Goal: Task Accomplishment & Management: Manage account settings

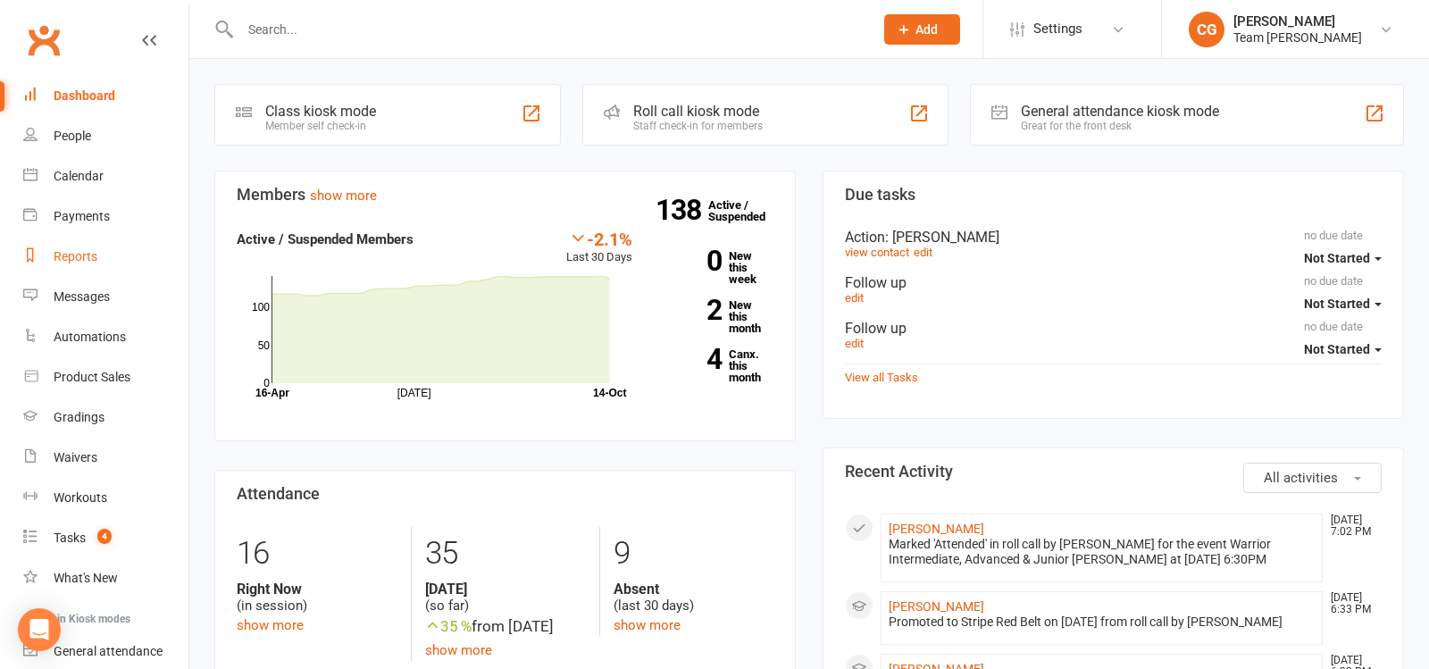
click at [73, 248] on link "Reports" at bounding box center [105, 257] width 165 height 40
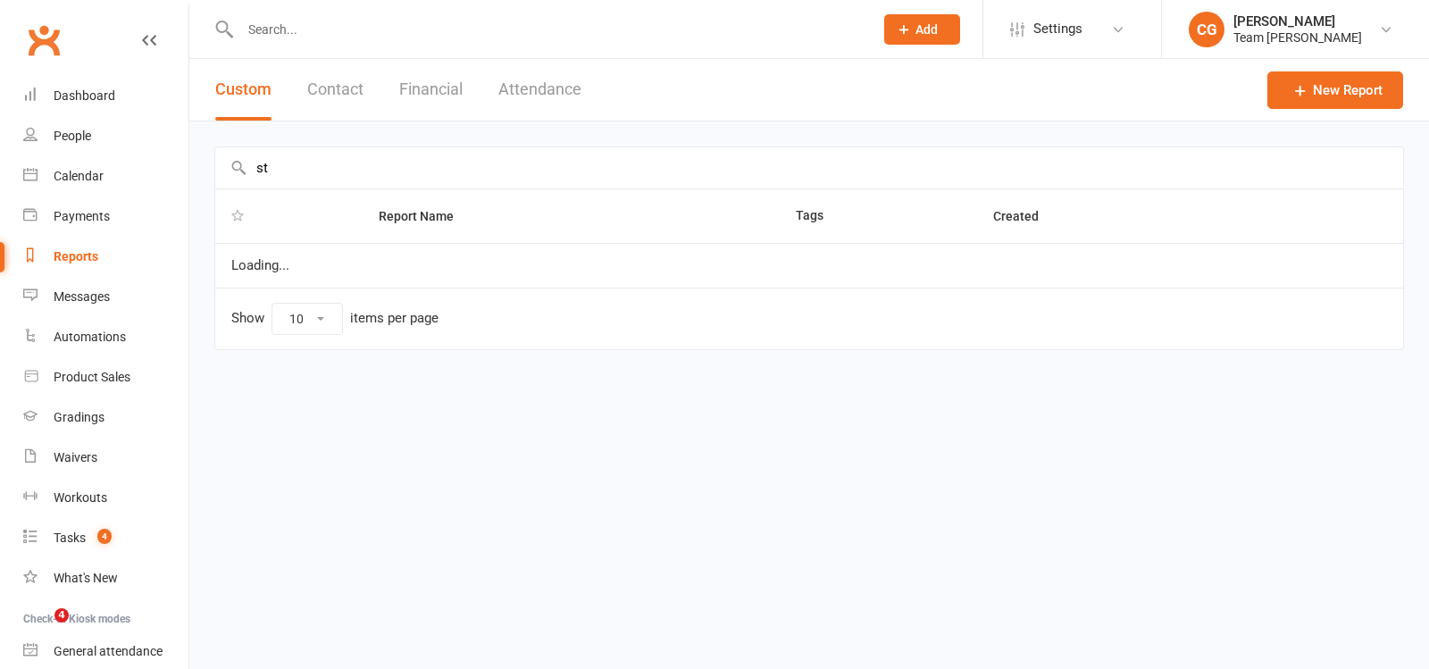
type input "stu"
select select "50"
type input "s"
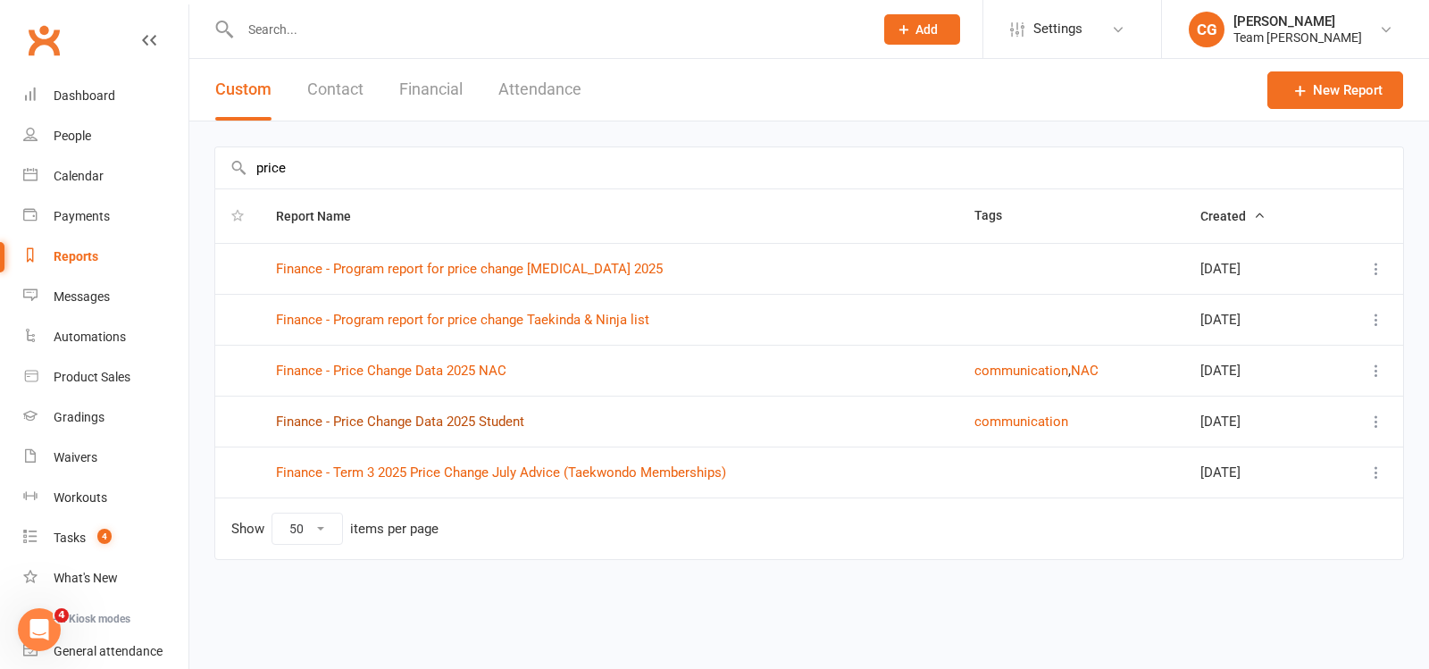
type input "price"
click at [454, 421] on link "Finance - Price Change Data 2025 Student" at bounding box center [400, 422] width 248 height 16
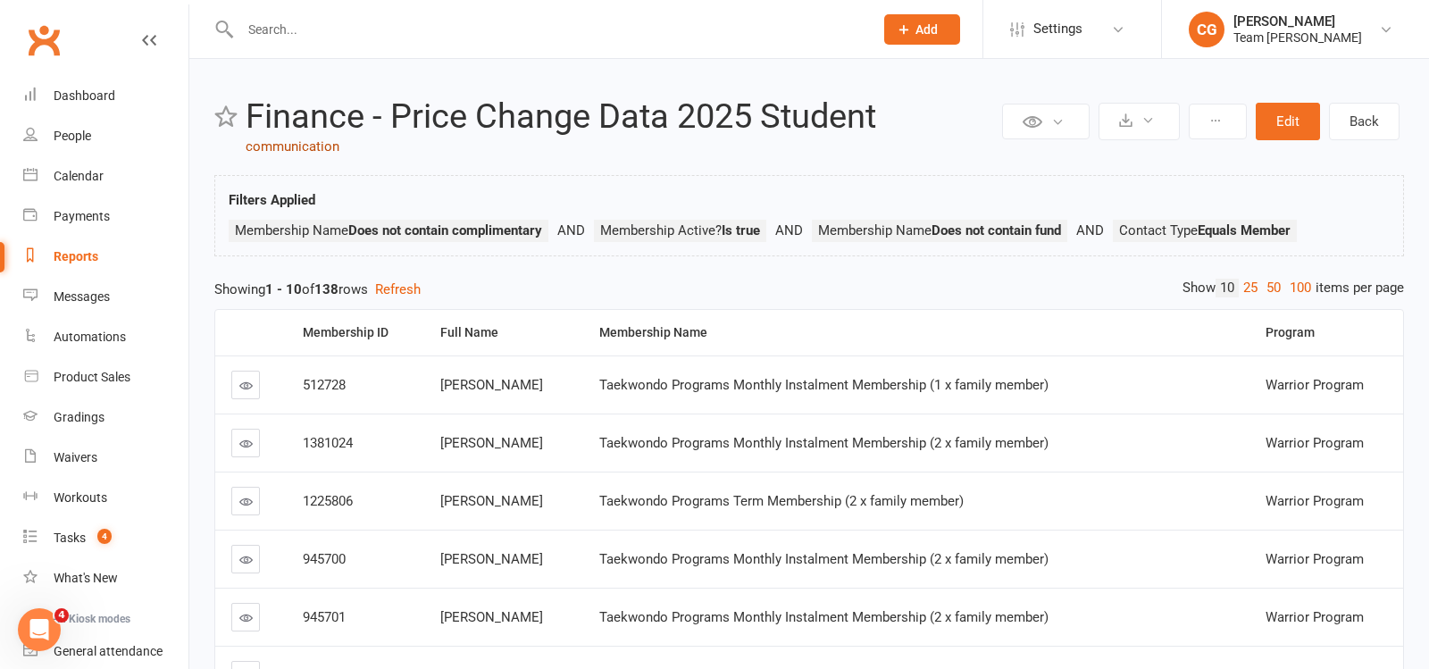
click at [279, 139] on link "communication" at bounding box center [293, 146] width 94 height 16
select select "50"
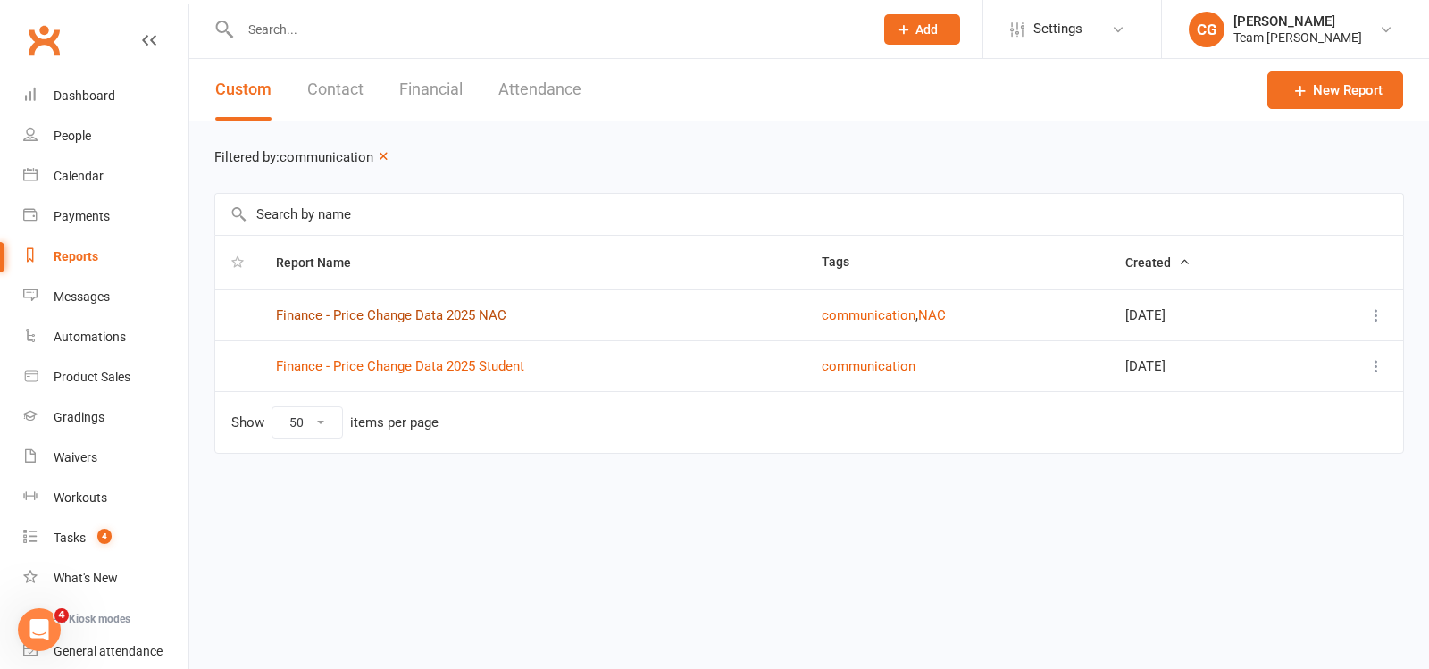
click at [416, 315] on link "Finance - Price Change Data 2025 NAC" at bounding box center [391, 315] width 230 height 16
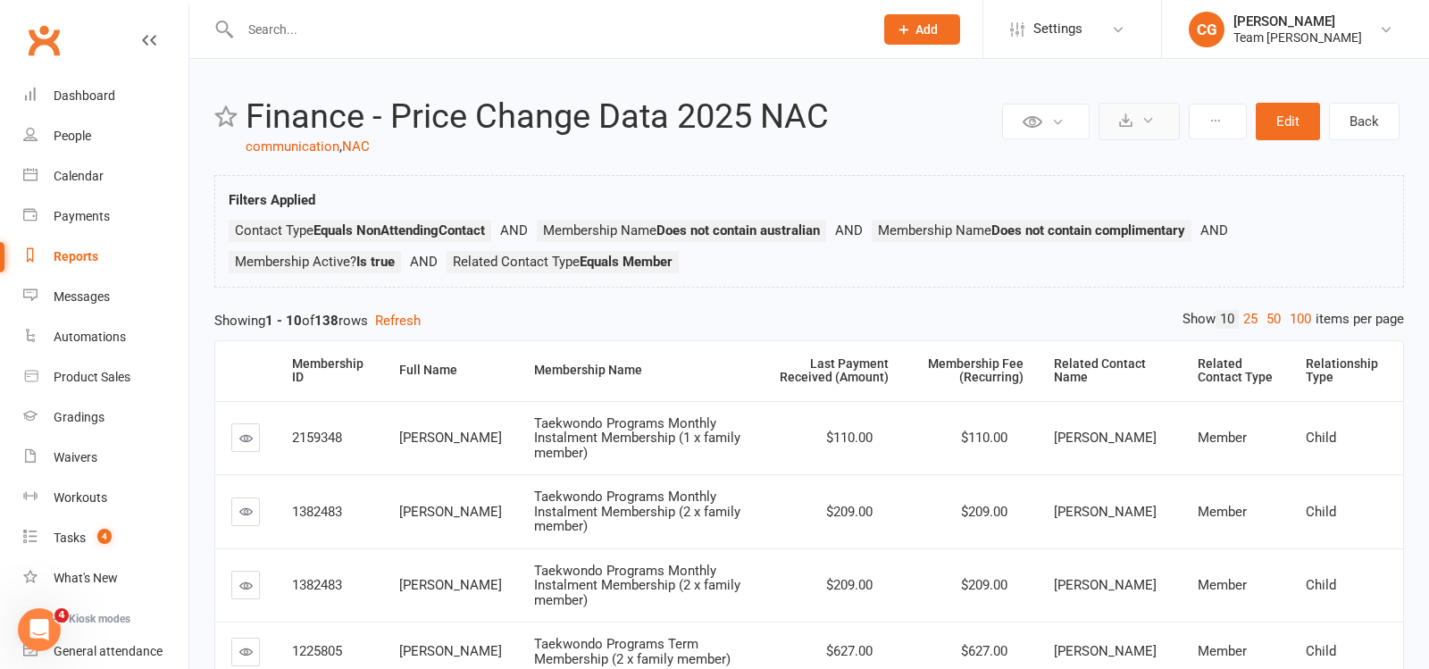
click at [1143, 115] on button at bounding box center [1139, 122] width 81 height 38
click at [1124, 167] on link "Export to CSV" at bounding box center [1085, 164] width 188 height 36
click at [471, 21] on input "text" at bounding box center [548, 29] width 626 height 25
paste input "Satyajeet Balyan"
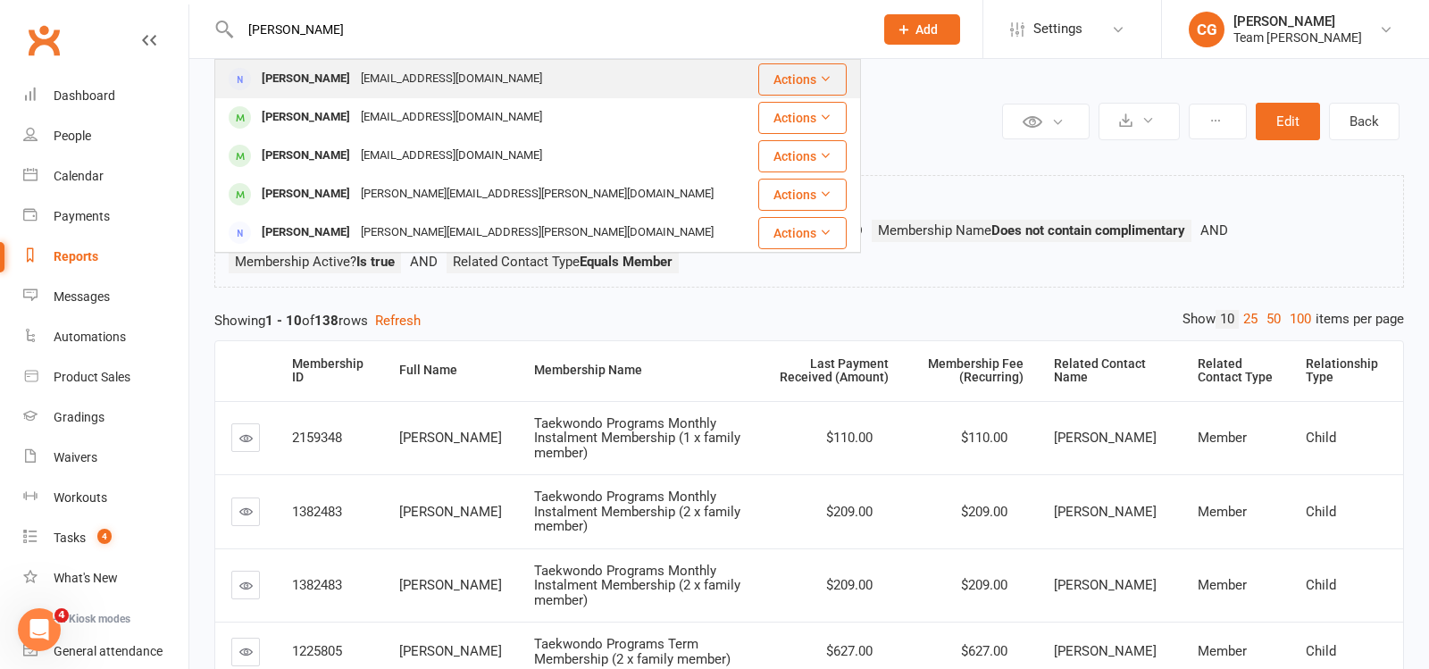
type input "Satyajeet Balyan"
click at [405, 87] on div "S_satyajeet@hotmail.com" at bounding box center [452, 79] width 192 height 26
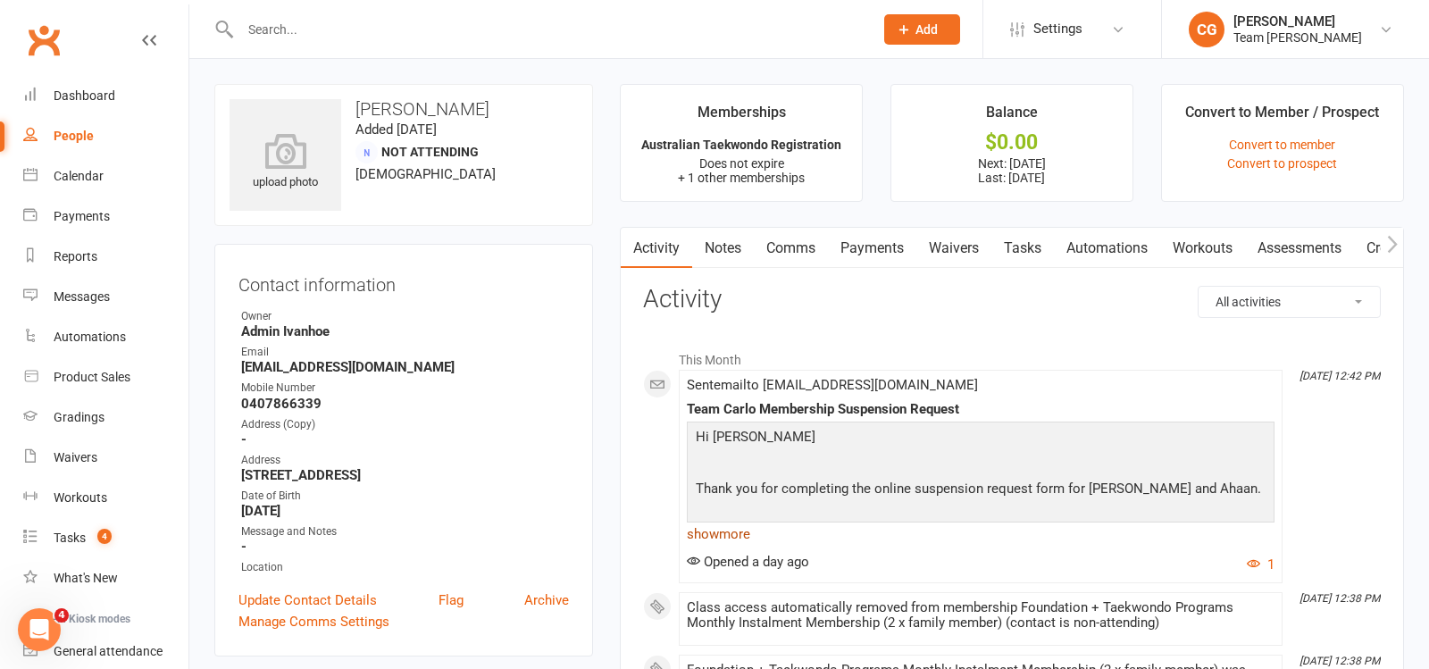
click at [741, 522] on link "show more" at bounding box center [981, 534] width 588 height 25
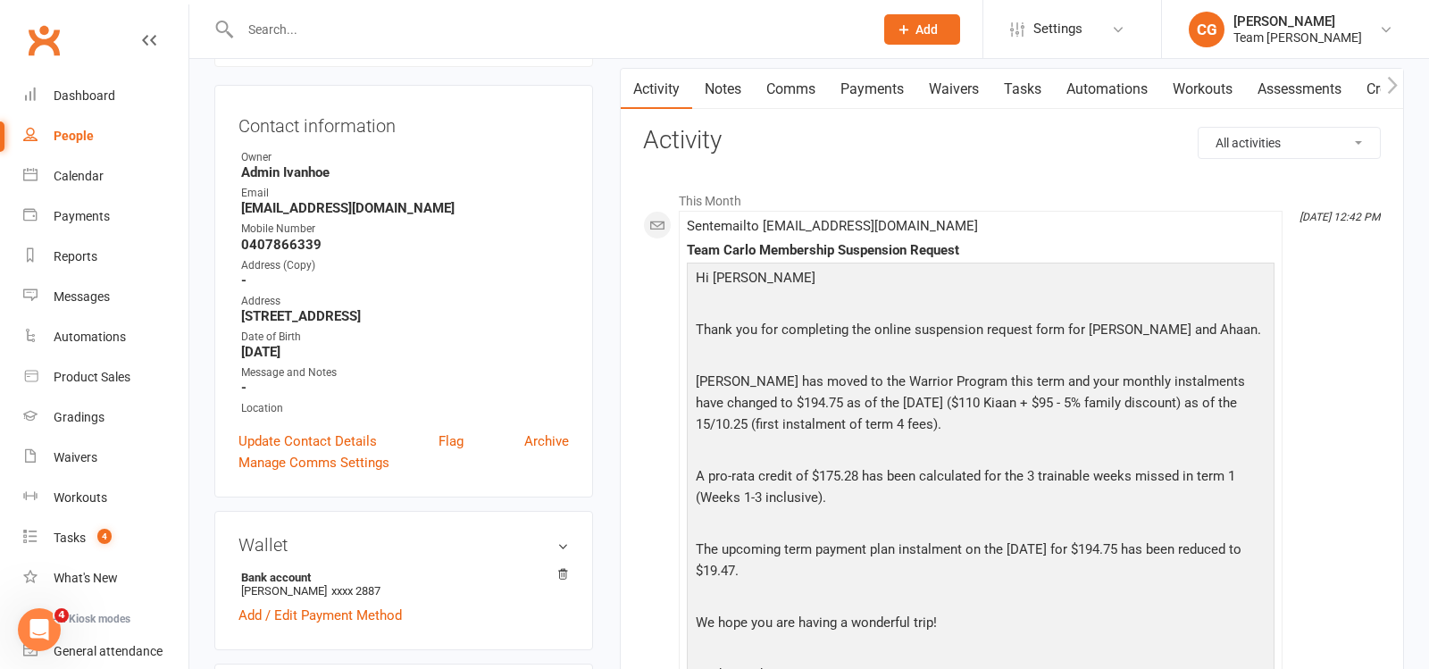
scroll to position [165, 0]
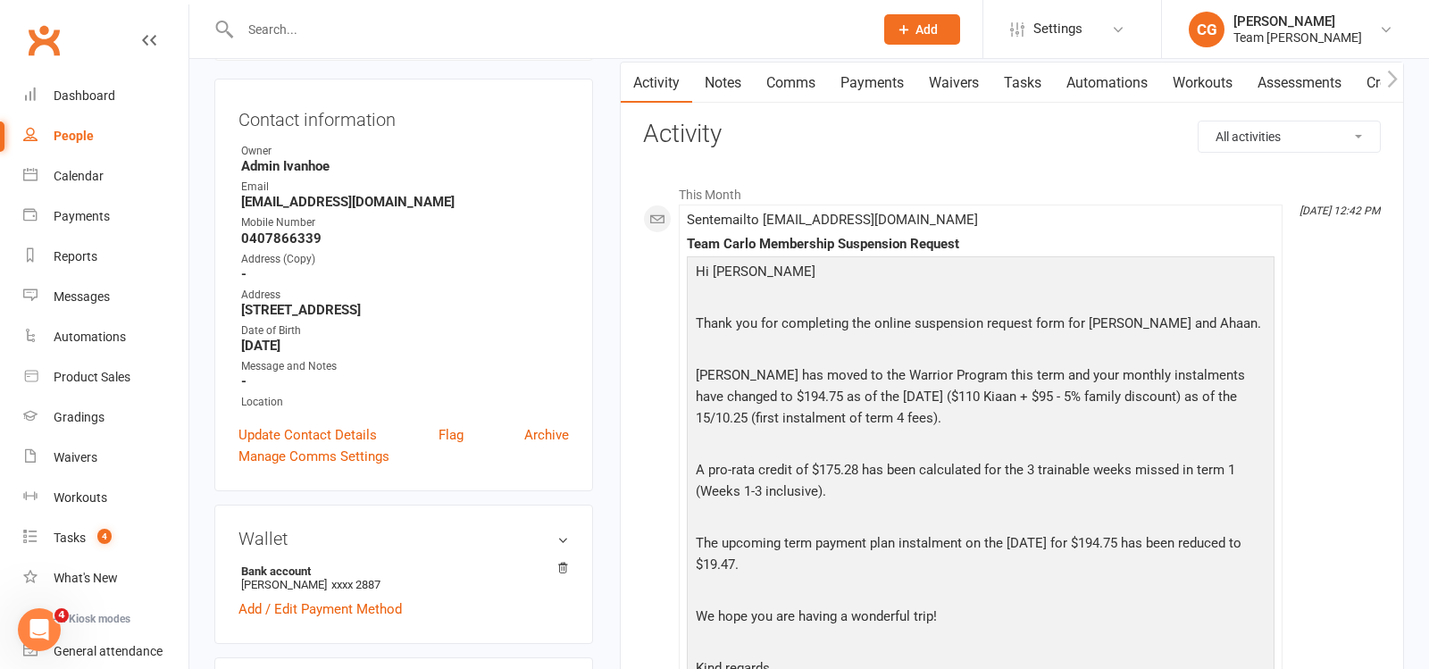
click at [458, 31] on input "text" at bounding box center [548, 29] width 626 height 25
paste input "Natalie Coussias"
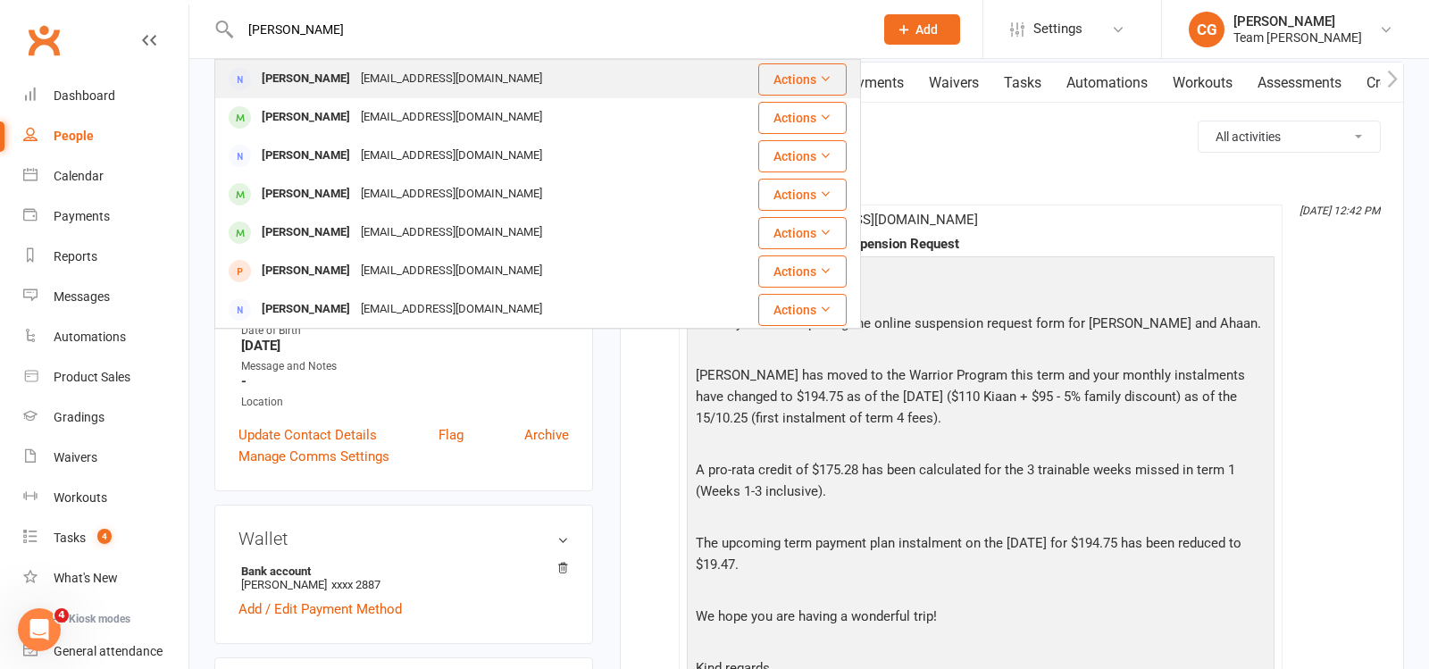
type input "Natalie Coussias"
click at [453, 79] on div "msnatc@outlook.com" at bounding box center [452, 79] width 192 height 26
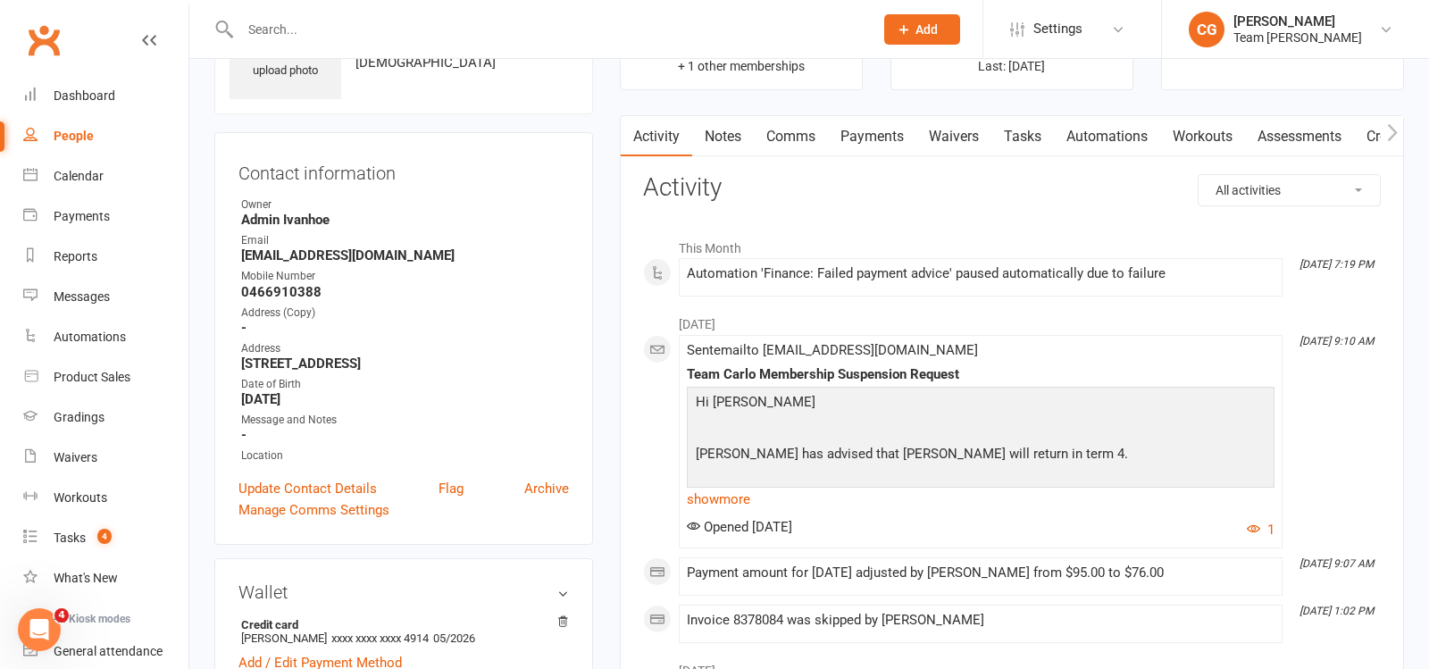
scroll to position [121, 0]
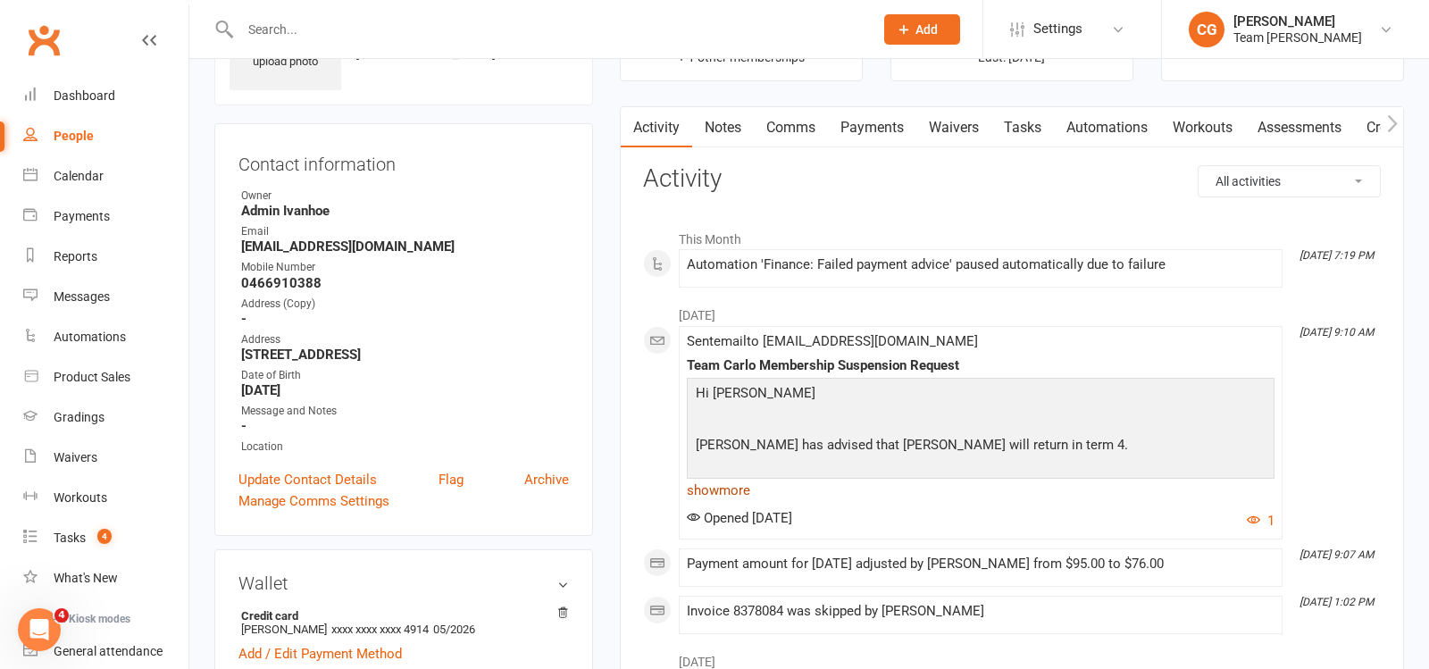
click at [738, 481] on link "show more" at bounding box center [981, 490] width 588 height 25
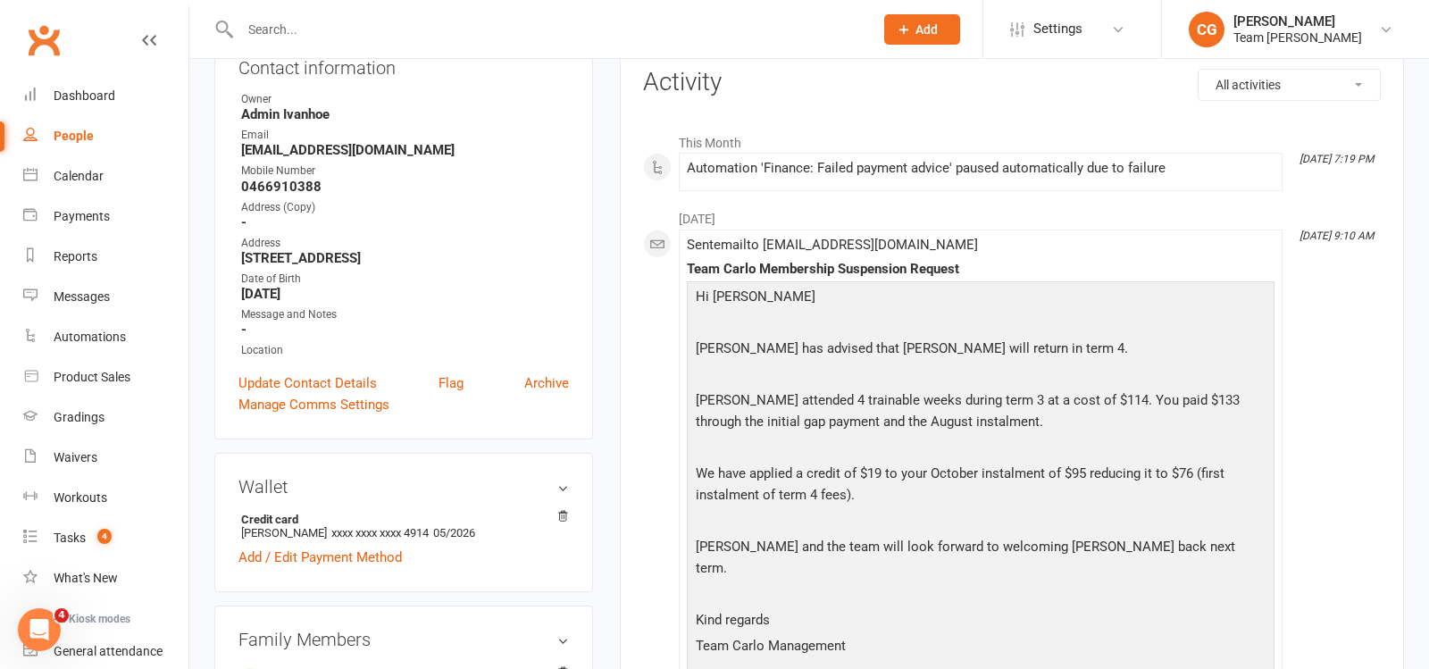
scroll to position [219, 0]
click at [382, 34] on input "text" at bounding box center [548, 29] width 626 height 25
paste input "Michael Sidrak"
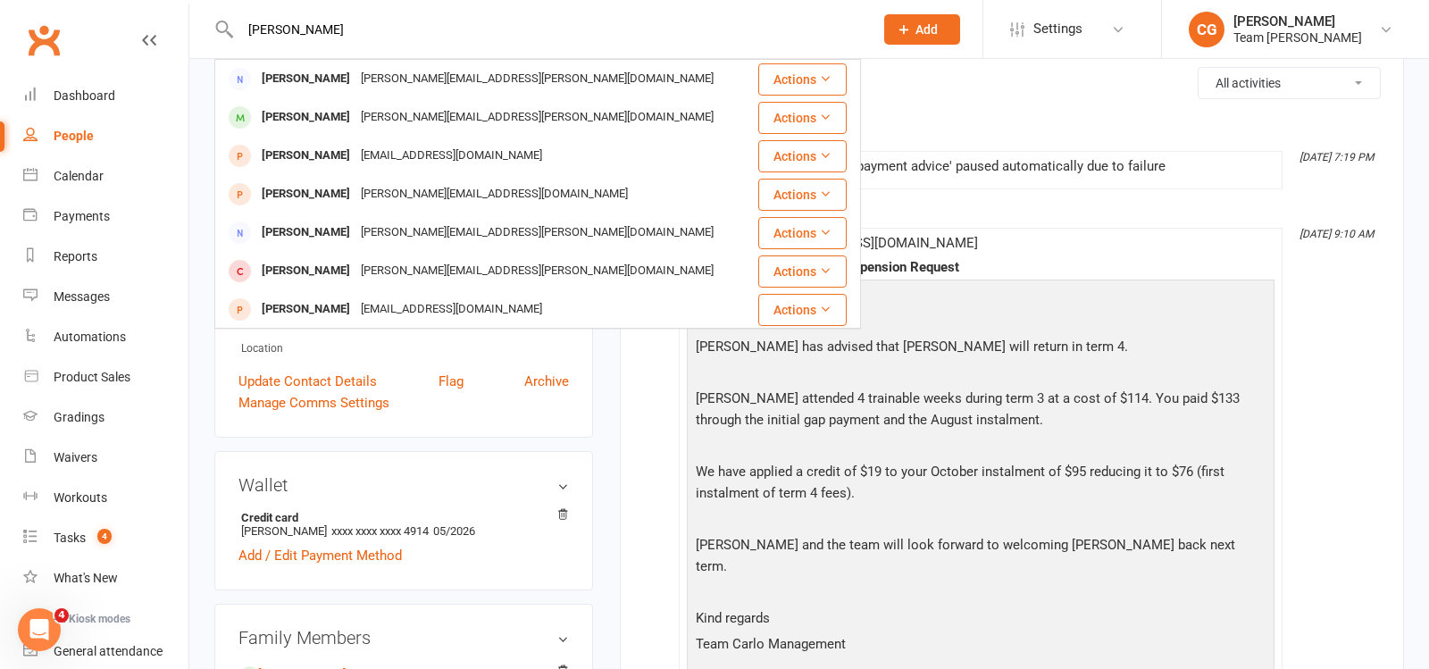
type input "Michael Sidrak"
click at [360, 79] on div "michael.sidrak@gmail.com" at bounding box center [538, 79] width 364 height 26
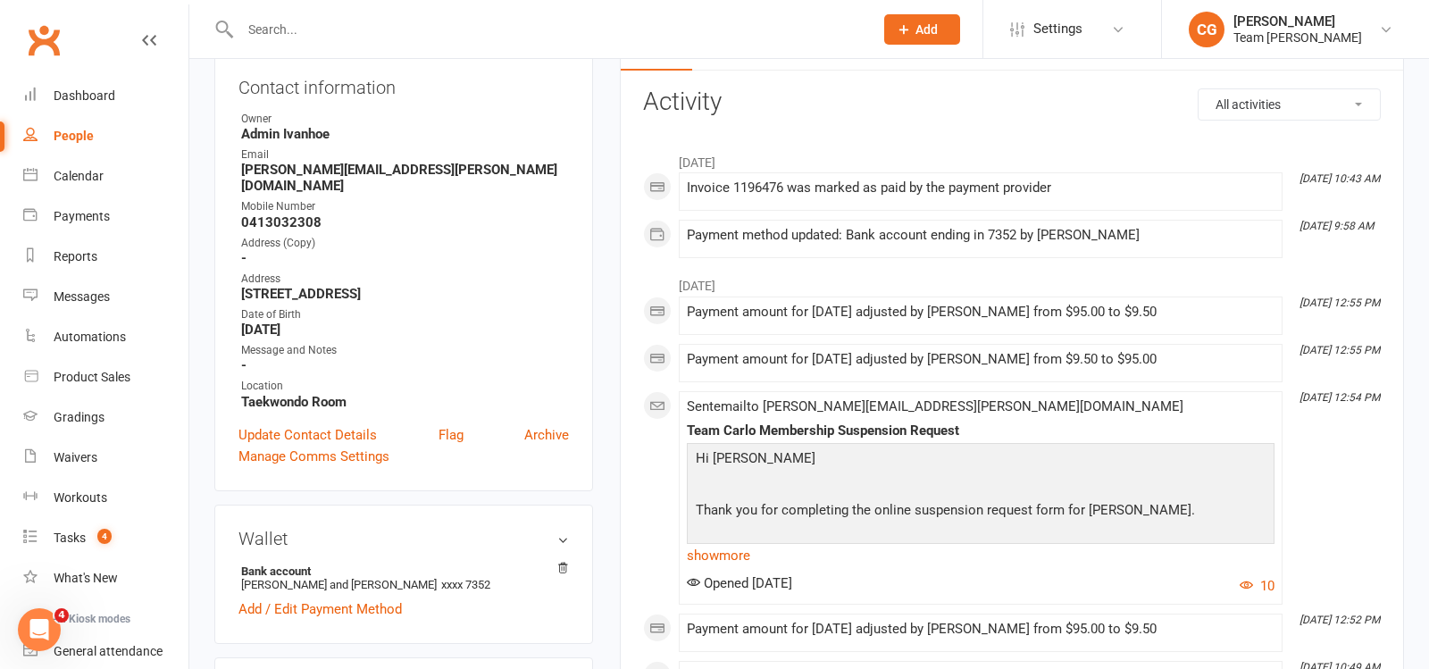
scroll to position [199, 0]
click at [720, 541] on link "show more" at bounding box center [981, 553] width 588 height 25
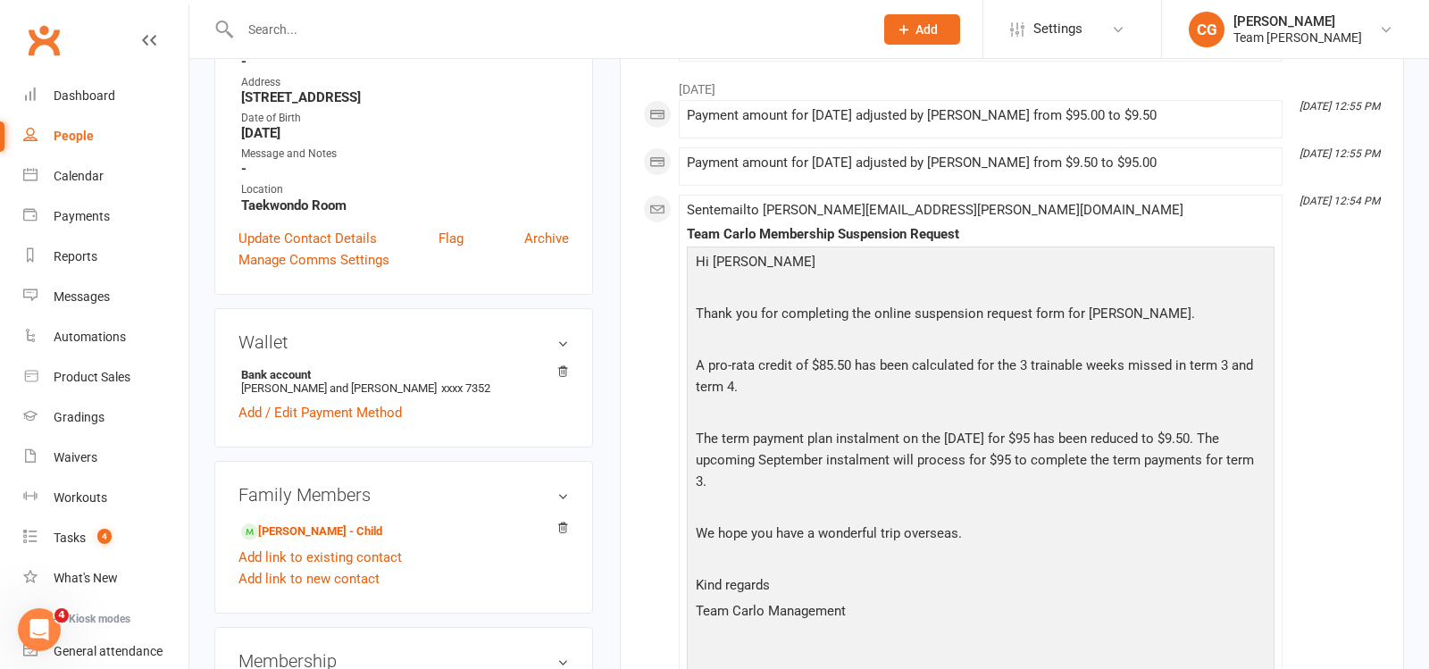
scroll to position [402, 0]
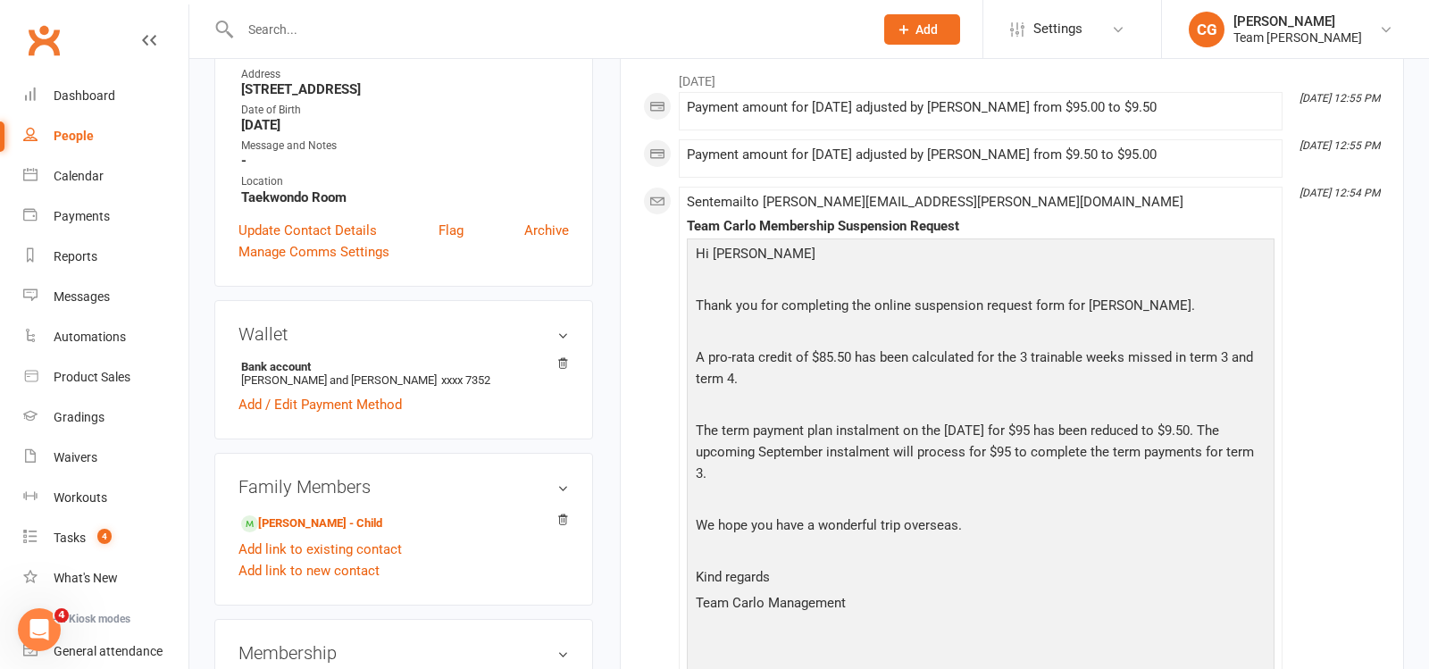
click at [345, 32] on input "text" at bounding box center [548, 29] width 626 height 25
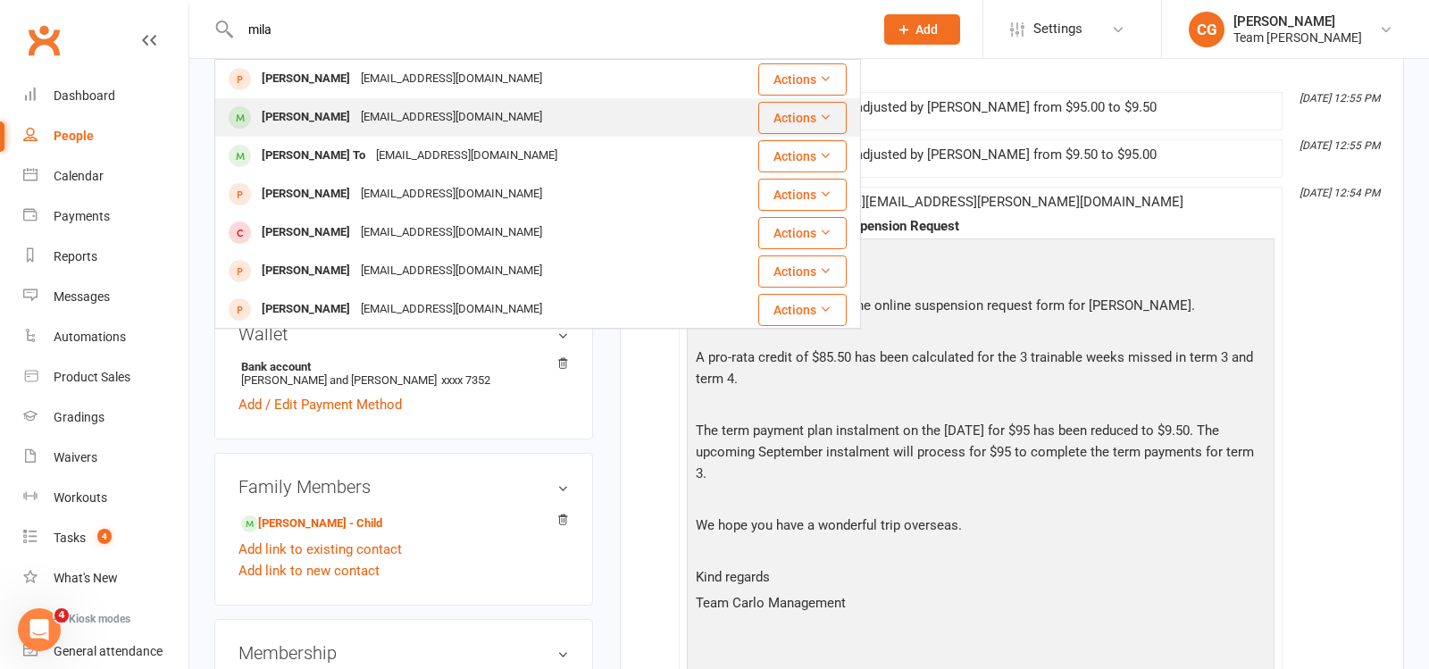
type input "mila"
click at [356, 114] on div "yufengyufengwea@gmail.com" at bounding box center [452, 118] width 192 height 26
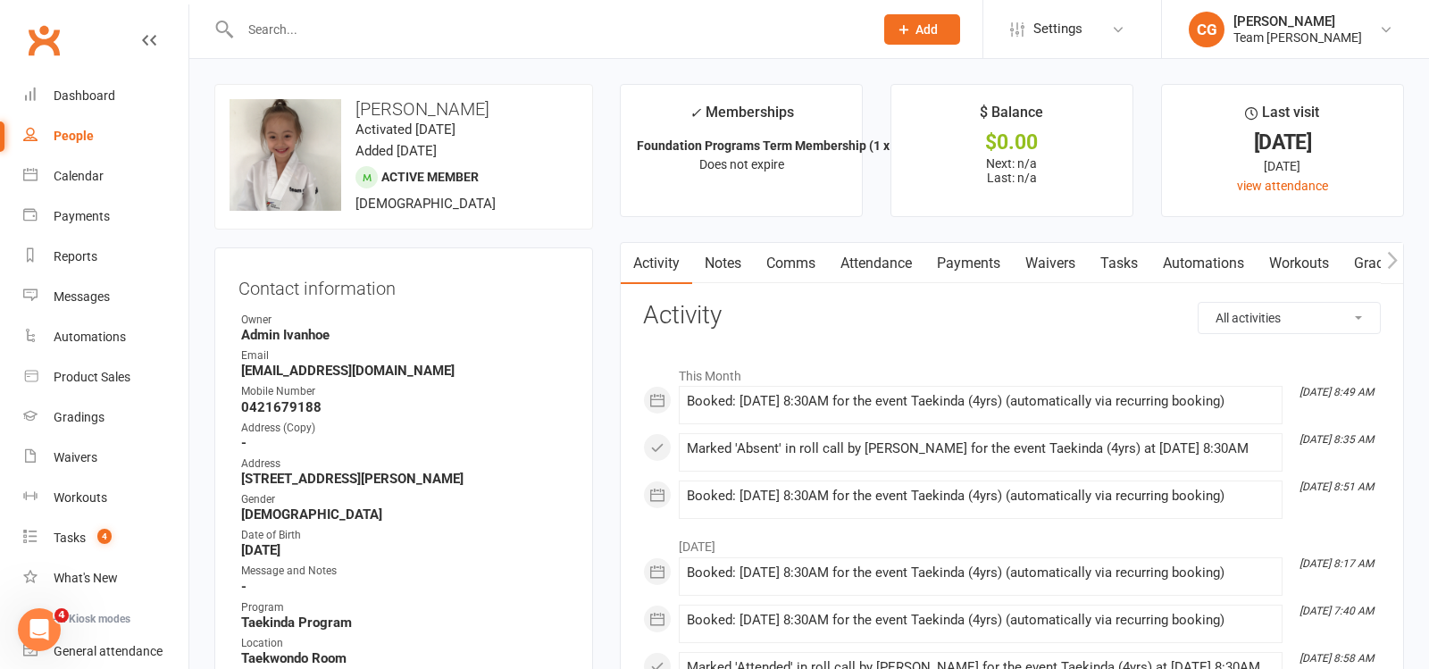
click at [892, 259] on link "Attendance" at bounding box center [876, 263] width 96 height 41
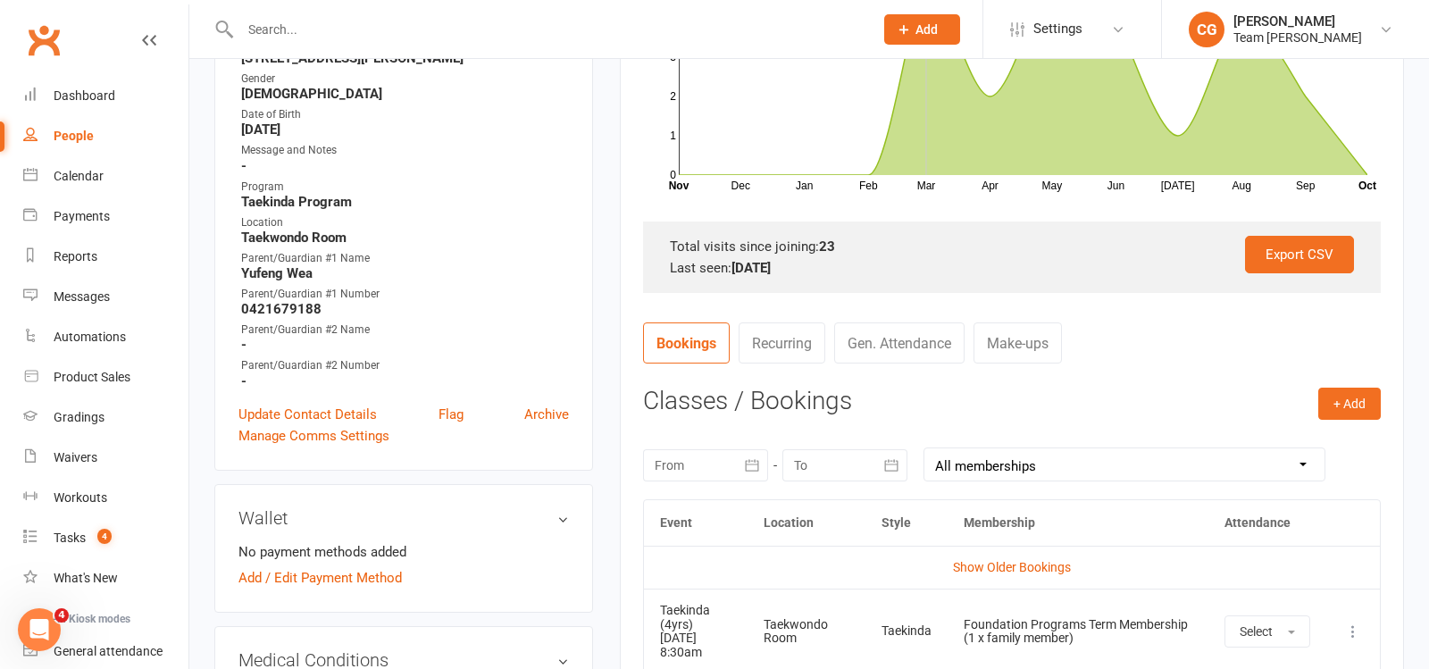
scroll to position [503, 0]
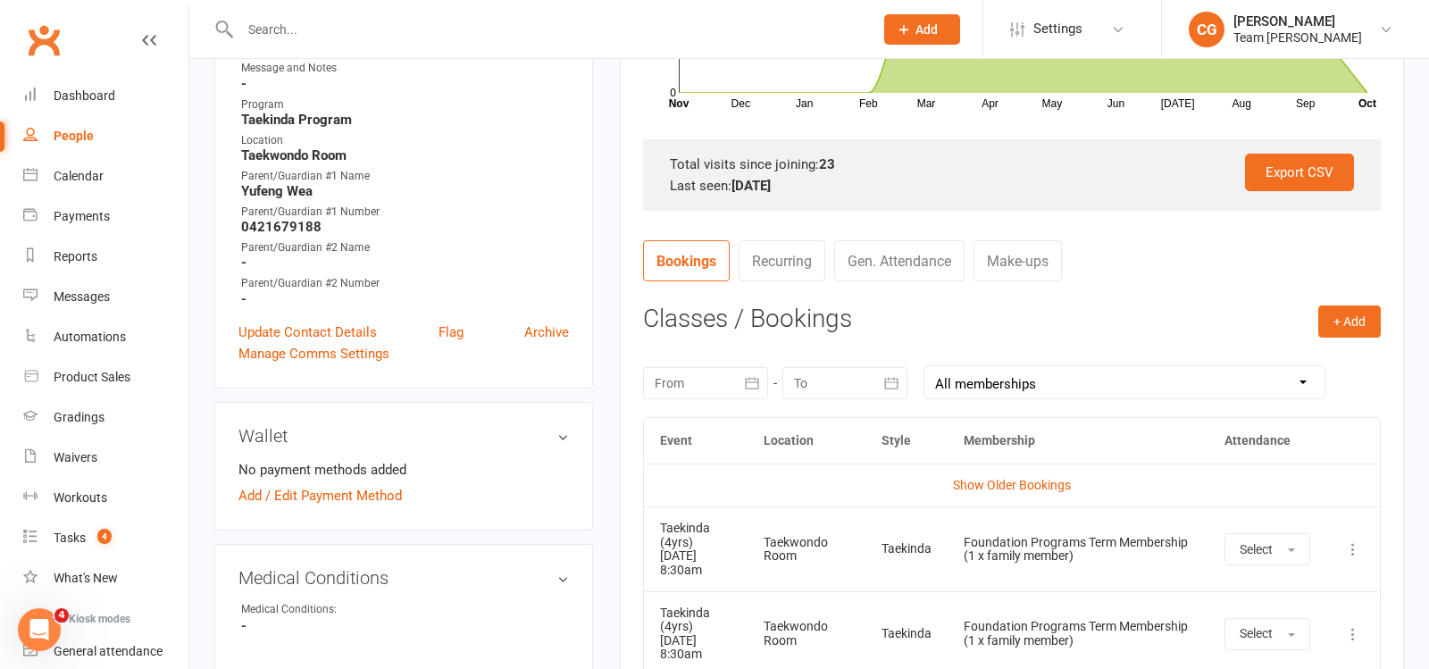
click at [740, 389] on button "button" at bounding box center [752, 383] width 32 height 32
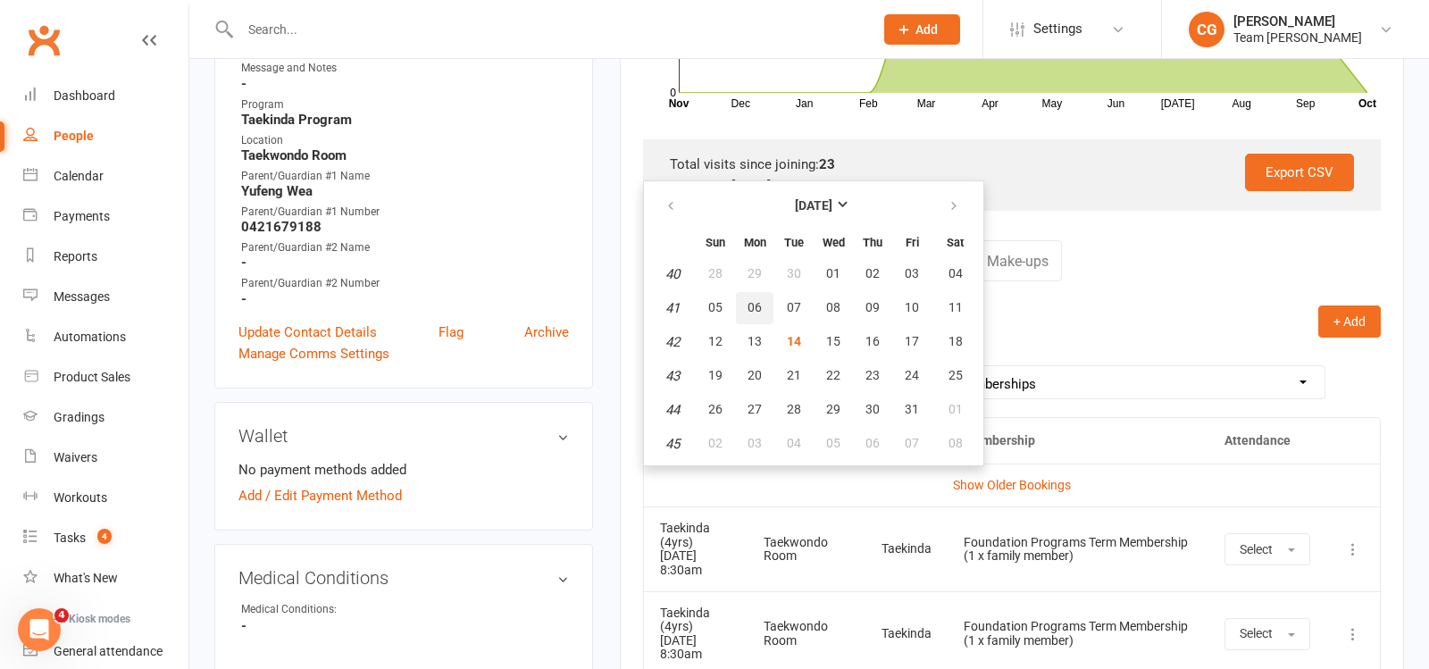
click at [748, 300] on span "06" at bounding box center [755, 307] width 14 height 14
type input "06 Oct 2025"
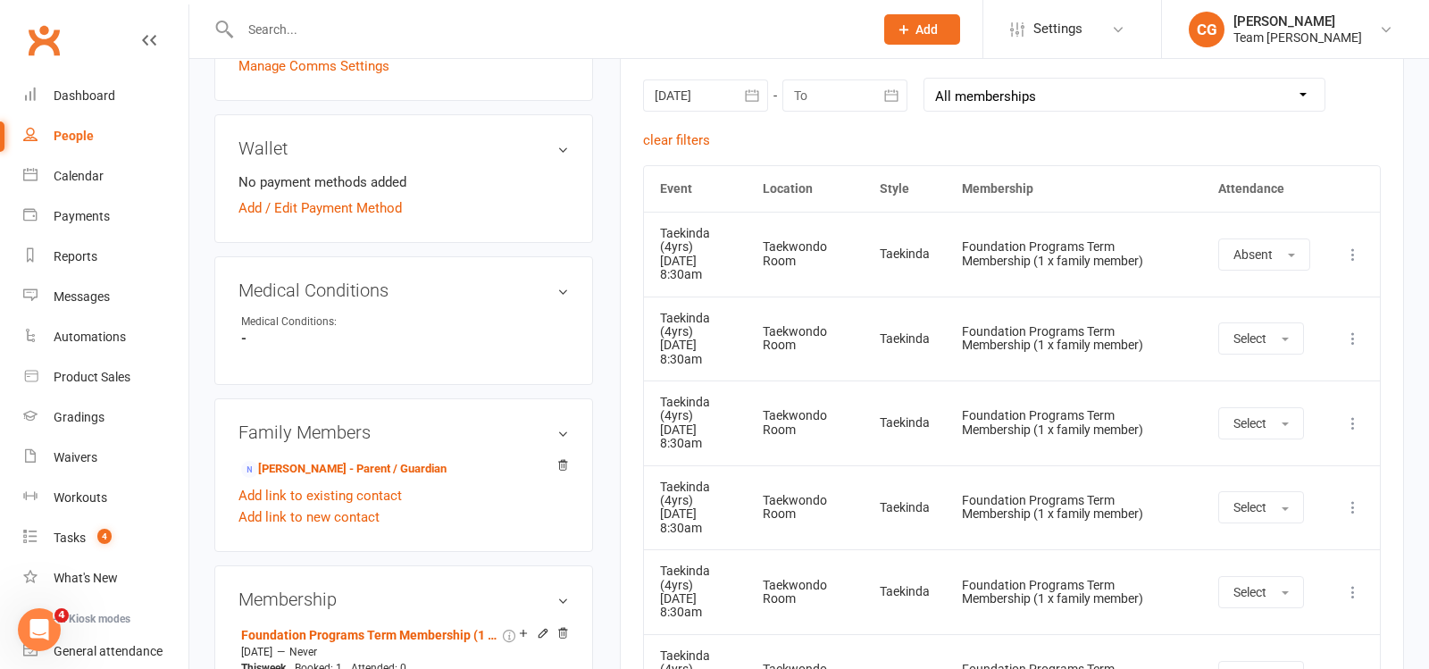
scroll to position [792, 0]
click at [385, 458] on link "Yufeng Wei - Parent / Guardian" at bounding box center [343, 467] width 205 height 19
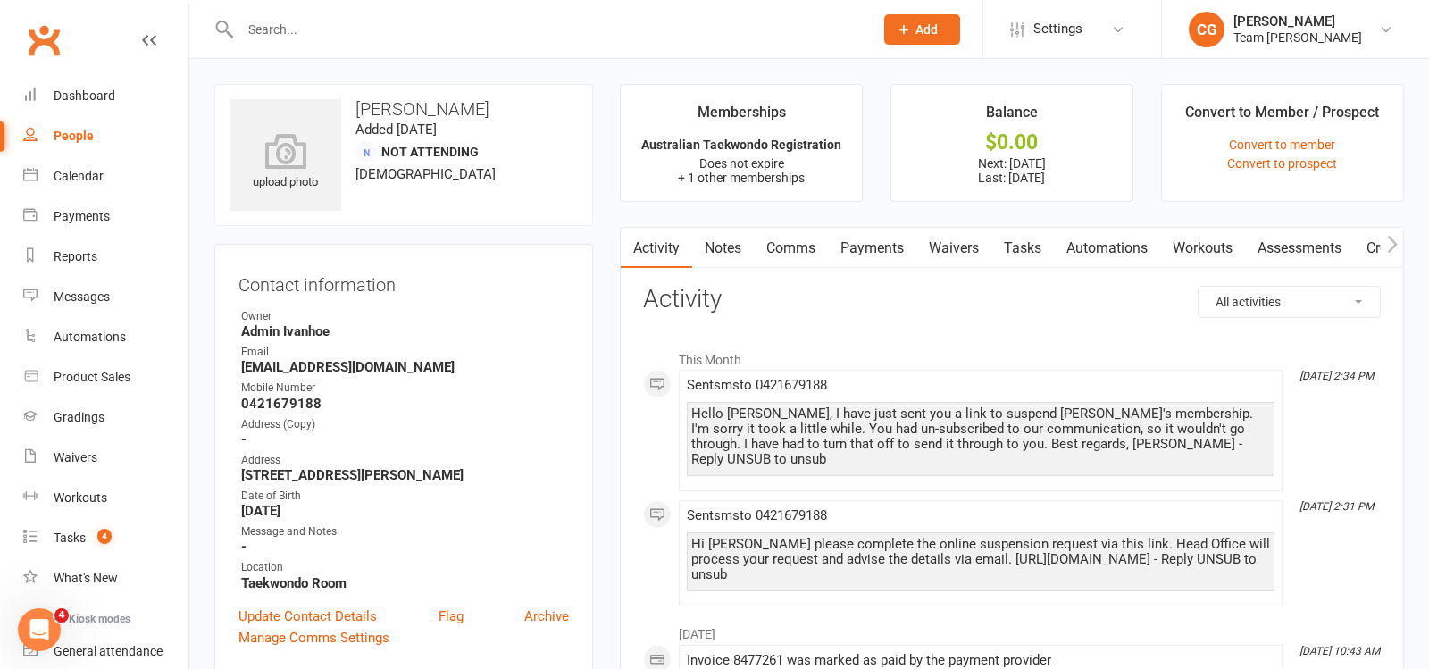
click at [854, 251] on link "Payments" at bounding box center [872, 248] width 88 height 41
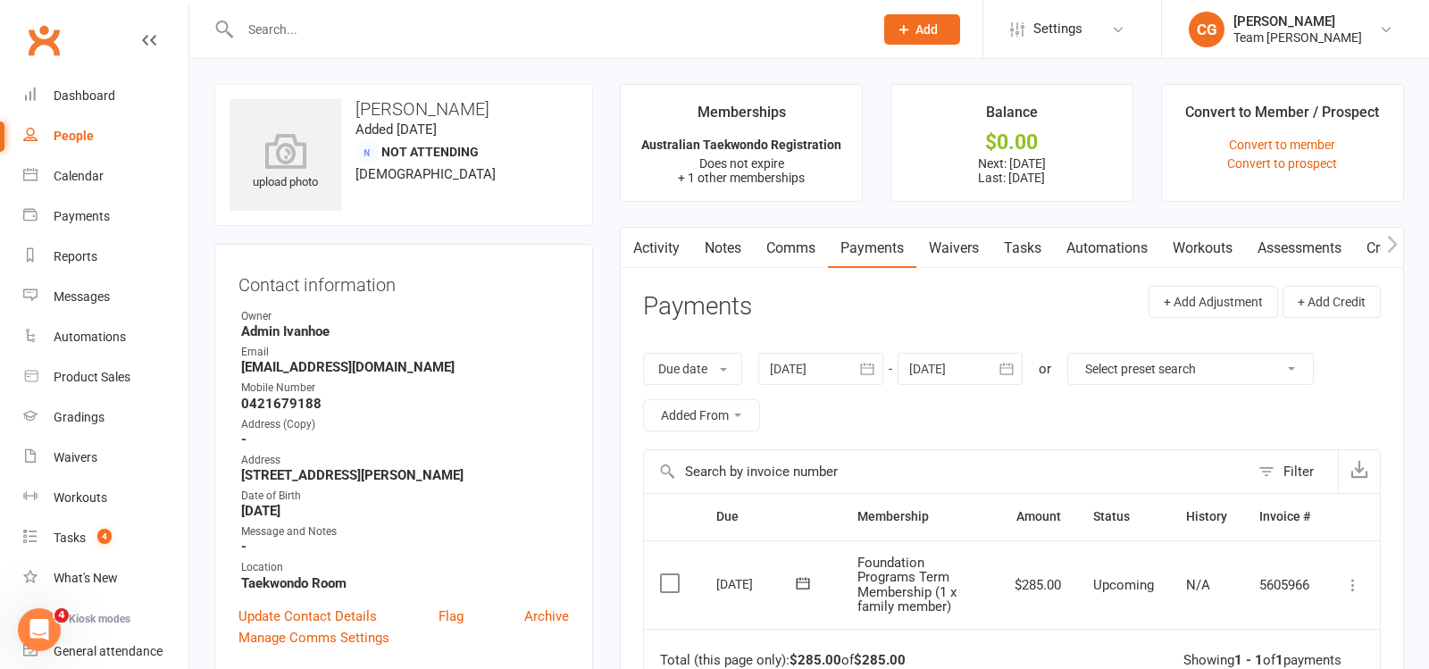
scroll to position [47, 0]
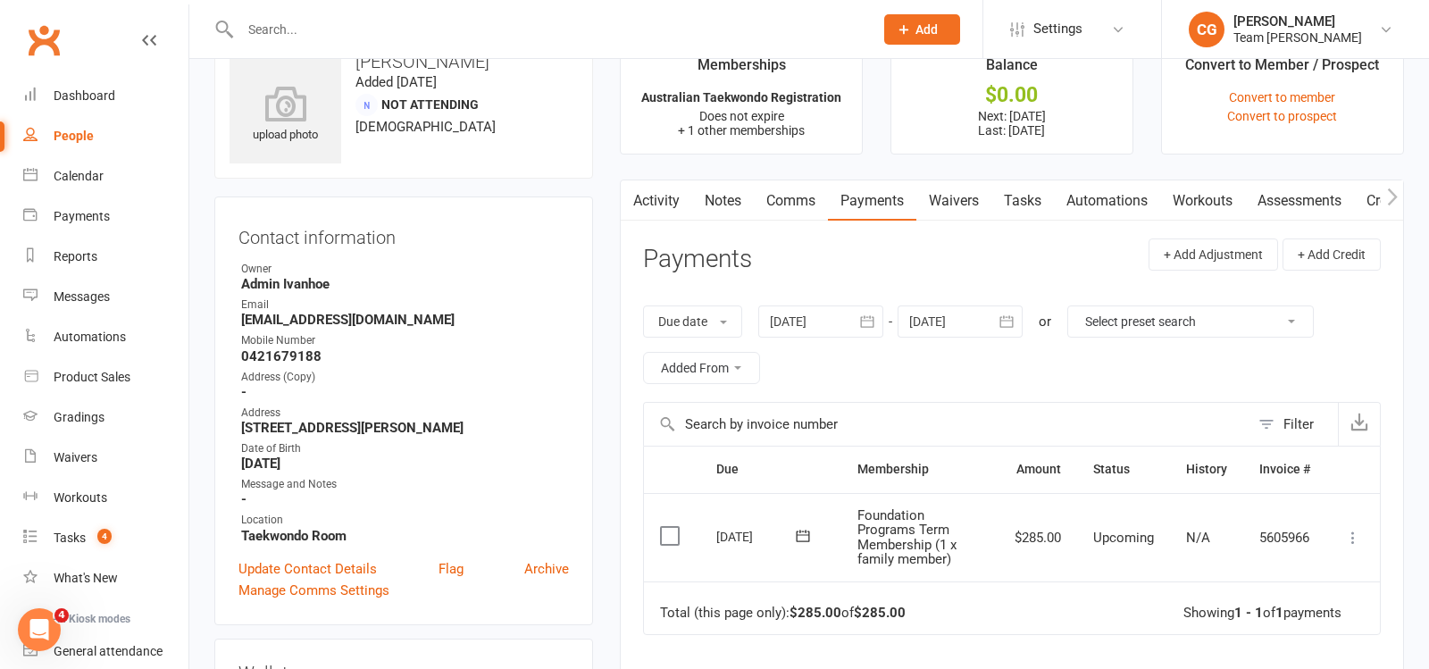
click at [853, 321] on button "button" at bounding box center [867, 321] width 32 height 32
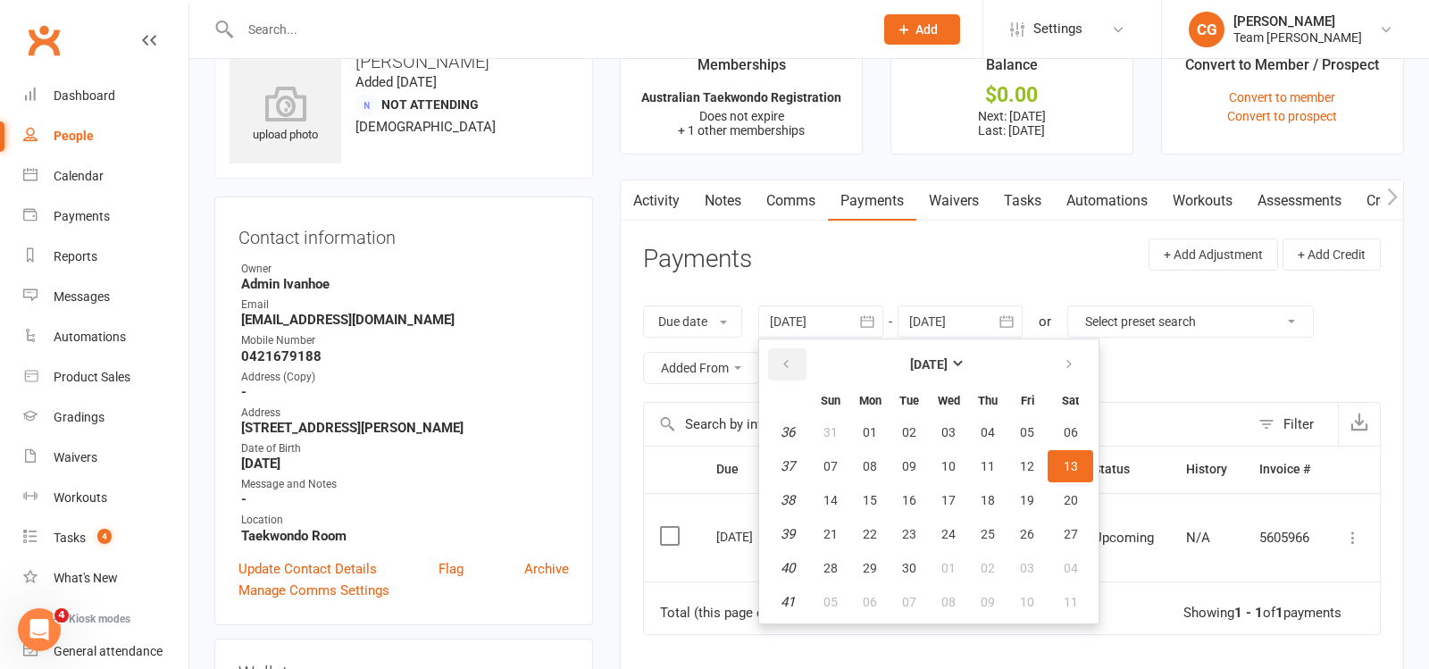
click at [783, 348] on button "button" at bounding box center [787, 364] width 38 height 32
click at [945, 436] on button "04" at bounding box center [949, 432] width 38 height 32
type input "04 Jun 2025"
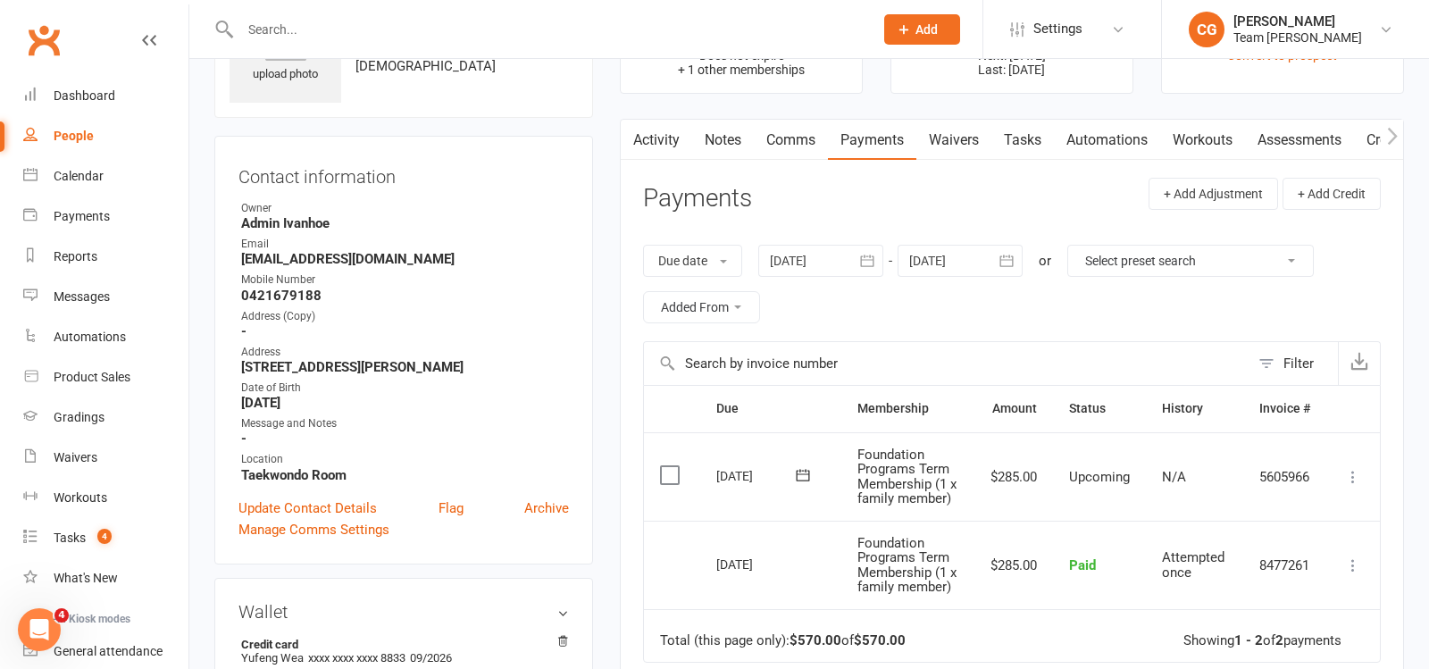
scroll to position [0, 0]
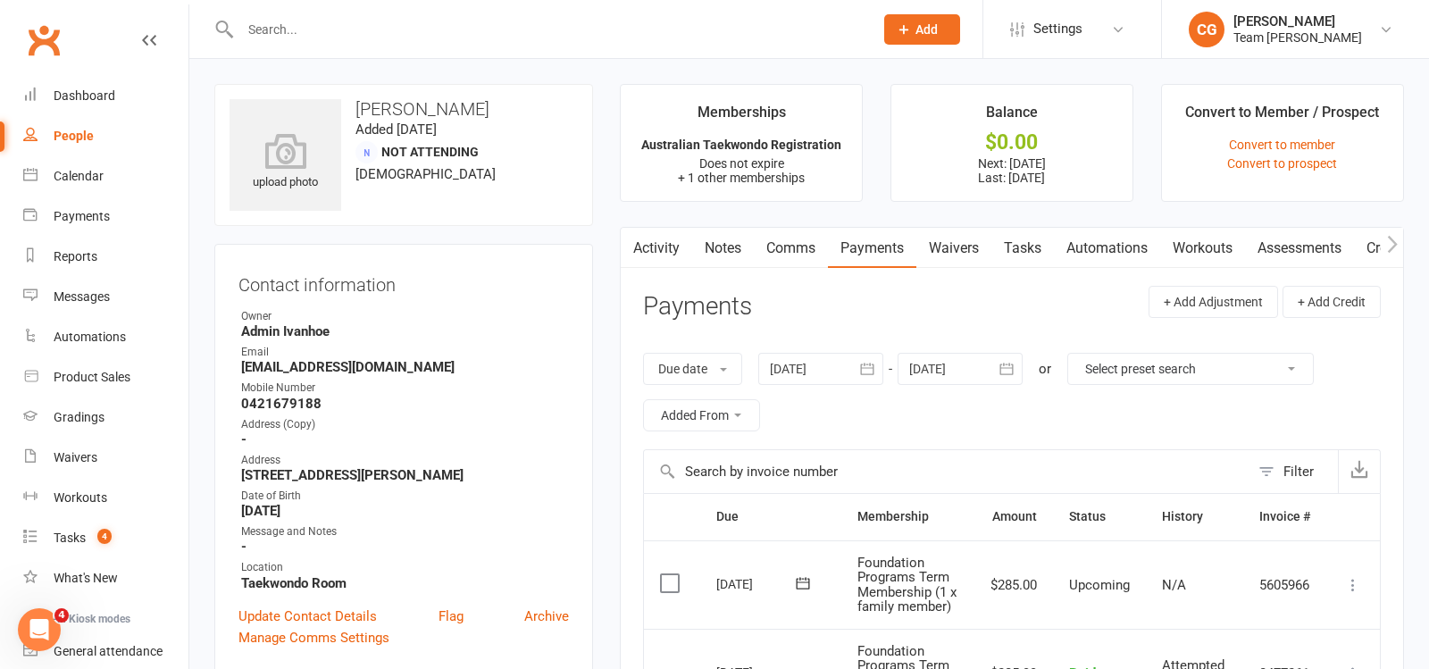
click at [312, 28] on input "text" at bounding box center [548, 29] width 626 height 25
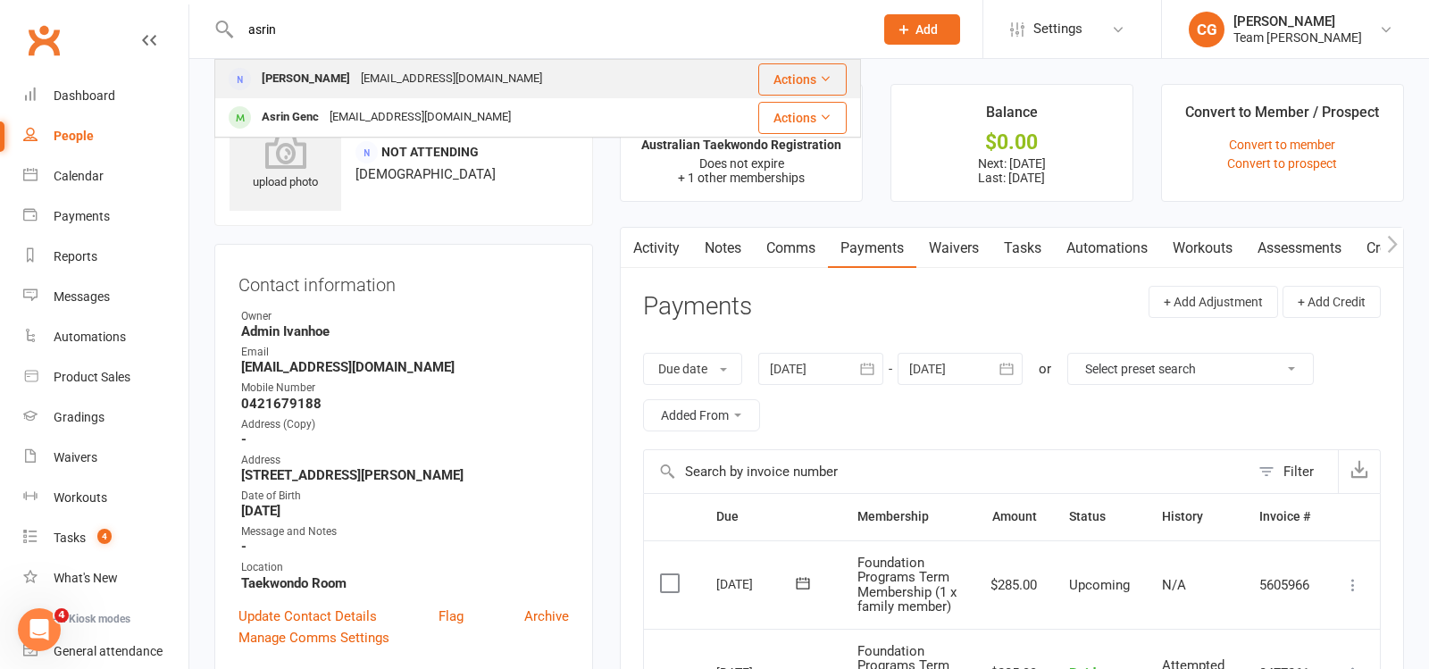
type input "asrin"
click at [322, 78] on div "Nasrin Atosh" at bounding box center [305, 79] width 99 height 26
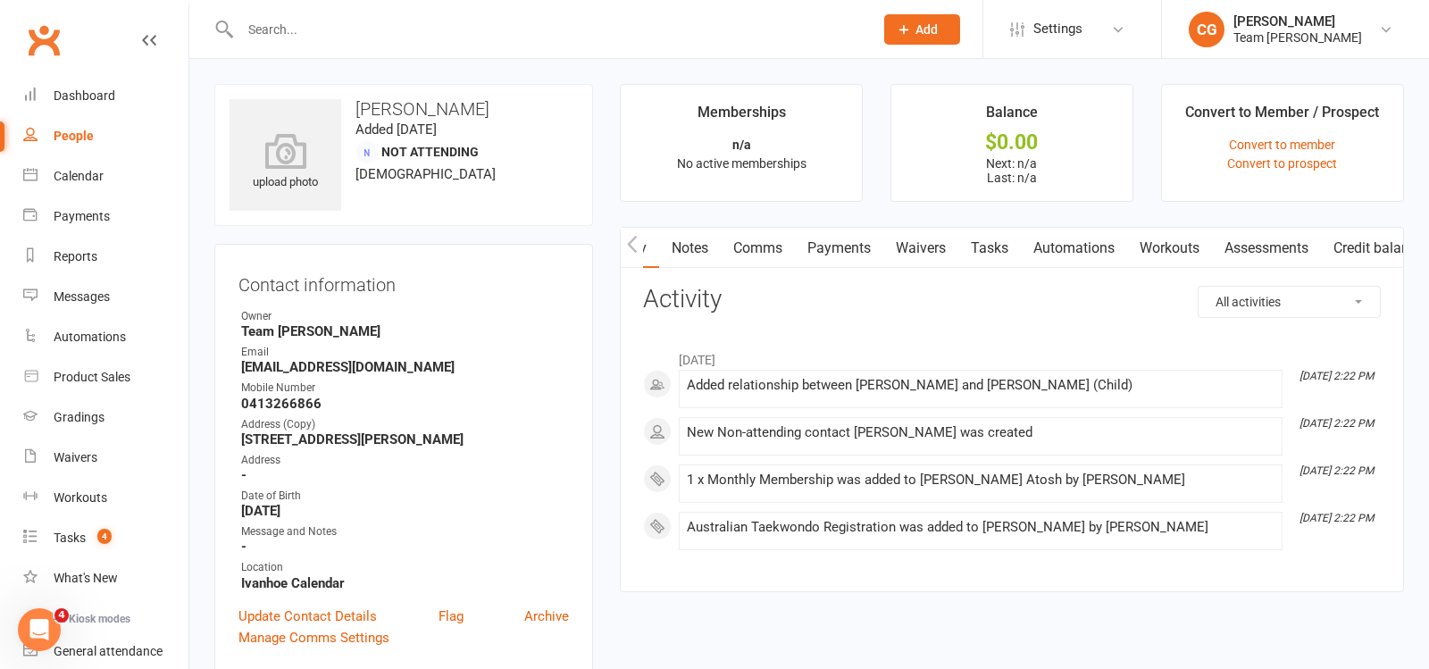
scroll to position [0, 72]
click at [1341, 242] on link "Credit balance" at bounding box center [1345, 248] width 115 height 41
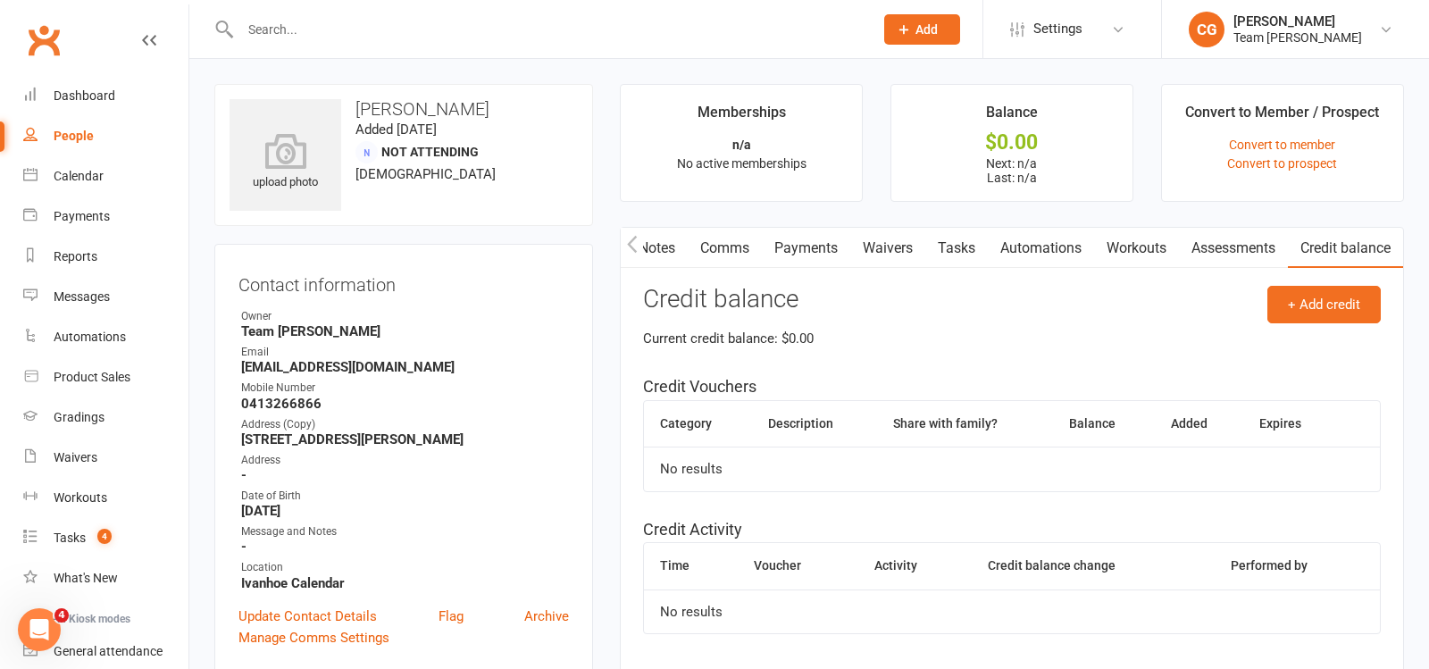
click at [632, 241] on icon "button" at bounding box center [632, 244] width 11 height 19
click at [673, 248] on link "Activity" at bounding box center [656, 248] width 71 height 41
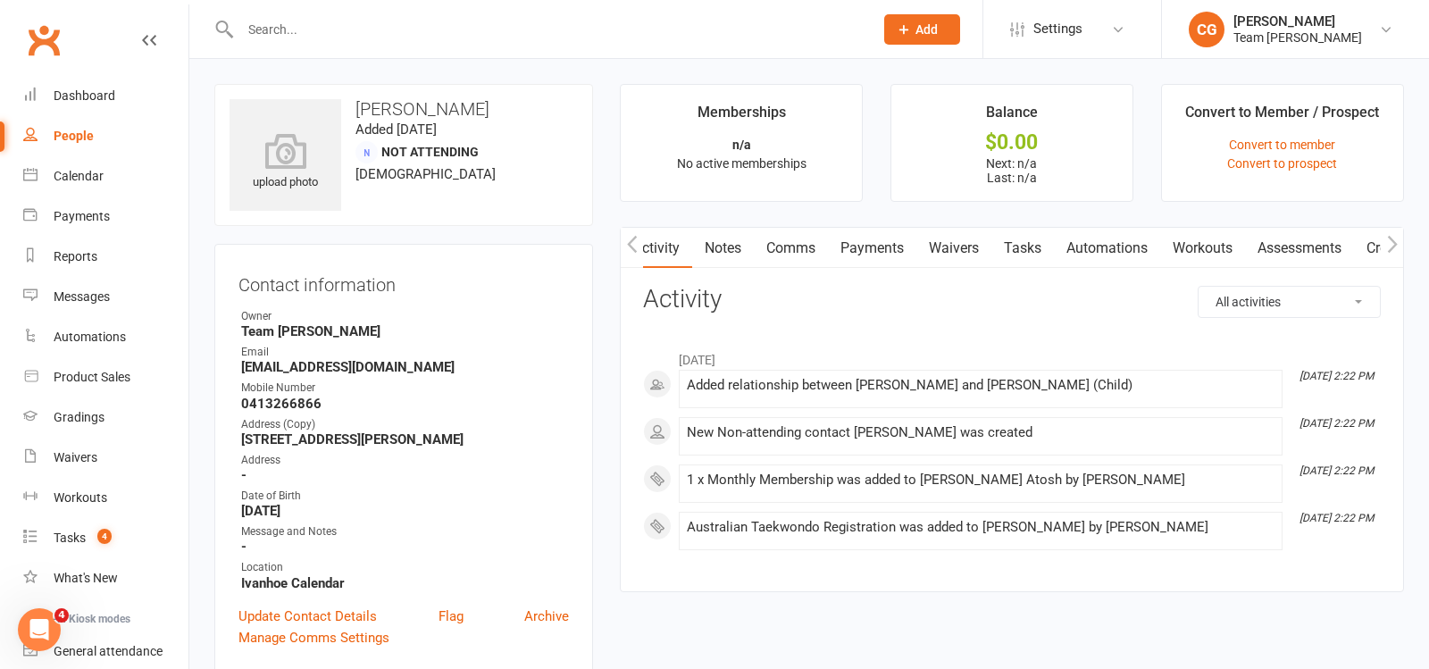
click at [282, 38] on input "text" at bounding box center [548, 29] width 626 height 25
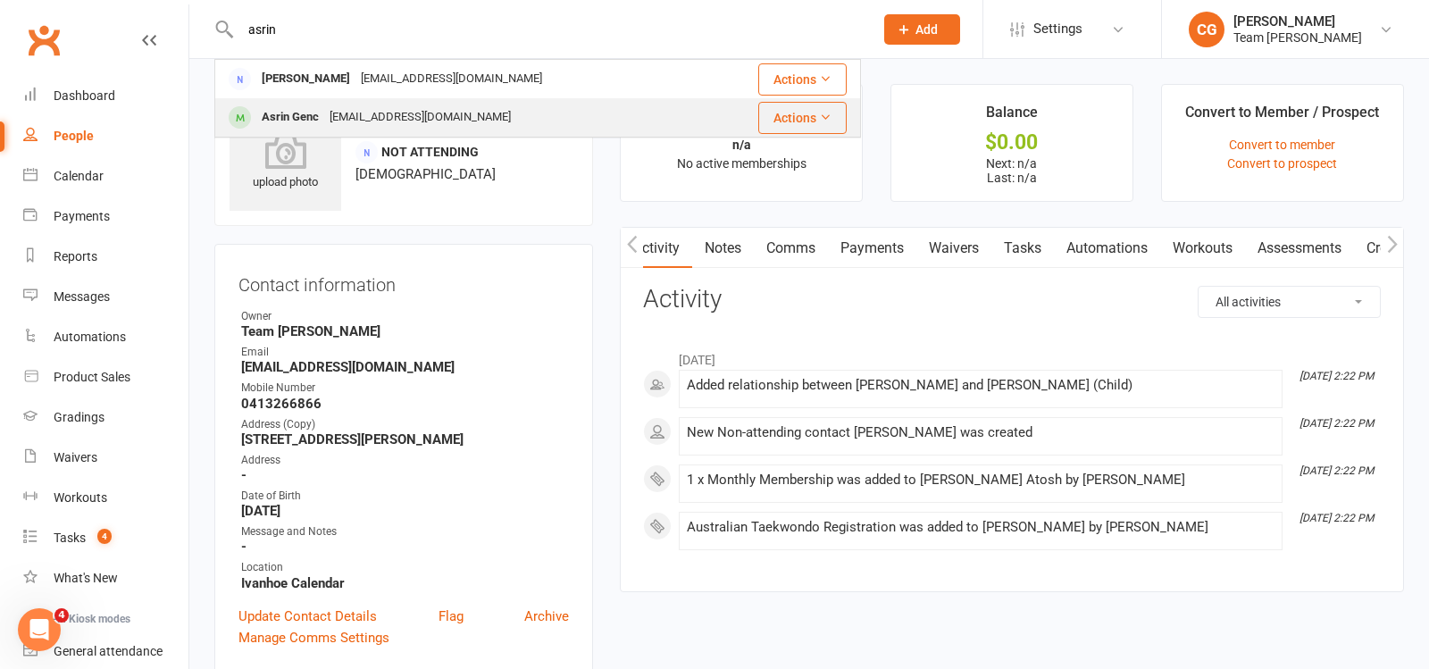
type input "asrin"
click at [331, 107] on div "denizkorkmaz89@hotmail.com" at bounding box center [420, 118] width 192 height 26
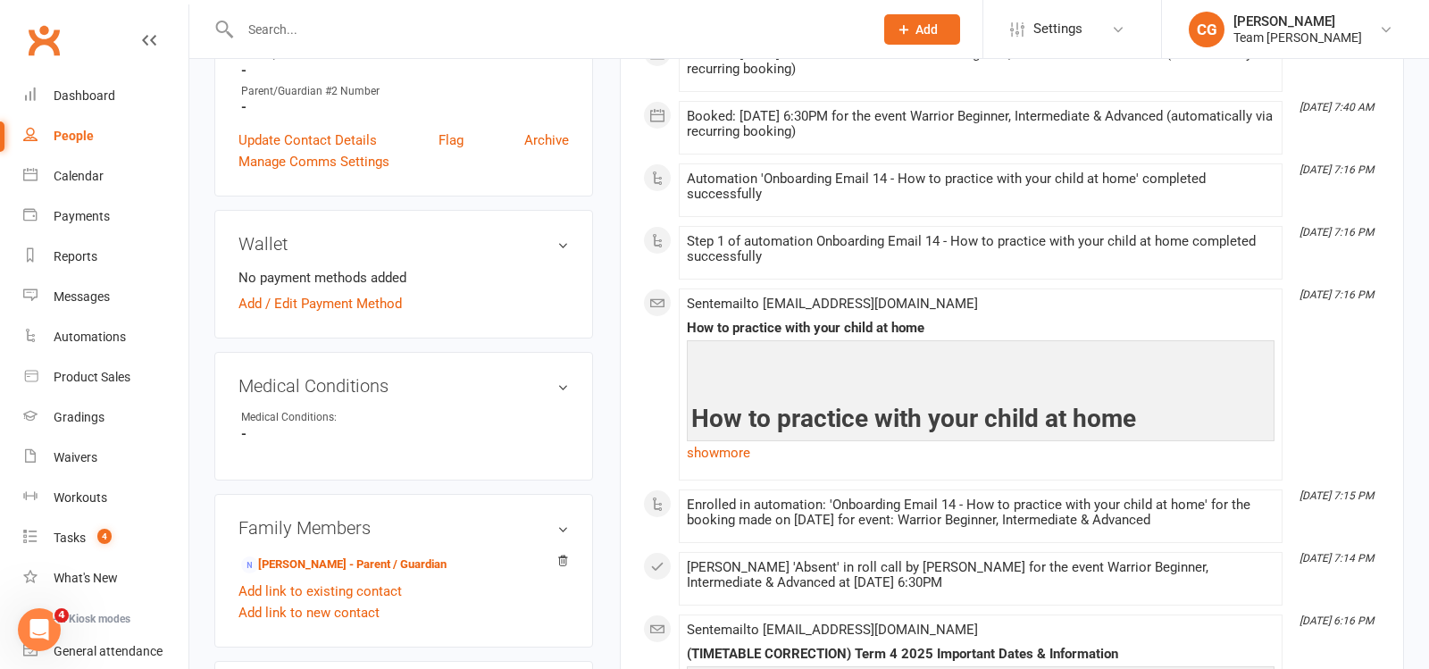
scroll to position [706, 0]
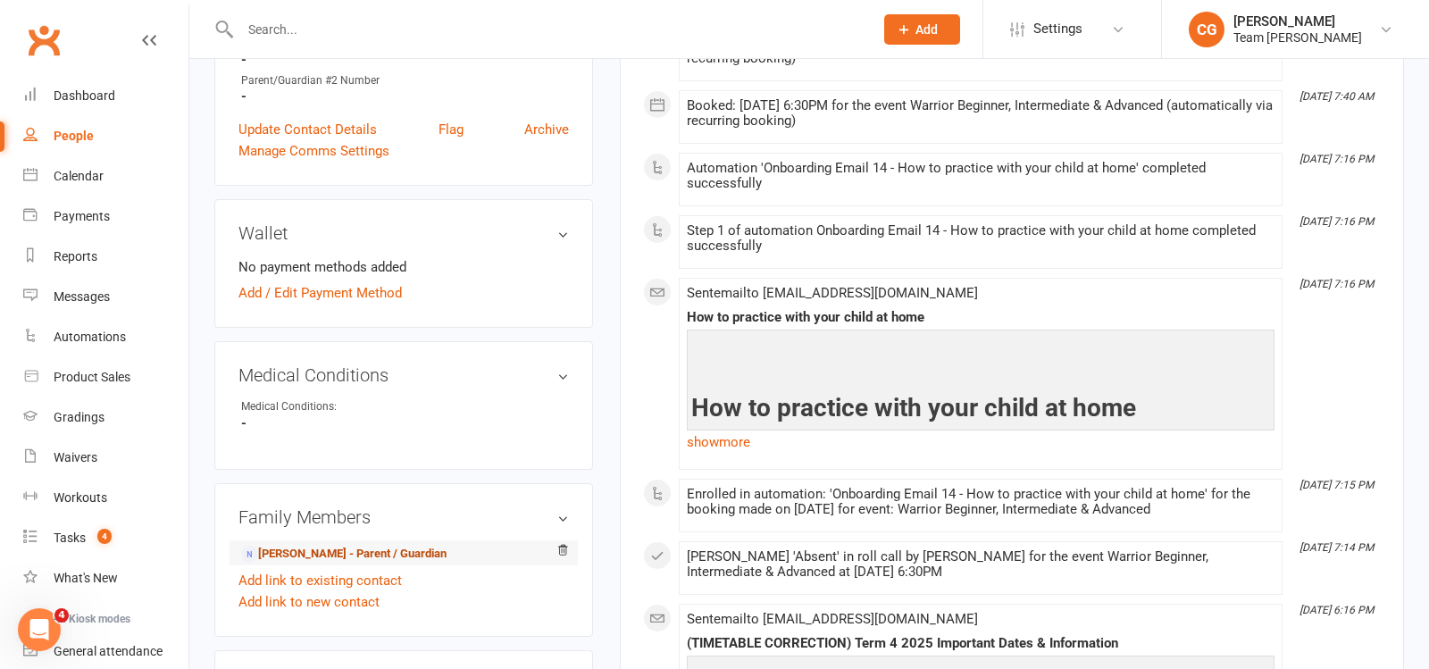
click at [388, 545] on link "Deniz Genc - Parent / Guardian" at bounding box center [343, 554] width 205 height 19
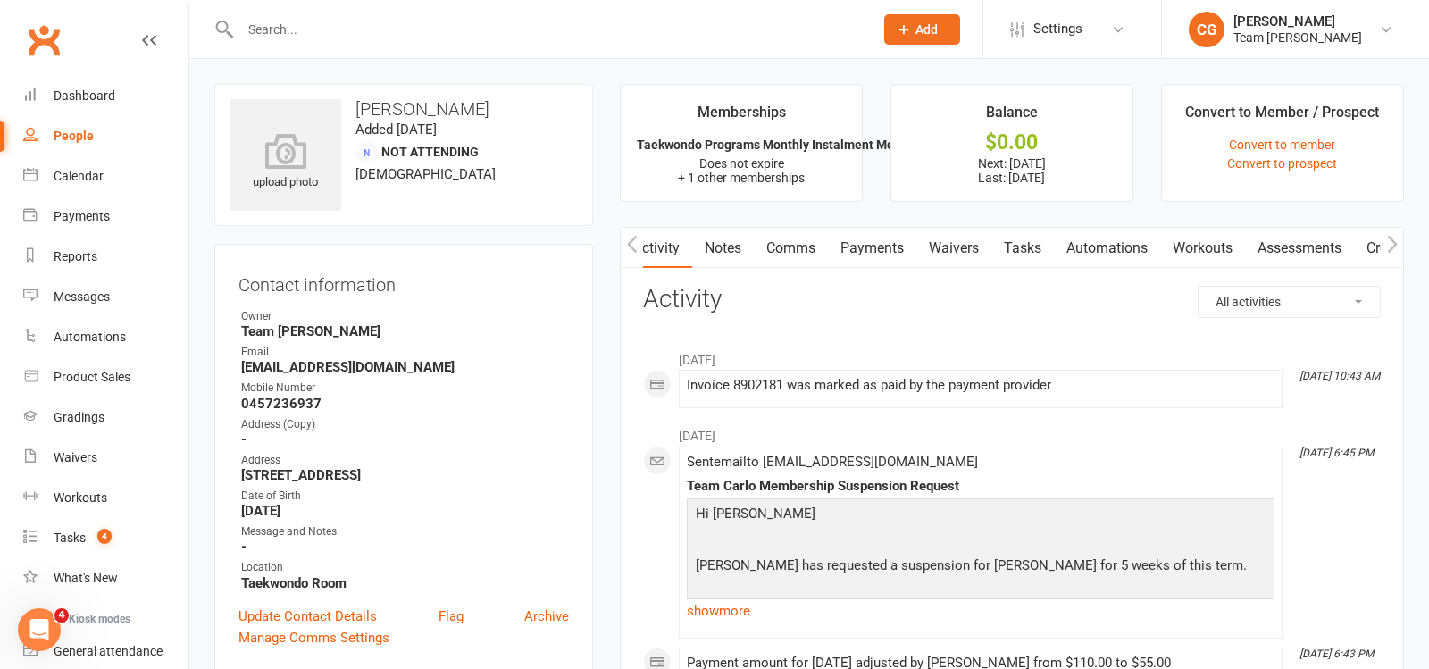
scroll to position [0, 72]
click at [1341, 247] on link "Credit balance" at bounding box center [1345, 248] width 115 height 41
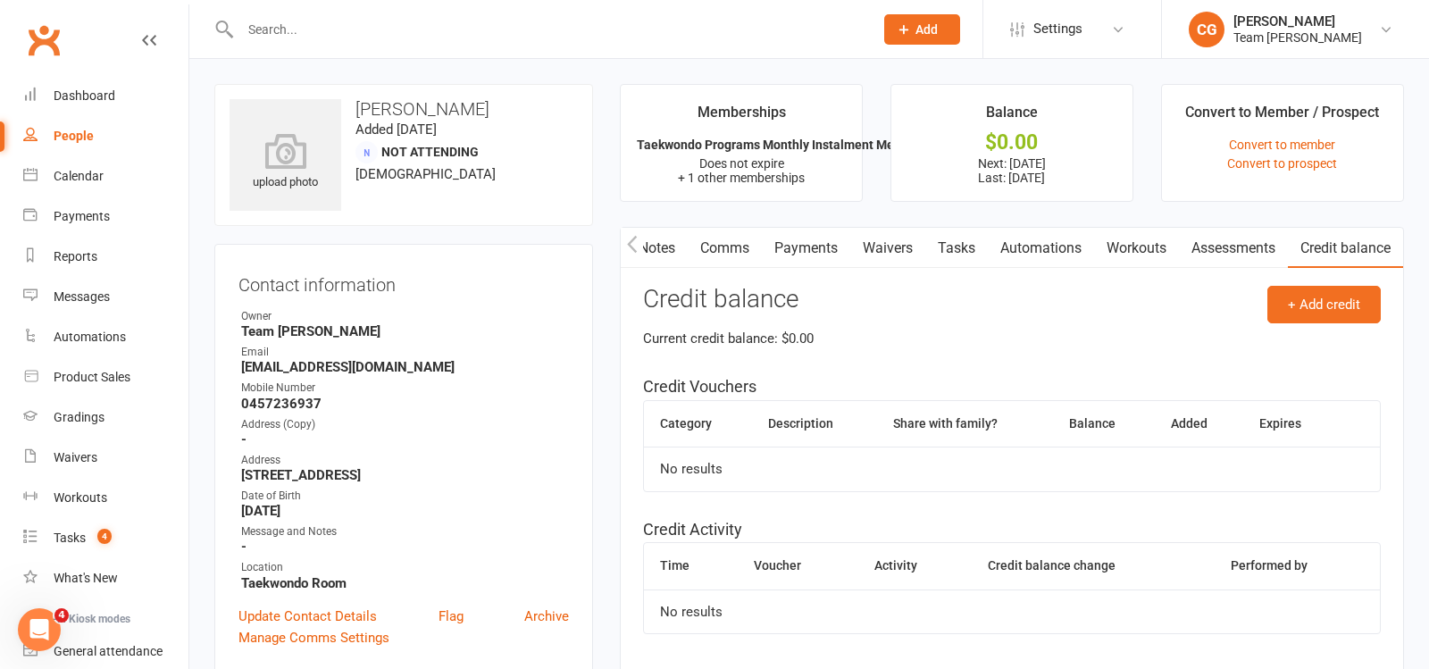
click at [806, 244] on link "Payments" at bounding box center [806, 248] width 88 height 41
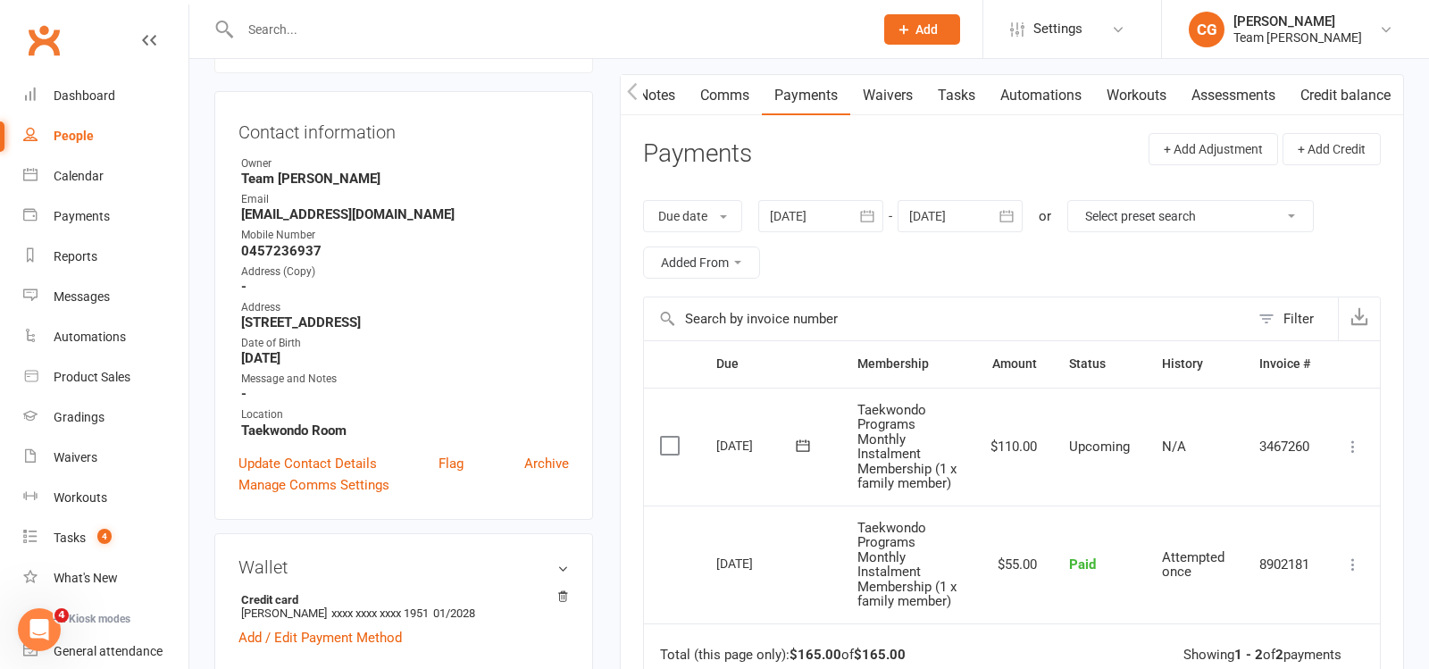
scroll to position [158, 0]
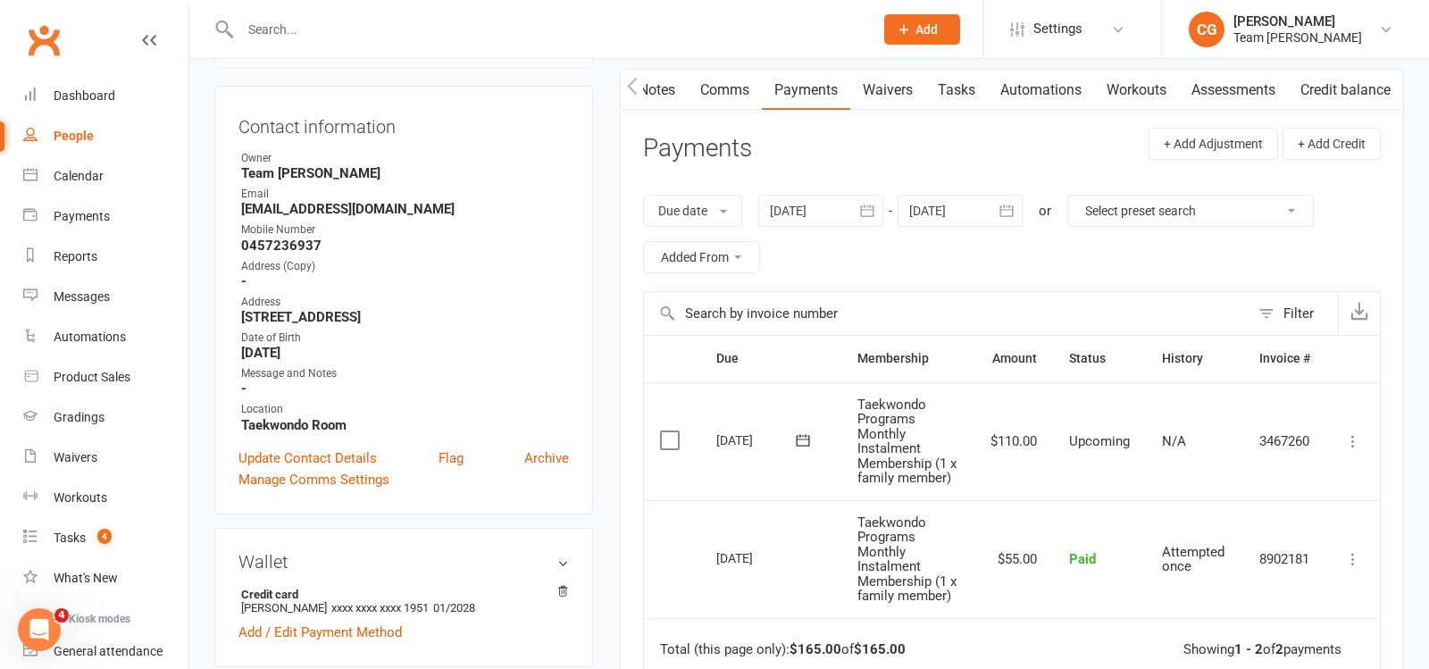
click at [805, 447] on icon at bounding box center [803, 440] width 18 height 18
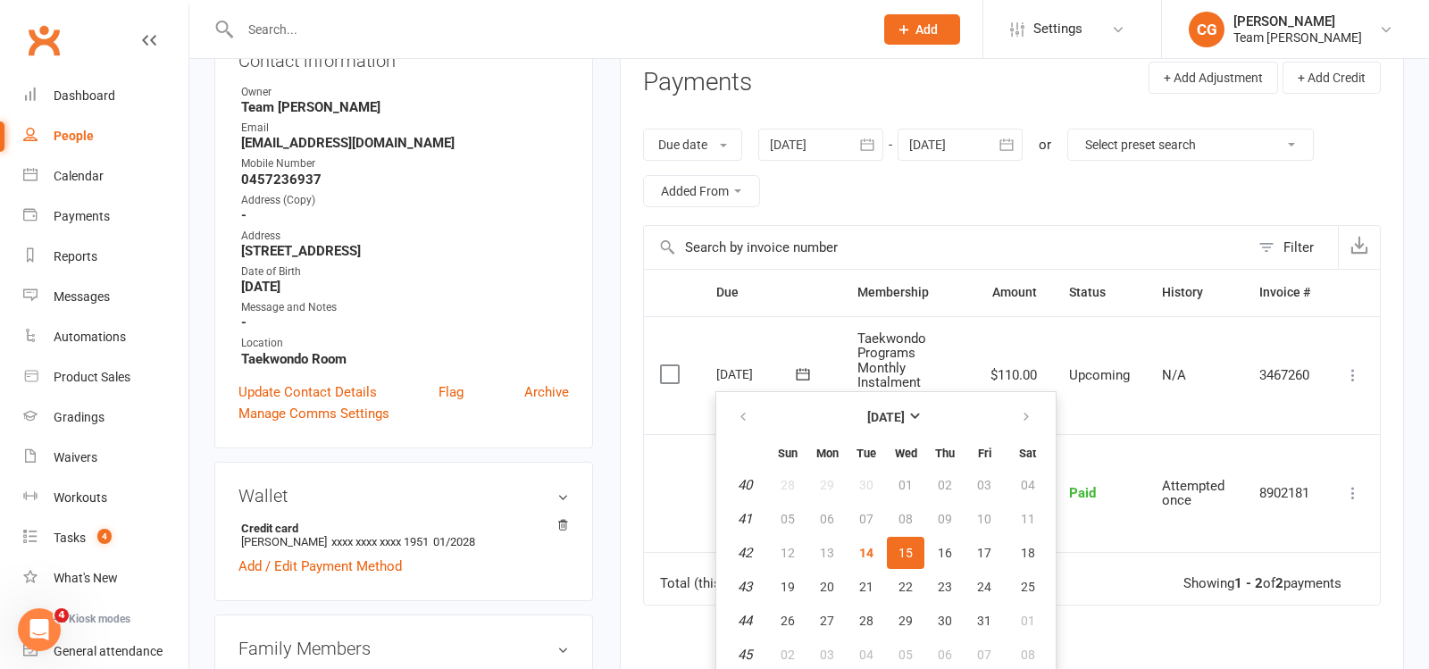
scroll to position [225, 0]
click at [828, 582] on span "20" at bounding box center [827, 586] width 14 height 14
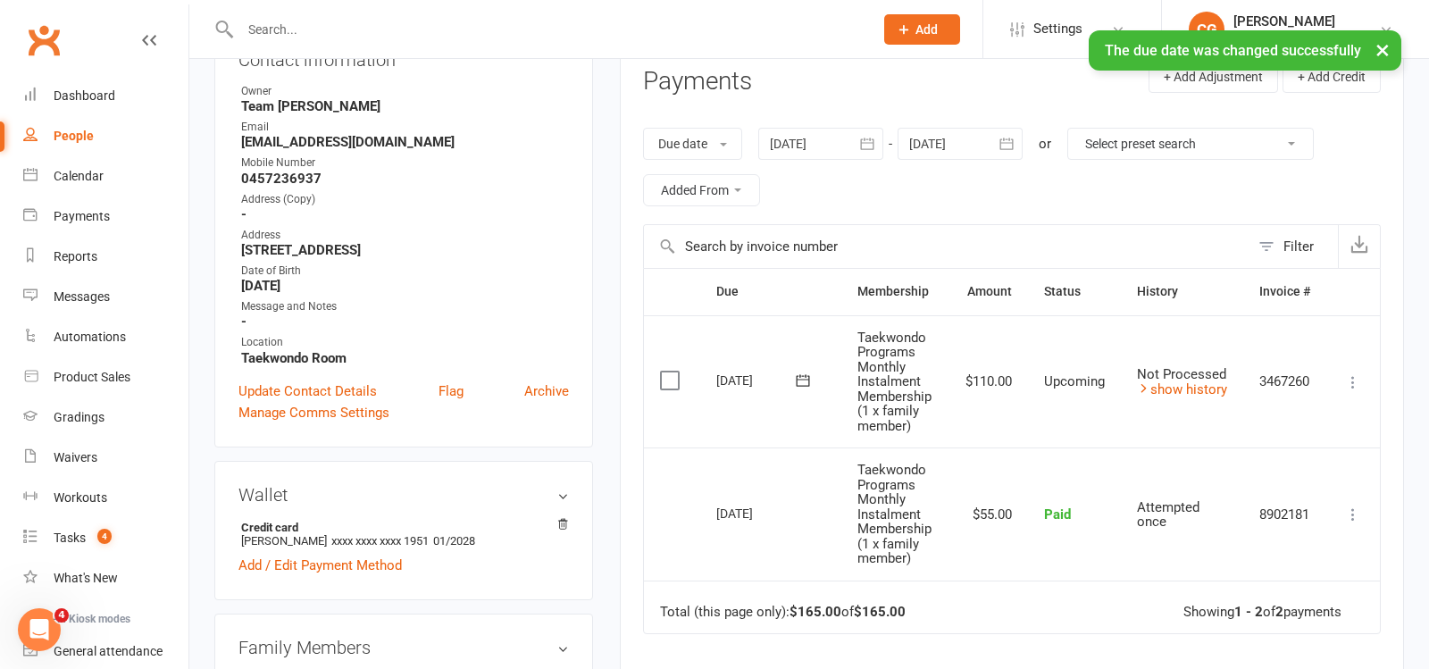
click at [875, 140] on icon "button" at bounding box center [867, 144] width 18 height 18
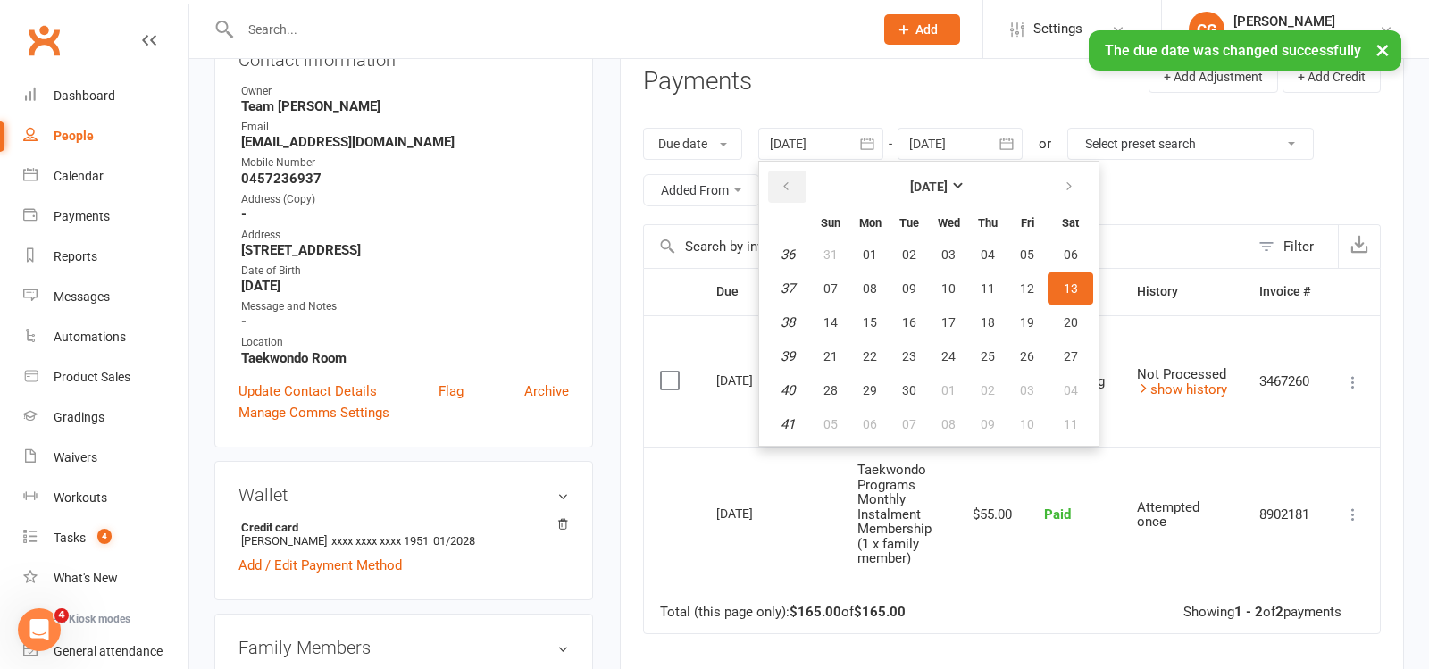
click at [783, 176] on button "button" at bounding box center [787, 187] width 38 height 32
click at [930, 251] on button "02" at bounding box center [949, 254] width 38 height 32
type input "02 Jul 2025"
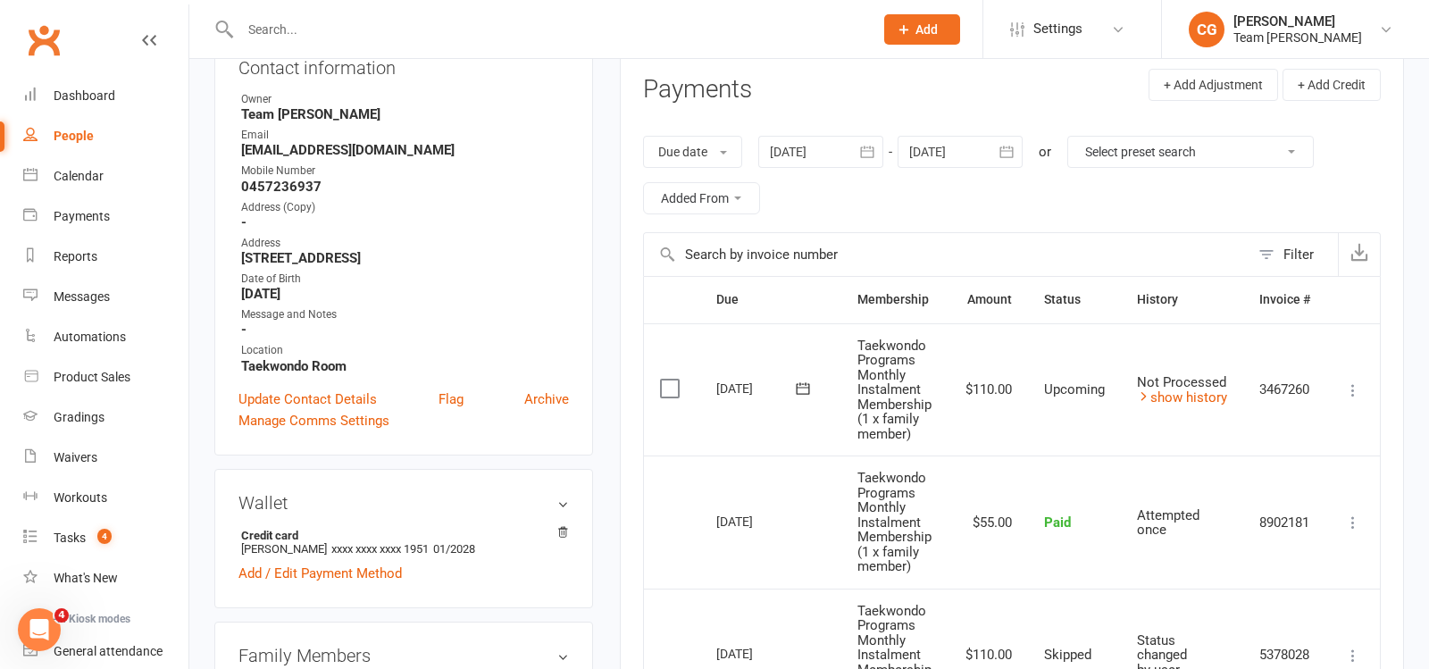
scroll to position [146, 0]
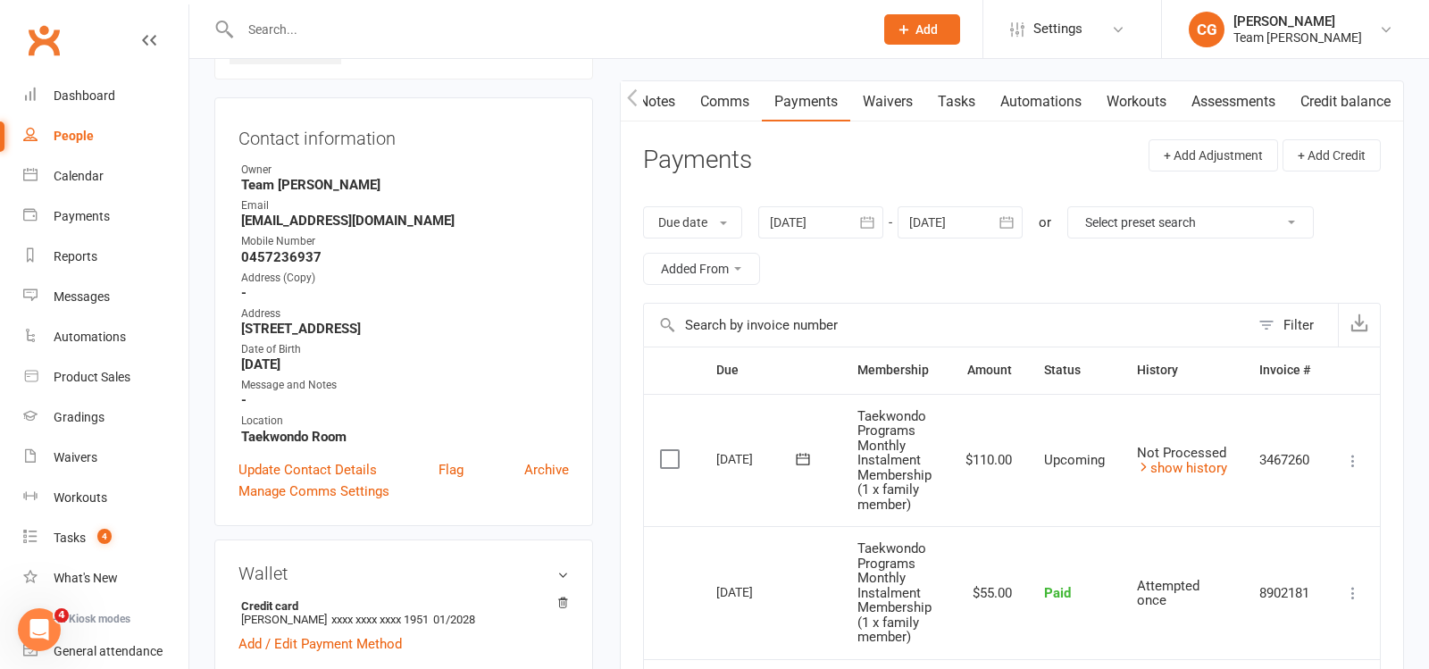
click at [542, 29] on input "text" at bounding box center [548, 29] width 626 height 25
type input "mitsuki"
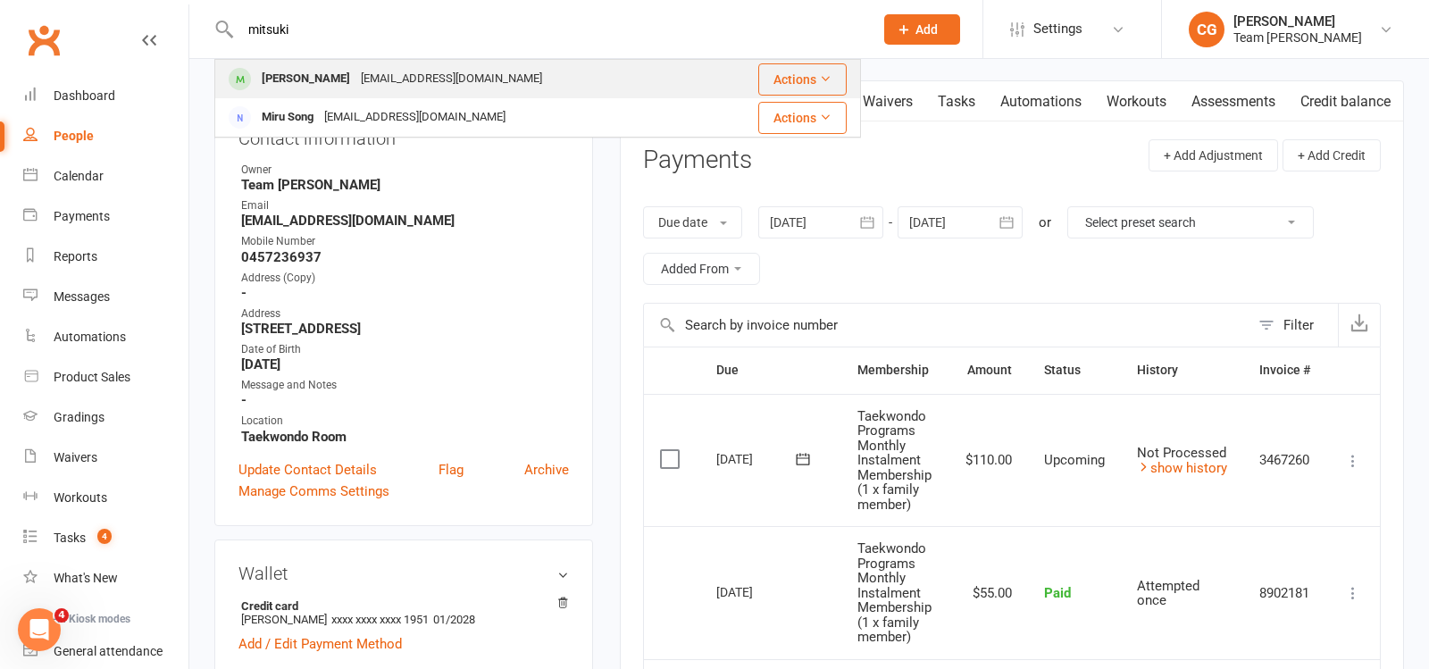
click at [476, 79] on div "Mitsuki Byrne ryry41295@gmail.com" at bounding box center [463, 79] width 494 height 37
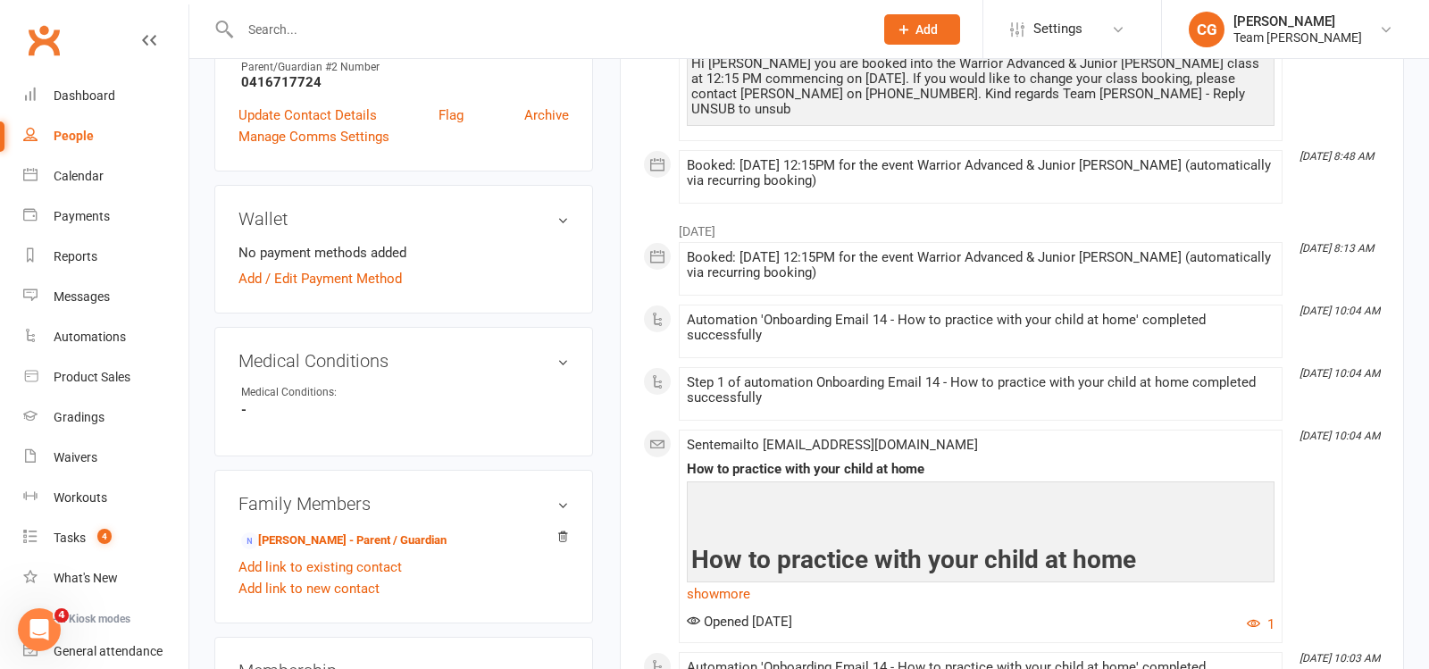
scroll to position [689, 0]
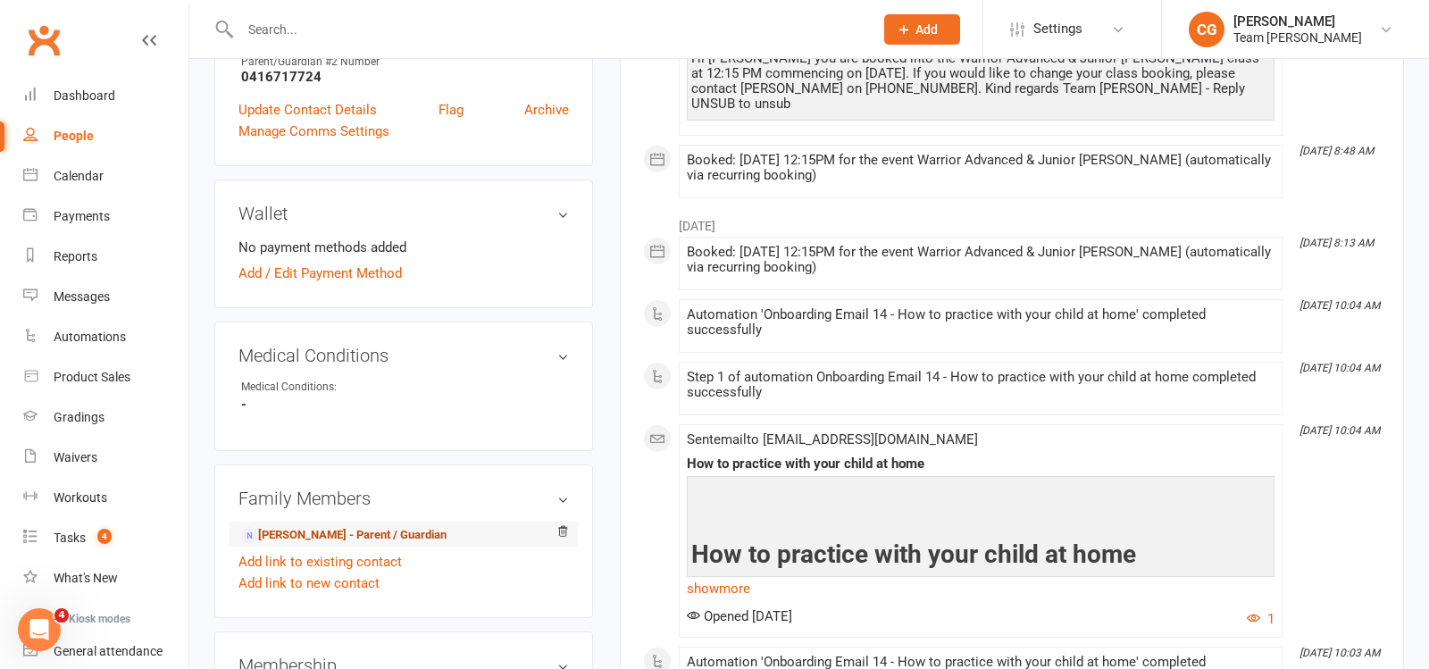
click at [385, 526] on link "Ryan Byrne - Parent / Guardian" at bounding box center [343, 535] width 205 height 19
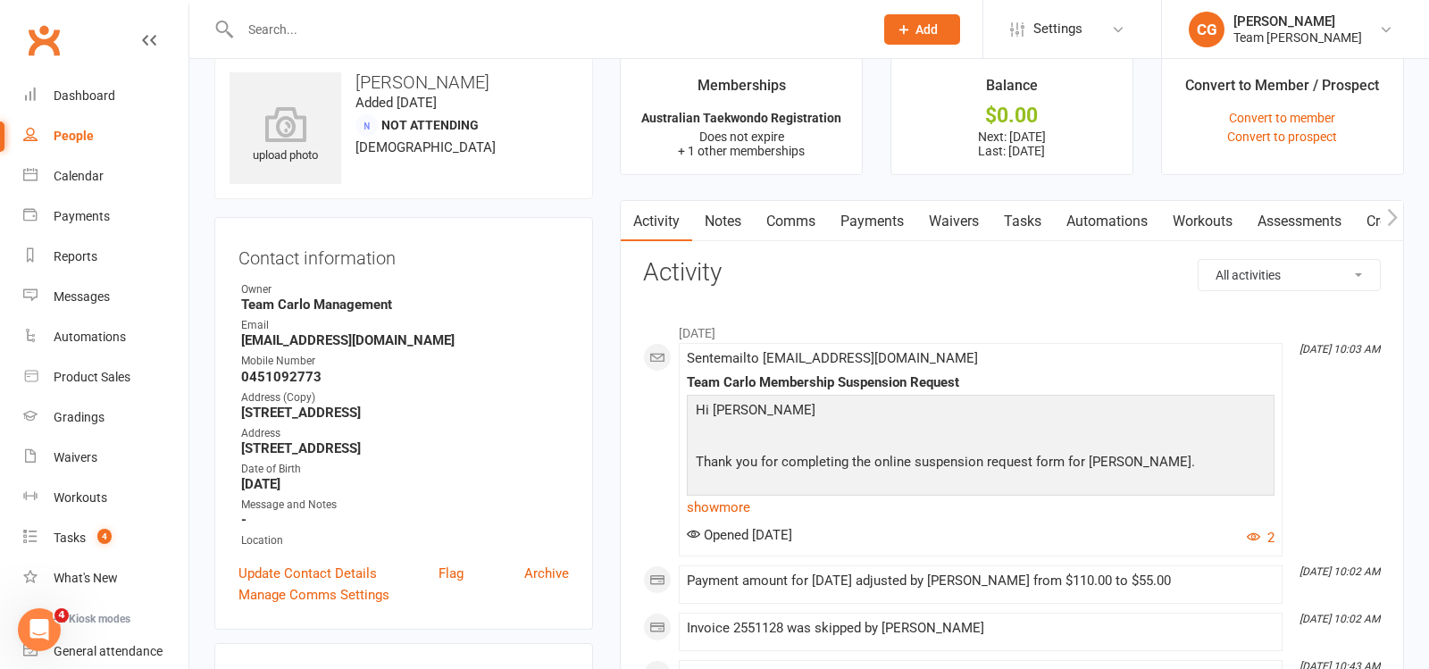
scroll to position [20, 0]
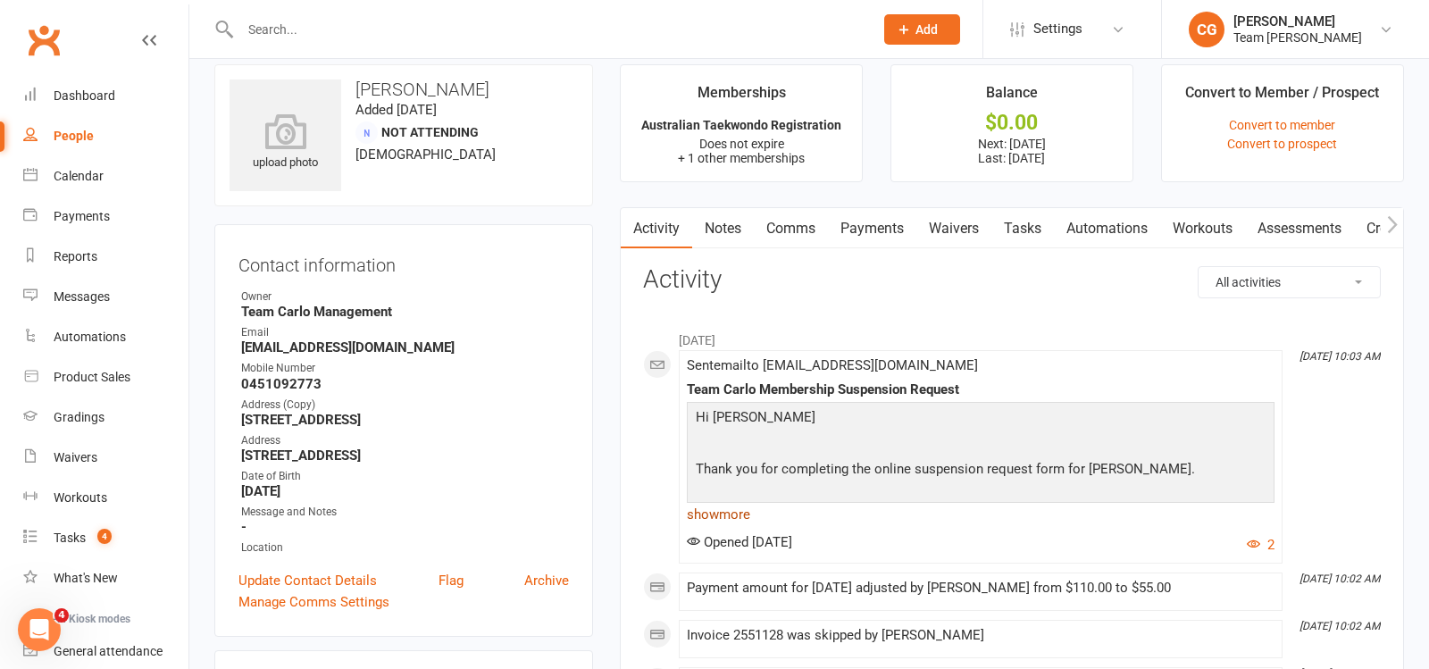
click at [727, 514] on link "show more" at bounding box center [981, 514] width 588 height 25
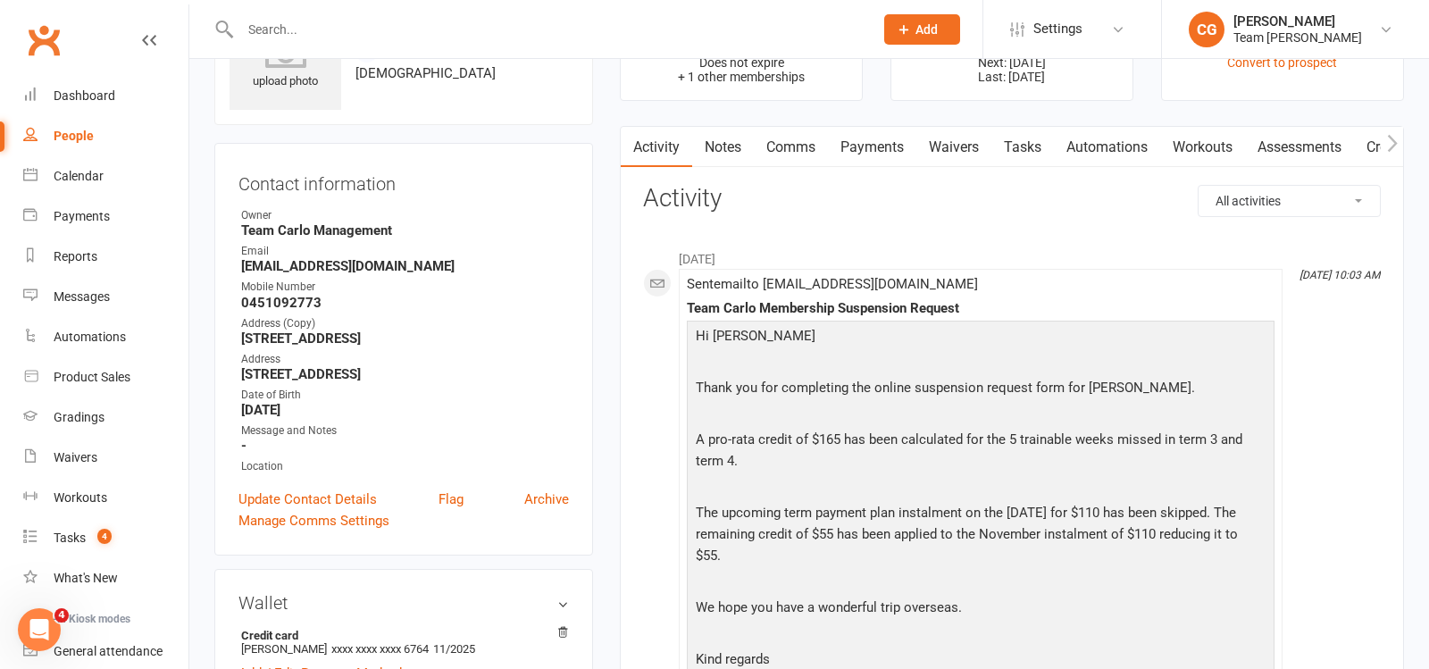
scroll to position [104, 0]
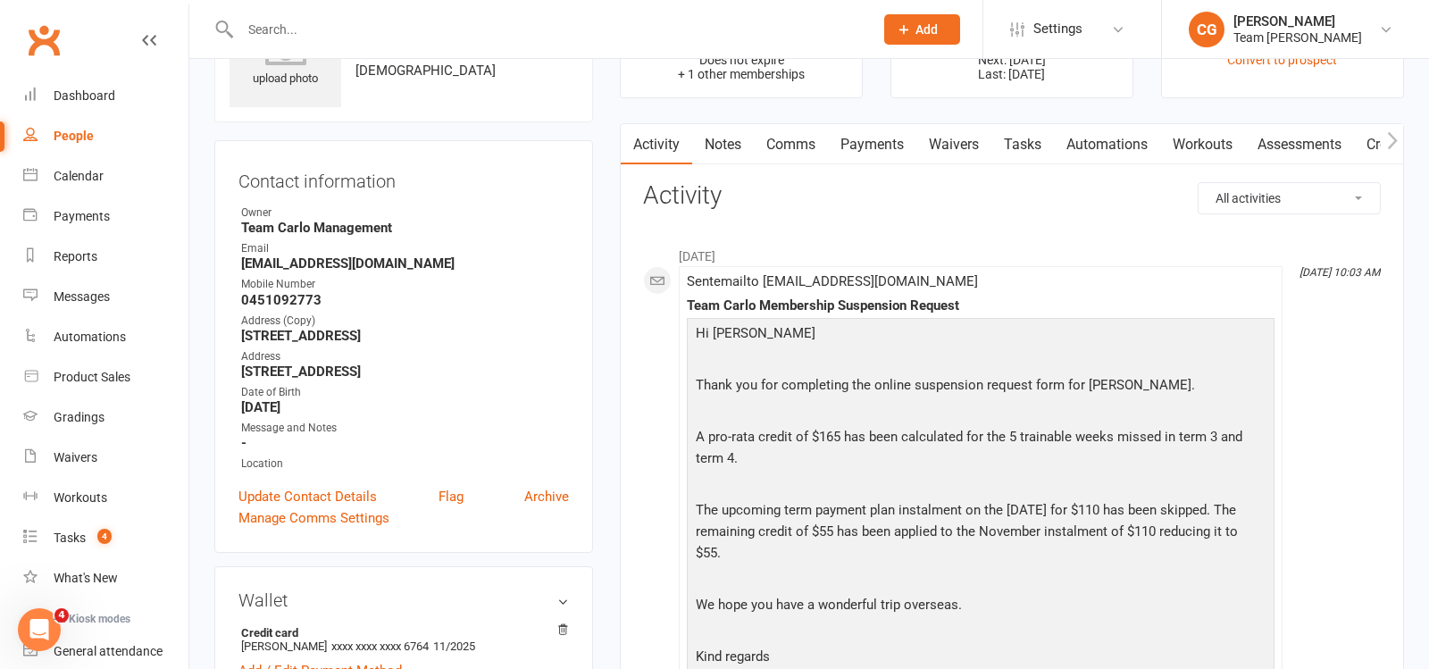
click at [899, 142] on link "Payments" at bounding box center [872, 144] width 88 height 41
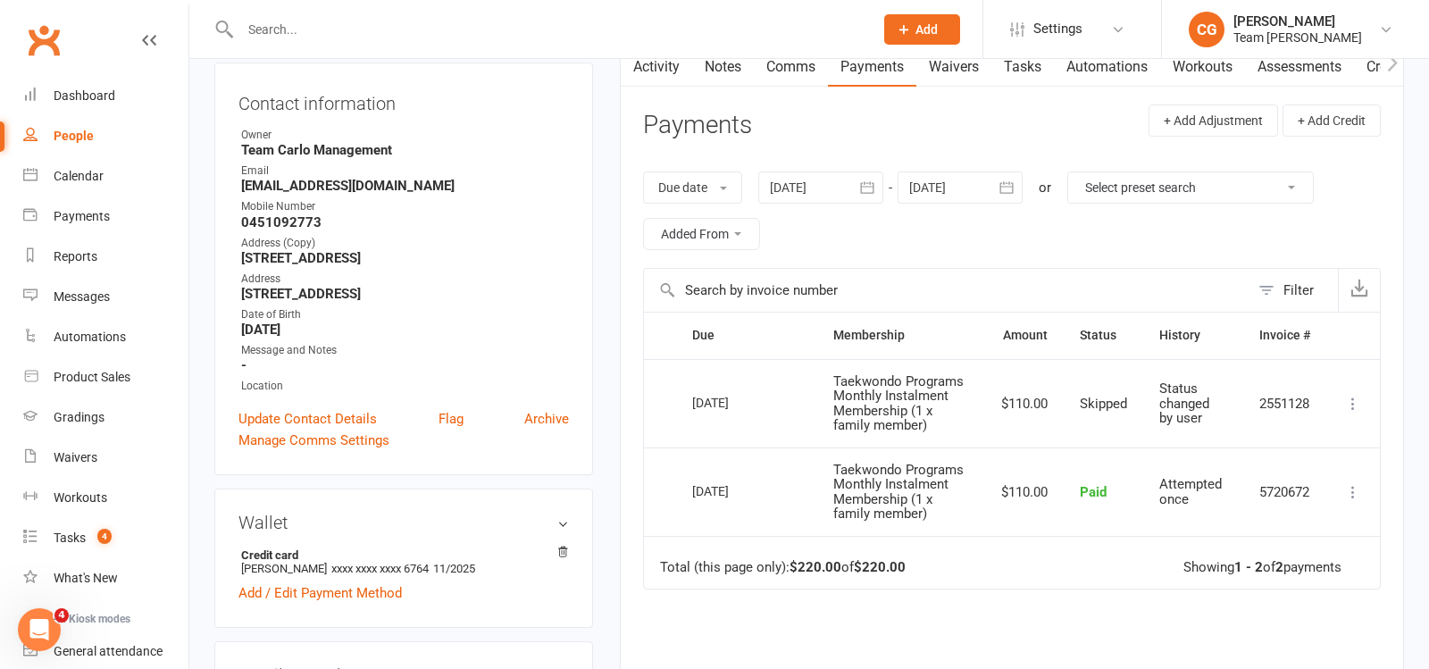
scroll to position [182, 0]
click at [82, 256] on div "Reports" at bounding box center [76, 256] width 44 height 14
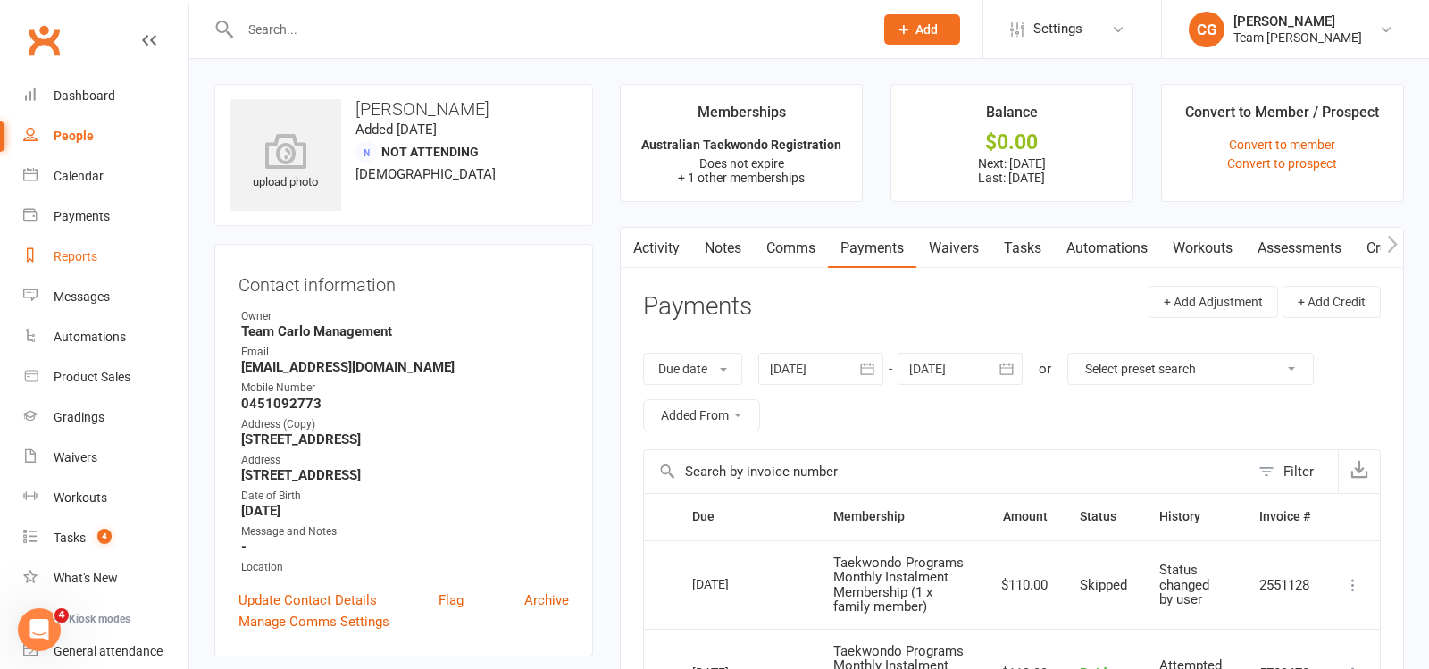
select select "50"
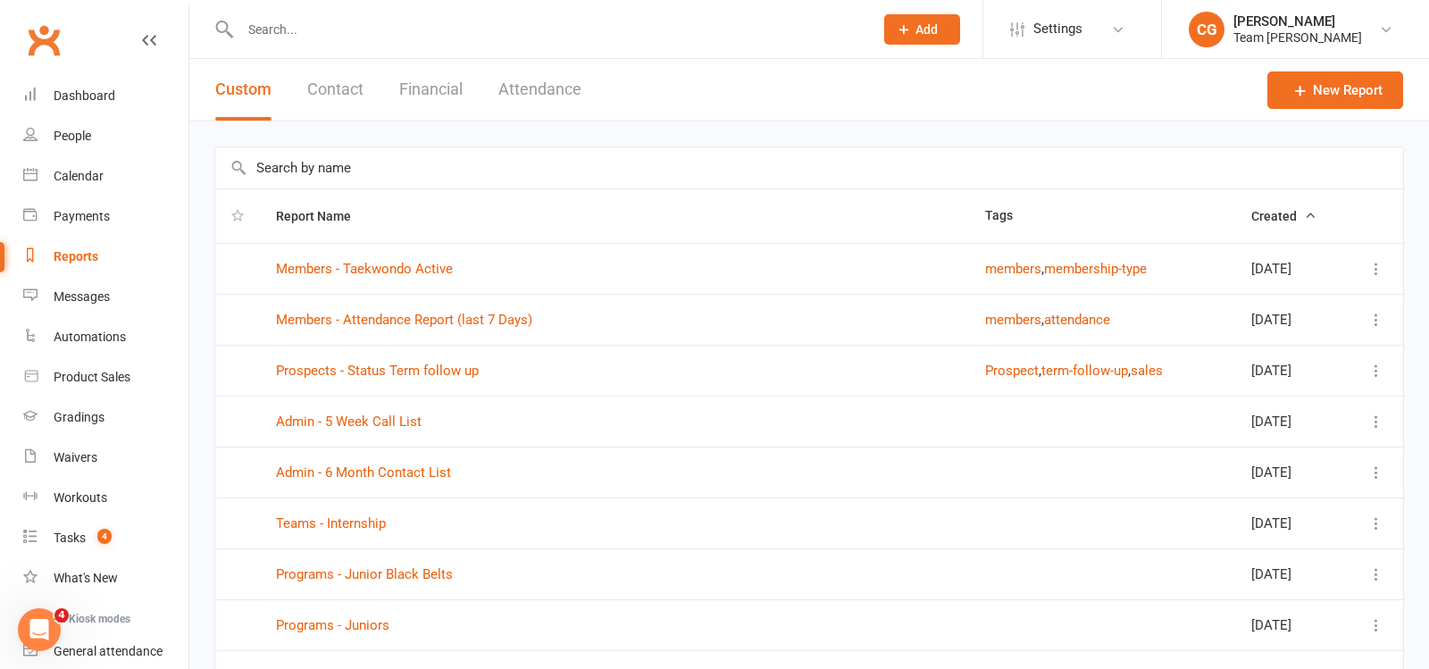
click at [314, 169] on input "text" at bounding box center [809, 167] width 1188 height 41
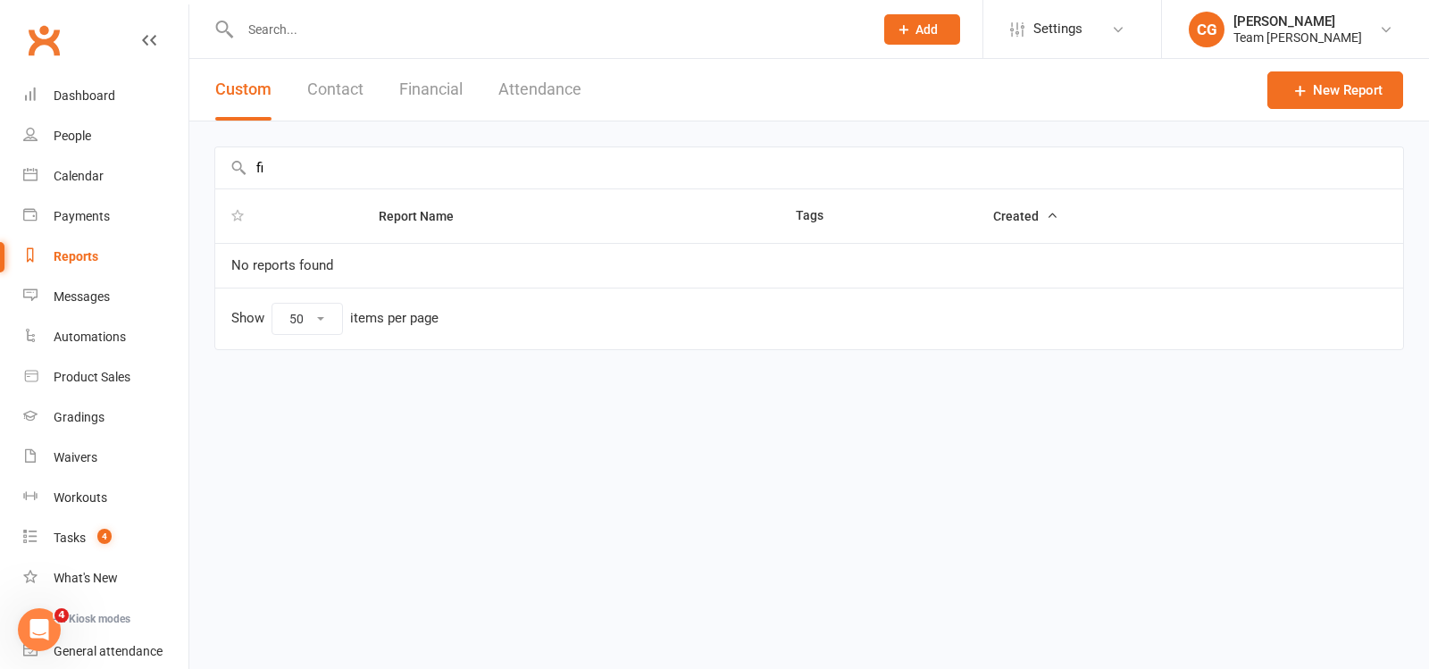
type input "f"
type input "Finance -October payments ( migration)"
click at [1301, 85] on icon at bounding box center [1301, 90] width 18 height 18
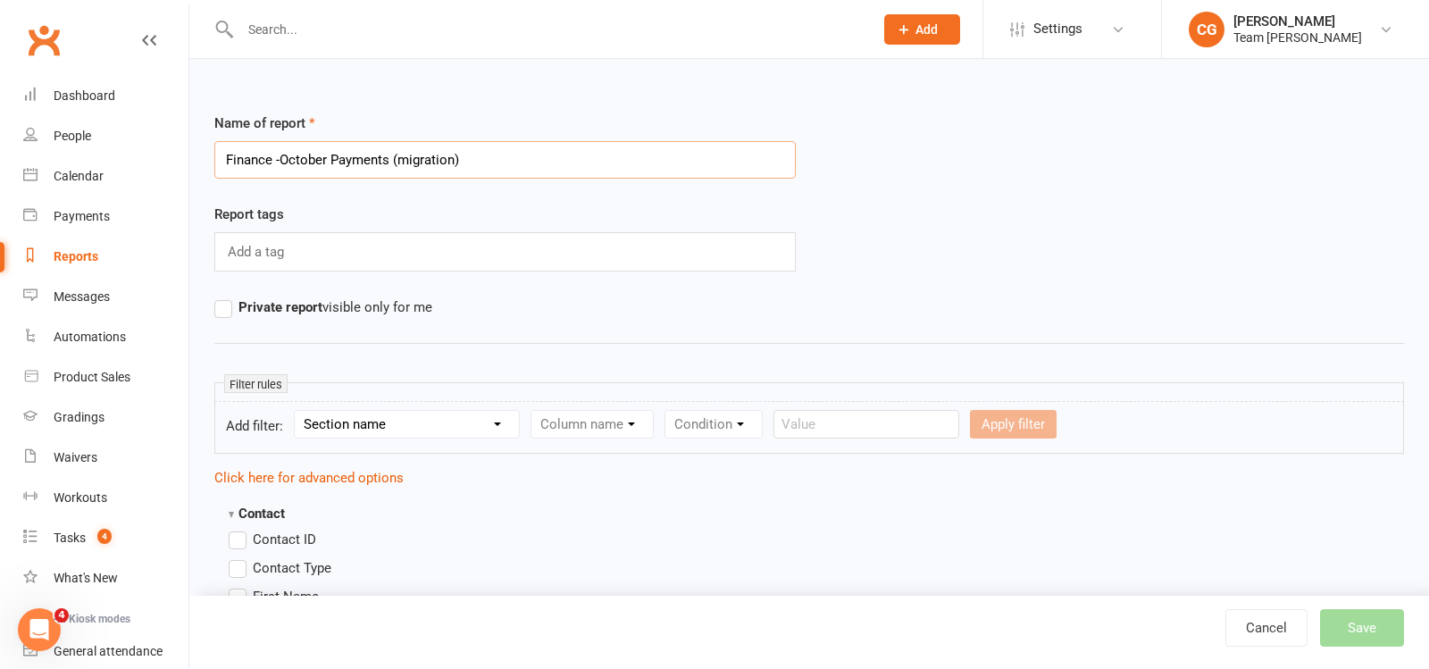
click at [282, 159] on input "Finance -October Payments (migration)" at bounding box center [504, 160] width 581 height 38
type input "Finance - October Payments (migration)"
click at [384, 417] on select "Section name Contact Attendance Aggregate Payment Booking Waitlist Attendees Ca…" at bounding box center [407, 424] width 224 height 27
click at [297, 411] on select "Section name Contact Attendance Aggregate Payment Booking Waitlist Attendees Ca…" at bounding box center [407, 424] width 224 height 27
click at [625, 417] on select "Column name Is in other report Is not in other report Contact Type First Name L…" at bounding box center [743, 424] width 424 height 27
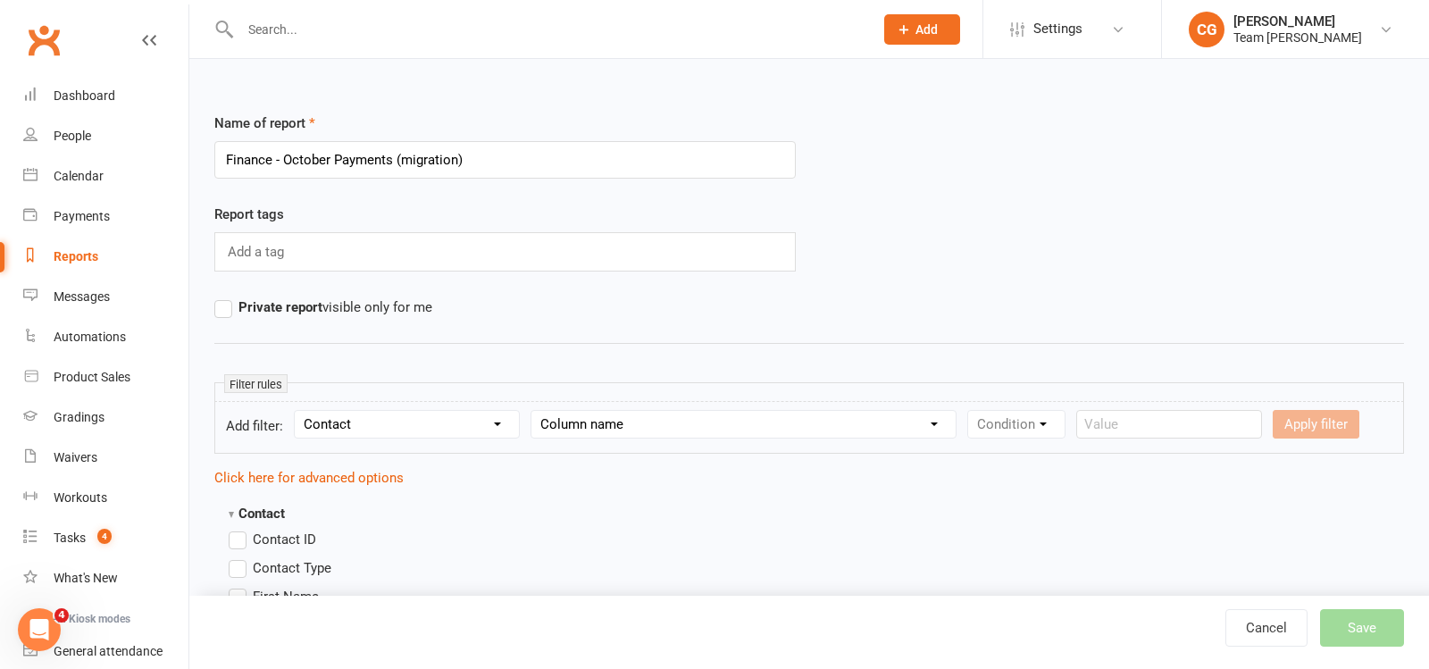
click at [364, 425] on select "Section name Contact Attendance Aggregate Payment Booking Waitlist Attendees Ca…" at bounding box center [407, 424] width 224 height 27
click at [297, 411] on select "Section name Contact Attendance Aggregate Payment Booking Waitlist Attendees Ca…" at bounding box center [407, 424] width 224 height 27
click at [659, 422] on select "Column name Active Memberships (Names) Active Memberships (Count) Active Trial …" at bounding box center [657, 424] width 253 height 27
click at [390, 418] on select "Section name Contact Attendance Aggregate Payment Booking Waitlist Attendees Ca…" at bounding box center [407, 424] width 224 height 27
select select "12"
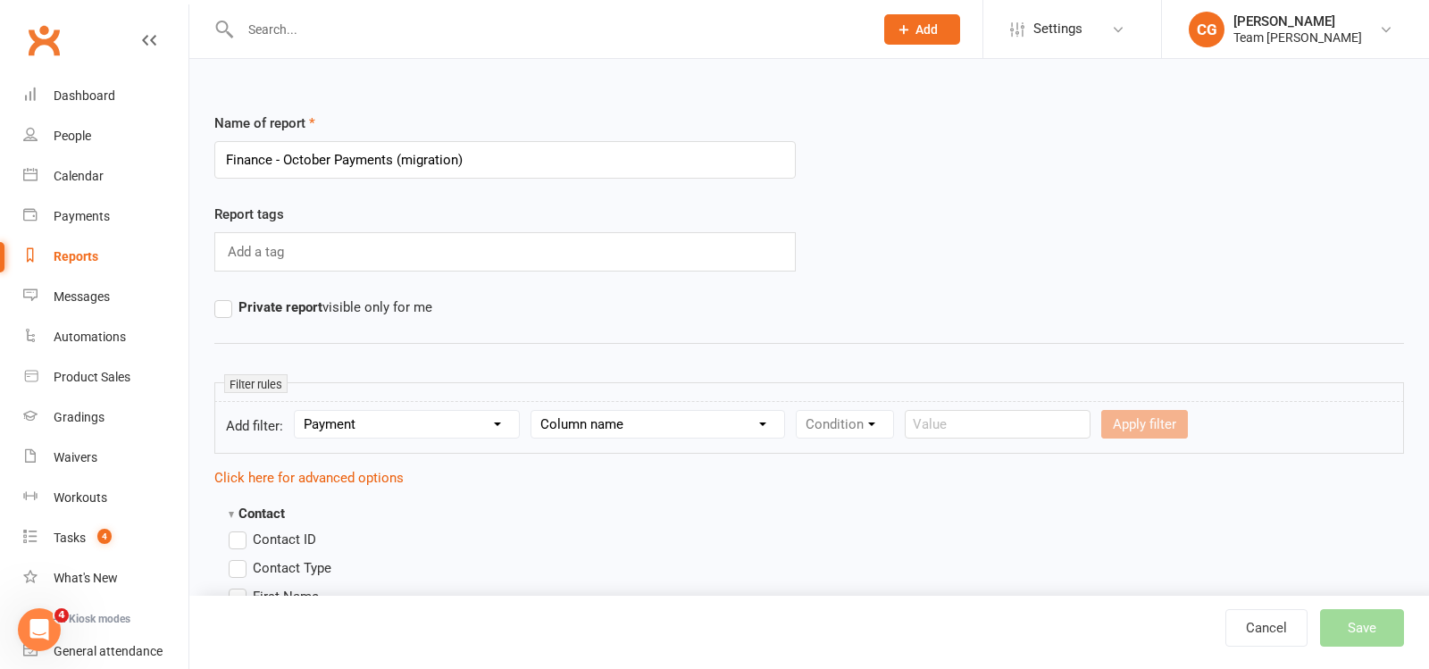
click at [297, 411] on select "Section name Contact Attendance Aggregate Payment Booking Waitlist Attendees Ca…" at bounding box center [407, 424] width 224 height 27
click at [604, 414] on select "Column name Payment Status Payment Due Date Payment Amount Payment Amount (afte…" at bounding box center [663, 424] width 265 height 27
select select "1"
click at [532, 411] on select "Column name Payment Status Payment Due Date Payment Amount Payment Amount (afte…" at bounding box center [663, 424] width 265 height 27
click at [852, 422] on select "Condition Is Is not Before After Before or on After or on Is blank Is not blank" at bounding box center [865, 424] width 113 height 27
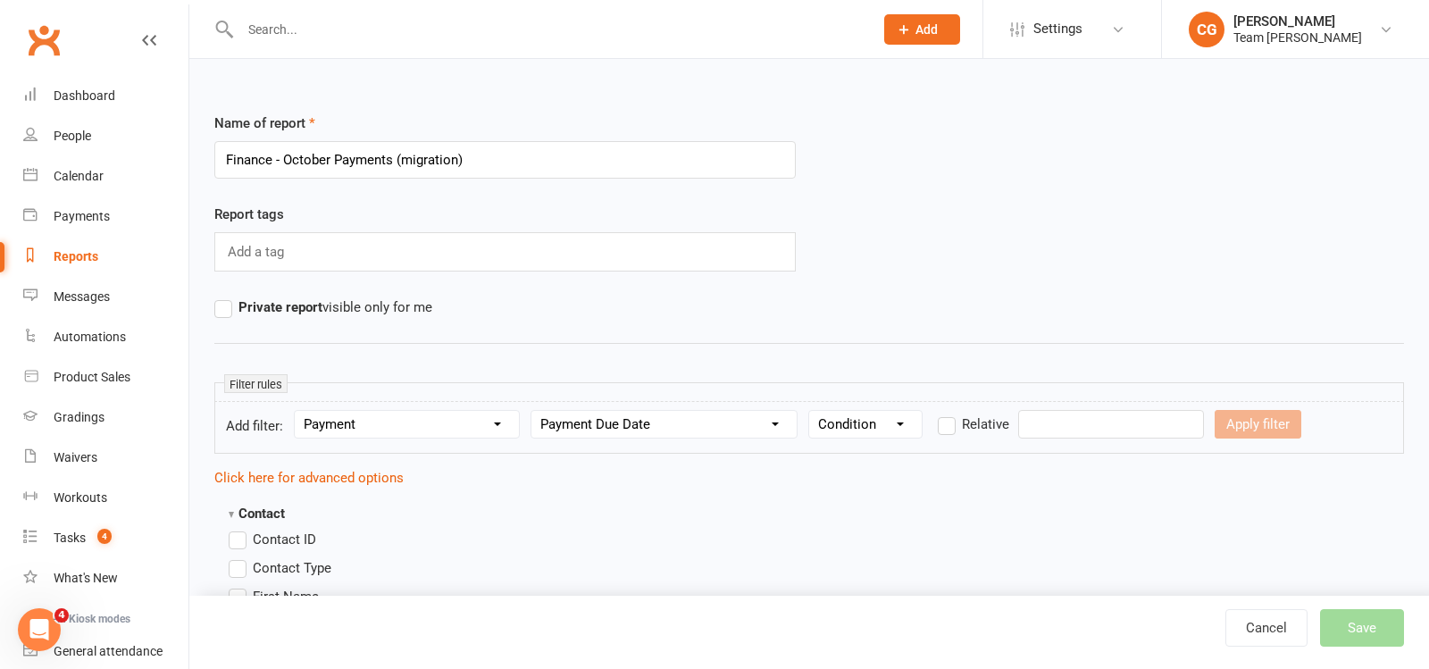
select select "5"
click at [810, 411] on select "Condition Is Is not Before After Before or on After or on Is blank Is not blank" at bounding box center [865, 424] width 113 height 27
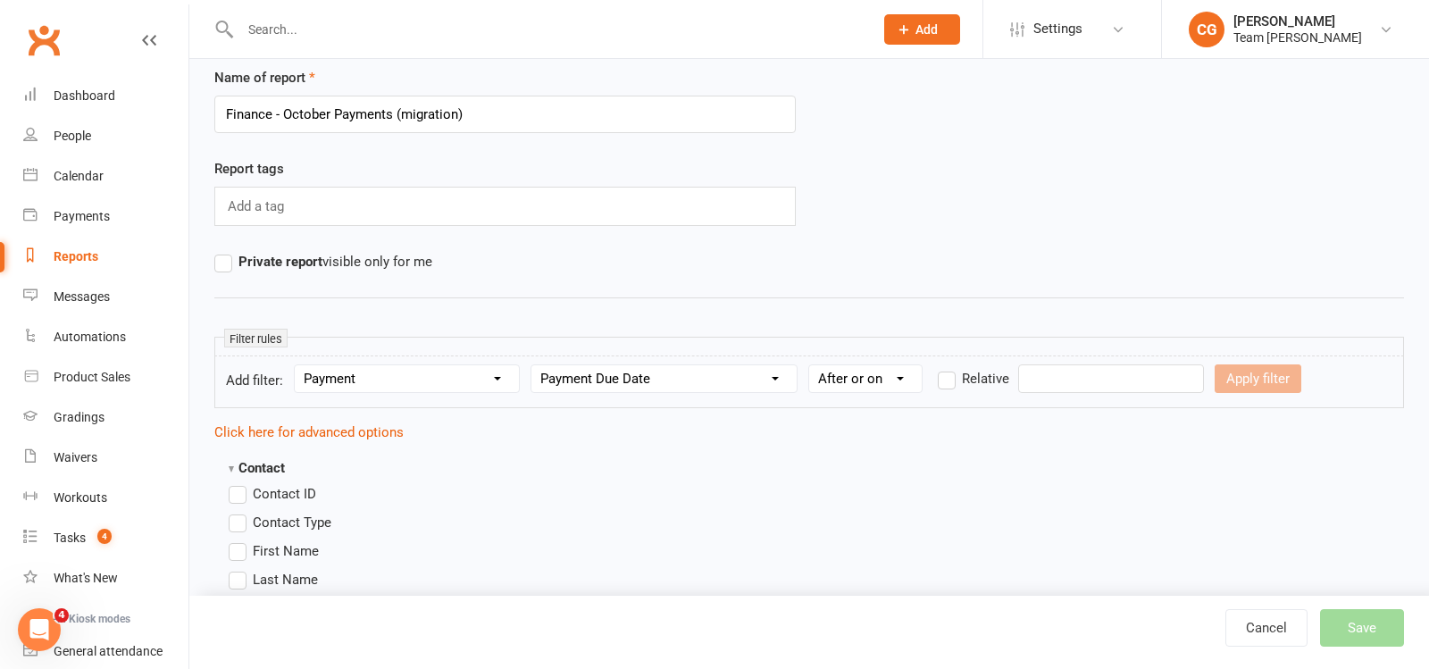
click at [1035, 383] on input "text" at bounding box center [1111, 378] width 186 height 29
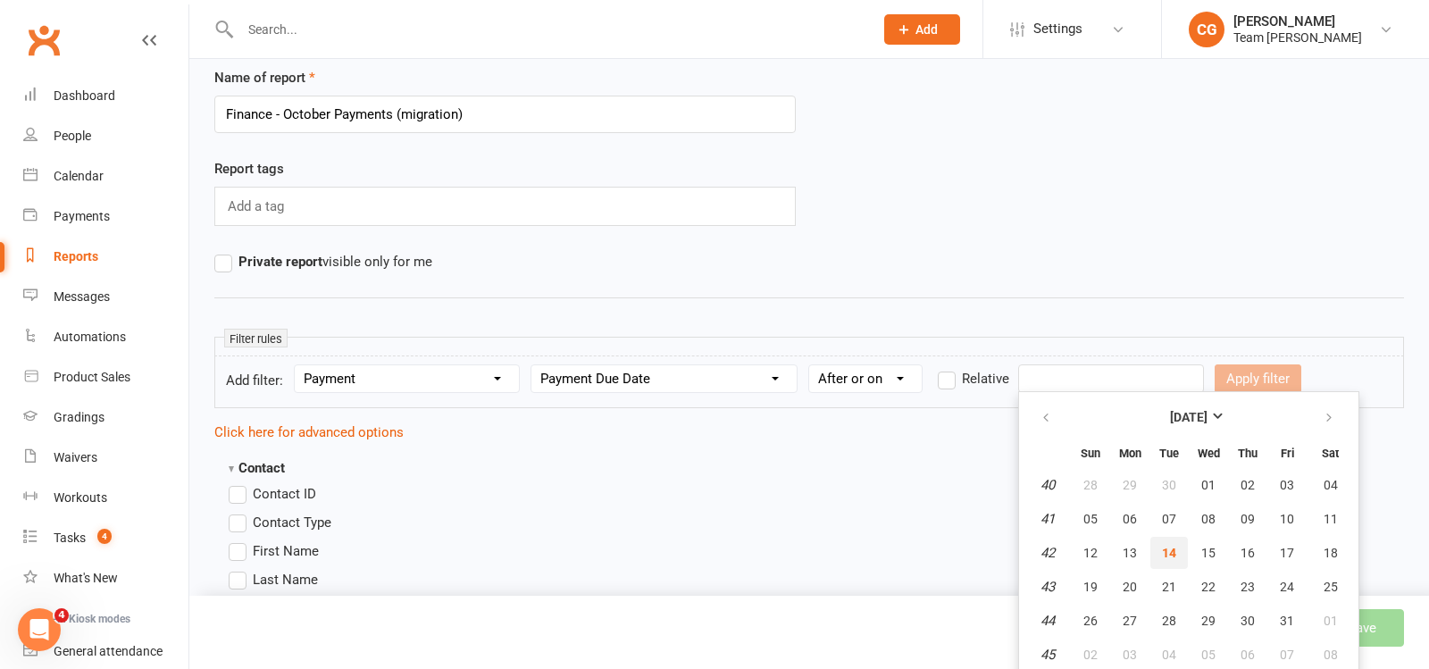
click at [1165, 549] on span "14" at bounding box center [1169, 553] width 14 height 14
type input "14 Oct 2025"
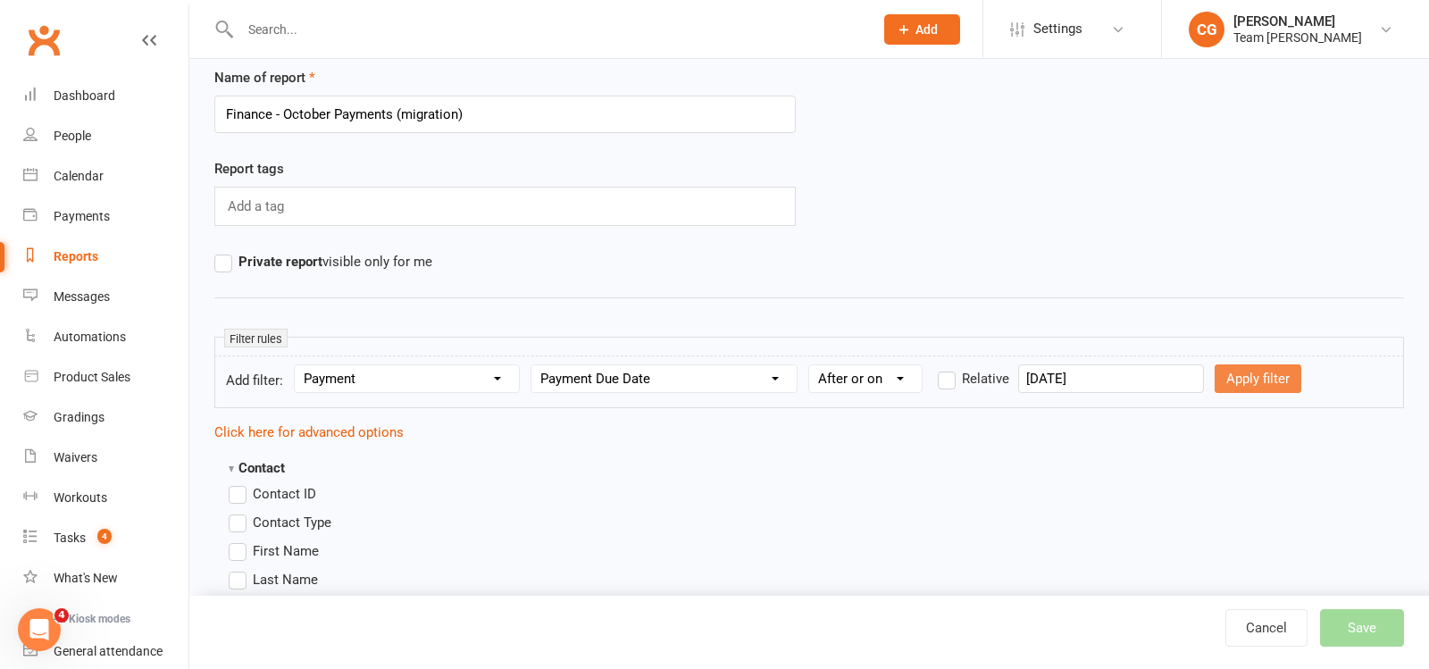
click at [1219, 376] on button "Apply filter" at bounding box center [1258, 378] width 87 height 29
select select
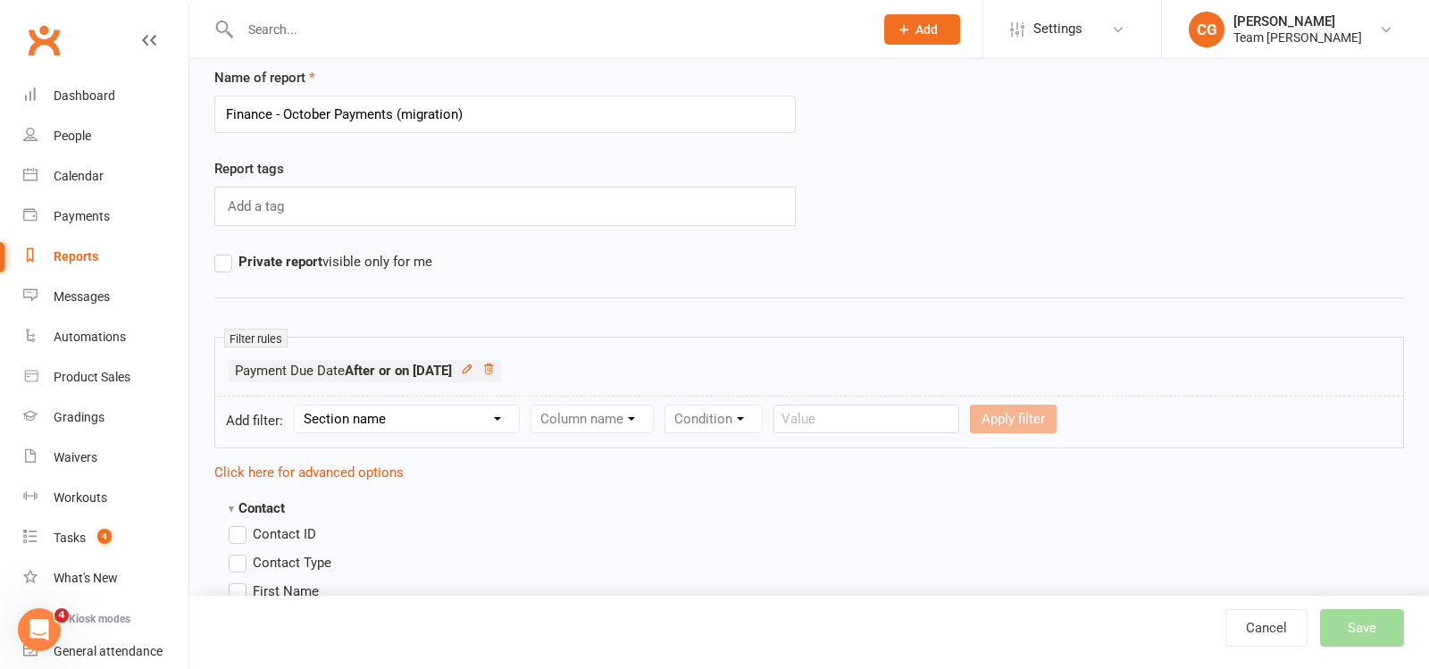
click at [457, 411] on select "Section name Contact Attendance Aggregate Payment Booking Waitlist Attendees Ca…" at bounding box center [407, 419] width 224 height 27
select select "12"
click at [297, 406] on select "Section name Contact Attendance Aggregate Payment Booking Waitlist Attendees Ca…" at bounding box center [407, 419] width 224 height 27
click at [654, 412] on select "Column name Payment Status Payment Due Date Payment Amount Payment Amount (afte…" at bounding box center [663, 419] width 265 height 27
select select "1"
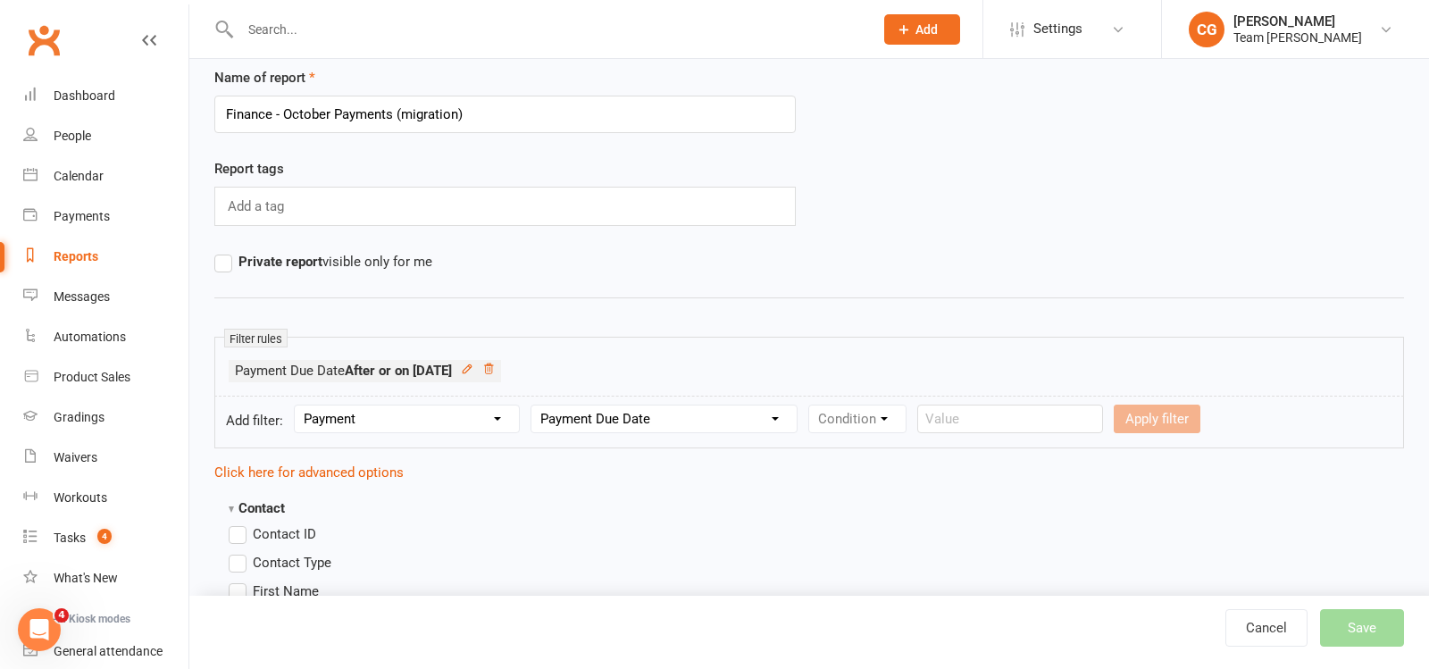
click at [532, 406] on select "Column name Payment Status Payment Due Date Payment Amount Payment Amount (afte…" at bounding box center [663, 419] width 265 height 27
click at [908, 414] on select "Condition Is Is not Before After Before or on After or on Is blank Is not blank" at bounding box center [865, 419] width 113 height 27
select select "4"
click at [810, 406] on select "Condition Is Is not Before After Before or on After or on Is blank Is not blank" at bounding box center [865, 419] width 113 height 27
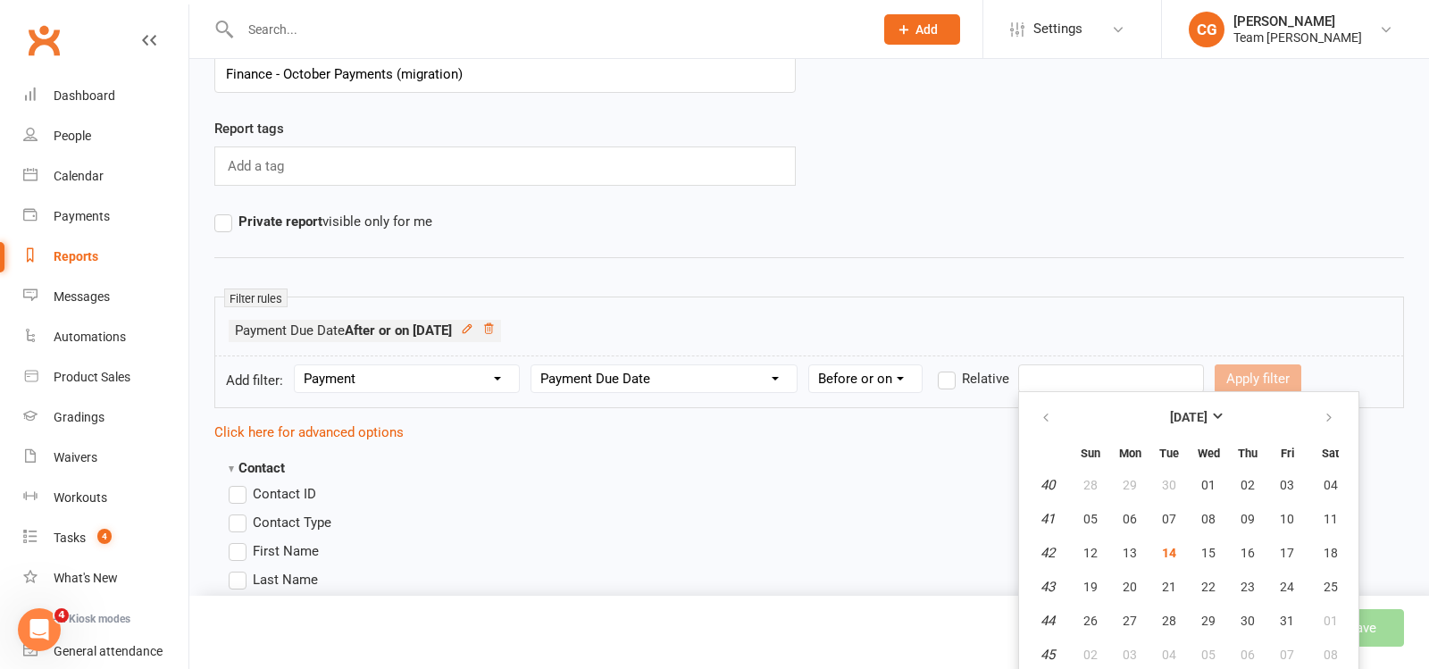
click at [1105, 373] on input "text" at bounding box center [1111, 378] width 186 height 29
click at [1341, 411] on button "button" at bounding box center [1330, 417] width 38 height 32
click at [1324, 546] on span "15" at bounding box center [1331, 553] width 14 height 14
type input "[DATE]"
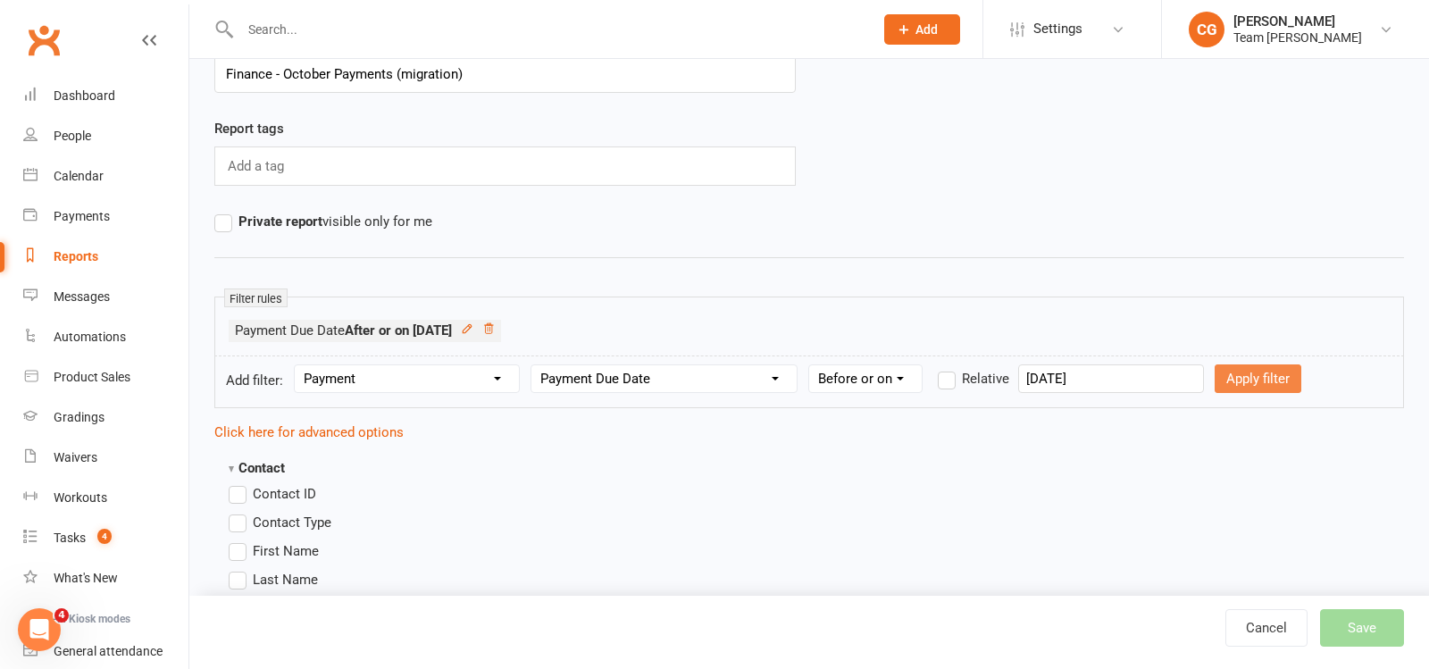
click at [1226, 365] on button "Apply filter" at bounding box center [1258, 378] width 87 height 29
select select
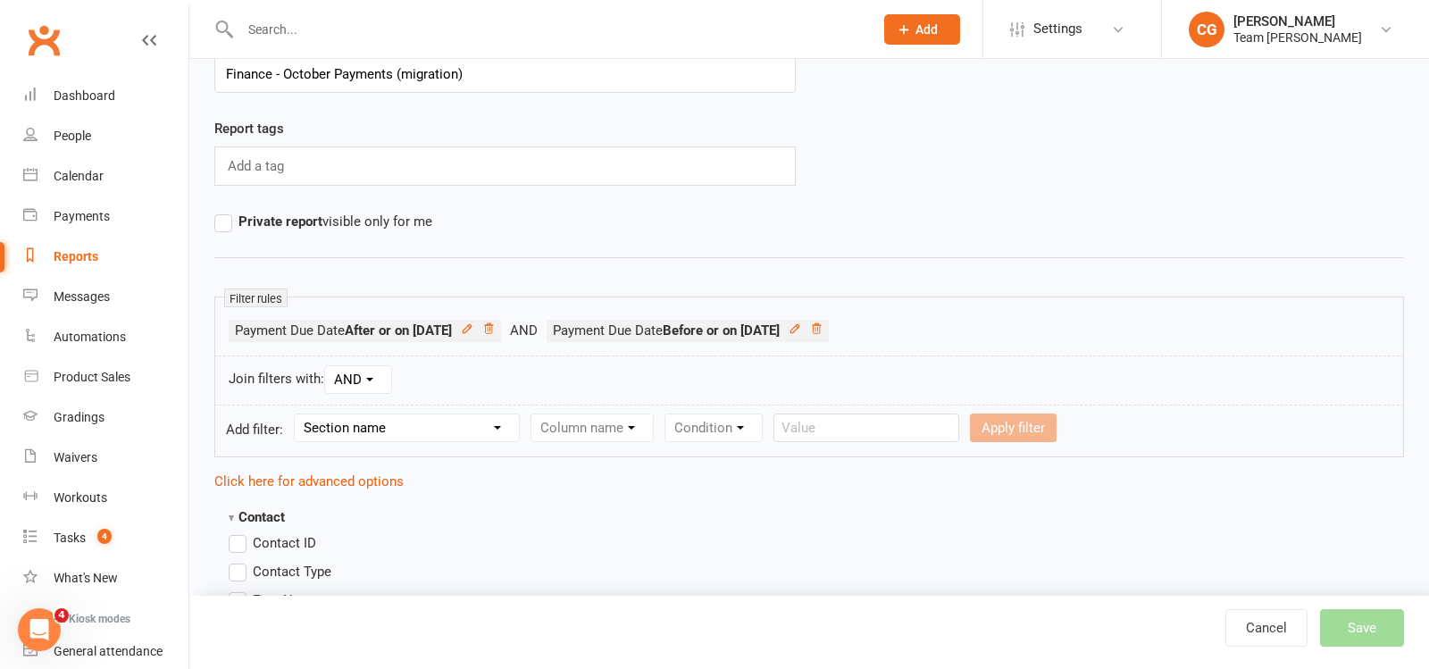
click at [347, 417] on select "Section name Contact Attendance Aggregate Payment Booking Waitlist Attendees Ca…" at bounding box center [407, 427] width 224 height 27
select select "11"
click at [297, 414] on select "Section name Contact Attendance Aggregate Payment Booking Waitlist Attendees Ca…" at bounding box center [407, 427] width 224 height 27
click at [655, 433] on select "Column name Membership ID Membership Name Membership Category Membership Start …" at bounding box center [705, 427] width 348 height 27
select select "29"
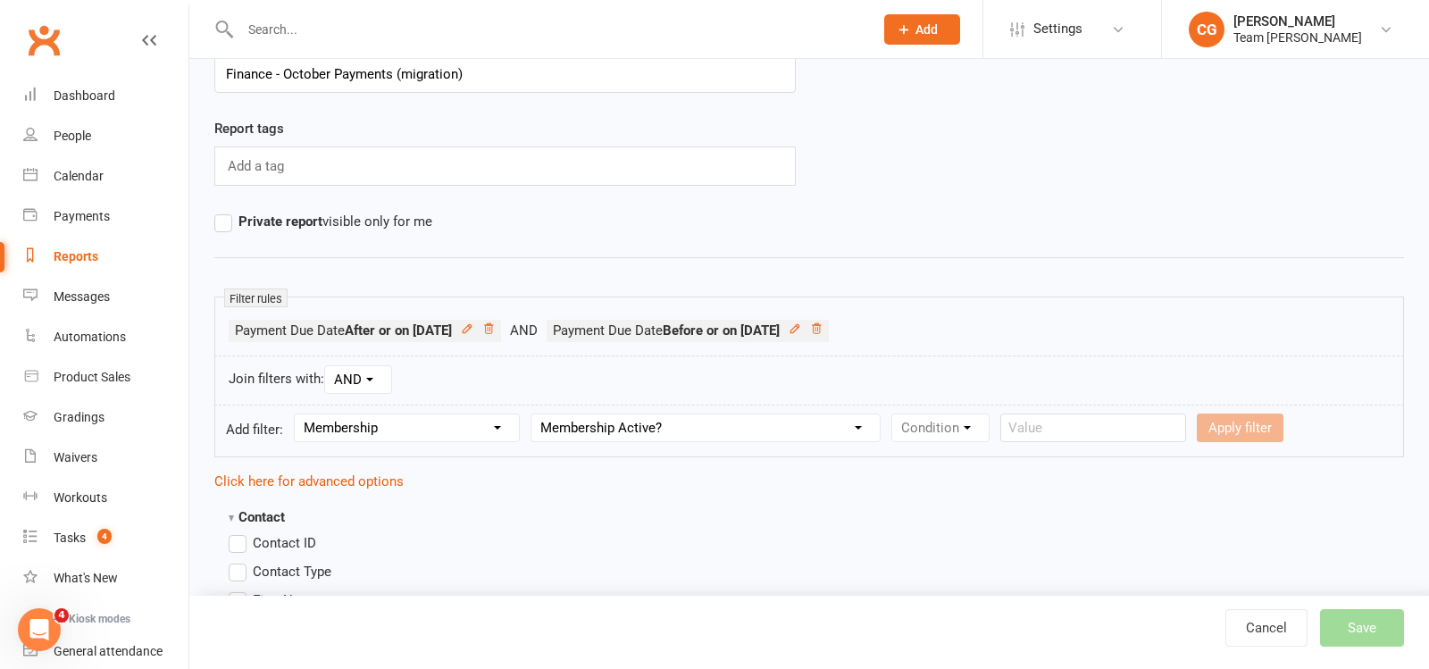
click at [532, 414] on select "Column name Membership ID Membership Name Membership Category Membership Start …" at bounding box center [705, 427] width 348 height 27
click at [958, 417] on select "Condition Is Is not Is blank Is not blank" at bounding box center [946, 427] width 108 height 27
select select "0"
click at [894, 414] on select "Condition Is Is not Is blank Is not blank" at bounding box center [946, 427] width 108 height 27
click at [1052, 428] on select "Value Yes No" at bounding box center [1052, 428] width 73 height 29
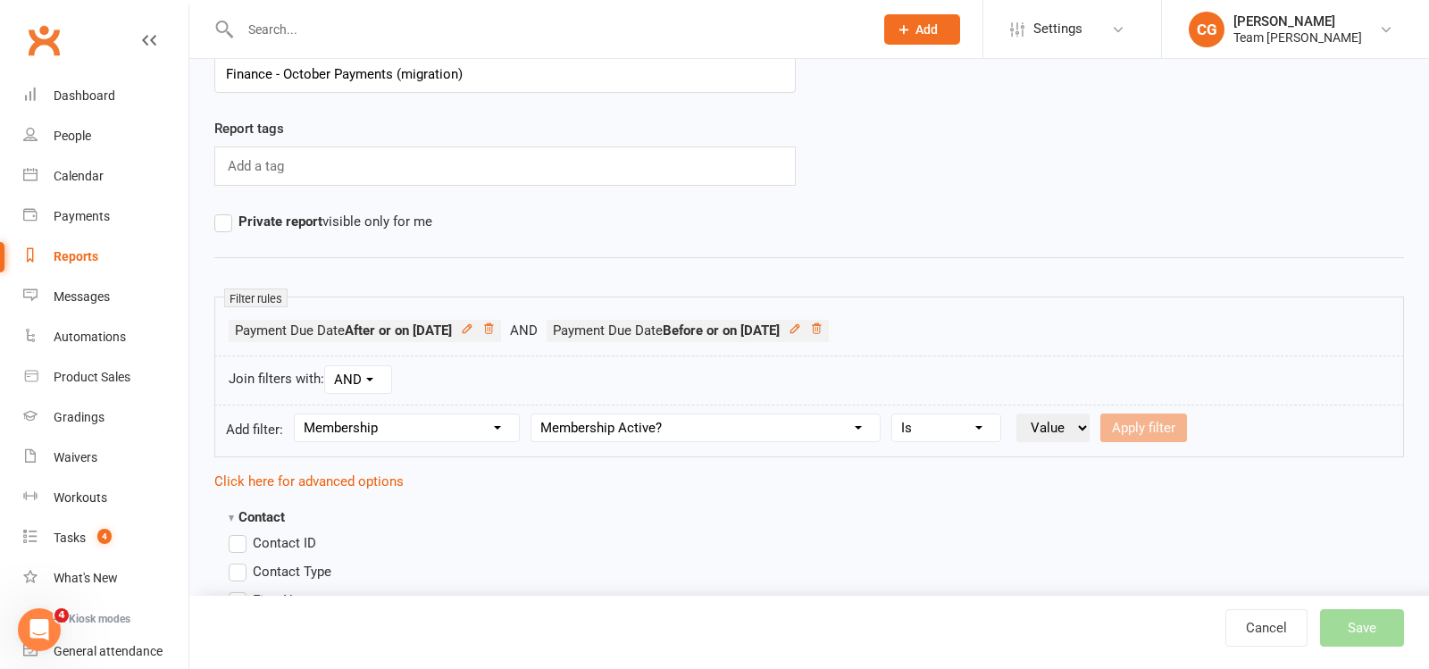
select select "true"
click at [1016, 414] on select "Value Yes No" at bounding box center [1052, 428] width 73 height 29
click at [1165, 423] on button "Apply filter" at bounding box center [1143, 428] width 87 height 29
select select
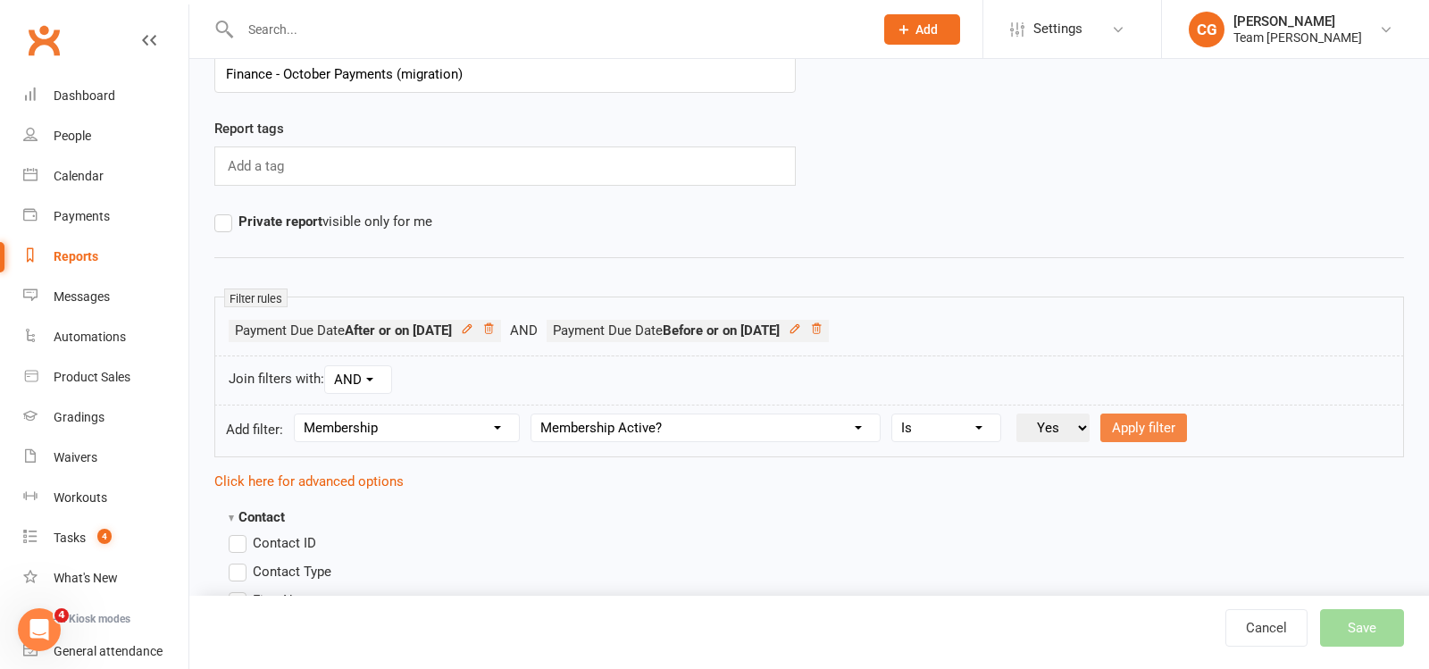
select select
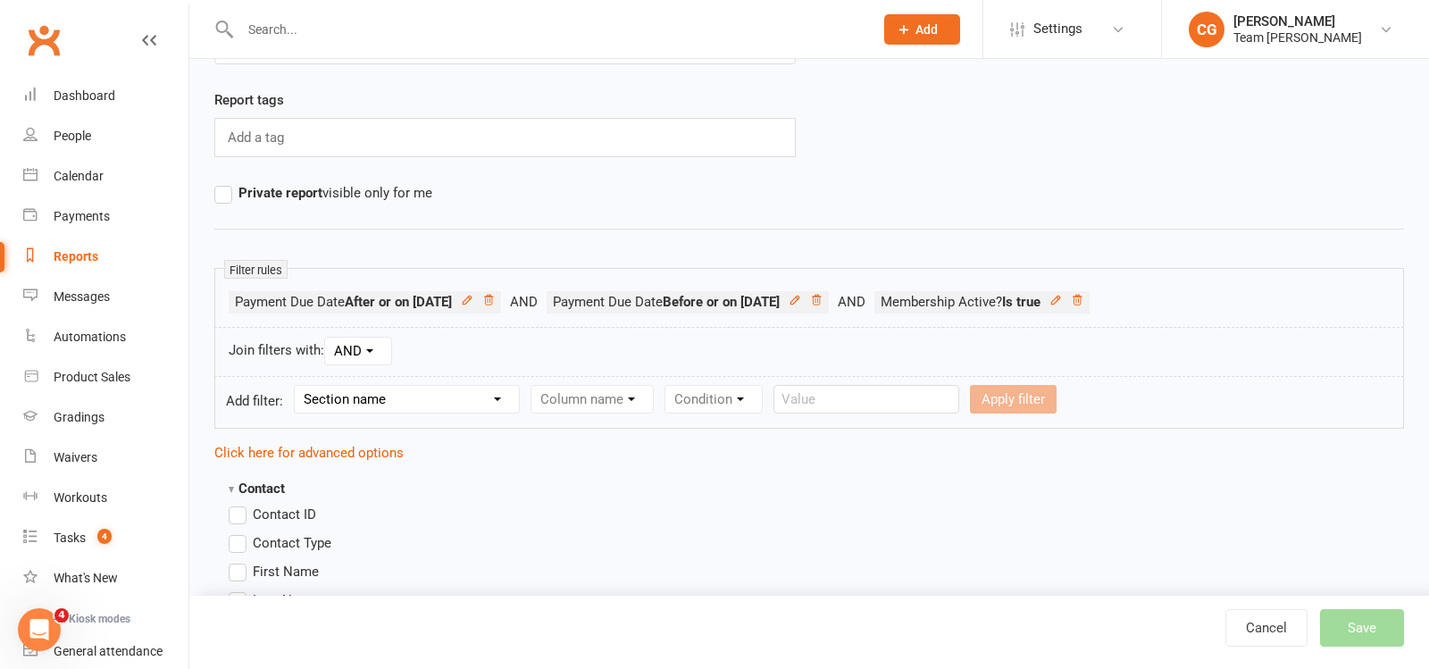
scroll to position [117, 0]
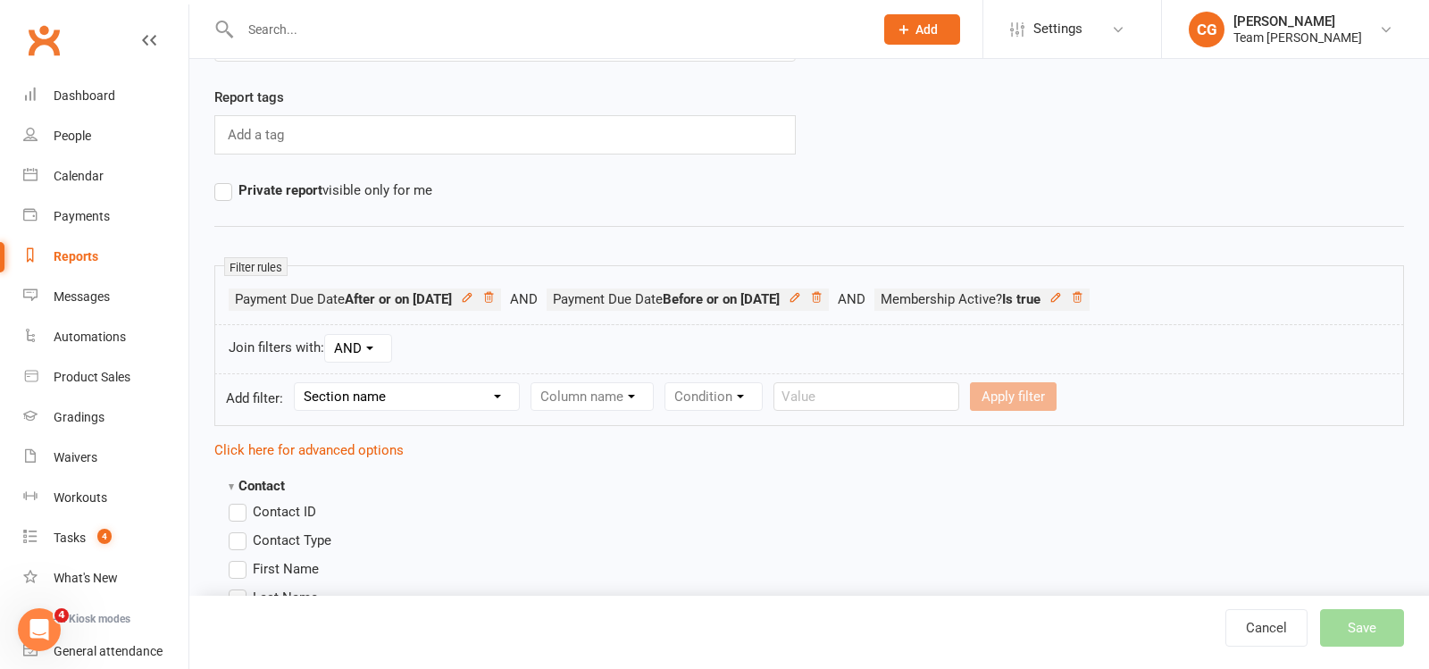
click at [433, 392] on select "Section name Contact Attendance Aggregate Payment Booking Waitlist Attendees Ca…" at bounding box center [407, 396] width 224 height 27
select select "0"
click at [297, 383] on select "Section name Contact Attendance Aggregate Payment Booking Waitlist Attendees Ca…" at bounding box center [407, 396] width 224 height 27
click at [598, 397] on select "Column name Is in other report Is not in other report Contact Type First Name L…" at bounding box center [743, 396] width 424 height 27
select select "2"
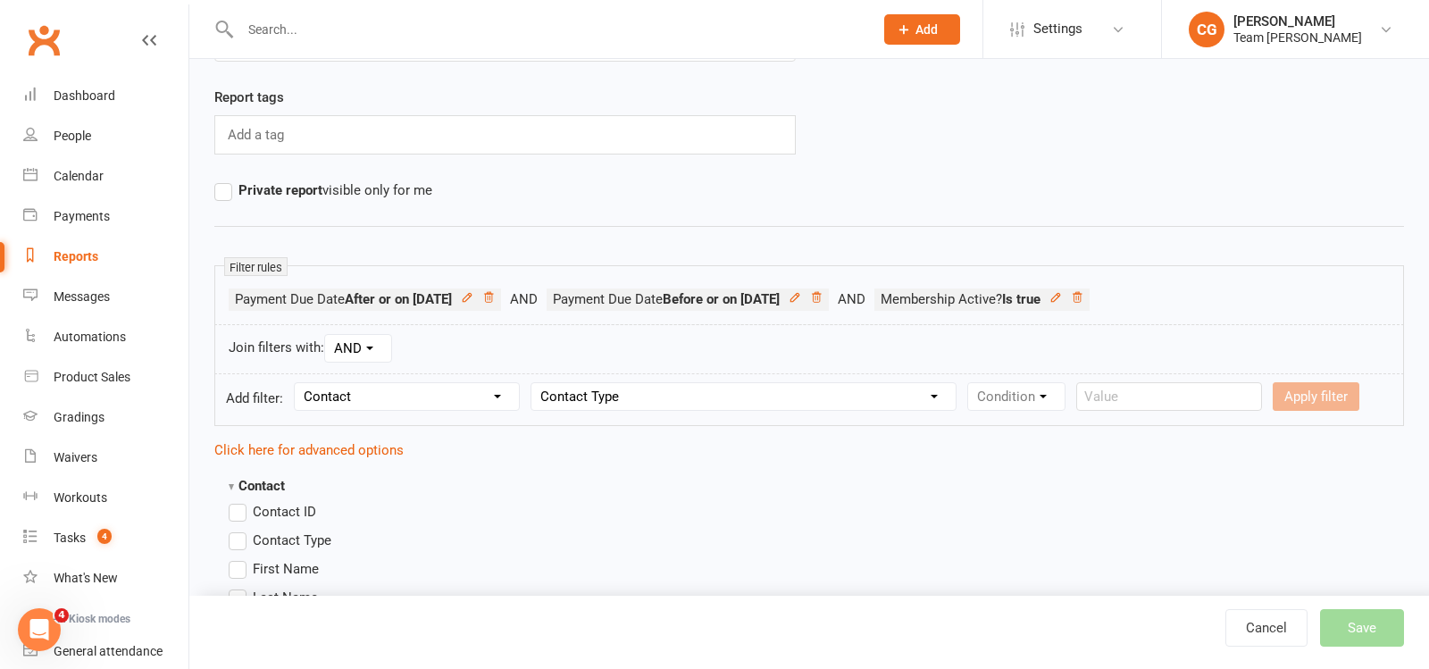
click at [532, 383] on select "Column name Is in other report Is not in other report Contact Type First Name L…" at bounding box center [743, 396] width 424 height 27
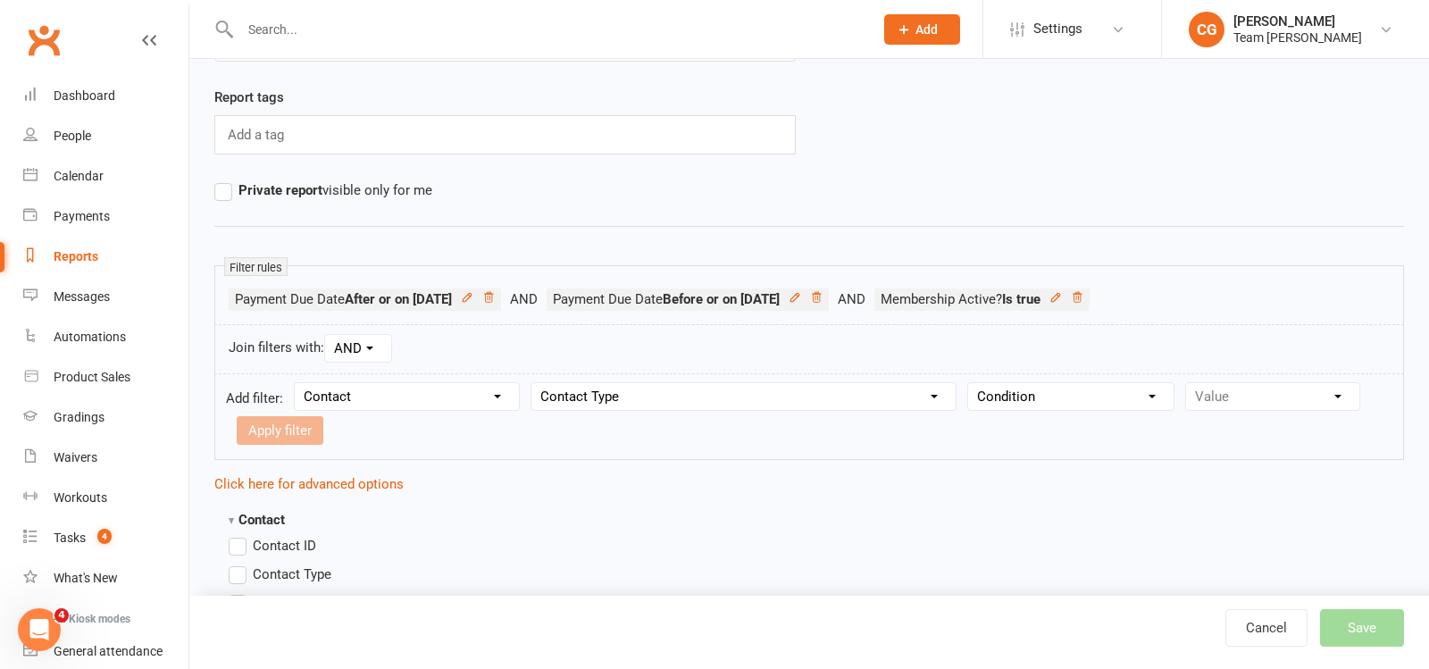
click at [1054, 386] on select "Condition Equals Does not equal Contains Does not contain Is blank or does not …" at bounding box center [1070, 396] width 205 height 27
select select "0"
click at [968, 383] on select "Condition Equals Does not equal Contains Does not contain Is blank or does not …" at bounding box center [1070, 396] width 205 height 27
click at [1235, 393] on select "Value Member Prospect Non-attending Contact" at bounding box center [1272, 396] width 173 height 27
select select "2"
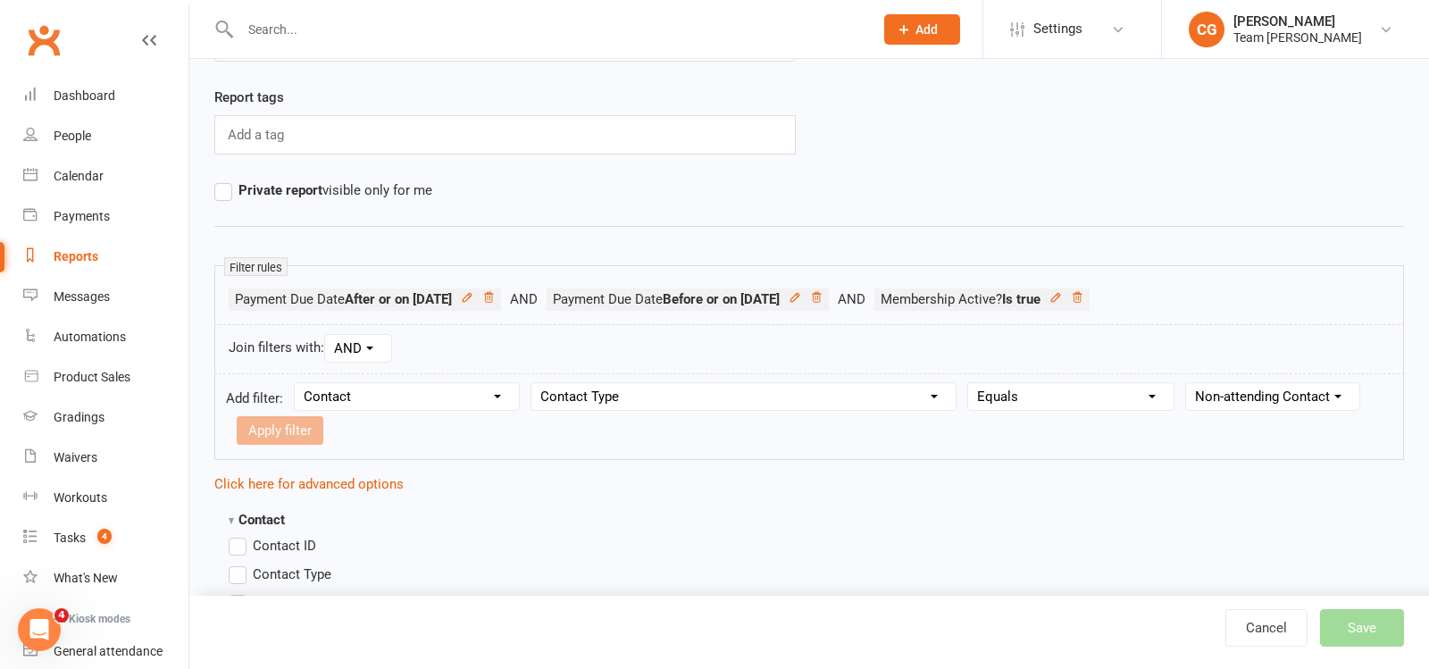
click at [1186, 383] on select "Value Member Prospect Non-attending Contact" at bounding box center [1272, 396] width 173 height 27
click at [292, 422] on button "Apply filter" at bounding box center [280, 430] width 87 height 29
select select
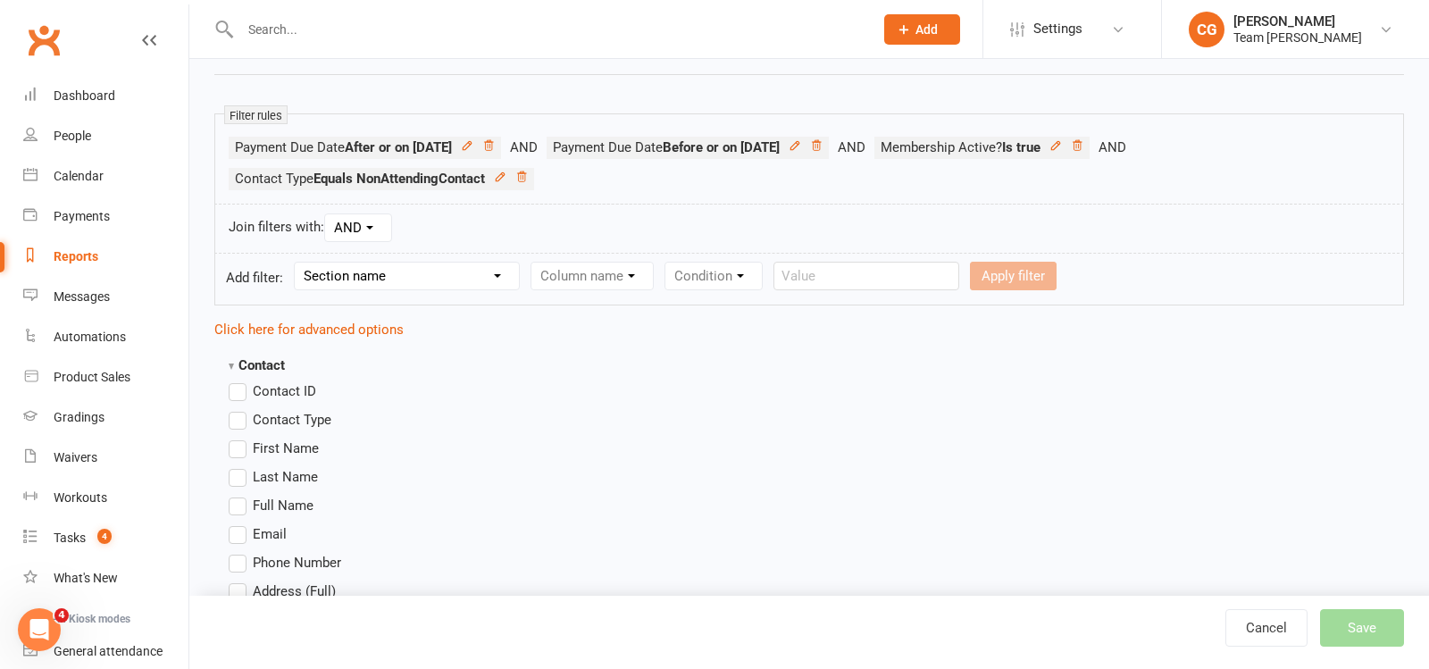
scroll to position [298, 0]
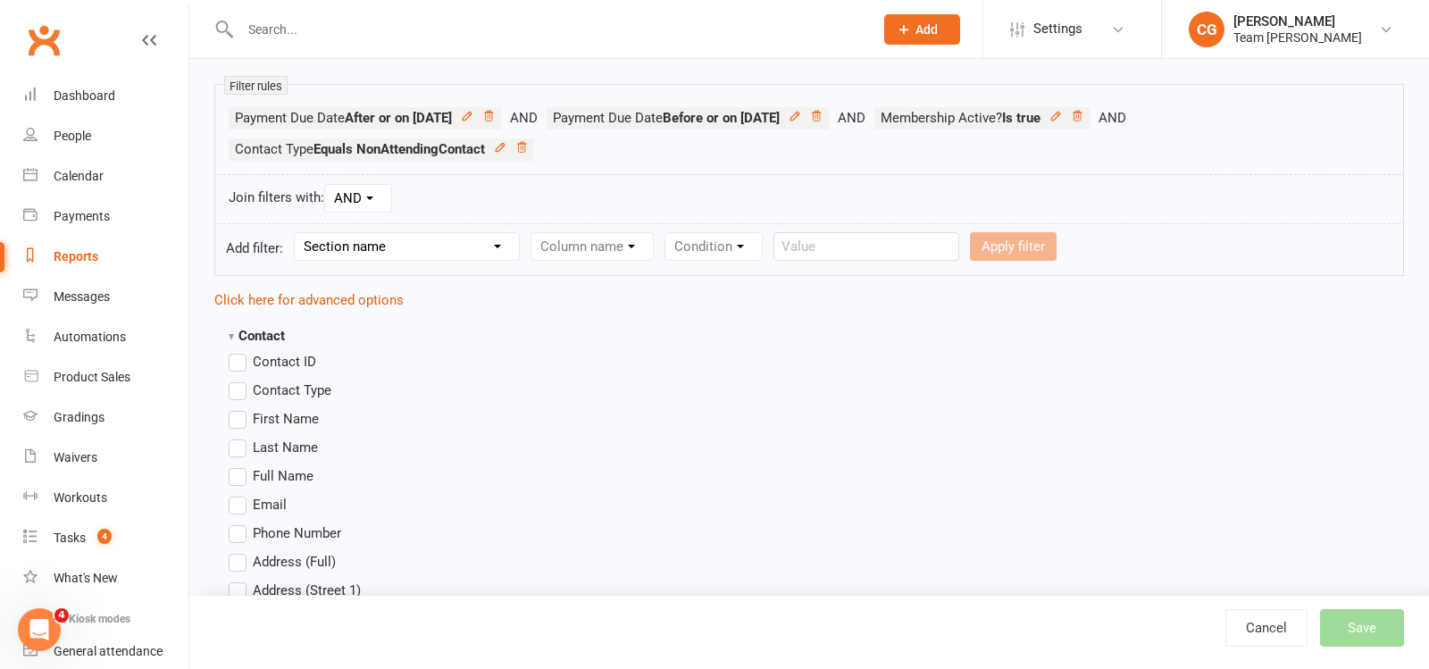
click at [242, 472] on label "Full Name" at bounding box center [271, 475] width 85 height 21
click at [240, 465] on input "Full Name" at bounding box center [235, 465] width 12 height 0
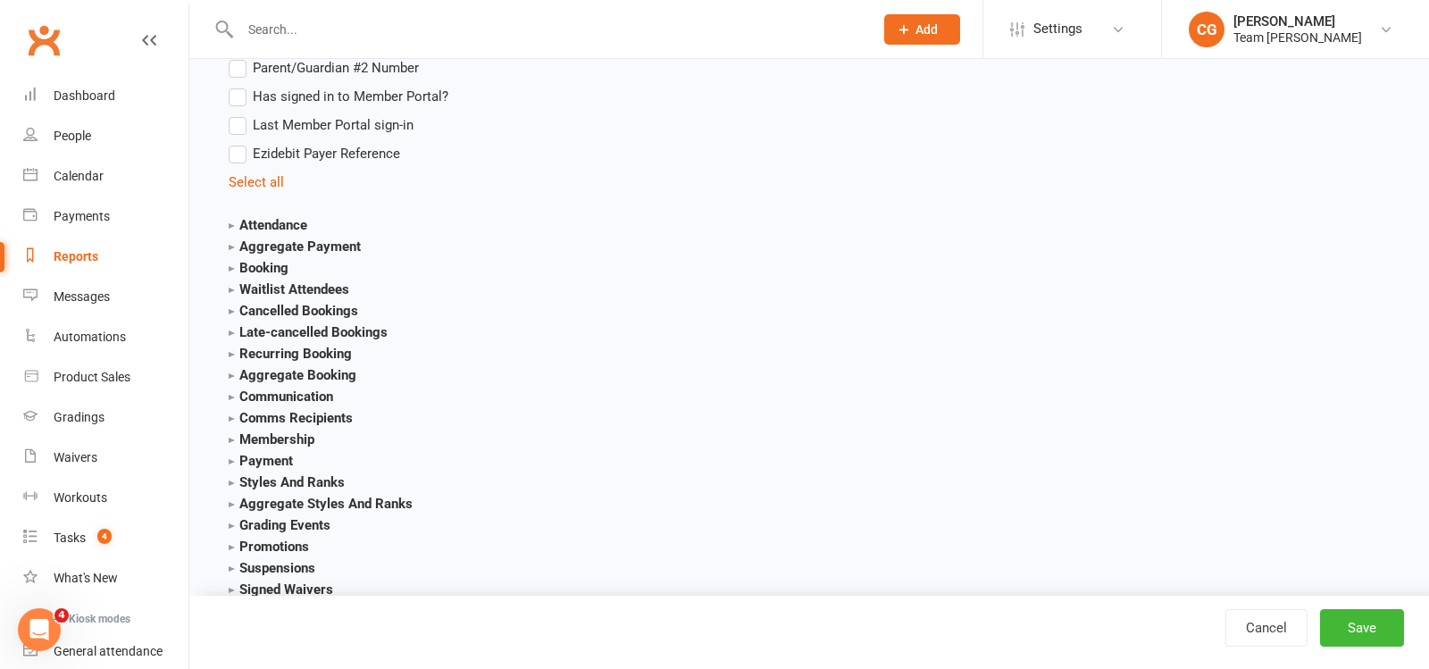
scroll to position [2216, 0]
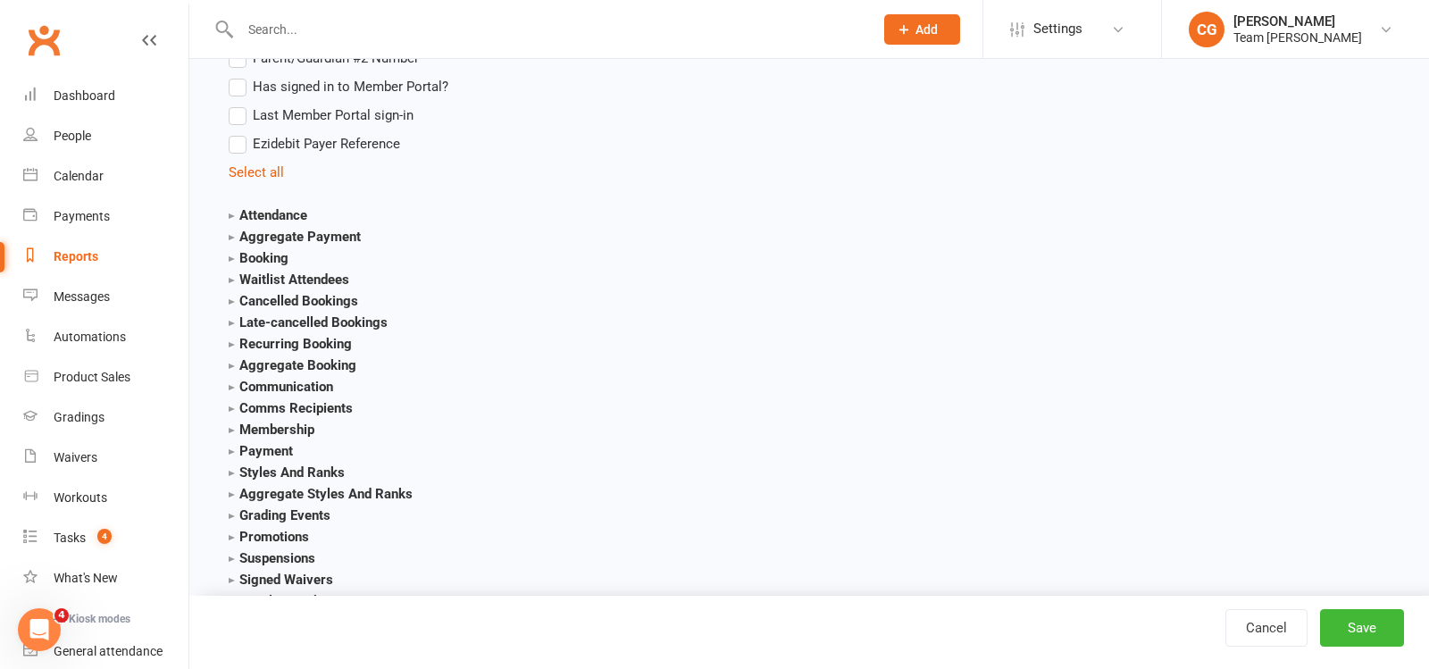
click at [233, 446] on strong "Payment" at bounding box center [261, 451] width 64 height 16
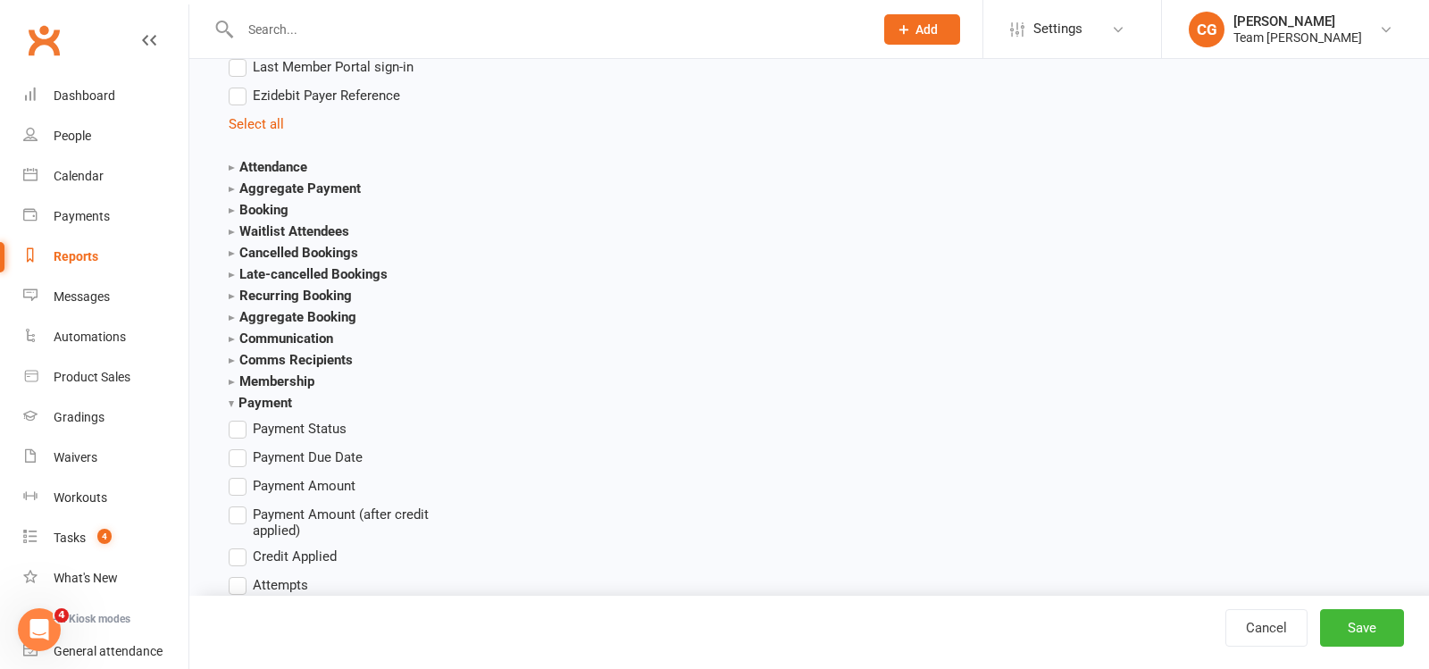
scroll to position [2270, 0]
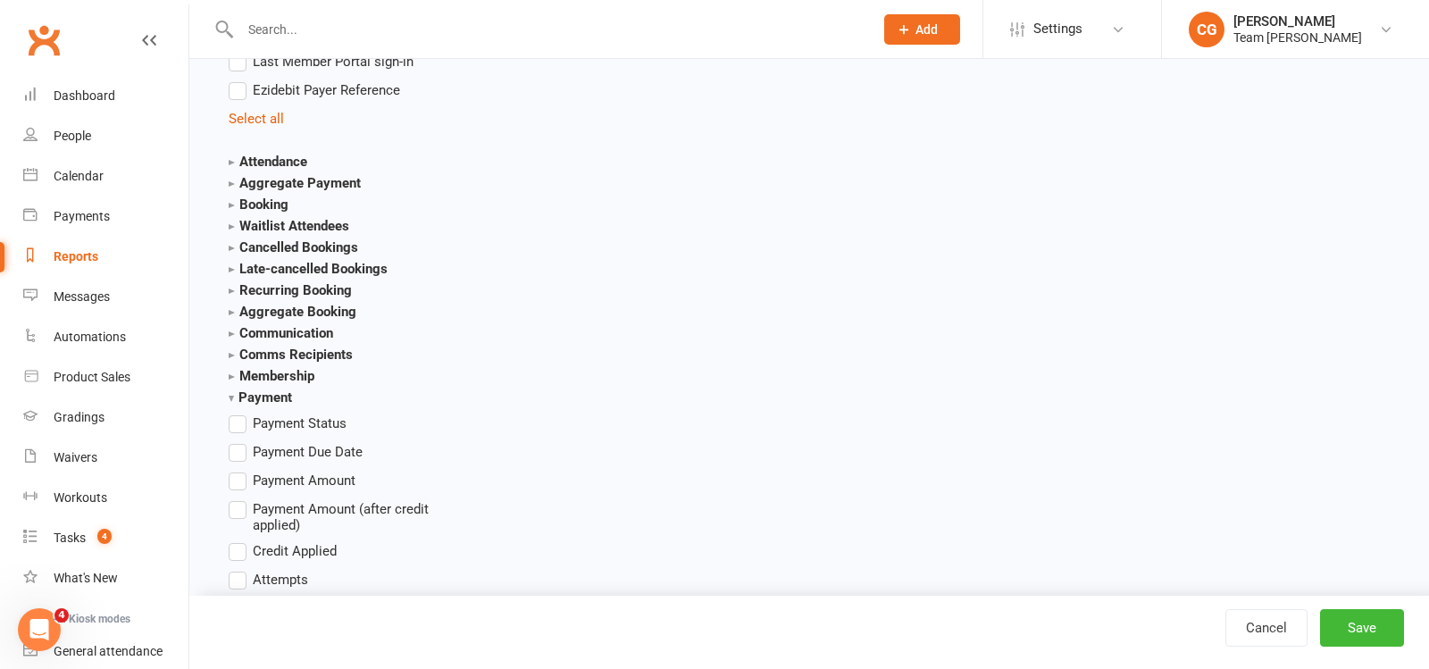
click at [242, 447] on label "Payment Due Date" at bounding box center [296, 451] width 134 height 21
click at [240, 441] on input "Payment Due Date" at bounding box center [235, 441] width 12 height 0
click at [245, 474] on label "Payment Amount" at bounding box center [292, 480] width 127 height 21
click at [240, 470] on input "Payment Amount" at bounding box center [235, 470] width 12 height 0
click at [241, 413] on label "Payment Status" at bounding box center [288, 423] width 118 height 21
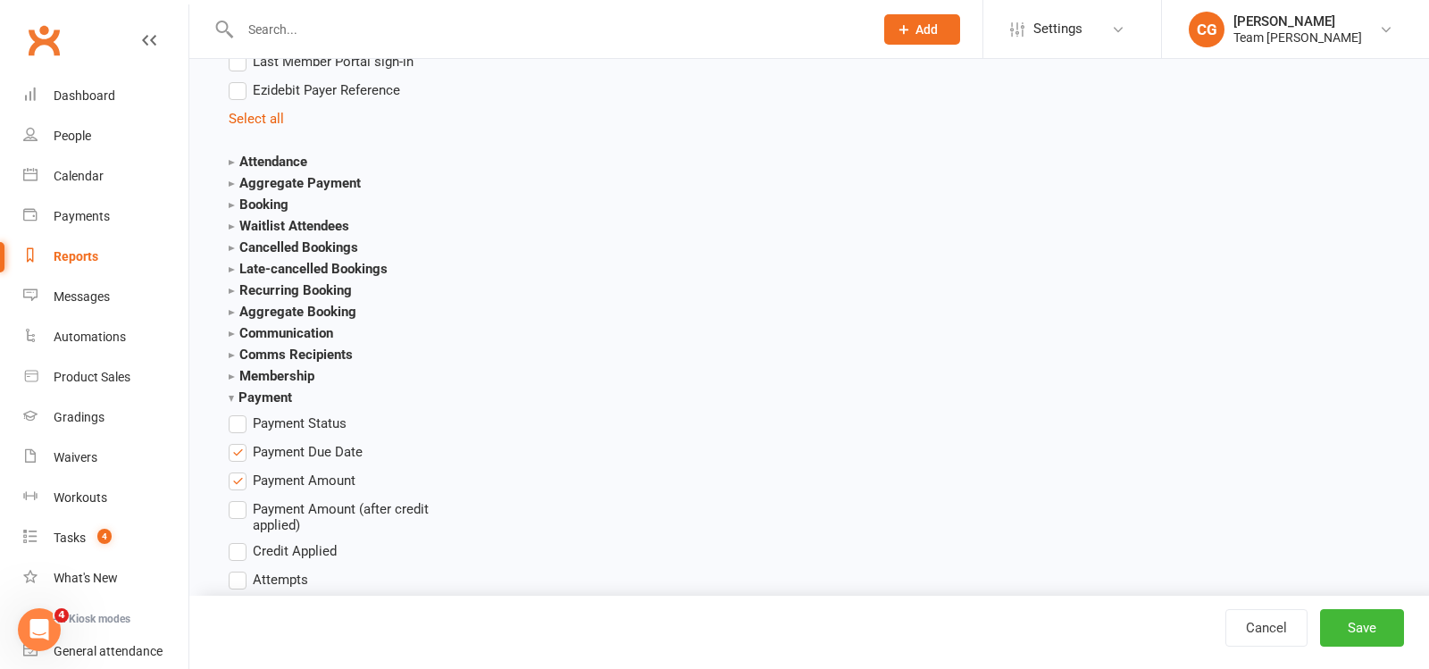
click at [240, 413] on input "Payment Status" at bounding box center [235, 413] width 12 height 0
click at [1384, 629] on button "Save" at bounding box center [1362, 628] width 84 height 38
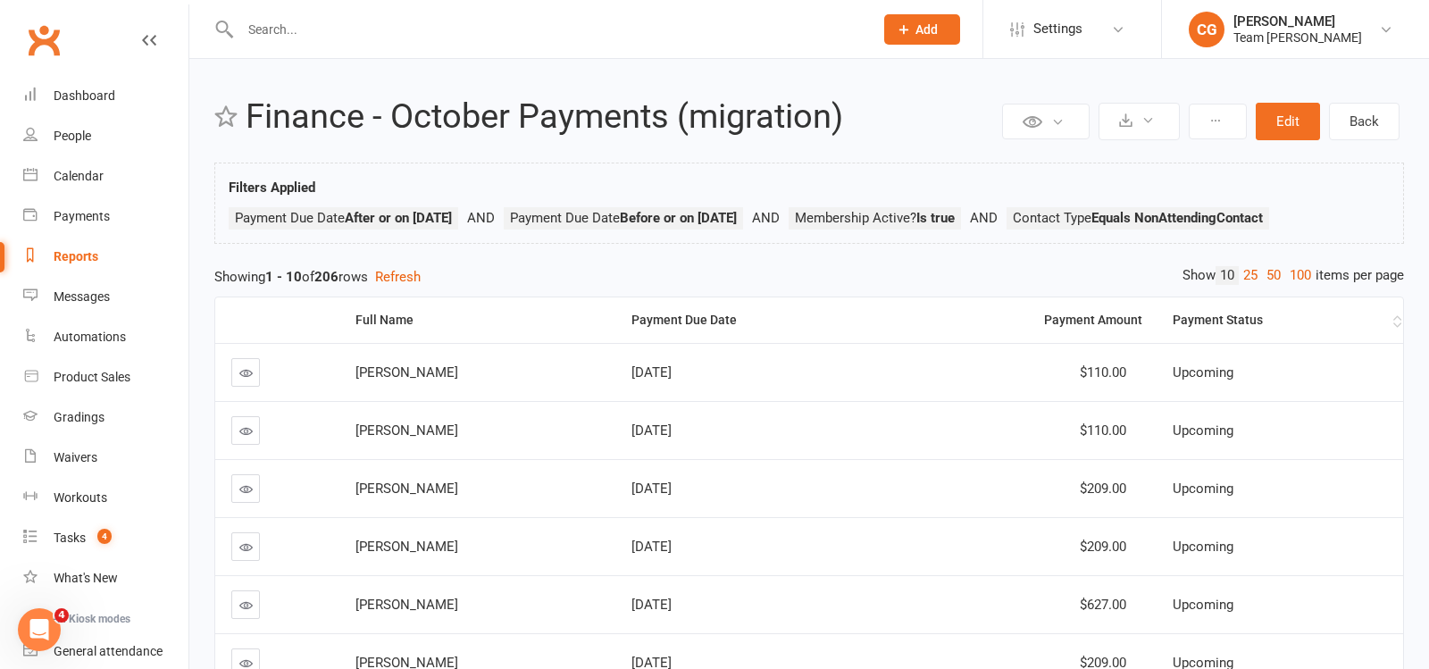
click at [1231, 322] on div "Payment Status" at bounding box center [1281, 320] width 216 height 13
click at [1295, 117] on button "Edit" at bounding box center [1288, 122] width 64 height 38
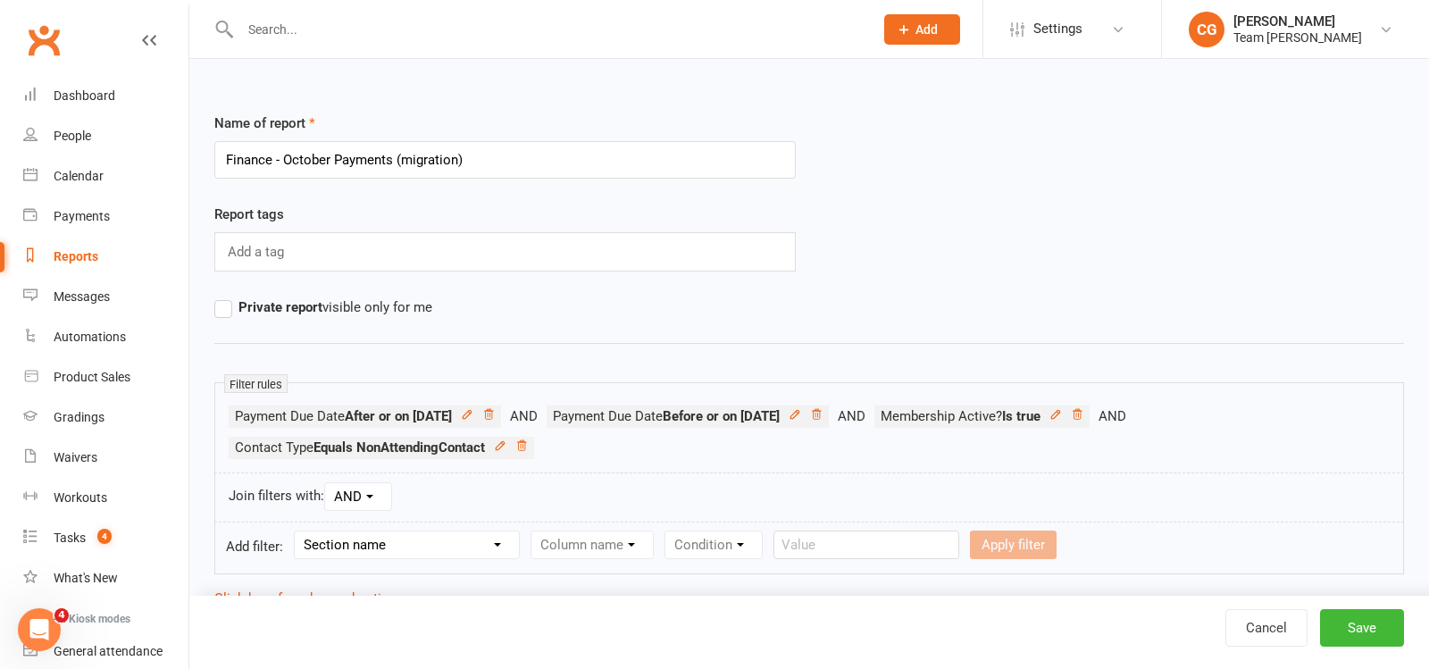
click at [544, 156] on input "Finance - October Payments (migration)" at bounding box center [504, 160] width 581 height 38
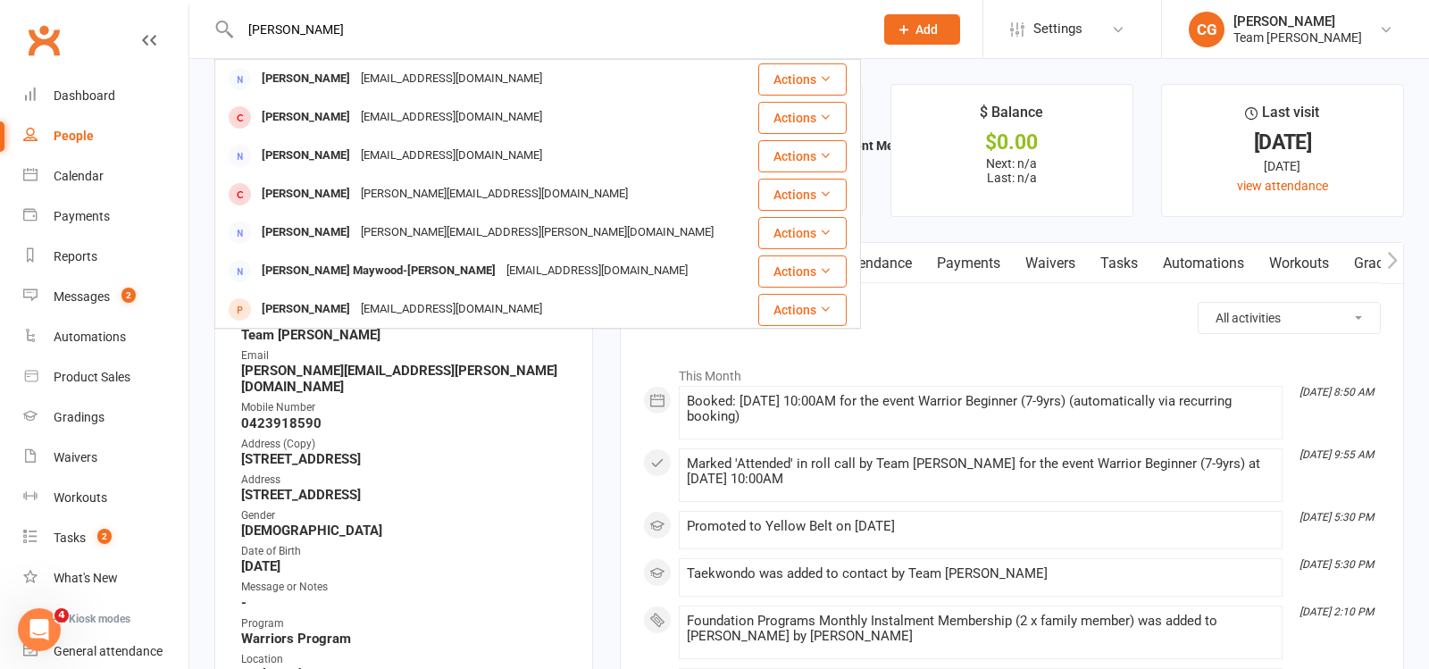
click at [295, 29] on input "SCOTT" at bounding box center [548, 29] width 626 height 25
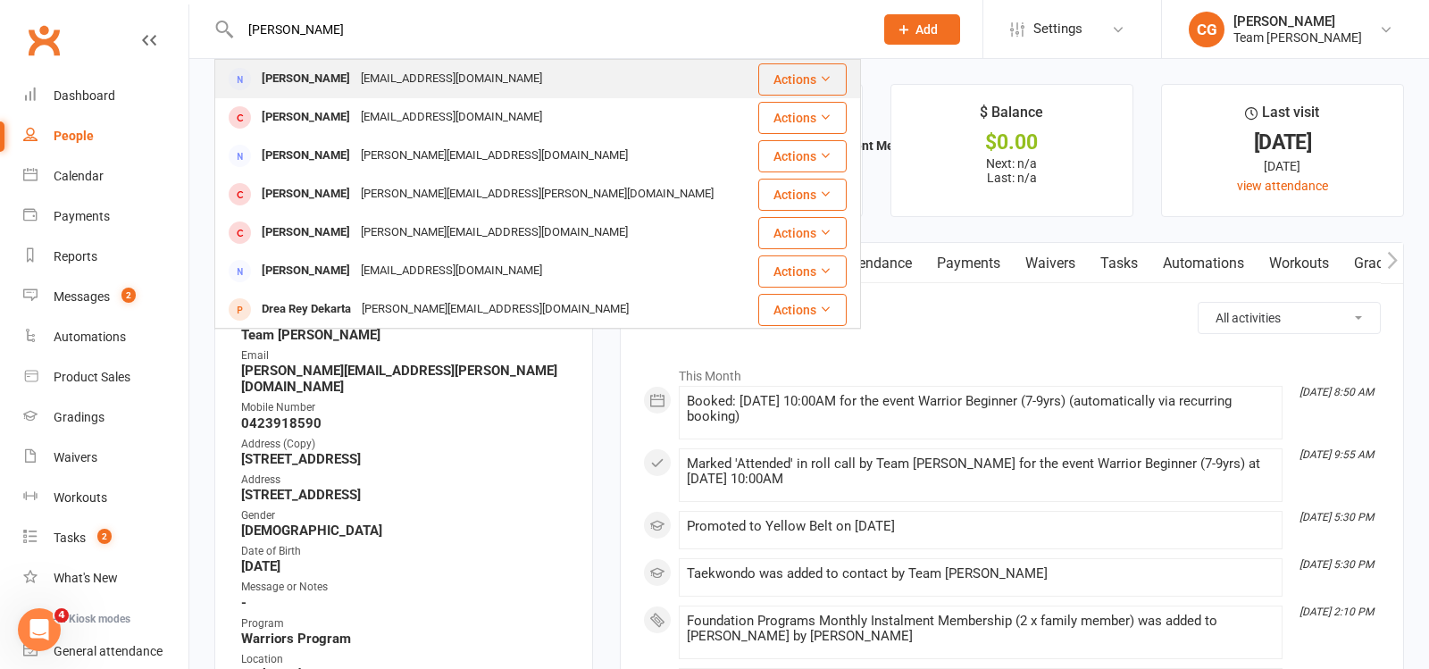
type input "sally dah"
click at [316, 84] on div "Sally Daher" at bounding box center [305, 79] width 99 height 26
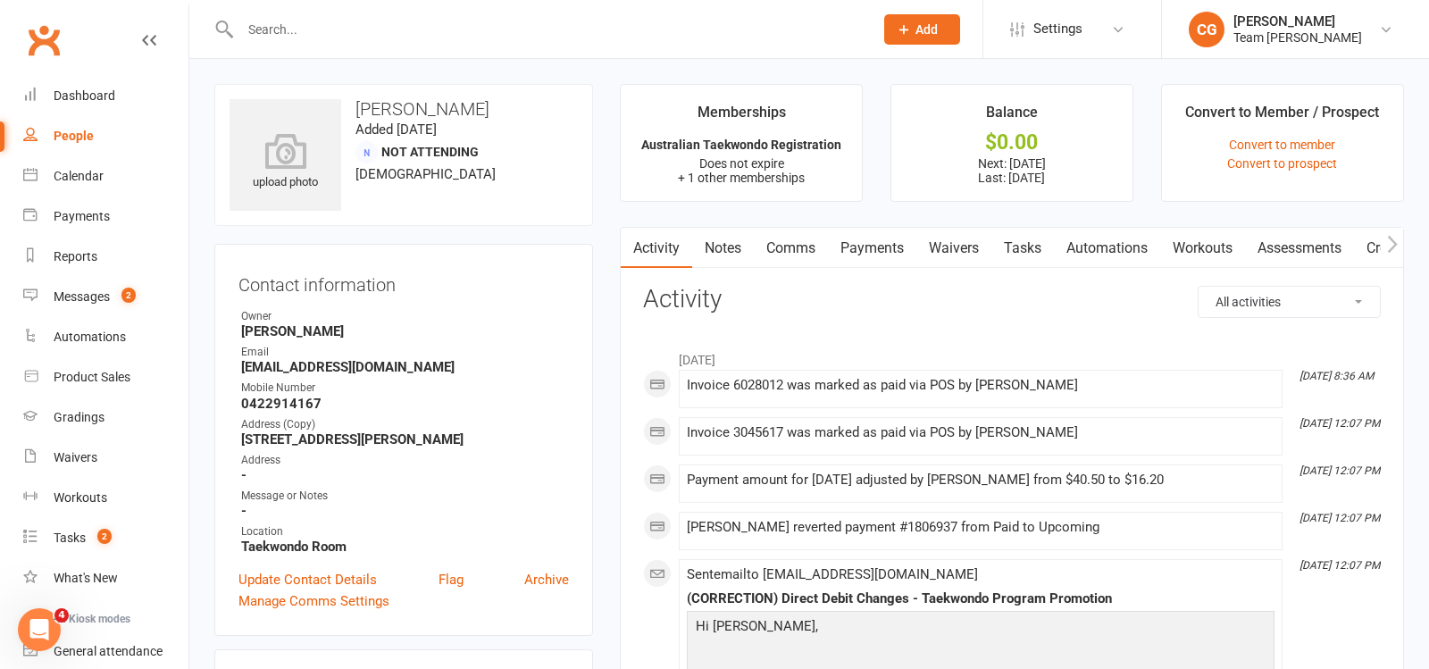
drag, startPoint x: 873, startPoint y: 245, endPoint x: 896, endPoint y: 507, distance: 263.6
click at [872, 245] on link "Payments" at bounding box center [872, 248] width 88 height 41
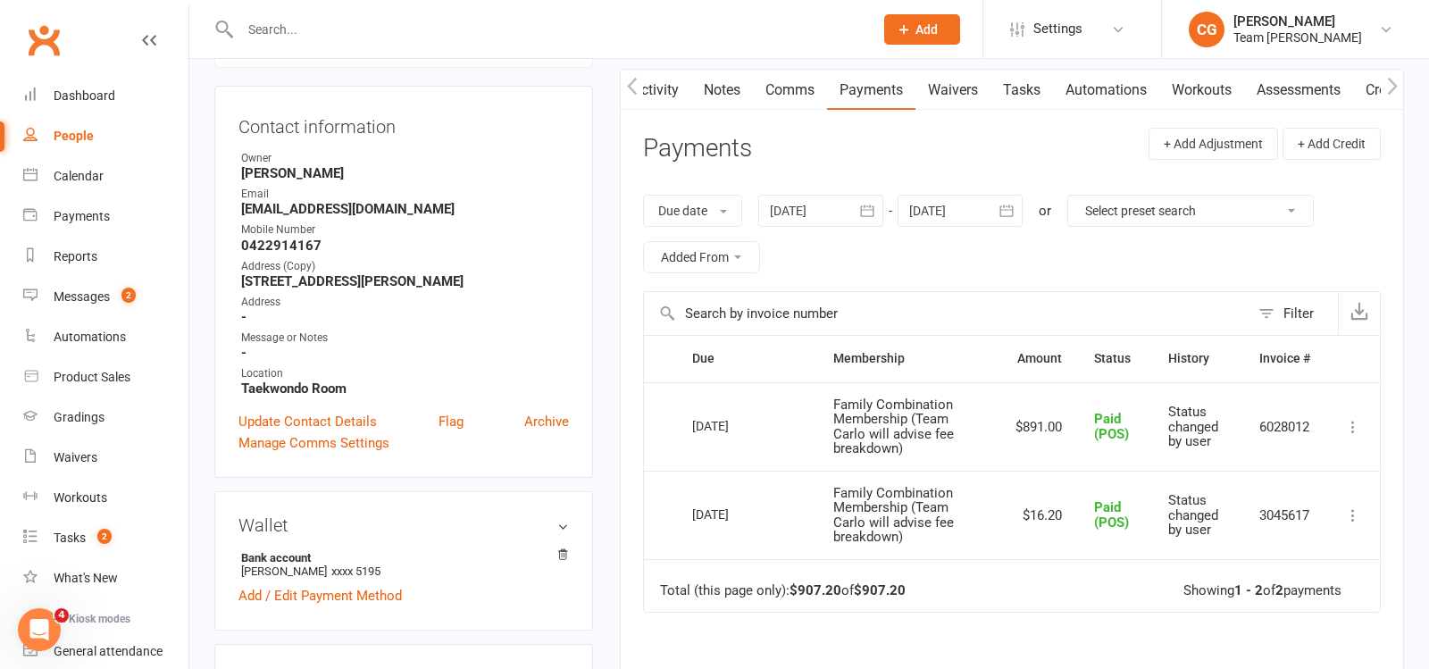
scroll to position [159, 0]
click at [311, 30] on input "text" at bounding box center [548, 29] width 626 height 25
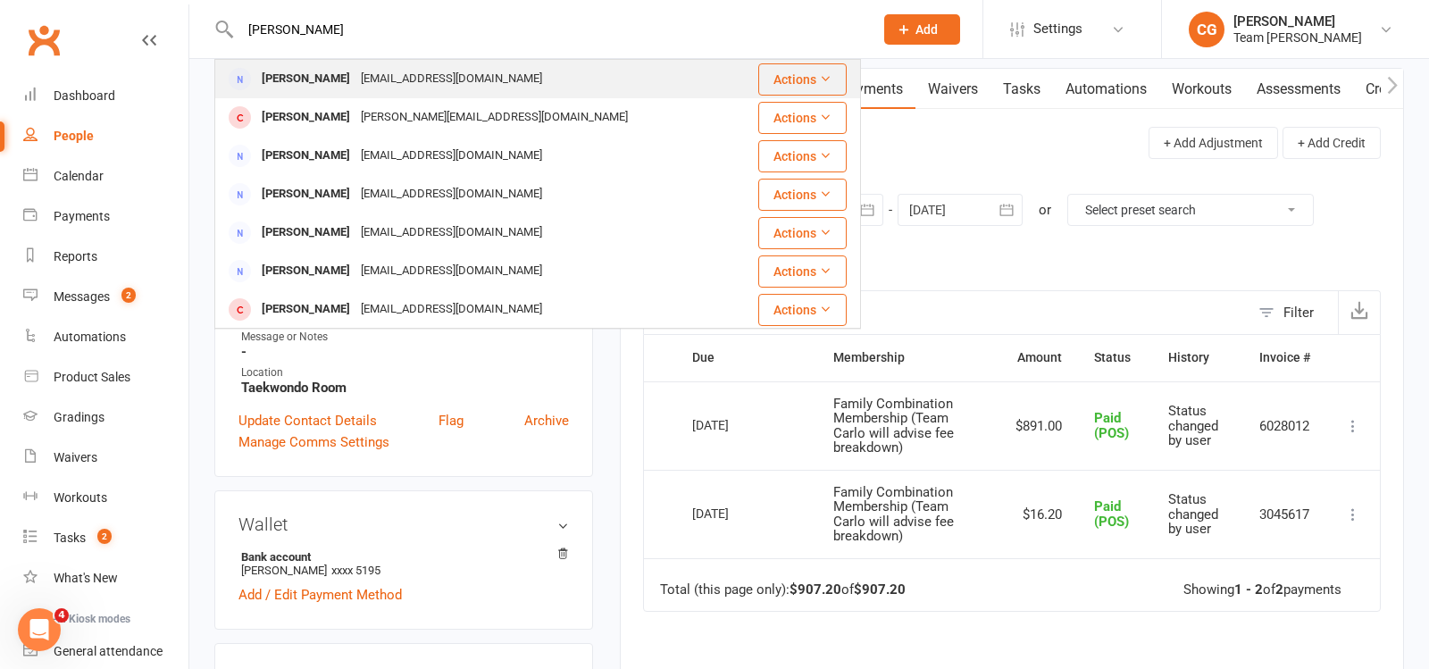
type input "kelly mar"
click at [356, 78] on div "kellyamartini@gmail.com" at bounding box center [452, 79] width 192 height 26
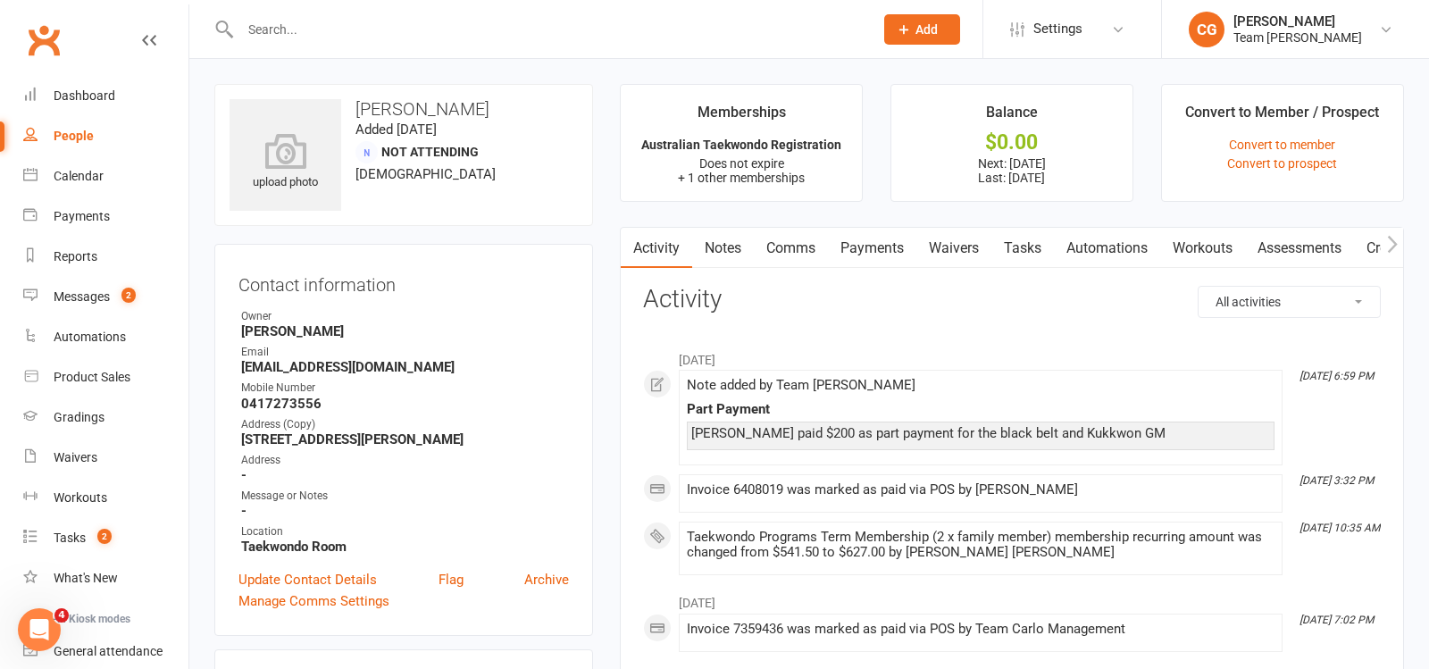
click at [874, 244] on link "Payments" at bounding box center [872, 248] width 88 height 41
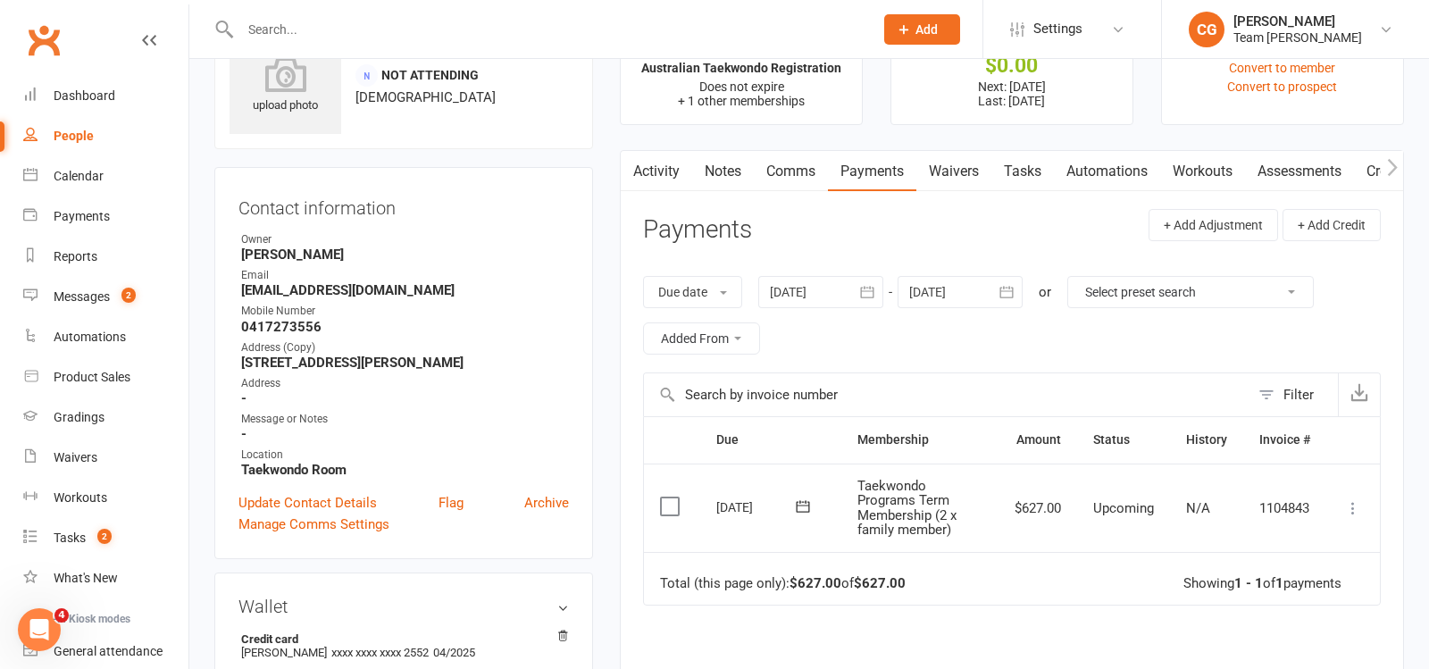
scroll to position [78, 0]
click at [801, 503] on icon at bounding box center [803, 506] width 18 height 18
click at [1008, 531] on button "button" at bounding box center [1027, 541] width 38 height 32
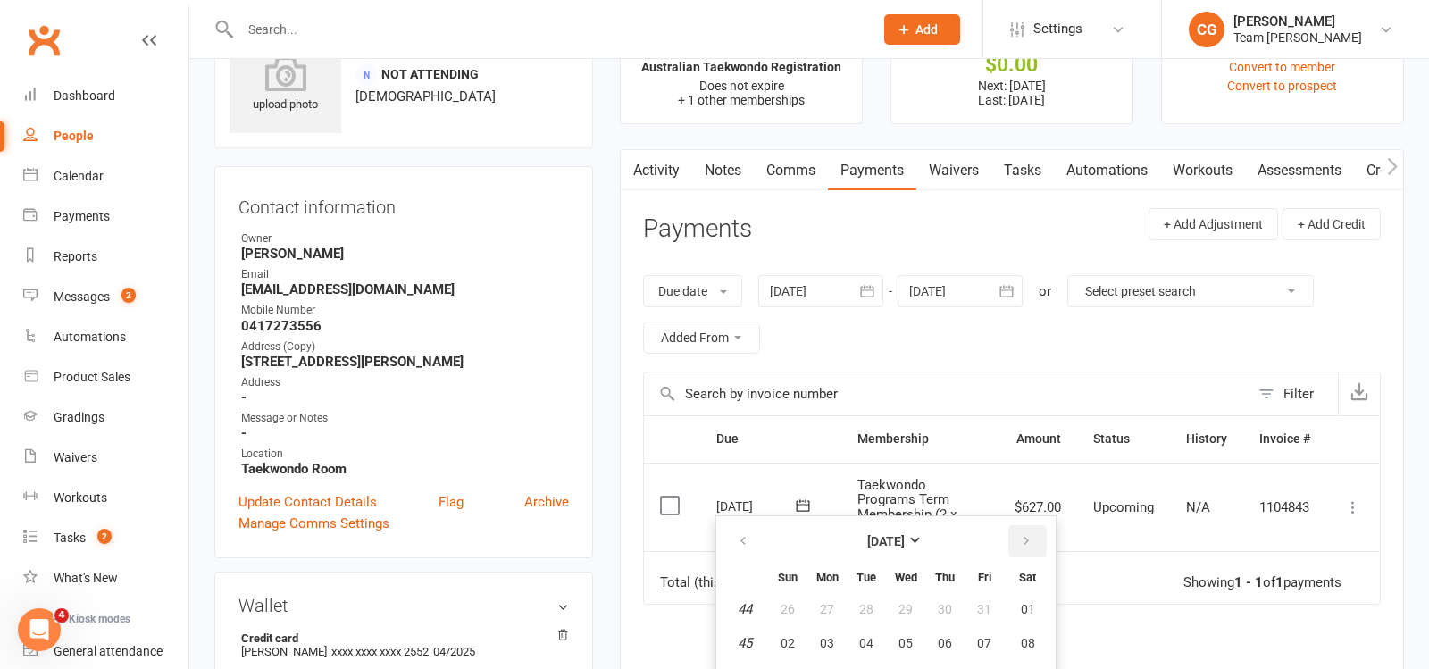
click at [1008, 531] on button "button" at bounding box center [1027, 541] width 38 height 32
click at [820, 607] on span "01" at bounding box center [827, 609] width 14 height 14
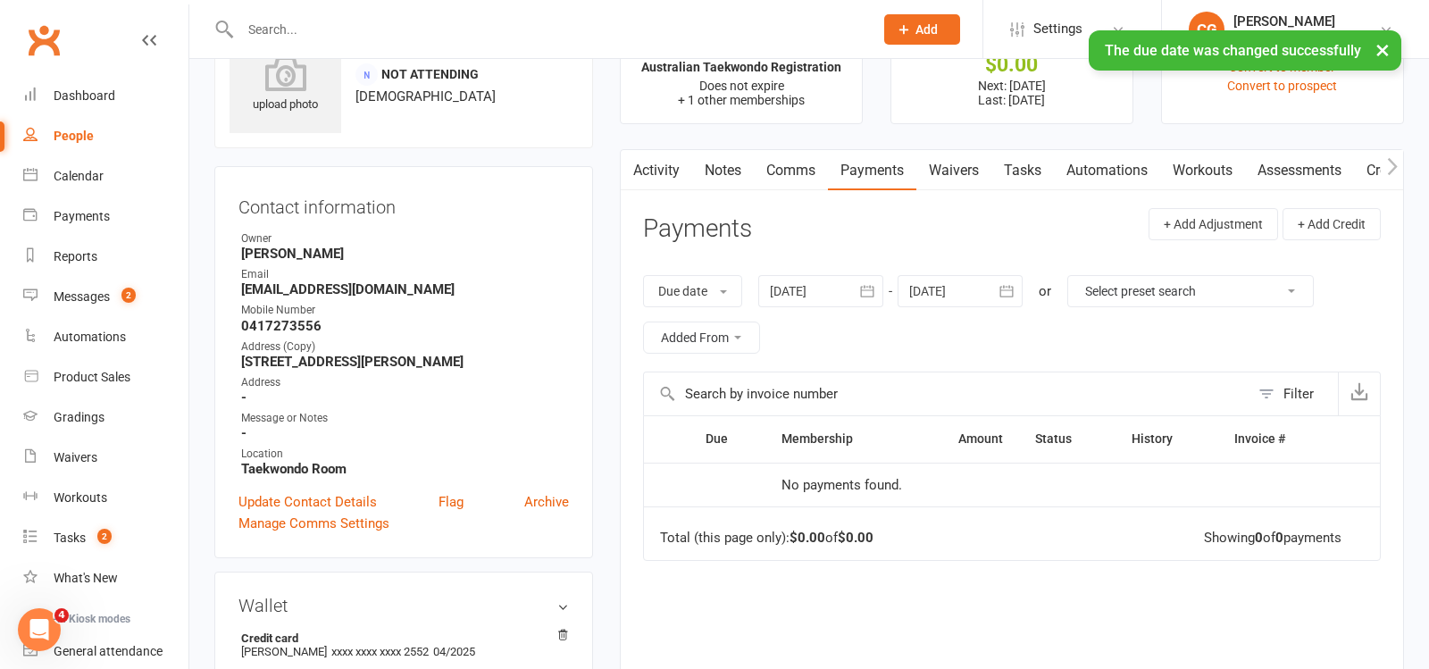
click at [1008, 275] on button "button" at bounding box center [1007, 291] width 32 height 32
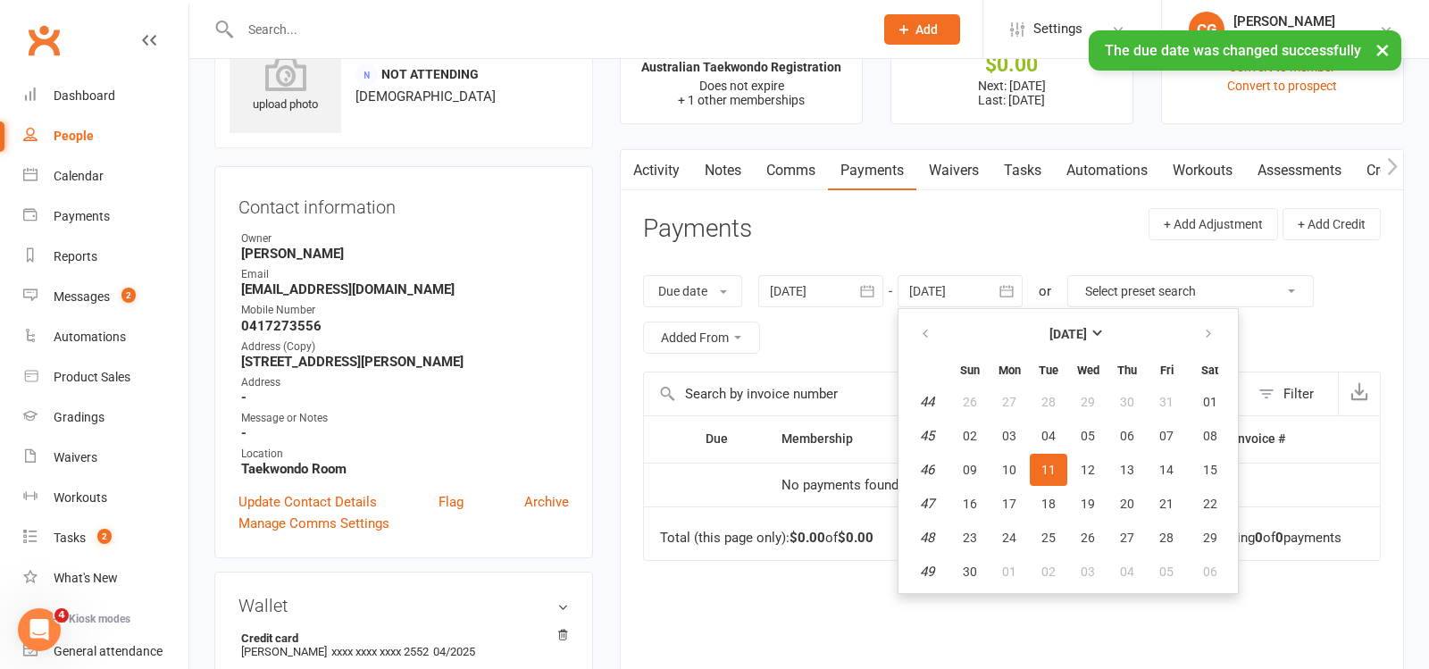
click at [1197, 314] on th at bounding box center [1210, 333] width 46 height 39
click at [1215, 329] on button "button" at bounding box center [1210, 334] width 38 height 32
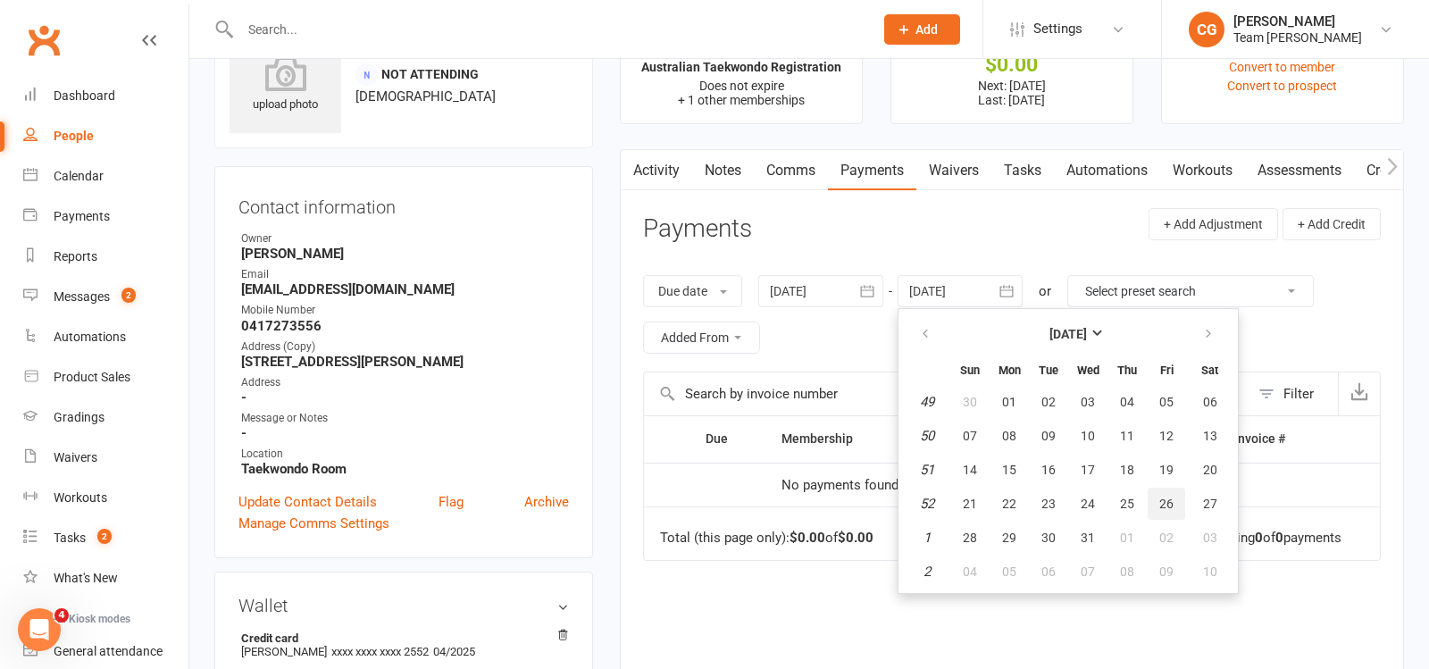
click at [1178, 494] on button "26" at bounding box center [1167, 504] width 38 height 32
type input "26 Dec 2025"
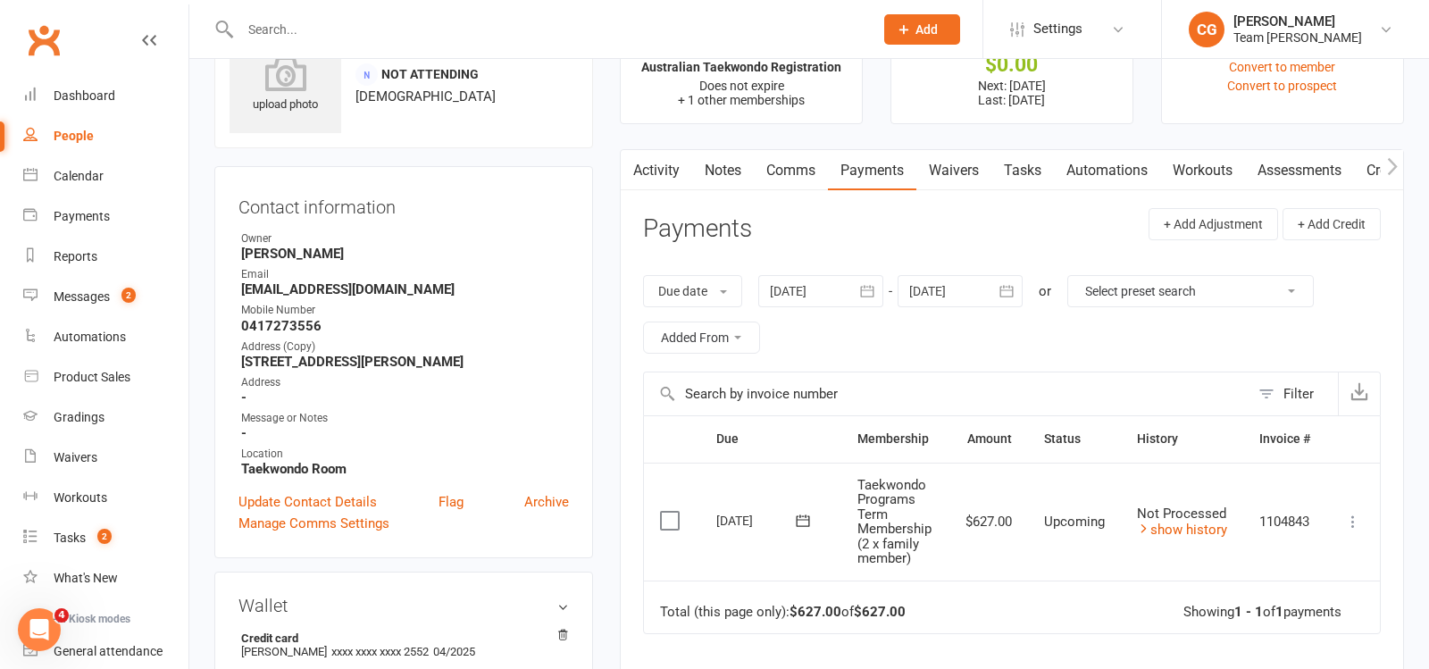
click at [294, 25] on input "text" at bounding box center [548, 29] width 626 height 25
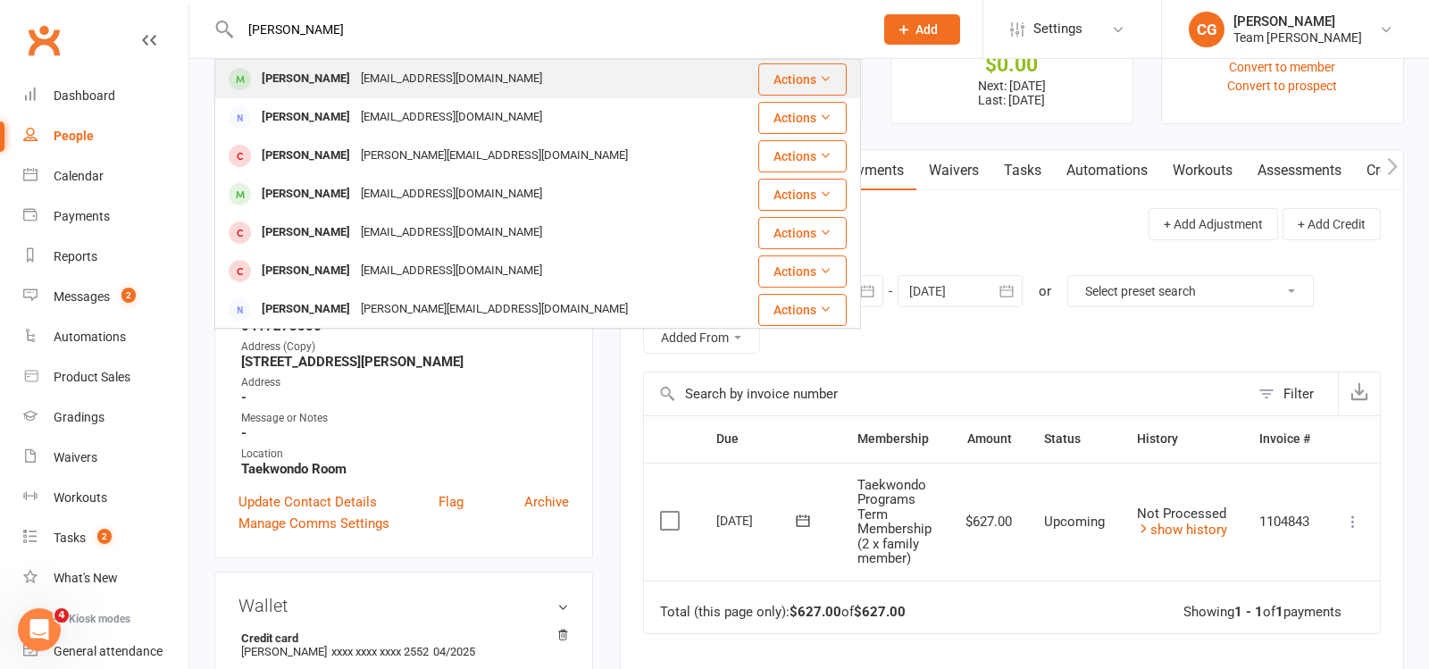
type input "miles denny"
click at [328, 79] on div "Miles Denny" at bounding box center [305, 79] width 99 height 26
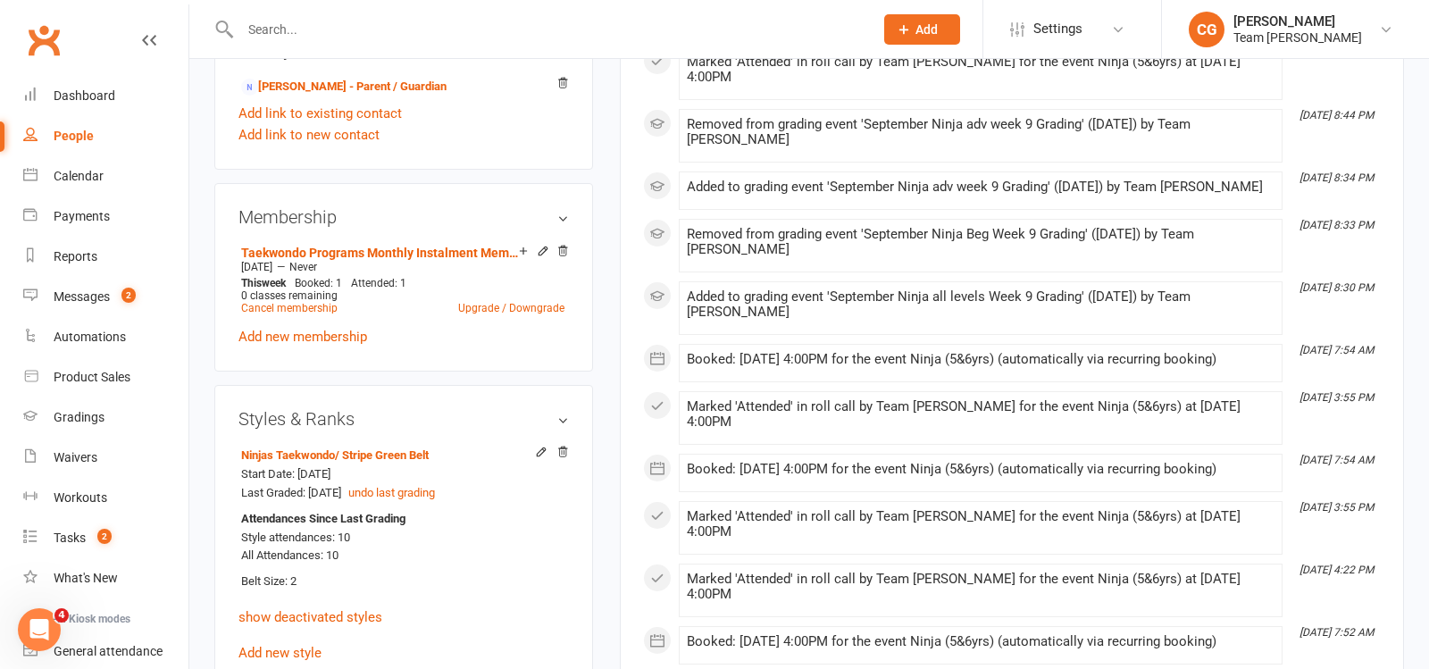
scroll to position [1182, 0]
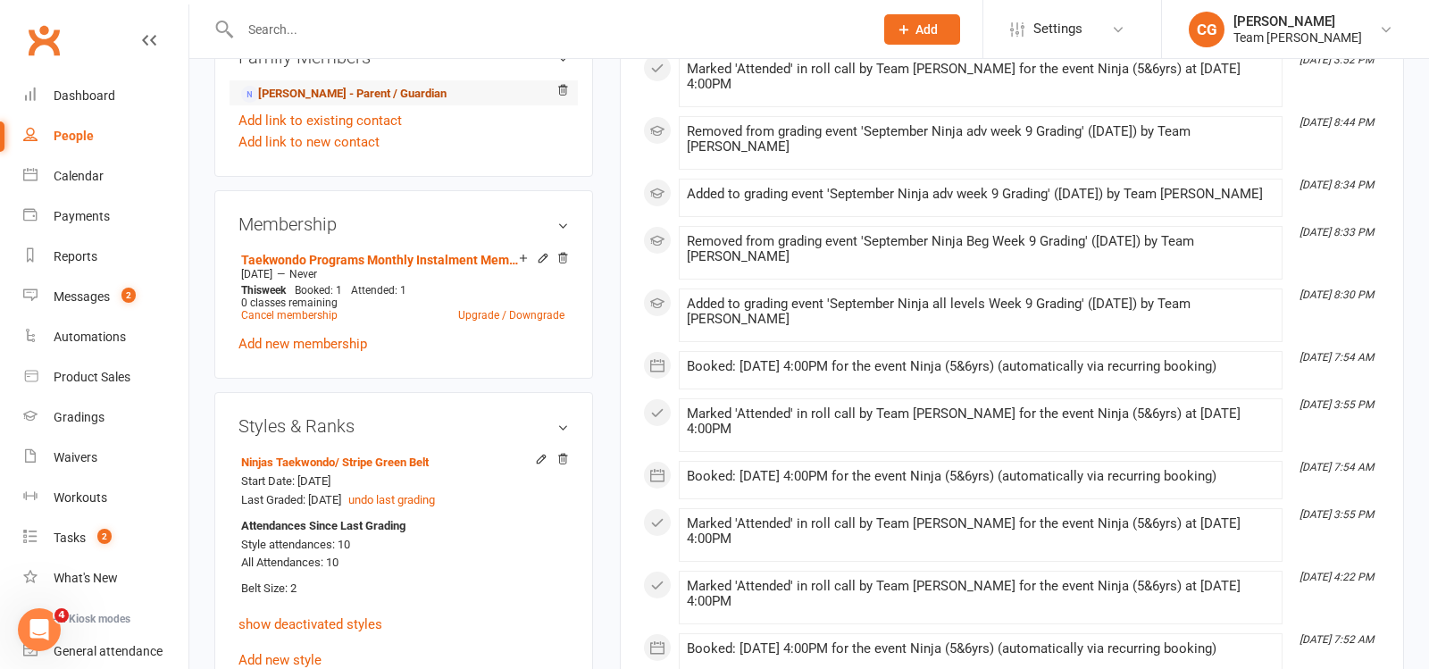
click at [330, 85] on link "Marcus Denny - Parent / Guardian" at bounding box center [343, 94] width 205 height 19
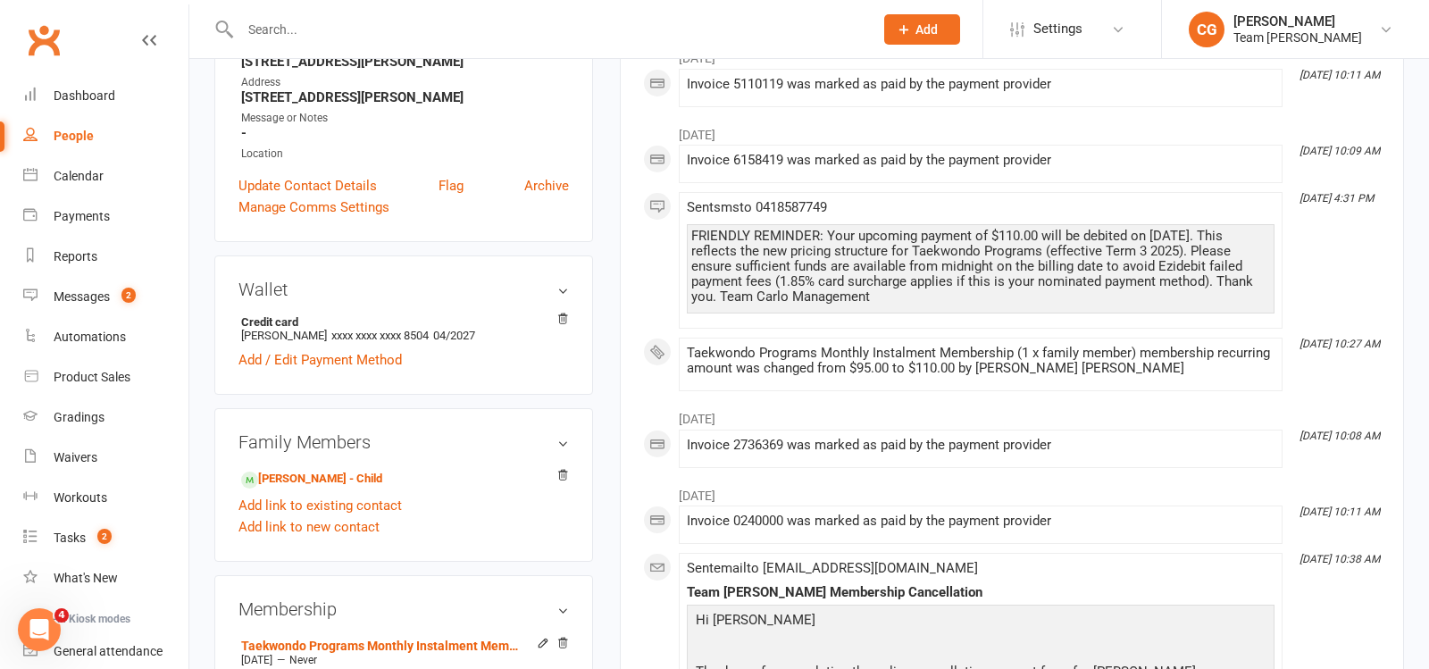
scroll to position [665, 0]
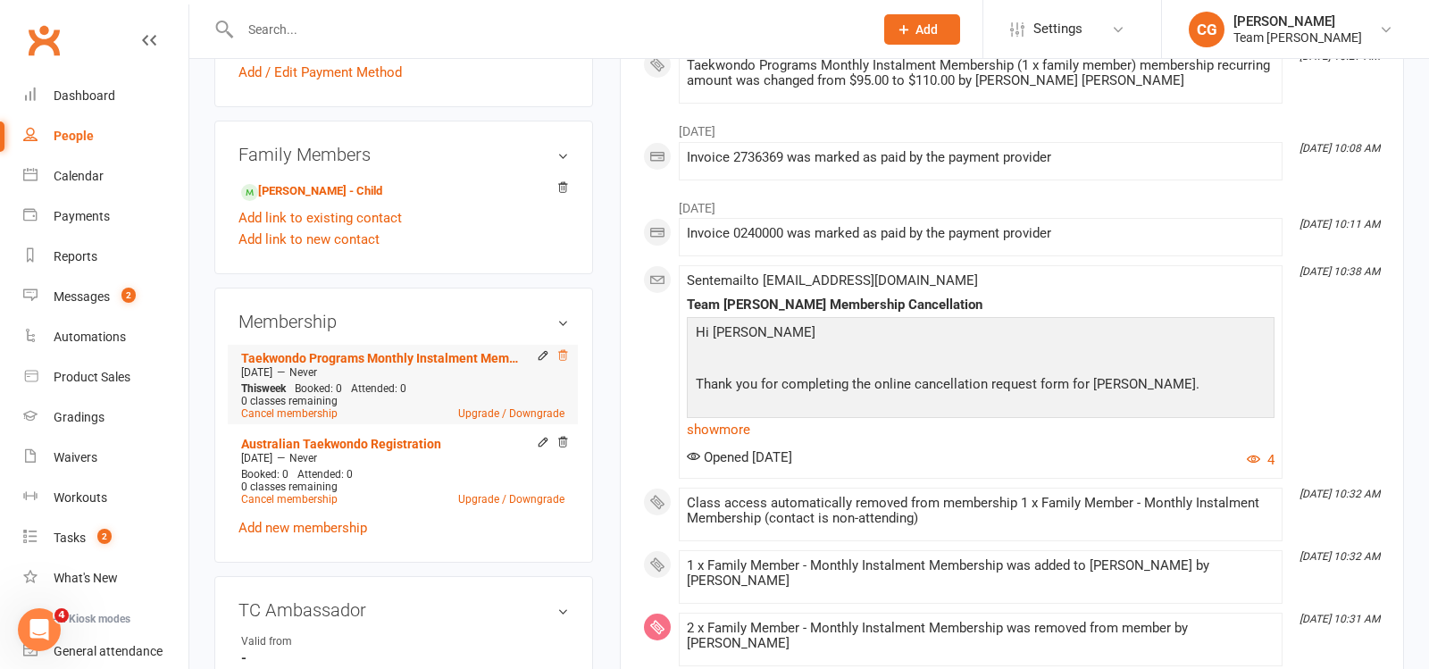
click at [563, 349] on icon at bounding box center [562, 355] width 13 height 13
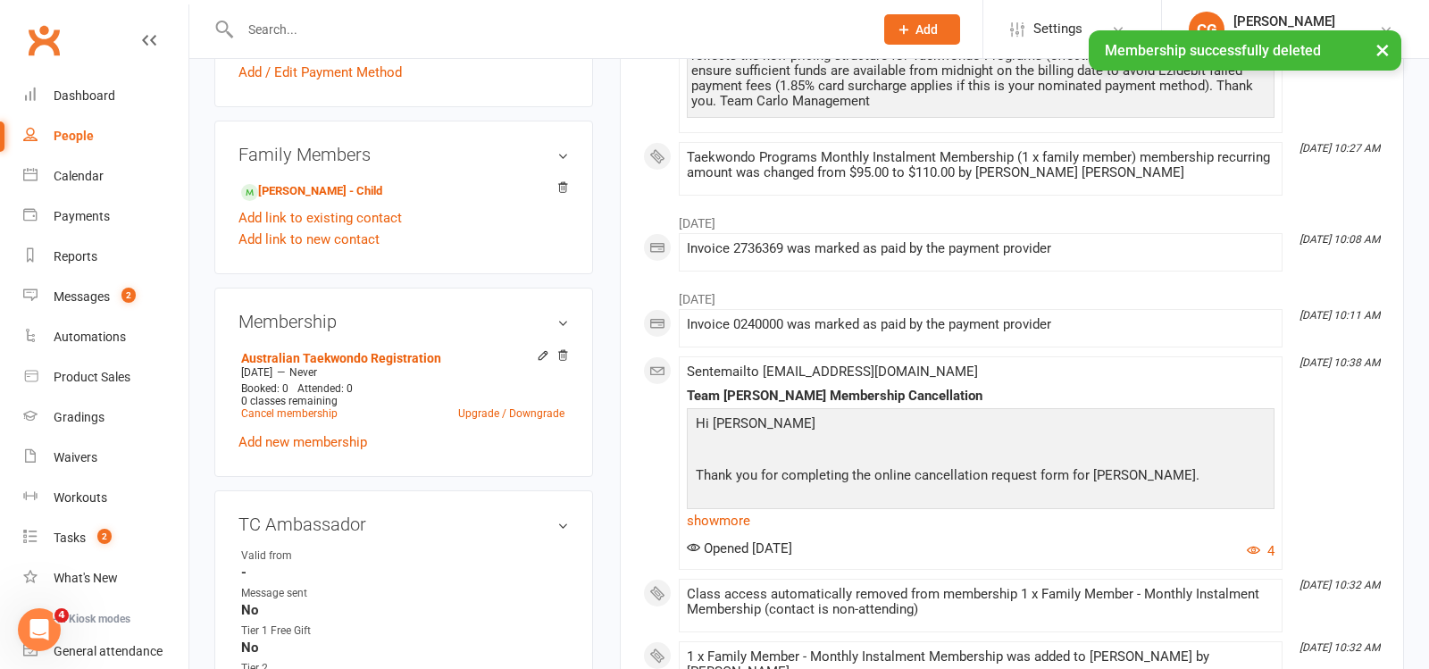
click at [294, 419] on div "Australian Taekwondo Registration May 19 2023 — Never Booked: 0 Attended: 0 0 c…" at bounding box center [403, 398] width 330 height 107
click at [290, 435] on link "Add new membership" at bounding box center [302, 442] width 129 height 16
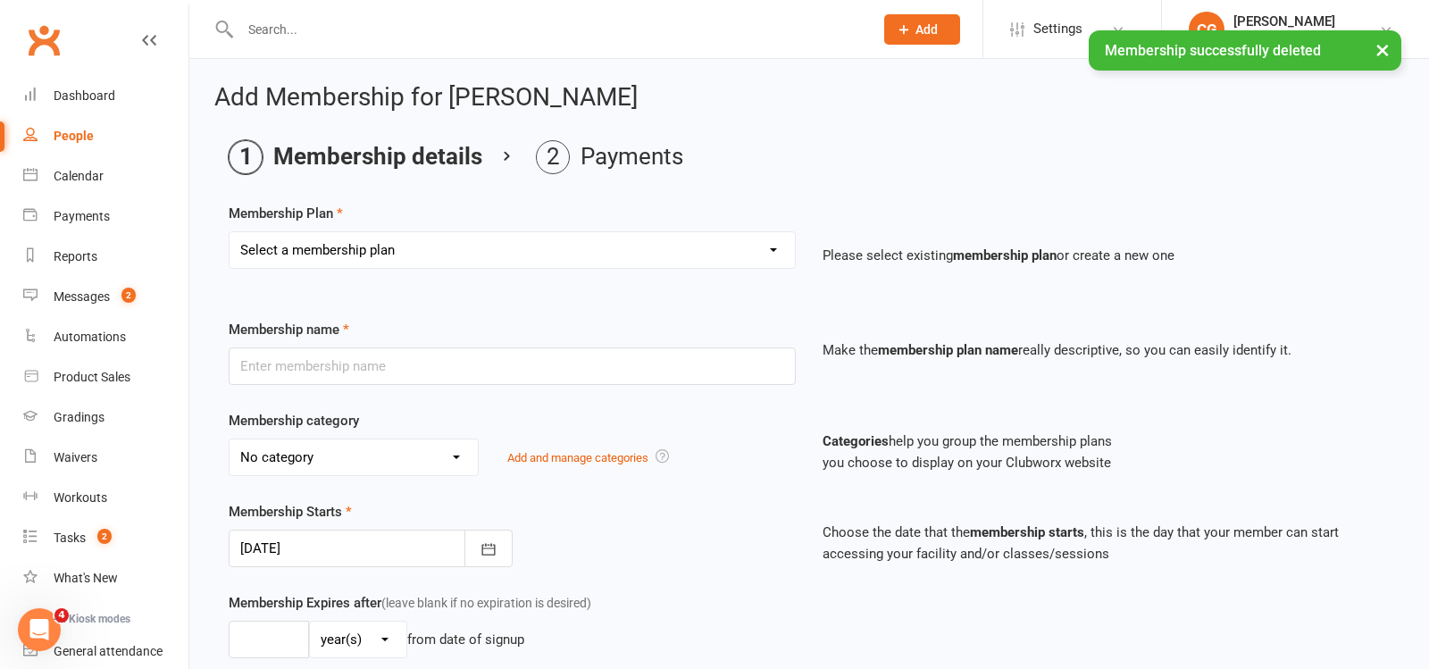
click at [328, 258] on select "Select a membership plan Create new Membership Plan Foundation Programs Monthly…" at bounding box center [512, 250] width 565 height 36
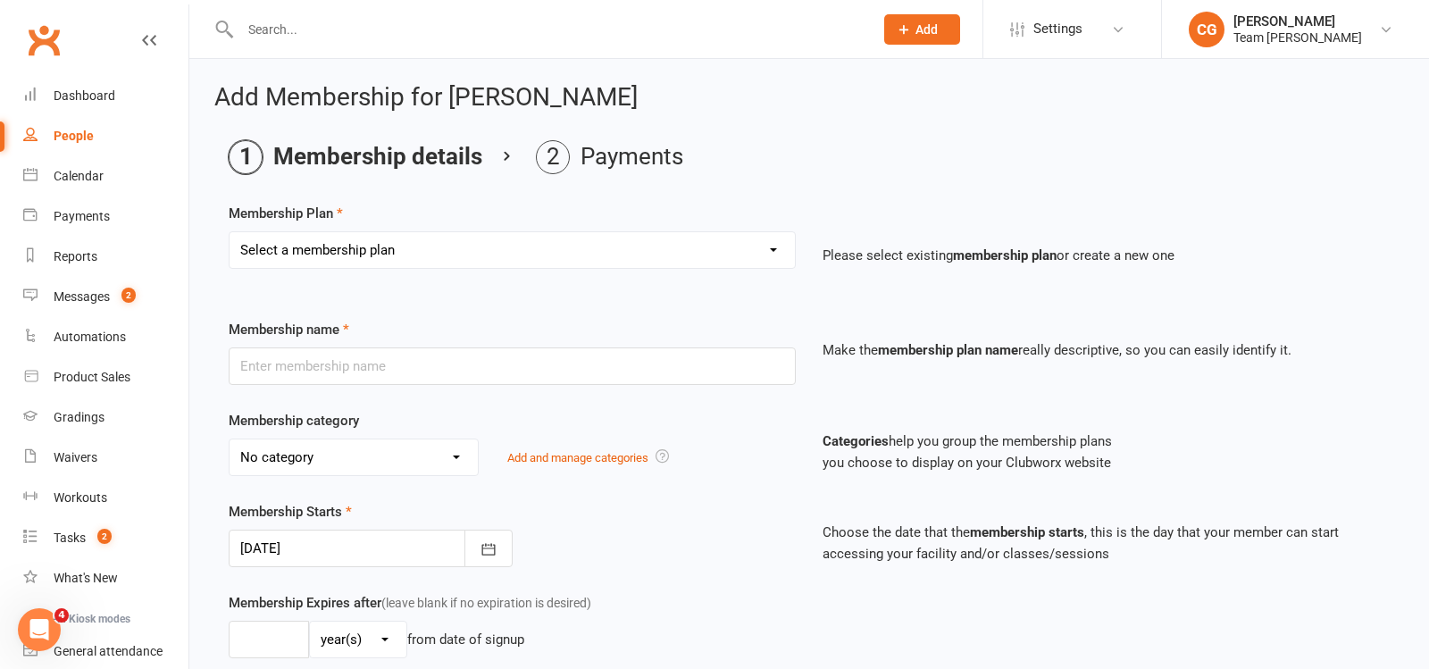
select select "2"
click at [230, 232] on select "Select a membership plan Create new Membership Plan Foundation Programs Monthly…" at bounding box center [512, 250] width 565 height 36
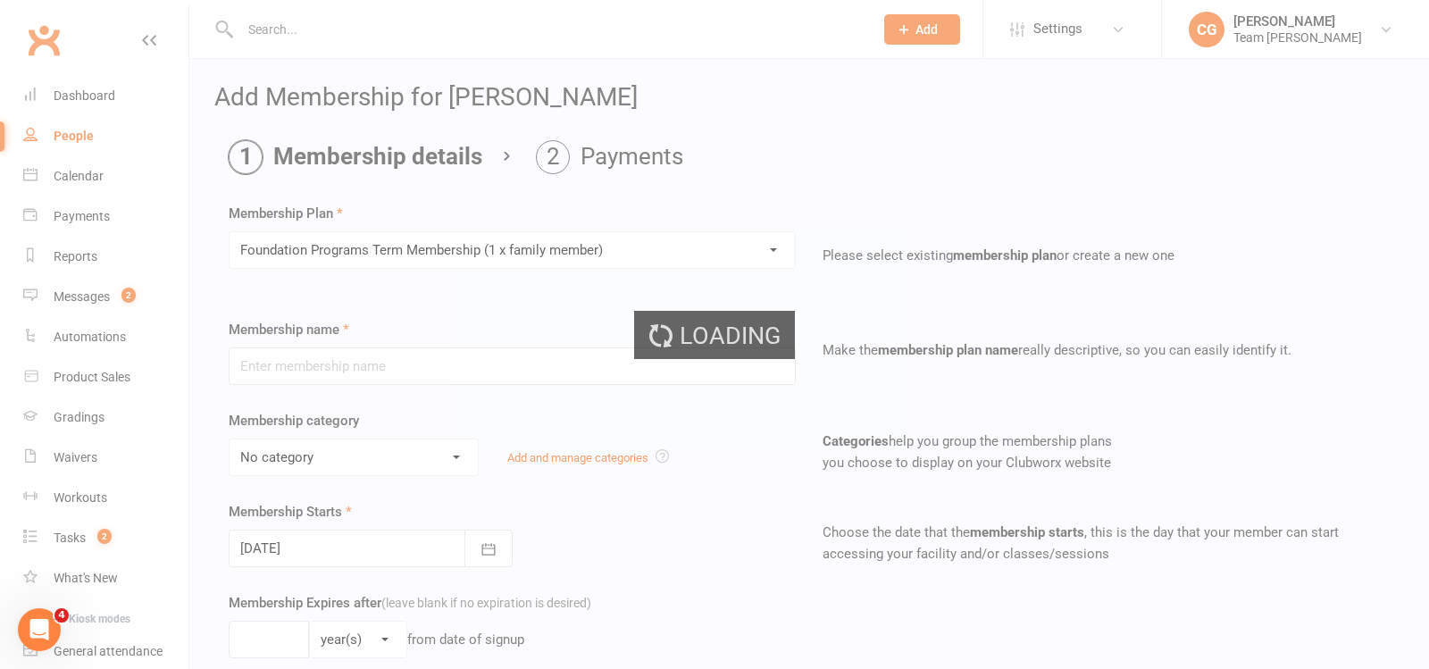
type input "Foundation Programs Term Membership (1 x family member)"
select select "0"
type input "0"
type input "1"
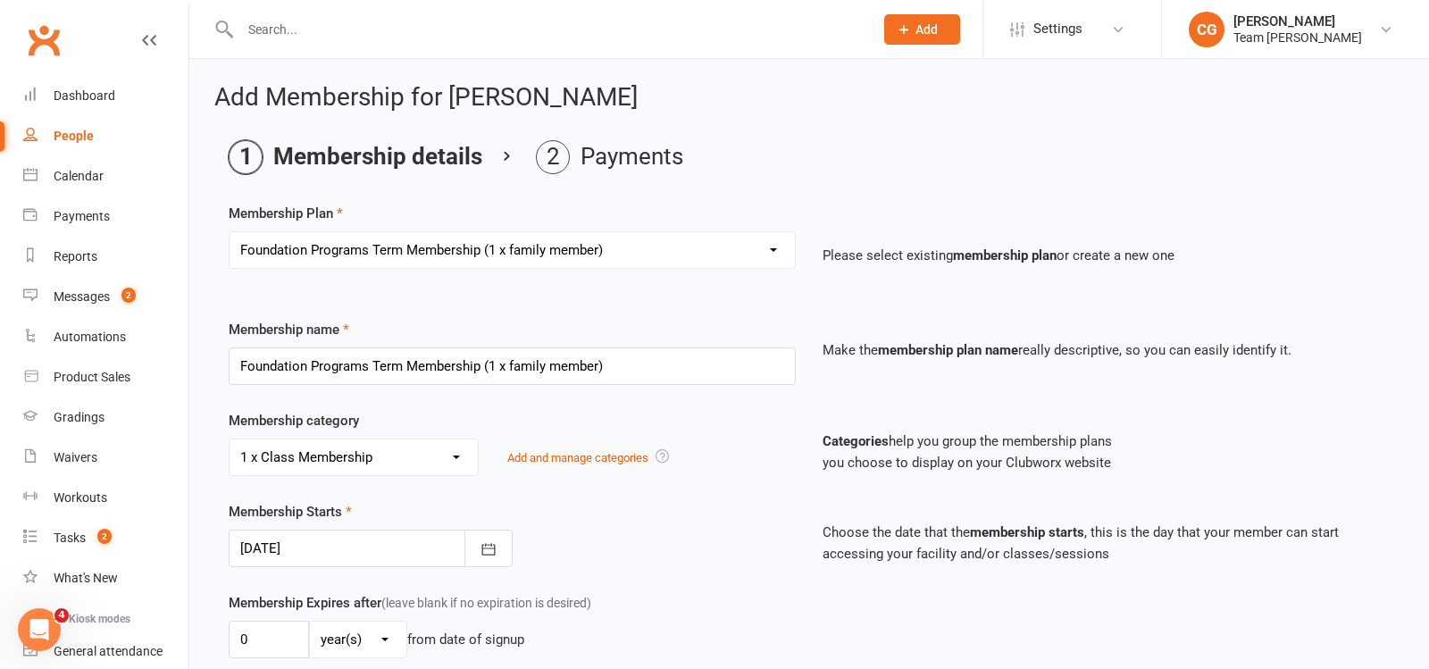
type input "14 Oct 2025"
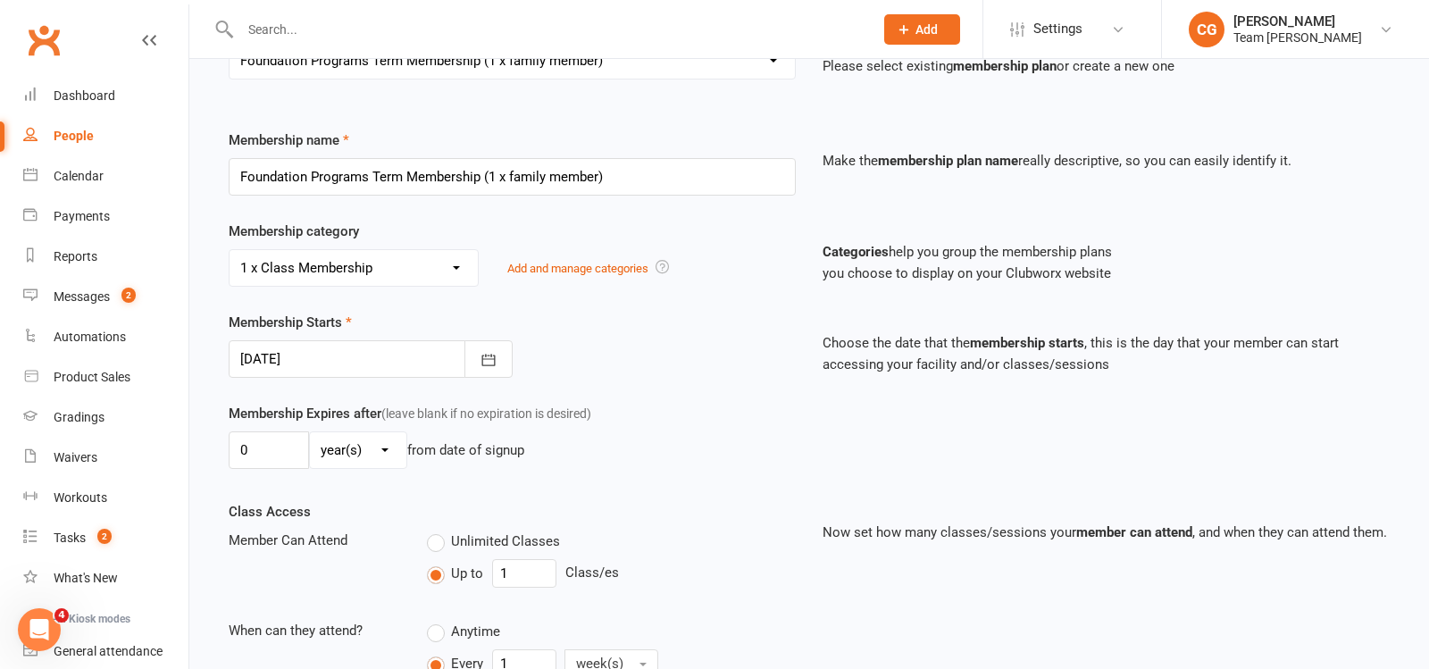
scroll to position [543, 0]
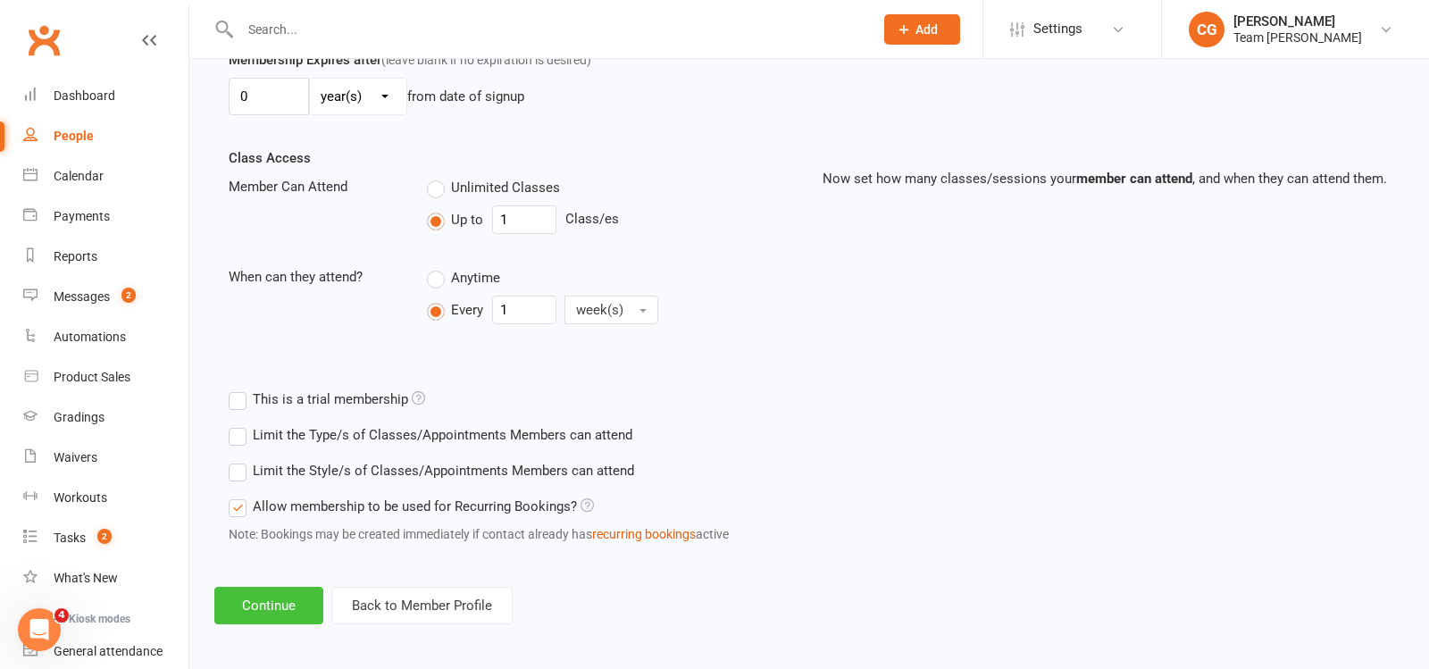
click at [245, 605] on button "Continue" at bounding box center [268, 606] width 109 height 38
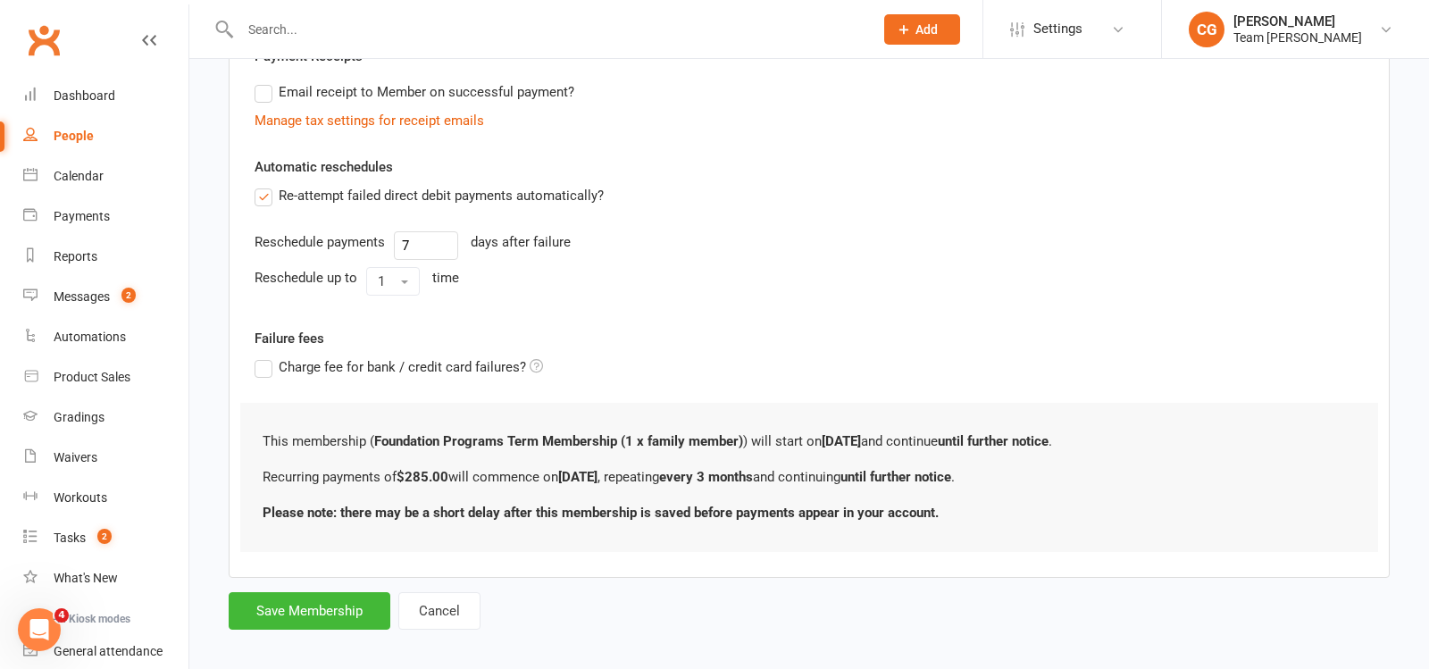
scroll to position [0, 0]
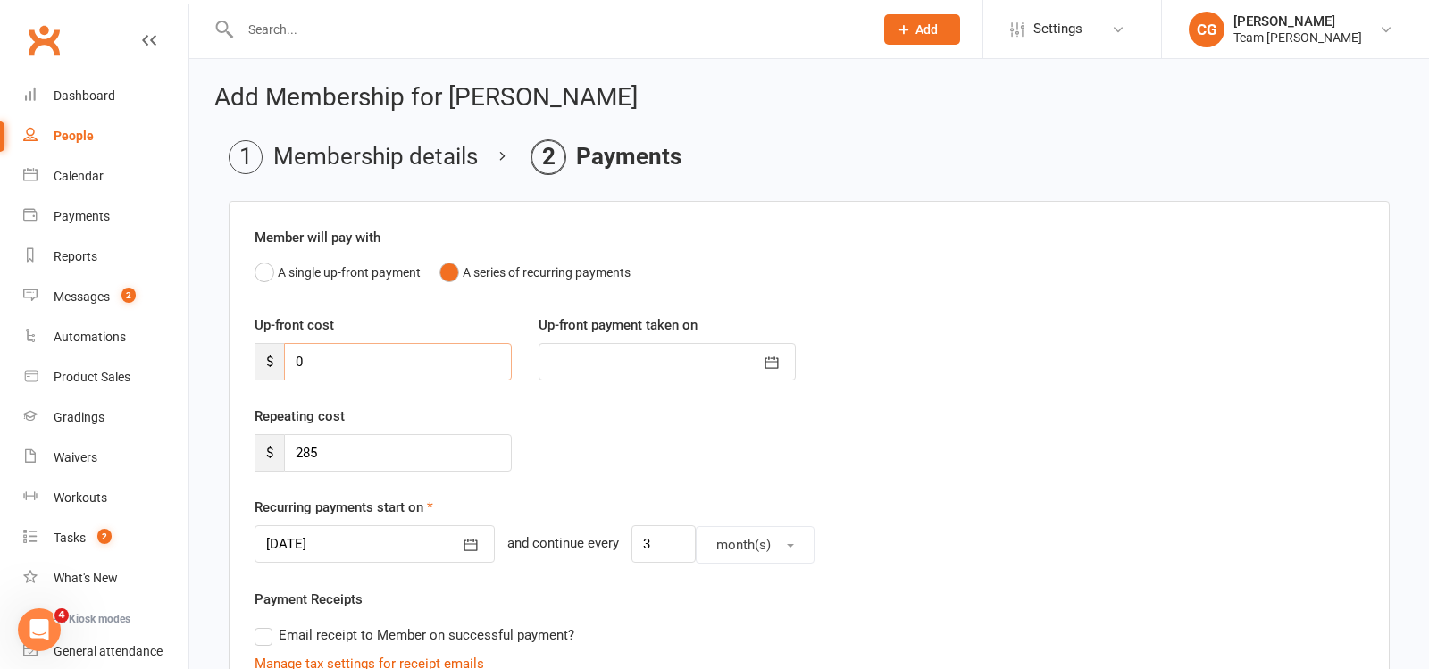
drag, startPoint x: 322, startPoint y: 358, endPoint x: 279, endPoint y: 359, distance: 42.9
click at [279, 359] on div "$ 0" at bounding box center [383, 362] width 257 height 38
type input "3"
type input "13 Oct 2025"
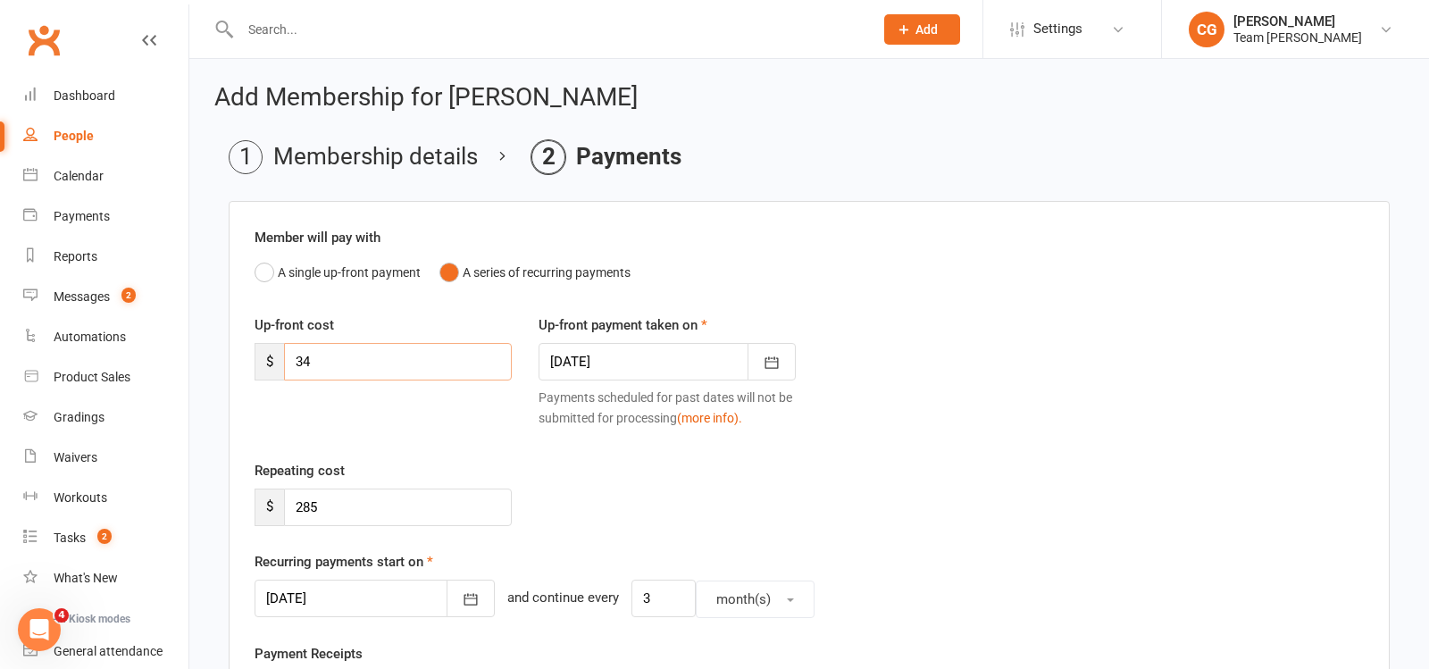
type input "3"
type input "240"
click at [672, 362] on div at bounding box center [667, 362] width 257 height 38
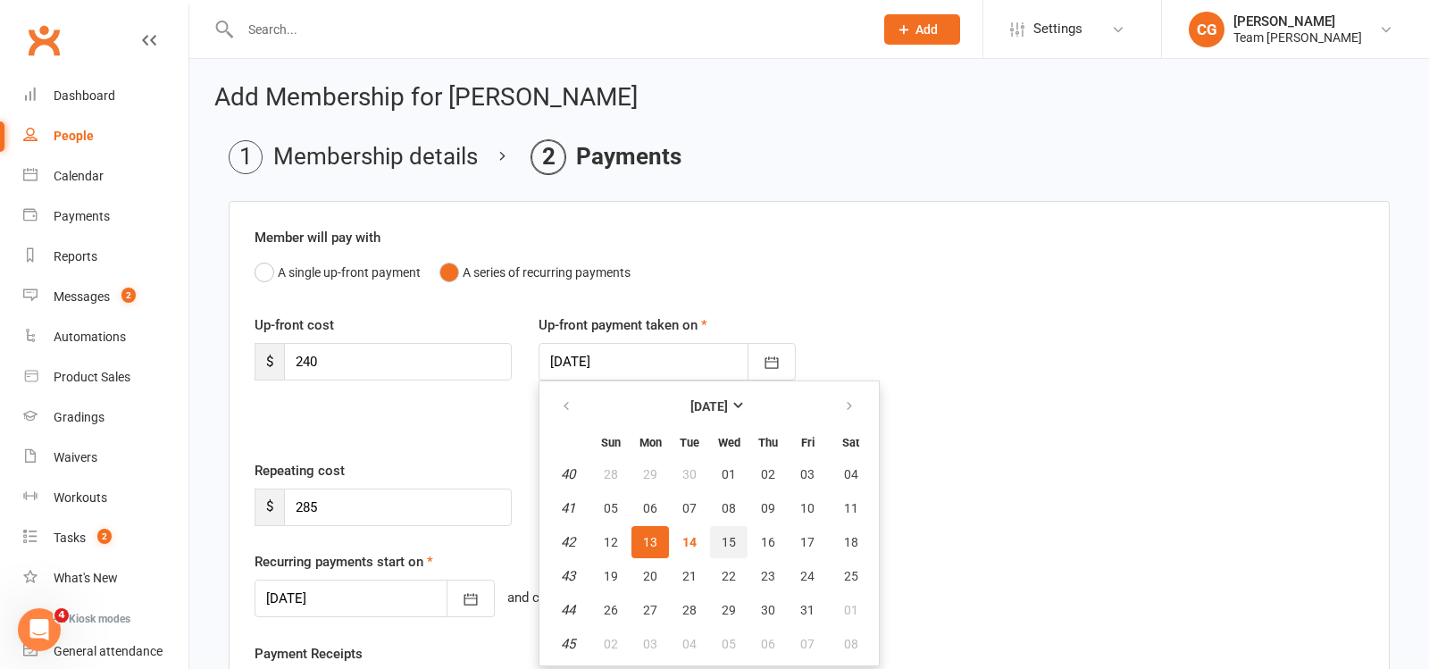
click at [724, 535] on span "15" at bounding box center [729, 542] width 14 height 14
type input "[DATE]"
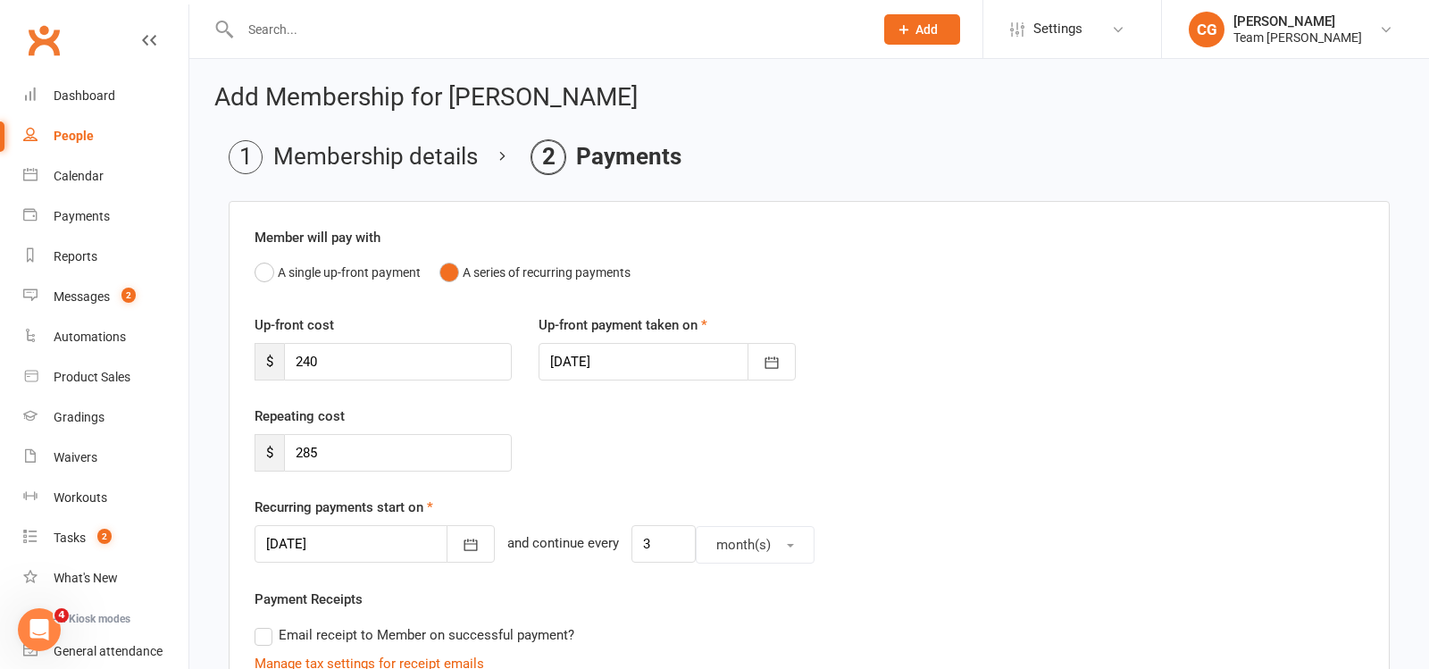
click at [345, 536] on div at bounding box center [375, 544] width 240 height 38
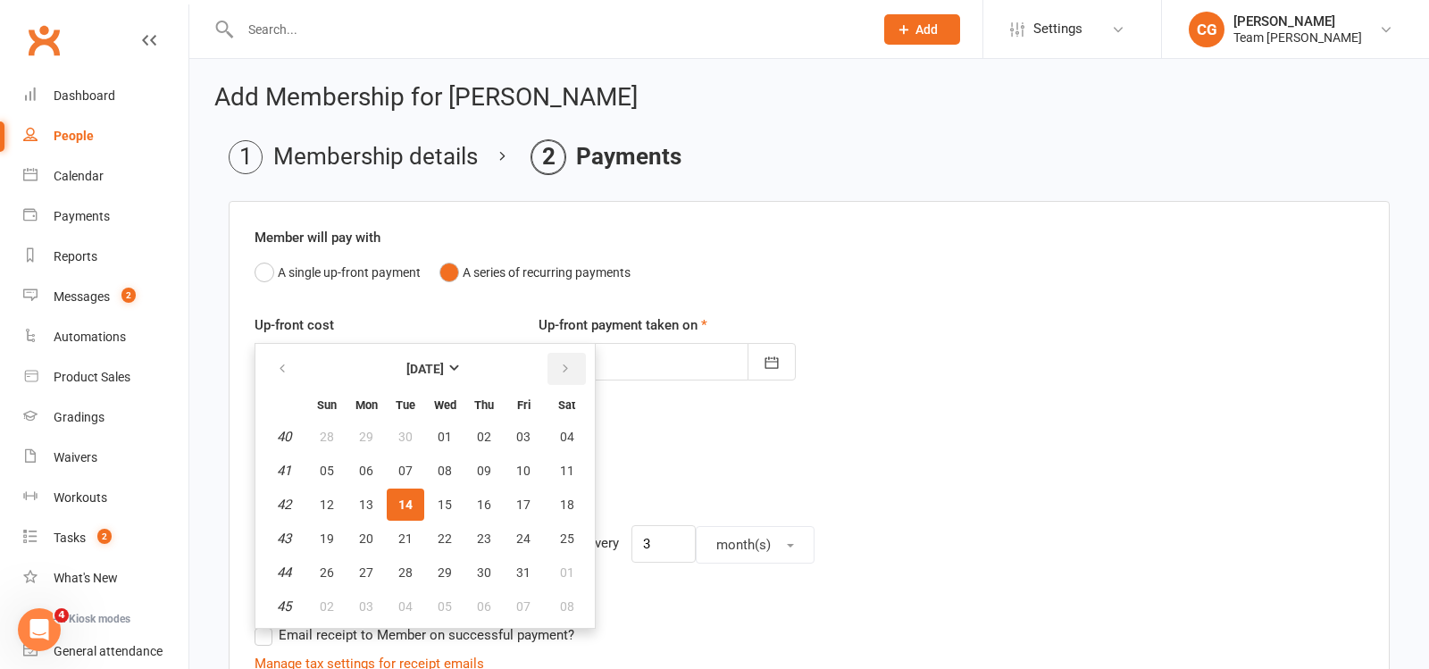
click at [568, 365] on button "button" at bounding box center [567, 369] width 38 height 32
click at [487, 500] on span "15" at bounding box center [484, 505] width 14 height 14
type input "15 Jan 2026"
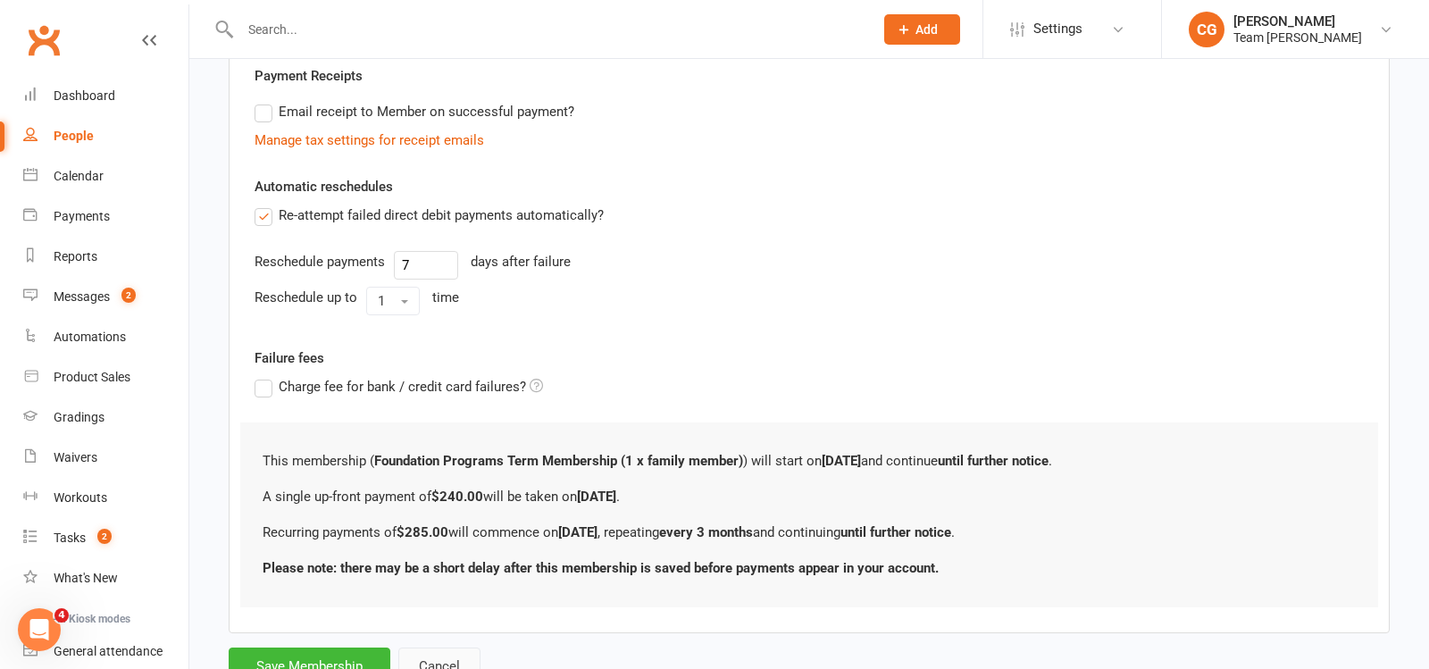
scroll to position [584, 0]
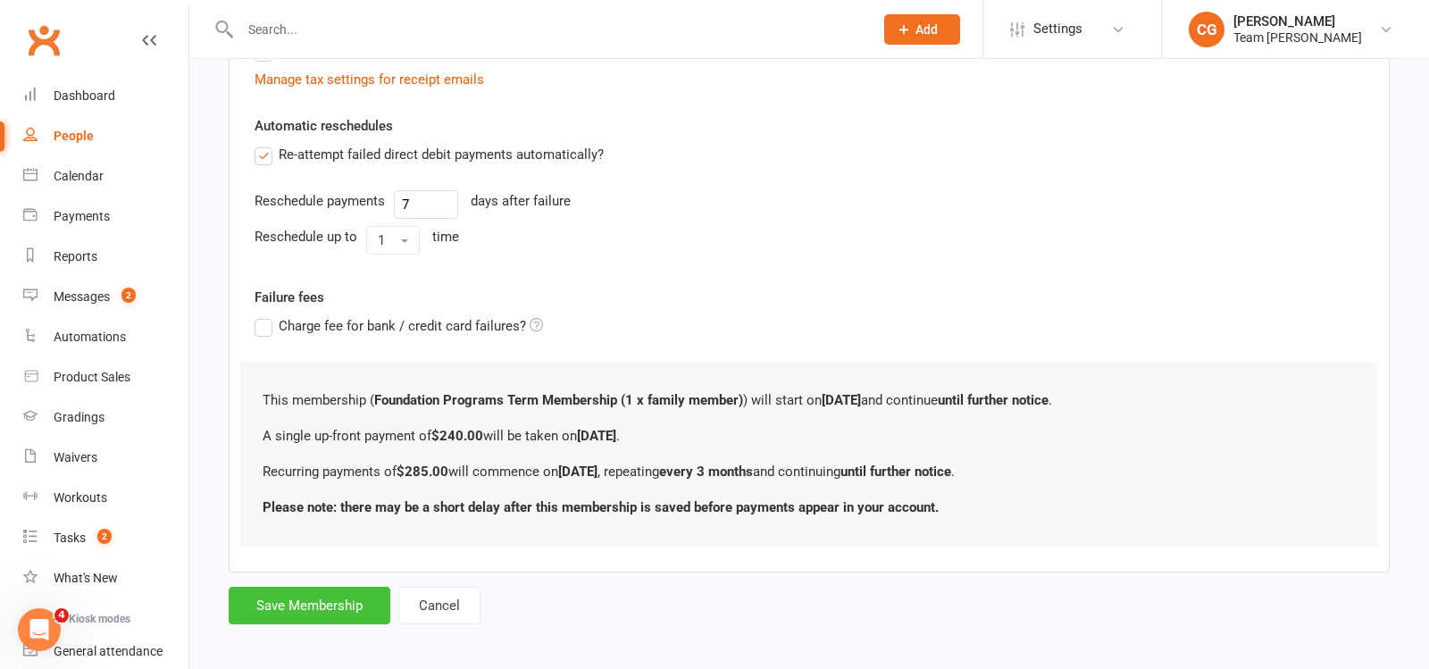
click at [318, 603] on button "Save Membership" at bounding box center [310, 606] width 162 height 38
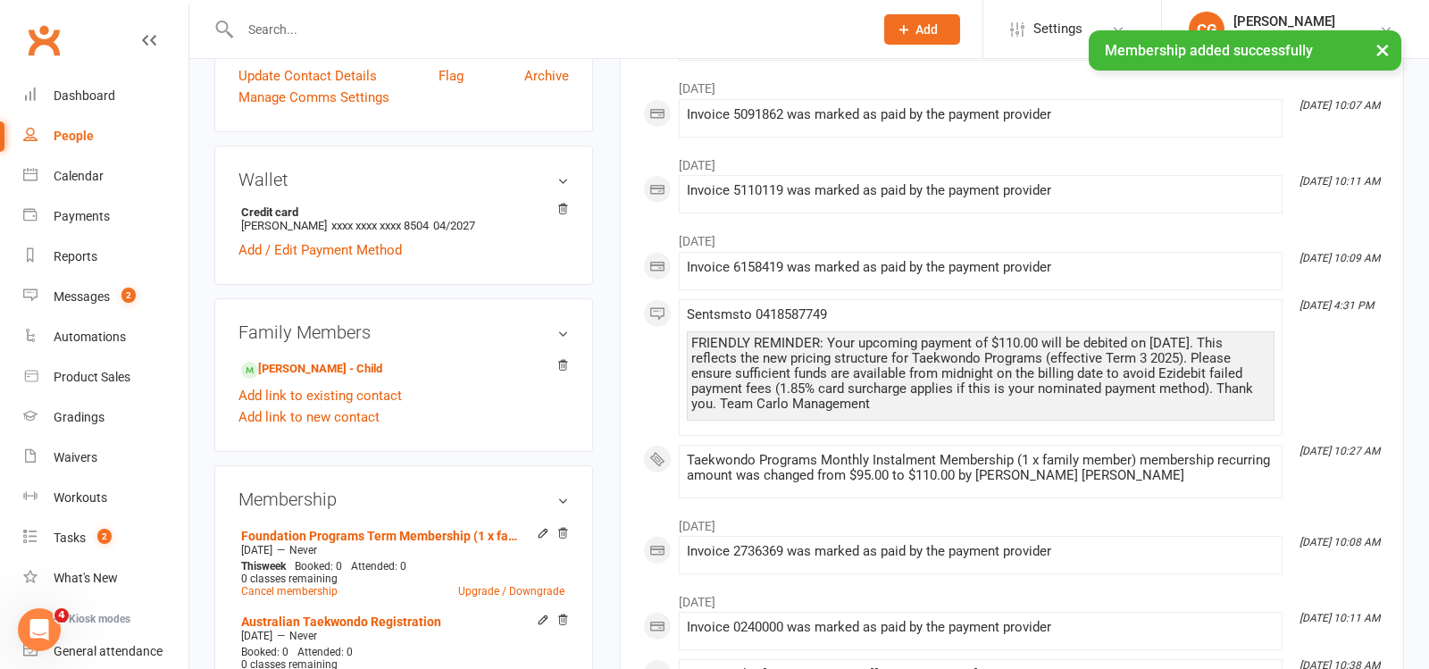
scroll to position [483, 0]
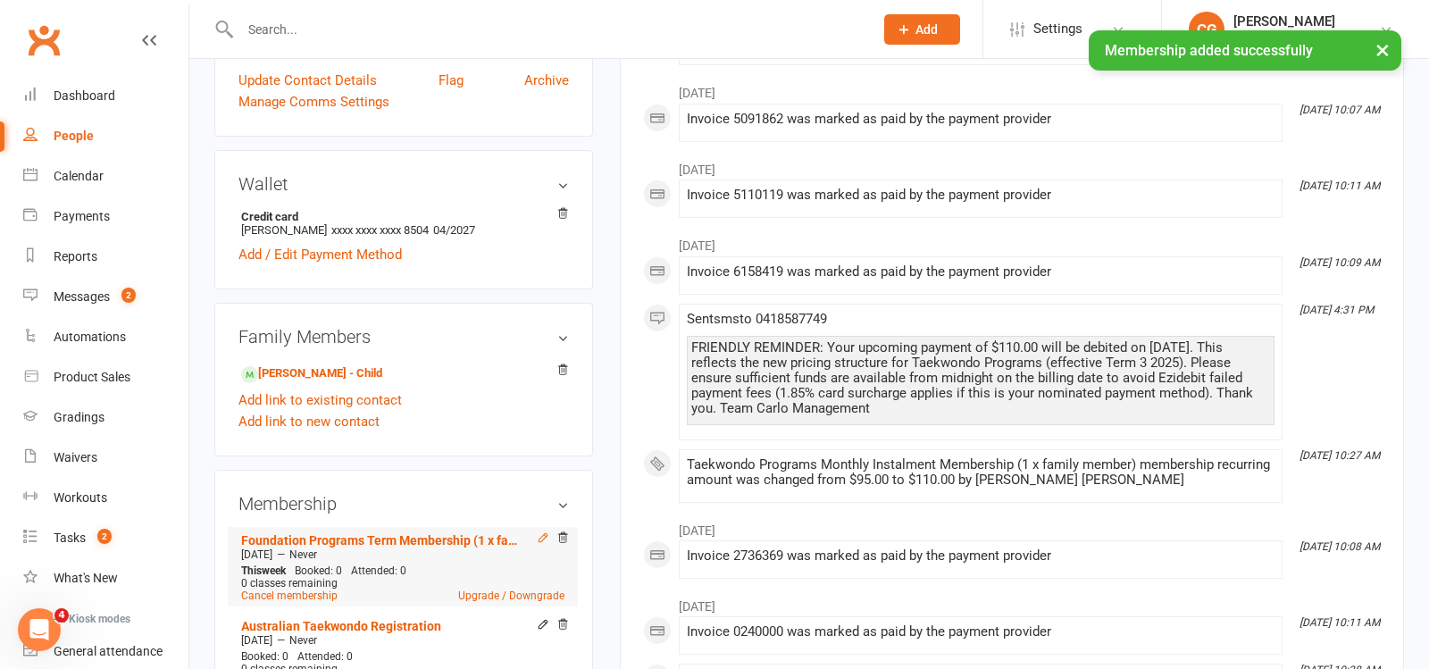
click at [545, 534] on icon at bounding box center [543, 538] width 8 height 8
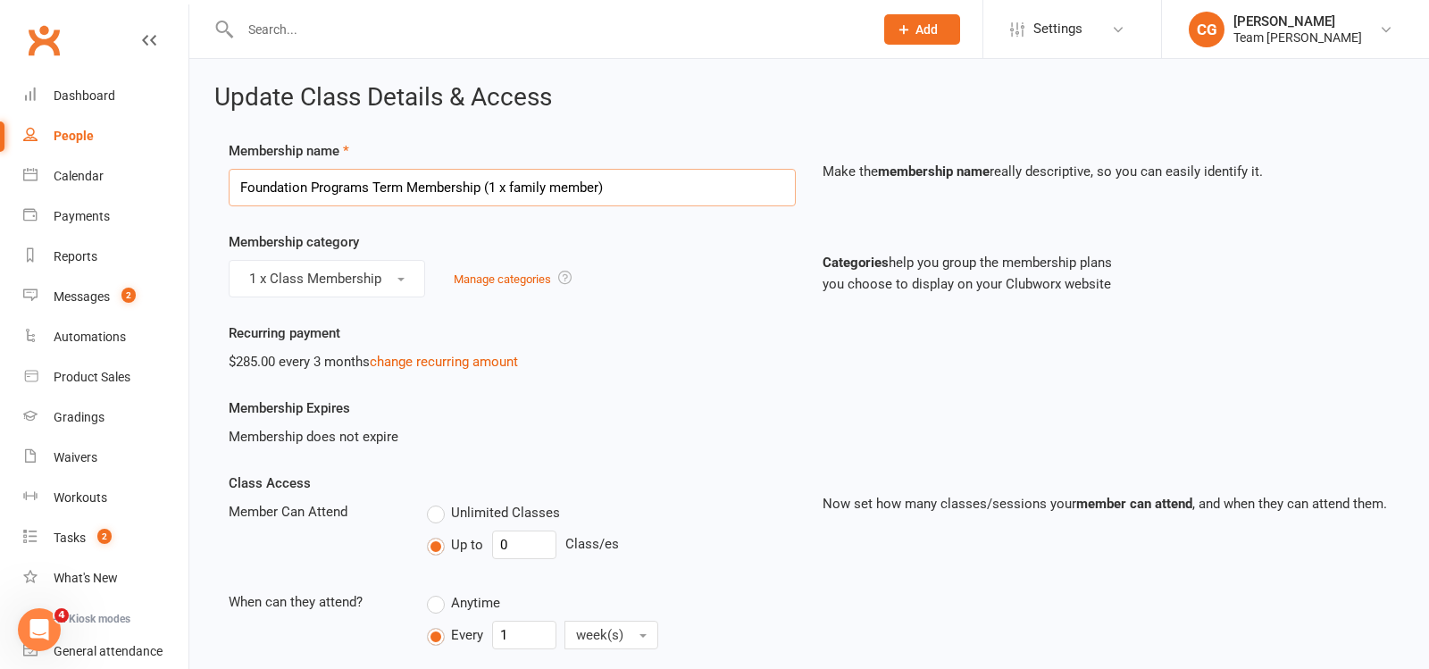
click at [412, 174] on input "Foundation Programs Term Membership (1 x family member)" at bounding box center [512, 188] width 567 height 38
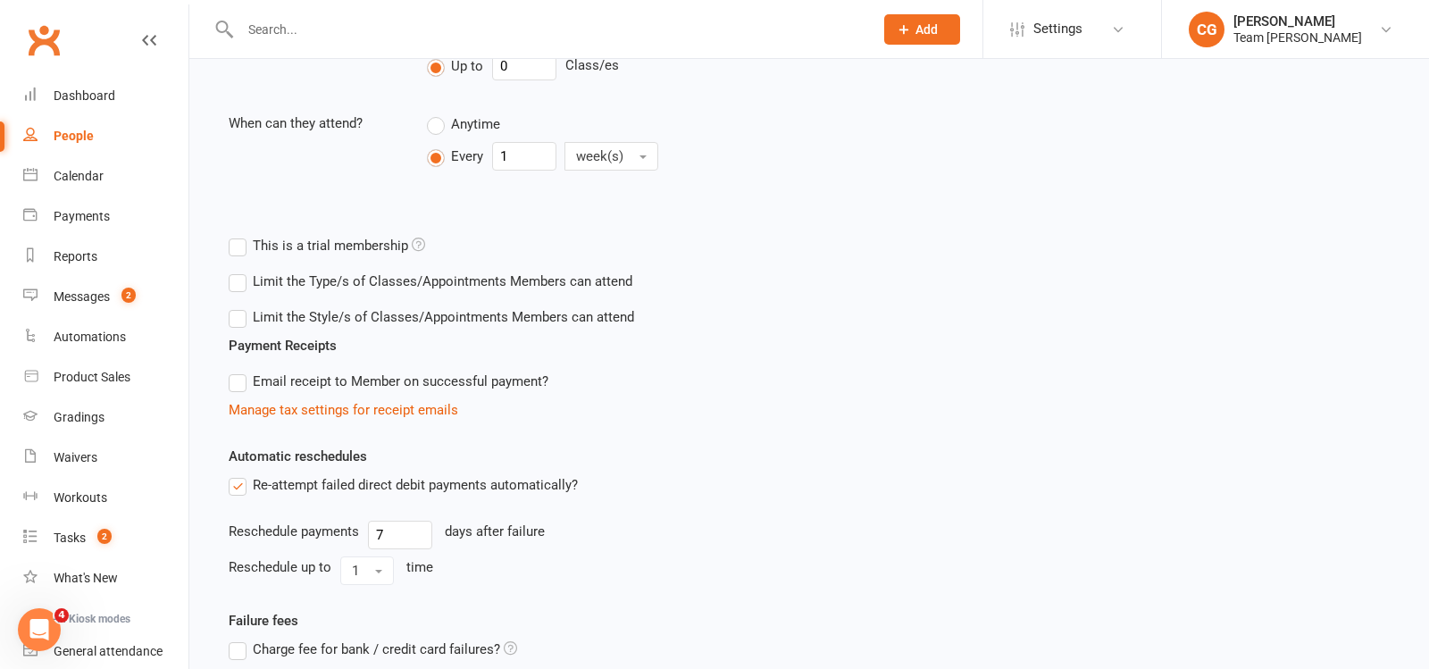
scroll to position [597, 0]
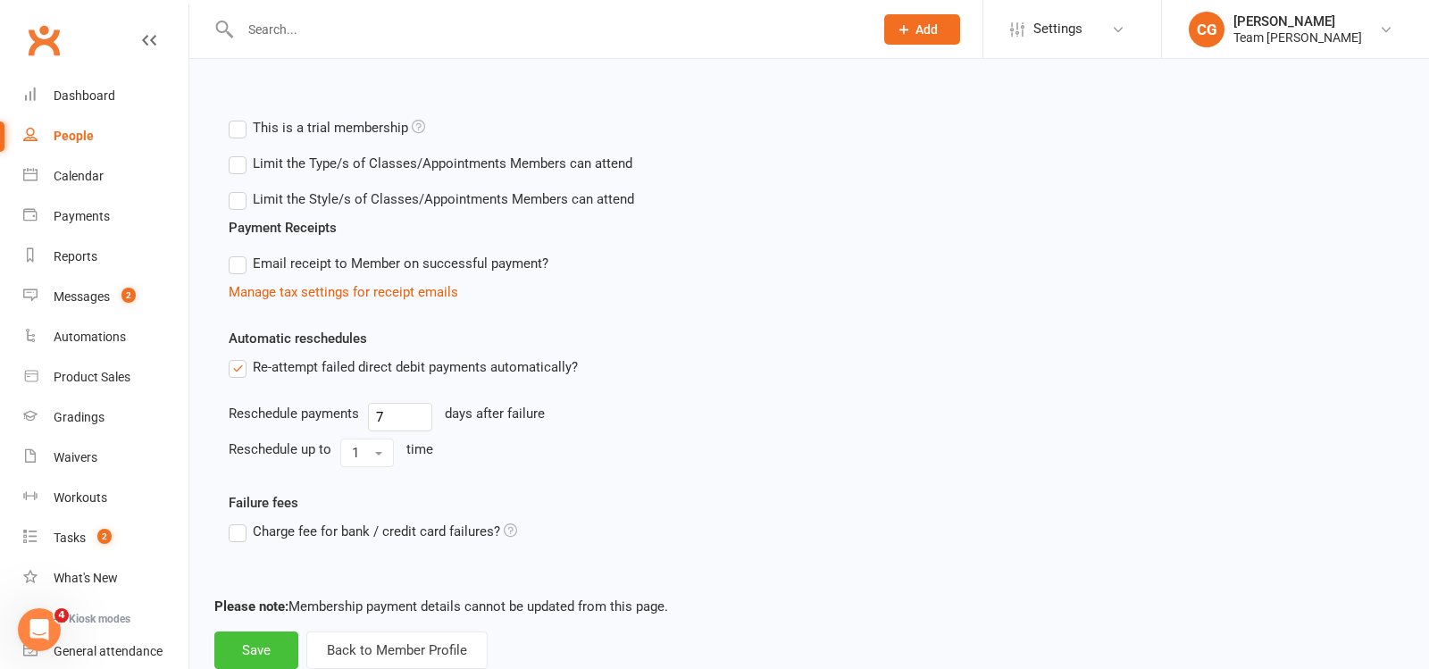
click at [273, 639] on button "Save" at bounding box center [256, 651] width 84 height 38
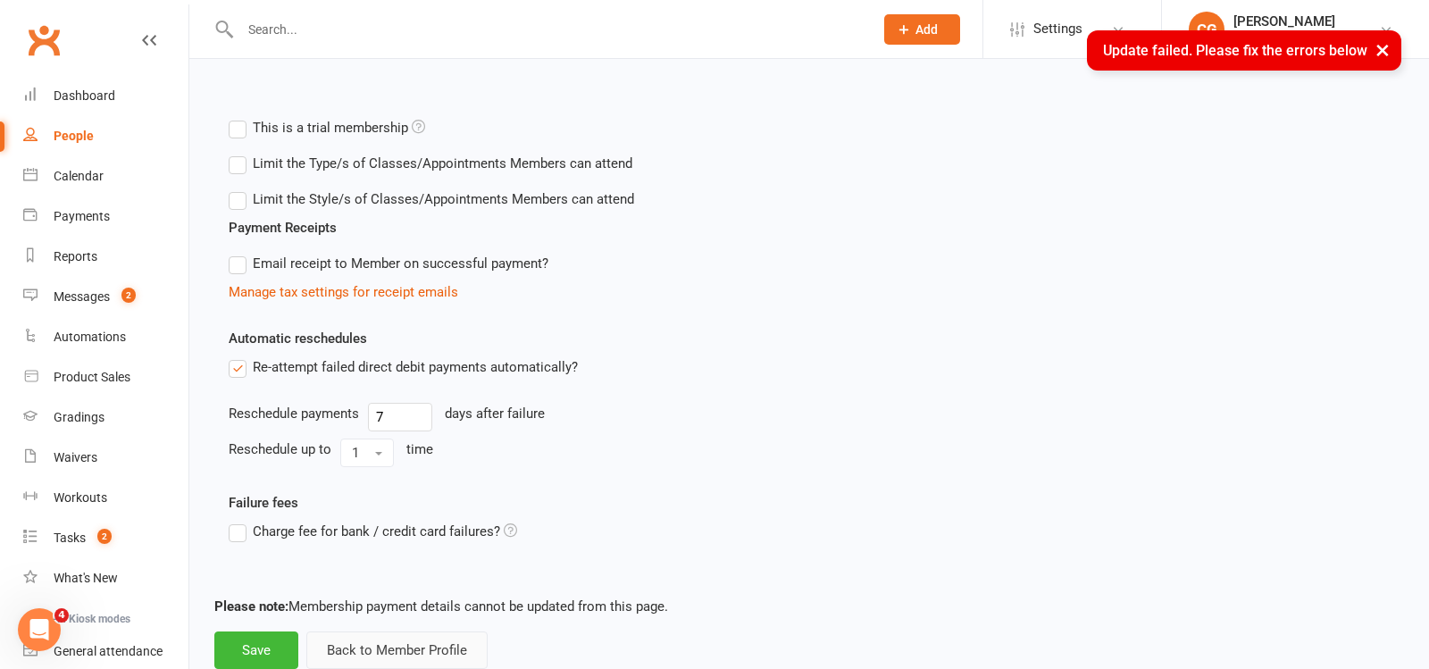
click at [403, 637] on button "Back to Member Profile" at bounding box center [396, 651] width 181 height 38
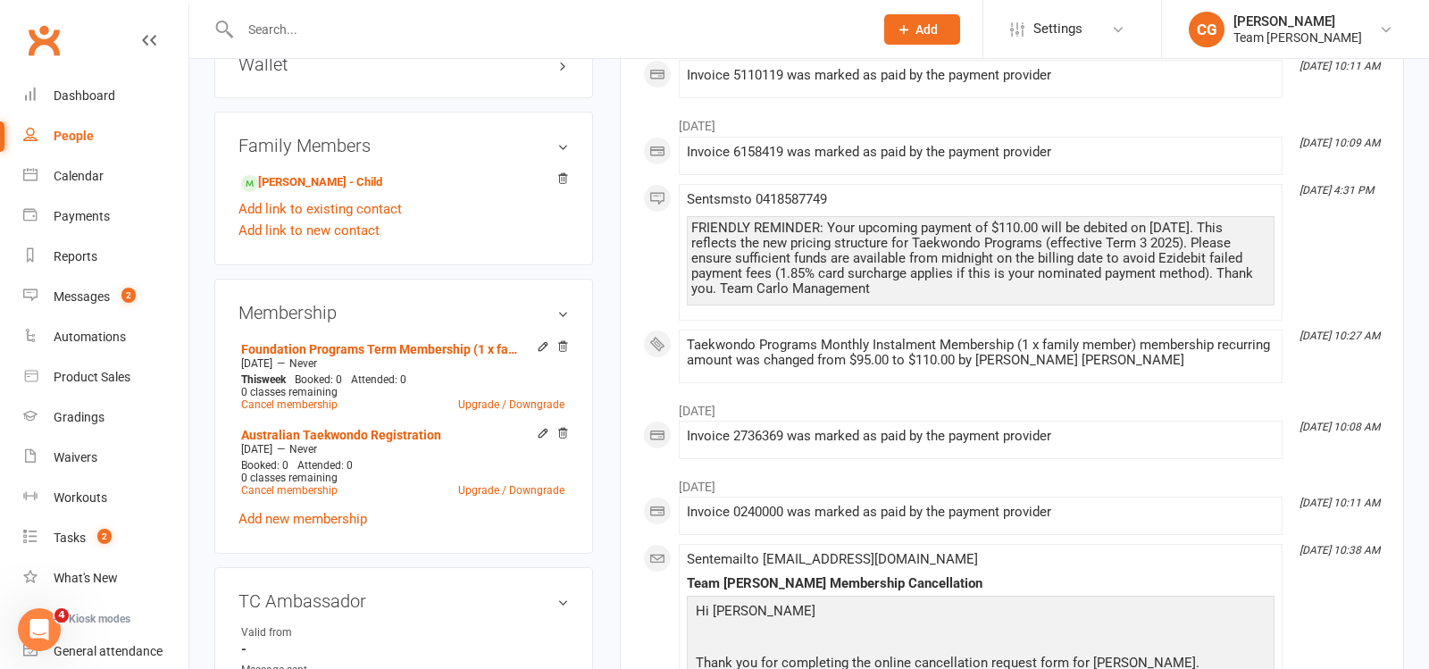
scroll to position [617, 0]
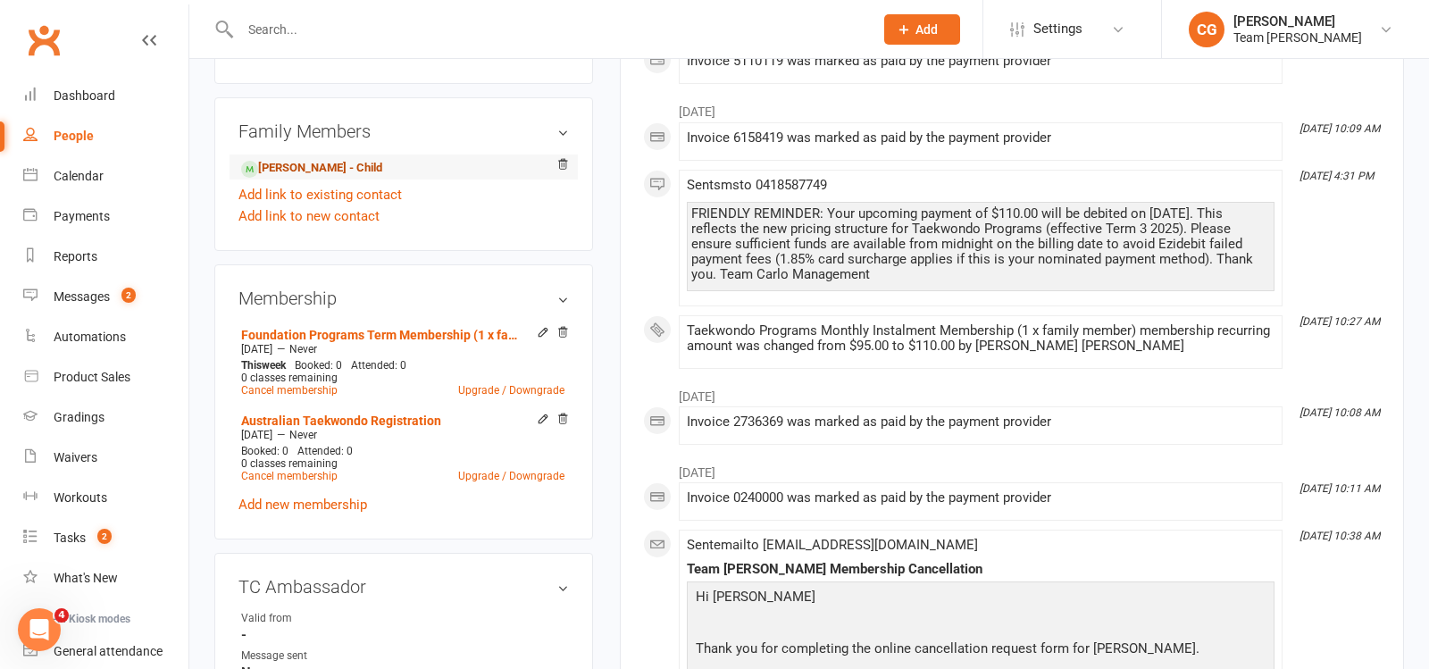
click at [322, 159] on link "Miles Denny - Child" at bounding box center [311, 168] width 141 height 19
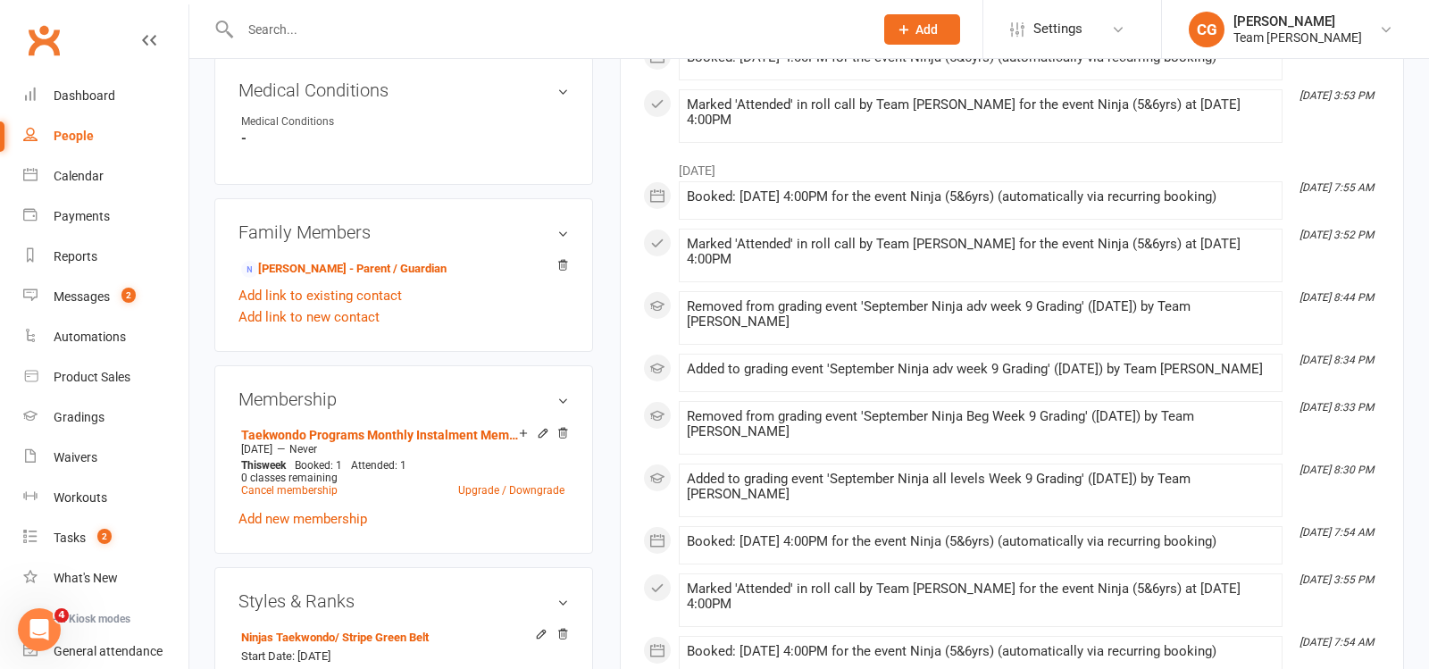
scroll to position [1024, 0]
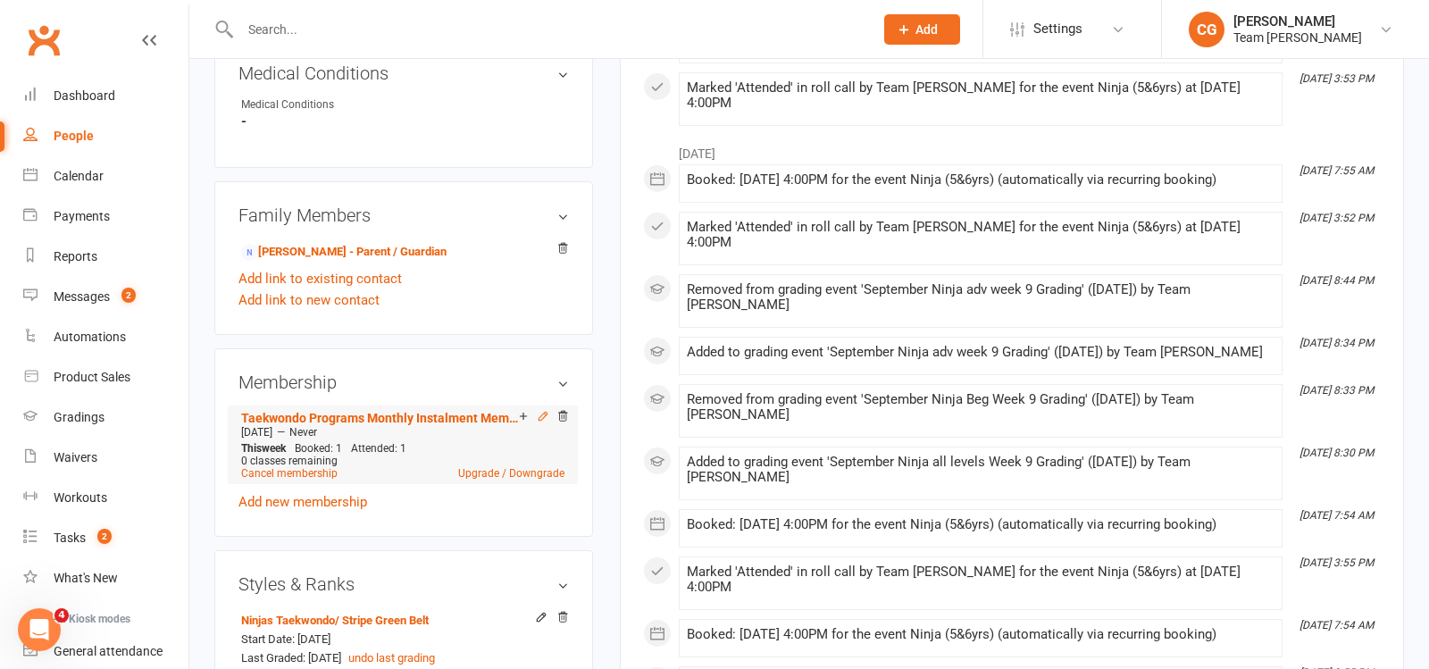
click at [541, 412] on icon at bounding box center [543, 416] width 8 height 8
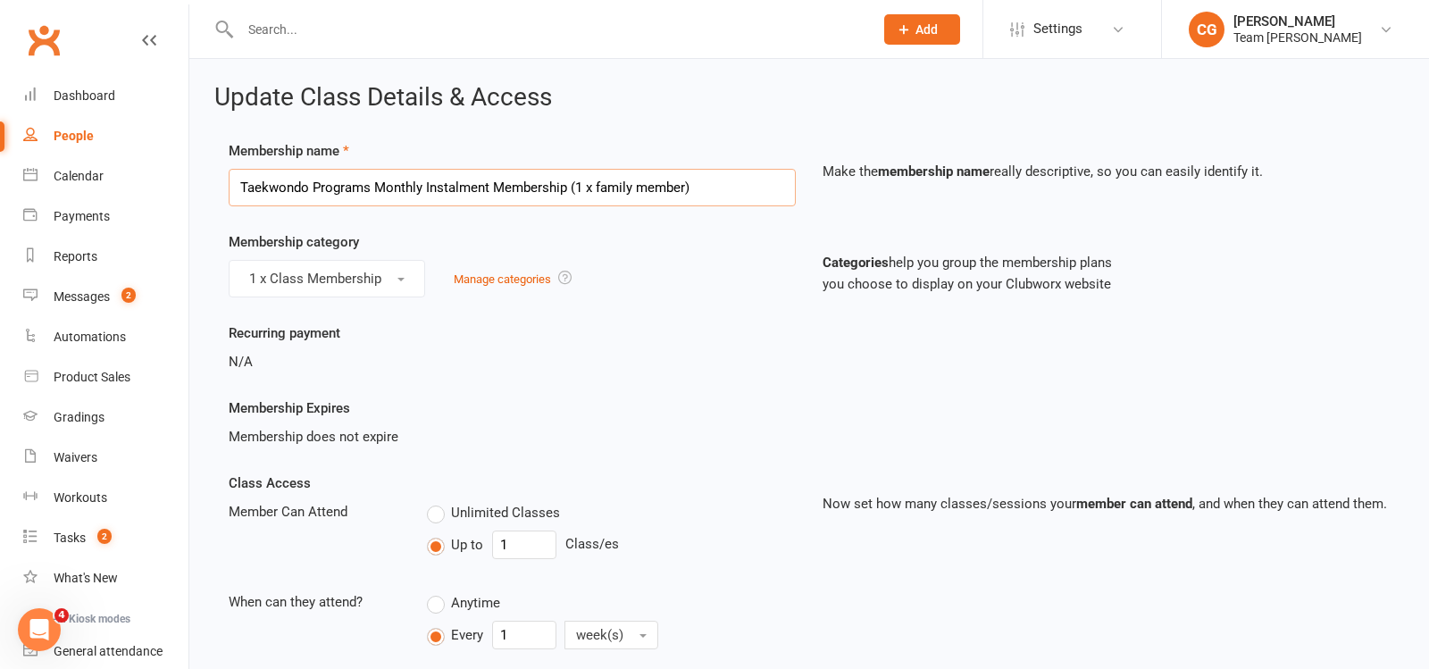
click at [389, 184] on input "Taekwondo Programs Monthly Instalment Membership (1 x family member)" at bounding box center [512, 188] width 567 height 38
paste input "Foundation Programs Term"
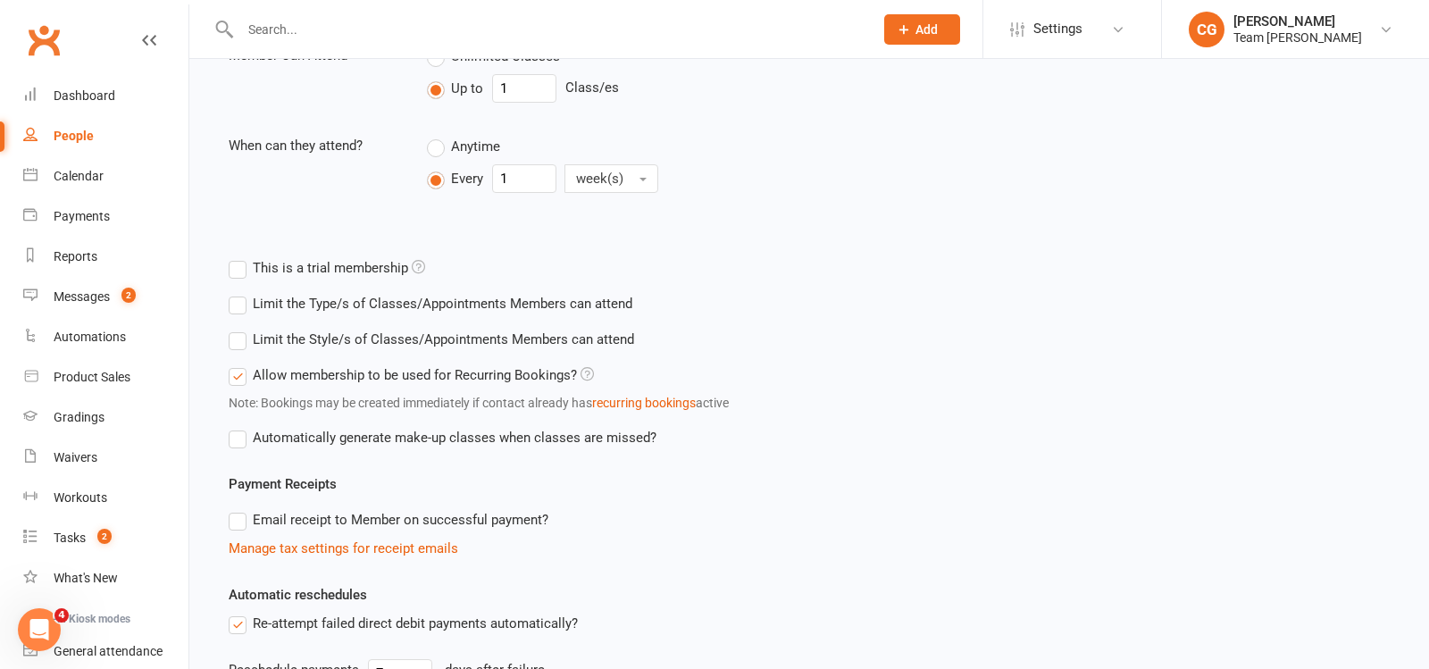
scroll to position [759, 0]
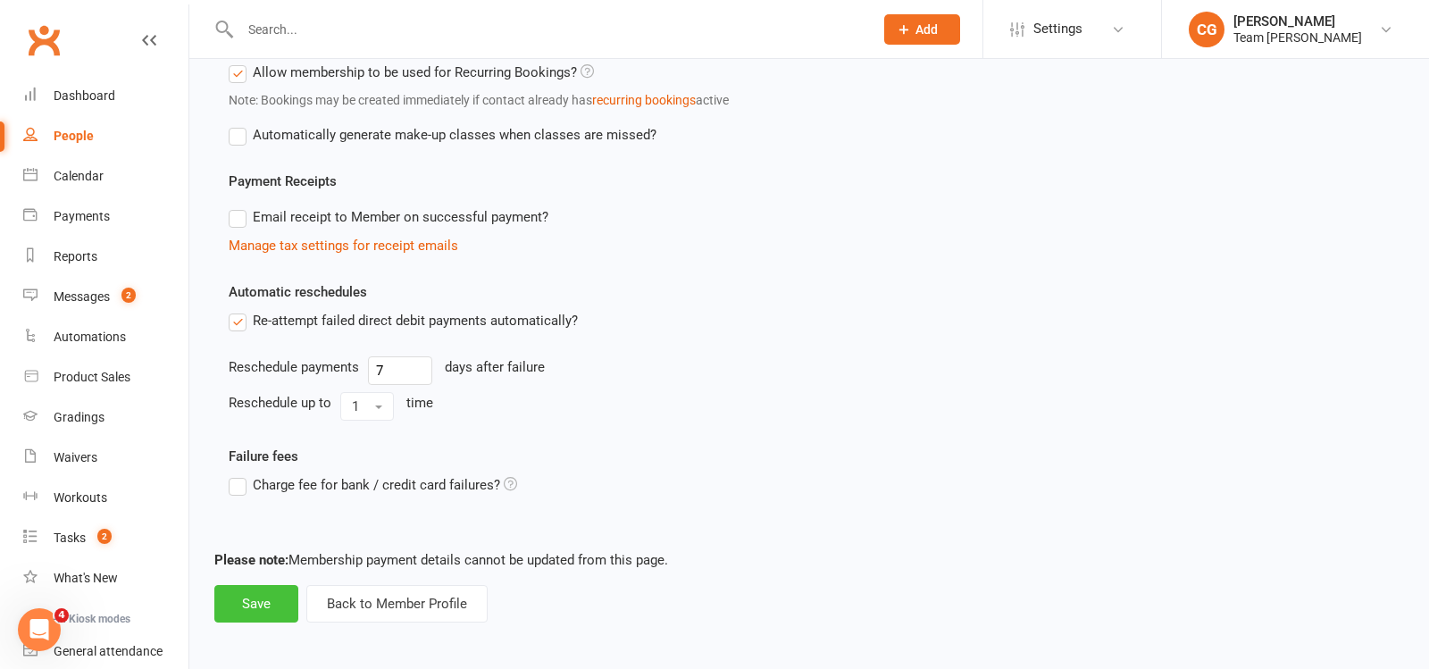
type input "Foundation Programs Term Membership (1 x family member)"
click at [262, 599] on button "Save" at bounding box center [256, 604] width 84 height 38
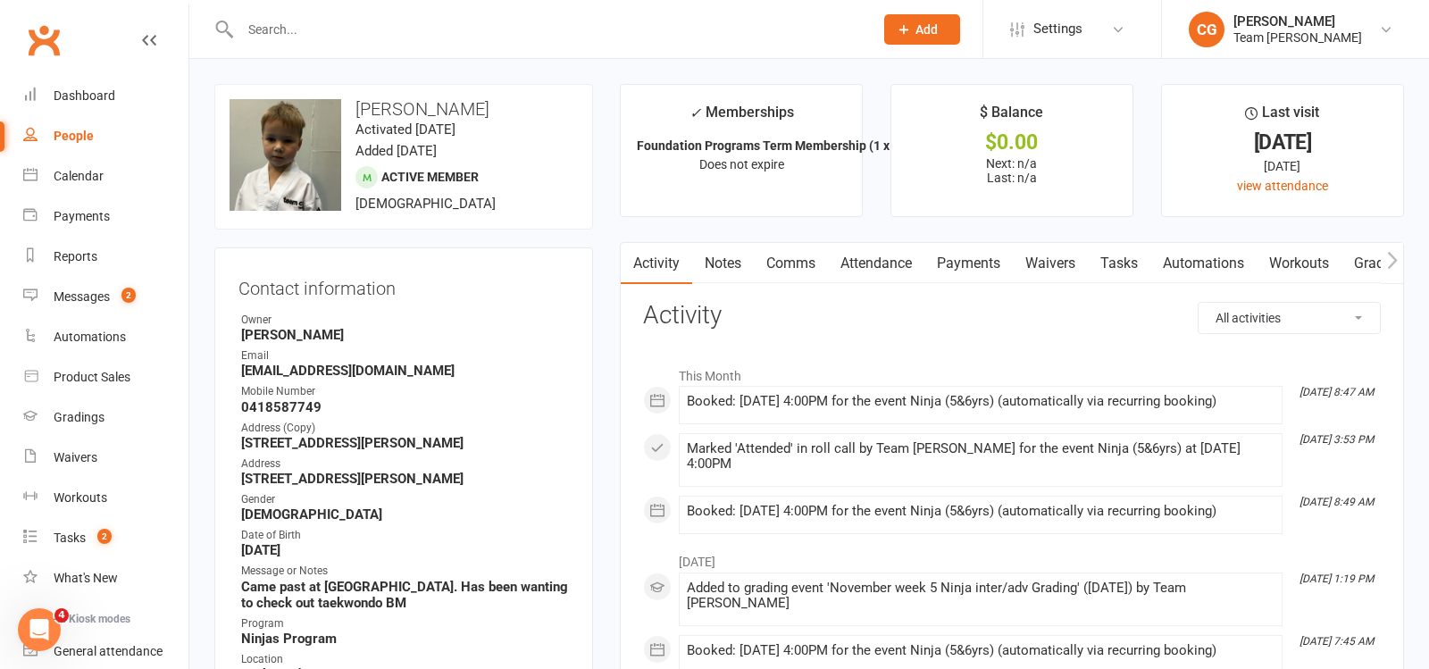
click at [298, 35] on input "text" at bounding box center [548, 29] width 626 height 25
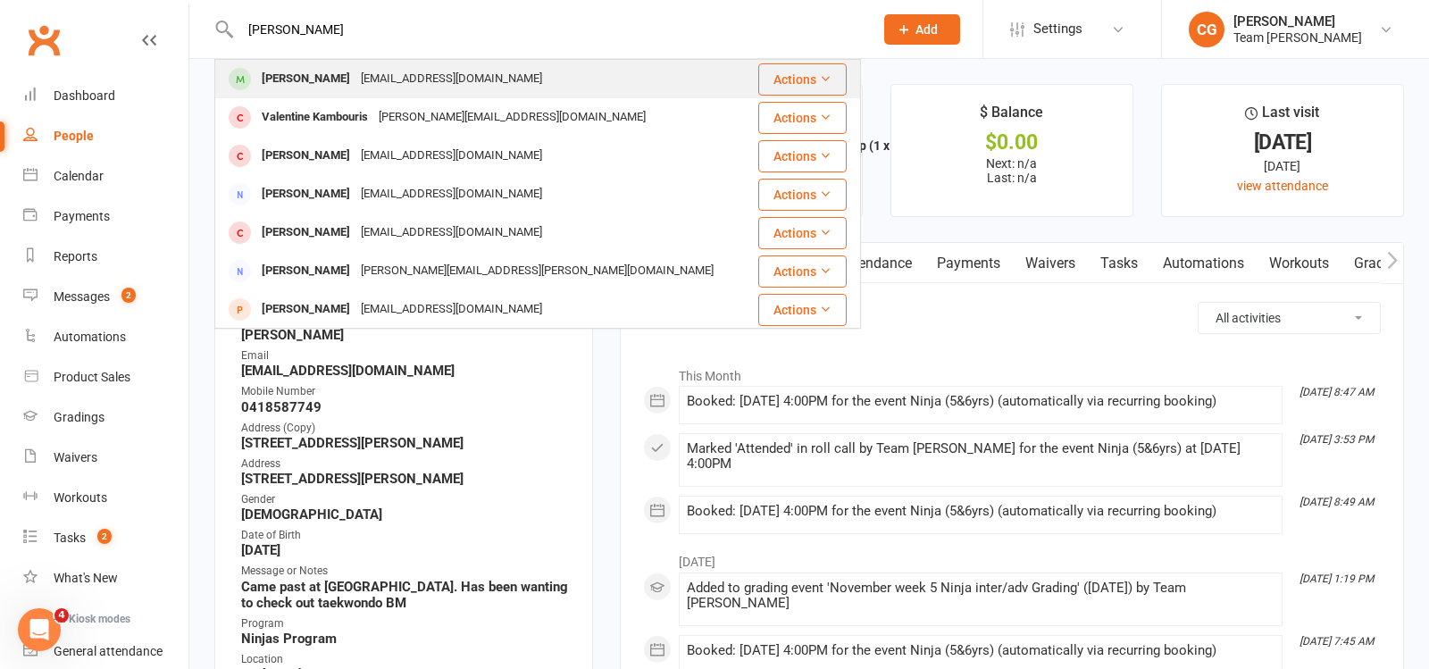
type input "valentina"
click at [333, 77] on div "Valentina Corso" at bounding box center [305, 79] width 99 height 26
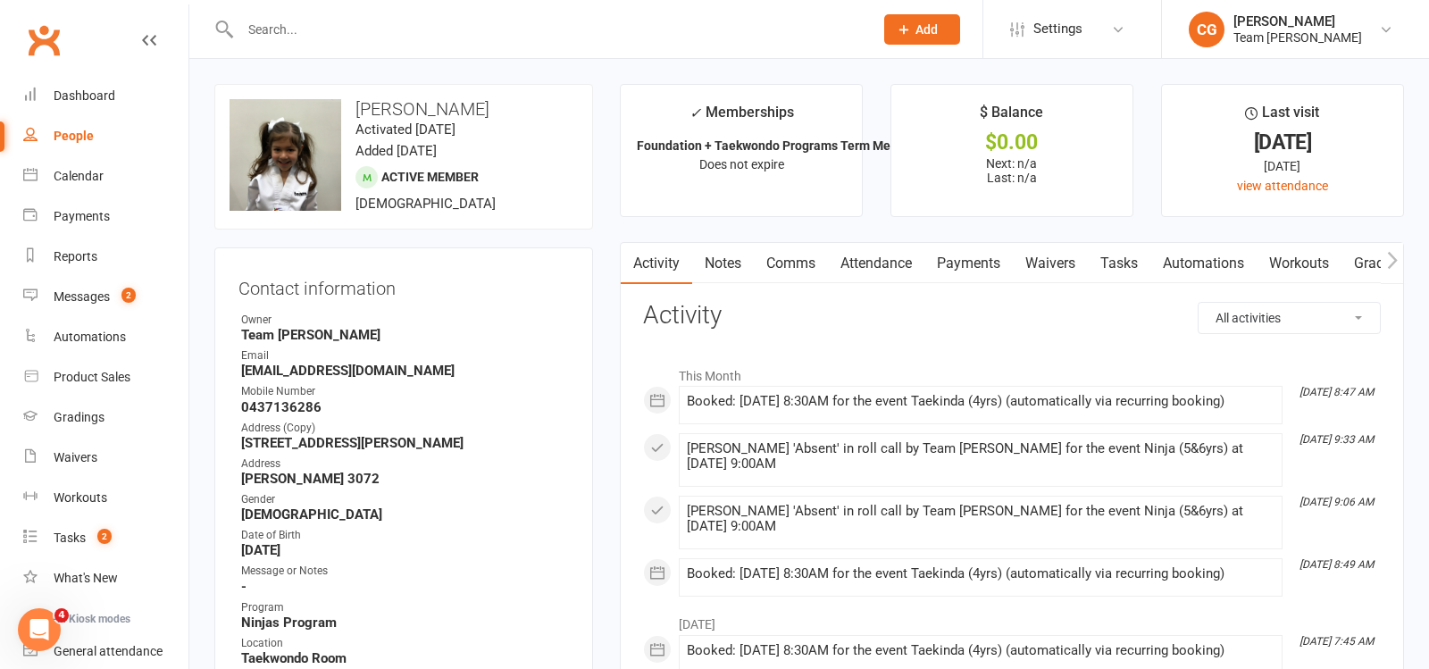
click at [321, 37] on input "text" at bounding box center [548, 29] width 626 height 25
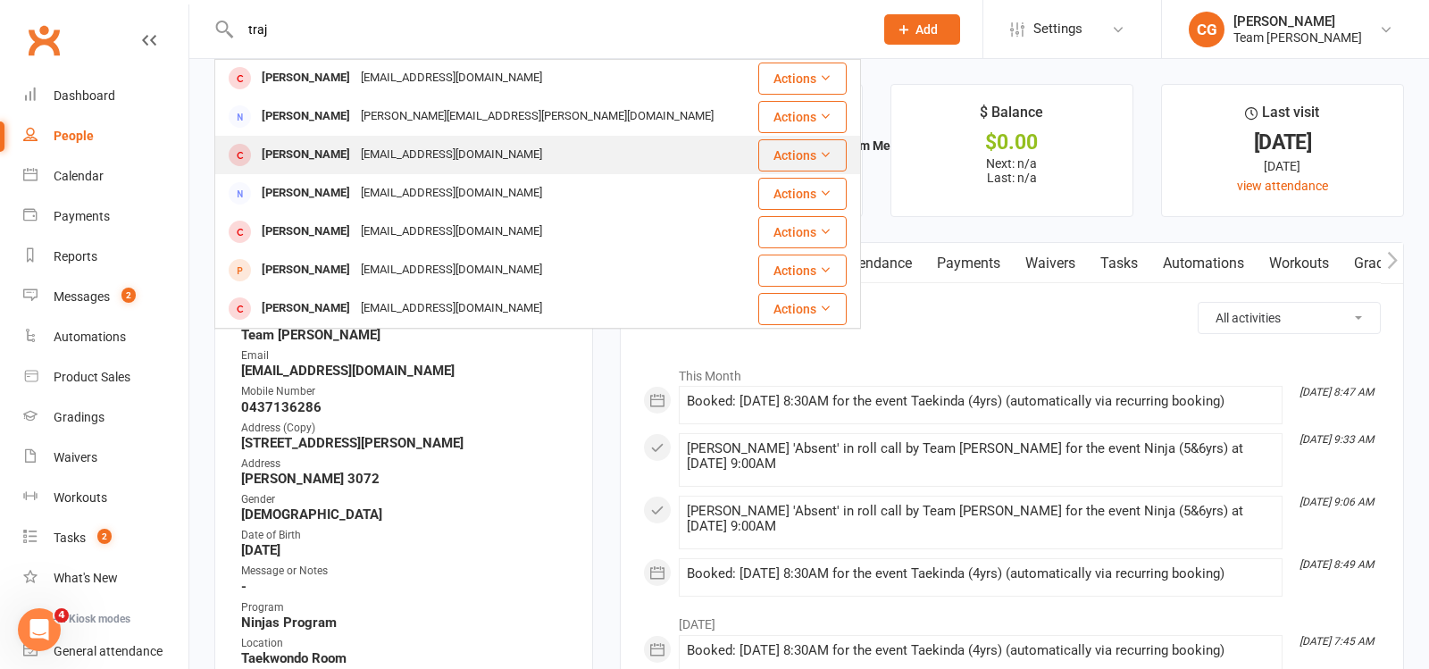
scroll to position [85, 0]
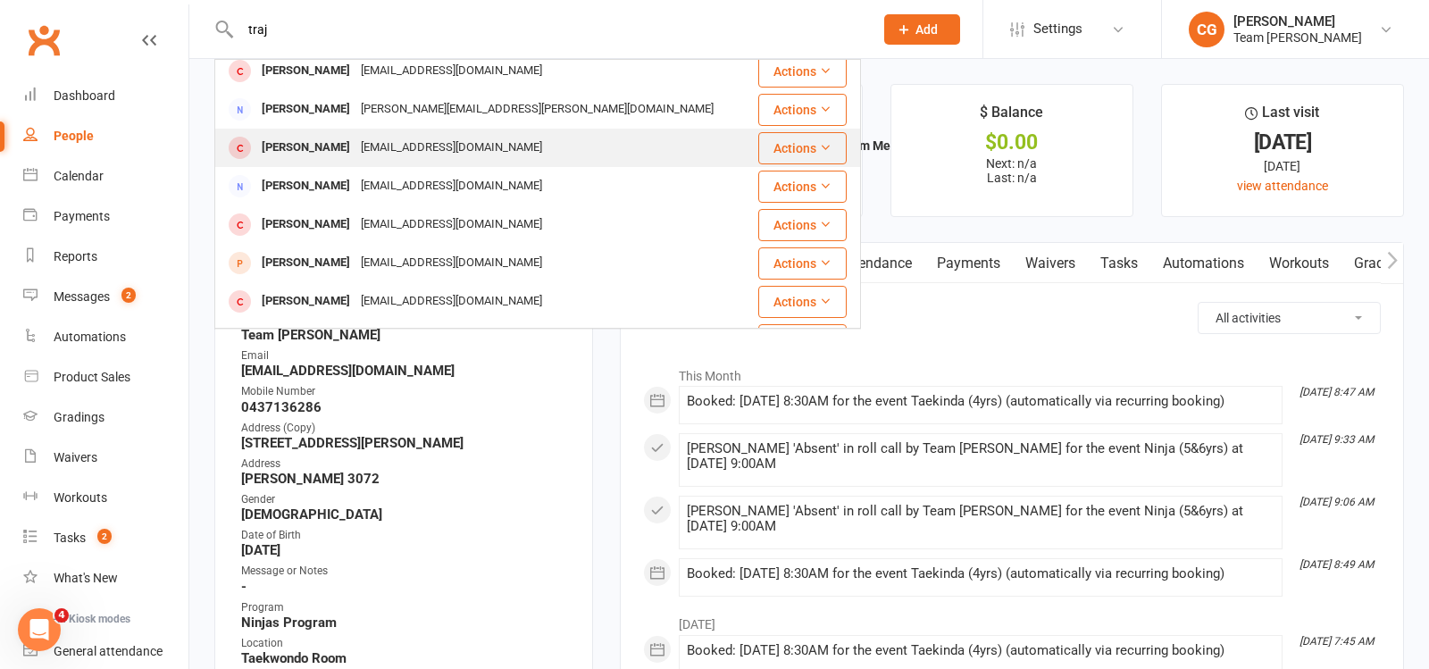
type input "traj"
click at [358, 148] on div "di_jos@hotmail.com" at bounding box center [452, 148] width 192 height 26
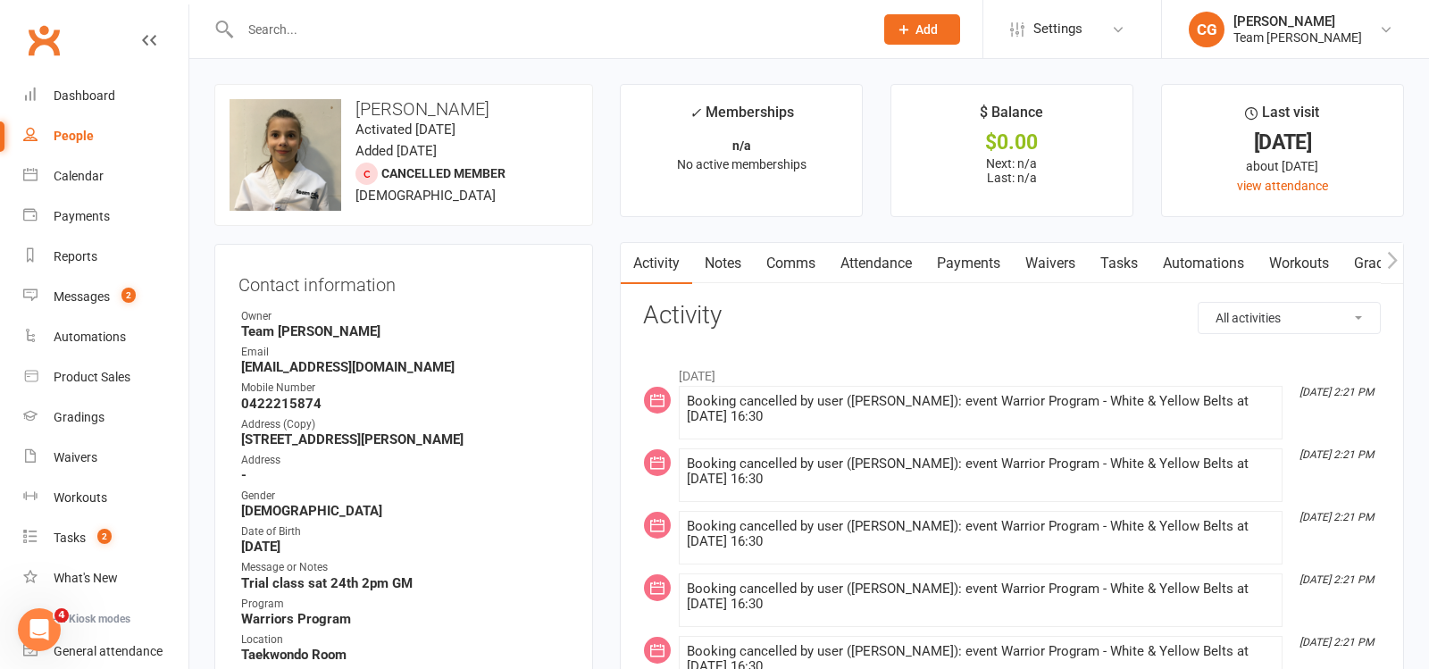
click at [347, 36] on input "text" at bounding box center [548, 29] width 626 height 25
click at [289, 36] on input "text" at bounding box center [548, 29] width 626 height 25
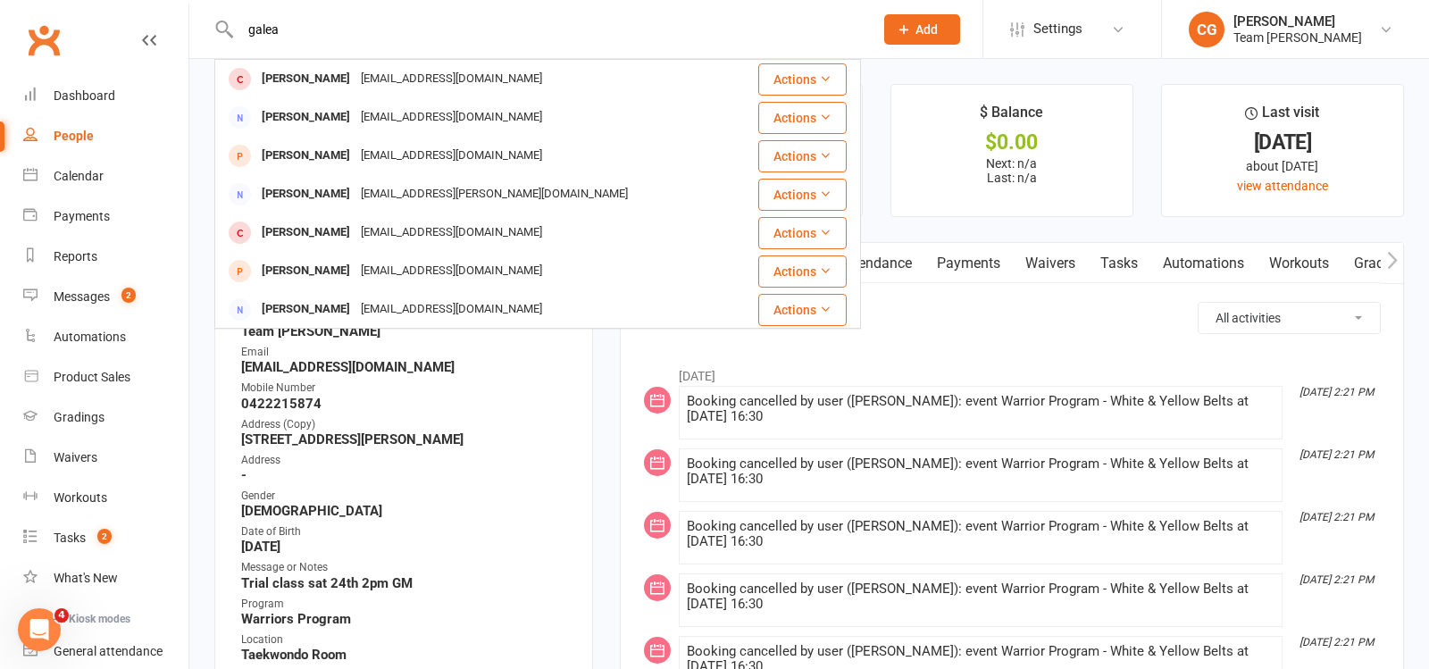
click at [285, 36] on input "galea" at bounding box center [548, 29] width 626 height 25
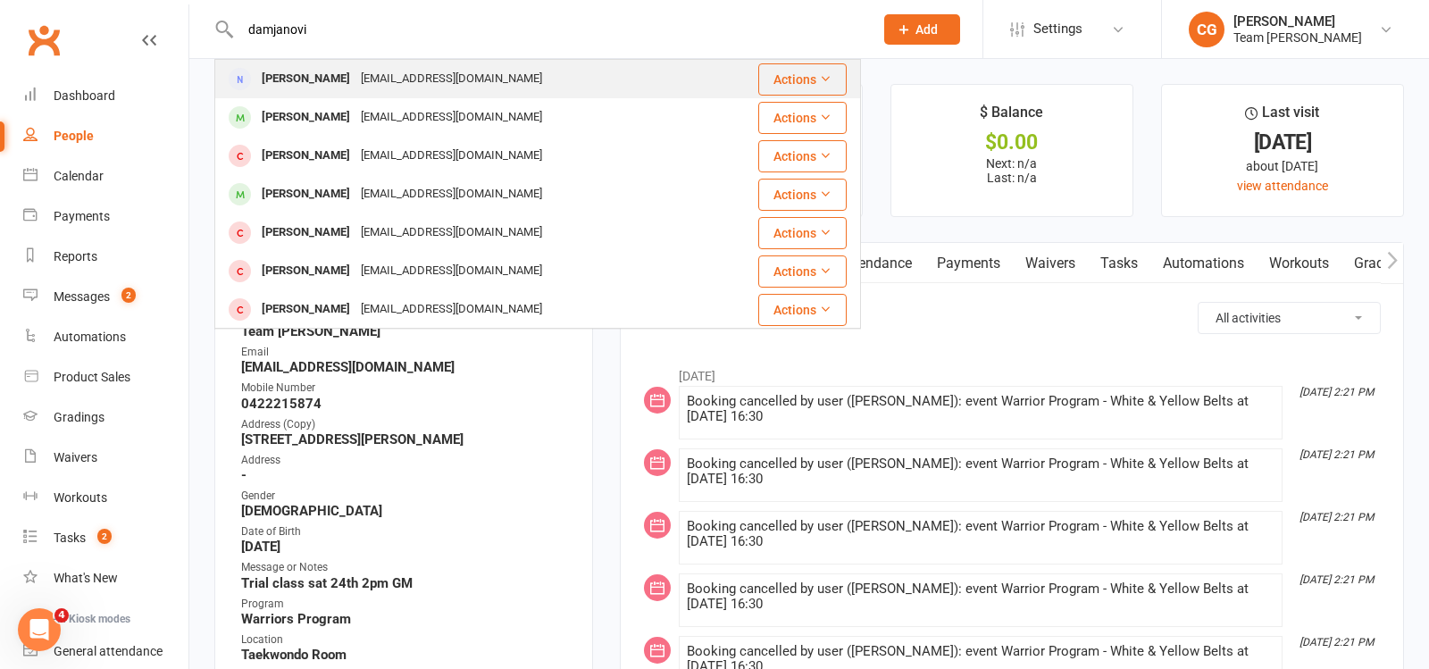
type input "damjanovi"
click at [307, 81] on div "Dennis Damjanovic" at bounding box center [305, 79] width 99 height 26
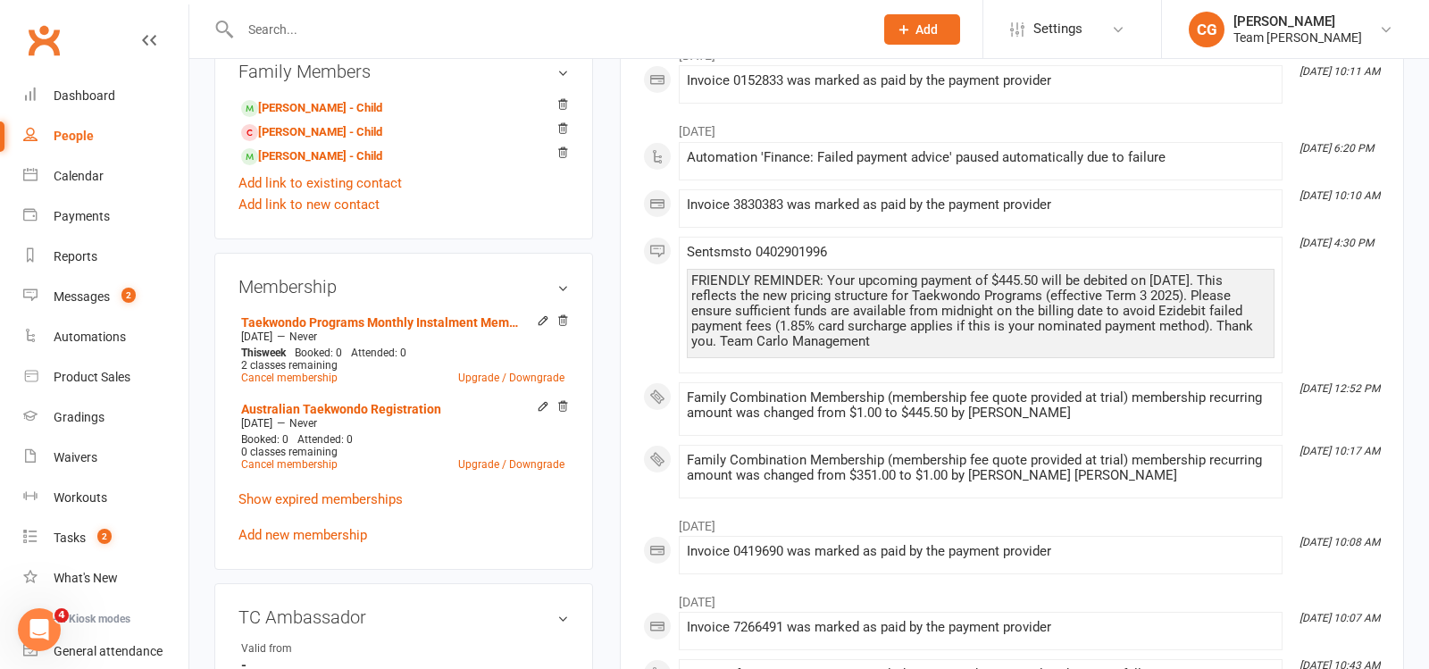
scroll to position [737, 0]
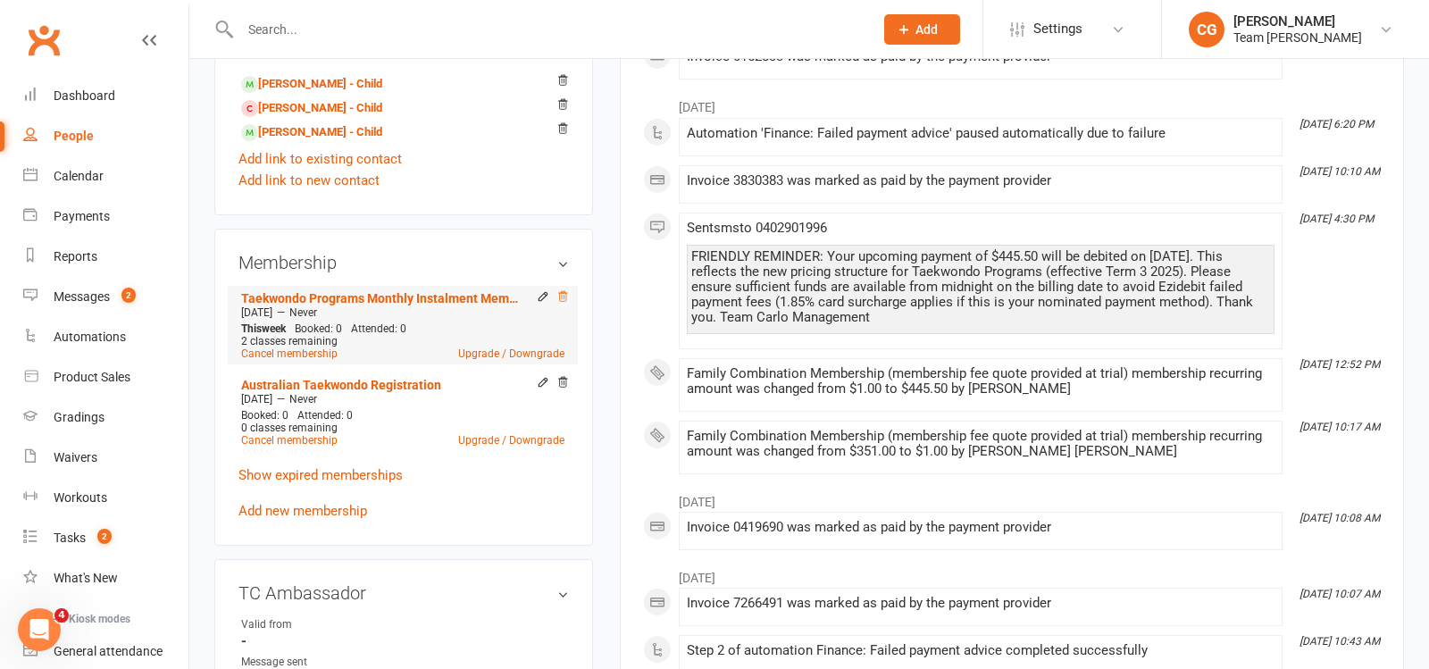
click at [565, 294] on icon at bounding box center [562, 296] width 9 height 10
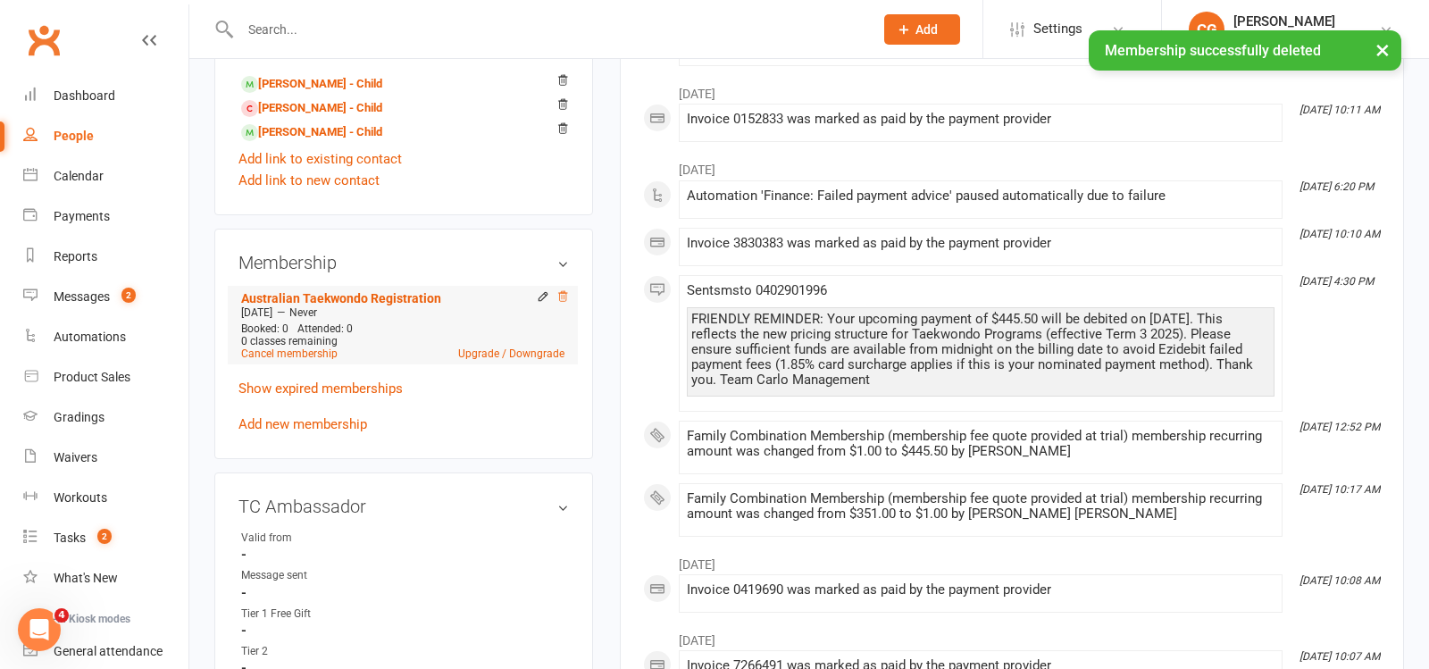
click at [565, 291] on icon at bounding box center [562, 296] width 13 height 13
click at [287, 86] on link "Evan Damjanovic - Child" at bounding box center [311, 84] width 141 height 19
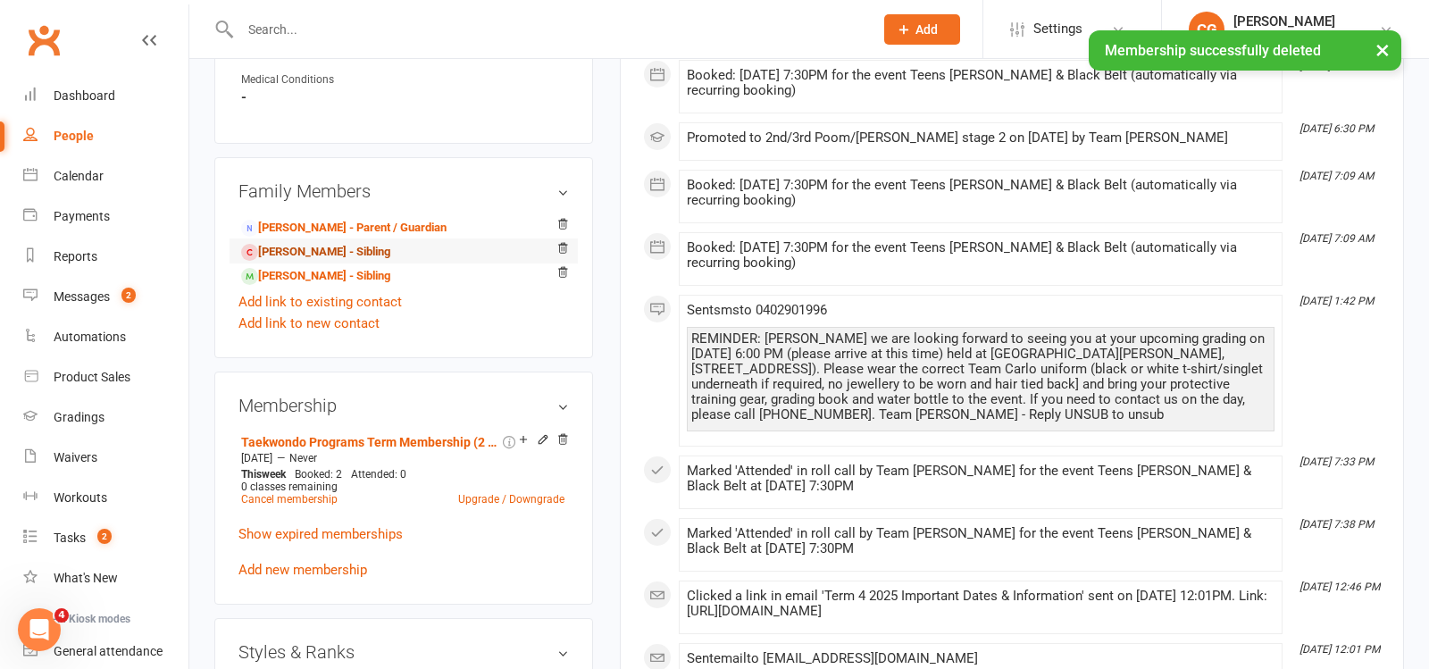
scroll to position [1029, 0]
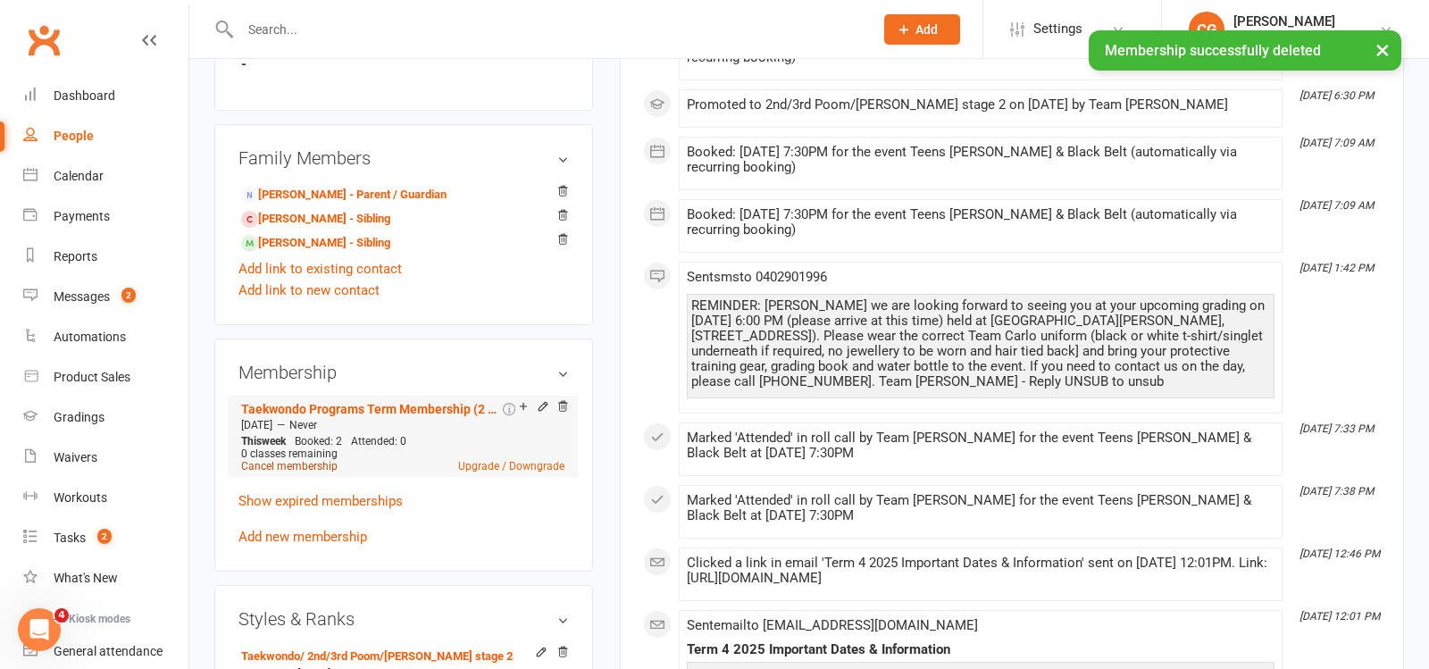
click at [296, 461] on link "Cancel membership" at bounding box center [289, 466] width 96 height 13
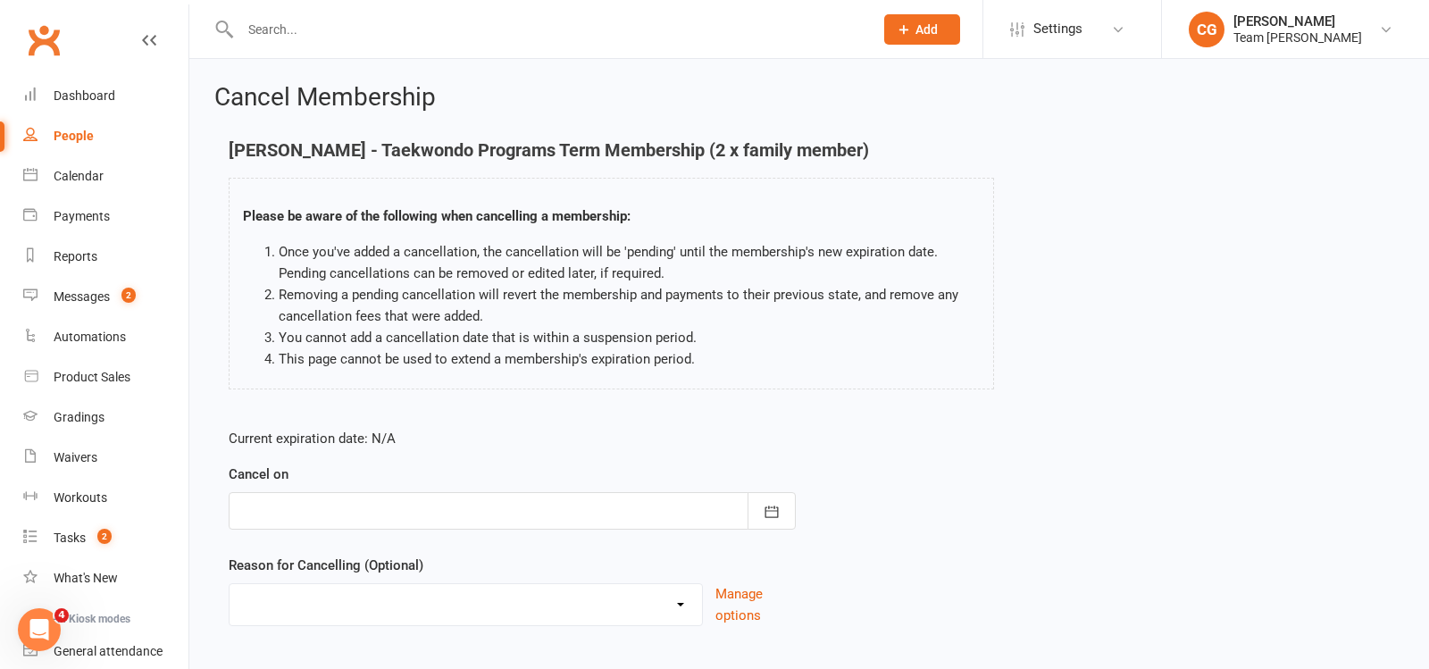
click at [343, 508] on div at bounding box center [512, 511] width 567 height 38
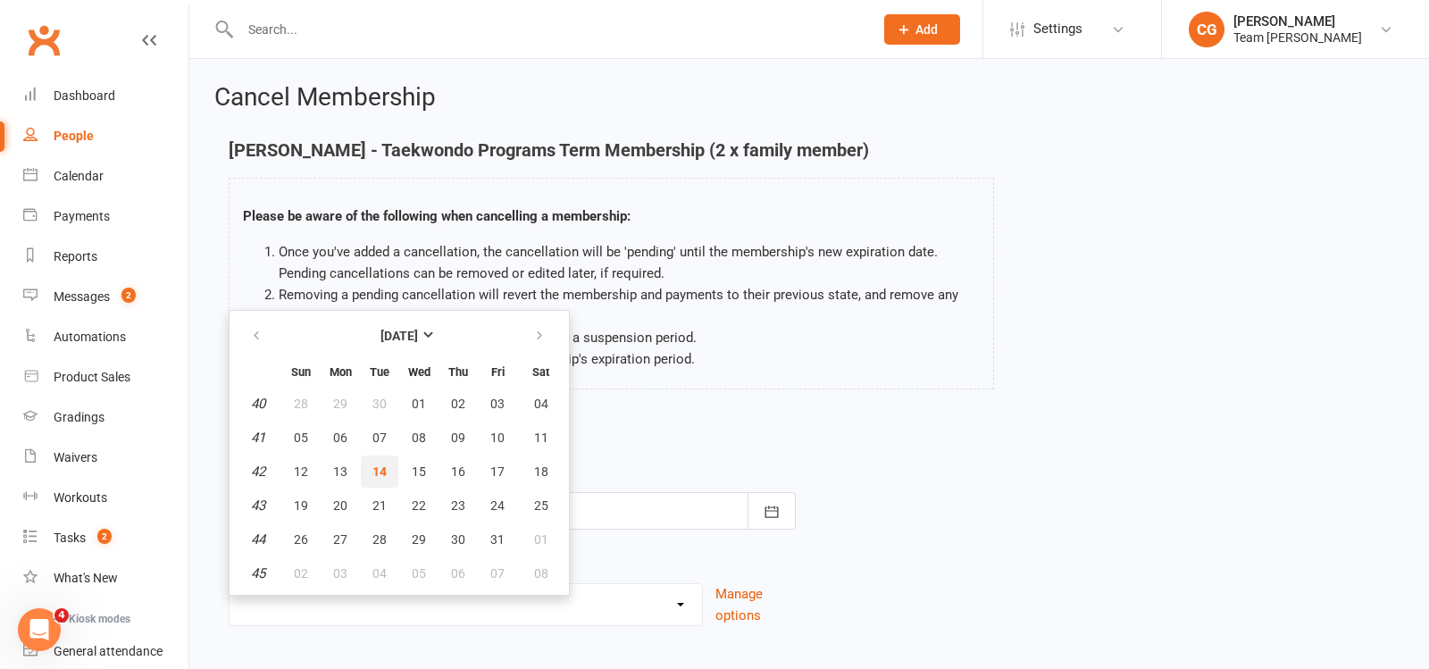
click at [364, 464] on button "14" at bounding box center [380, 472] width 38 height 32
type input "14 Oct 2025"
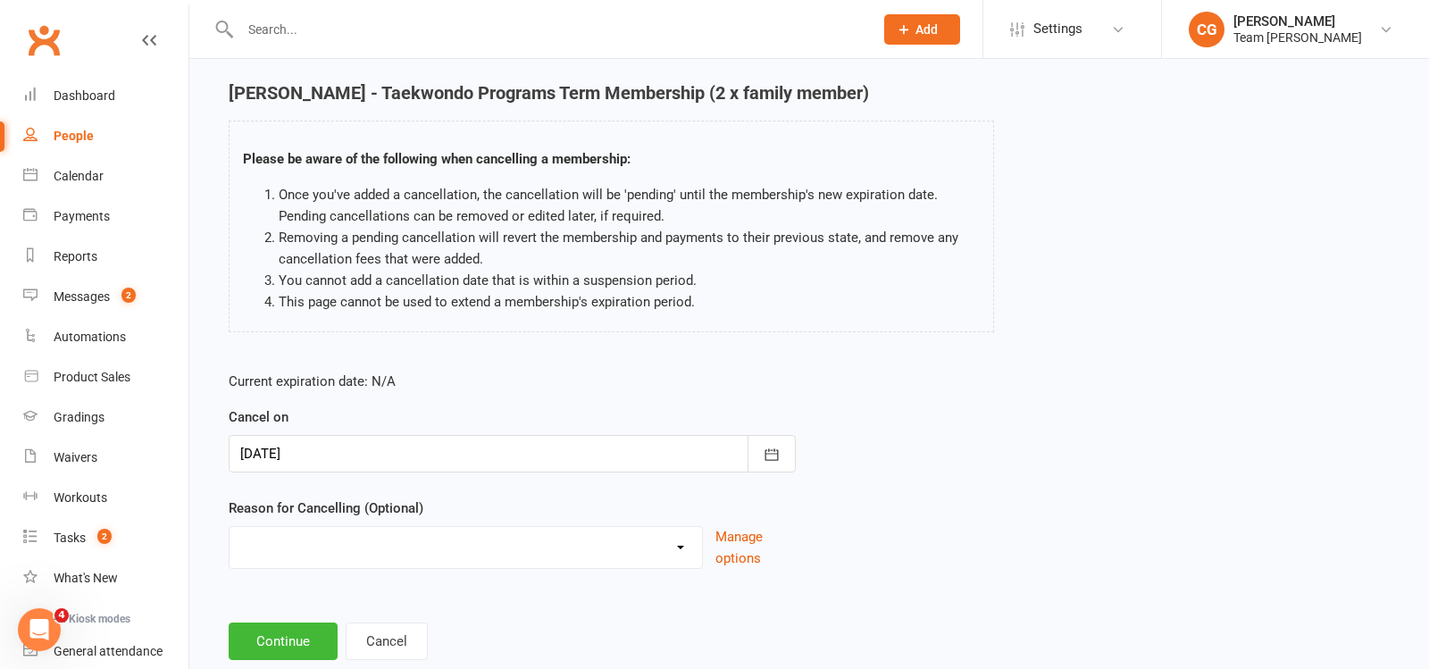
scroll to position [100, 0]
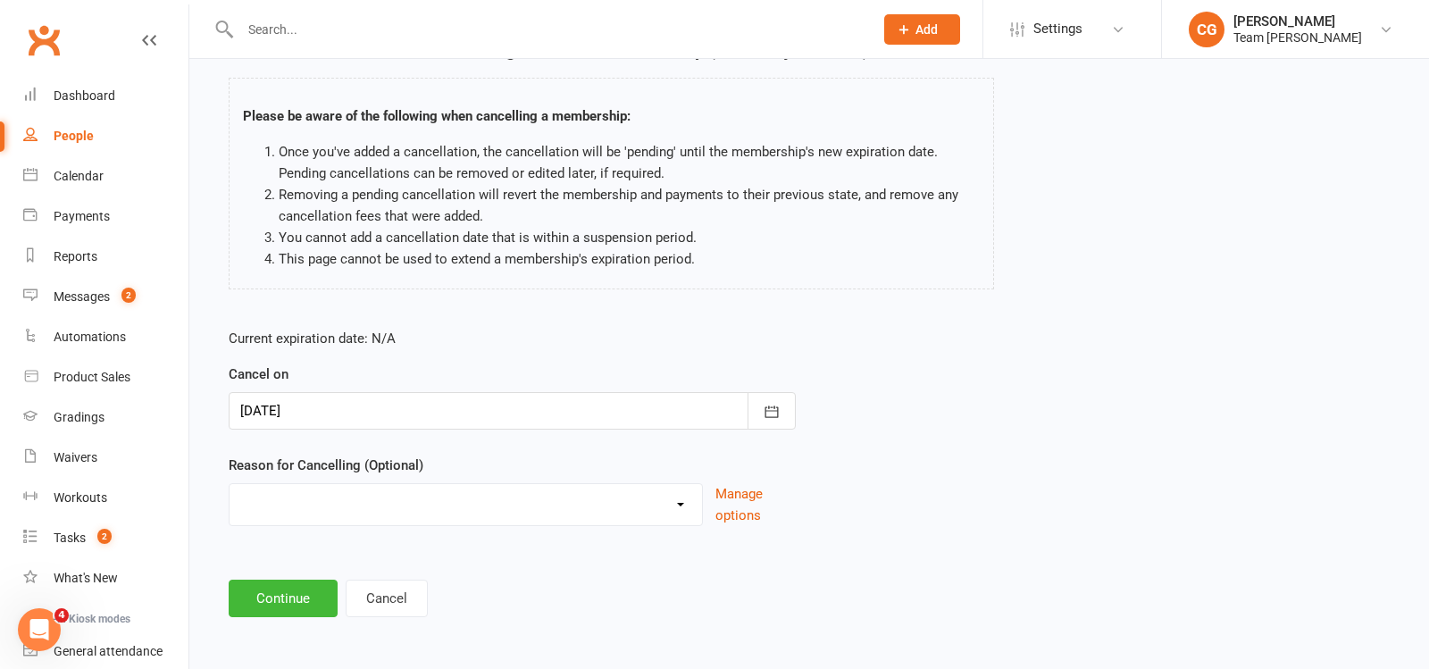
click at [317, 492] on select "Chosen another sport/activity Family/health matters Feeling disinterested in ta…" at bounding box center [466, 502] width 473 height 36
select select "0"
click at [230, 484] on select "Chosen another sport/activity Family/health matters Feeling disinterested in ta…" at bounding box center [466, 502] width 473 height 36
click at [305, 582] on button "Continue" at bounding box center [283, 599] width 109 height 38
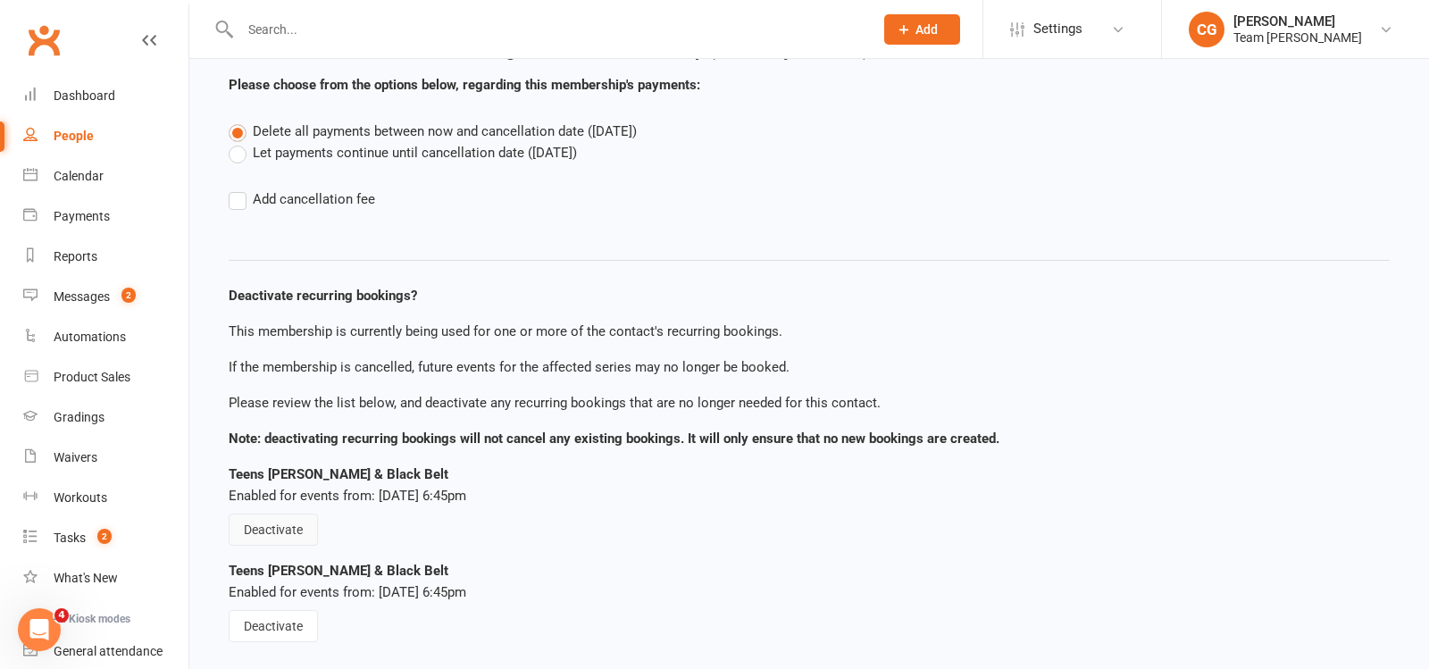
click at [277, 534] on button "Deactivate" at bounding box center [273, 530] width 89 height 32
click at [275, 629] on button "Deactivate" at bounding box center [273, 626] width 89 height 32
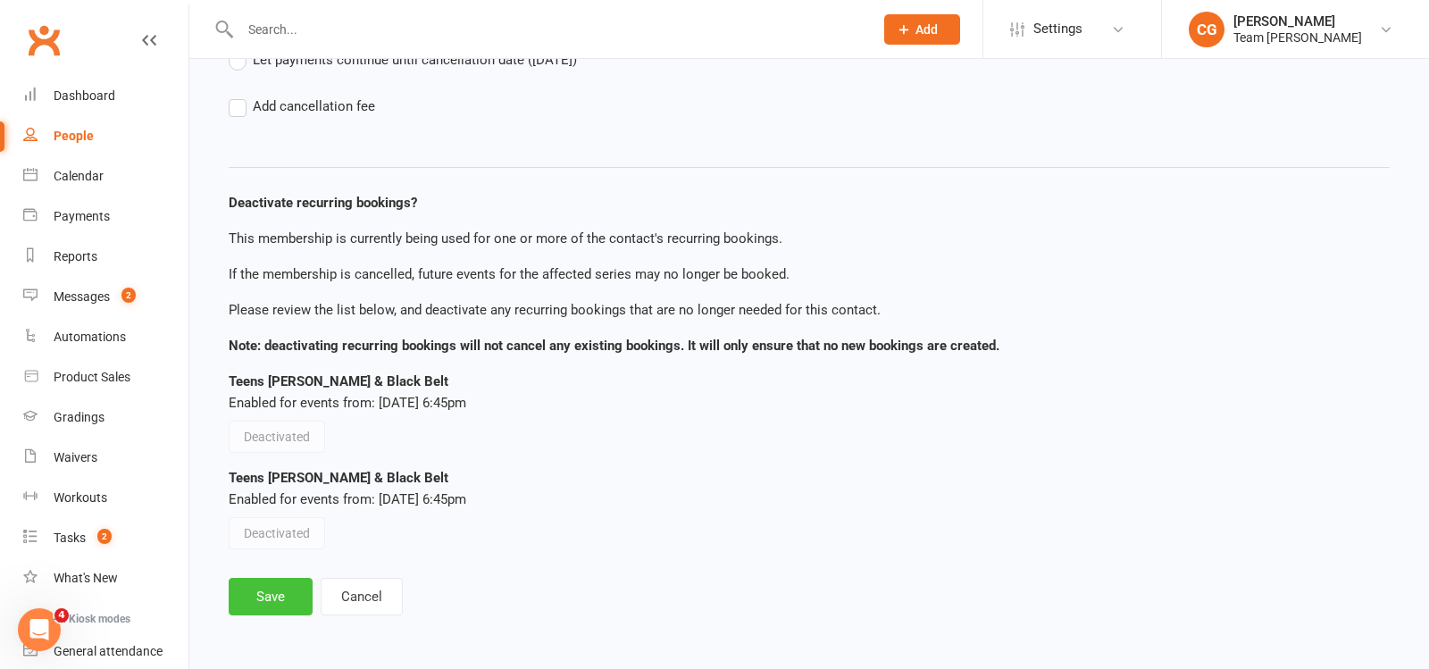
click at [276, 591] on button "Save" at bounding box center [271, 597] width 84 height 38
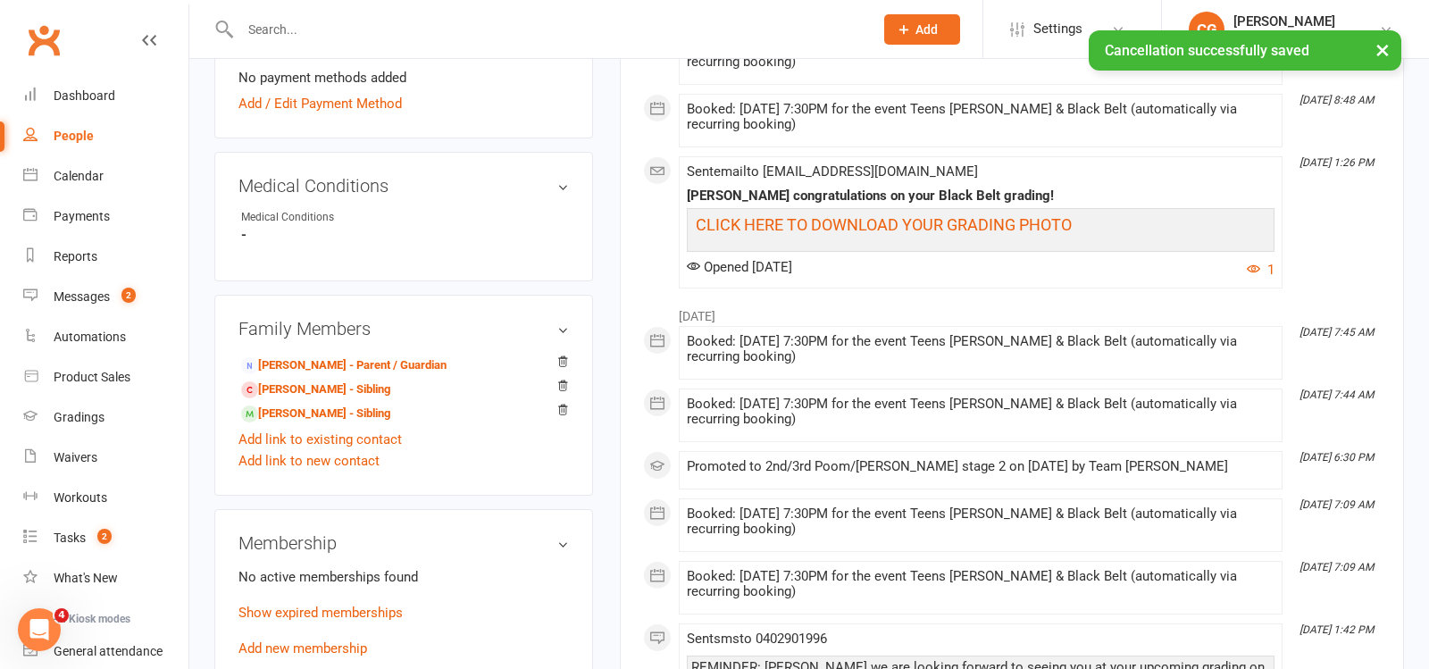
scroll to position [860, 0]
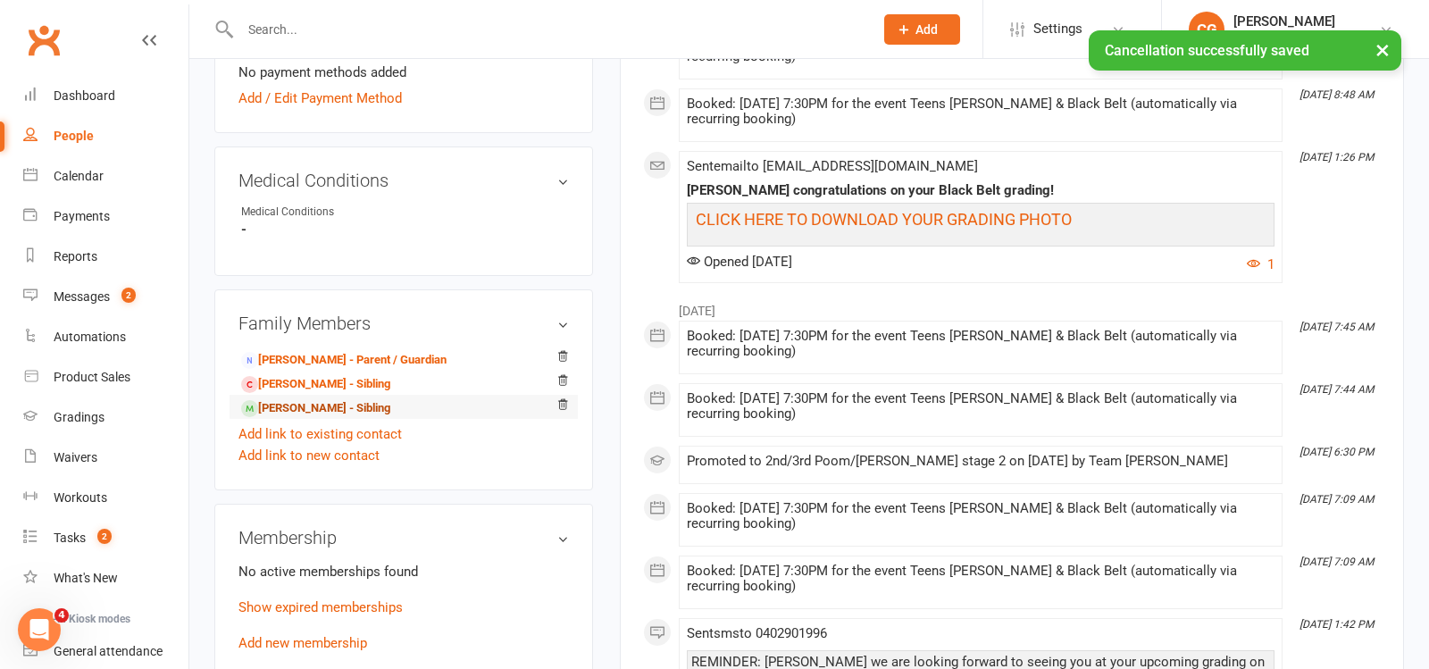
click at [315, 404] on link "Stefan Damjanovic - Sibling" at bounding box center [315, 408] width 149 height 19
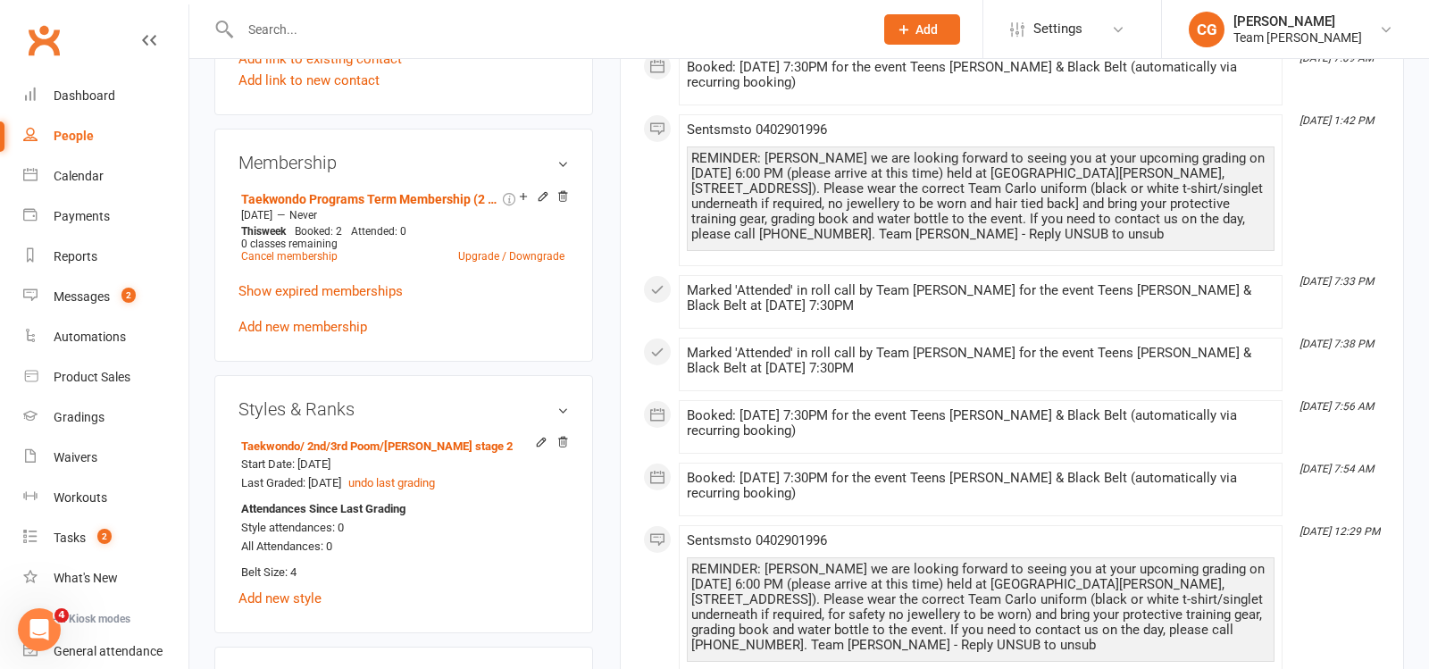
scroll to position [1163, 0]
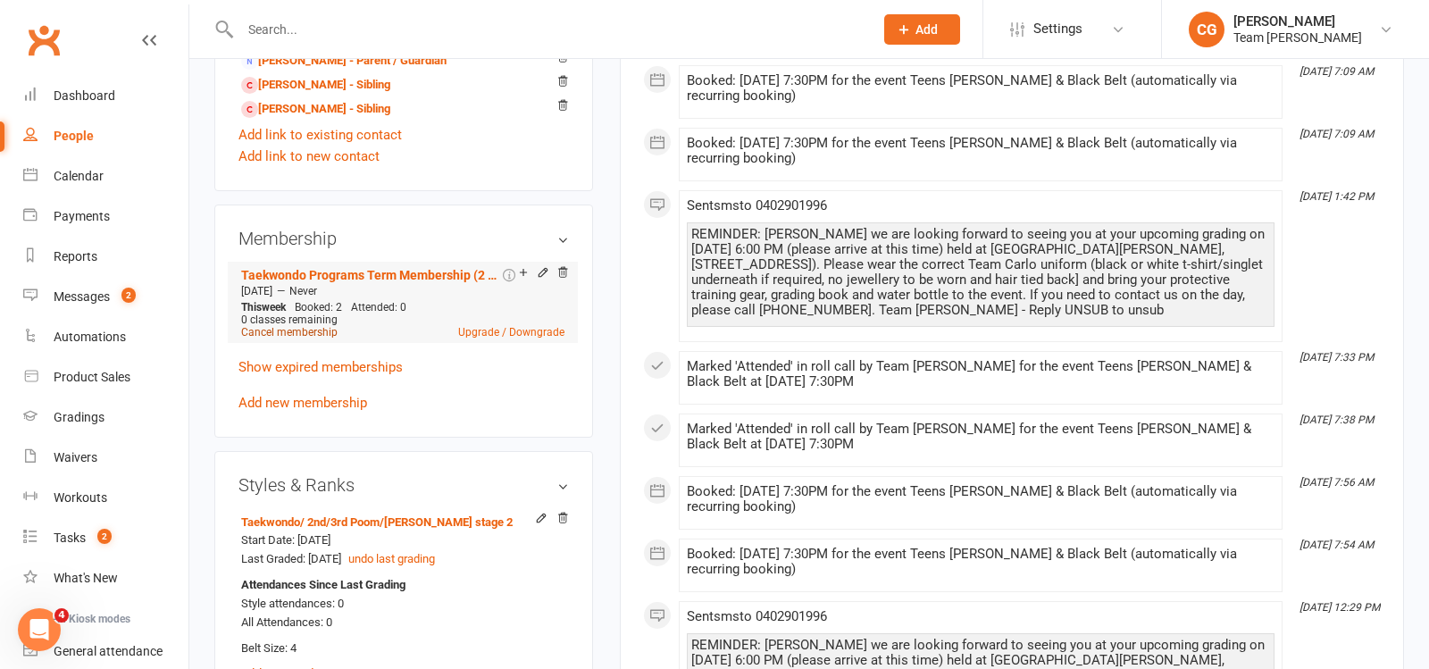
click at [283, 326] on link "Cancel membership" at bounding box center [289, 332] width 96 height 13
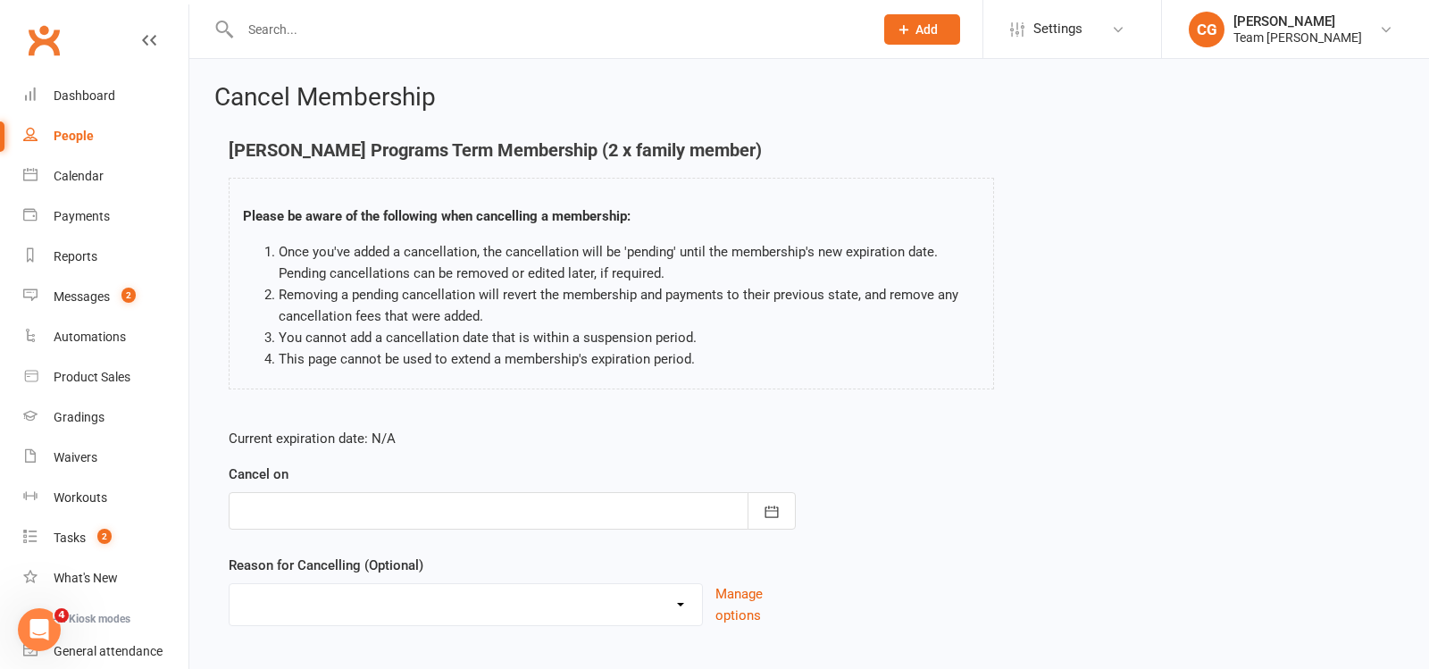
click at [365, 506] on div at bounding box center [512, 511] width 567 height 38
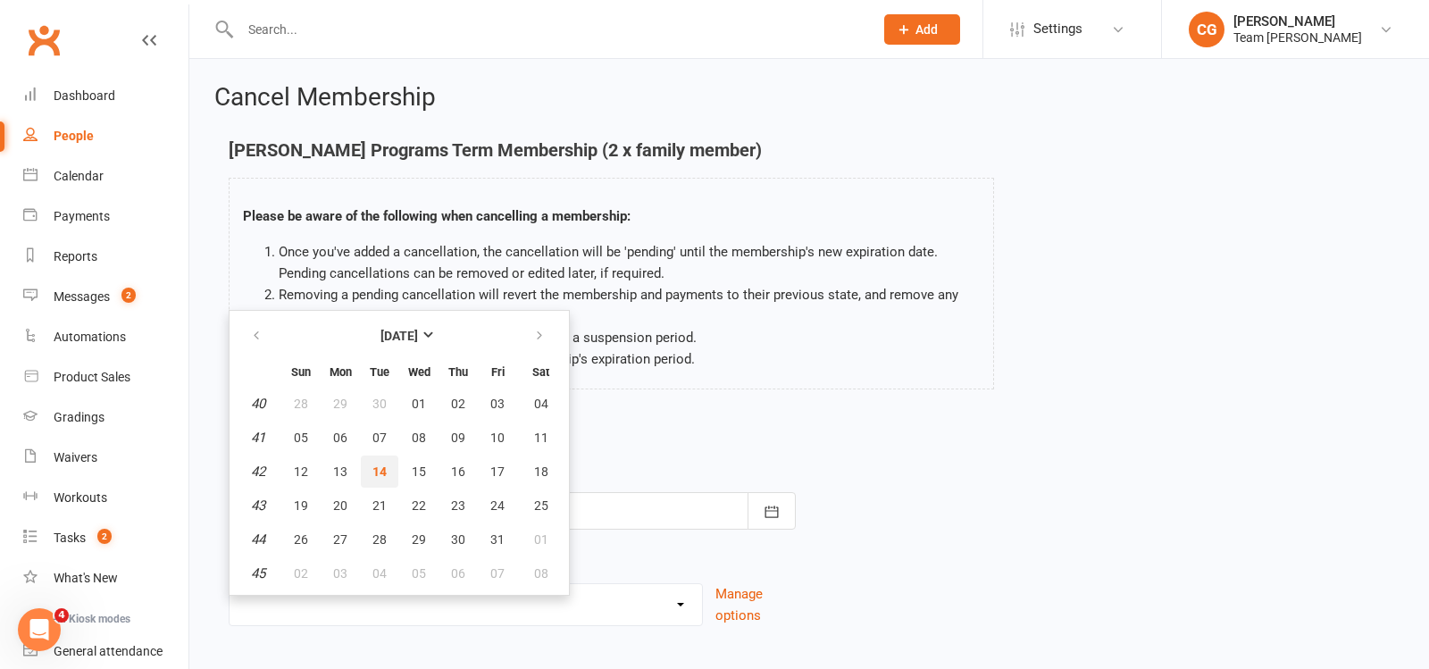
click at [380, 464] on span "14" at bounding box center [379, 471] width 14 height 14
type input "14 Oct 2025"
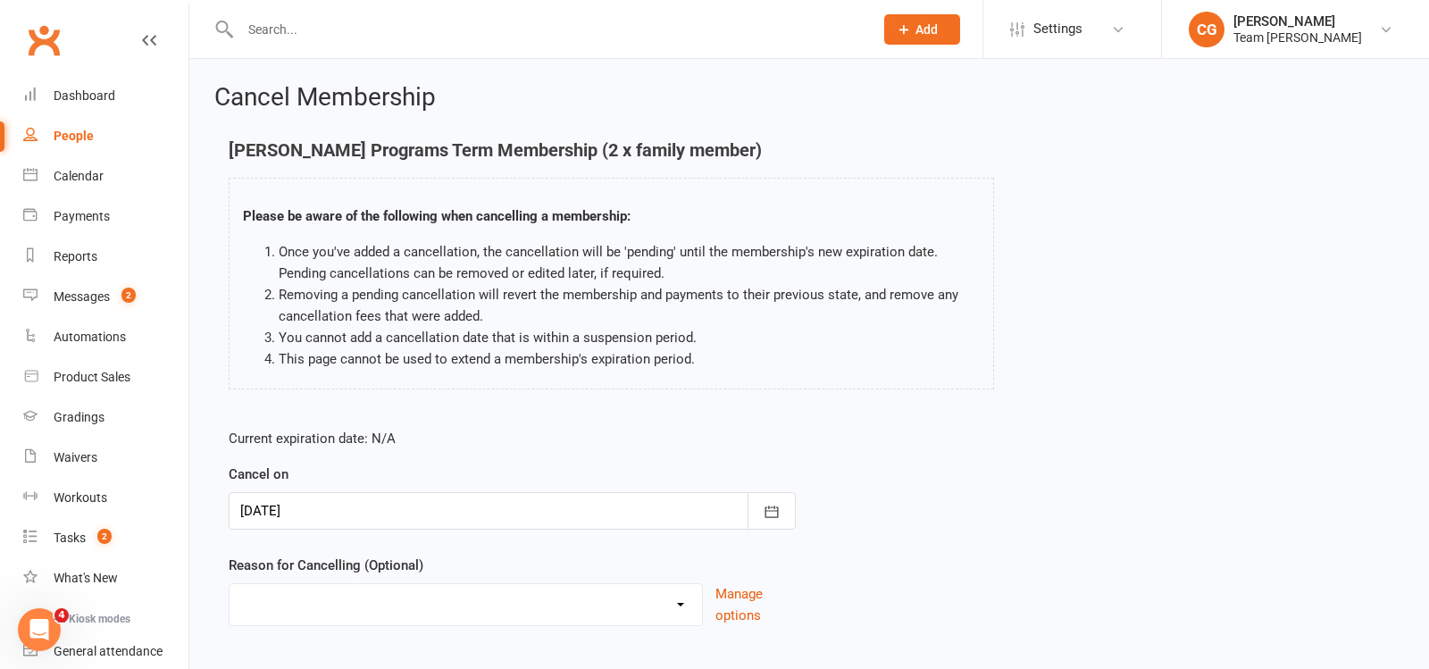
click at [369, 592] on select "Chosen another sport/activity Family/health matters Feeling disinterested in ta…" at bounding box center [466, 602] width 473 height 36
select select "0"
click at [230, 584] on select "Chosen another sport/activity Family/health matters Feeling disinterested in ta…" at bounding box center [466, 602] width 473 height 36
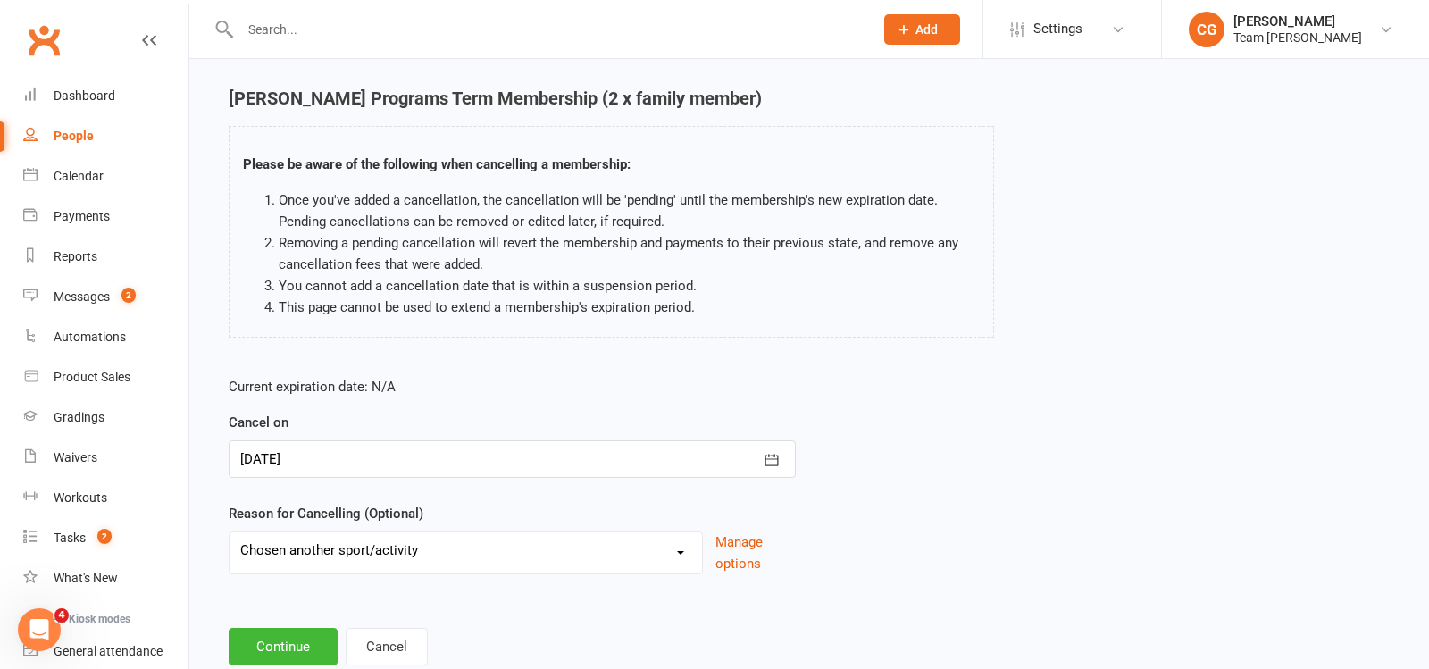
scroll to position [100, 0]
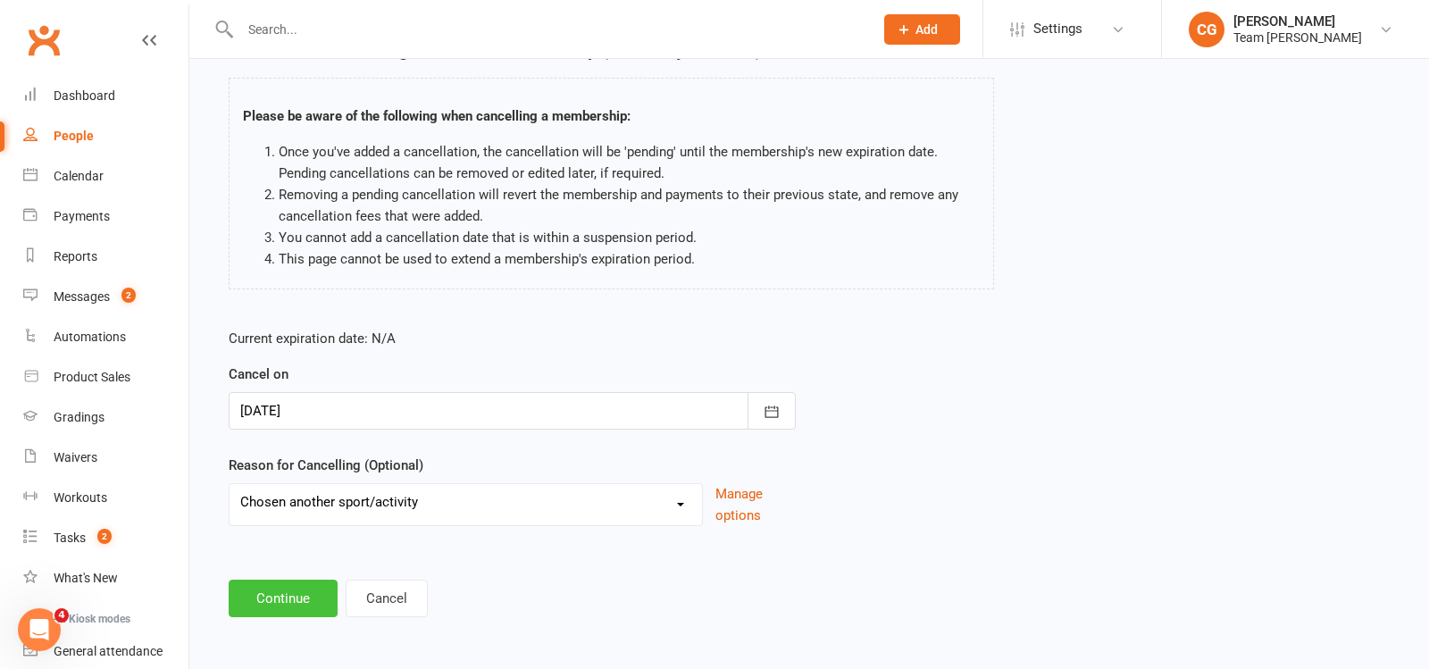
click at [281, 597] on button "Continue" at bounding box center [283, 599] width 109 height 38
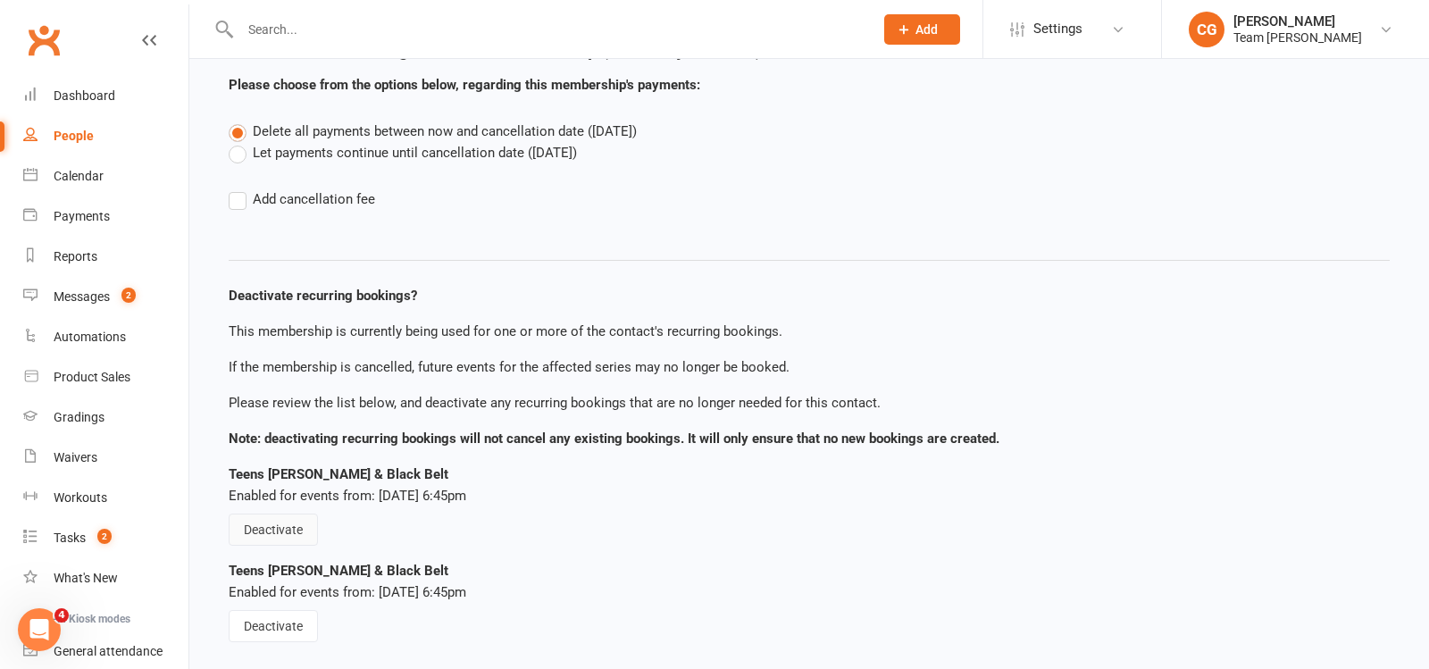
click at [273, 531] on button "Deactivate" at bounding box center [273, 530] width 89 height 32
click at [273, 622] on button "Deactivate" at bounding box center [273, 626] width 89 height 32
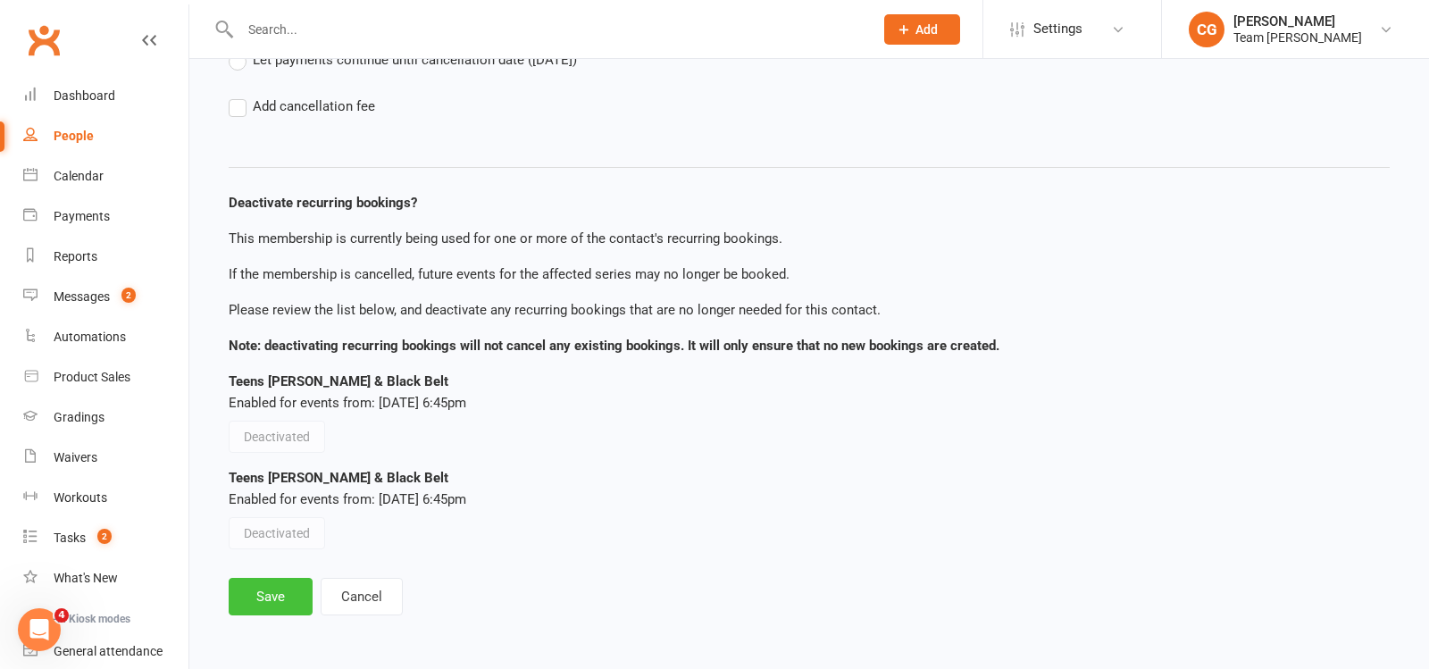
click at [282, 594] on button "Save" at bounding box center [271, 597] width 84 height 38
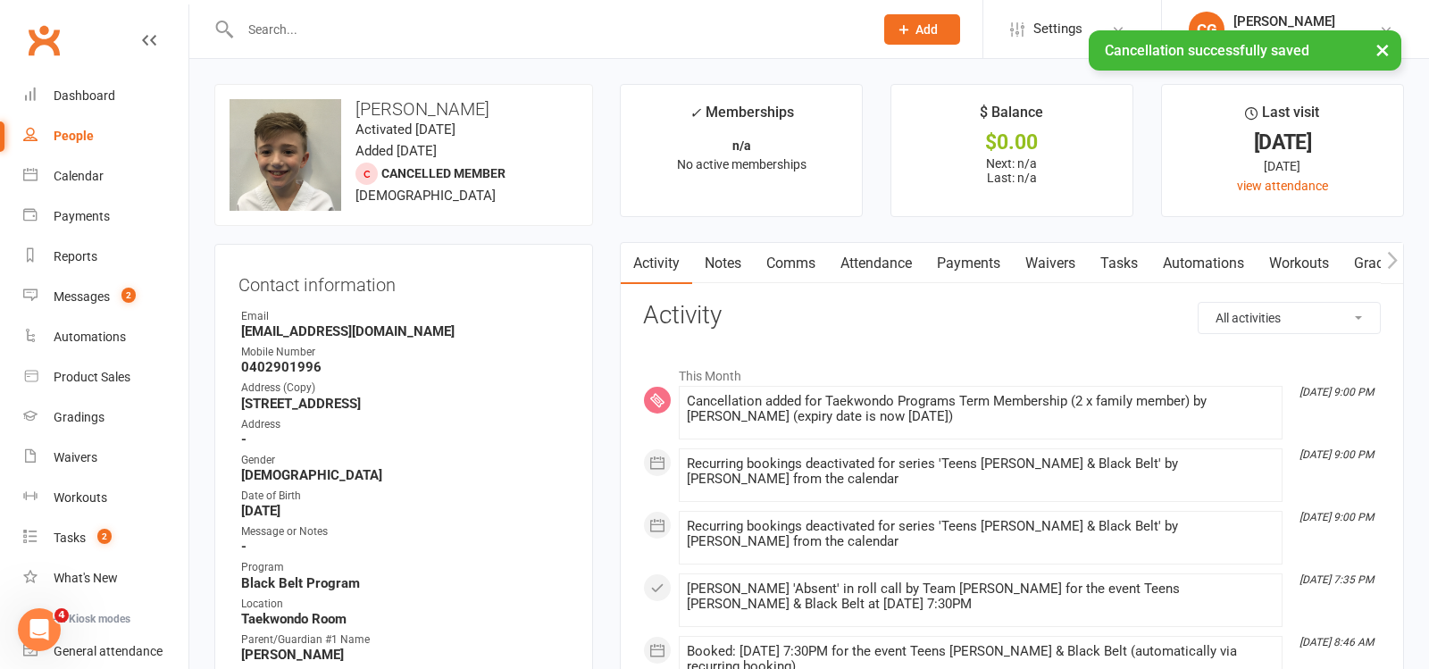
click at [893, 260] on link "Attendance" at bounding box center [876, 263] width 96 height 41
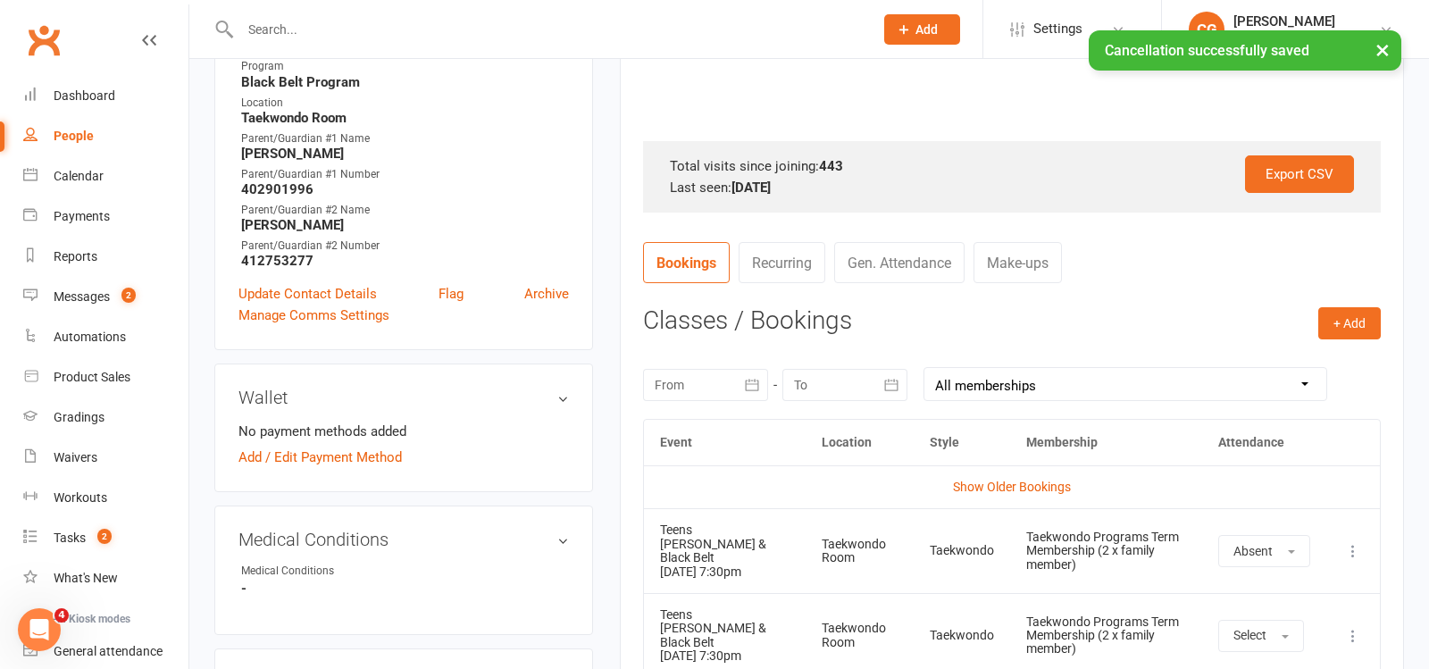
scroll to position [514, 0]
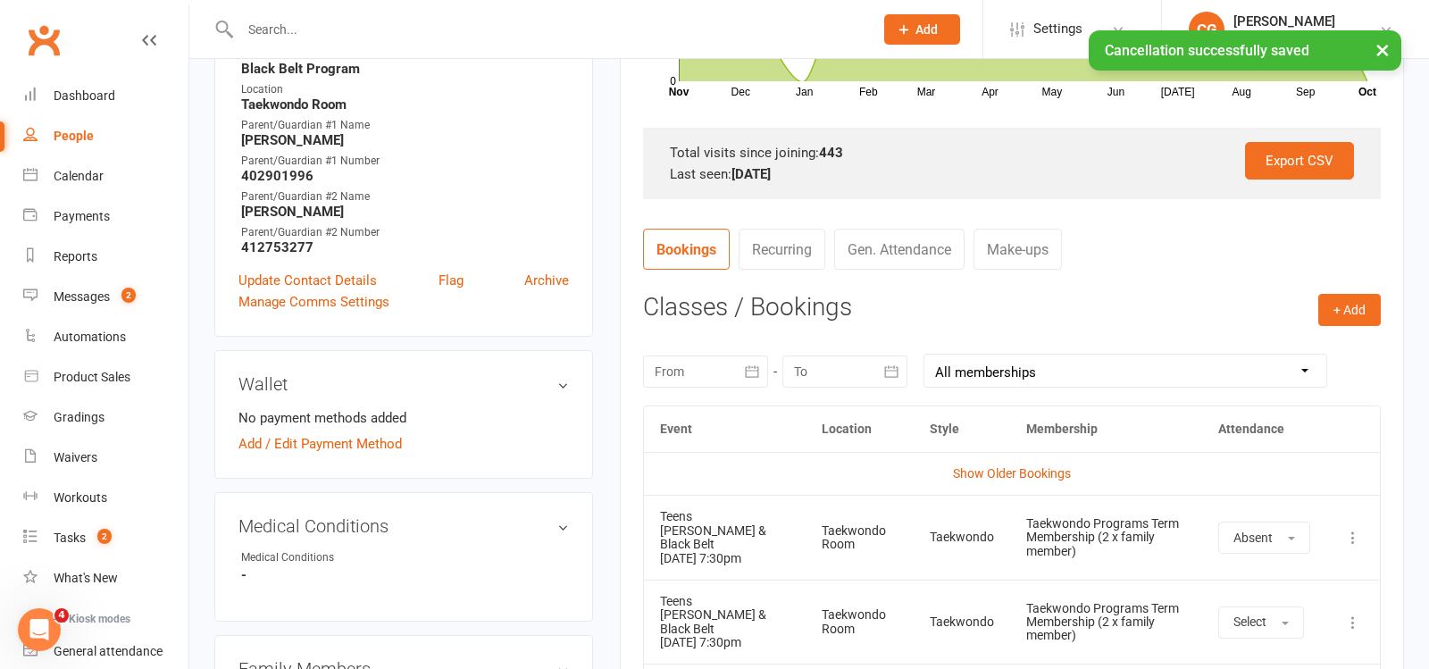
click at [1348, 522] on td "More info View event Remove booking" at bounding box center [1353, 537] width 54 height 85
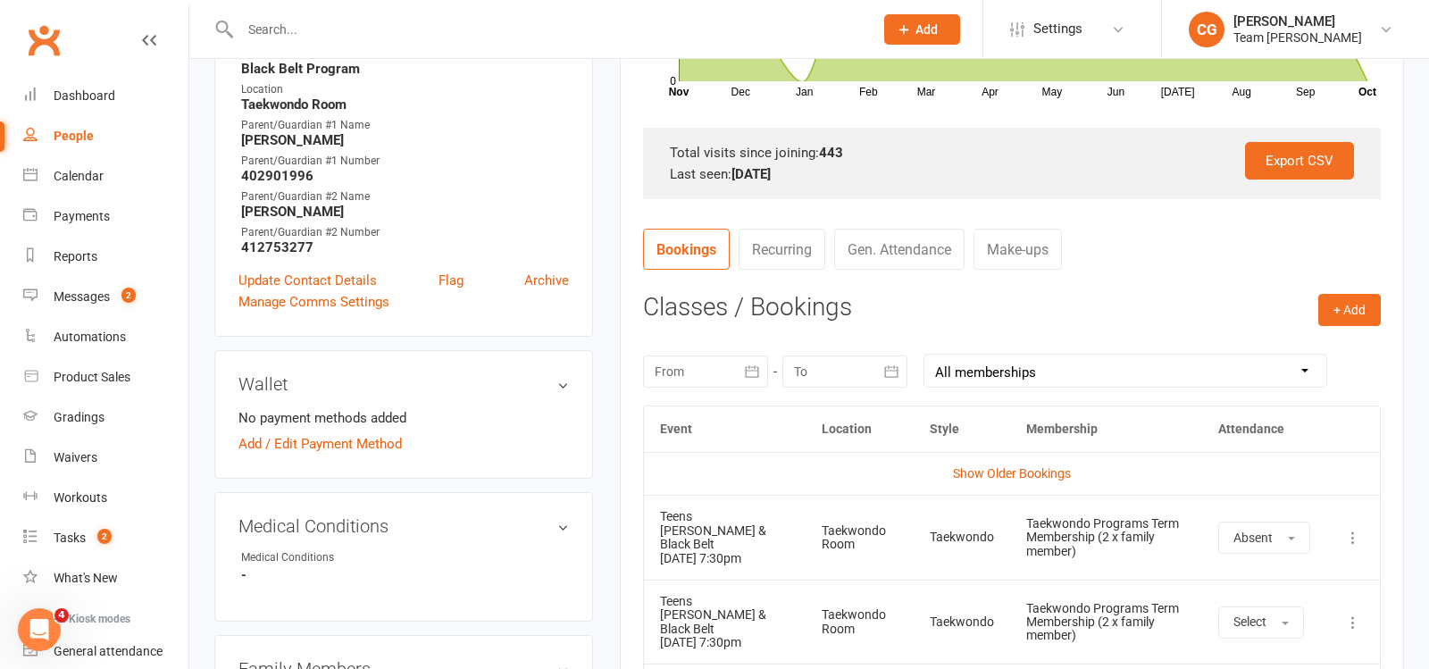
click at [1350, 532] on icon at bounding box center [1353, 538] width 18 height 18
click at [1267, 630] on link "Remove booking" at bounding box center [1274, 644] width 177 height 36
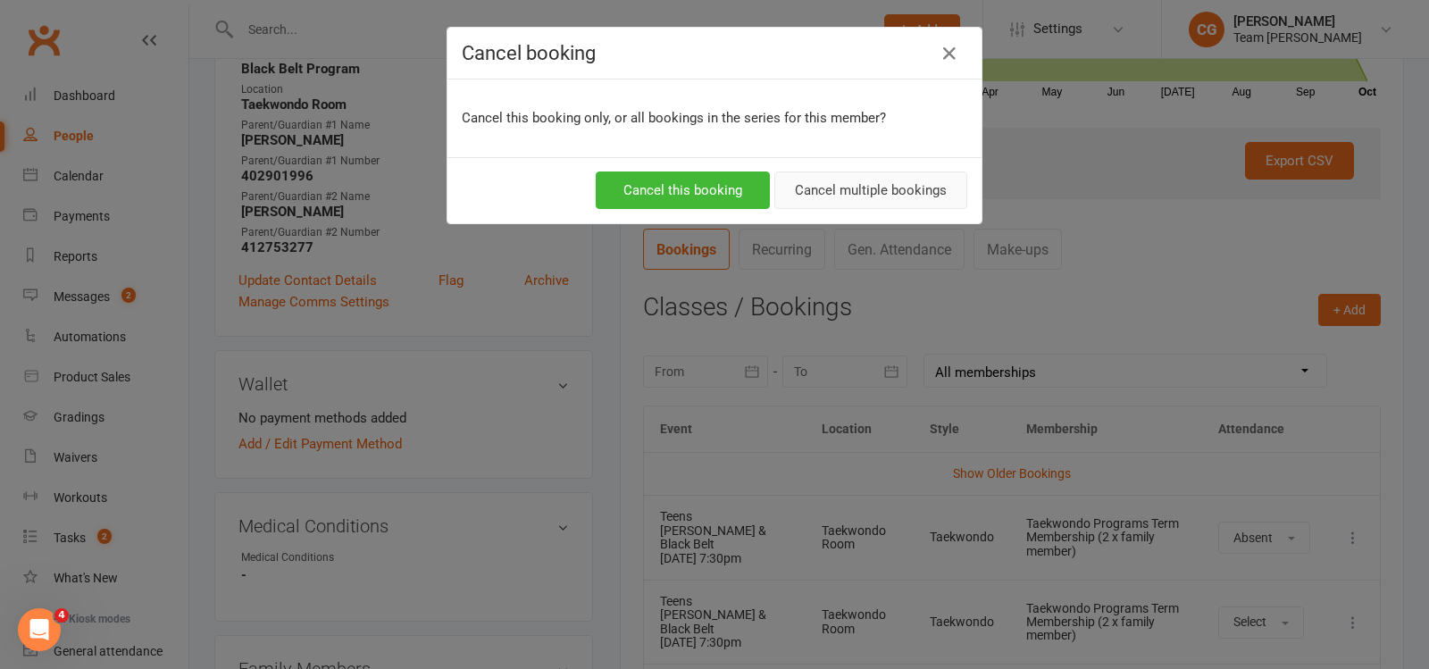
click at [884, 180] on button "Cancel multiple bookings" at bounding box center [870, 190] width 193 height 38
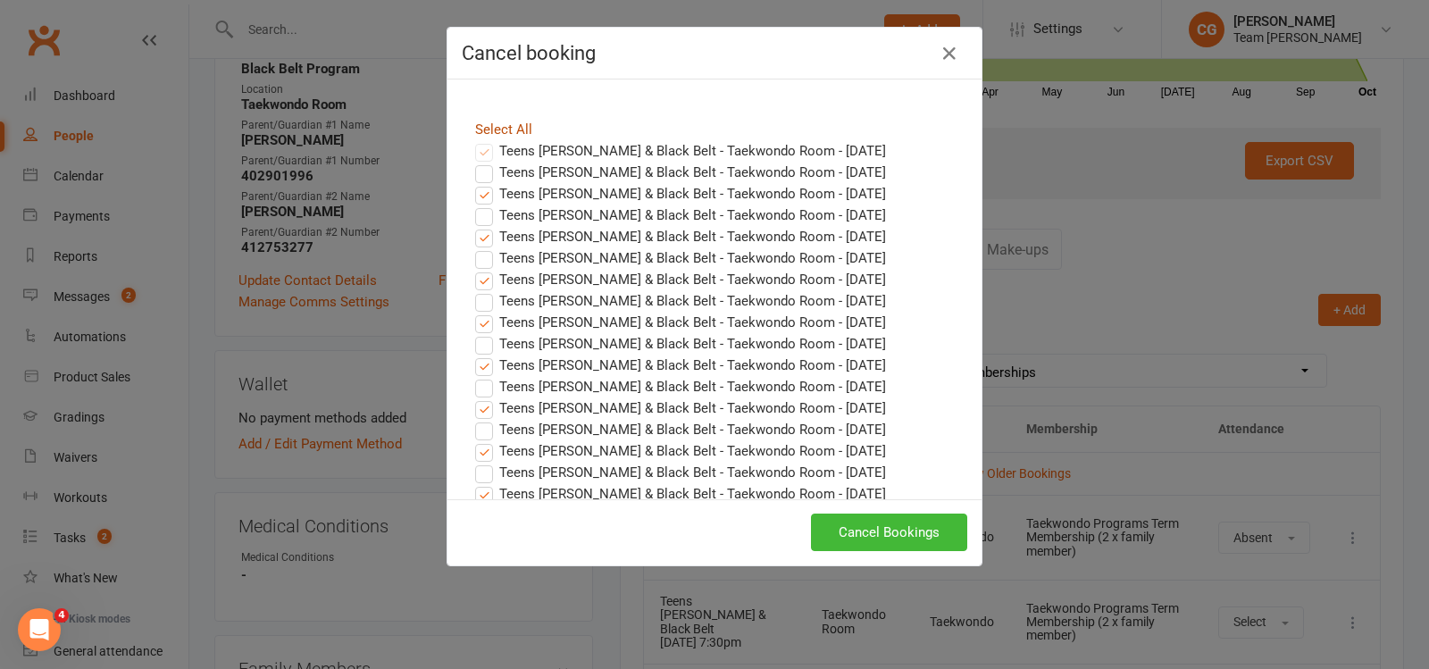
click at [498, 126] on link "Select All" at bounding box center [503, 129] width 57 height 16
click at [891, 523] on button "Cancel Bookings" at bounding box center [889, 533] width 156 height 38
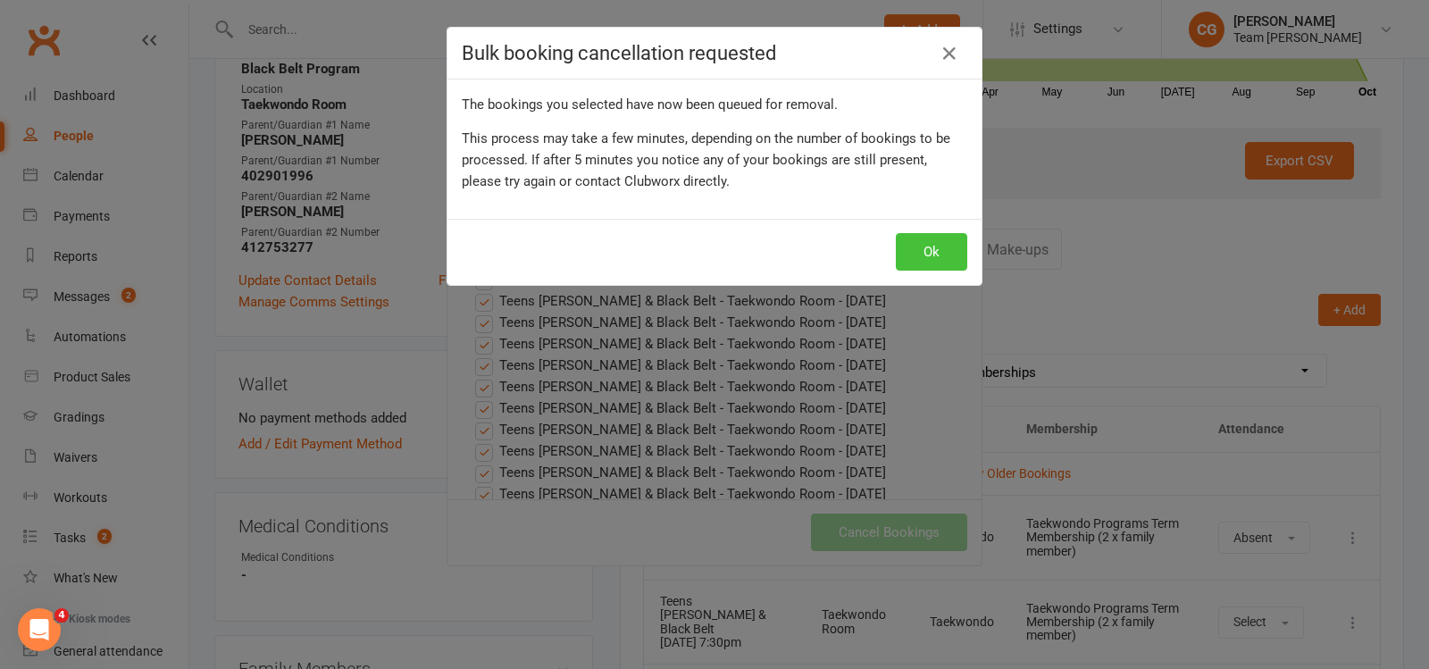
click at [920, 255] on button "Ok" at bounding box center [931, 252] width 71 height 38
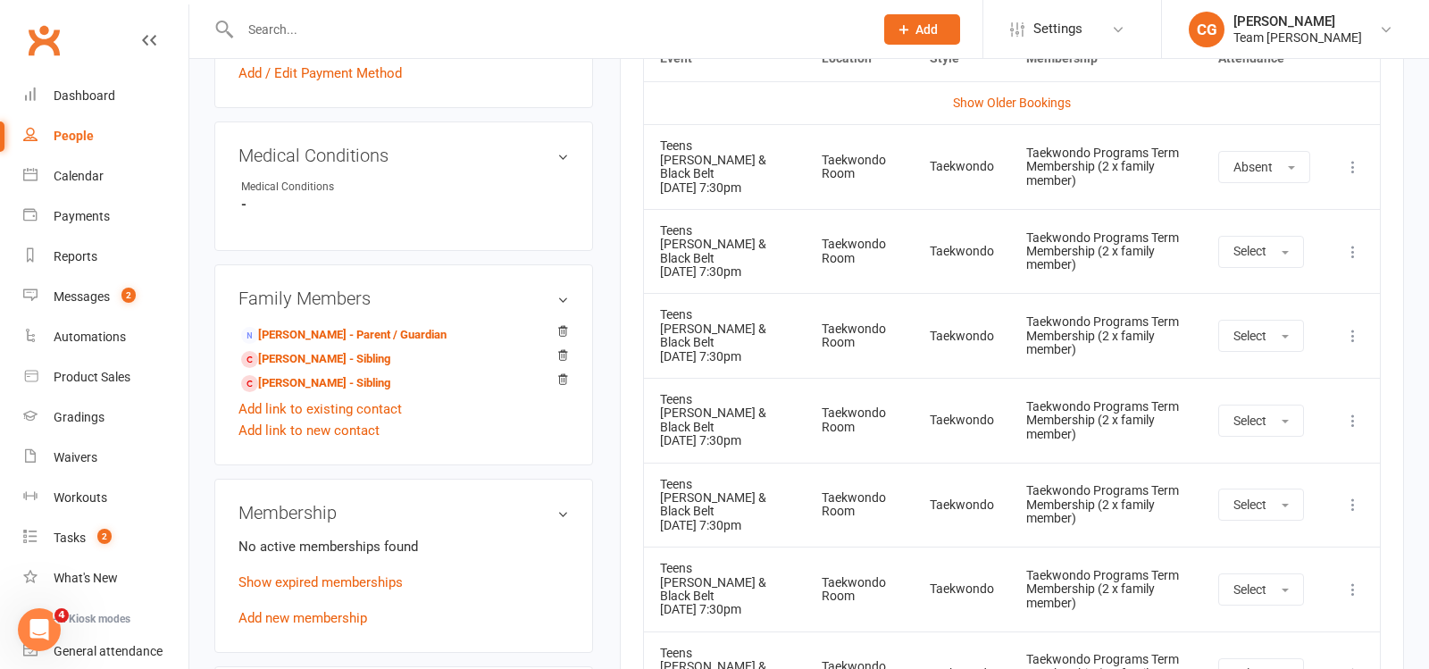
scroll to position [1128, 0]
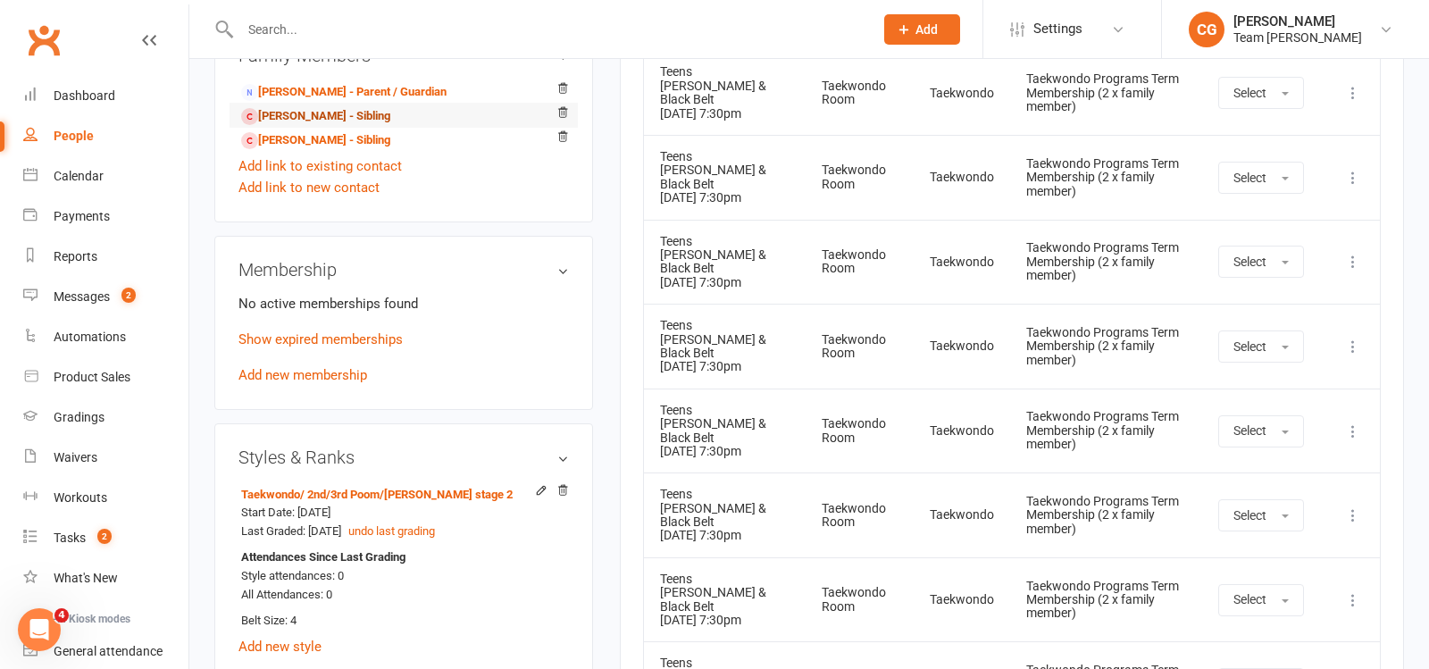
click at [351, 113] on link "Evan Damjanovic - Sibling" at bounding box center [315, 116] width 149 height 19
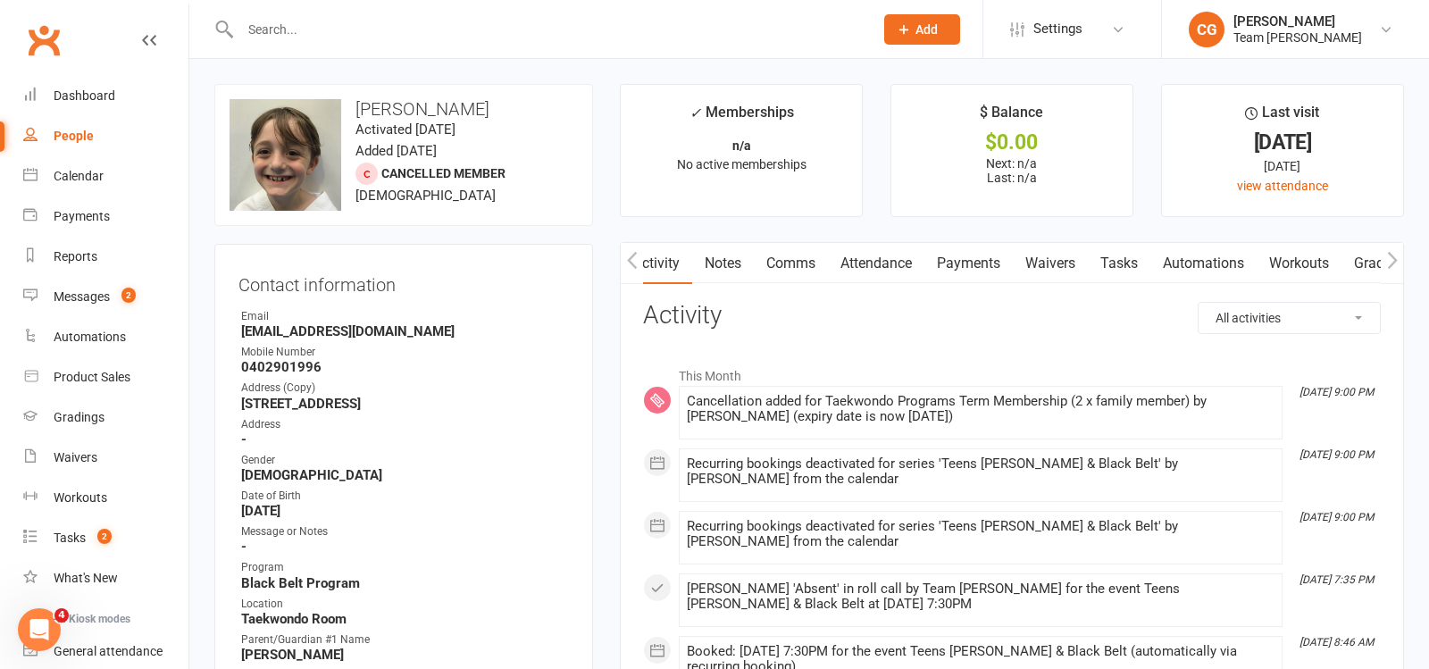
click at [875, 266] on link "Attendance" at bounding box center [876, 263] width 96 height 41
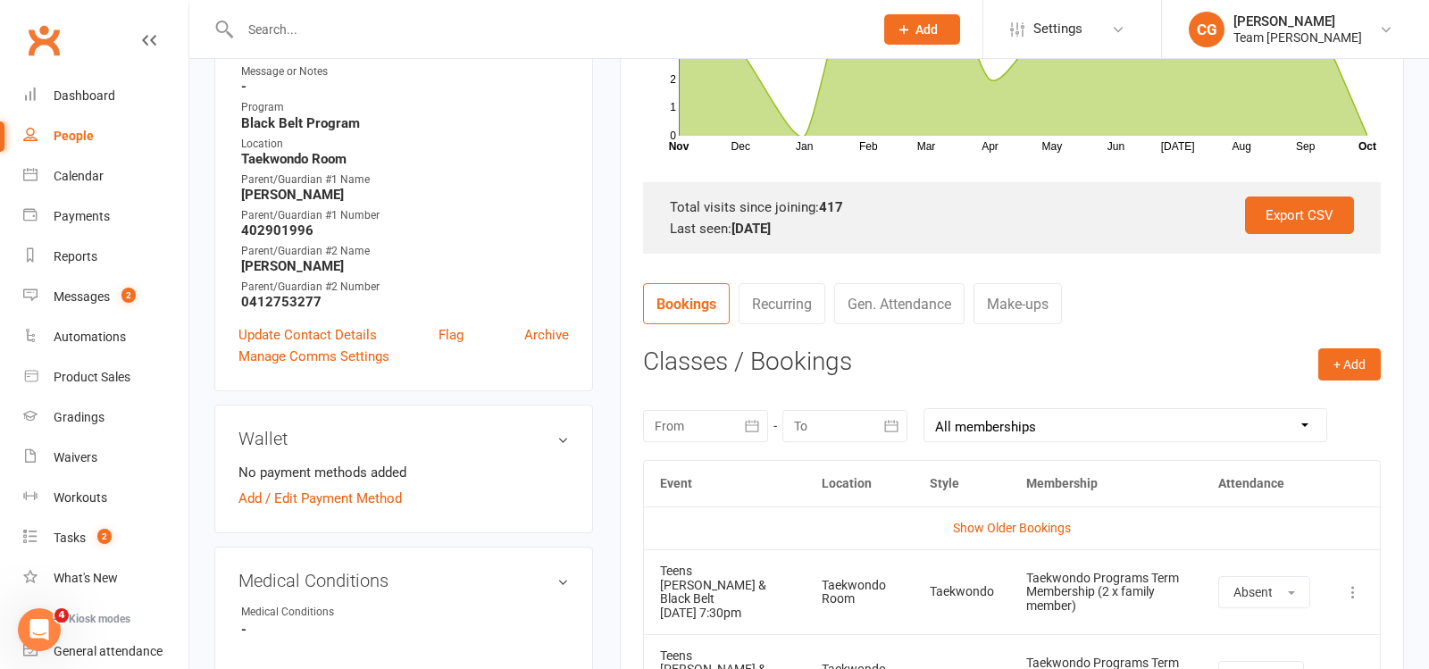
scroll to position [469, 0]
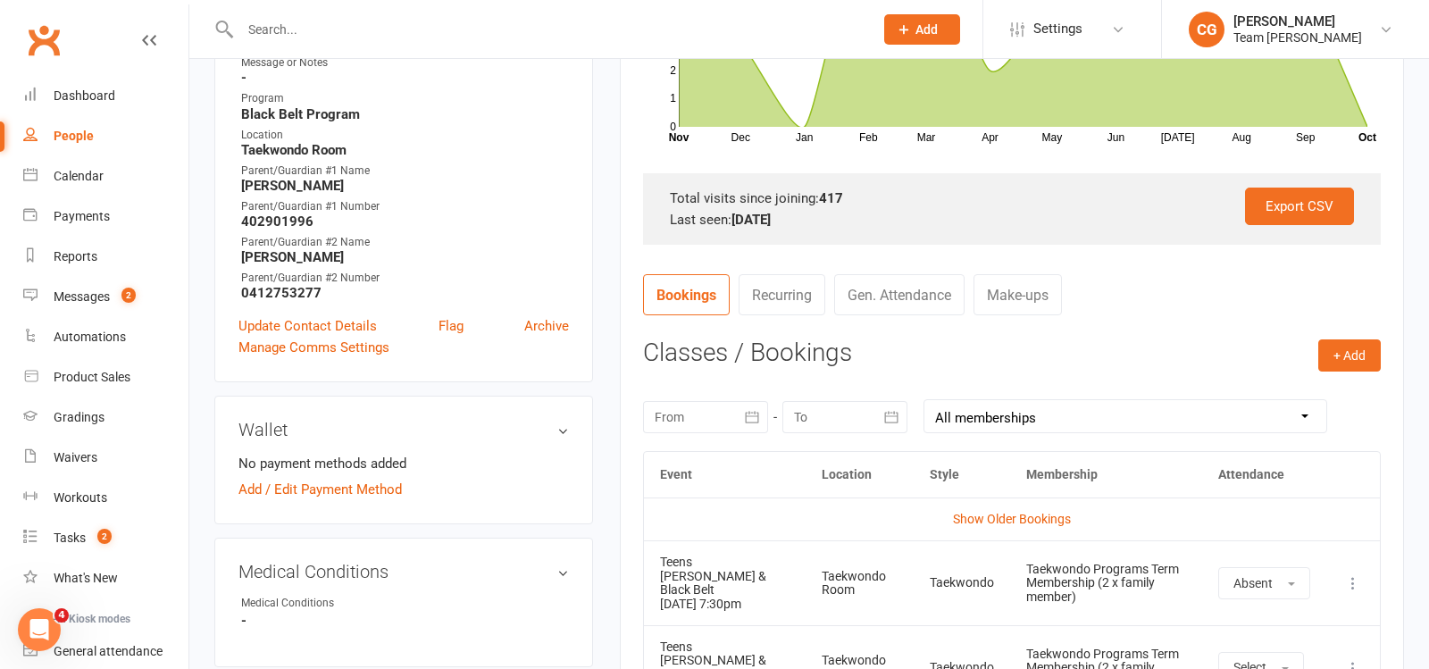
click at [1347, 581] on icon at bounding box center [1353, 583] width 18 height 18
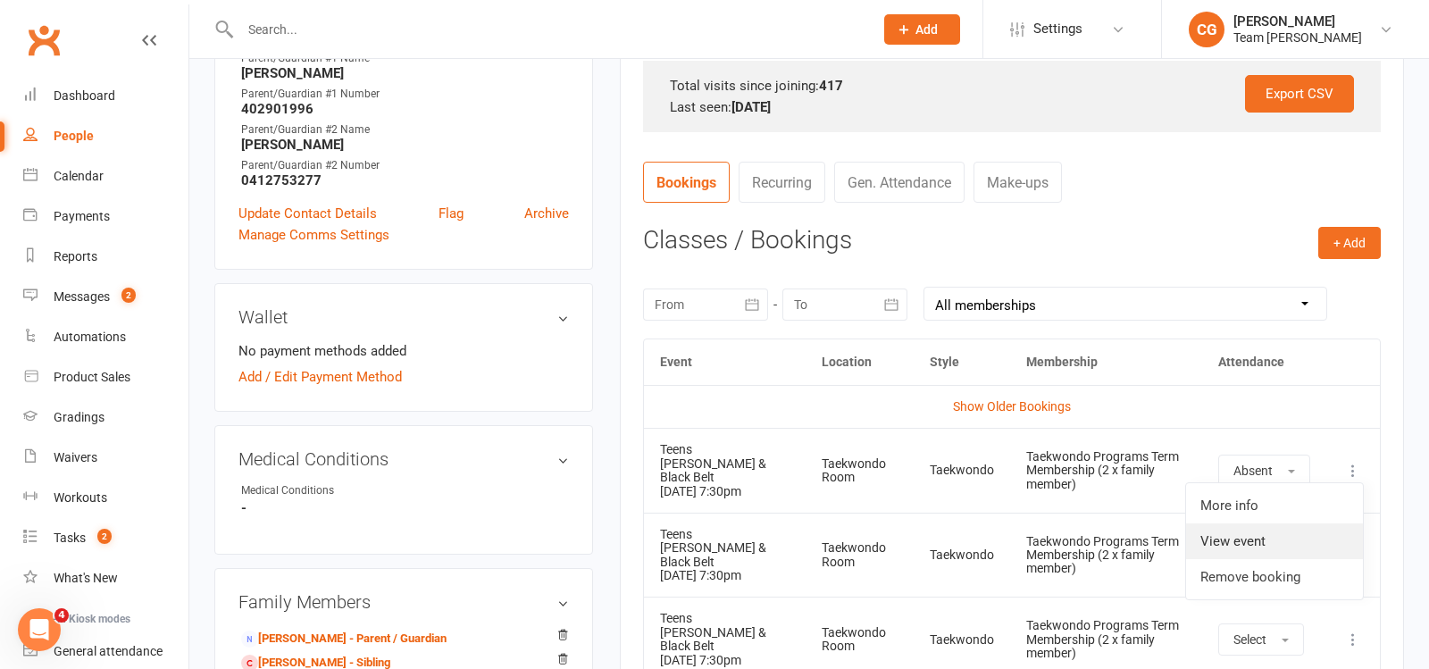
scroll to position [583, 0]
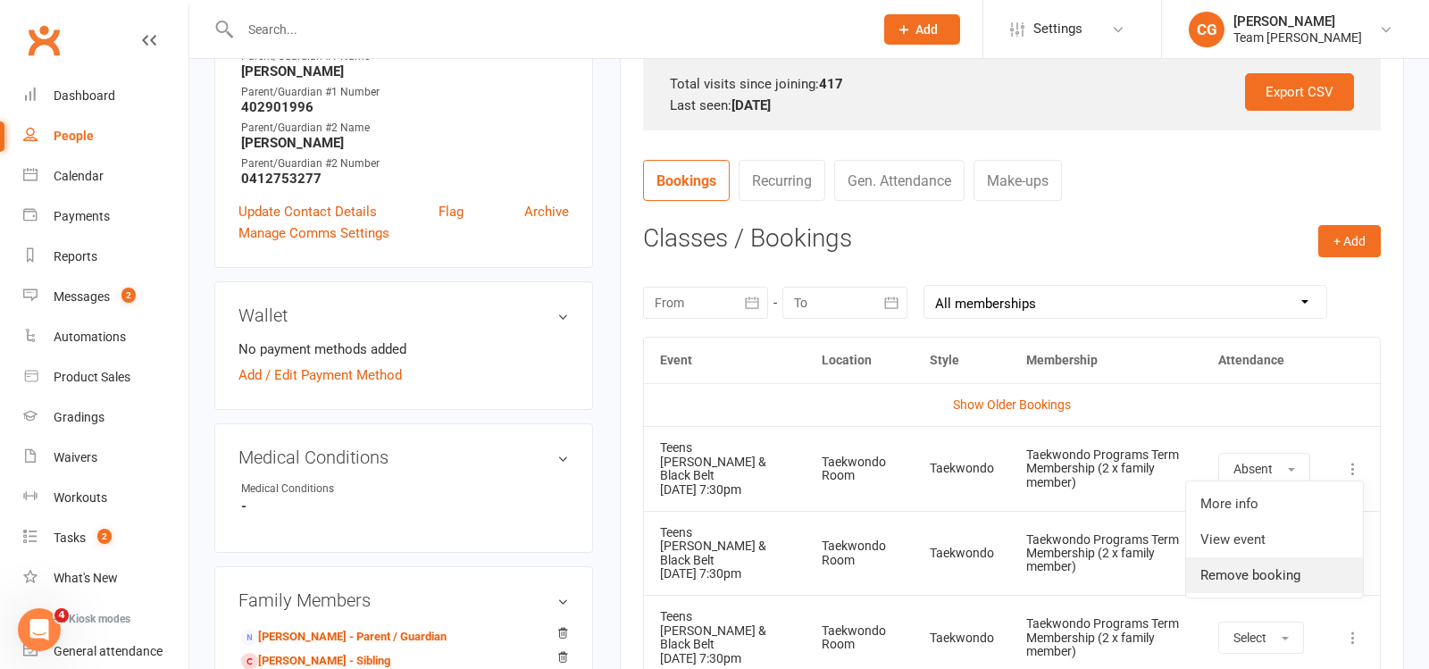
click at [1274, 578] on link "Remove booking" at bounding box center [1274, 575] width 177 height 36
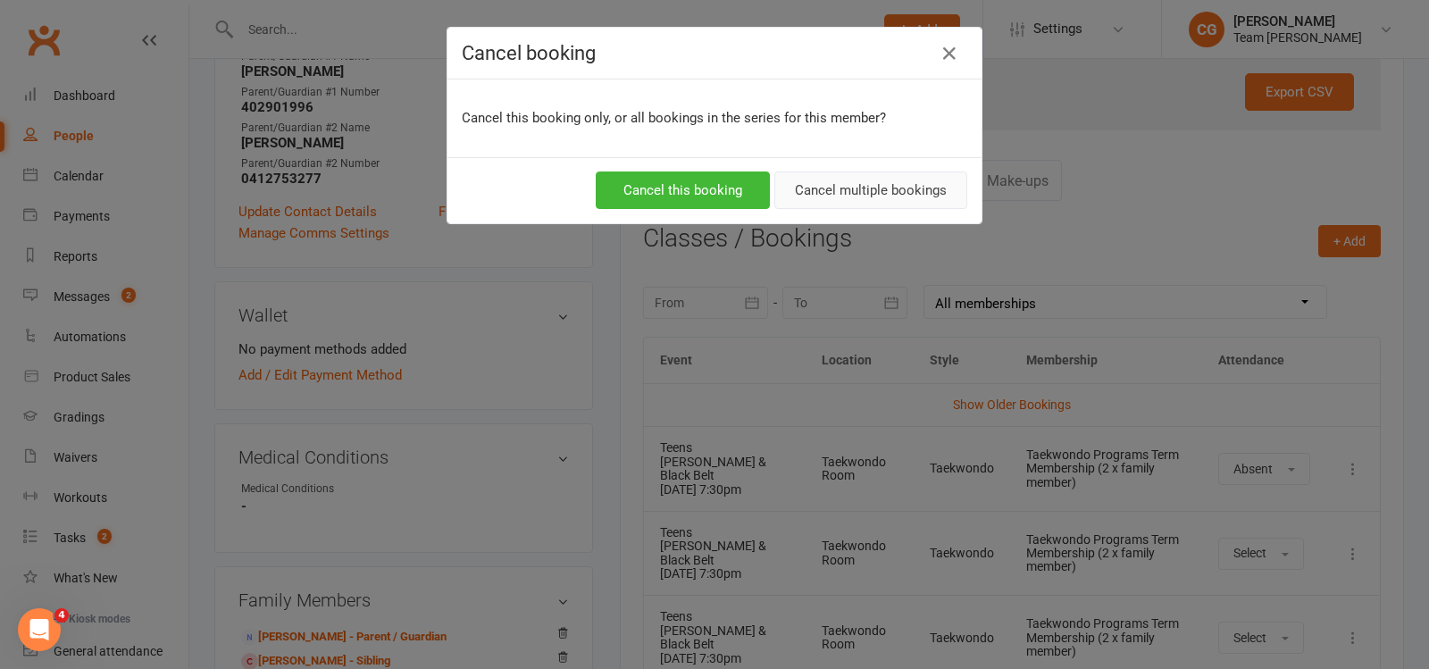
click at [900, 187] on button "Cancel multiple bookings" at bounding box center [870, 190] width 193 height 38
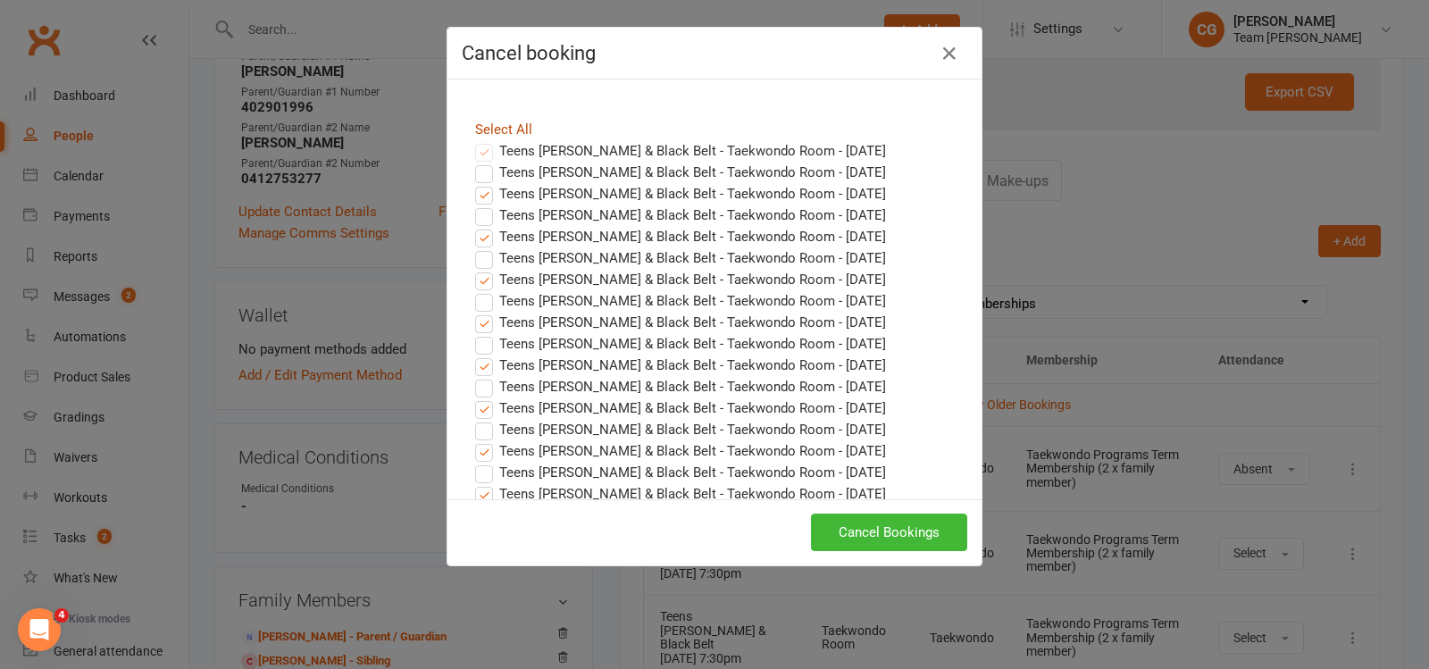
click at [484, 123] on link "Select All" at bounding box center [503, 129] width 57 height 16
click at [904, 517] on button "Cancel Bookings" at bounding box center [889, 533] width 156 height 38
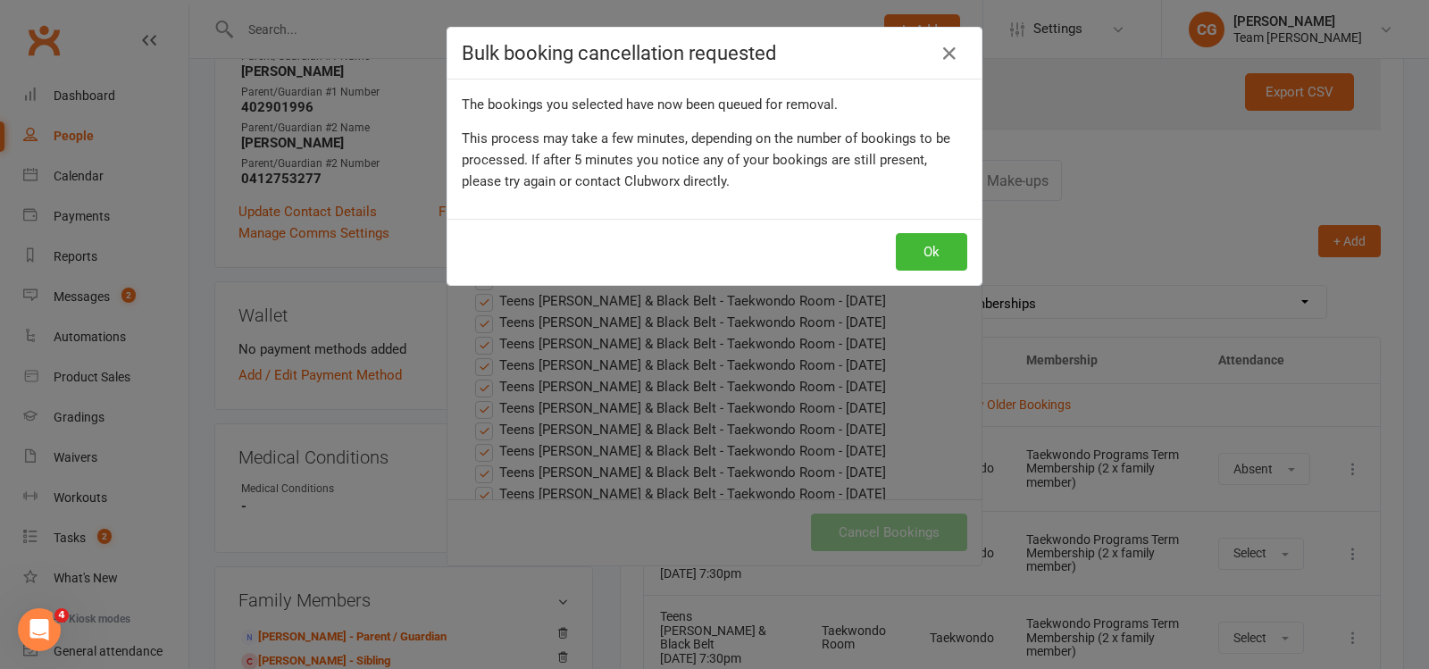
click at [916, 226] on div "Ok" at bounding box center [715, 252] width 534 height 66
click at [918, 250] on button "Ok" at bounding box center [931, 252] width 71 height 38
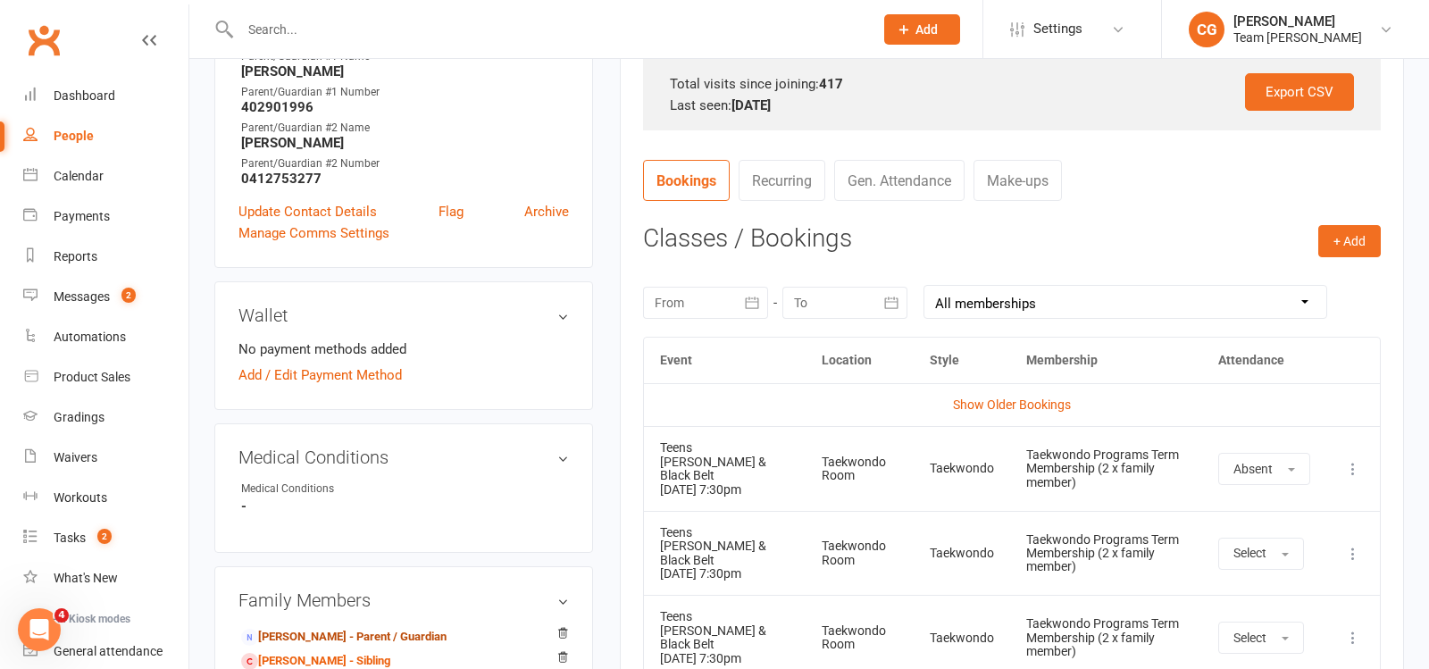
click at [357, 628] on link "Dennis Damjanovic - Parent / Guardian" at bounding box center [343, 637] width 205 height 19
click at [354, 628] on link "Dennis Damjanovic - Parent / Guardian" at bounding box center [343, 637] width 205 height 19
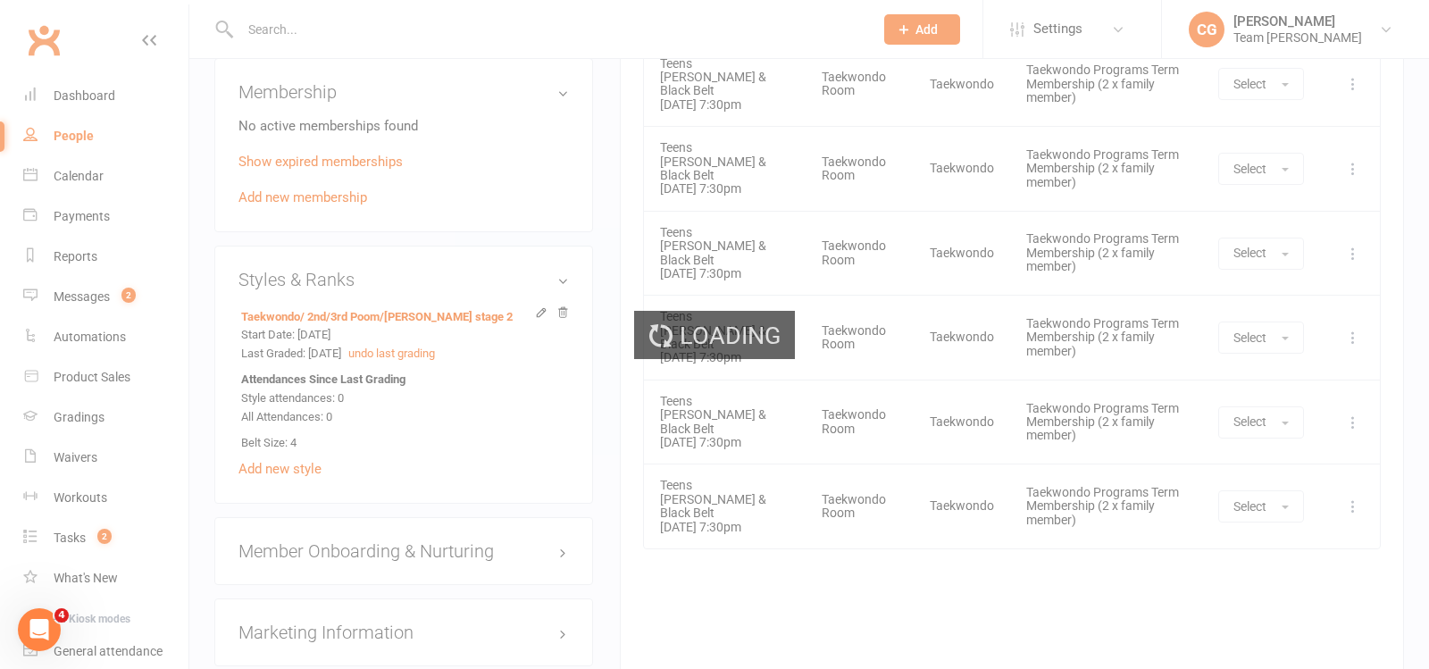
scroll to position [975, 0]
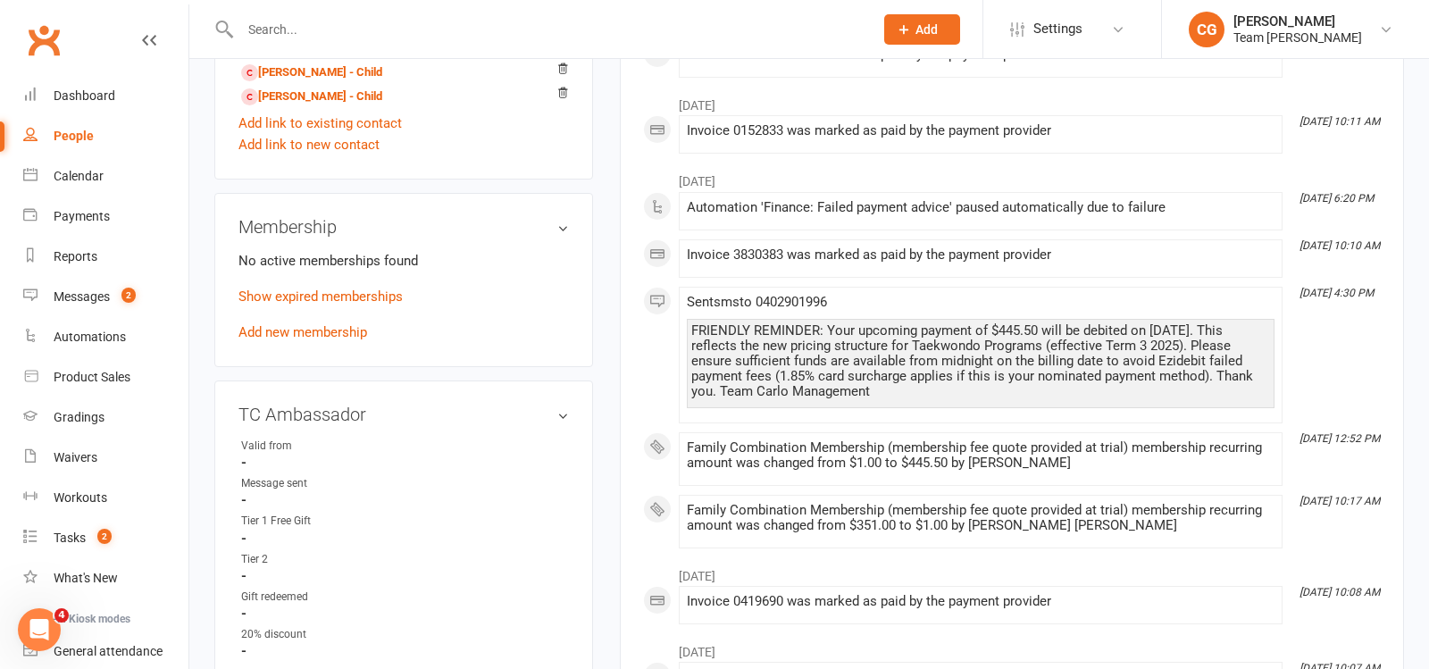
scroll to position [876, 0]
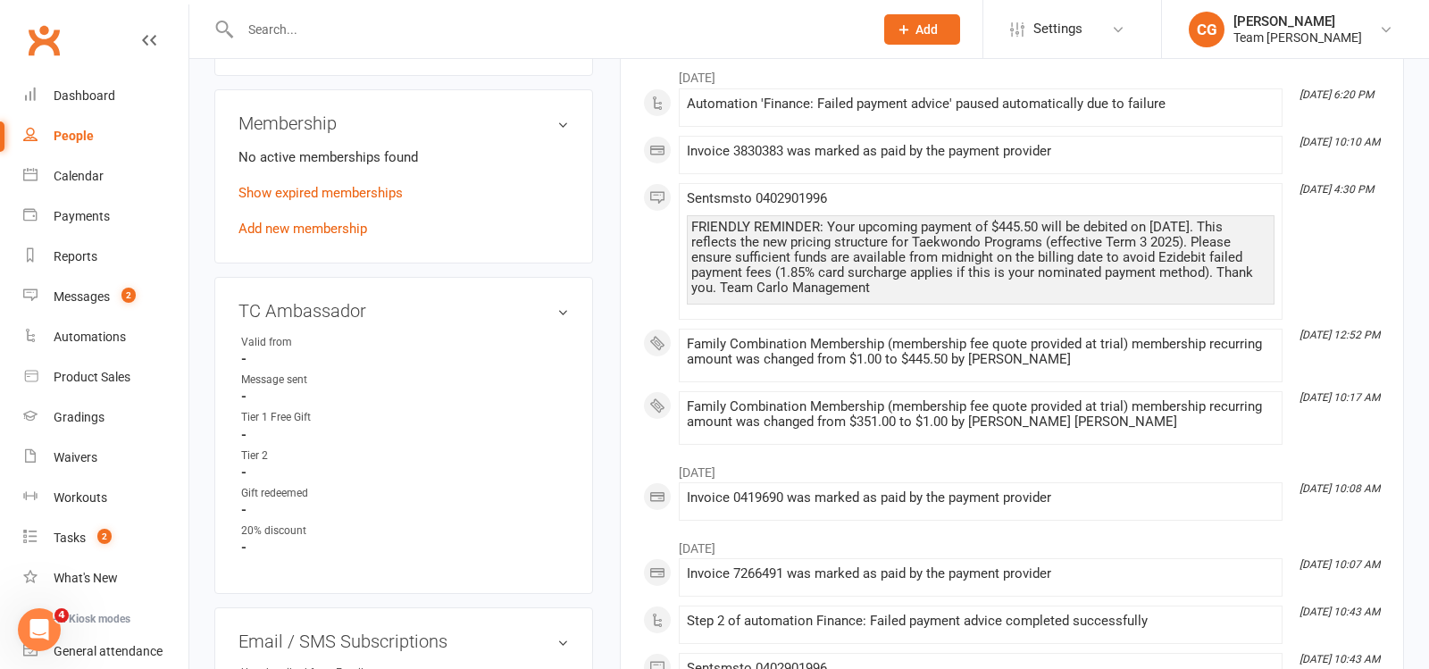
click at [291, 37] on input "text" at bounding box center [548, 29] width 626 height 25
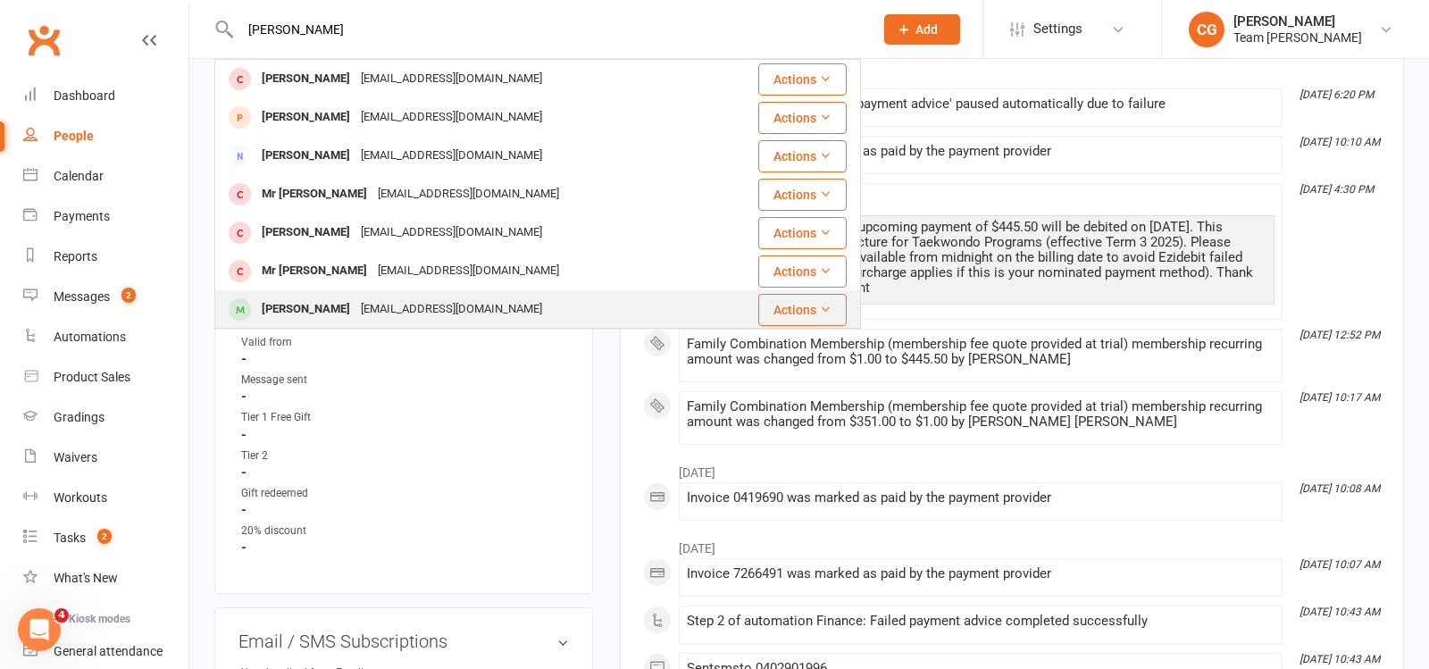
type input "stewart"
click at [315, 312] on div "Claire Stewart" at bounding box center [305, 310] width 99 height 26
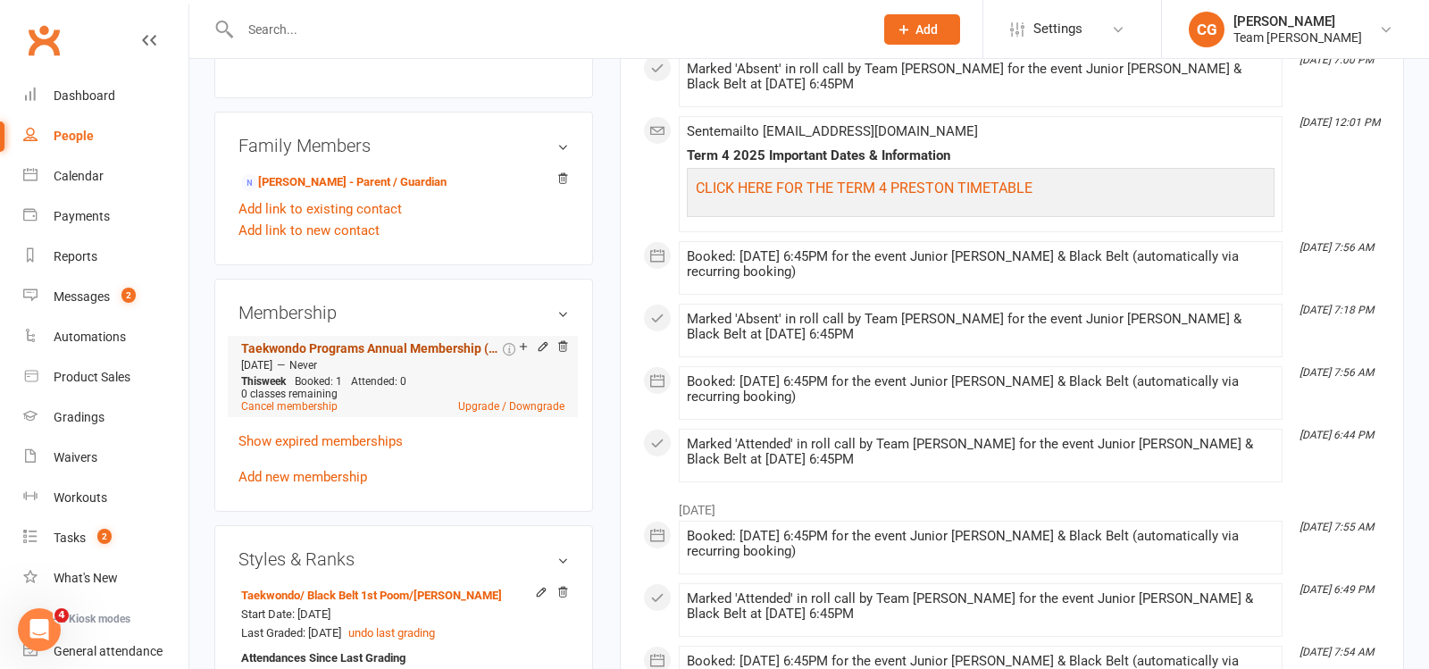
scroll to position [1059, 0]
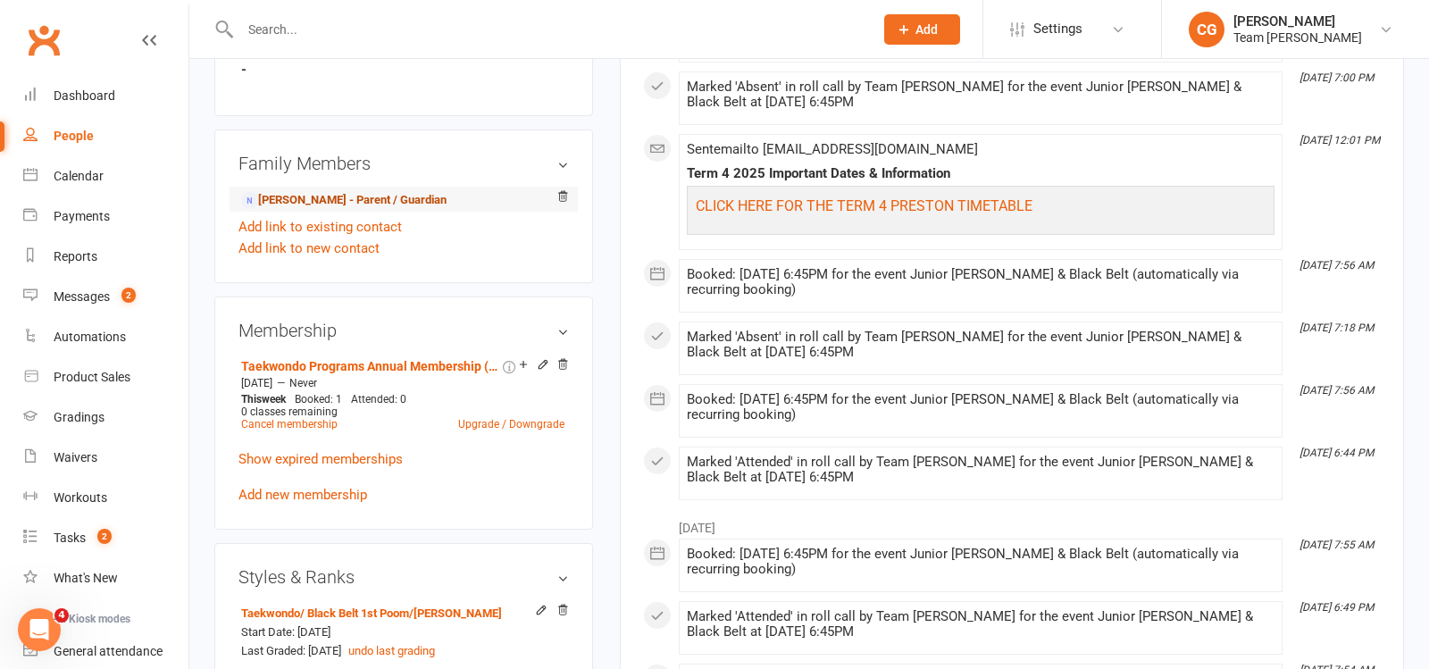
click at [364, 191] on link "Kathryn Czapnik - Parent / Guardian" at bounding box center [343, 200] width 205 height 19
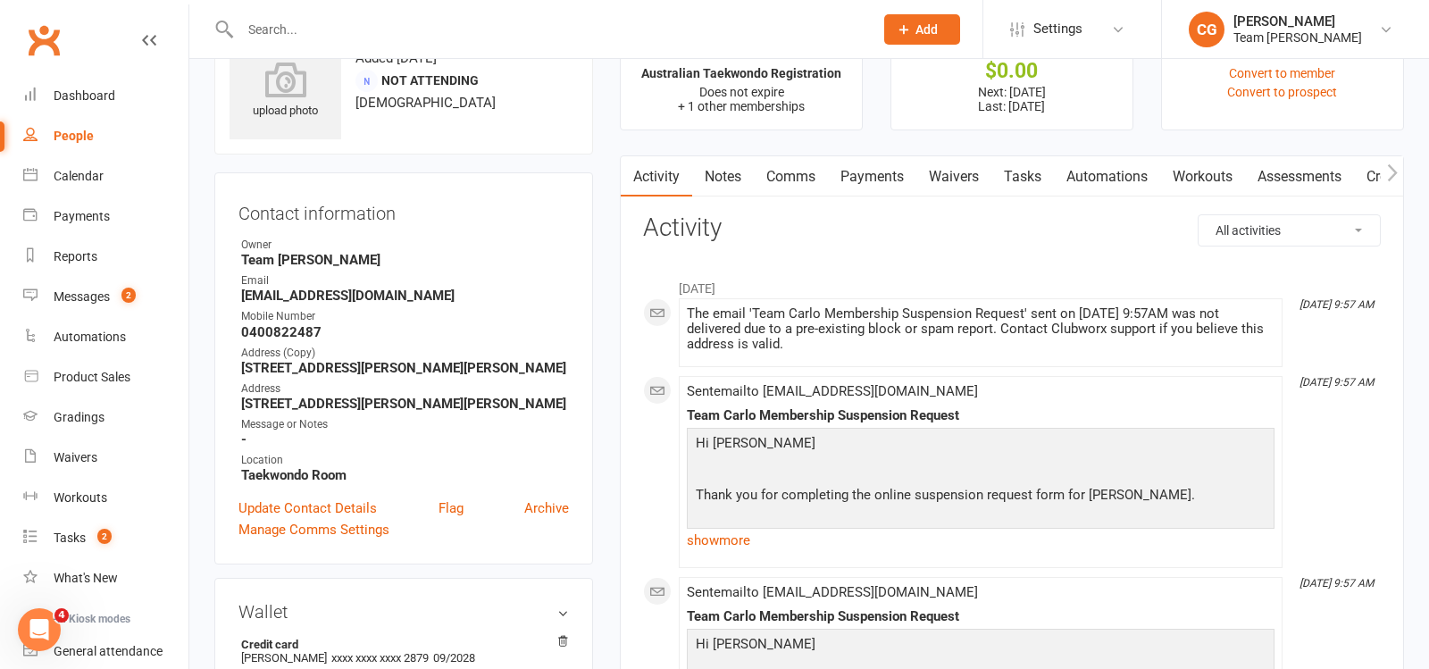
scroll to position [112, 0]
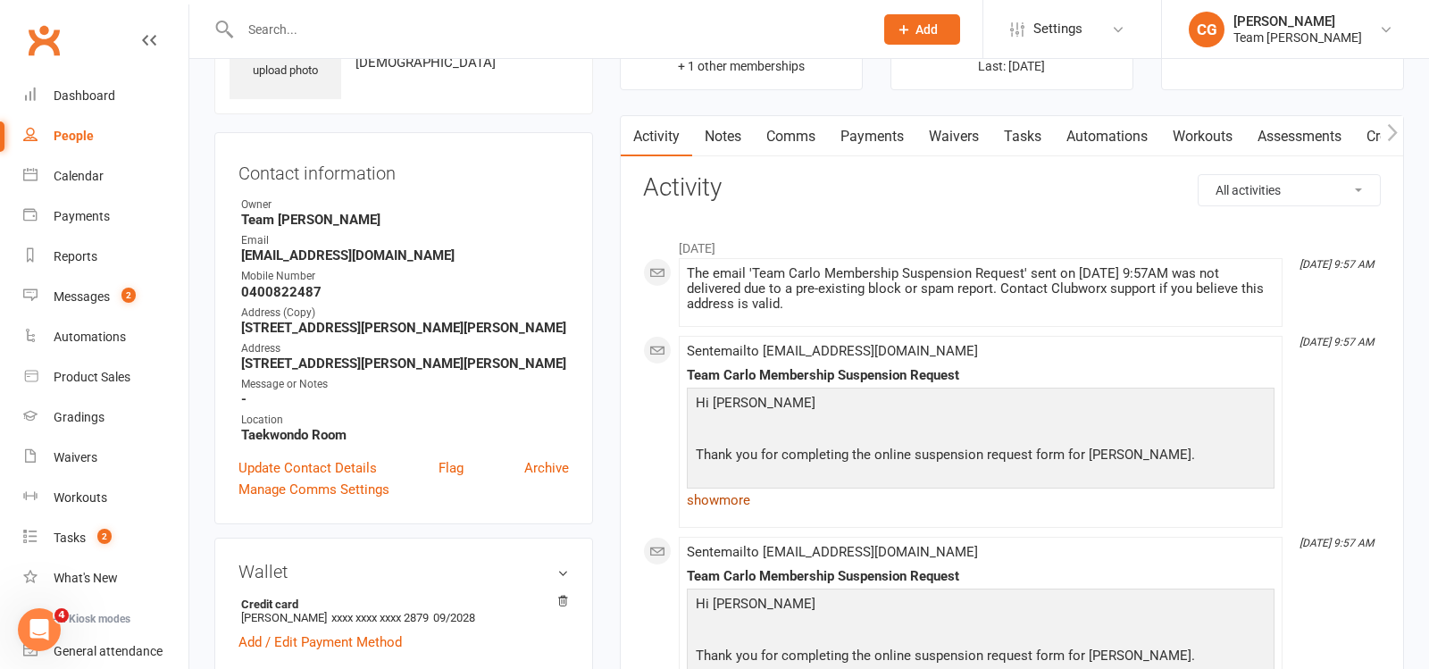
click at [723, 499] on link "show more" at bounding box center [981, 500] width 588 height 25
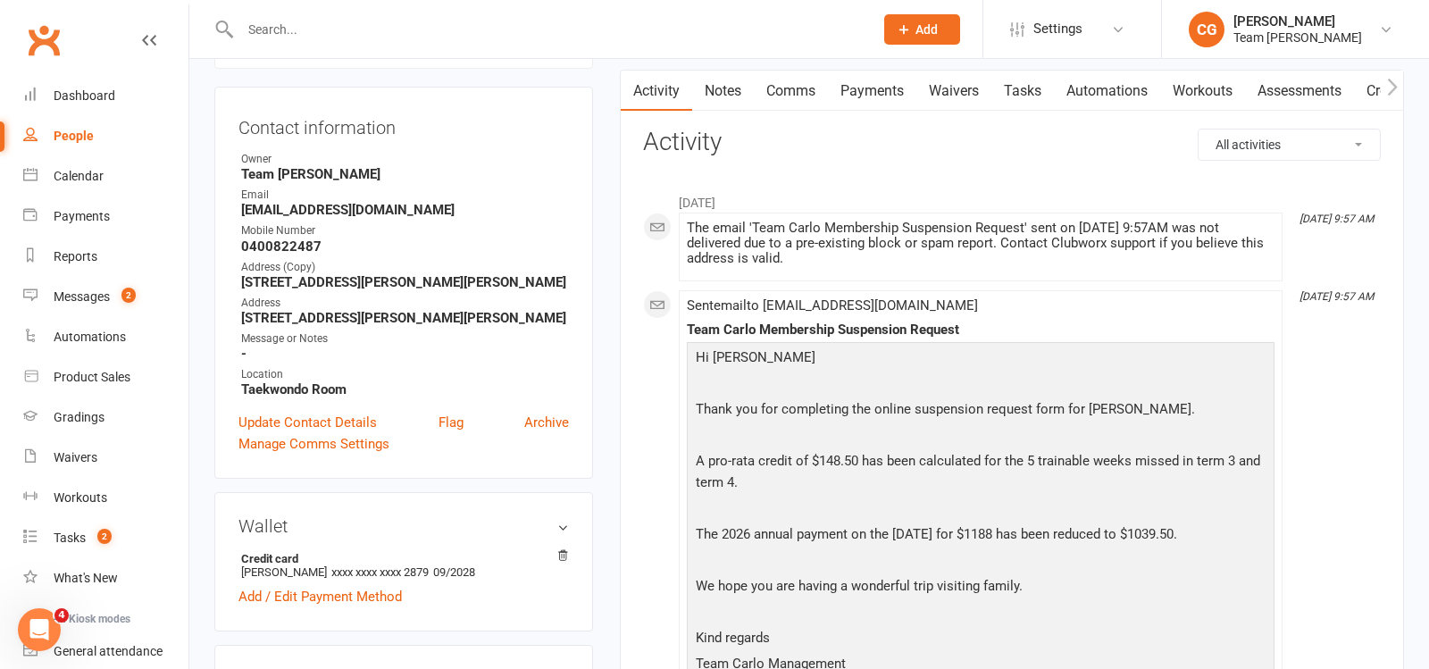
scroll to position [163, 0]
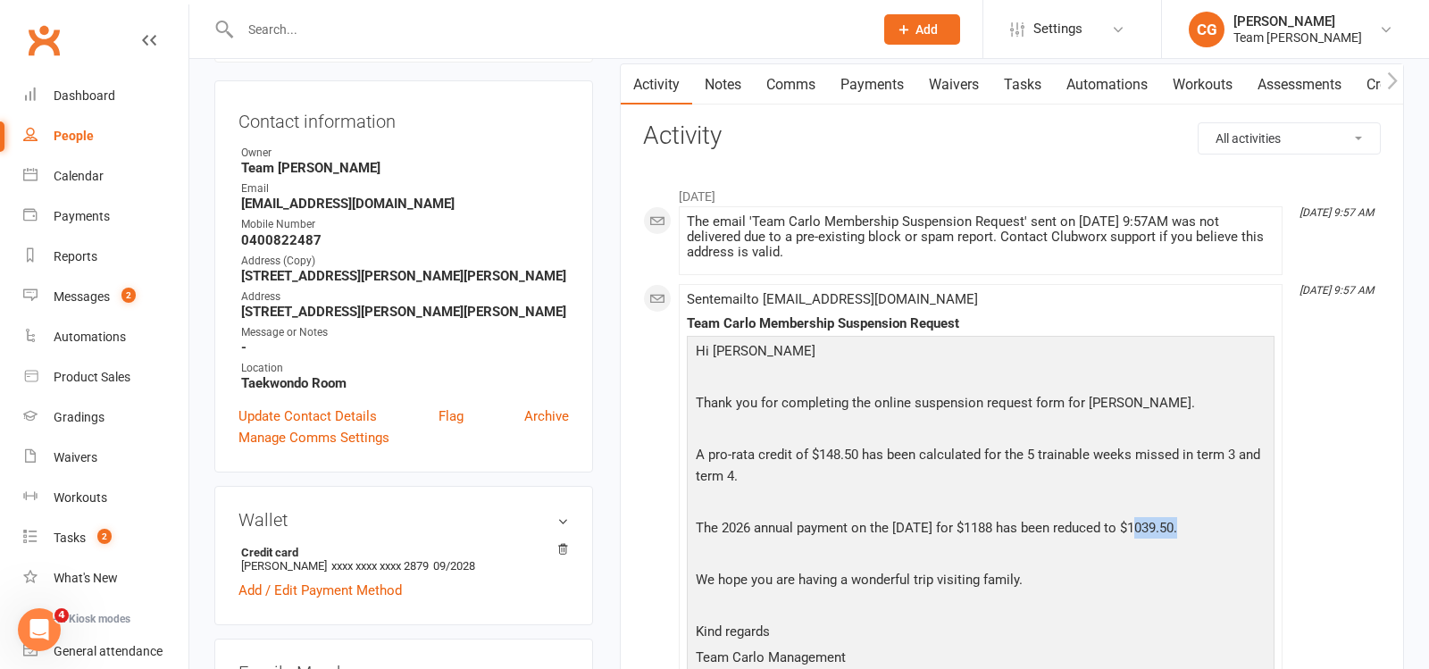
drag, startPoint x: 1184, startPoint y: 520, endPoint x: 1139, endPoint y: 523, distance: 44.7
click at [1139, 523] on p "The 2026 annual payment on the 15/1/26 for $1188 has been reduced to $1039.50." at bounding box center [980, 530] width 579 height 26
copy p "1039.50"
click at [342, 27] on input "text" at bounding box center [548, 29] width 626 height 25
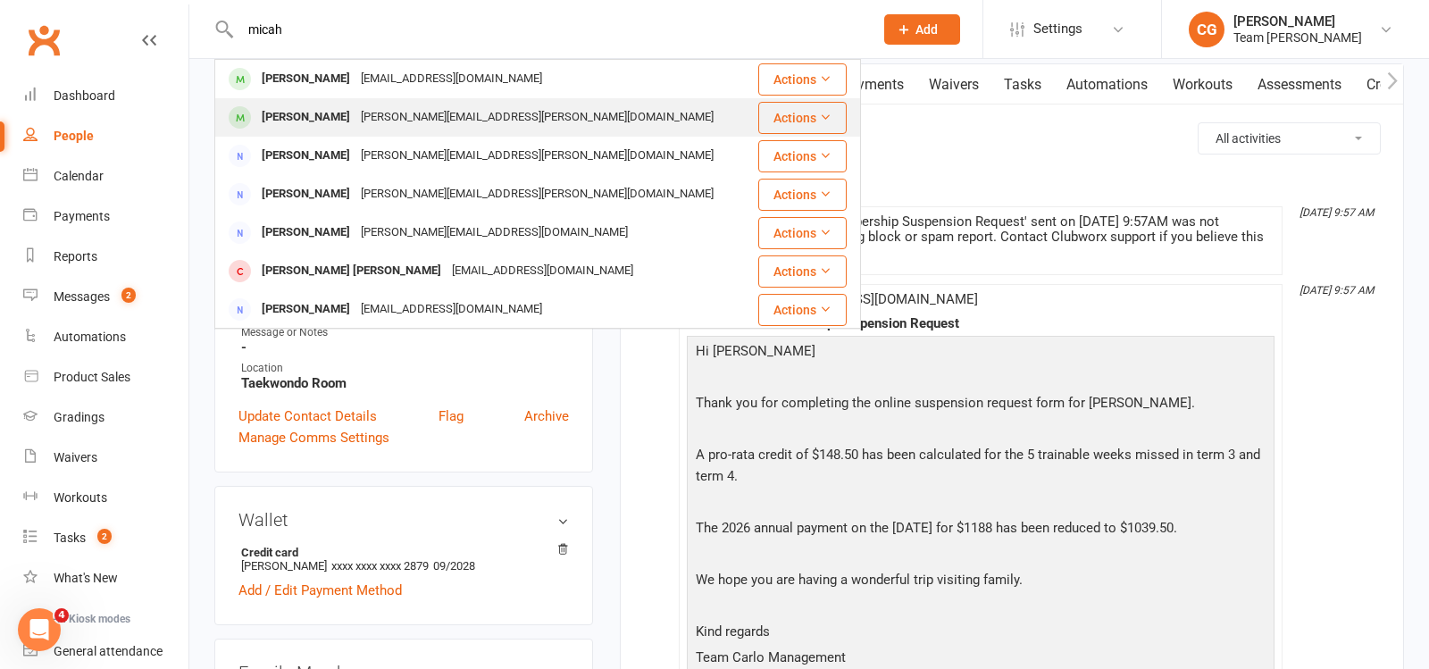
type input "micah"
click at [371, 124] on div "maria.karina@gmail.com" at bounding box center [538, 118] width 364 height 26
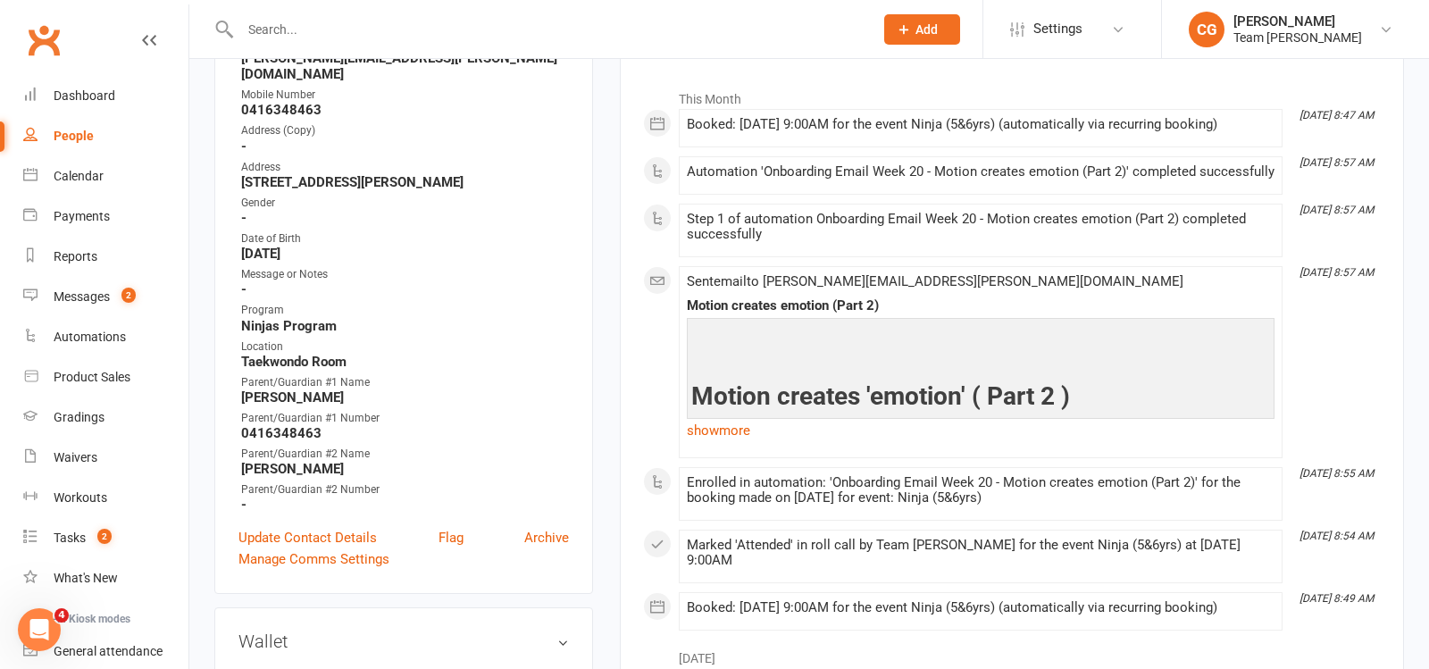
scroll to position [793, 0]
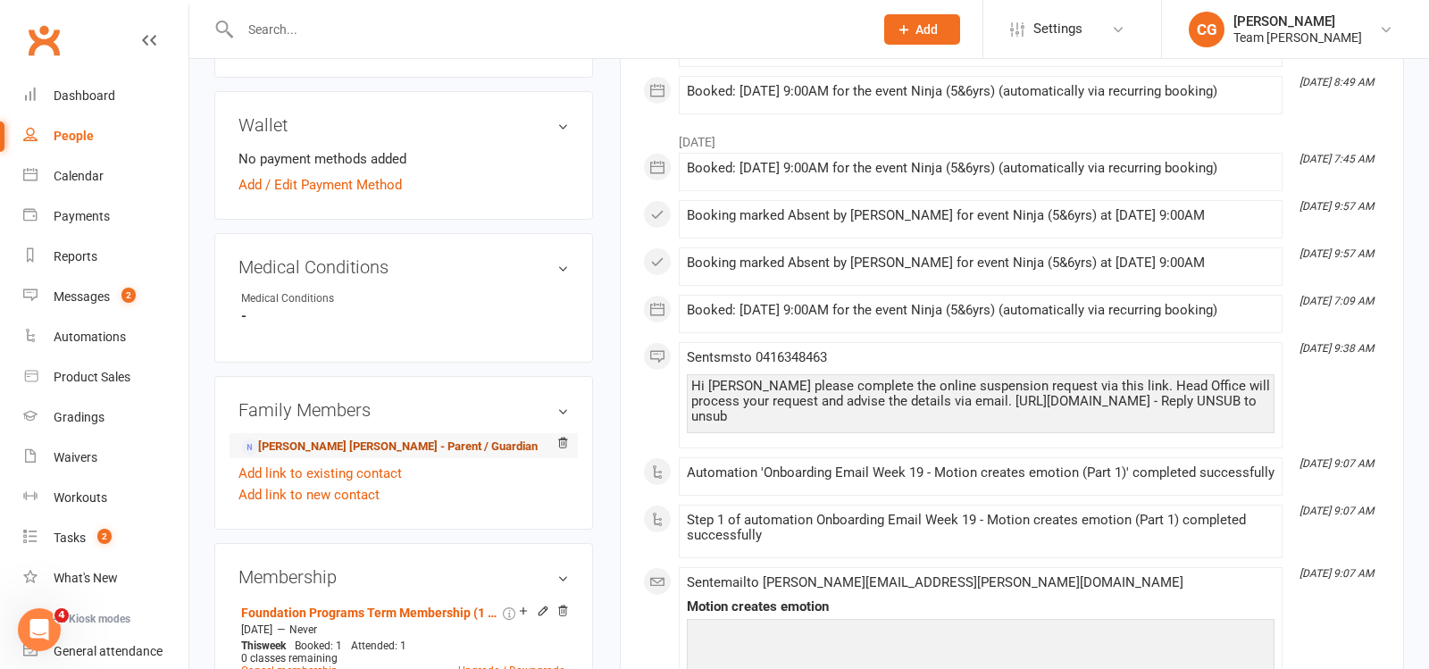
click at [369, 438] on link "Maria Karina - Parent / Guardian" at bounding box center [389, 447] width 297 height 19
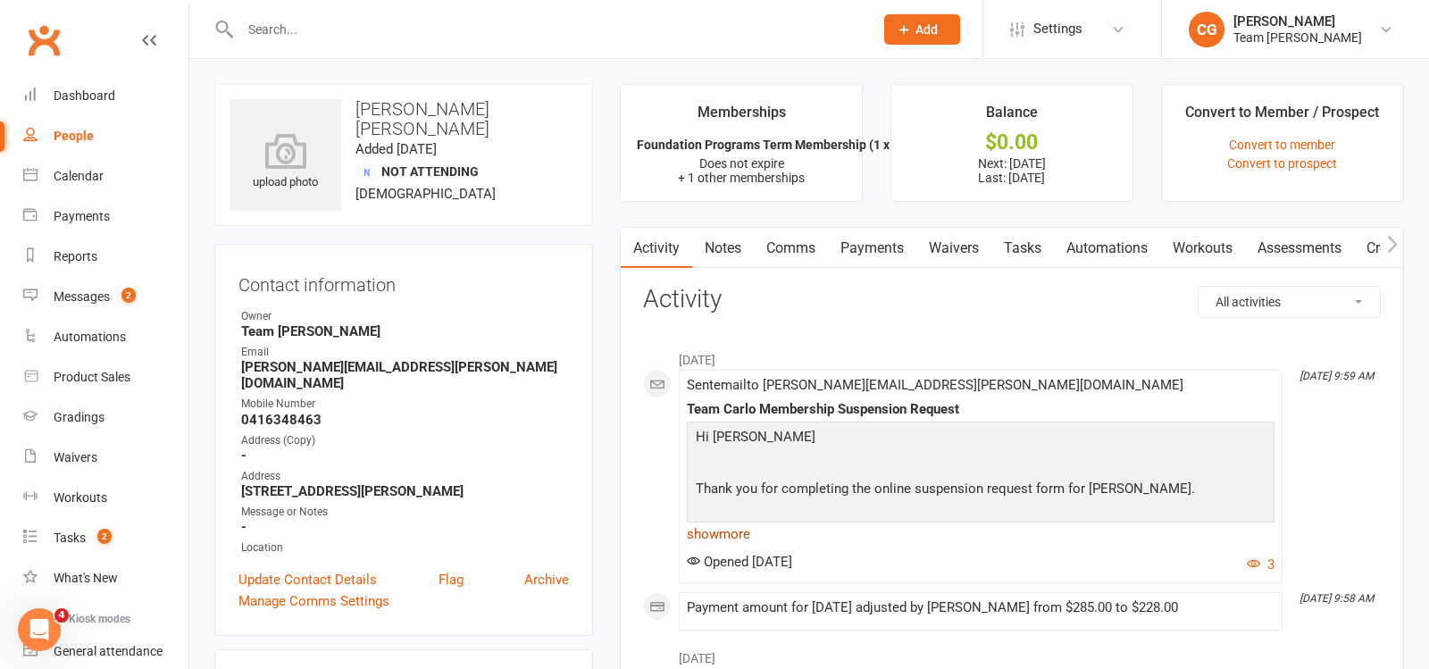
click at [715, 534] on link "show more" at bounding box center [981, 534] width 588 height 25
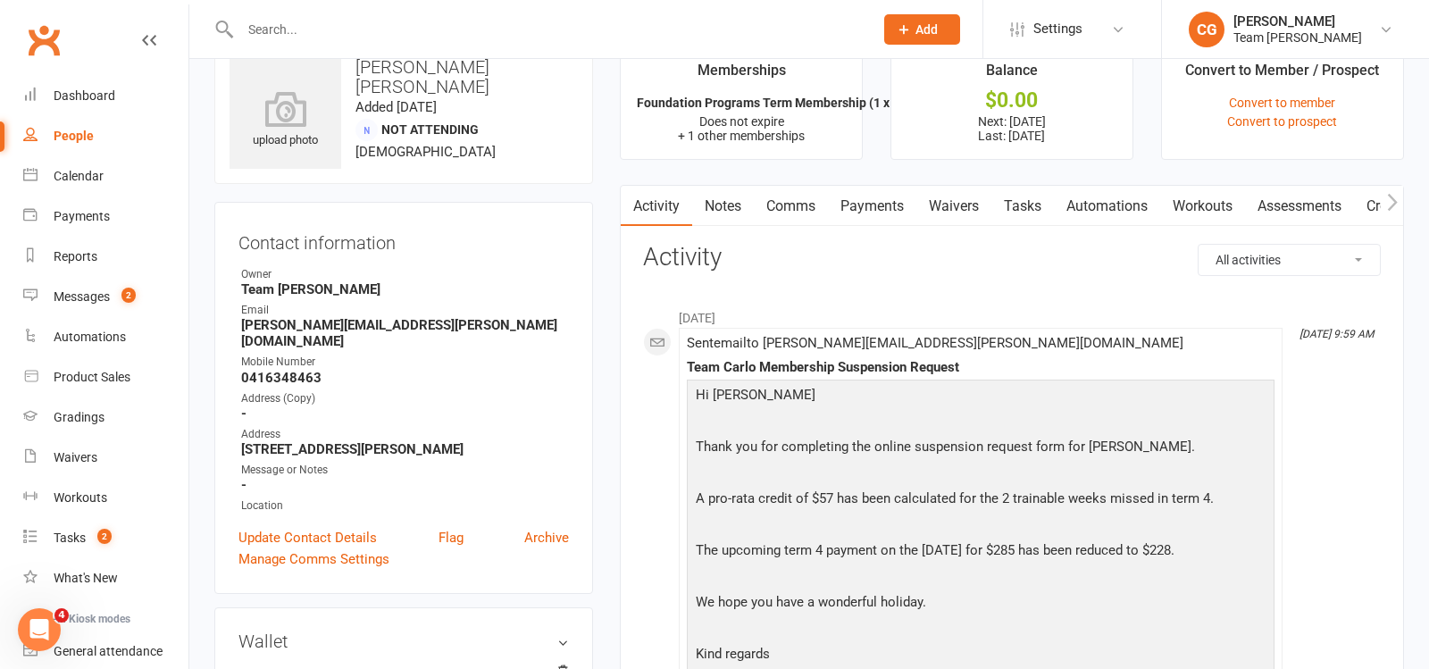
scroll to position [45, 0]
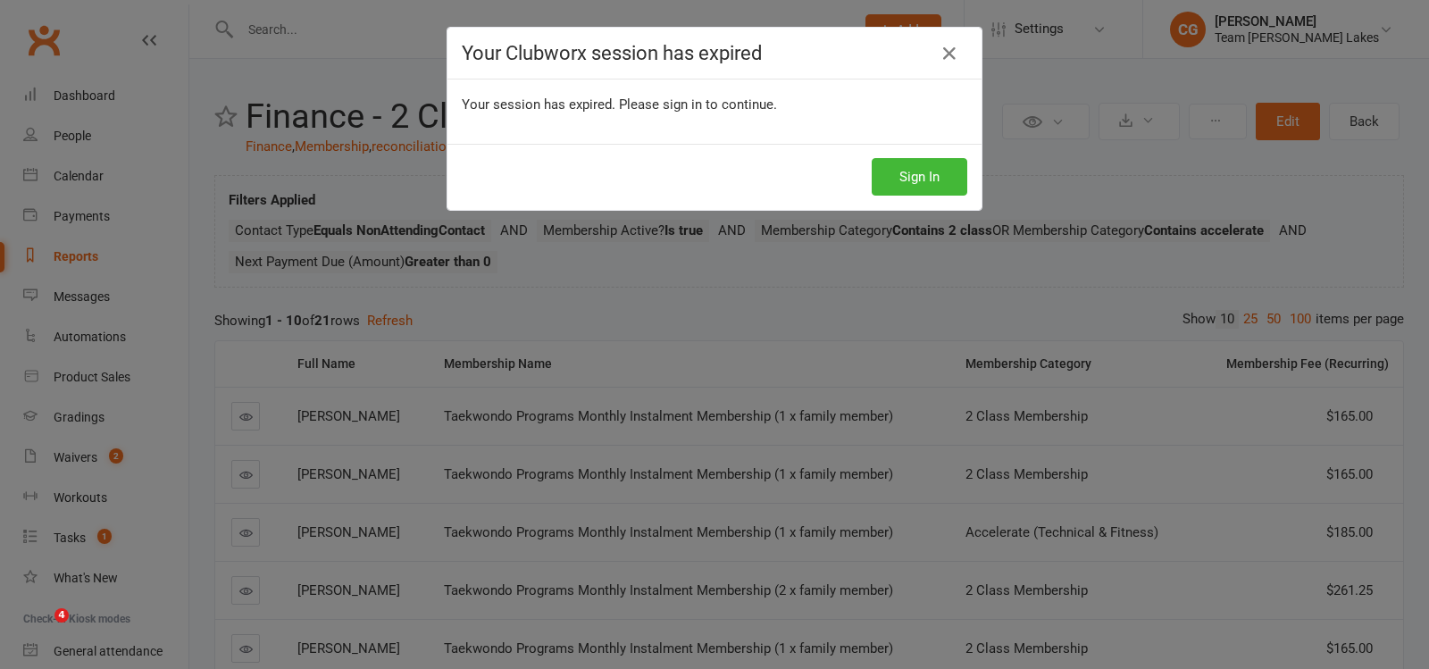
click at [948, 54] on icon at bounding box center [949, 53] width 21 height 21
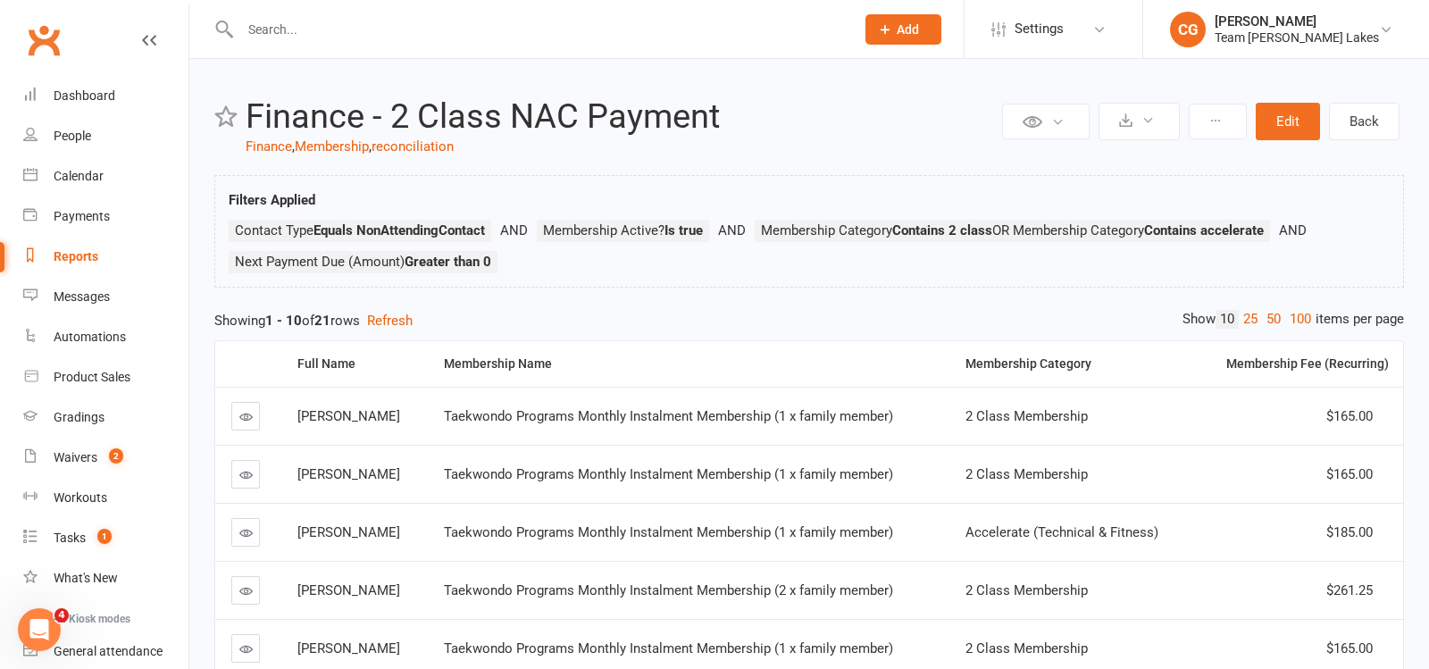
click at [430, 29] on input "text" at bounding box center [538, 29] width 607 height 25
paste input "Satyajeet Balyan"
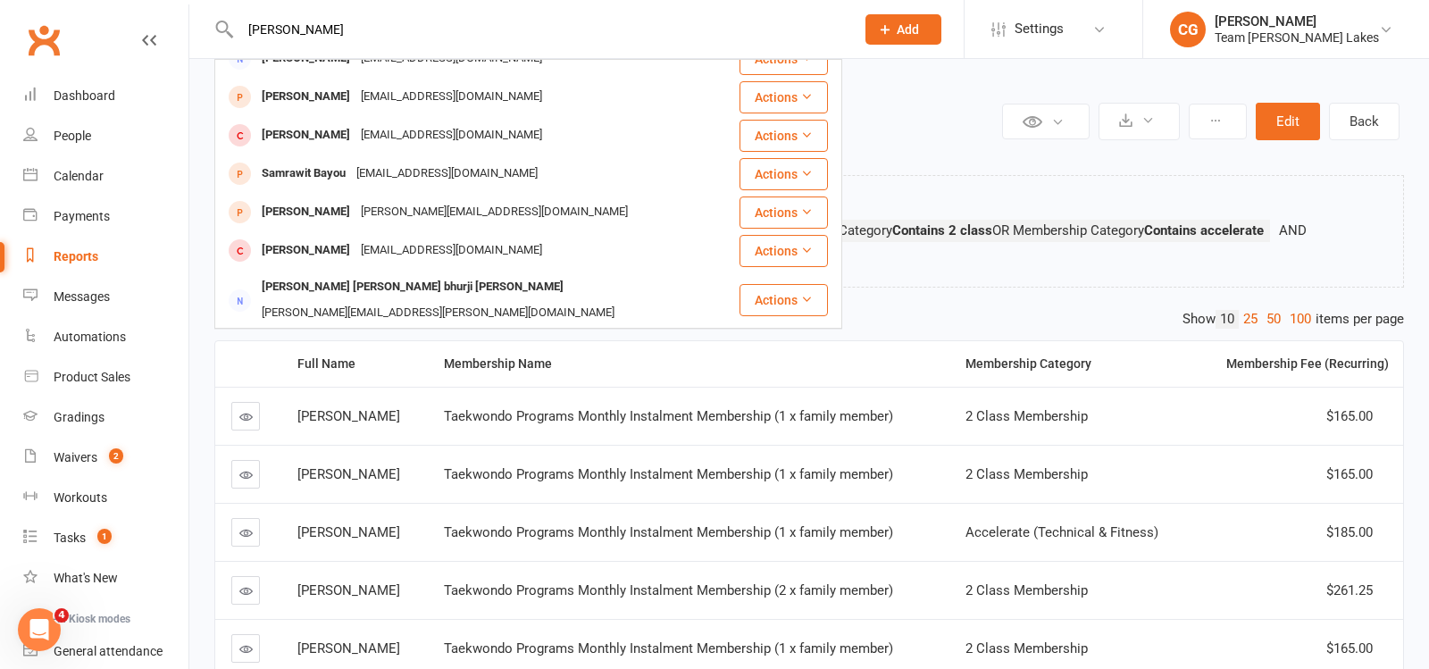
scroll to position [498, 0]
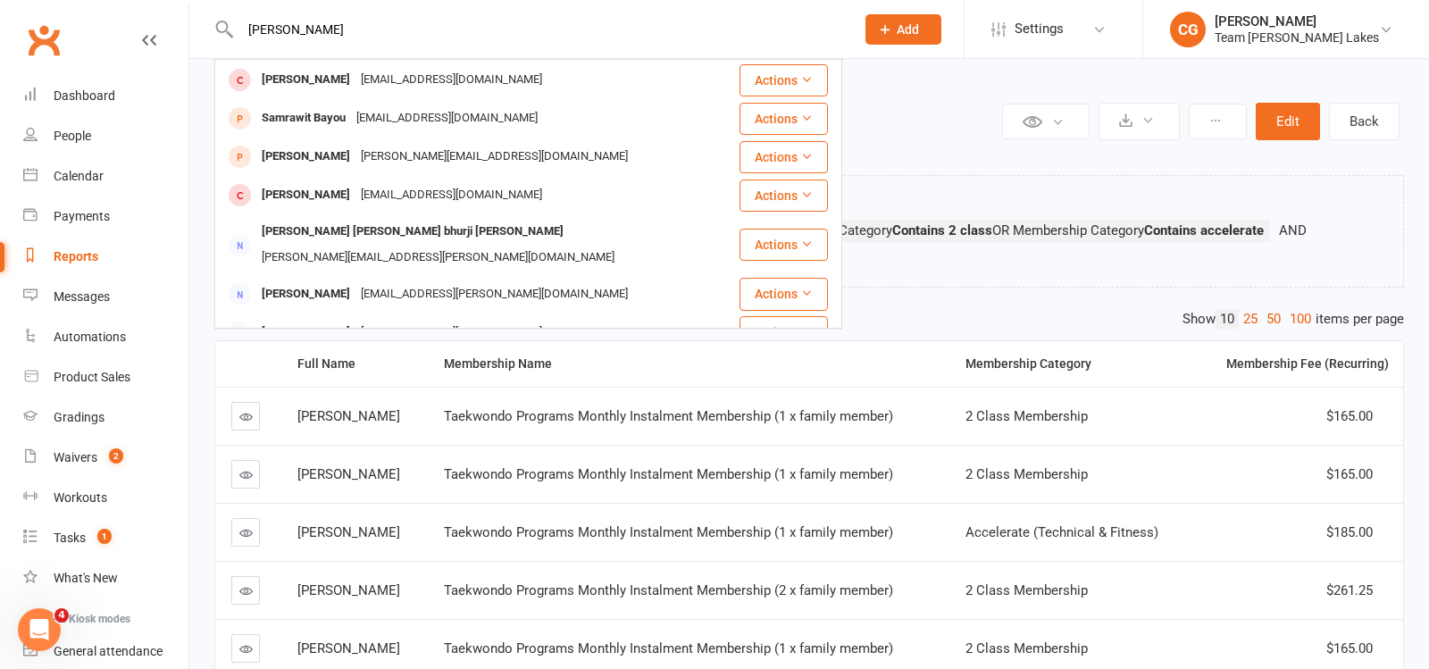
type input "Satyajeet Balyan"
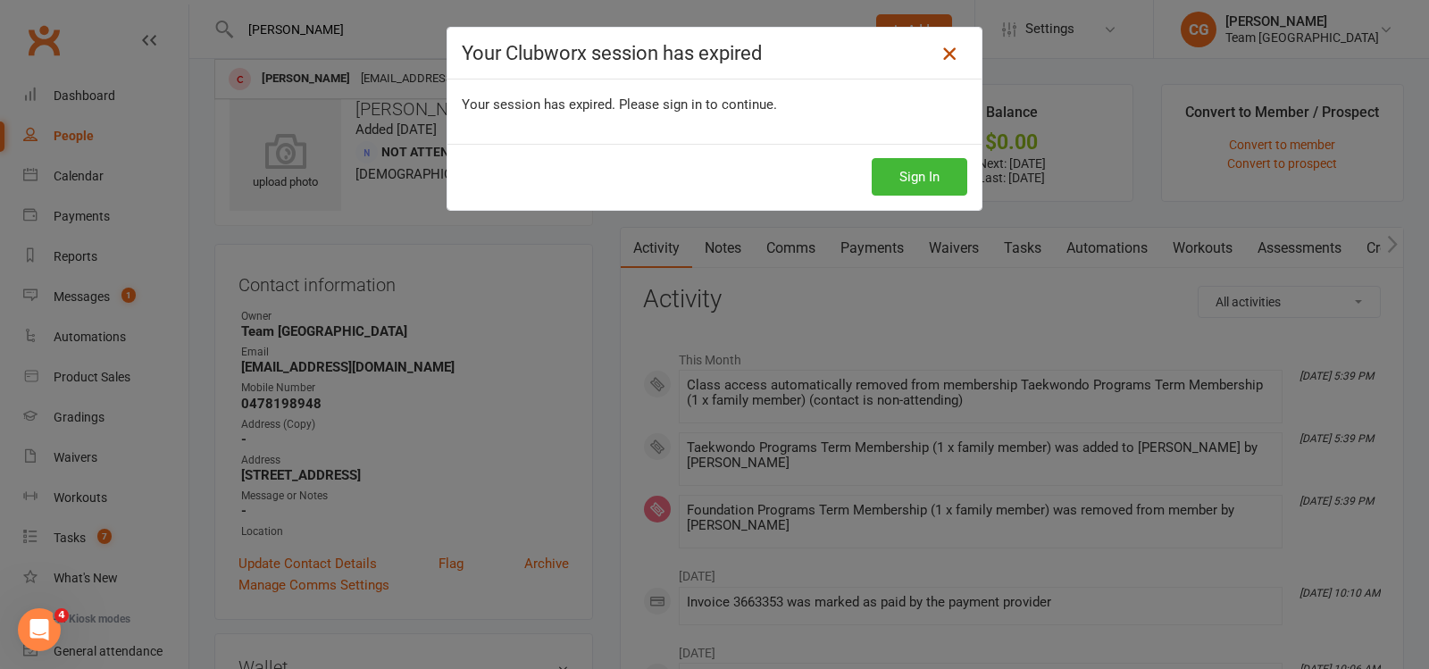
click at [952, 60] on icon at bounding box center [949, 53] width 21 height 21
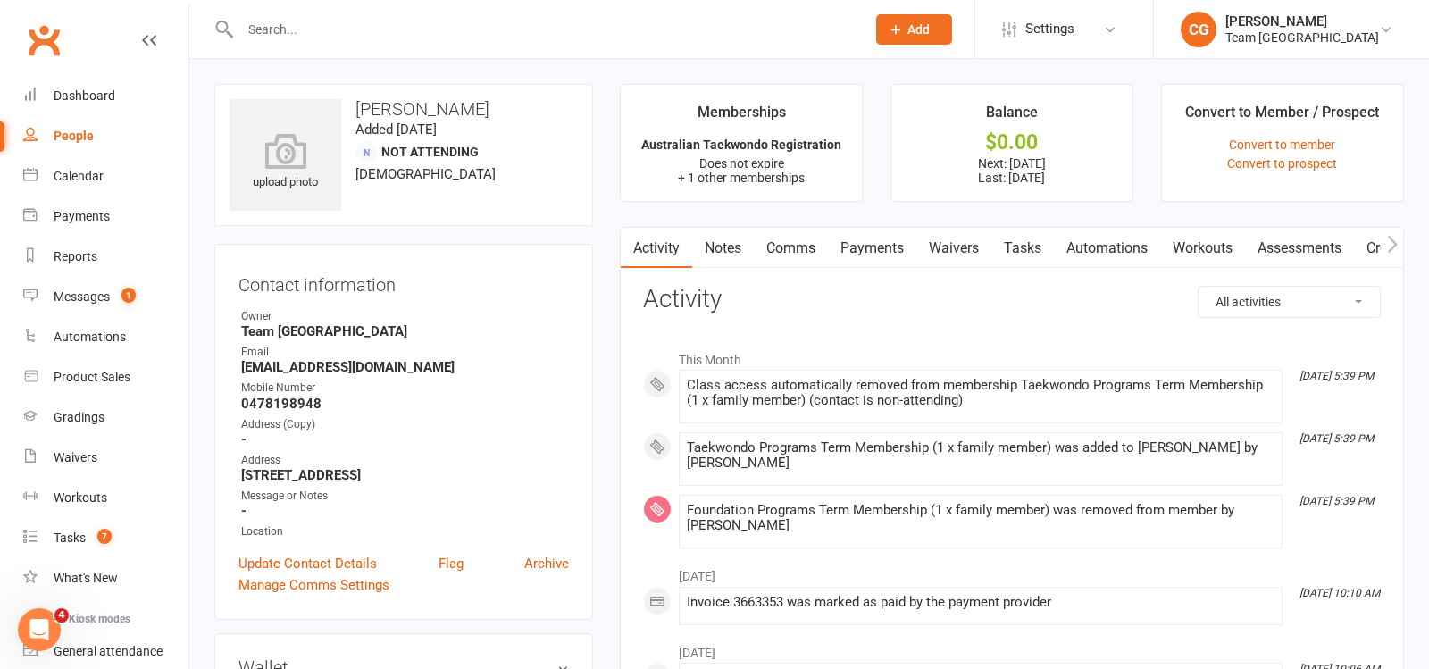
click at [407, 32] on input "text" at bounding box center [544, 29] width 618 height 25
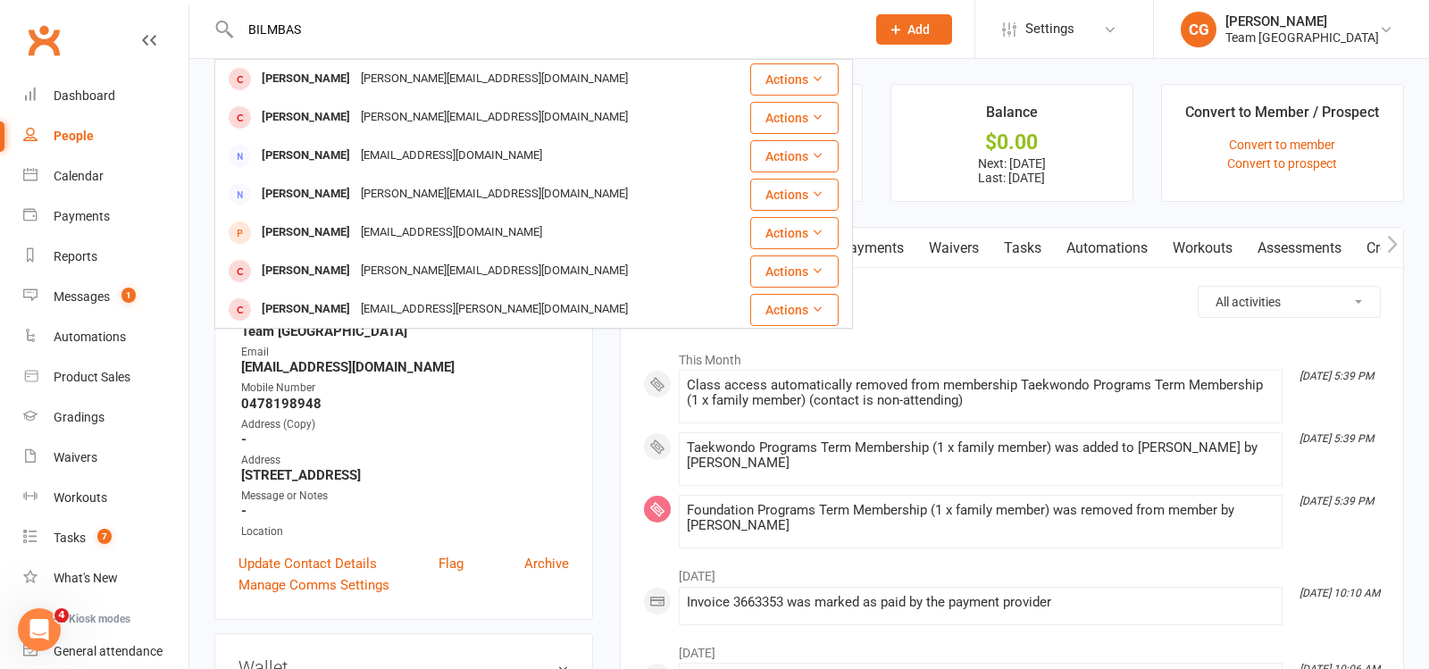
click at [301, 31] on input "BILMBAS" at bounding box center [544, 29] width 618 height 25
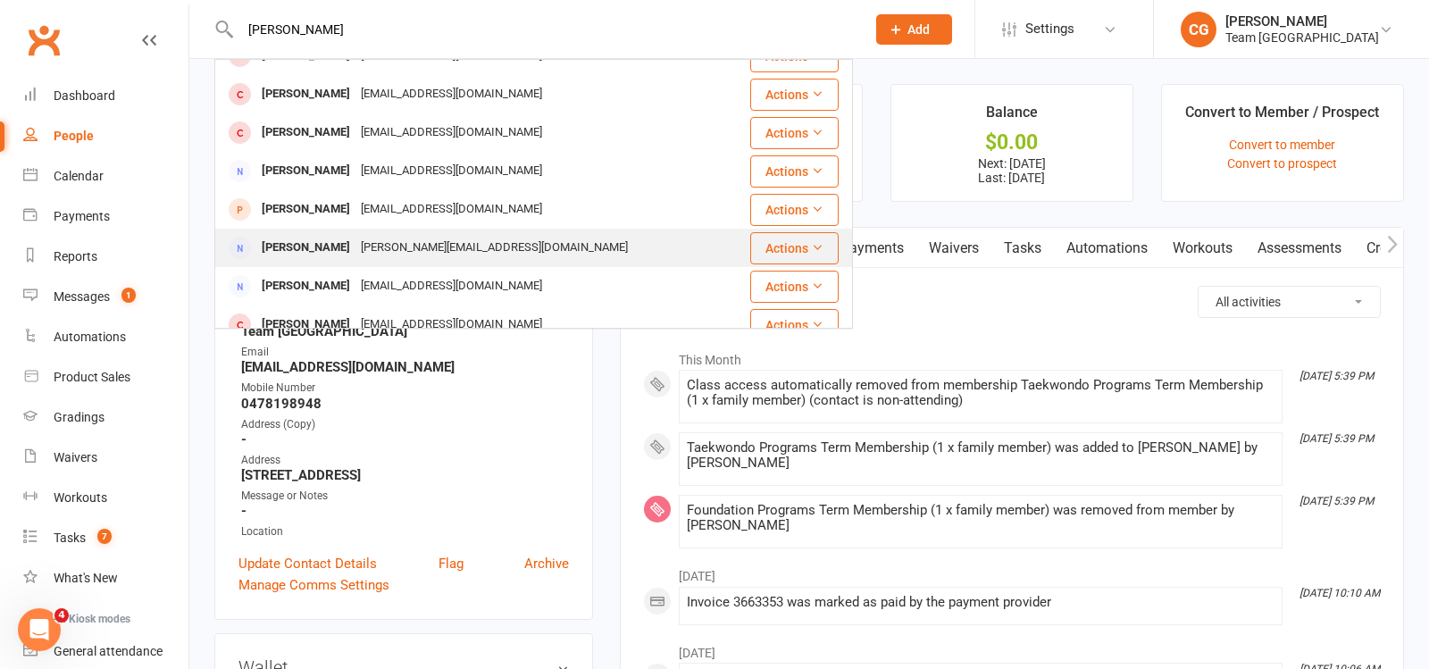
scroll to position [167, 0]
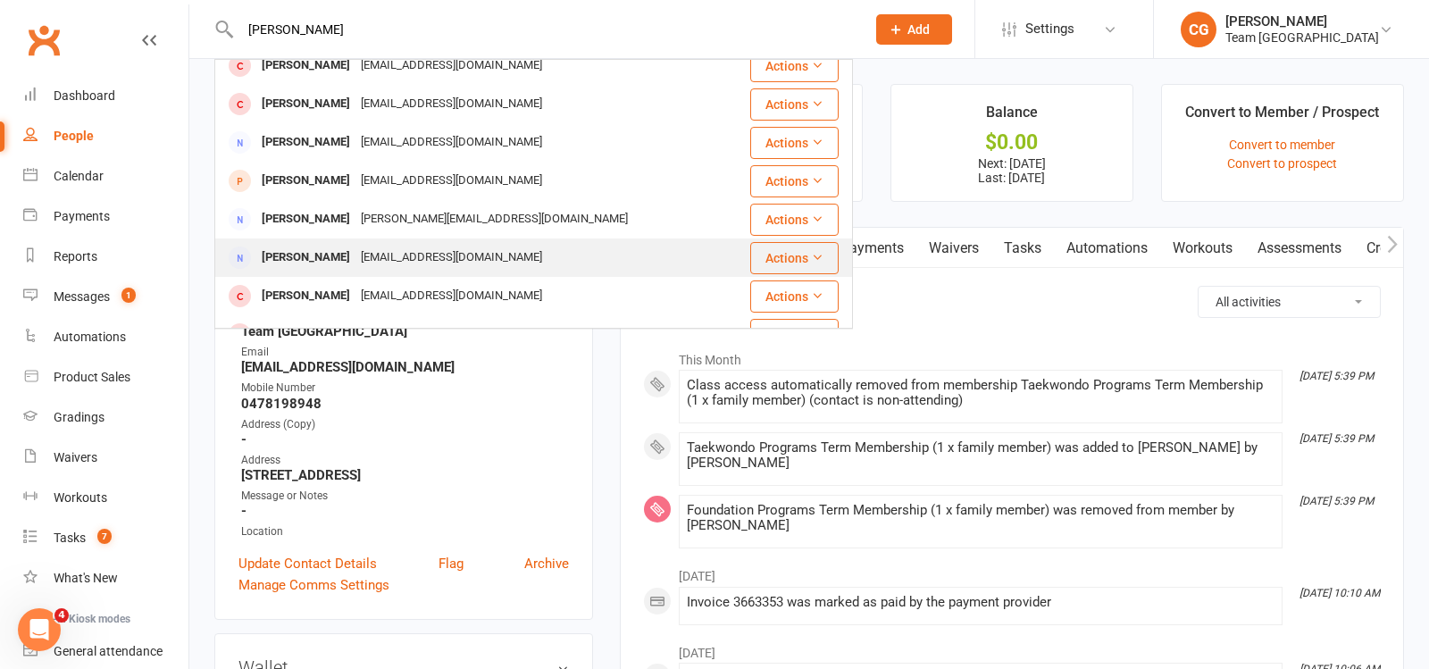
type input "george"
click at [381, 255] on div "hitachi473574@gmail.com" at bounding box center [452, 258] width 192 height 26
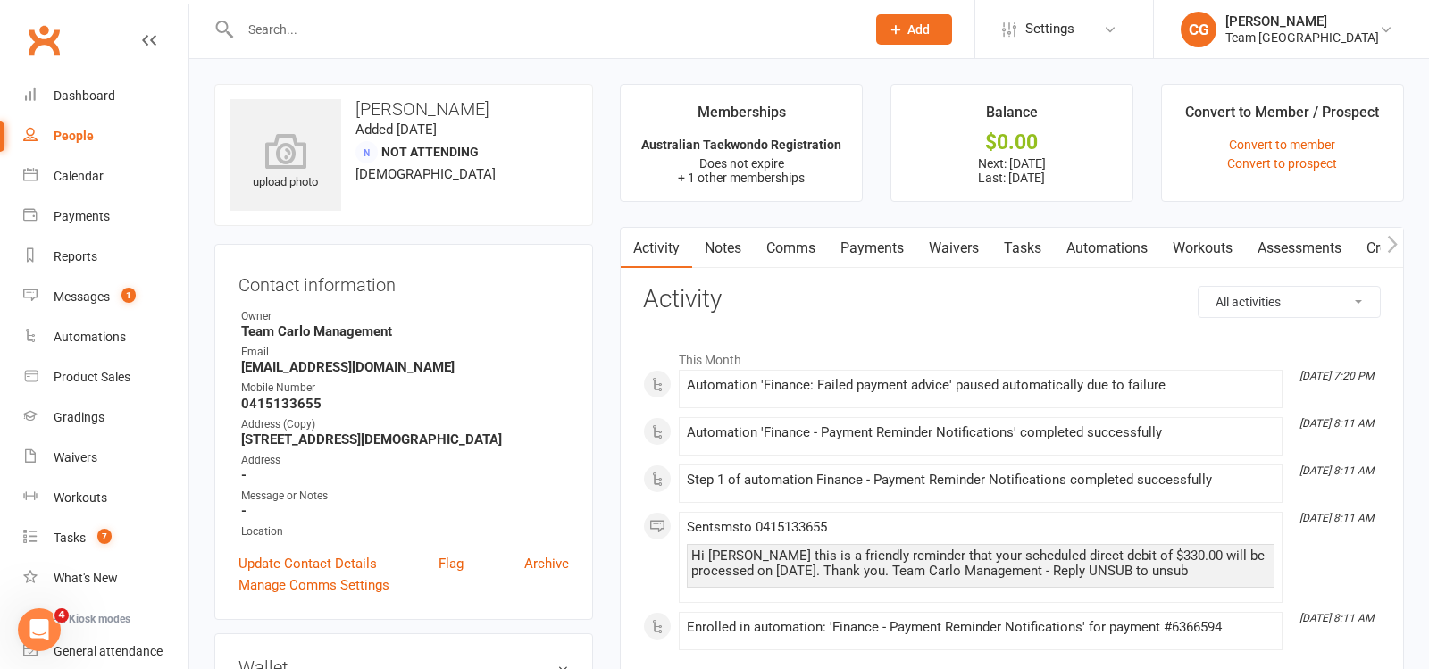
click at [870, 240] on link "Payments" at bounding box center [872, 248] width 88 height 41
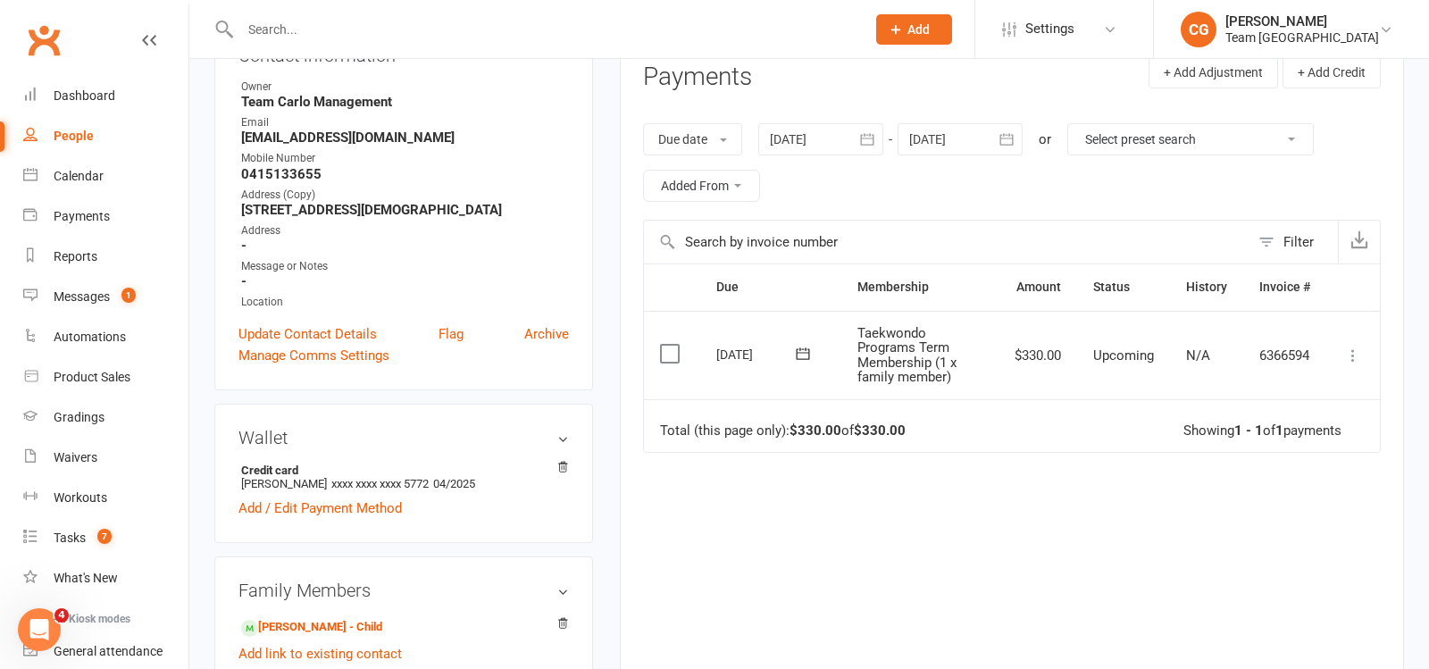
scroll to position [256, 0]
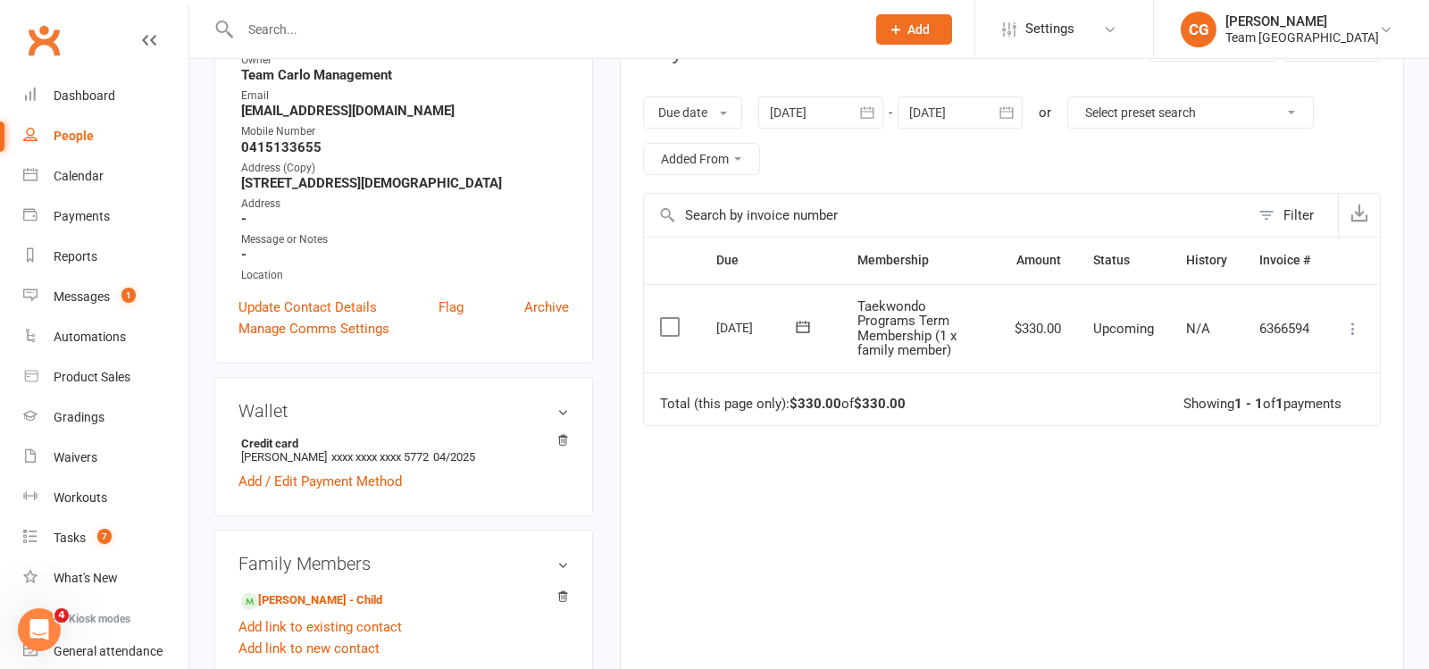
click at [802, 327] on icon at bounding box center [803, 327] width 18 height 18
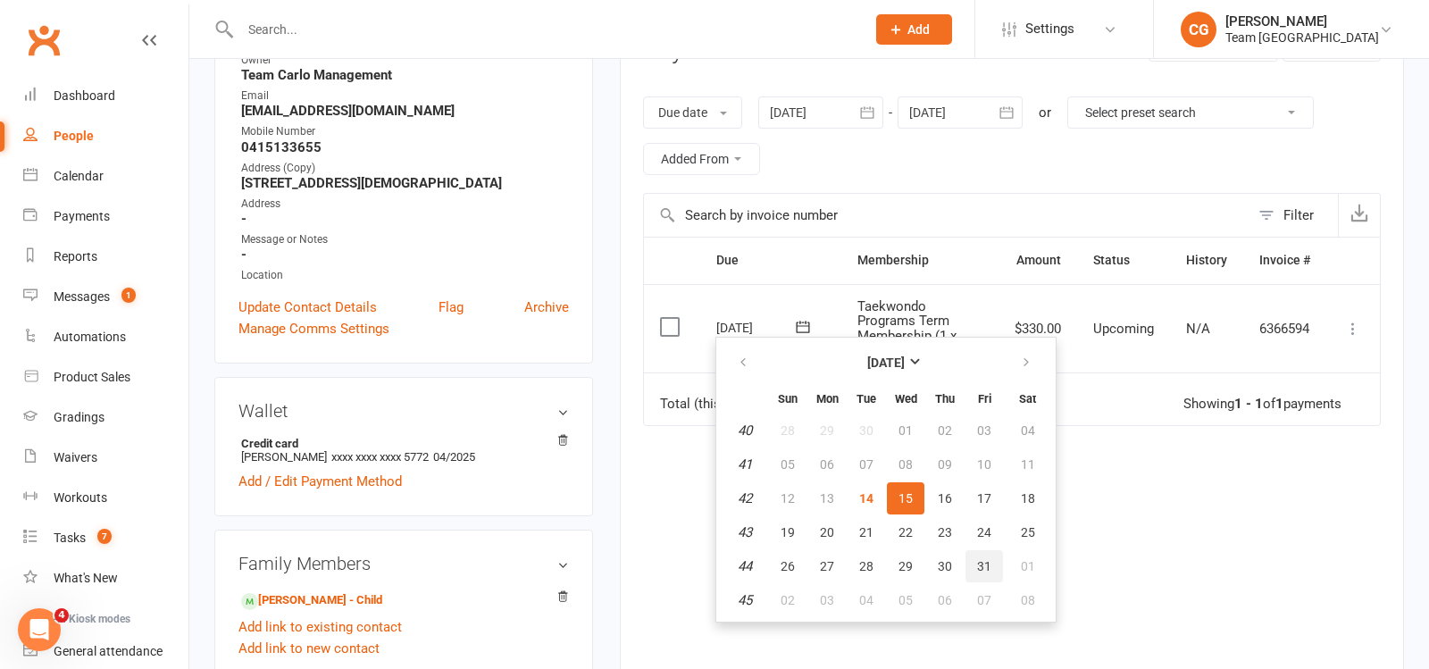
click at [983, 559] on span "31" at bounding box center [984, 566] width 14 height 14
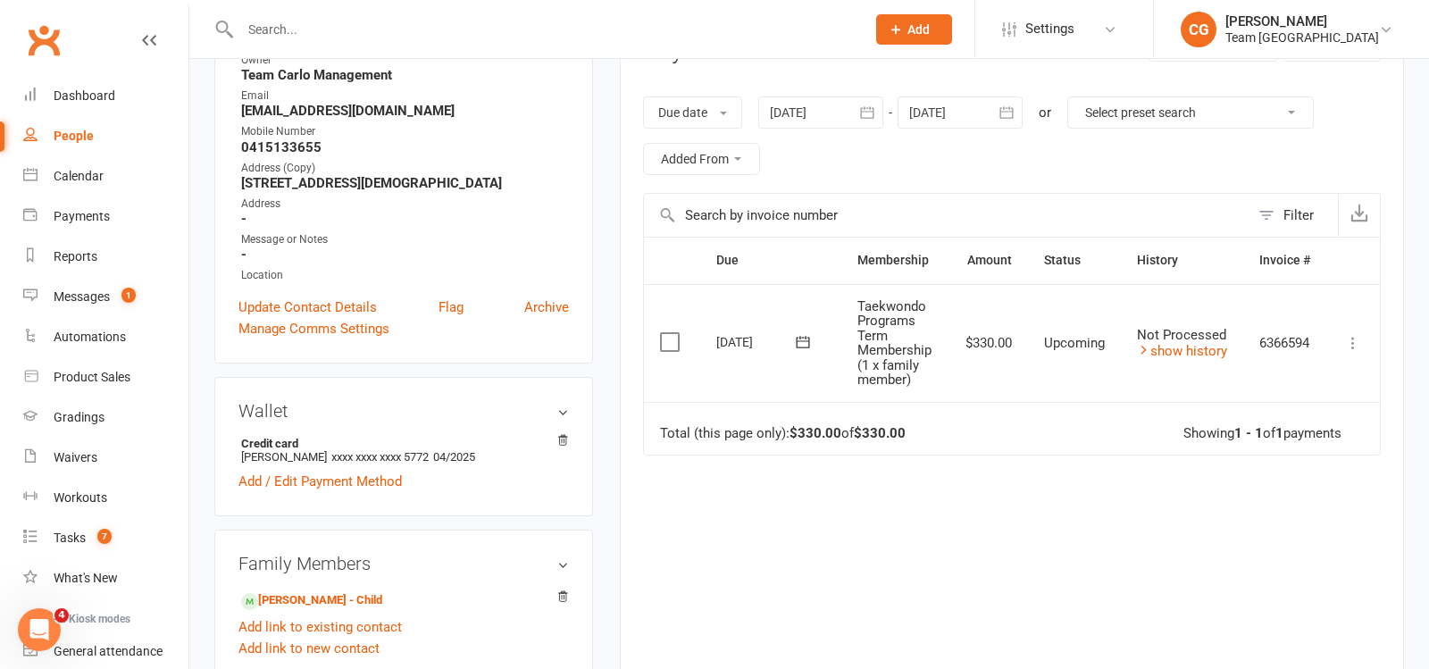
click at [322, 29] on input "text" at bounding box center [544, 29] width 618 height 25
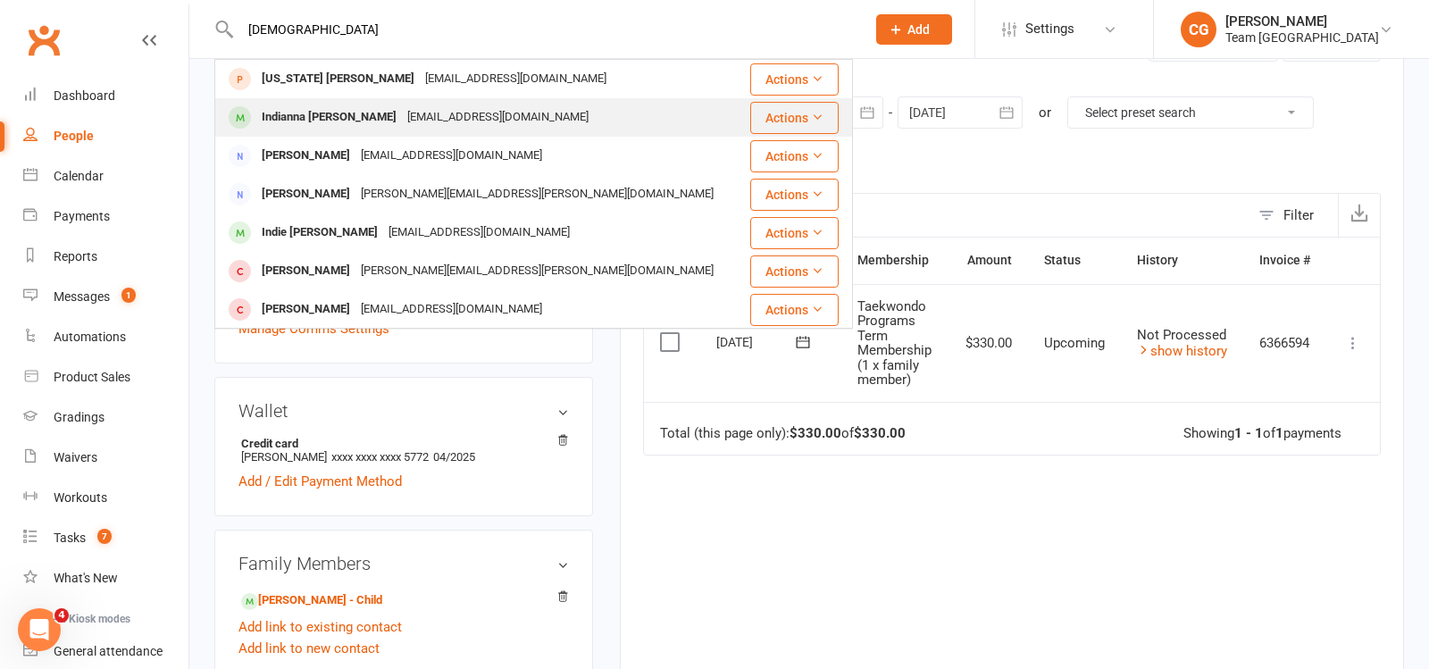
type input "indian"
click at [402, 114] on div "leahmchugh81@gmail.com" at bounding box center [498, 118] width 192 height 26
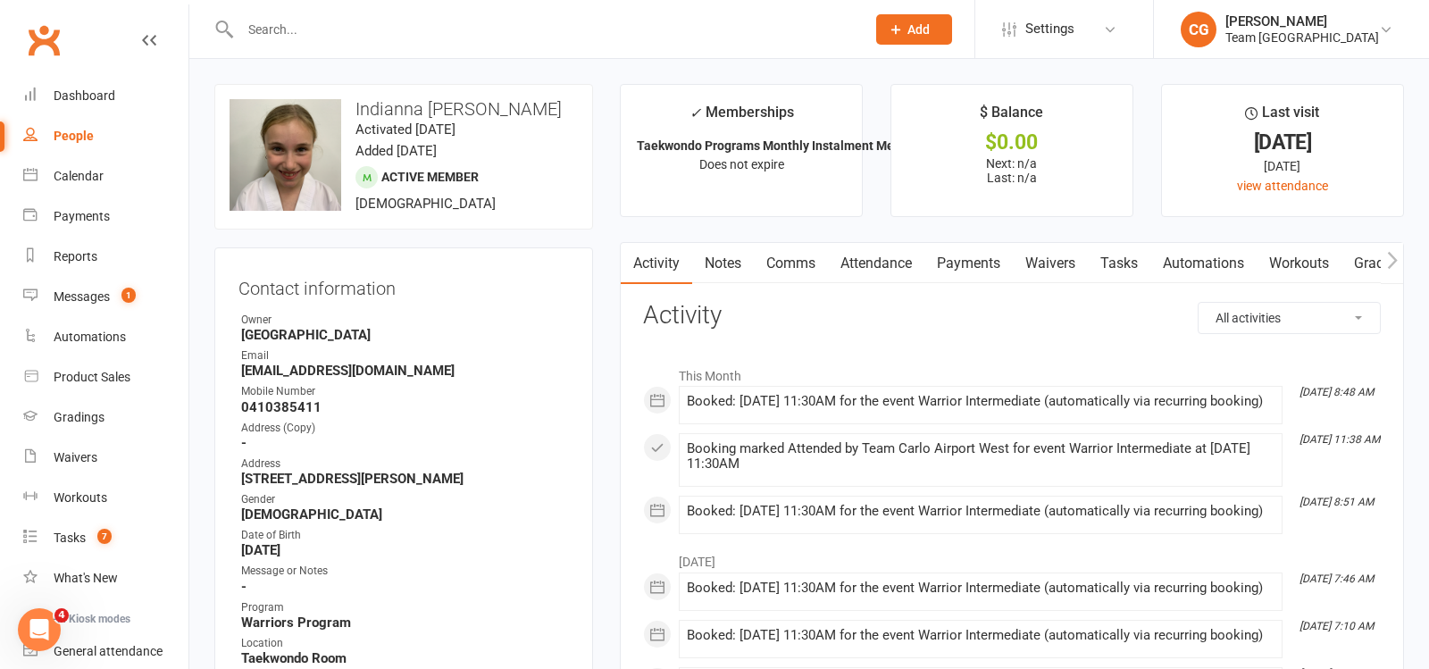
click at [872, 258] on link "Attendance" at bounding box center [876, 263] width 96 height 41
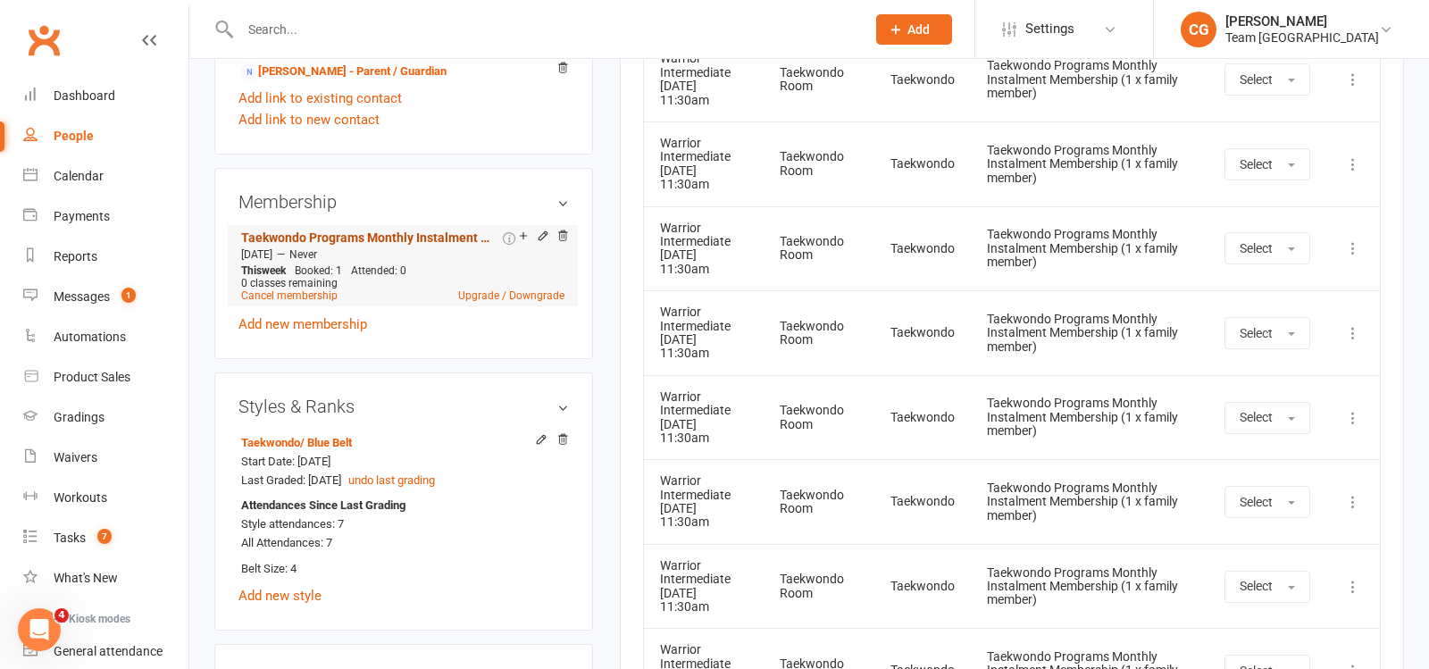
scroll to position [1176, 0]
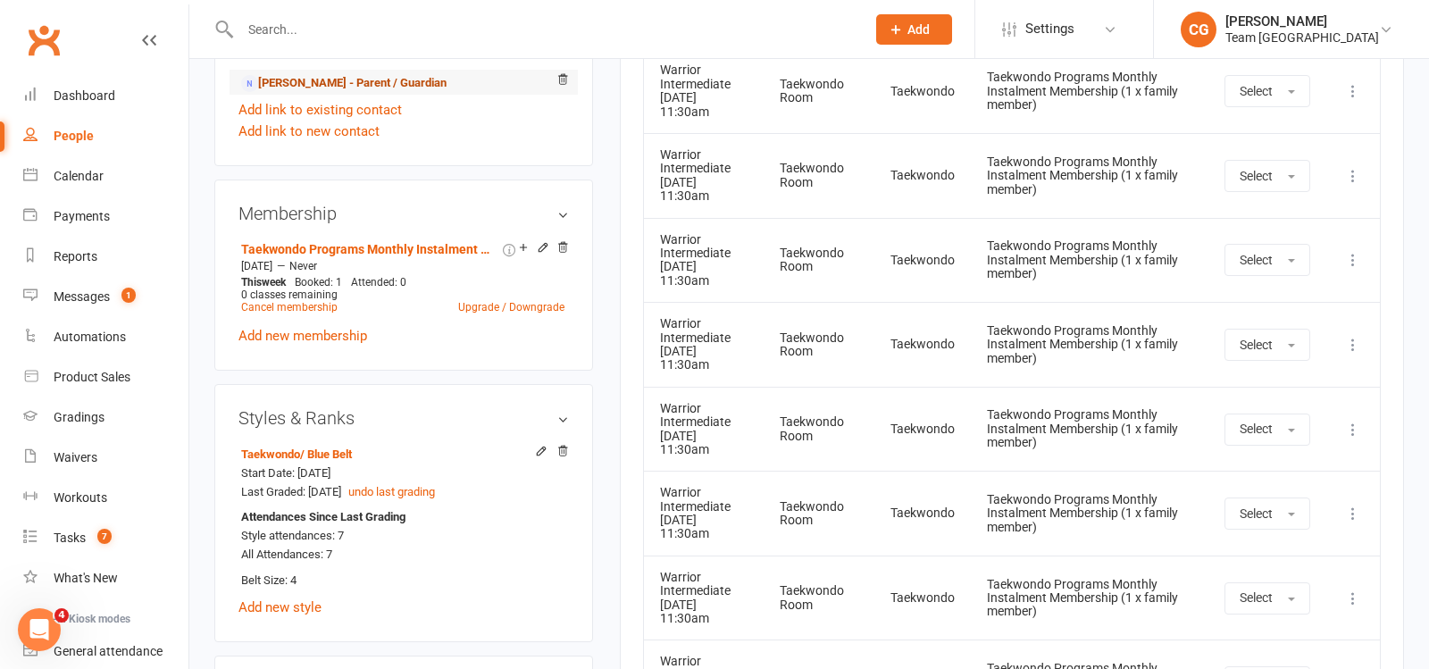
click at [364, 74] on link "Leah McHugh - Parent / Guardian" at bounding box center [343, 83] width 205 height 19
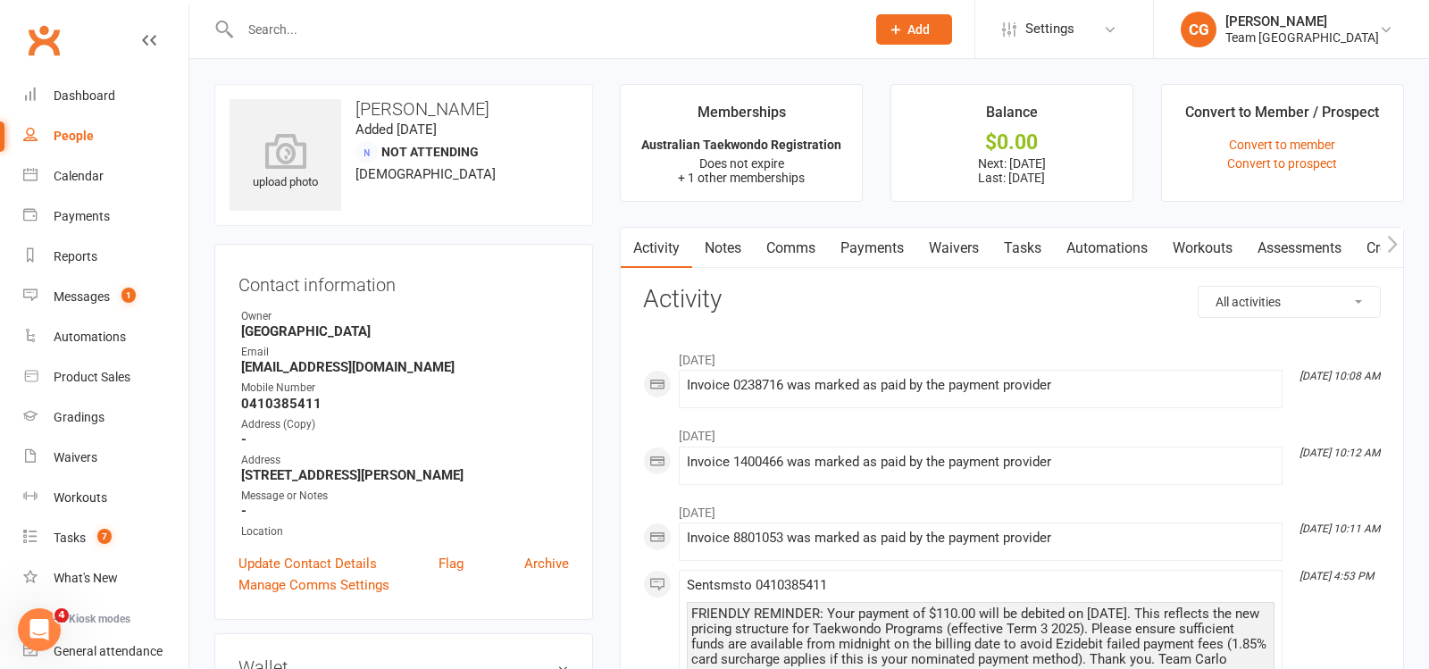
click at [887, 243] on link "Payments" at bounding box center [872, 248] width 88 height 41
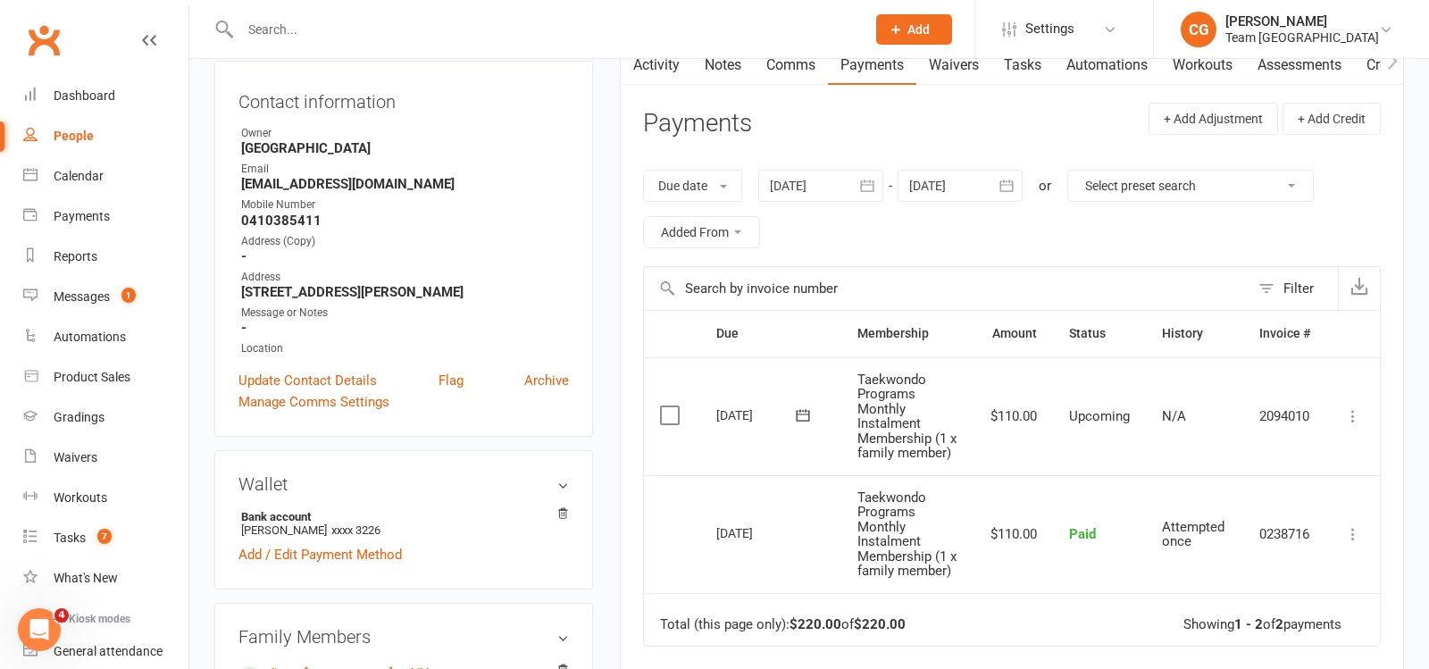
scroll to position [190, 0]
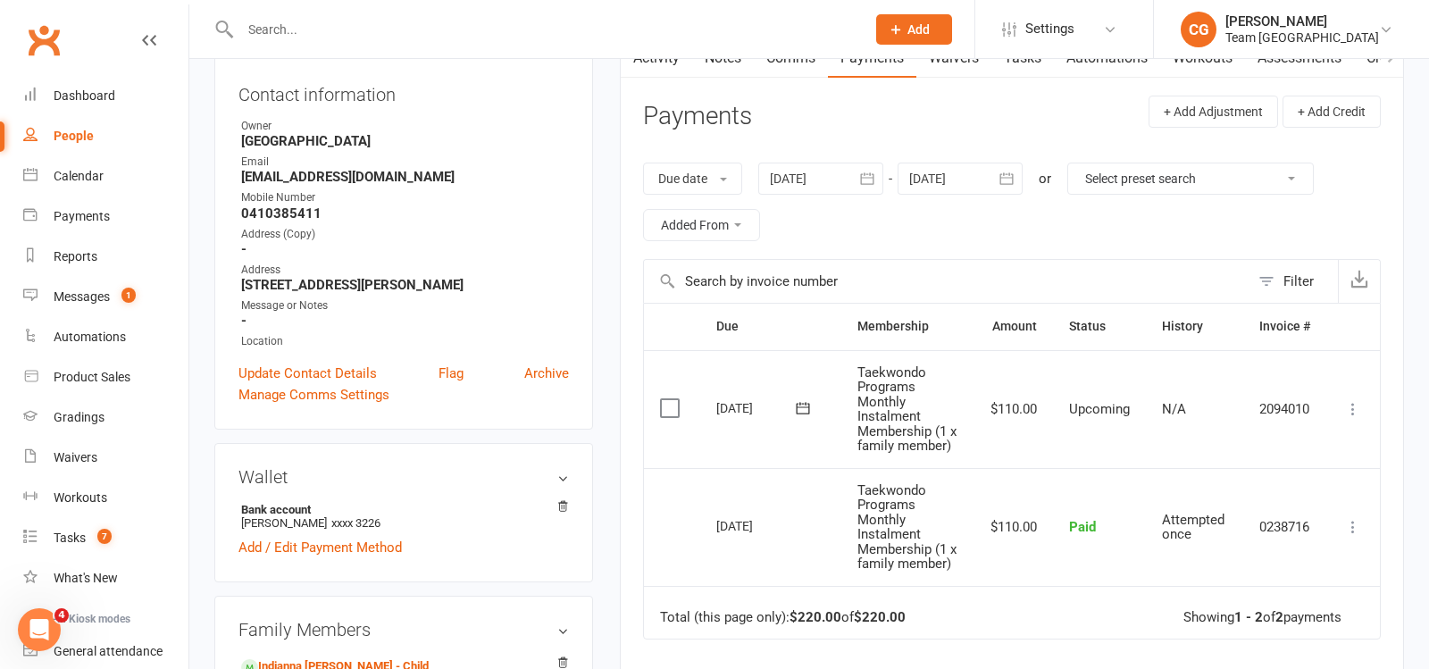
click at [807, 409] on icon at bounding box center [803, 408] width 13 height 12
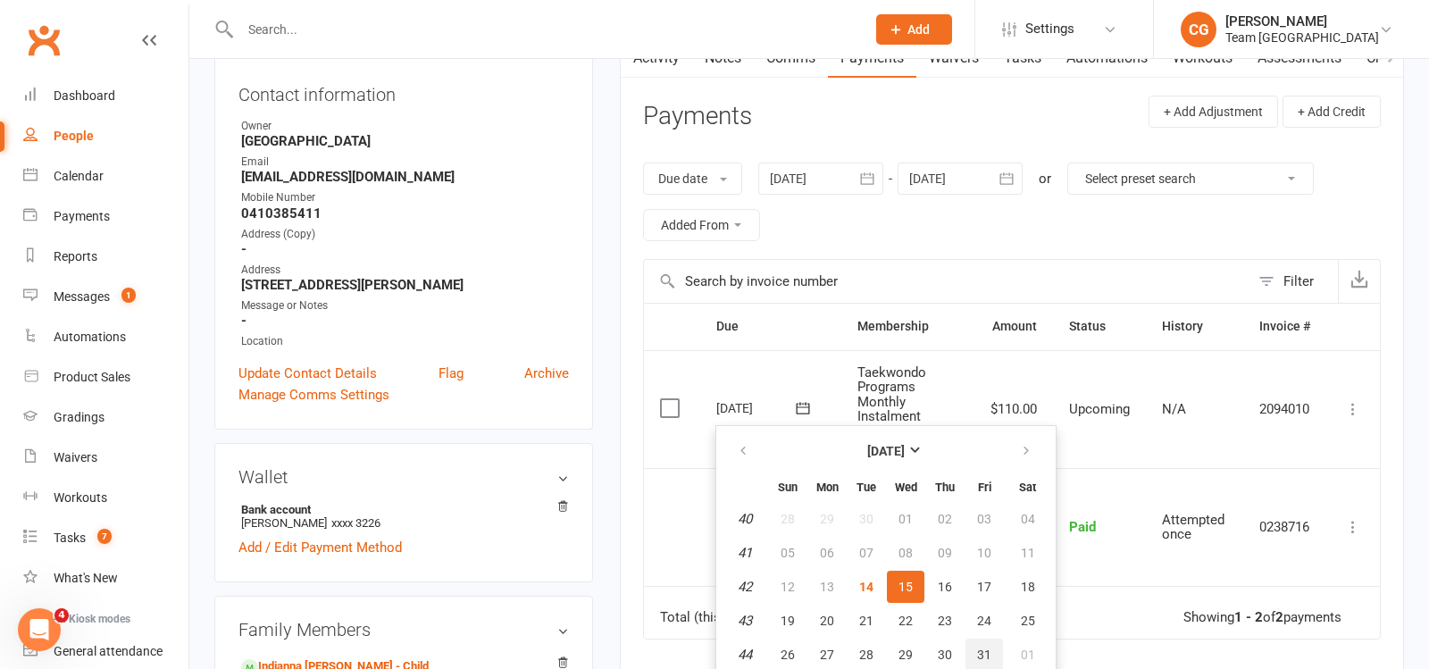
click at [977, 648] on span "31" at bounding box center [984, 655] width 14 height 14
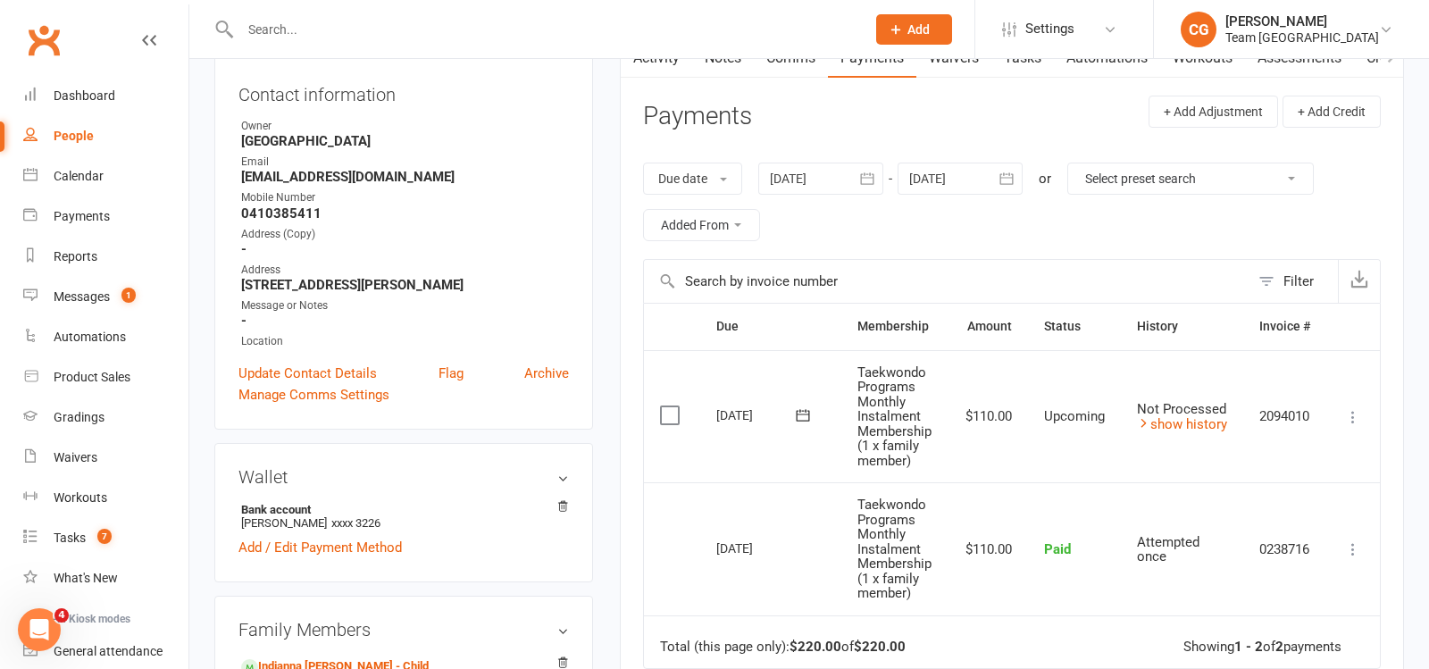
click at [300, 17] on input "text" at bounding box center [544, 29] width 618 height 25
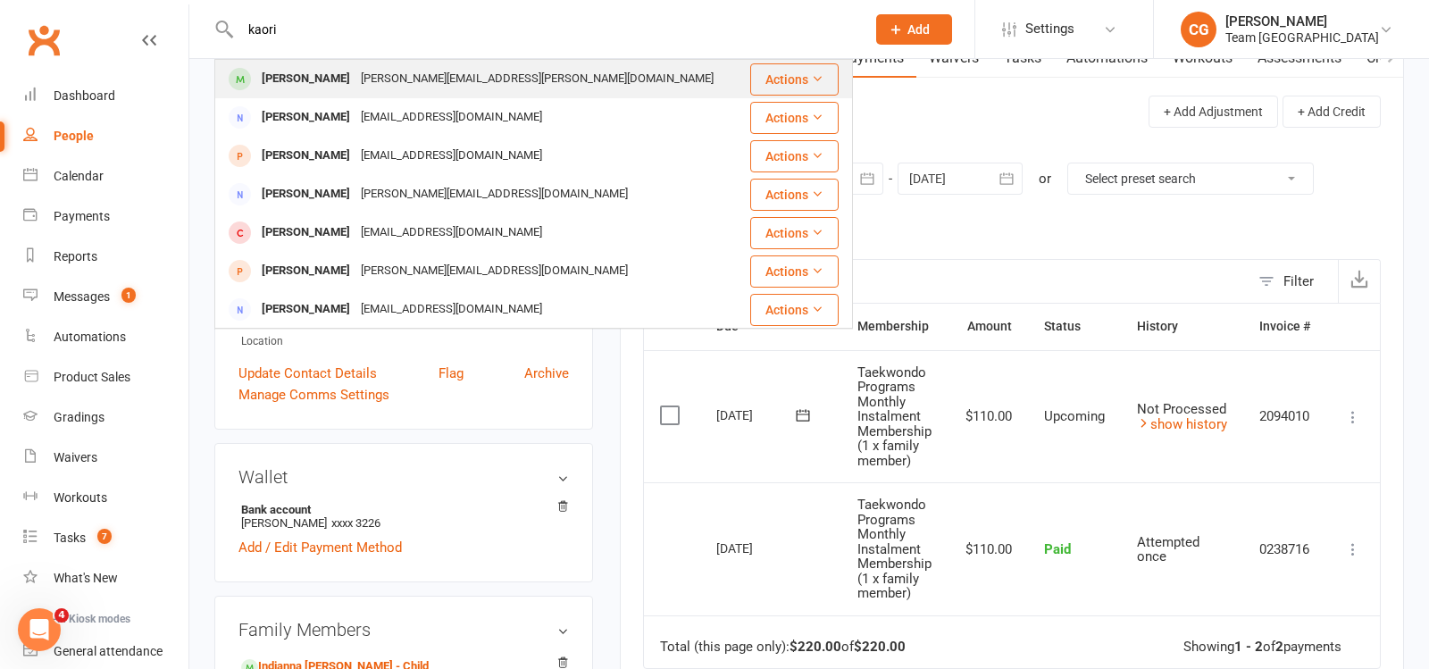
type input "kaori"
click at [302, 81] on div "Kaori Hoshina" at bounding box center [305, 79] width 99 height 26
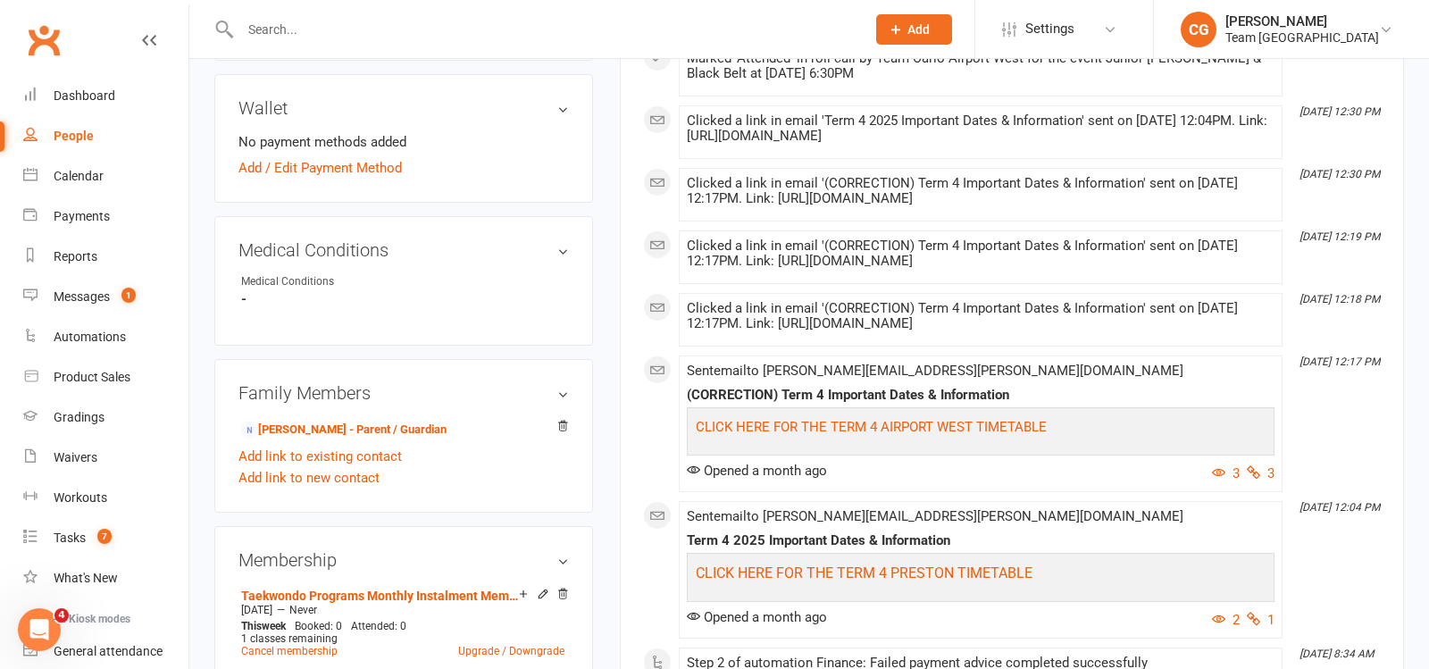
scroll to position [836, 0]
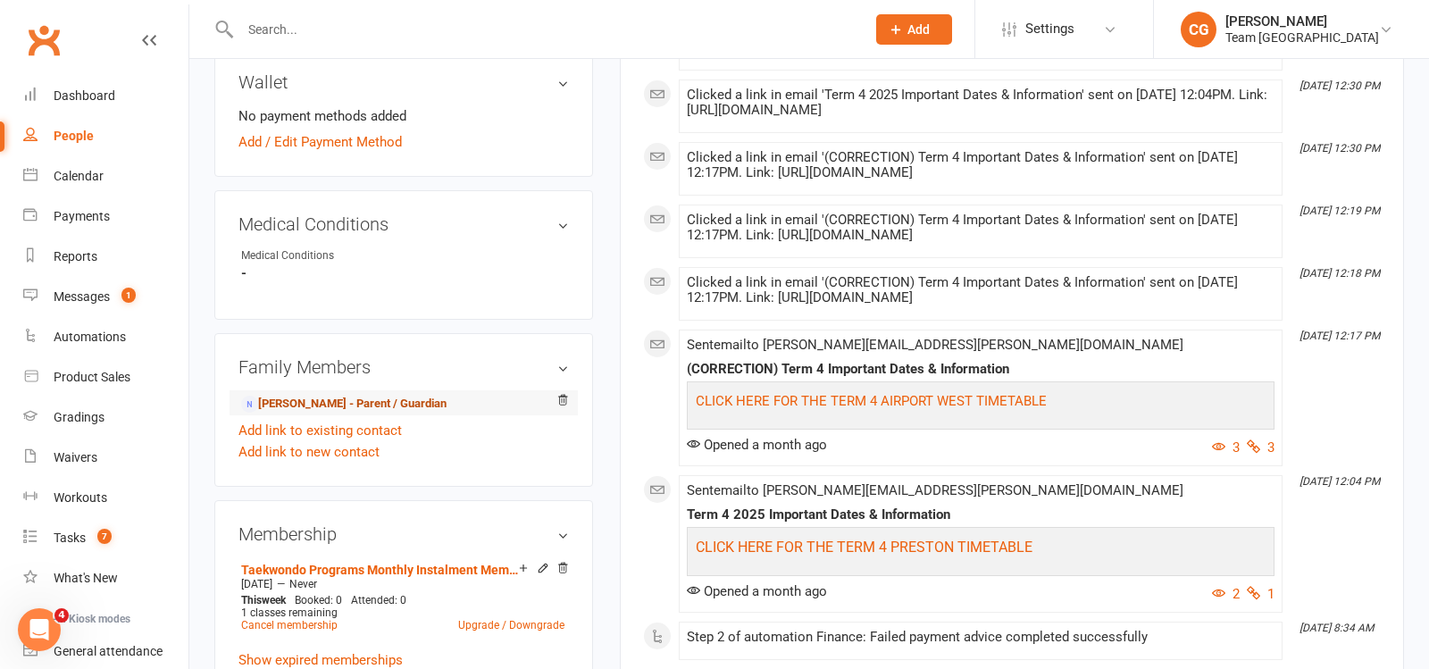
click at [351, 395] on link "Janneth Hoshina - Parent / Guardian" at bounding box center [343, 404] width 205 height 19
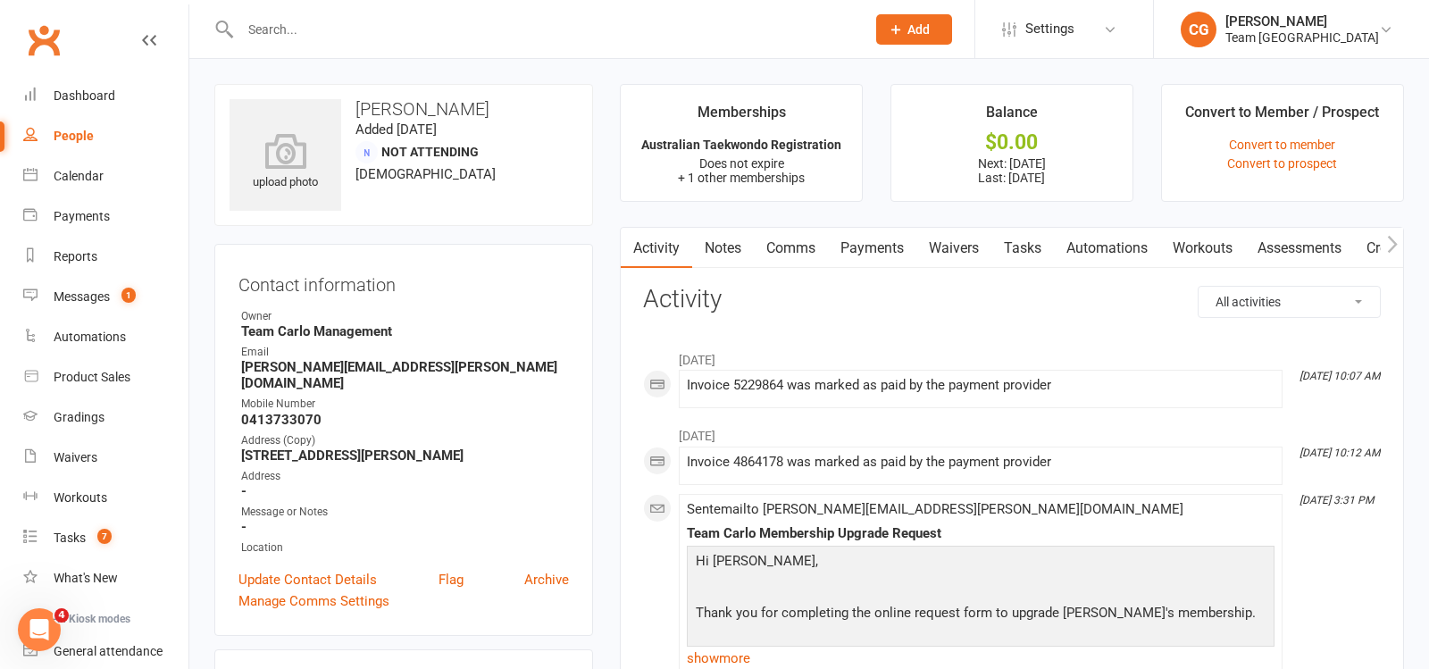
click at [871, 237] on link "Payments" at bounding box center [872, 248] width 88 height 41
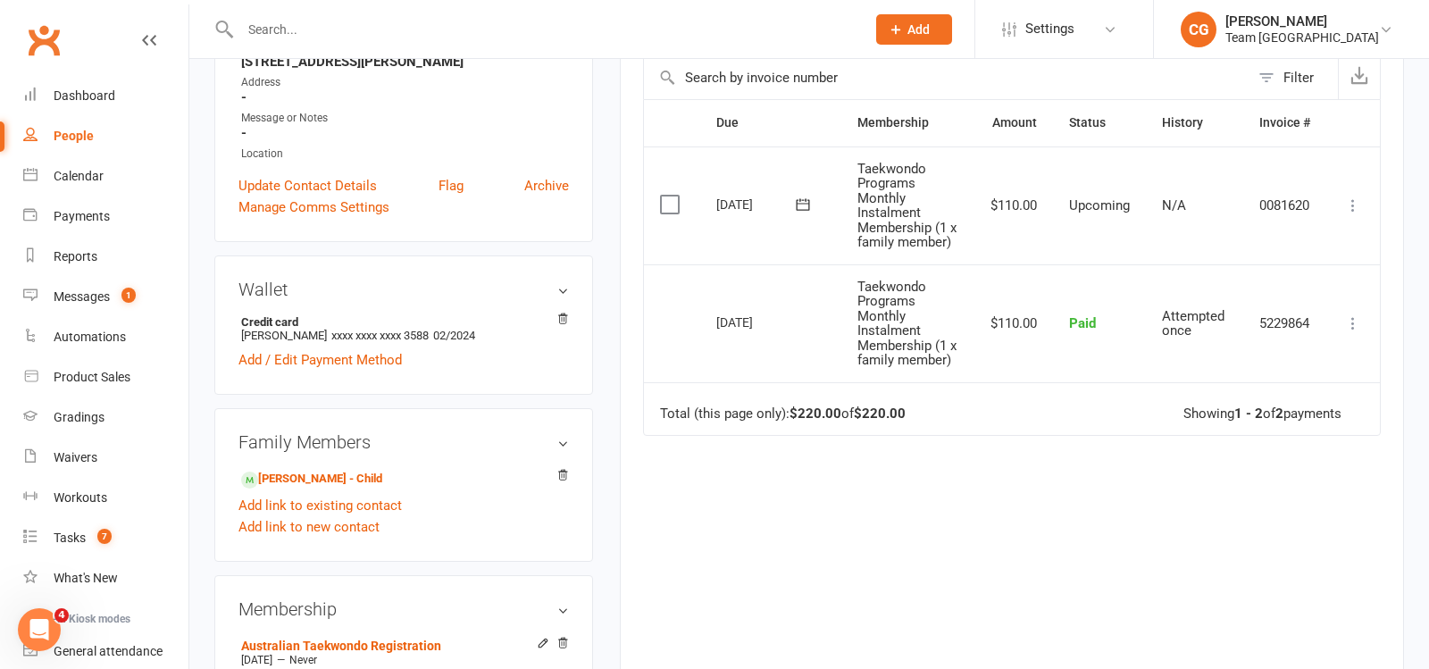
scroll to position [478, 0]
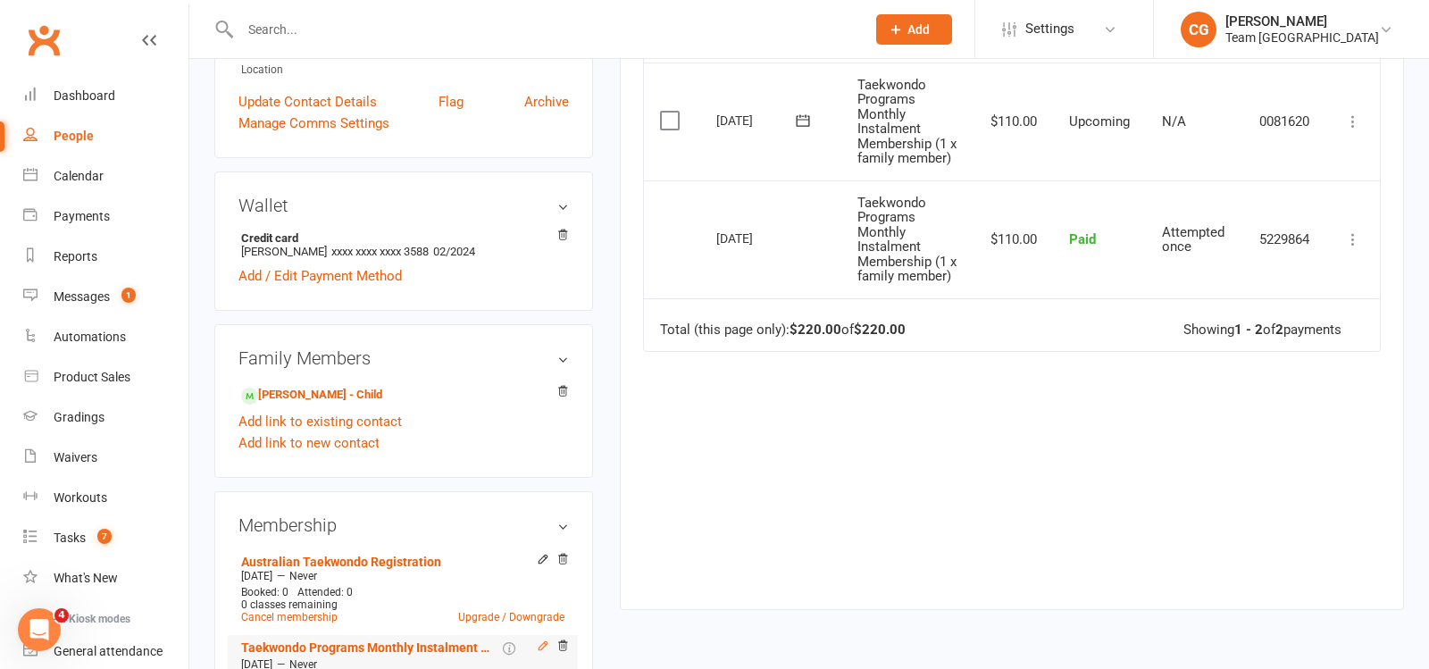
click at [543, 641] on icon at bounding box center [543, 645] width 8 height 8
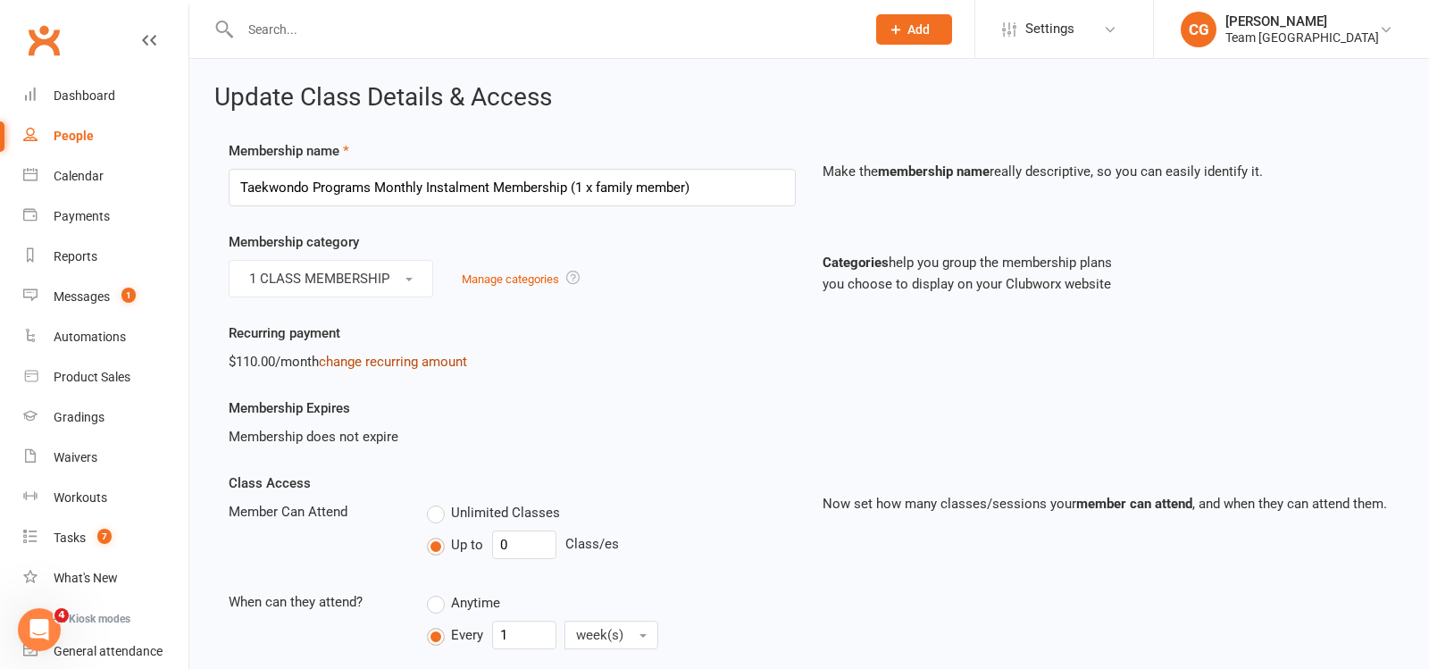
click at [394, 362] on link "change recurring amount" at bounding box center [393, 362] width 148 height 16
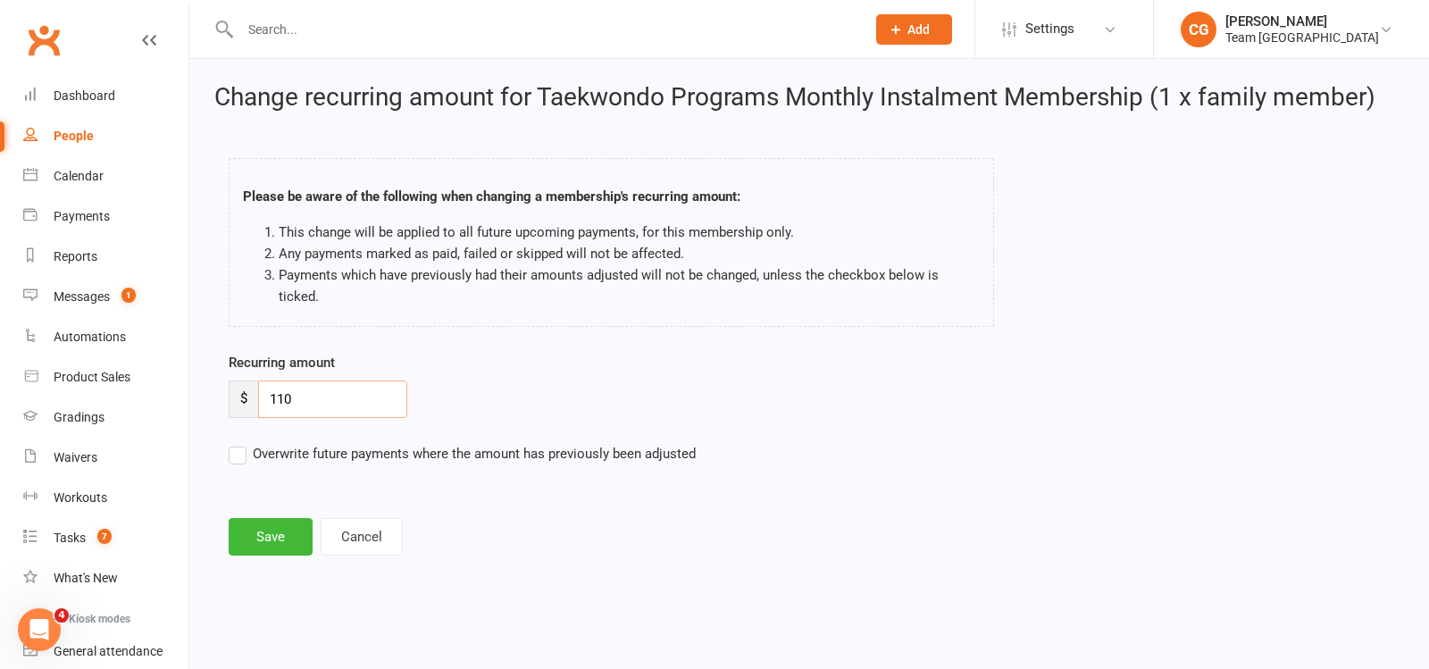
drag, startPoint x: 300, startPoint y: 381, endPoint x: 205, endPoint y: 377, distance: 95.6
click at [205, 377] on div "Change recurring amount for Taekwondo Programs Monthly Instalment Membership (1…" at bounding box center [809, 321] width 1240 height 525
type input "165"
click at [257, 518] on button "Save" at bounding box center [271, 537] width 84 height 38
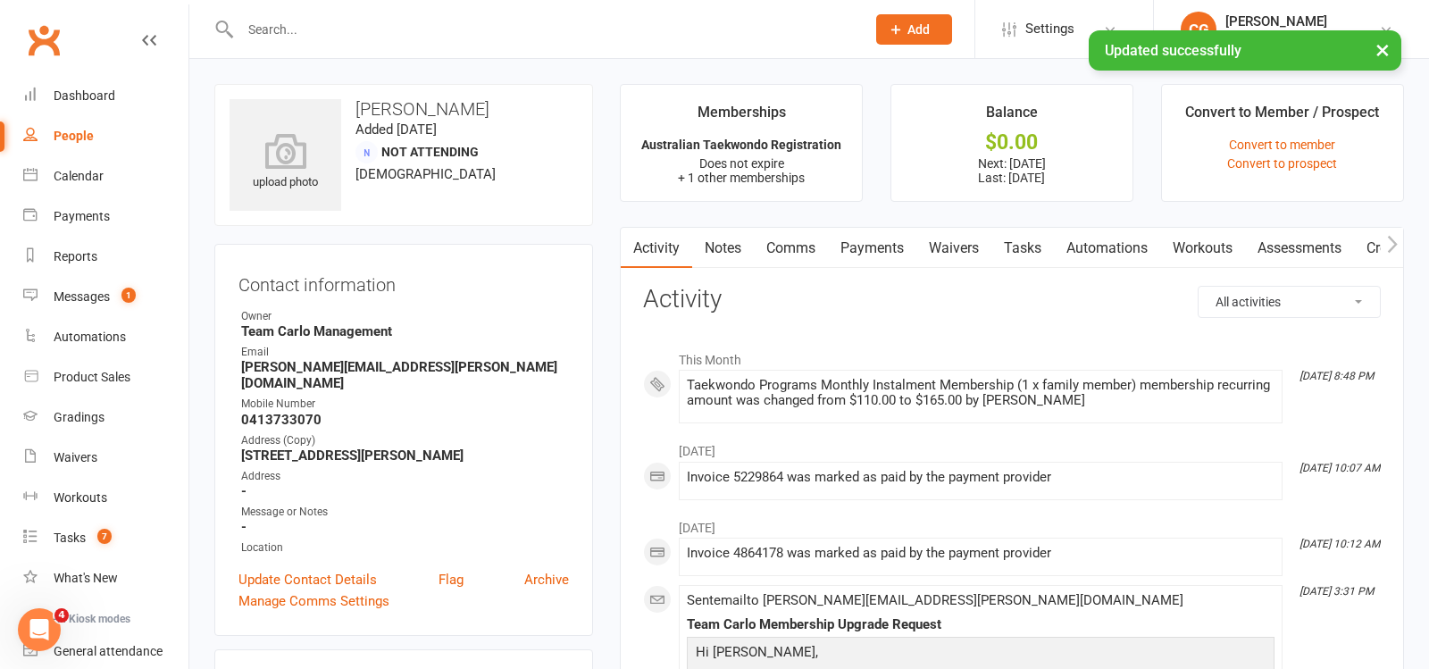
click at [874, 249] on link "Payments" at bounding box center [872, 248] width 88 height 41
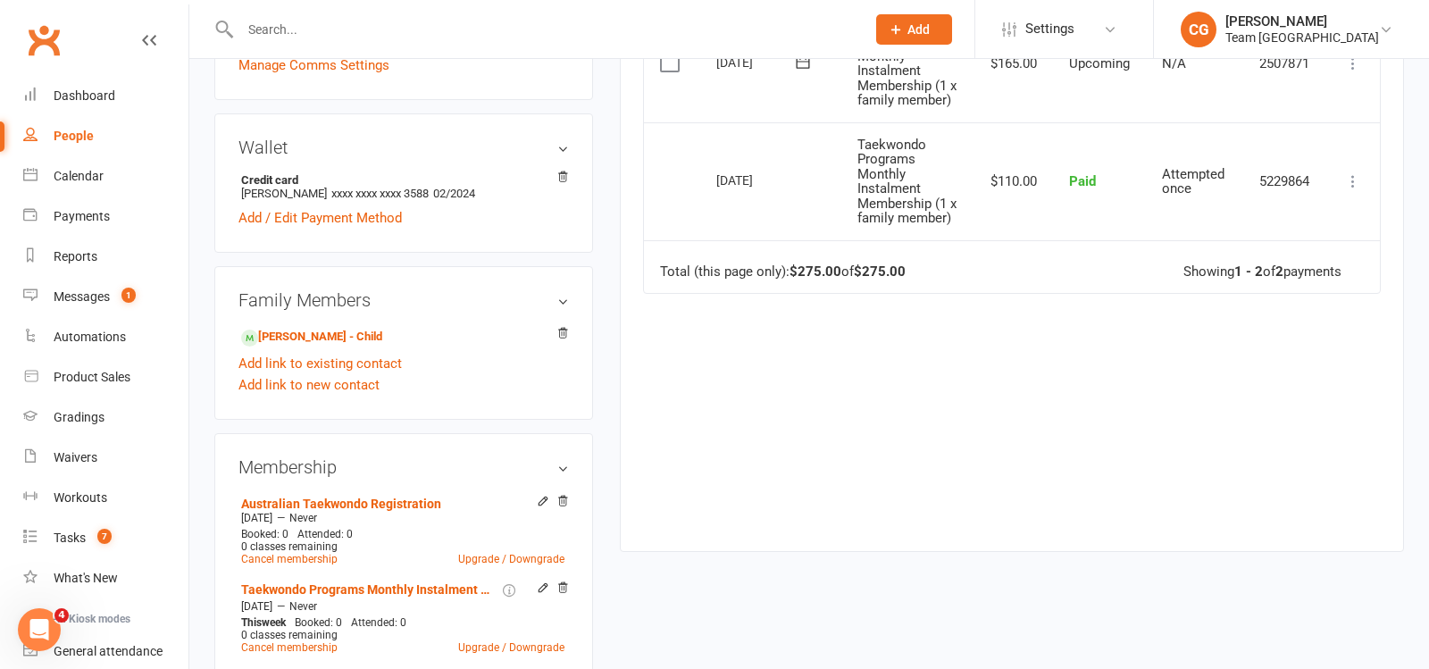
scroll to position [550, 0]
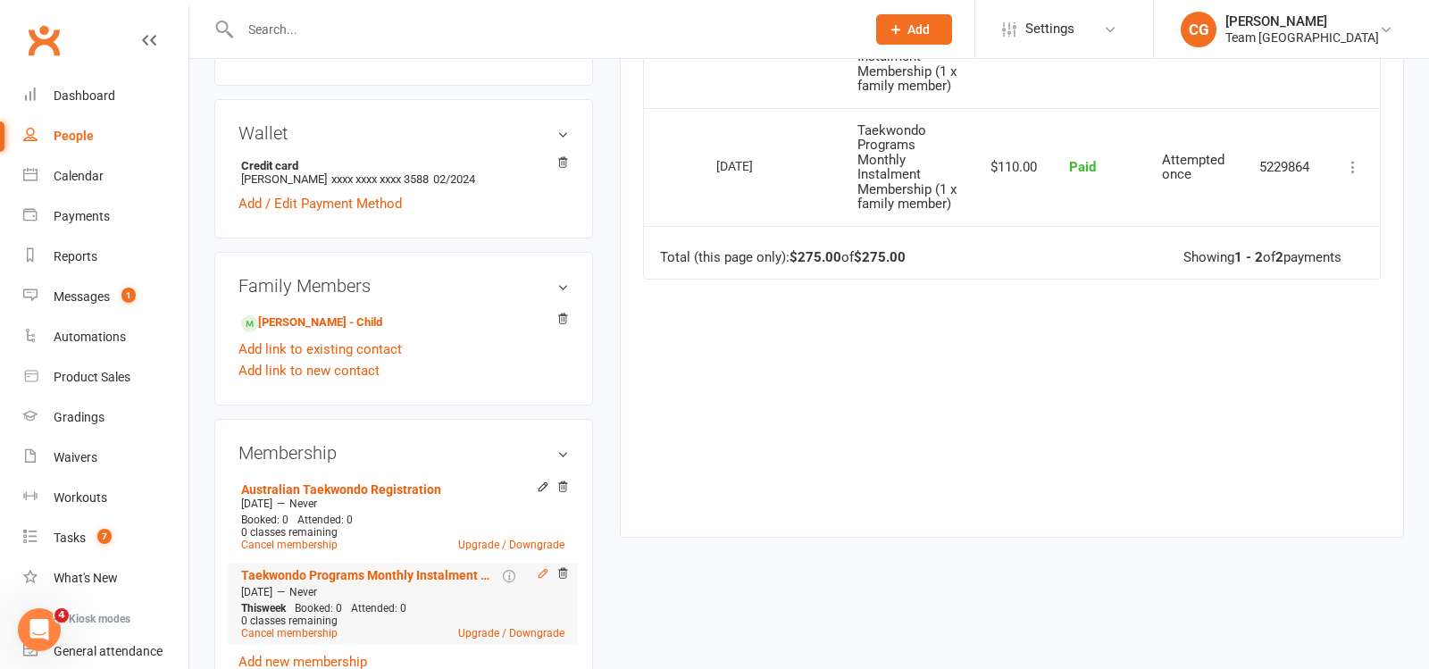
click at [540, 567] on icon at bounding box center [543, 573] width 13 height 13
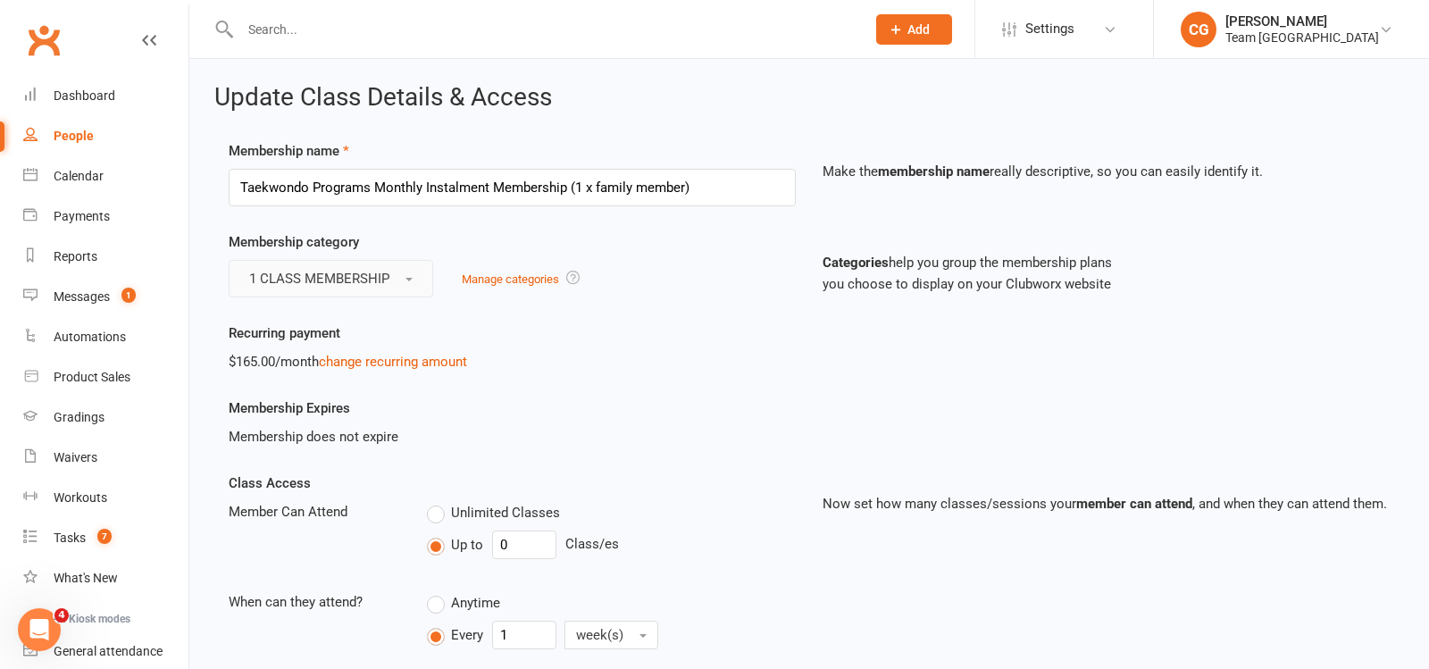
click at [322, 268] on button "1 CLASS MEMBERSHIP" at bounding box center [331, 279] width 205 height 38
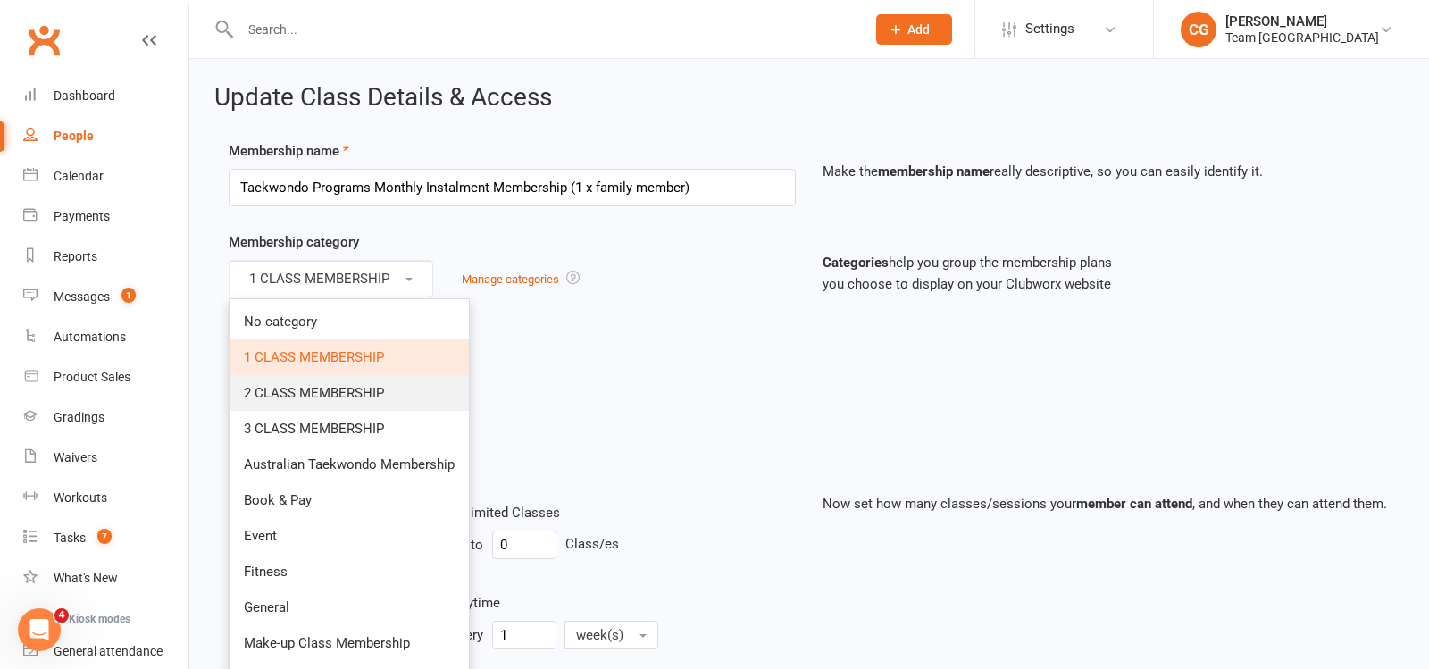
click at [316, 375] on link "2 CLASS MEMBERSHIP" at bounding box center [349, 393] width 239 height 36
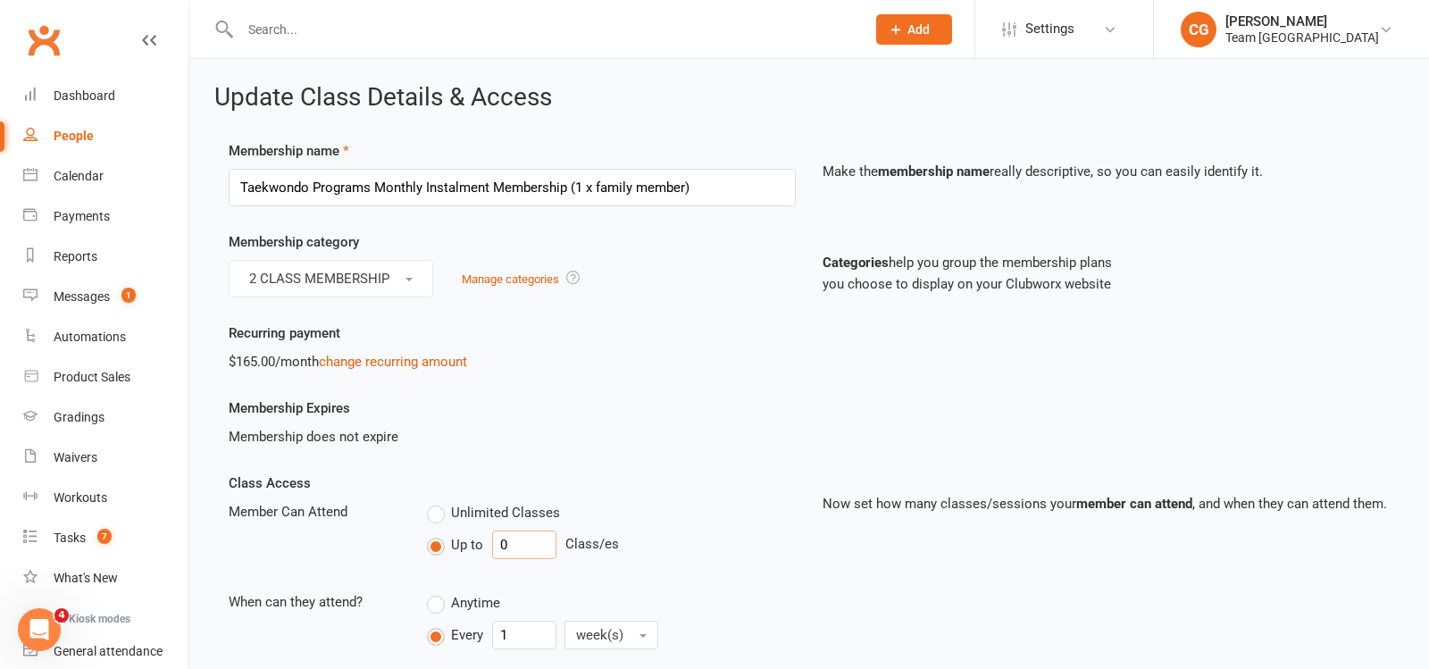
drag, startPoint x: 519, startPoint y: 549, endPoint x: 440, endPoint y: 533, distance: 80.2
click at [440, 533] on div "Up to 0 Class/es" at bounding box center [611, 545] width 369 height 29
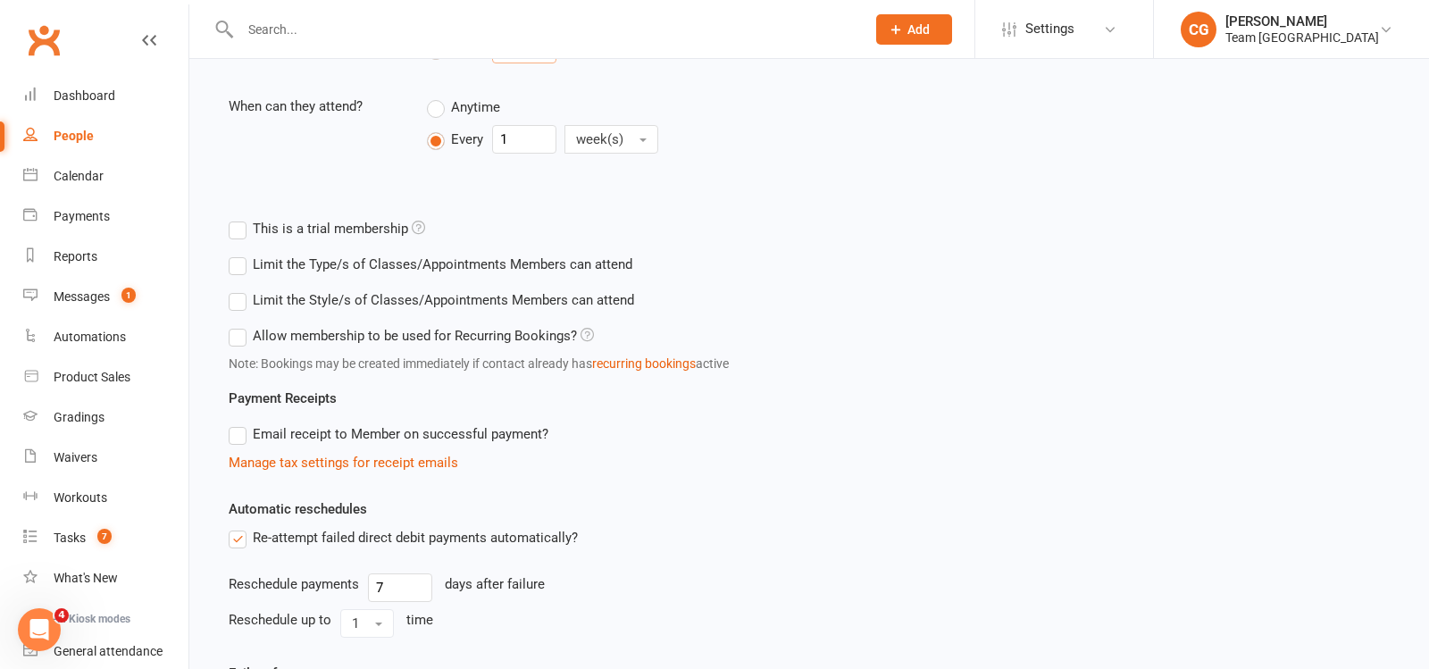
scroll to position [713, 0]
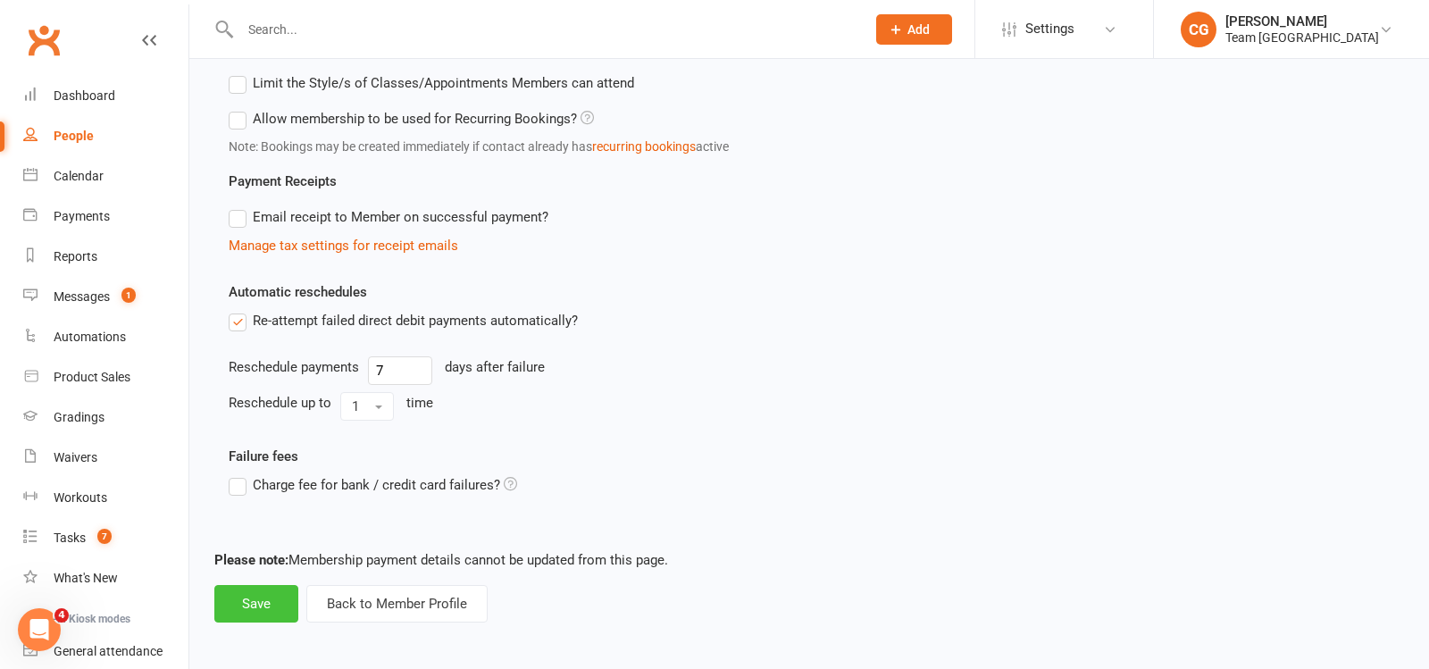
type input "2"
click at [261, 585] on button "Save" at bounding box center [256, 604] width 84 height 38
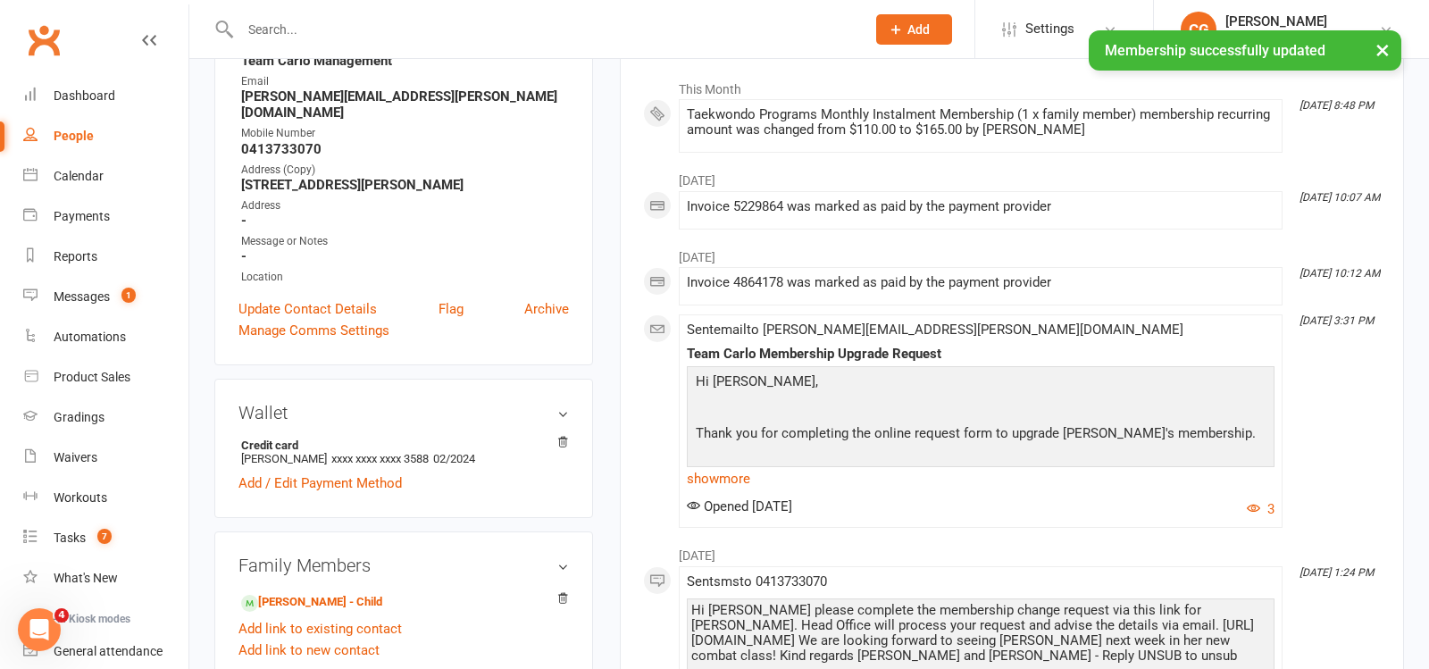
scroll to position [466, 0]
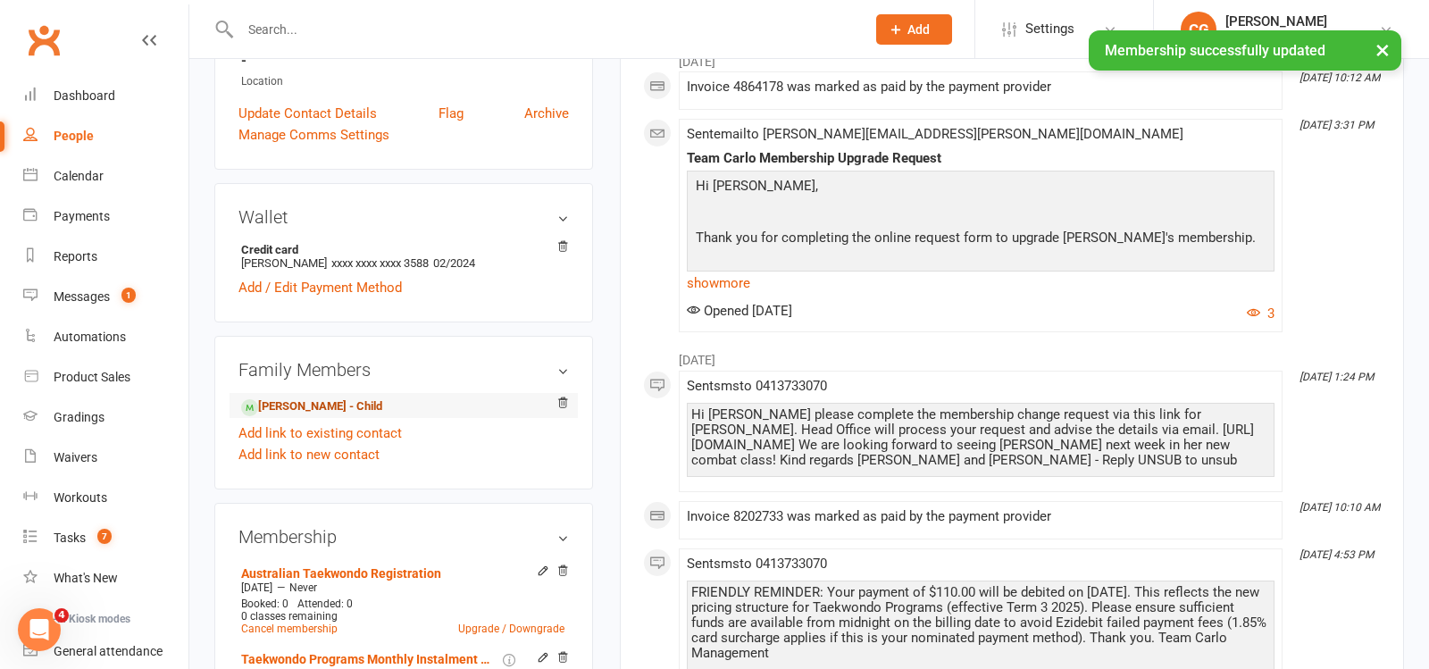
click at [299, 397] on link "Kaori Hoshina - Child" at bounding box center [311, 406] width 141 height 19
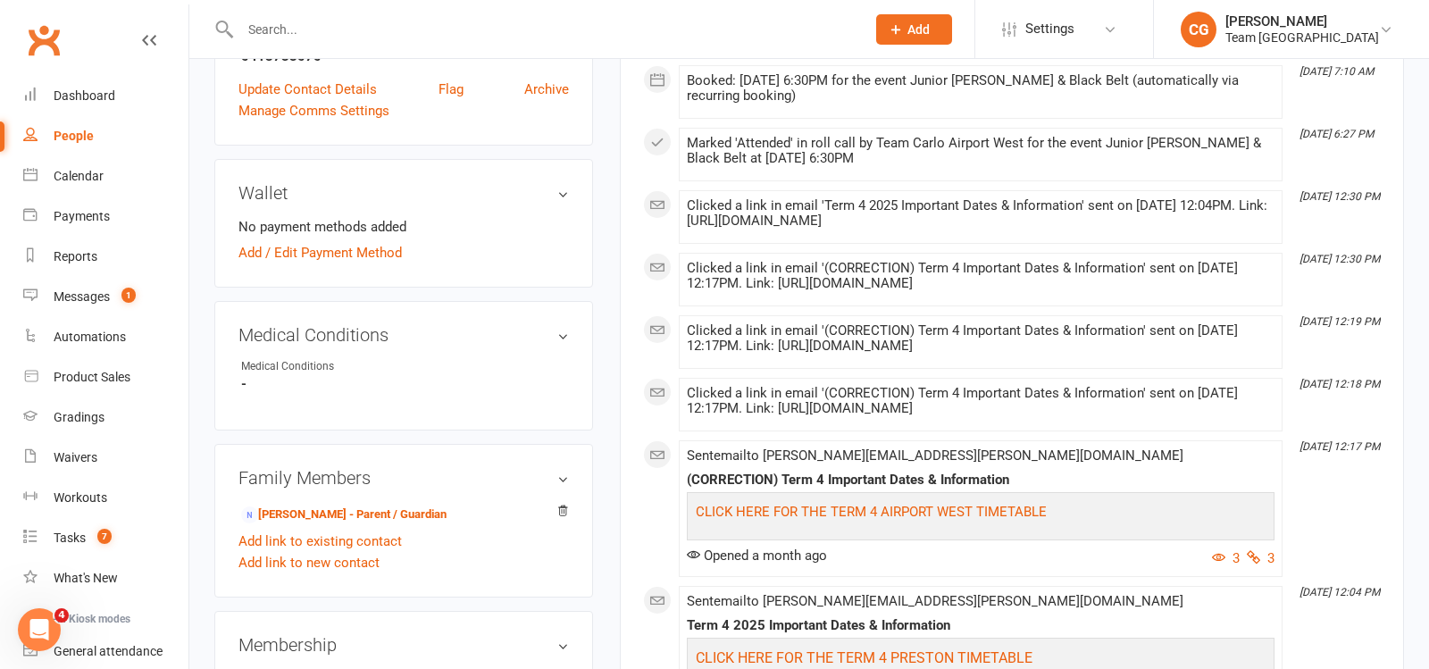
scroll to position [791, 0]
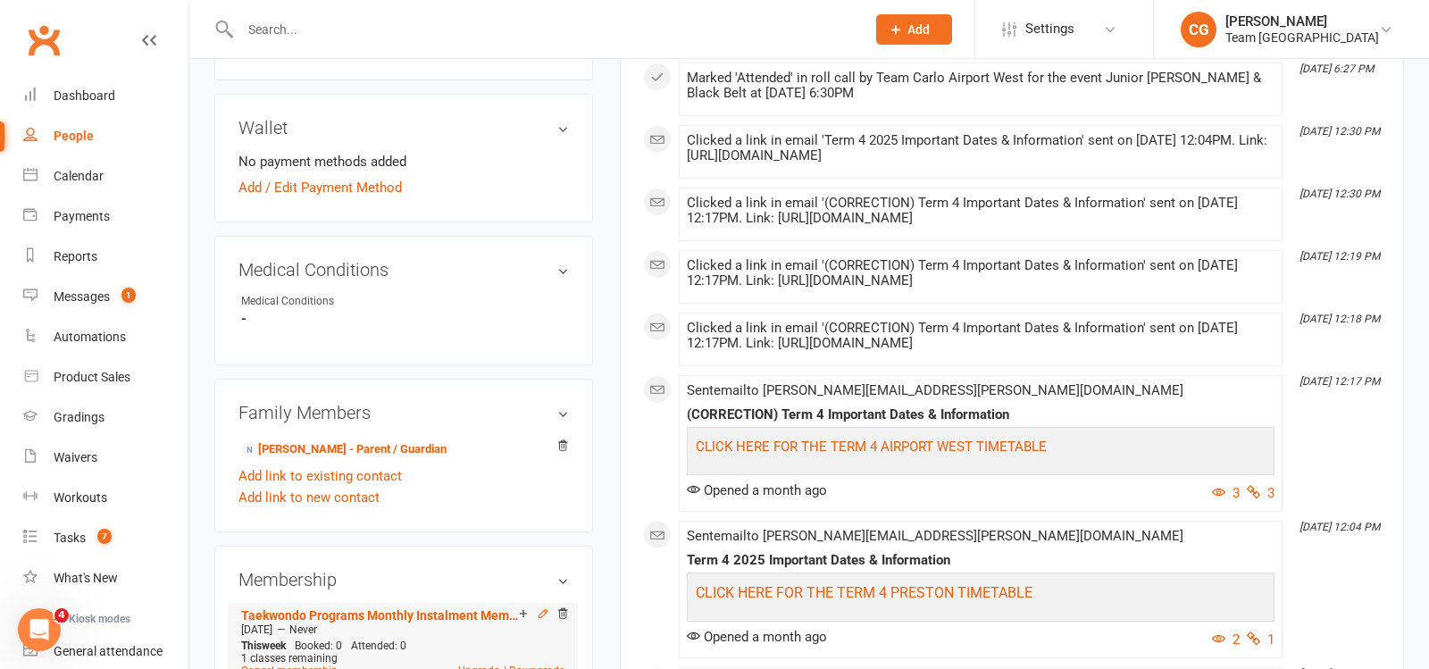
click at [544, 607] on icon at bounding box center [543, 613] width 13 height 13
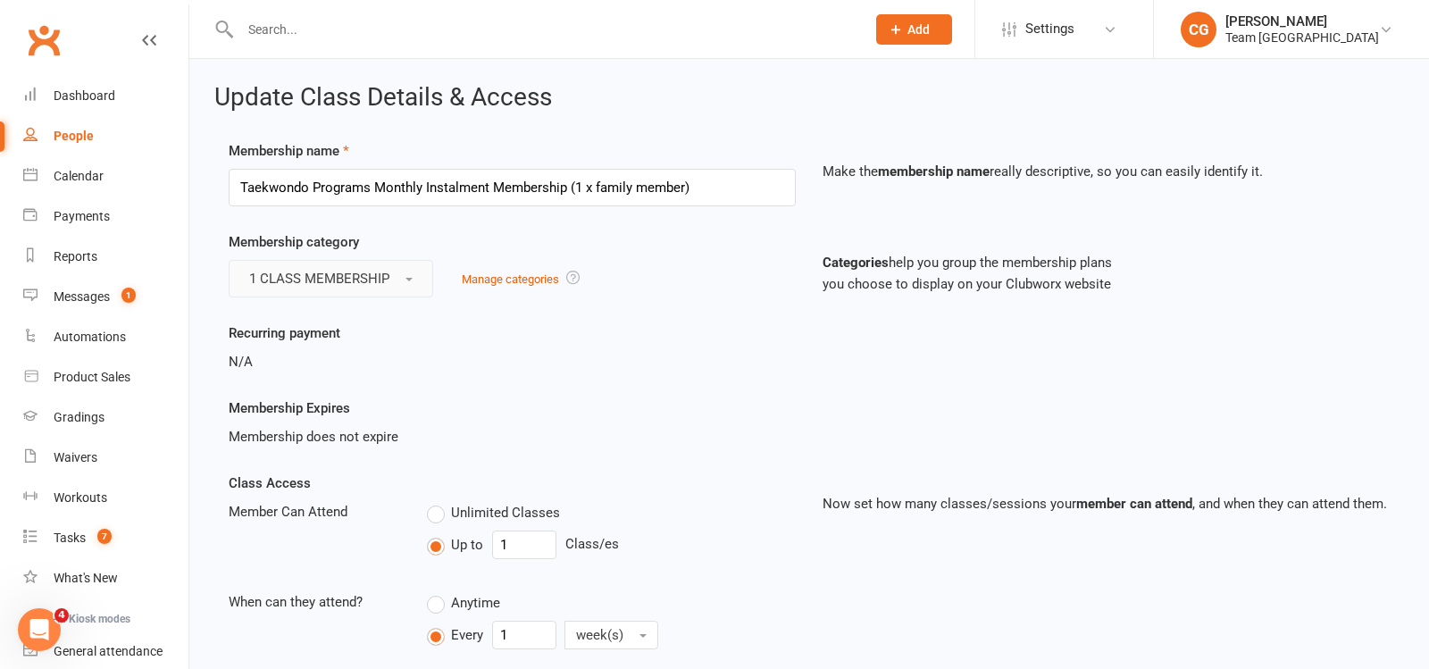
click at [341, 285] on button "1 CLASS MEMBERSHIP" at bounding box center [331, 279] width 205 height 38
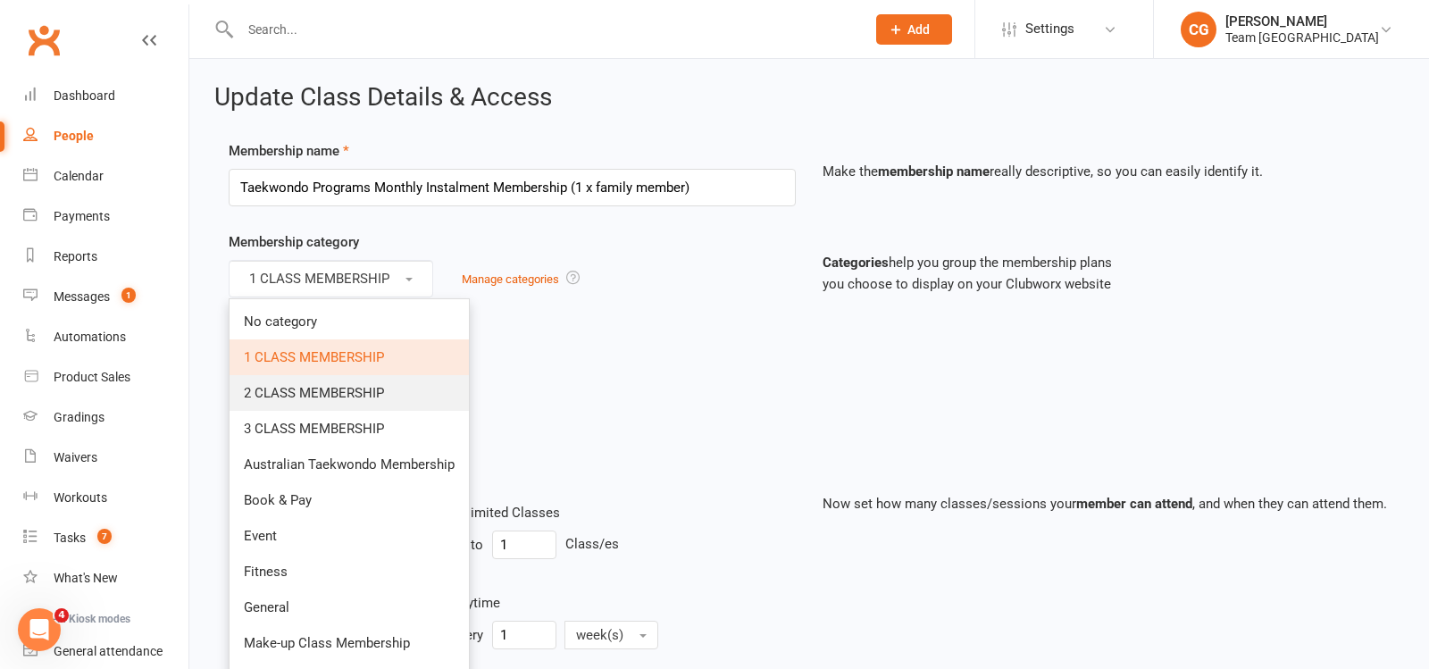
click at [334, 385] on span "2 CLASS MEMBERSHIP" at bounding box center [314, 393] width 140 height 16
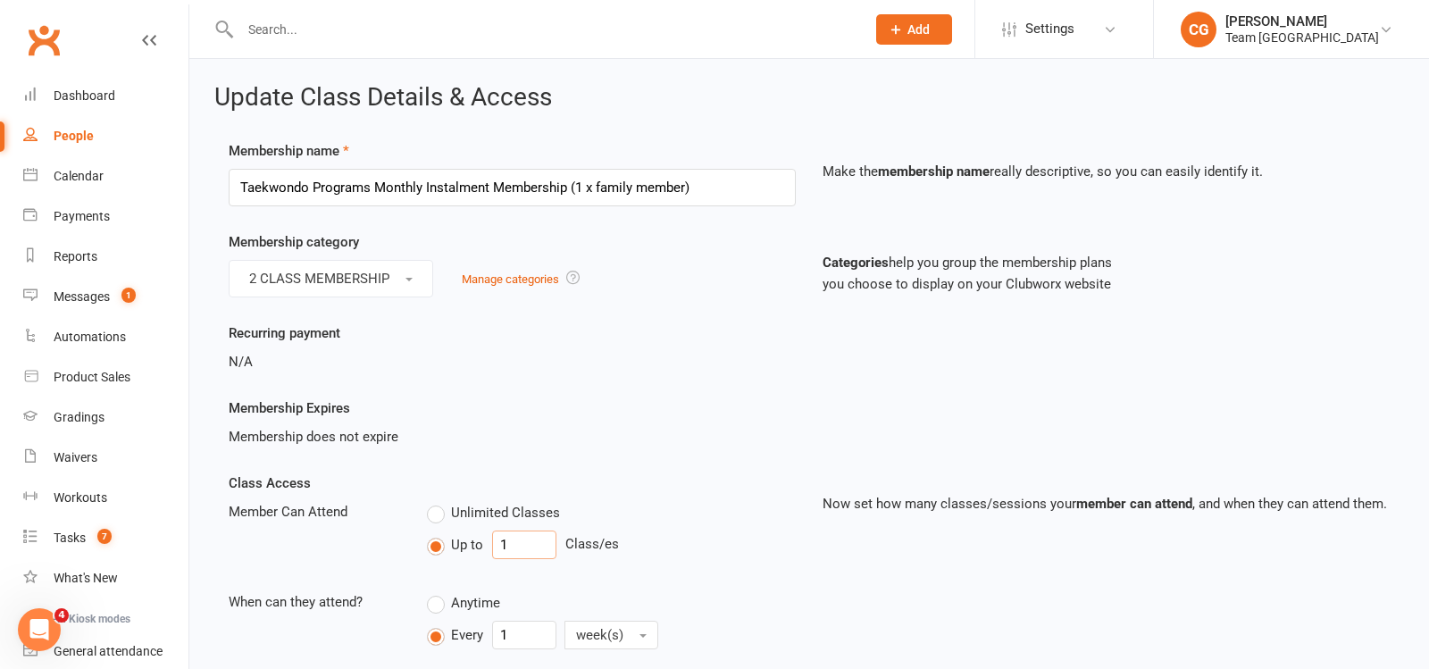
drag, startPoint x: 516, startPoint y: 538, endPoint x: 493, endPoint y: 538, distance: 23.2
click at [493, 538] on input "1" at bounding box center [524, 545] width 64 height 29
type input "0"
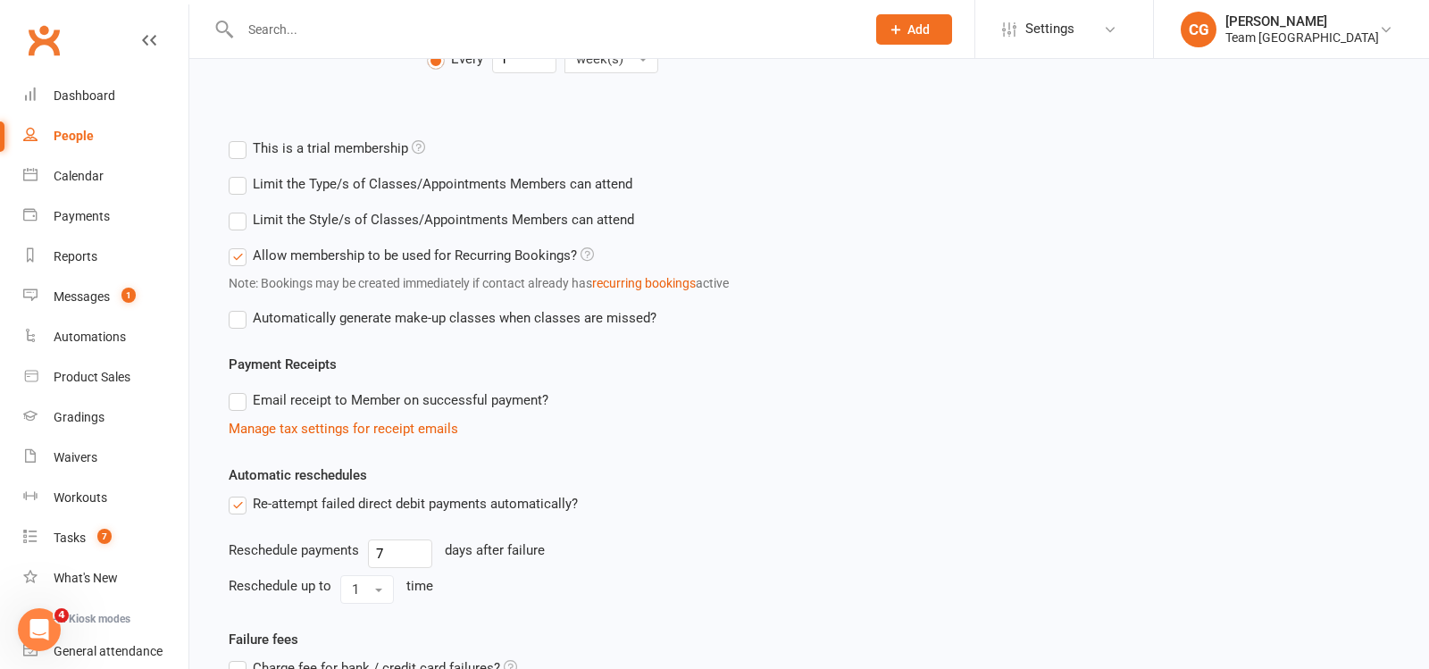
scroll to position [759, 0]
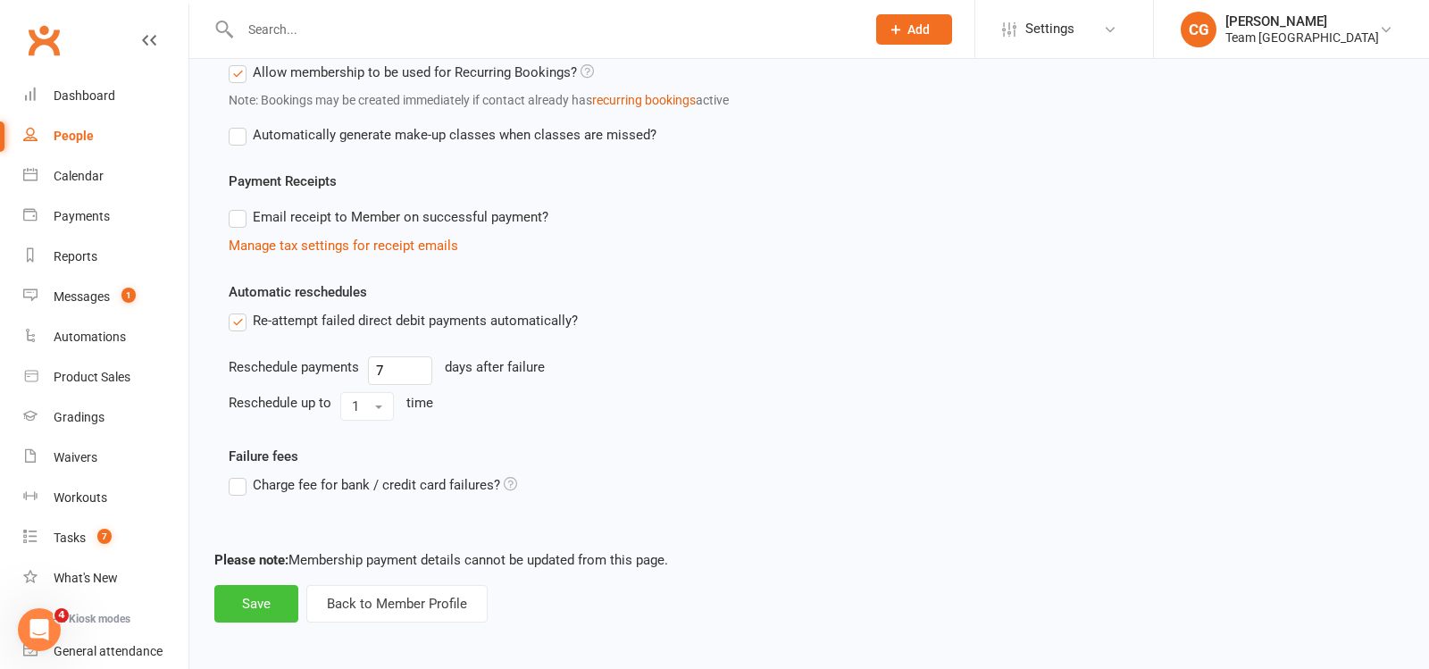
type input "2"
click at [263, 608] on button "Save" at bounding box center [256, 604] width 84 height 38
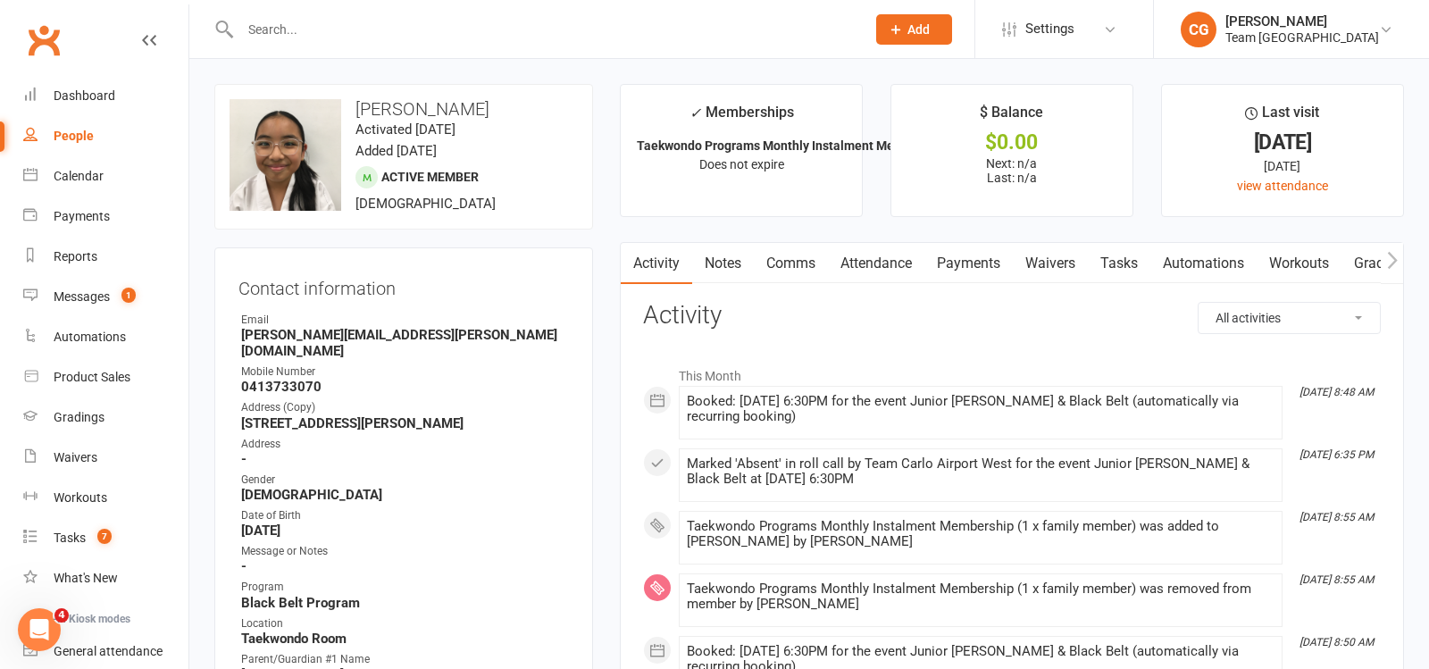
click at [307, 19] on input "text" at bounding box center [544, 29] width 618 height 25
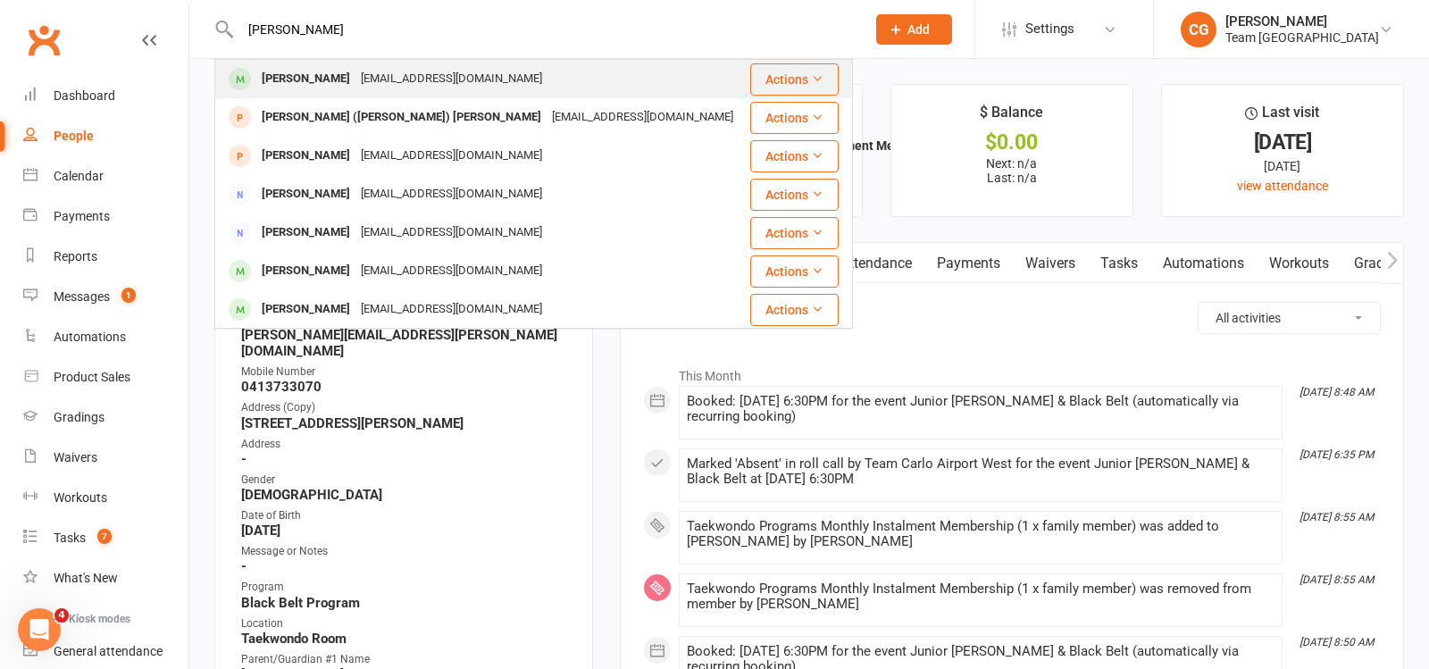
type input "angus jones"
click at [319, 75] on div "Angus Jones" at bounding box center [305, 79] width 99 height 26
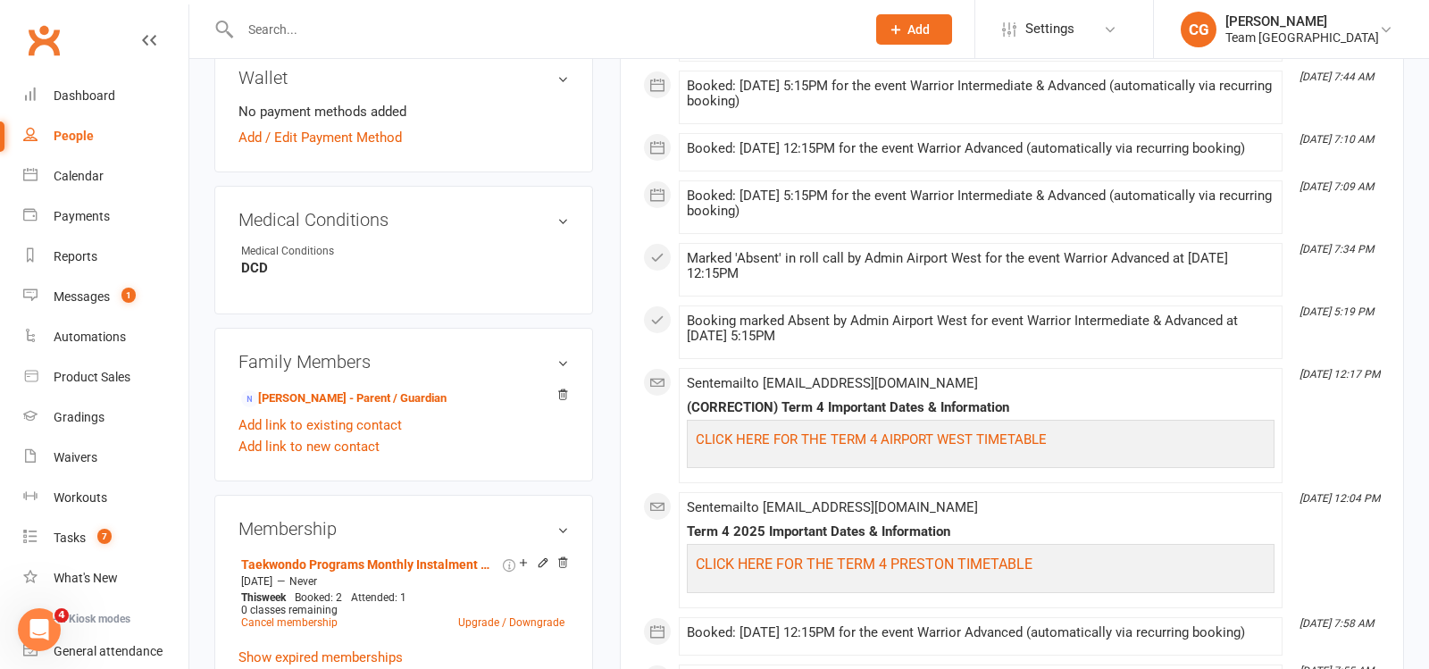
scroll to position [1084, 0]
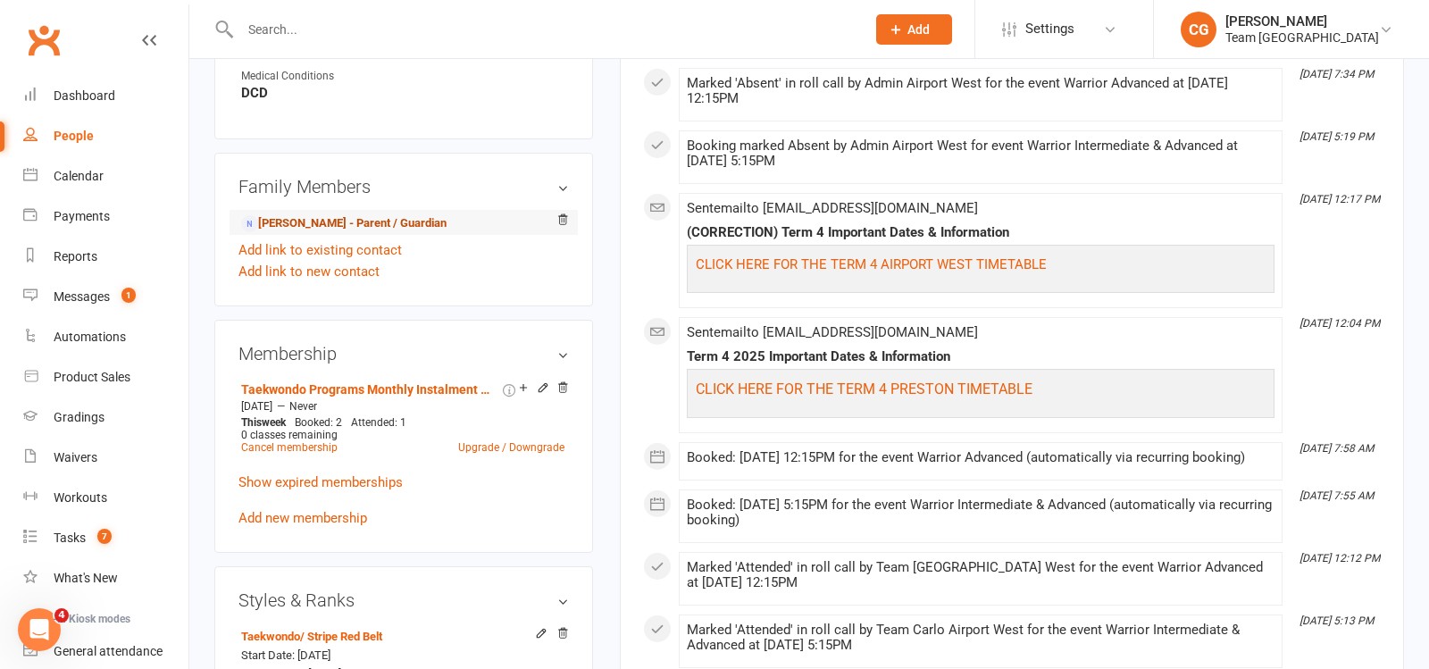
click at [348, 222] on link "Hamish Jones - Parent / Guardian" at bounding box center [343, 223] width 205 height 19
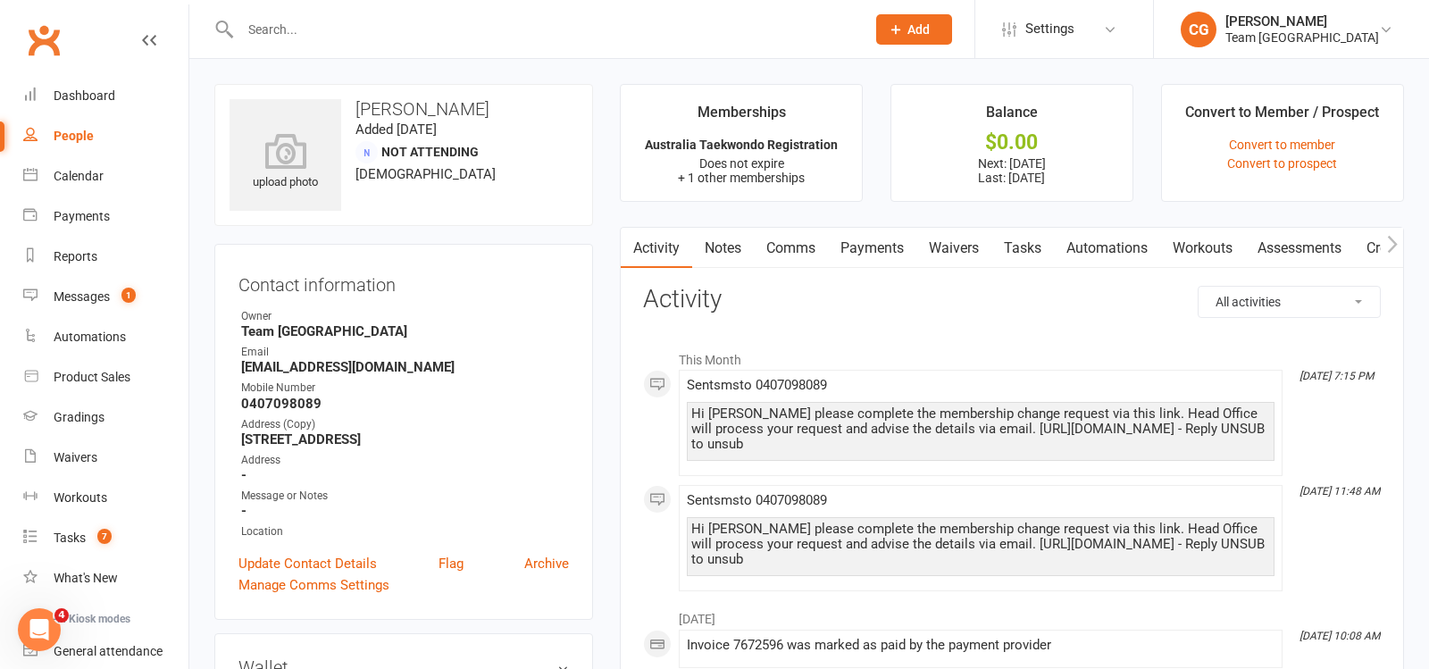
click at [875, 245] on link "Payments" at bounding box center [872, 248] width 88 height 41
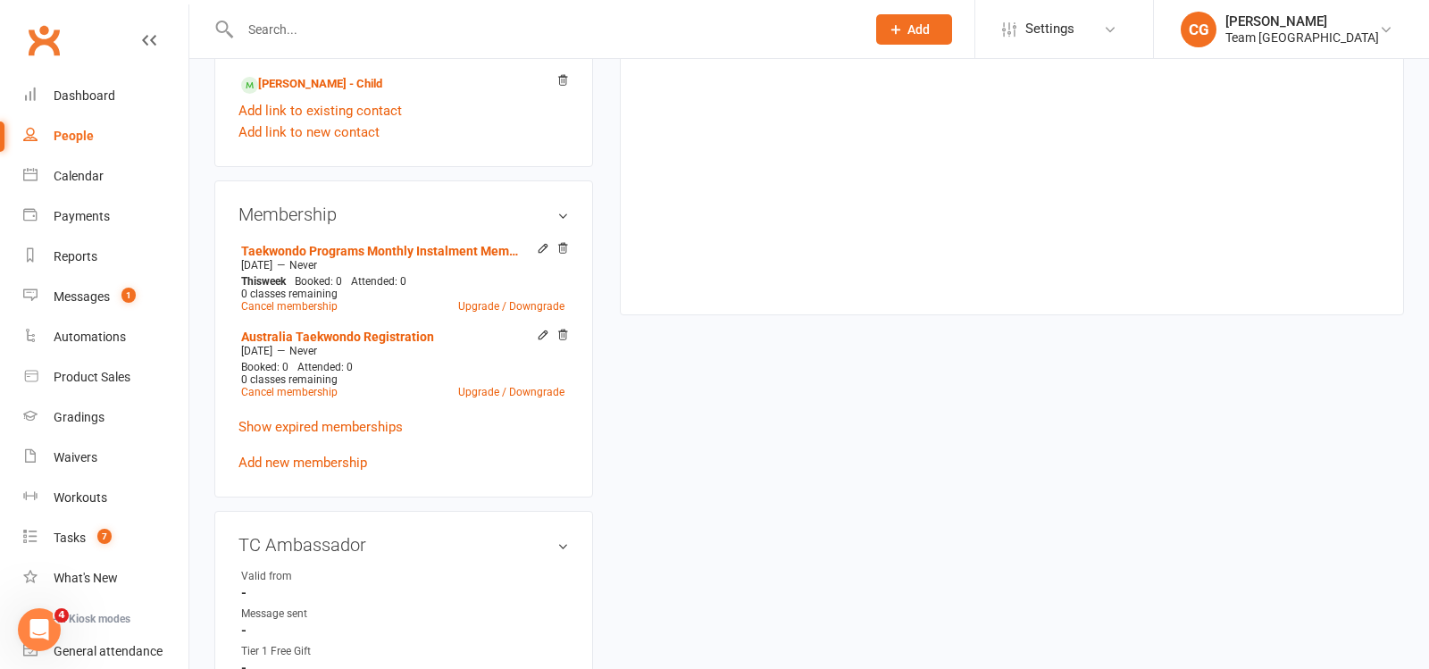
scroll to position [787, 0]
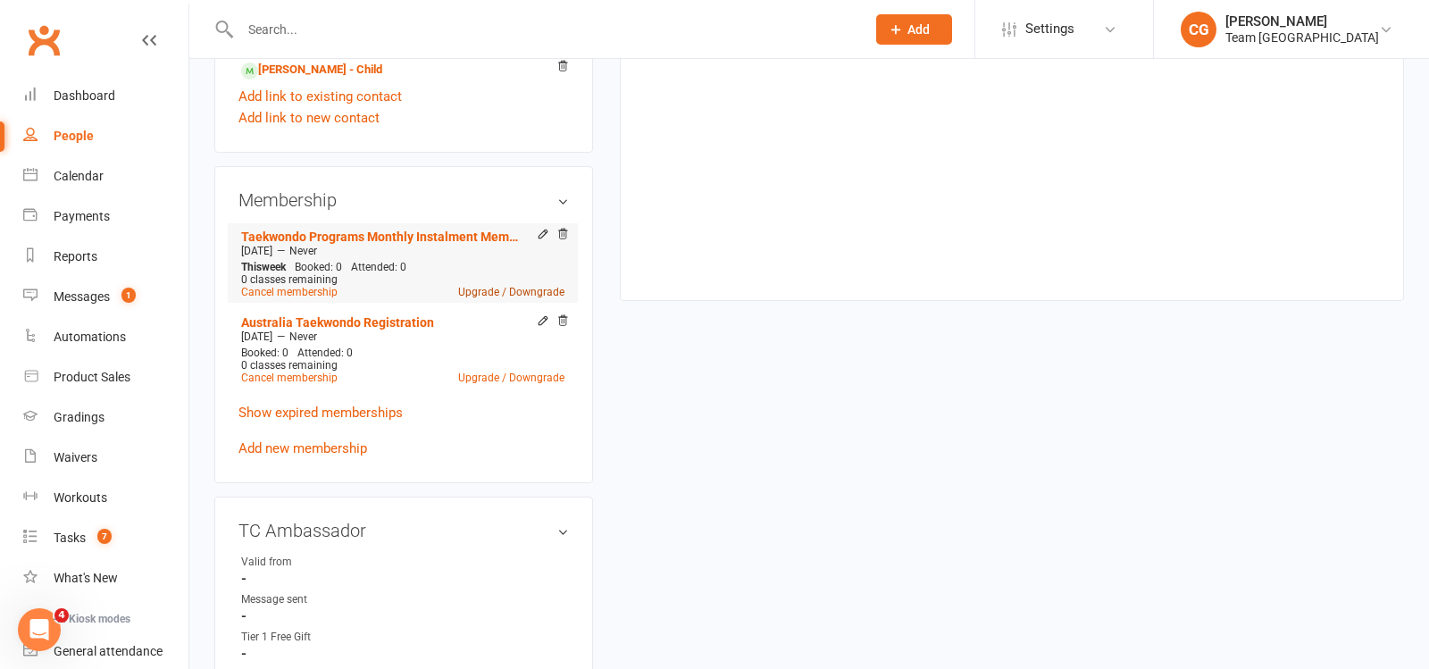
click at [532, 286] on link "Upgrade / Downgrade" at bounding box center [511, 292] width 106 height 13
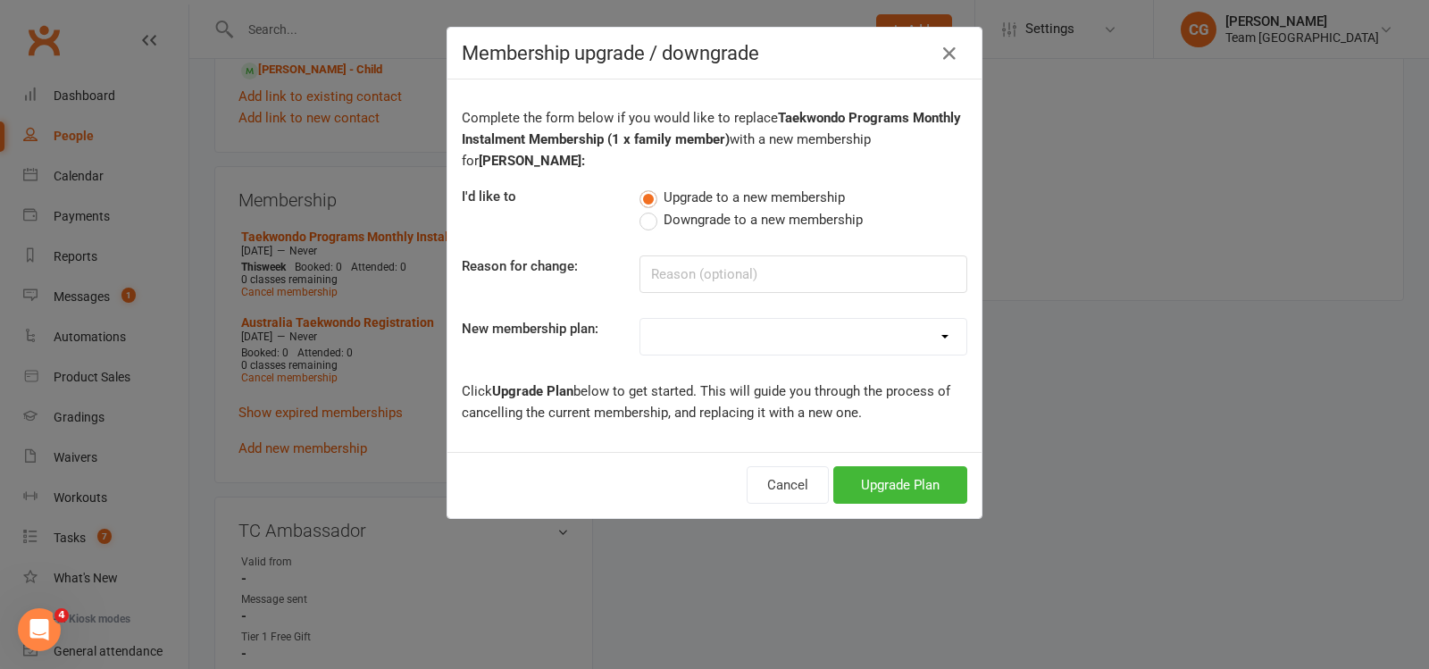
click at [709, 219] on span "Downgrade to a new membership" at bounding box center [763, 218] width 199 height 19
click at [651, 209] on input "Downgrade to a new membership" at bounding box center [646, 209] width 12 height 0
click at [698, 289] on input at bounding box center [804, 274] width 328 height 38
type input "Reducing to 1 technical class"
click at [673, 326] on select "Australian Taekwondo Registration Complimentary Membership Funded Membership Pl…" at bounding box center [803, 337] width 326 height 36
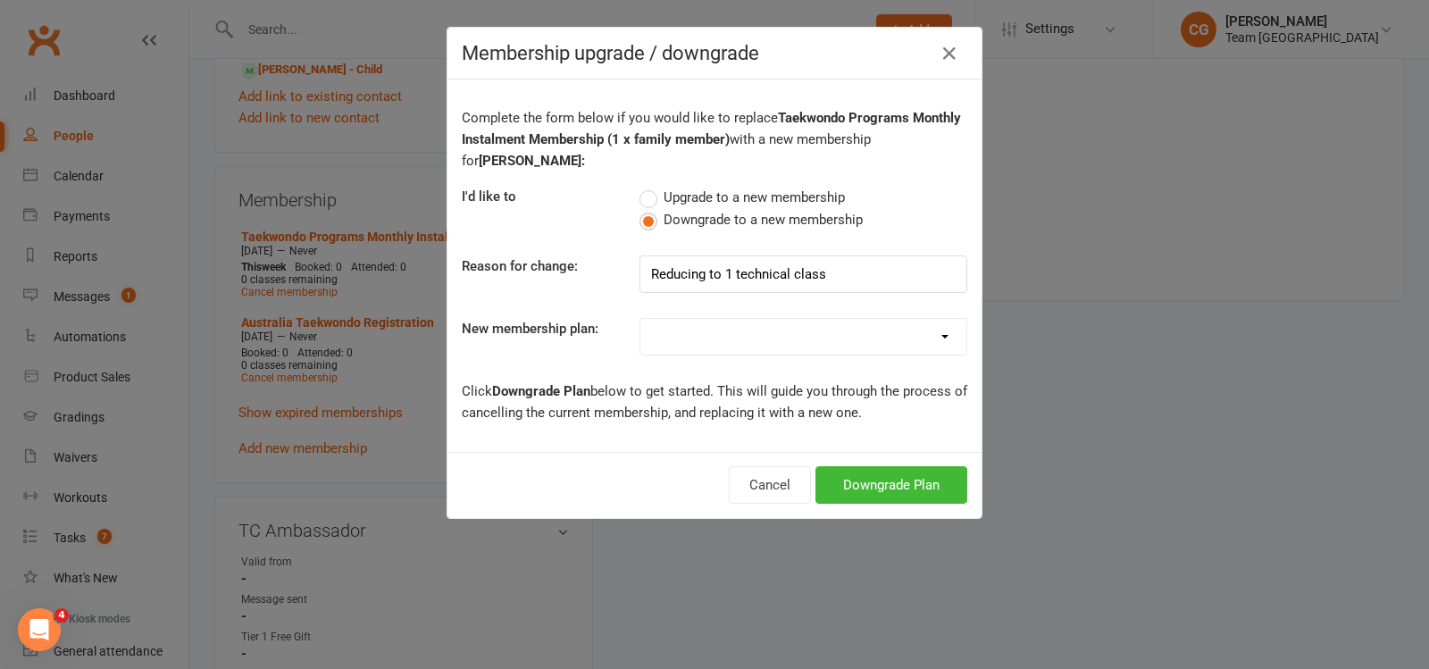
select select "14"
click at [640, 319] on select "Australian Taekwondo Registration Complimentary Membership Funded Membership Pl…" at bounding box center [803, 337] width 326 height 36
click at [916, 469] on button "Downgrade Plan" at bounding box center [892, 485] width 152 height 38
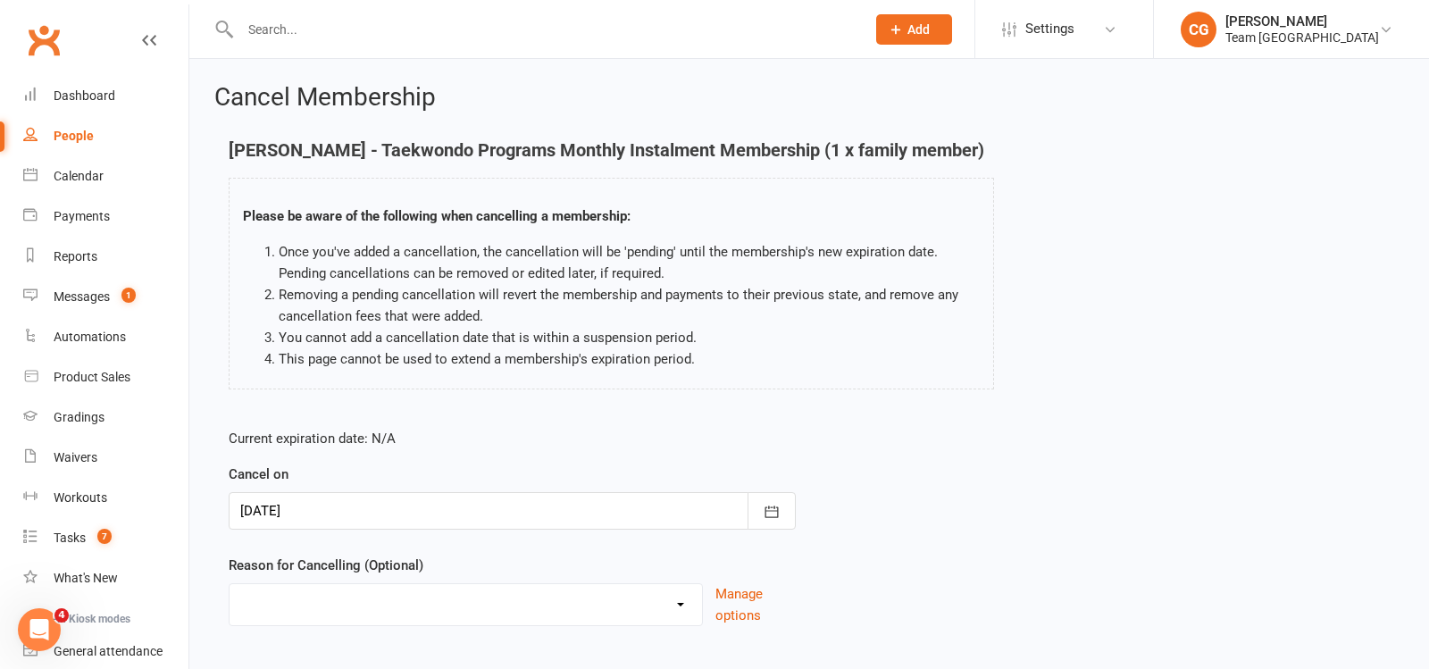
scroll to position [100, 0]
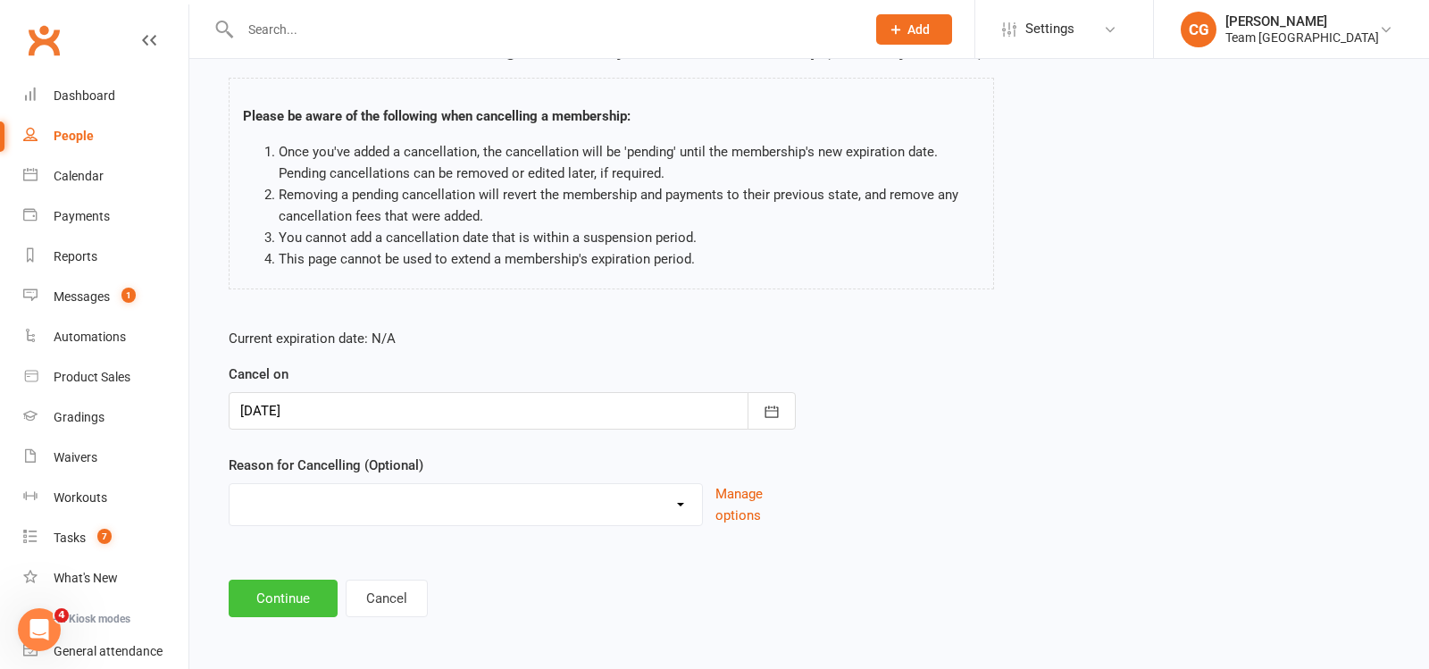
drag, startPoint x: 675, startPoint y: 379, endPoint x: 298, endPoint y: 593, distance: 433.6
click at [298, 593] on button "Continue" at bounding box center [283, 599] width 109 height 38
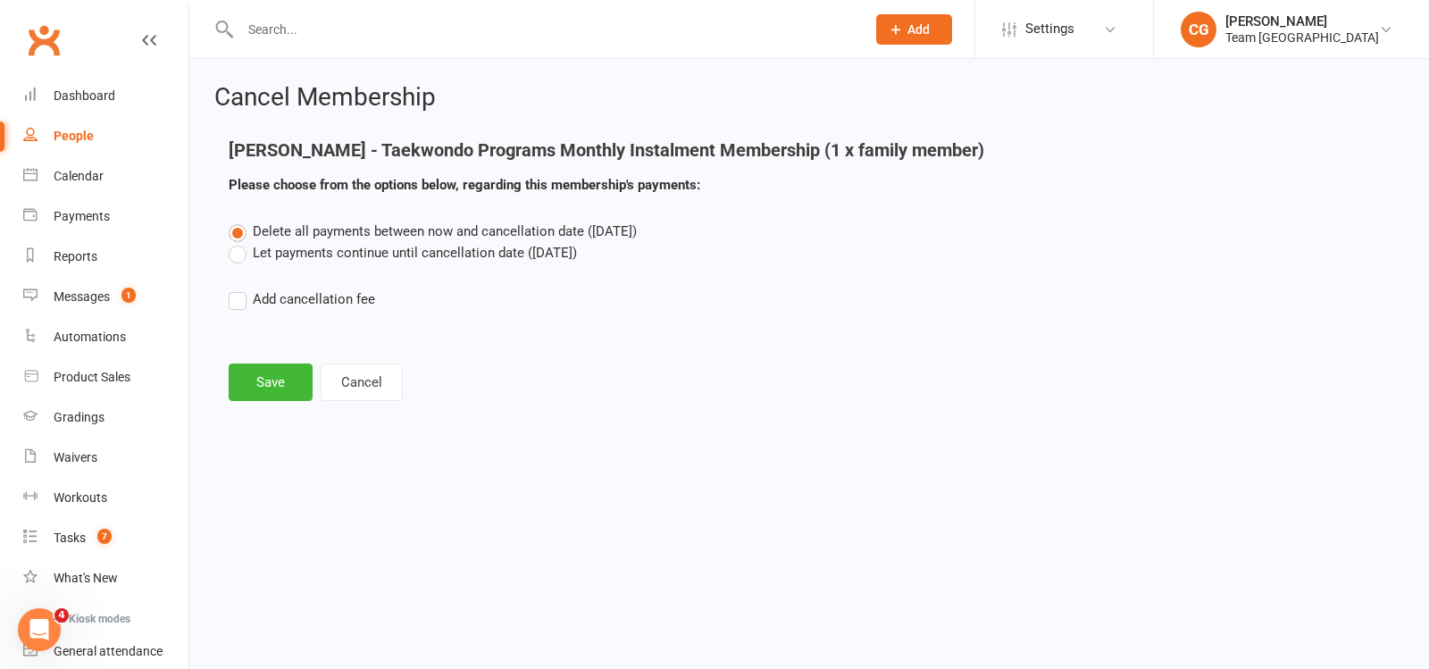
scroll to position [0, 0]
drag, startPoint x: 298, startPoint y: 593, endPoint x: 222, endPoint y: 381, distance: 225.7
click at [222, 381] on main "Hamish Jones - Taekwondo Programs Monthly Instalment Membership (1 x family mem…" at bounding box center [809, 270] width 1190 height 261
drag, startPoint x: 222, startPoint y: 381, endPoint x: 262, endPoint y: 386, distance: 39.7
click at [262, 386] on button "Save" at bounding box center [271, 383] width 84 height 38
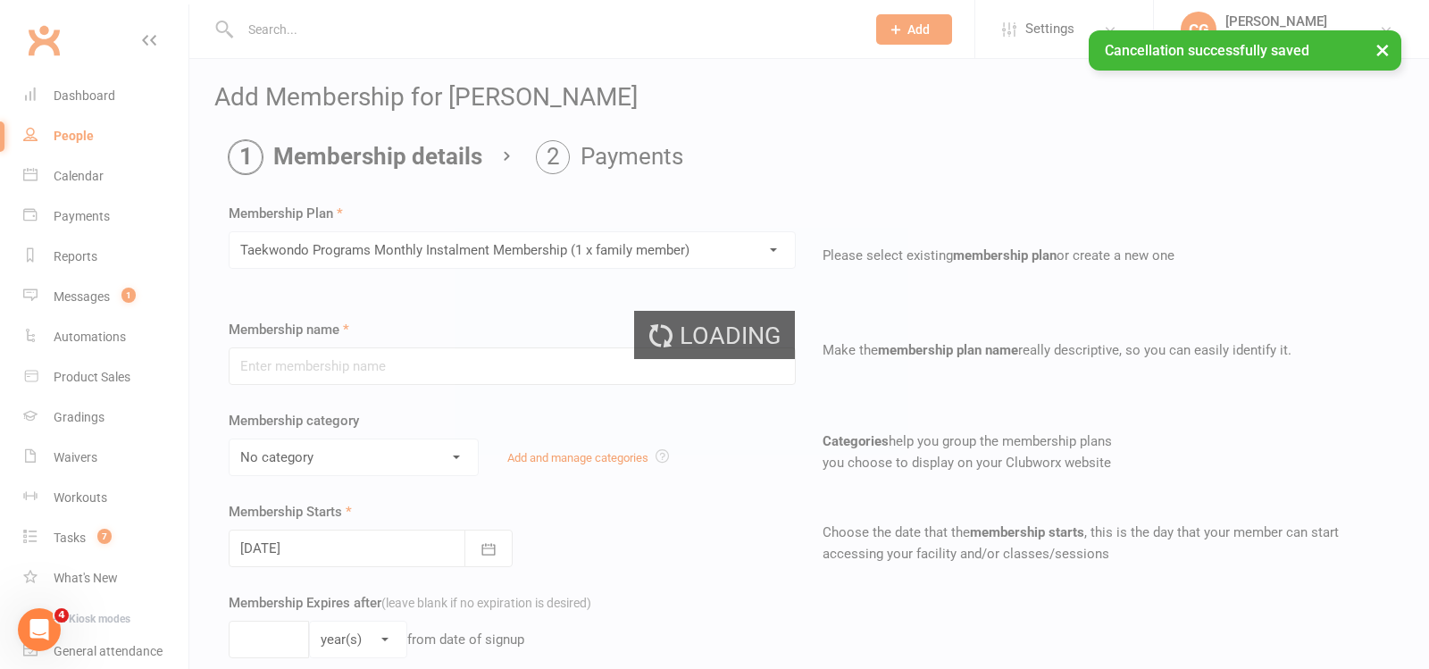
type input "Taekwondo Programs Monthly Instalment Membership (1 x family member)"
select select "0"
type input "0"
type input "1"
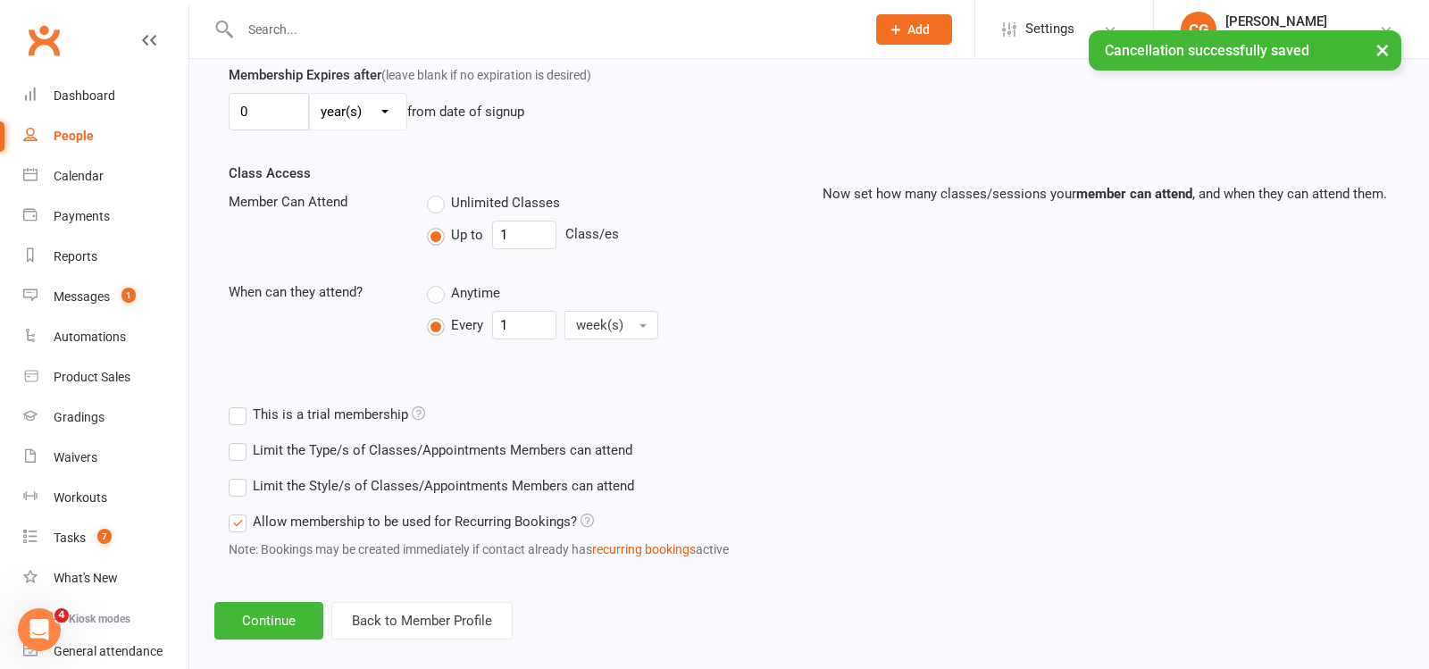
scroll to position [543, 0]
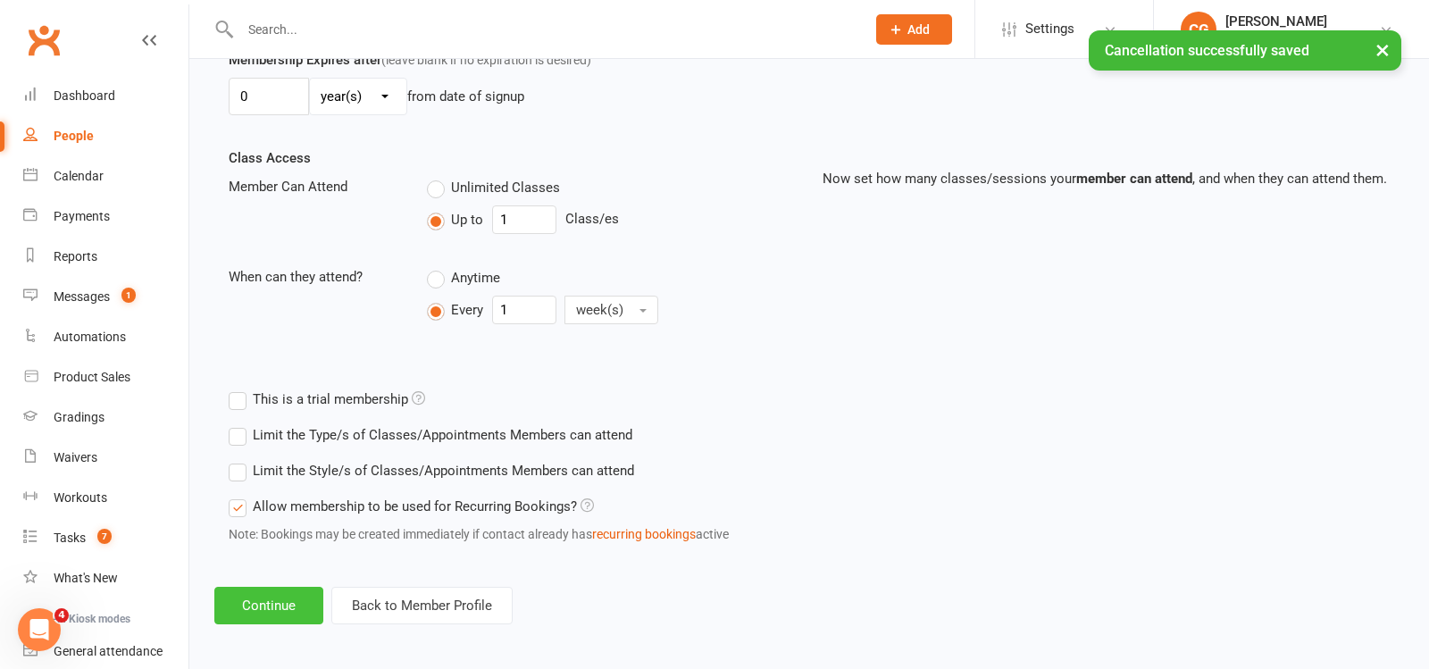
drag, startPoint x: 262, startPoint y: 386, endPoint x: 277, endPoint y: 606, distance: 220.3
click at [277, 606] on button "Continue" at bounding box center [268, 606] width 109 height 38
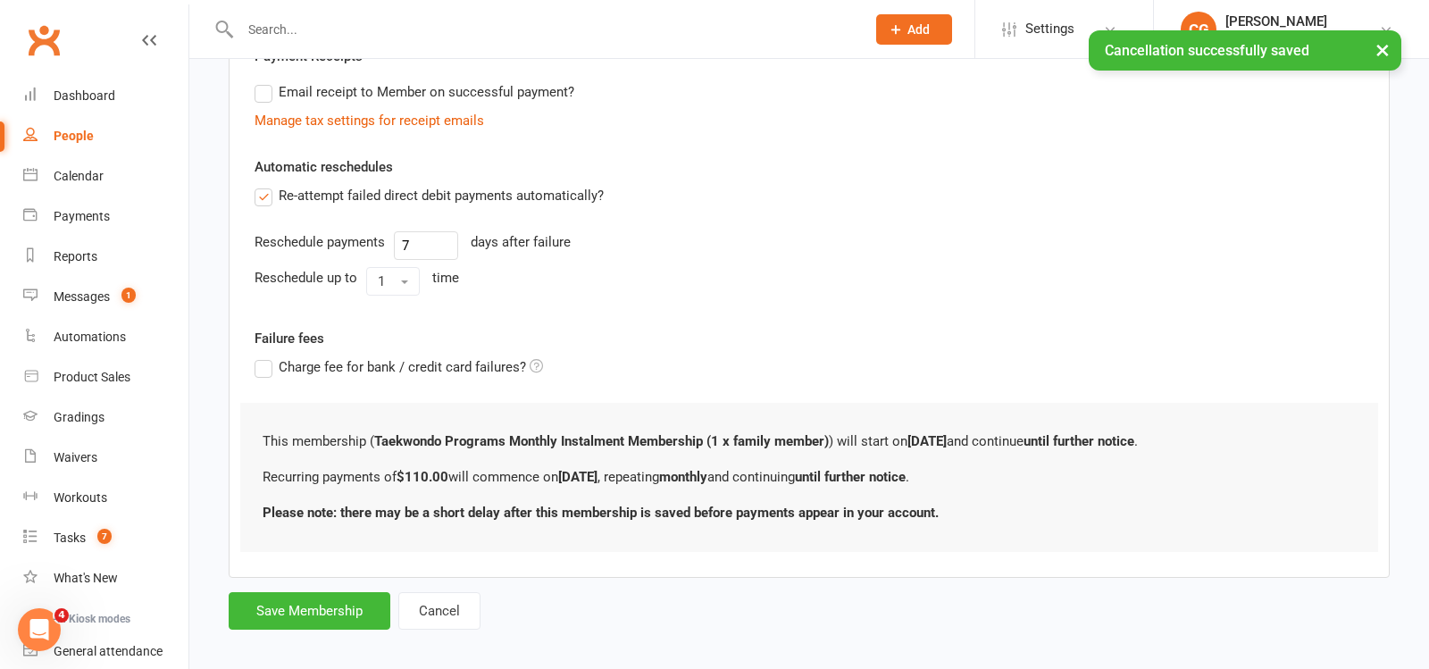
scroll to position [0, 0]
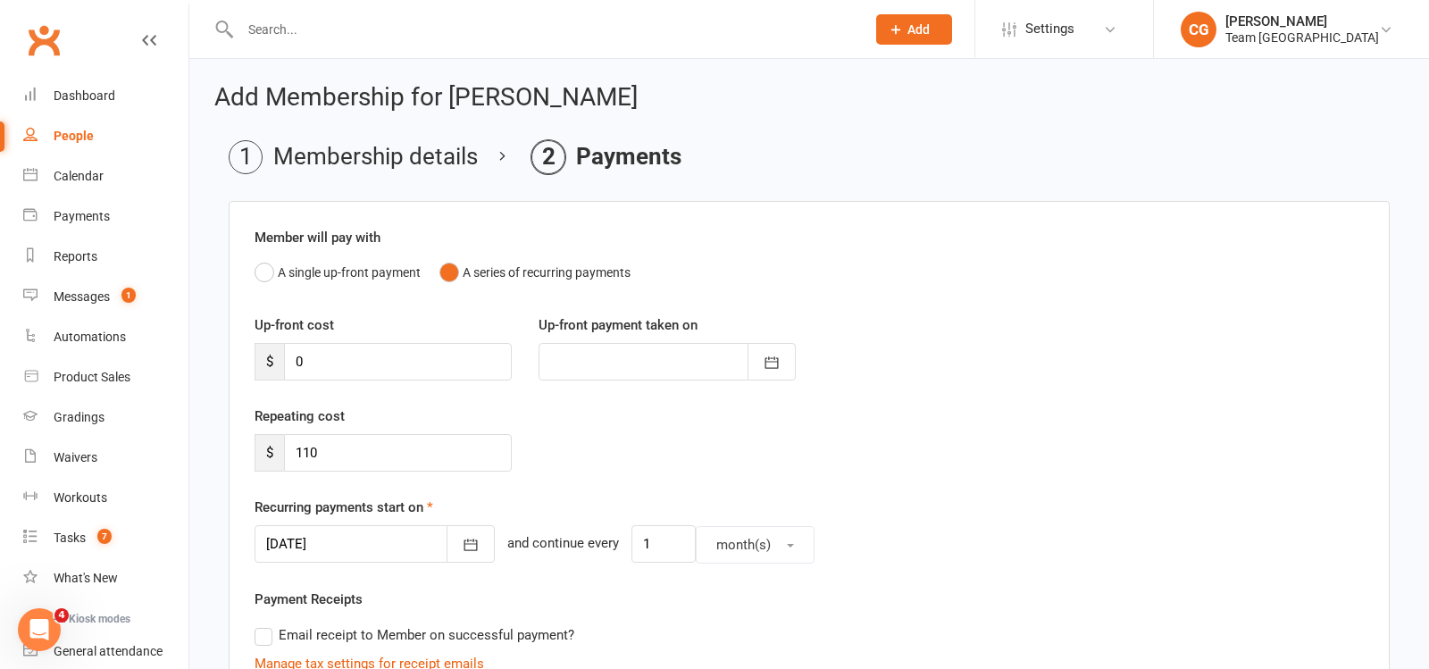
click at [341, 542] on div at bounding box center [375, 544] width 240 height 38
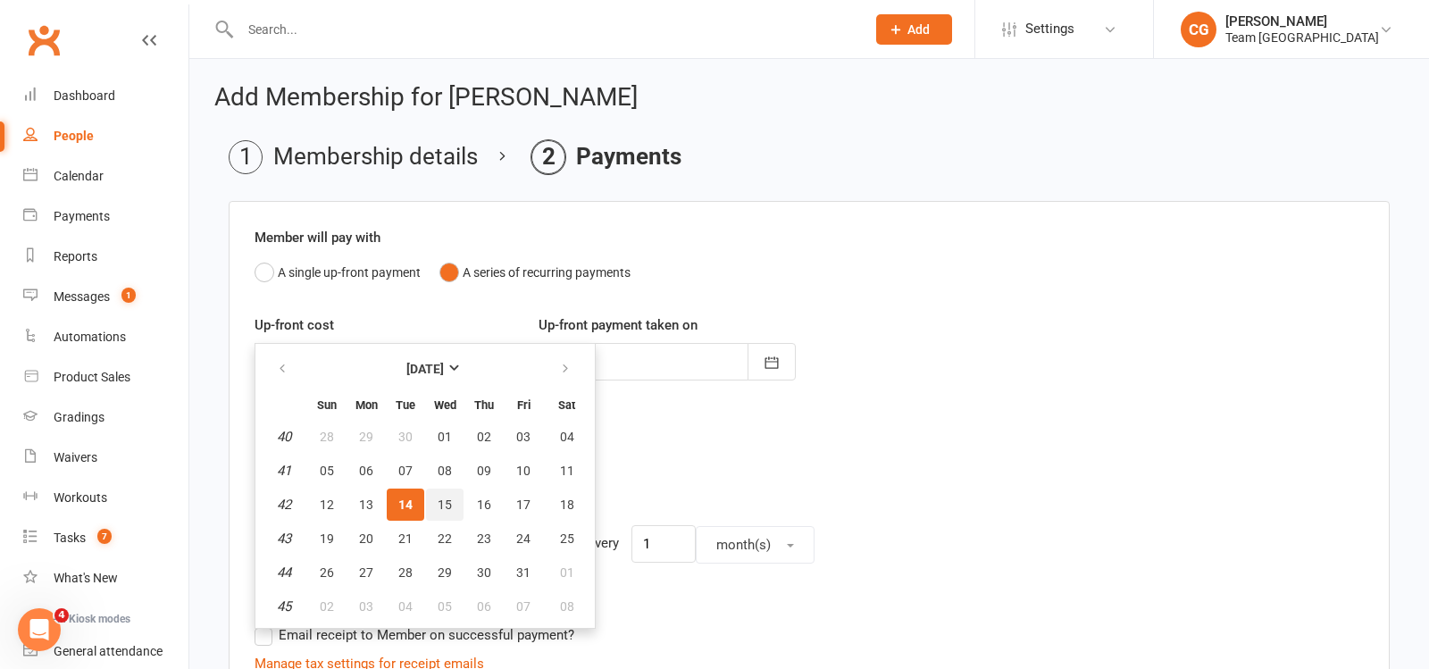
click at [449, 502] on button "15" at bounding box center [445, 505] width 38 height 32
type input "[DATE]"
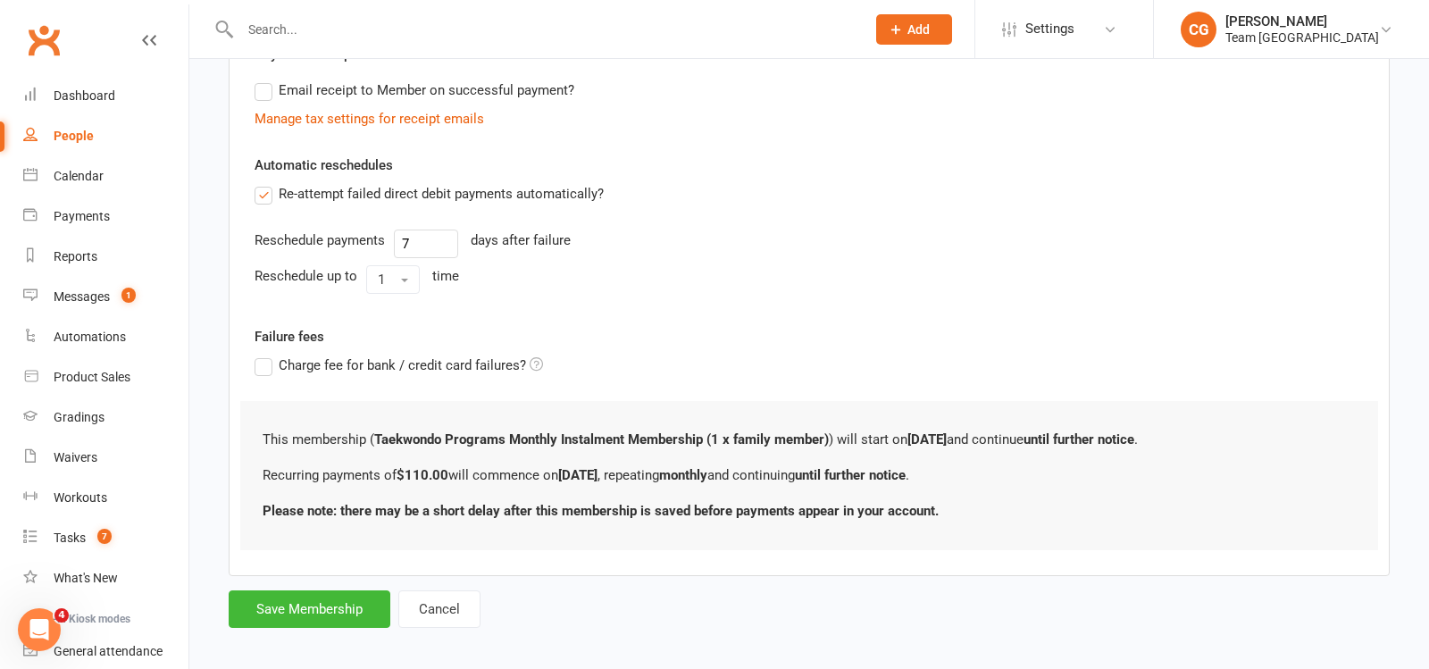
scroll to position [552, 0]
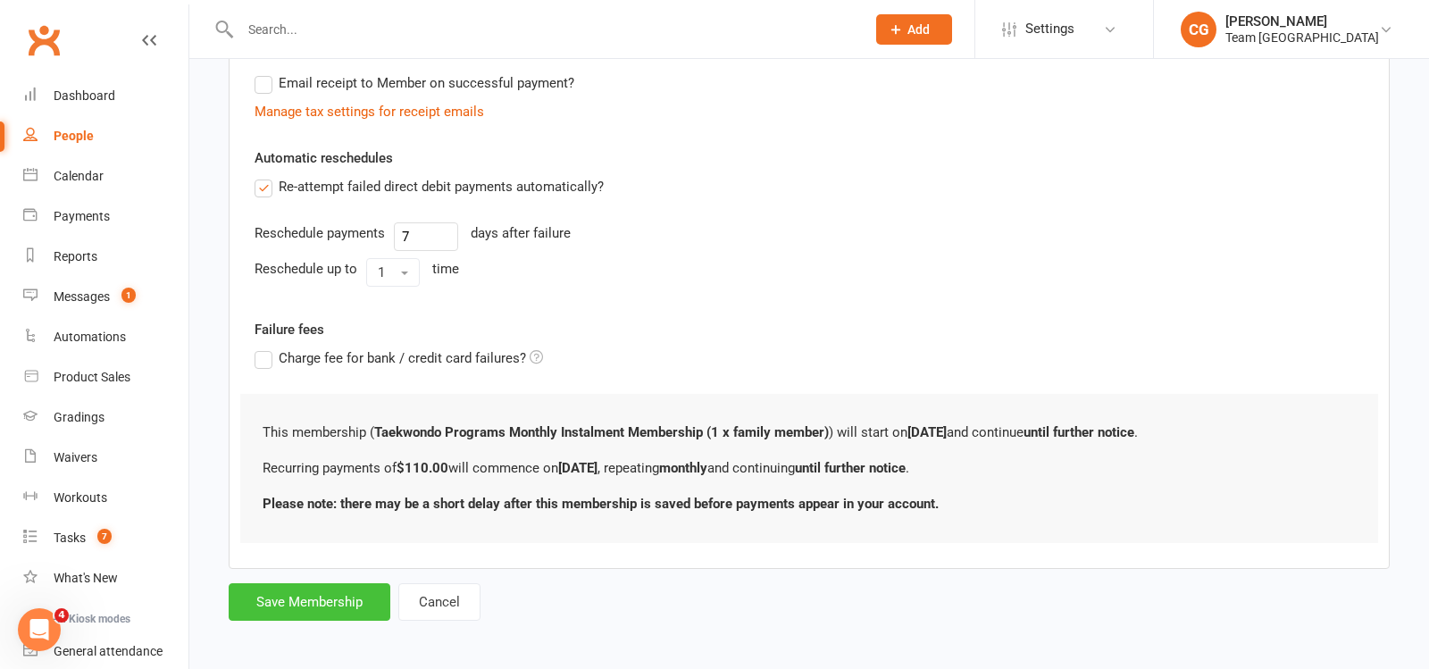
drag, startPoint x: 277, startPoint y: 606, endPoint x: 305, endPoint y: 592, distance: 30.8
click at [305, 592] on button "Save Membership" at bounding box center [310, 602] width 162 height 38
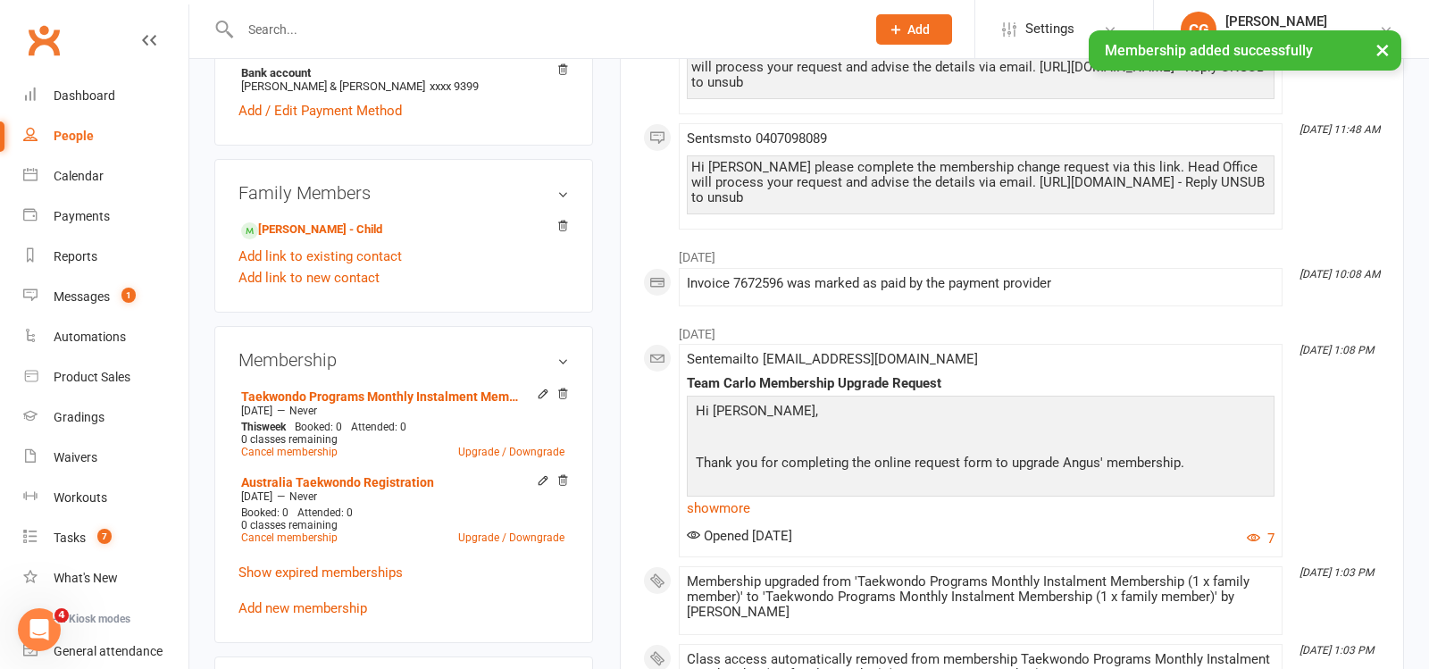
scroll to position [673, 0]
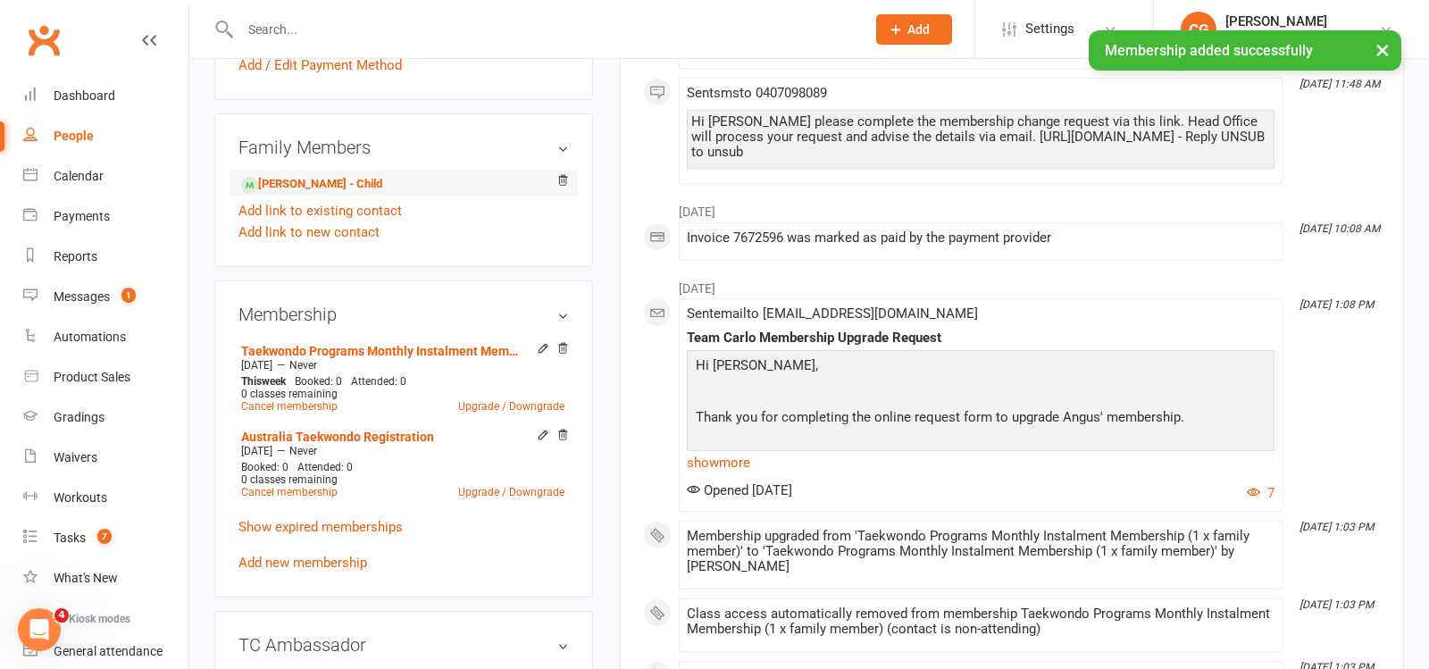
drag, startPoint x: 305, startPoint y: 592, endPoint x: 354, endPoint y: 192, distance: 403.2
click at [354, 192] on li "Angus Jones - Child" at bounding box center [403, 183] width 330 height 25
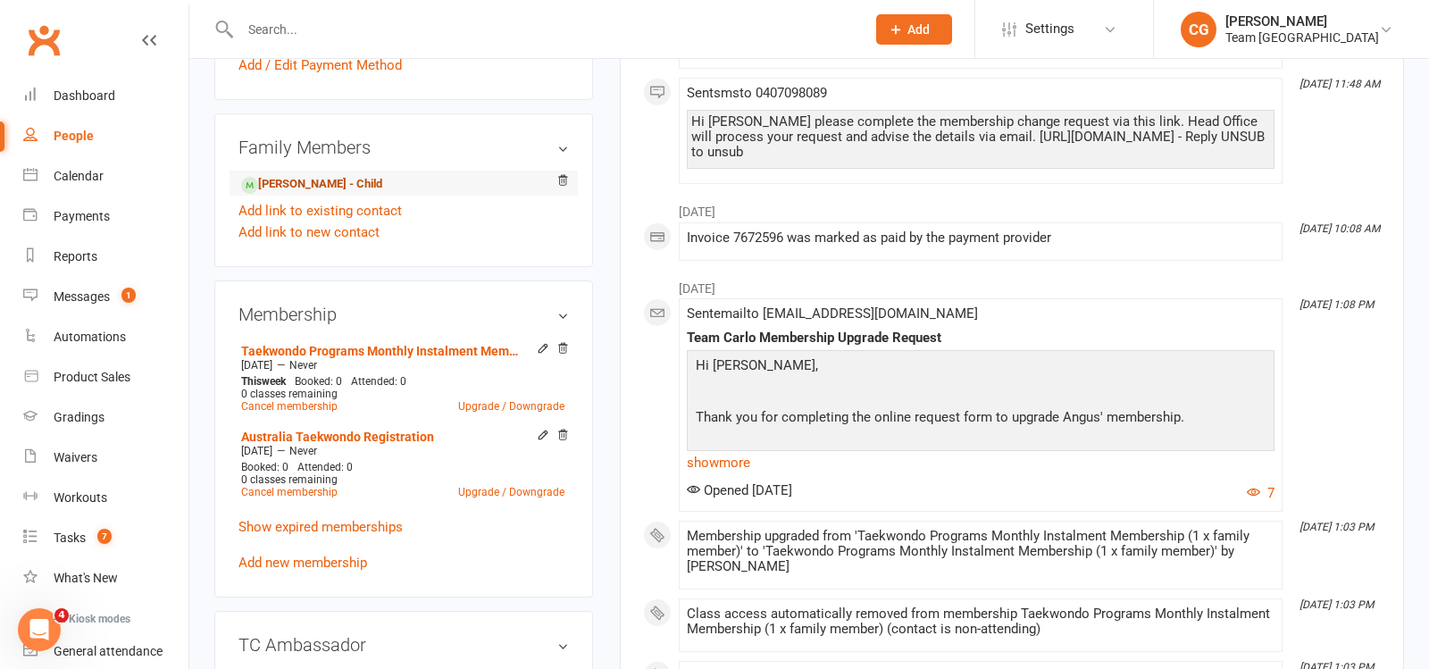
click at [351, 188] on link "Angus Jones - Child" at bounding box center [311, 184] width 141 height 19
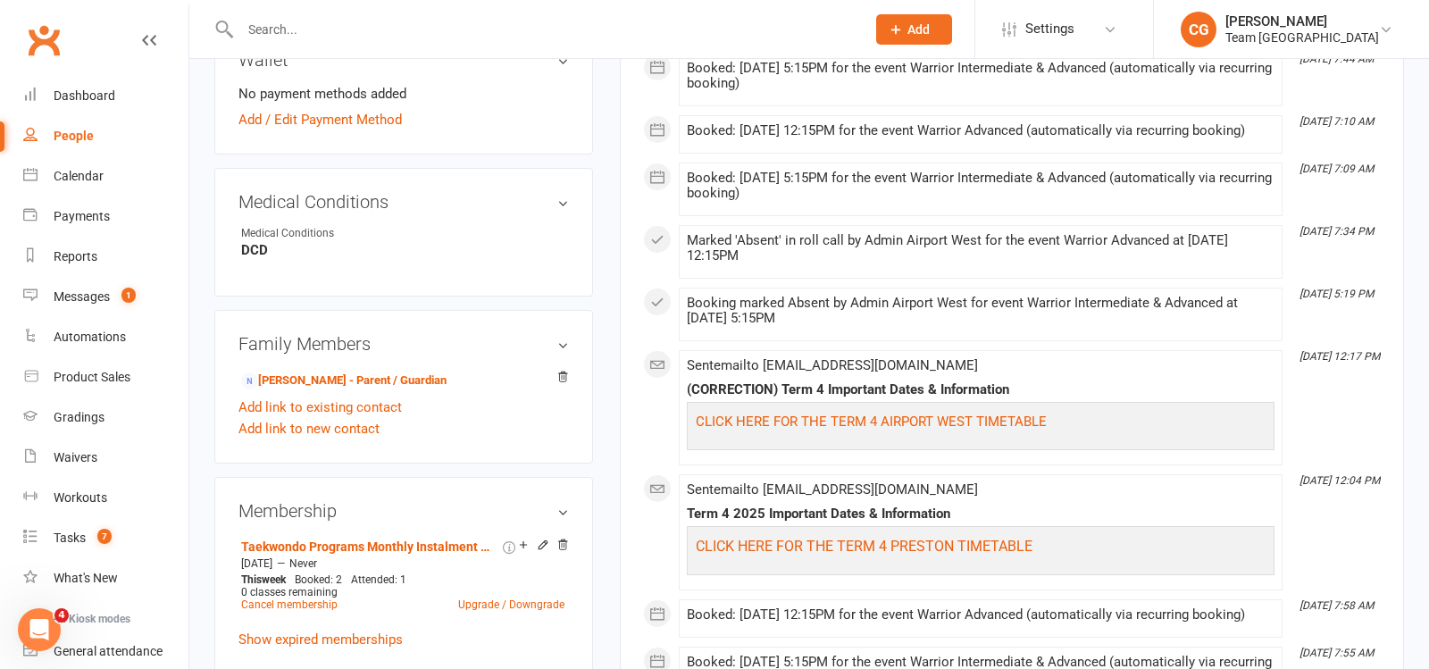
scroll to position [1150, 0]
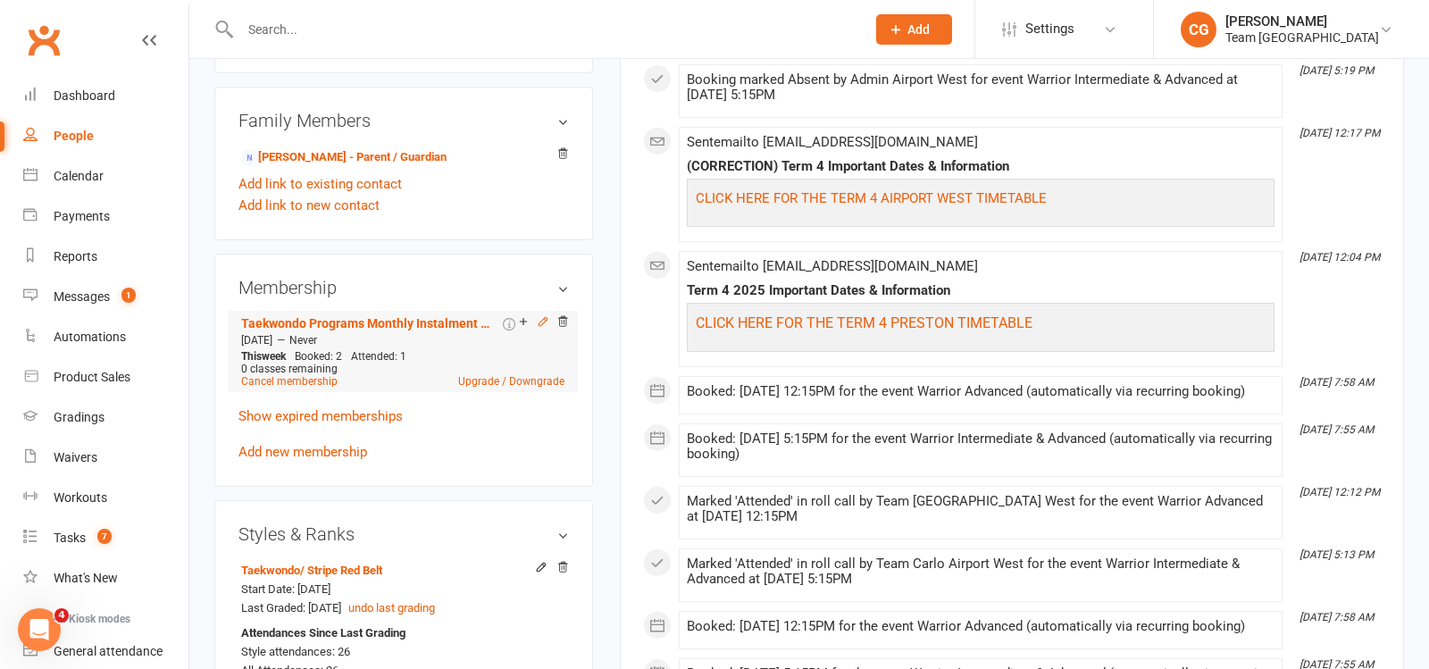
drag, startPoint x: 354, startPoint y: 192, endPoint x: 540, endPoint y: 308, distance: 219.1
click at [540, 315] on icon at bounding box center [543, 321] width 13 height 13
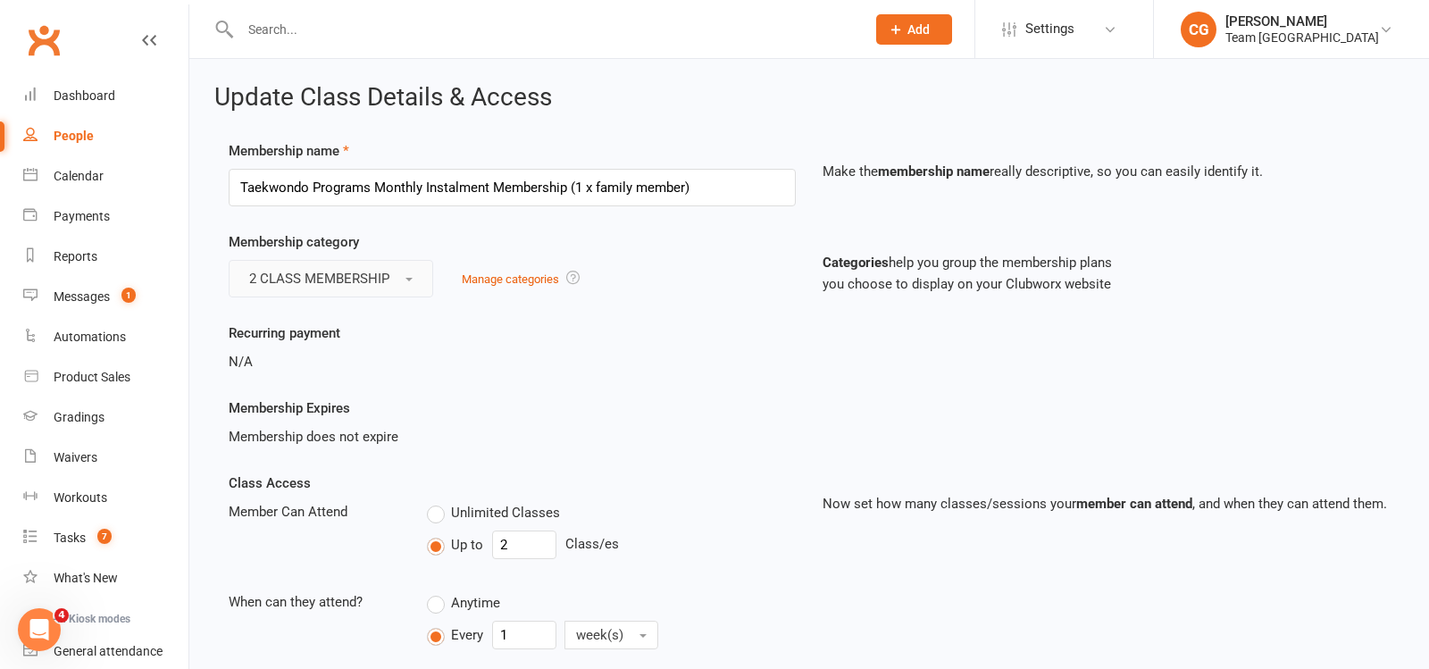
click at [306, 278] on span "2 CLASS MEMBERSHIP" at bounding box center [319, 279] width 140 height 16
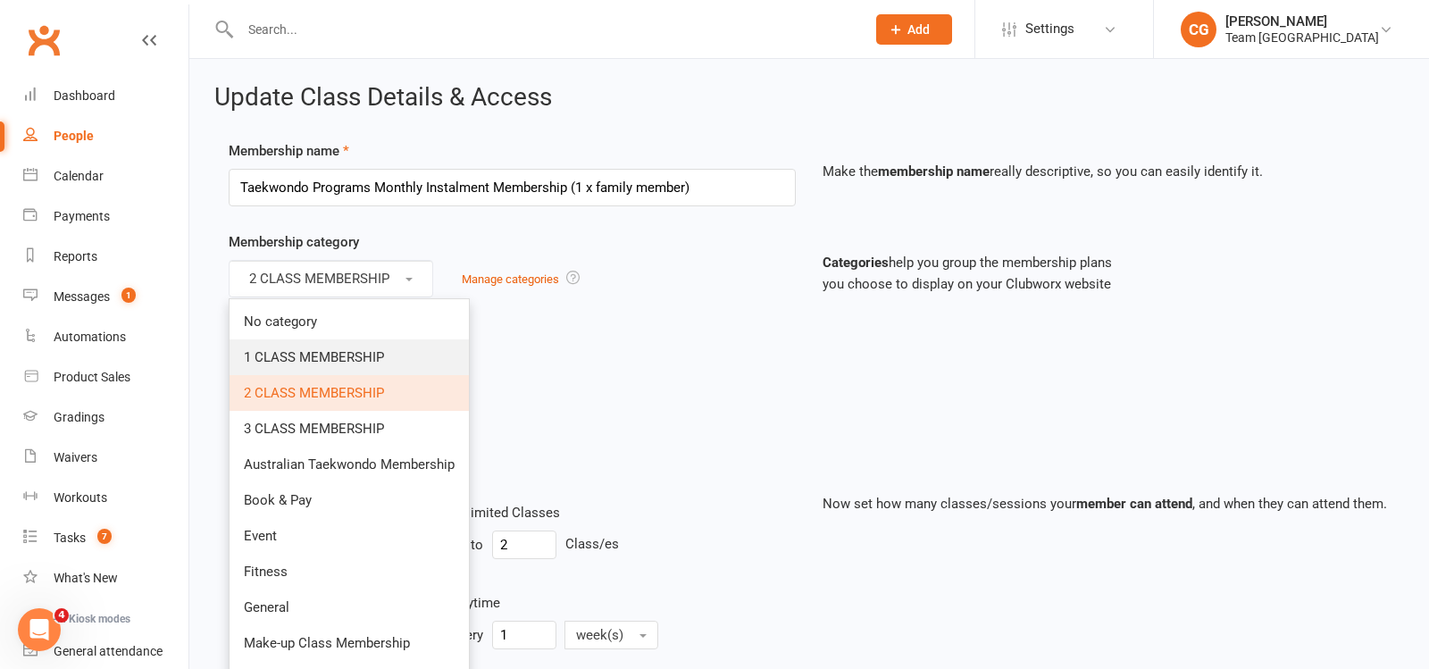
click at [305, 351] on span "1 CLASS MEMBERSHIP" at bounding box center [314, 357] width 140 height 16
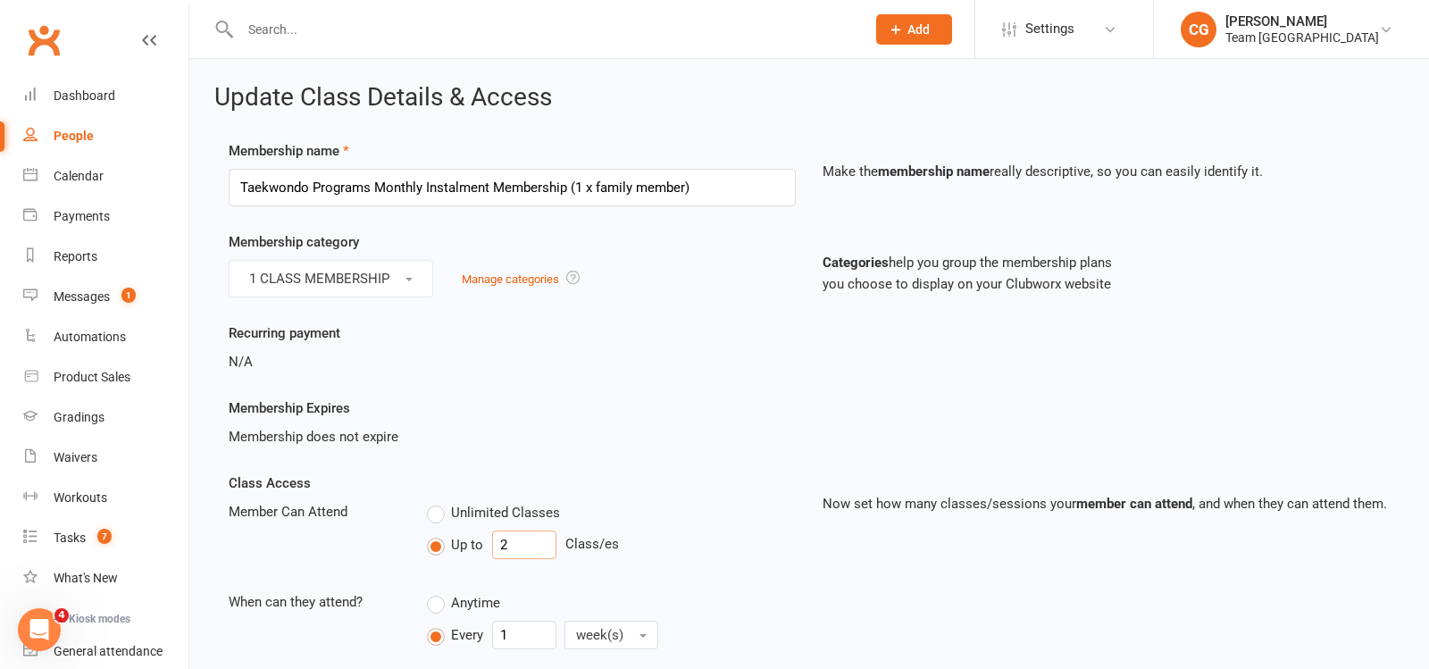
drag, startPoint x: 540, startPoint y: 308, endPoint x: 464, endPoint y: 547, distance: 250.0
click at [464, 547] on div "Up to 2 Class/es" at bounding box center [611, 545] width 369 height 29
type input "1"
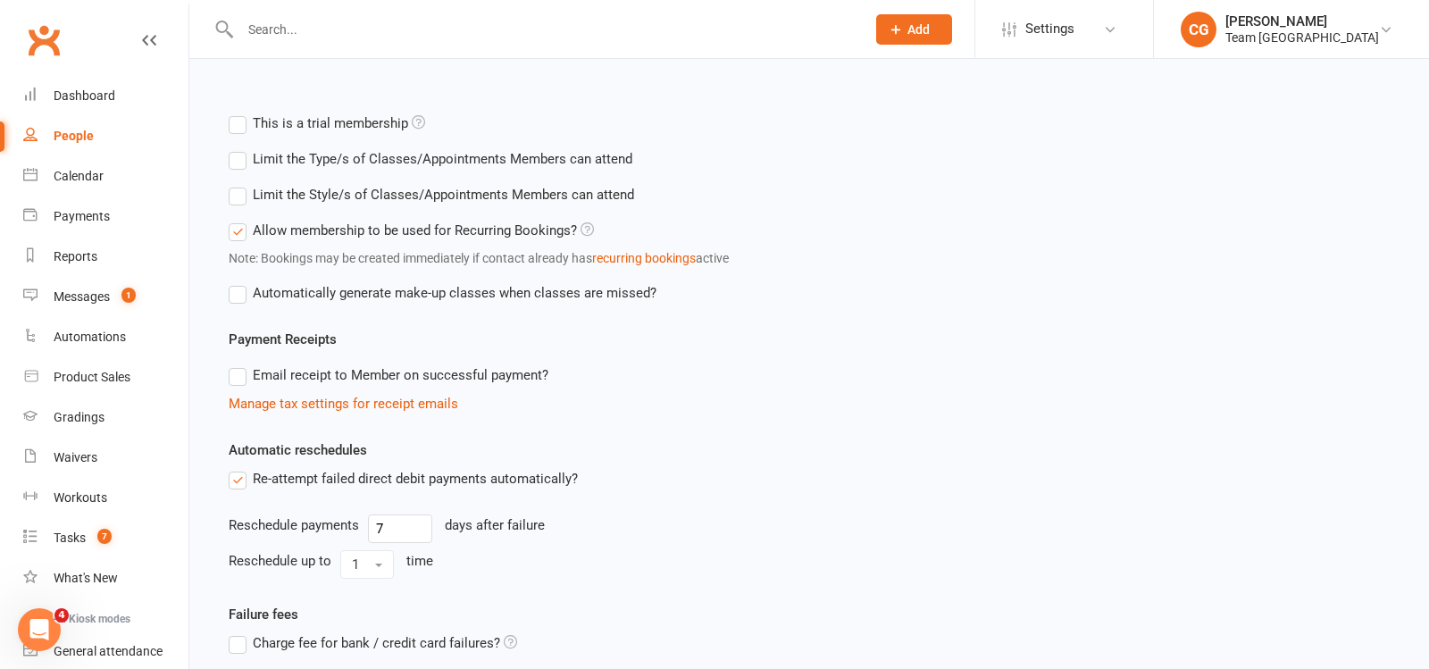
scroll to position [759, 0]
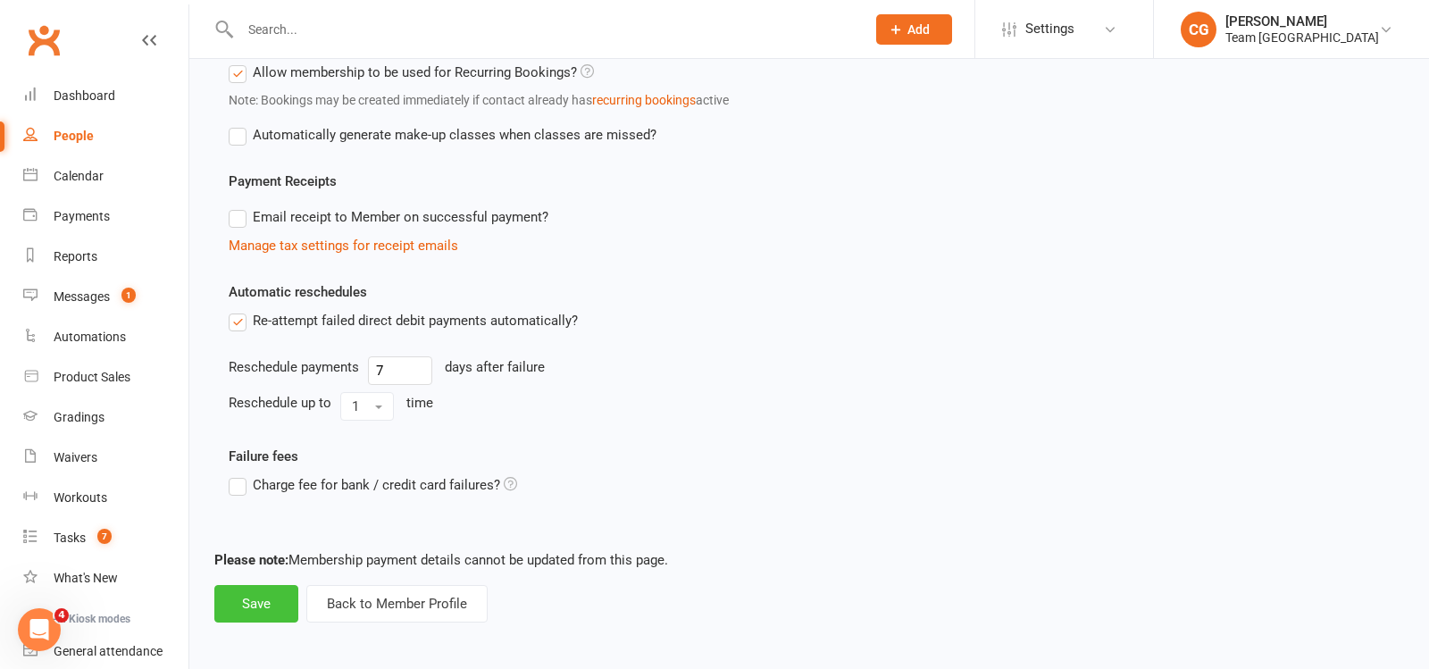
drag, startPoint x: 464, startPoint y: 547, endPoint x: 261, endPoint y: 599, distance: 210.4
click at [261, 599] on button "Save" at bounding box center [256, 604] width 84 height 38
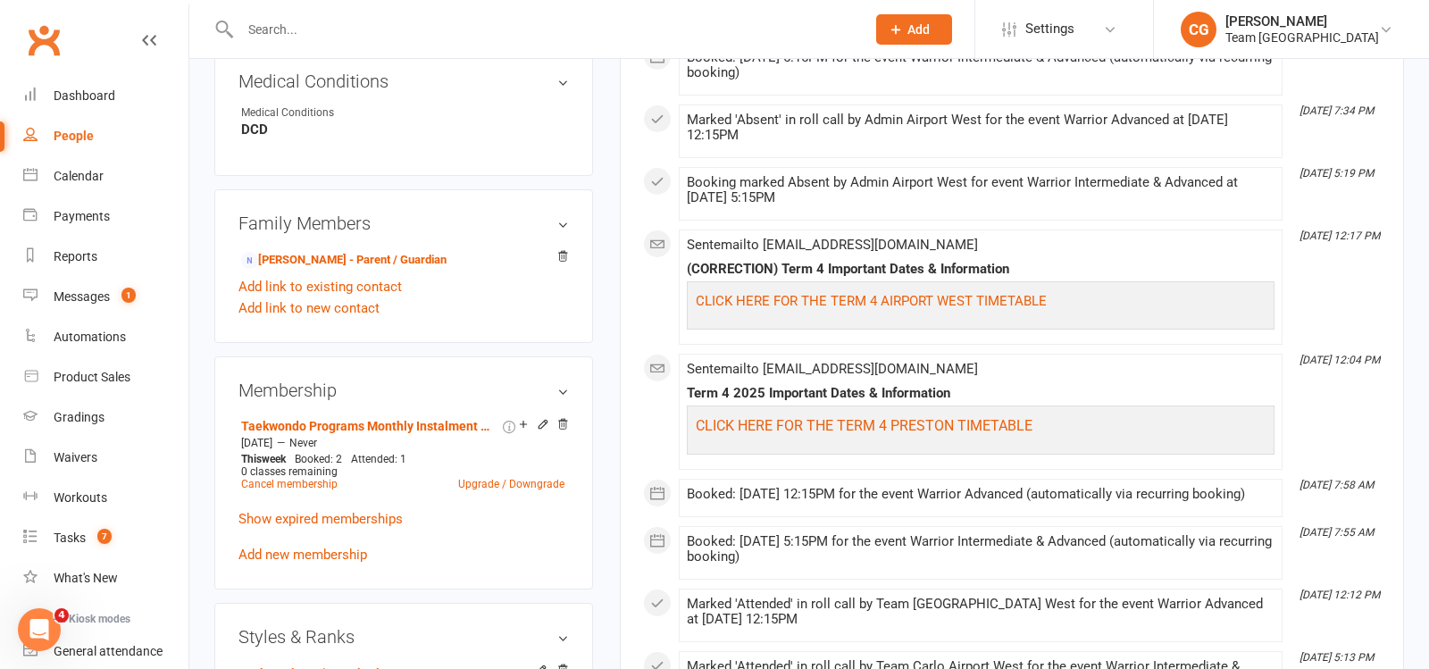
scroll to position [1050, 0]
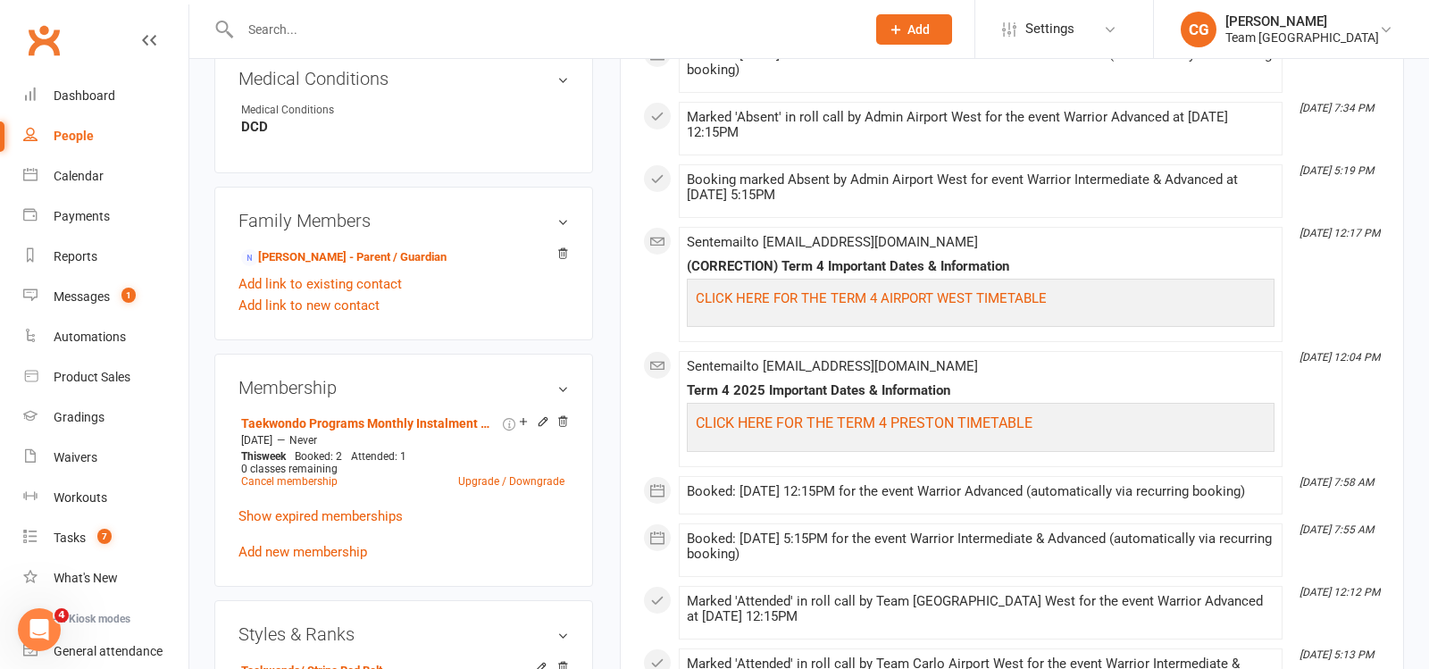
click at [291, 35] on input "text" at bounding box center [544, 29] width 618 height 25
type input "galea"
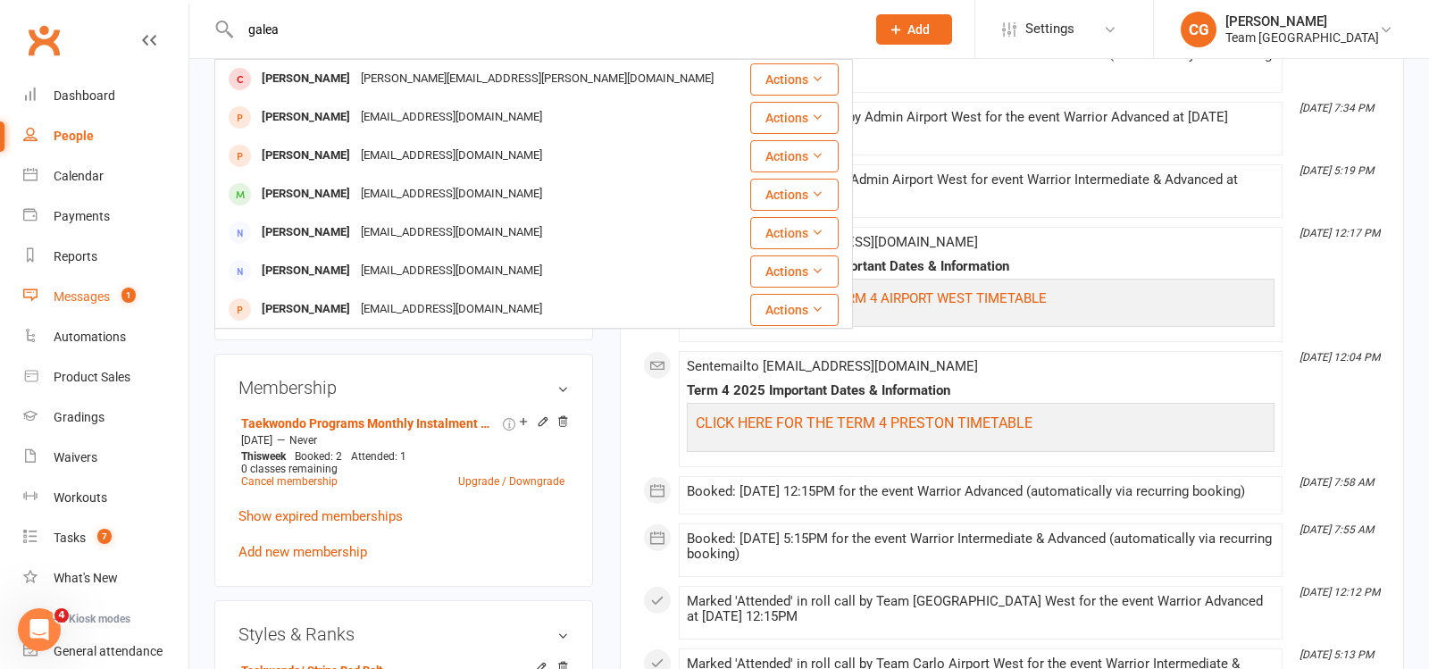
click at [95, 292] on div "Messages" at bounding box center [82, 296] width 56 height 14
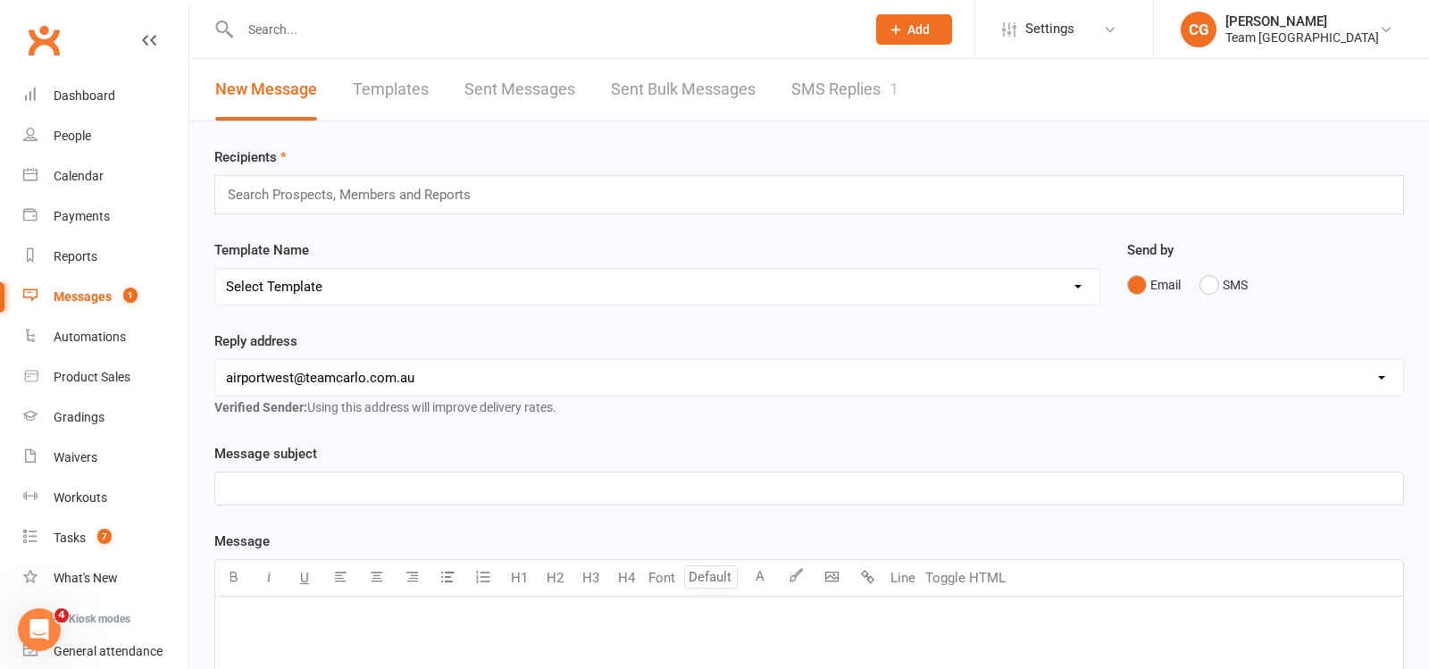
click at [844, 79] on link "SMS Replies 1" at bounding box center [844, 90] width 107 height 62
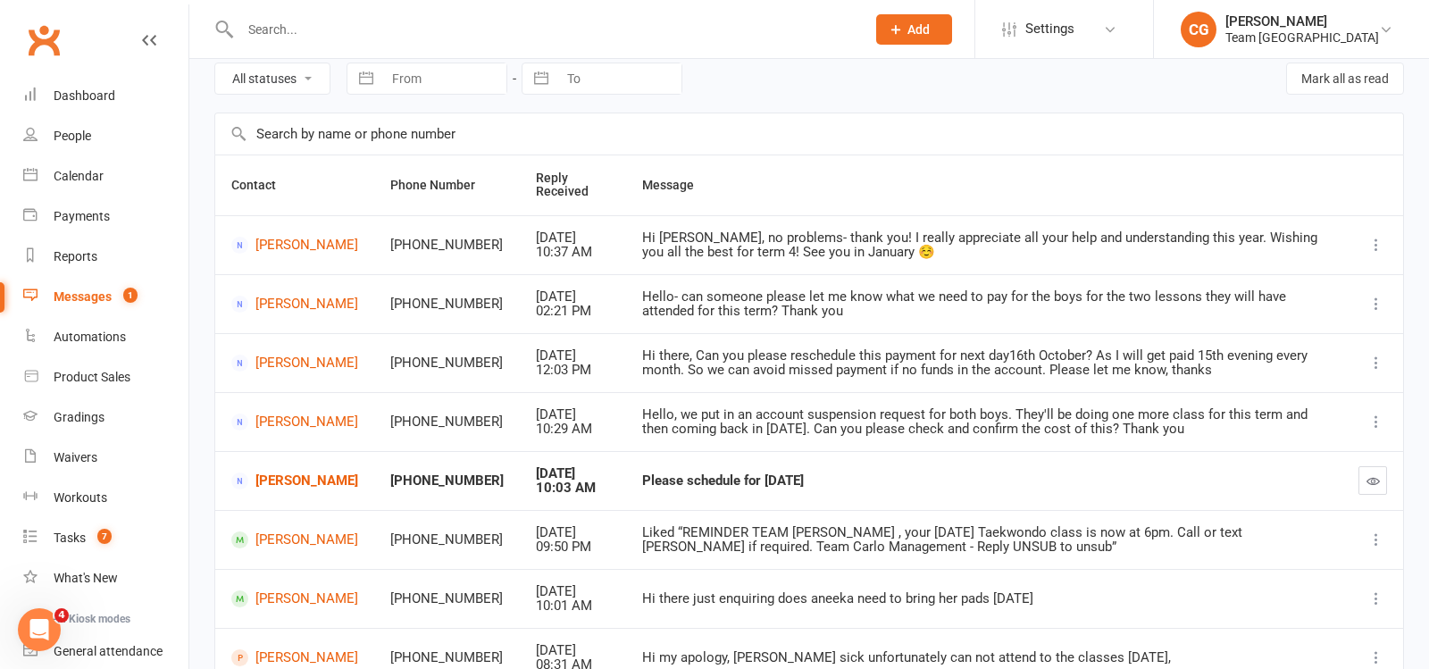
scroll to position [84, 0]
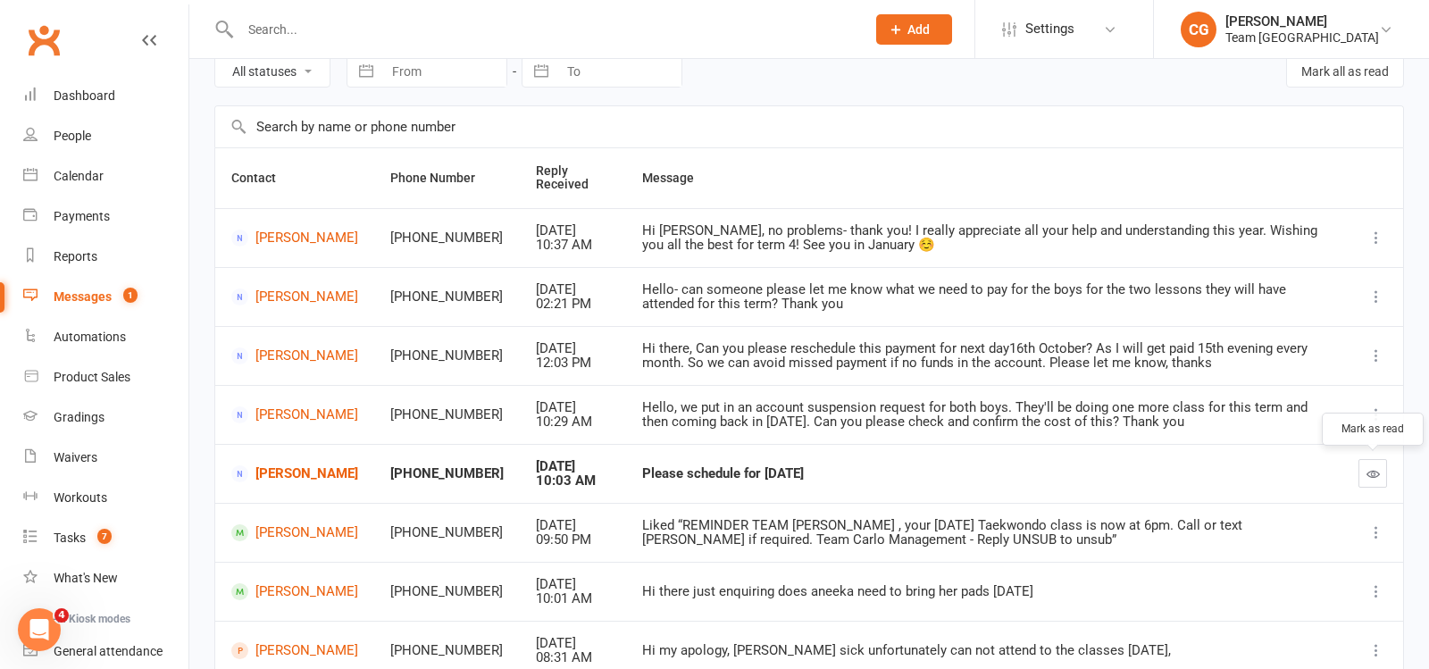
click at [1369, 462] on button "button" at bounding box center [1373, 473] width 29 height 29
click at [280, 469] on link "Ali Akbar Ahmed" at bounding box center [294, 473] width 127 height 17
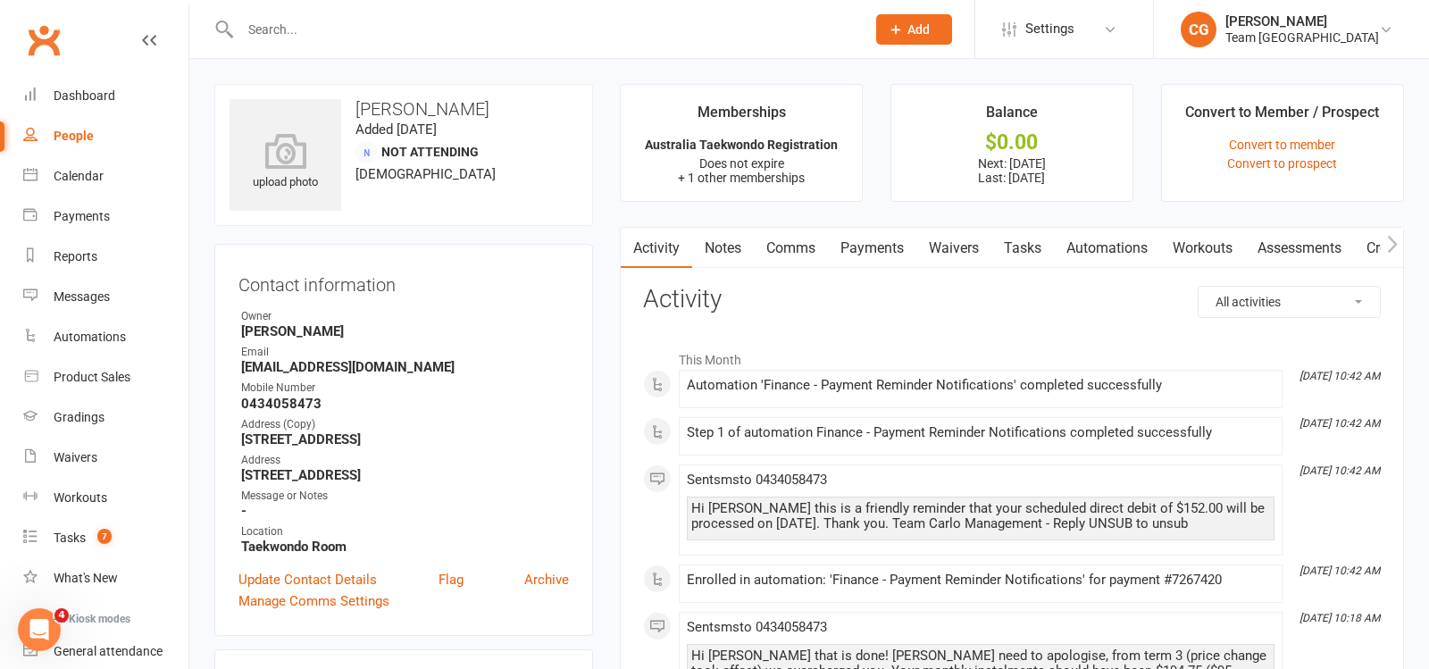
click at [339, 21] on input "text" at bounding box center [544, 29] width 618 height 25
paste input "Lukesh Kumar"
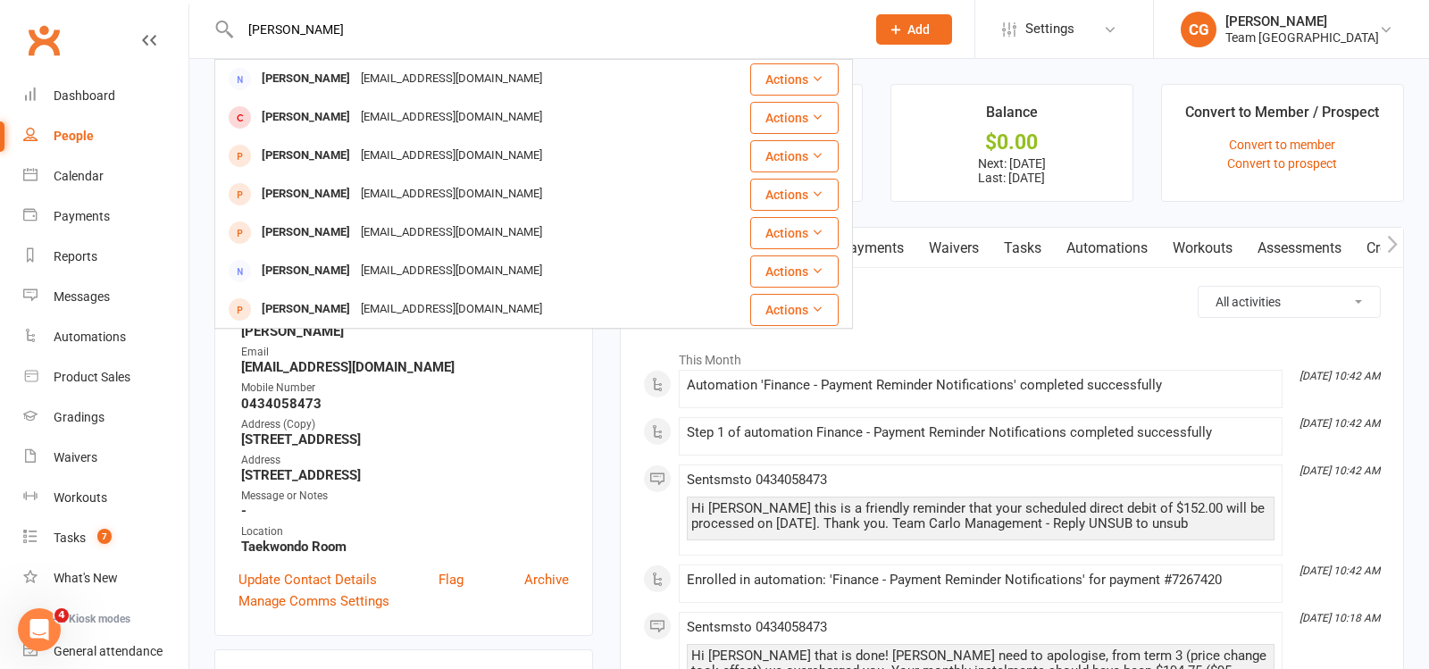
click at [338, 33] on input "Lukesh Kumar" at bounding box center [544, 29] width 618 height 25
click at [338, 32] on input "Lukesh Kumar" at bounding box center [544, 29] width 618 height 25
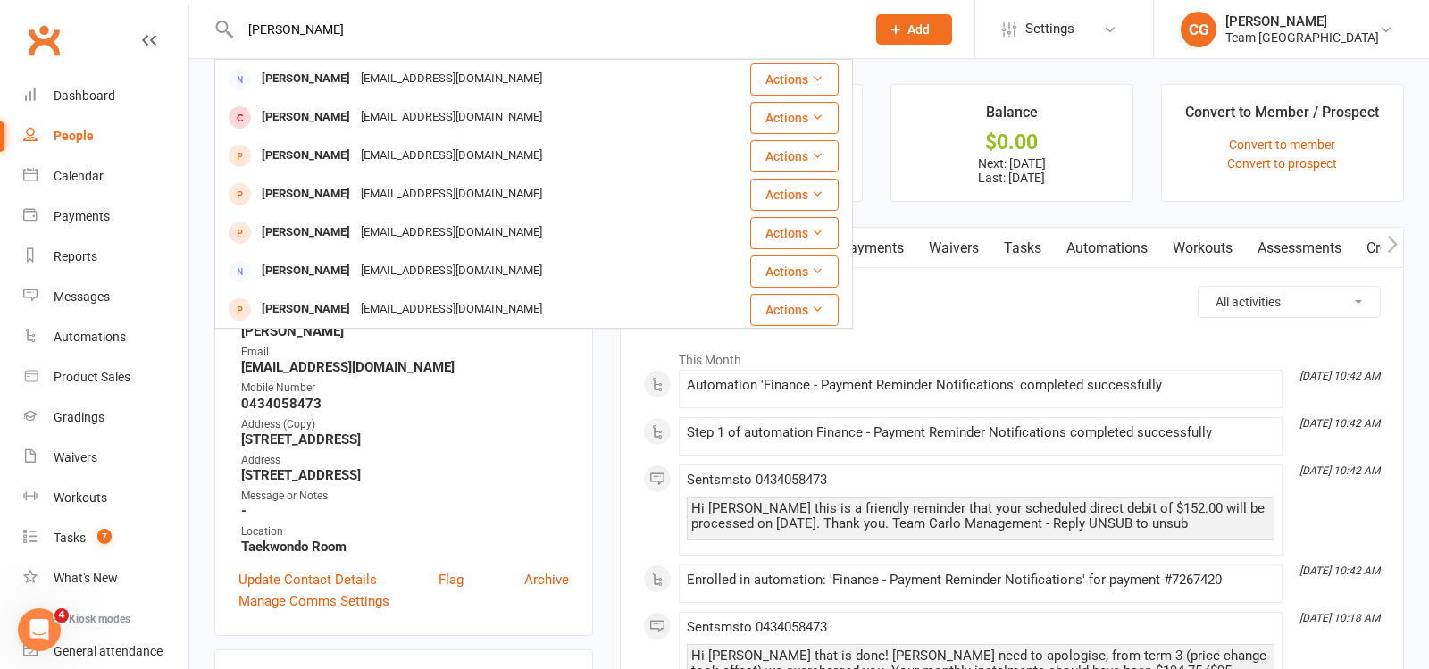
click at [338, 32] on input "Lukesh Kumar" at bounding box center [544, 29] width 618 height 25
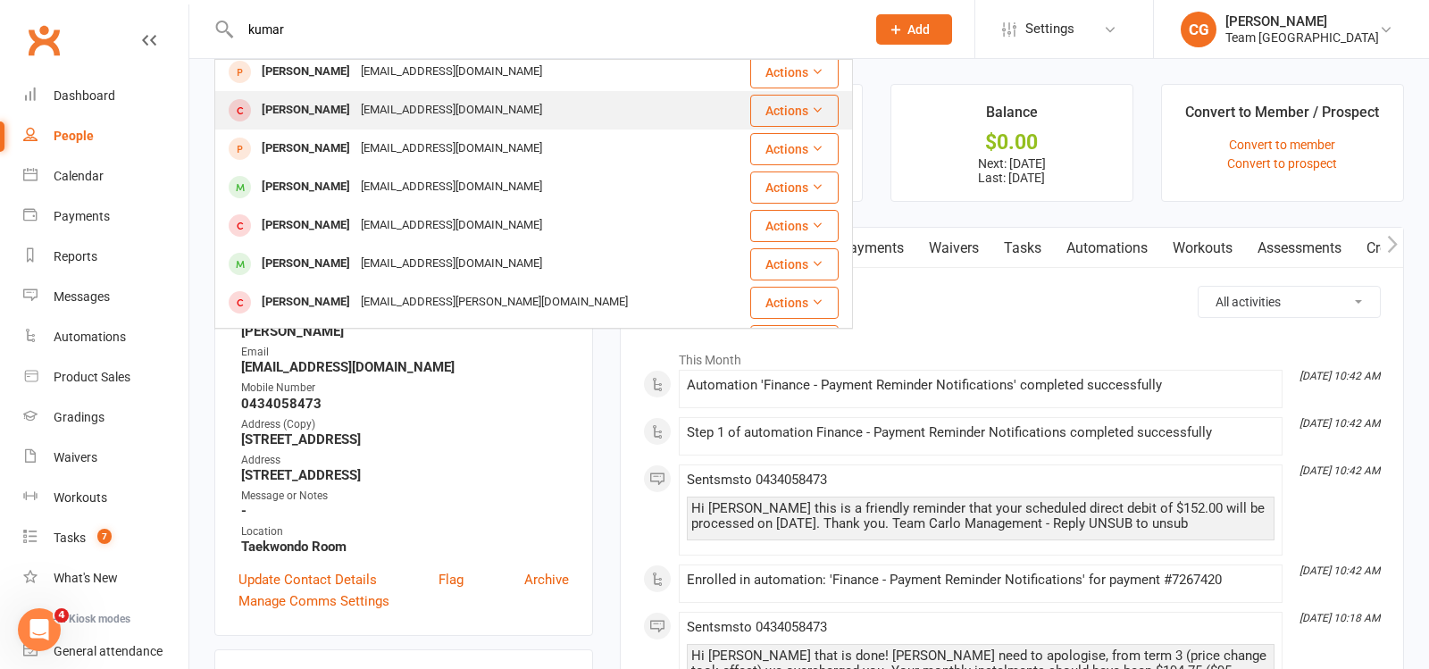
scroll to position [282, 0]
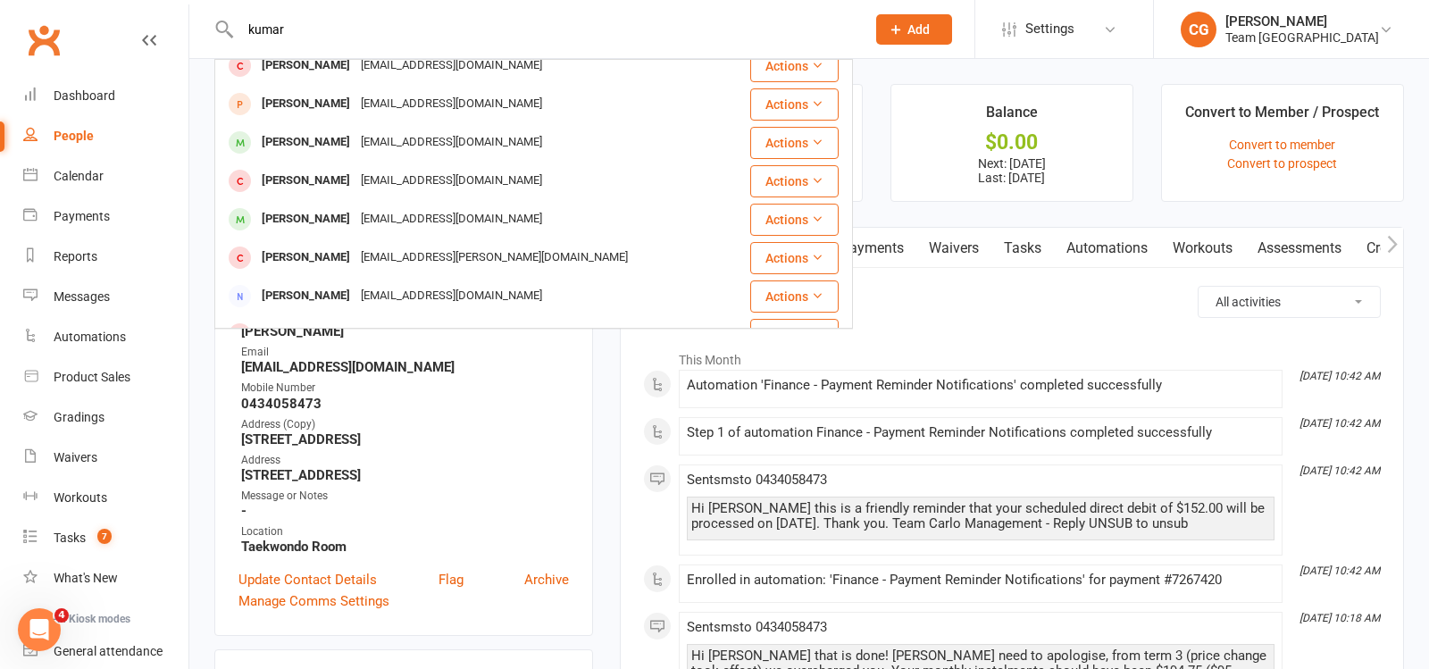
click at [332, 21] on input "kumar" at bounding box center [544, 29] width 618 height 25
paste input "Aahir"
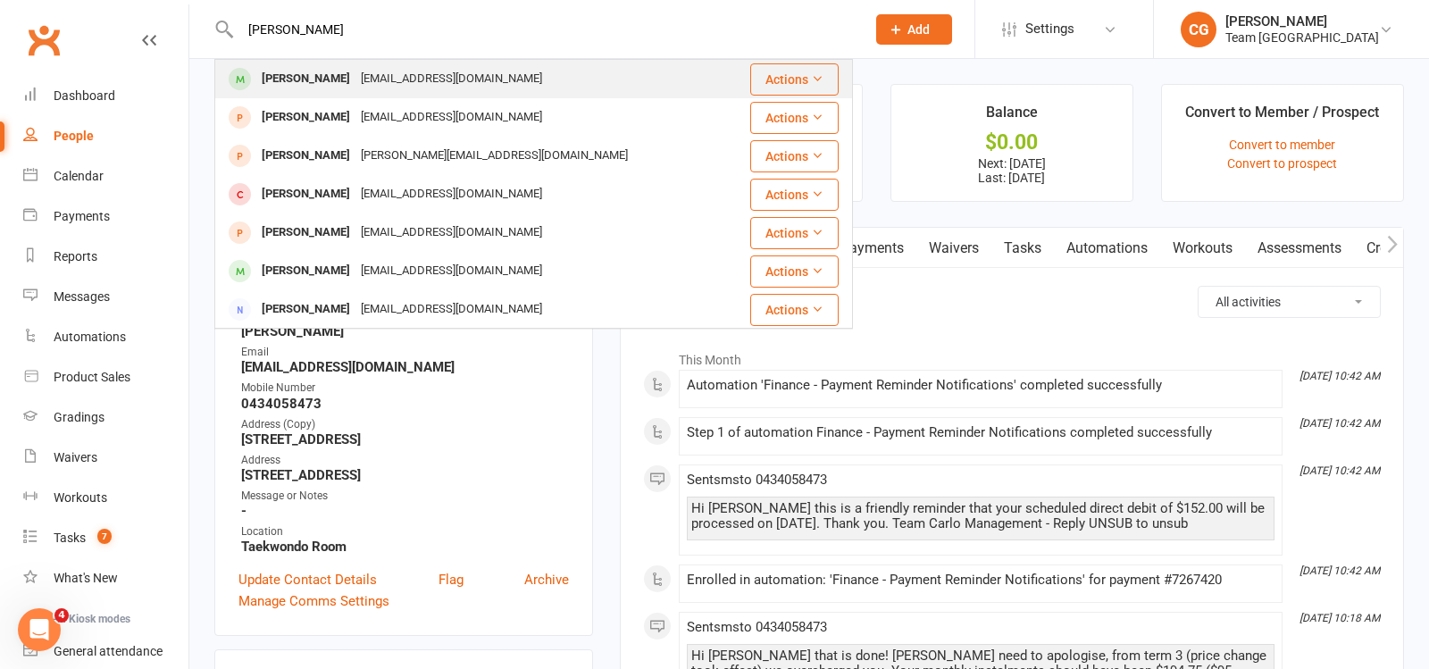
type input "Aahir kumar"
click at [380, 82] on div "kumarsec86@gmail.com" at bounding box center [452, 79] width 192 height 26
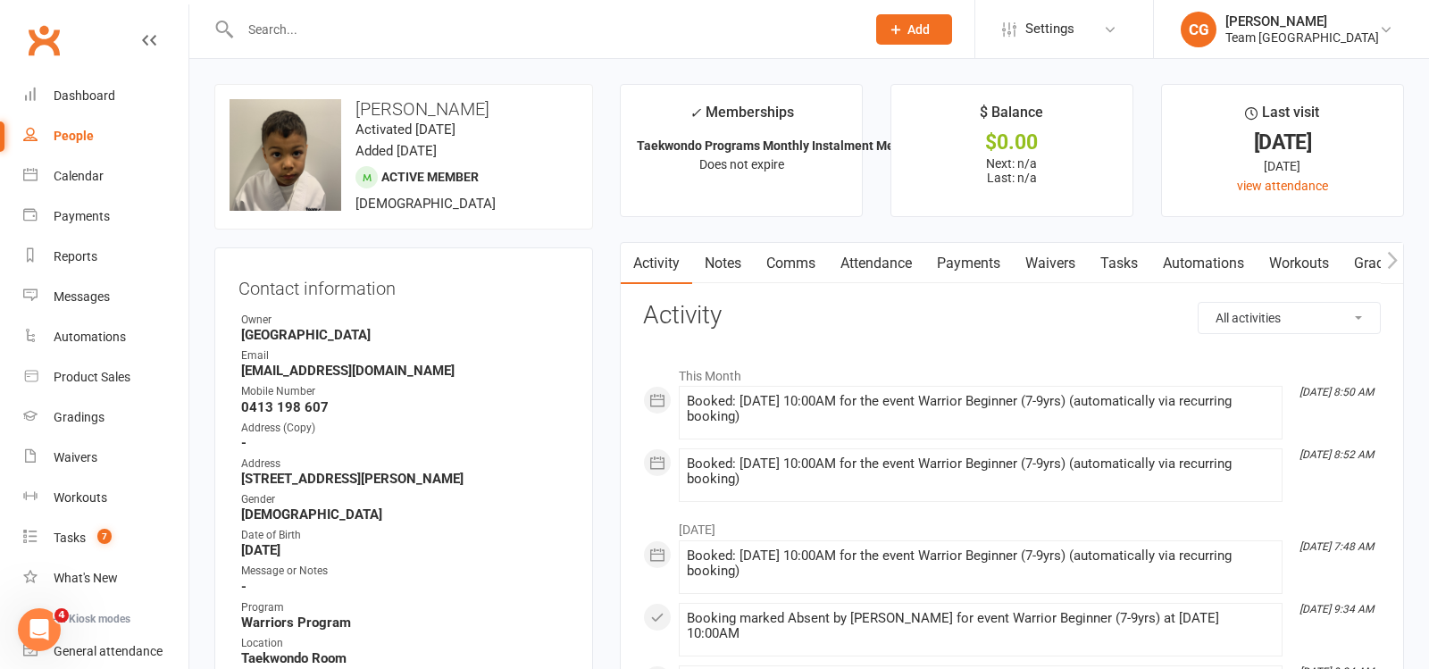
scroll to position [724, 0]
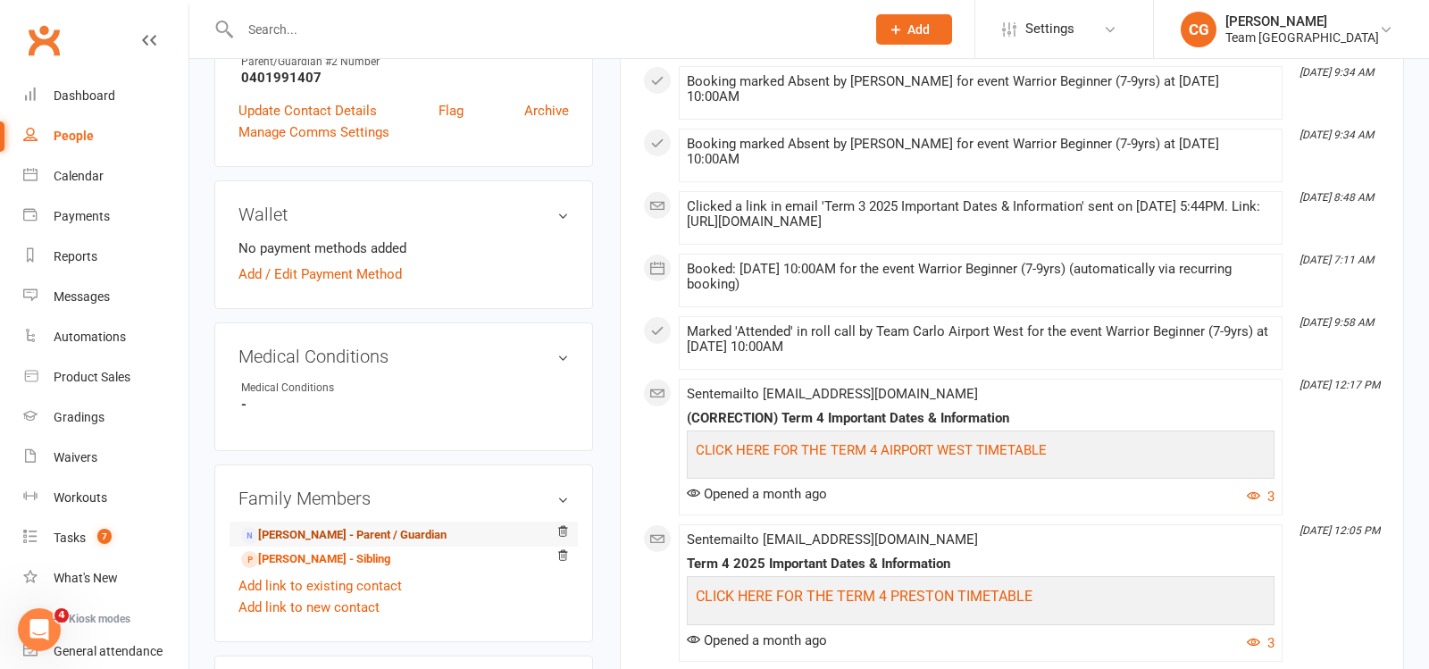
click at [352, 526] on link "Luke Kumar - Parent / Guardian" at bounding box center [343, 535] width 205 height 19
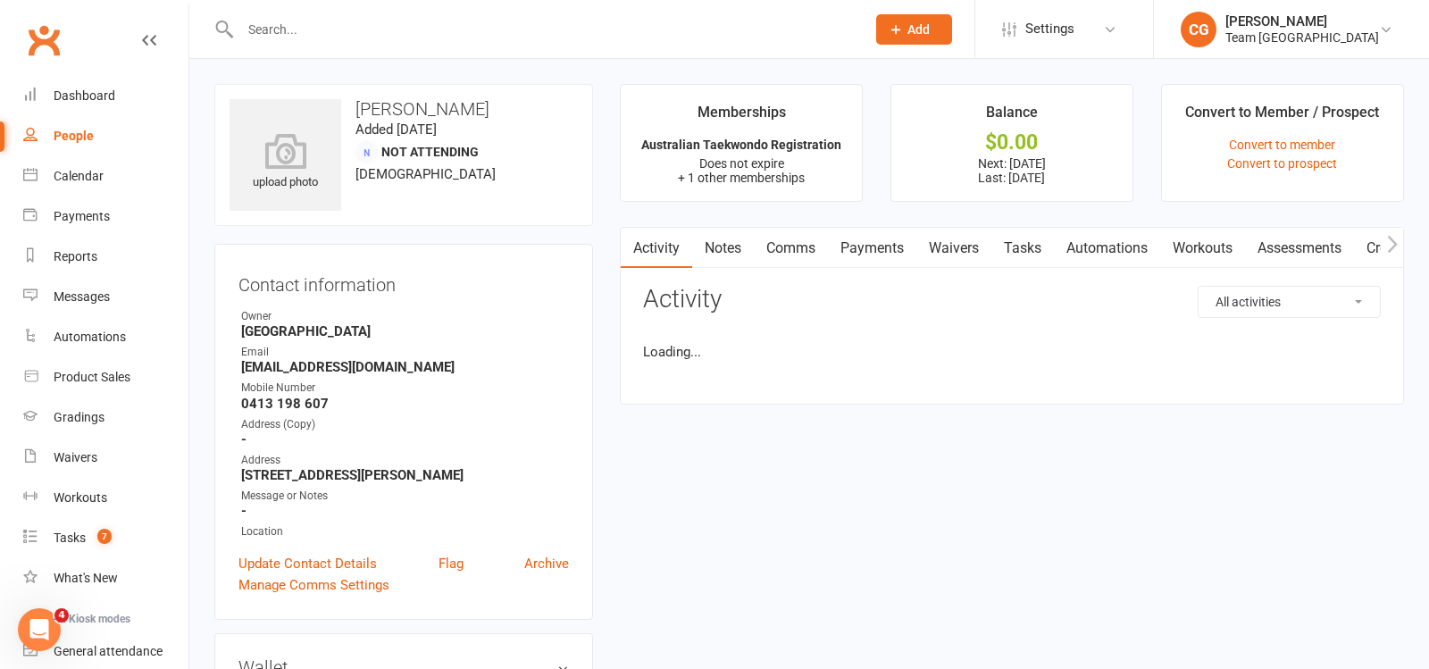
click at [800, 248] on link "Comms" at bounding box center [791, 248] width 74 height 41
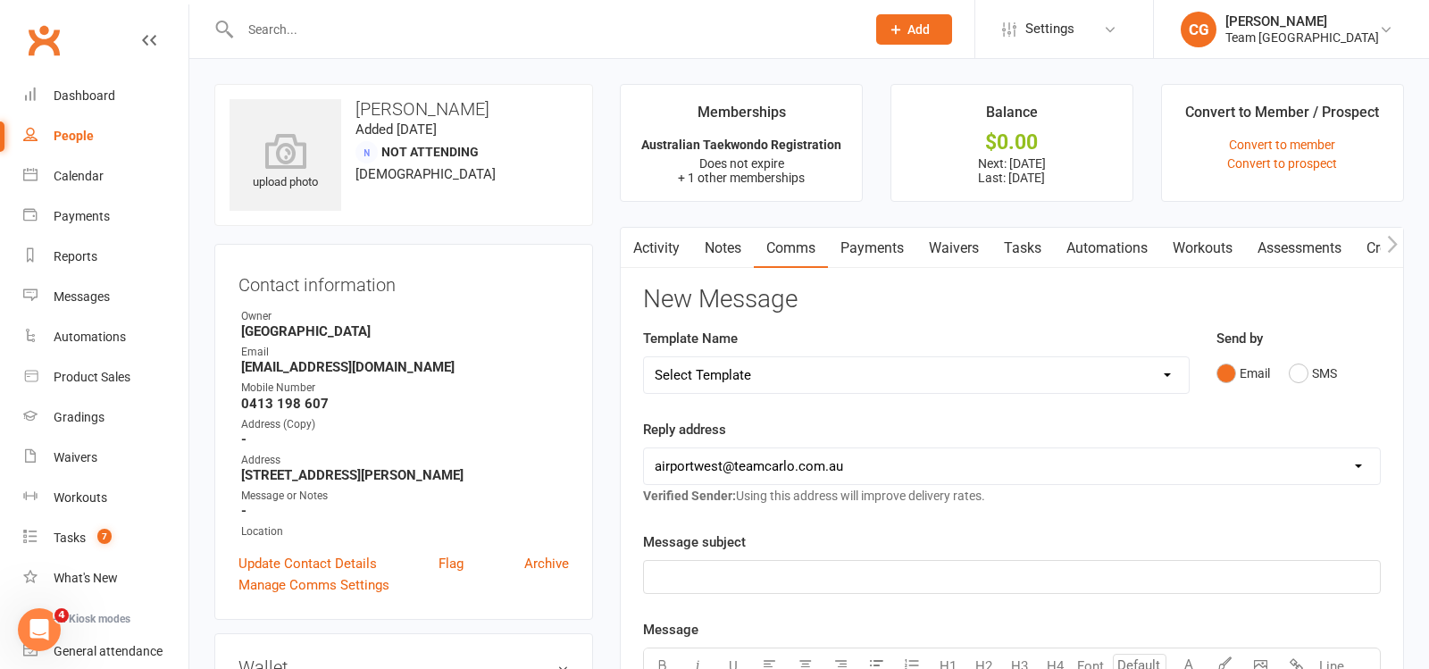
click at [642, 251] on link "Activity" at bounding box center [656, 248] width 71 height 41
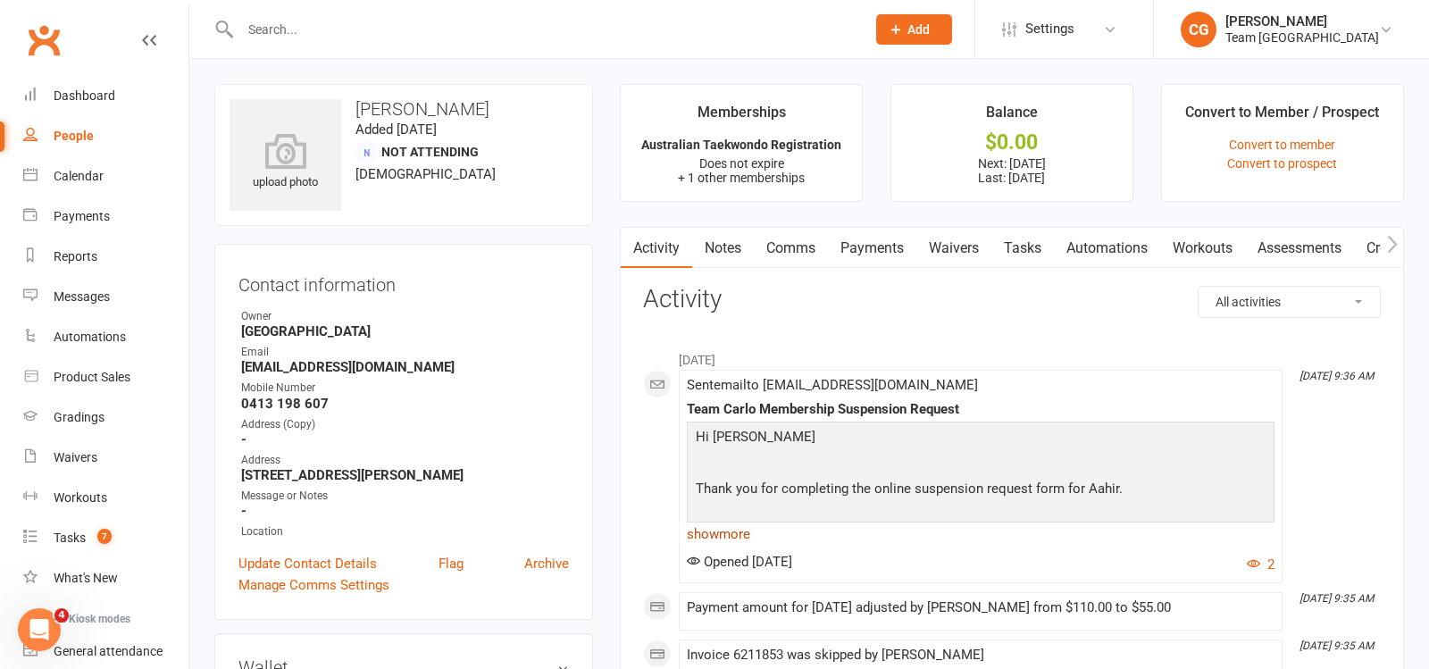
click at [727, 527] on link "show more" at bounding box center [981, 534] width 588 height 25
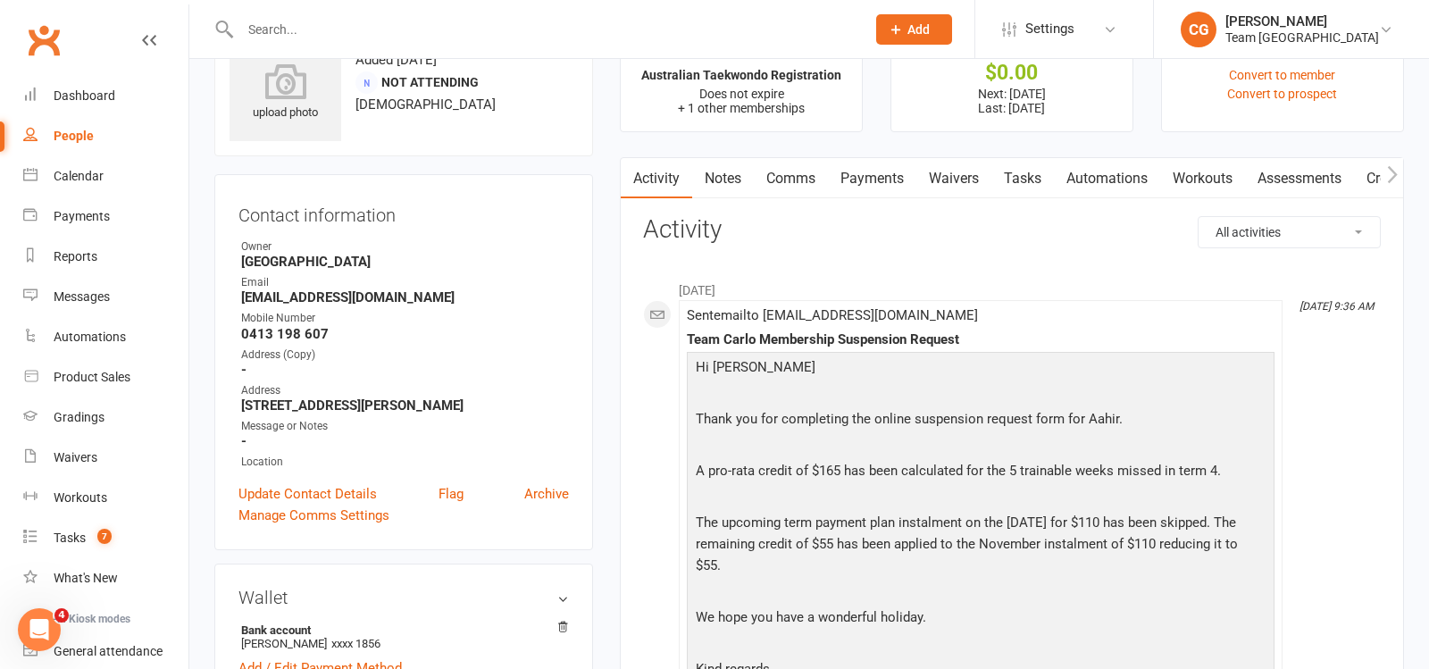
scroll to position [74, 0]
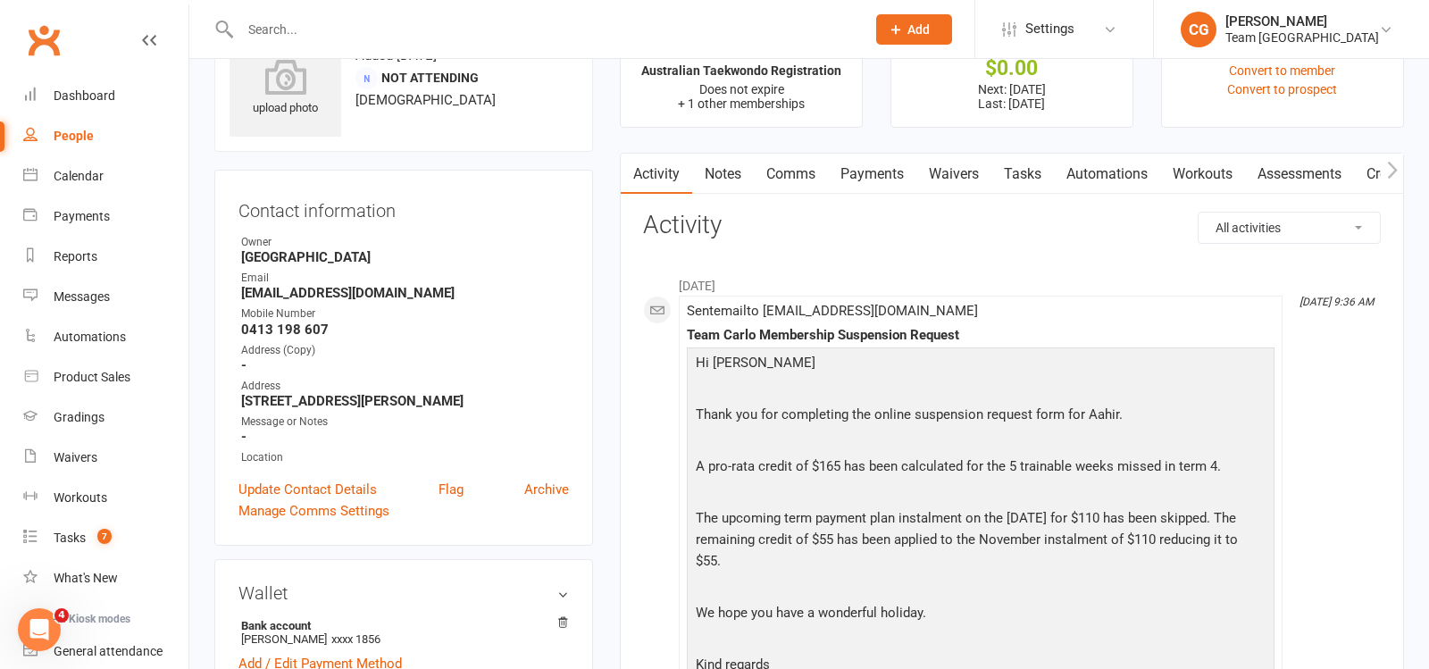
click at [876, 176] on link "Payments" at bounding box center [872, 174] width 88 height 41
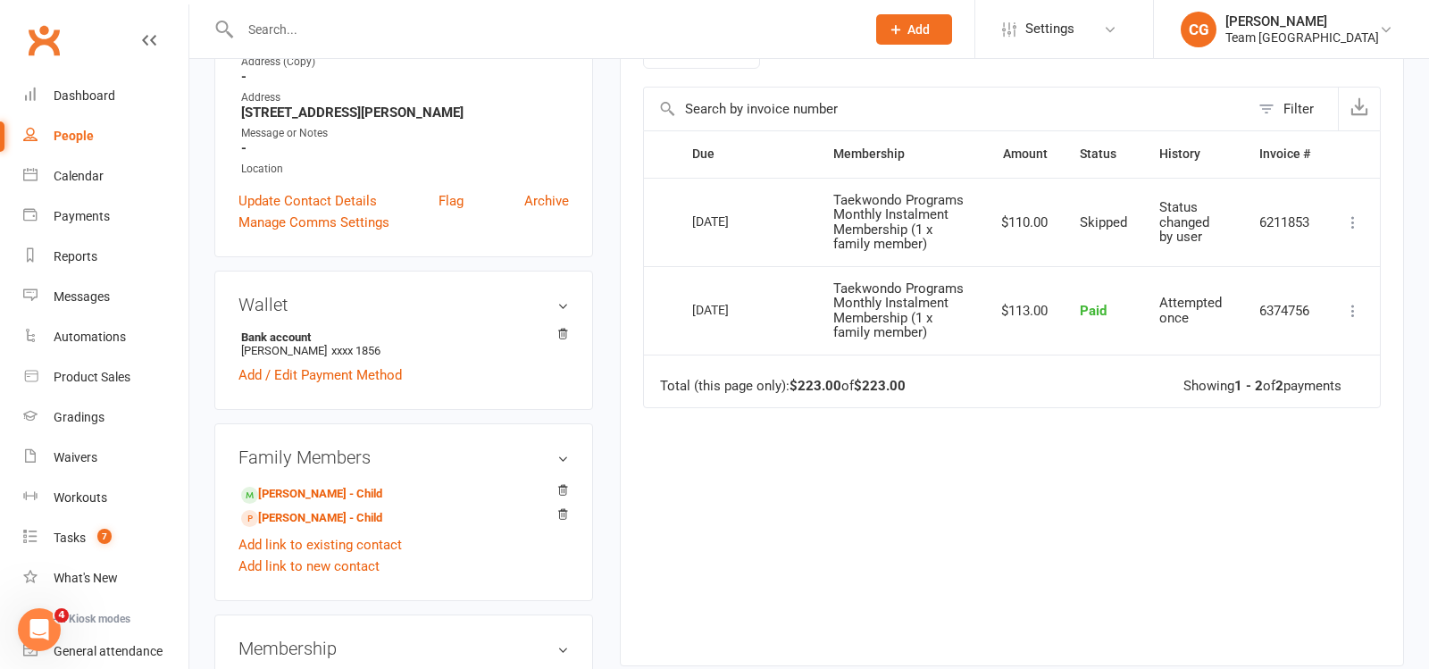
scroll to position [391, 0]
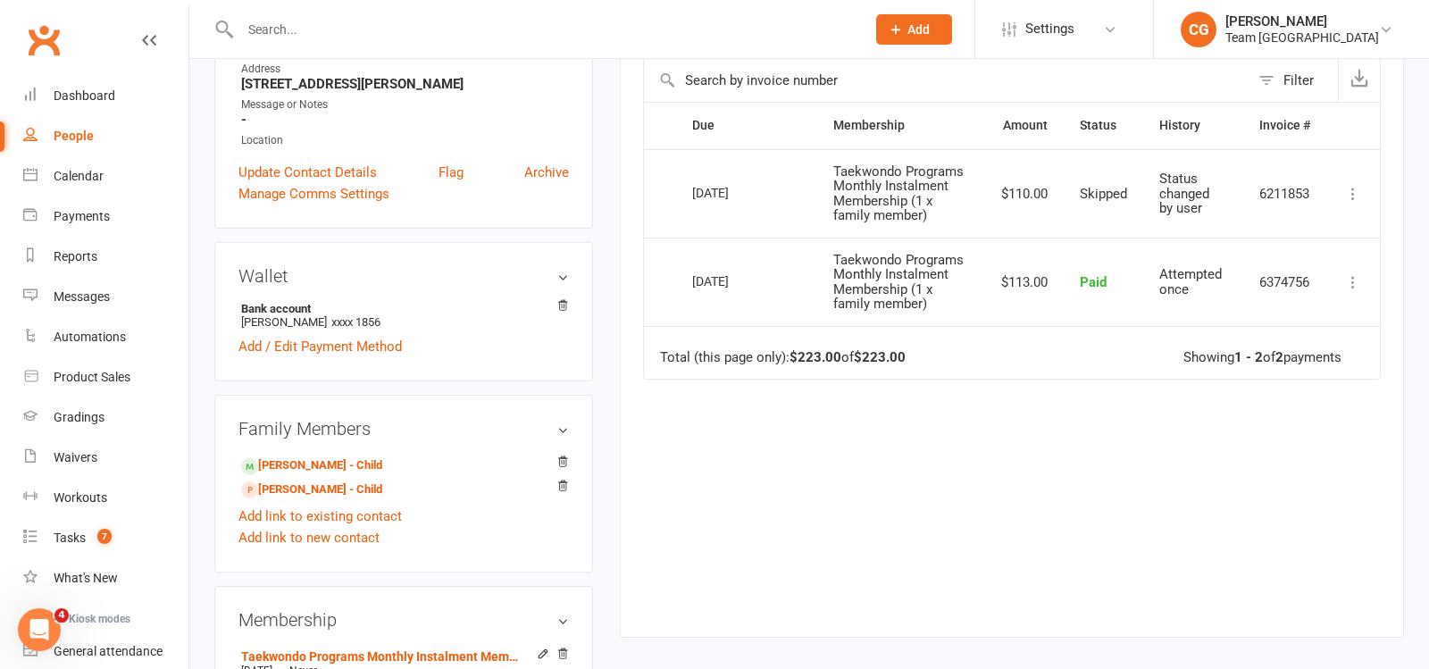
click at [335, 28] on input "text" at bounding box center [544, 29] width 618 height 25
type input "dell"
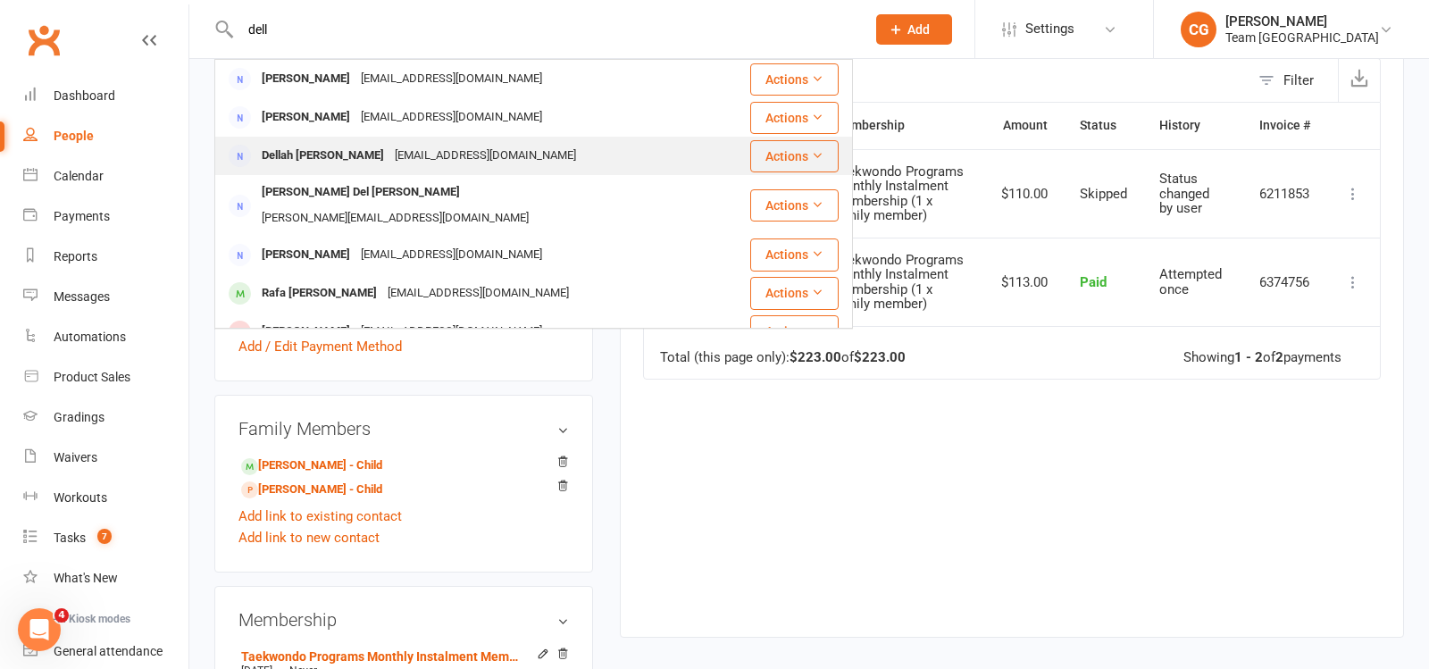
click at [328, 163] on div "Dellah Portia" at bounding box center [322, 156] width 133 height 26
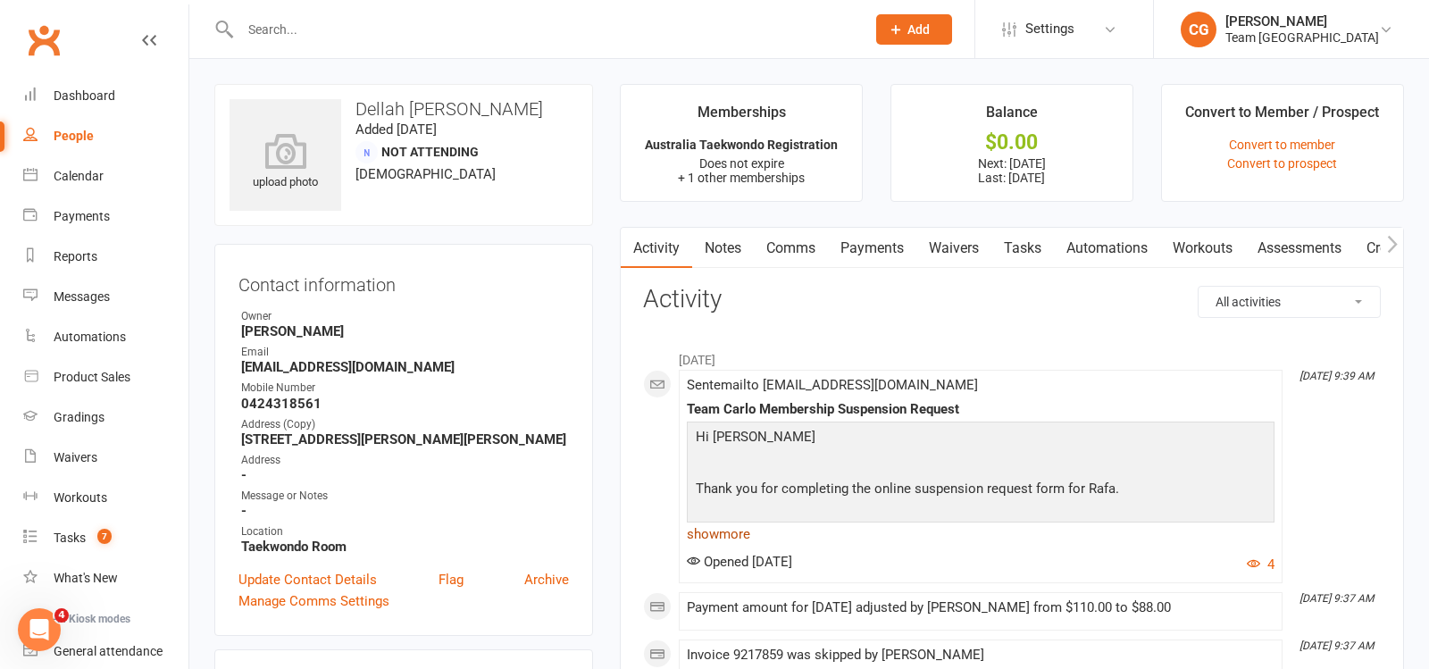
click at [731, 522] on link "show more" at bounding box center [981, 534] width 588 height 25
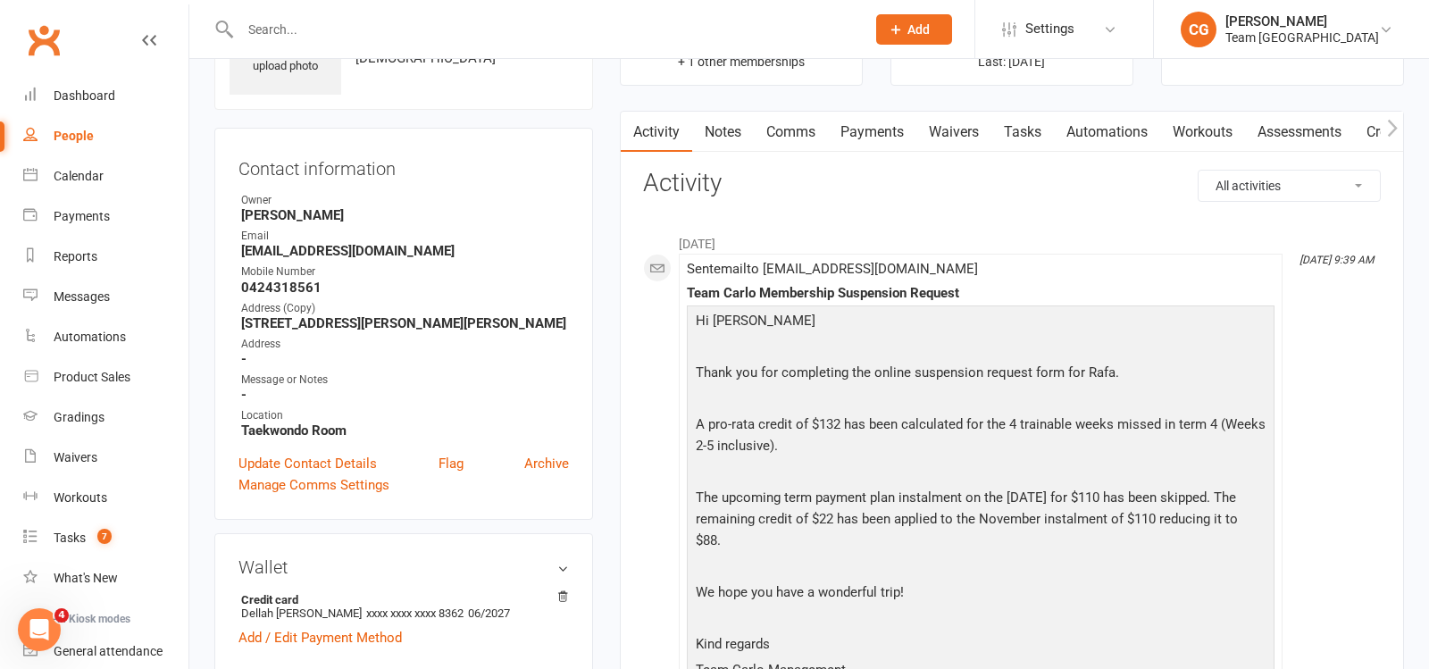
scroll to position [117, 0]
click at [322, 30] on input "text" at bounding box center [544, 29] width 618 height 25
type input "spark"
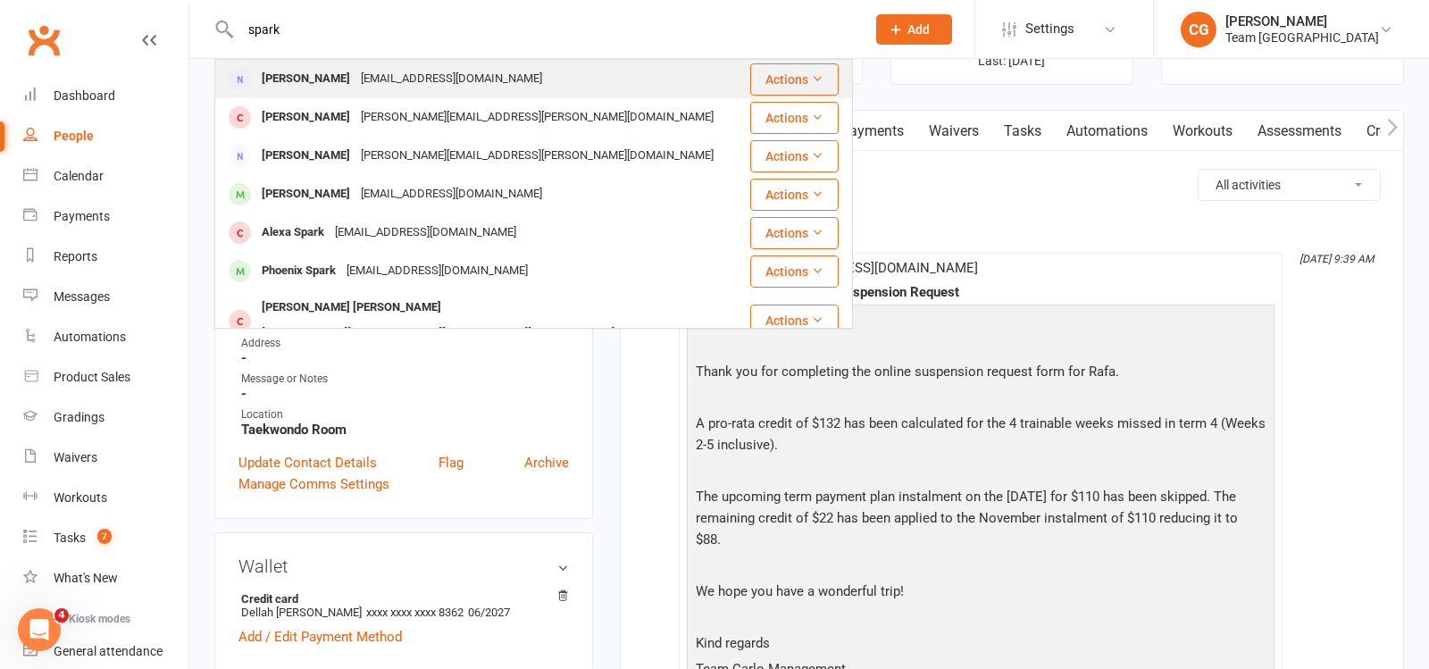
click at [356, 72] on div "robbienbbqs@gmail.com" at bounding box center [452, 79] width 192 height 26
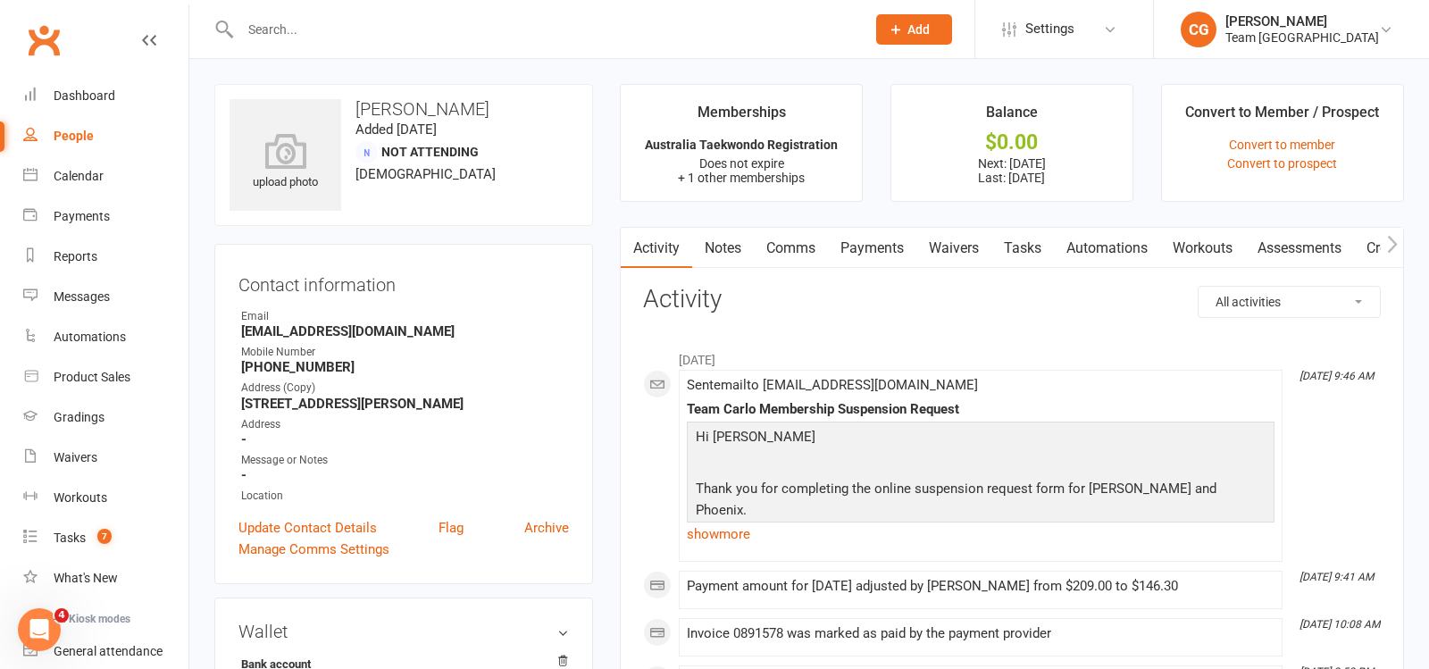
click at [869, 241] on link "Payments" at bounding box center [872, 248] width 88 height 41
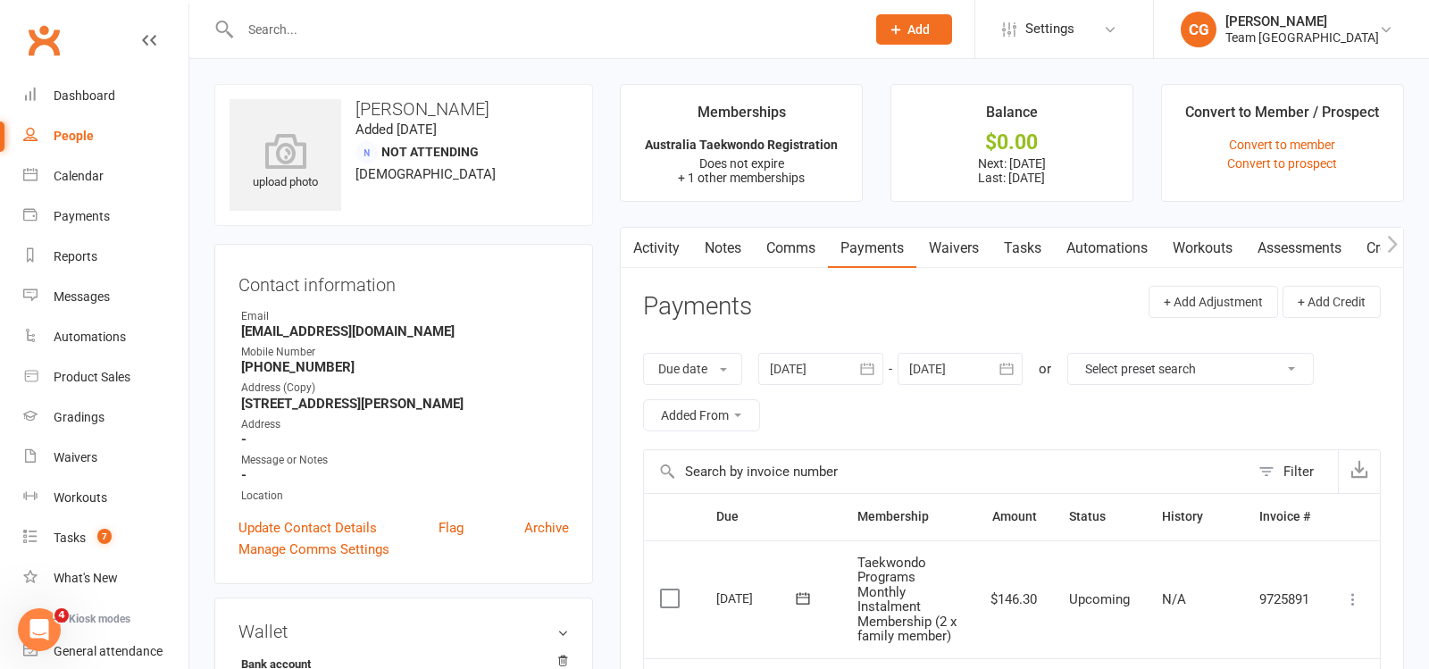
click at [668, 240] on link "Activity" at bounding box center [656, 248] width 71 height 41
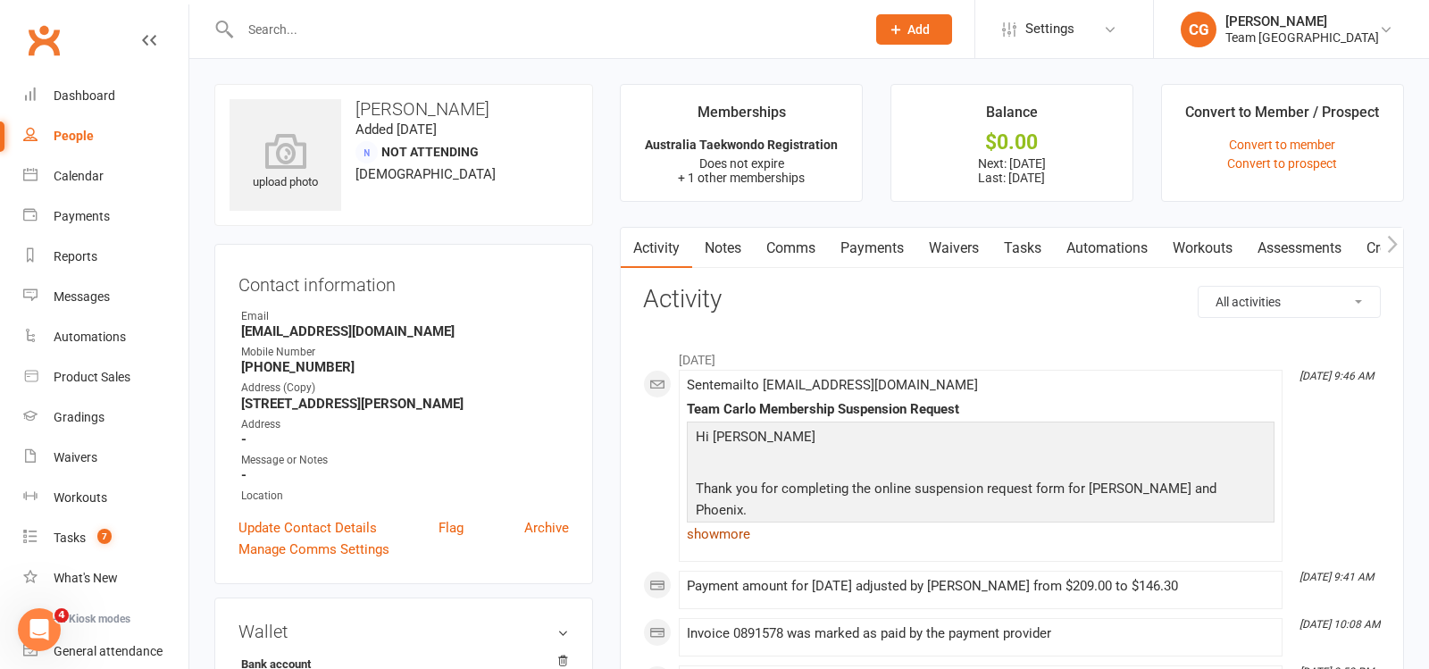
click at [725, 537] on link "show more" at bounding box center [981, 534] width 588 height 25
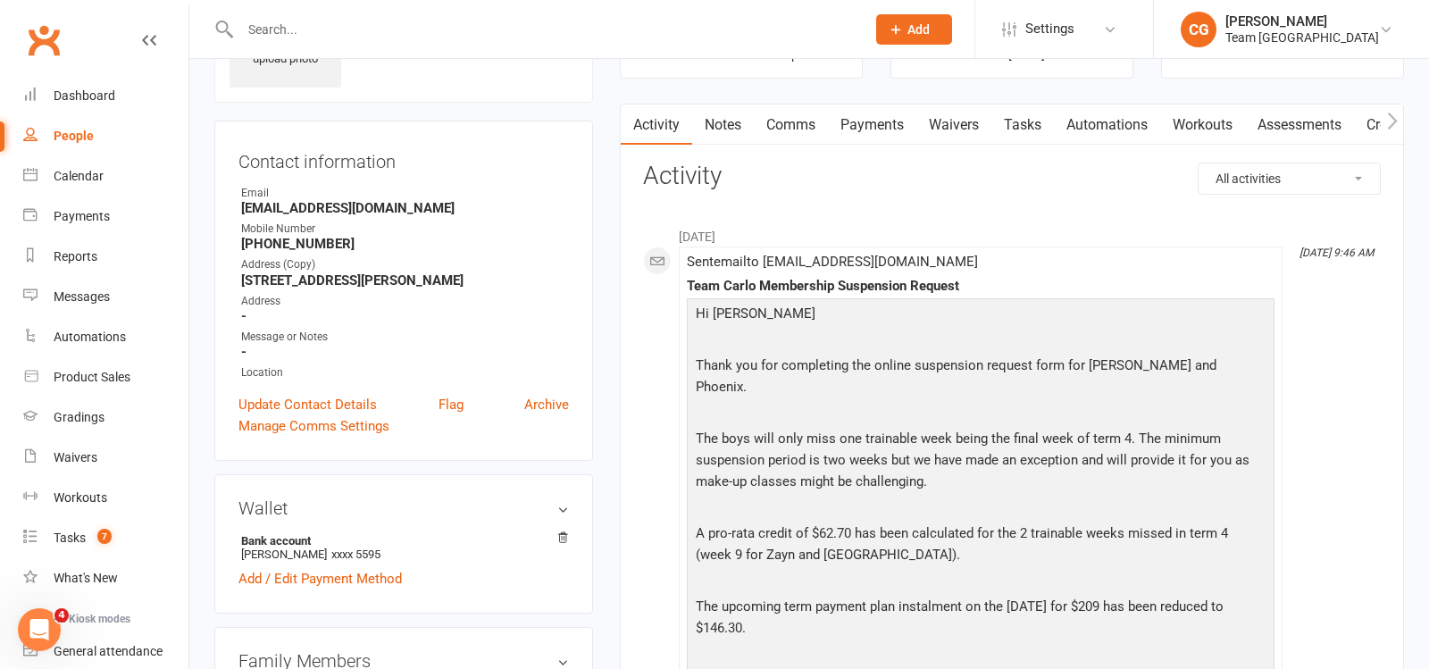
scroll to position [128, 0]
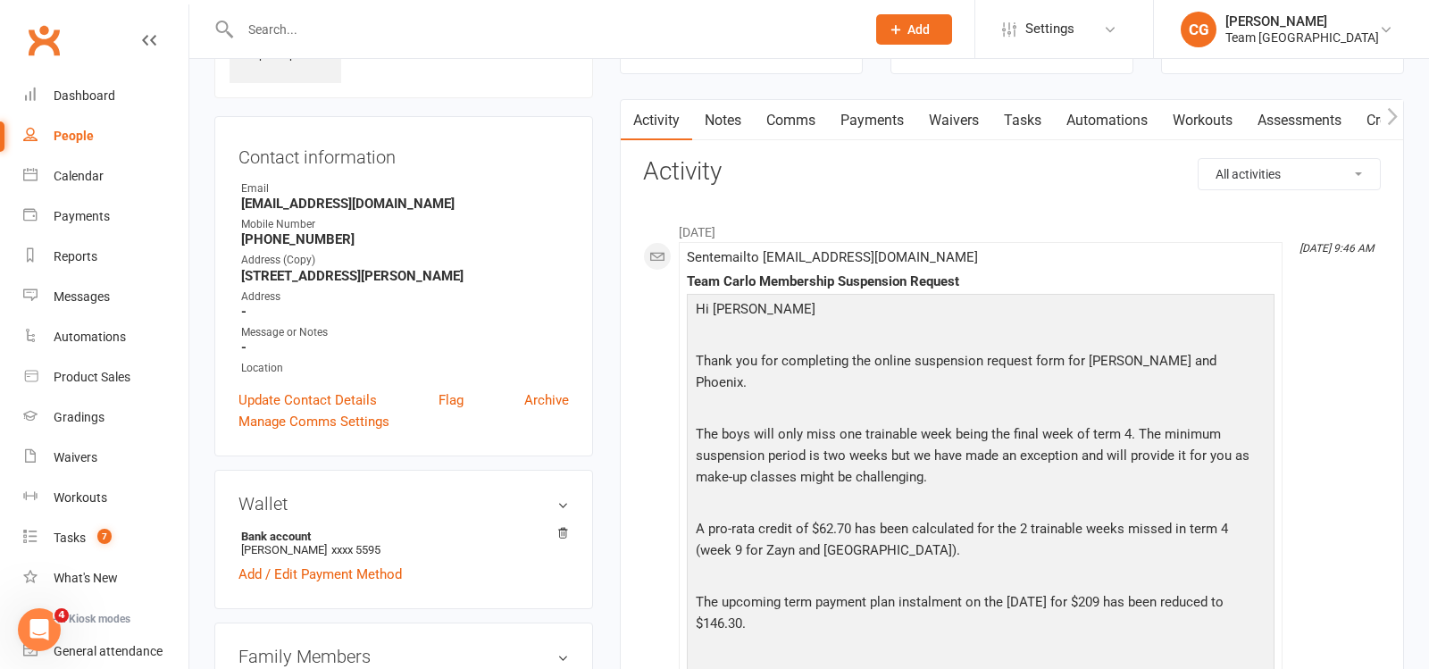
click at [300, 32] on input "text" at bounding box center [544, 29] width 618 height 25
type input "linda kw"
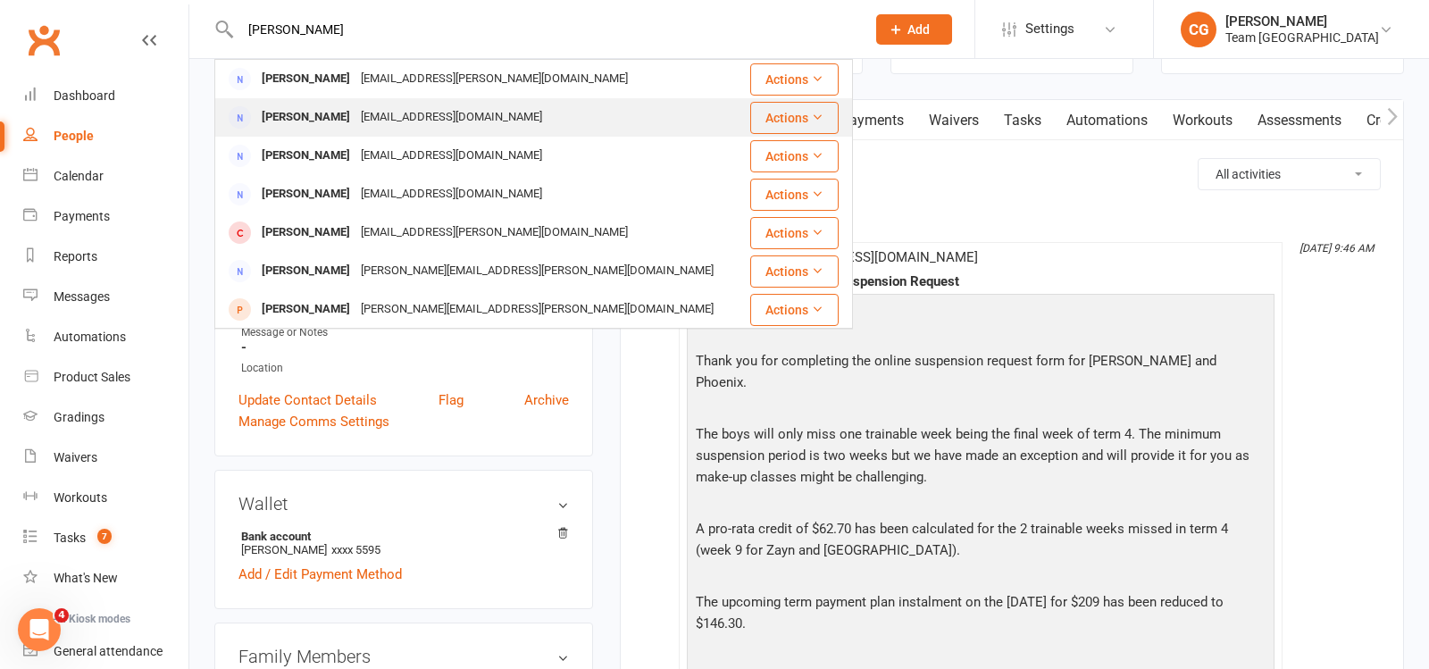
click at [318, 113] on div "Hoi Kwang" at bounding box center [305, 118] width 99 height 26
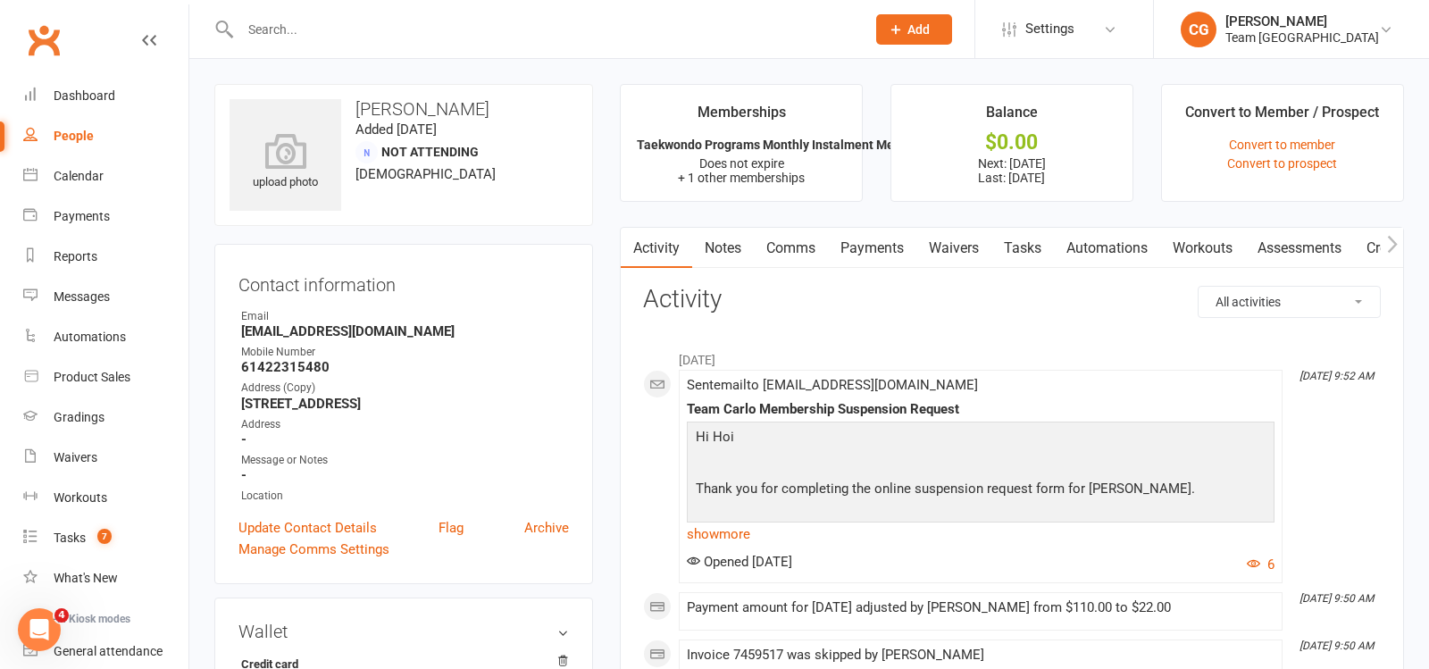
click at [710, 546] on div "Sent email to lindakwang20@gmail.com Team Carlo Membership Suspension Request H…" at bounding box center [981, 476] width 588 height 197
click at [709, 540] on link "show more" at bounding box center [981, 534] width 588 height 25
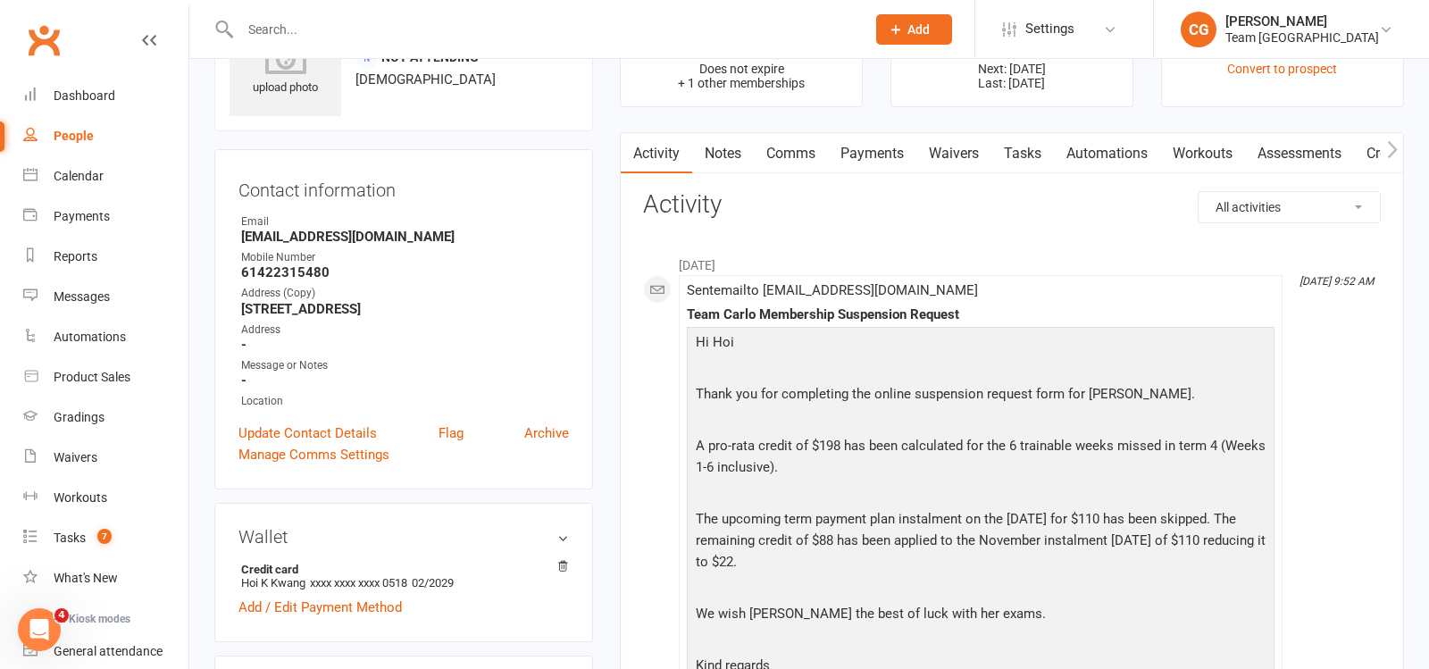
scroll to position [101, 0]
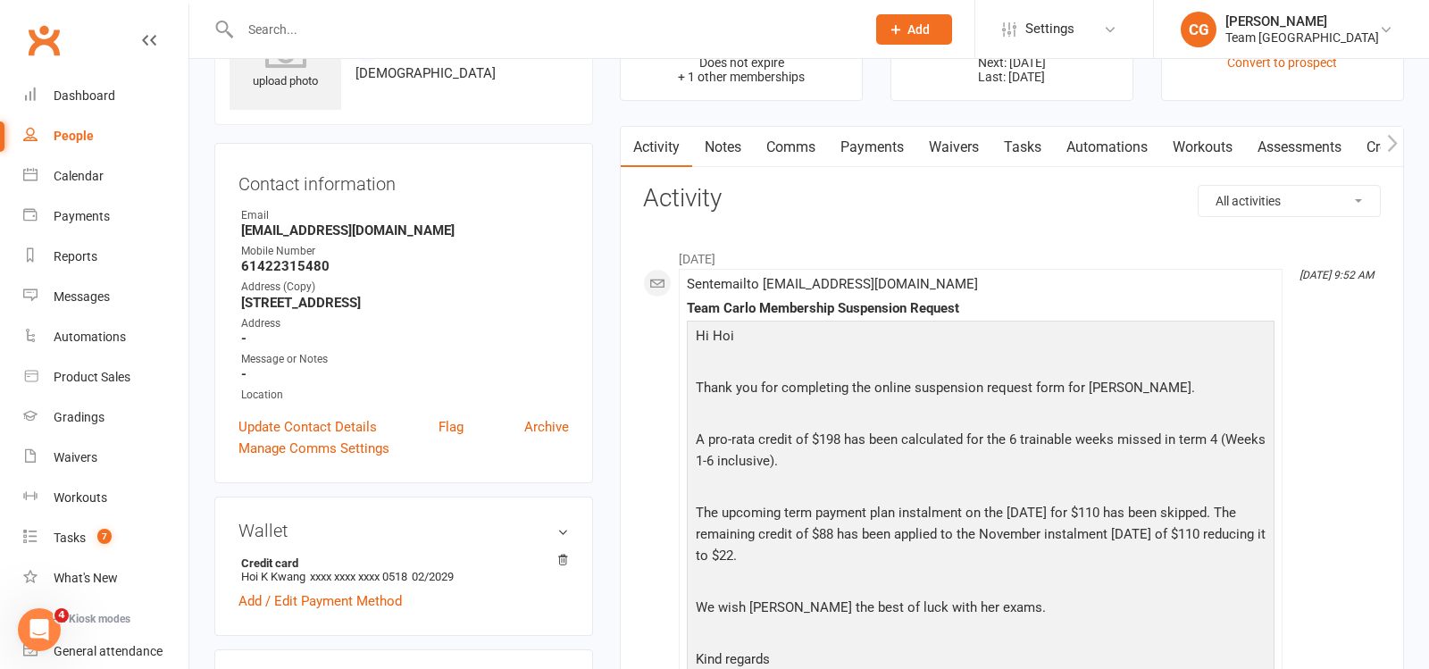
click at [315, 25] on input "text" at bounding box center [544, 29] width 618 height 25
paste input "Sareena Bahl"
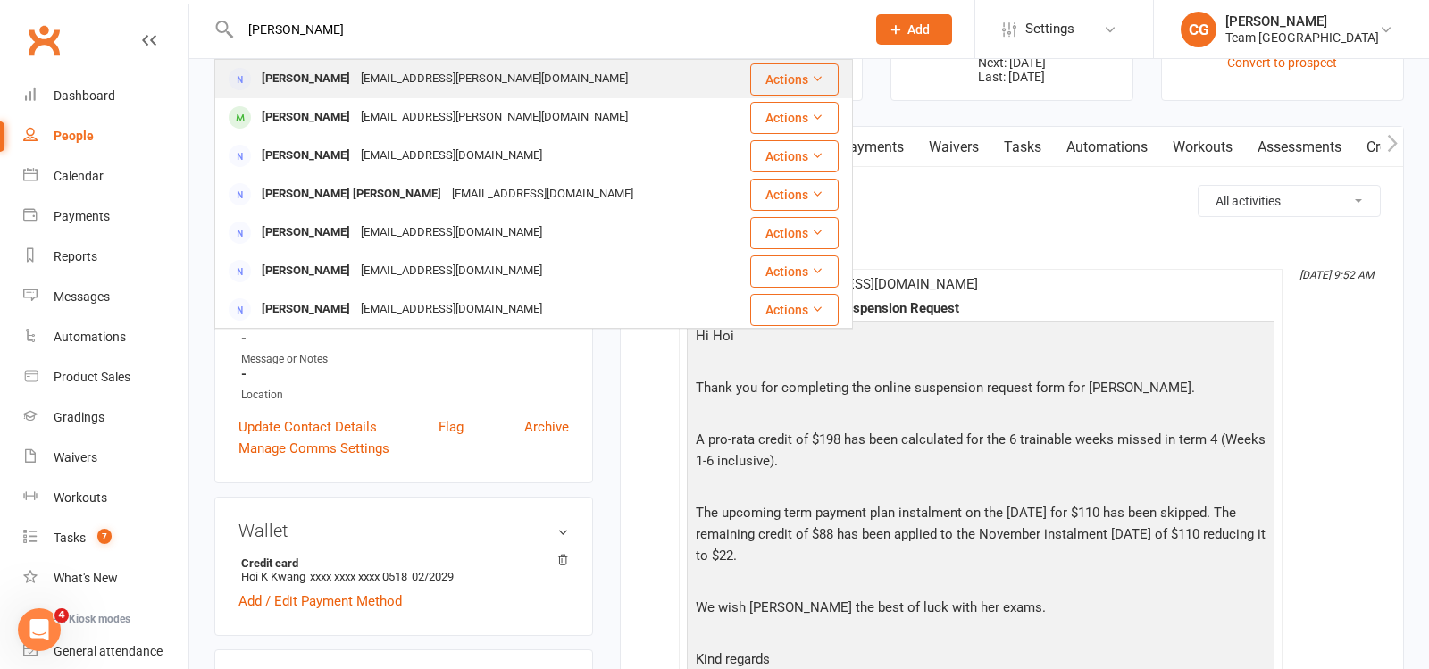
type input "Sareena Bahl"
click at [356, 70] on div "sareena.bahl@gmail.com" at bounding box center [495, 79] width 278 height 26
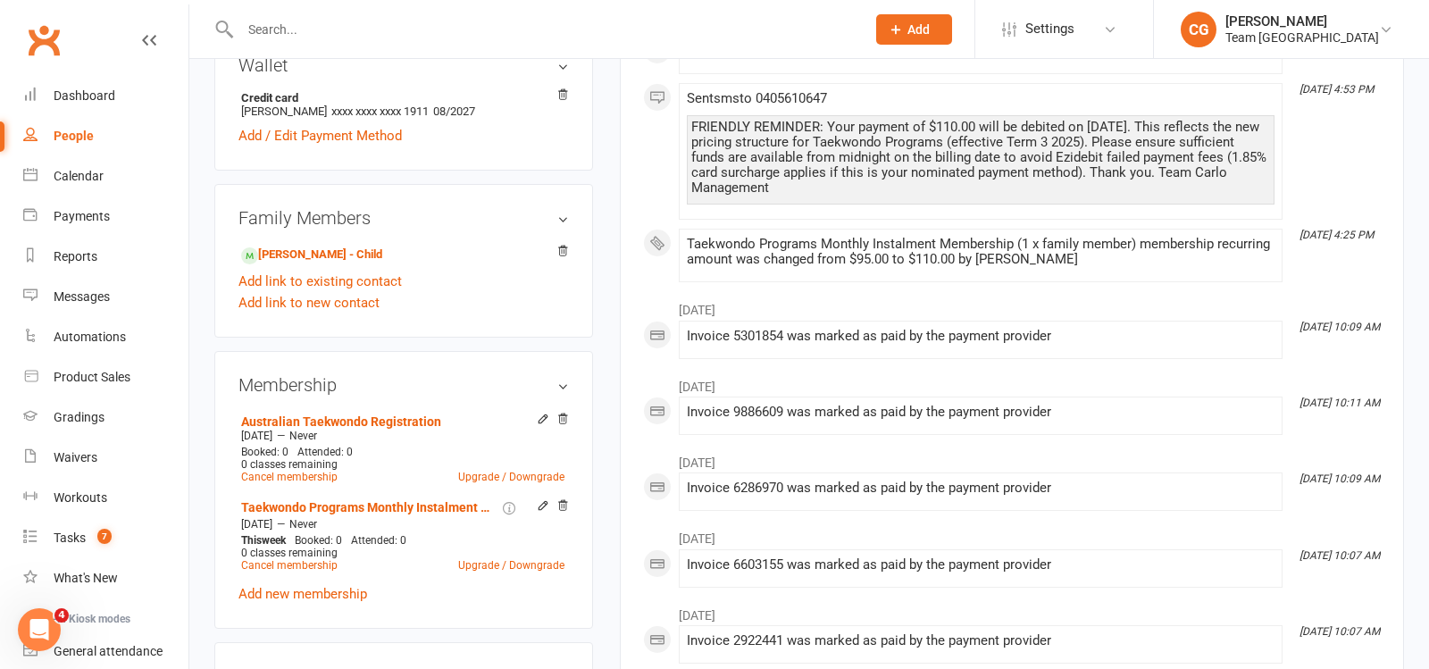
scroll to position [603, 0]
click at [330, 254] on link "Shima Bahl - Child" at bounding box center [311, 254] width 141 height 19
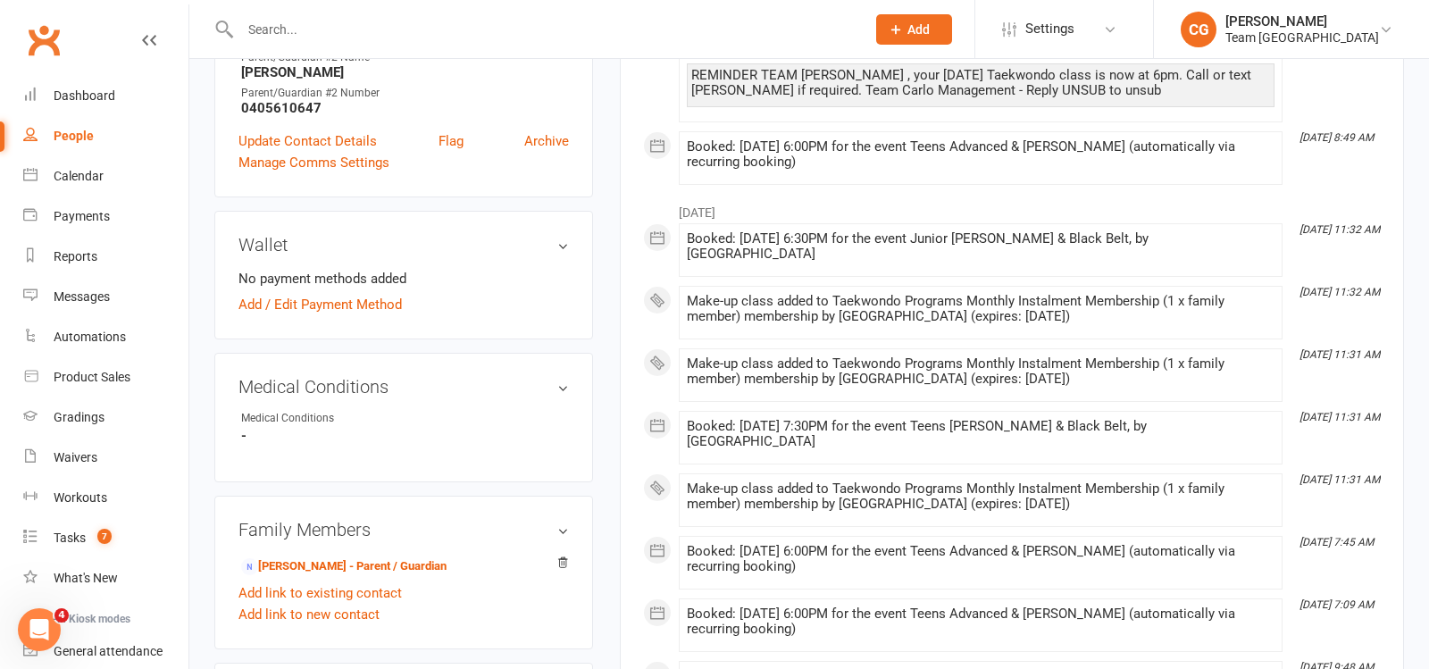
scroll to position [656, 0]
click at [367, 559] on link "Sareena Bahl - Parent / Guardian" at bounding box center [343, 568] width 205 height 19
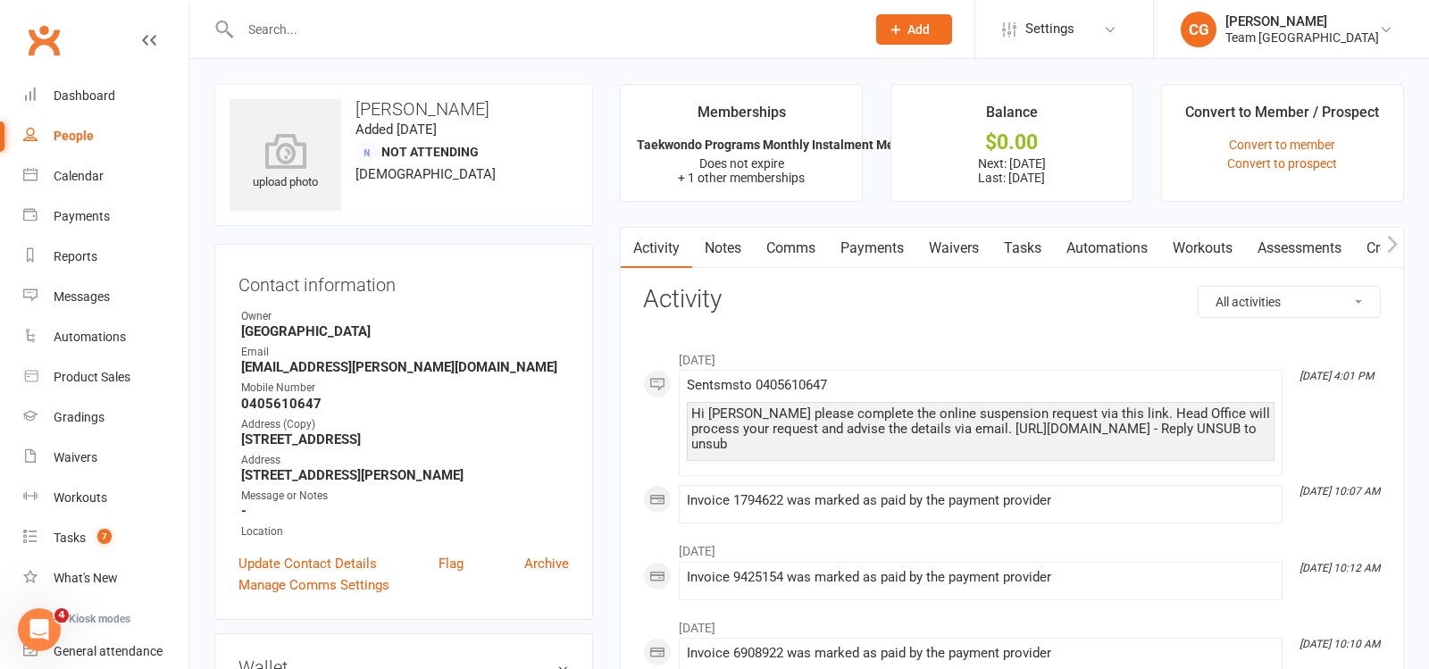
click at [871, 247] on link "Payments" at bounding box center [872, 248] width 88 height 41
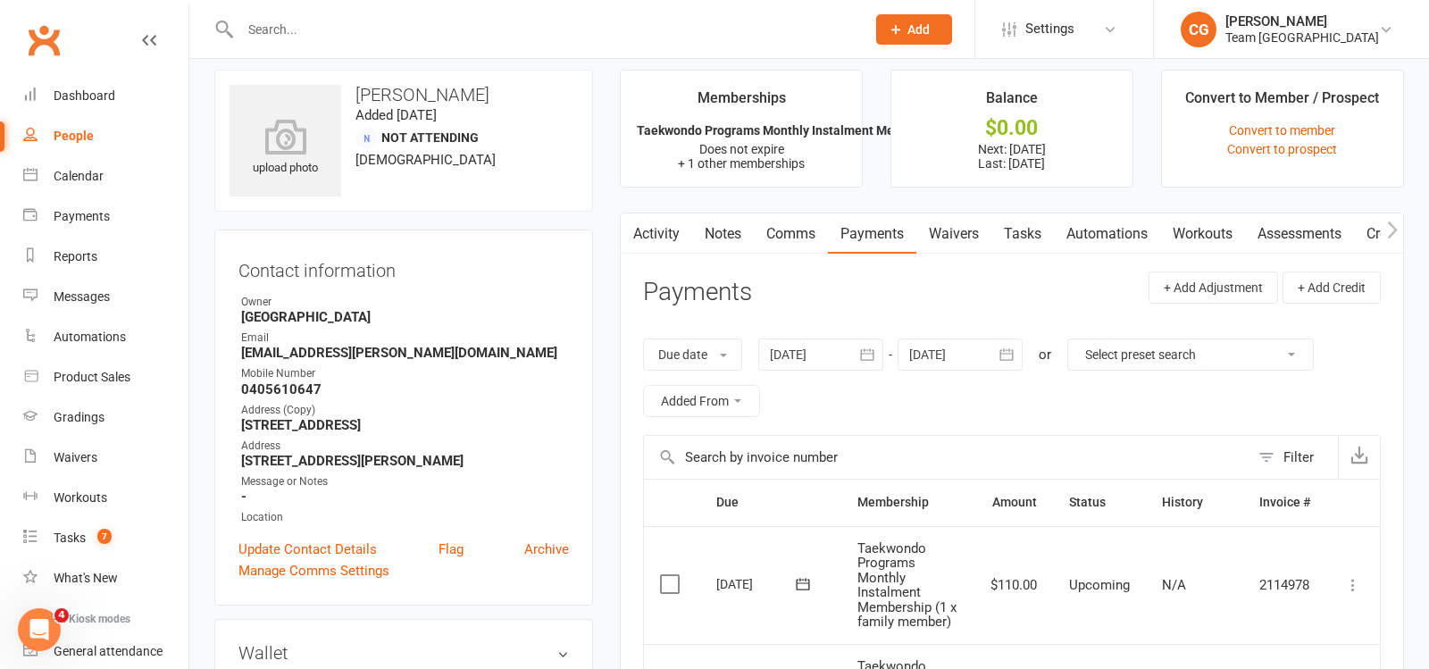
scroll to position [153, 0]
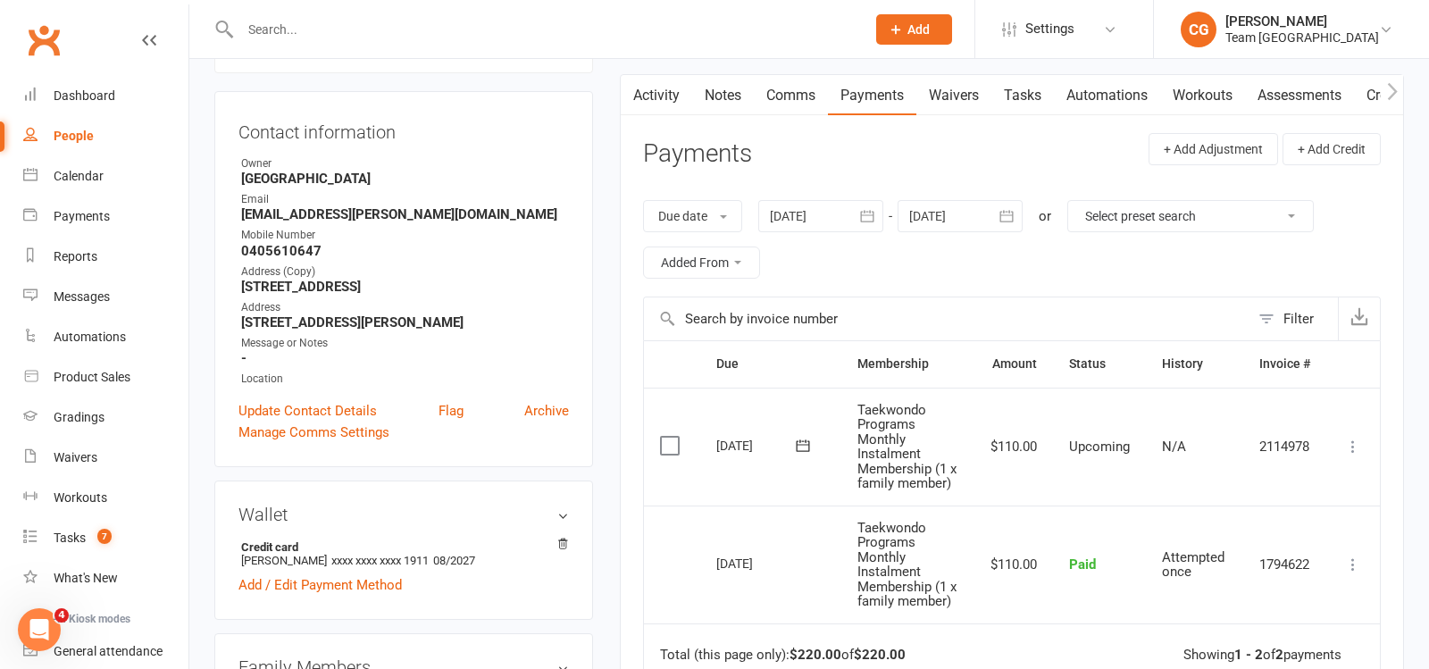
click at [485, 43] on div at bounding box center [533, 29] width 639 height 58
click at [483, 38] on input "text" at bounding box center [544, 29] width 618 height 25
paste input "Bronwen Rakusz"
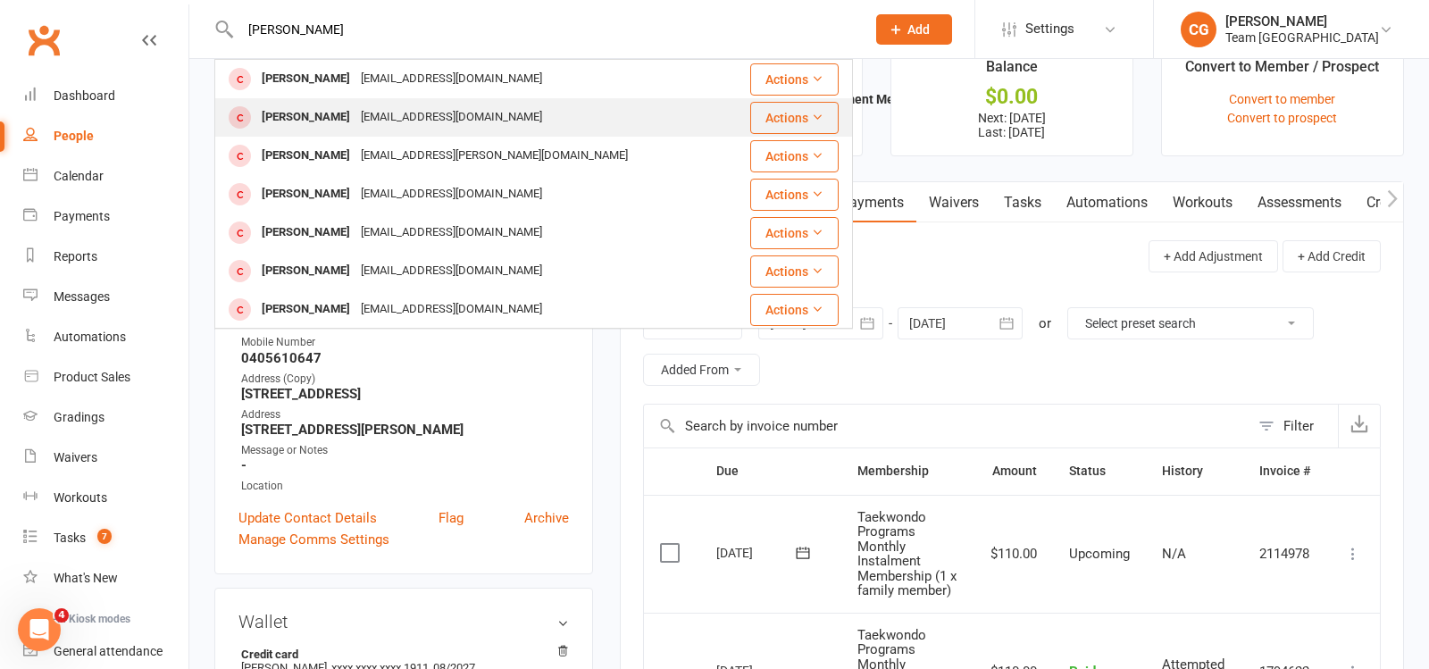
scroll to position [0, 0]
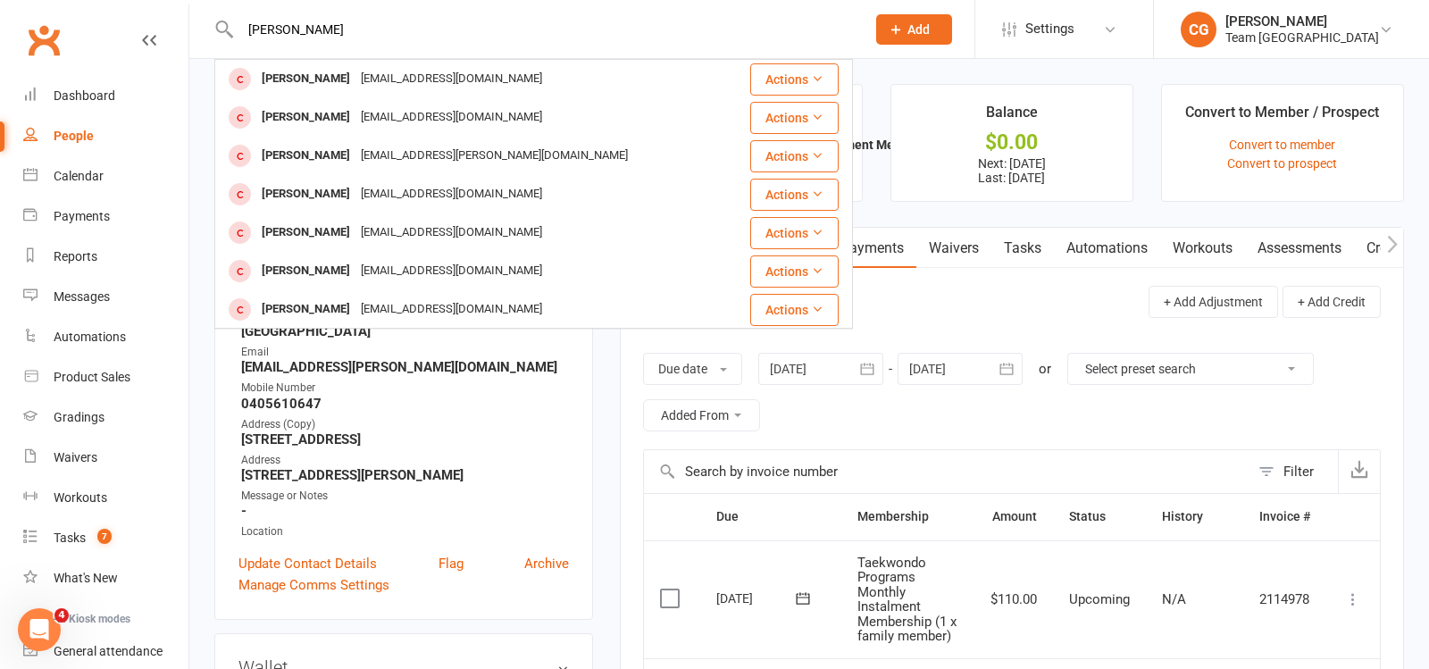
type input "Bronwen Rakusz"
click at [75, 254] on div "Reports" at bounding box center [76, 256] width 44 height 14
select select "100"
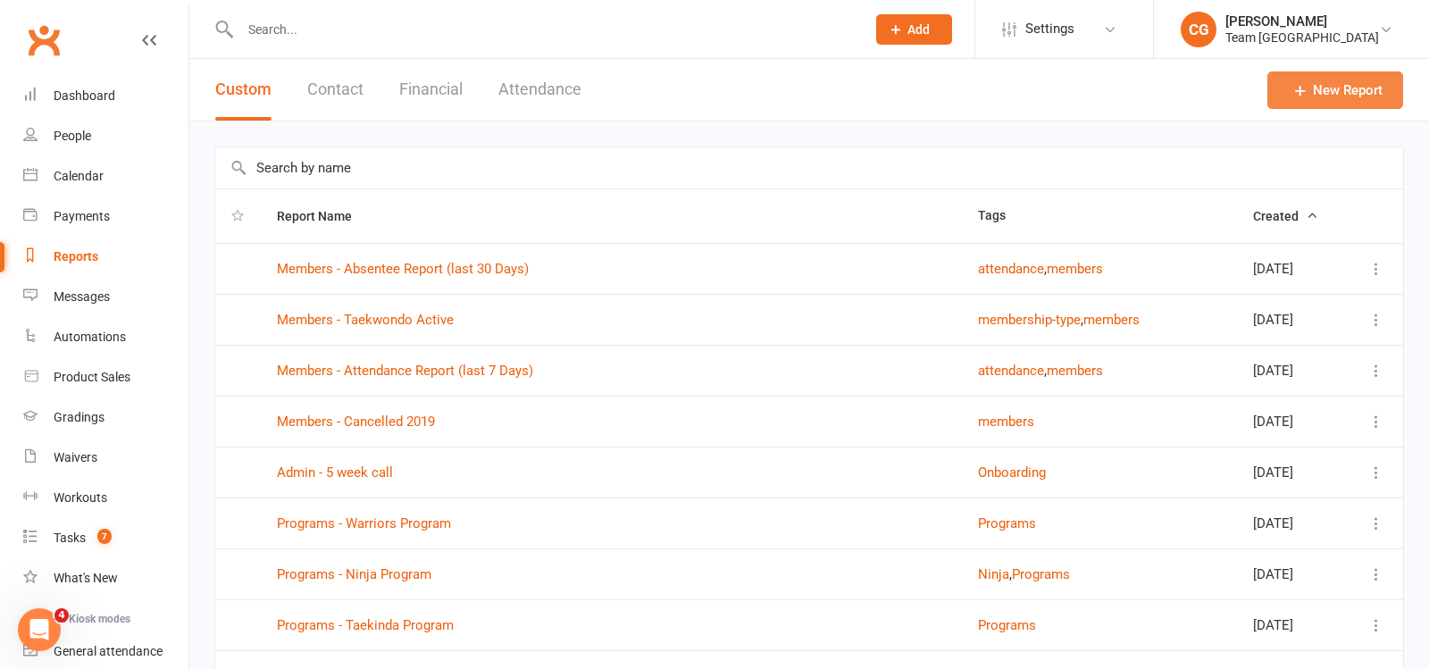
click at [1308, 89] on icon at bounding box center [1301, 90] width 18 height 18
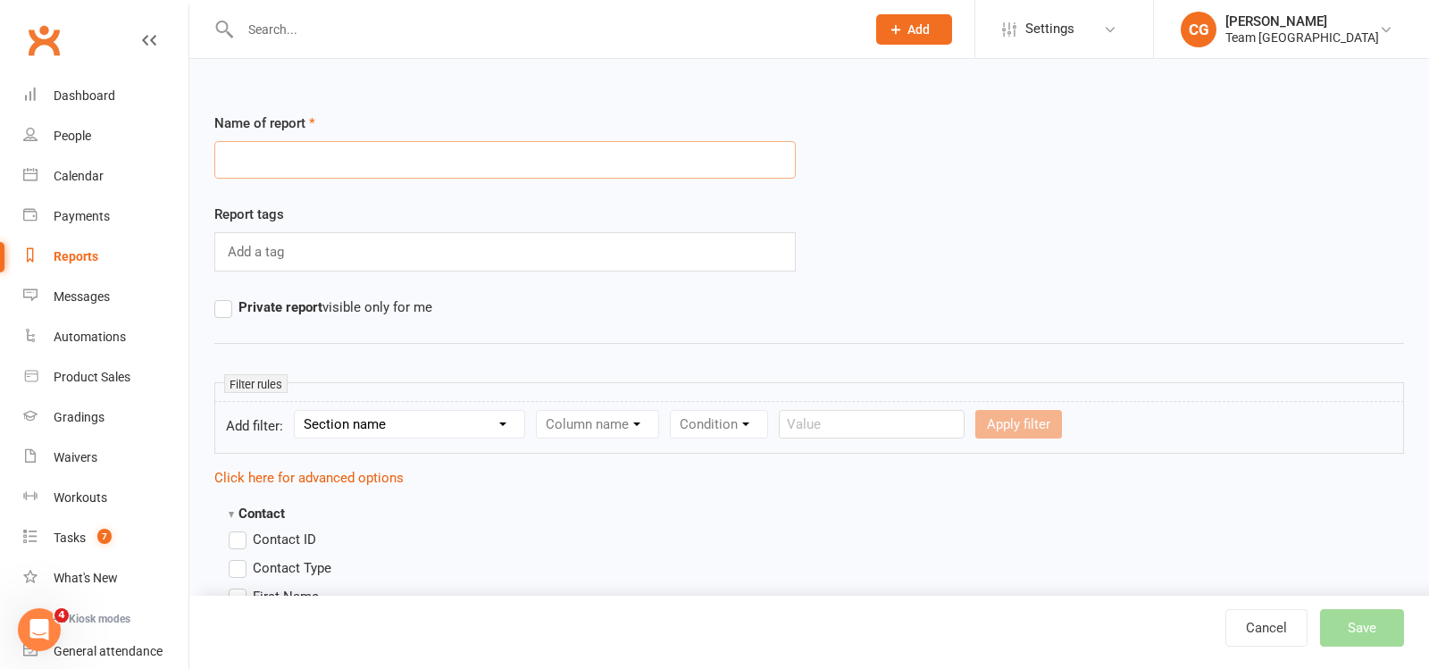
click at [391, 151] on input "text" at bounding box center [504, 160] width 581 height 38
paste input "Finance - October Payments (migration)"
type input "Finance - October Payments (migration)"
click at [391, 427] on select "Section name Contact Attendance Aggregate Payment Booking Waitlist Attendees Ca…" at bounding box center [410, 424] width 230 height 27
select select "3"
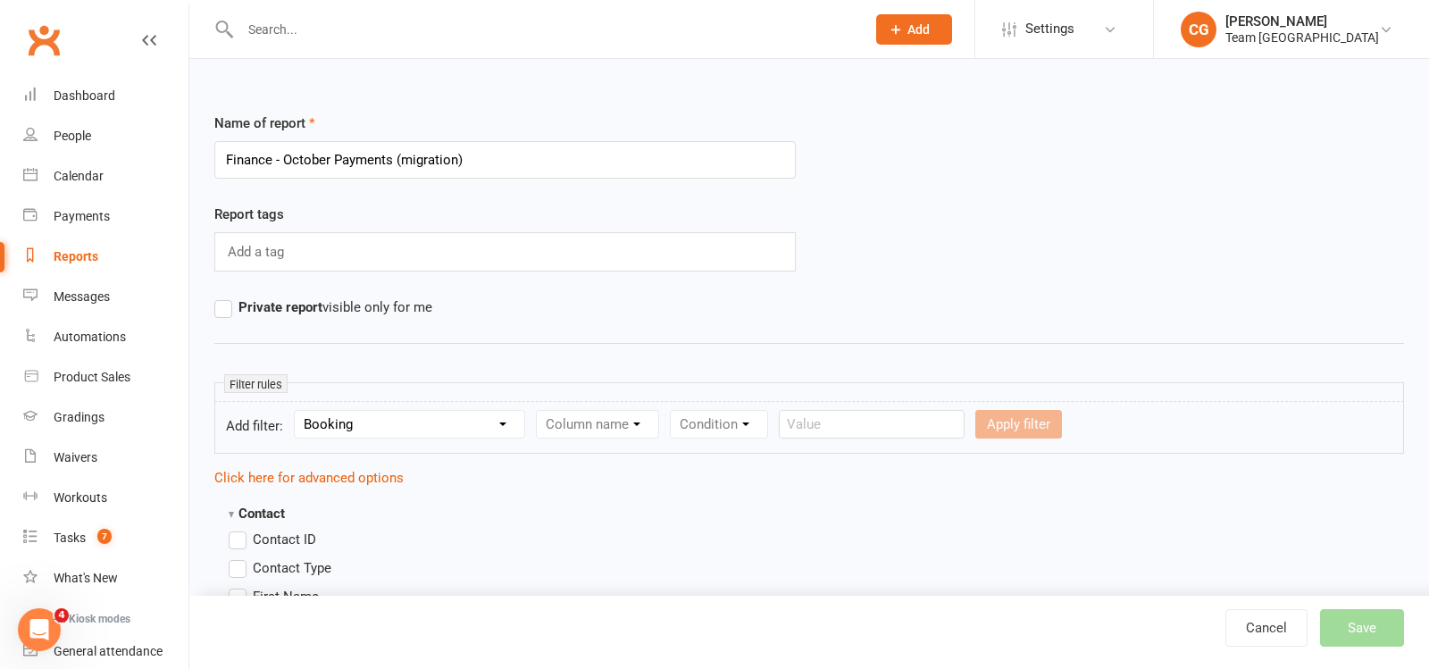
click at [297, 411] on select "Section name Contact Attendance Aggregate Payment Booking Waitlist Attendees Ca…" at bounding box center [410, 424] width 230 height 27
click at [620, 411] on select "Column name Event Name Event Type Event Date Event Day Event Month Event Starts…" at bounding box center [662, 424] width 251 height 27
select select "2"
click at [541, 411] on select "Column name Event Name Event Type Event Date Event Day Event Month Event Starts…" at bounding box center [662, 424] width 251 height 27
click at [366, 425] on select "Section name Contact Attendance Aggregate Payment Booking Waitlist Attendees Ca…" at bounding box center [410, 424] width 230 height 27
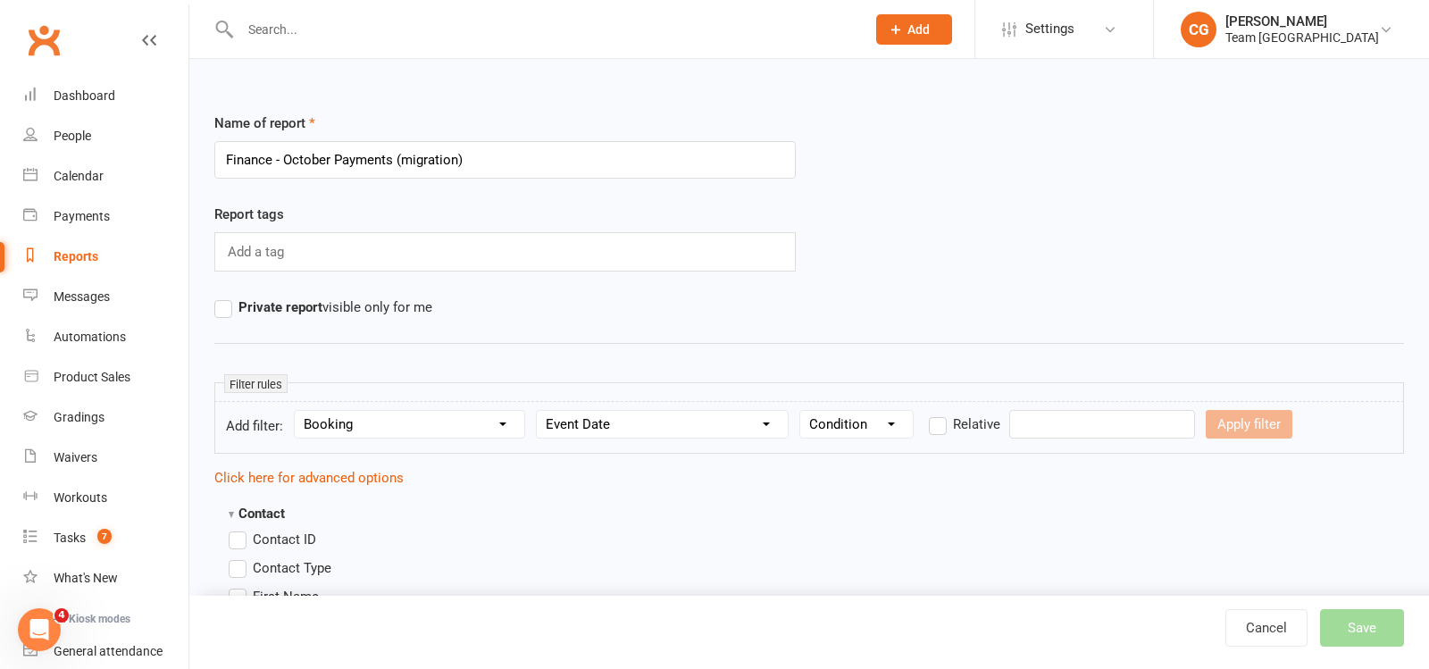
select select "12"
click at [297, 411] on select "Section name Contact Attendance Aggregate Payment Booking Waitlist Attendees Ca…" at bounding box center [410, 424] width 230 height 27
click at [639, 422] on select "Column name Payment Status Payment Due Date Payment Amount Payment Amount (afte…" at bounding box center [669, 424] width 265 height 27
select select "1"
click at [541, 411] on select "Column name Payment Status Payment Due Date Payment Amount Payment Amount (afte…" at bounding box center [669, 424] width 265 height 27
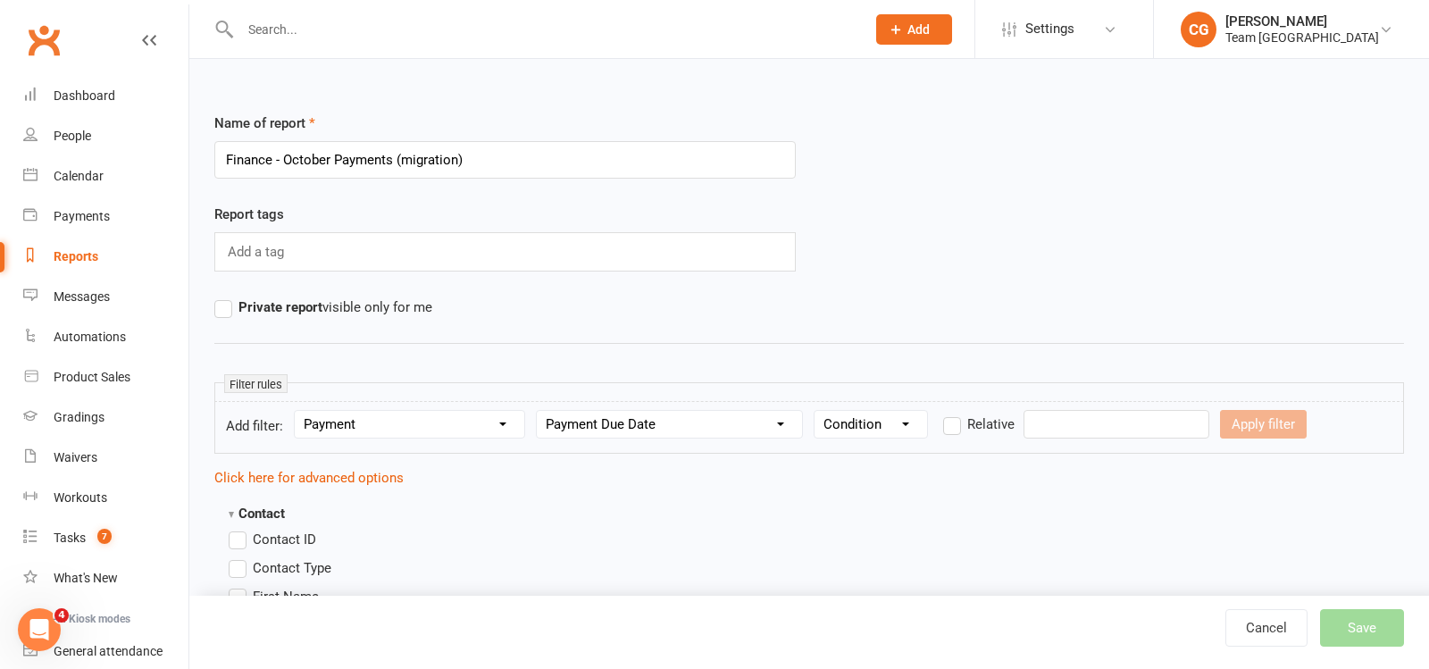
click at [847, 418] on select "Condition Is Is not Before After Before or on After or on Is blank Is not blank" at bounding box center [871, 424] width 113 height 27
select select "5"
click at [819, 411] on select "Condition Is Is not Before After Before or on After or on Is blank Is not blank" at bounding box center [871, 424] width 113 height 27
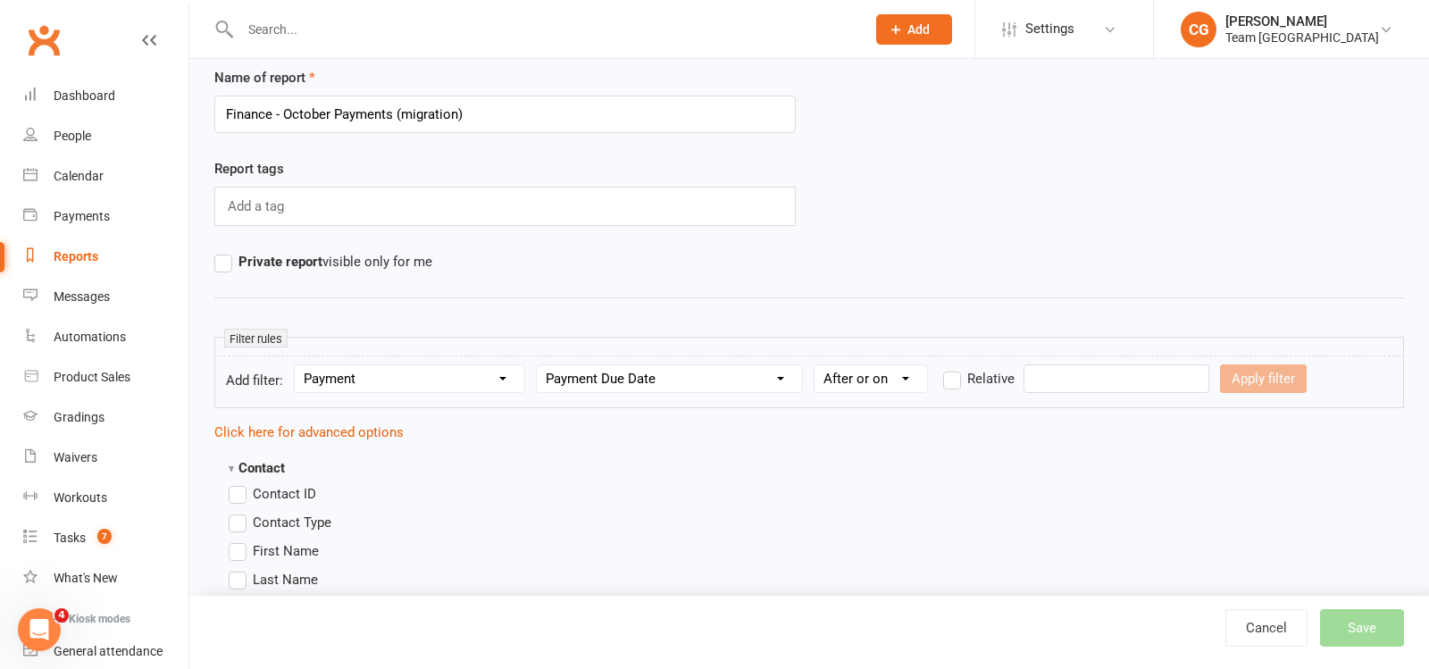
click at [1060, 387] on input "text" at bounding box center [1117, 378] width 186 height 29
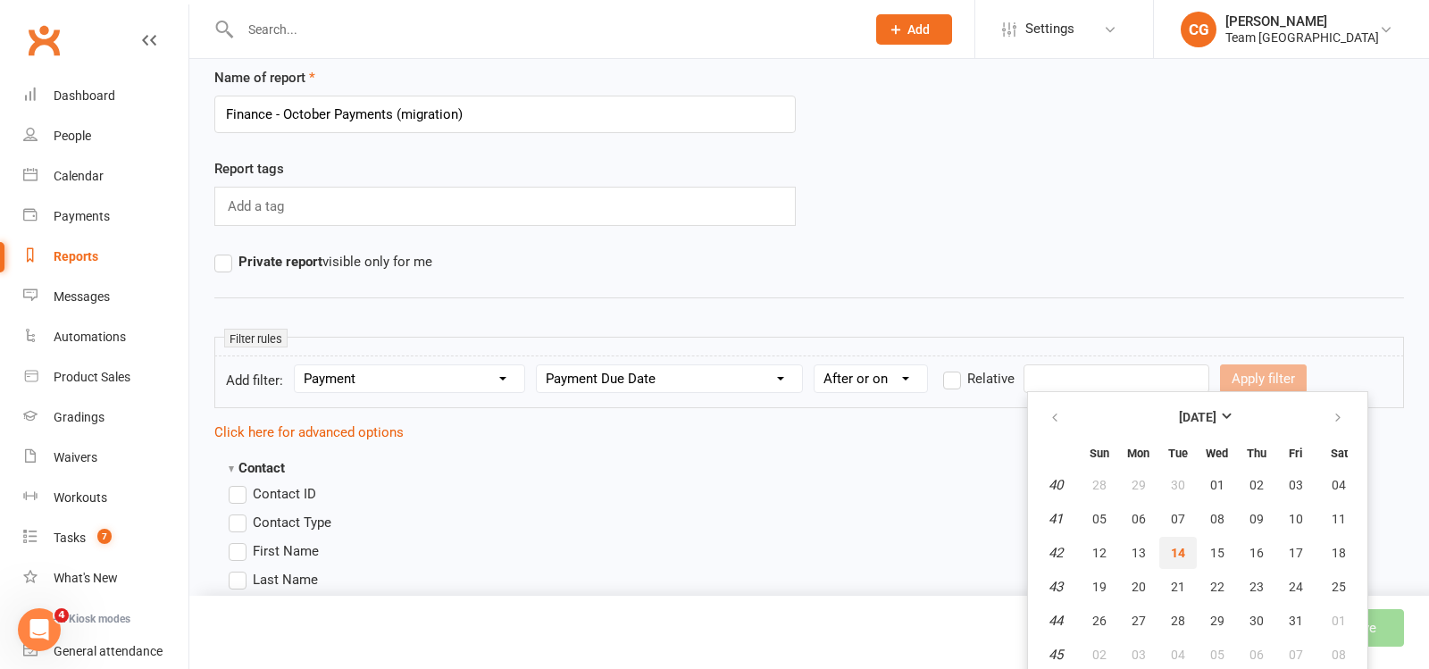
click at [1184, 559] on button "14" at bounding box center [1178, 553] width 38 height 32
type input "14 Oct 2025"
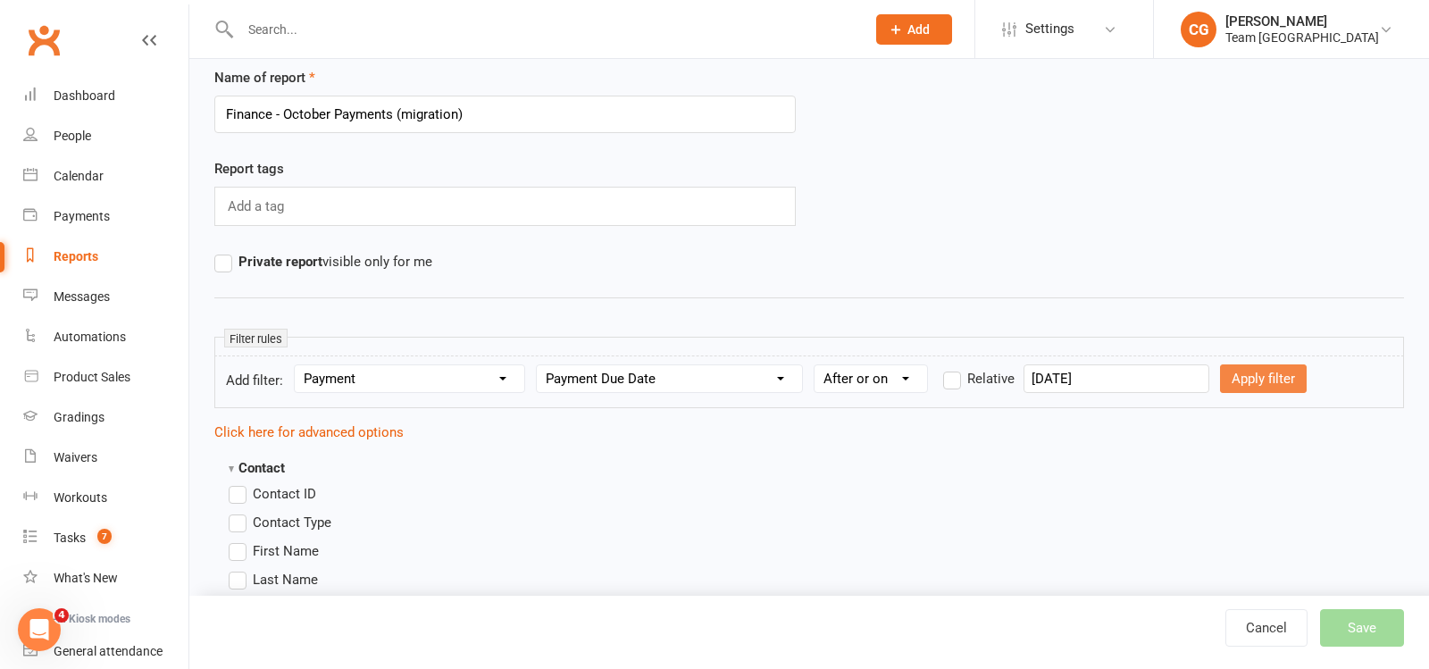
click at [1221, 375] on button "Apply filter" at bounding box center [1263, 378] width 87 height 29
select select
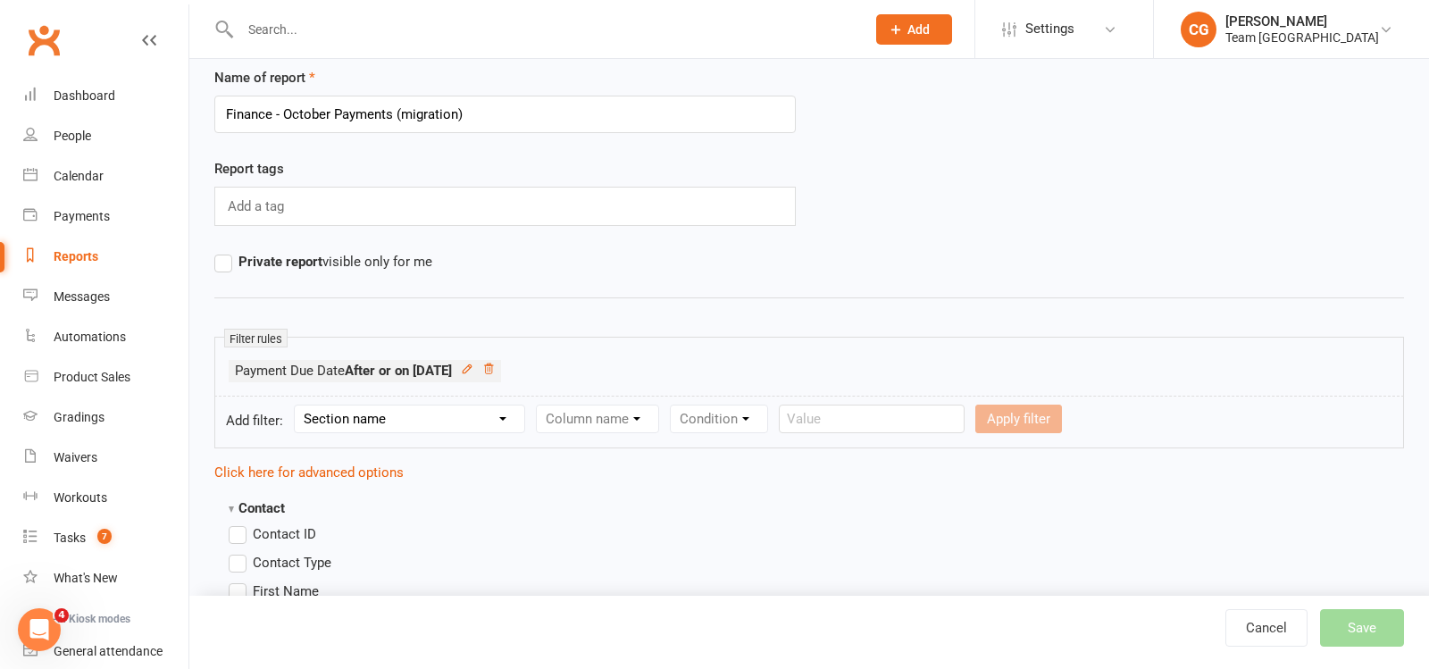
click at [434, 406] on select "Section name Contact Attendance Aggregate Payment Booking Waitlist Attendees Ca…" at bounding box center [410, 419] width 230 height 27
select select "12"
click at [297, 406] on select "Section name Contact Attendance Aggregate Payment Booking Waitlist Attendees Ca…" at bounding box center [410, 419] width 230 height 27
click at [640, 420] on select "Column name Payment Status Payment Due Date Payment Amount Payment Amount (afte…" at bounding box center [669, 419] width 265 height 27
select select "1"
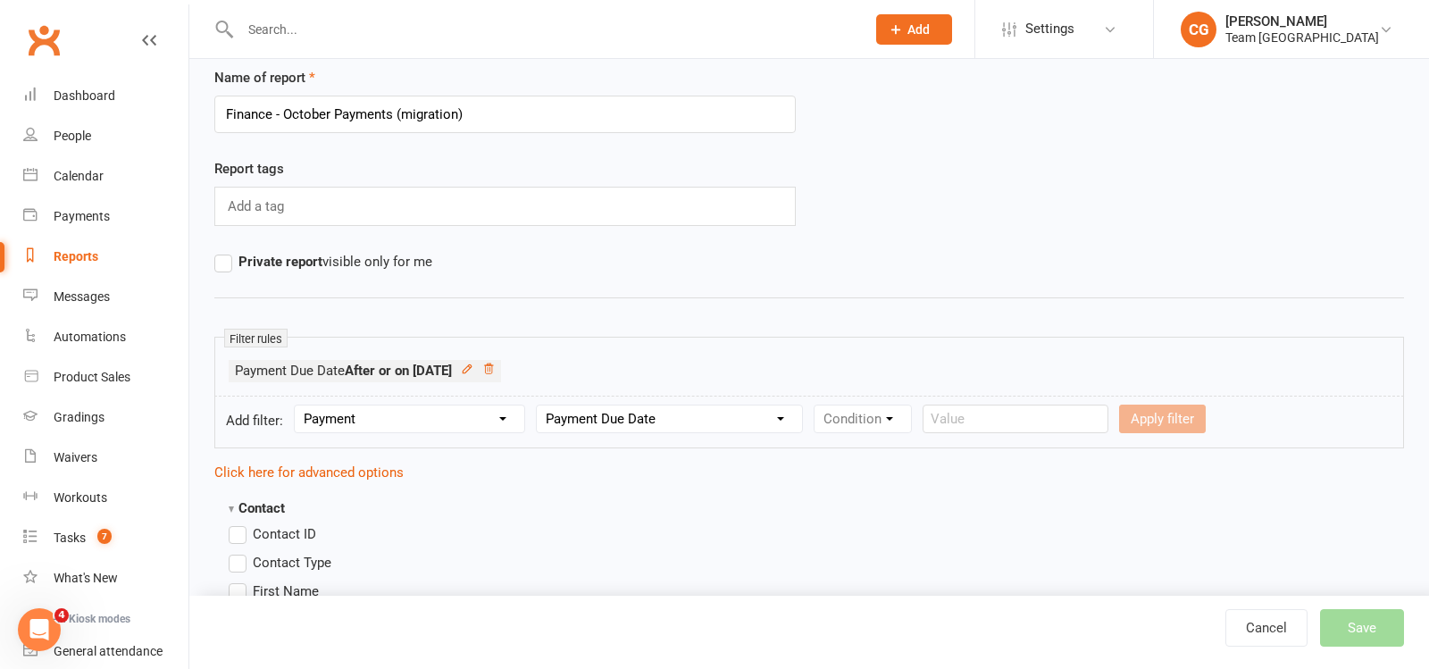
click at [541, 406] on select "Column name Payment Status Payment Due Date Payment Amount Payment Amount (afte…" at bounding box center [669, 419] width 265 height 27
click at [853, 414] on select "Condition" at bounding box center [863, 419] width 96 height 27
select select "4"
click at [819, 406] on select "Condition Is Is not Before After Before or on After or on Is blank Is not blank" at bounding box center [871, 419] width 113 height 27
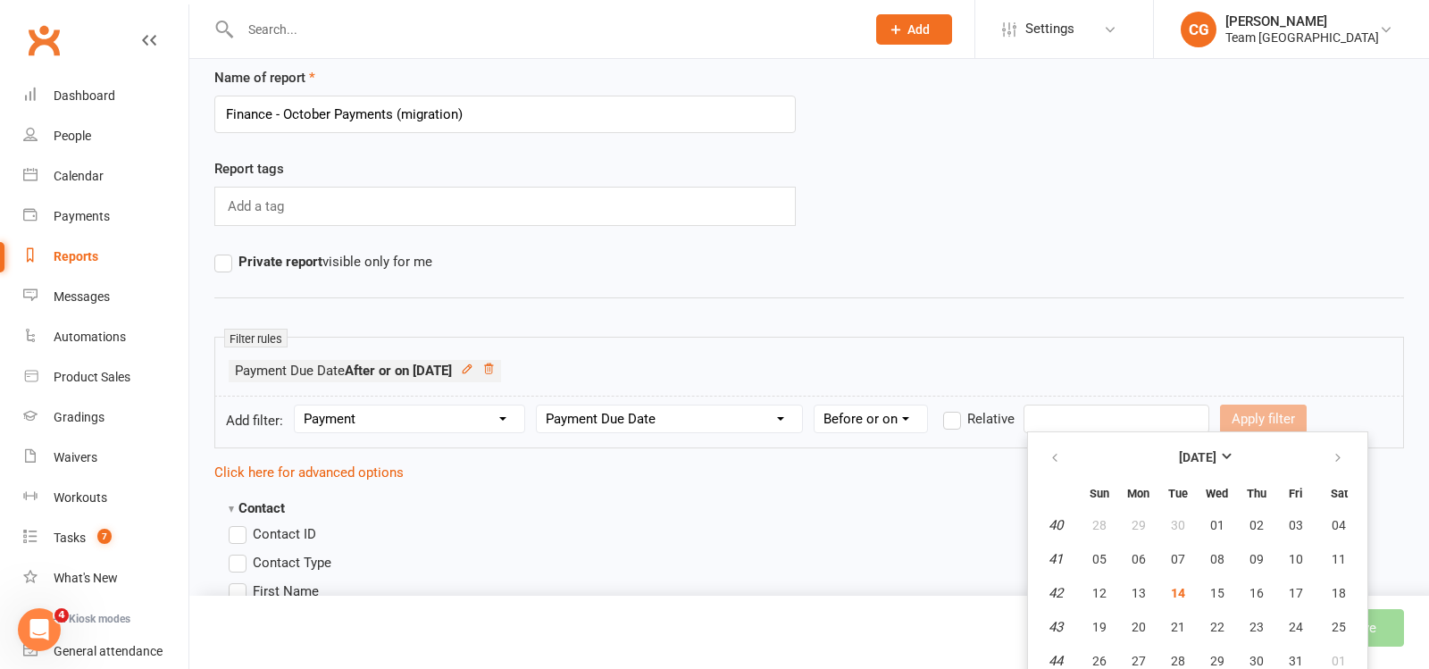
scroll to position [86, 0]
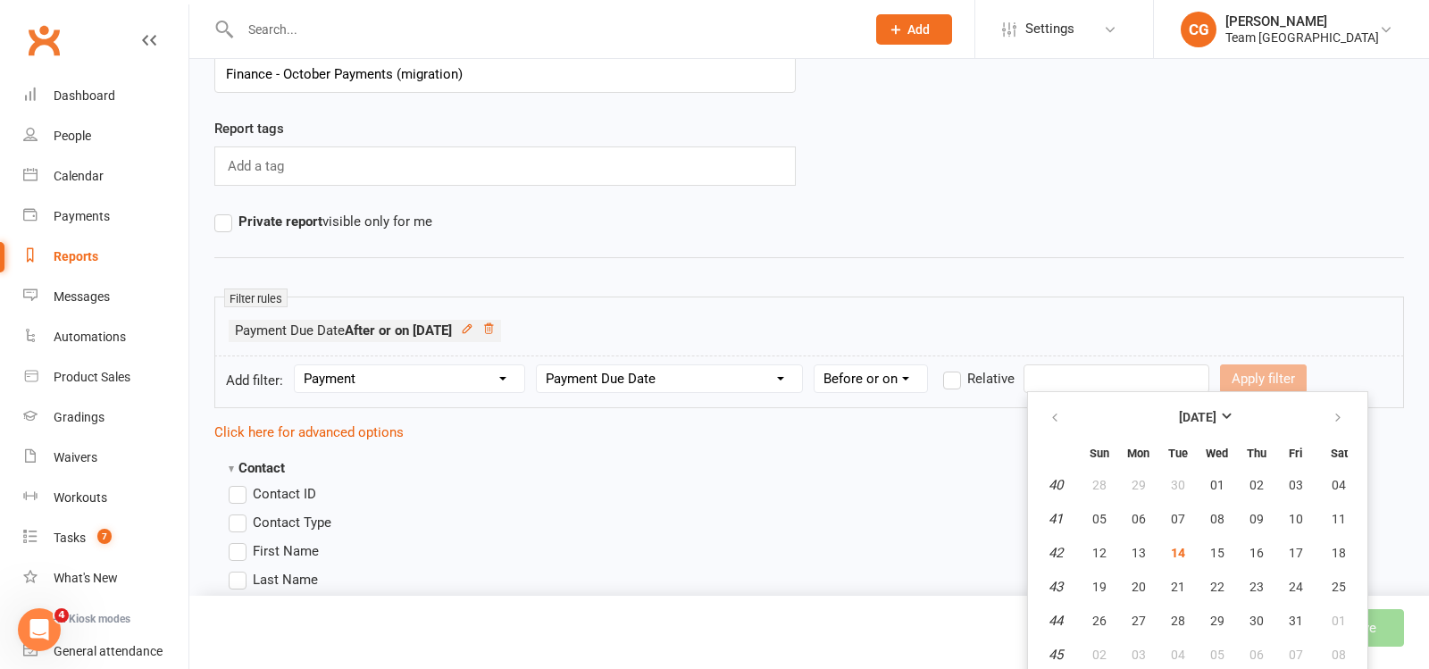
click at [1084, 382] on input "text" at bounding box center [1117, 378] width 186 height 29
click at [1322, 413] on button "button" at bounding box center [1339, 417] width 38 height 32
click at [1294, 546] on span "14" at bounding box center [1296, 553] width 14 height 14
type input "14 Nov 2025"
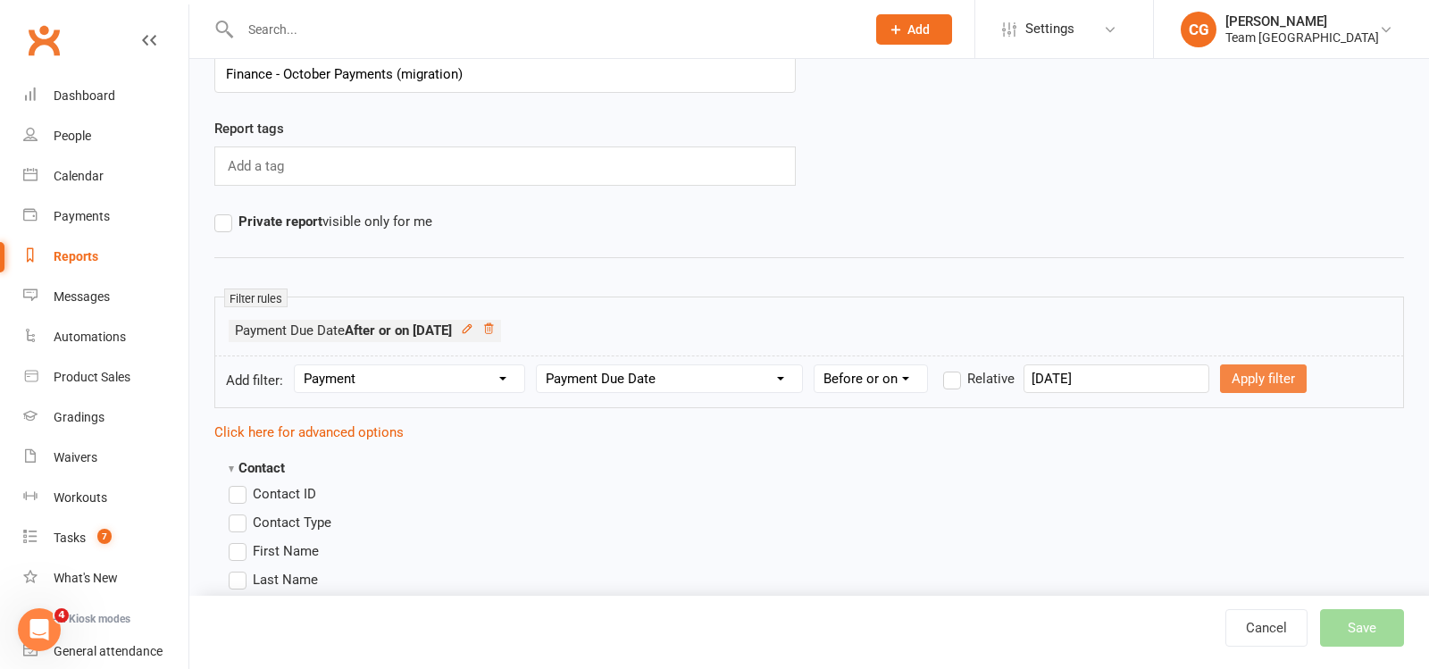
click at [1237, 367] on button "Apply filter" at bounding box center [1263, 378] width 87 height 29
select select
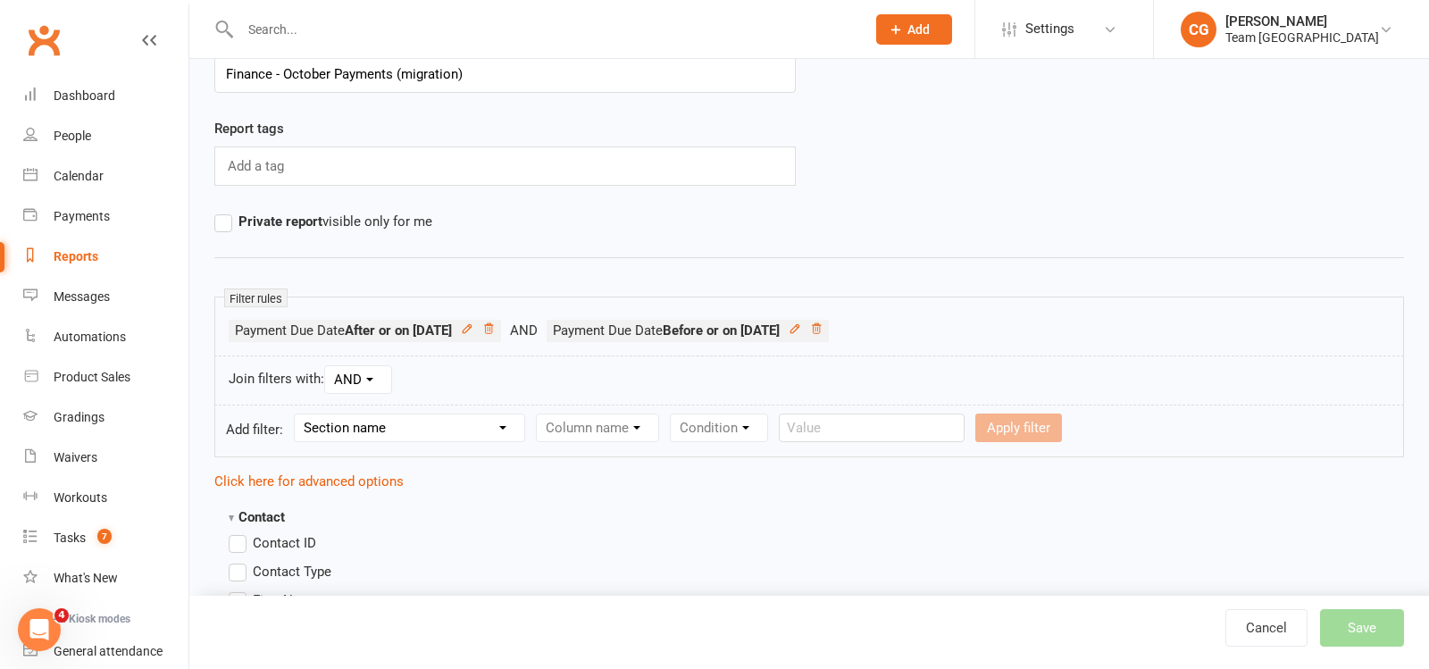
click at [487, 424] on select "Section name Contact Attendance Aggregate Payment Booking Waitlist Attendees Ca…" at bounding box center [410, 427] width 230 height 27
select select "11"
click at [297, 414] on select "Section name Contact Attendance Aggregate Payment Booking Waitlist Attendees Ca…" at bounding box center [410, 427] width 230 height 27
click at [629, 435] on select "Column name Membership ID Membership Name Membership Category Membership Start …" at bounding box center [711, 427] width 348 height 27
select select "29"
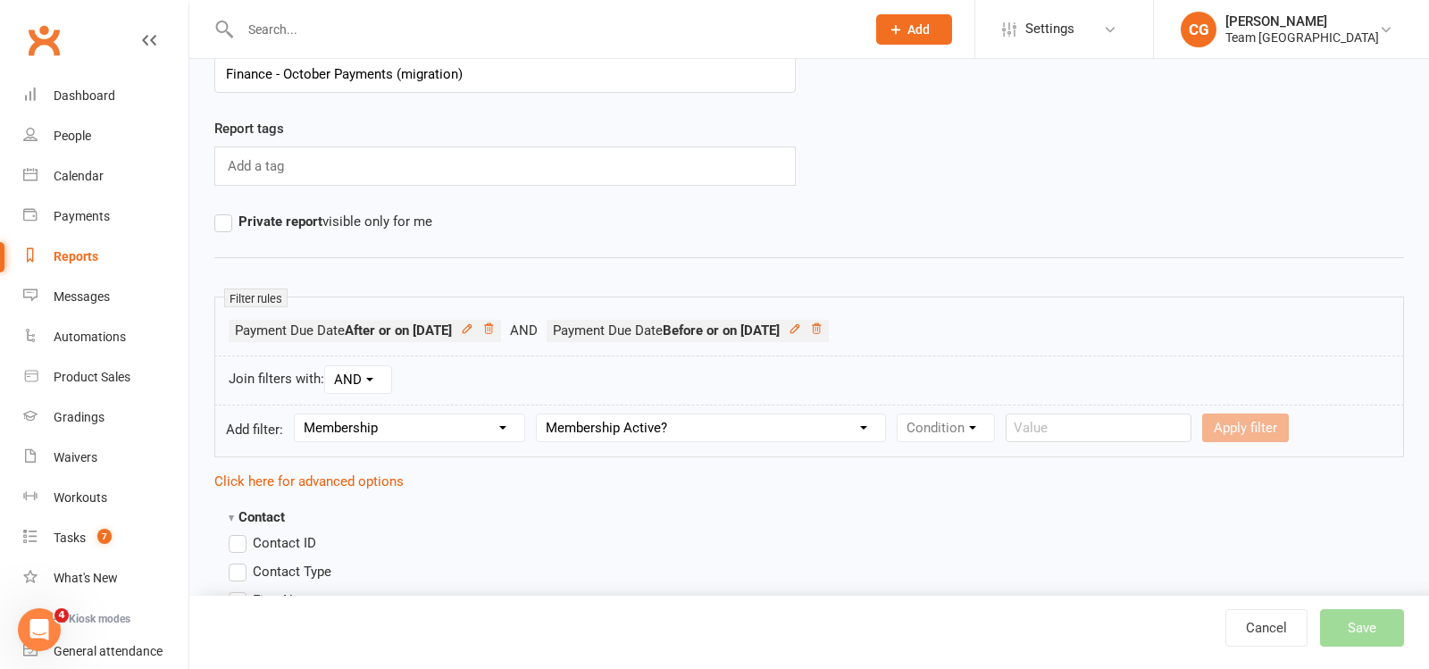
click at [541, 414] on select "Column name Membership ID Membership Name Membership Category Membership Start …" at bounding box center [711, 427] width 348 height 27
click at [958, 422] on select "Condition Is Is not Is blank Is not blank" at bounding box center [952, 427] width 108 height 27
select select "0"
click at [902, 414] on select "Condition Is Is not Is blank Is not blank" at bounding box center [952, 427] width 108 height 27
click at [1071, 414] on select "Value Yes No" at bounding box center [1058, 428] width 73 height 29
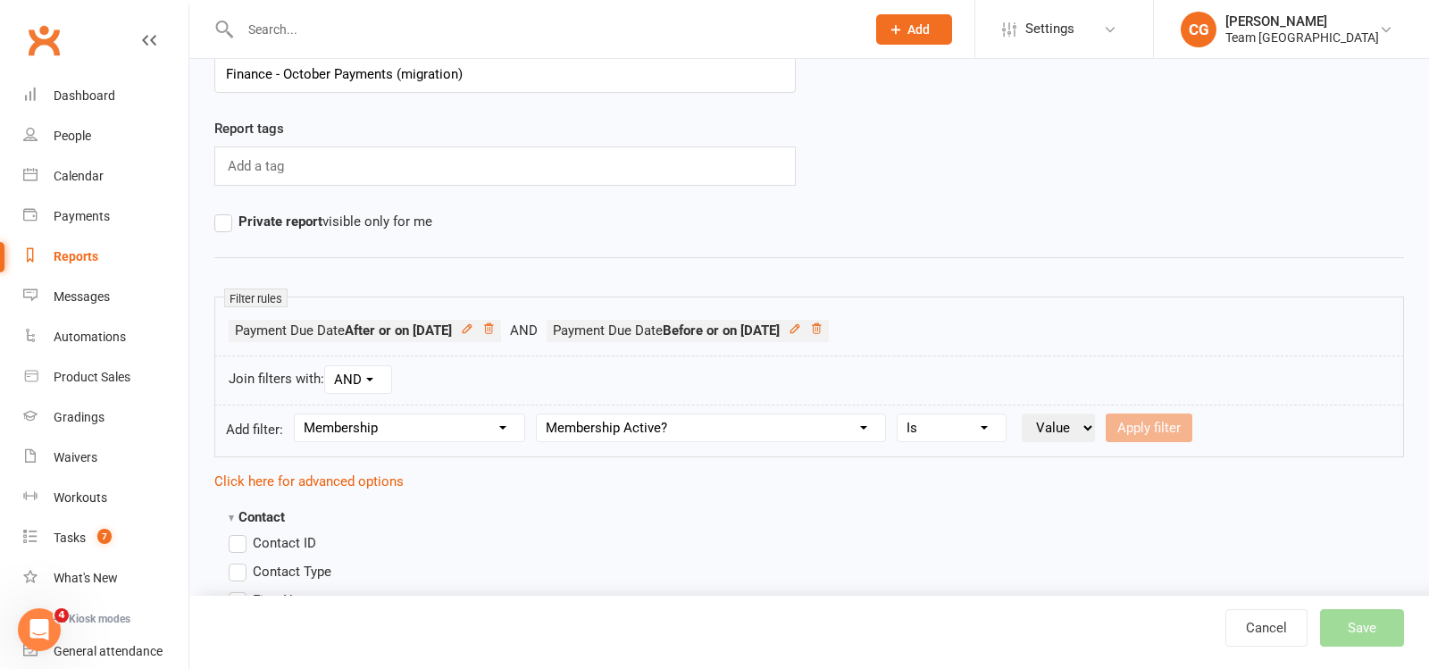
select select "true"
click at [1025, 414] on select "Value Yes No" at bounding box center [1058, 428] width 73 height 29
click at [1148, 420] on button "Apply filter" at bounding box center [1149, 428] width 87 height 29
select select
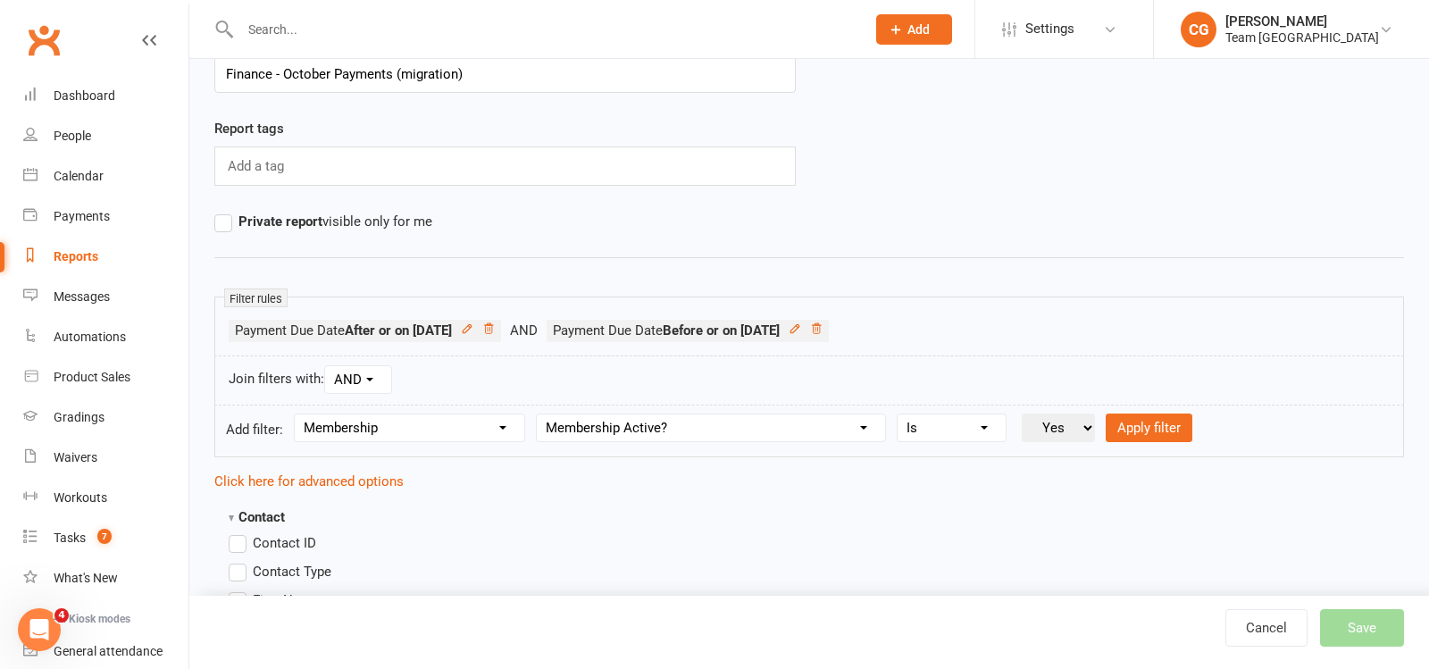
select select
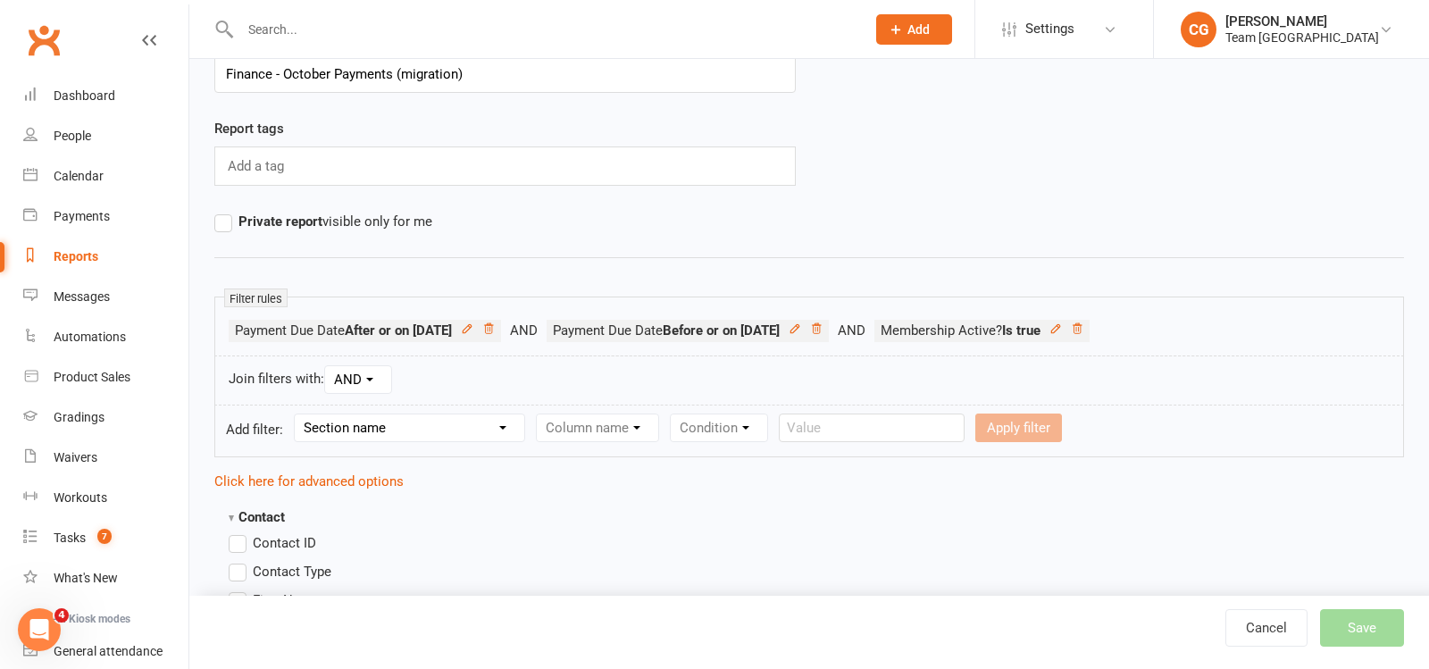
click at [354, 423] on select "Section name Contact Attendance Aggregate Payment Booking Waitlist Attendees Ca…" at bounding box center [410, 427] width 230 height 27
select select "0"
click at [297, 414] on select "Section name Contact Attendance Aggregate Payment Booking Waitlist Attendees Ca…" at bounding box center [410, 427] width 230 height 27
click at [644, 406] on form "Add filter: Section name Contact Attendance Aggregate Payment Booking Waitlist …" at bounding box center [809, 431] width 1190 height 53
click at [642, 421] on select "Column name Is in other report Is not in other report Contact Type First Name L…" at bounding box center [749, 427] width 424 height 27
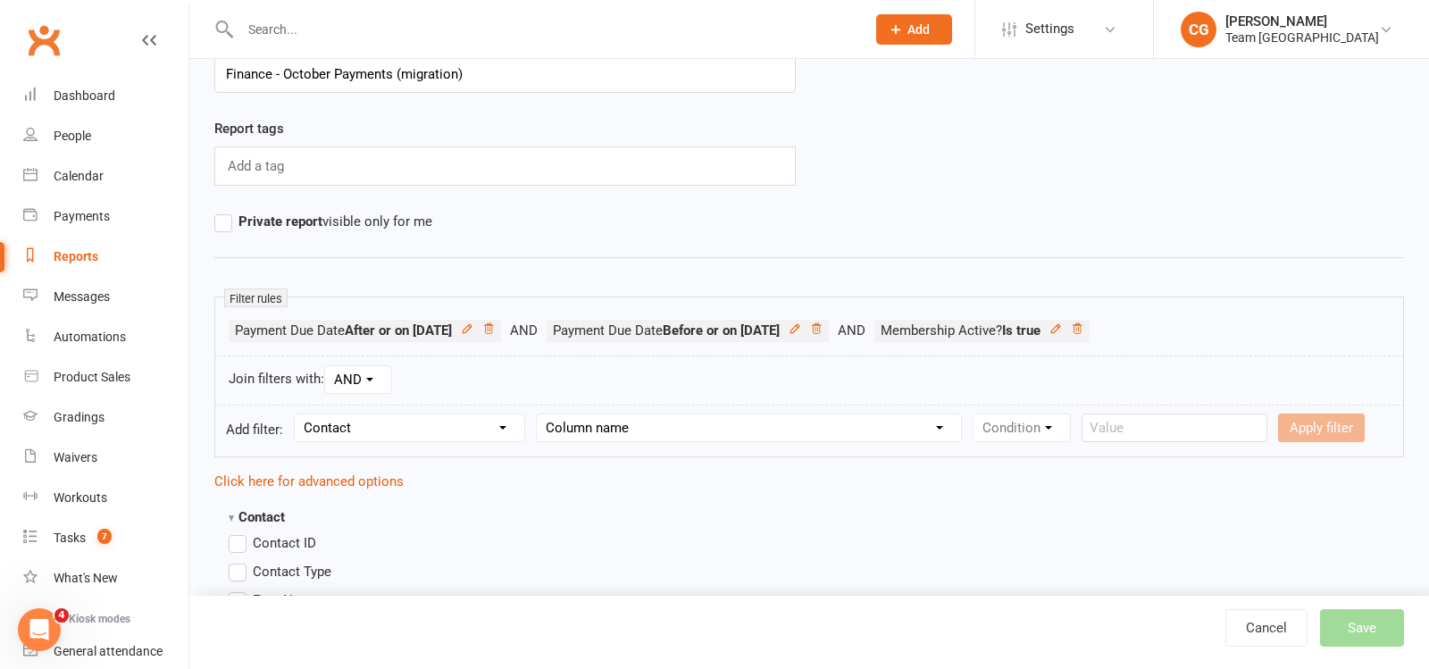
select select "2"
click at [541, 414] on select "Column name Is in other report Is not in other report Contact Type First Name L…" at bounding box center [749, 427] width 424 height 27
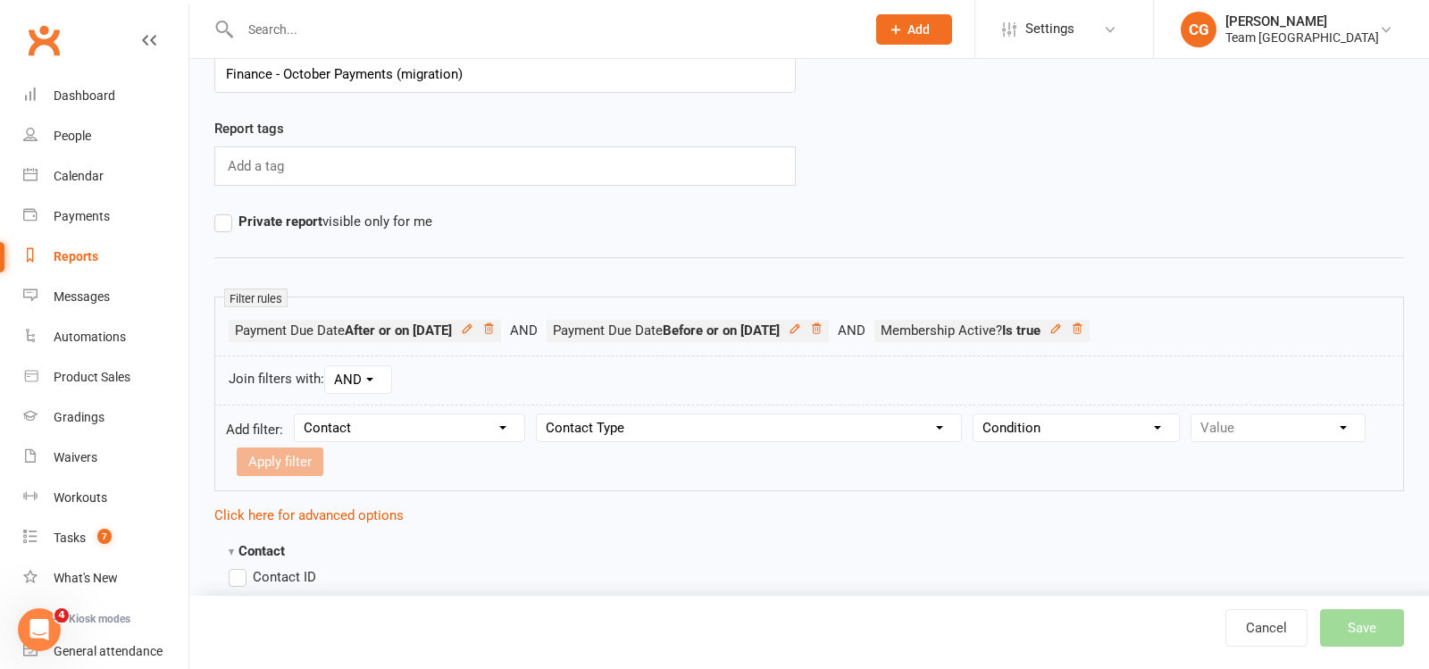
click at [1015, 420] on select "Condition Equals Does not equal Contains Does not contain Is blank or does not …" at bounding box center [1076, 427] width 205 height 27
select select "0"
click at [976, 414] on select "Condition Equals Does not equal Contains Does not contain Is blank or does not …" at bounding box center [1076, 427] width 205 height 27
click at [1226, 416] on select "Value Member Prospect Non-attending Contact" at bounding box center [1278, 427] width 173 height 27
select select "2"
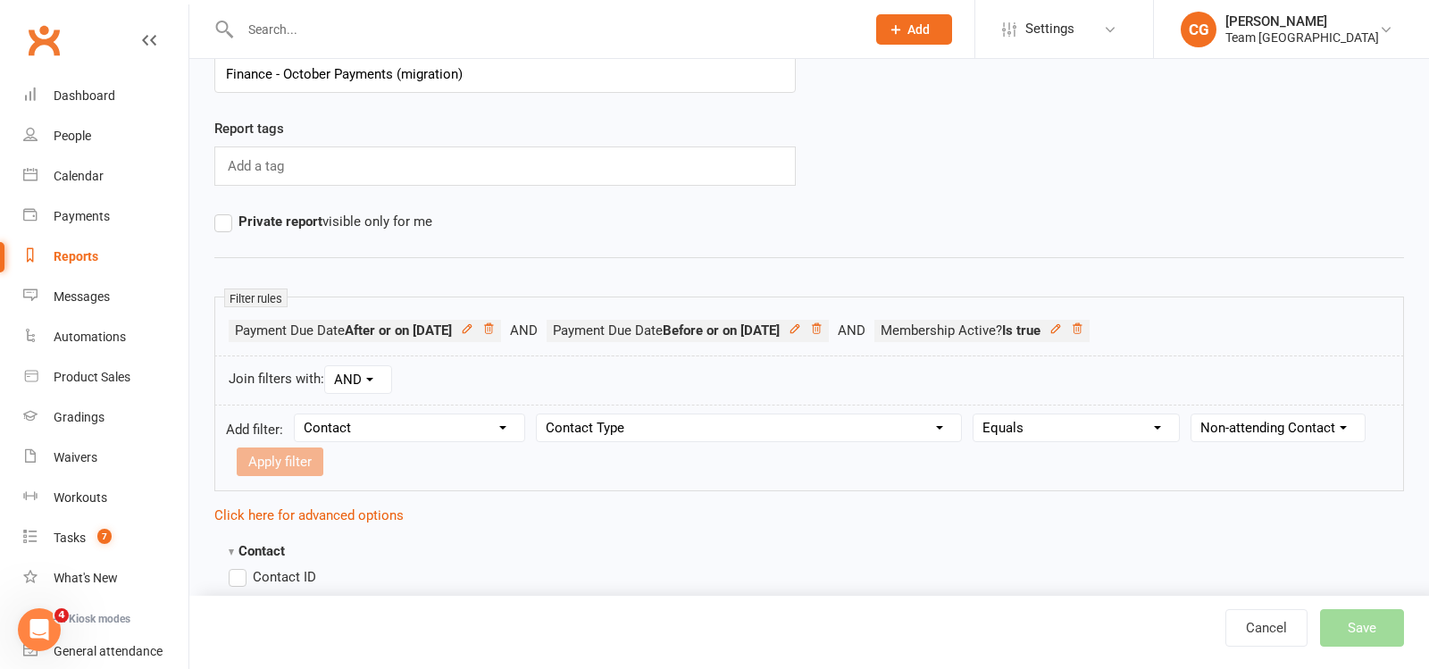
click at [1192, 414] on select "Value Member Prospect Non-attending Contact" at bounding box center [1278, 427] width 173 height 27
click at [263, 448] on button "Apply filter" at bounding box center [280, 462] width 87 height 29
select select
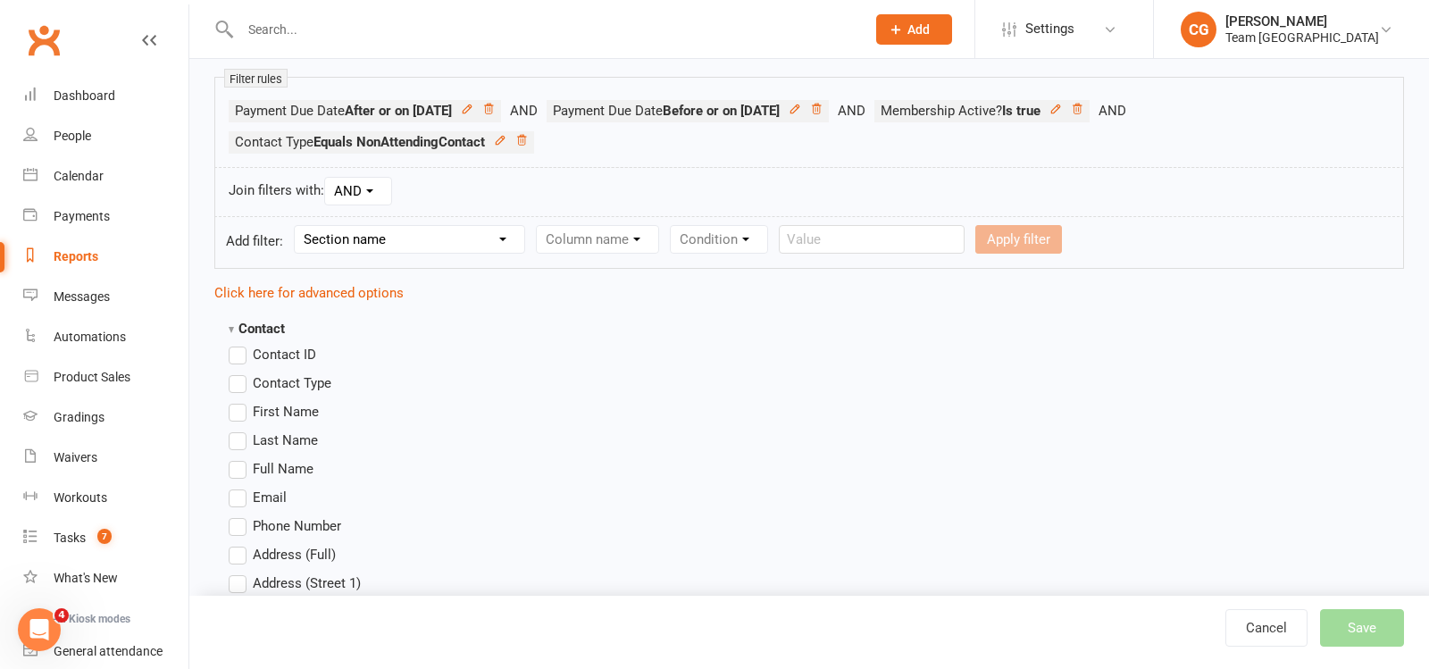
scroll to position [322, 0]
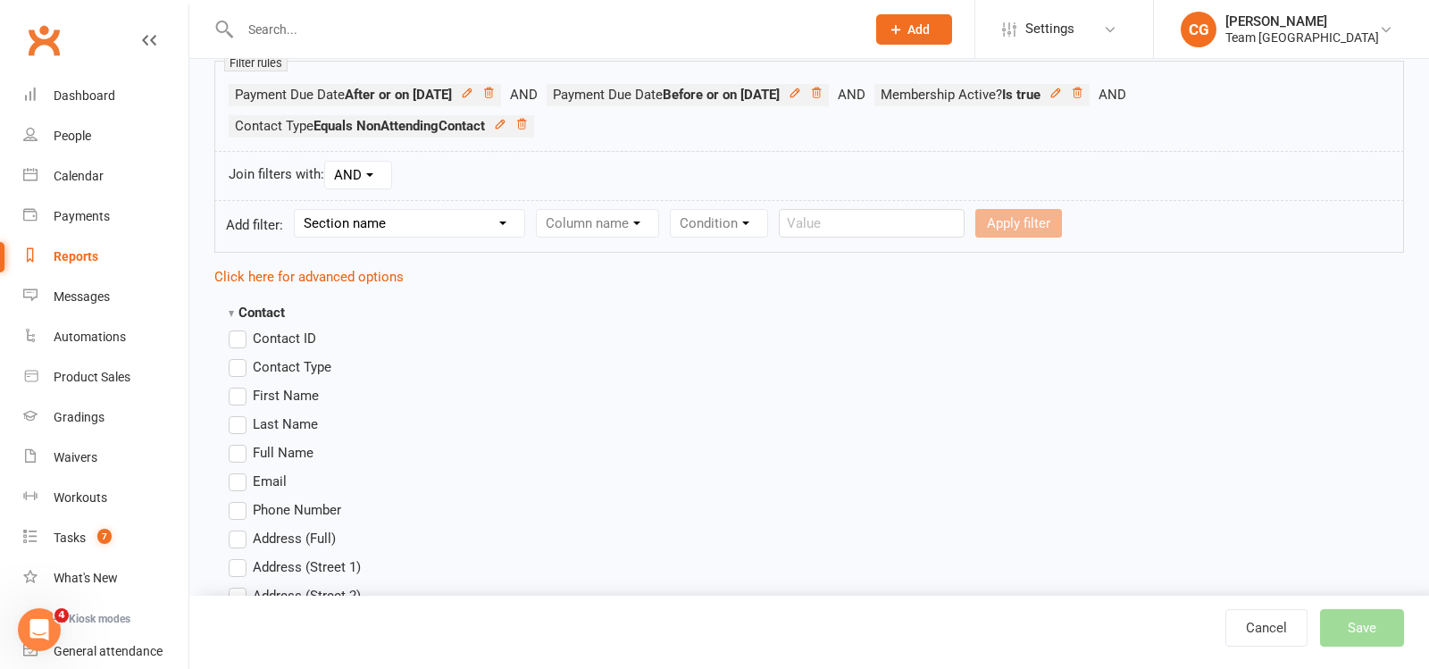
click at [238, 451] on label "Full Name" at bounding box center [271, 452] width 85 height 21
click at [238, 442] on input "Full Name" at bounding box center [235, 442] width 12 height 0
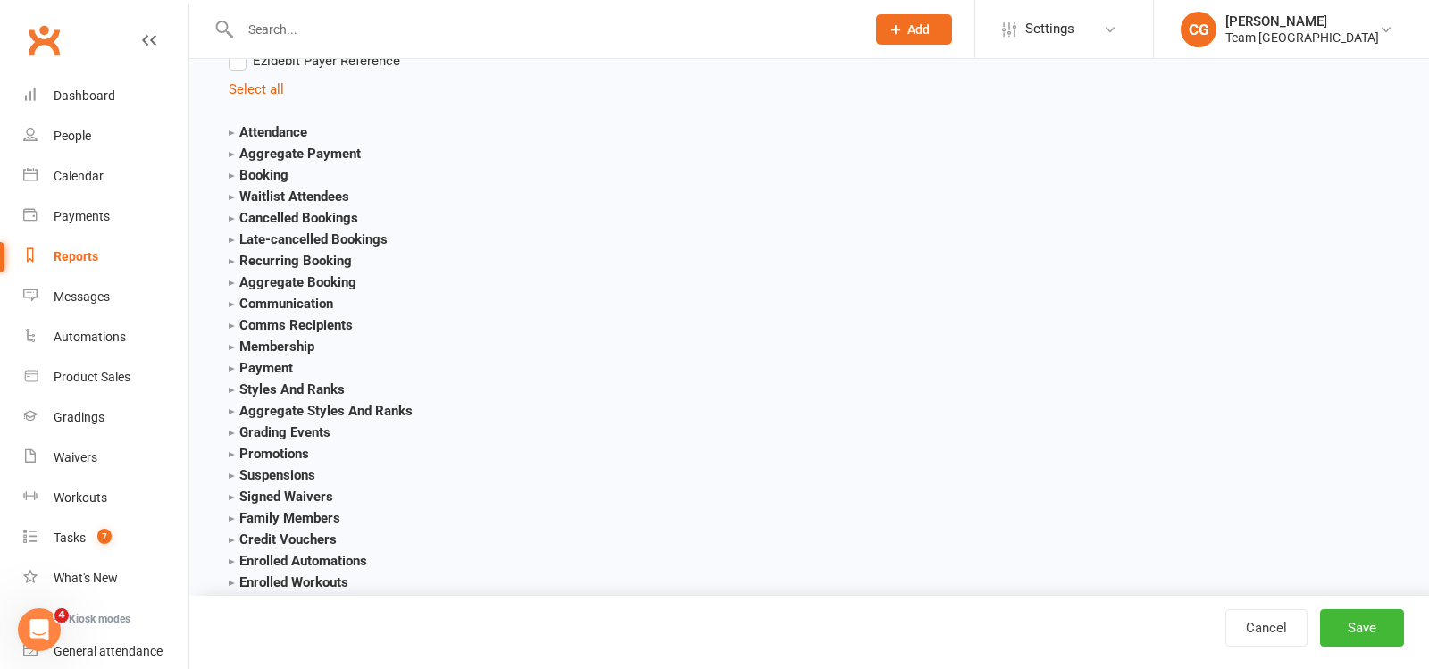
scroll to position [2351, 0]
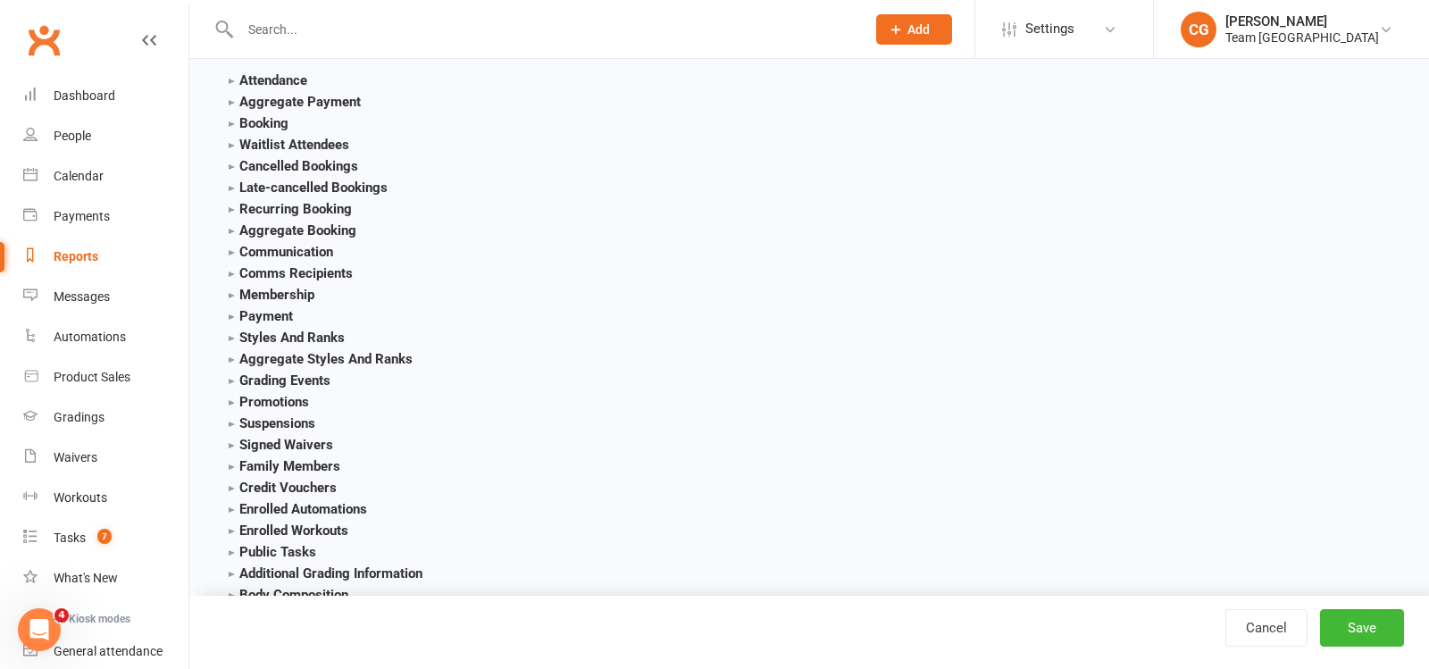
click at [234, 308] on strong "Payment" at bounding box center [261, 316] width 64 height 16
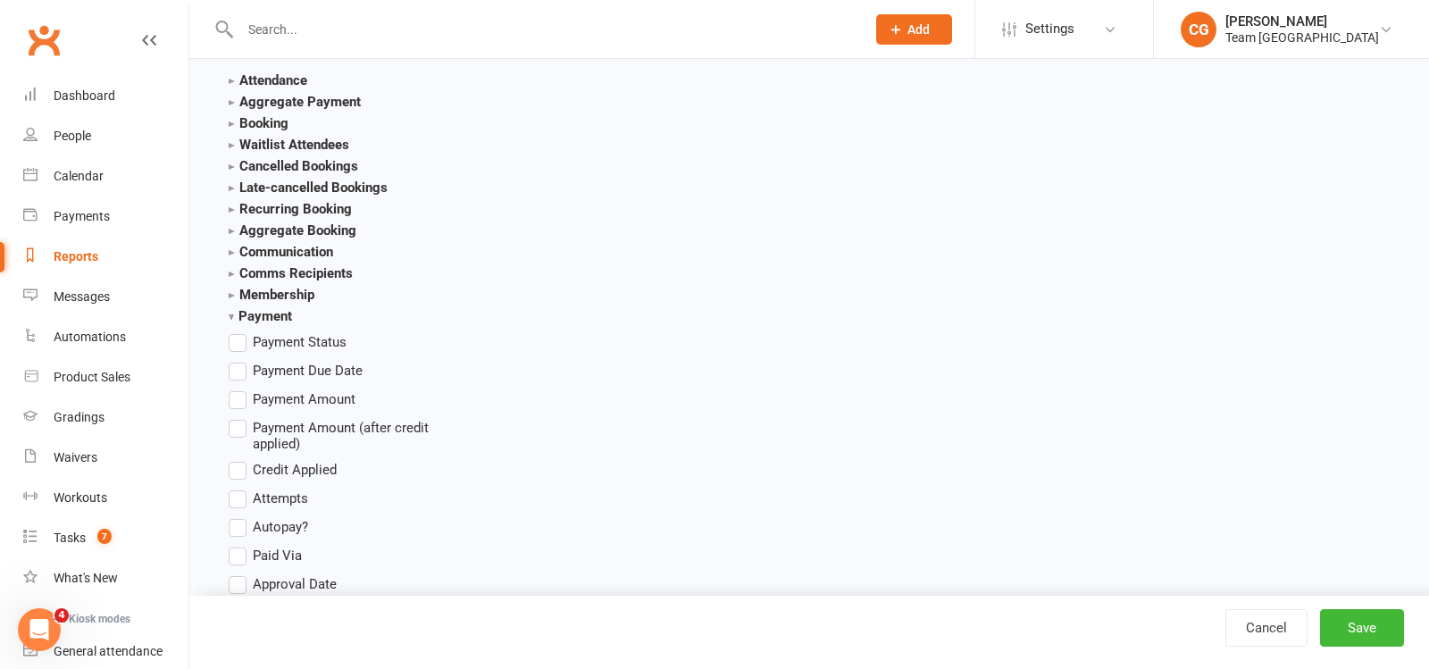
click at [238, 390] on label "Payment Amount" at bounding box center [292, 399] width 127 height 21
click at [238, 389] on input "Payment Amount" at bounding box center [235, 389] width 12 height 0
click at [244, 360] on label "Payment Due Date" at bounding box center [296, 370] width 134 height 21
click at [240, 360] on input "Payment Due Date" at bounding box center [235, 360] width 12 height 0
click at [243, 332] on label "Payment Status" at bounding box center [288, 341] width 118 height 21
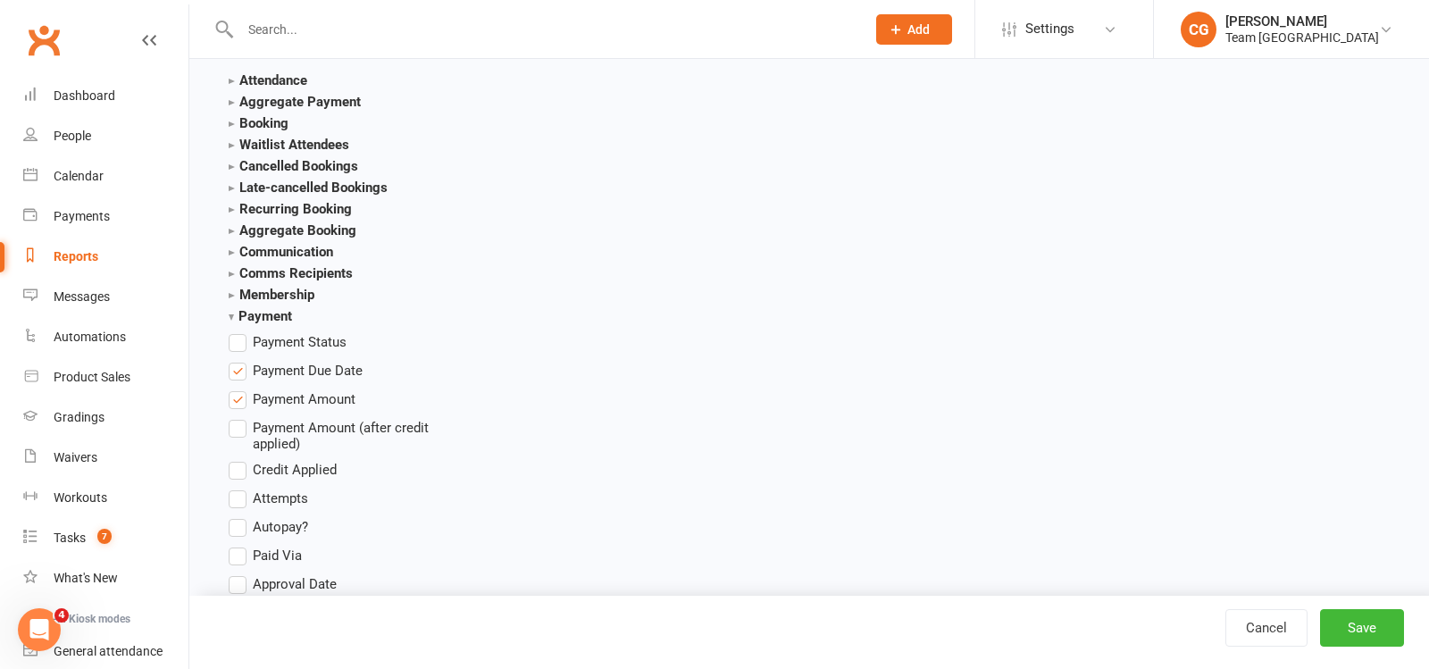
click at [240, 331] on input "Payment Status" at bounding box center [235, 331] width 12 height 0
click at [1361, 624] on button "Save" at bounding box center [1362, 628] width 84 height 38
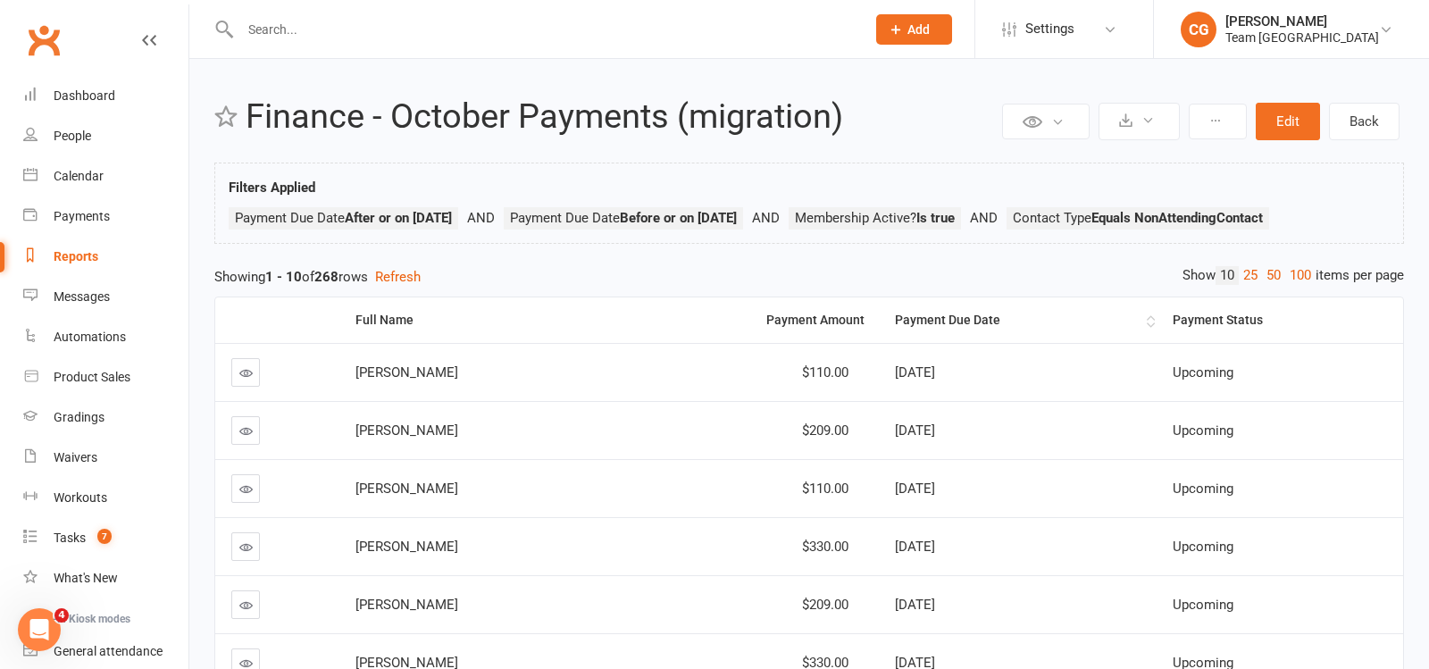
click at [994, 323] on div "Payment Due Date" at bounding box center [1018, 320] width 247 height 13
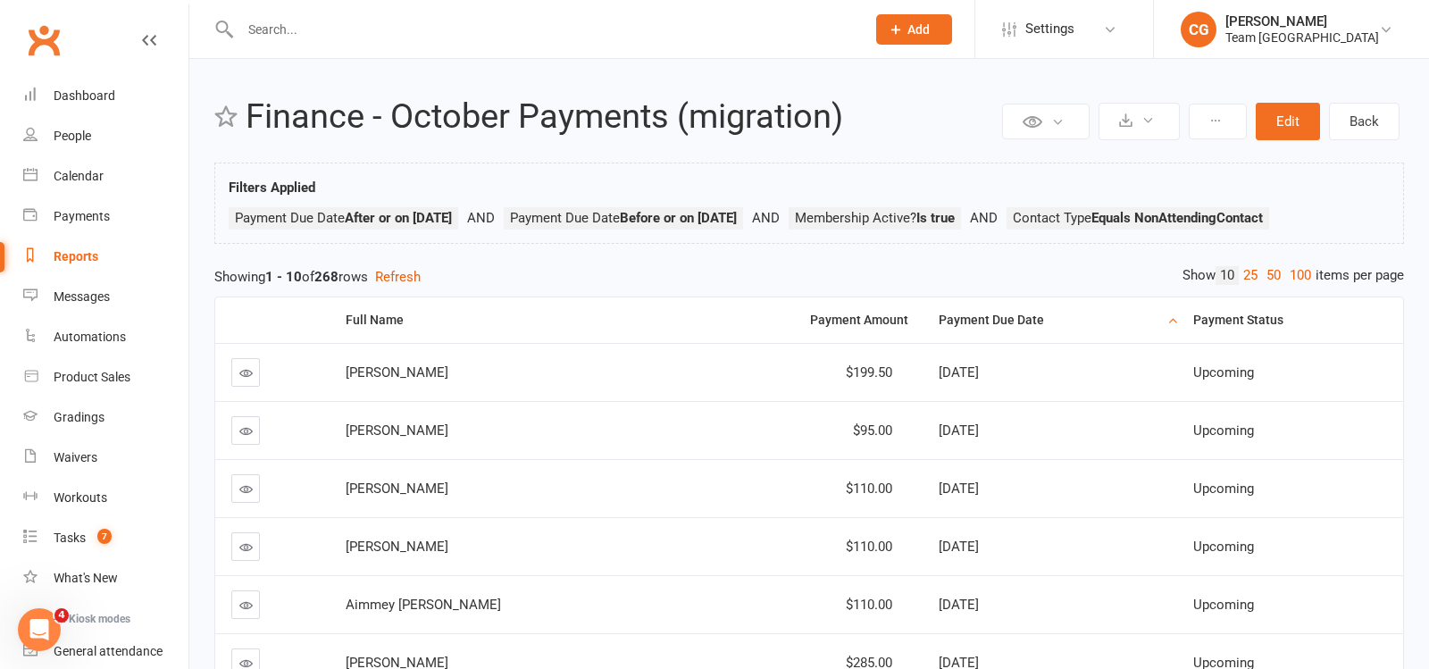
click at [994, 323] on div "Payment Due Date" at bounding box center [1051, 320] width 224 height 13
click at [1237, 314] on div "Payment Status" at bounding box center [1291, 320] width 196 height 13
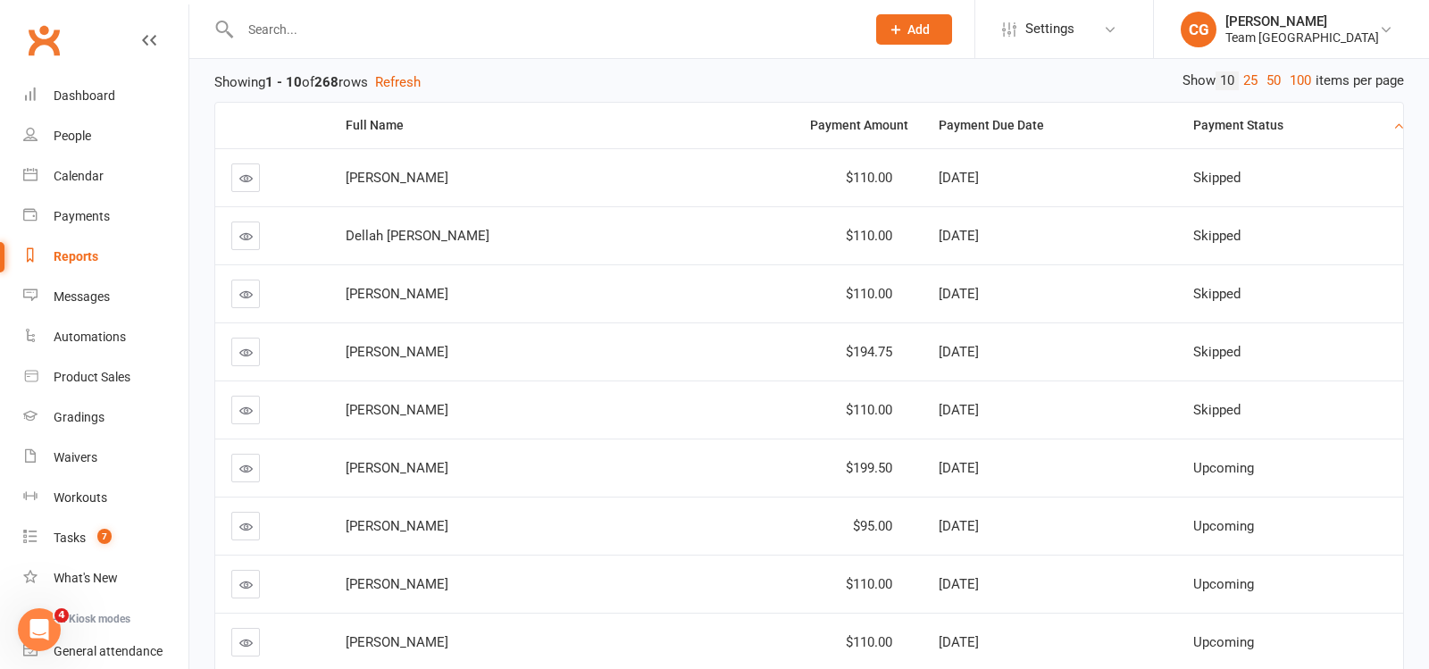
scroll to position [201, 0]
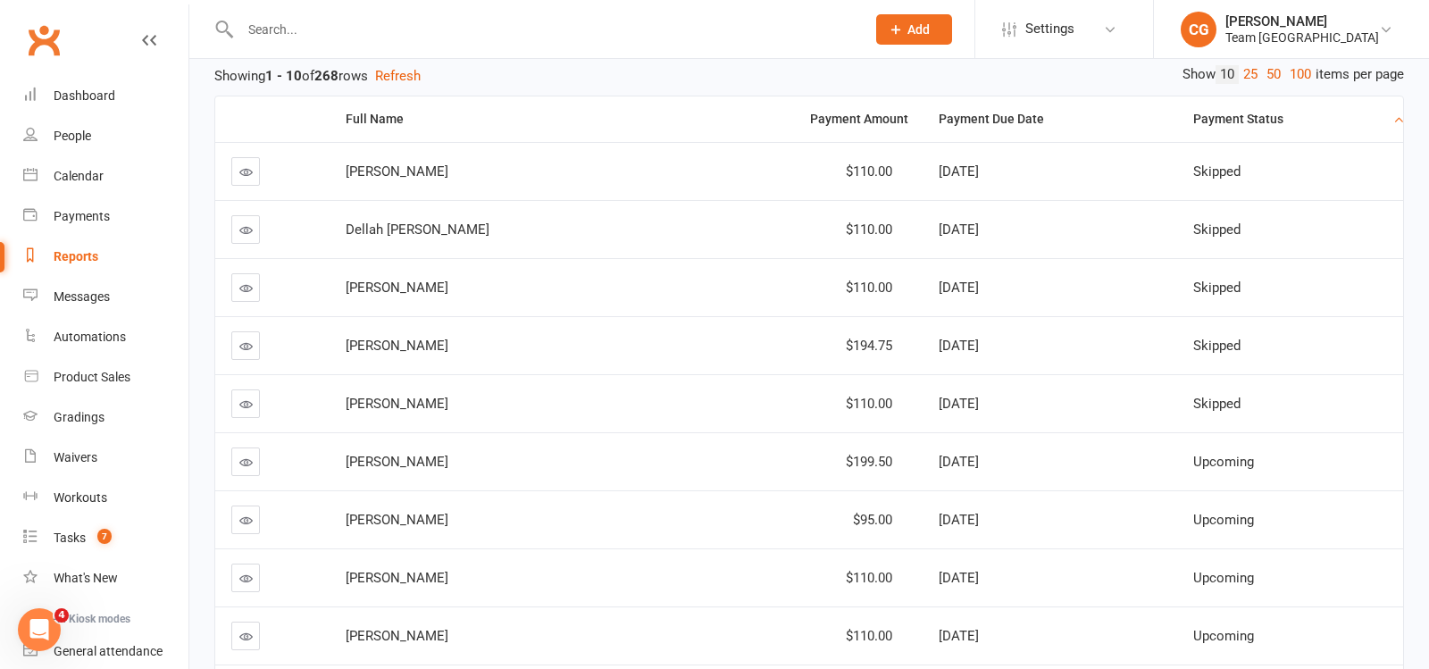
click at [250, 165] on icon at bounding box center [245, 171] width 13 height 13
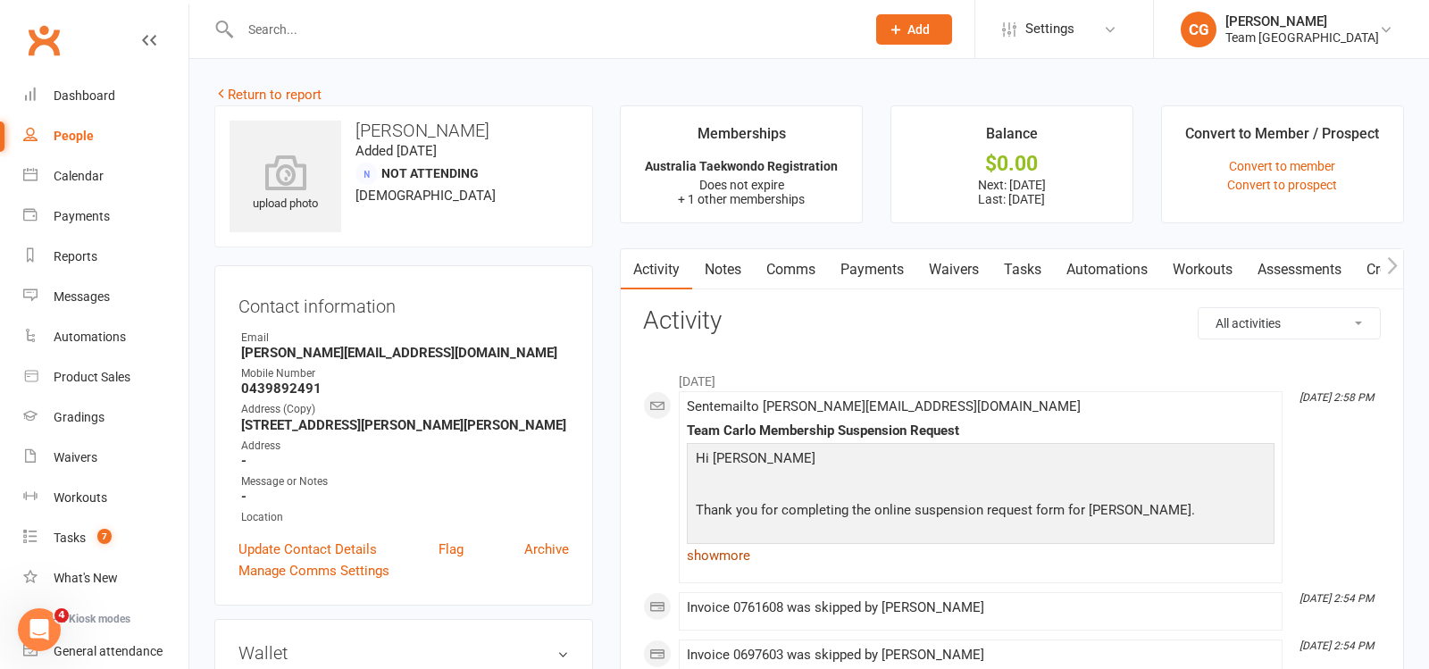
click at [724, 557] on link "show more" at bounding box center [981, 555] width 588 height 25
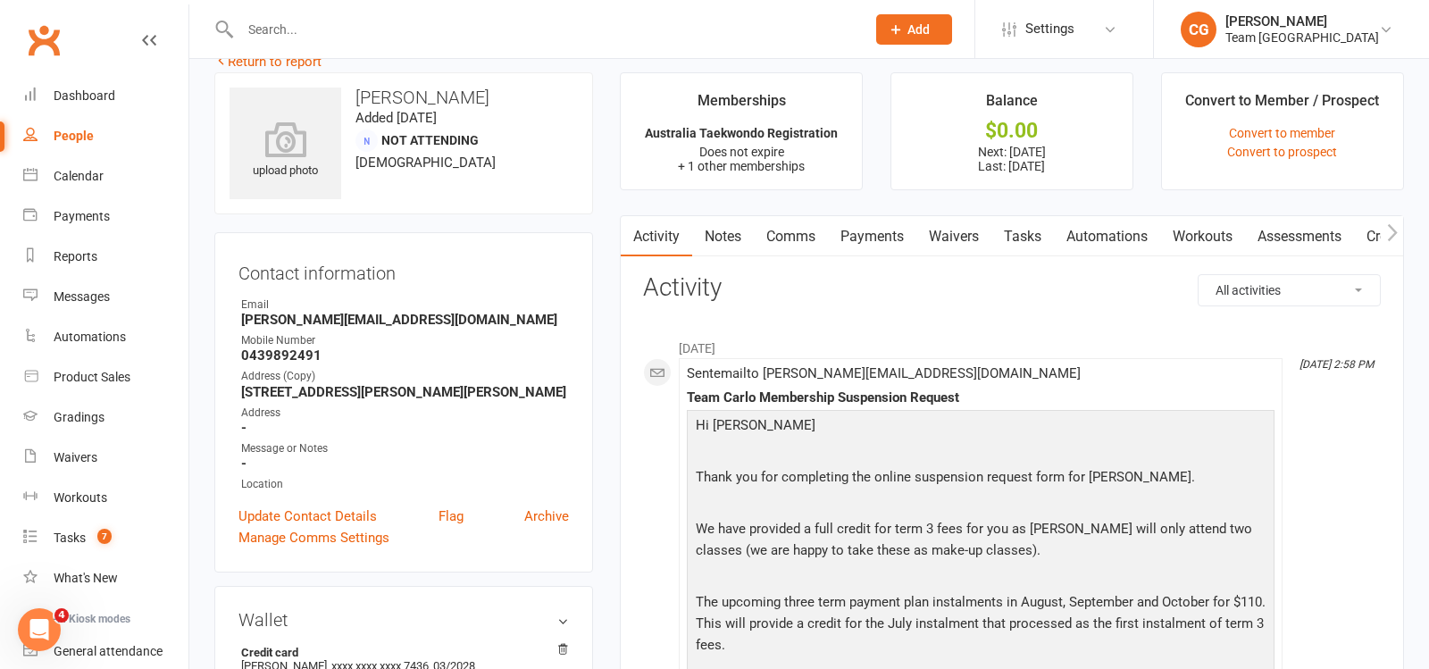
scroll to position [11, 0]
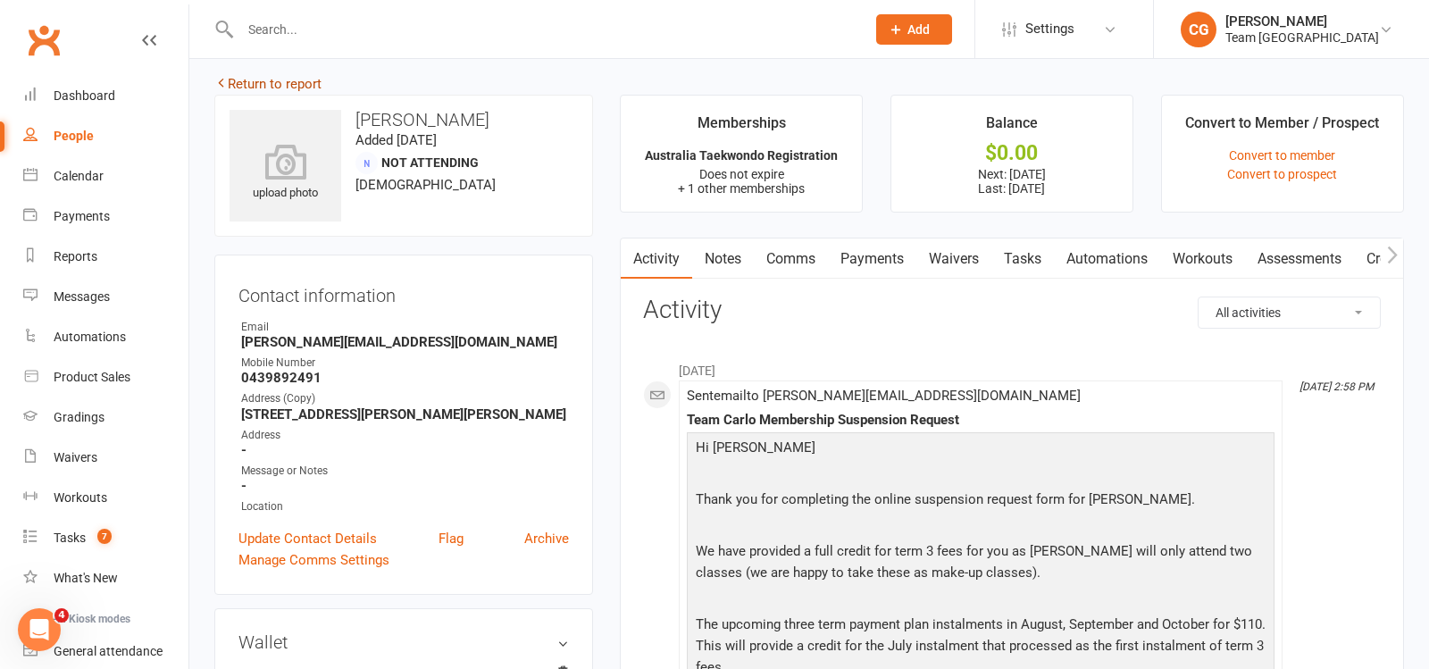
click at [302, 88] on link "Return to report" at bounding box center [267, 84] width 107 height 16
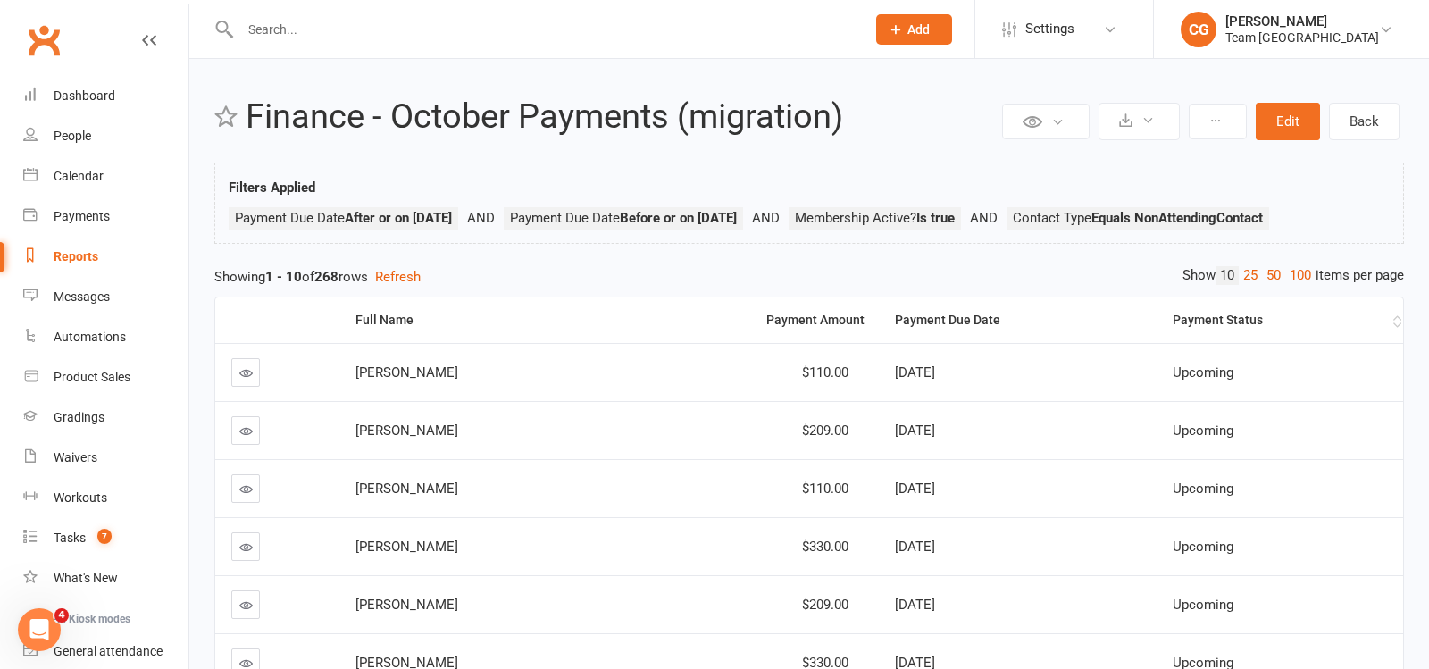
click at [1237, 317] on div "Payment Status" at bounding box center [1281, 320] width 216 height 13
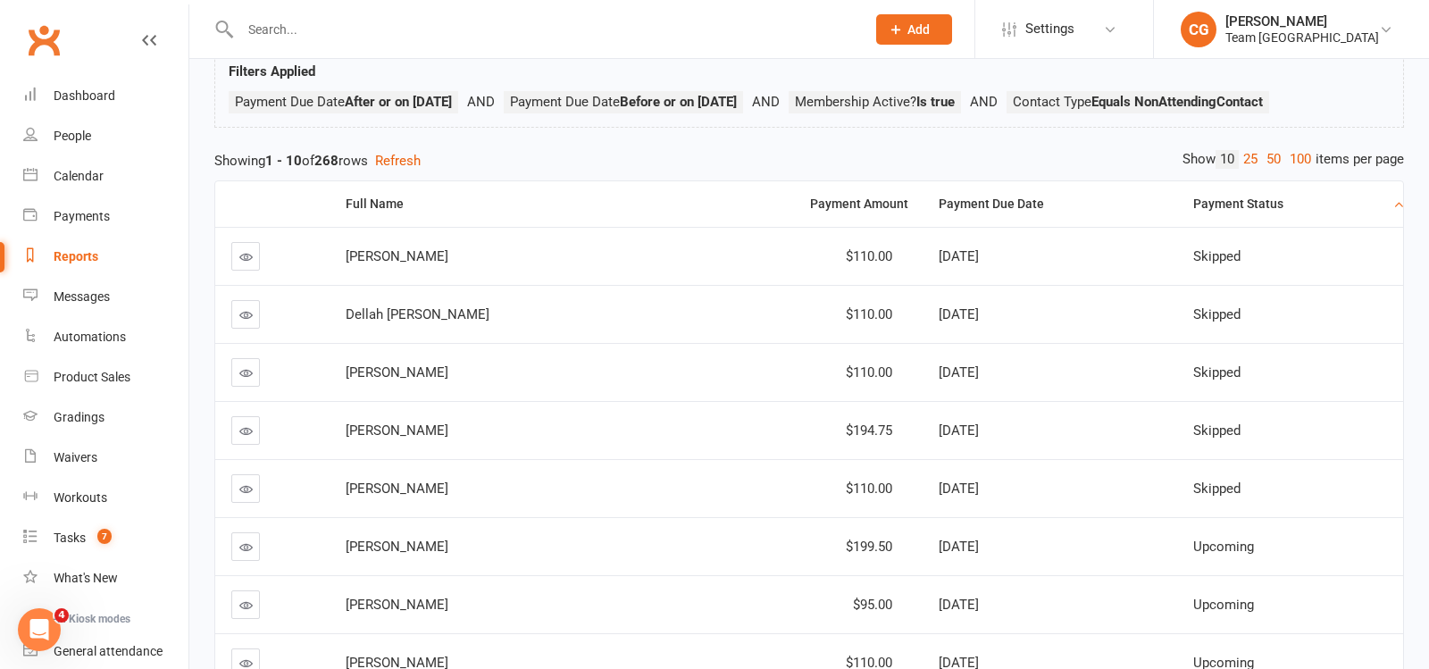
scroll to position [117, 0]
click at [247, 415] on link at bounding box center [245, 429] width 29 height 29
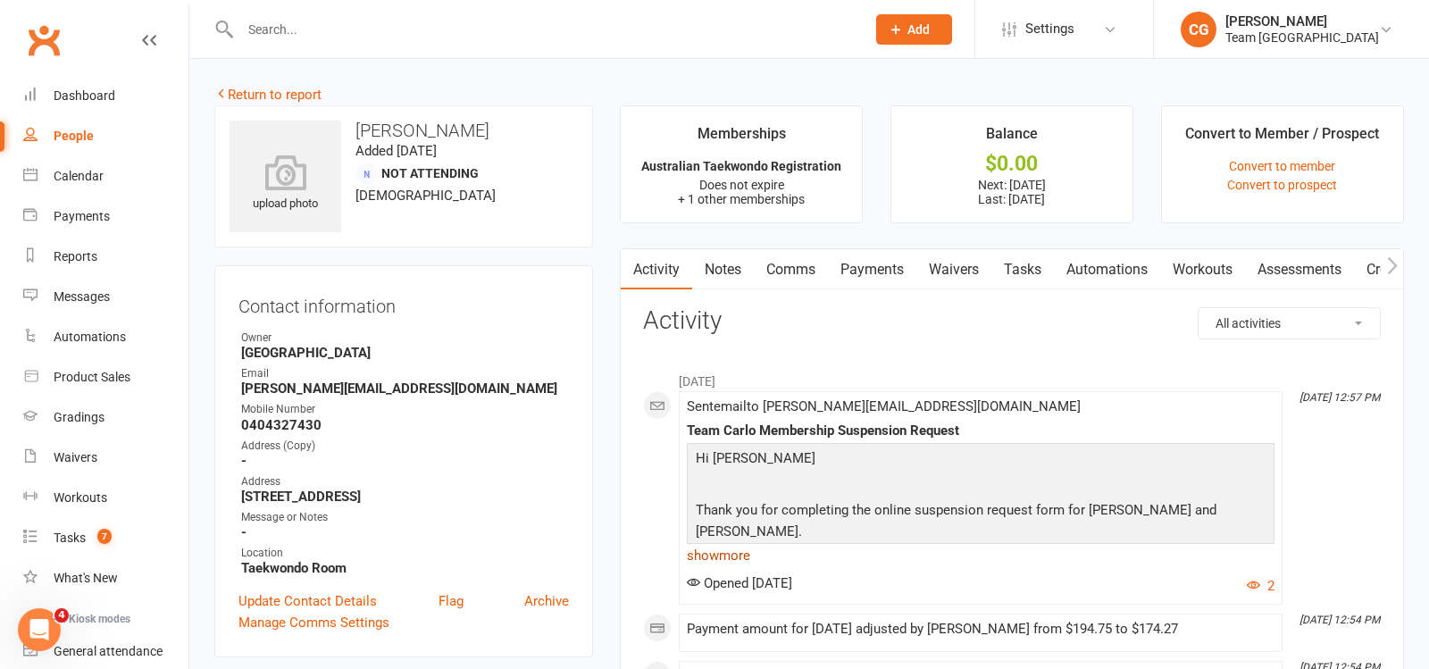
click at [731, 558] on link "show more" at bounding box center [981, 555] width 588 height 25
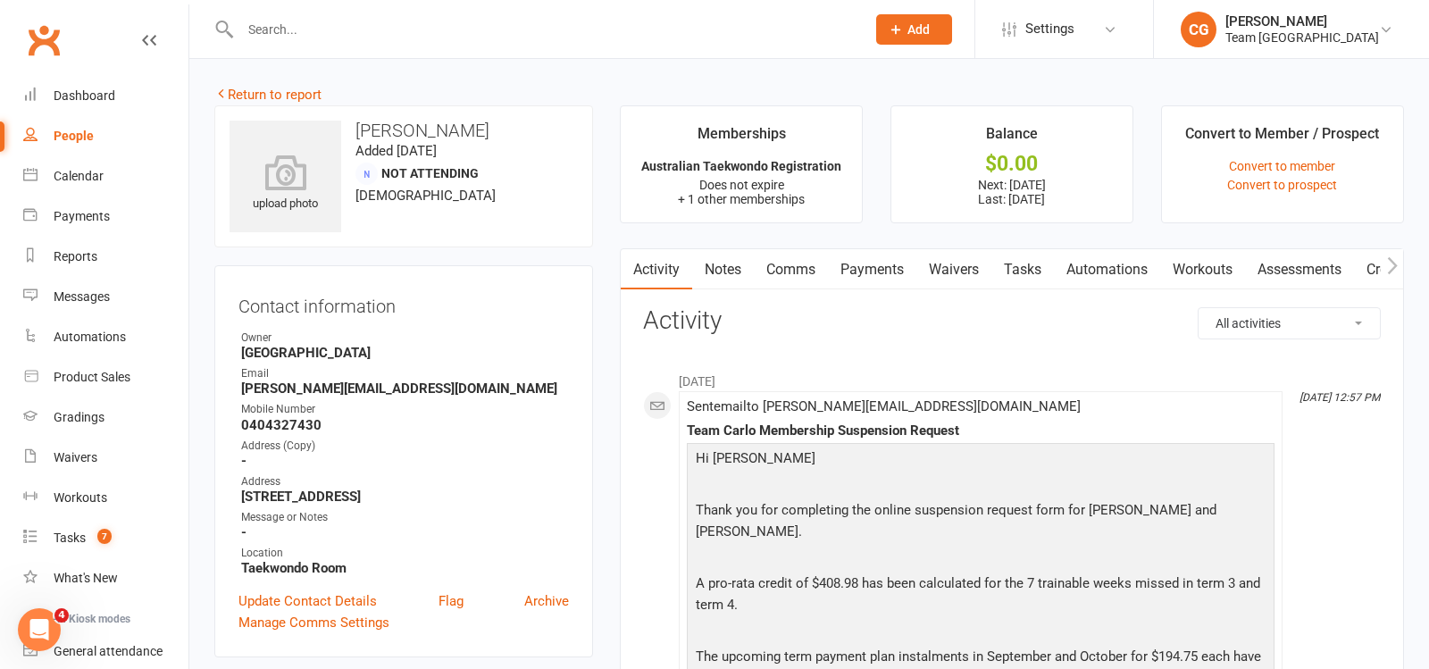
click at [291, 101] on link "Return to report" at bounding box center [267, 95] width 107 height 16
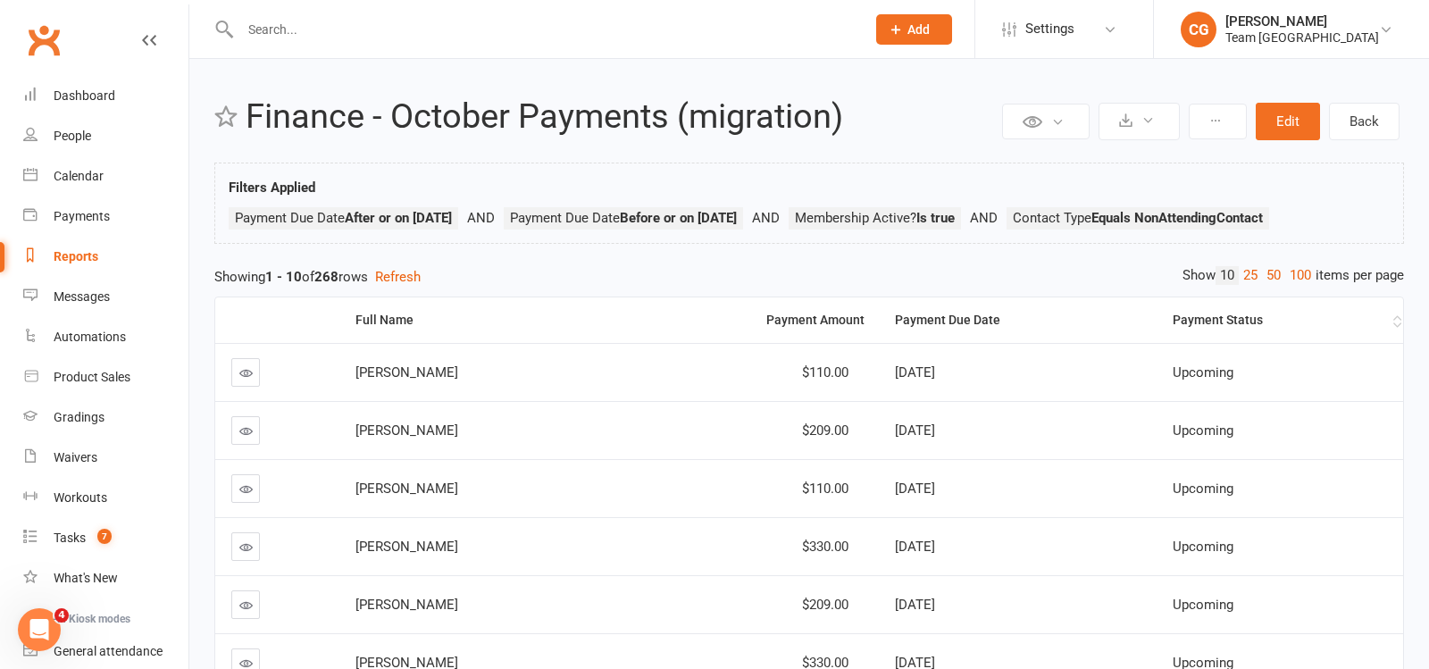
click at [1247, 314] on div "Payment Status" at bounding box center [1281, 320] width 216 height 13
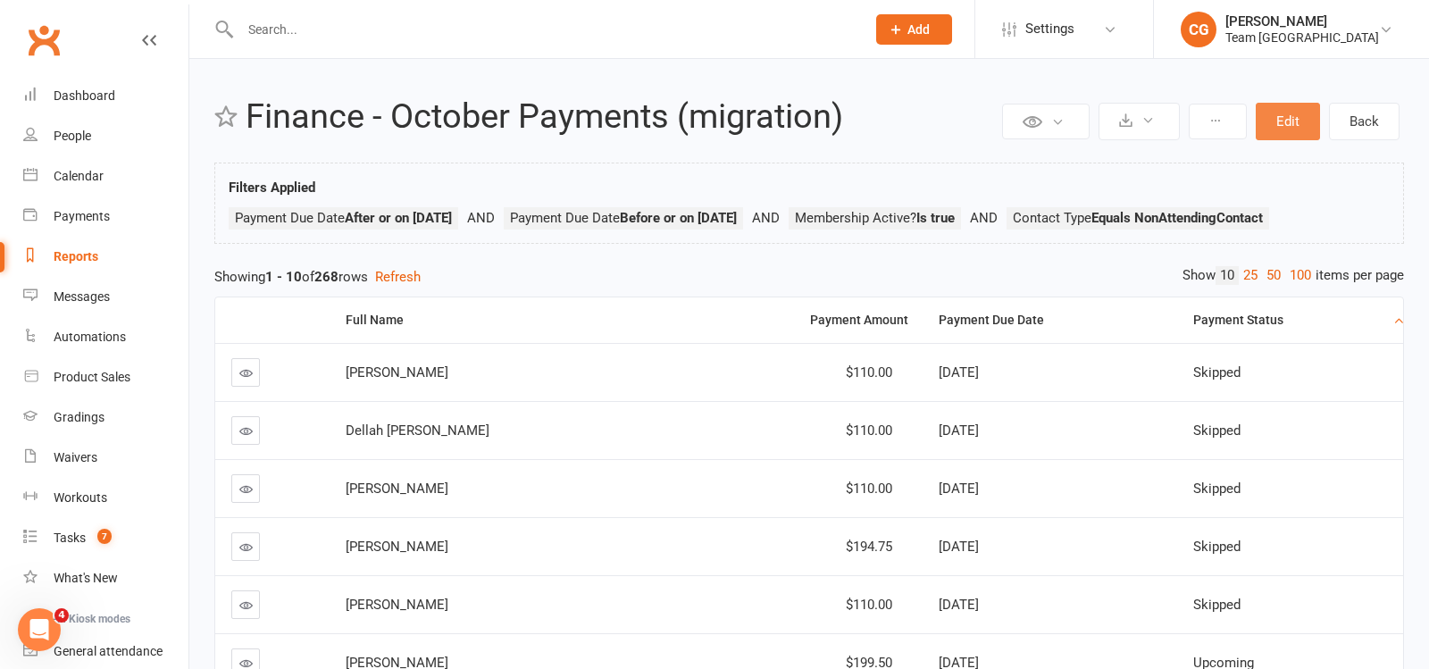
click at [1287, 113] on button "Edit" at bounding box center [1288, 122] width 64 height 38
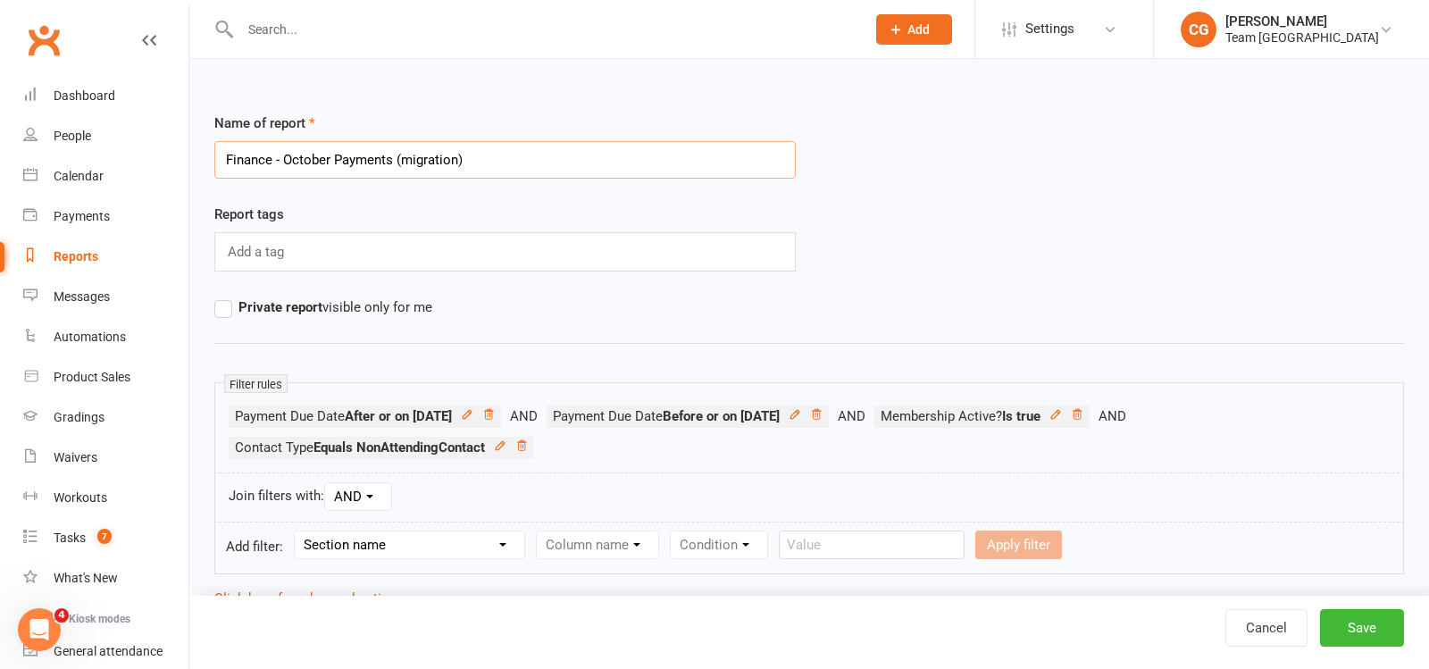
click at [440, 155] on input "Finance - October Payments (migration)" at bounding box center [504, 160] width 581 height 38
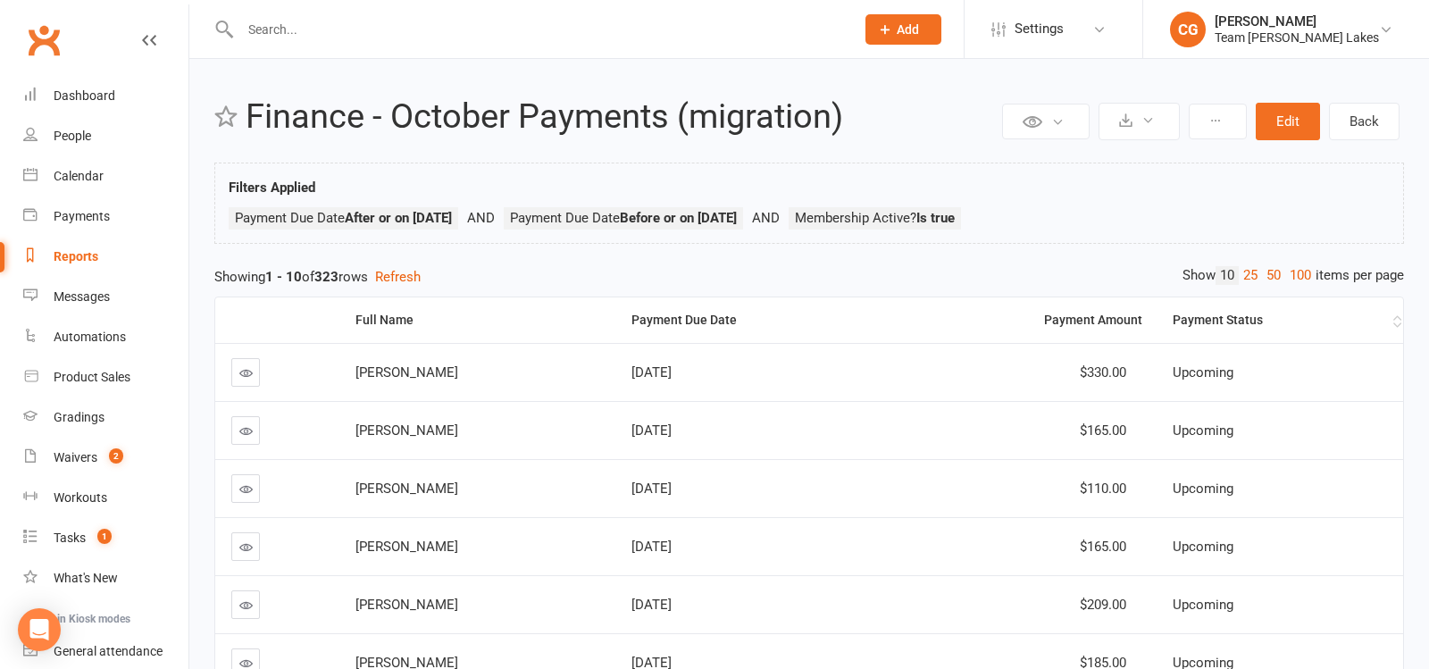
click at [1206, 314] on div "Payment Status" at bounding box center [1281, 320] width 216 height 13
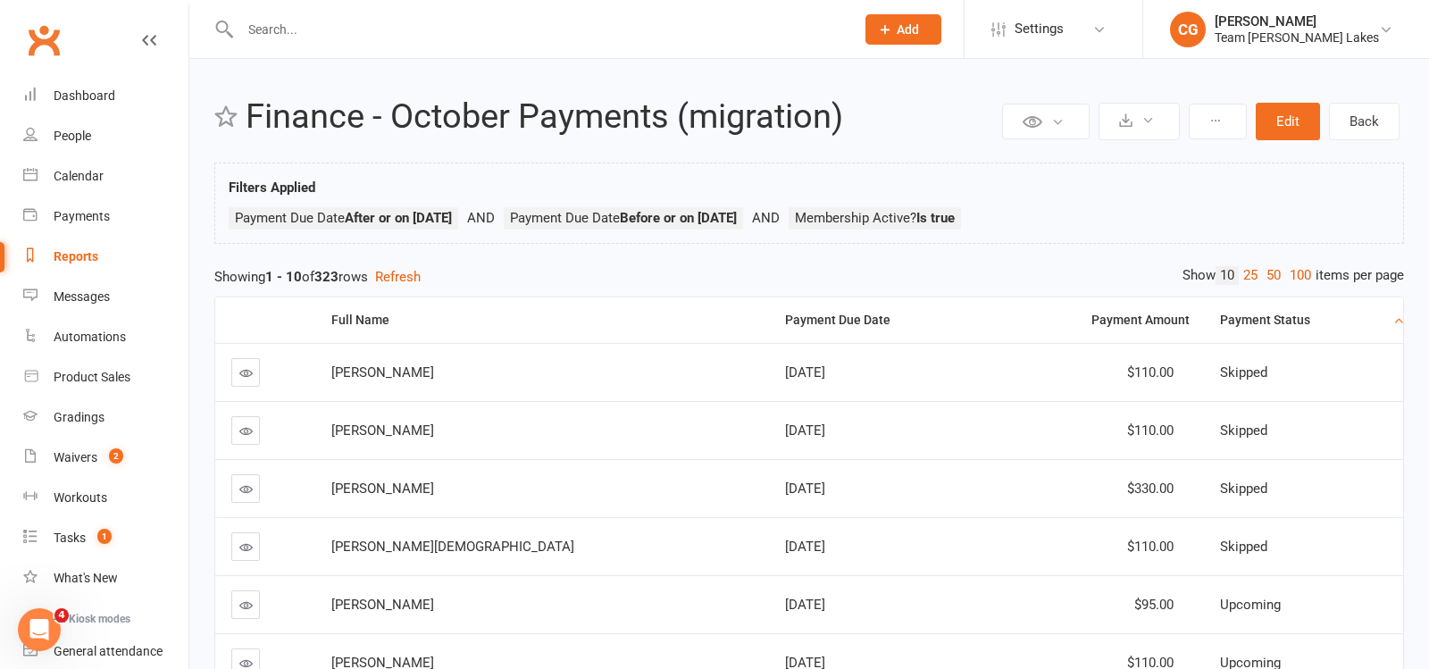
click at [247, 420] on link at bounding box center [245, 430] width 29 height 29
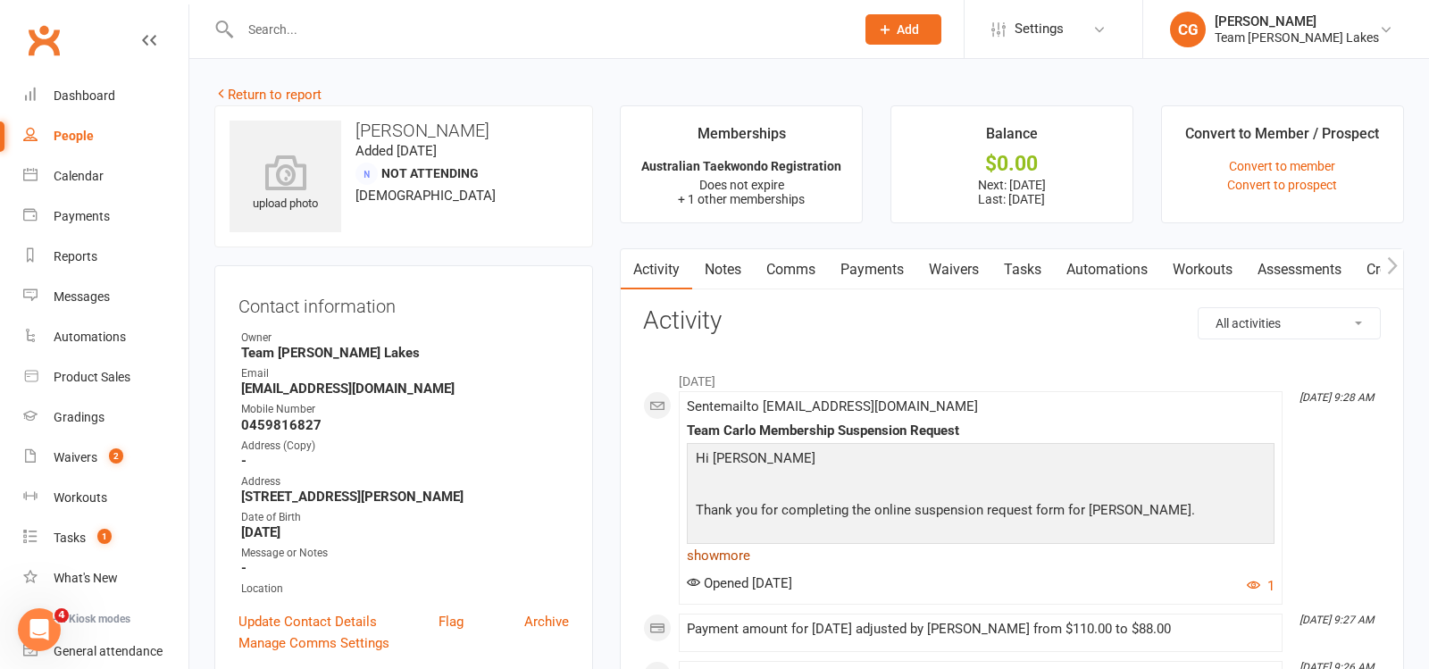
click at [708, 554] on link "show more" at bounding box center [981, 555] width 588 height 25
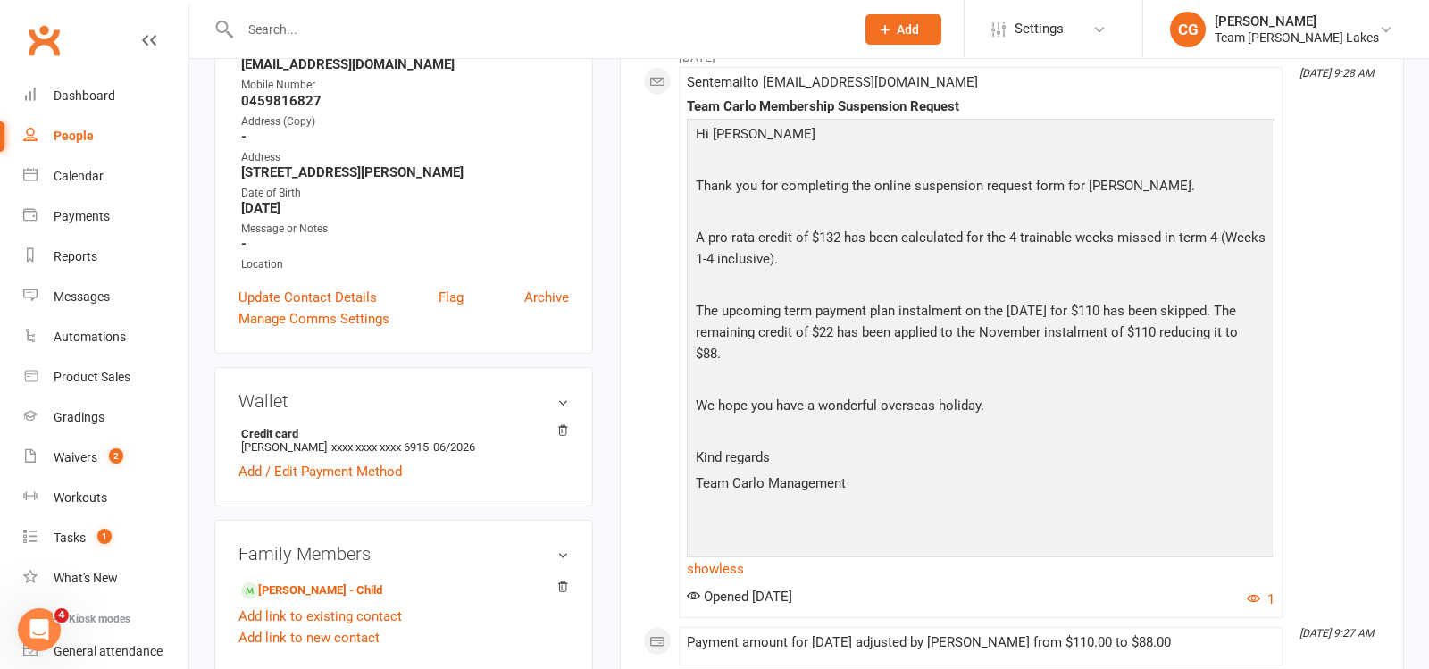
scroll to position [325, 0]
click at [314, 25] on input "text" at bounding box center [538, 29] width 607 height 25
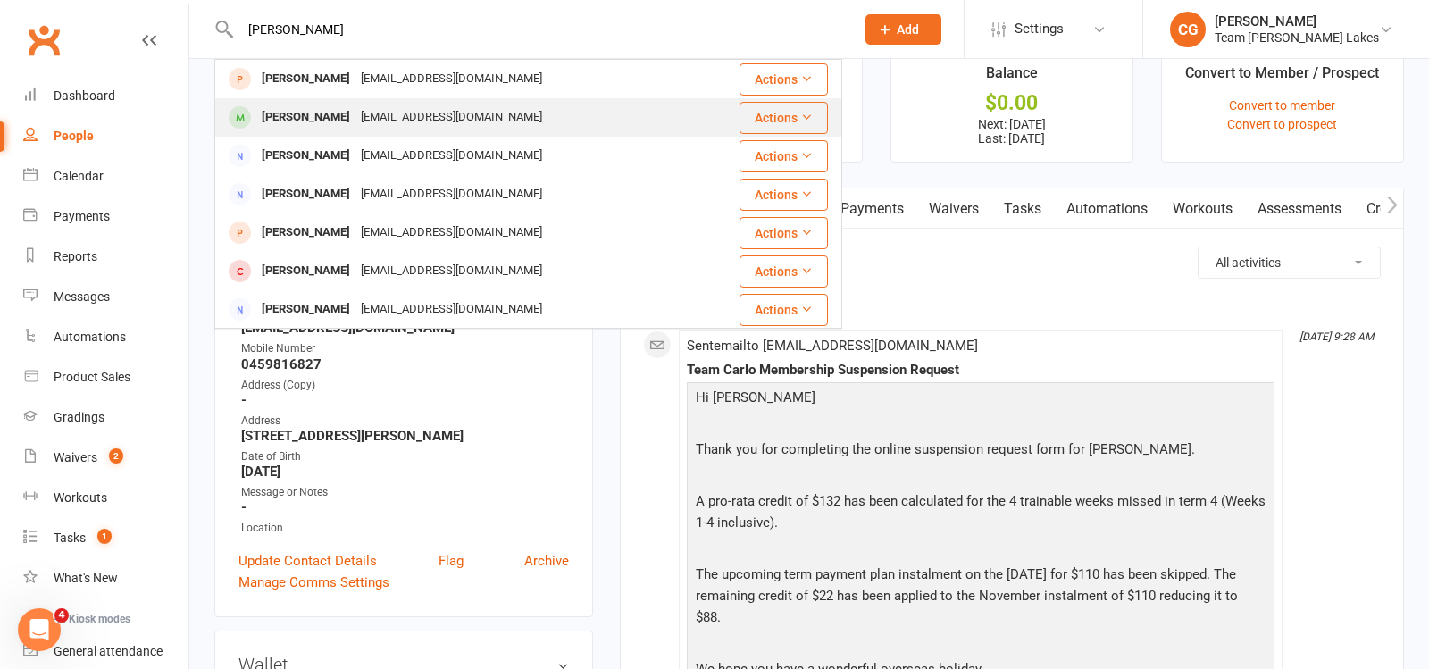
scroll to position [0, 0]
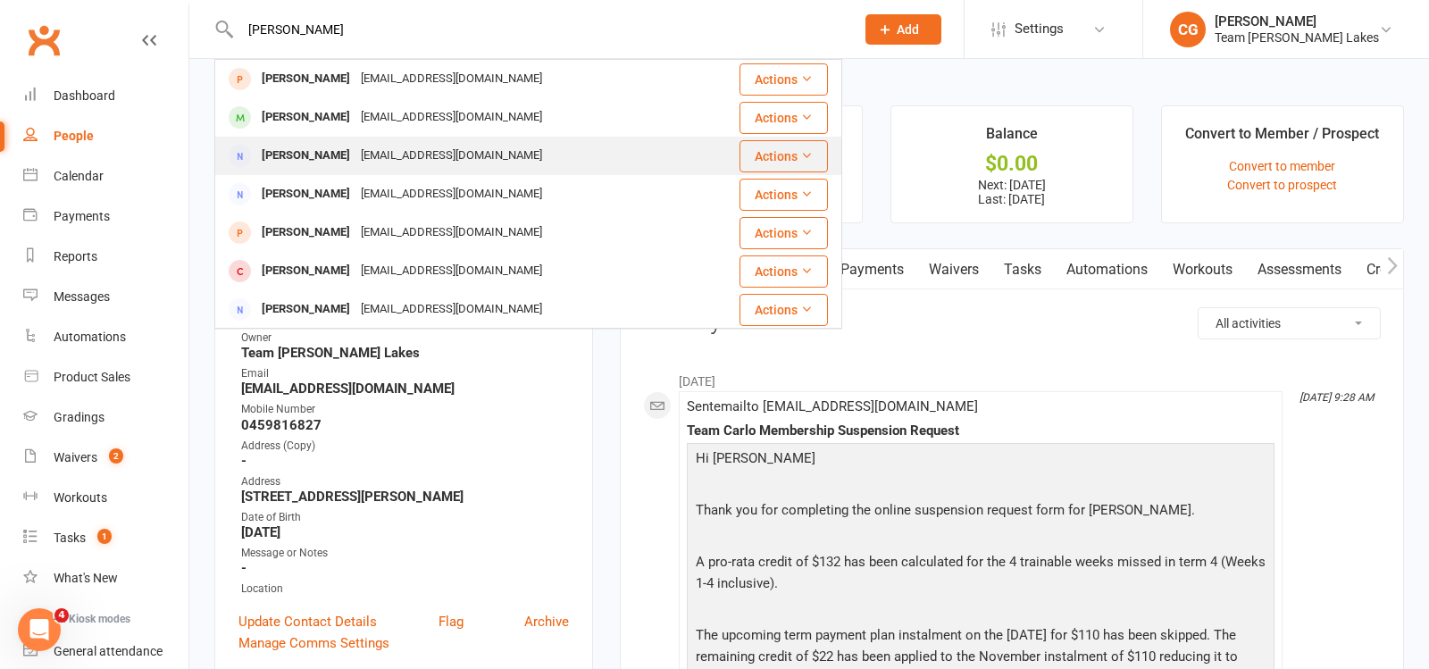
type input "[PERSON_NAME]"
click at [331, 161] on div "[PERSON_NAME]" at bounding box center [305, 156] width 99 height 26
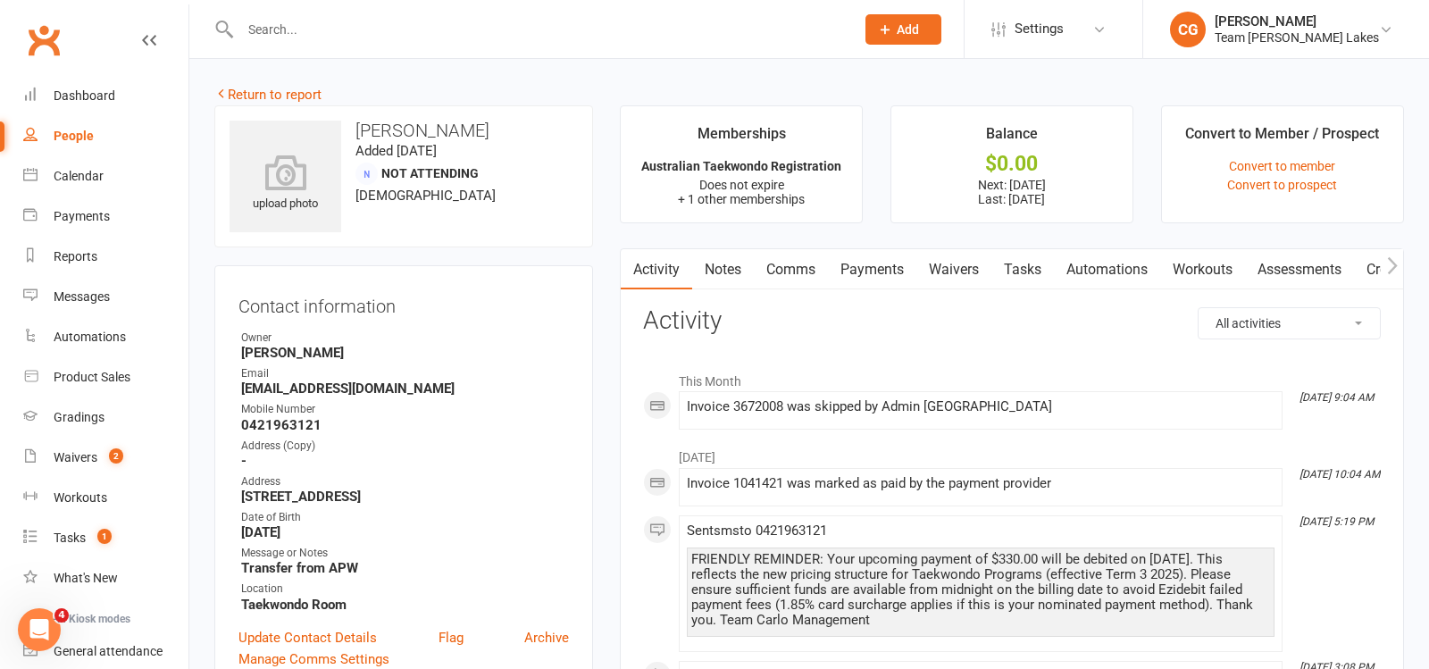
click at [867, 256] on link "Payments" at bounding box center [872, 269] width 88 height 41
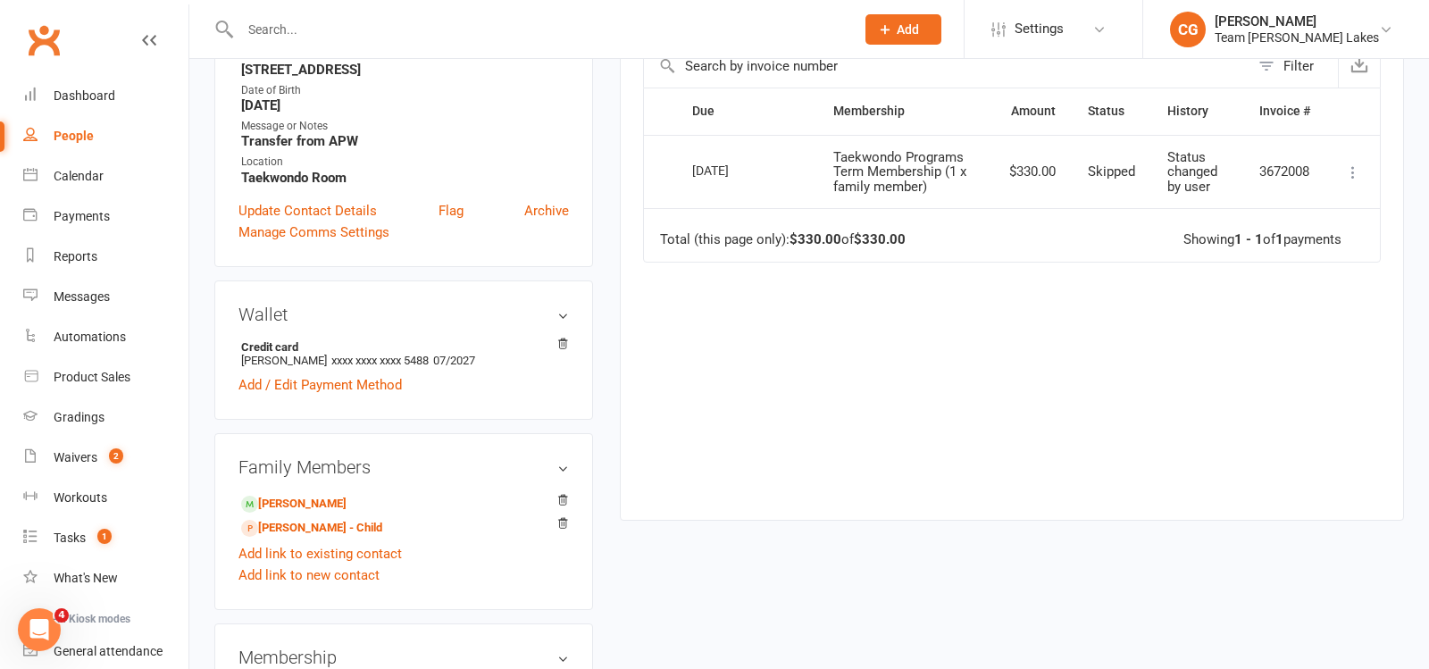
scroll to position [442, 0]
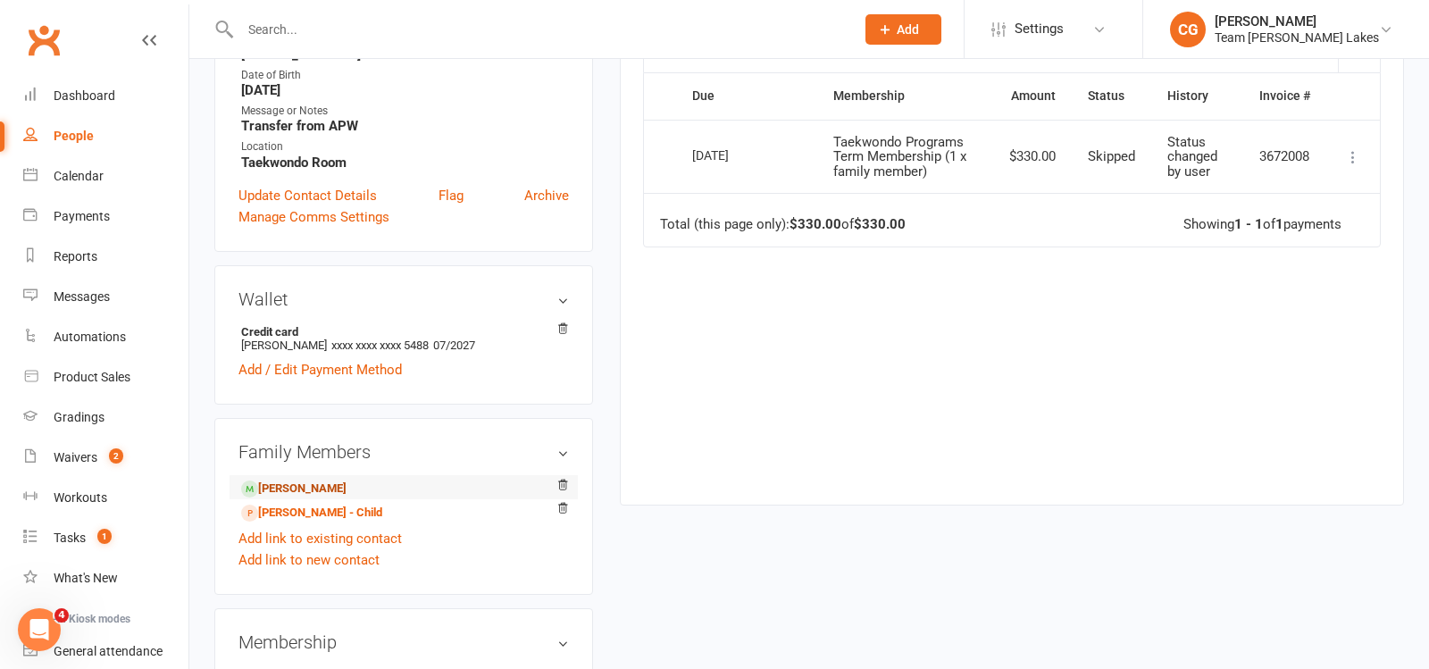
click at [316, 488] on link "[PERSON_NAME]" at bounding box center [293, 489] width 105 height 19
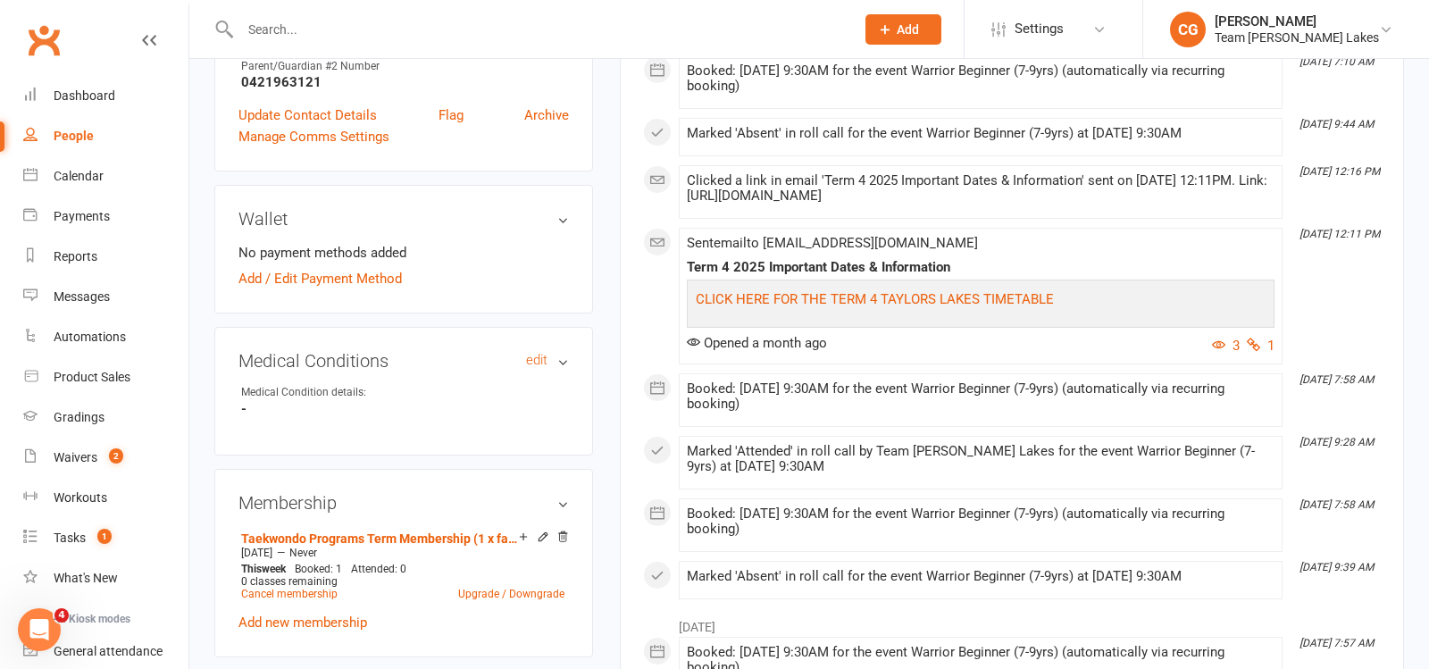
scroll to position [1108, 0]
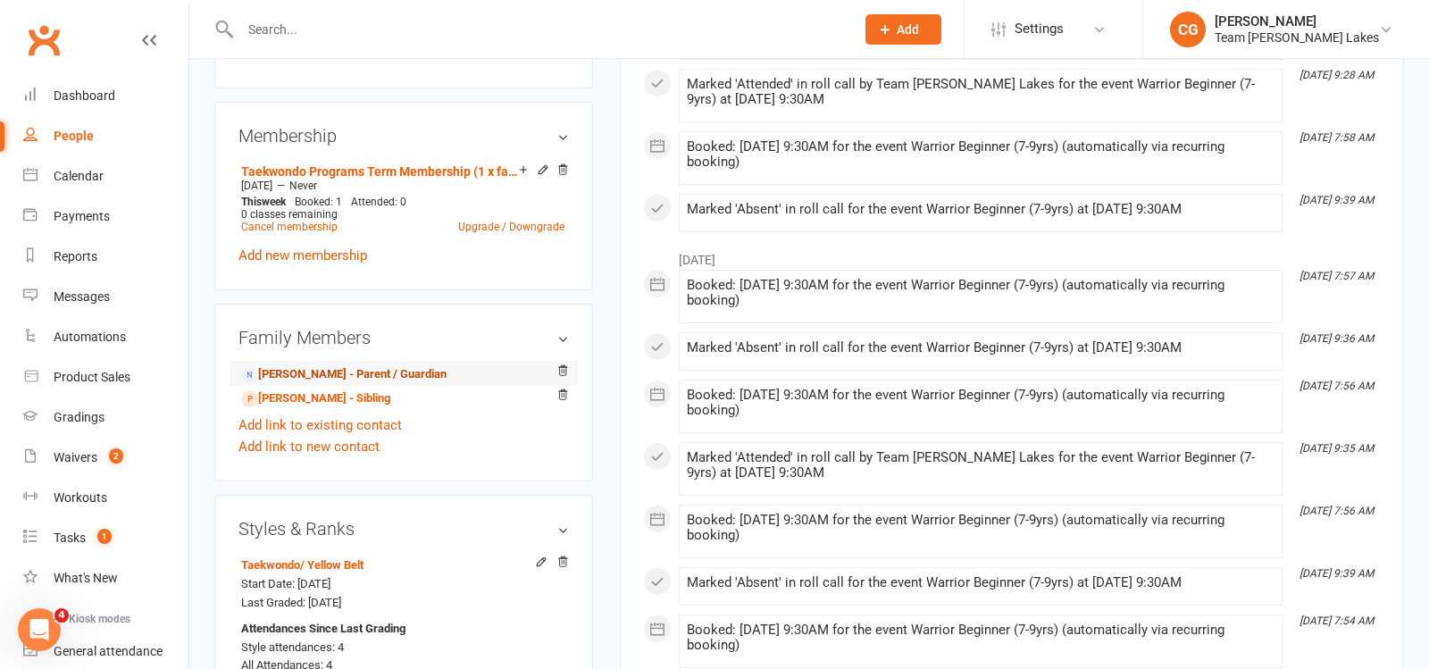
click at [353, 365] on link "Michael Tanner - Parent / Guardian" at bounding box center [343, 374] width 205 height 19
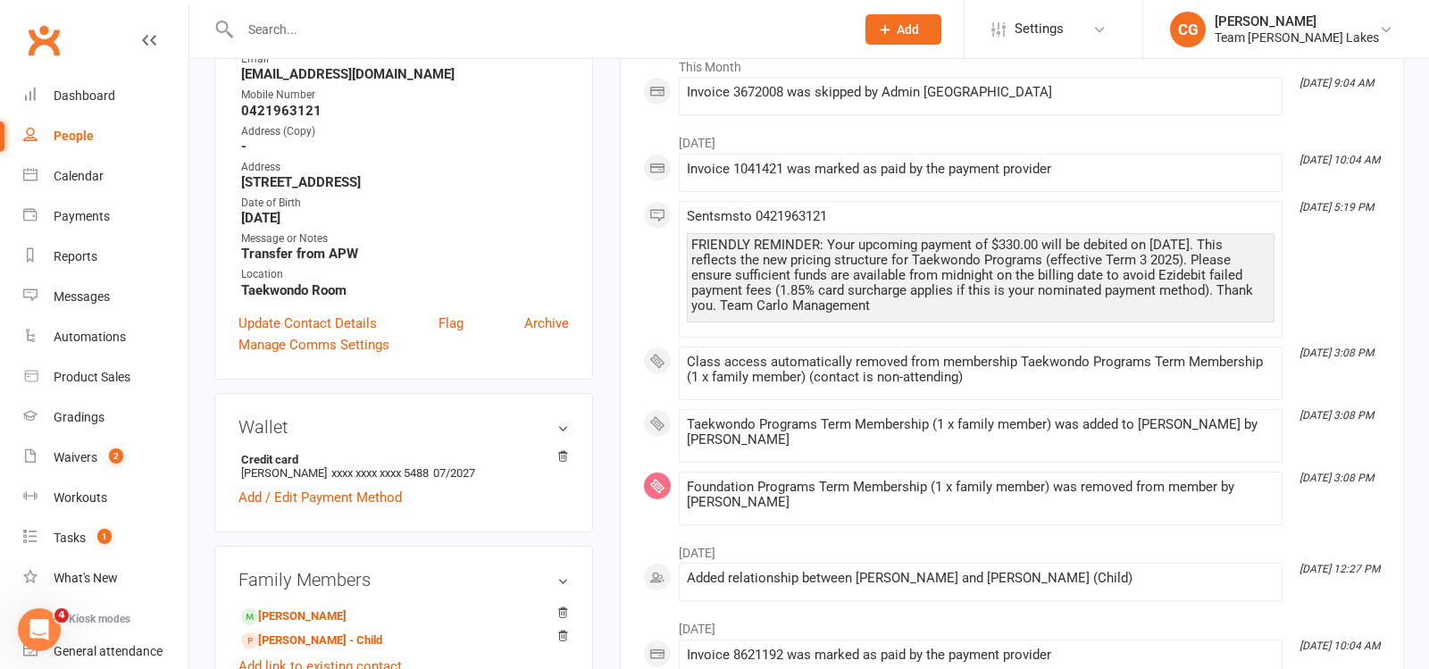
scroll to position [324, 0]
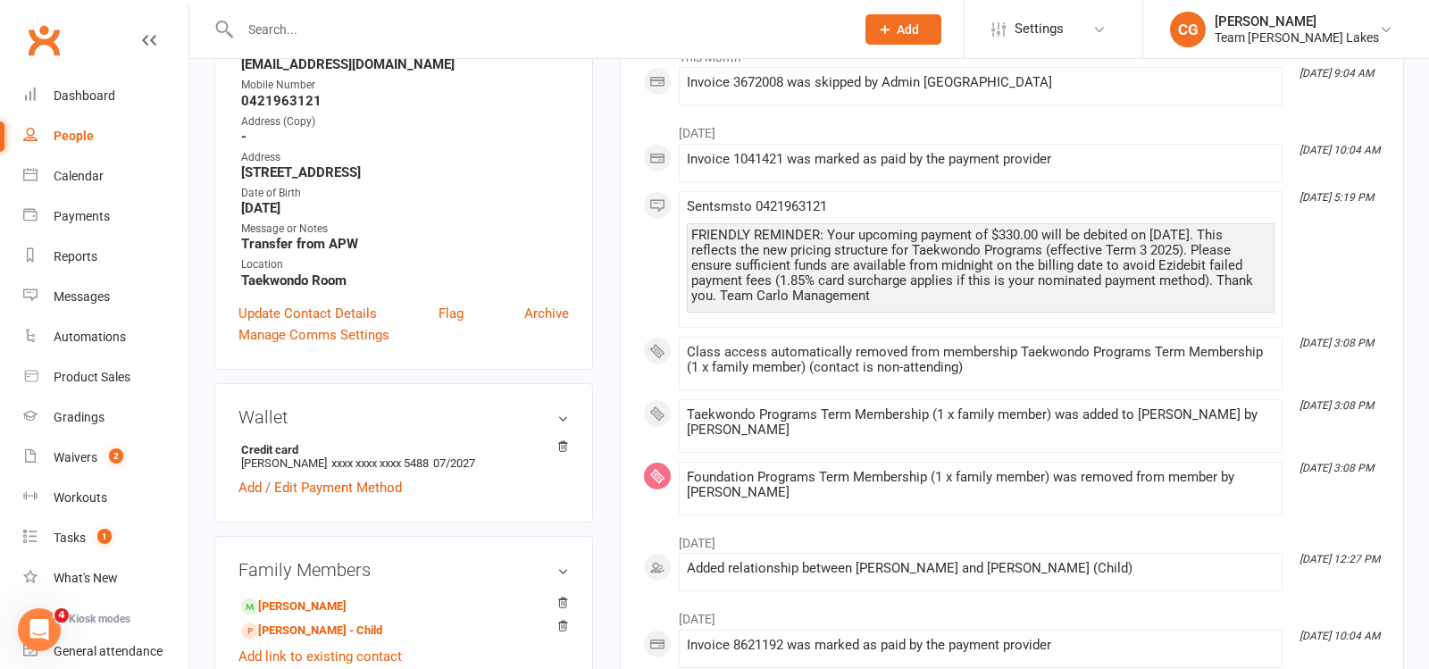
click at [393, 29] on input "text" at bounding box center [538, 29] width 607 height 25
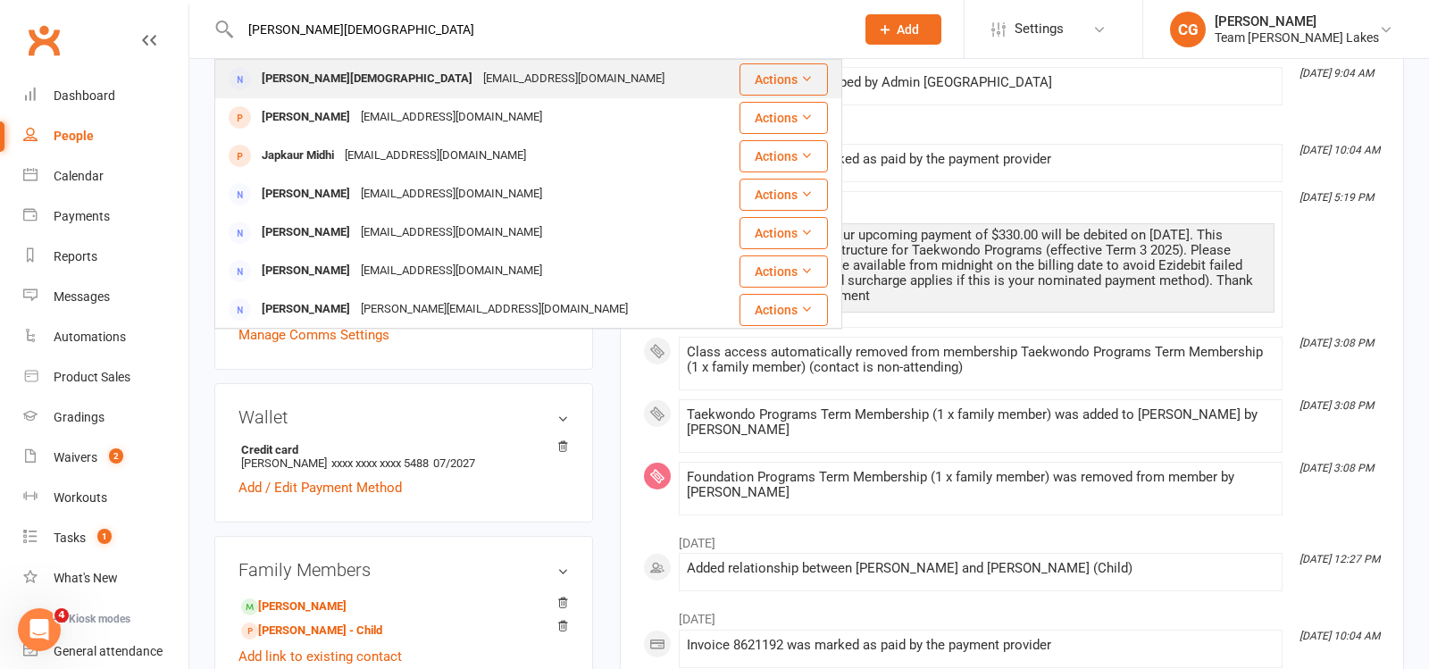
type input "raman jain"
click at [478, 73] on div "Ramanjain1983@gmail.com" at bounding box center [574, 79] width 192 height 26
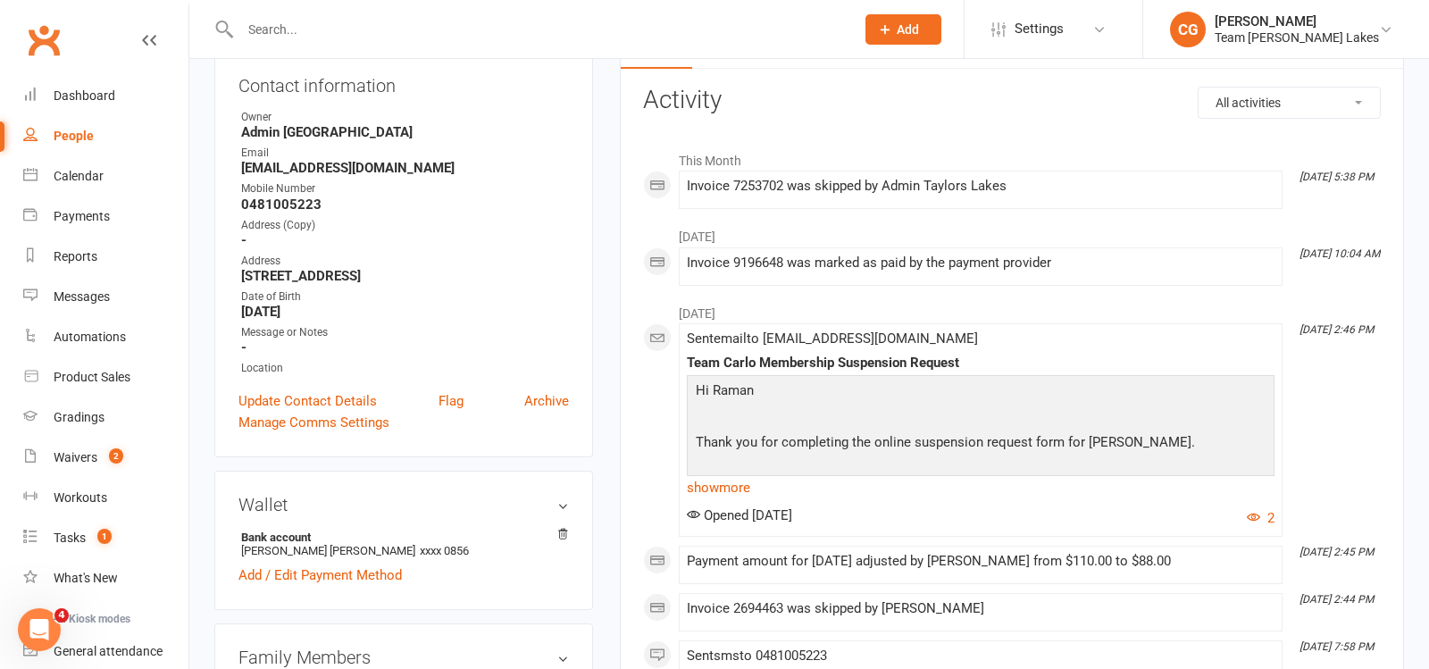
scroll to position [244, 0]
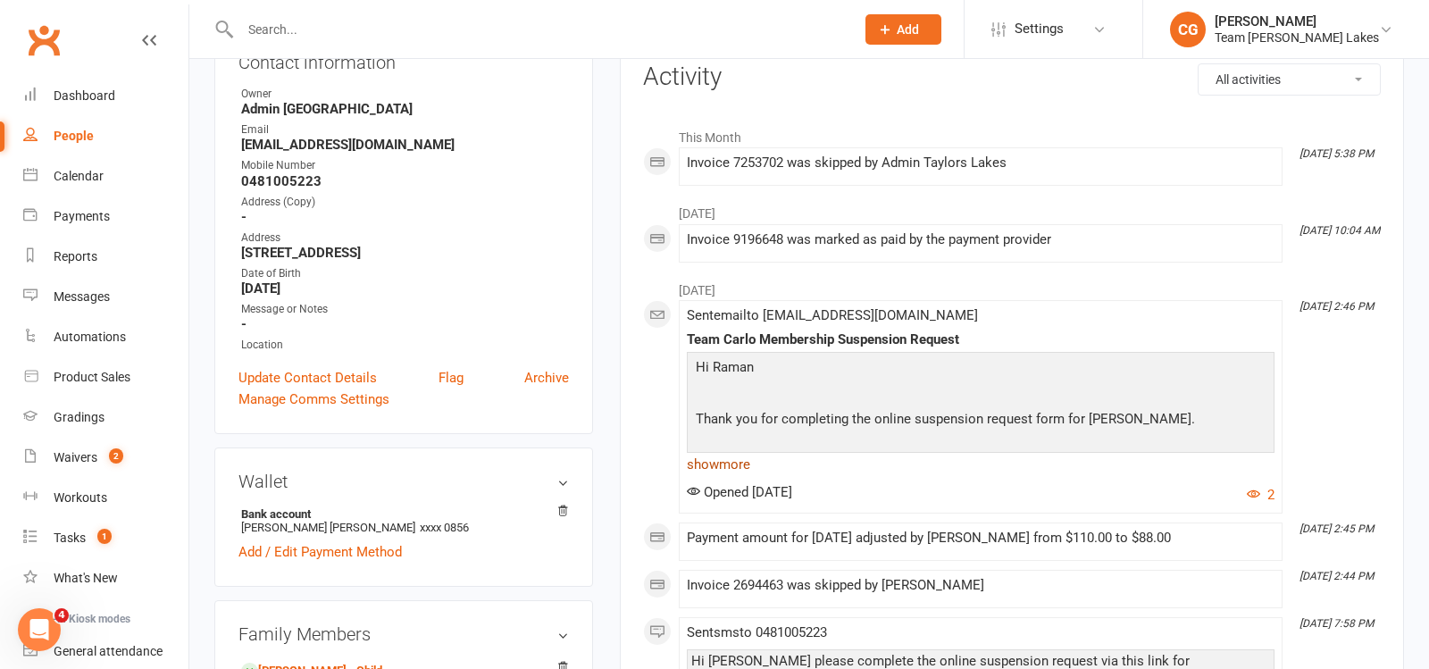
click at [715, 464] on link "show more" at bounding box center [981, 464] width 588 height 25
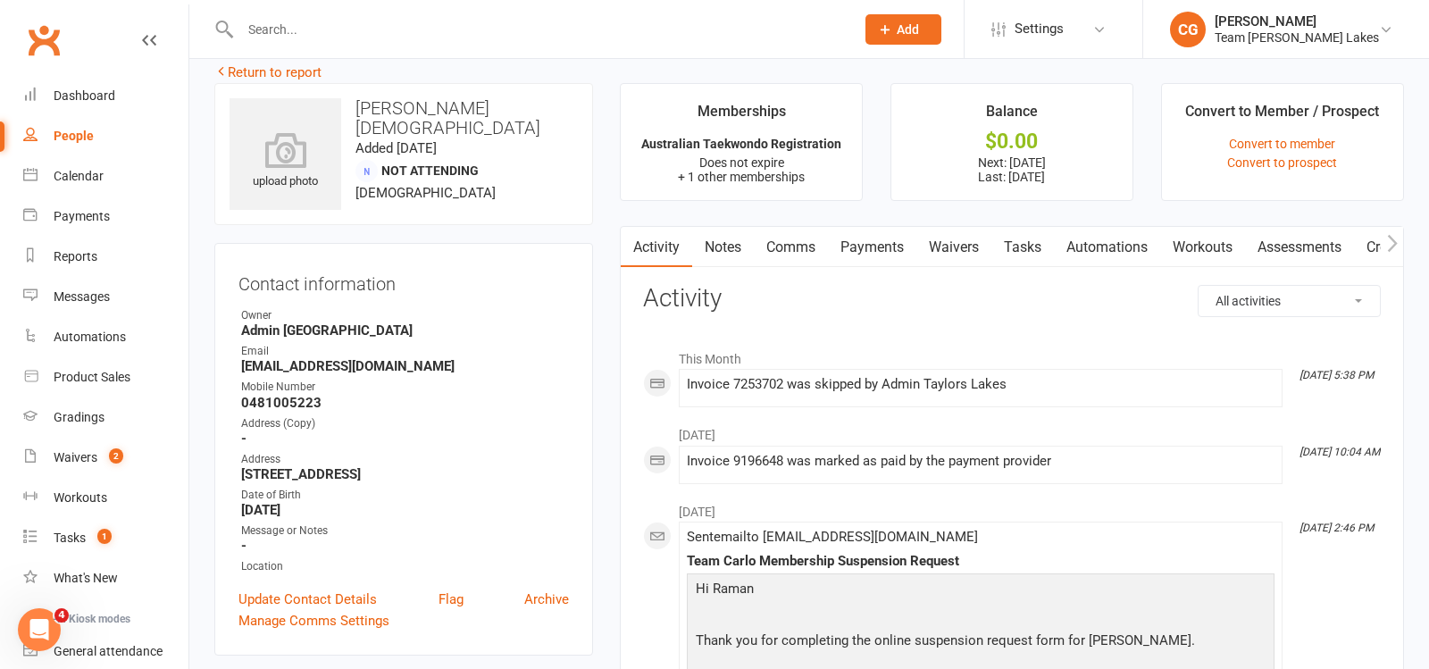
scroll to position [0, 0]
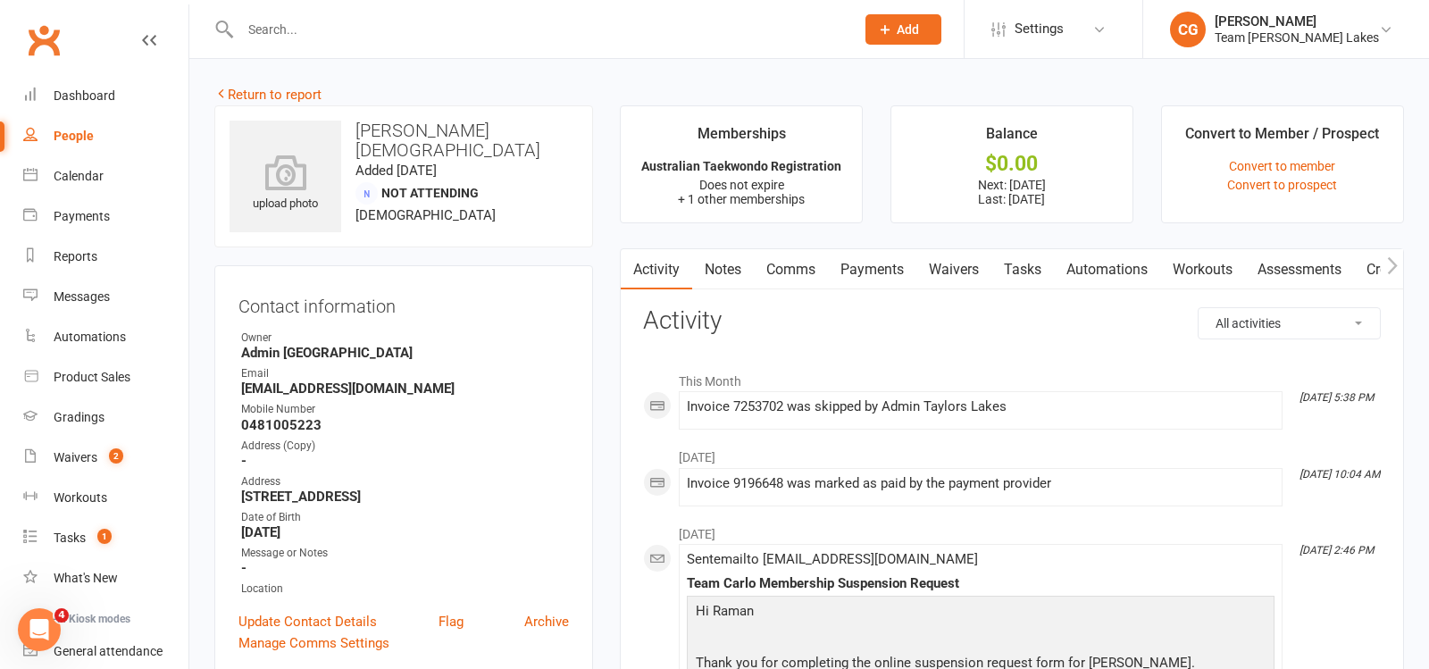
click at [888, 274] on link "Payments" at bounding box center [872, 269] width 88 height 41
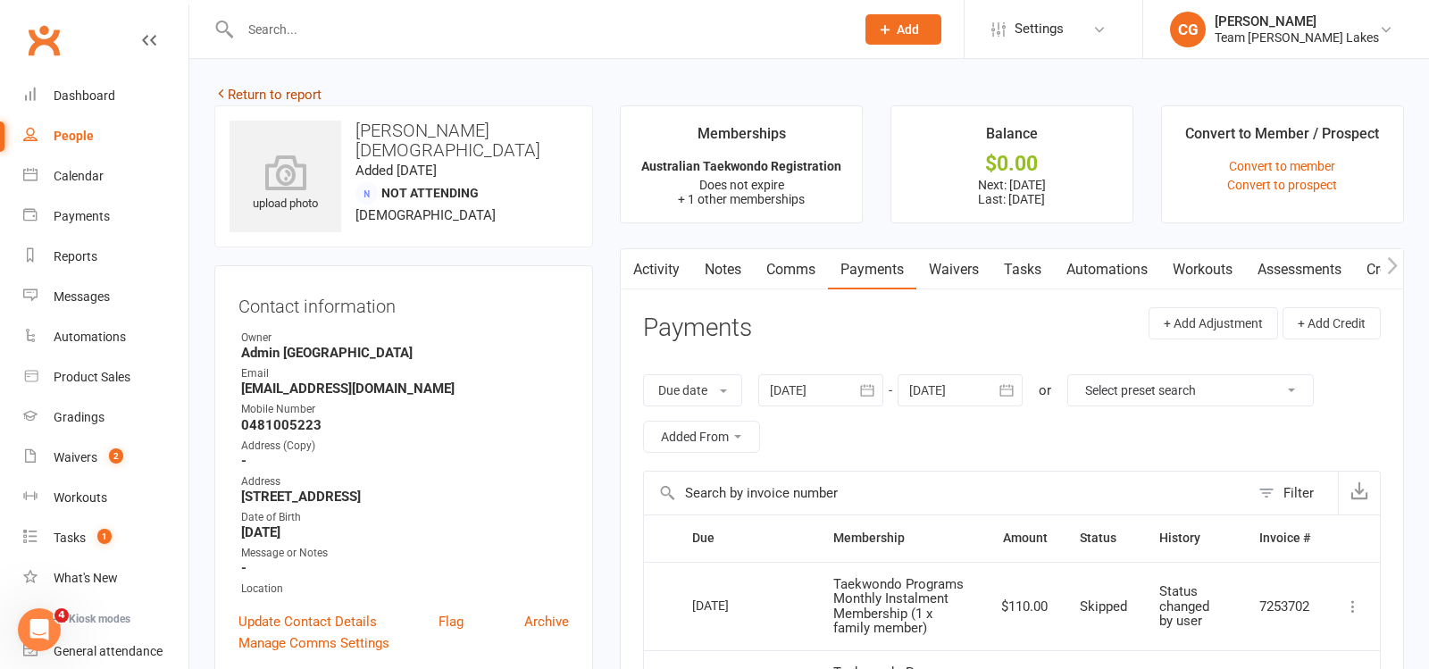
click at [312, 89] on link "Return to report" at bounding box center [267, 95] width 107 height 16
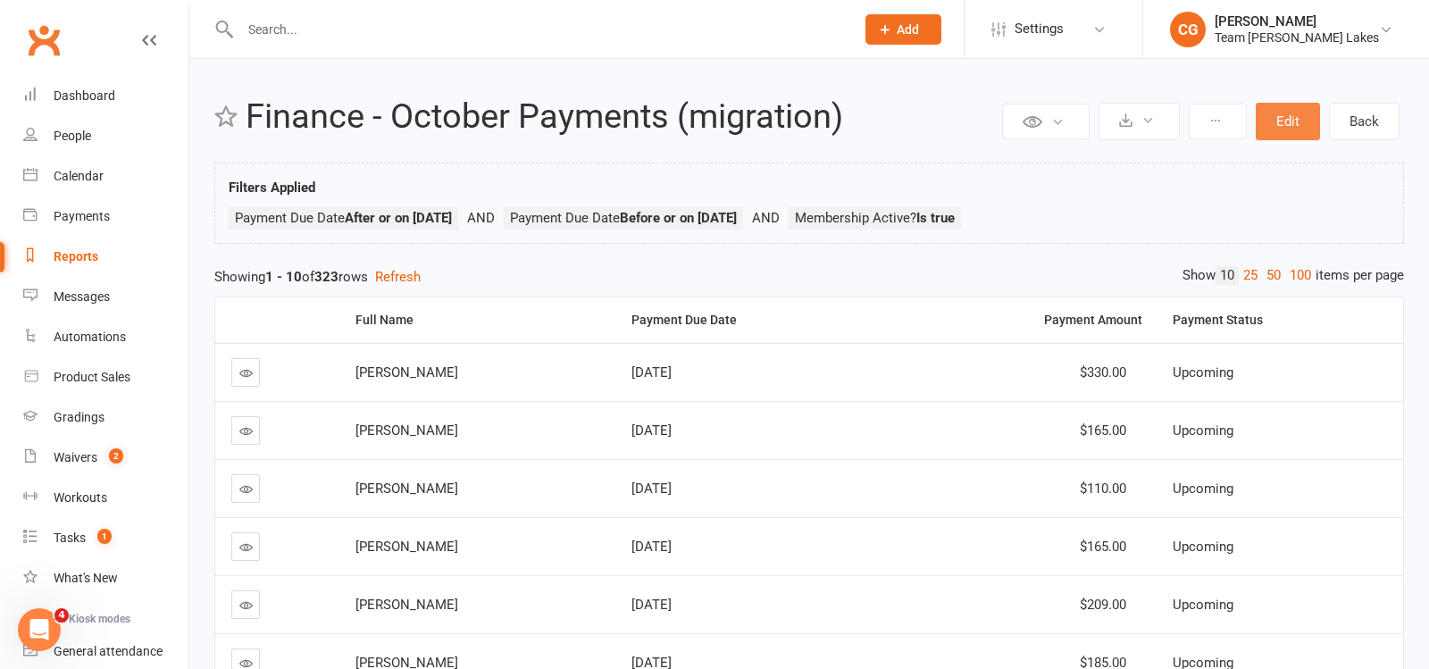
click at [1282, 118] on button "Edit" at bounding box center [1288, 122] width 64 height 38
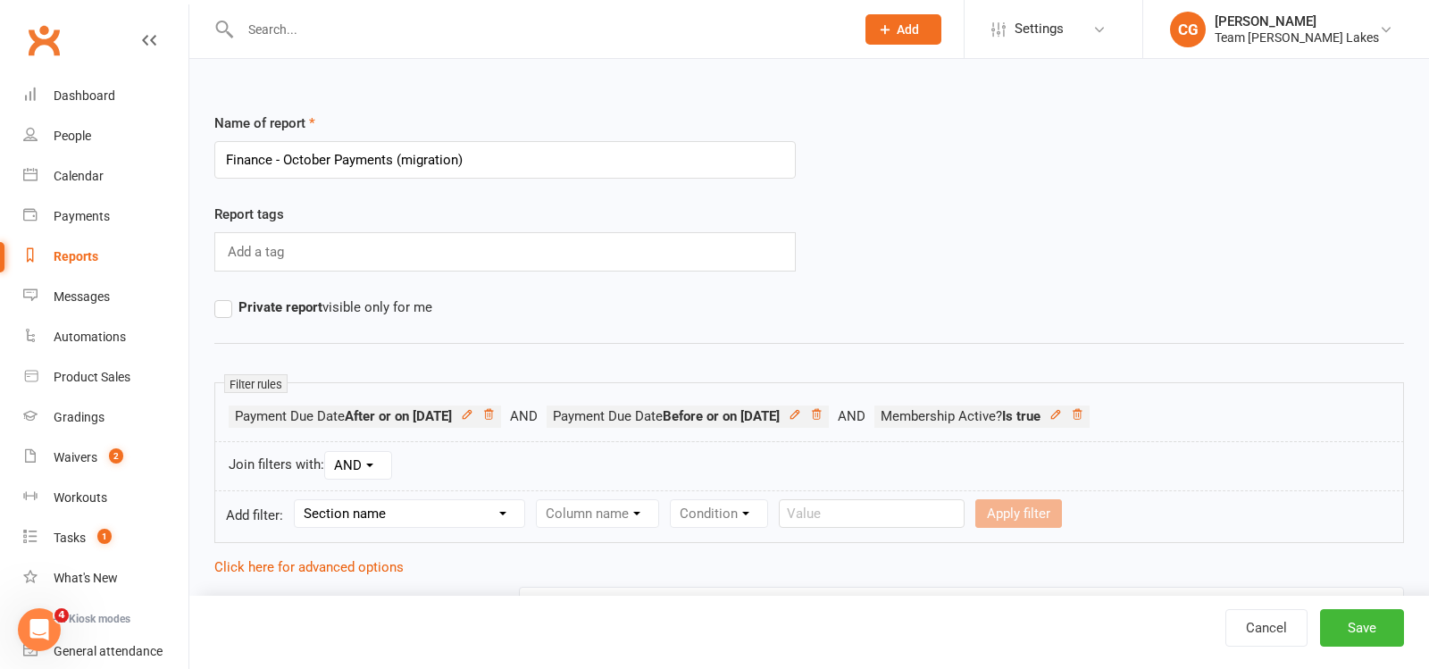
click at [388, 164] on input "Finance - October Payments (migration)" at bounding box center [504, 160] width 581 height 38
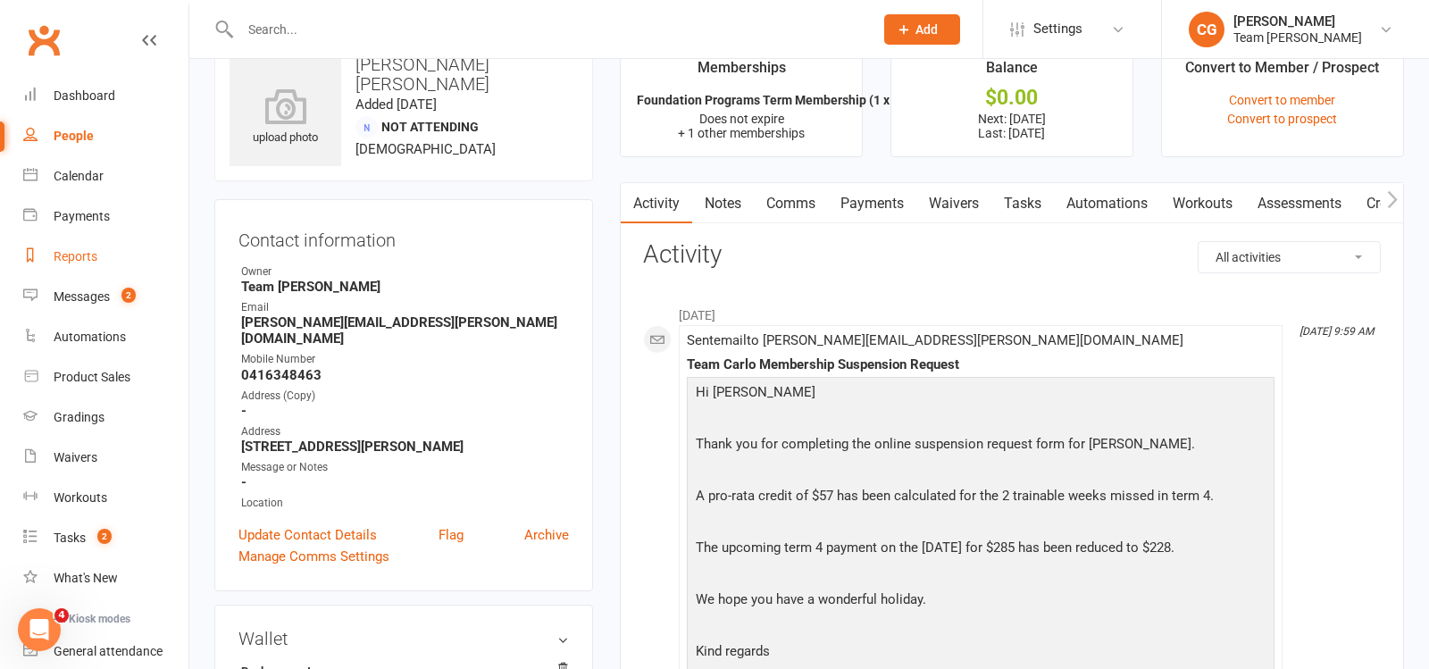
click at [57, 254] on div "Reports" at bounding box center [76, 256] width 44 height 14
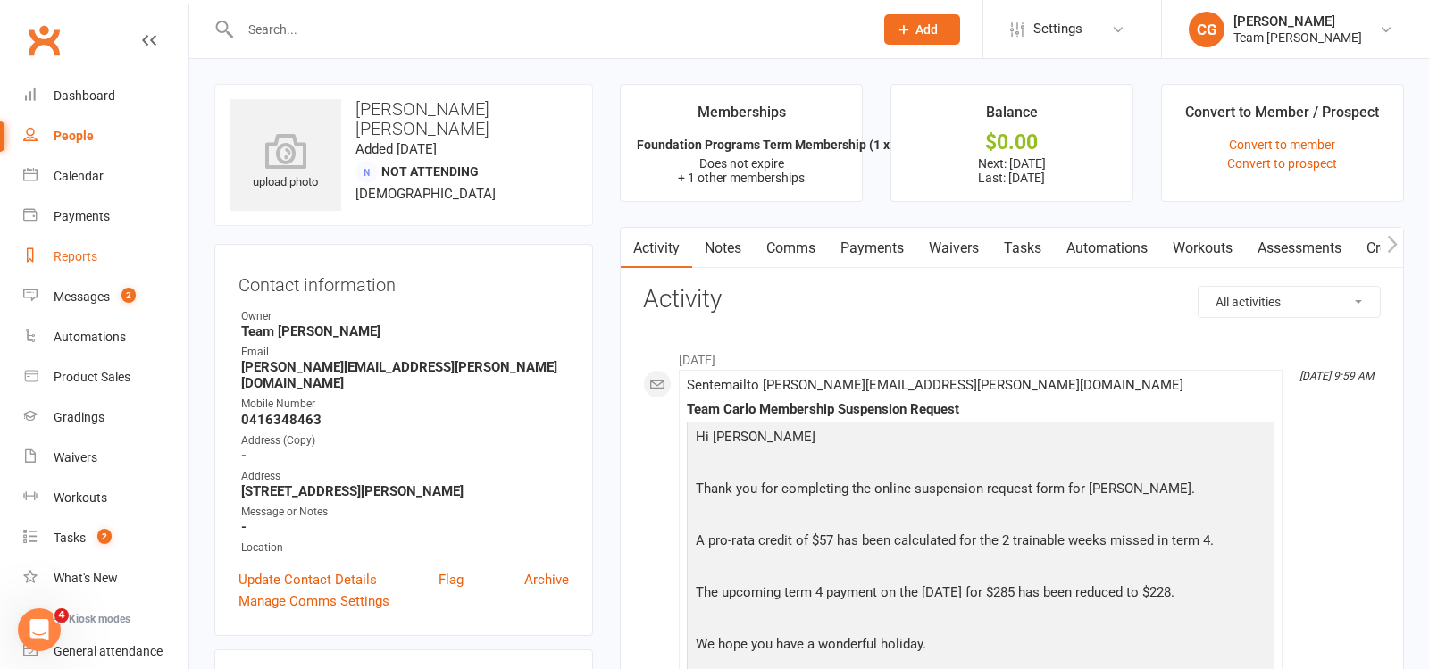
select select "100"
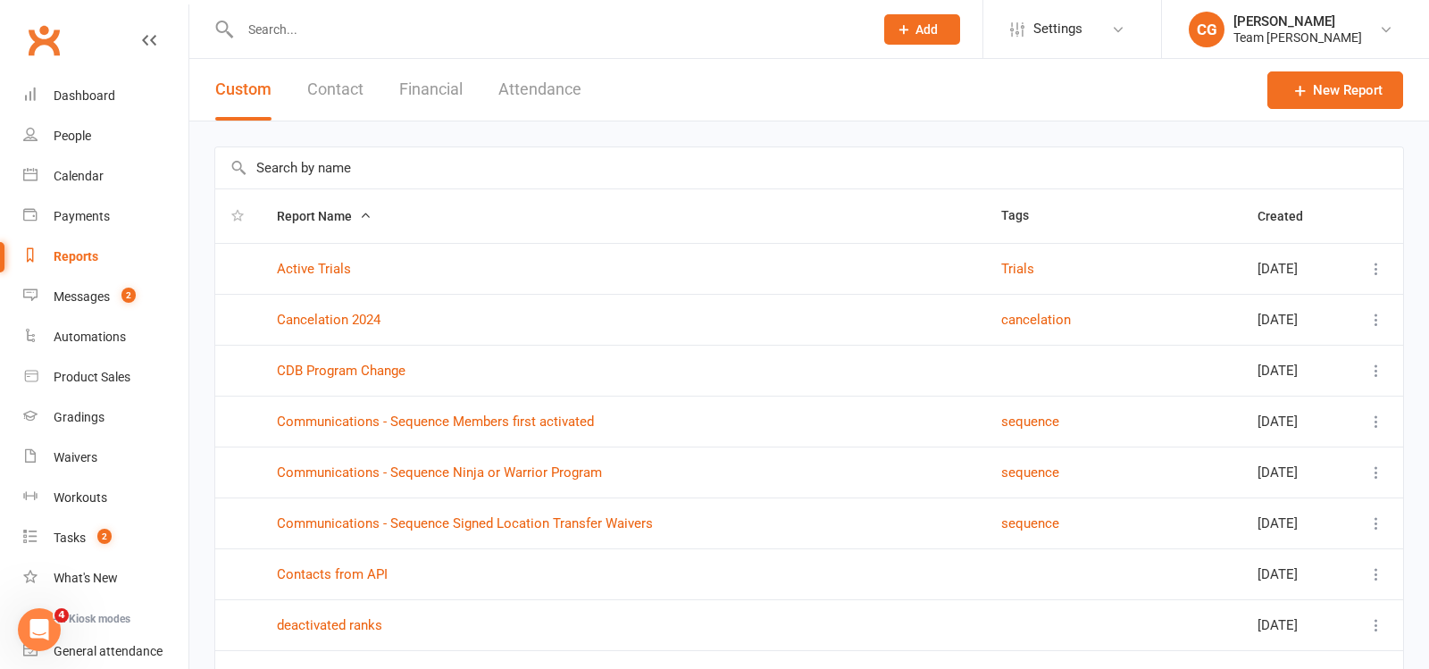
click at [46, 254] on link "Reports" at bounding box center [105, 257] width 165 height 40
click at [94, 255] on div "Reports" at bounding box center [76, 256] width 45 height 14
click at [1348, 91] on link "New Report" at bounding box center [1335, 90] width 136 height 38
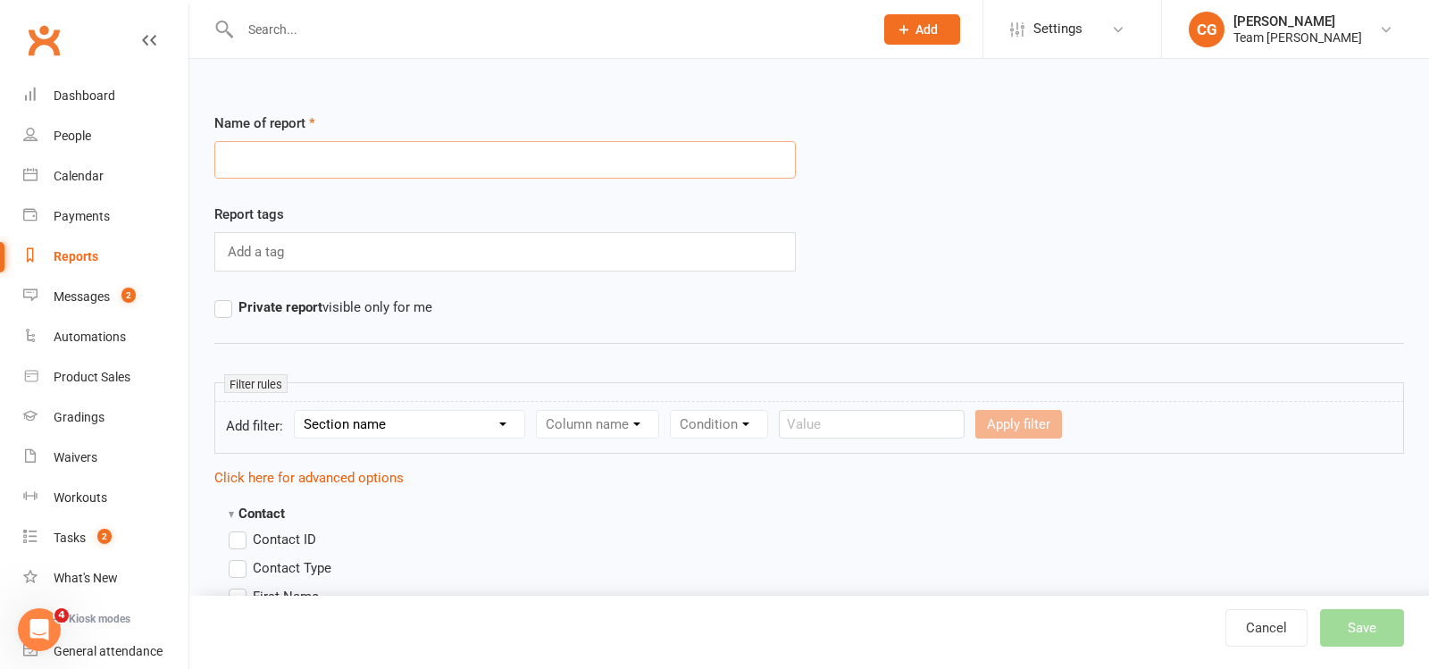
click at [366, 165] on input "text" at bounding box center [504, 160] width 581 height 38
paste input "Finance - October Payments (migration)"
type input "Finance - October Payments (migration)"
click at [395, 421] on select "Section name Contact Attendance Aggregate Payment Booking Waitlist Attendees Ca…" at bounding box center [410, 424] width 230 height 27
select select "12"
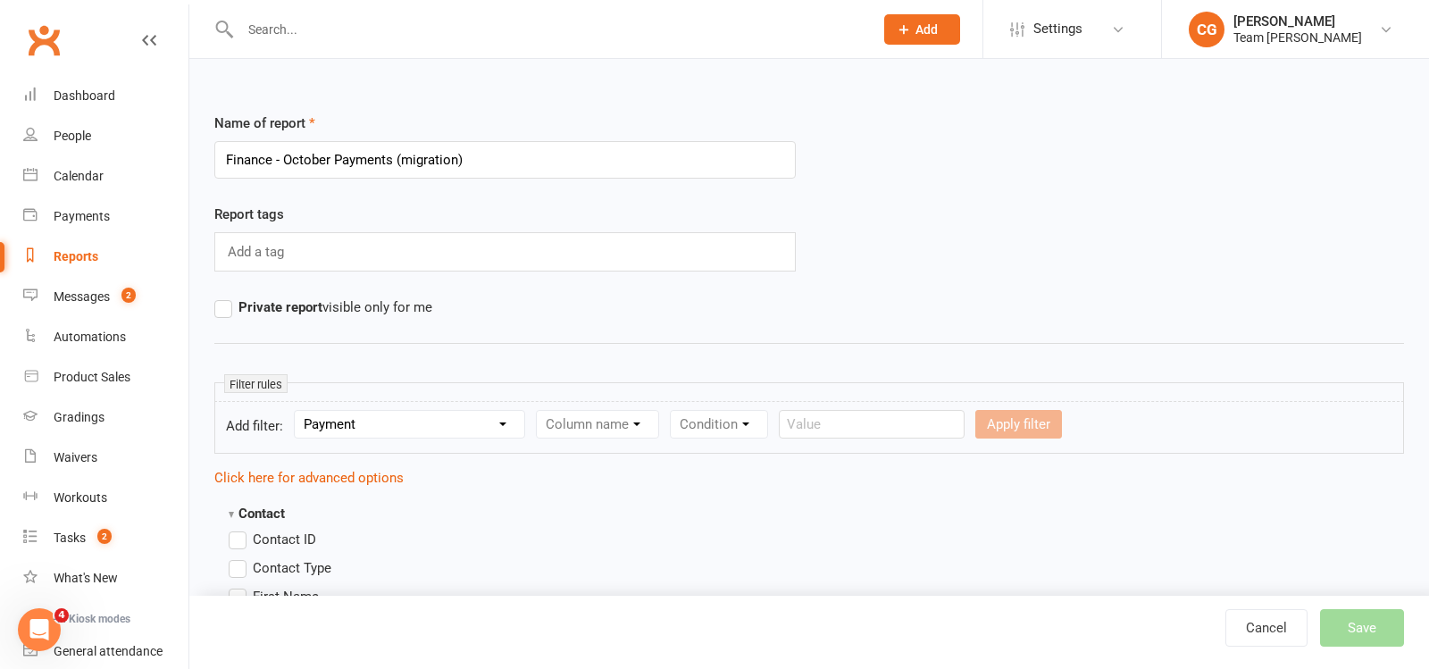
click at [297, 411] on select "Section name Contact Attendance Aggregate Payment Booking Waitlist Attendees Ca…" at bounding box center [410, 424] width 230 height 27
click at [588, 426] on select "Column name Payment Status Payment Due Date Payment Amount Payment Amount (afte…" at bounding box center [669, 424] width 265 height 27
select select "1"
click at [541, 411] on select "Column name Payment Status Payment Due Date Payment Amount Payment Amount (afte…" at bounding box center [669, 424] width 265 height 27
click at [870, 431] on select "Condition Is Is not Before After Before or on After or on Is blank Is not blank" at bounding box center [871, 424] width 113 height 27
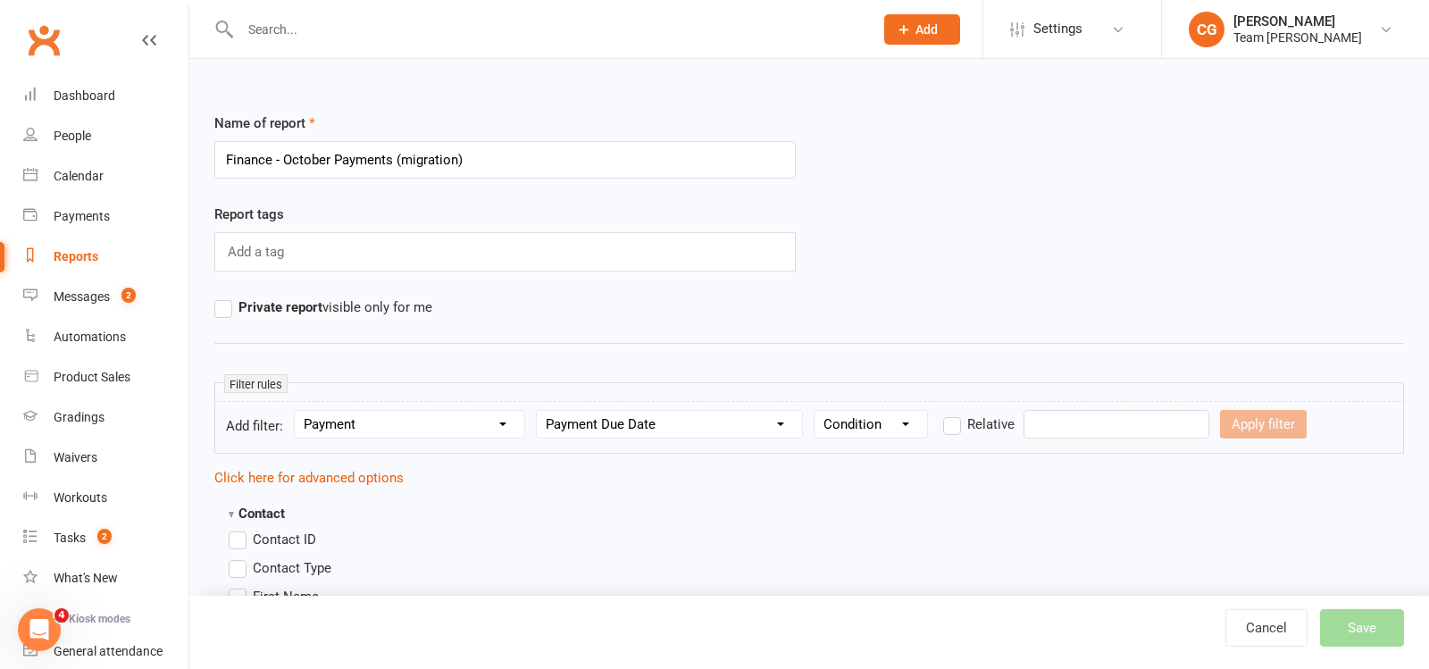
select select "5"
click at [819, 411] on select "Condition Is Is not Before After Before or on After or on Is blank Is not blank" at bounding box center [871, 424] width 113 height 27
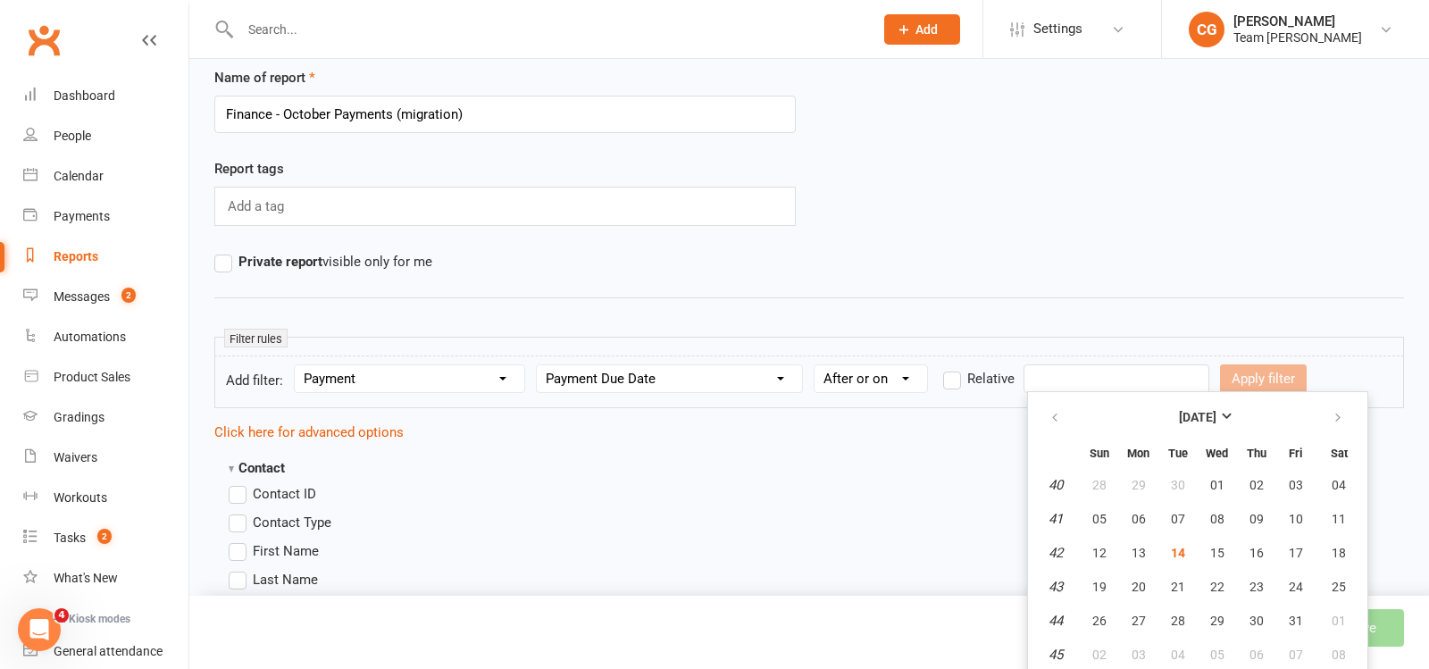
click at [1067, 382] on input "text" at bounding box center [1117, 378] width 186 height 29
click at [1183, 556] on button "14" at bounding box center [1178, 553] width 38 height 32
type input "[DATE]"
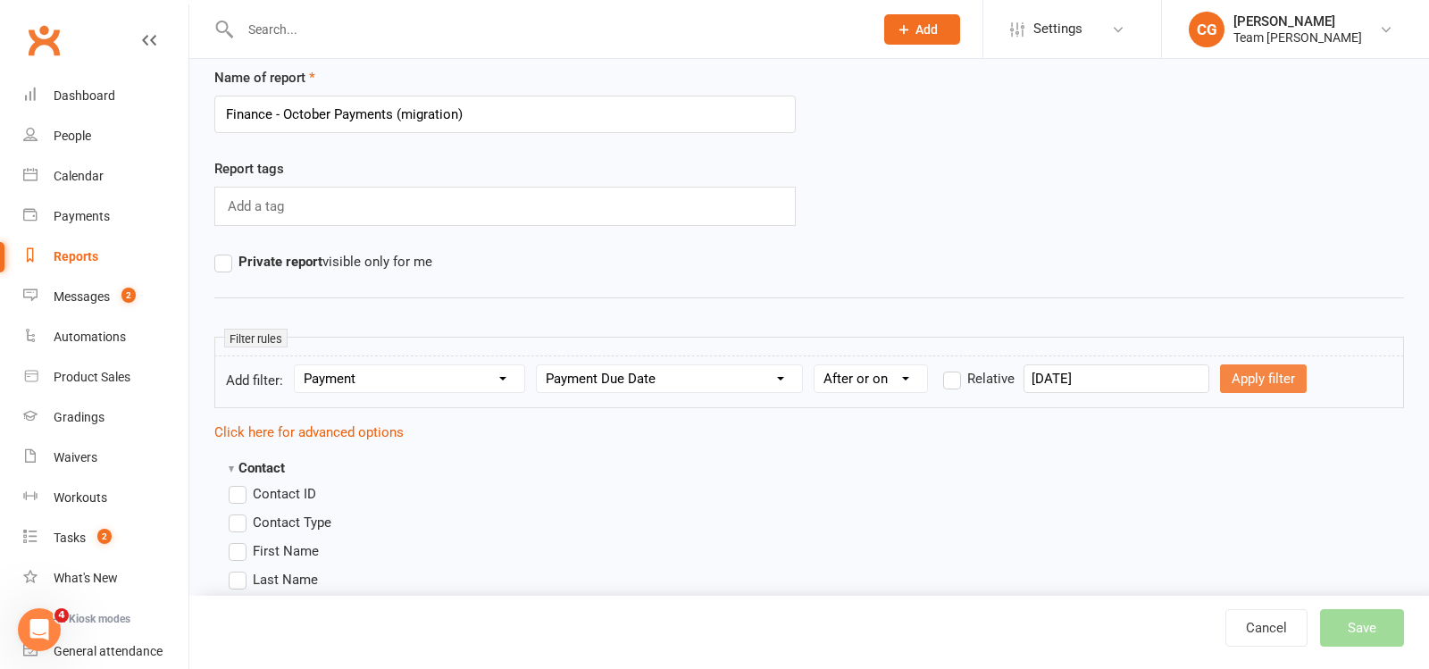
click at [1236, 376] on button "Apply filter" at bounding box center [1263, 378] width 87 height 29
select select
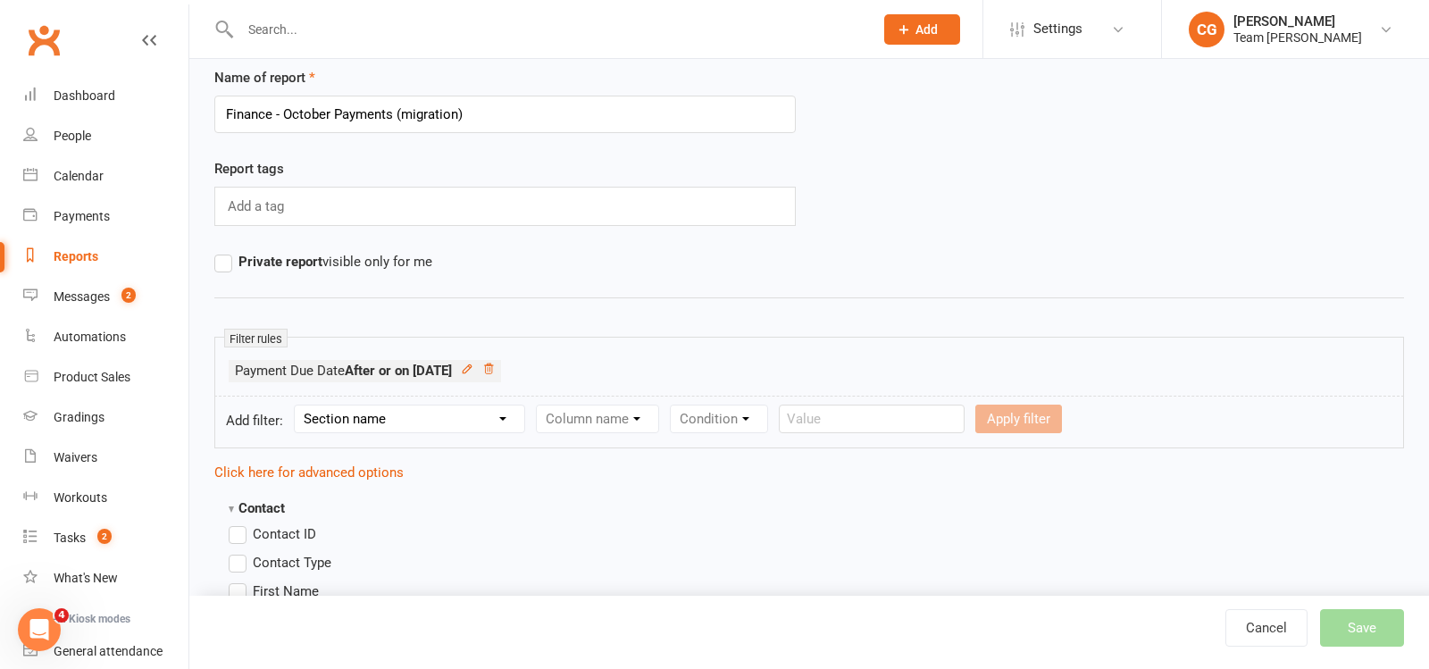
click at [459, 409] on select "Section name Contact Attendance Aggregate Payment Booking Waitlist Attendees Ca…" at bounding box center [410, 419] width 230 height 27
select select "12"
click at [297, 406] on select "Section name Contact Attendance Aggregate Payment Booking Waitlist Attendees Ca…" at bounding box center [410, 419] width 230 height 27
click at [615, 421] on select "Column name Payment Status Payment Due Date Payment Amount Payment Amount (afte…" at bounding box center [669, 419] width 265 height 27
select select "1"
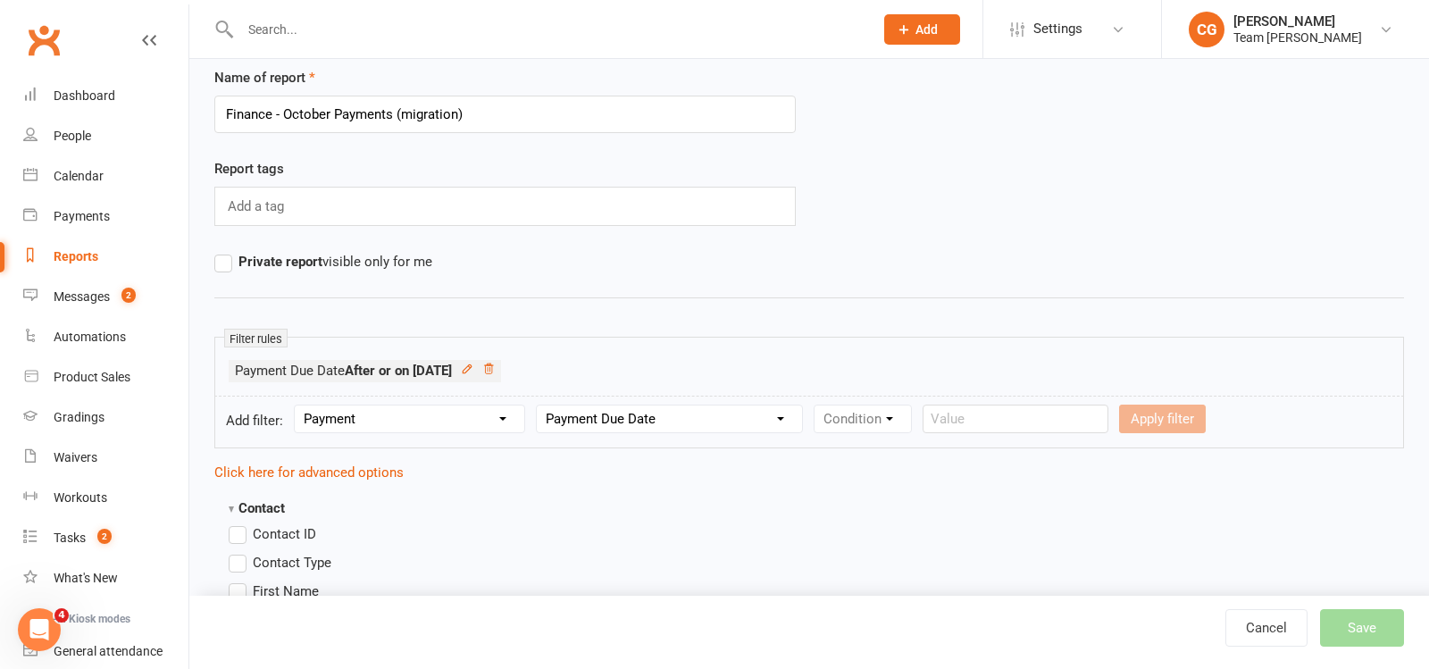
click at [541, 406] on select "Column name Payment Status Payment Due Date Payment Amount Payment Amount (afte…" at bounding box center [669, 419] width 265 height 27
click at [860, 409] on select "Condition Is Is not Before After Before or on After or on Is blank Is not blank" at bounding box center [871, 419] width 113 height 27
select select "4"
click at [819, 406] on select "Condition Is Is not Before After Before or on After or on Is blank Is not blank" at bounding box center [871, 419] width 113 height 27
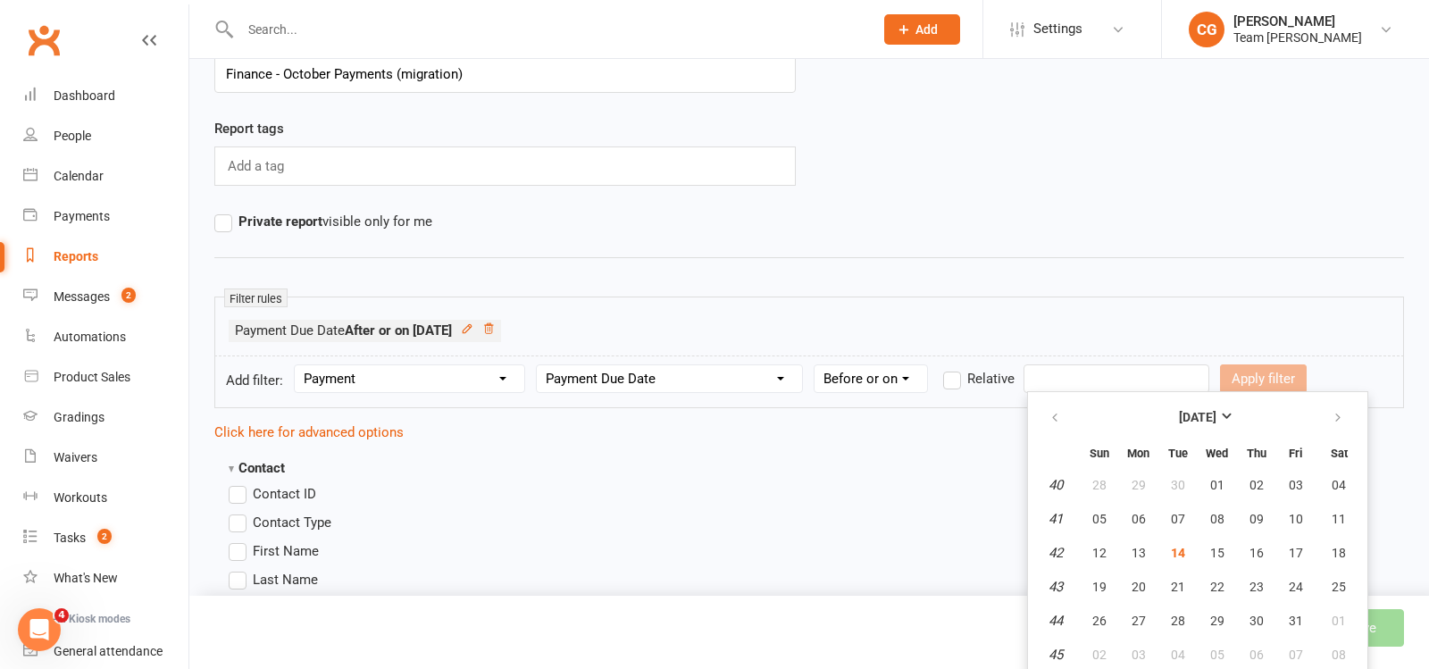
drag, startPoint x: 964, startPoint y: 468, endPoint x: 1055, endPoint y: 418, distance: 103.9
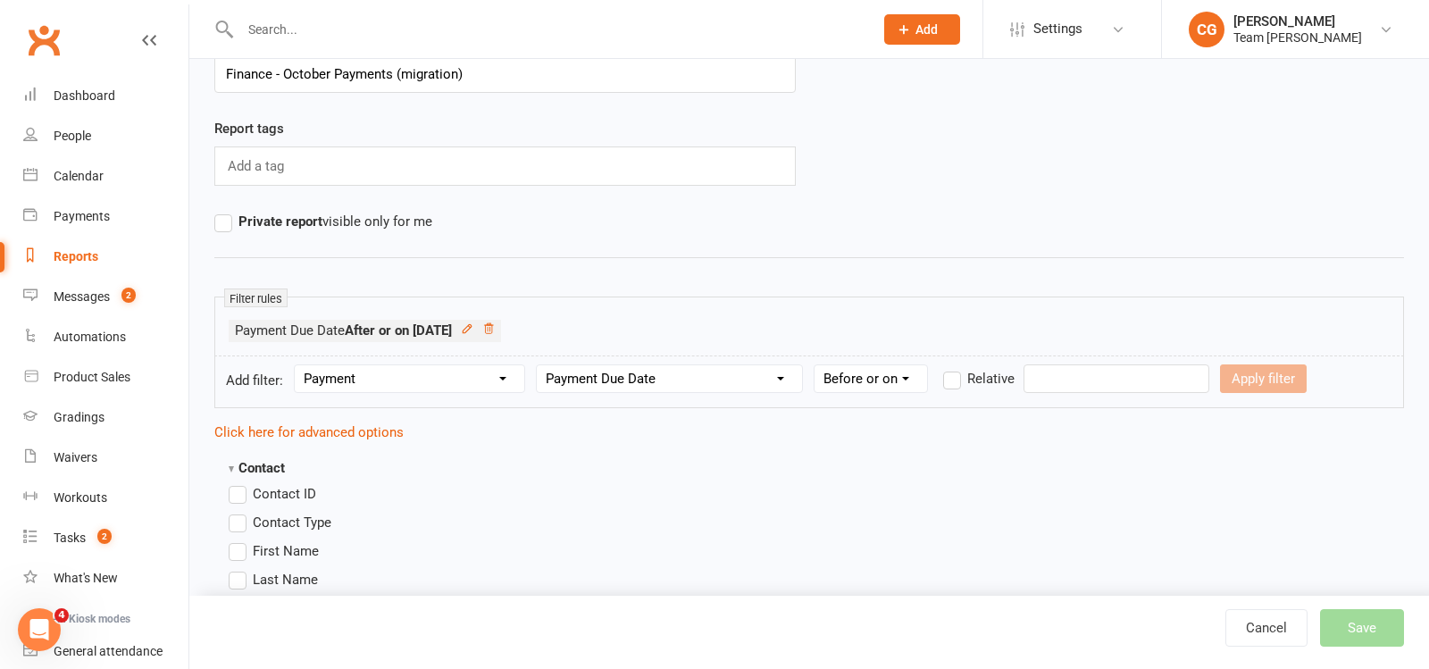
click at [1105, 367] on input "text" at bounding box center [1117, 378] width 186 height 29
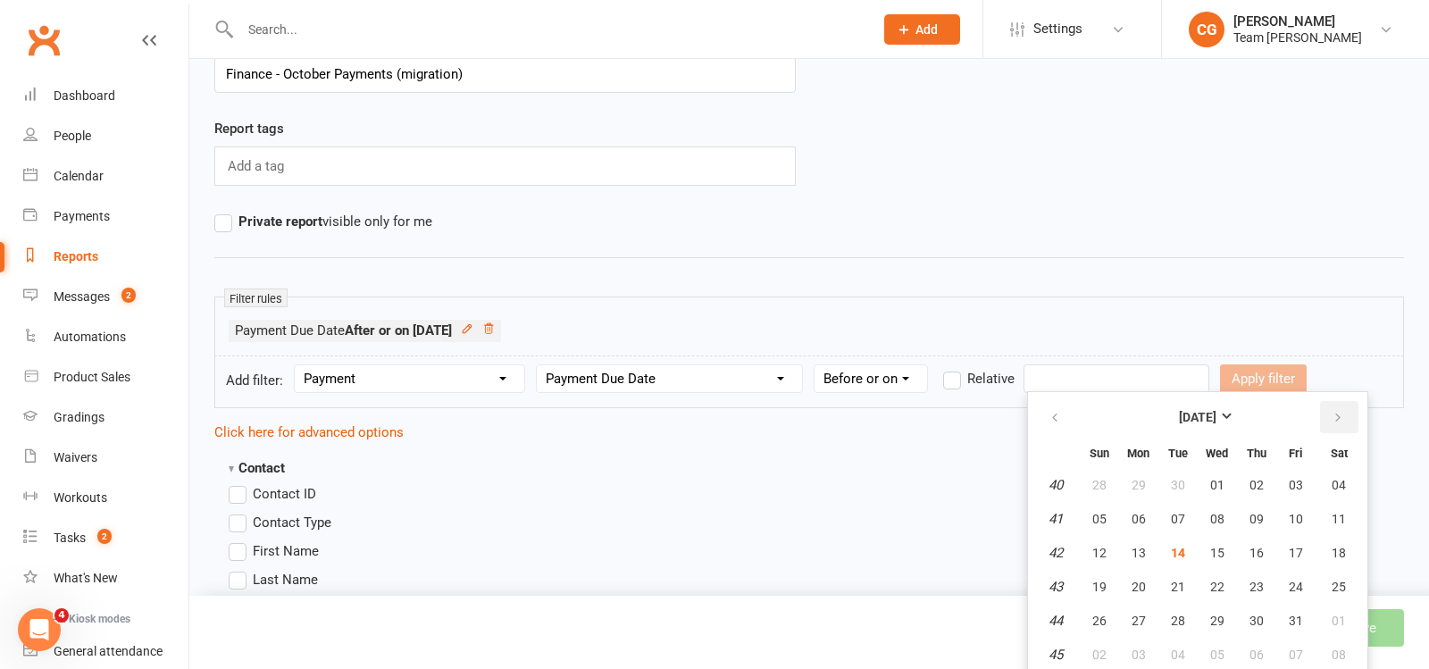
click at [1347, 417] on button "button" at bounding box center [1339, 417] width 38 height 32
click at [1294, 552] on span "14" at bounding box center [1296, 553] width 14 height 14
type input "[DATE]"
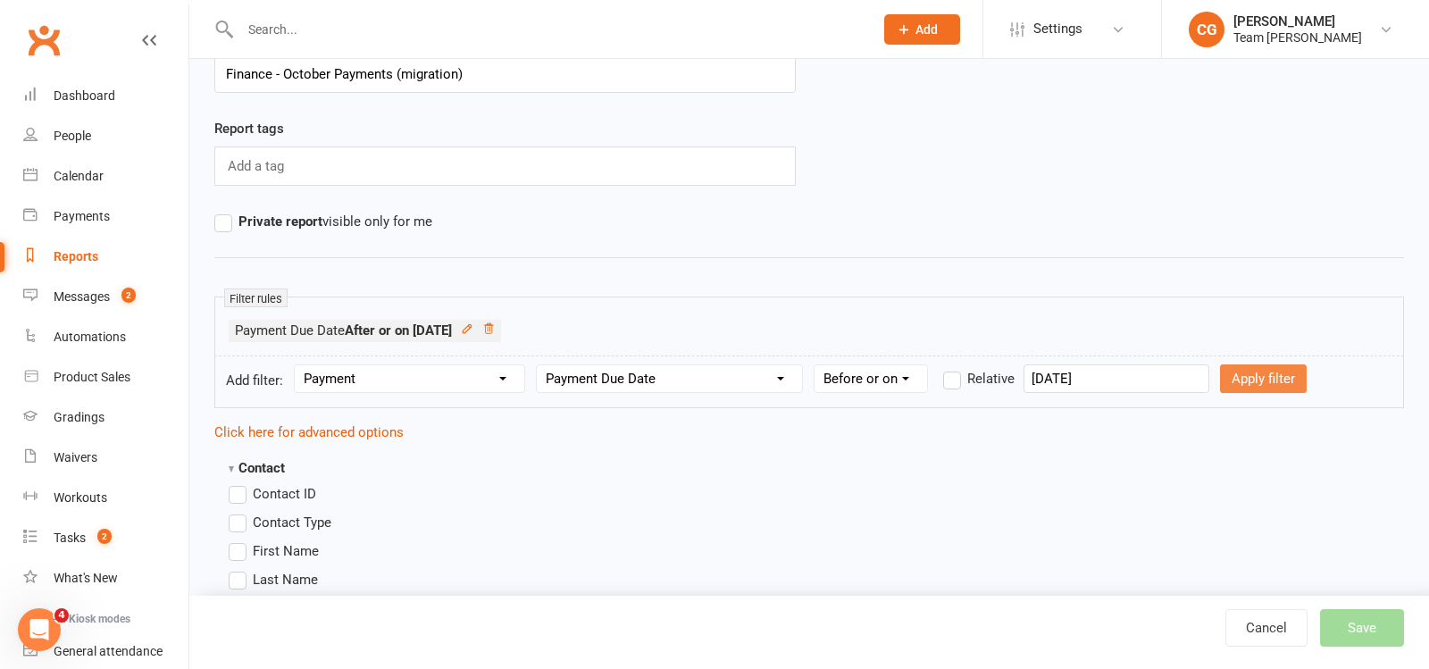
click at [1220, 381] on button "Apply filter" at bounding box center [1263, 378] width 87 height 29
select select
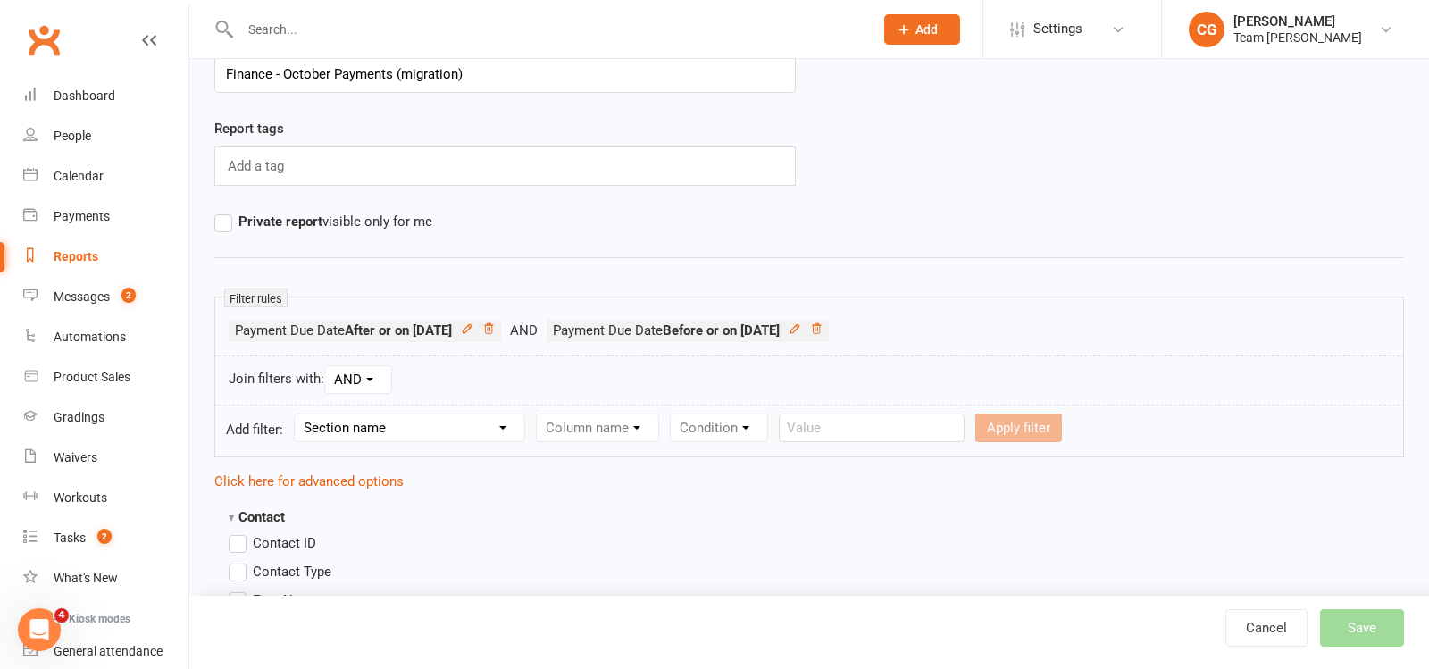
click at [386, 415] on select "Section name Contact Attendance Aggregate Payment Booking Waitlist Attendees Ca…" at bounding box center [410, 427] width 230 height 27
select select "11"
click at [297, 414] on select "Section name Contact Attendance Aggregate Payment Booking Waitlist Attendees Ca…" at bounding box center [410, 427] width 230 height 27
click at [635, 424] on select "Column name Membership ID Membership Name Membership Category Membership Start …" at bounding box center [711, 427] width 348 height 27
select select "29"
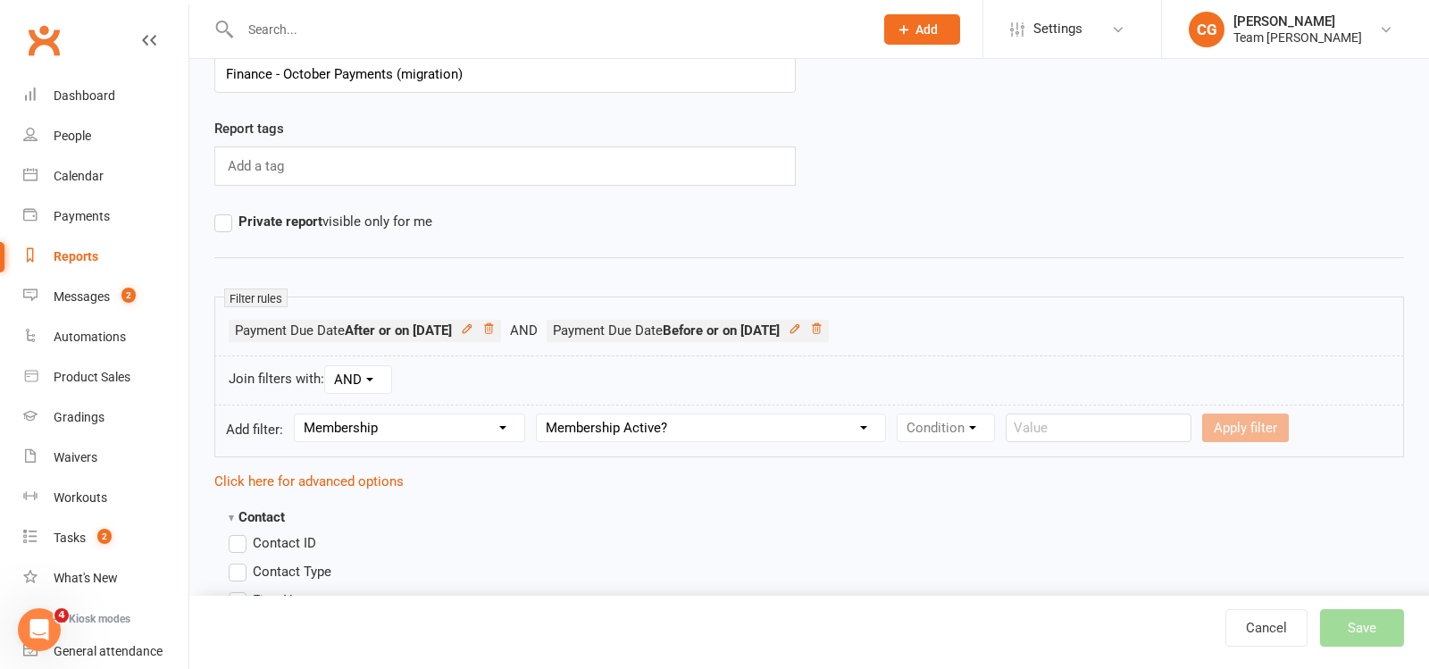
click at [541, 414] on select "Column name Membership ID Membership Name Membership Category Membership Start …" at bounding box center [711, 427] width 348 height 27
click at [983, 419] on select "Condition Is Is not Is blank Is not blank" at bounding box center [952, 427] width 108 height 27
select select "0"
click at [902, 414] on select "Condition Is Is not Is blank Is not blank" at bounding box center [952, 427] width 108 height 27
click at [1078, 424] on select "Value Yes No" at bounding box center [1058, 428] width 73 height 29
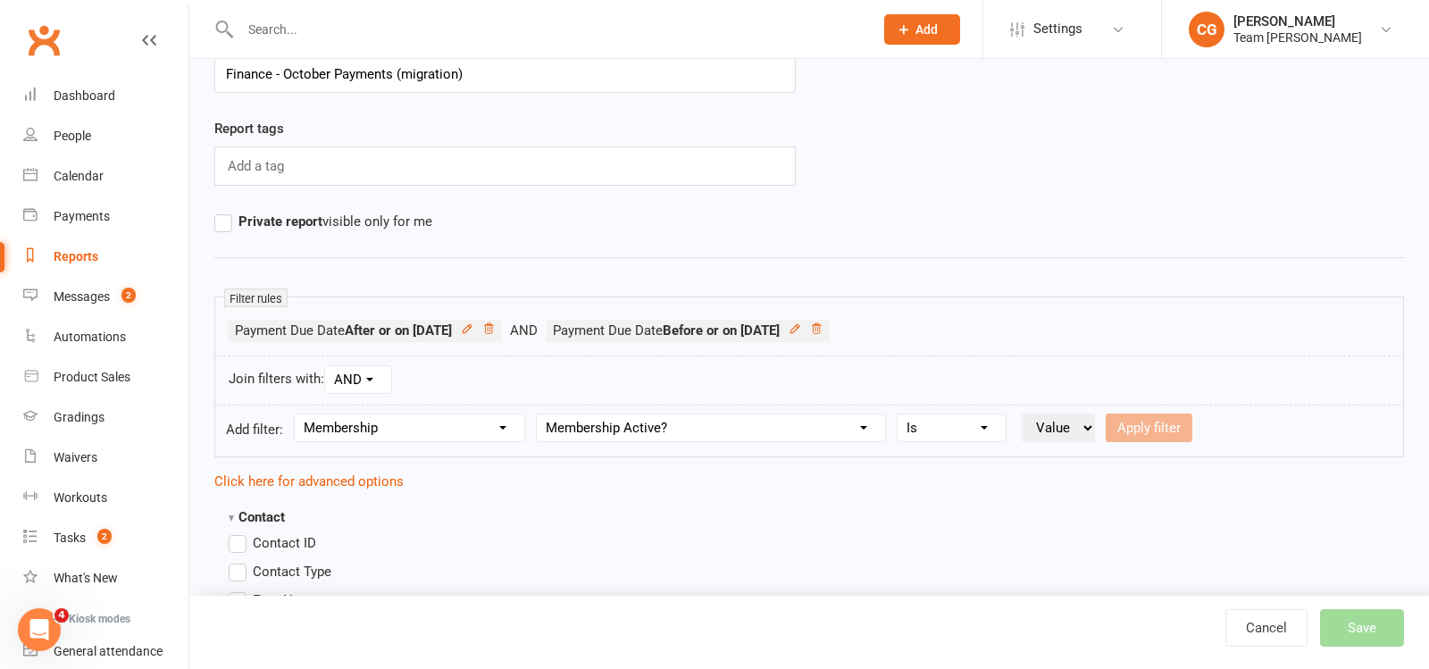
select select "true"
click at [1025, 414] on select "Value Yes No" at bounding box center [1058, 428] width 73 height 29
click at [1183, 425] on button "Apply filter" at bounding box center [1149, 428] width 87 height 29
select select
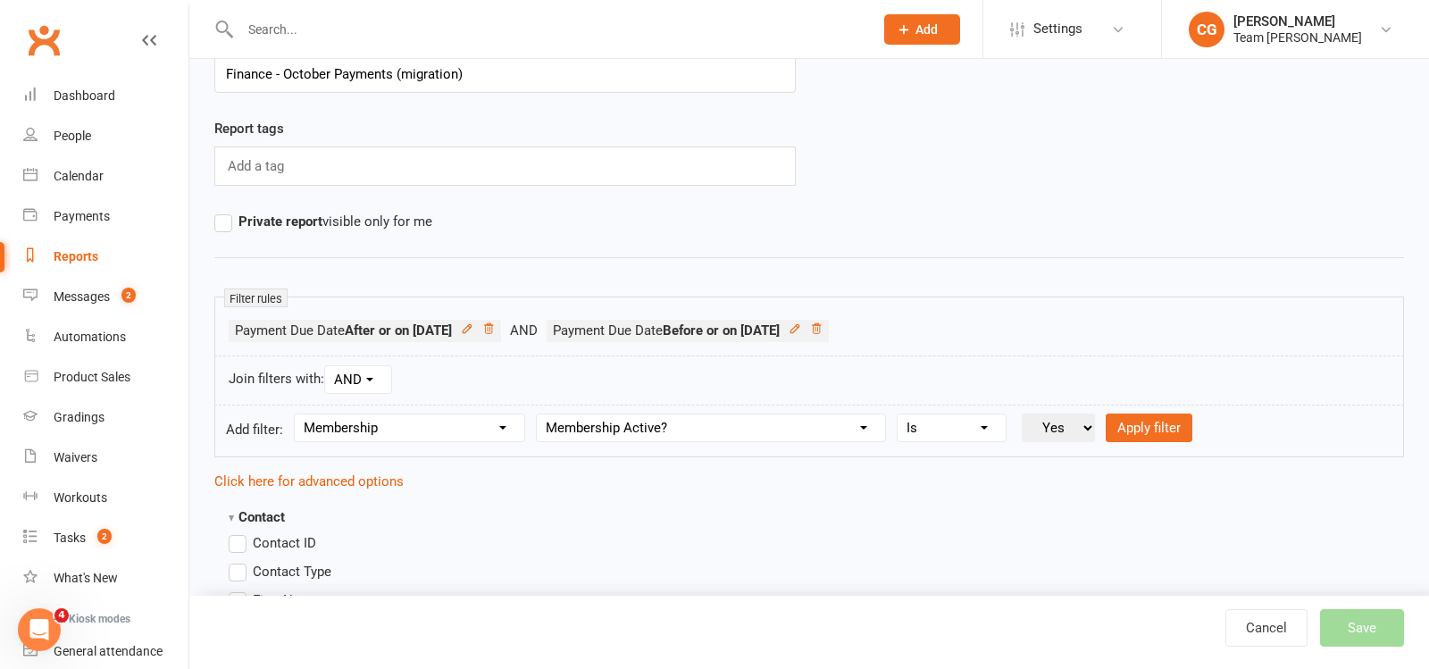
select select
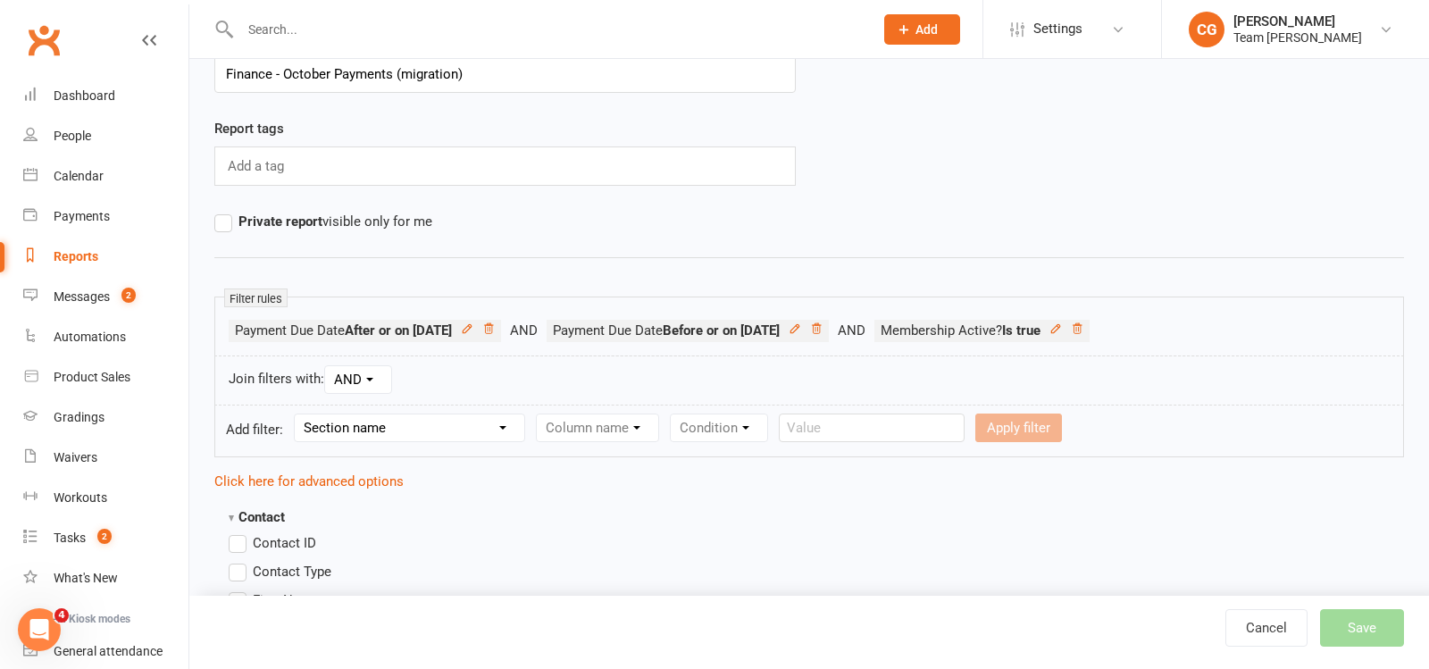
click at [420, 421] on select "Section name Contact Attendance Aggregate Payment Booking Waitlist Attendees Ca…" at bounding box center [410, 427] width 230 height 27
click at [297, 414] on select "Section name Contact Attendance Aggregate Payment Booking Waitlist Attendees Ca…" at bounding box center [410, 427] width 230 height 27
click at [399, 414] on select "Section name Contact Attendance Aggregate Payment Booking Waitlist Attendees Ca…" at bounding box center [410, 427] width 230 height 27
select select "0"
click at [297, 414] on select "Section name Contact Attendance Aggregate Payment Booking Waitlist Attendees Ca…" at bounding box center [410, 427] width 230 height 27
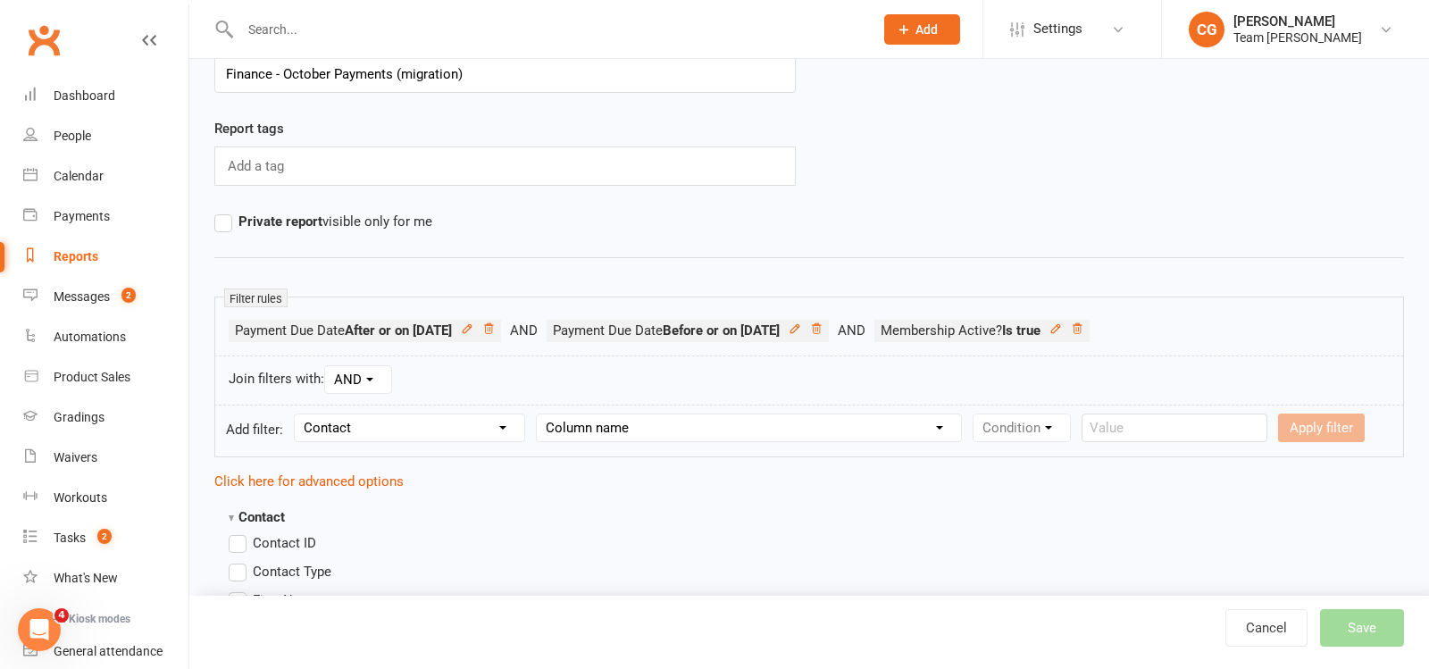
click at [605, 422] on select "Column name Is in other report Is not in other report Contact Type First Name L…" at bounding box center [749, 427] width 424 height 27
select select "2"
click at [541, 414] on select "Column name Is in other report Is not in other report Contact Type First Name L…" at bounding box center [749, 427] width 424 height 27
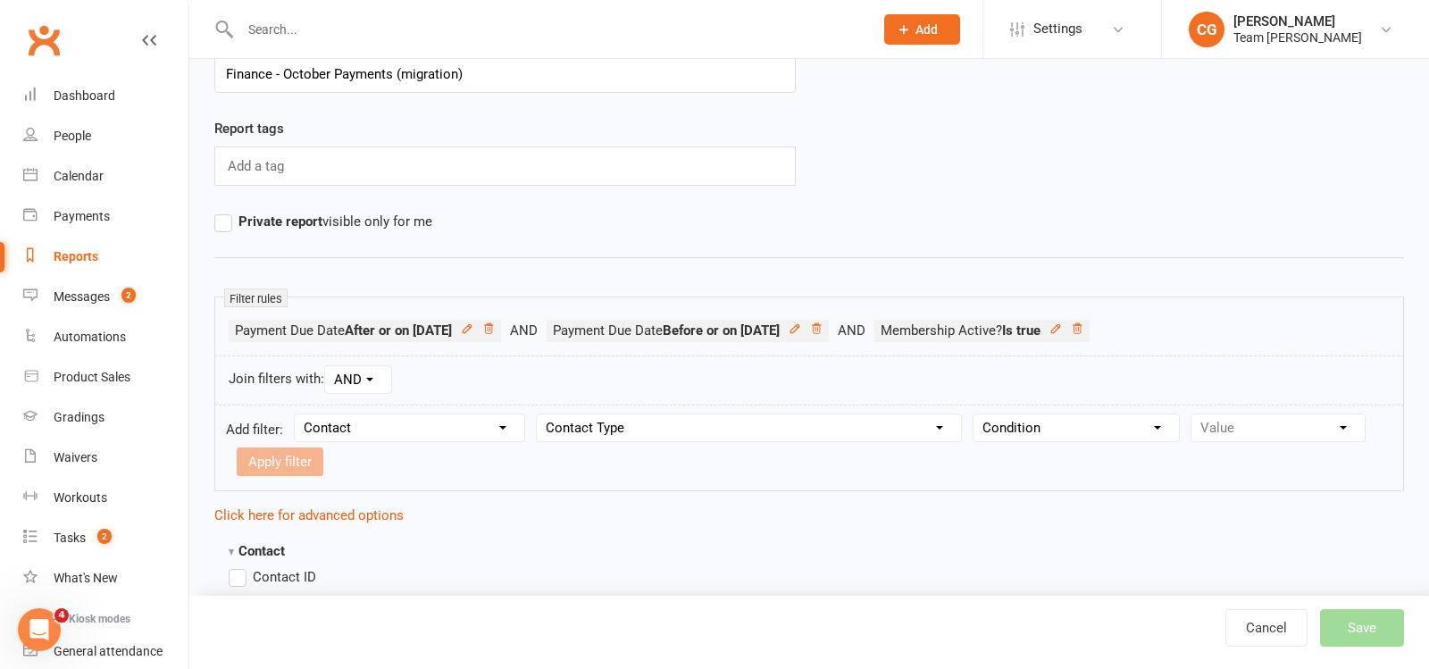
click at [1023, 422] on select "Condition Equals Does not equal Contains Does not contain Is blank or does not …" at bounding box center [1076, 427] width 205 height 27
select select "0"
click at [976, 414] on select "Condition Equals Does not equal Contains Does not contain Is blank or does not …" at bounding box center [1076, 427] width 205 height 27
click at [1223, 416] on select "Value Member Prospect Non-attending Contact" at bounding box center [1278, 427] width 173 height 27
select select "2"
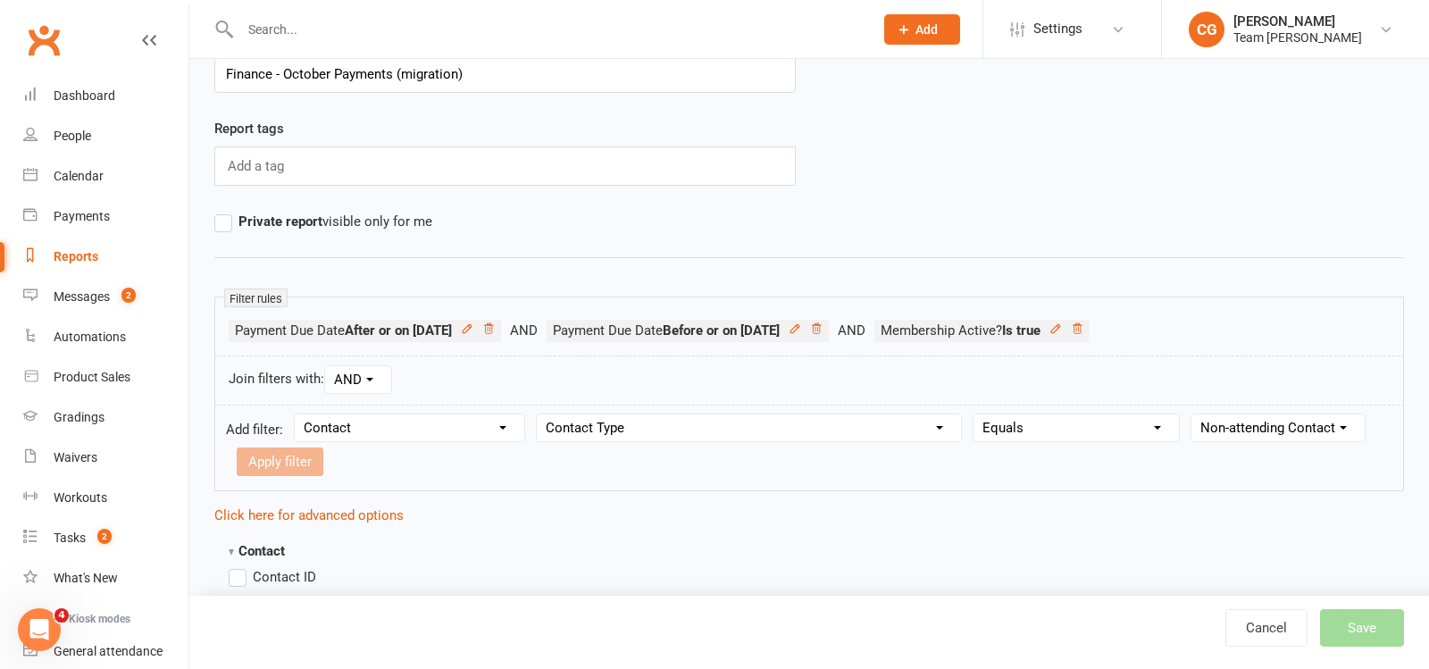
click at [1192, 414] on select "Value Member Prospect Non-attending Contact" at bounding box center [1278, 427] width 173 height 27
click at [280, 450] on button "Apply filter" at bounding box center [280, 462] width 87 height 29
select select
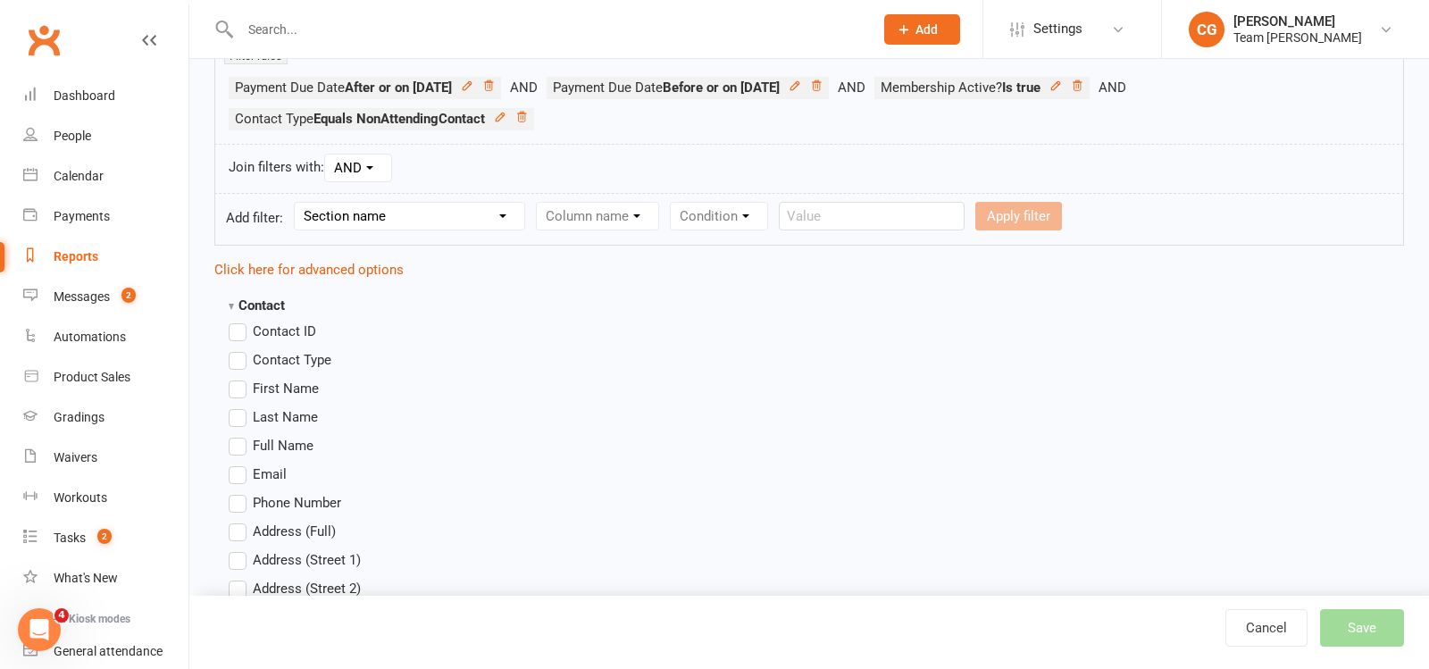
scroll to position [367, 0]
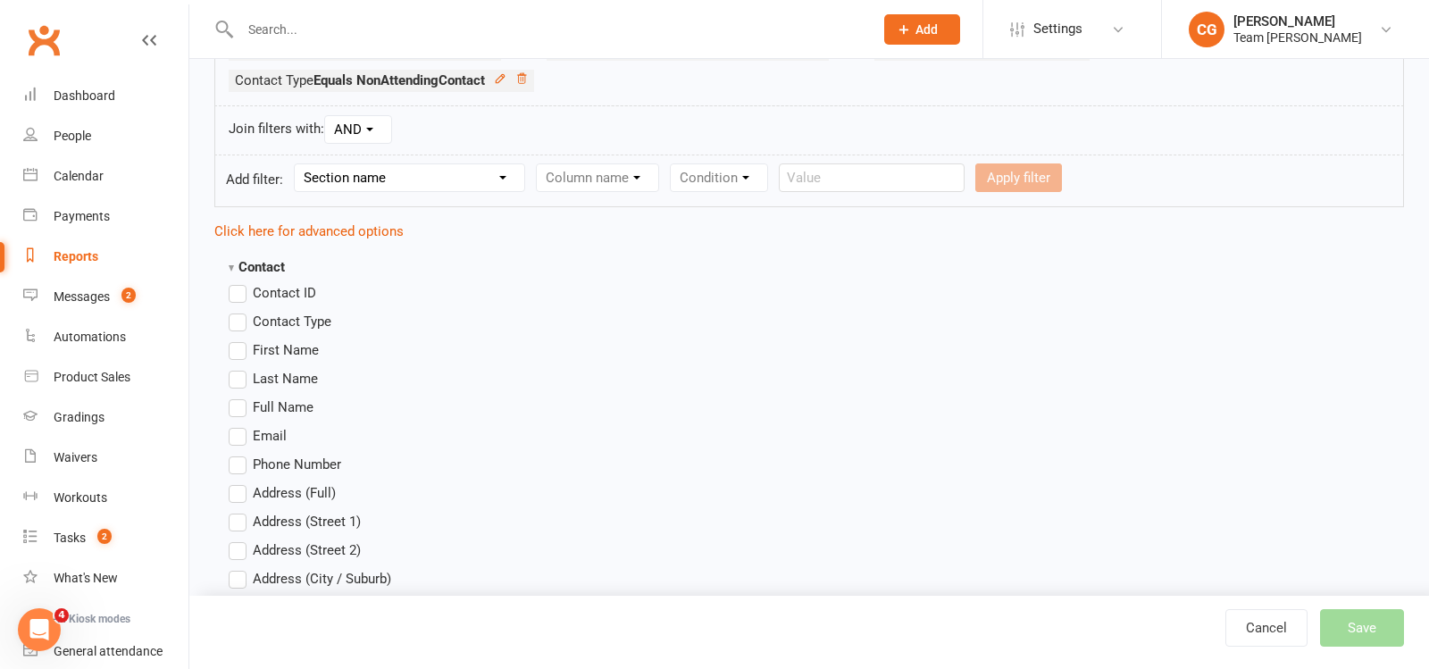
click at [246, 405] on label "Full Name" at bounding box center [271, 407] width 85 height 21
click at [240, 397] on input "Full Name" at bounding box center [235, 397] width 12 height 0
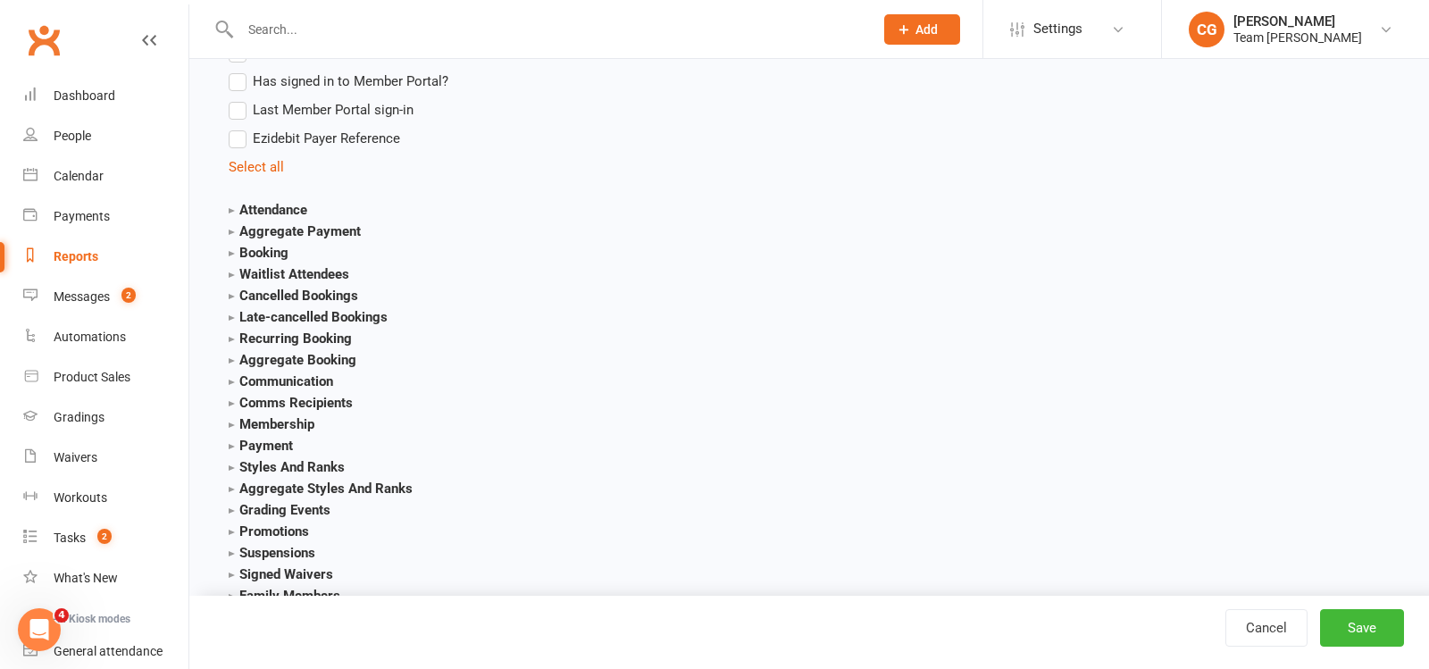
scroll to position [2305, 0]
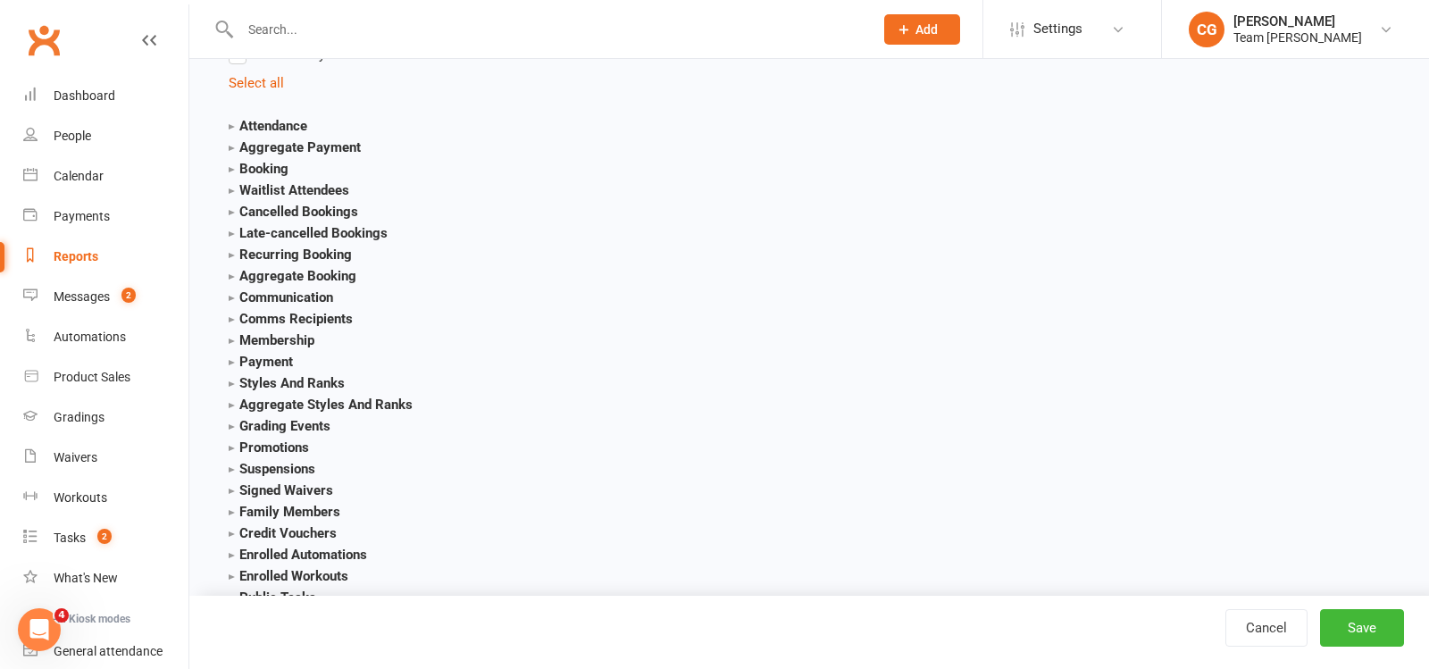
click at [233, 354] on strong "Payment" at bounding box center [261, 362] width 64 height 16
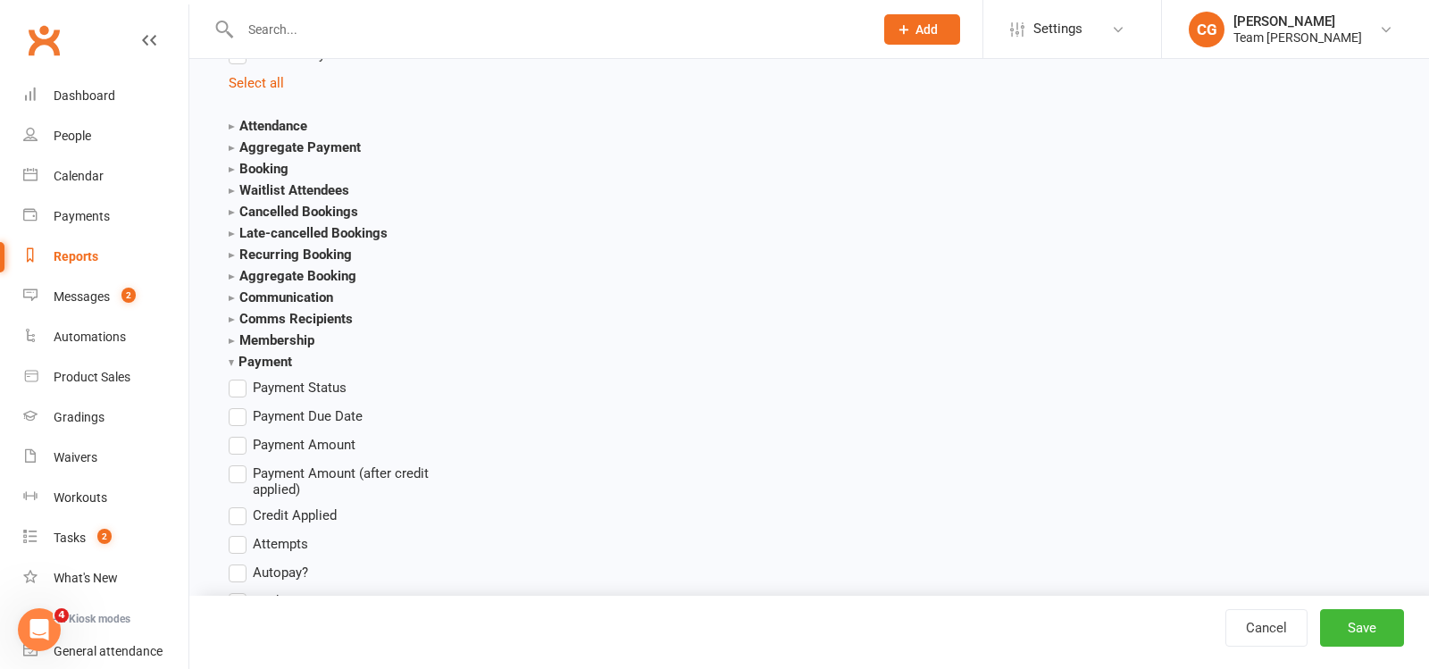
click at [246, 436] on label "Payment Amount" at bounding box center [292, 444] width 127 height 21
click at [240, 434] on input "Payment Amount" at bounding box center [235, 434] width 12 height 0
click at [246, 411] on label "Payment Due Date" at bounding box center [296, 416] width 134 height 21
click at [240, 406] on input "Payment Due Date" at bounding box center [235, 406] width 12 height 0
click at [246, 377] on label "Payment Status" at bounding box center [288, 387] width 118 height 21
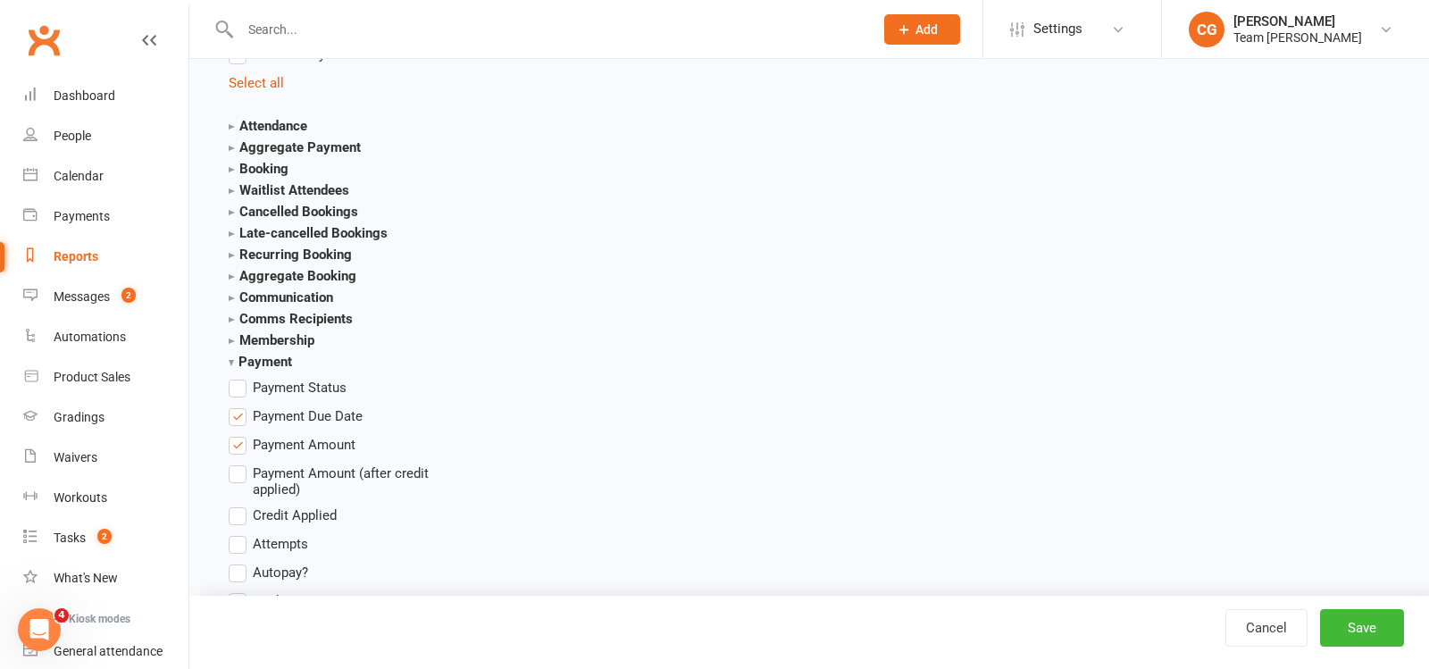
click at [240, 377] on input "Payment Status" at bounding box center [235, 377] width 12 height 0
click at [1396, 610] on button "Save" at bounding box center [1362, 628] width 84 height 38
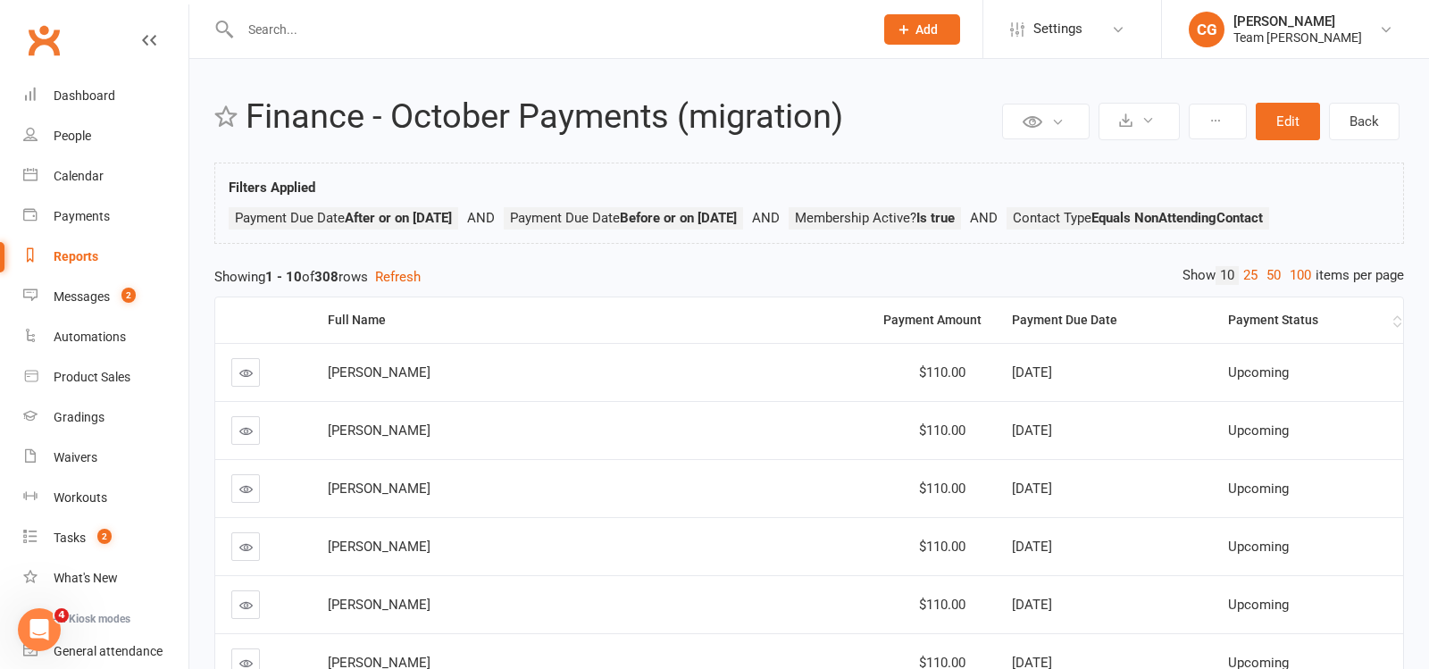
click at [1228, 315] on div "Payment Status" at bounding box center [1308, 320] width 161 height 13
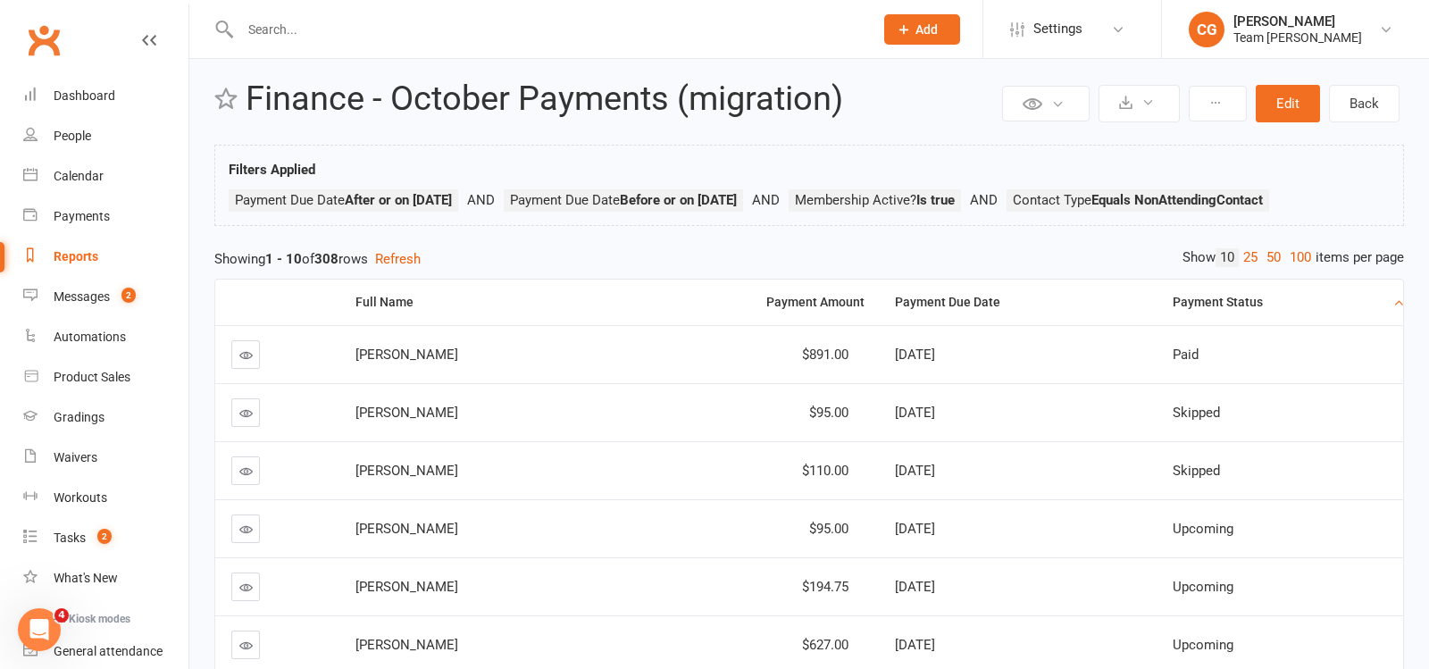
scroll to position [0, 1]
click at [247, 417] on link at bounding box center [244, 412] width 29 height 29
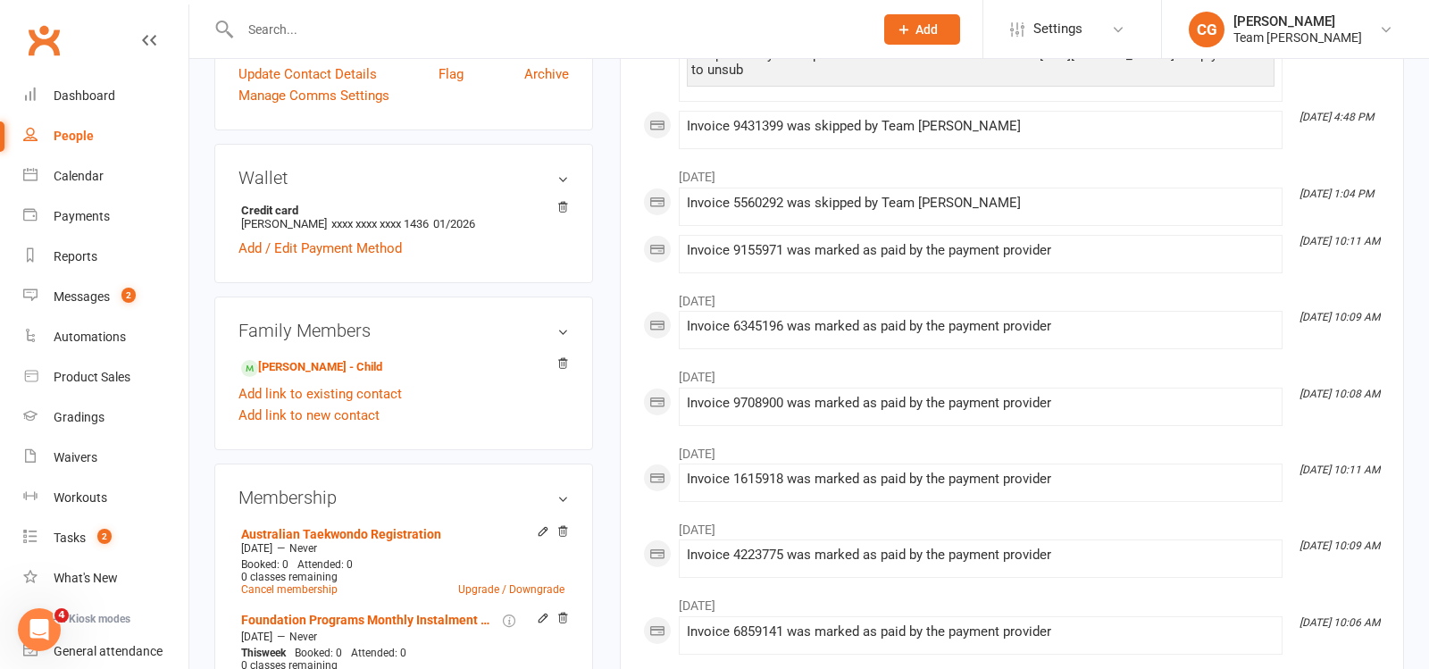
scroll to position [515, 0]
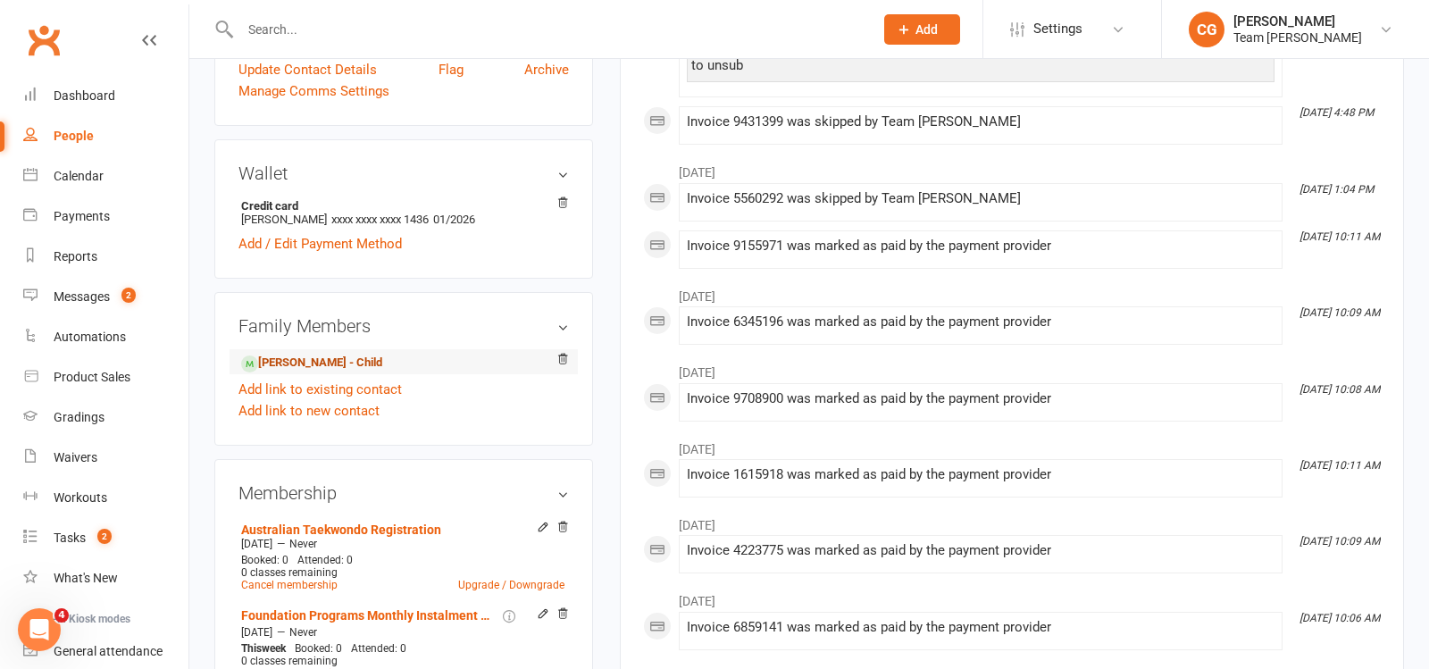
click at [341, 354] on link "[PERSON_NAME] - Child" at bounding box center [311, 363] width 141 height 19
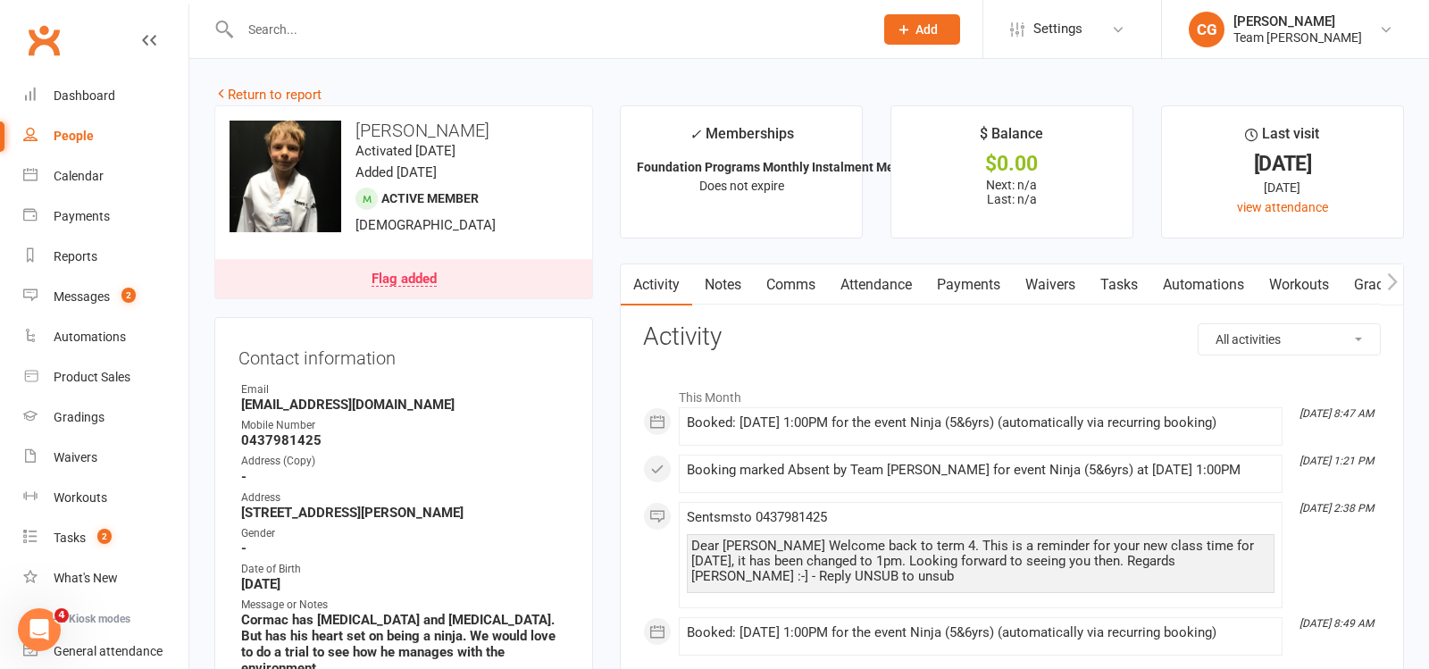
click at [901, 288] on link "Attendance" at bounding box center [876, 284] width 96 height 41
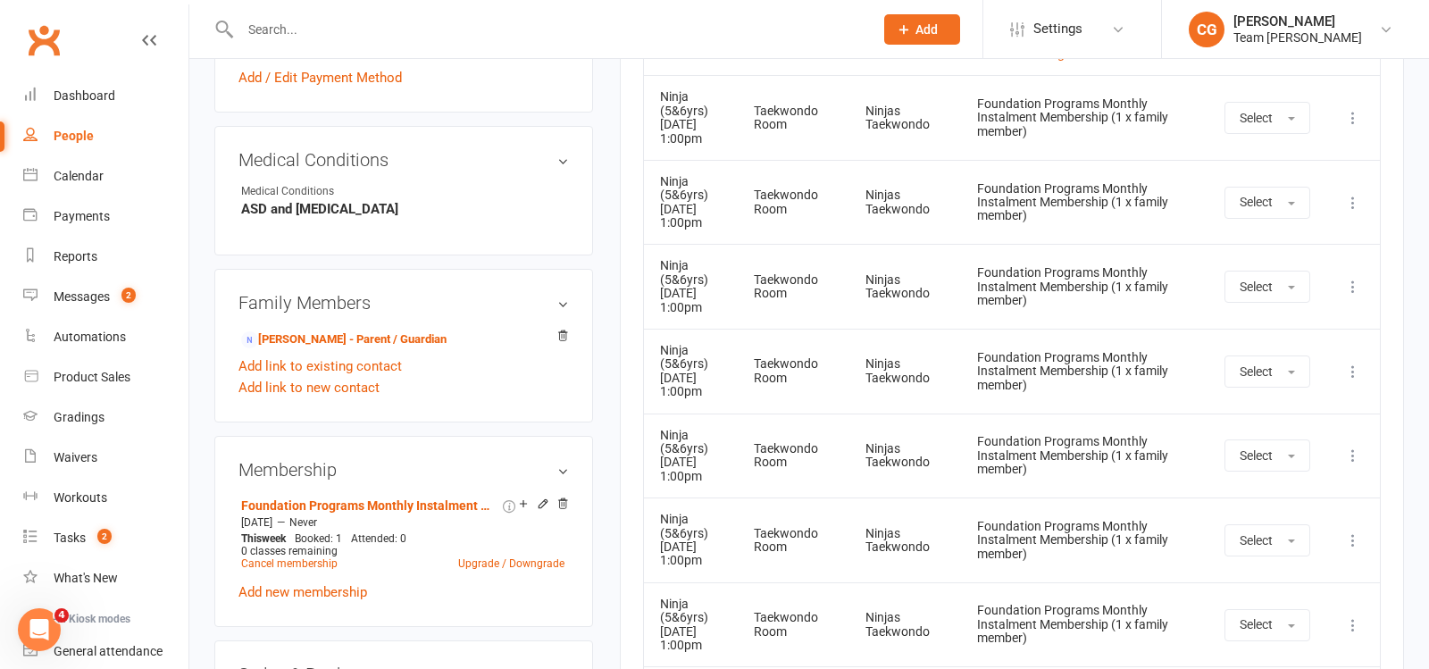
scroll to position [1084, 0]
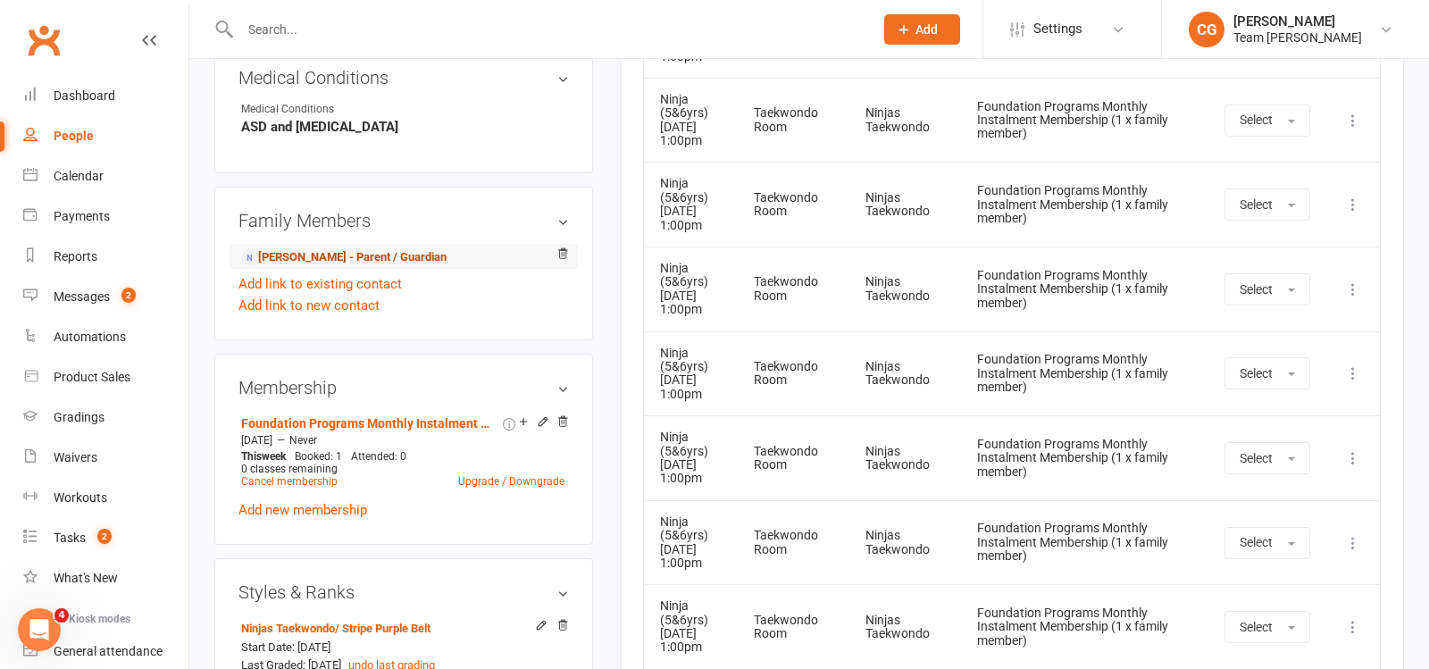
click at [400, 248] on link "[PERSON_NAME] - Parent / Guardian" at bounding box center [343, 257] width 205 height 19
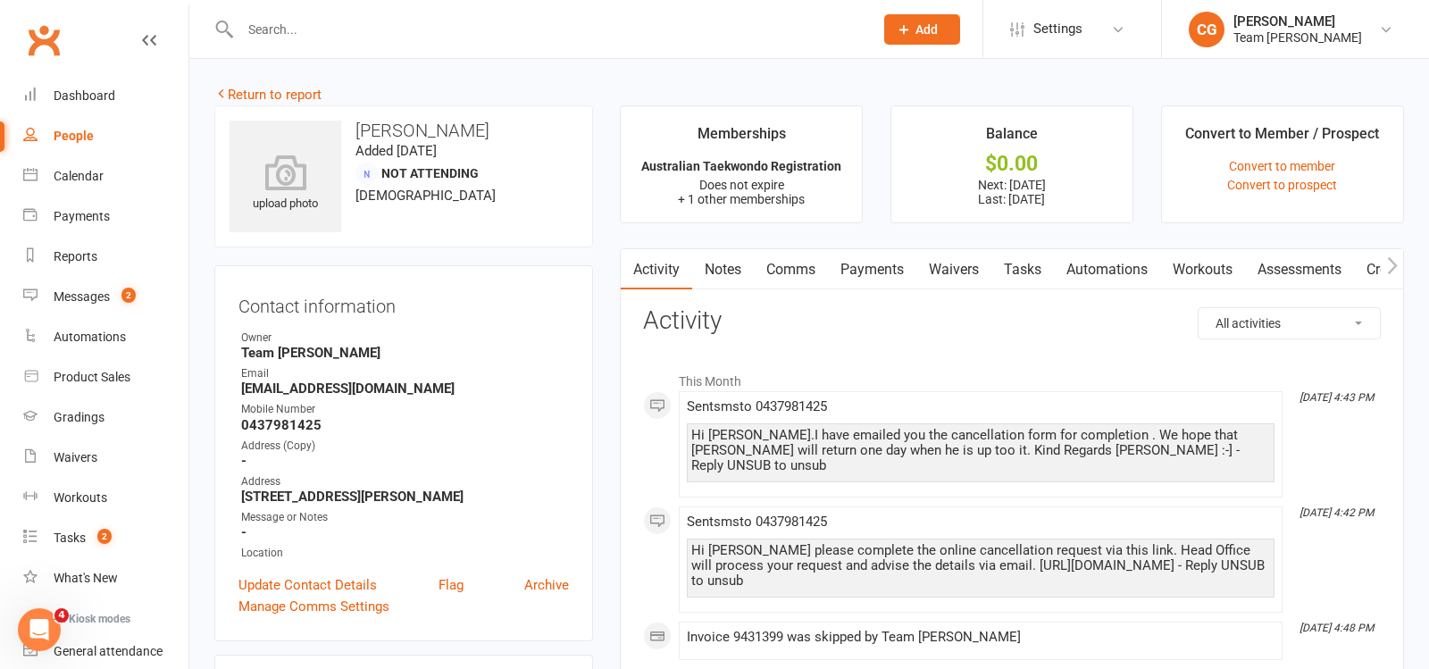
click at [879, 265] on link "Payments" at bounding box center [872, 269] width 88 height 41
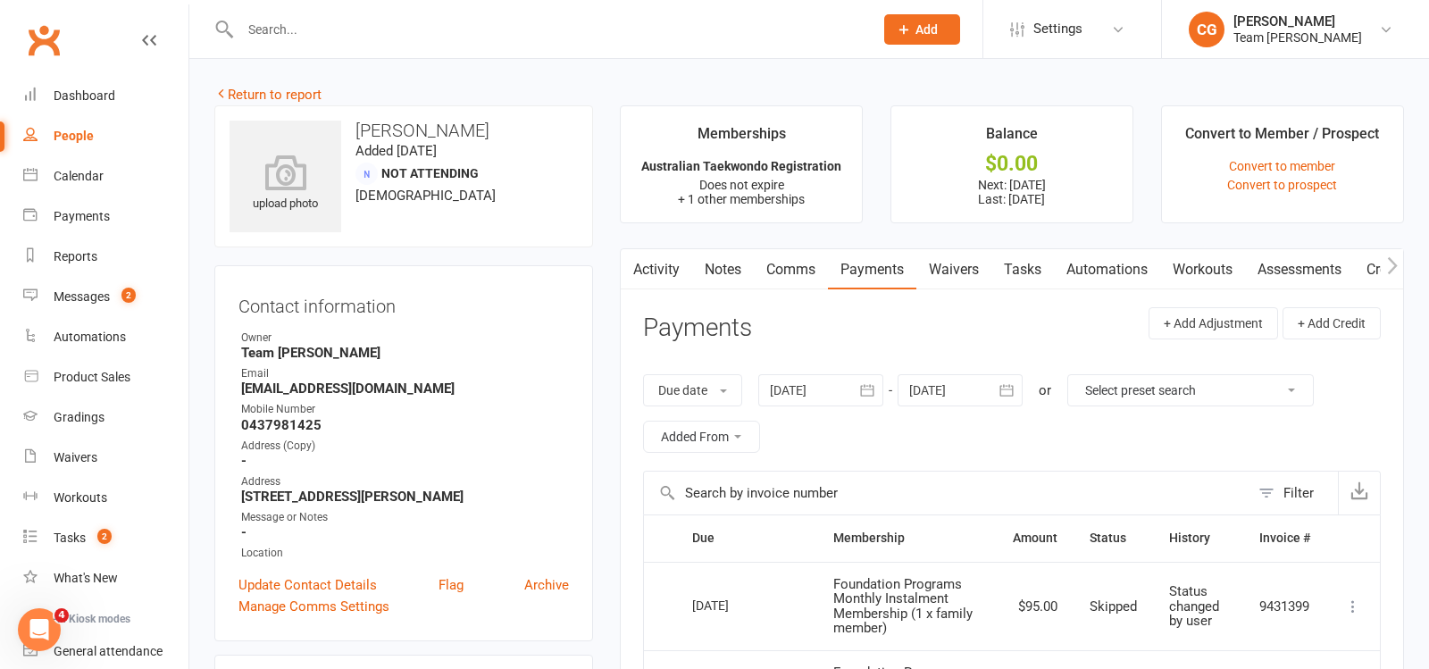
click at [640, 267] on button "button" at bounding box center [632, 269] width 22 height 40
click at [659, 263] on link "Activity" at bounding box center [656, 269] width 71 height 41
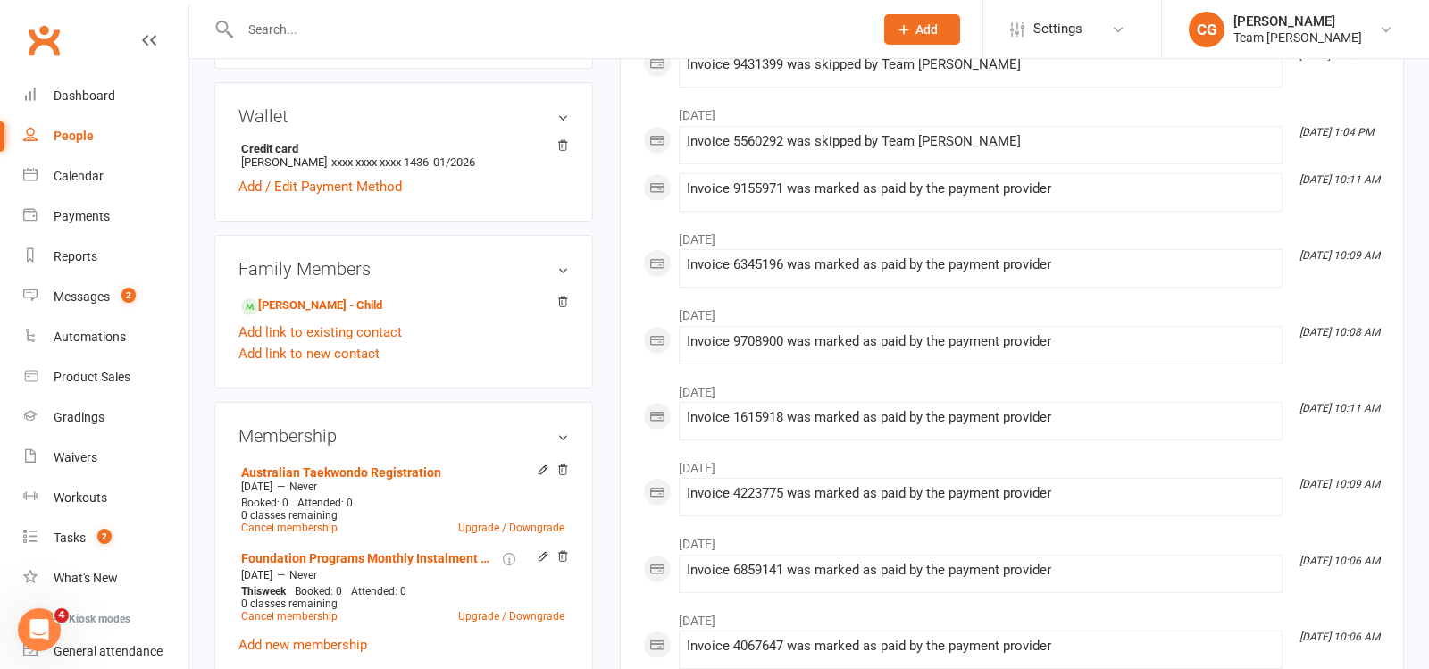
scroll to position [582, 0]
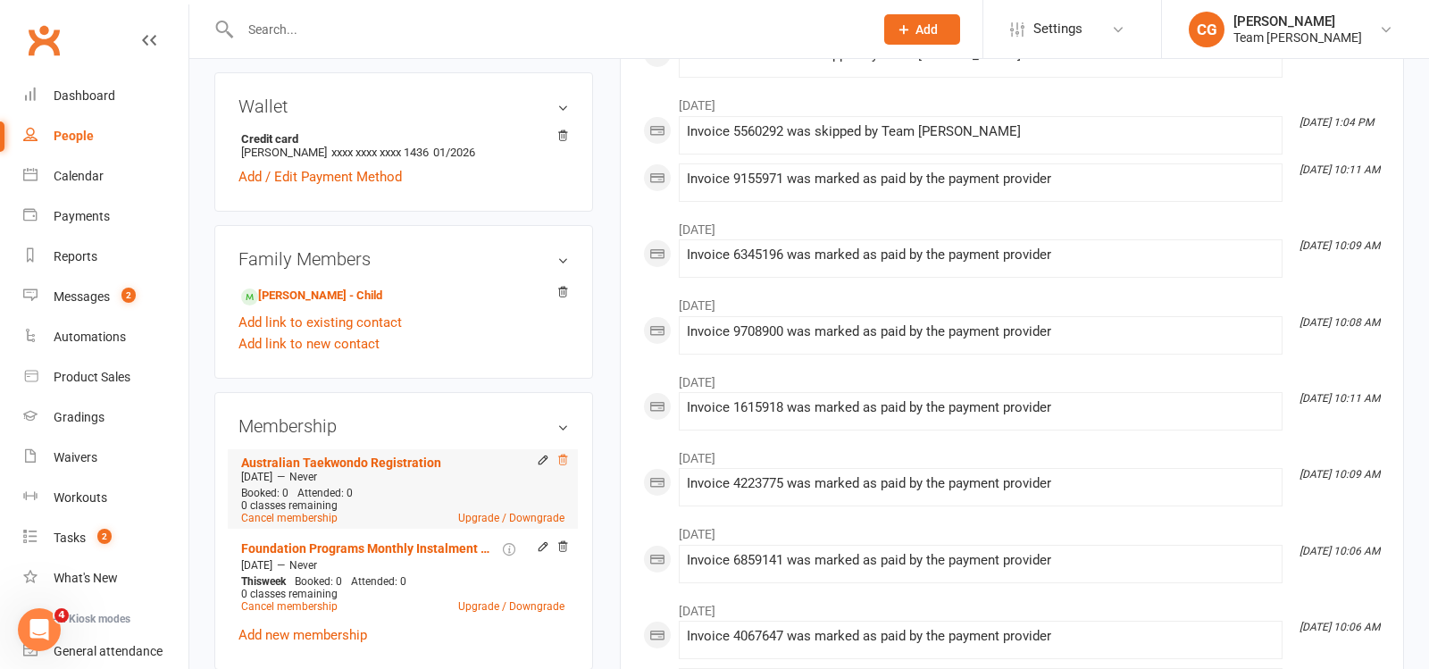
click at [564, 457] on icon at bounding box center [562, 460] width 13 height 13
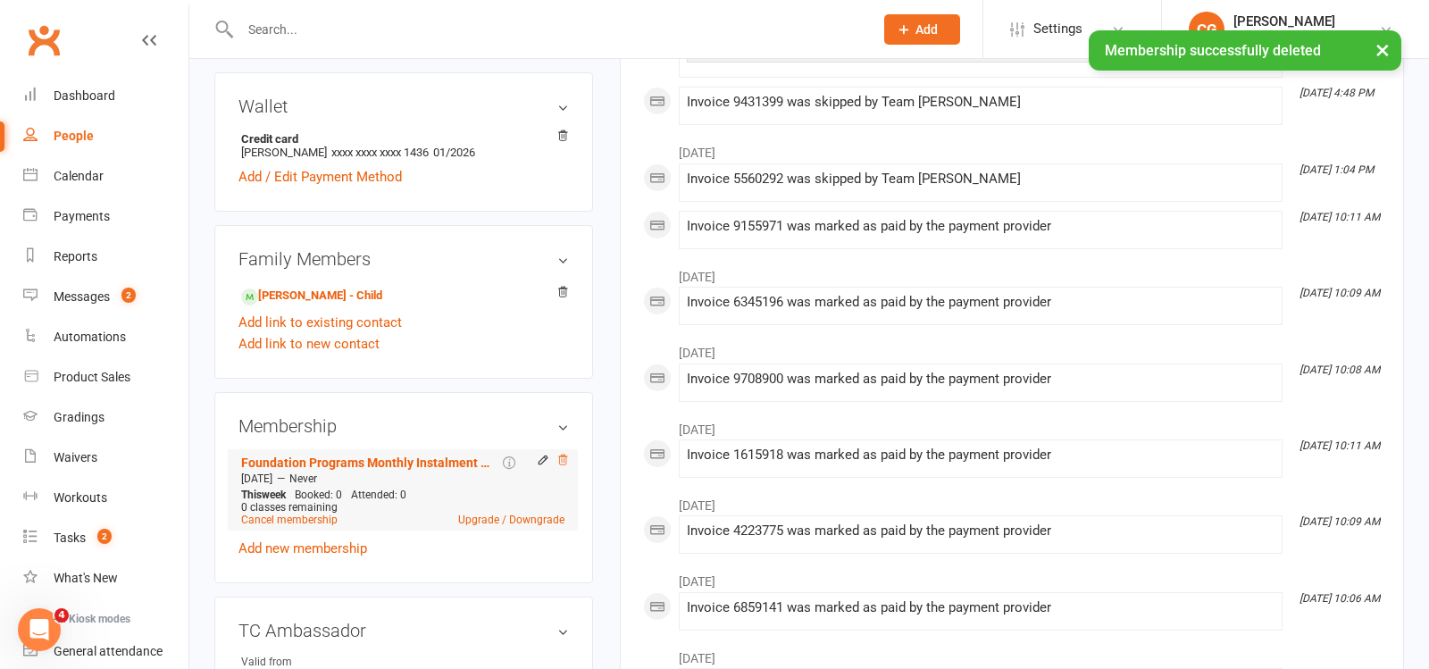
click at [565, 457] on icon at bounding box center [562, 460] width 13 height 13
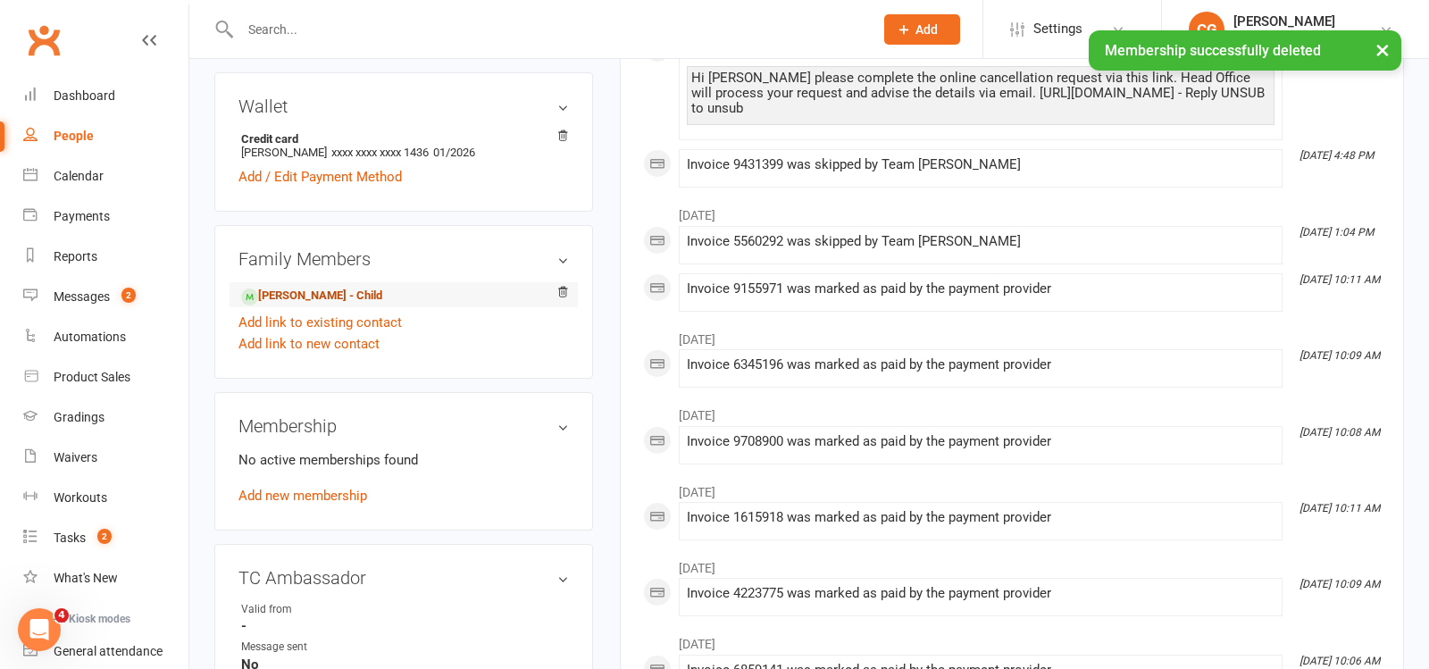
click at [324, 296] on link "[PERSON_NAME] - Child" at bounding box center [311, 296] width 141 height 19
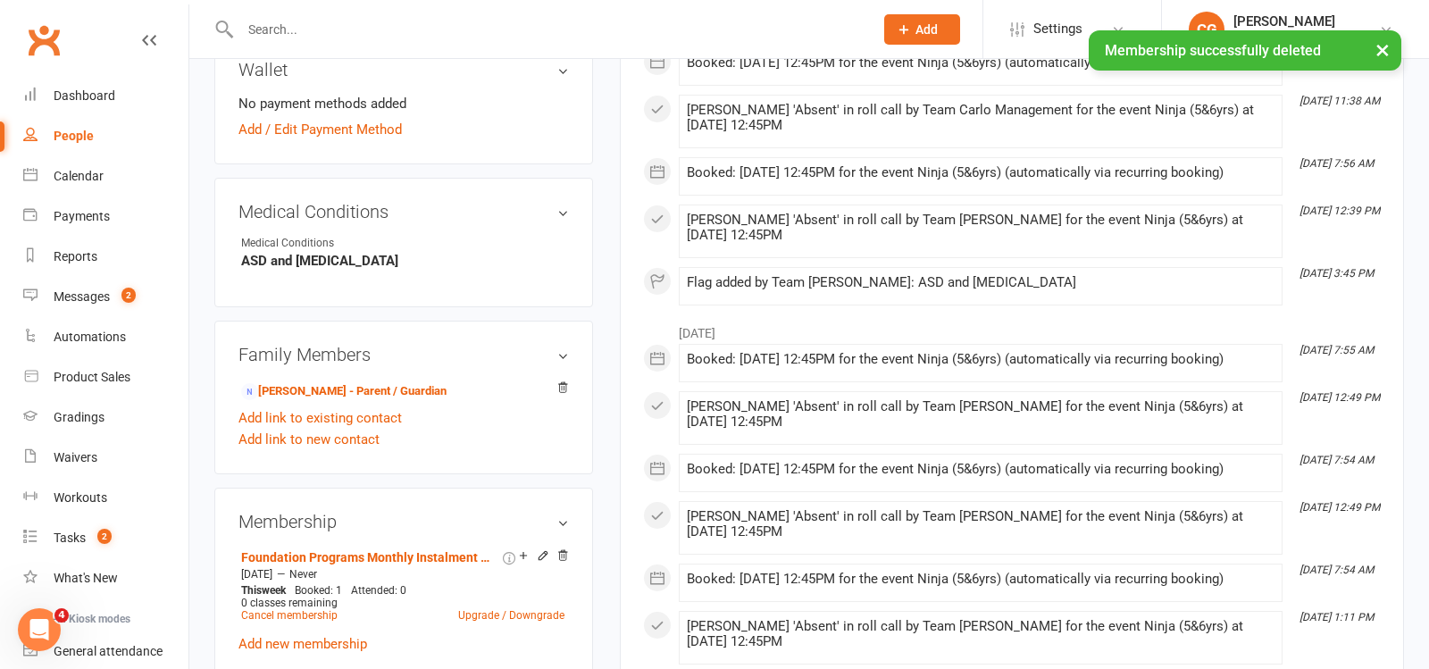
scroll to position [1015, 0]
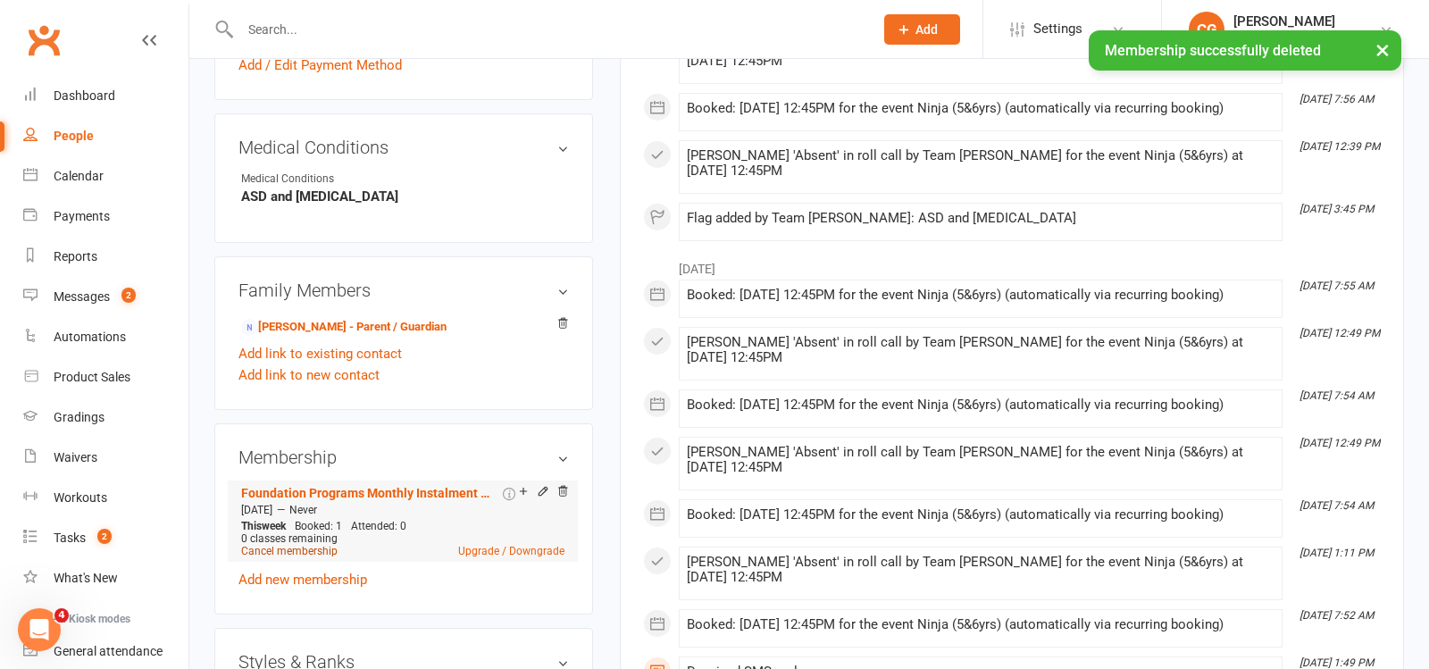
click at [297, 545] on link "Cancel membership" at bounding box center [289, 551] width 96 height 13
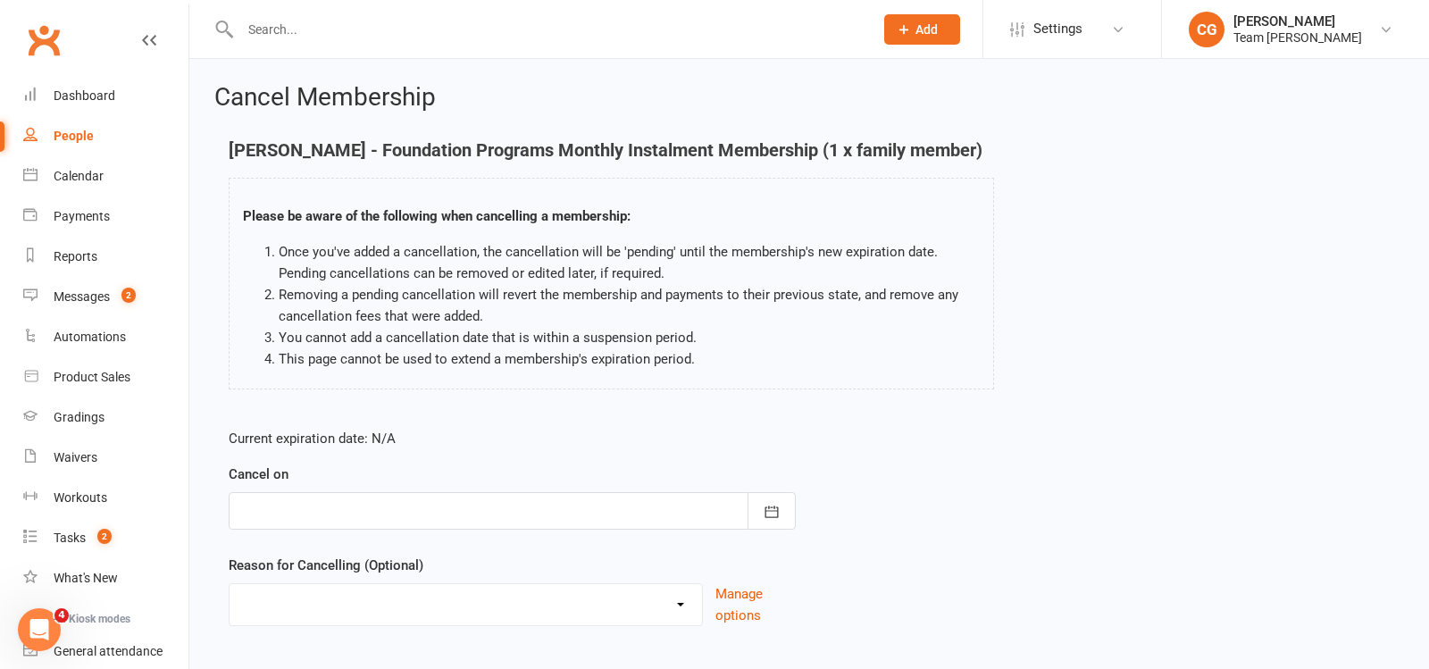
click at [379, 504] on div at bounding box center [512, 511] width 567 height 38
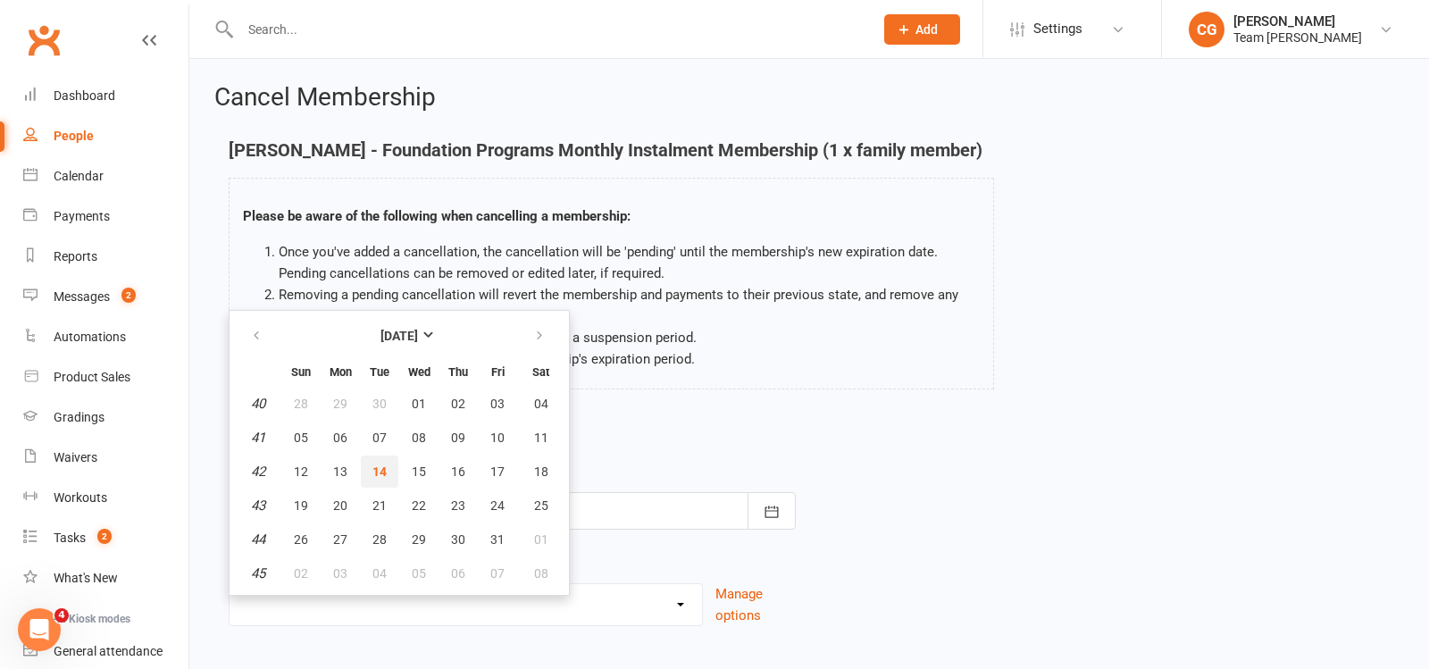
click at [375, 464] on span "14" at bounding box center [379, 471] width 14 height 14
type input "[DATE]"
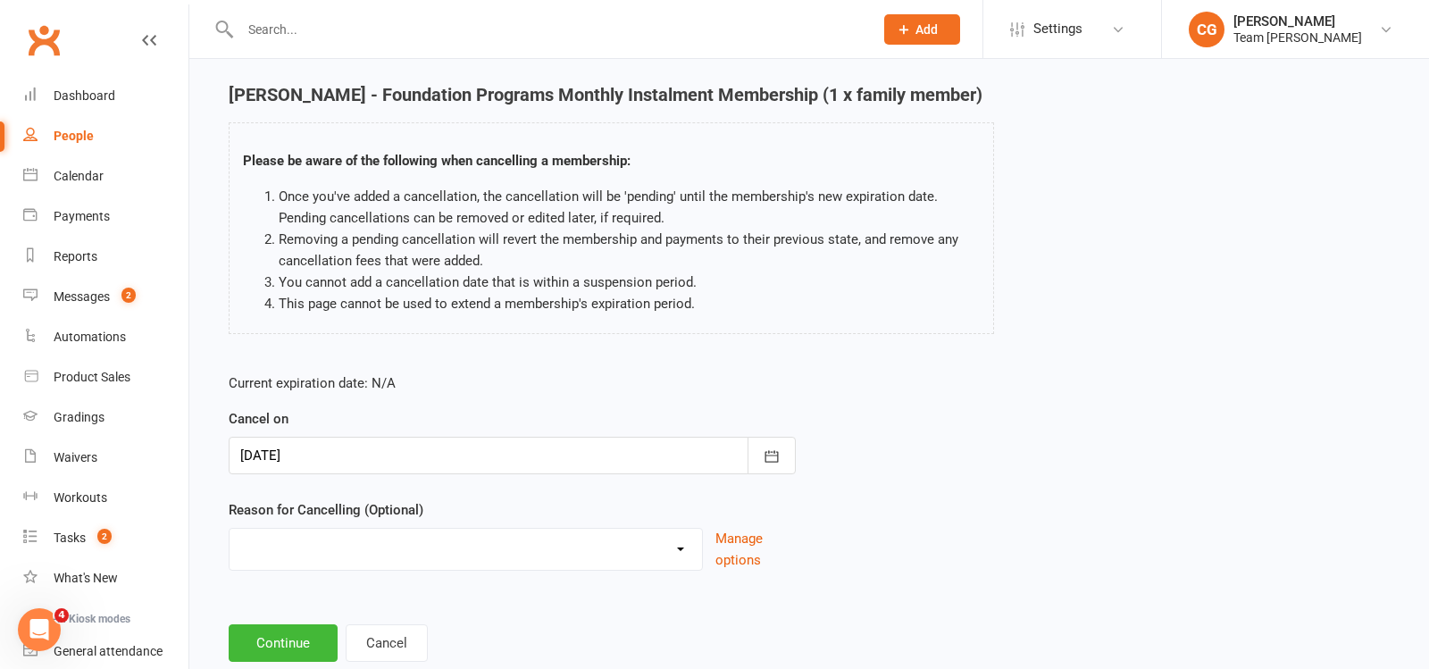
scroll to position [100, 0]
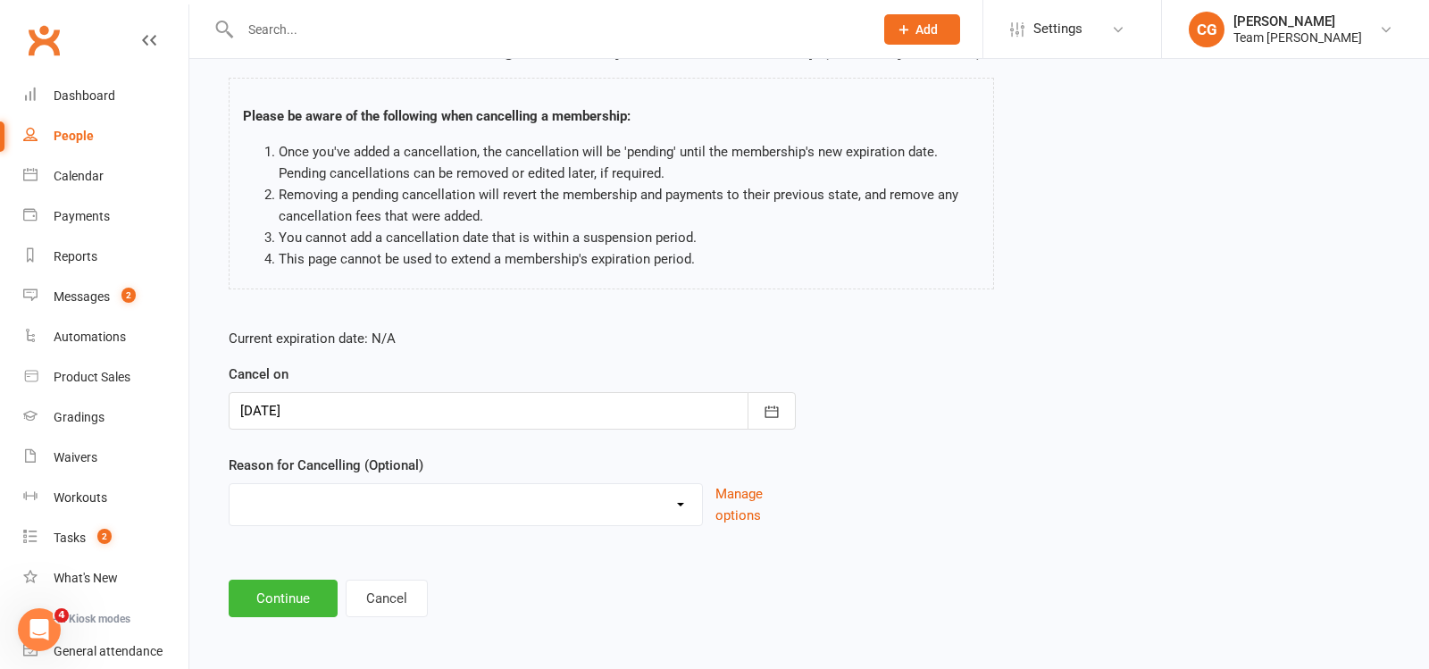
click at [364, 505] on select "Chosen another sport/activity Family/health matters Feeling disinterested in ta…" at bounding box center [466, 502] width 473 height 36
select select "1"
click at [230, 484] on select "Chosen another sport/activity Family/health matters Feeling disinterested in ta…" at bounding box center [466, 502] width 473 height 36
click at [291, 603] on button "Continue" at bounding box center [283, 599] width 109 height 38
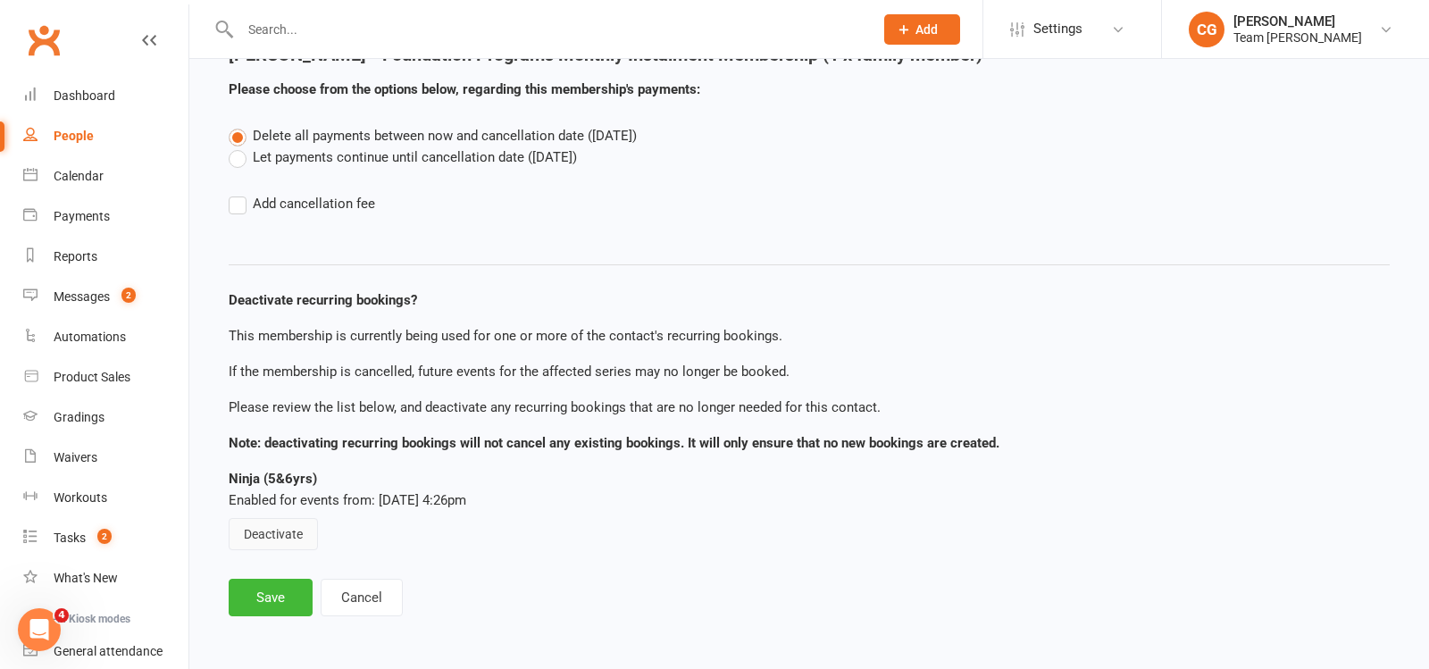
click at [288, 524] on button "Deactivate" at bounding box center [273, 534] width 89 height 32
click at [284, 592] on button "Save" at bounding box center [271, 598] width 84 height 38
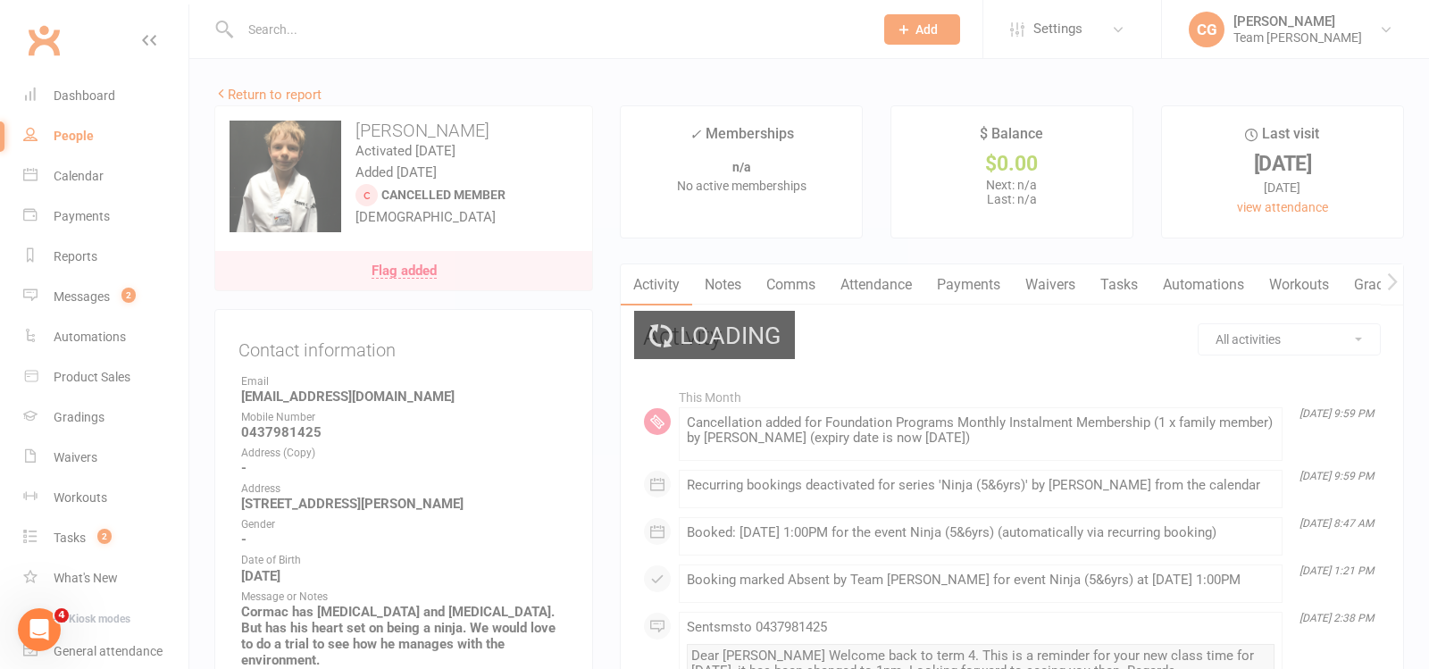
click at [264, 90] on div "Loading" at bounding box center [714, 334] width 1429 height 669
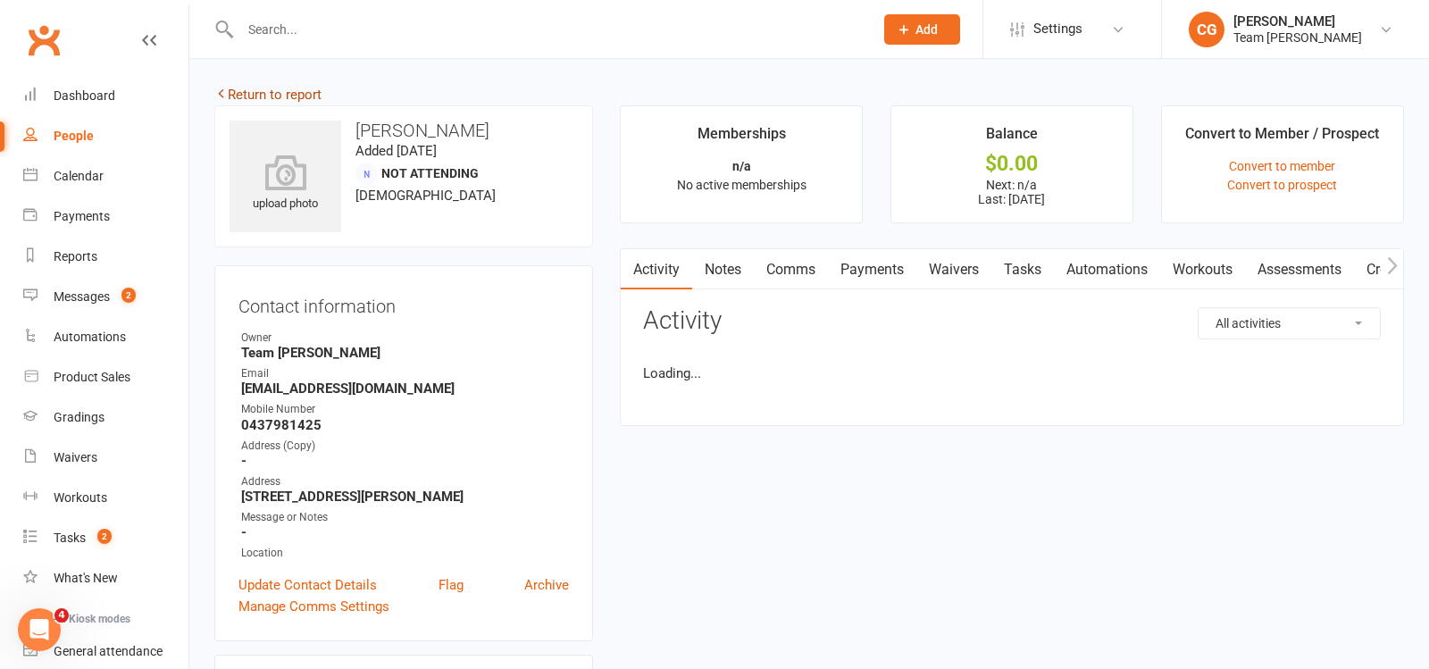
click at [264, 93] on link "Return to report" at bounding box center [267, 95] width 107 height 16
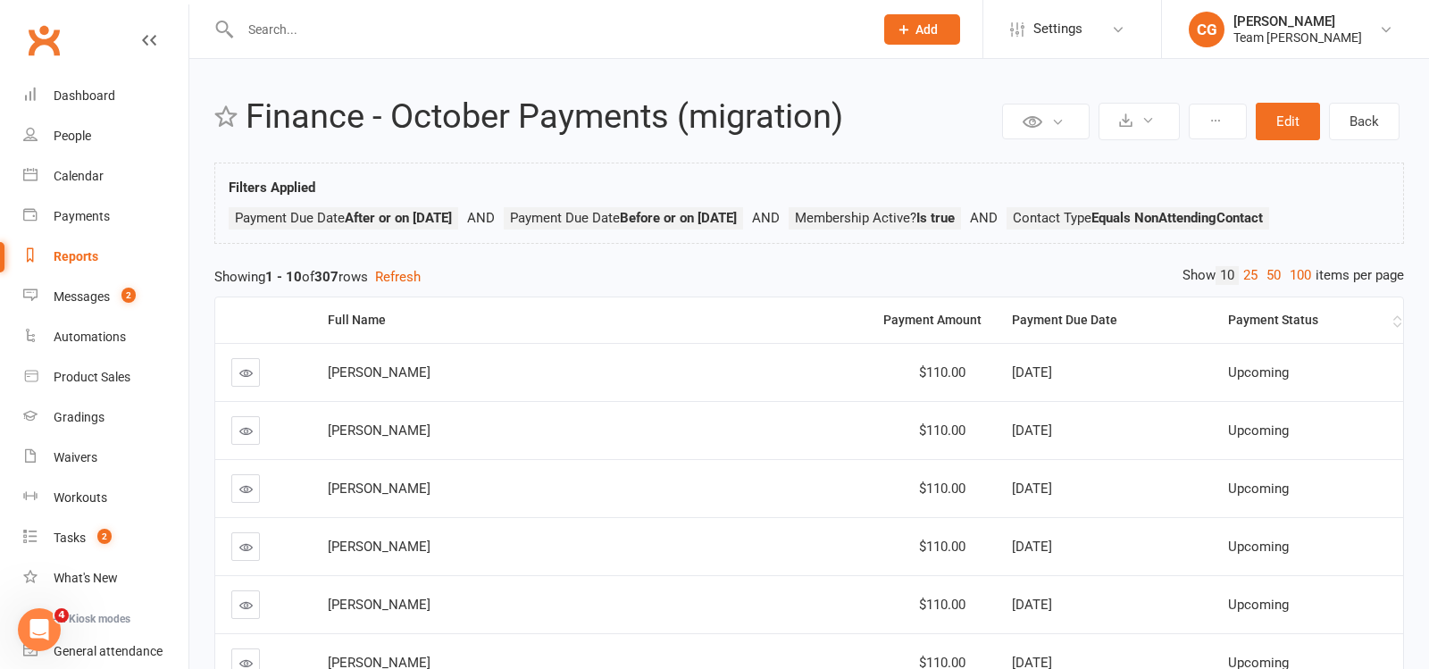
click at [1228, 320] on div "Payment Status" at bounding box center [1308, 320] width 161 height 13
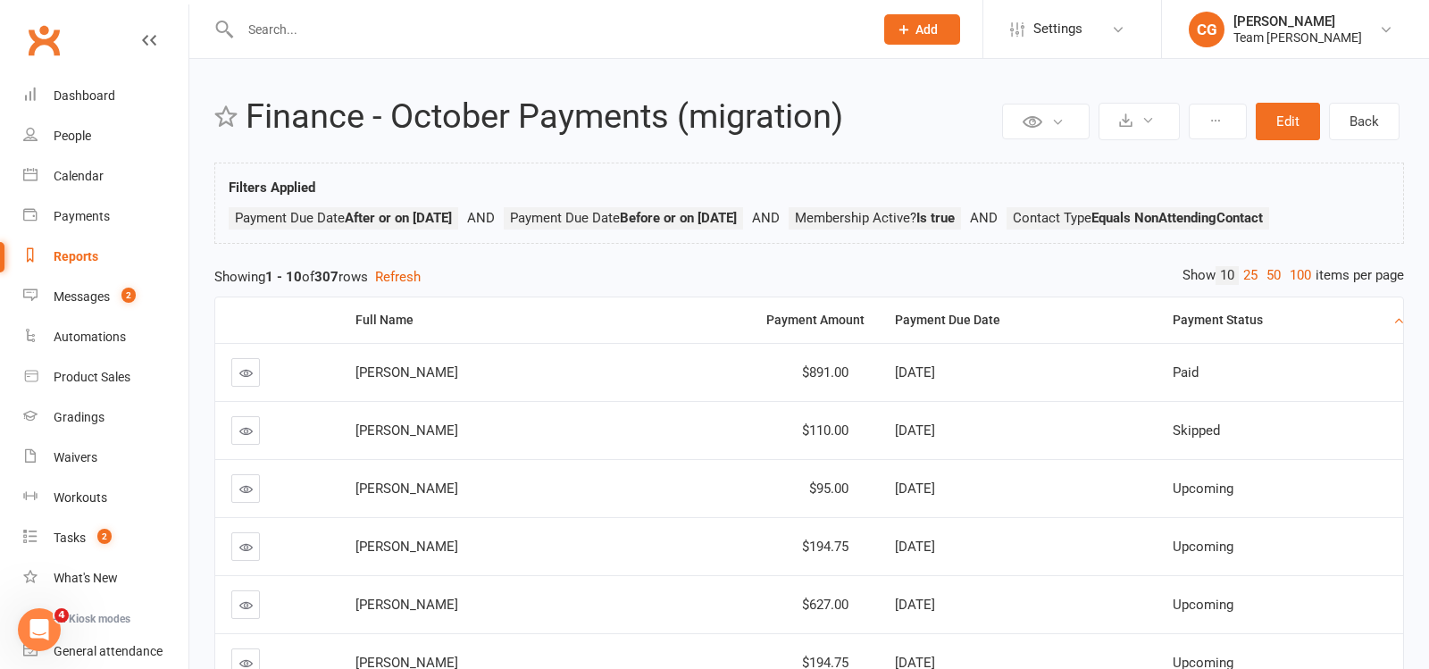
click at [391, 436] on td "Pauline Le" at bounding box center [477, 430] width 276 height 58
click at [391, 428] on span "Pauline Le" at bounding box center [407, 430] width 103 height 16
click at [234, 431] on link at bounding box center [245, 430] width 29 height 29
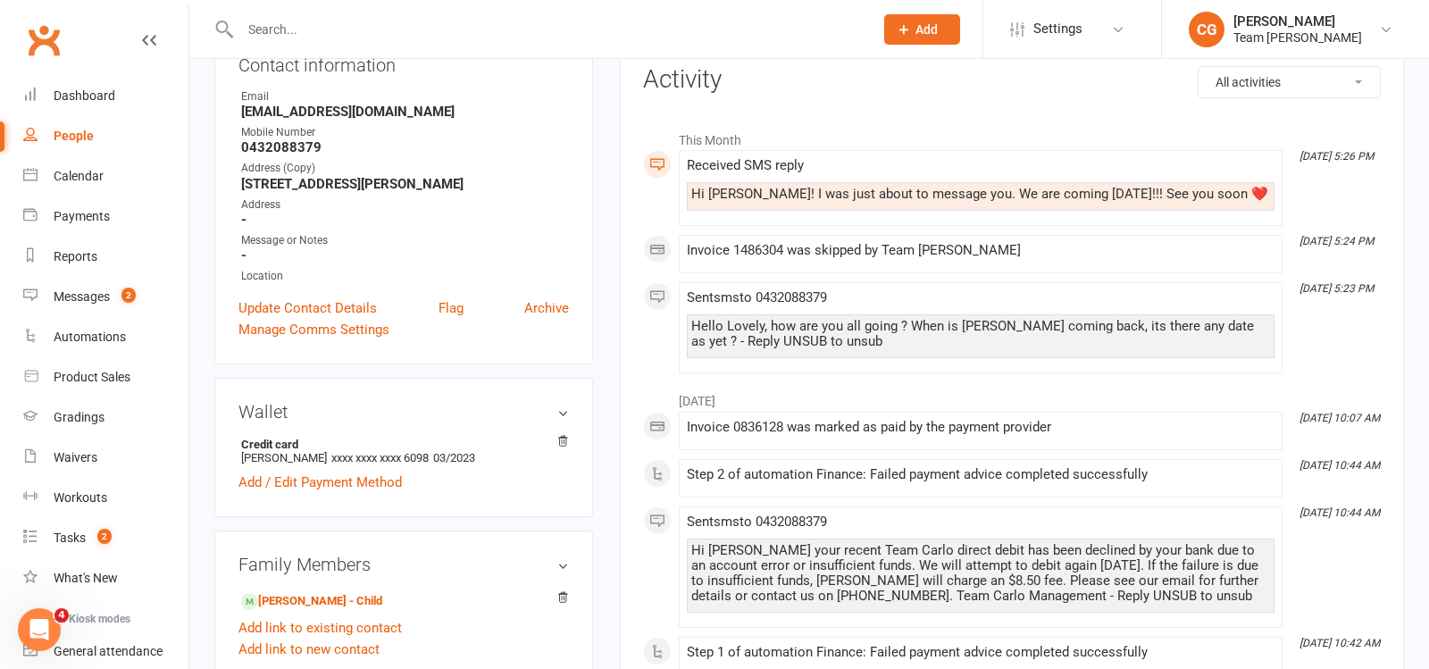
scroll to position [131, 0]
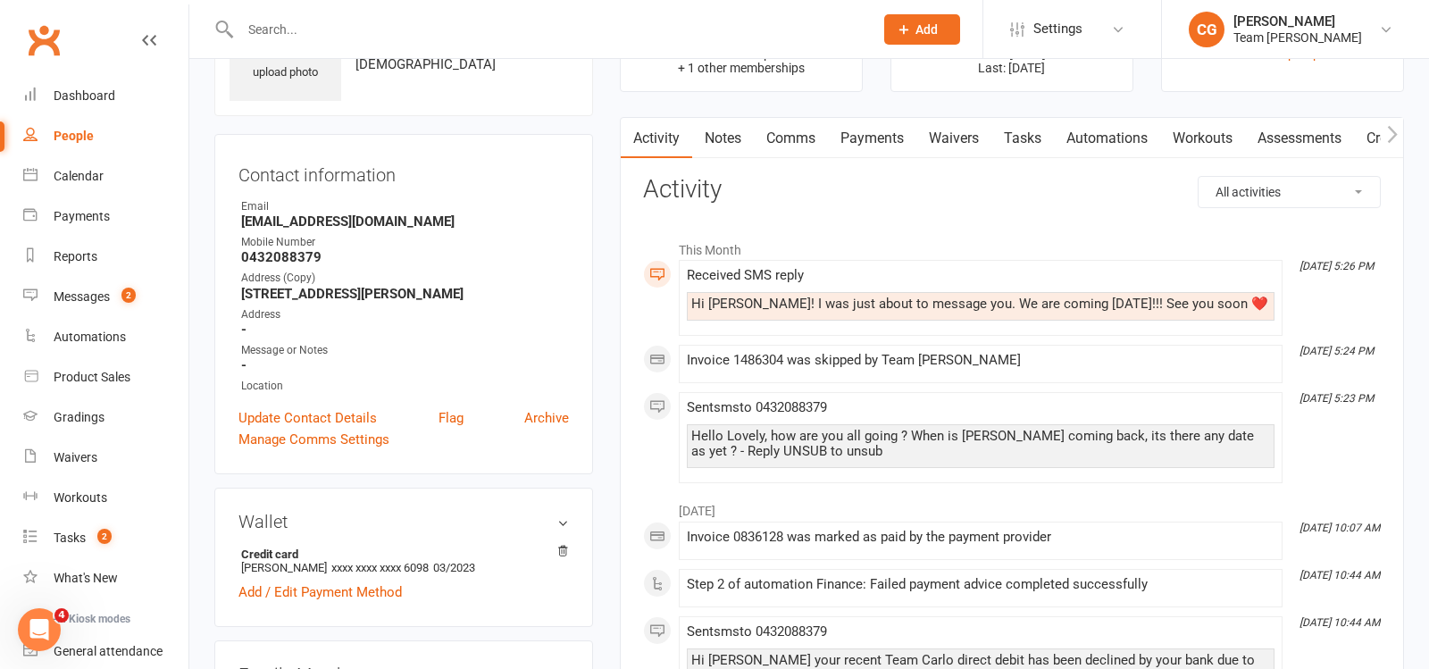
click at [864, 127] on link "Payments" at bounding box center [872, 138] width 88 height 41
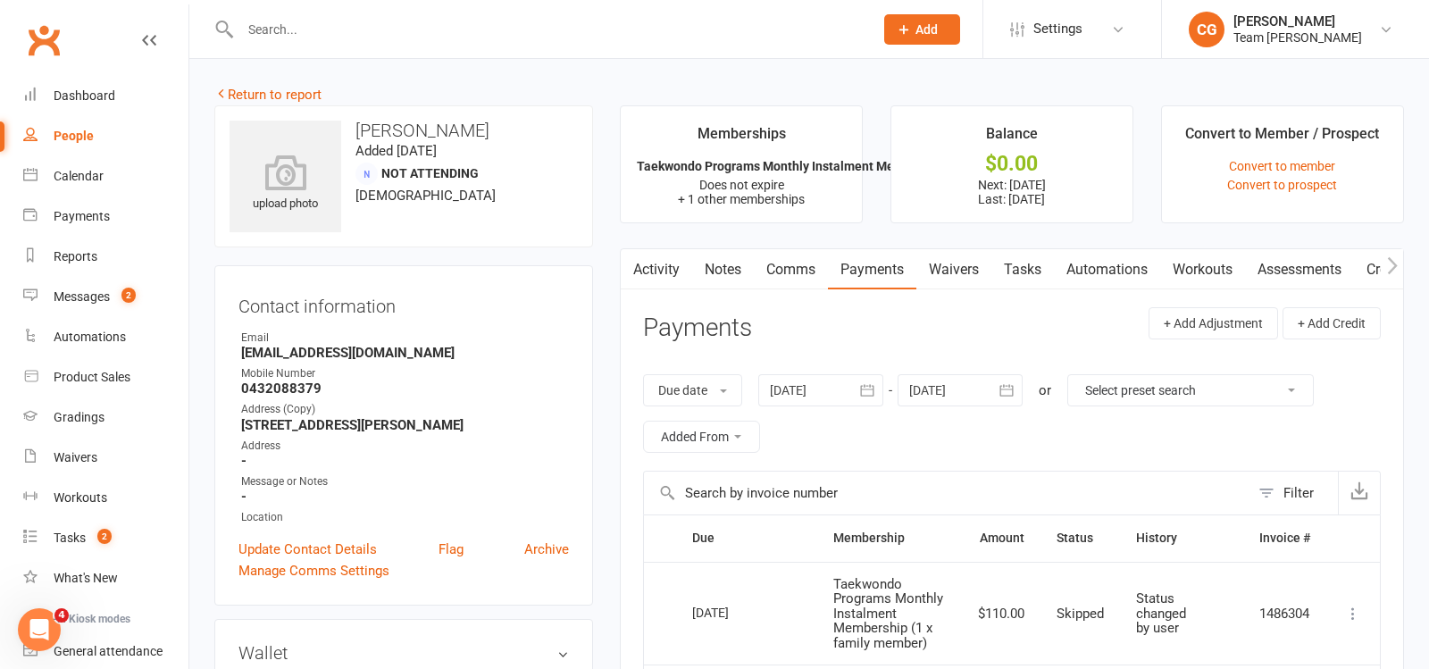
click at [644, 255] on link "Activity" at bounding box center [656, 269] width 71 height 41
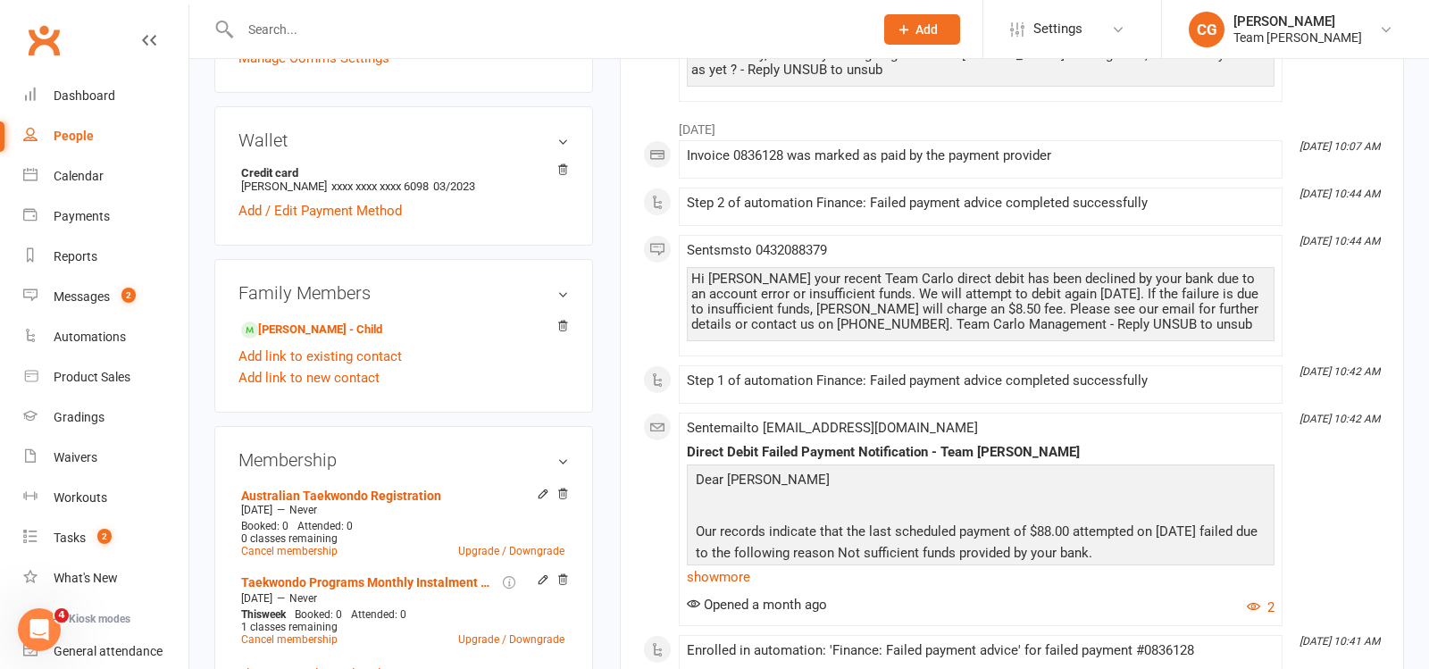
scroll to position [522, 0]
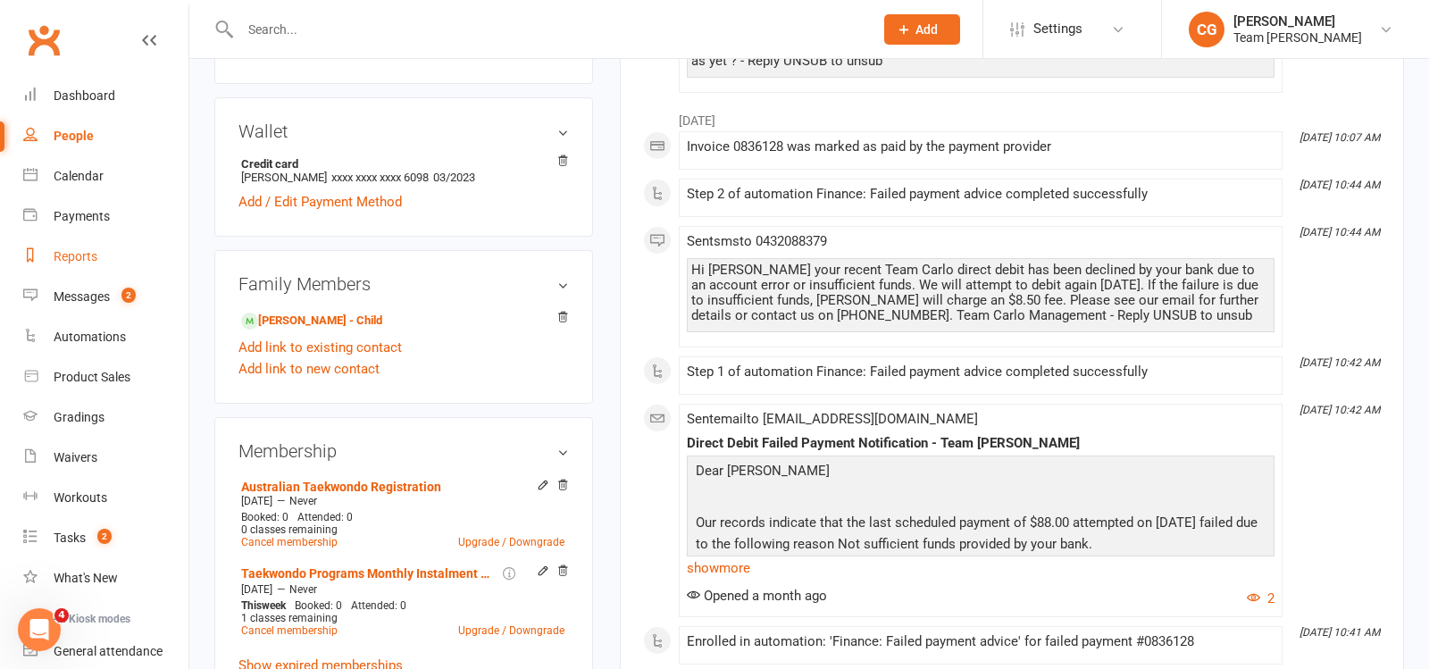
click at [79, 248] on link "Reports" at bounding box center [105, 257] width 165 height 40
select select "100"
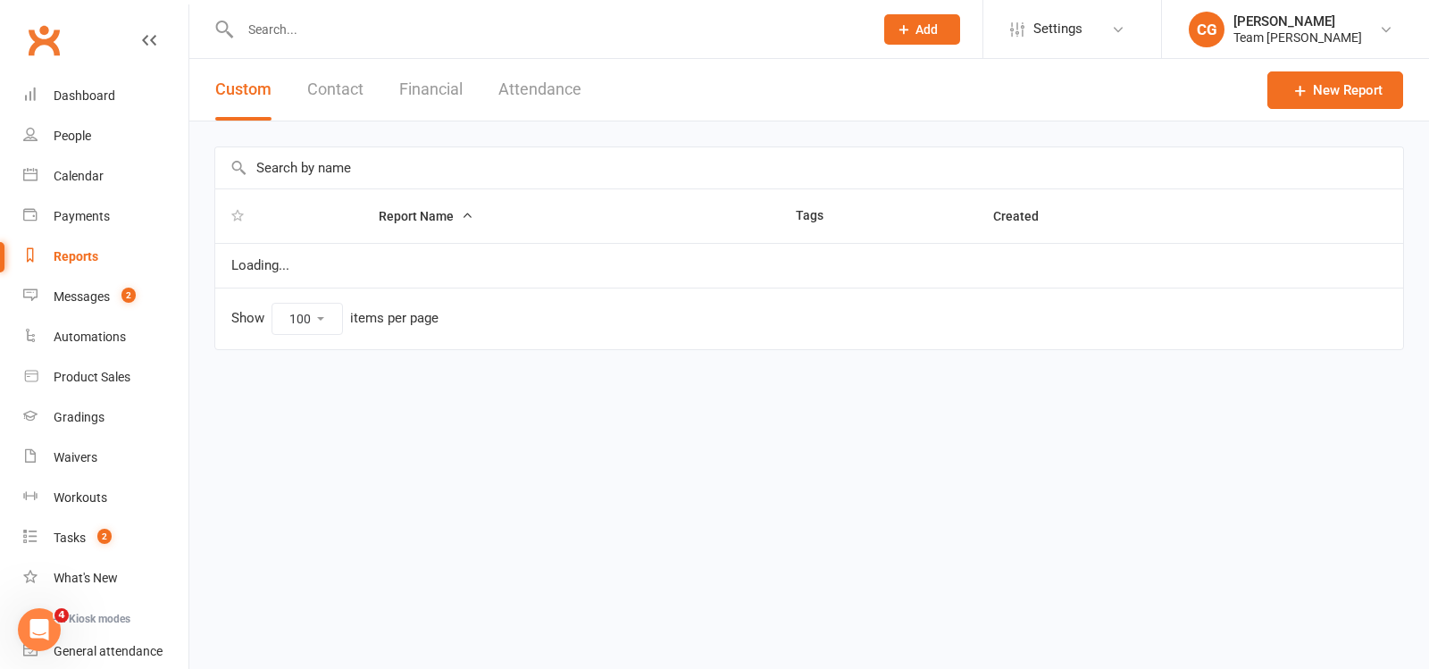
click at [314, 169] on input "text" at bounding box center [809, 167] width 1188 height 41
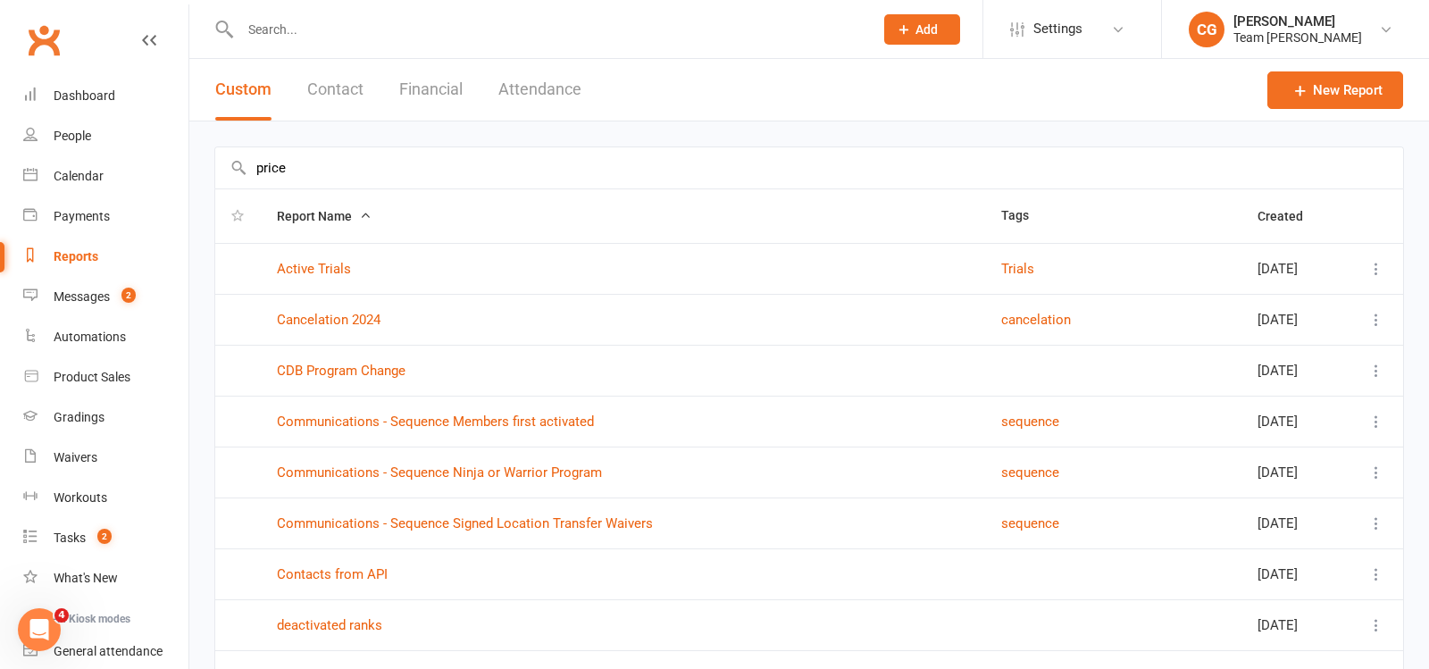
type input "price"
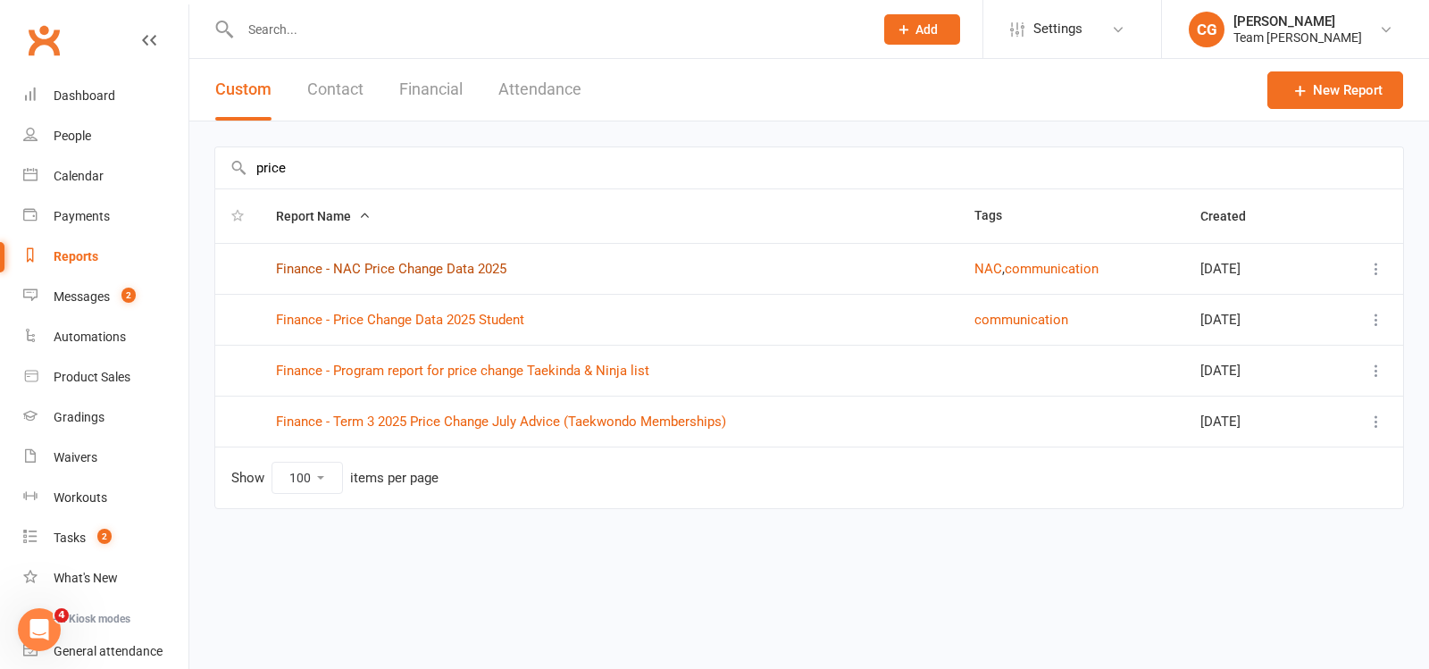
click at [452, 266] on link "Finance - NAC Price Change Data 2025" at bounding box center [391, 269] width 230 height 16
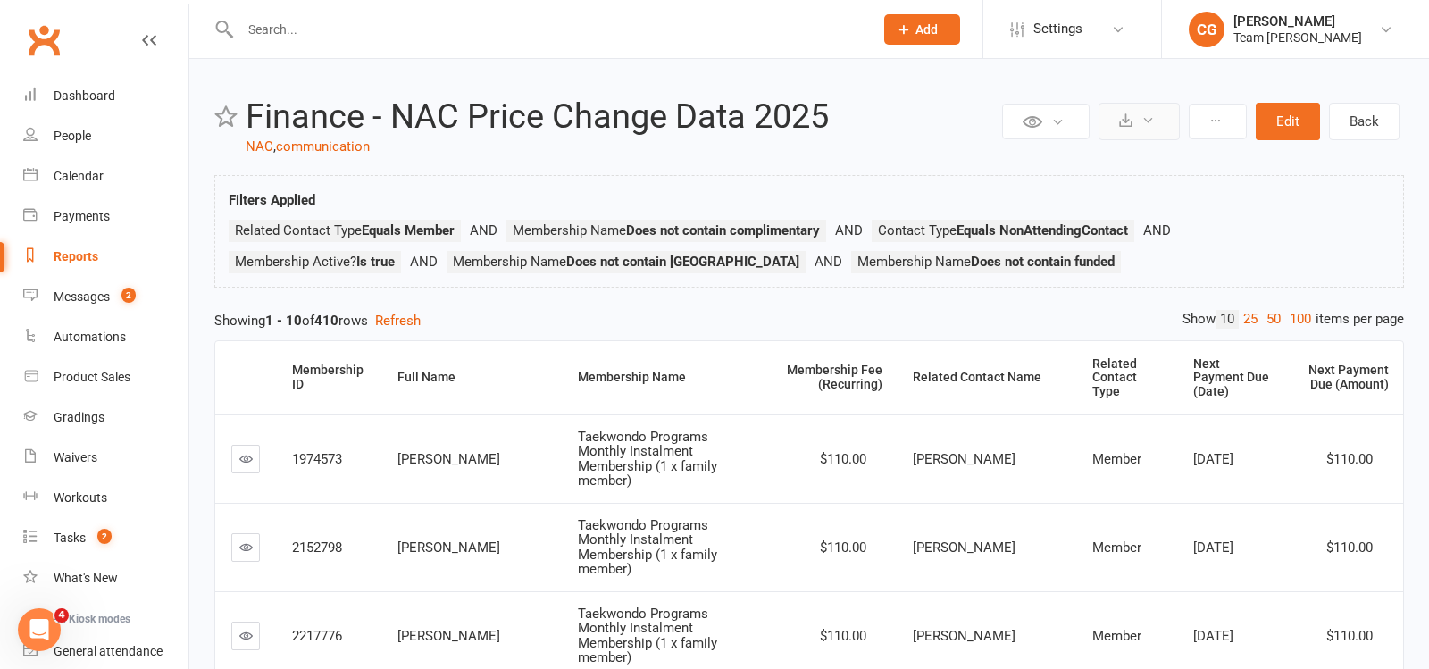
click at [1138, 121] on button at bounding box center [1139, 122] width 81 height 38
click at [1104, 166] on link "Export to CSV" at bounding box center [1085, 164] width 188 height 36
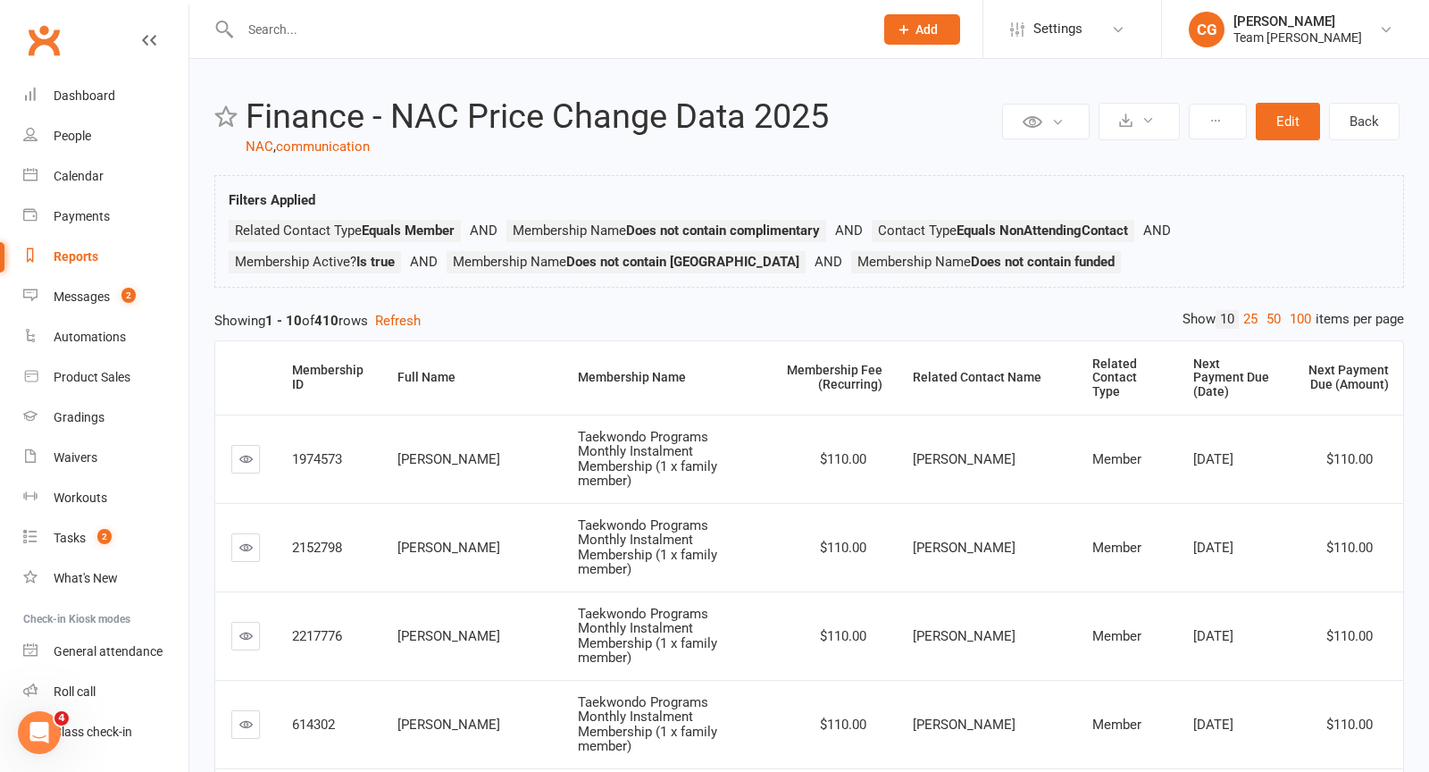
click at [250, 39] on input "text" at bounding box center [548, 29] width 626 height 25
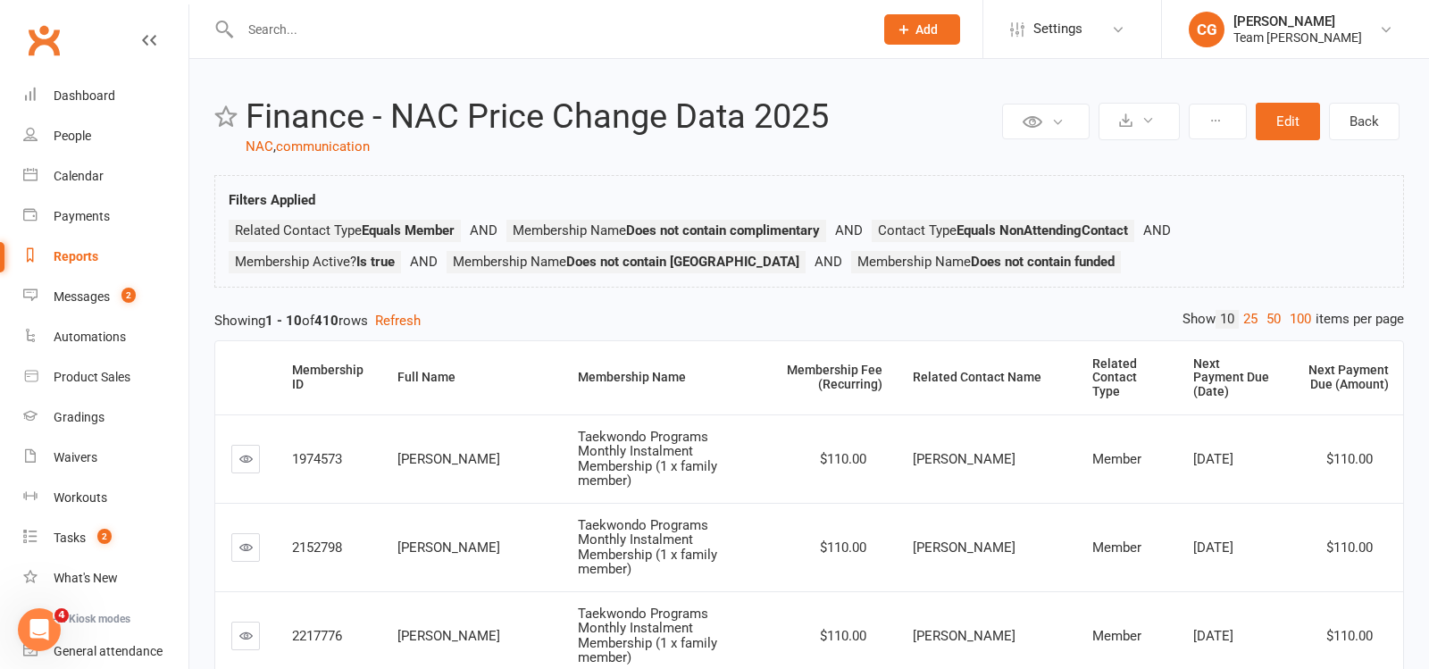
click at [270, 18] on input "text" at bounding box center [548, 29] width 626 height 25
paste input "[PERSON_NAME]"
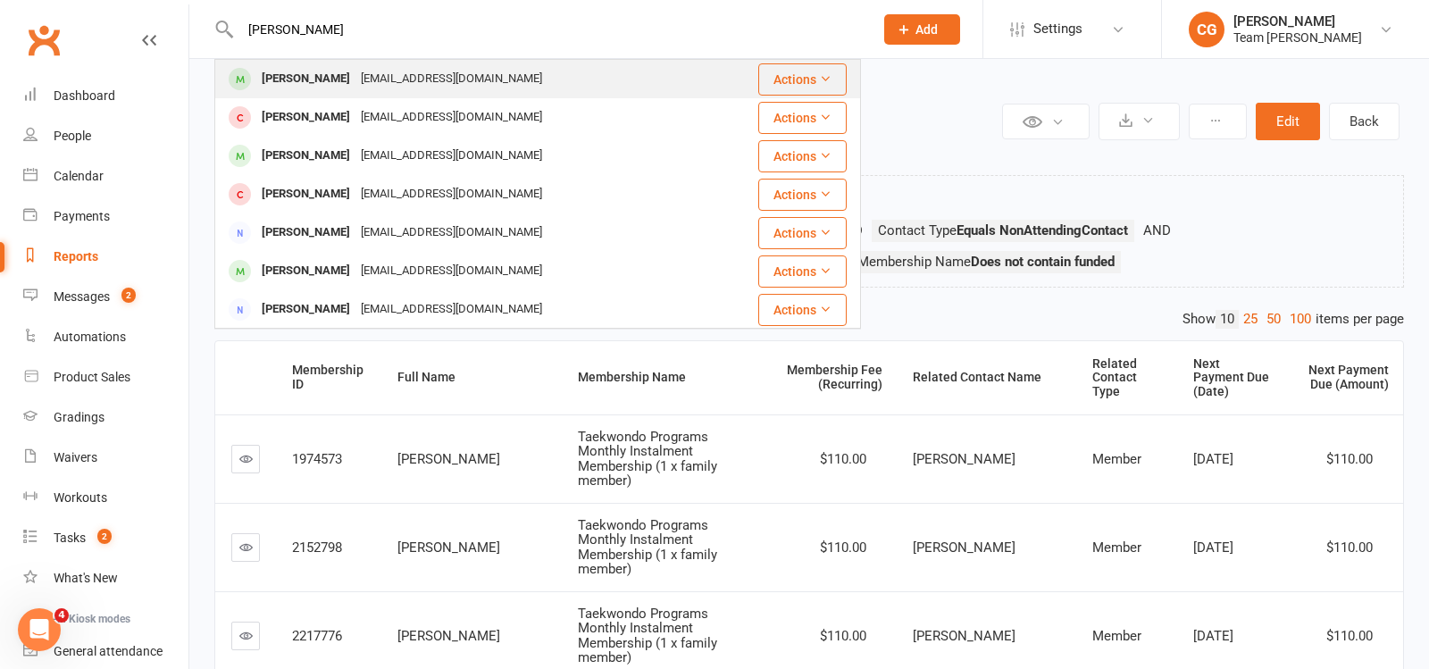
type input "[PERSON_NAME]"
click at [305, 79] on div "[PERSON_NAME]" at bounding box center [305, 79] width 99 height 26
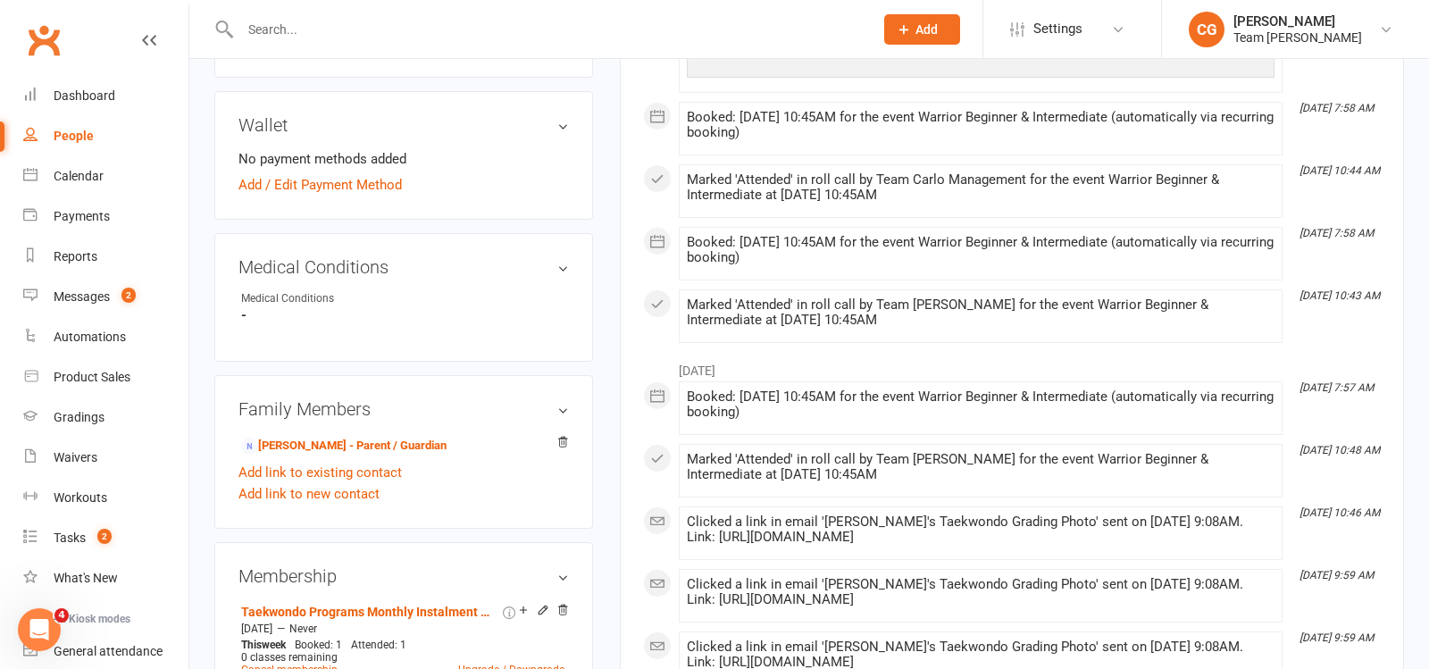
scroll to position [816, 0]
click at [322, 37] on input "text" at bounding box center [548, 29] width 626 height 25
click at [295, 21] on input "text" at bounding box center [548, 29] width 626 height 25
paste input "[PERSON_NAME]"
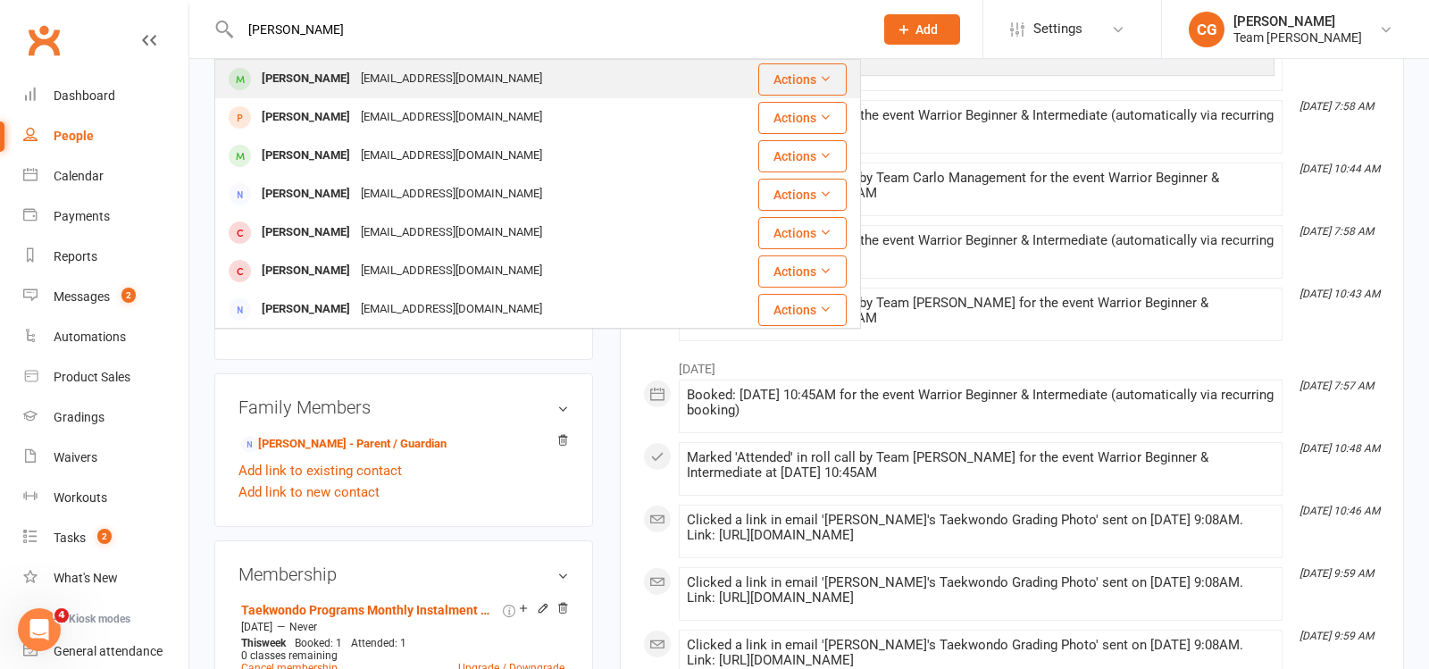
type input "[PERSON_NAME]"
click at [356, 89] on div "[EMAIL_ADDRESS][DOMAIN_NAME]" at bounding box center [452, 79] width 192 height 26
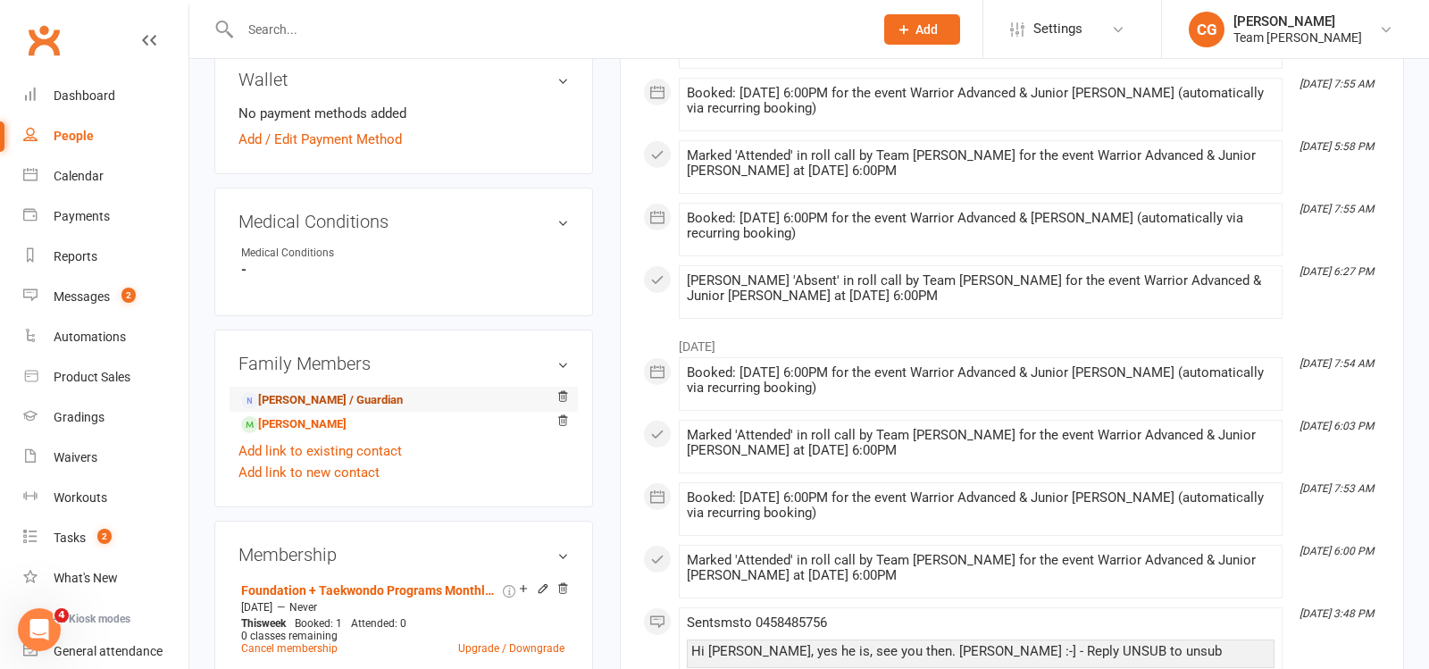
scroll to position [860, 0]
click at [334, 401] on link "Abdul Aziz - Parent / Guardian" at bounding box center [322, 399] width 162 height 19
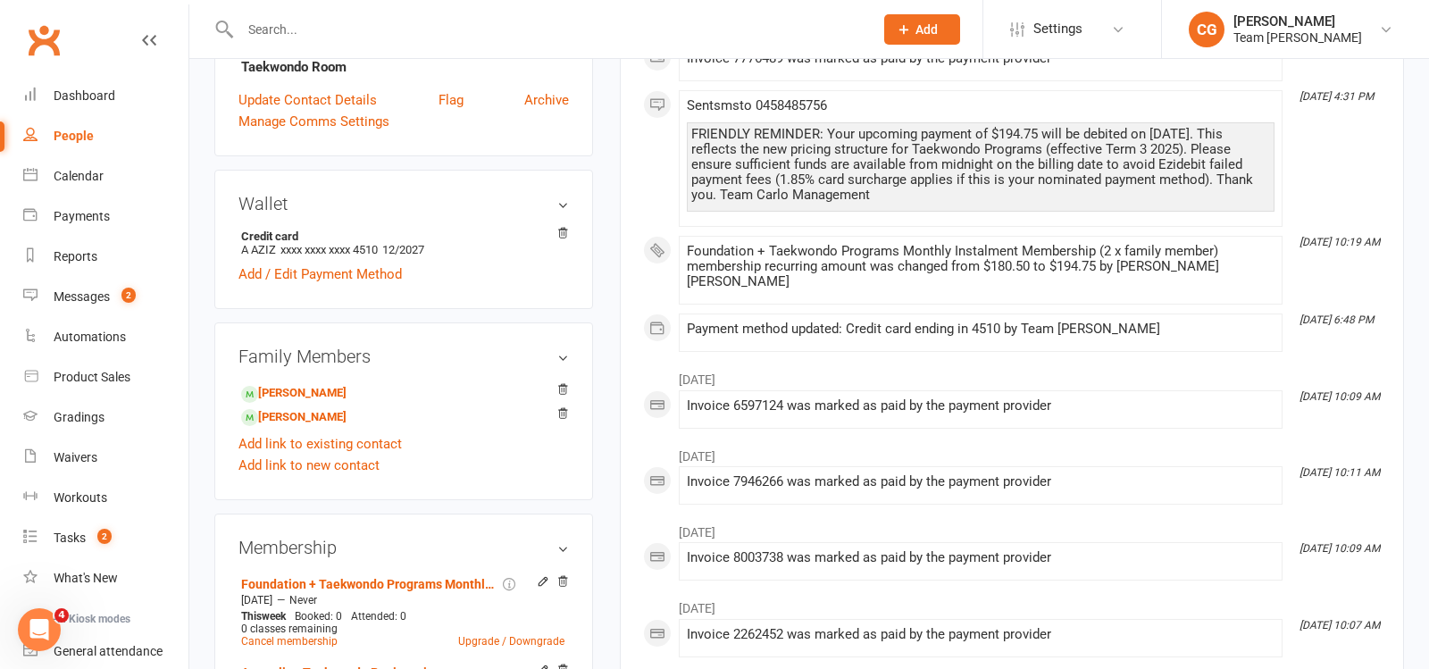
scroll to position [485, 0]
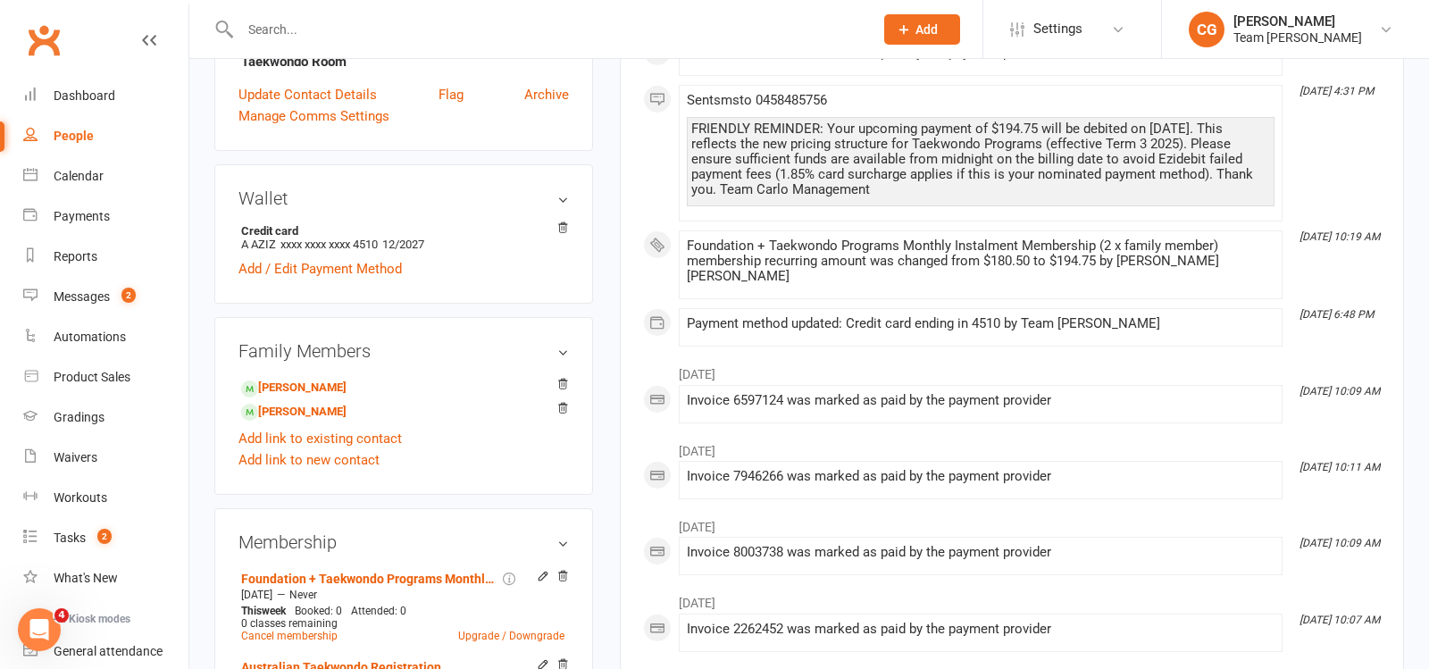
click at [314, 33] on input "text" at bounding box center [548, 29] width 626 height 25
paste input "Oliver Kamberi"
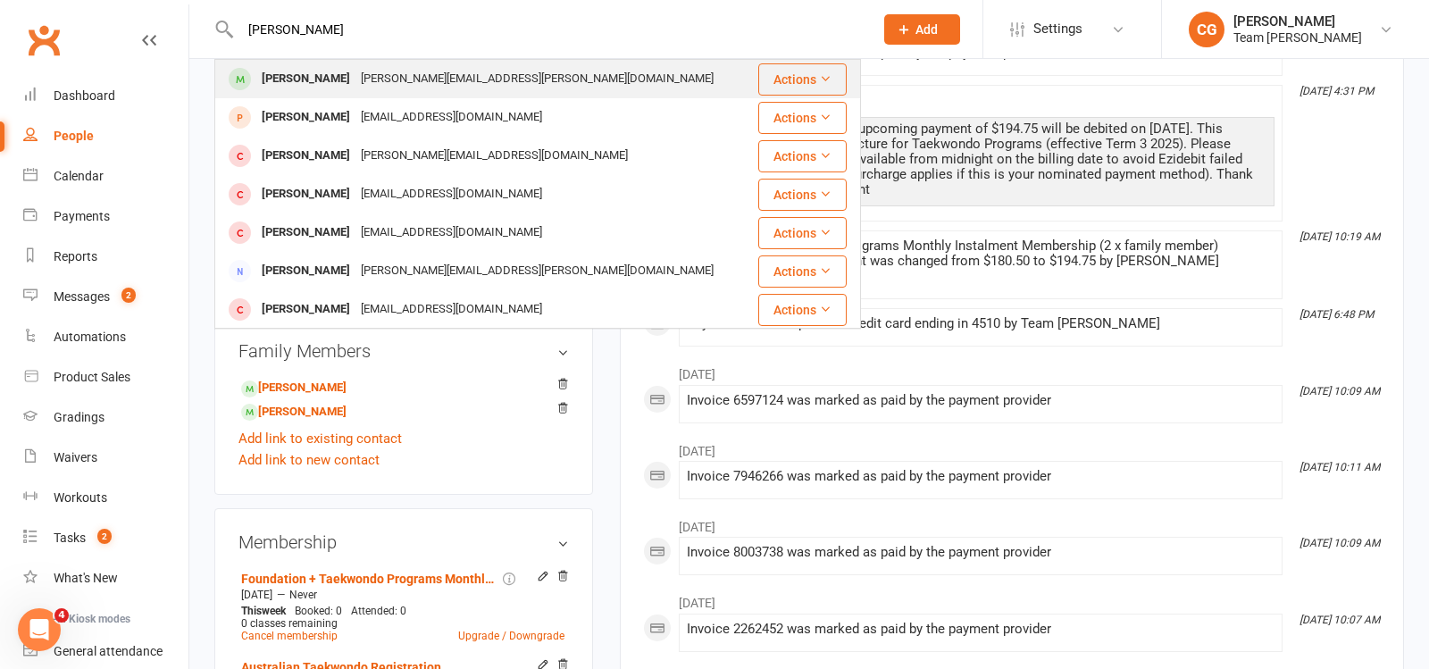
scroll to position [429, 0]
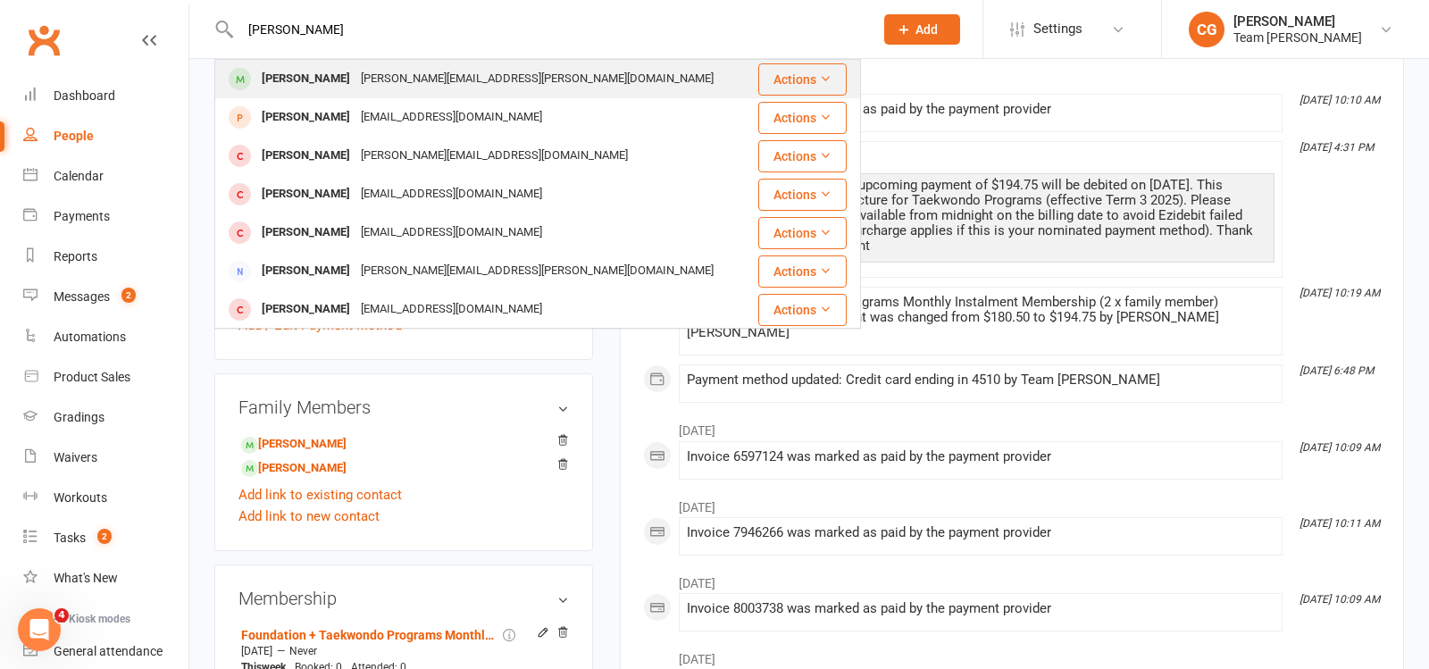
type input "Oliver Kamberi"
click at [332, 85] on div "Oliver Kamberi" at bounding box center [305, 79] width 99 height 26
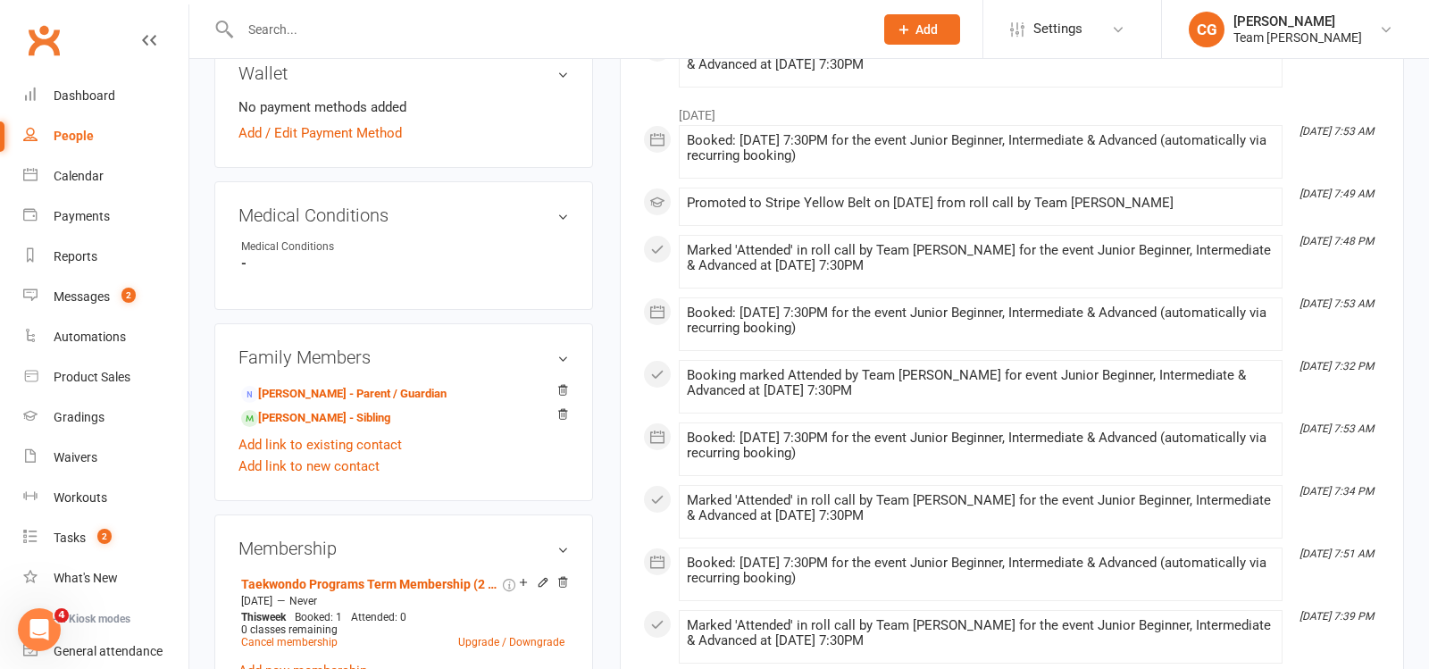
scroll to position [888, 0]
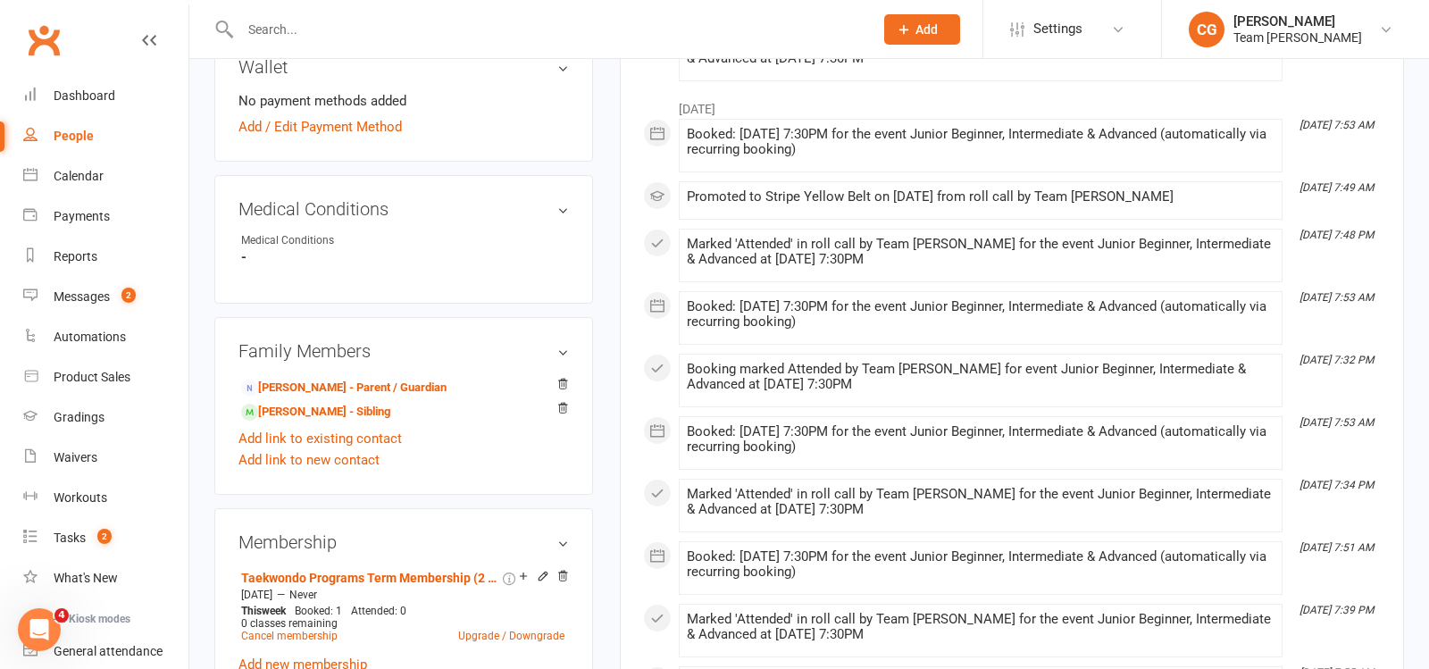
click at [281, 24] on input "text" at bounding box center [548, 29] width 626 height 25
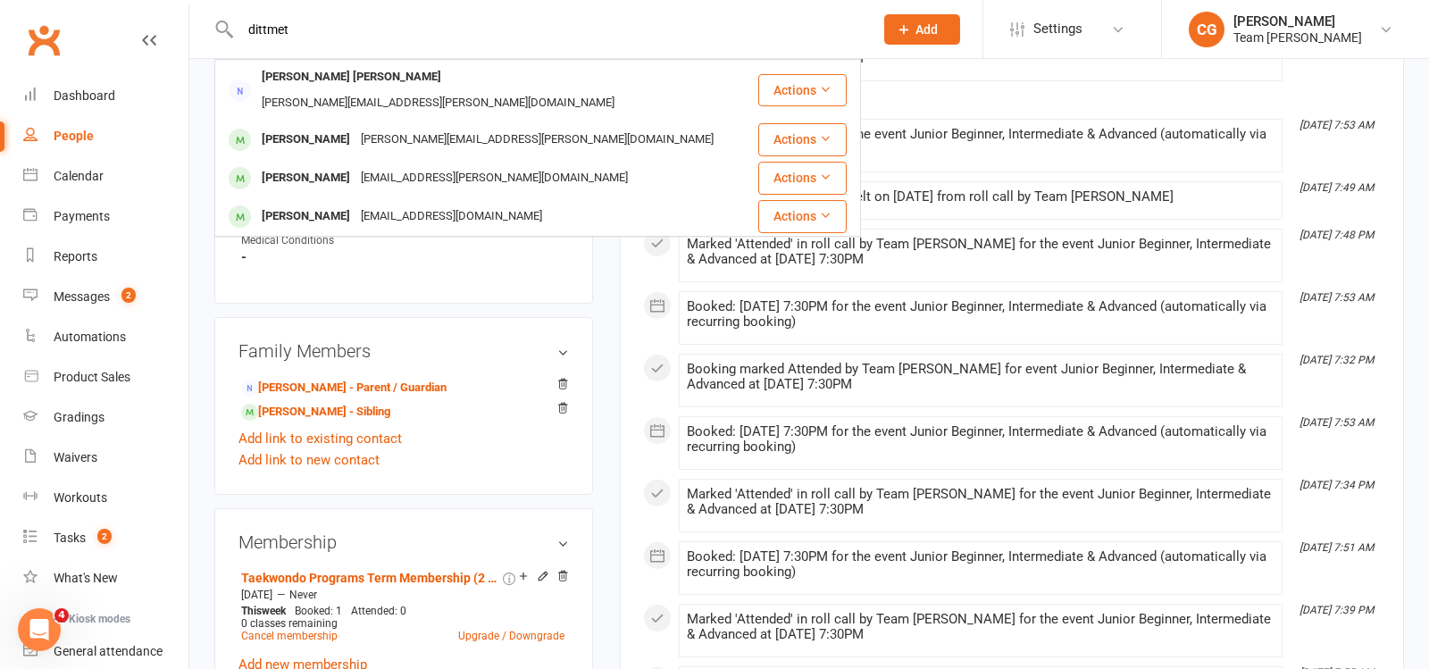
click at [304, 25] on input "dittmet" at bounding box center [548, 29] width 626 height 25
paste input "Hoi Shan Lo"
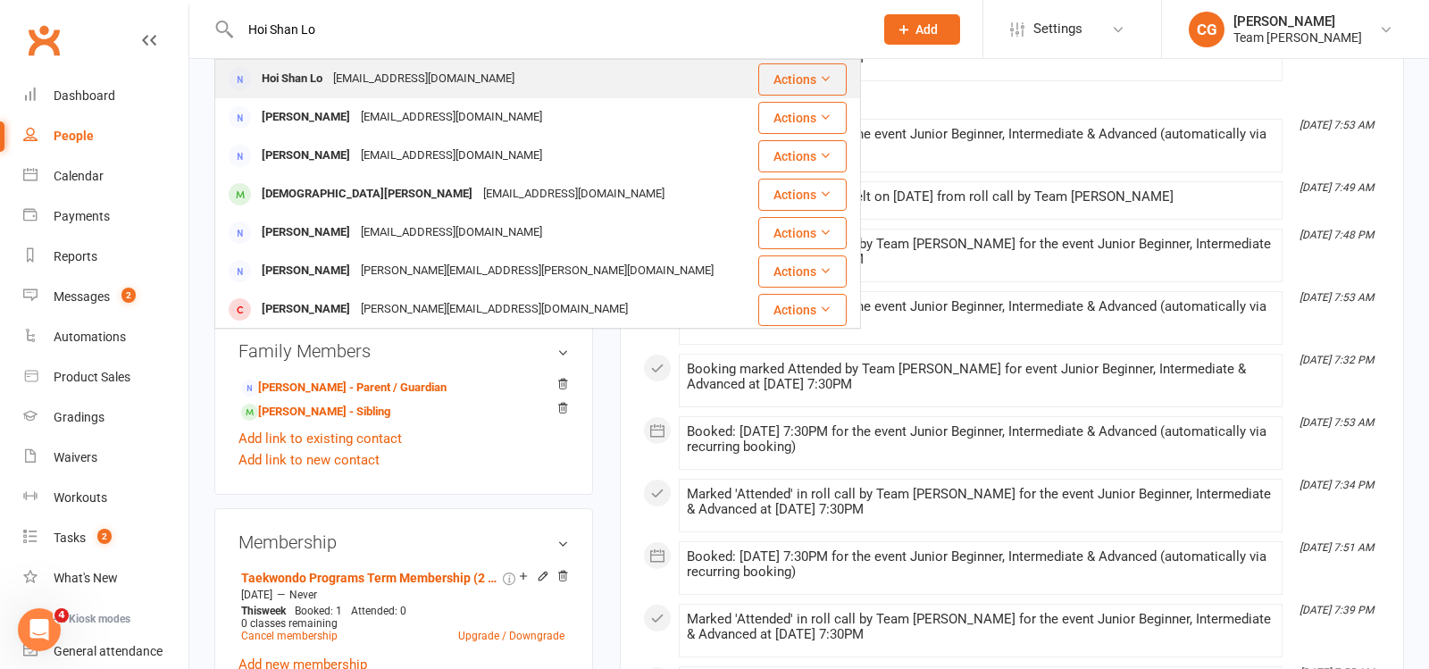
type input "Hoi Shan Lo"
click at [355, 79] on div "paul2004@hotmail.com" at bounding box center [424, 79] width 192 height 26
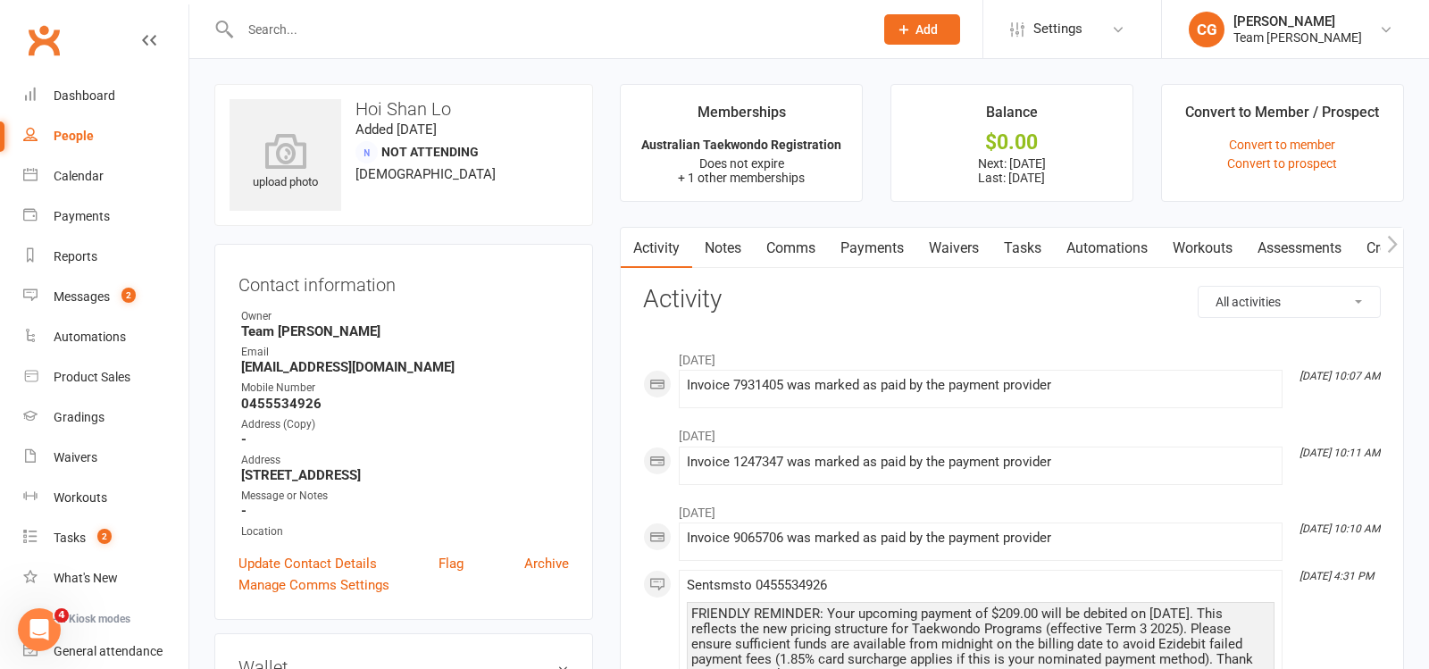
click at [268, 41] on input "text" at bounding box center [548, 29] width 626 height 25
paste input "James Smith"
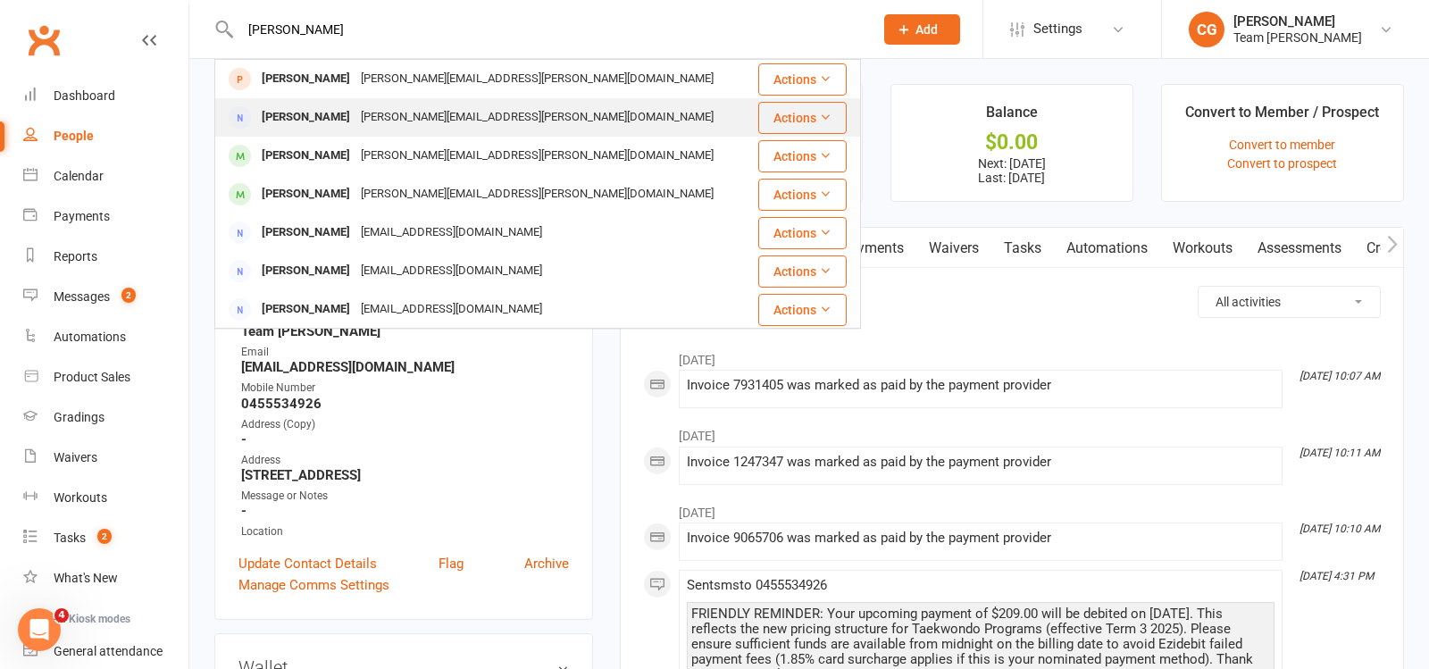
type input "James Smith"
click at [356, 119] on div "james.x.smith@gmail.com" at bounding box center [538, 118] width 364 height 26
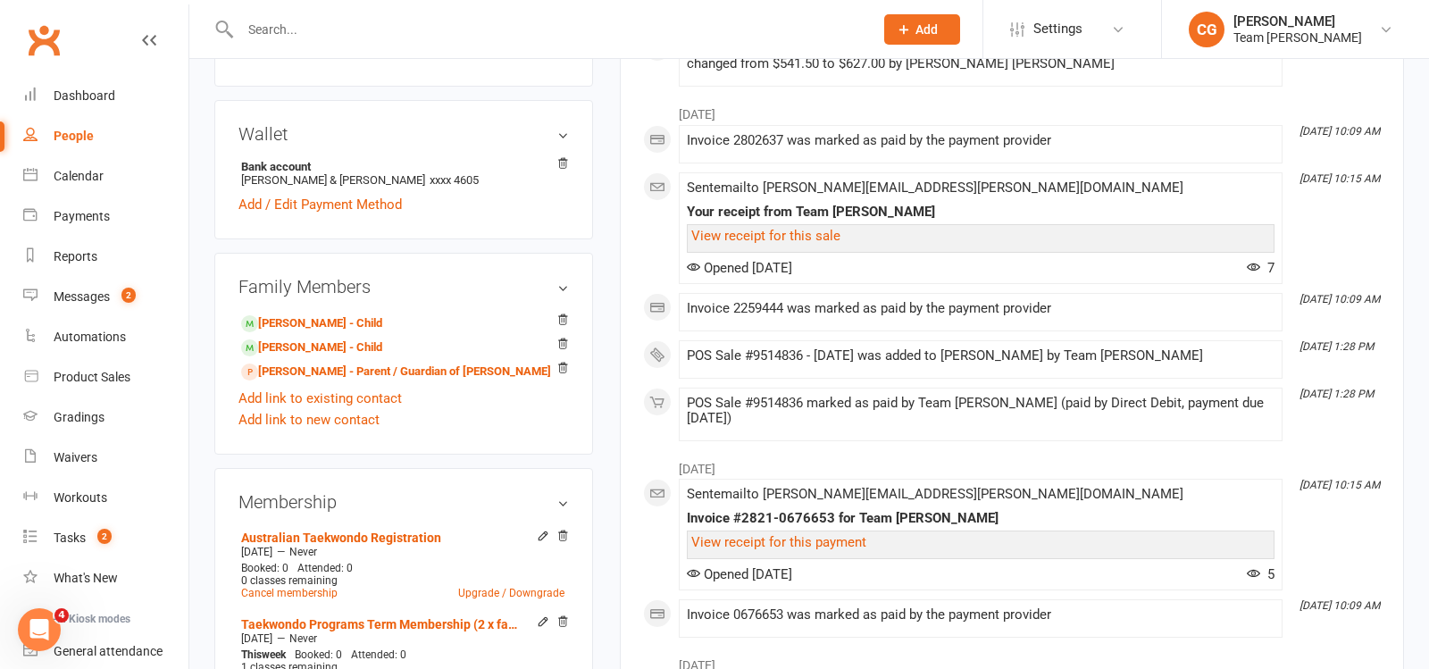
scroll to position [590, 0]
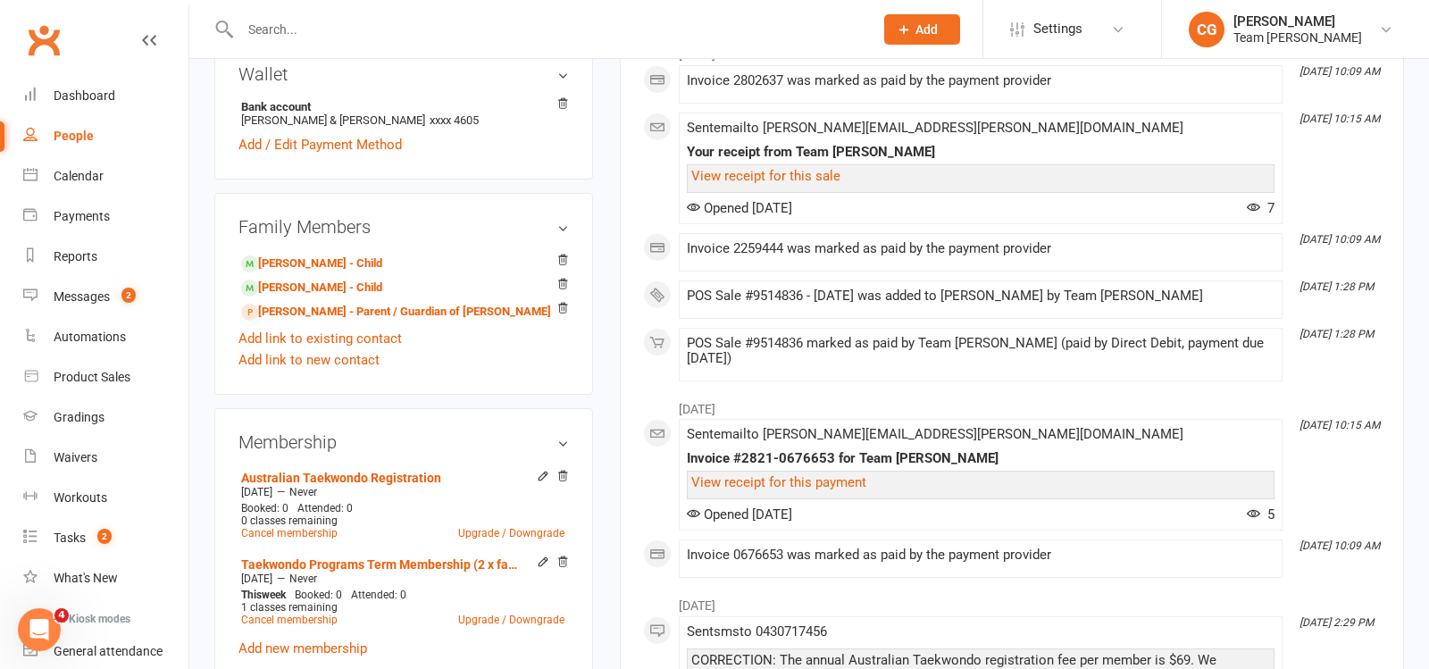
click at [304, 39] on input "text" at bounding box center [548, 29] width 626 height 25
type input "shippick"
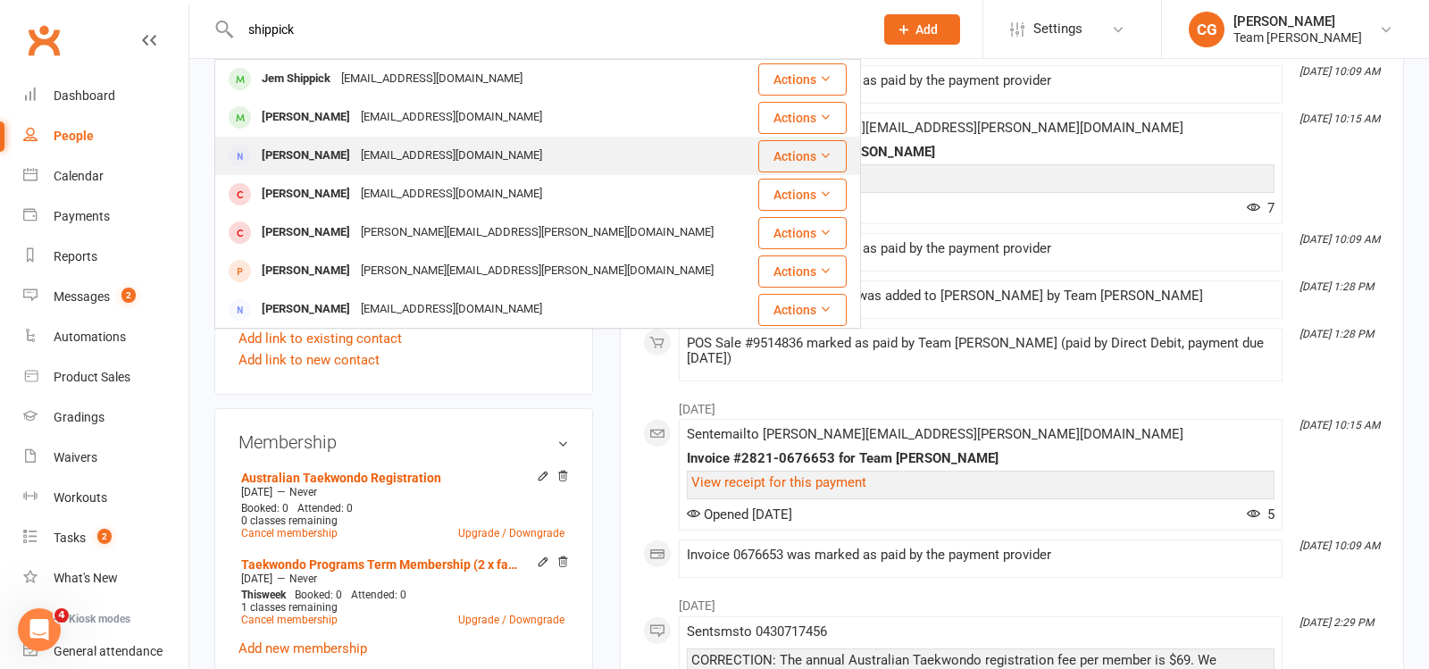
click at [356, 160] on div "michcangiano@gmail.com" at bounding box center [452, 156] width 192 height 26
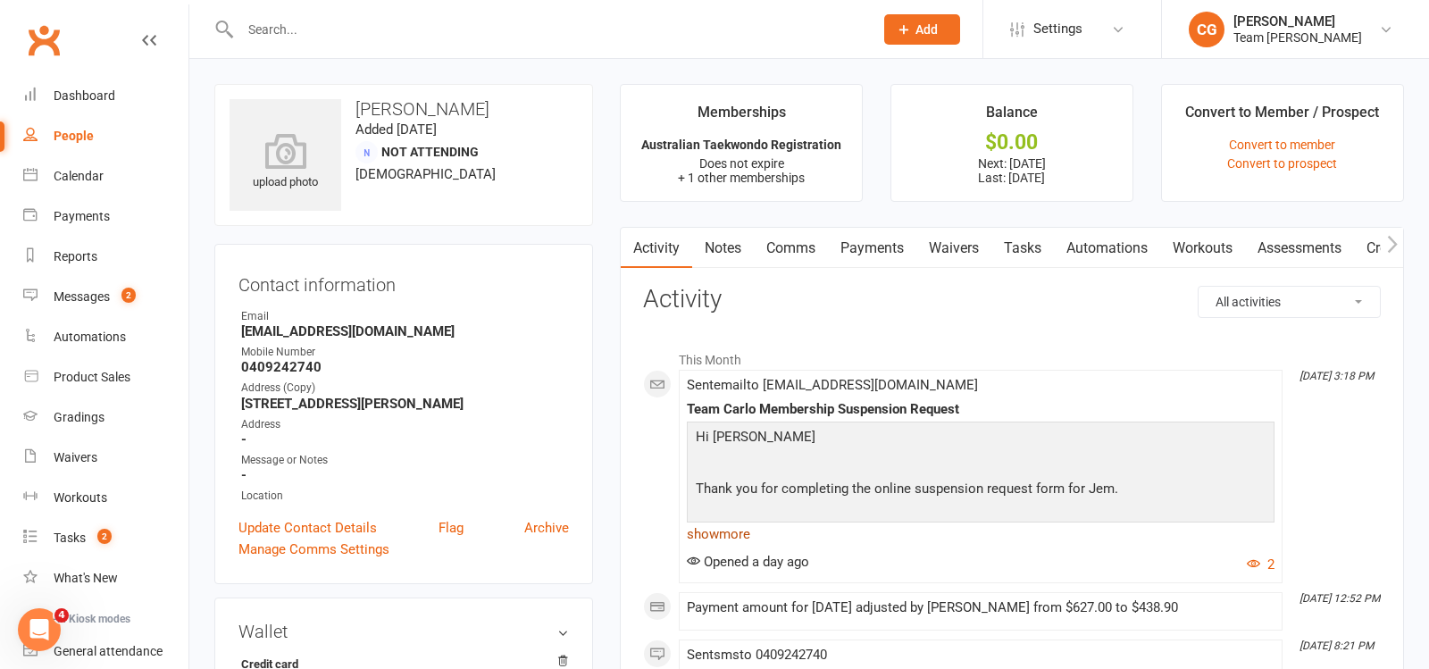
click at [730, 525] on link "show more" at bounding box center [981, 534] width 588 height 25
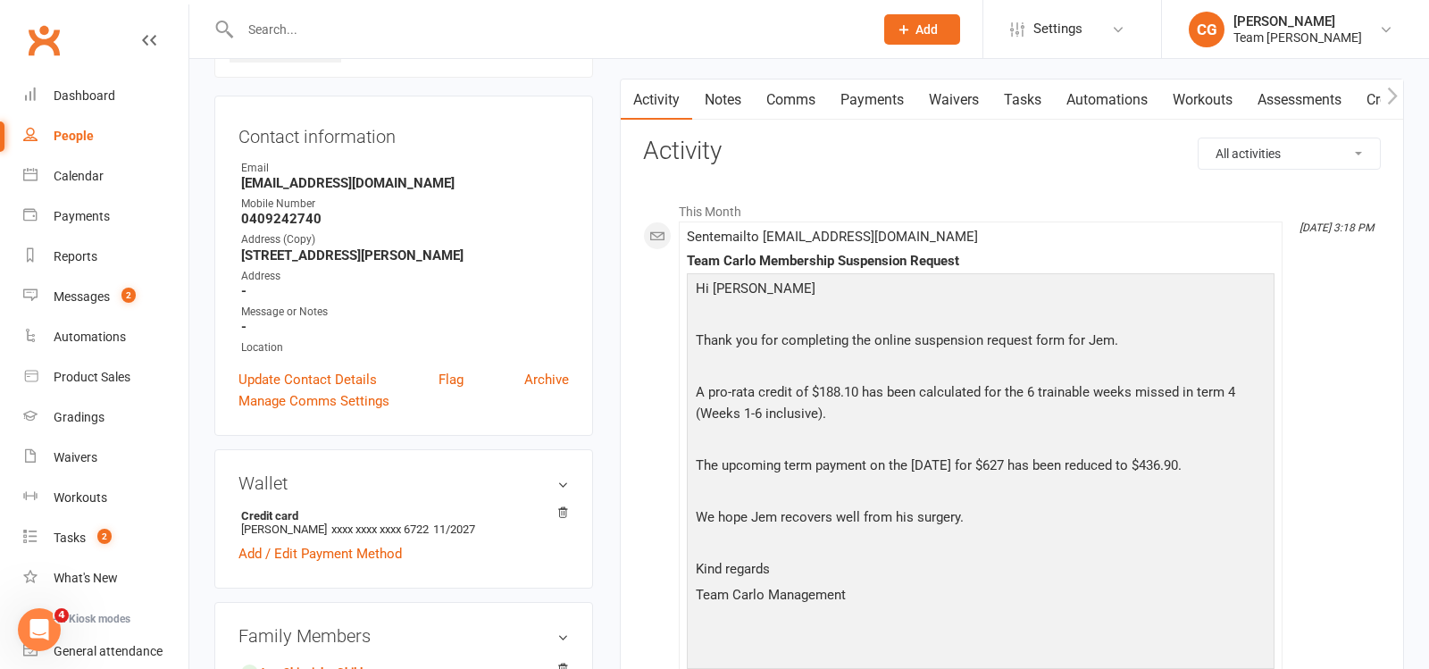
scroll to position [164, 0]
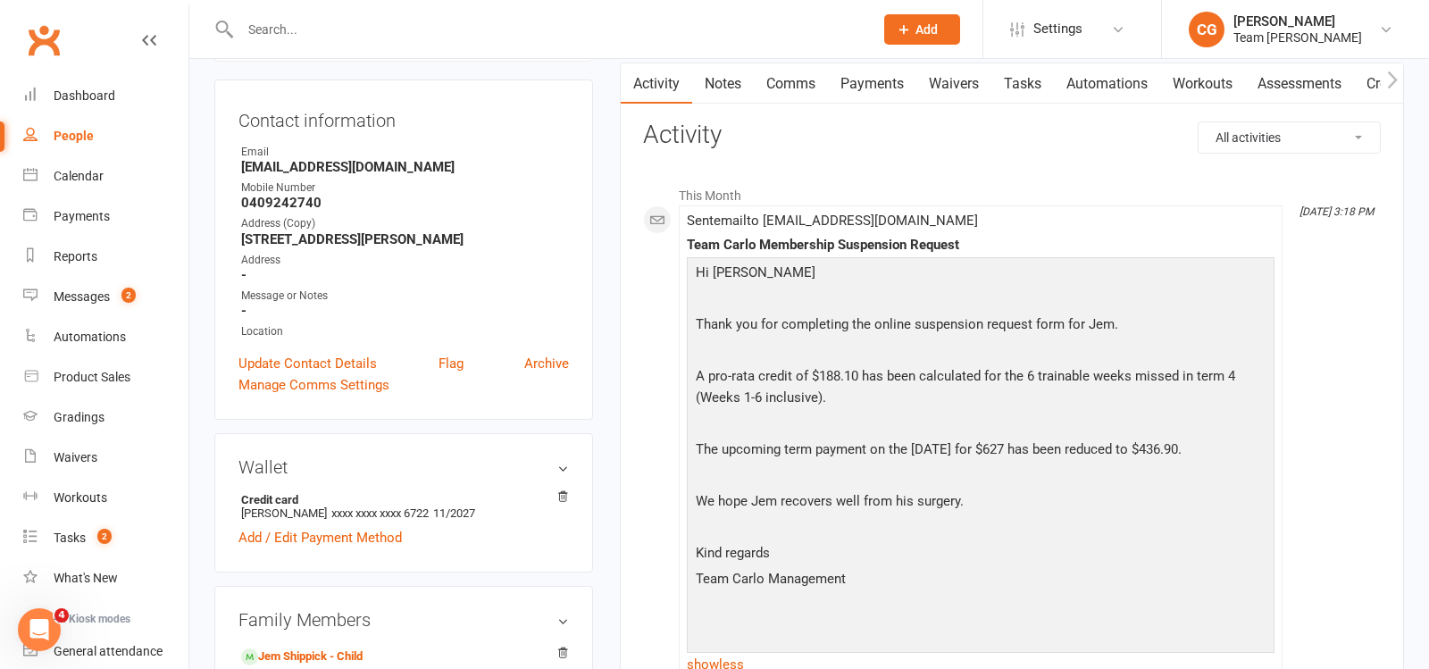
click at [280, 22] on input "text" at bounding box center [548, 29] width 626 height 25
paste input "Linh Co"
type input "Linh Co"
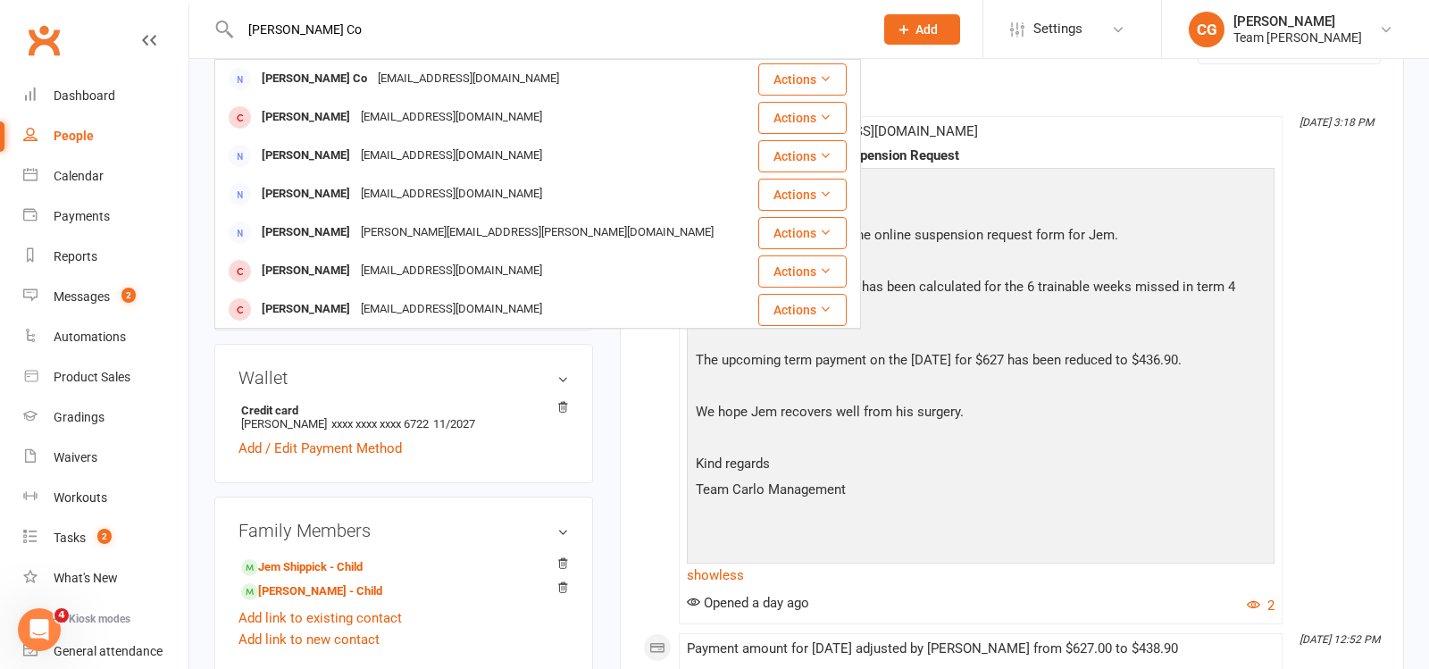
scroll to position [247, 0]
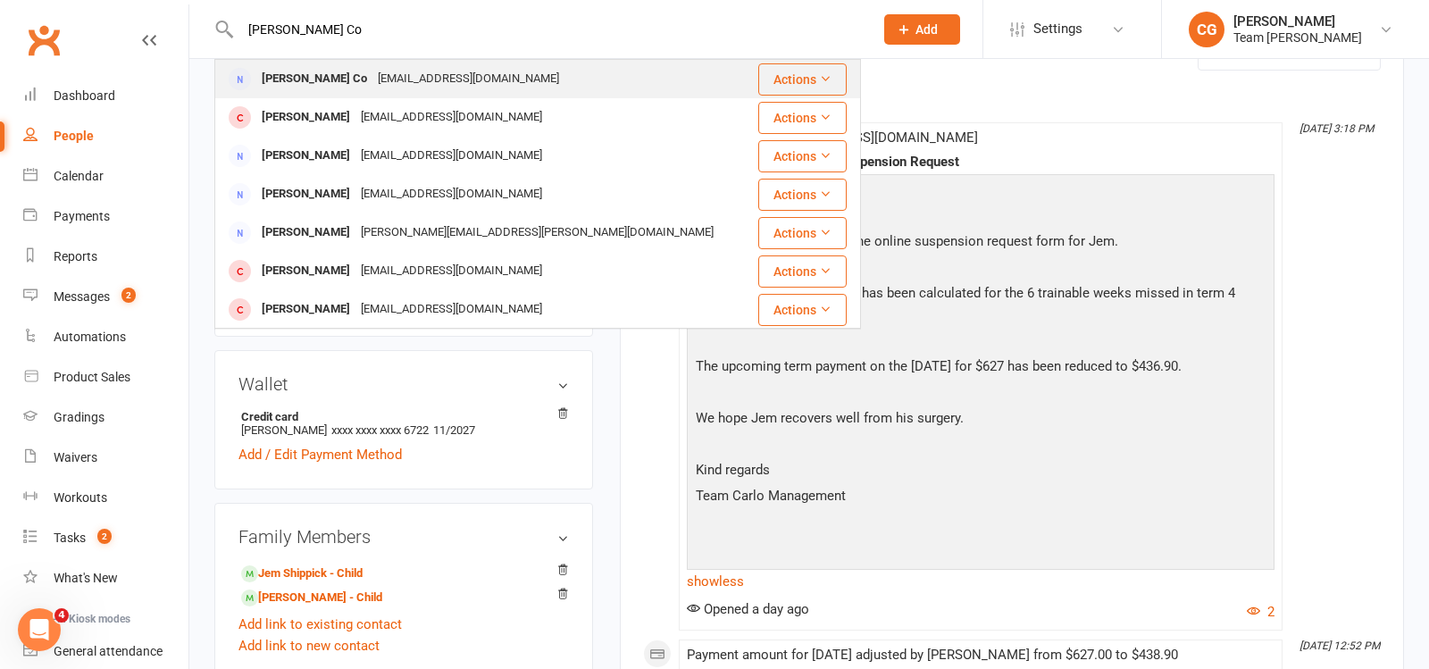
click at [389, 76] on div "linhwonderfully@yahoo.com" at bounding box center [468, 79] width 192 height 26
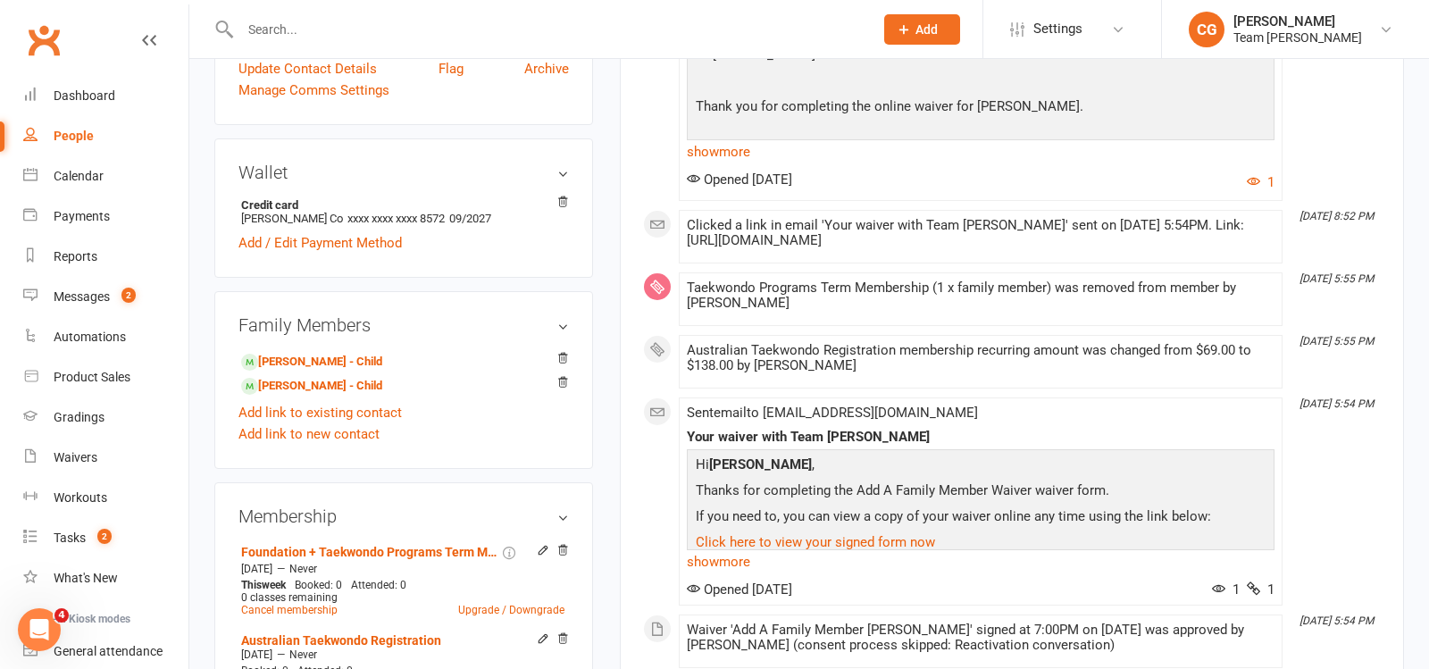
scroll to position [462, 0]
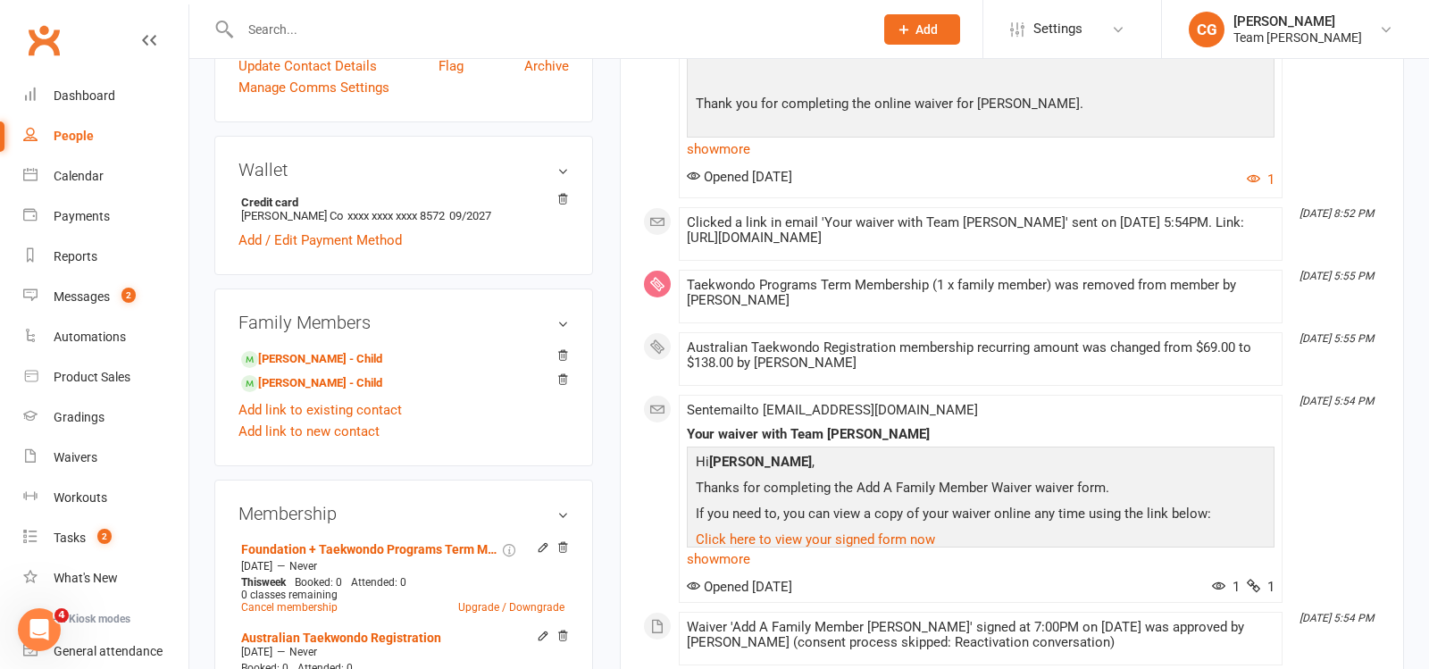
click at [297, 12] on div at bounding box center [537, 29] width 647 height 58
click at [297, 18] on input "text" at bounding box center [548, 29] width 626 height 25
paste input "Luke Wilson"
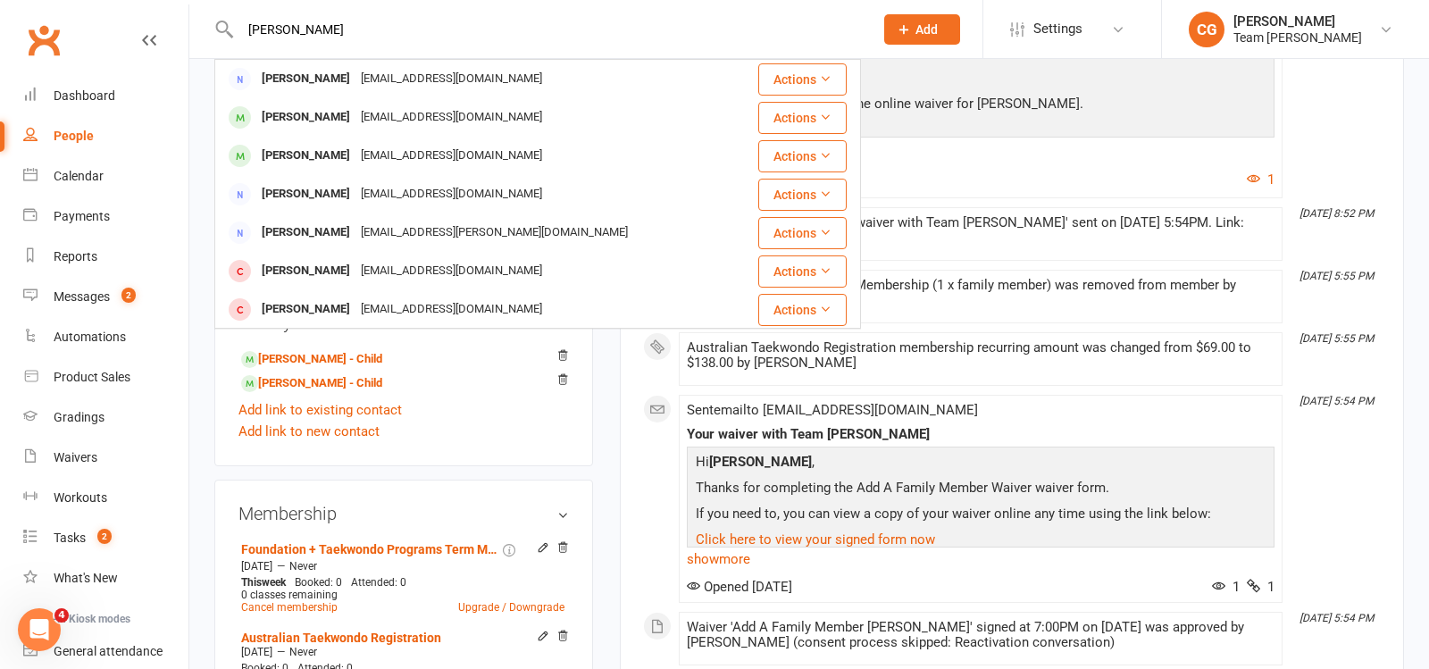
click at [278, 28] on input "Luke Wilson" at bounding box center [548, 29] width 626 height 25
paste input "Michael Apostolopoulos"
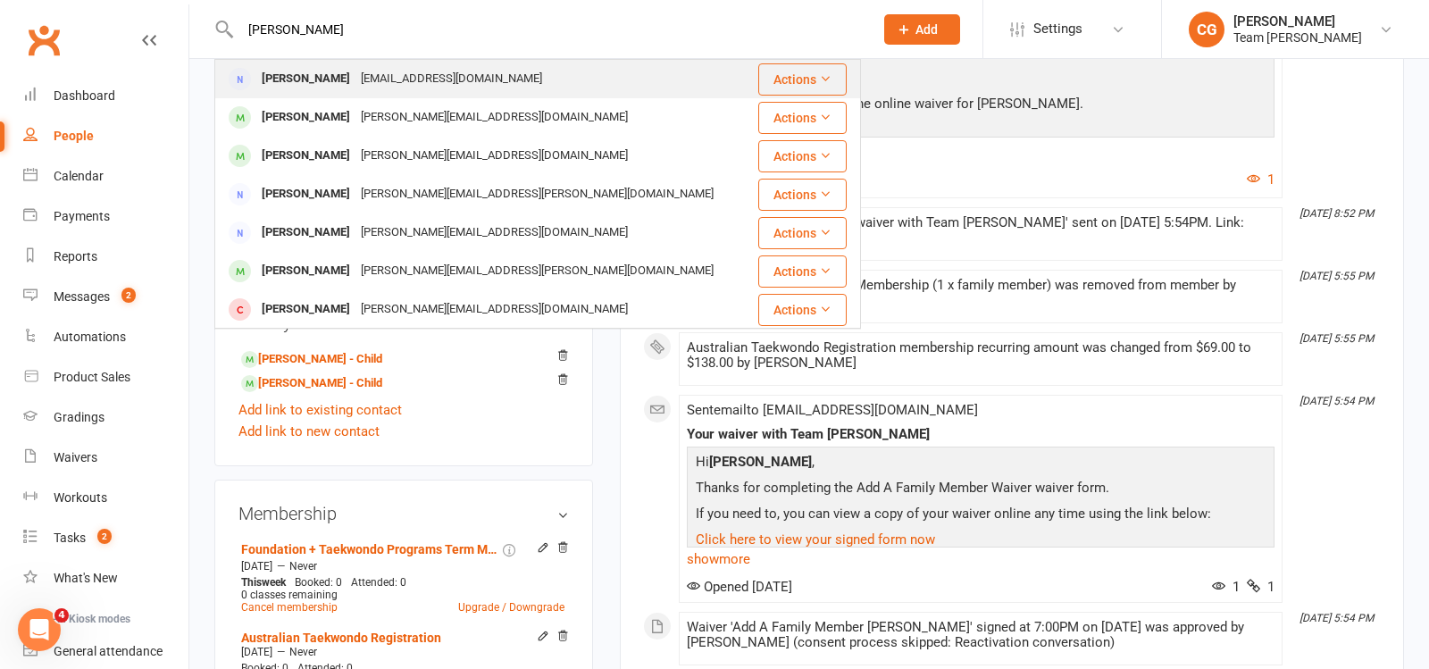
type input "Michael Apostolopoulos"
click at [333, 84] on div "Michael Apostolopoulos" at bounding box center [305, 79] width 99 height 26
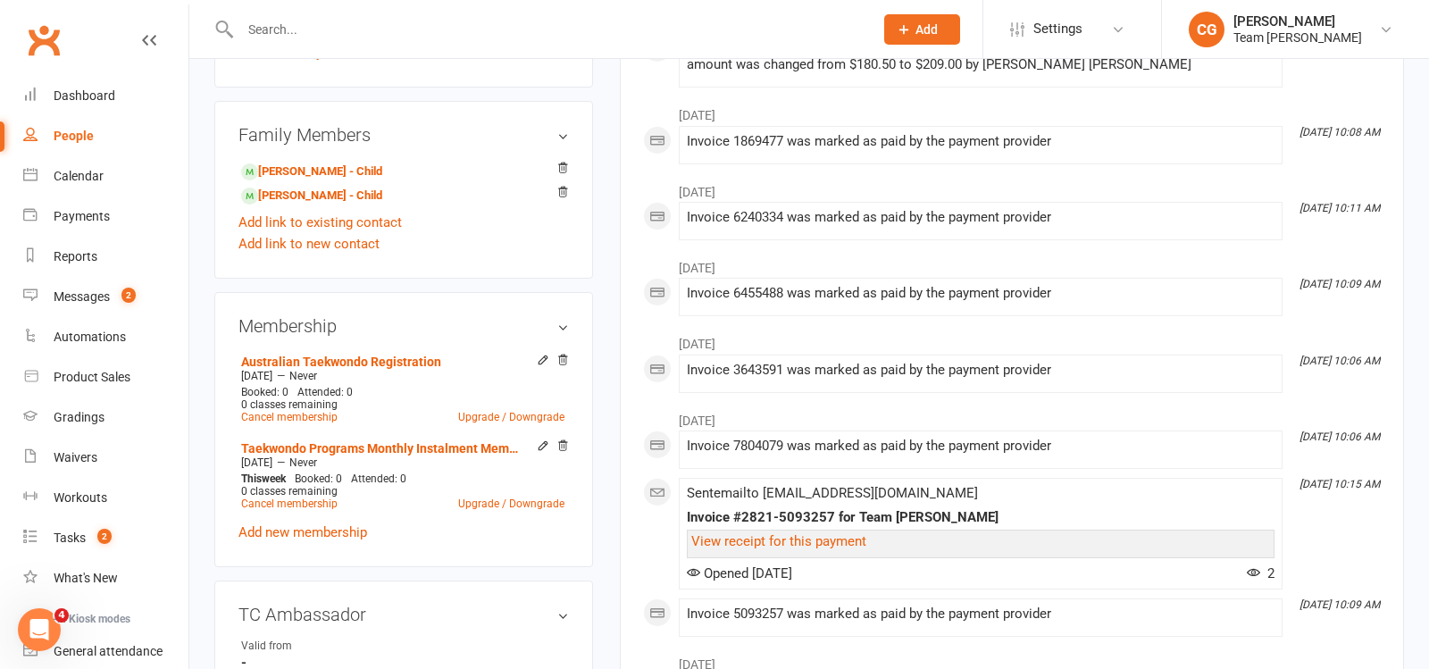
scroll to position [720, 0]
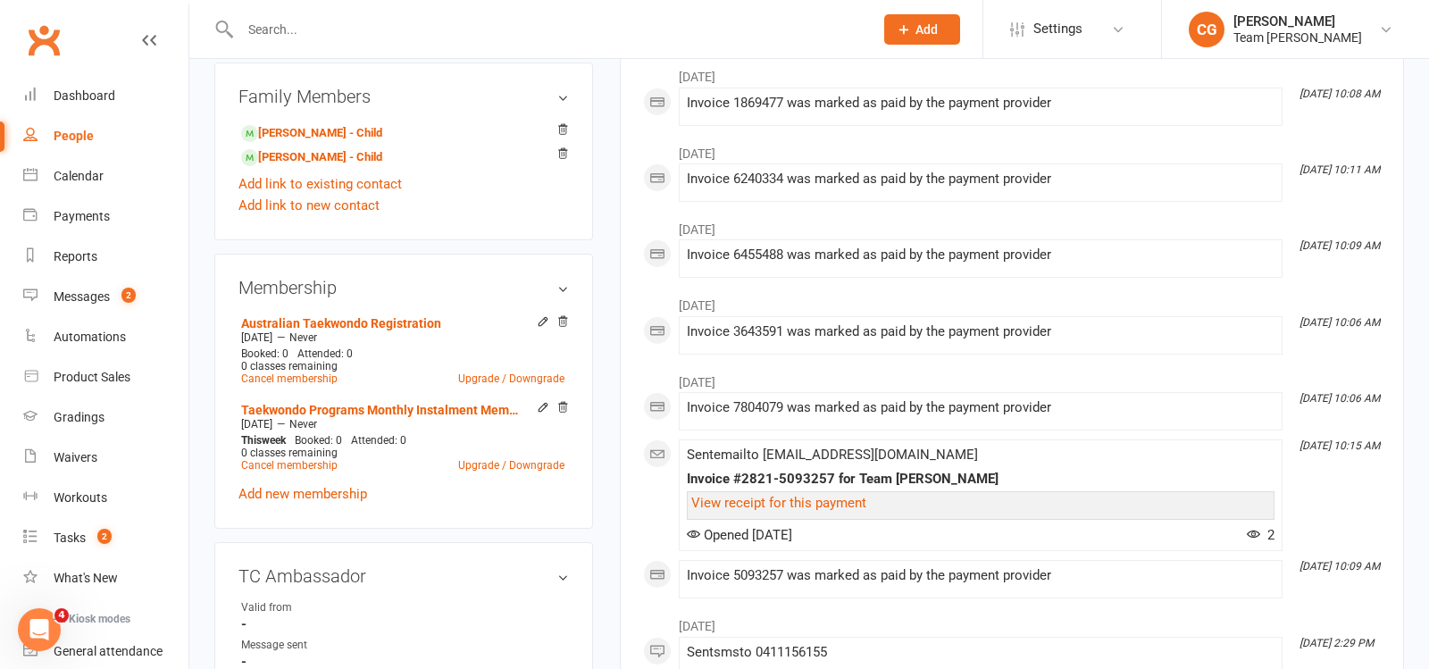
click at [277, 20] on input "text" at bounding box center [548, 29] width 626 height 25
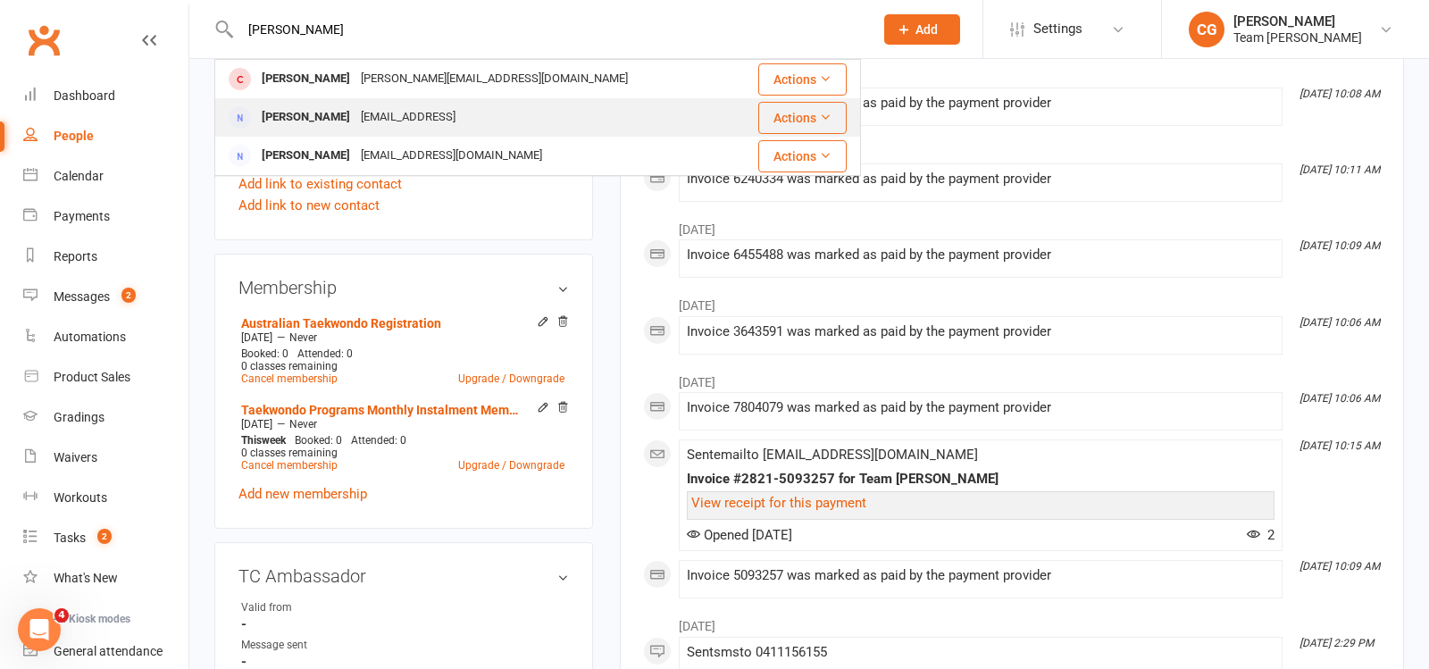
type input "effie"
click at [317, 119] on div "Effie Sofronidis" at bounding box center [305, 118] width 99 height 26
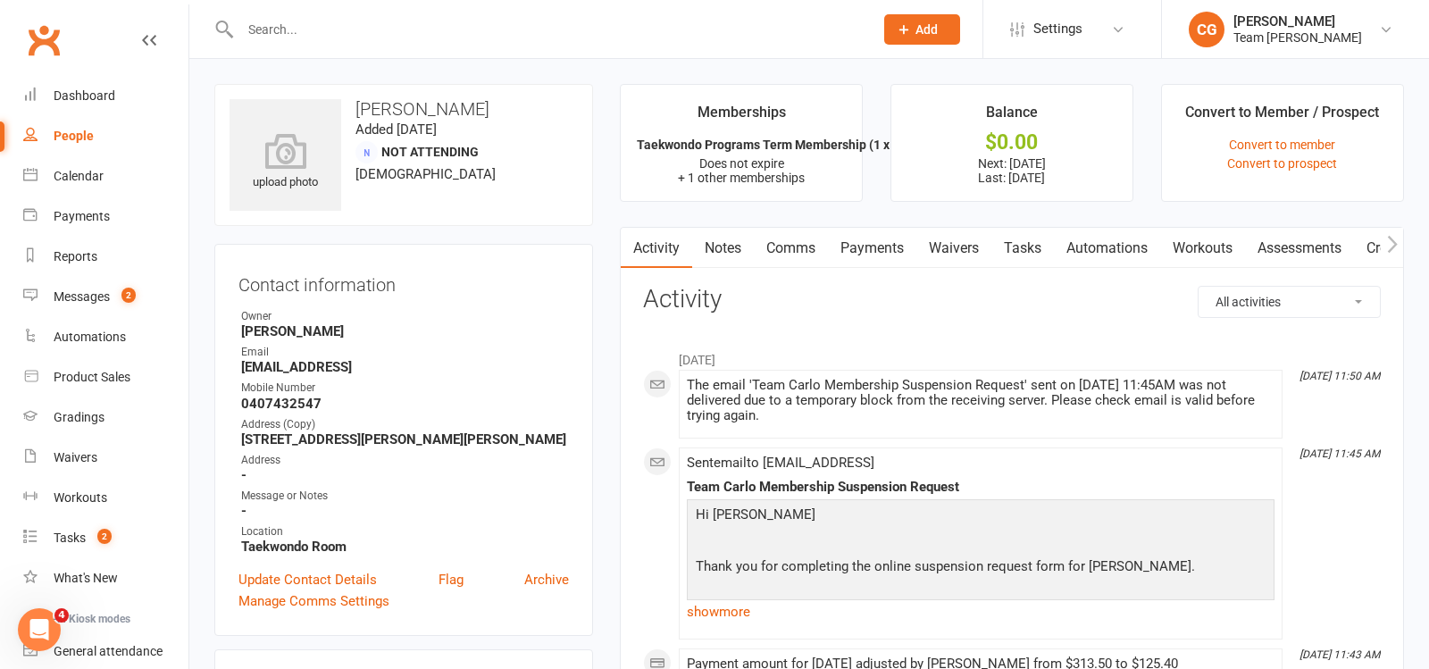
click at [878, 245] on link "Payments" at bounding box center [872, 248] width 88 height 41
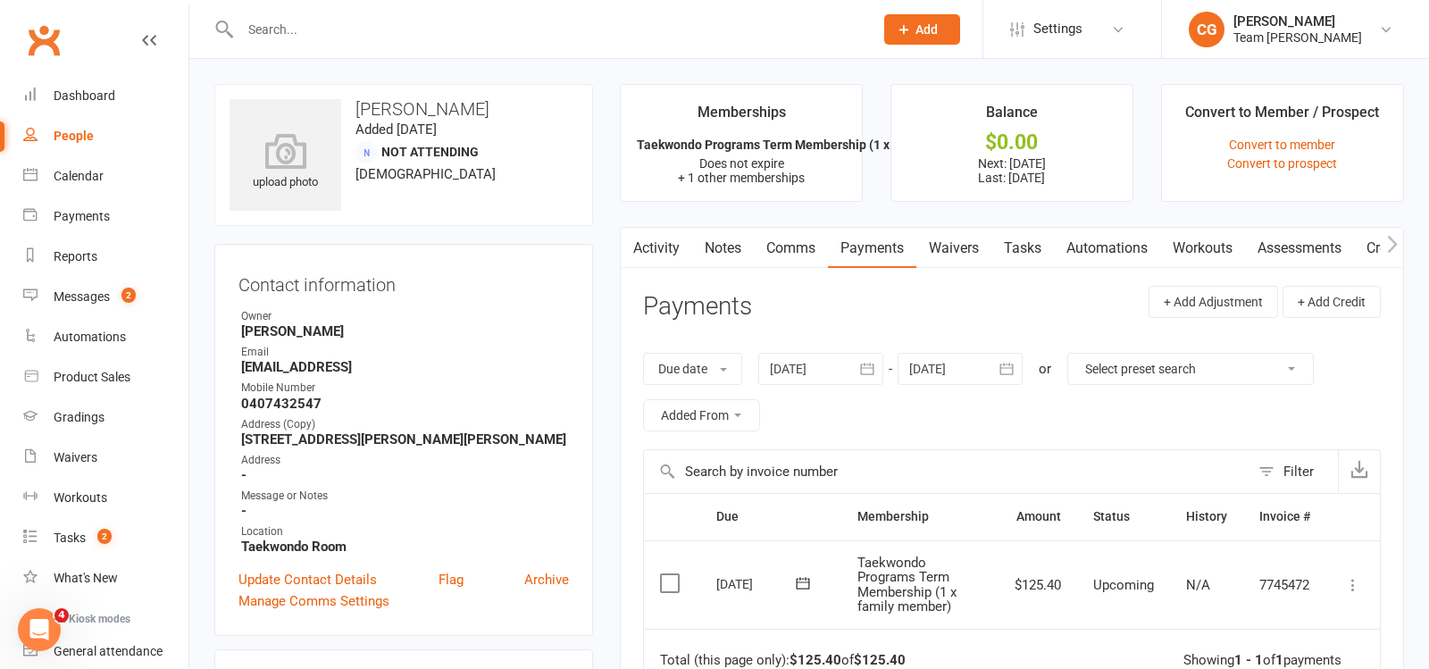
scroll to position [6, 0]
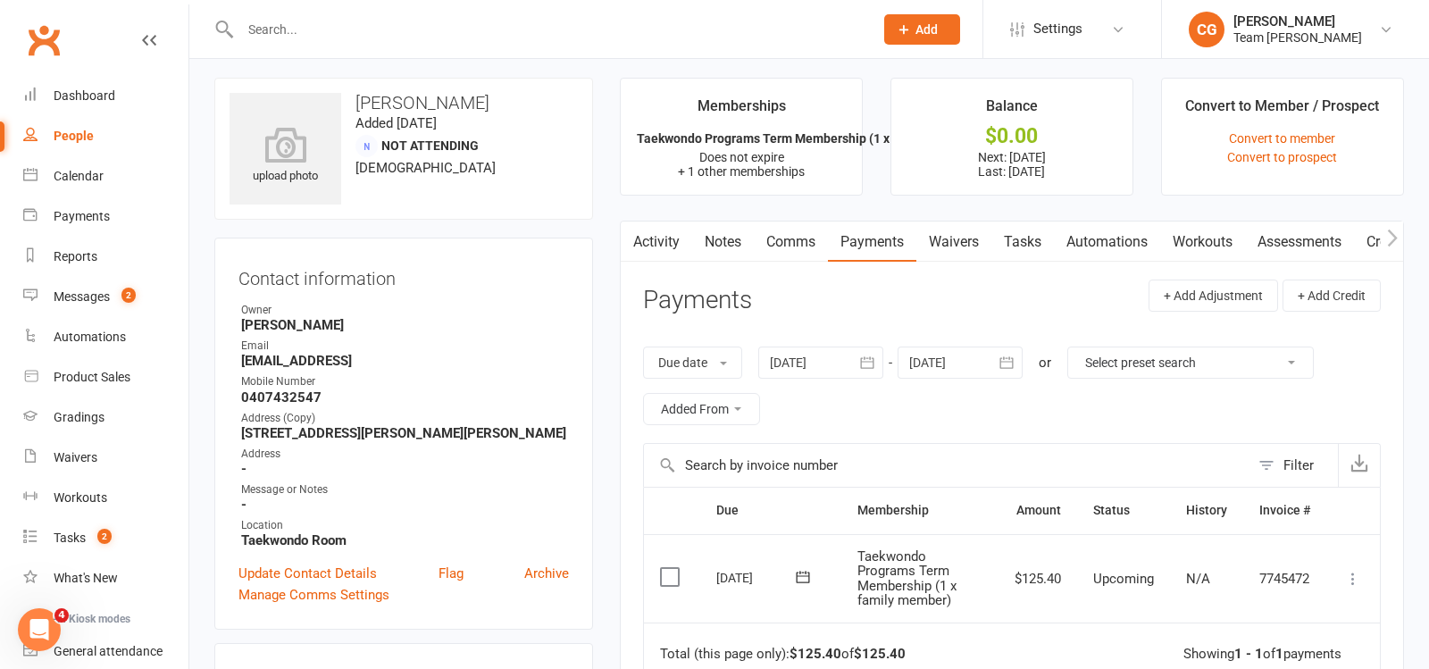
click at [280, 31] on input "text" at bounding box center [548, 29] width 626 height 25
type input "esra er"
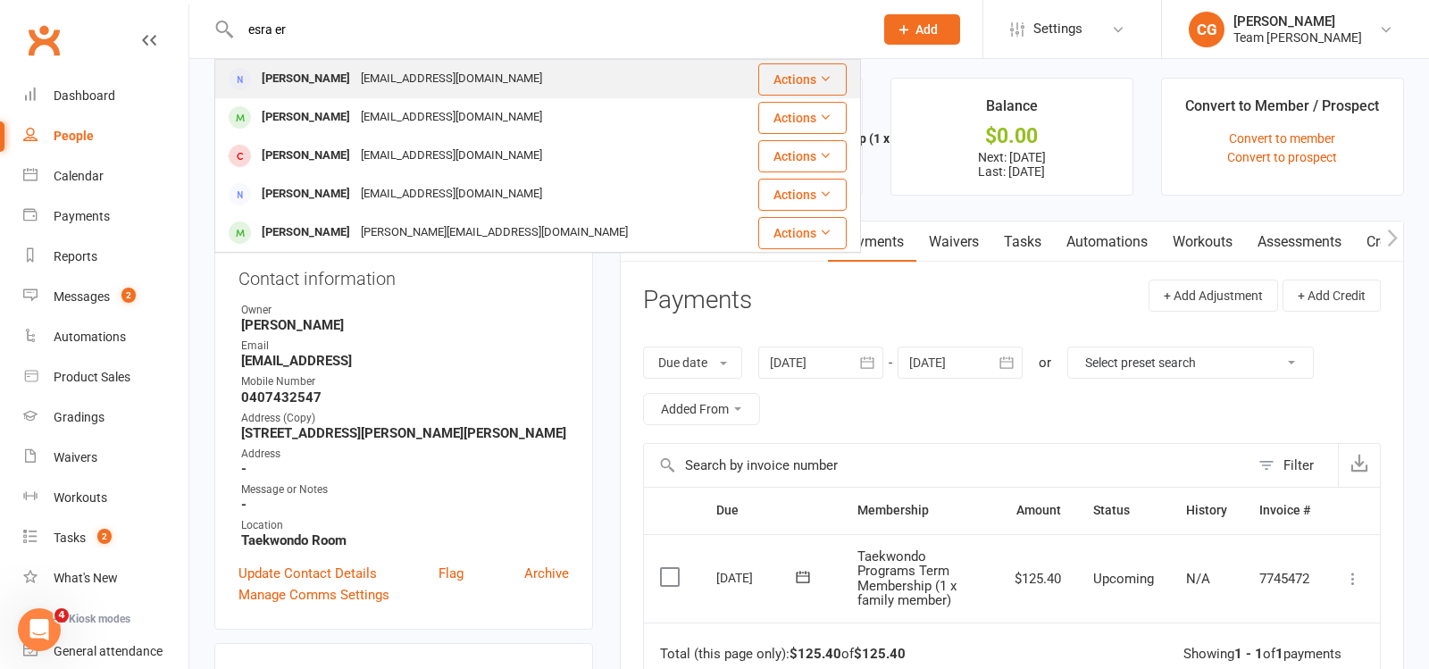
click at [356, 79] on div "[EMAIL_ADDRESS][DOMAIN_NAME]" at bounding box center [452, 79] width 192 height 26
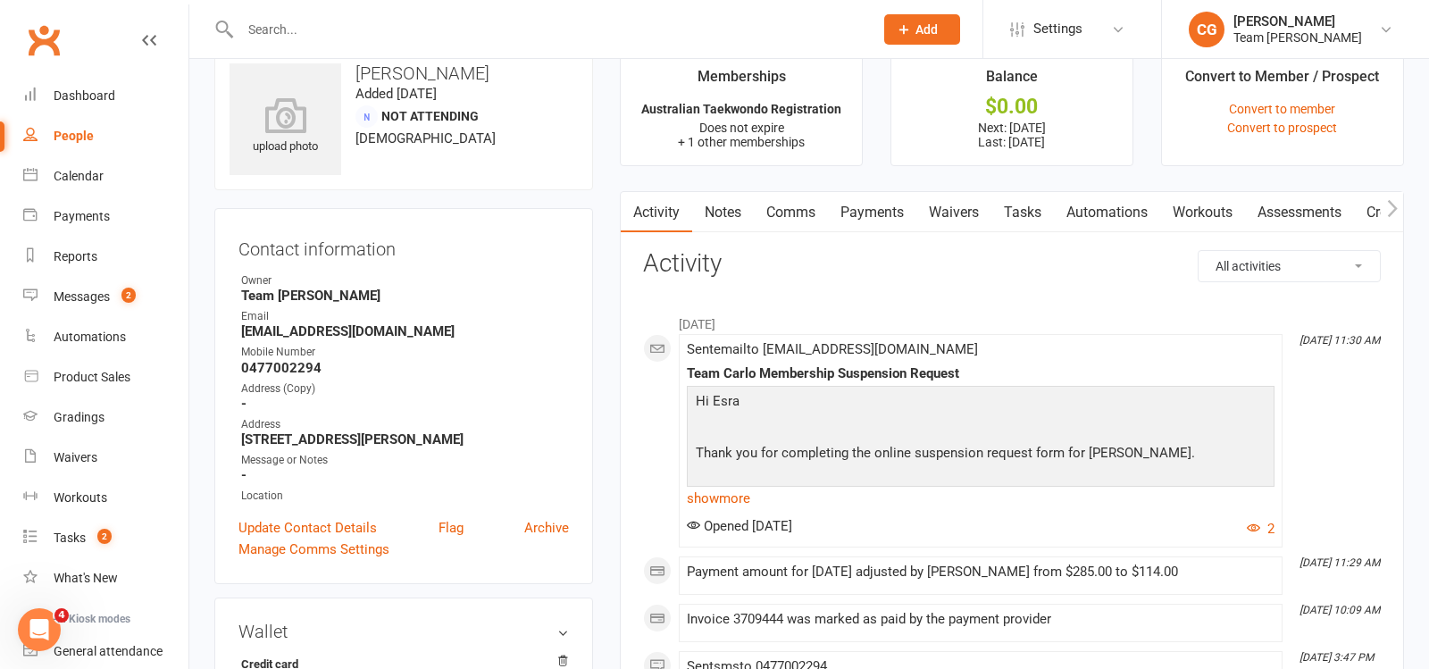
scroll to position [38, 0]
click at [699, 488] on link "show more" at bounding box center [981, 496] width 588 height 25
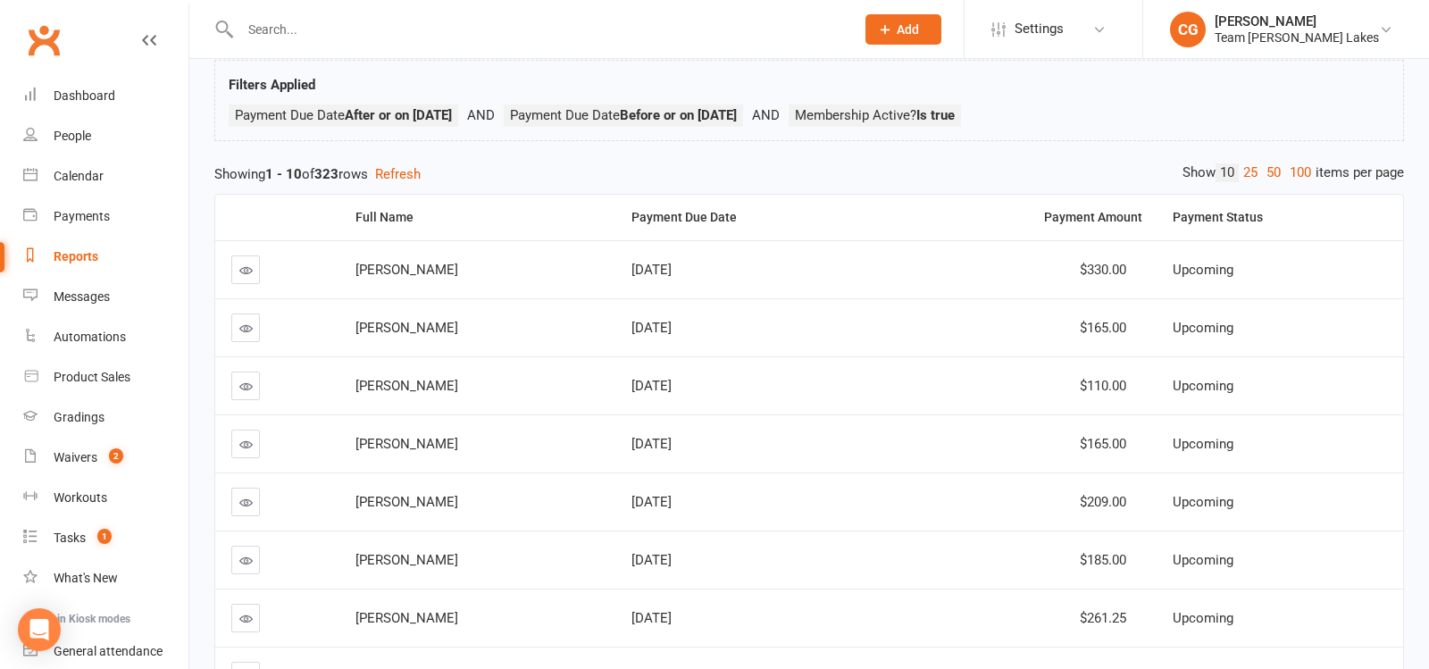
click at [70, 252] on div "Reports" at bounding box center [76, 256] width 45 height 14
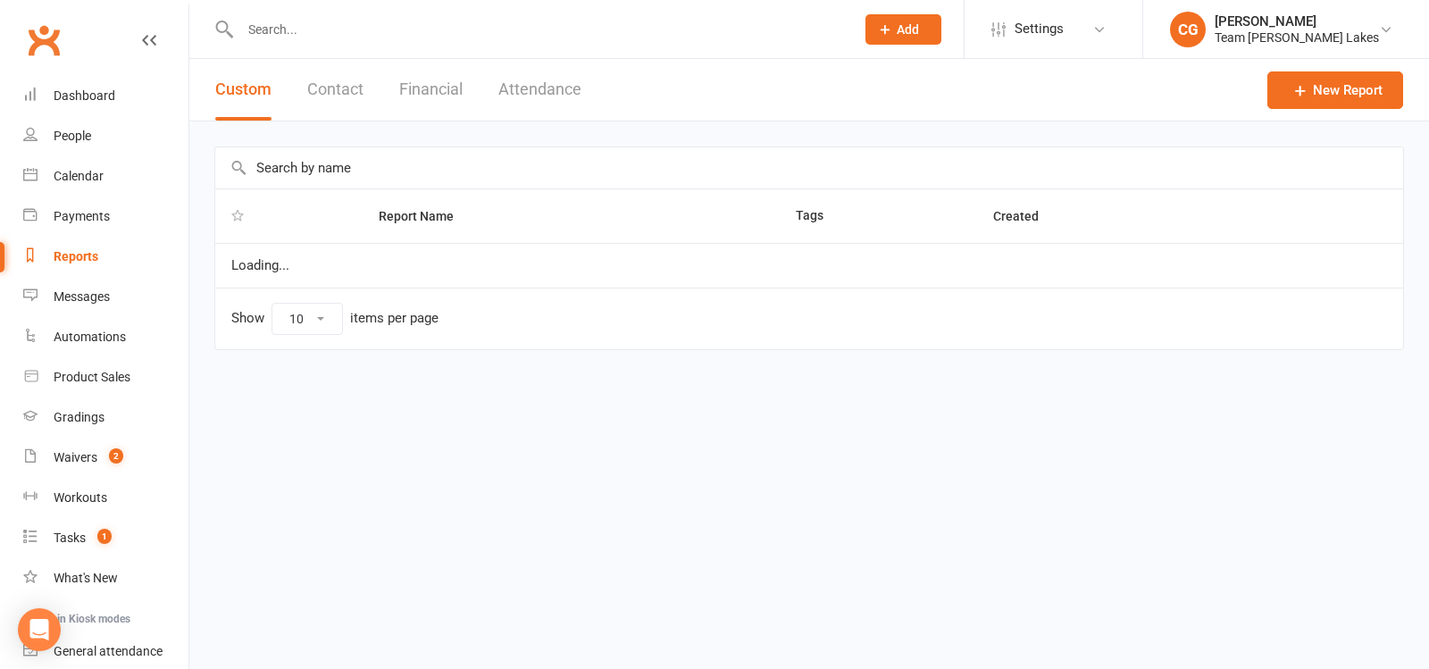
select select "50"
click at [302, 171] on input "text" at bounding box center [809, 167] width 1188 height 41
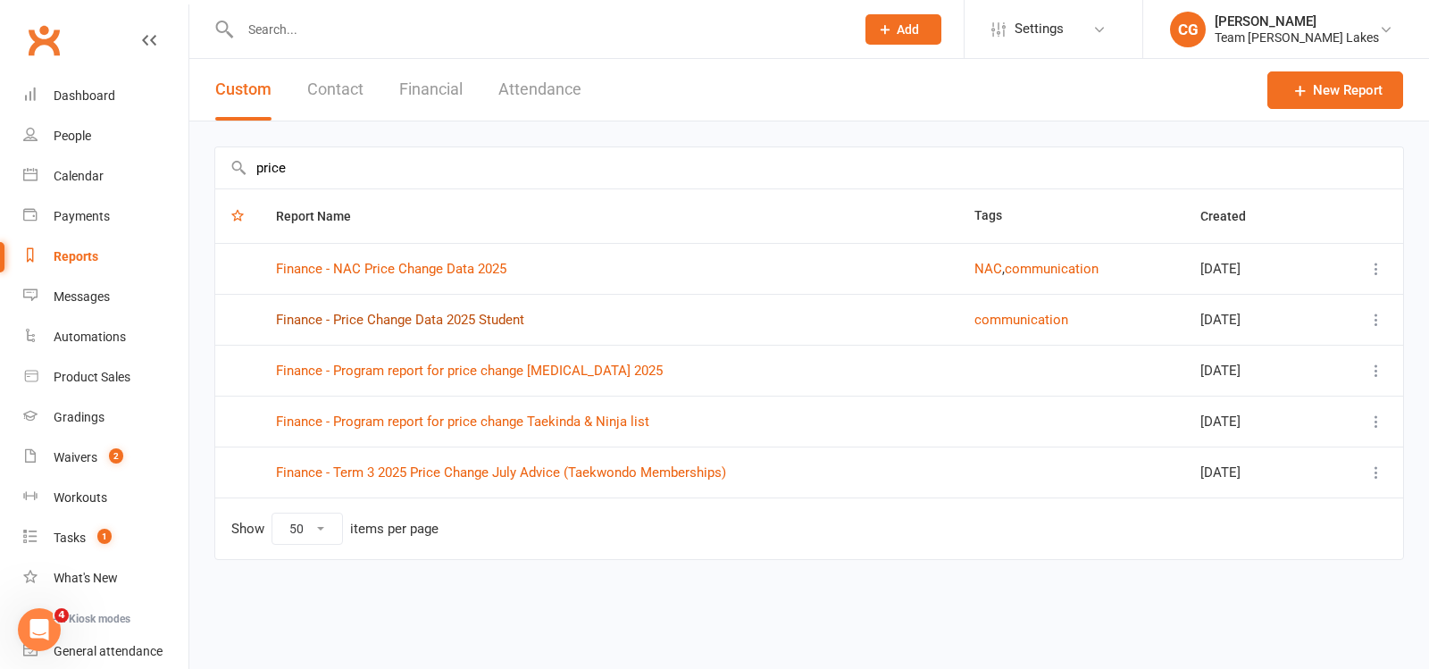
type input "price"
click at [451, 315] on link "Finance - Price Change Data 2025 Student" at bounding box center [400, 320] width 248 height 16
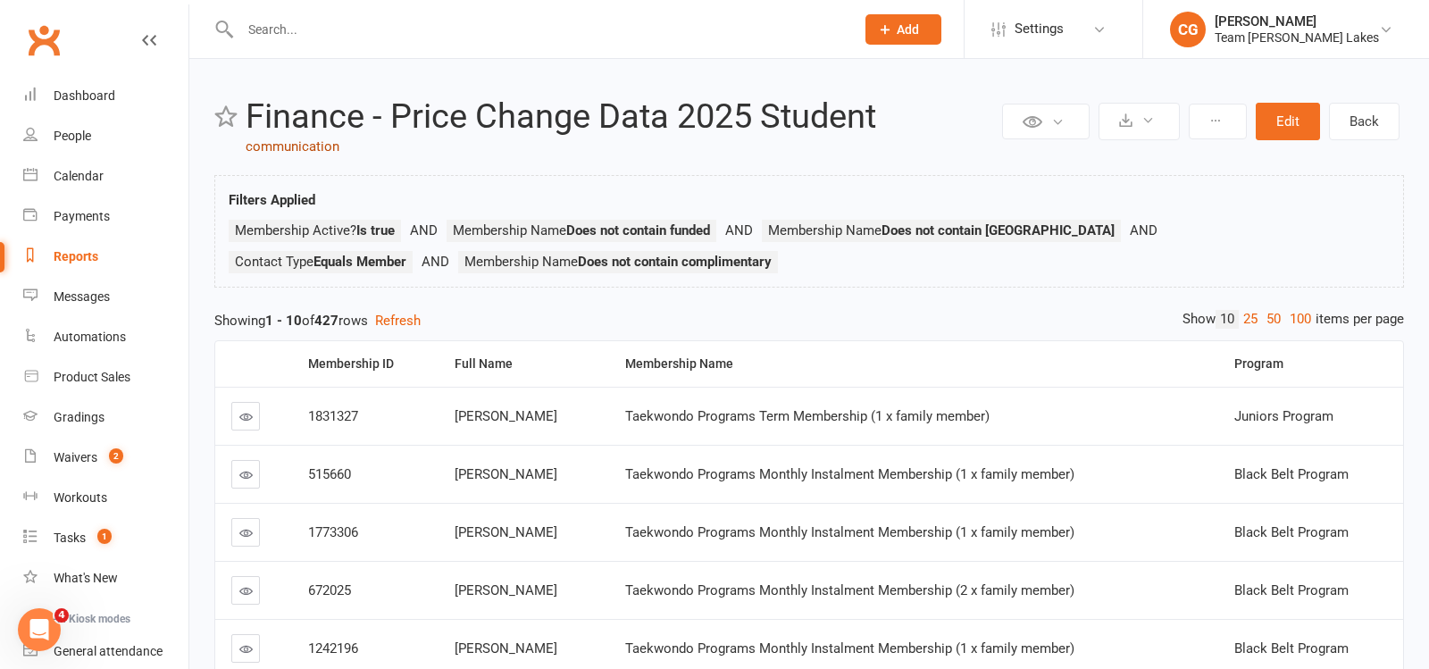
click at [297, 146] on link "communication" at bounding box center [293, 146] width 94 height 16
select select "50"
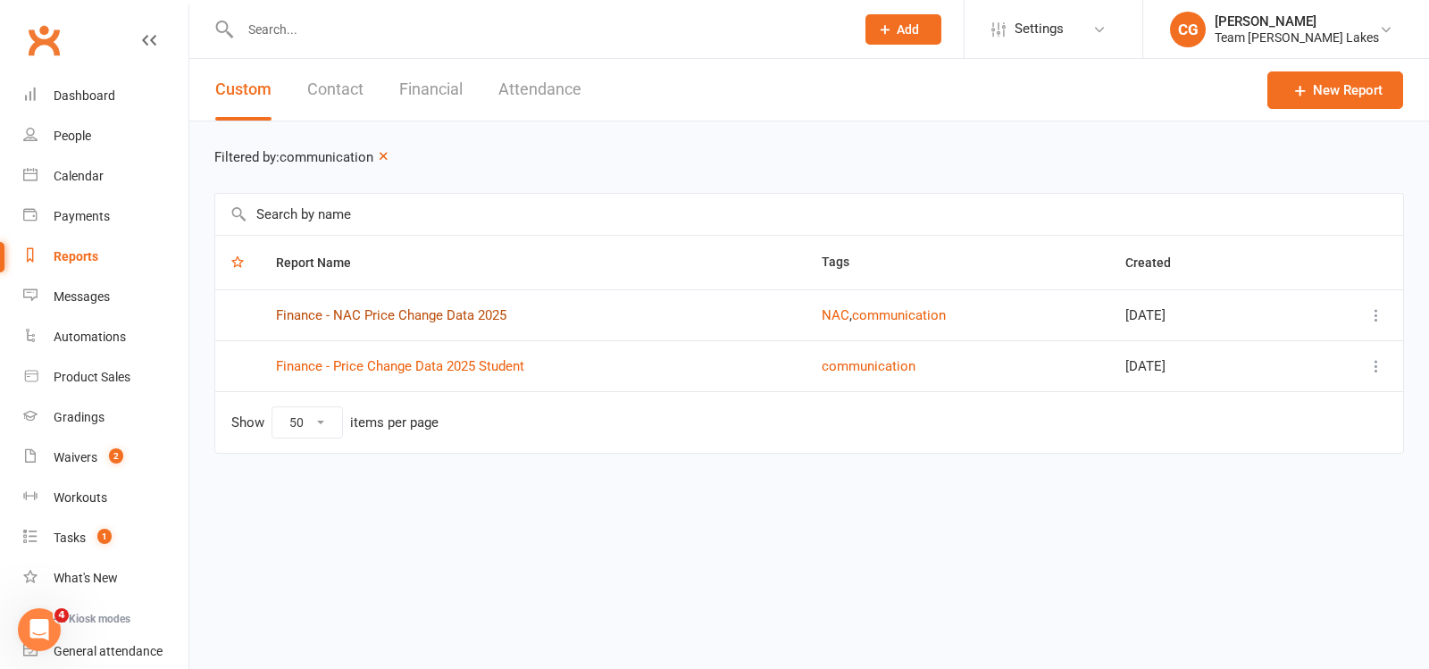
click at [407, 310] on link "Finance - NAC Price Change Data 2025" at bounding box center [391, 315] width 230 height 16
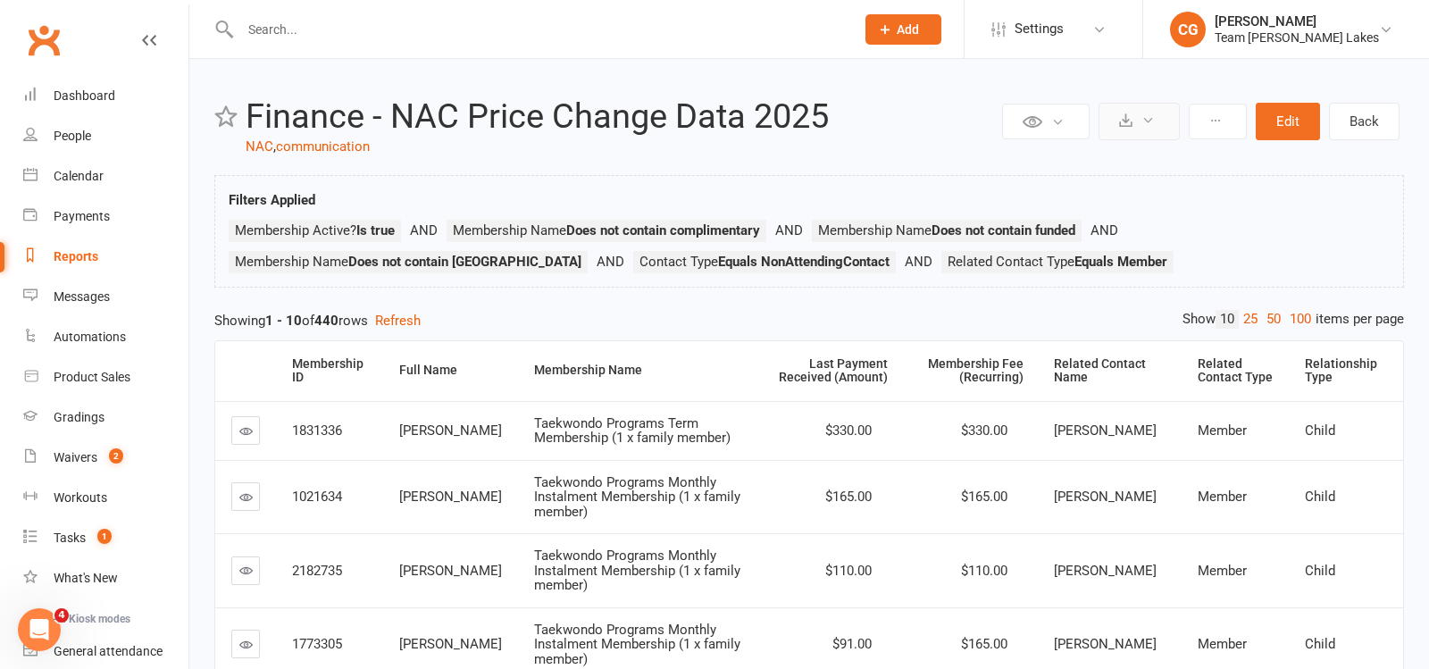
click at [1127, 112] on button at bounding box center [1139, 122] width 81 height 38
click at [1116, 172] on link "Export to CSV" at bounding box center [1085, 164] width 188 height 36
click at [415, 31] on input "text" at bounding box center [538, 29] width 607 height 25
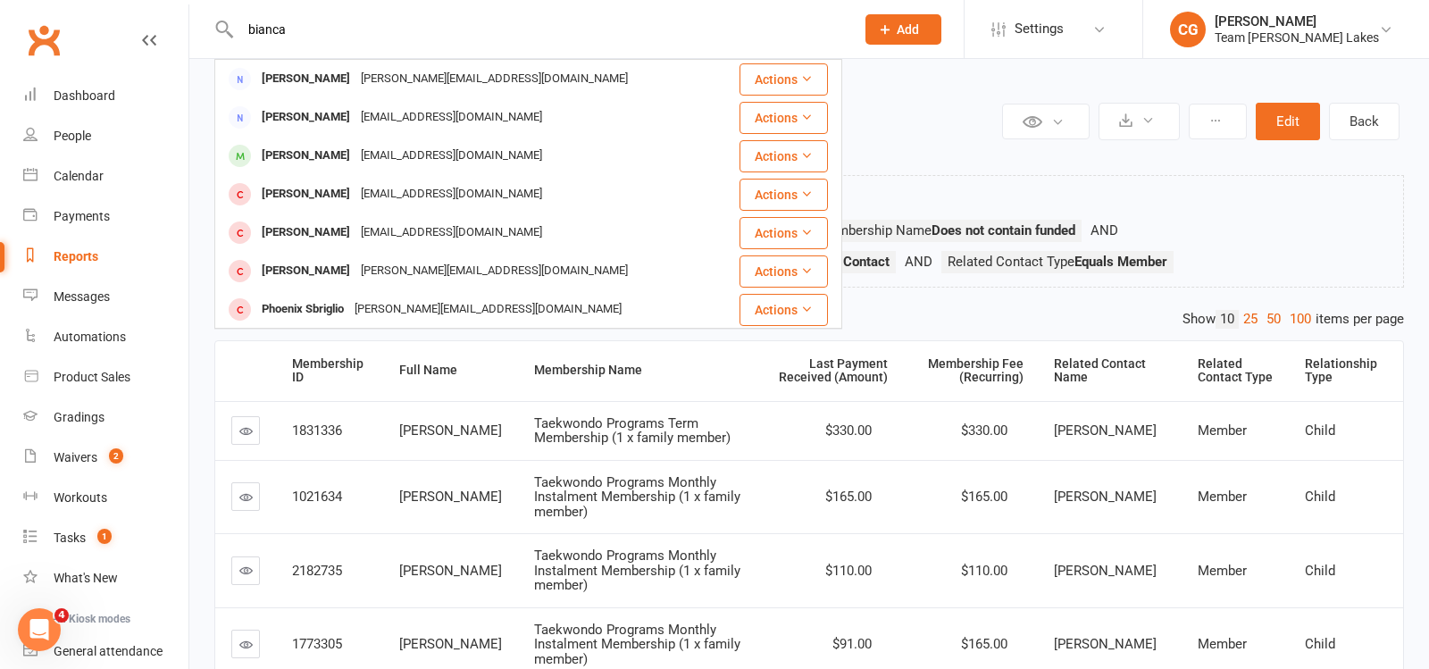
click at [333, 24] on input "bianca" at bounding box center [538, 29] width 607 height 25
type input "jordan"
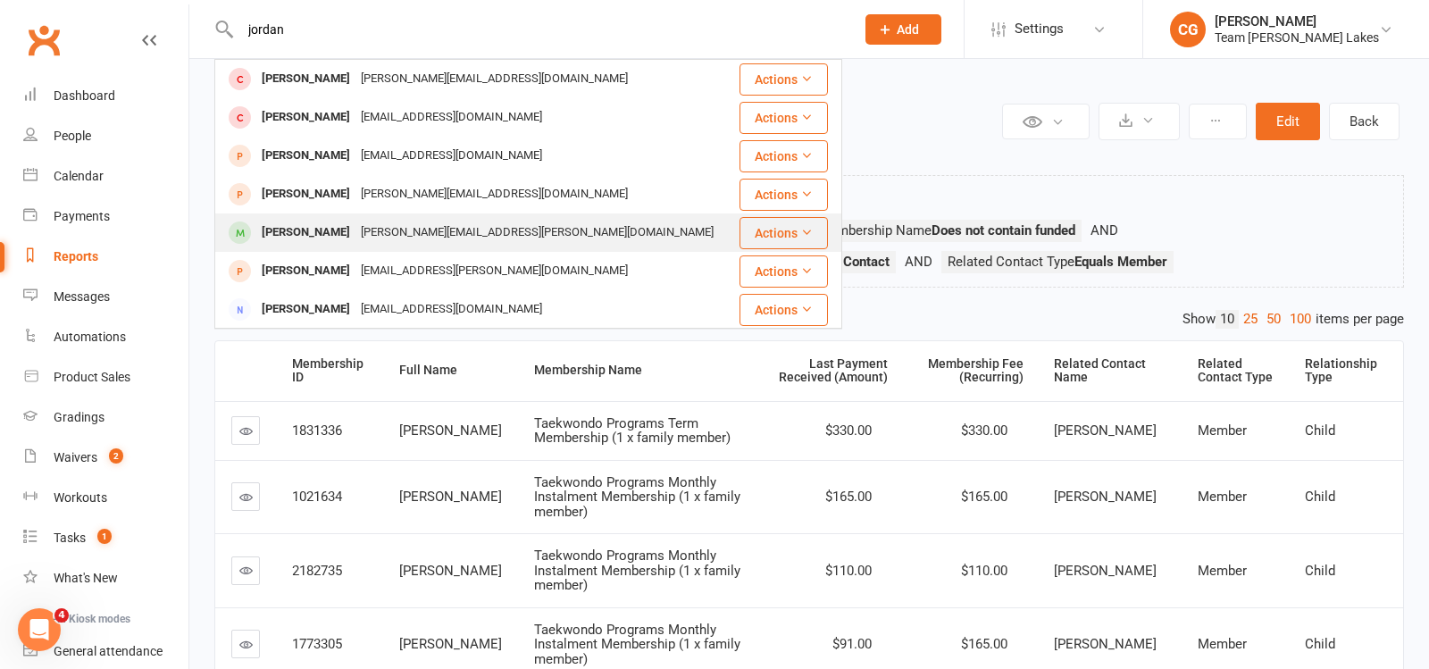
click at [303, 222] on div "[PERSON_NAME]" at bounding box center [305, 233] width 99 height 26
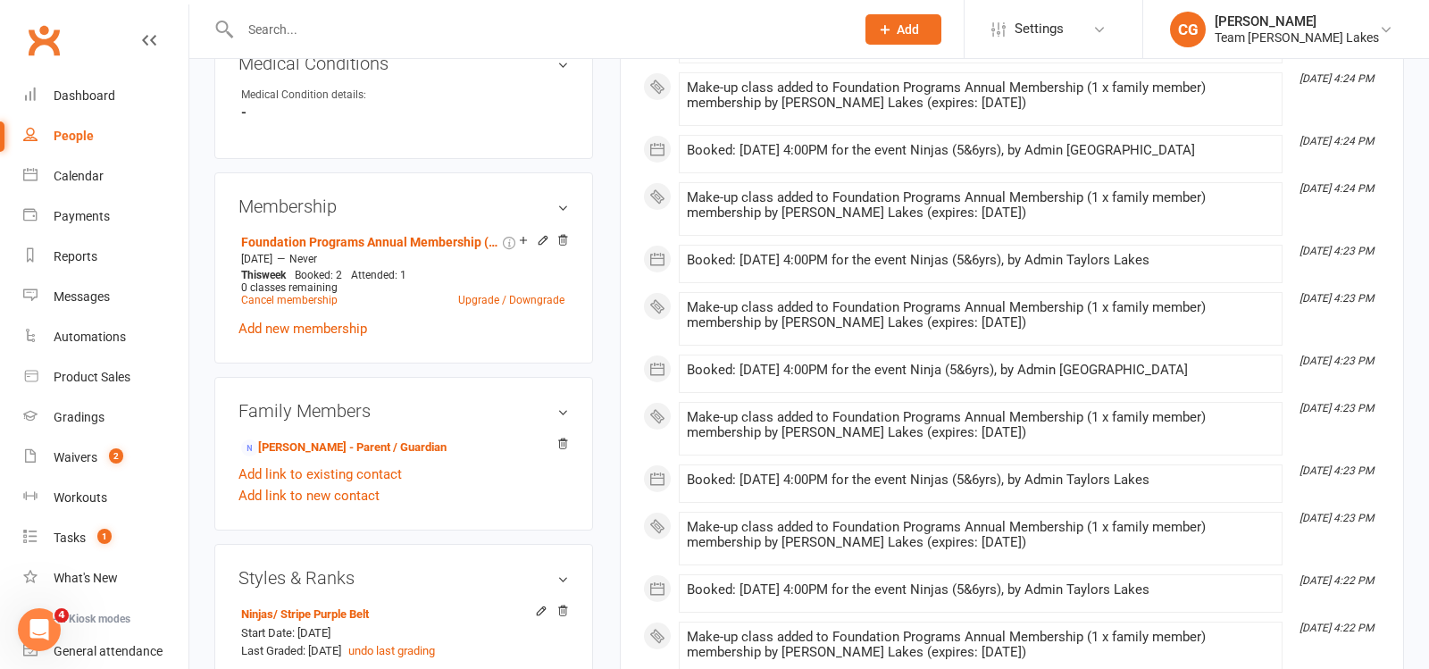
scroll to position [1001, 0]
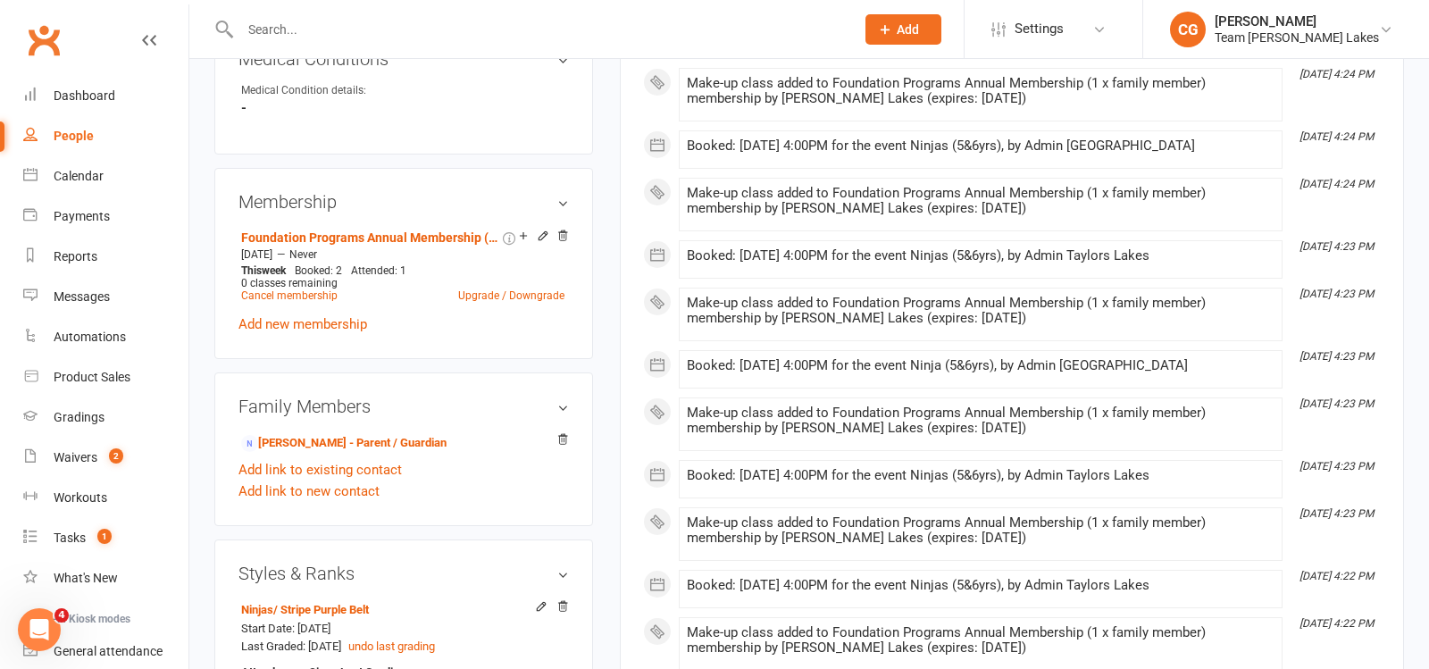
click at [336, 38] on input "text" at bounding box center [538, 29] width 607 height 25
click at [336, 33] on input "text" at bounding box center [538, 29] width 607 height 25
paste input "[PERSON_NAME]"
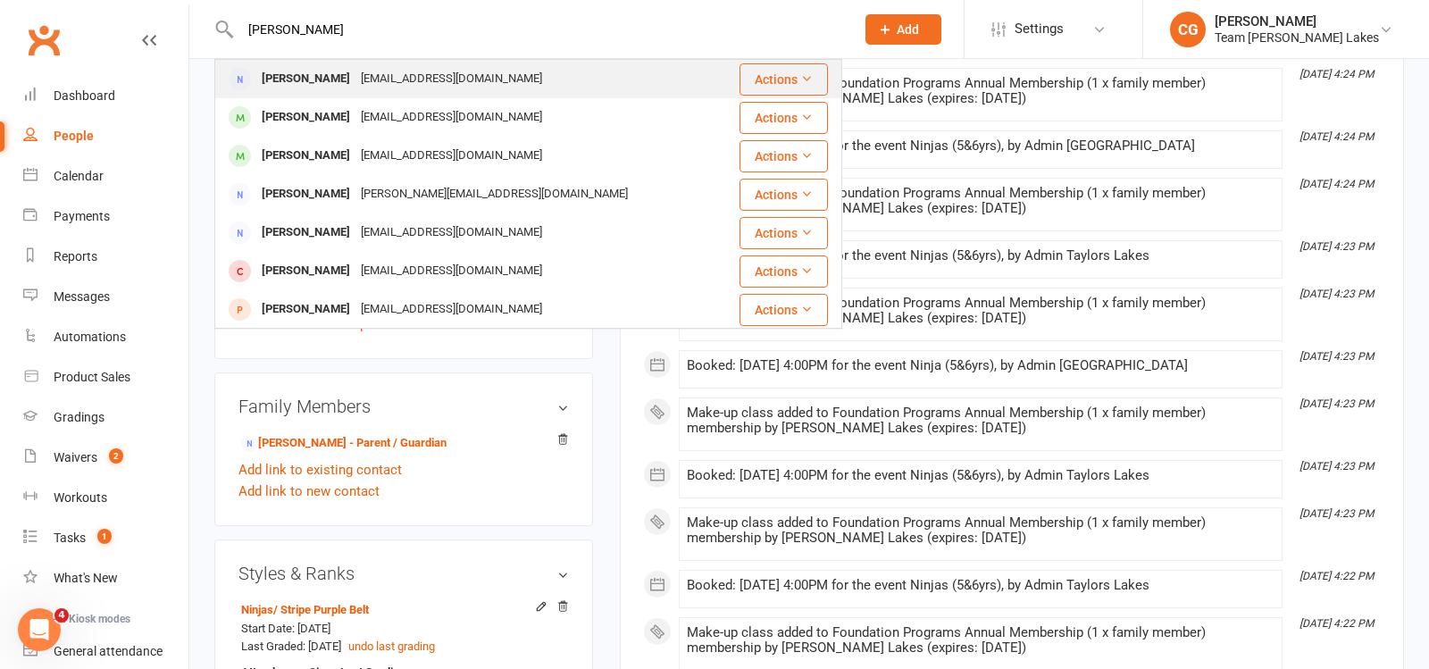
type input "[PERSON_NAME]"
click at [358, 74] on div "[EMAIL_ADDRESS][DOMAIN_NAME]" at bounding box center [452, 79] width 192 height 26
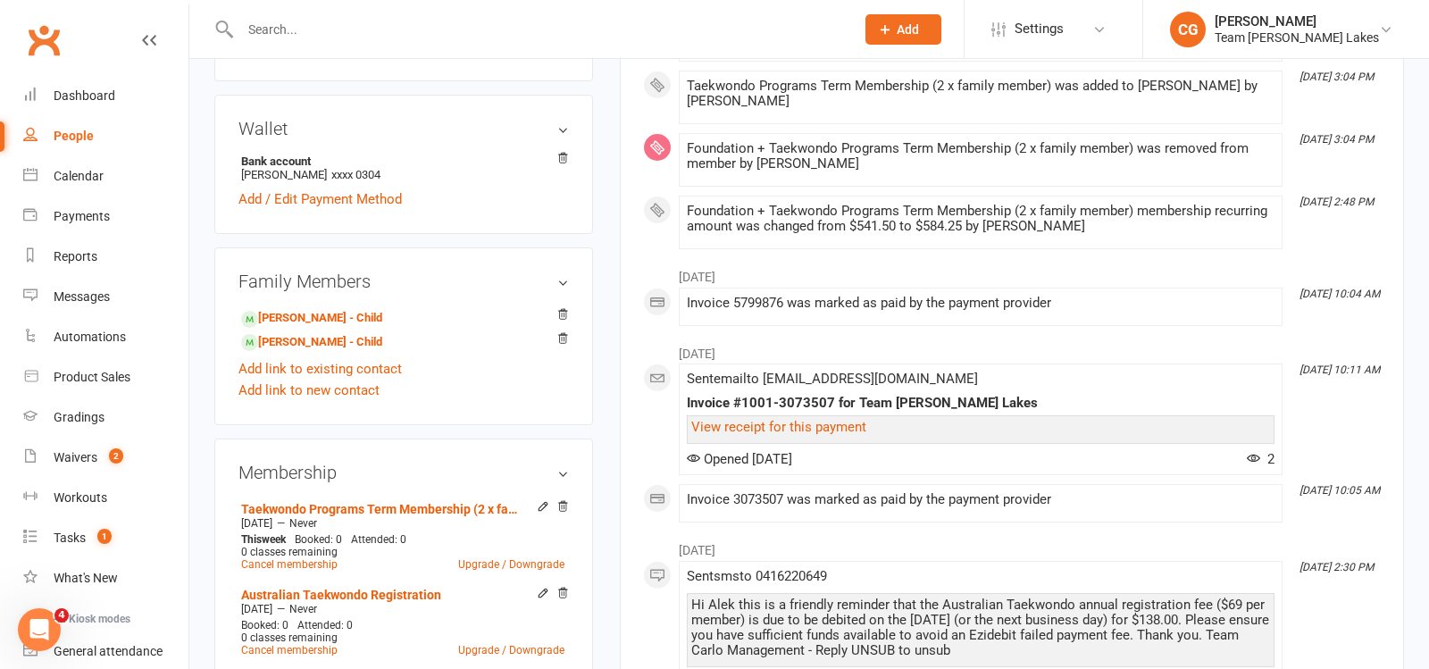
scroll to position [617, 0]
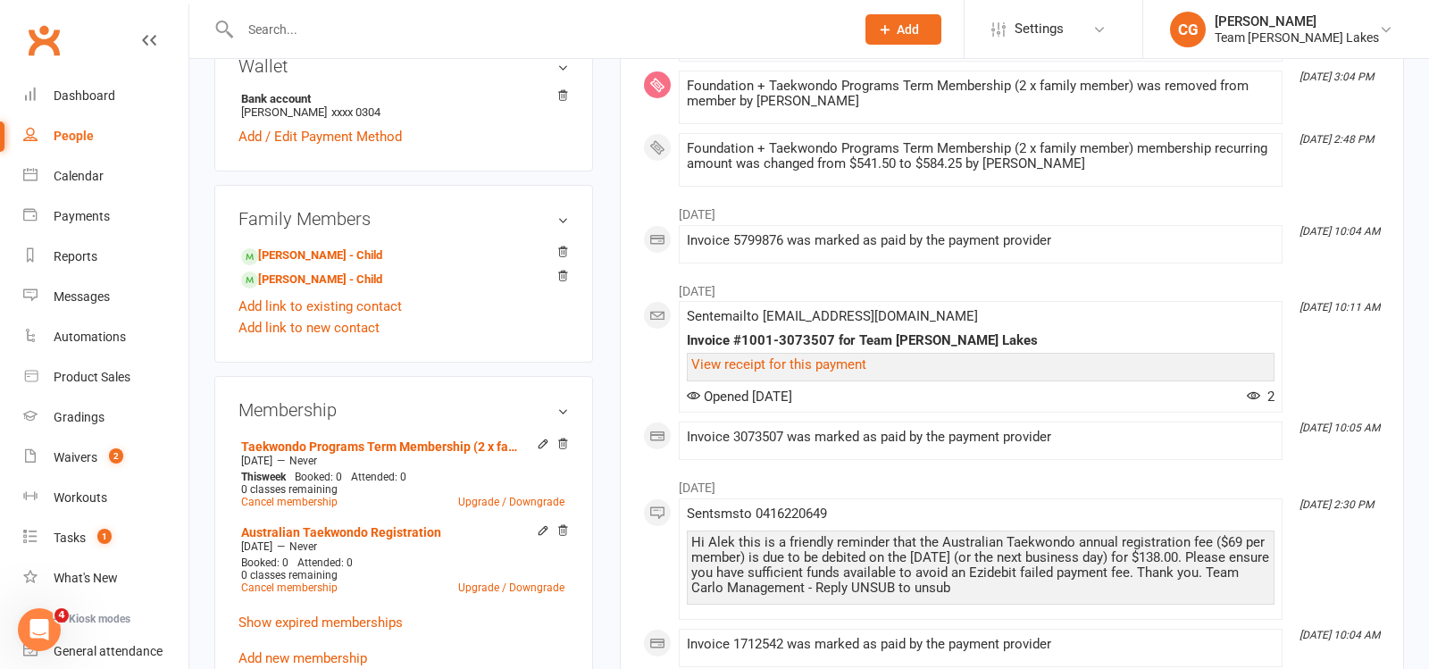
click at [472, 34] on input "text" at bounding box center [538, 29] width 607 height 25
type input "[PERSON_NAME]"
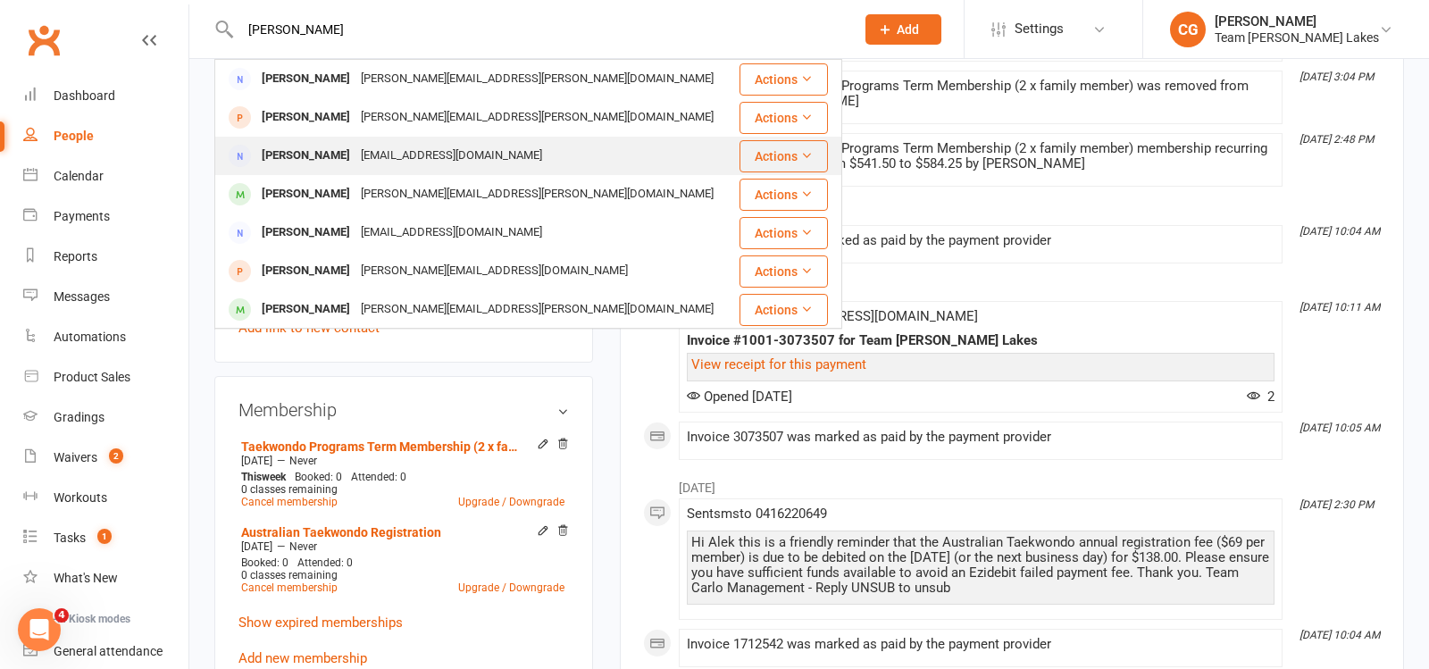
click at [388, 160] on div "[EMAIL_ADDRESS][DOMAIN_NAME]" at bounding box center [452, 156] width 192 height 26
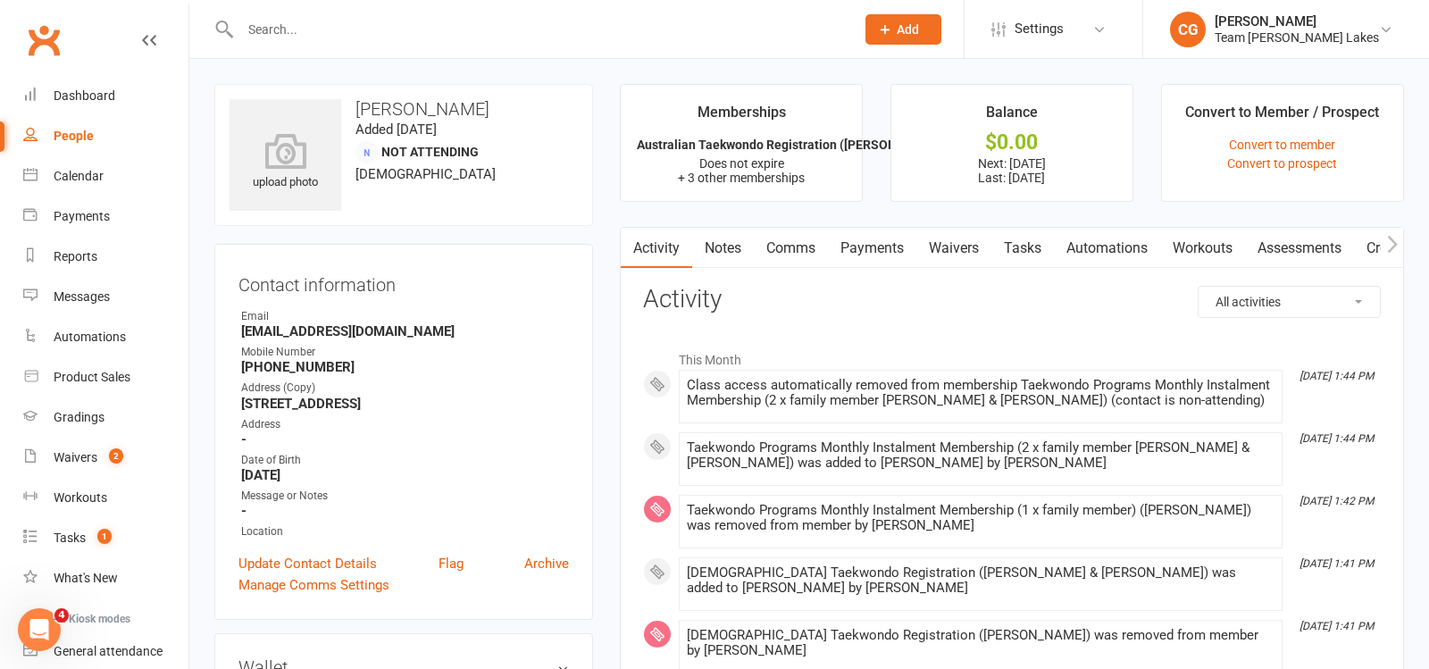
drag, startPoint x: 871, startPoint y: 238, endPoint x: 861, endPoint y: 256, distance: 20.4
click at [871, 238] on link "Payments" at bounding box center [872, 248] width 88 height 41
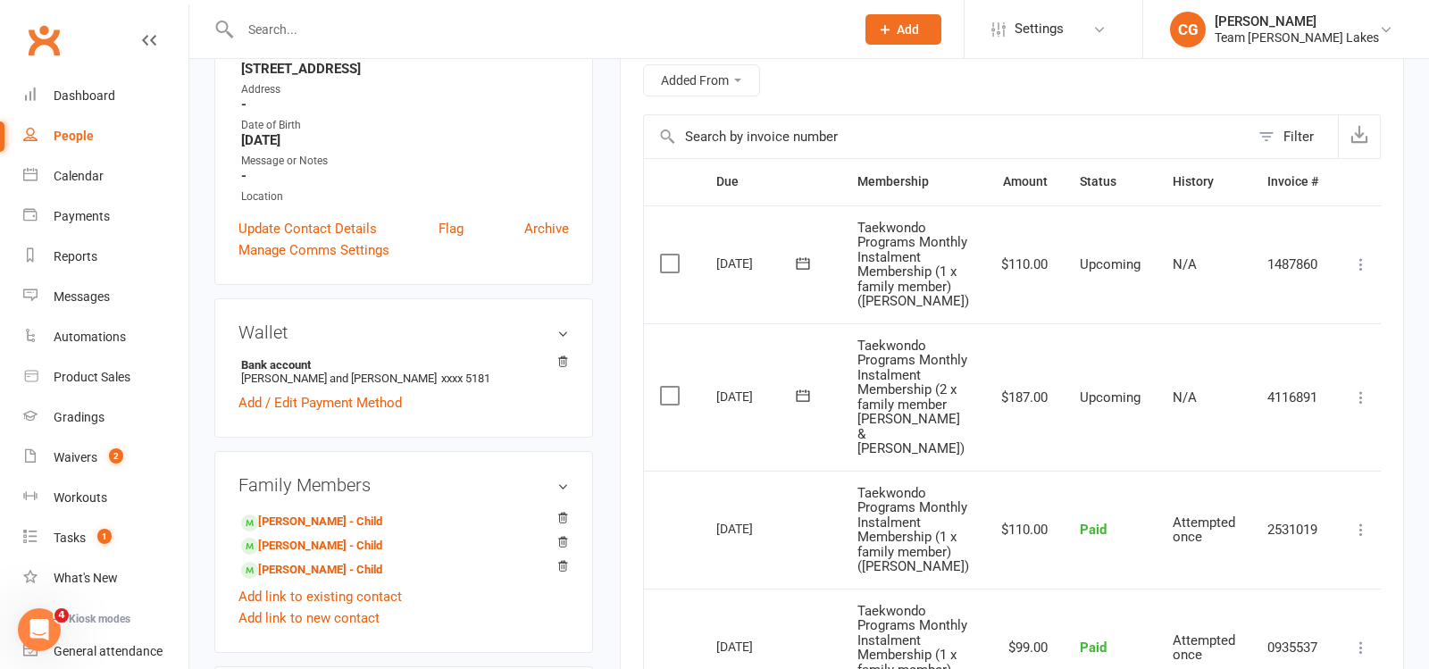
scroll to position [336, 0]
click at [326, 21] on input "text" at bounding box center [538, 29] width 607 height 25
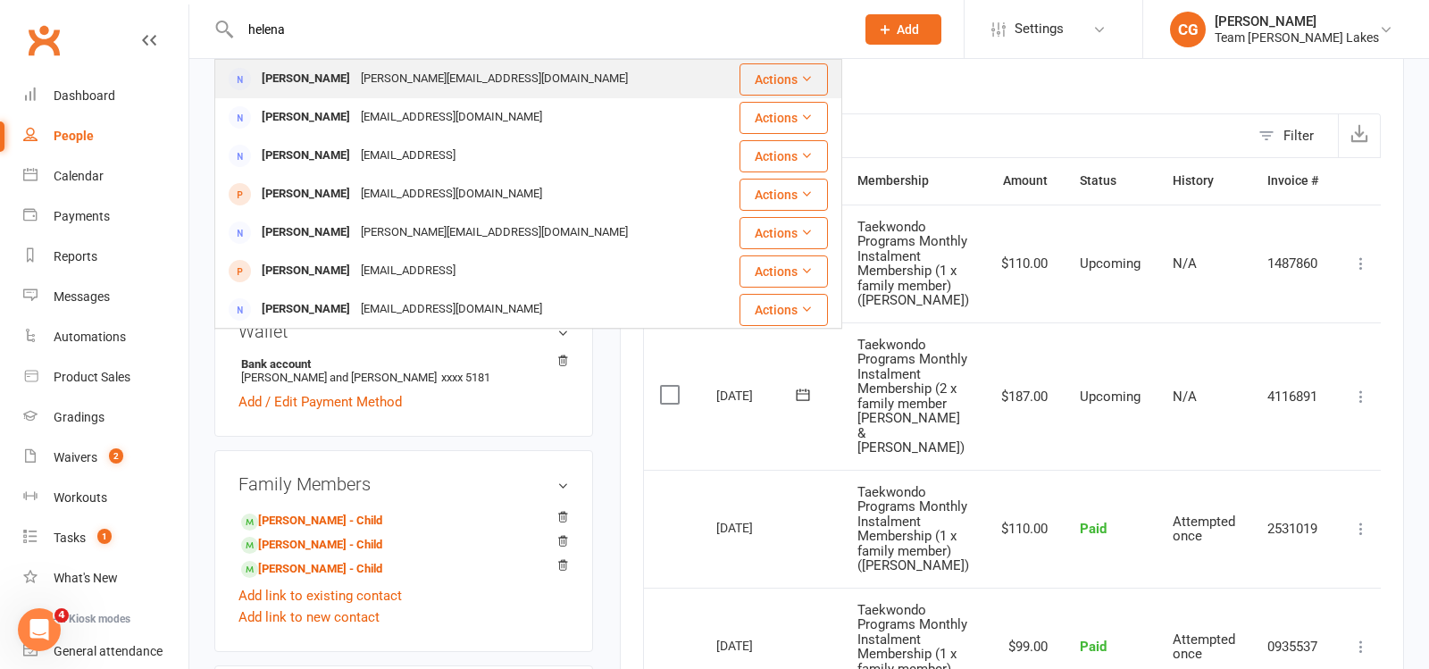
type input "helena"
click at [340, 74] on div "[PERSON_NAME]" at bounding box center [305, 79] width 99 height 26
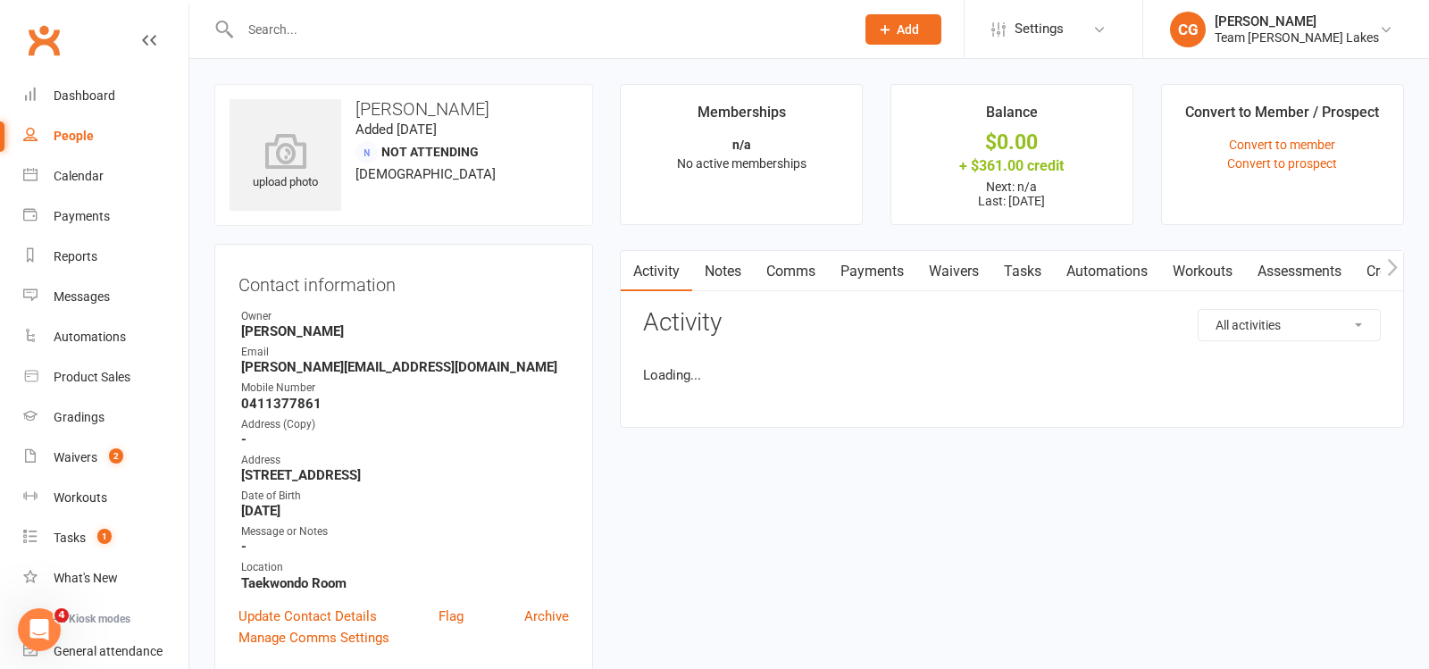
click at [306, 18] on input "text" at bounding box center [538, 29] width 607 height 25
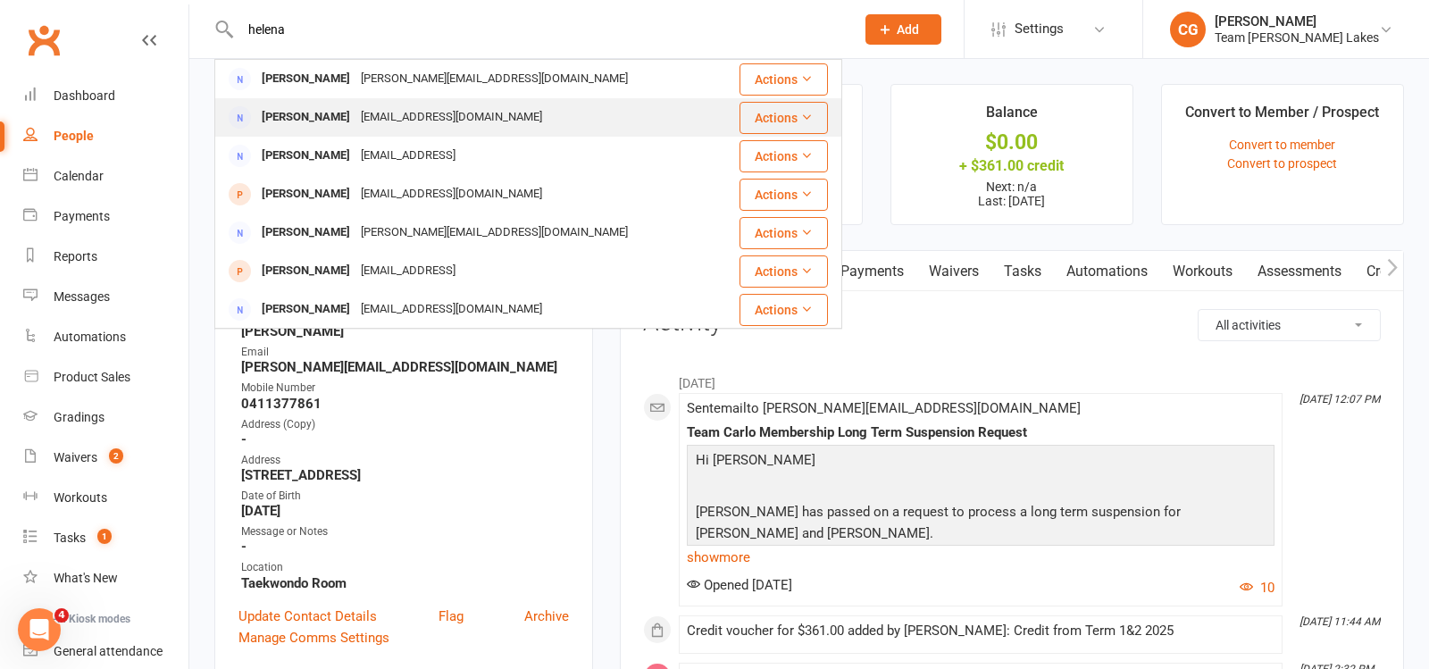
type input "helena"
click at [330, 119] on div "[PERSON_NAME]" at bounding box center [305, 118] width 99 height 26
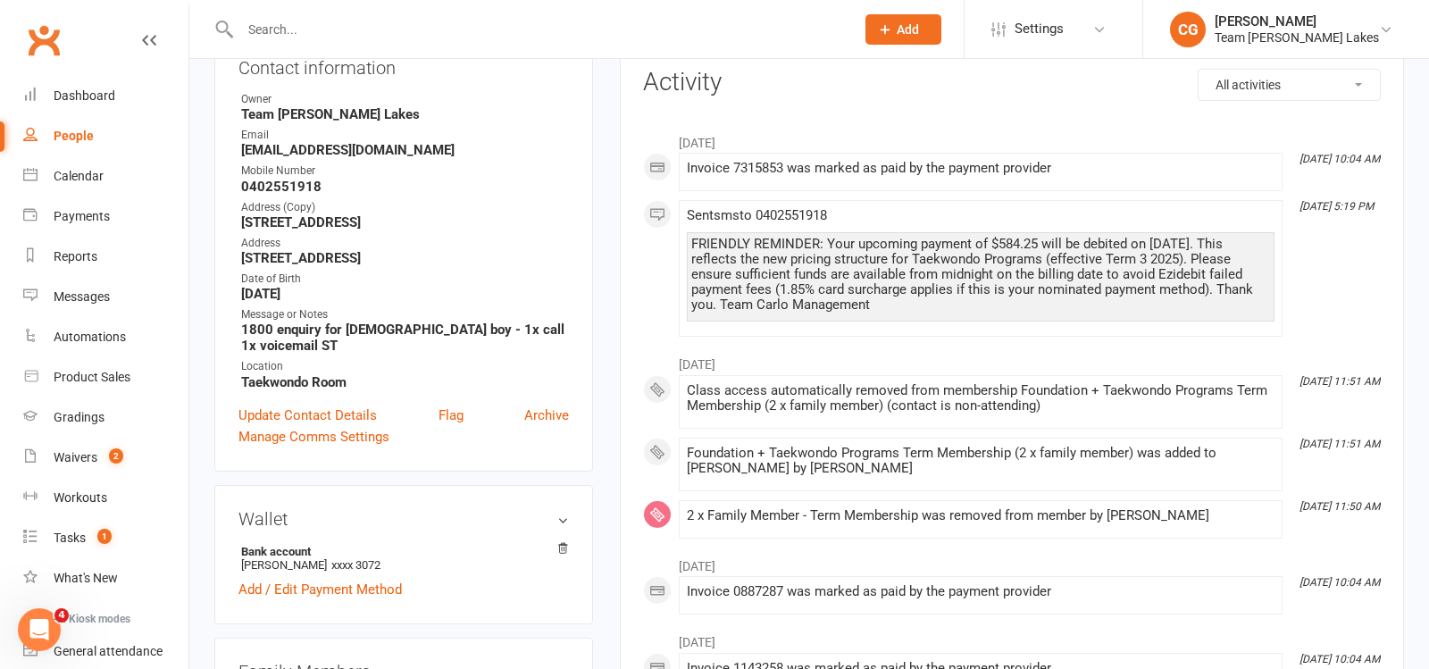
scroll to position [284, 0]
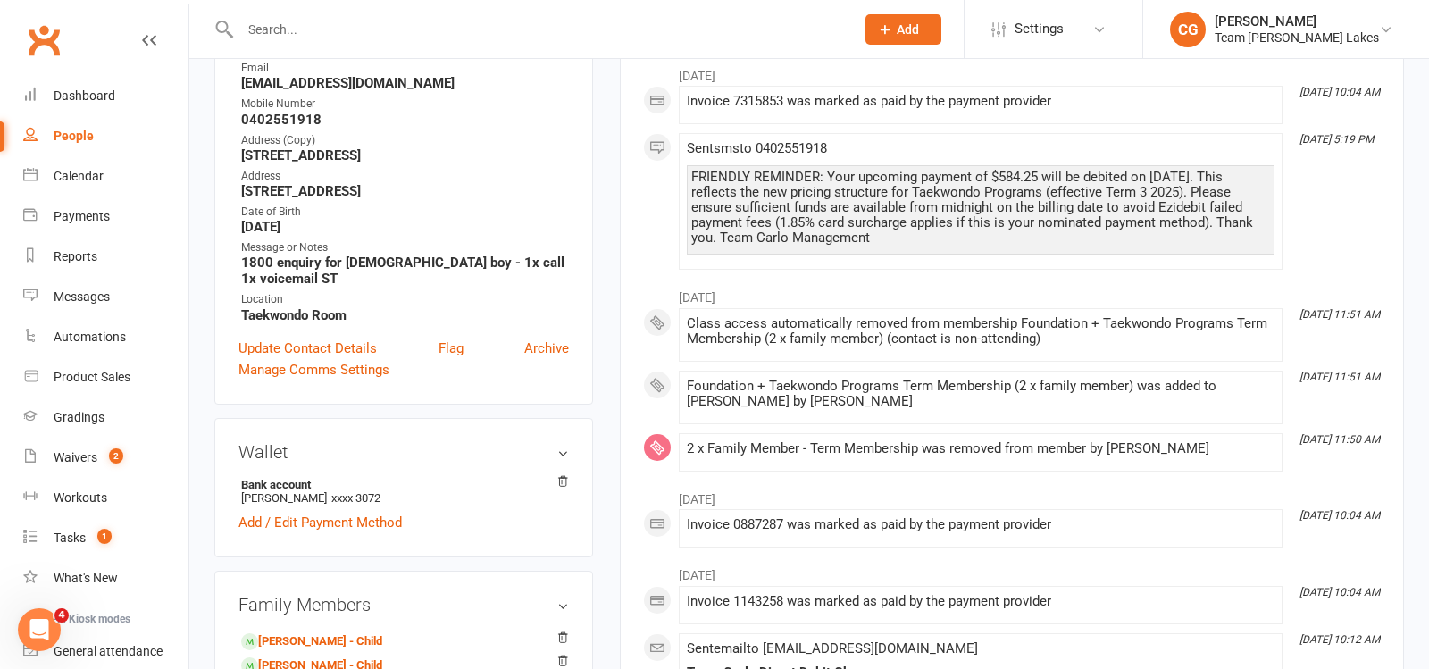
click at [522, 22] on input "text" at bounding box center [538, 29] width 607 height 25
paste input "[PERSON_NAME]"
type input "[PERSON_NAME]"
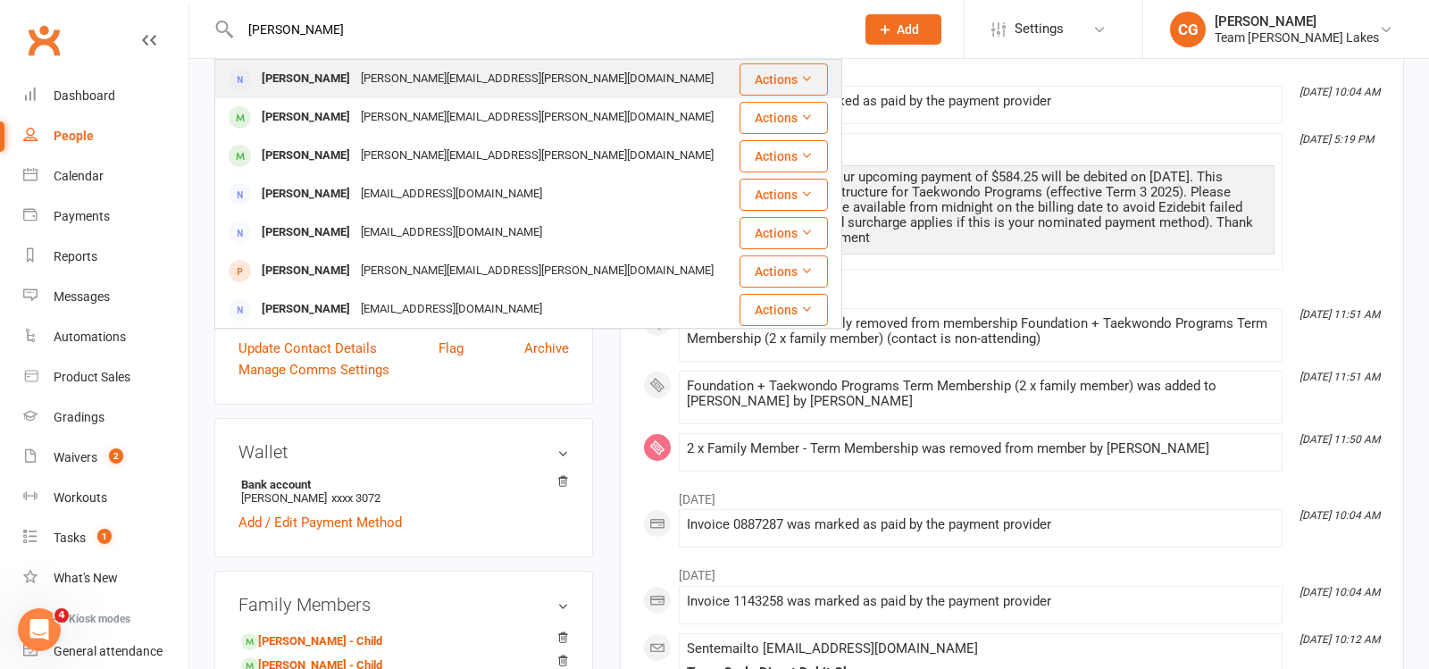
click at [391, 84] on div "[PERSON_NAME][EMAIL_ADDRESS][PERSON_NAME][DOMAIN_NAME]" at bounding box center [538, 79] width 364 height 26
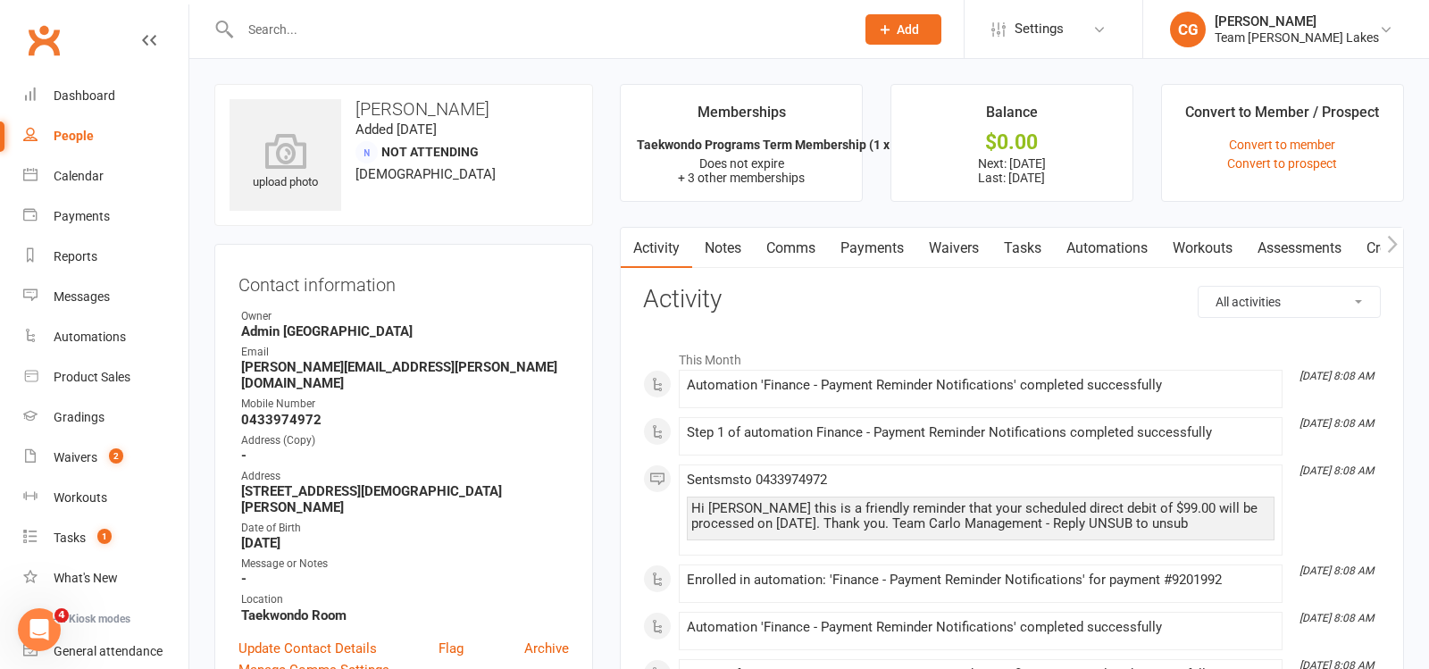
click at [880, 249] on link "Payments" at bounding box center [872, 248] width 88 height 41
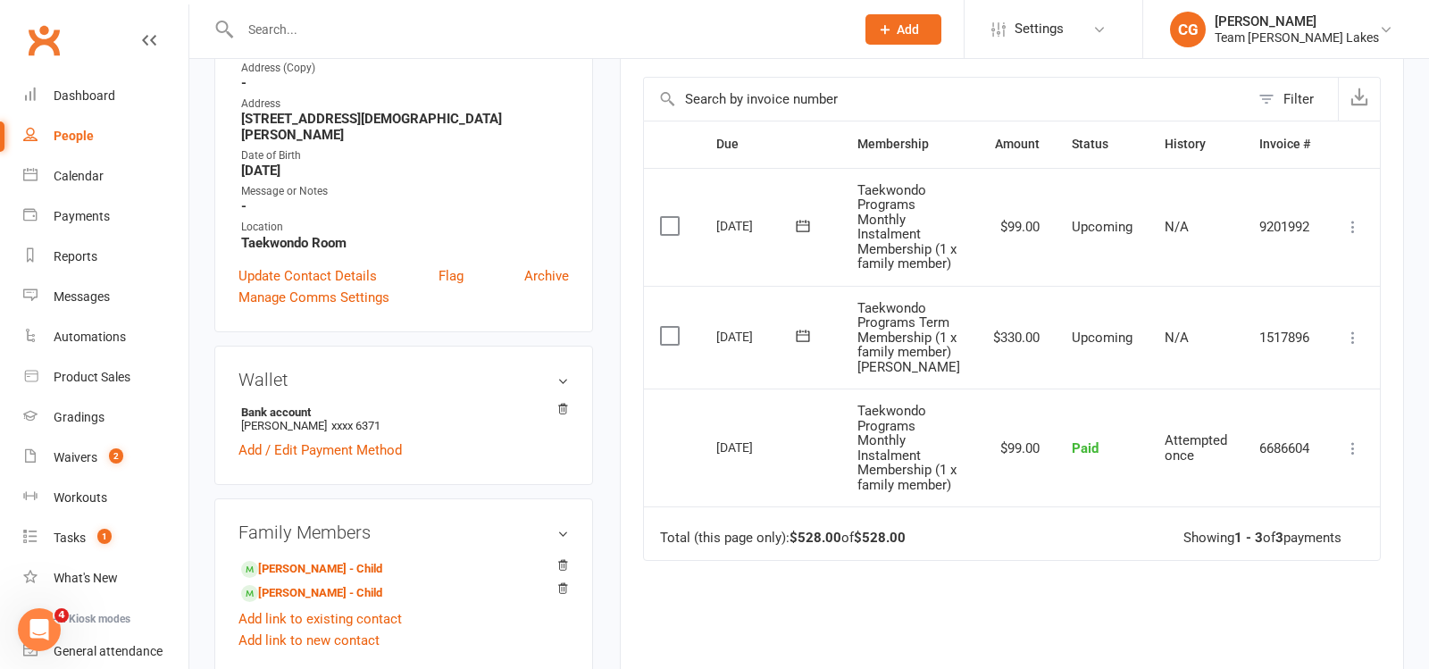
scroll to position [375, 0]
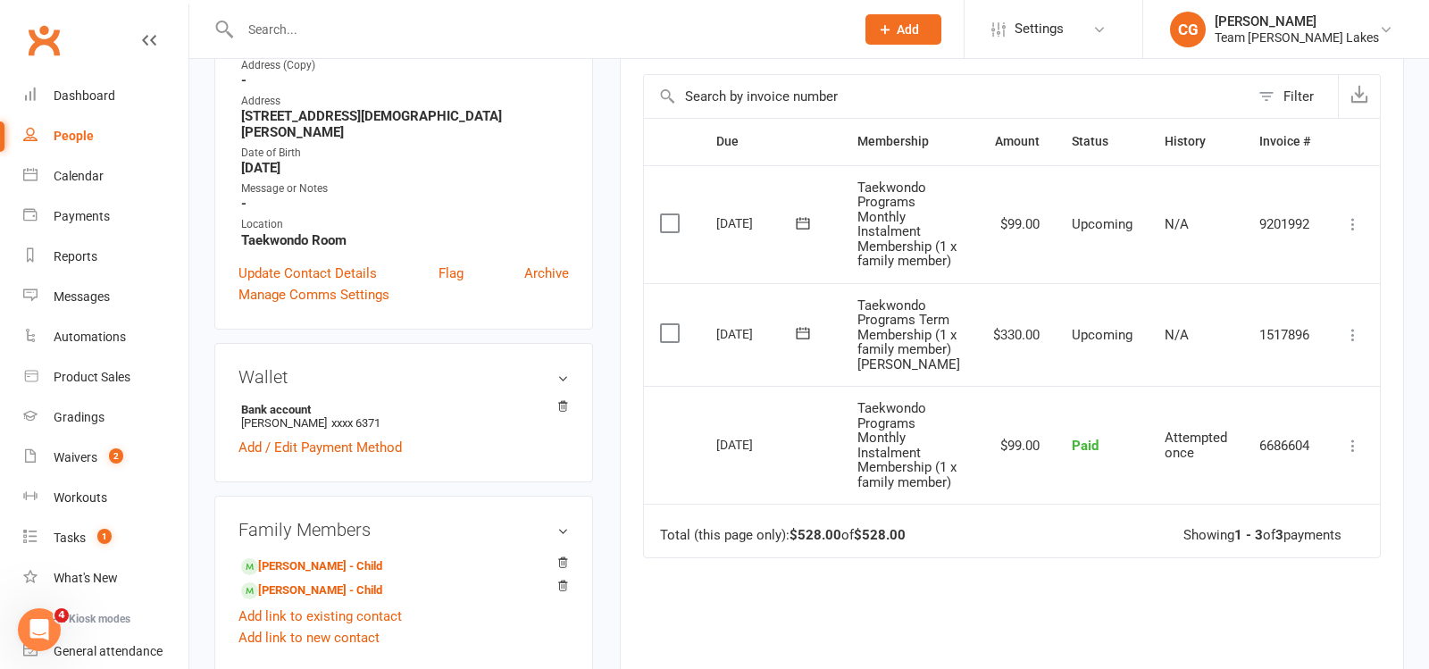
click at [360, 29] on input "text" at bounding box center [538, 29] width 607 height 25
paste input "[PERSON_NAME]"
type input "[PERSON_NAME]"
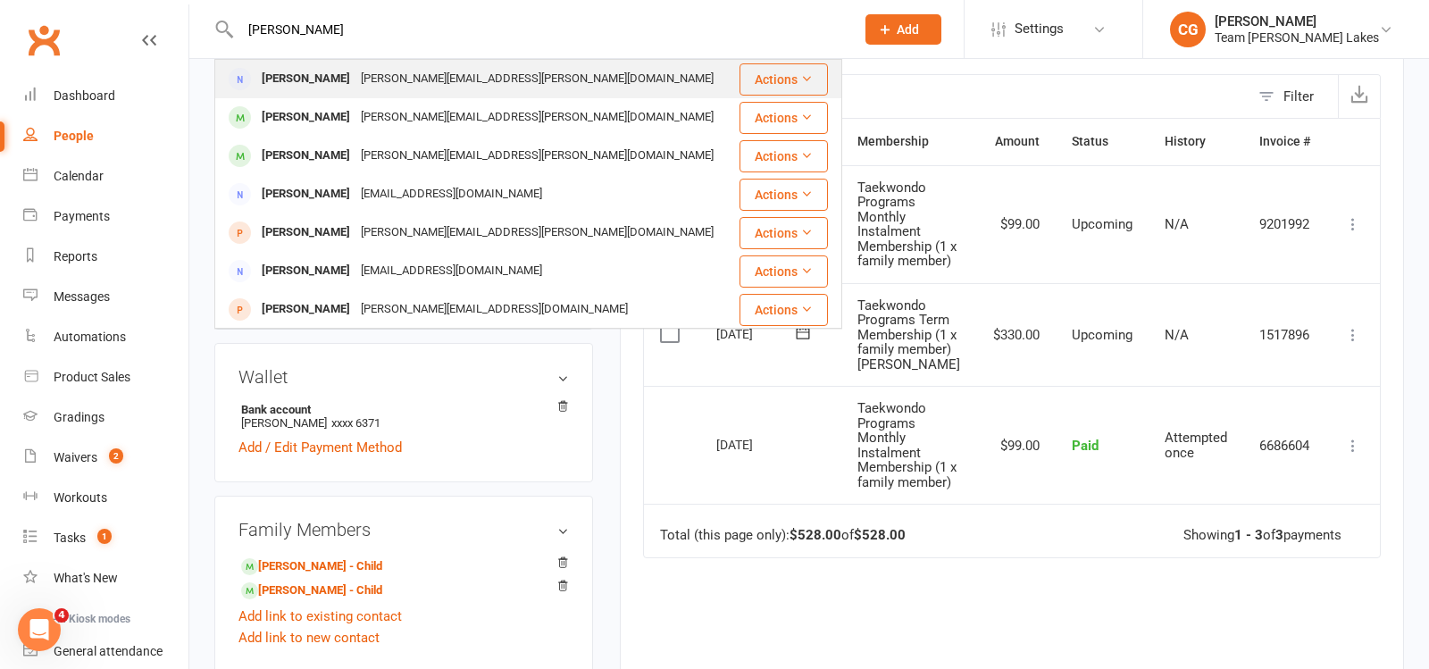
click at [372, 75] on div "[PERSON_NAME][EMAIL_ADDRESS][PERSON_NAME][DOMAIN_NAME]" at bounding box center [538, 79] width 364 height 26
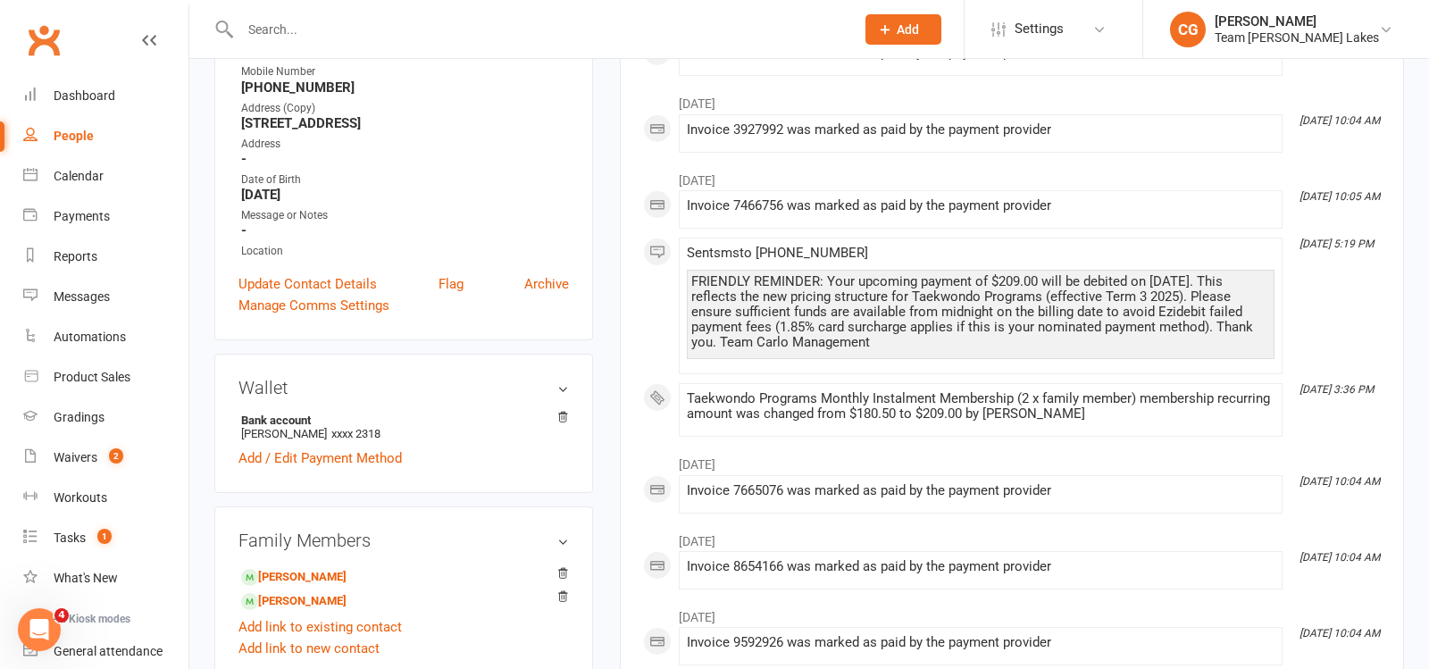
scroll to position [334, 0]
click at [465, 6] on div at bounding box center [528, 29] width 628 height 58
click at [471, 25] on input "text" at bounding box center [538, 29] width 607 height 25
paste input "[PERSON_NAME]"
type input "[PERSON_NAME]"
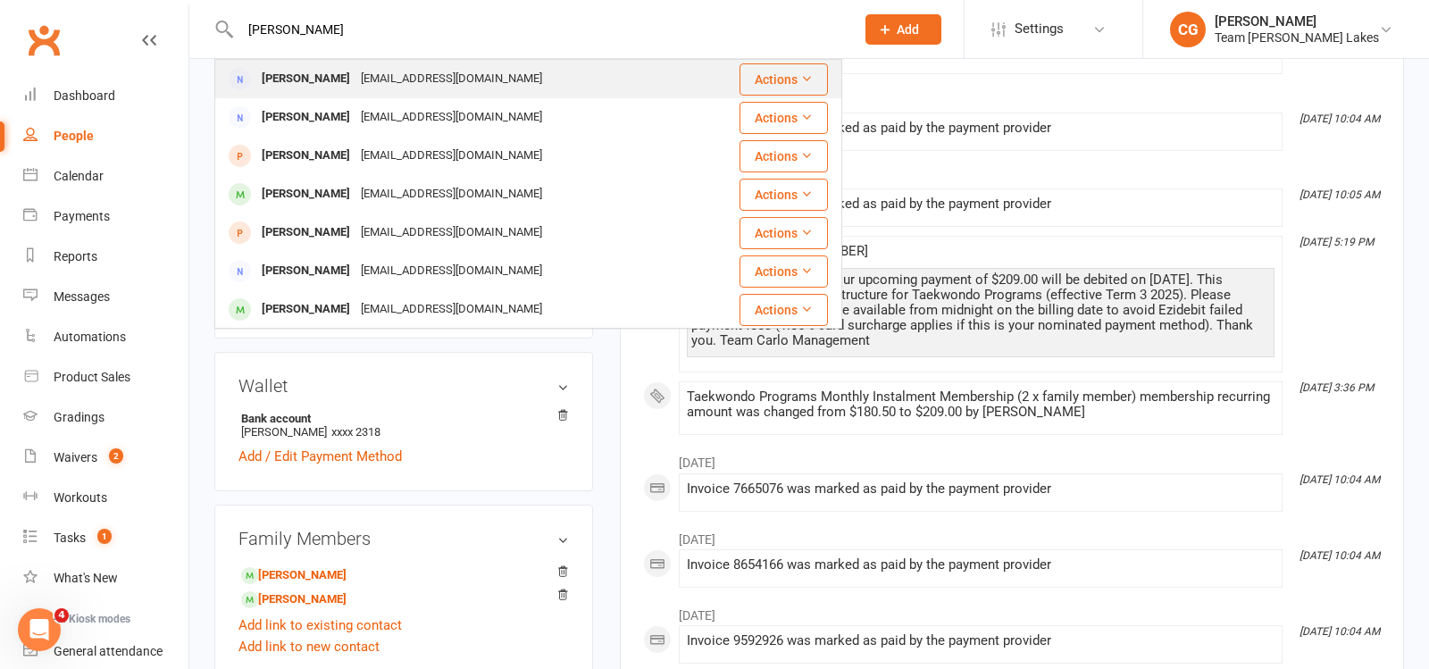
click at [483, 85] on div "[EMAIL_ADDRESS][DOMAIN_NAME]" at bounding box center [452, 79] width 192 height 26
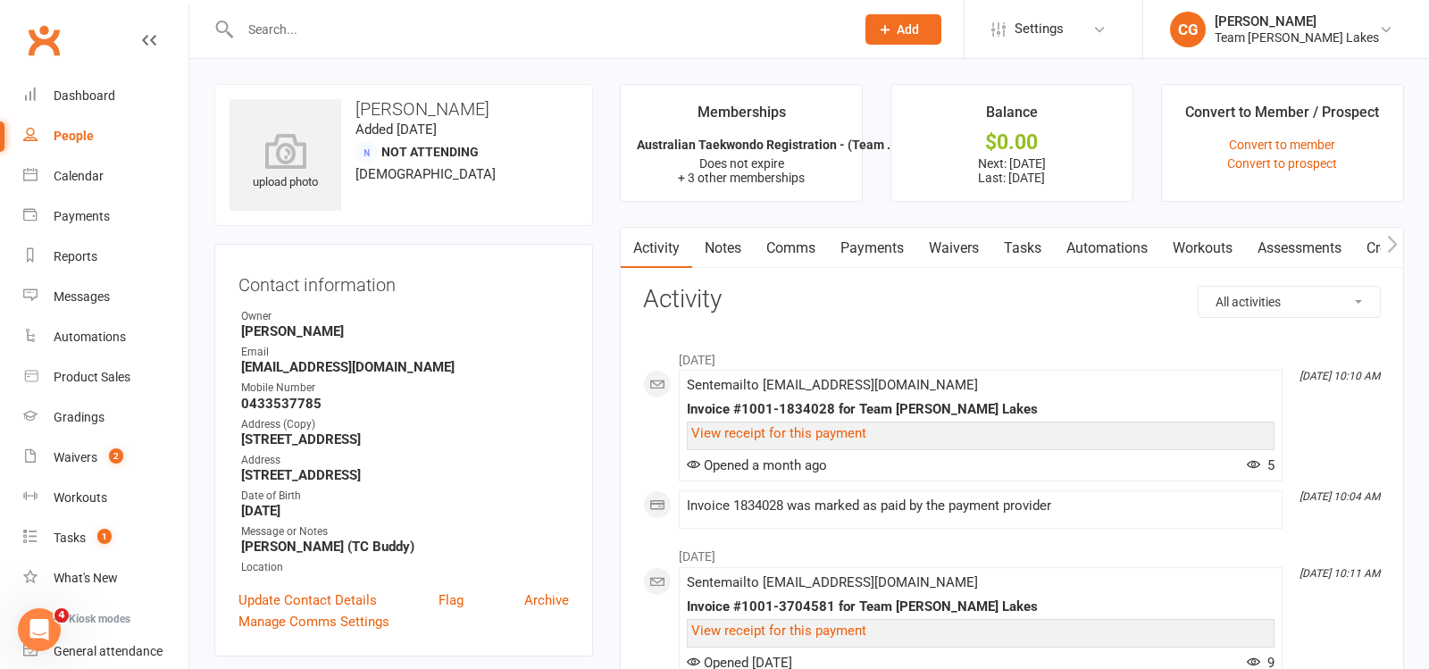
click at [857, 247] on link "Payments" at bounding box center [872, 248] width 88 height 41
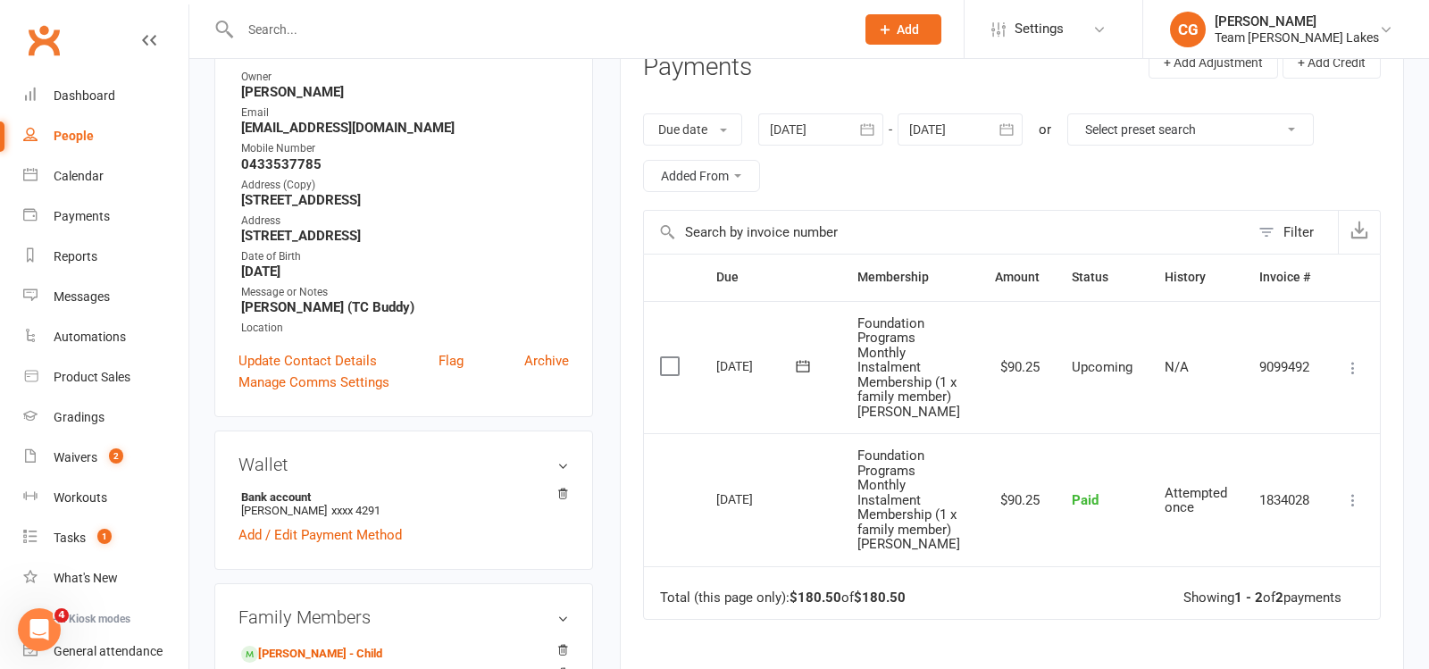
scroll to position [207, 0]
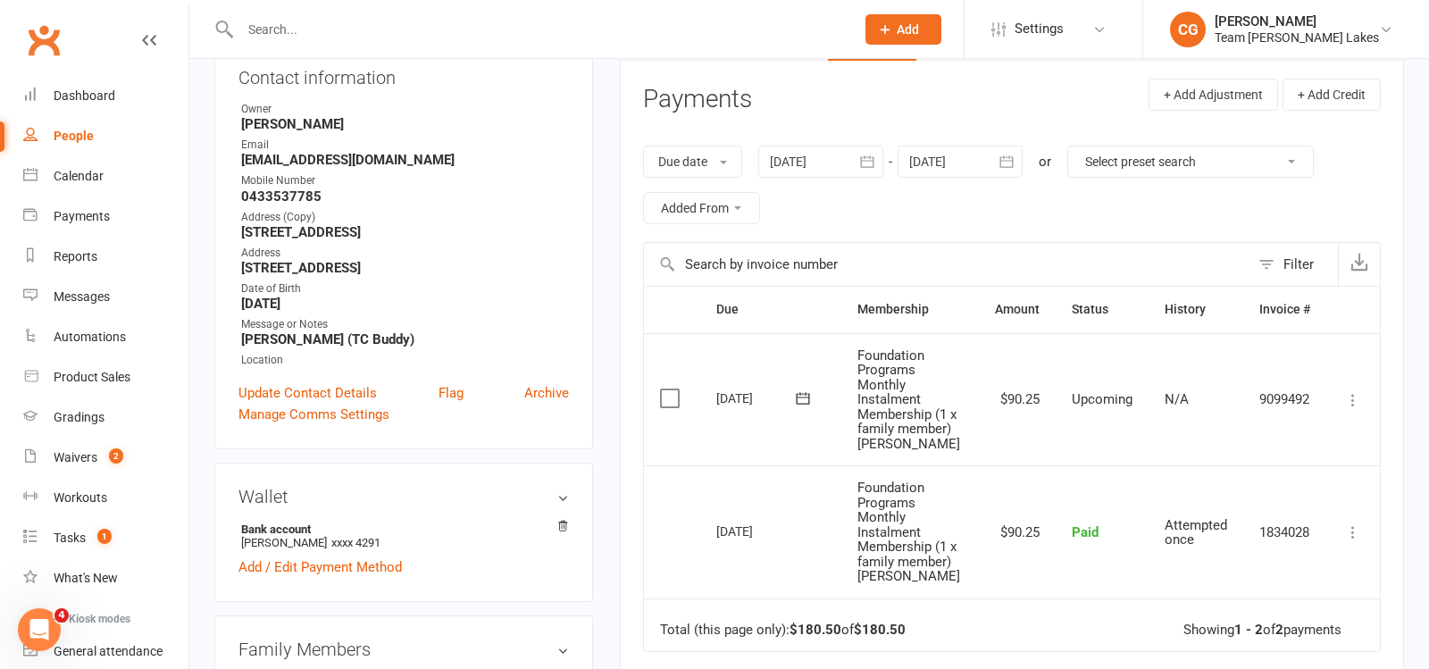
click at [1013, 159] on icon "button" at bounding box center [1006, 161] width 13 height 12
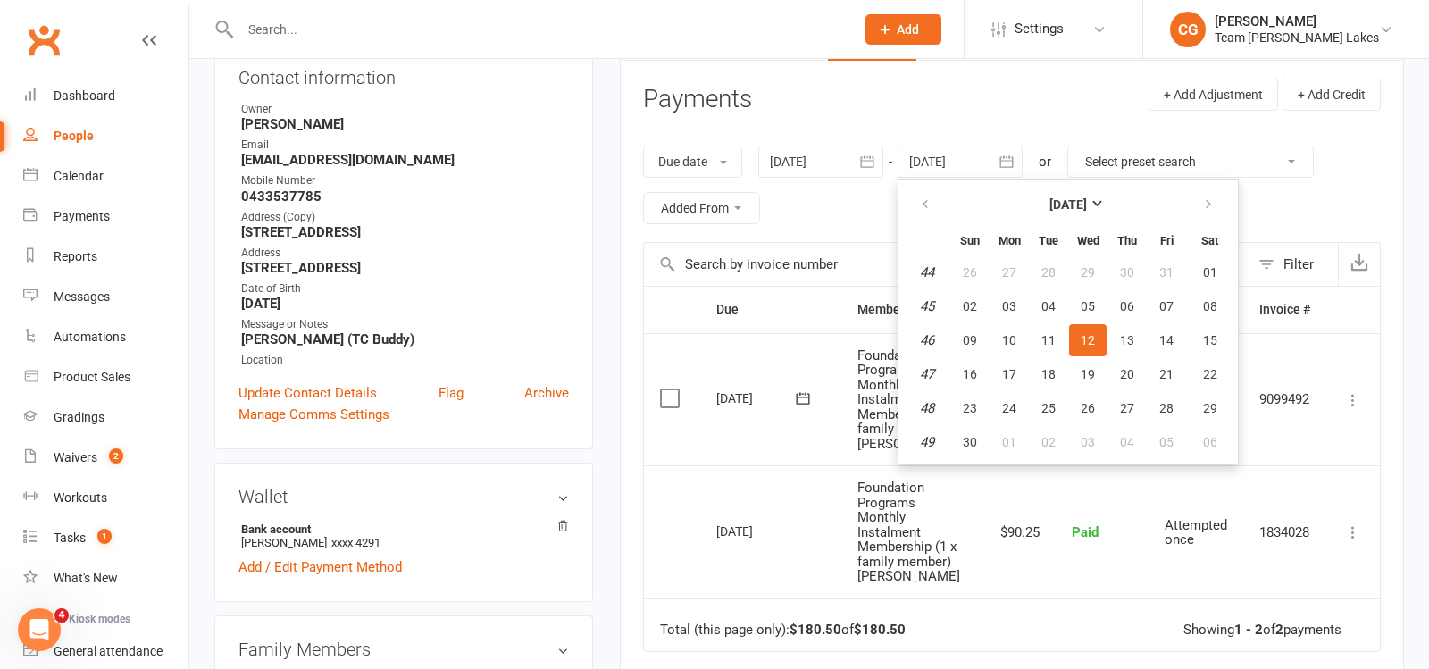
click at [785, 333] on td "[DATE]" at bounding box center [770, 399] width 141 height 133
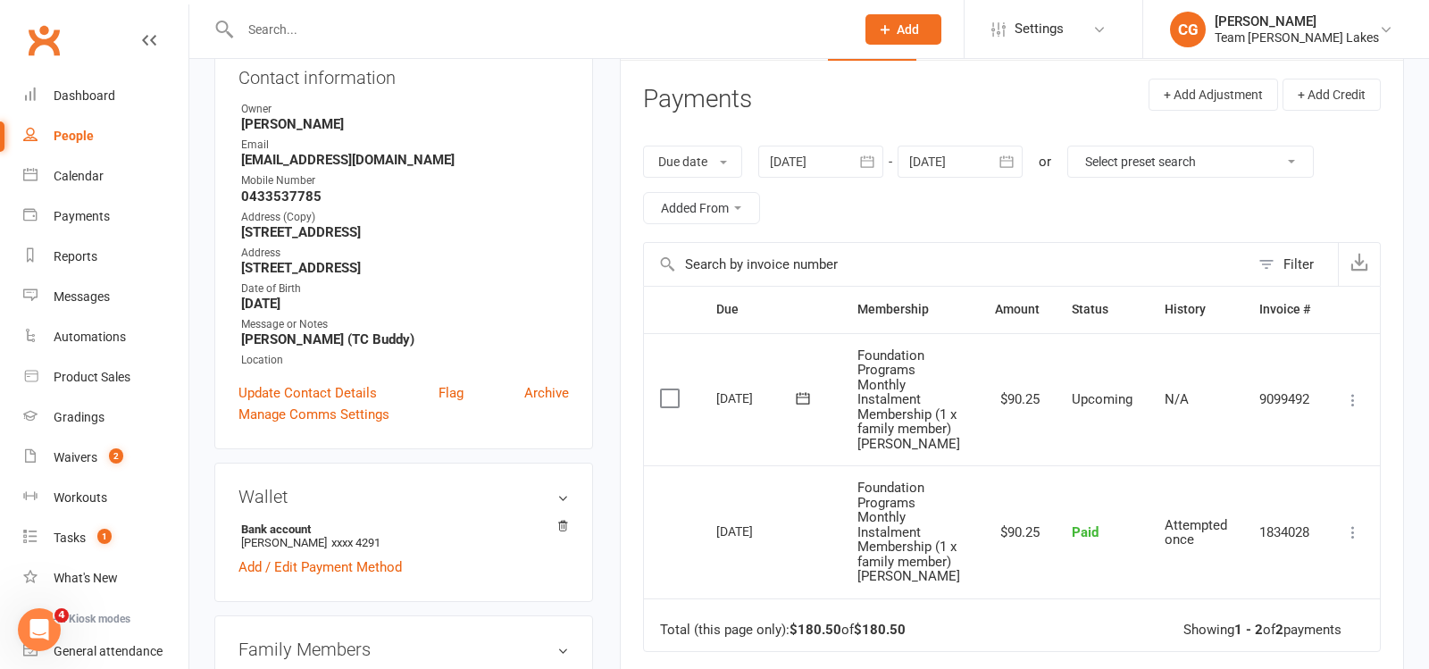
click at [1011, 162] on icon "button" at bounding box center [1007, 162] width 18 height 18
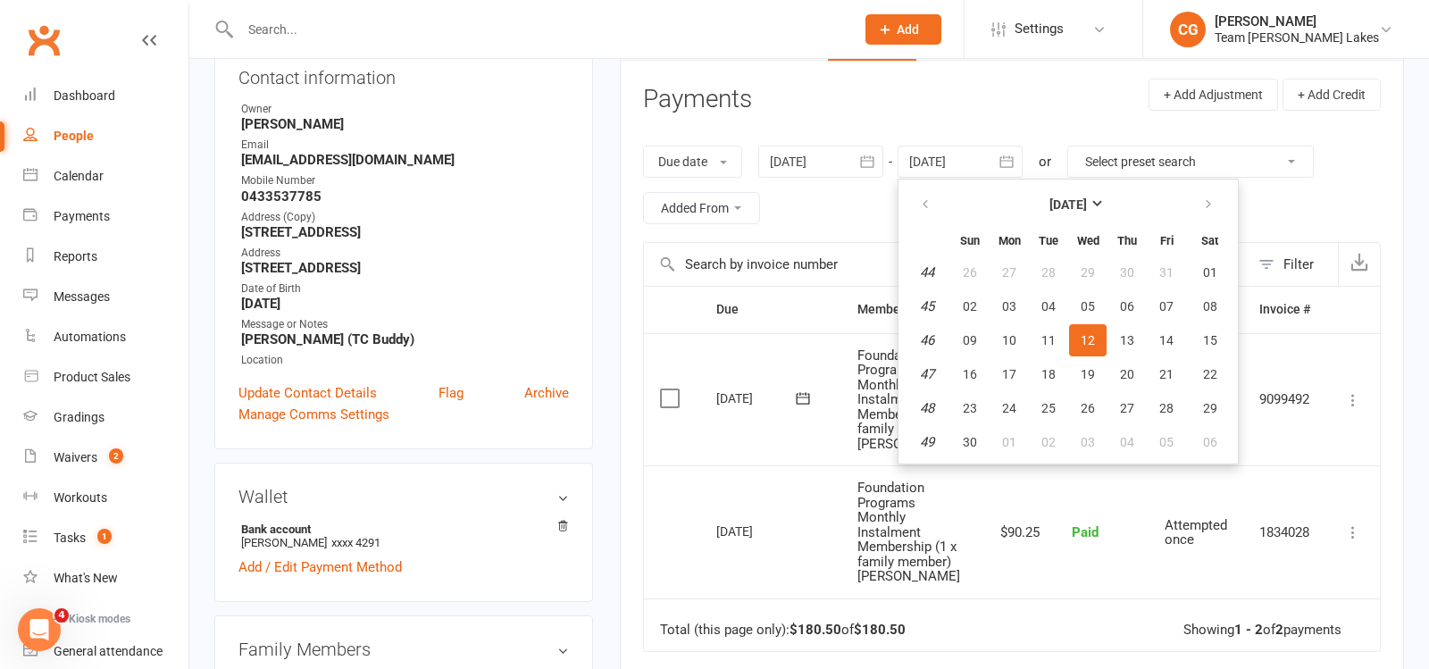
click at [1187, 203] on th at bounding box center [1210, 204] width 46 height 39
click at [1203, 203] on icon "button" at bounding box center [1208, 204] width 13 height 14
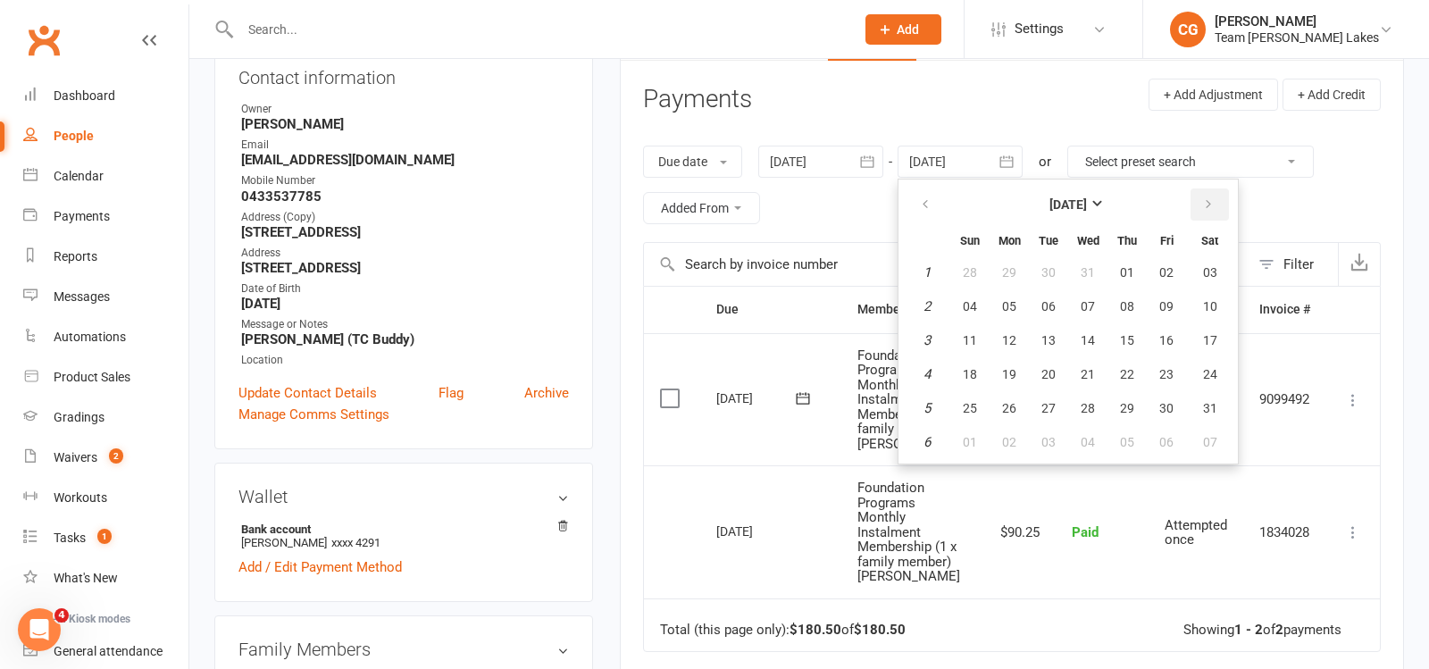
click at [1203, 203] on icon "button" at bounding box center [1208, 204] width 13 height 14
click at [1145, 369] on table "[DATE] Sun Mon Tue Wed Thu Fri Sat 10 01 02 03 04 05 06 07 11 08 09 10 11 12 13…" at bounding box center [1068, 321] width 332 height 277
click at [1149, 358] on button "27" at bounding box center [1167, 374] width 38 height 32
type input "[DATE]"
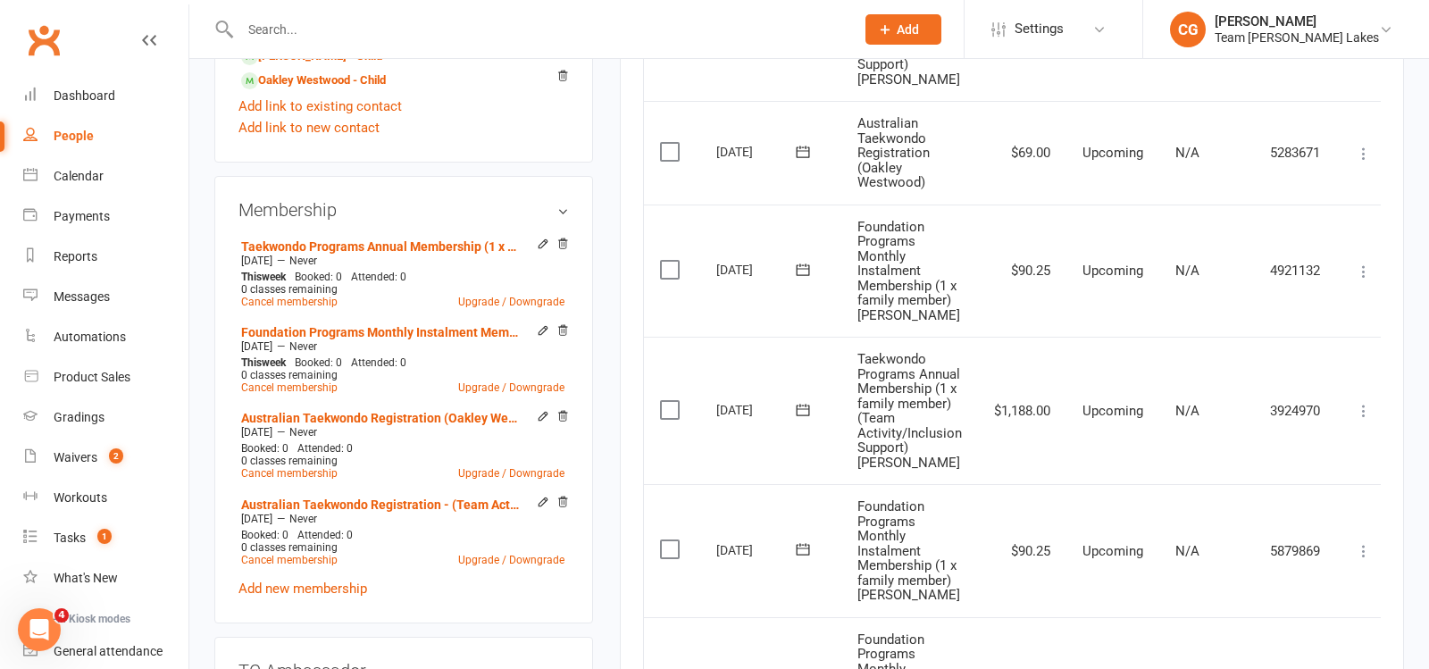
scroll to position [841, 0]
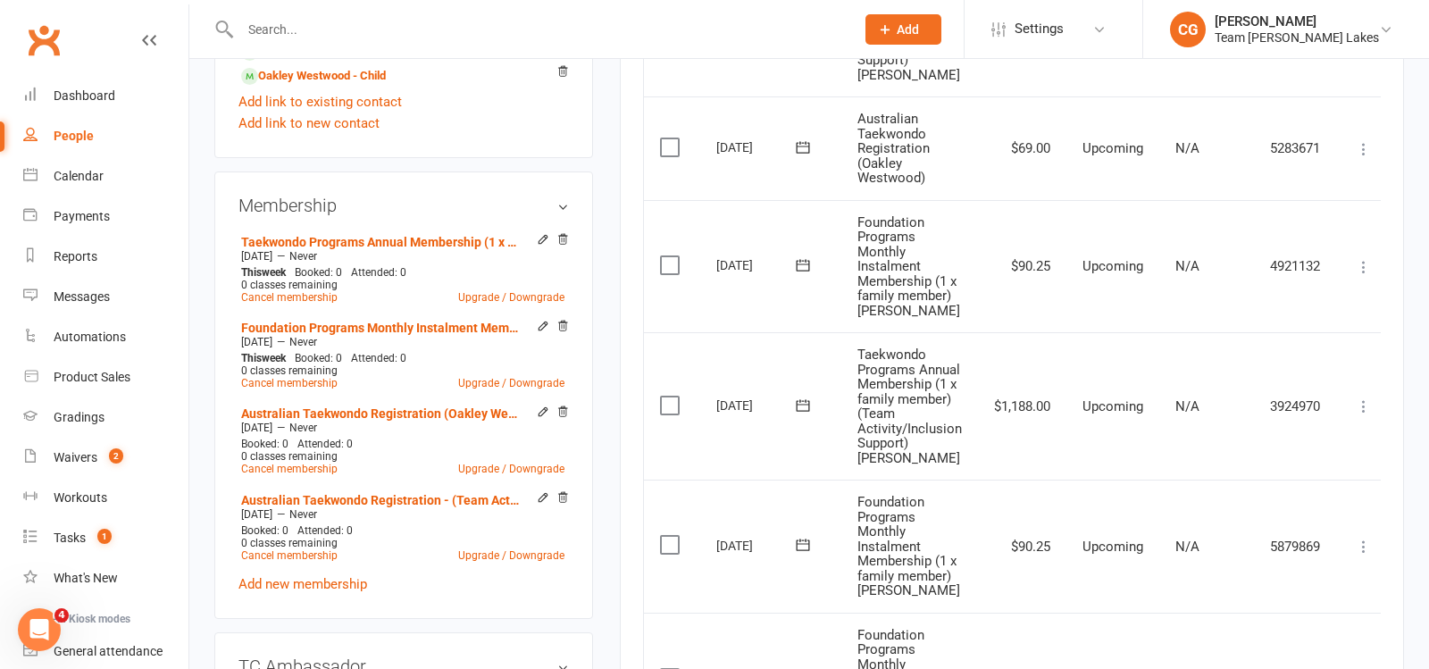
click at [312, 31] on input "text" at bounding box center [538, 29] width 607 height 25
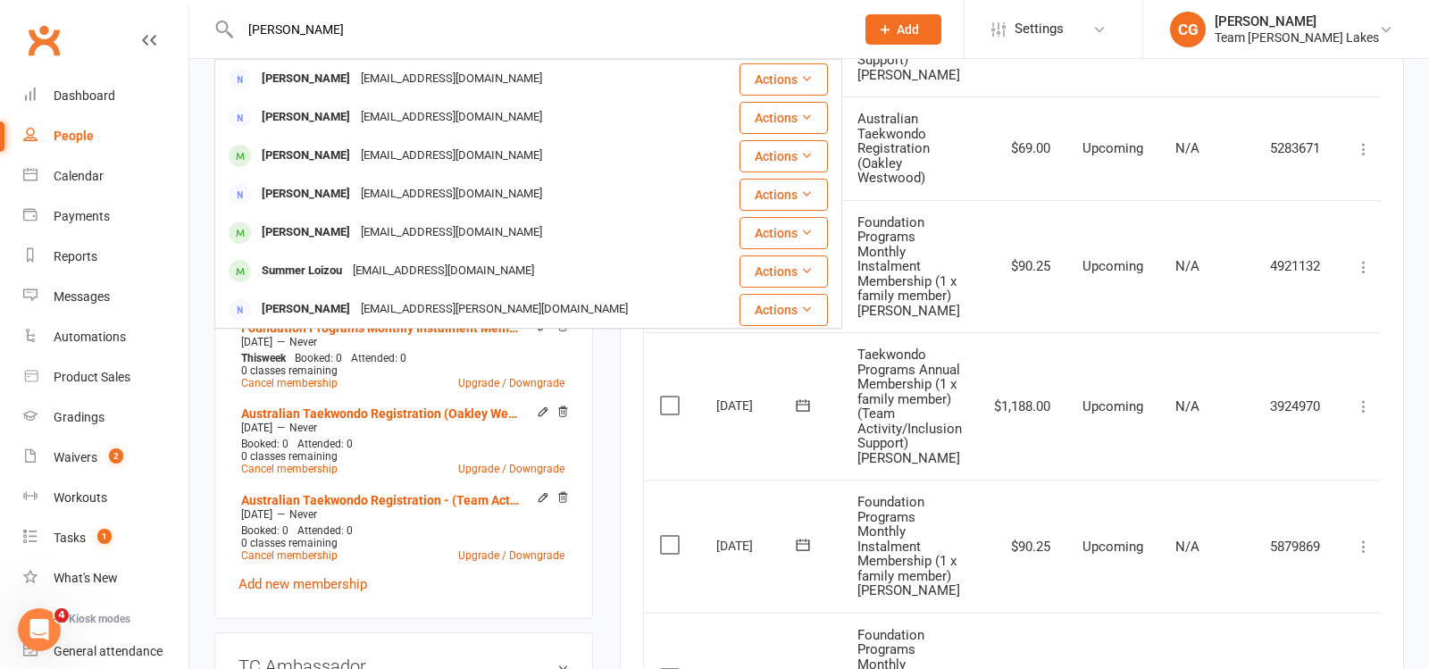
type input "[PERSON_NAME]"
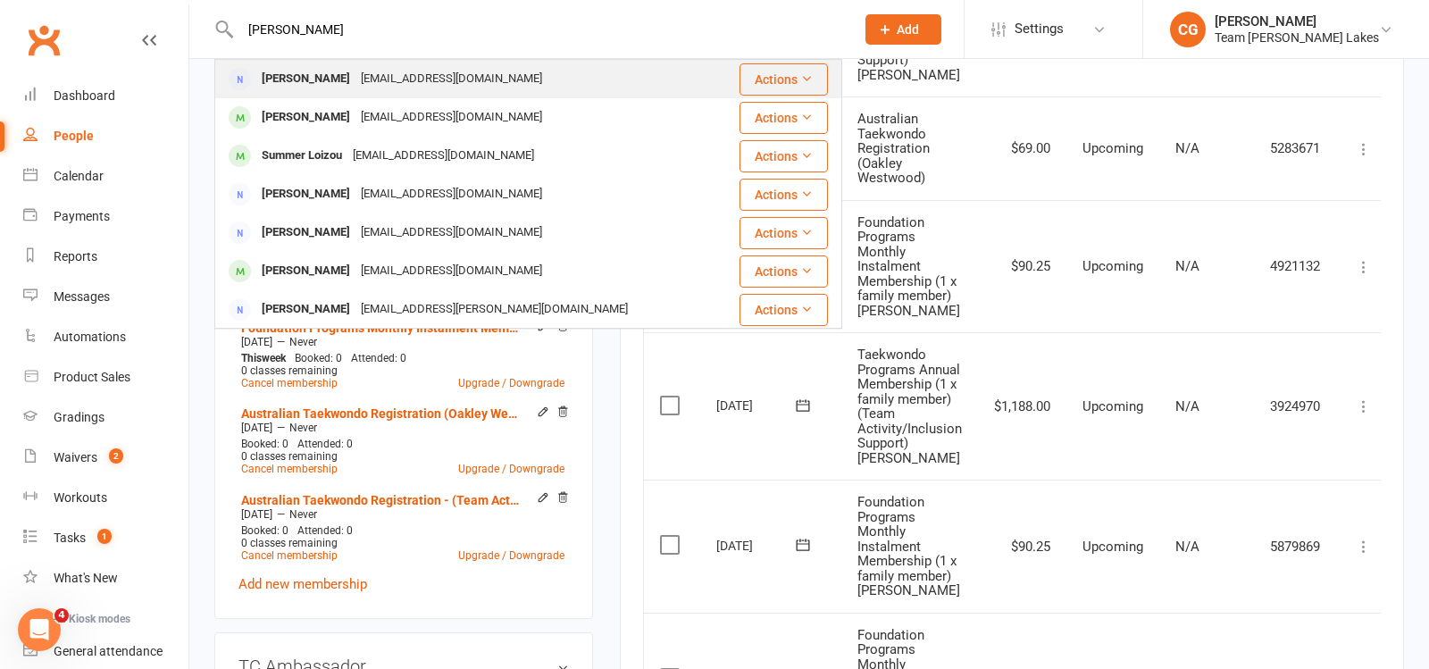
click at [339, 76] on div "[PERSON_NAME]" at bounding box center [305, 79] width 99 height 26
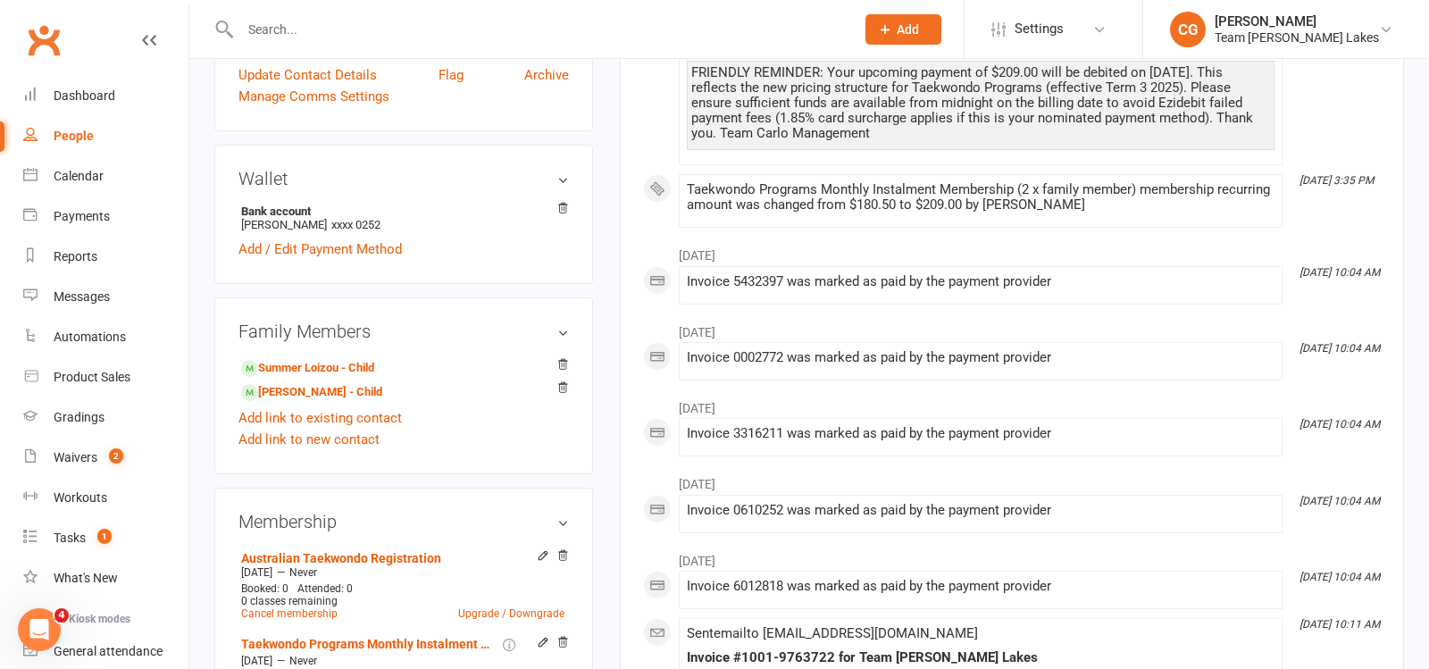
scroll to position [673, 0]
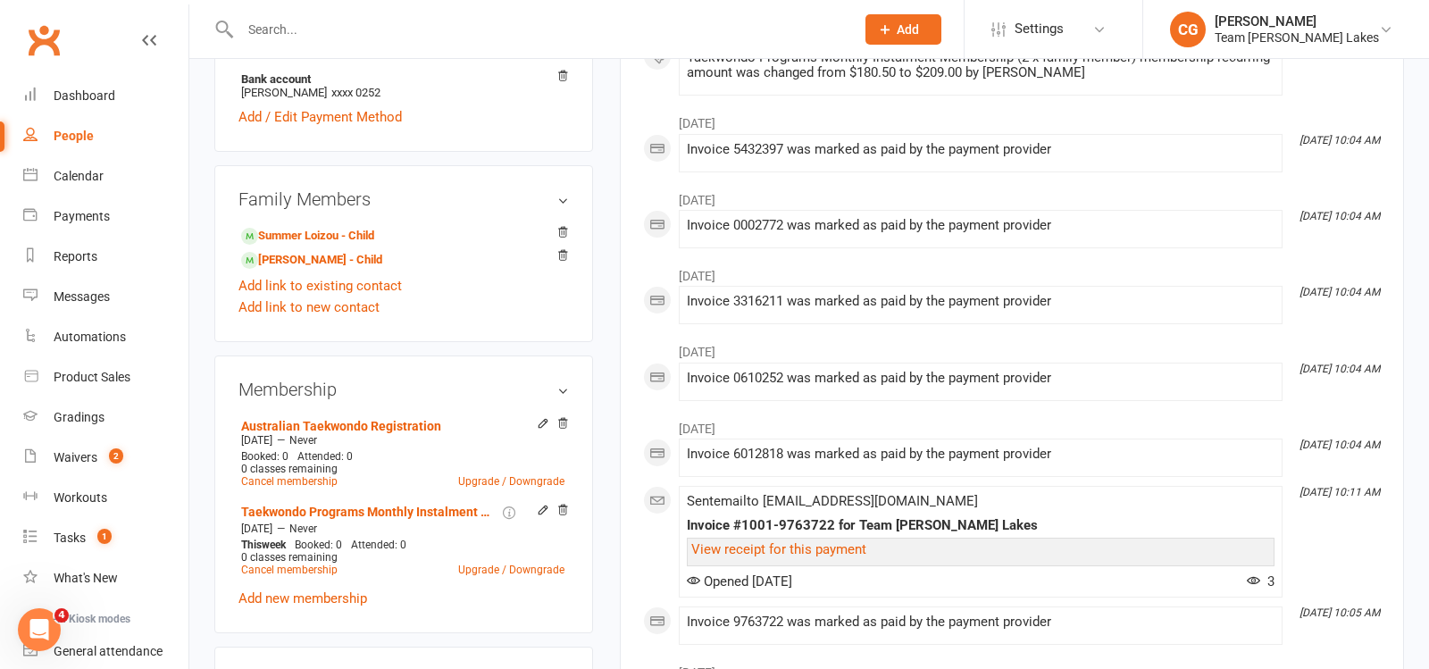
click at [389, 24] on input "text" at bounding box center [538, 29] width 607 height 25
paste input "[PERSON_NAME]"
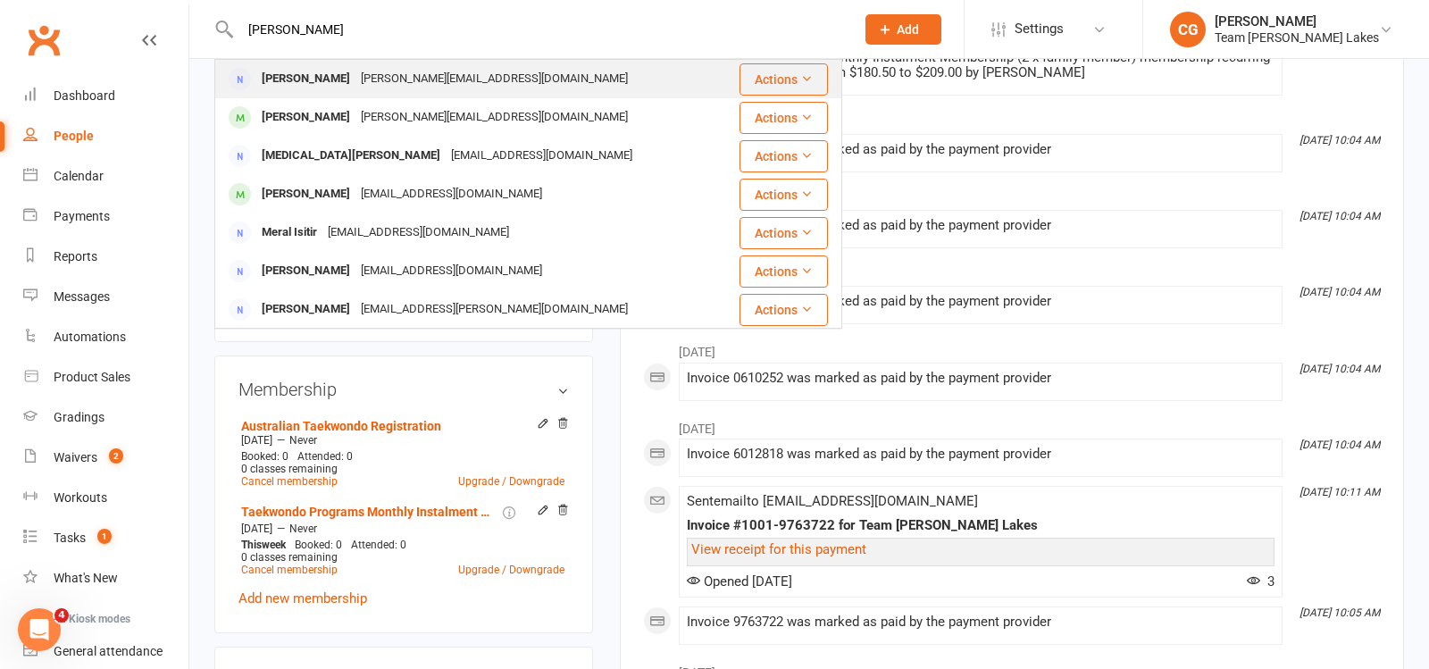
type input "[PERSON_NAME]"
click at [356, 85] on div "[PERSON_NAME][EMAIL_ADDRESS][DOMAIN_NAME]" at bounding box center [495, 79] width 278 height 26
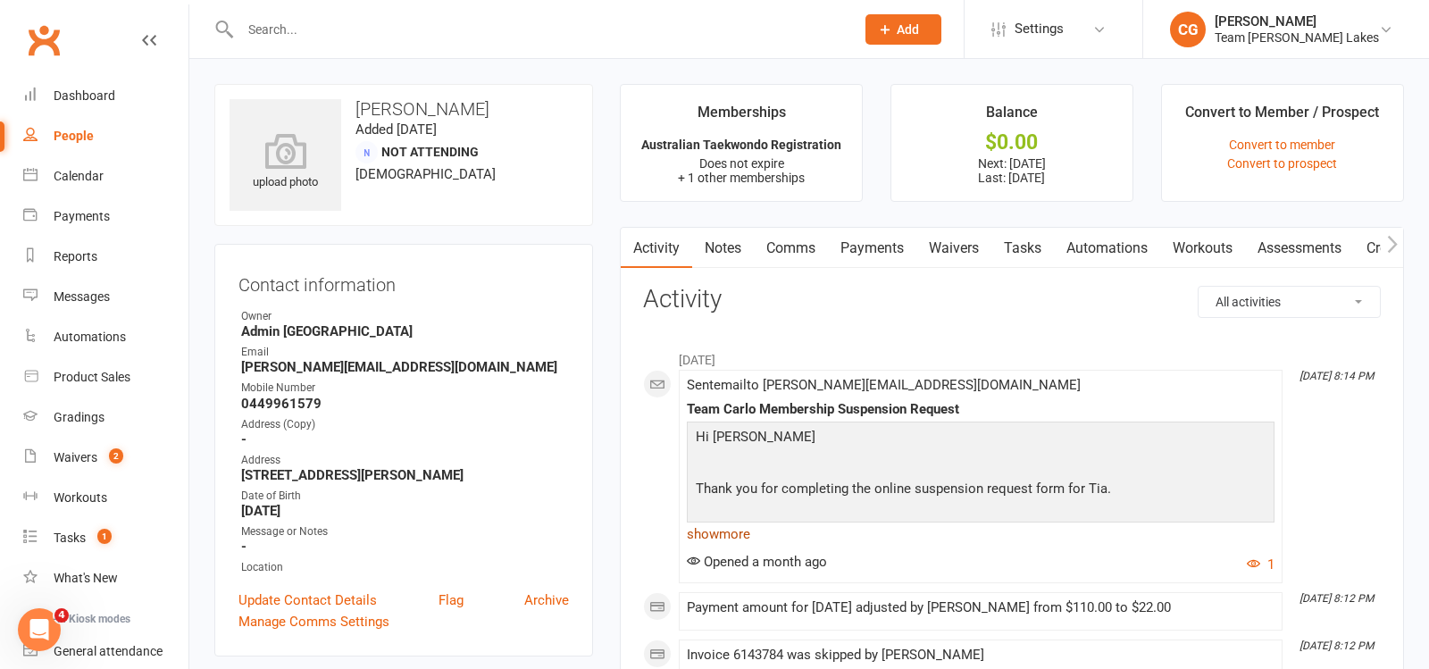
click at [726, 537] on link "show more" at bounding box center [981, 534] width 588 height 25
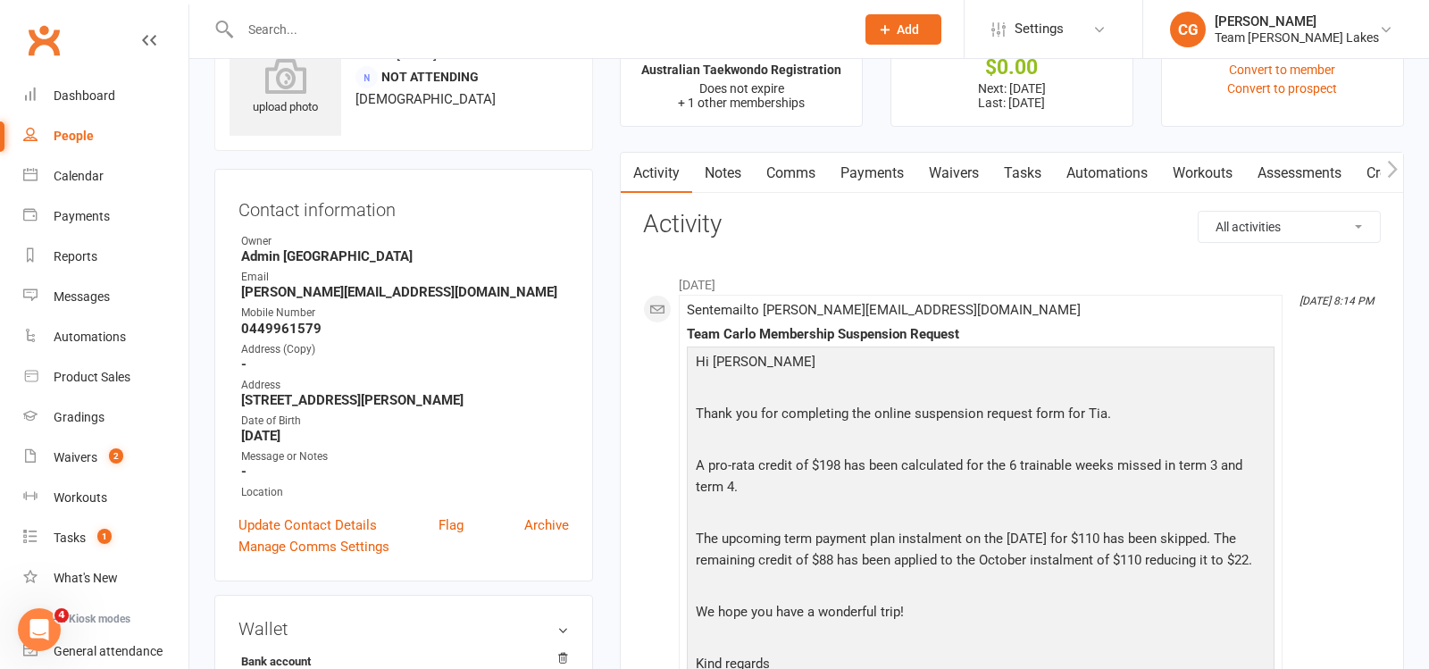
scroll to position [83, 0]
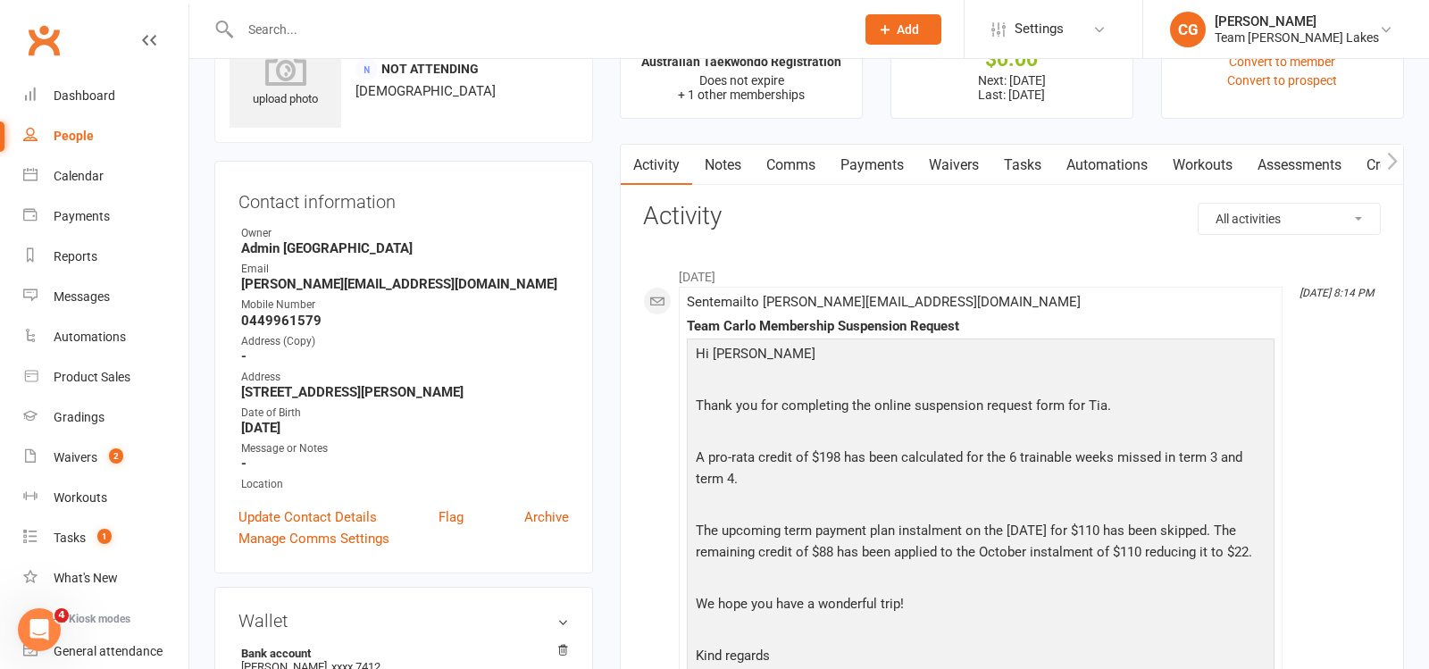
click at [340, 32] on input "text" at bounding box center [538, 29] width 607 height 25
paste input "[PERSON_NAME]"
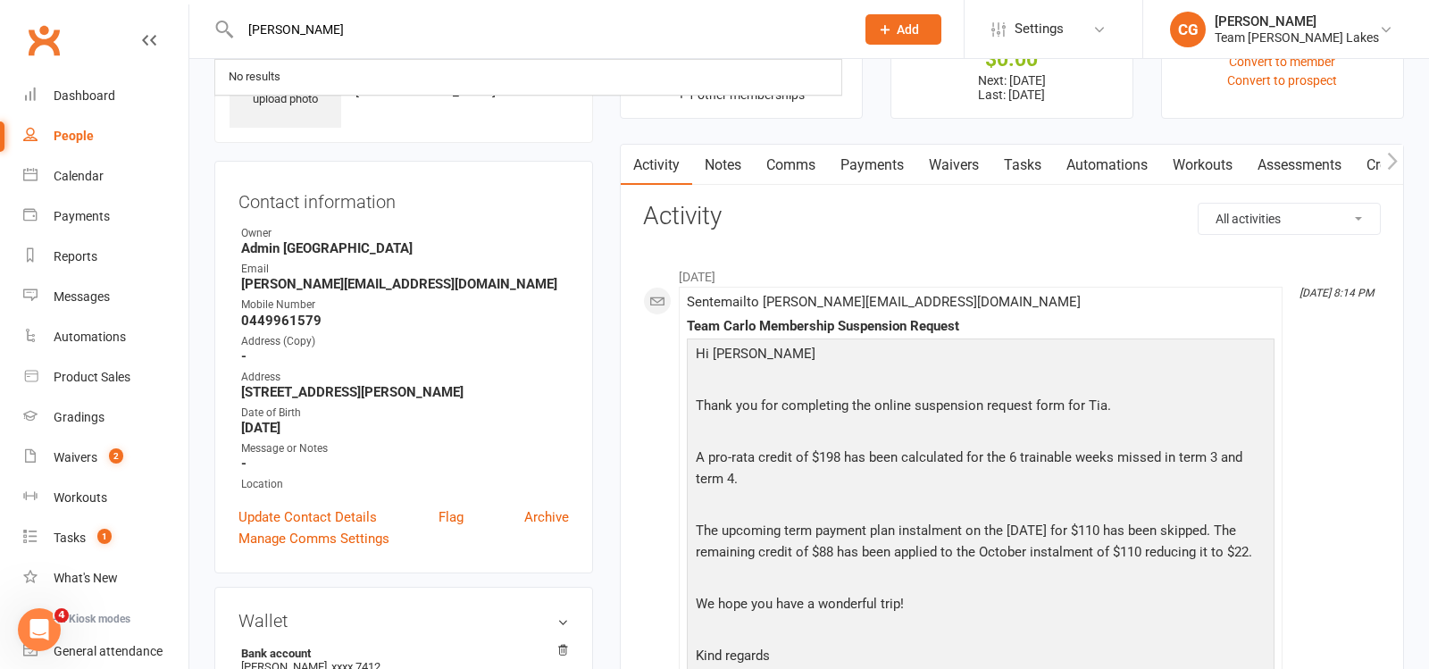
type input "[PERSON_NAME]"
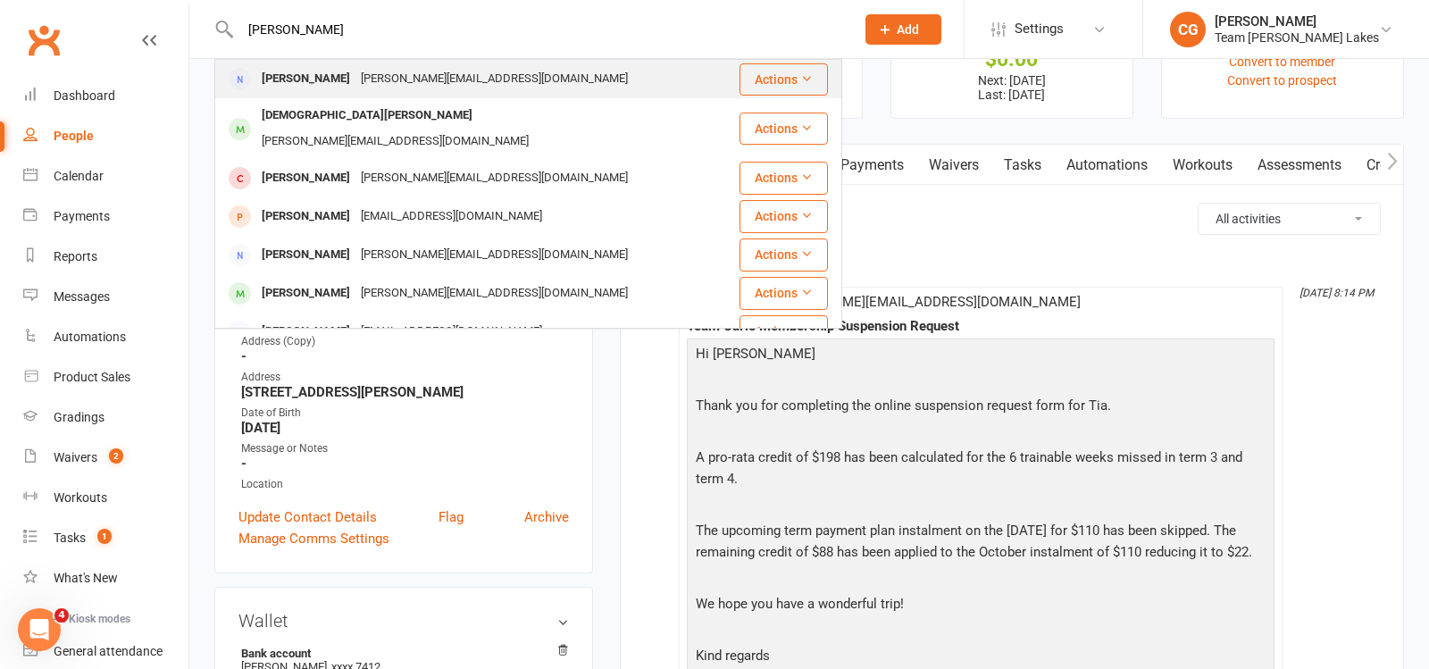
click at [414, 74] on div "[PERSON_NAME][EMAIL_ADDRESS][DOMAIN_NAME]" at bounding box center [495, 79] width 278 height 26
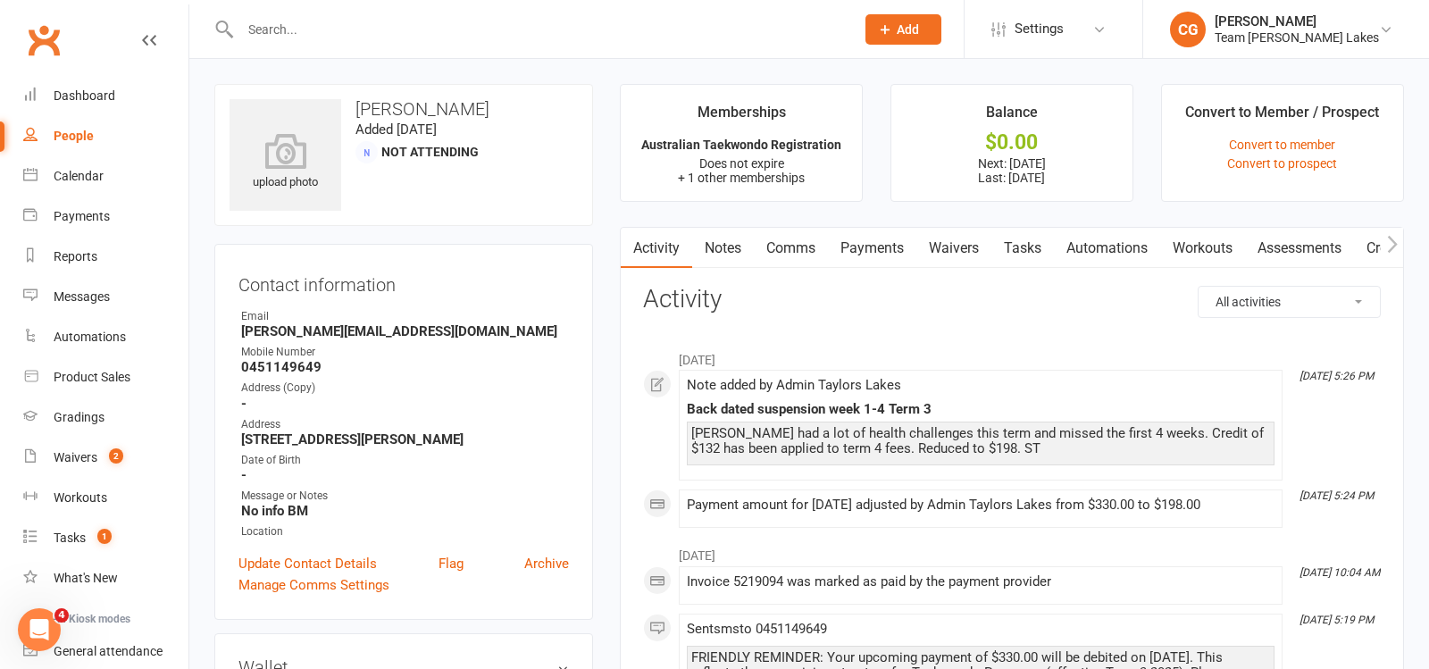
click at [881, 249] on link "Payments" at bounding box center [872, 248] width 88 height 41
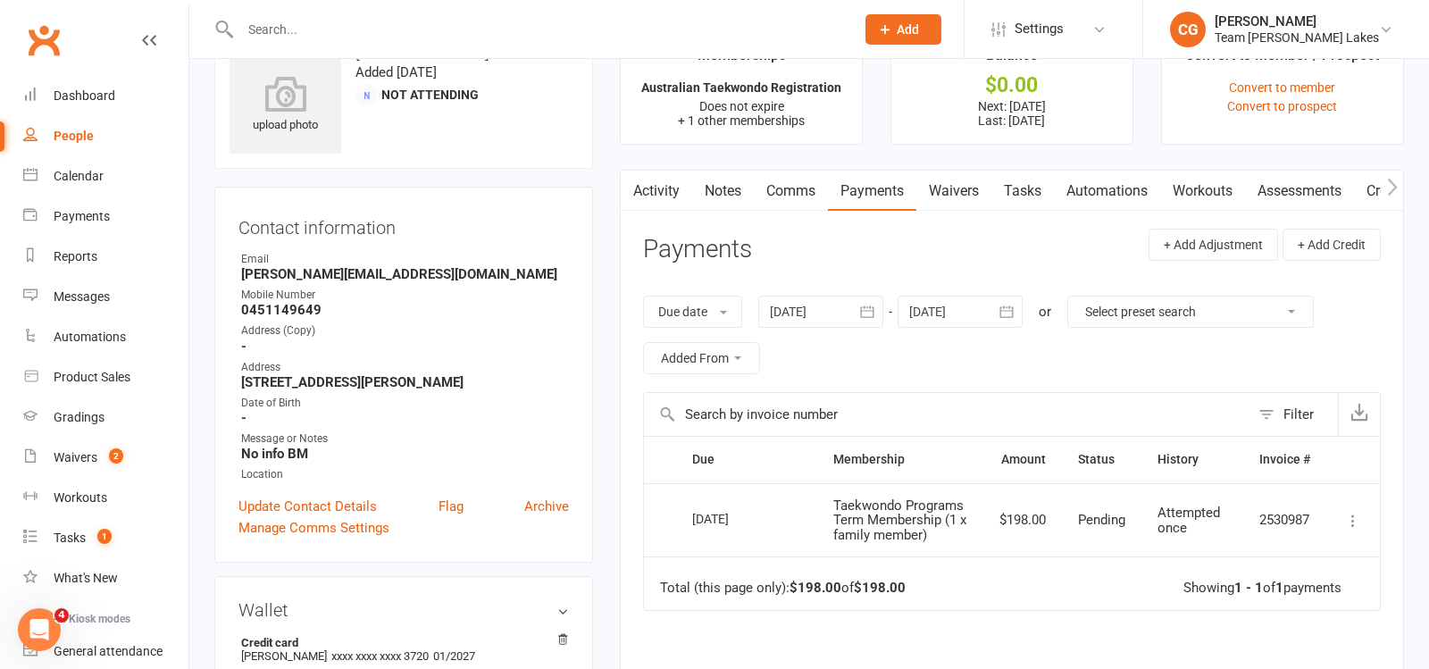
scroll to position [59, 0]
click at [668, 172] on link "Activity" at bounding box center [656, 189] width 71 height 41
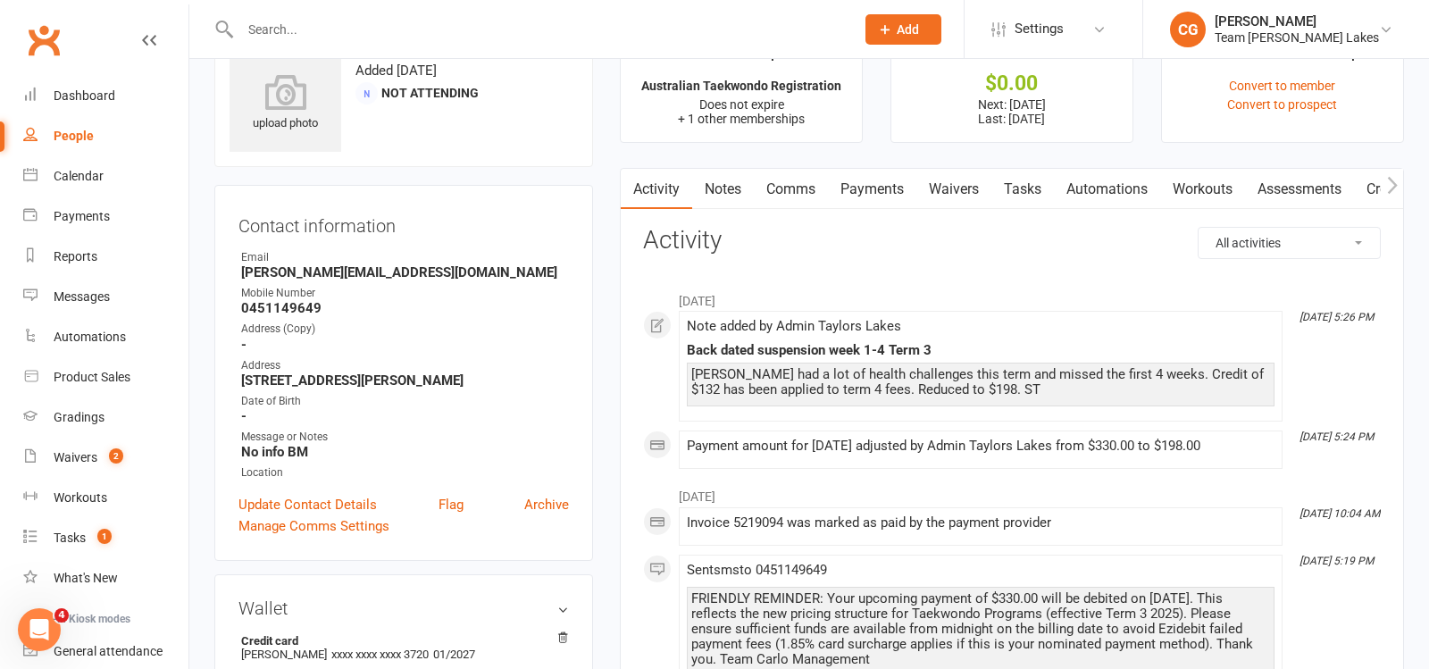
click at [402, 29] on input "text" at bounding box center [538, 29] width 607 height 25
paste input "[PERSON_NAME]"
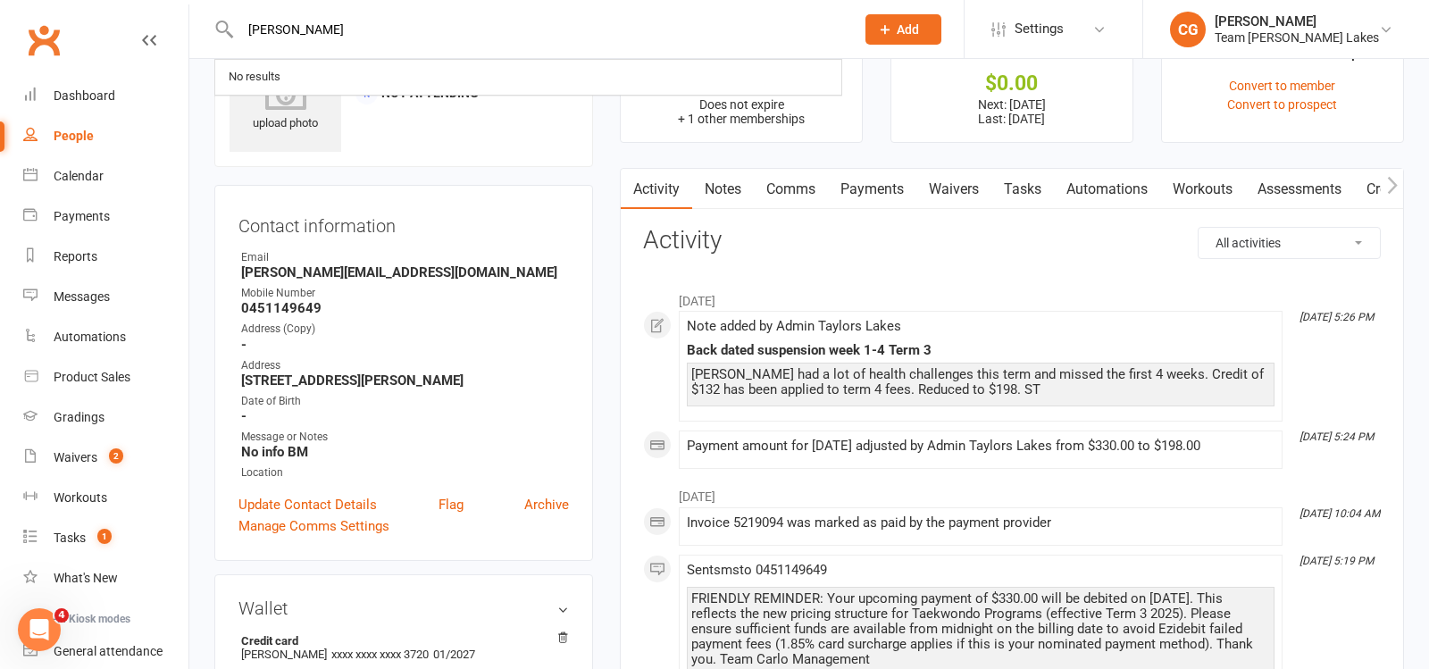
type input "[PERSON_NAME]"
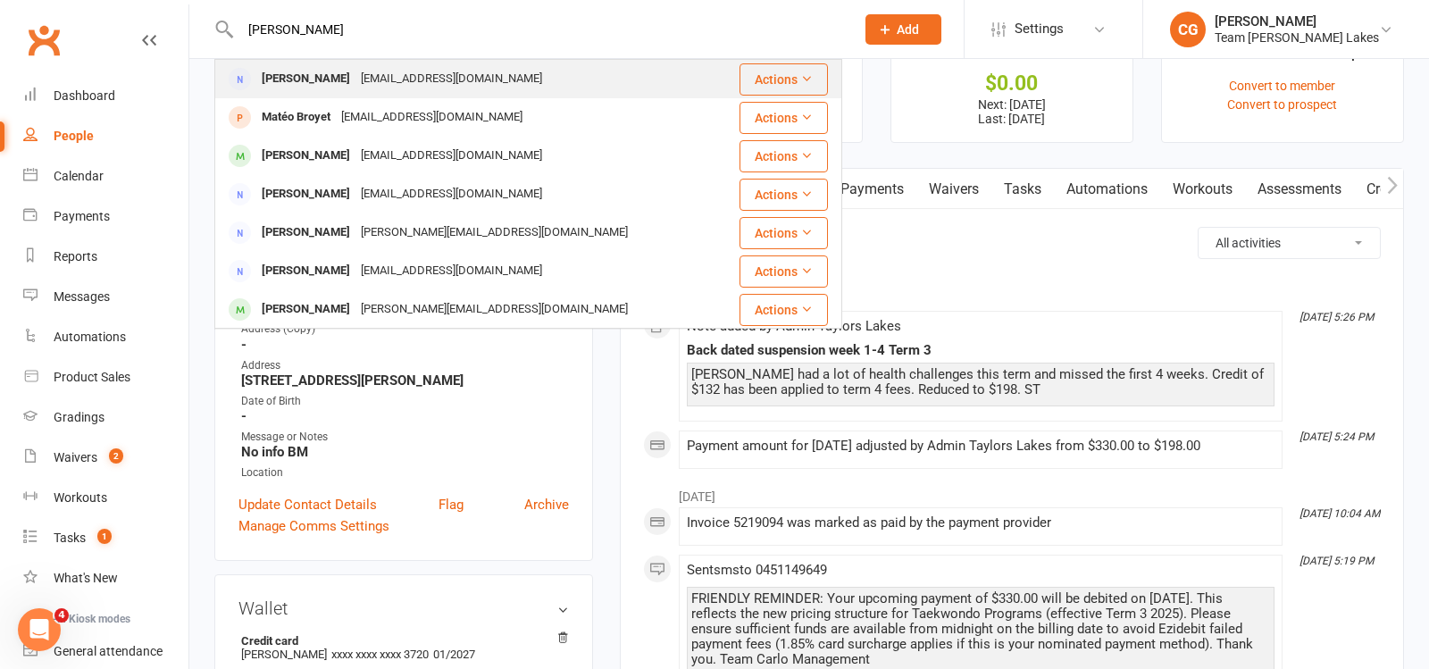
click at [394, 83] on div "[EMAIL_ADDRESS][DOMAIN_NAME]" at bounding box center [452, 79] width 192 height 26
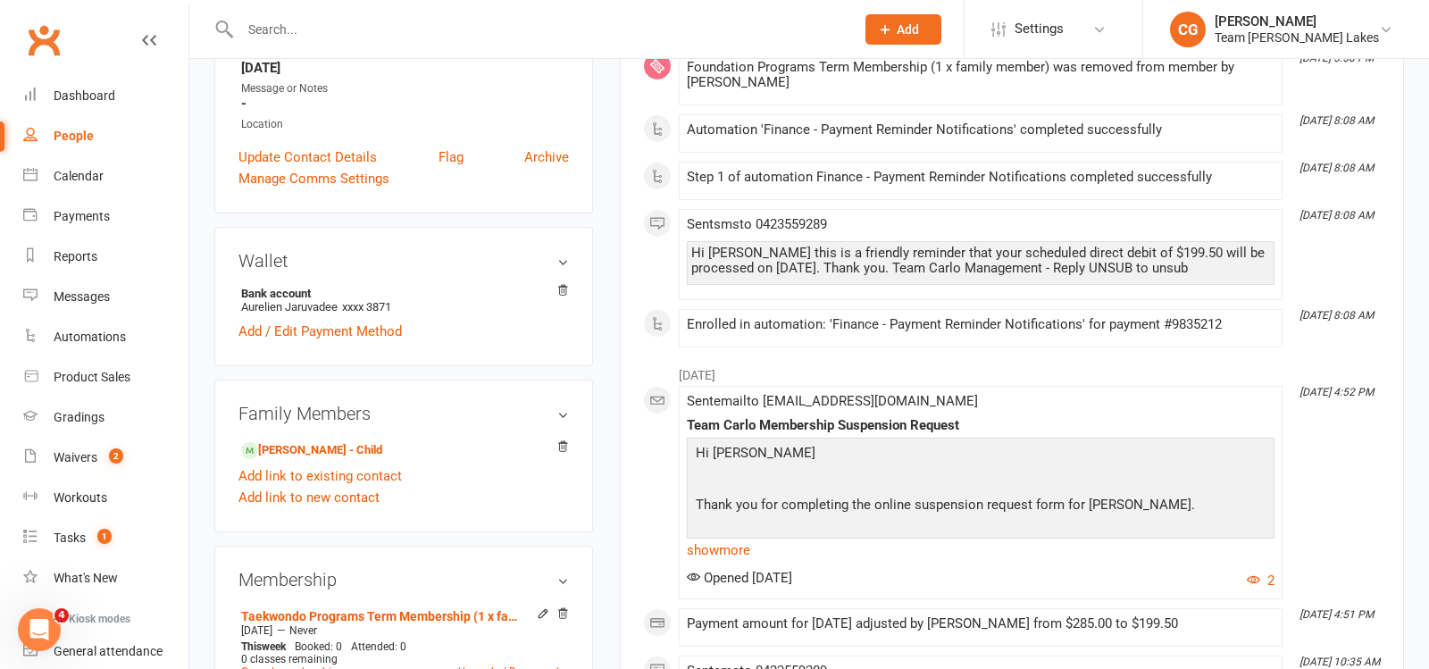
scroll to position [501, 0]
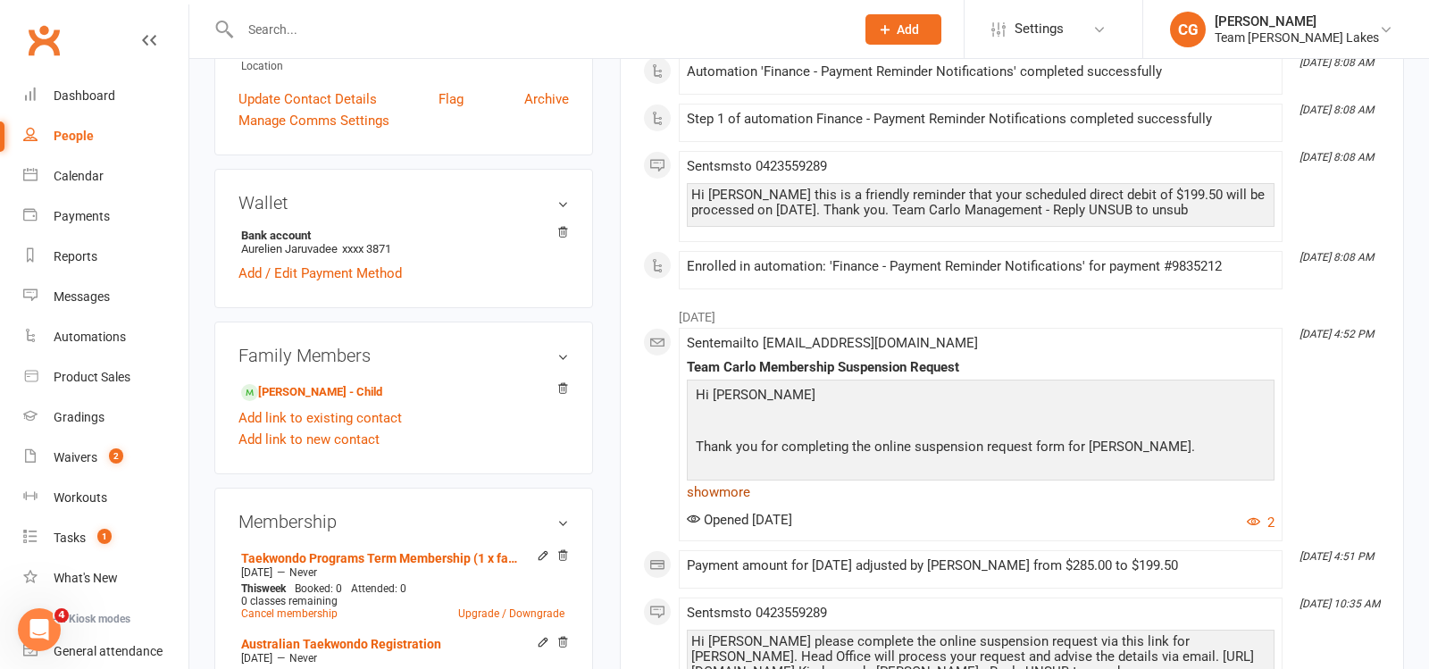
click at [712, 482] on link "show more" at bounding box center [981, 492] width 588 height 25
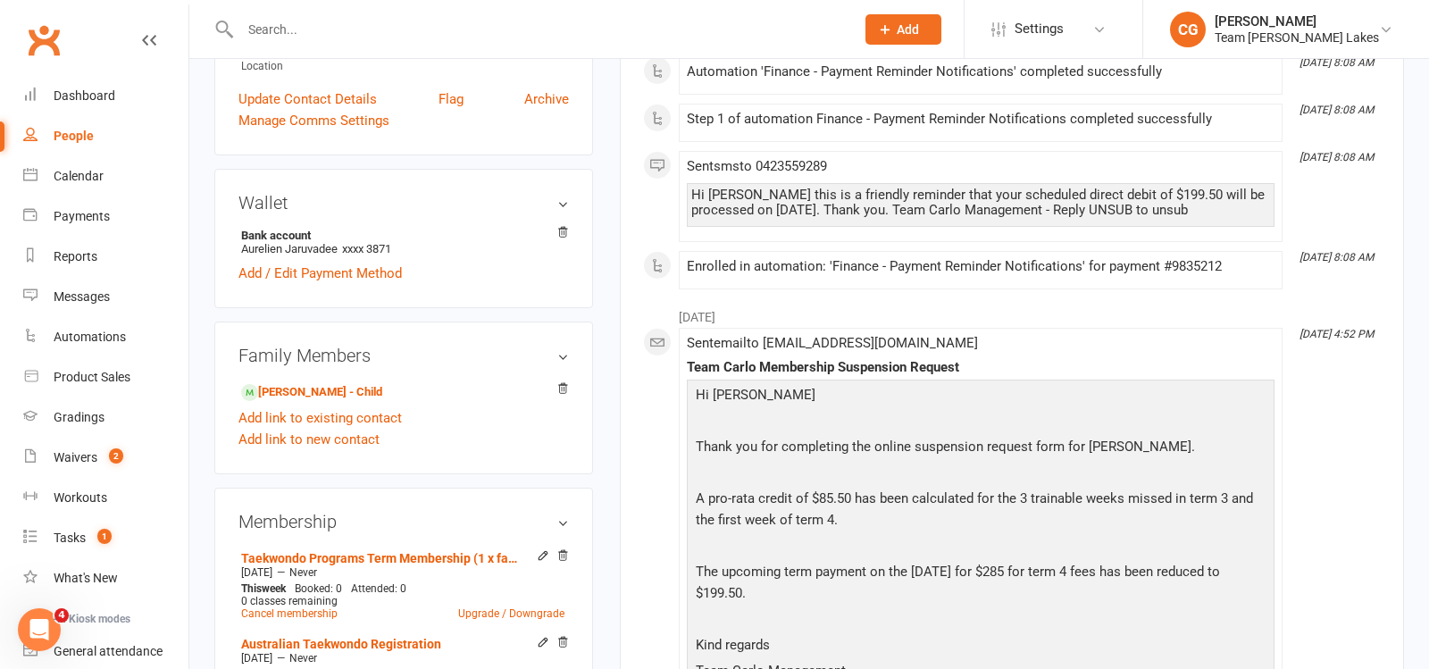
click at [397, 25] on input "text" at bounding box center [538, 29] width 607 height 25
paste input "[PERSON_NAME]"
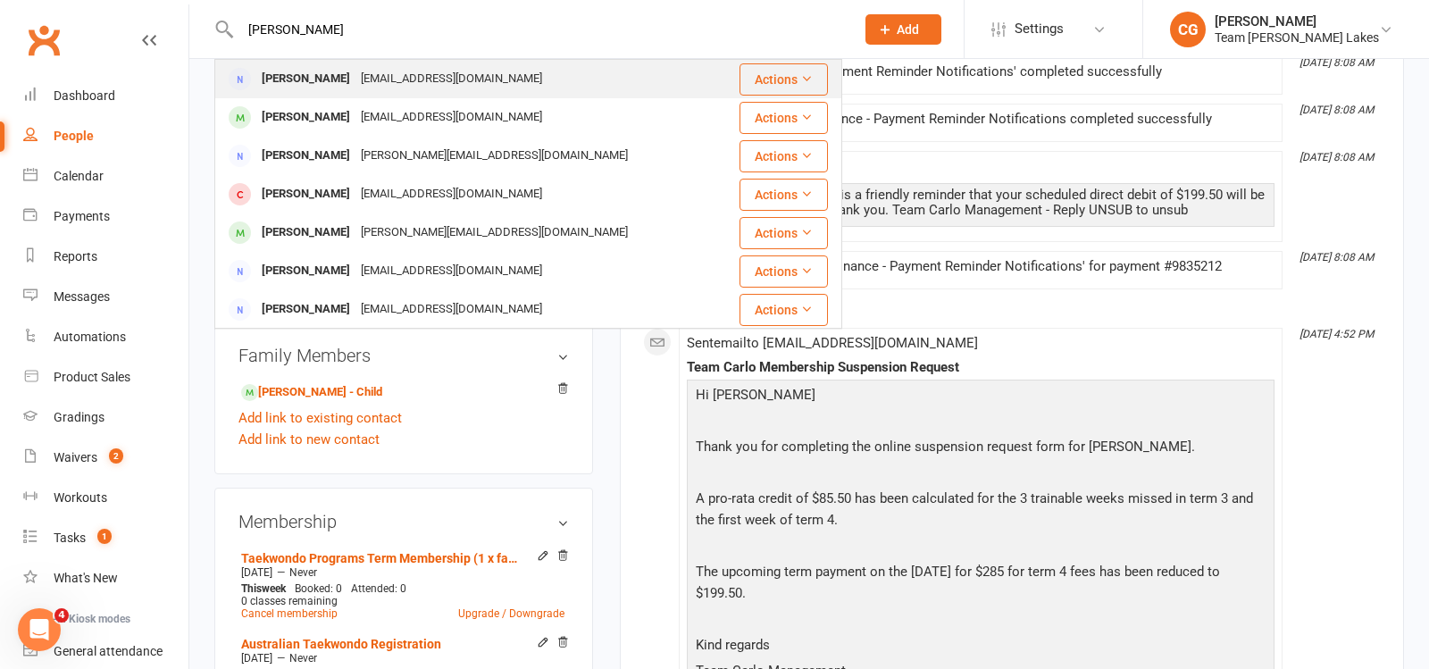
type input "[PERSON_NAME]"
click at [322, 77] on div "[PERSON_NAME]" at bounding box center [305, 79] width 99 height 26
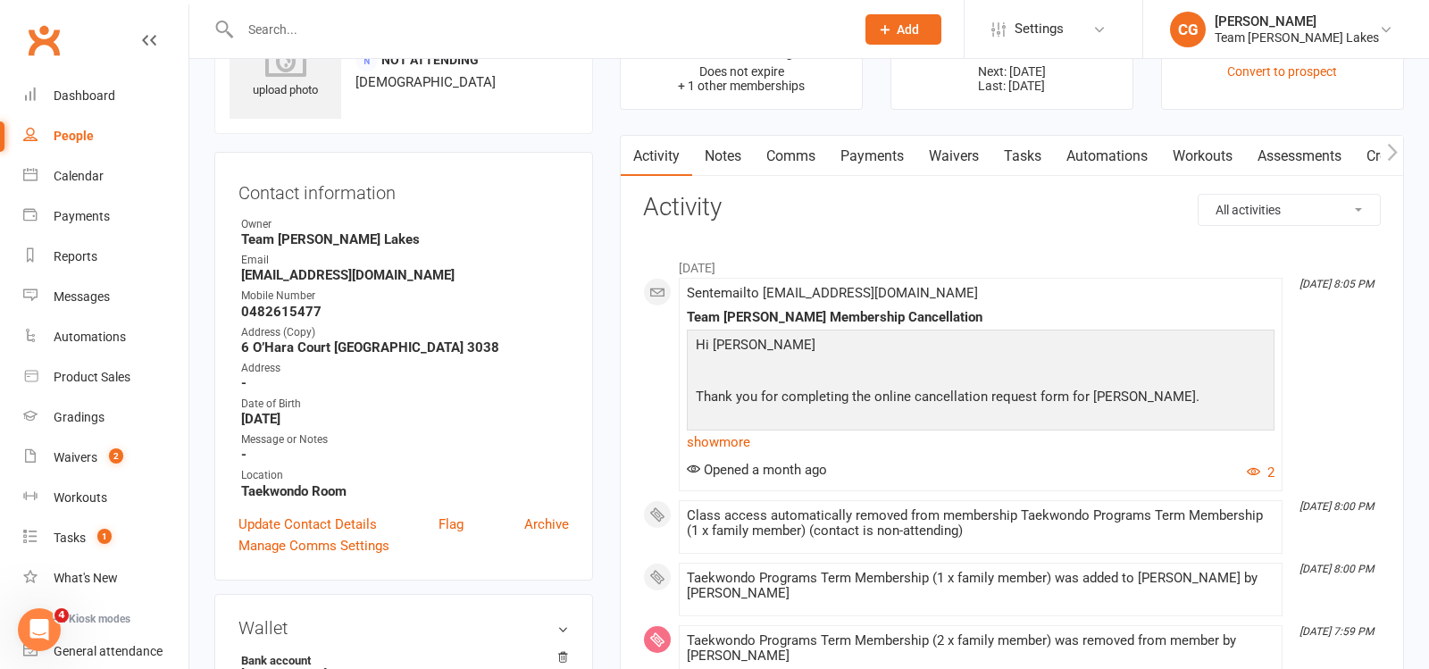
scroll to position [96, 0]
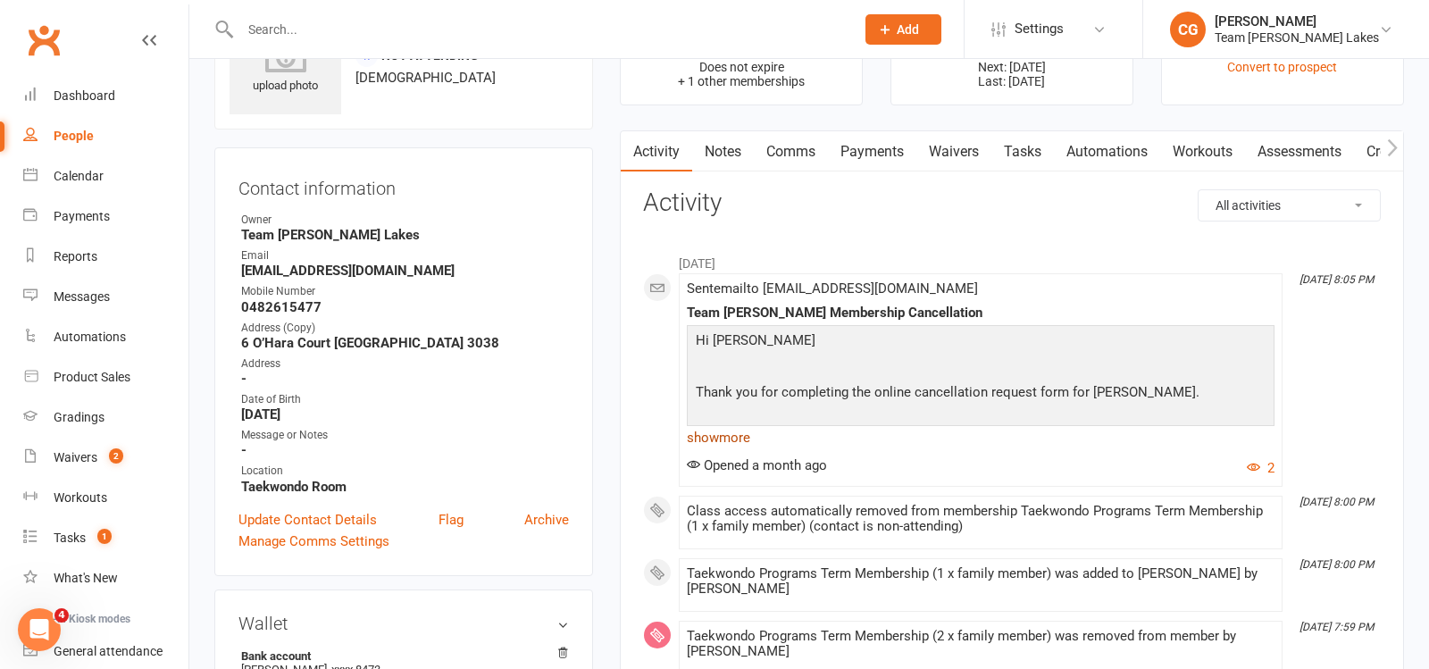
click at [736, 431] on link "show more" at bounding box center [981, 437] width 588 height 25
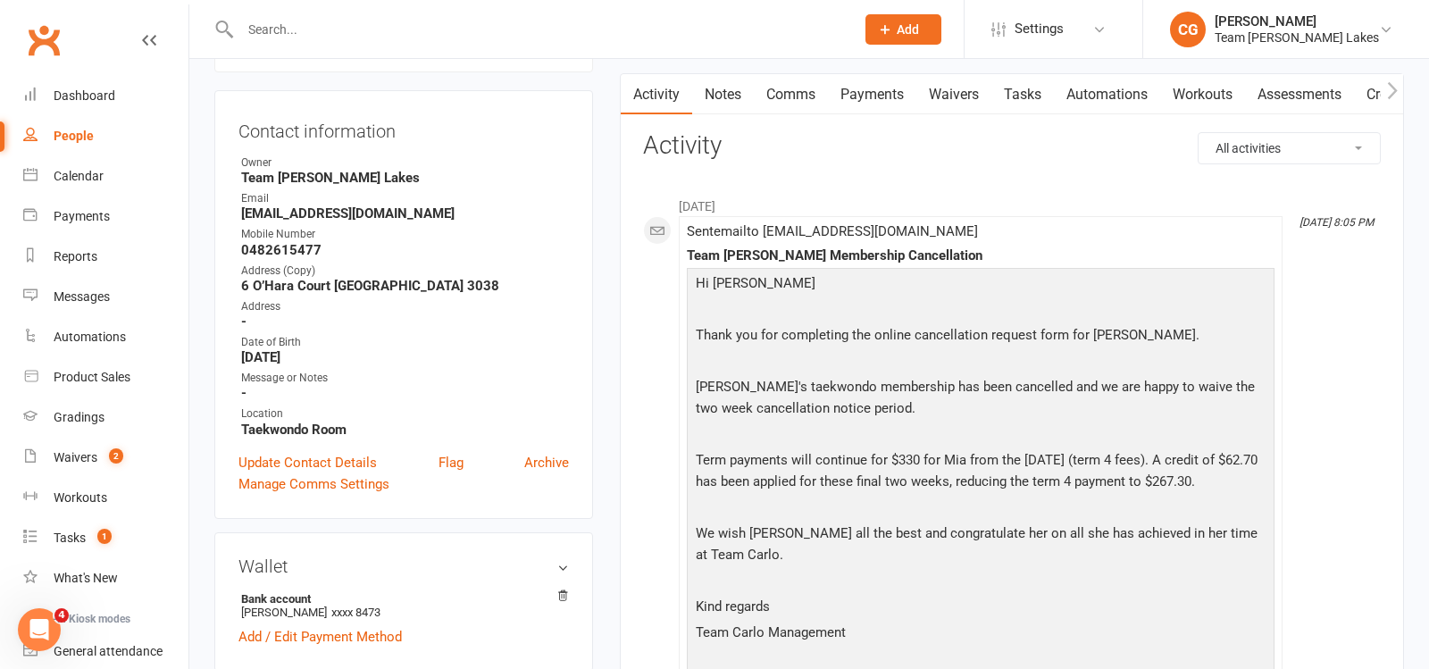
scroll to position [156, 0]
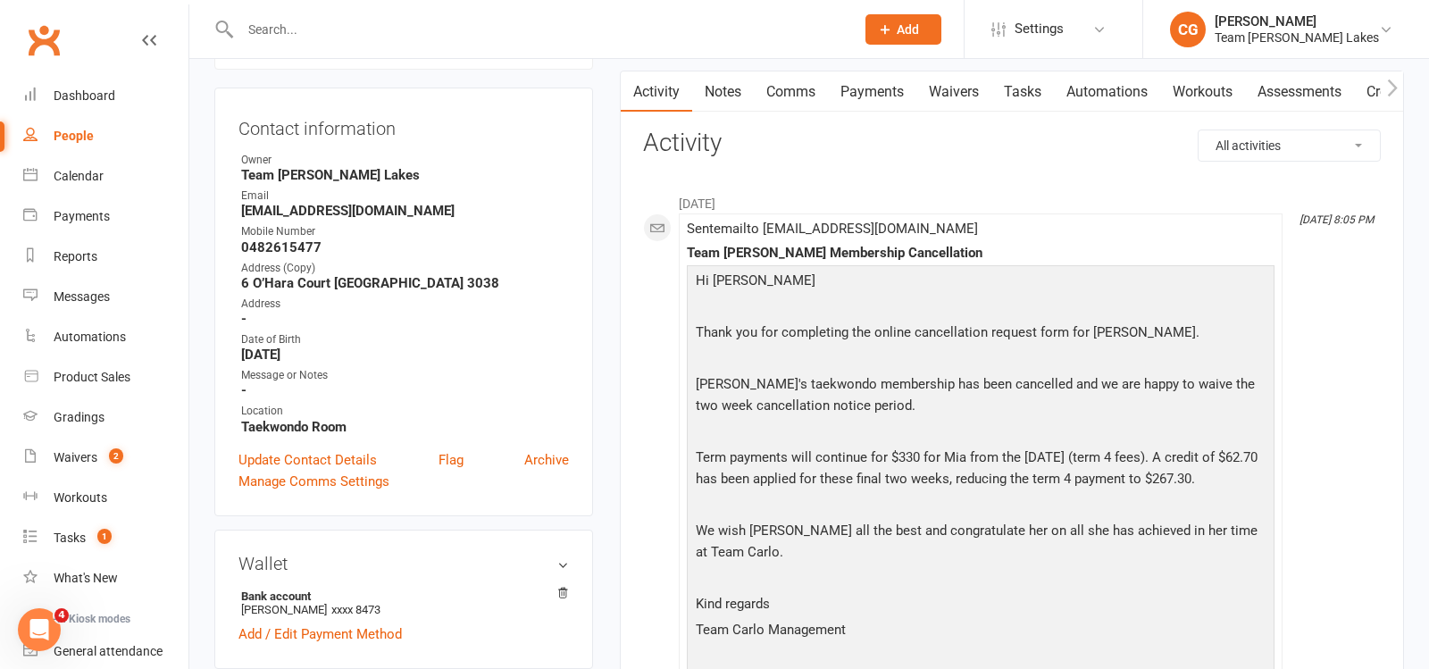
click at [379, 30] on input "text" at bounding box center [538, 29] width 607 height 25
paste input "[PERSON_NAME]"
type input "[PERSON_NAME]"
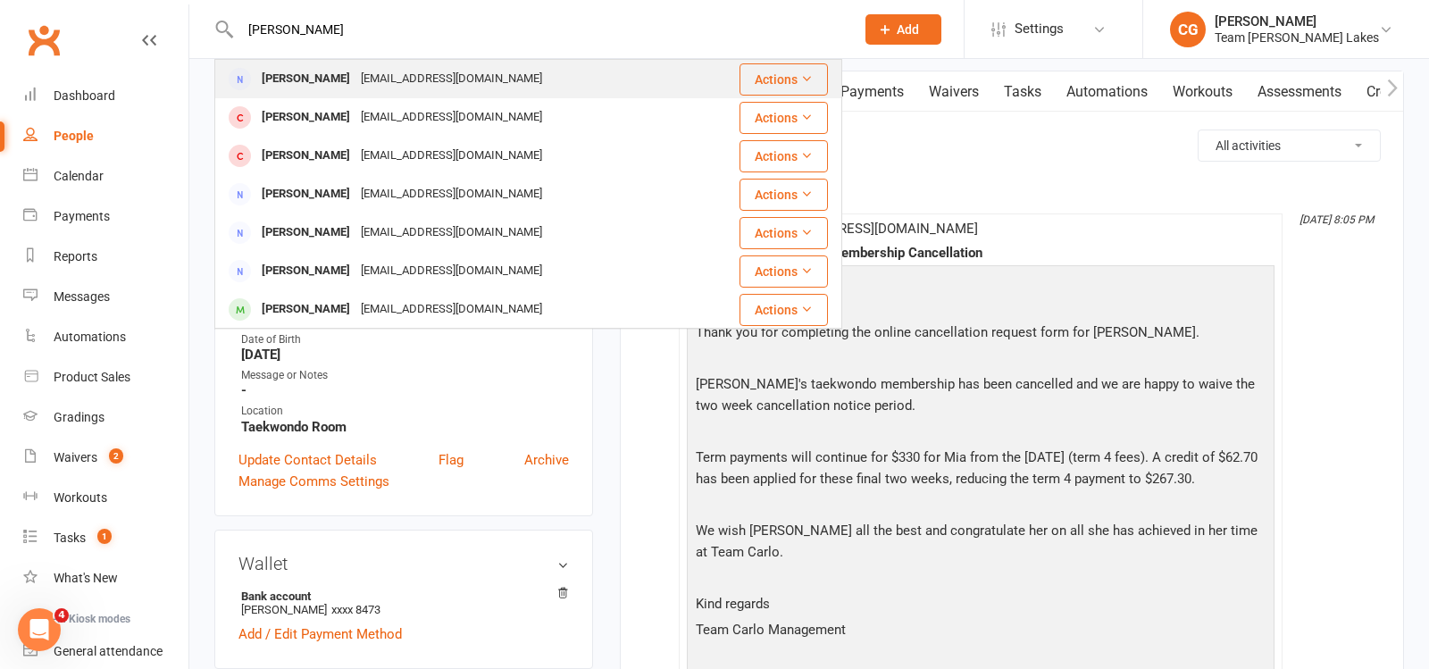
click at [408, 75] on div "[EMAIL_ADDRESS][DOMAIN_NAME]" at bounding box center [452, 79] width 192 height 26
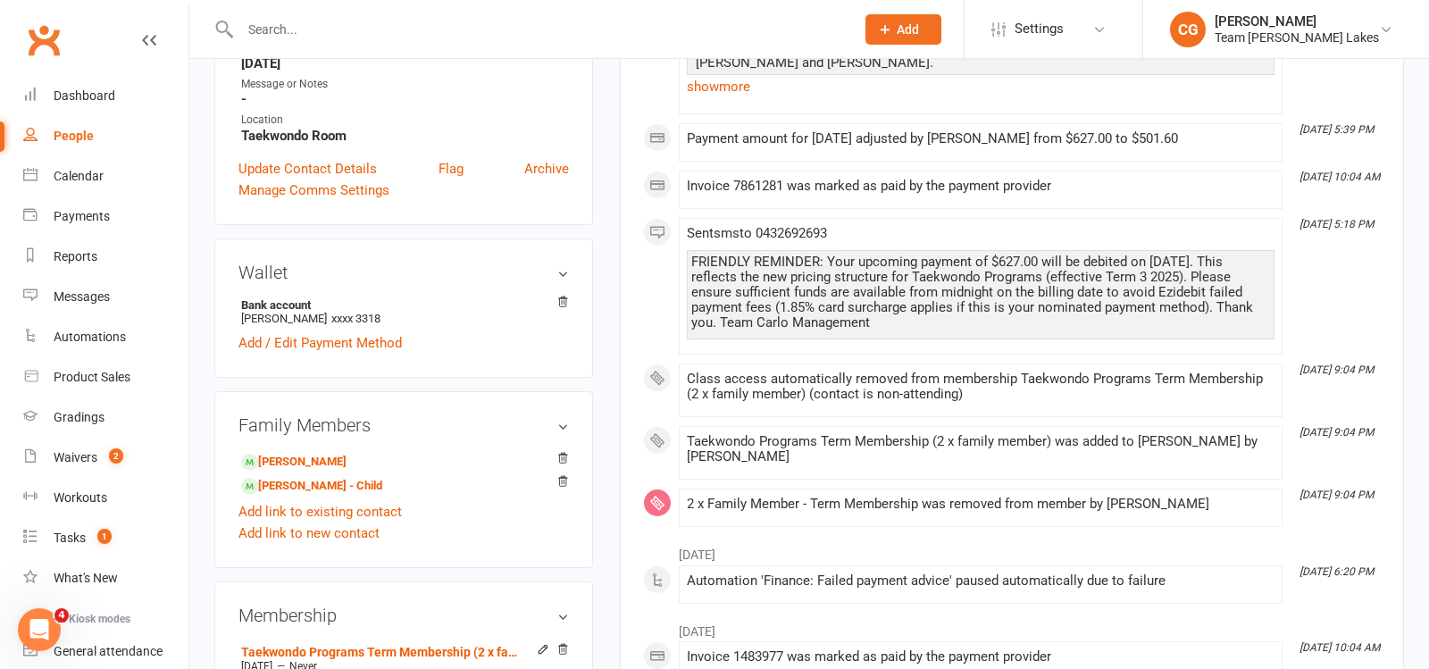
scroll to position [111, 0]
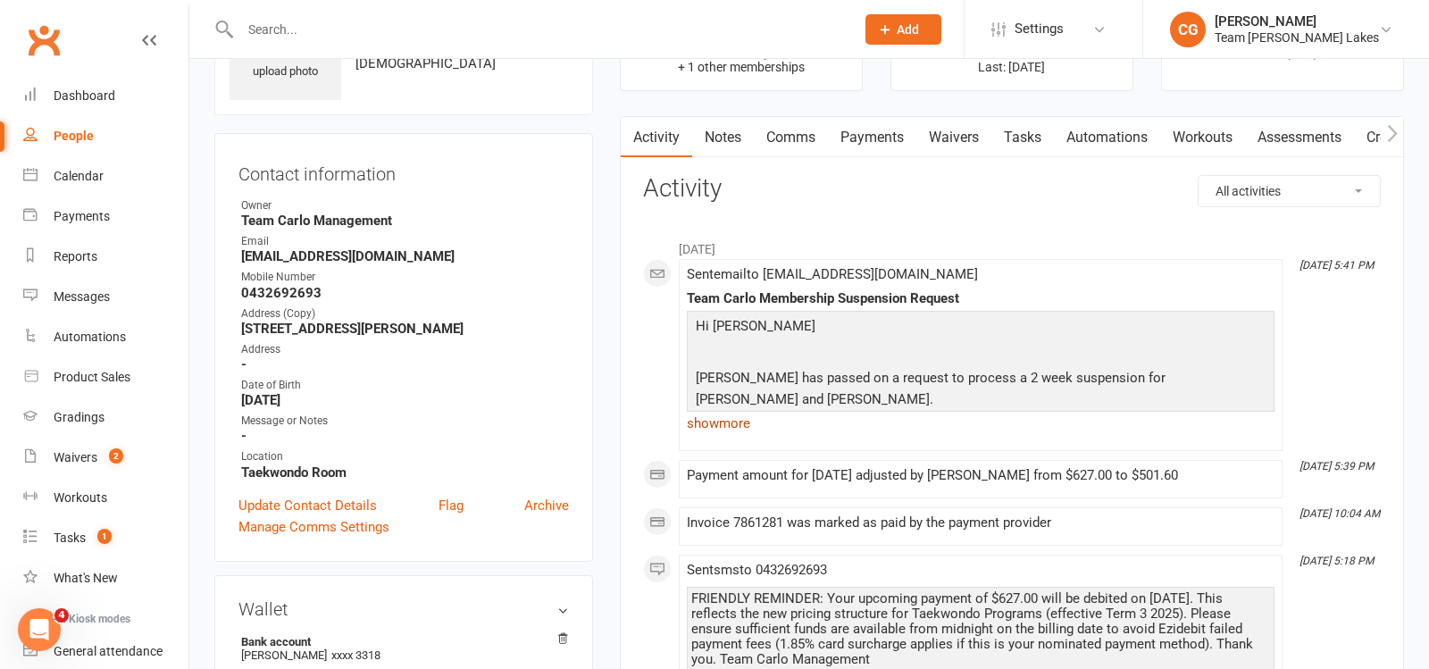
click at [709, 420] on link "show more" at bounding box center [981, 423] width 588 height 25
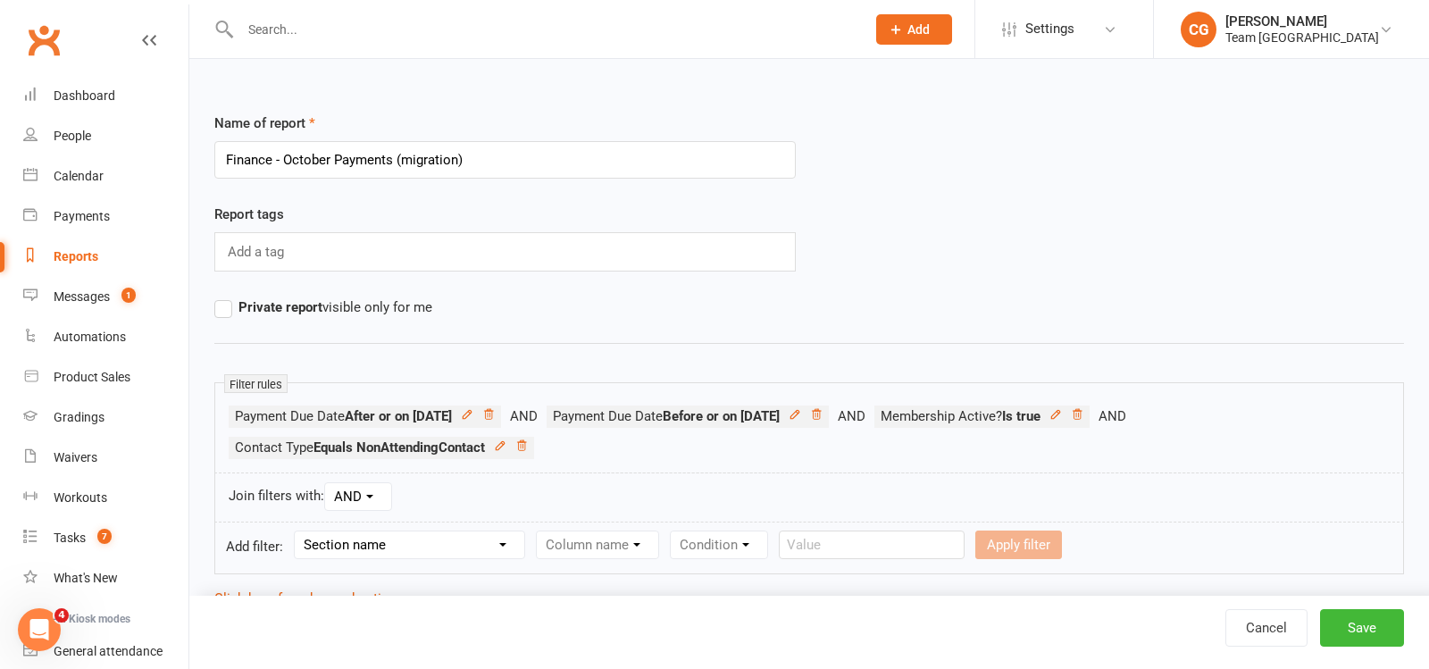
click at [309, 17] on input "text" at bounding box center [544, 29] width 618 height 25
click at [86, 245] on link "Reports" at bounding box center [105, 257] width 165 height 40
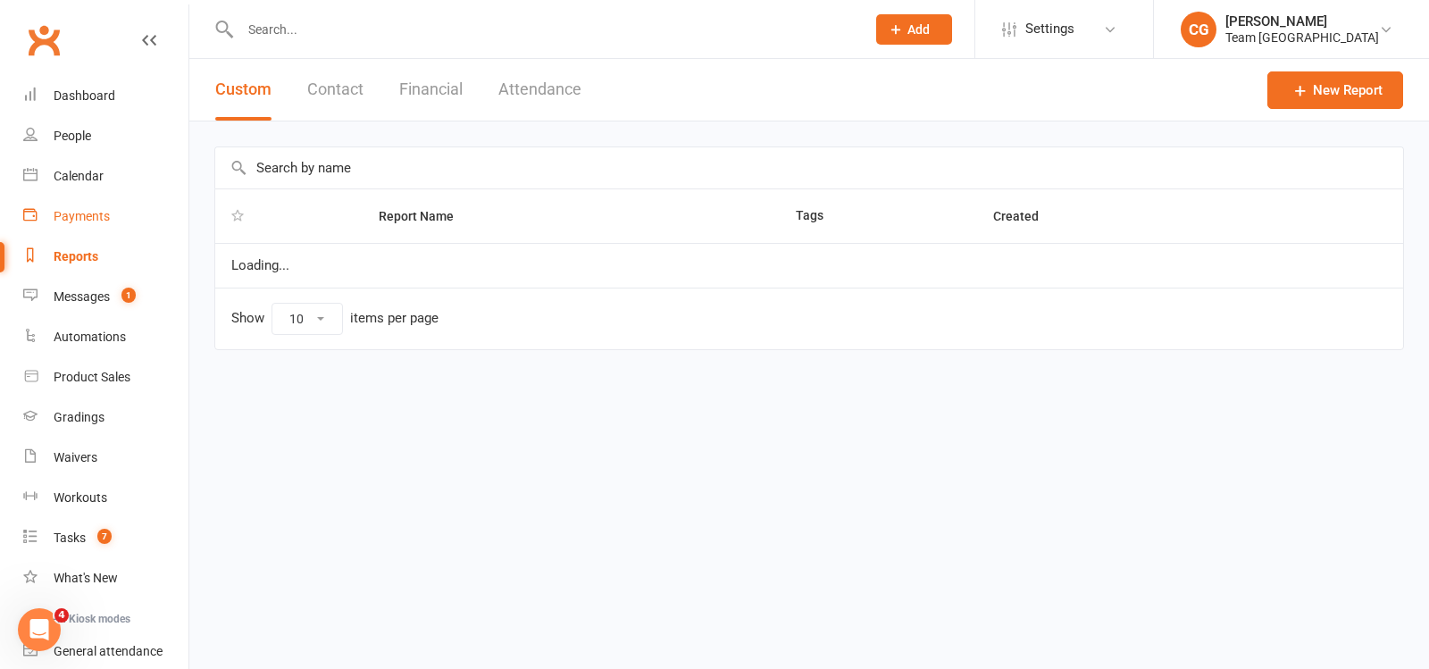
select select "100"
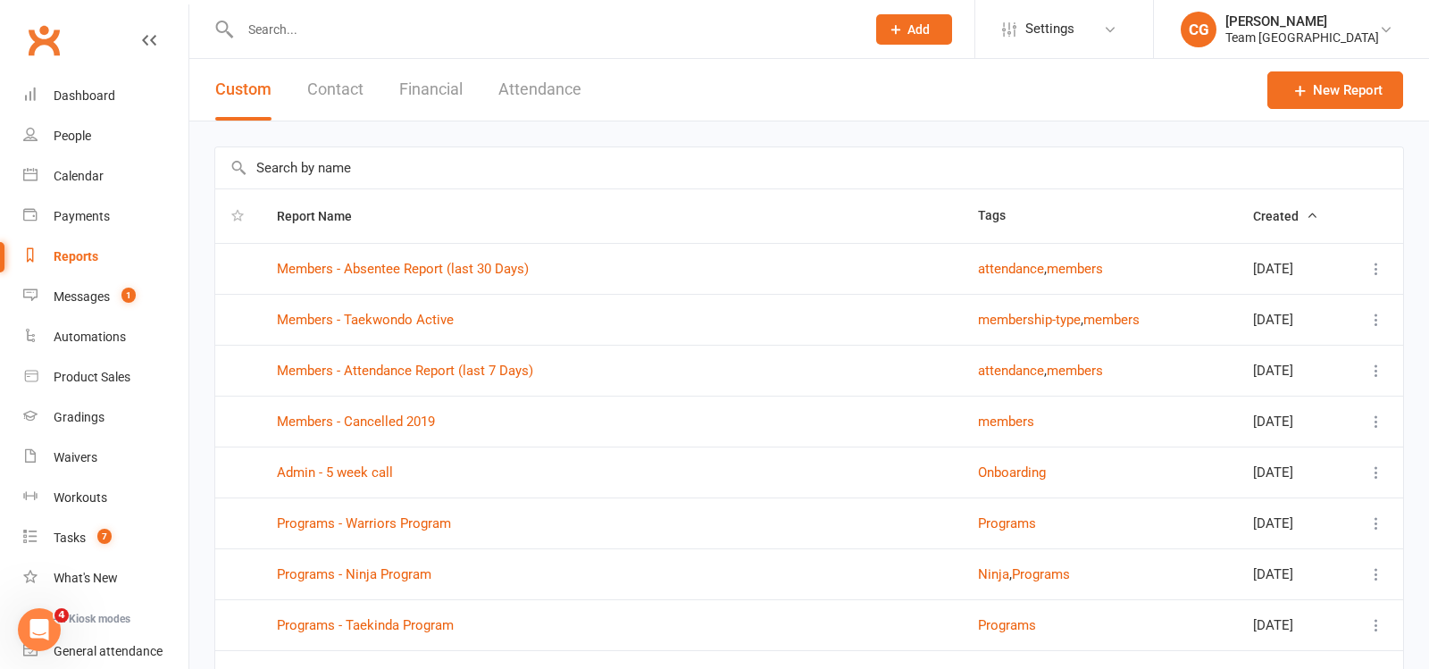
click at [294, 163] on input "text" at bounding box center [809, 167] width 1188 height 41
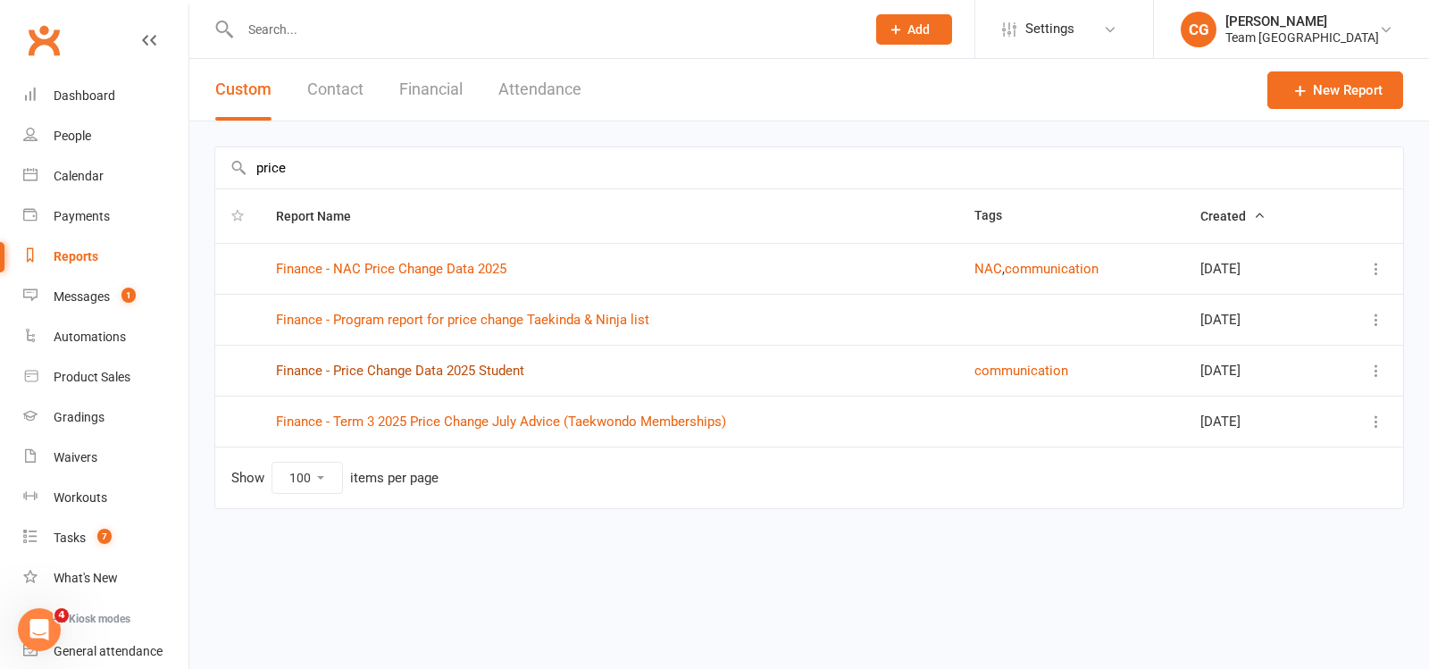
type input "price"
click at [432, 365] on link "Finance - Price Change Data 2025 Student" at bounding box center [400, 371] width 248 height 16
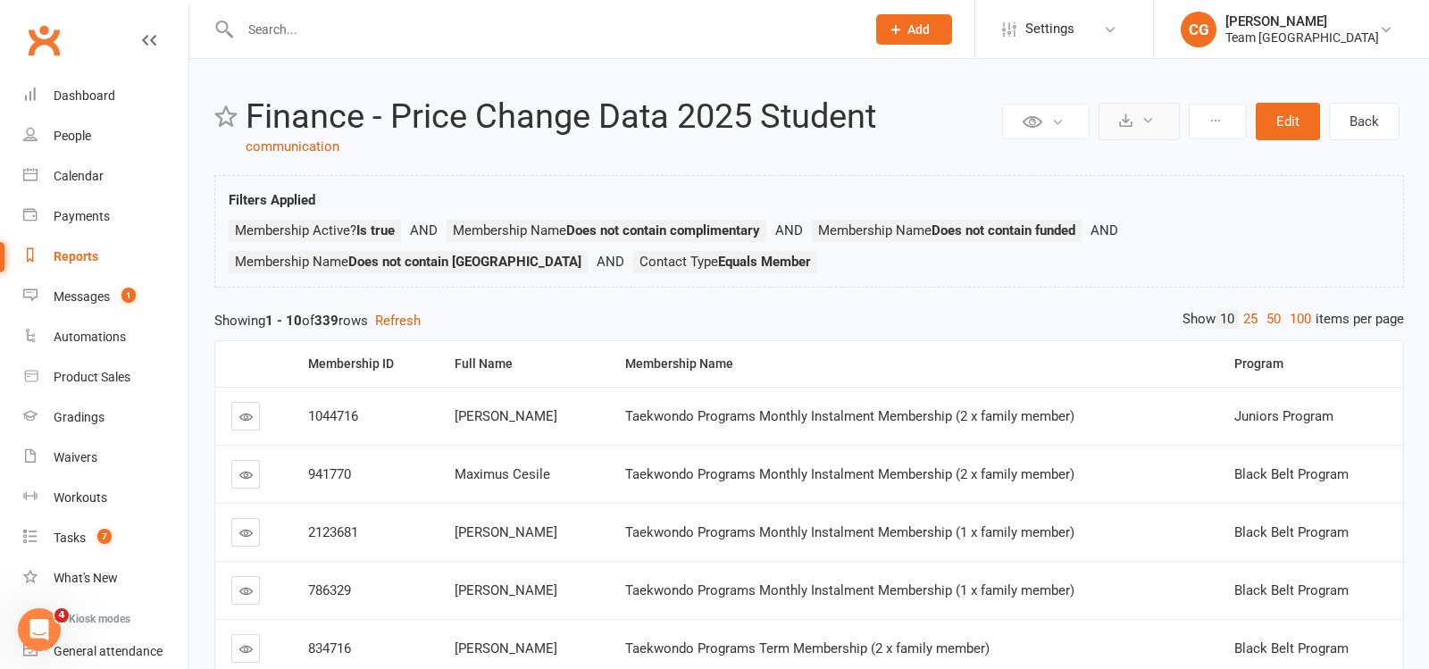
click at [1164, 130] on button at bounding box center [1139, 122] width 81 height 38
click at [1128, 164] on link "Export to CSV" at bounding box center [1085, 164] width 188 height 36
click at [316, 140] on link "communication" at bounding box center [293, 146] width 94 height 16
select select "100"
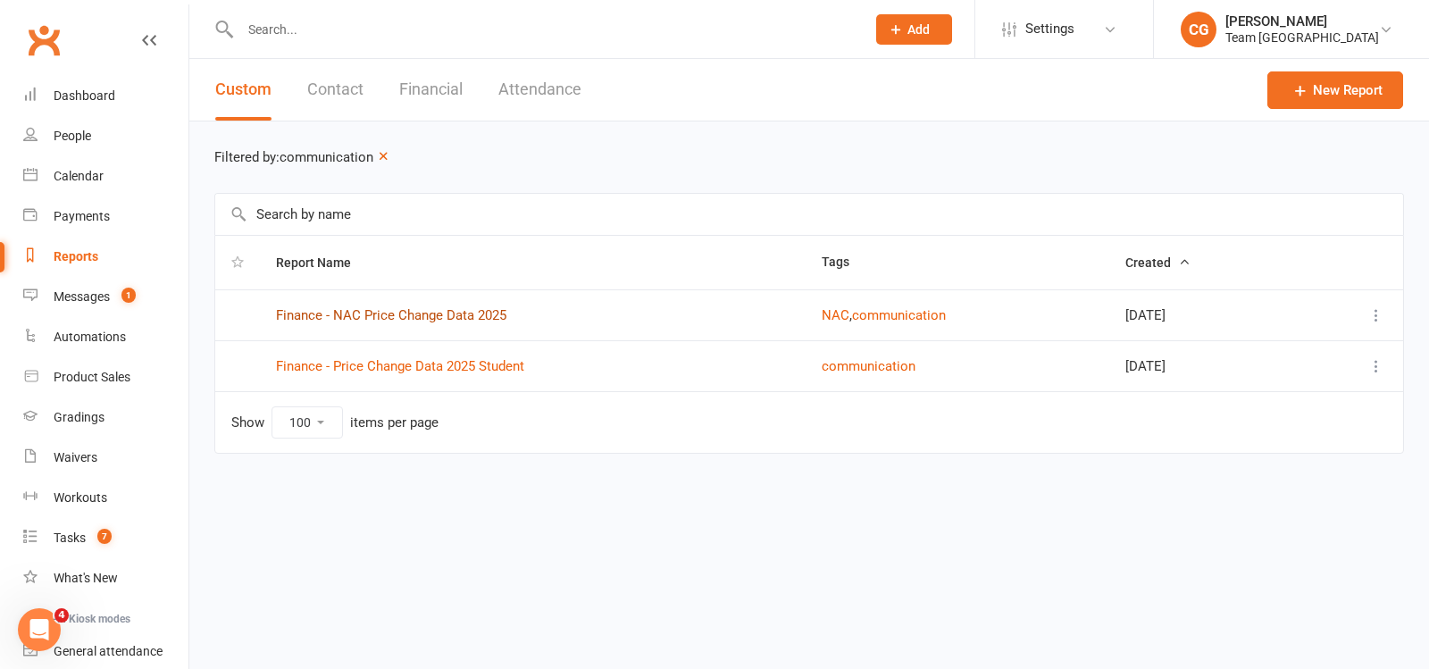
click at [353, 316] on link "Finance - NAC Price Change Data 2025" at bounding box center [391, 315] width 230 height 16
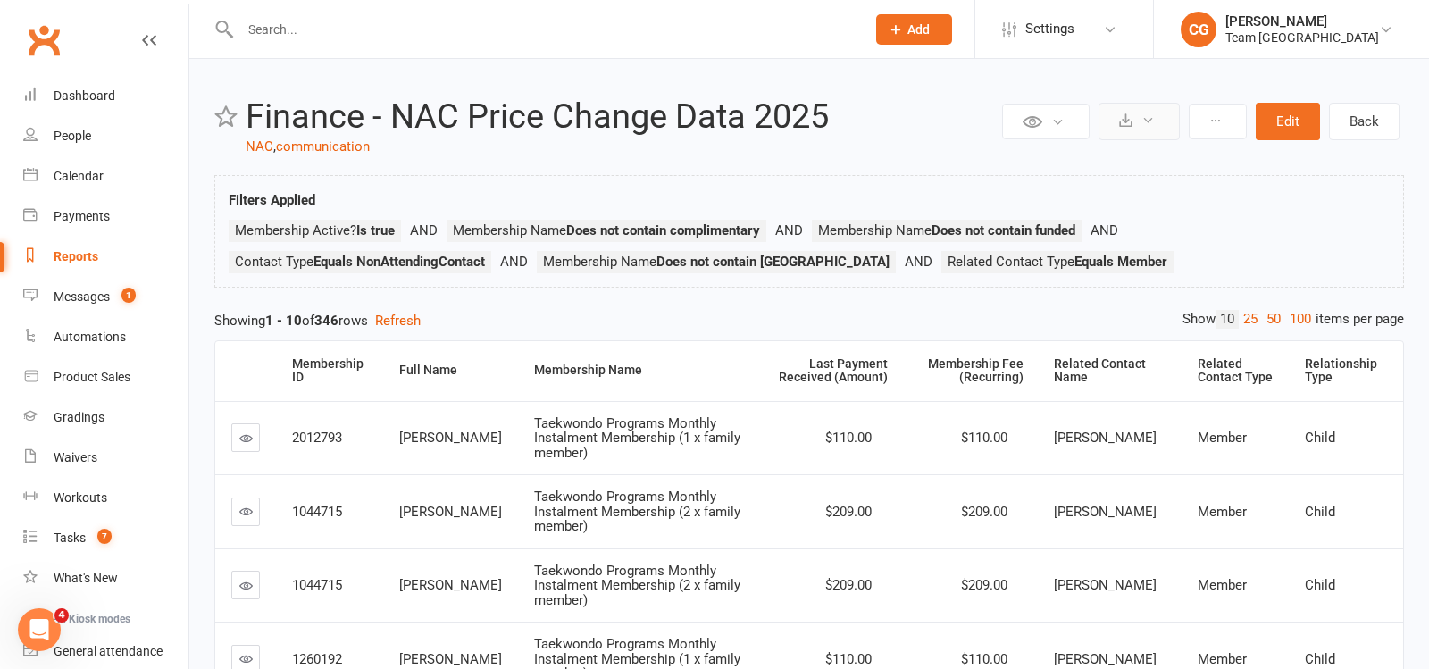
click at [1160, 113] on button at bounding box center [1139, 122] width 81 height 38
click at [1117, 163] on link "Export to CSV" at bounding box center [1085, 164] width 188 height 36
click at [304, 22] on input "text" at bounding box center [544, 29] width 618 height 25
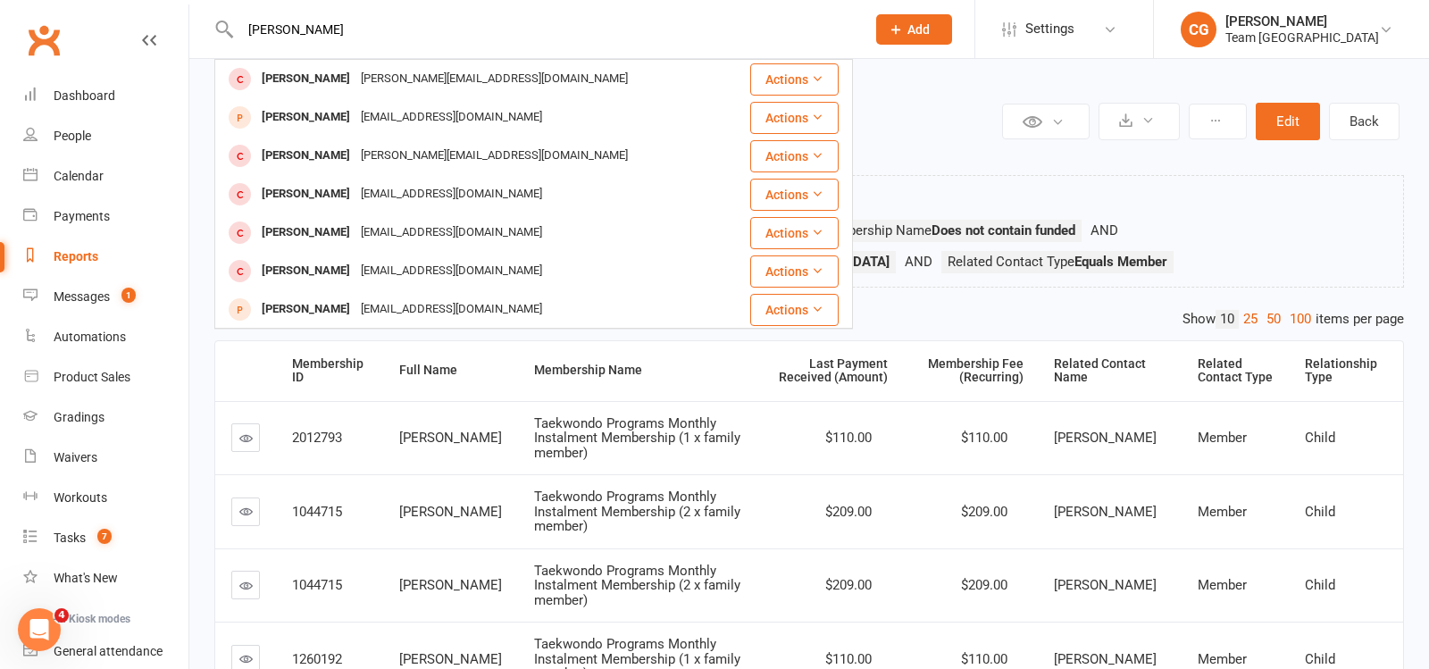
click at [332, 18] on input "[PERSON_NAME]" at bounding box center [544, 29] width 618 height 25
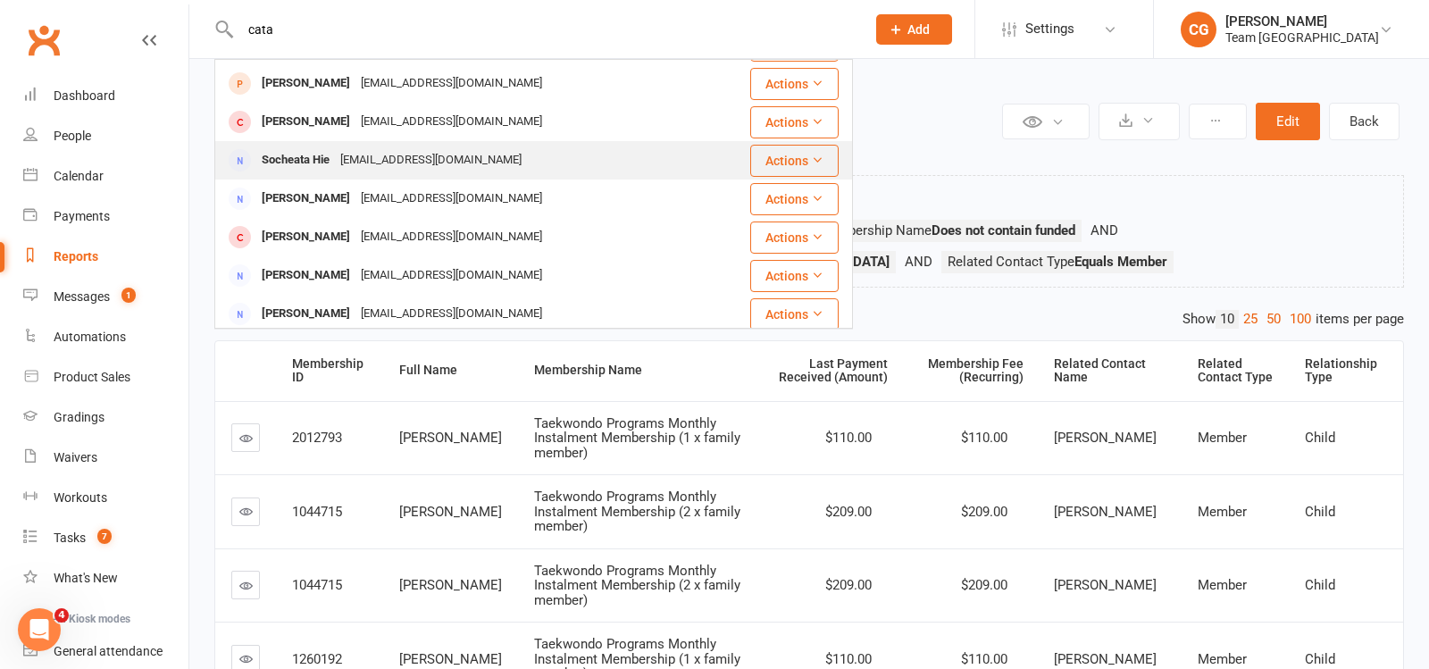
scroll to position [75, 0]
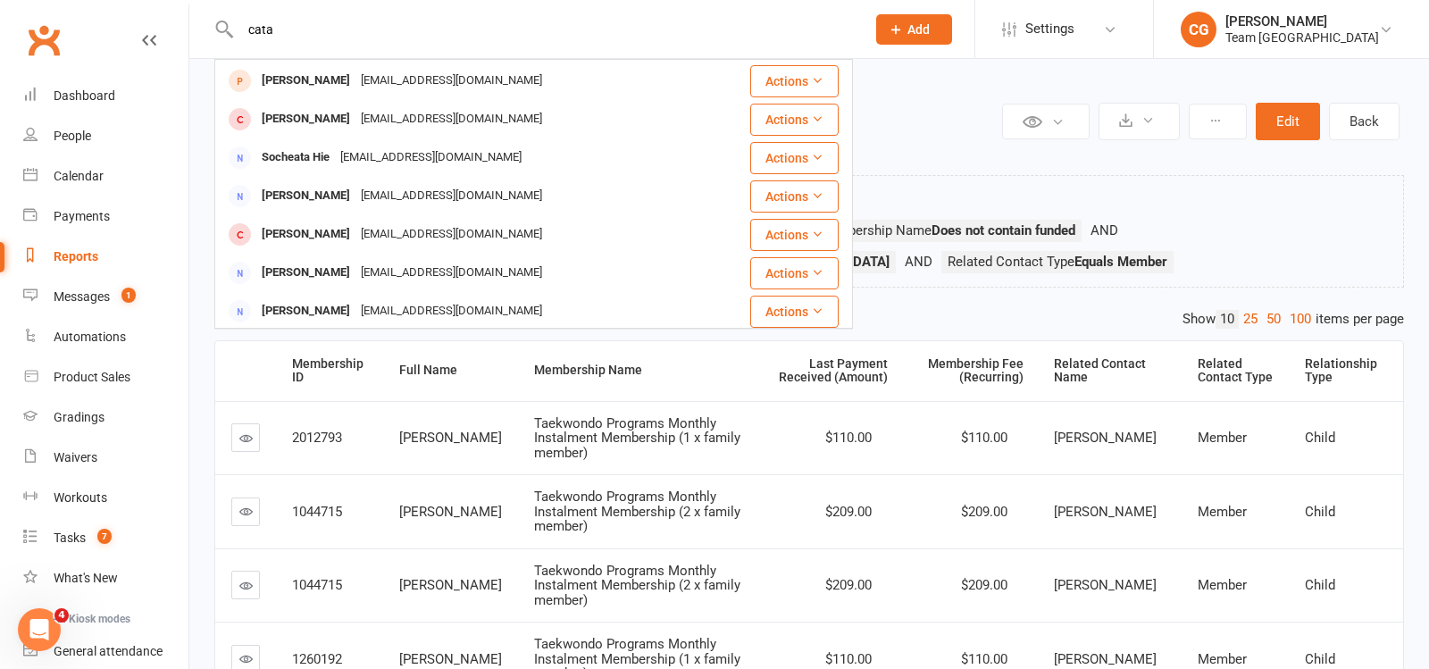
click at [326, 25] on input "cata" at bounding box center [544, 29] width 618 height 25
click at [362, 26] on input "cata" at bounding box center [544, 29] width 618 height 25
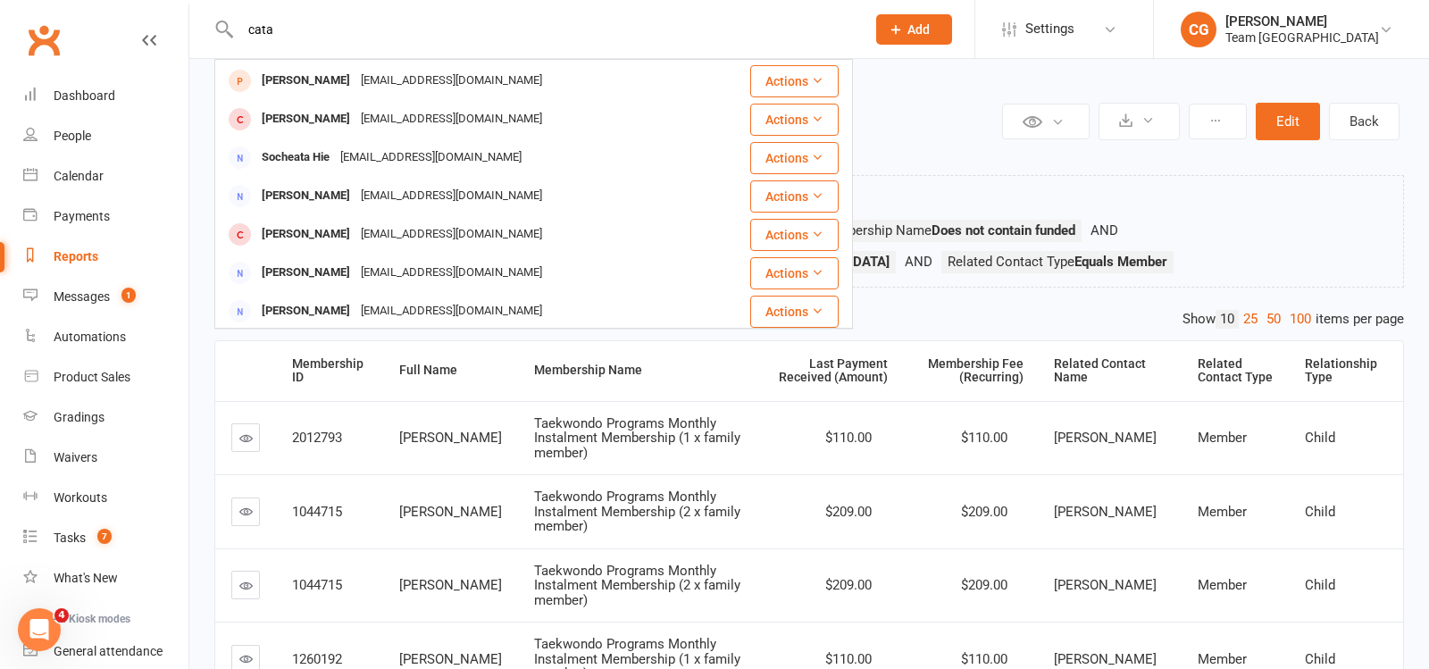
click at [362, 26] on input "cata" at bounding box center [544, 29] width 618 height 25
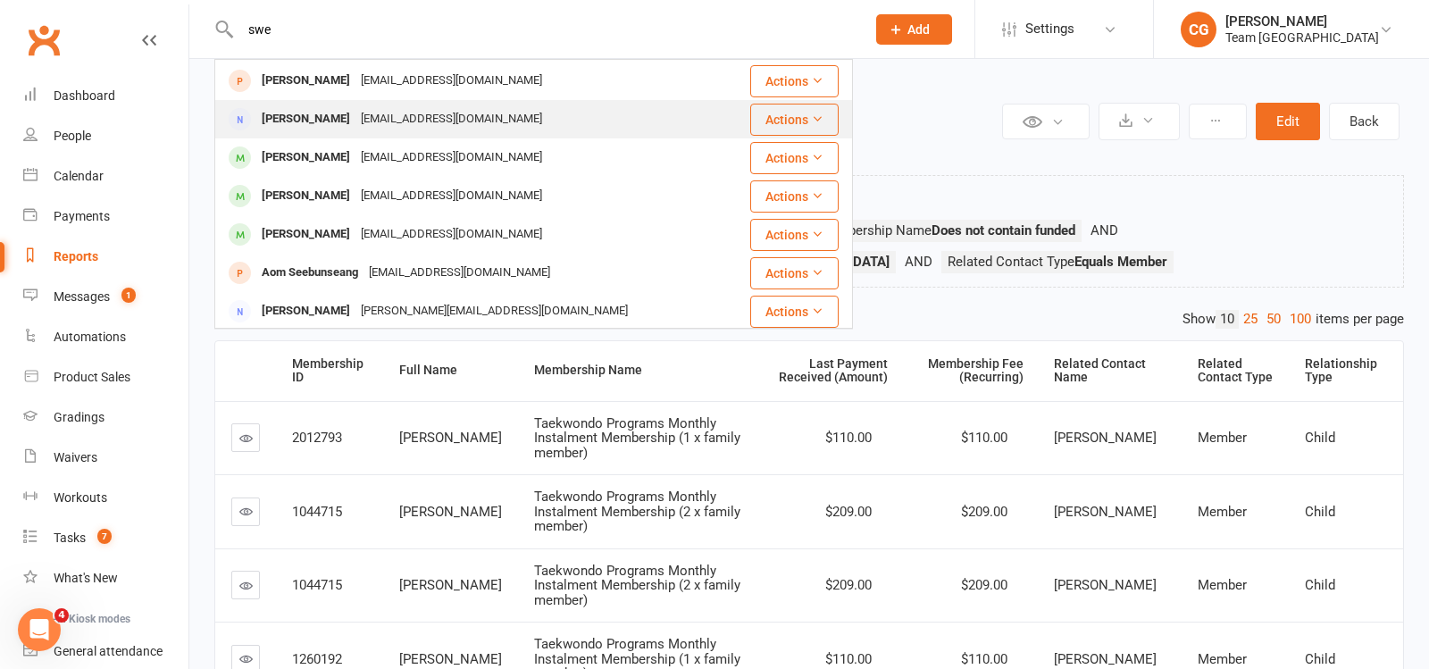
type input "swe"
click at [389, 110] on div "swettadesai@yahoo.com.au" at bounding box center [452, 119] width 192 height 26
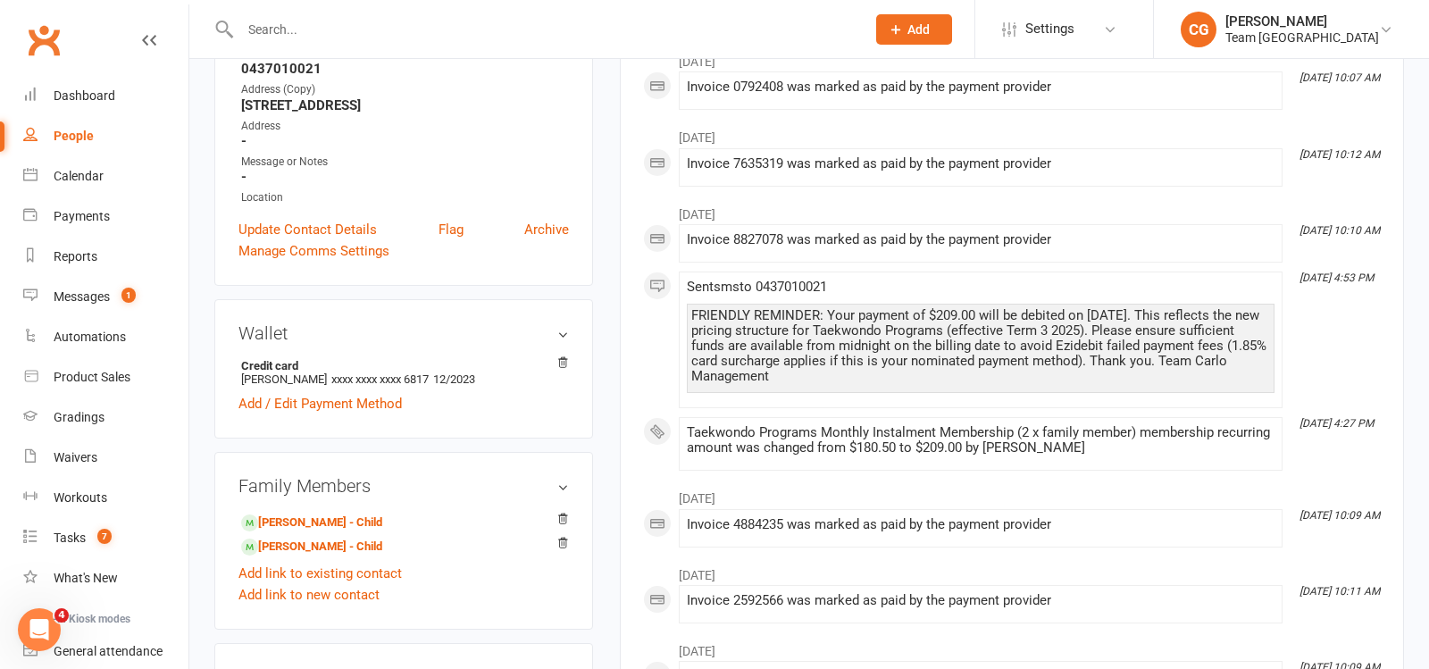
scroll to position [250, 0]
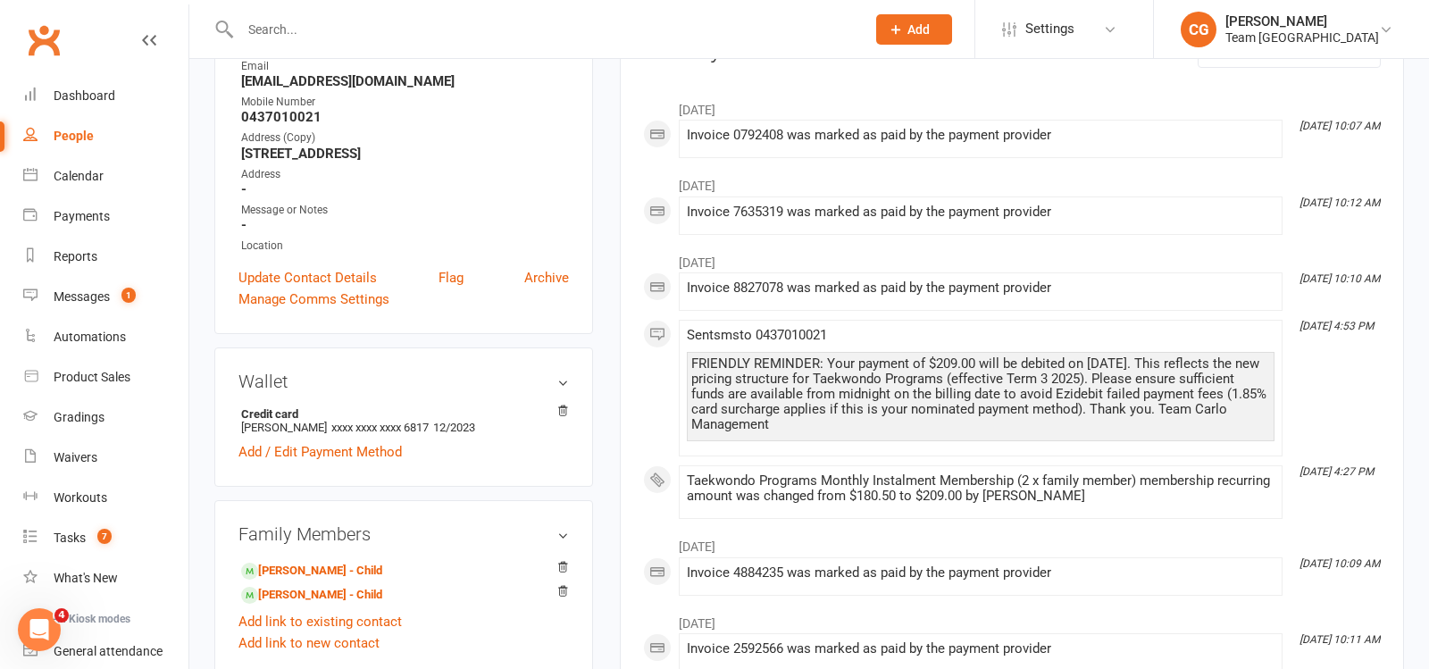
click at [356, 29] on input "text" at bounding box center [544, 29] width 618 height 25
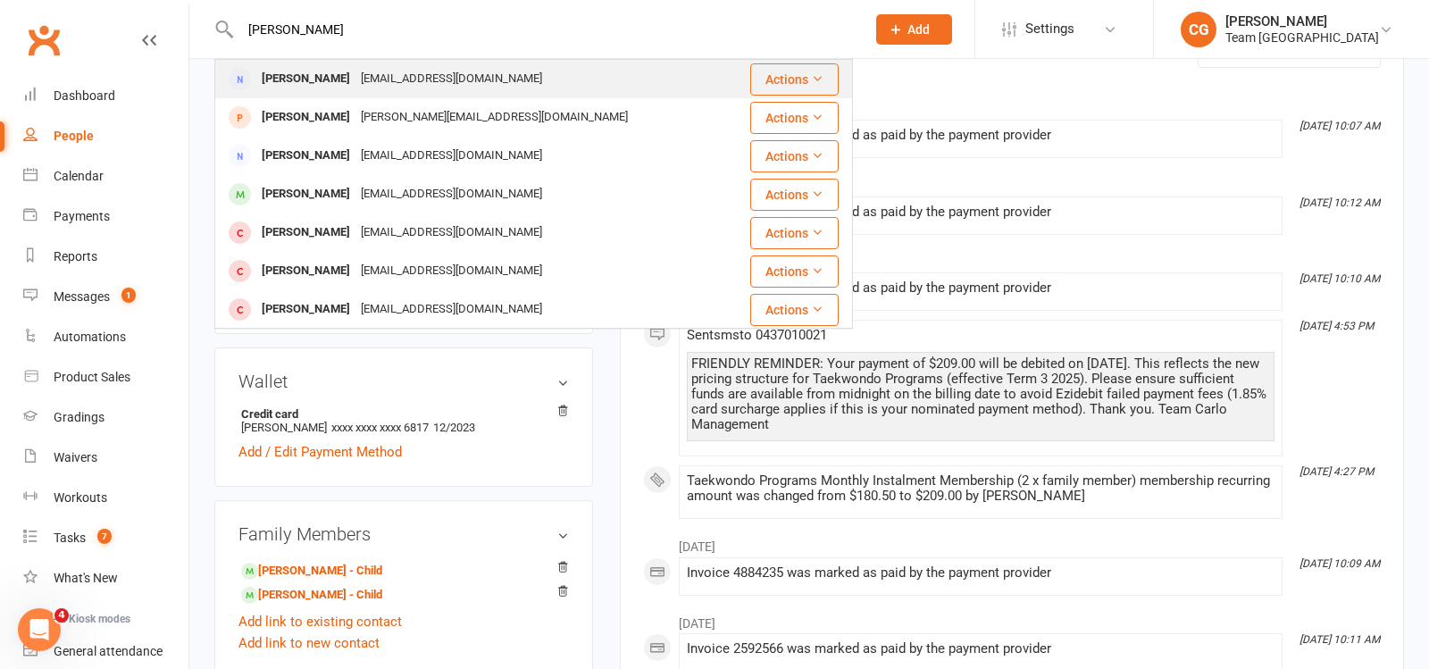
type input "sanders"
click at [356, 87] on div "scottsanders@live.com.au" at bounding box center [452, 79] width 192 height 26
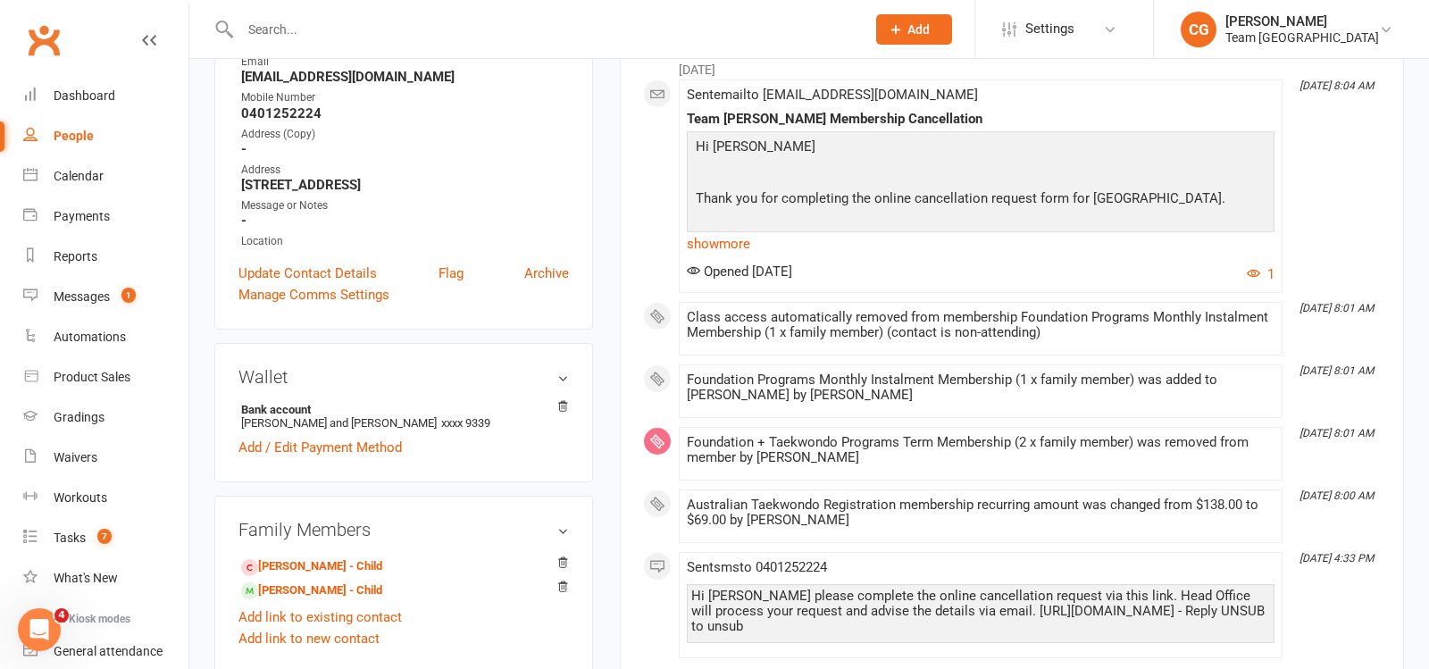
scroll to position [295, 0]
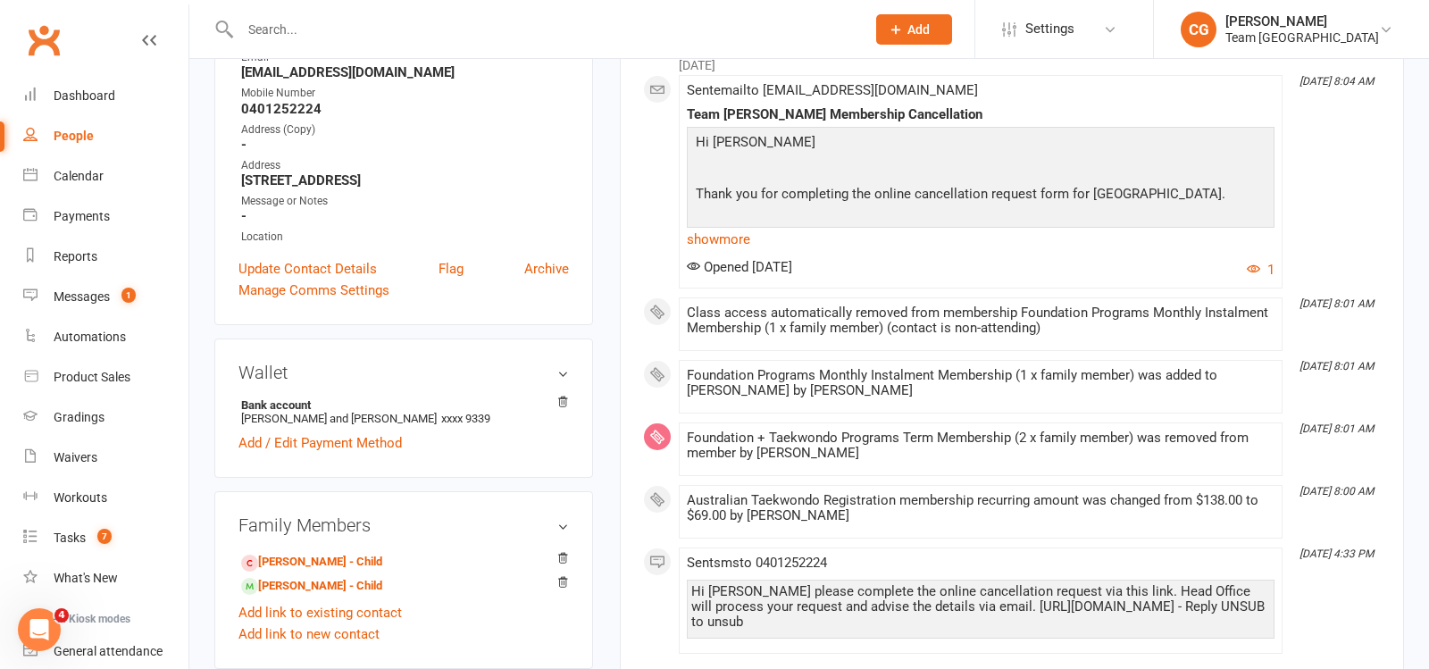
click at [300, 36] on input "text" at bounding box center [544, 29] width 618 height 25
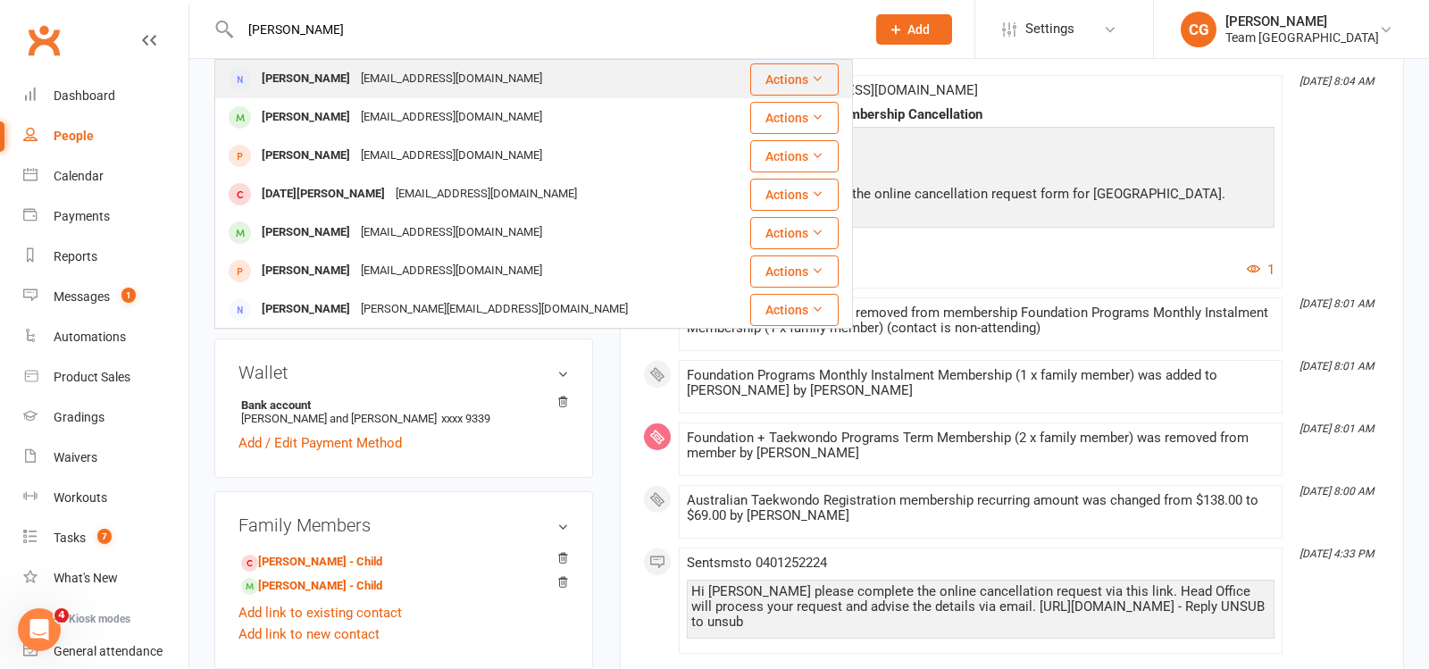
type input "sabrina"
click at [296, 78] on div "Sabrina Vu" at bounding box center [305, 79] width 99 height 26
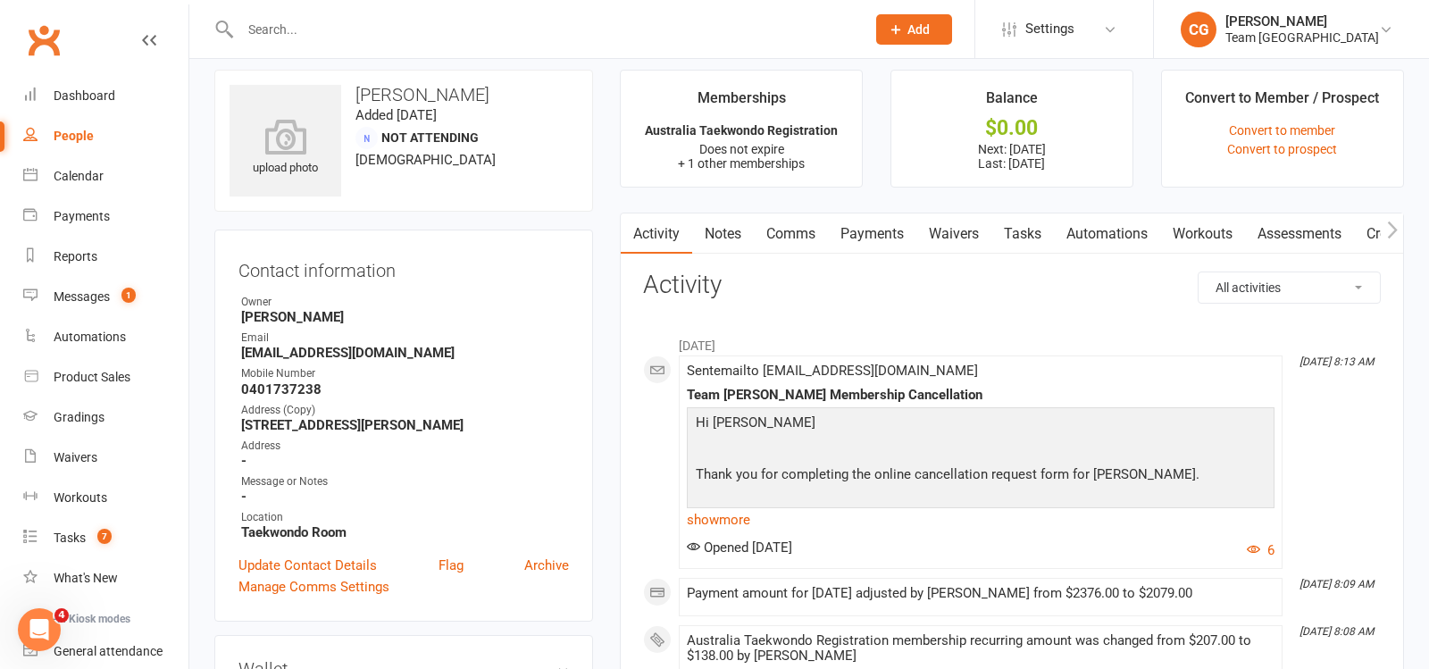
scroll to position [23, 0]
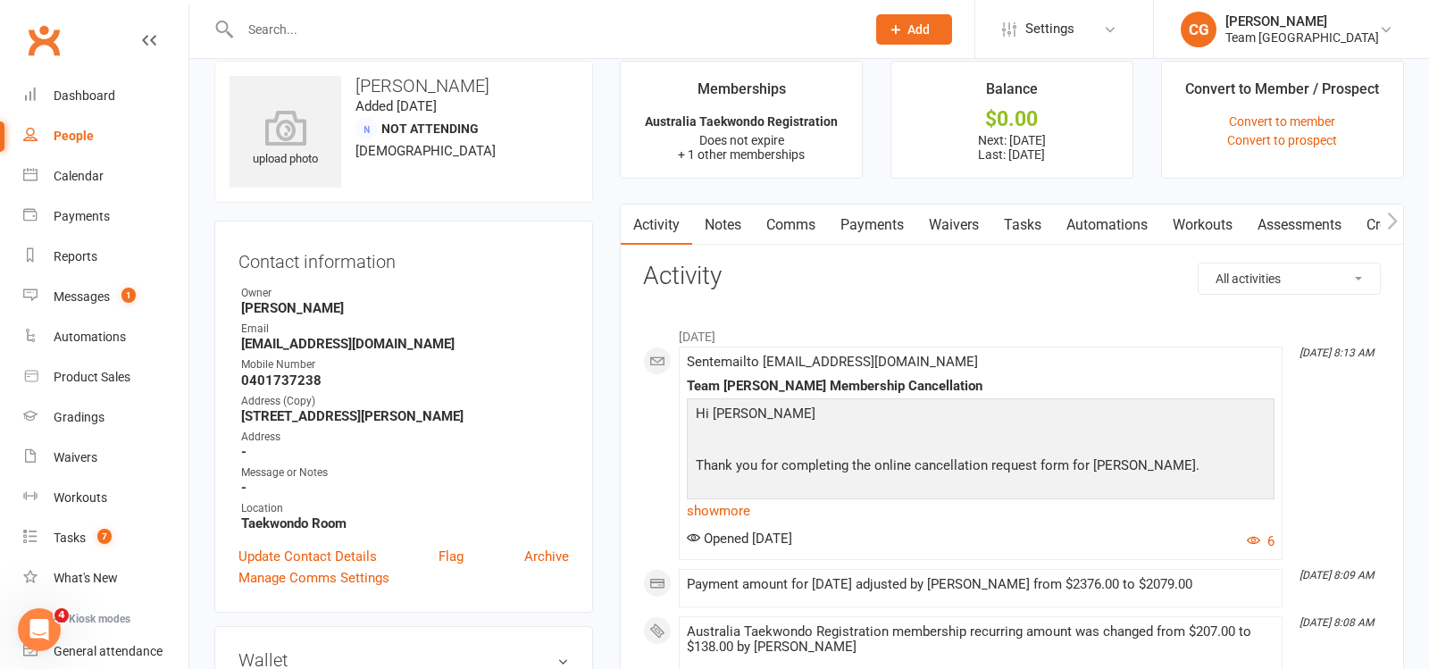
click at [732, 523] on div "Sent email to sabrina_np@hotmail.com Team Carlo Taekwondo Membership Cancellati…" at bounding box center [981, 453] width 588 height 197
click at [727, 511] on link "show more" at bounding box center [981, 510] width 588 height 25
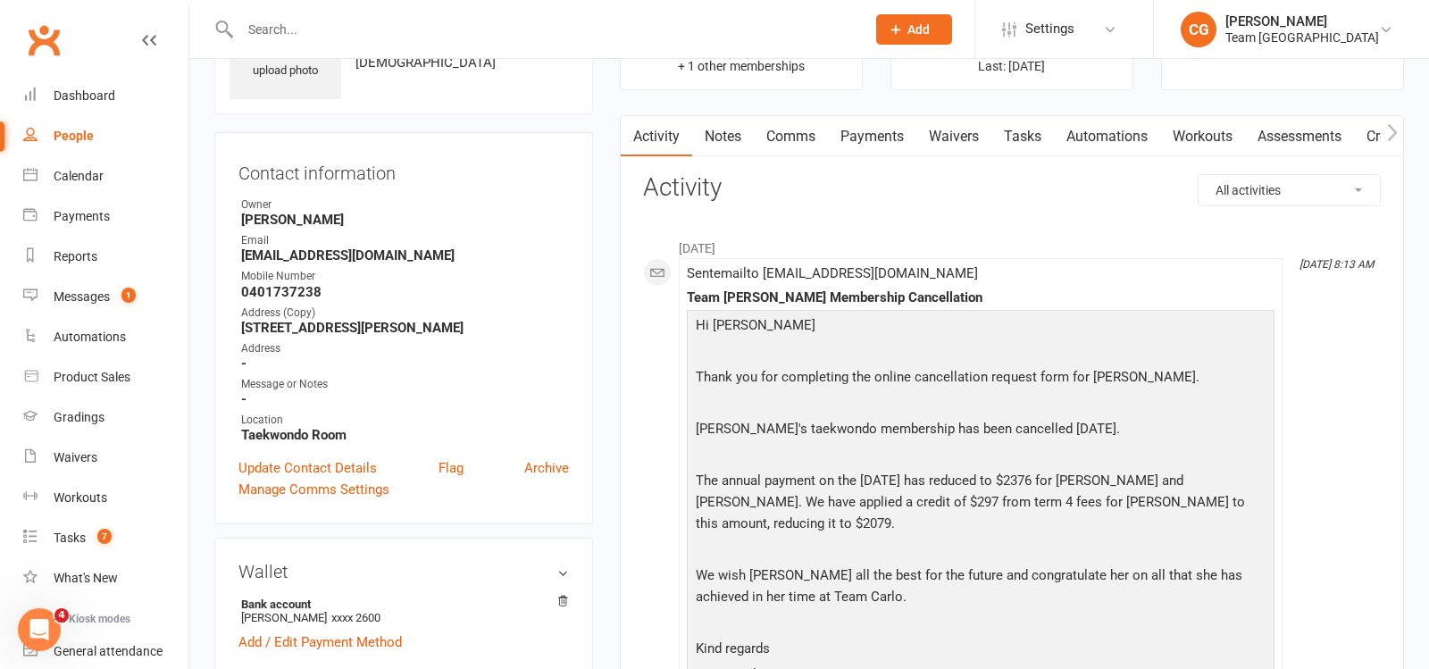
scroll to position [117, 0]
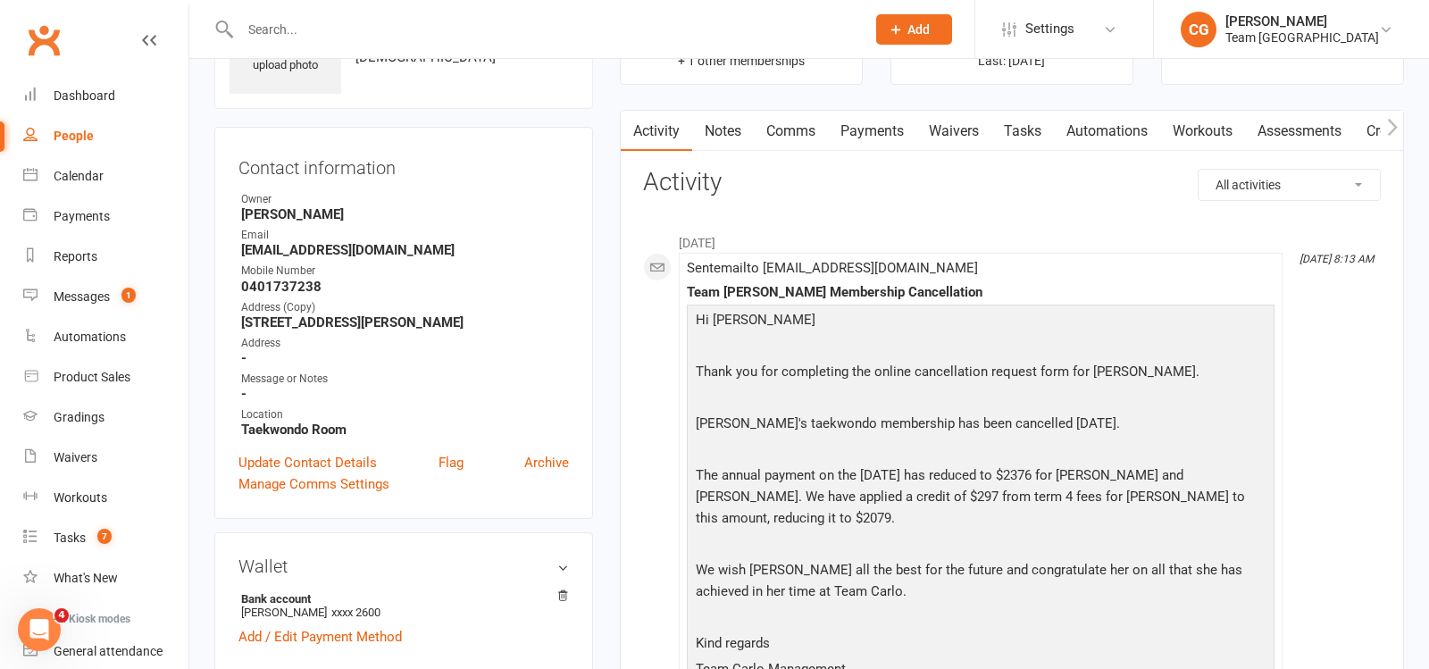
click at [347, 13] on div at bounding box center [533, 29] width 639 height 58
click at [343, 25] on input "text" at bounding box center [544, 29] width 618 height 25
type input "malk"
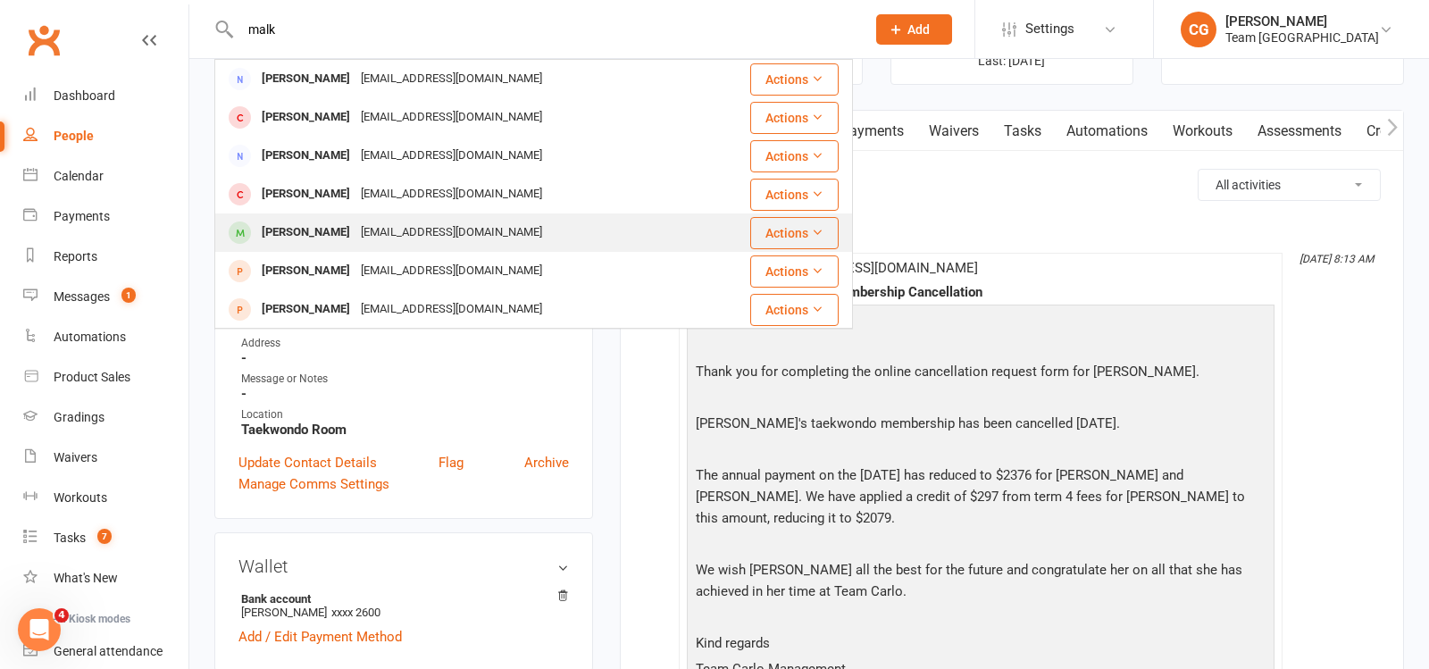
click at [369, 219] on div "Alexander Malkoun Mark.Malkoun@courts.vic.gov.au" at bounding box center [480, 232] width 529 height 37
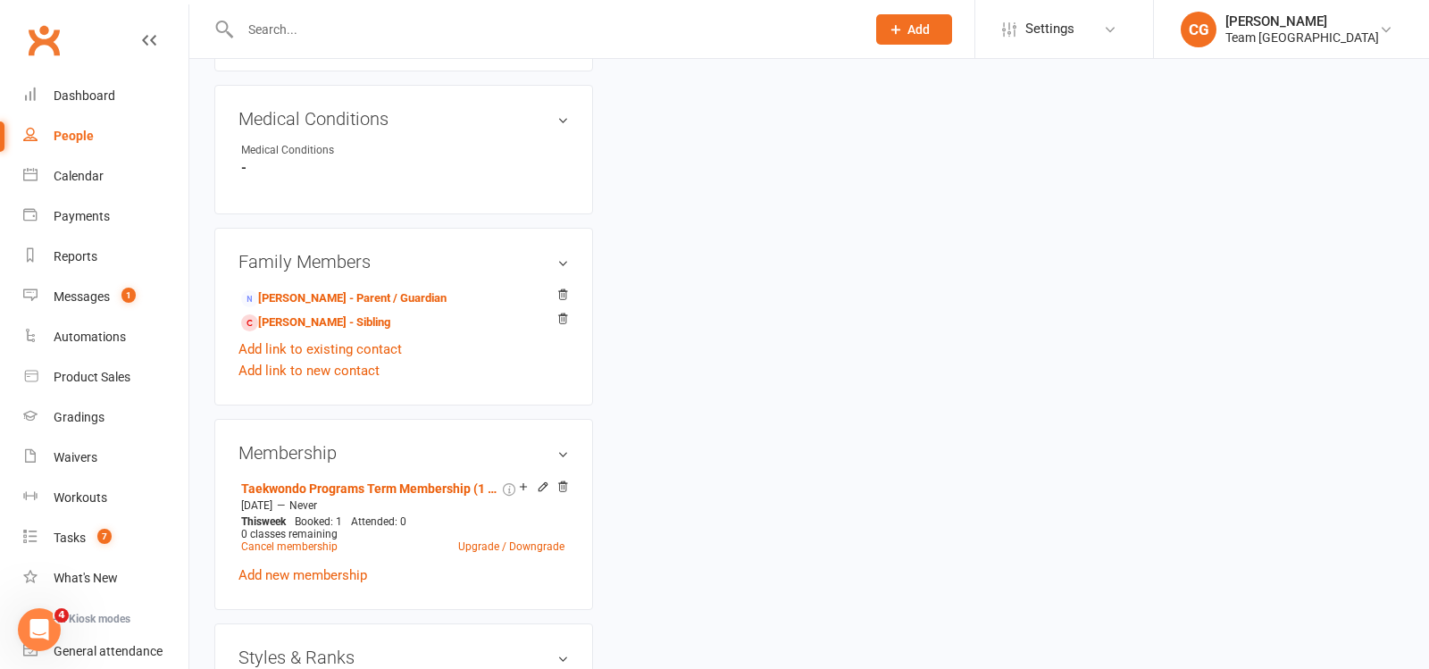
scroll to position [1070, 0]
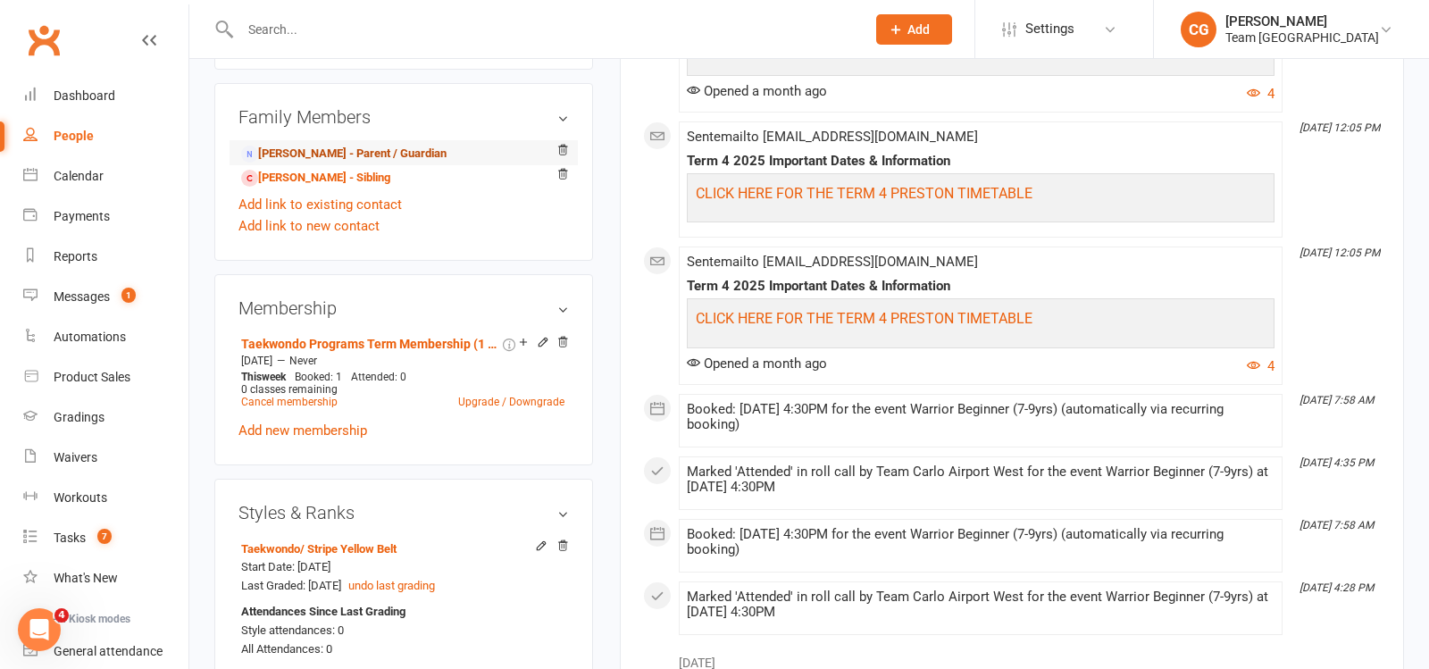
click at [368, 146] on link "Mark Malkoun - Parent / Guardian" at bounding box center [343, 154] width 205 height 19
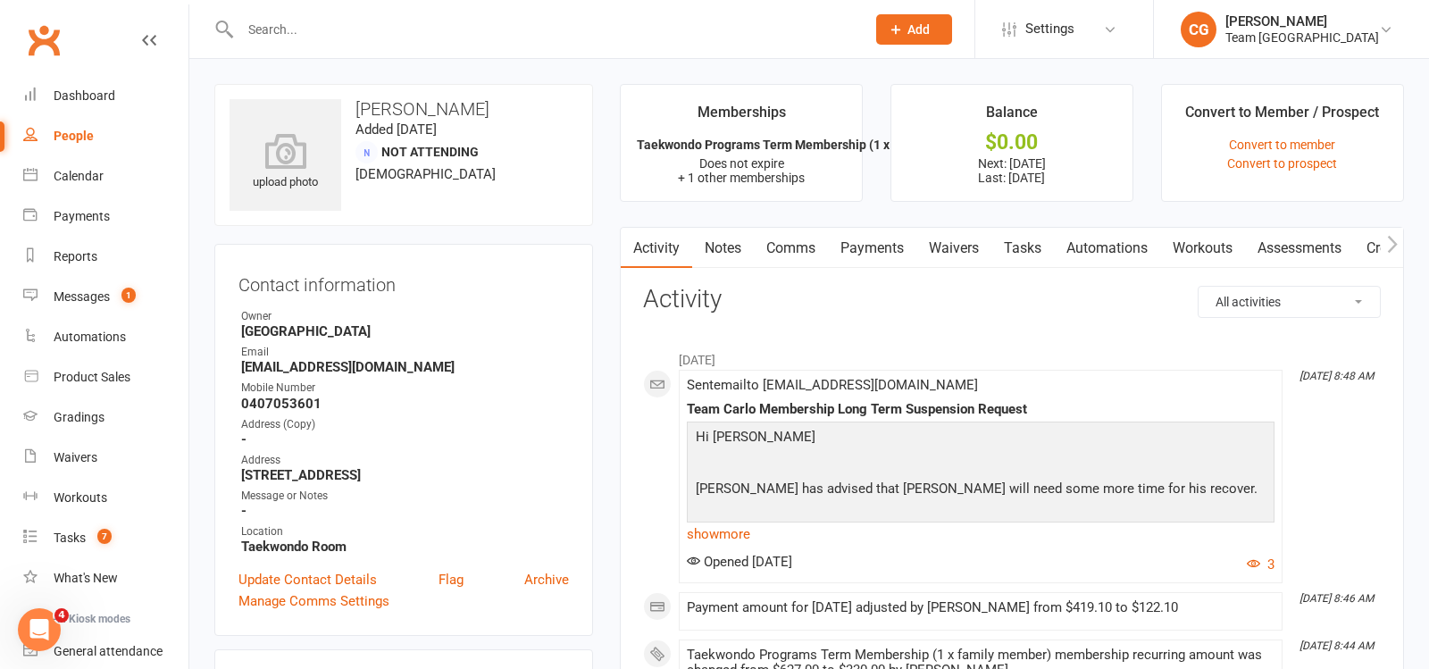
click at [872, 245] on link "Payments" at bounding box center [872, 248] width 88 height 41
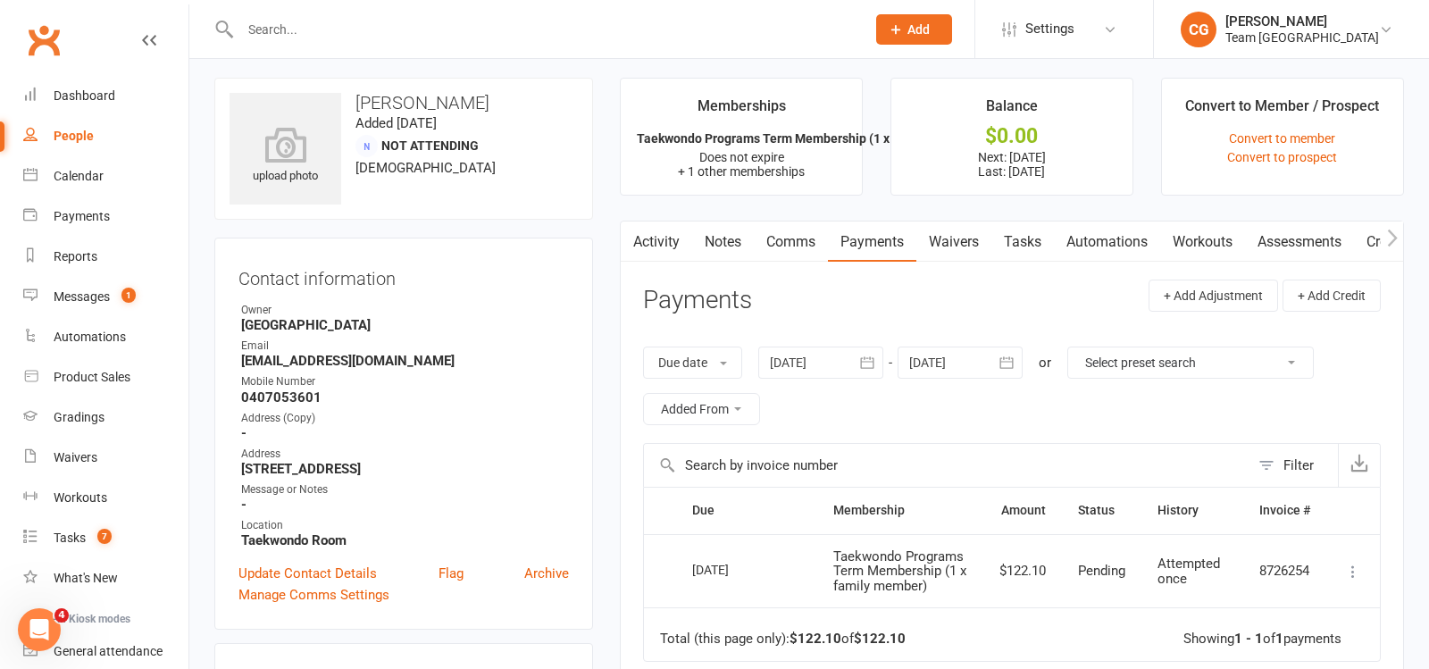
scroll to position [12, 0]
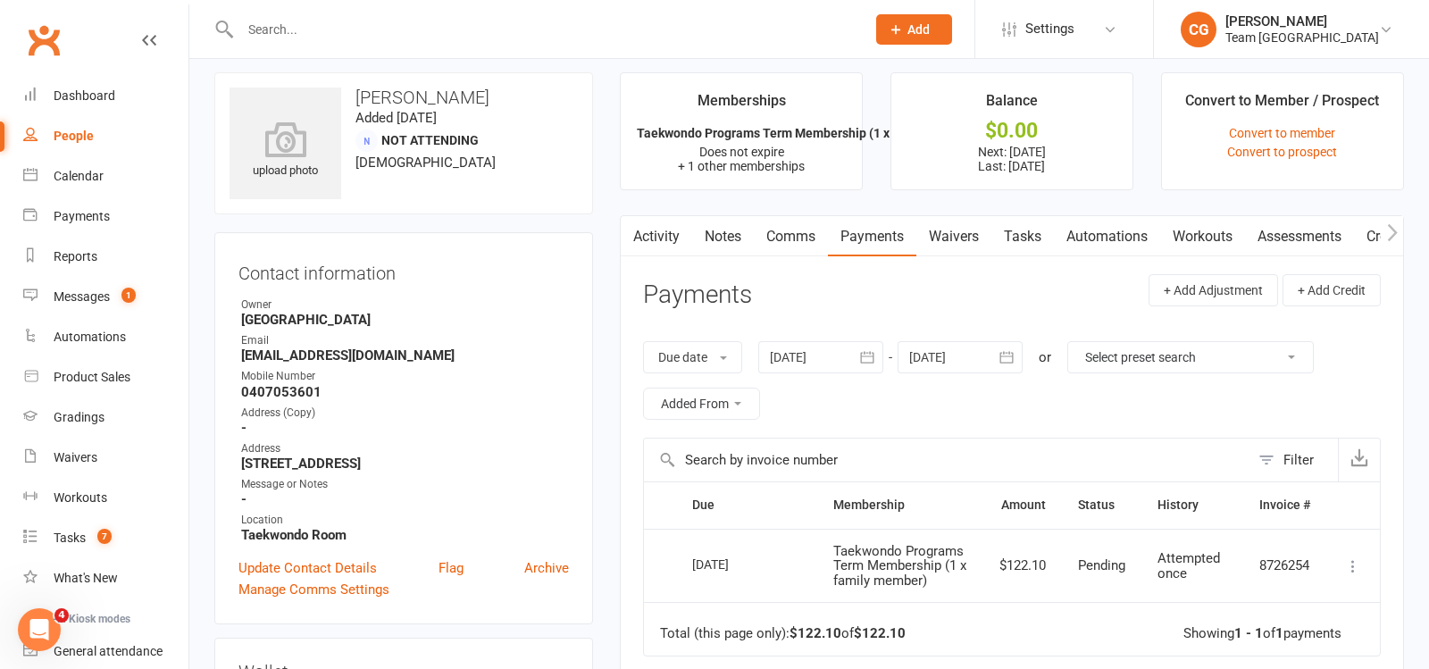
click at [642, 237] on button "button" at bounding box center [632, 236] width 22 height 40
click at [375, 13] on div at bounding box center [533, 29] width 639 height 58
click at [373, 23] on input "text" at bounding box center [544, 29] width 618 height 25
type input "s"
type input "ces"
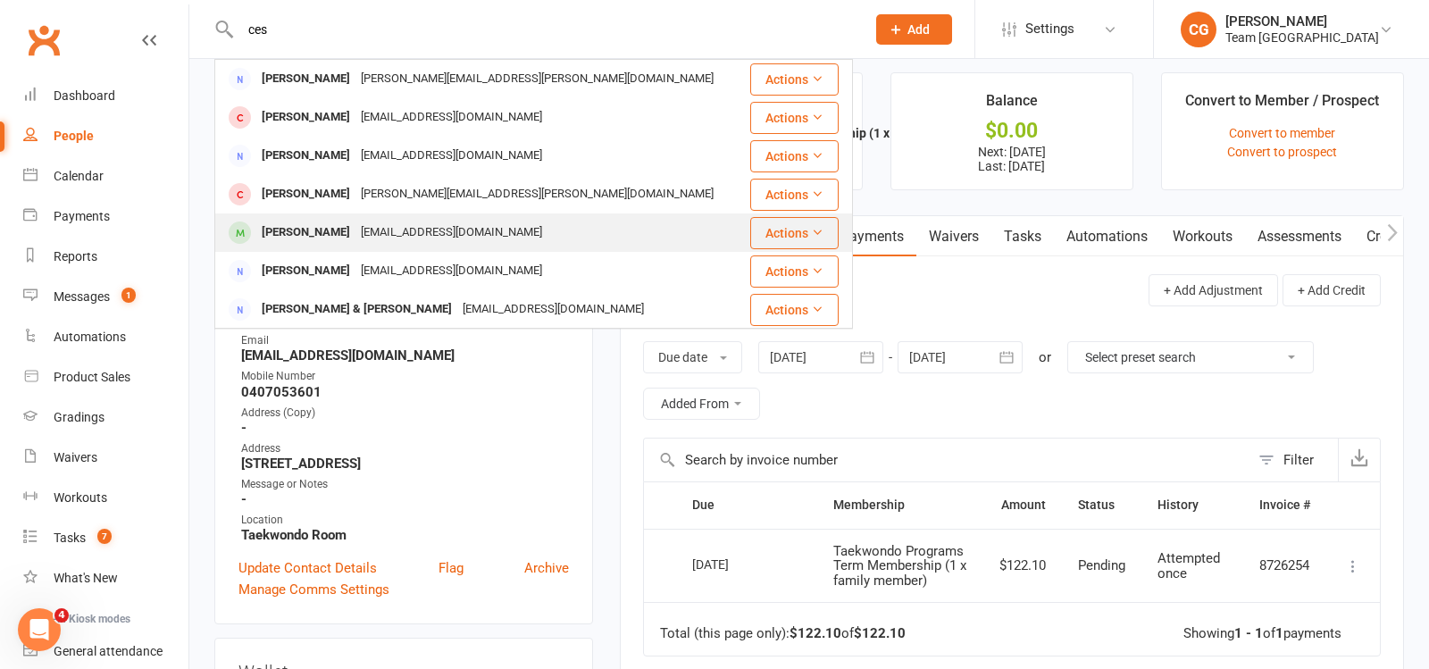
click at [371, 226] on div "nina20@live.com.au" at bounding box center [452, 233] width 192 height 26
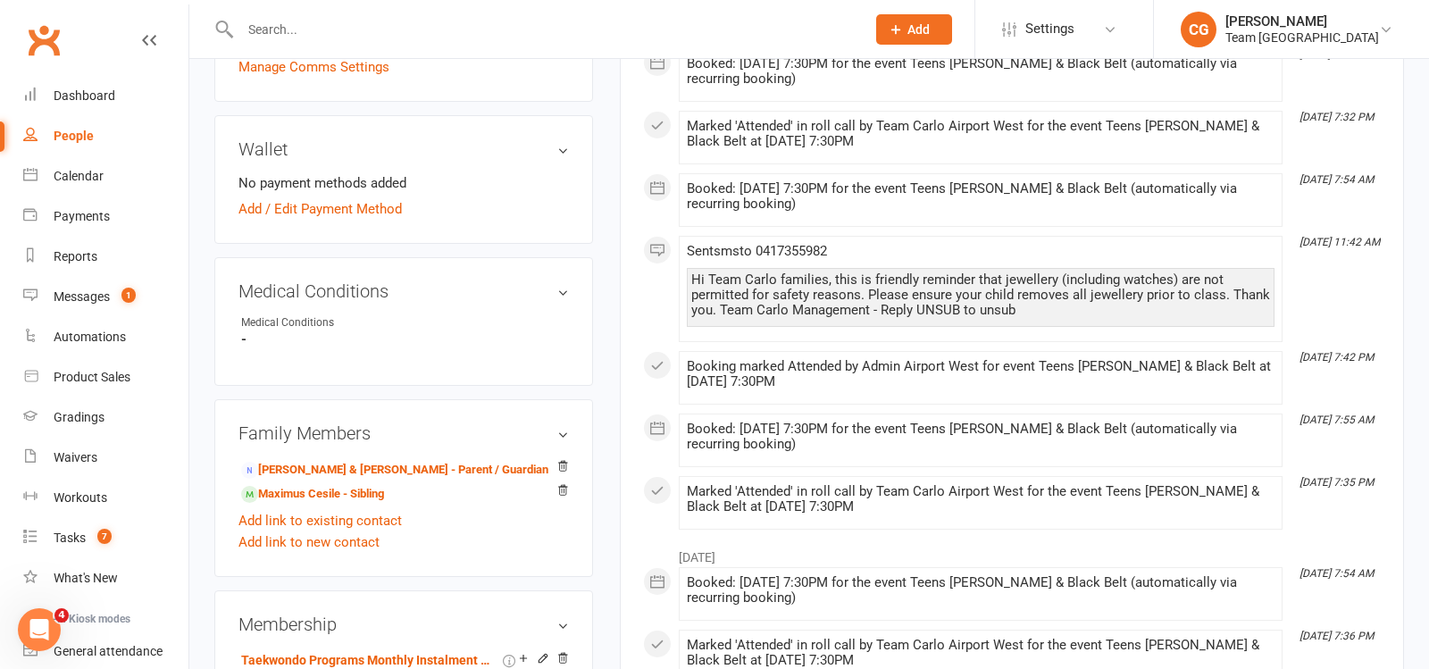
scroll to position [792, 0]
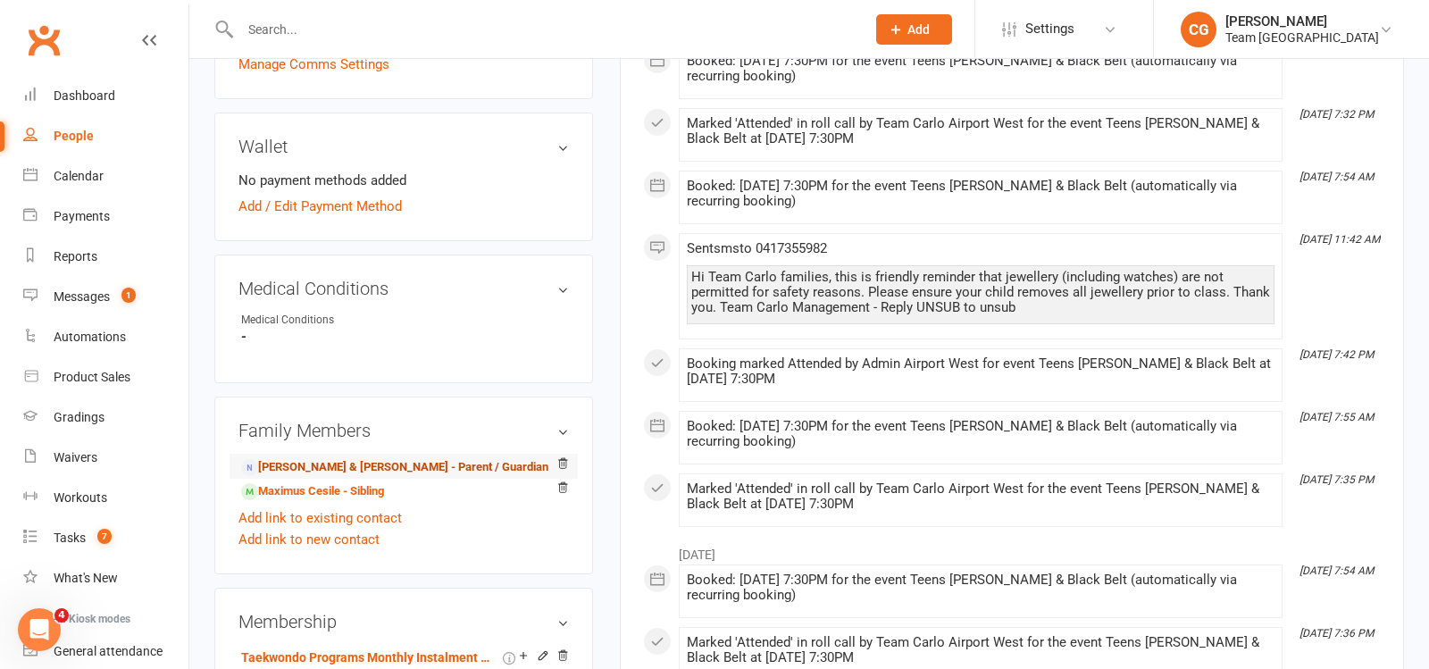
click at [370, 458] on link "Nina & robert Cesile - Parent / Guardian" at bounding box center [394, 467] width 307 height 19
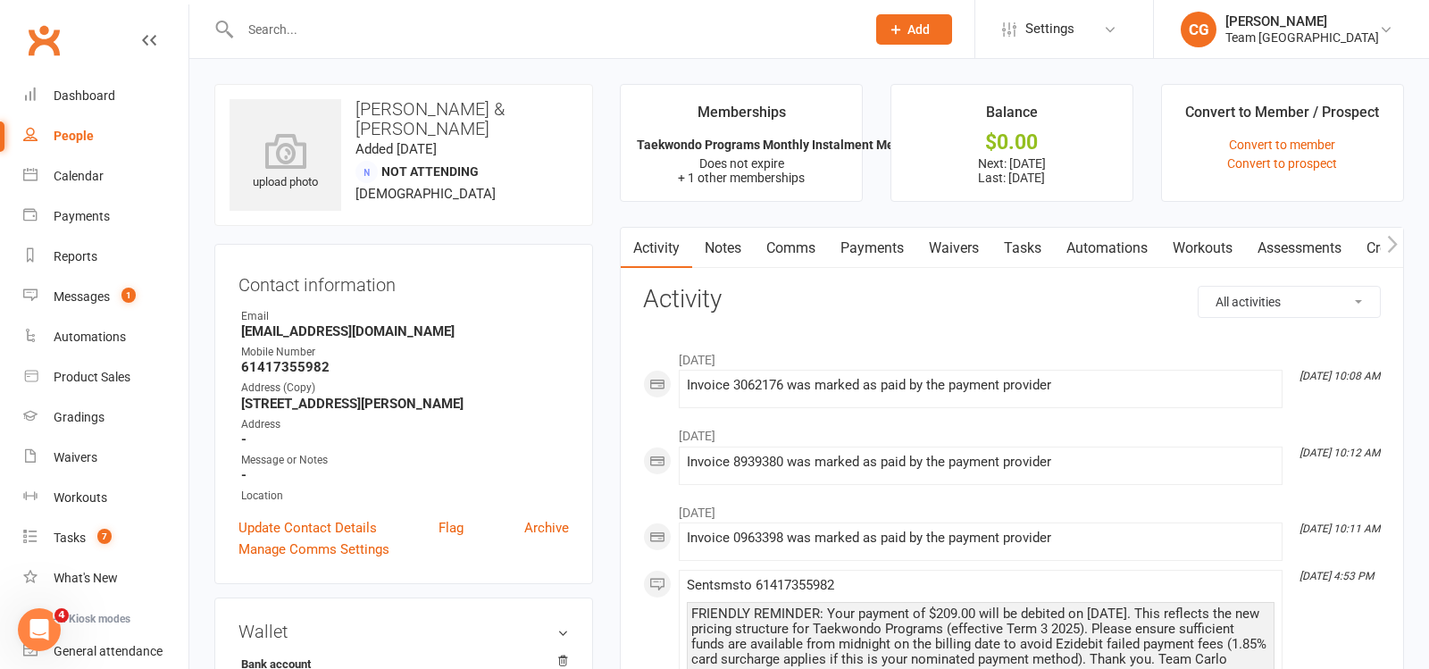
click at [883, 239] on link "Payments" at bounding box center [872, 248] width 88 height 41
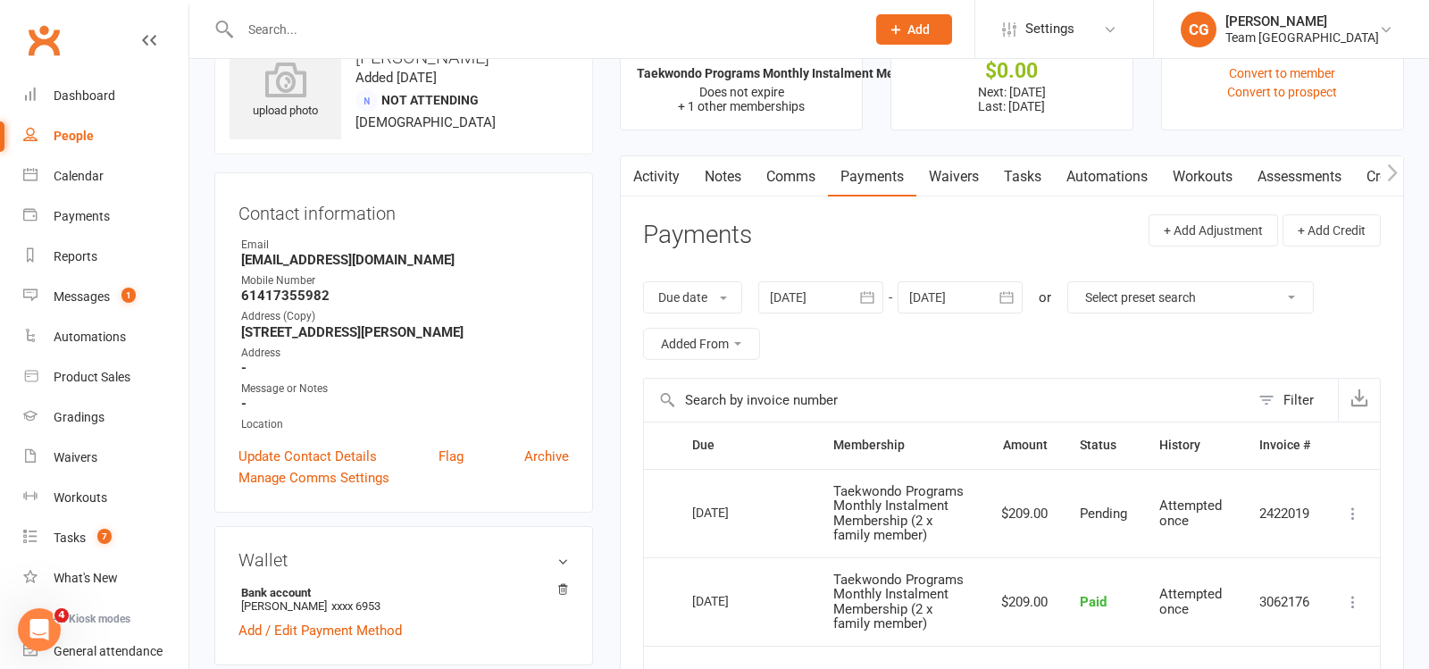
scroll to position [73, 0]
click at [308, 27] on input "text" at bounding box center [544, 29] width 618 height 25
paste input "Bianca Farrugia"
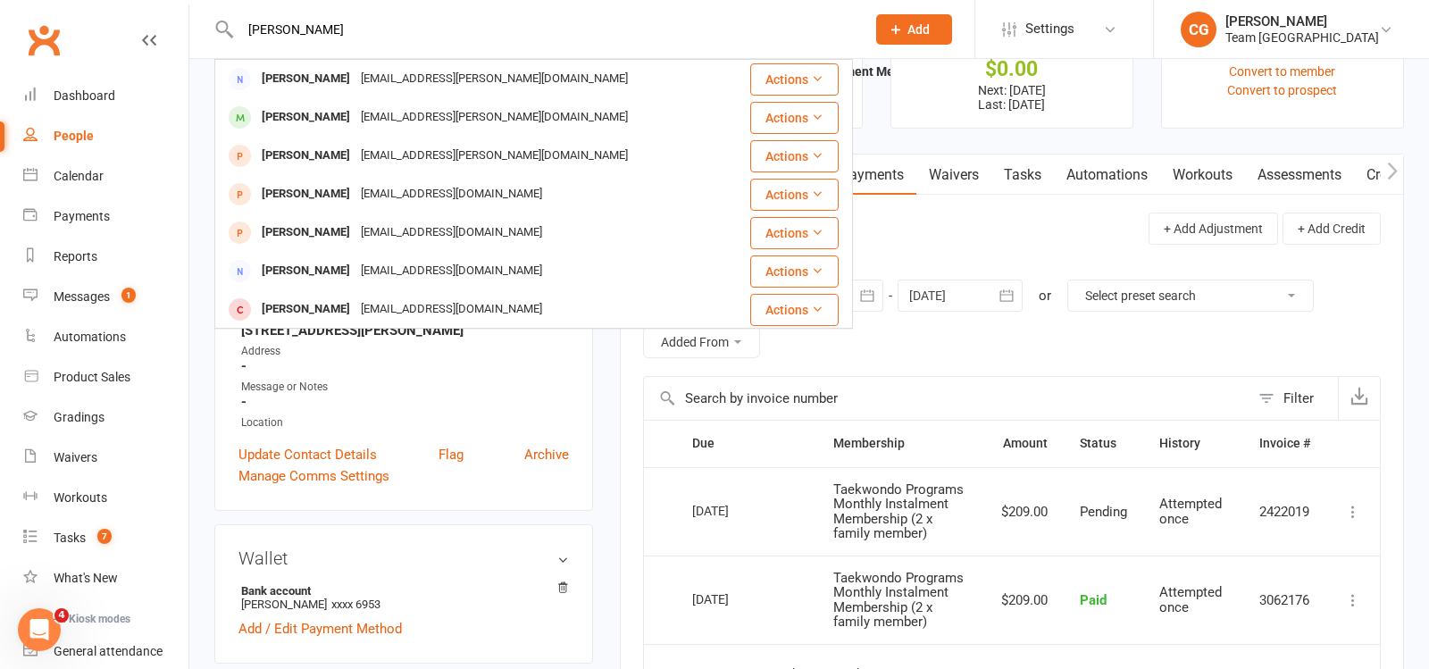
click at [322, 31] on input "Bianca Farrugia" at bounding box center [544, 29] width 618 height 25
paste input "Theodora Nikolaou"
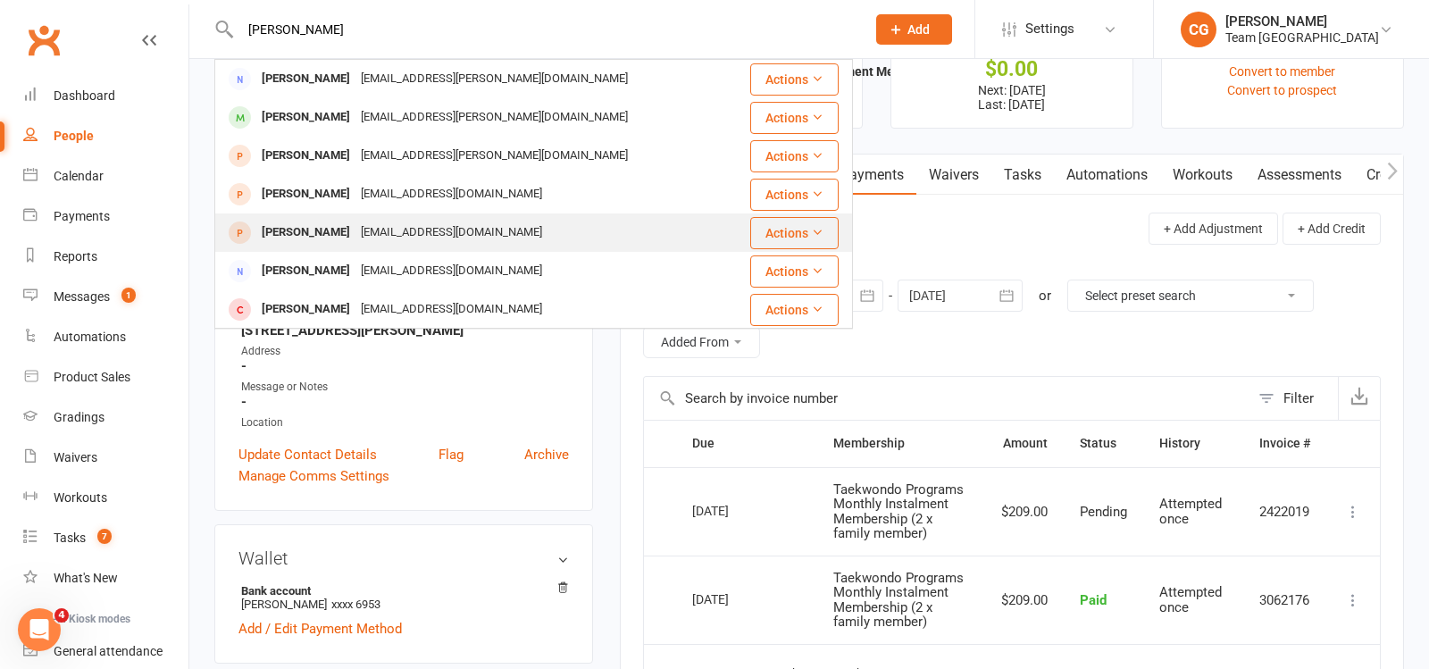
type input "Theodora Nikolaou"
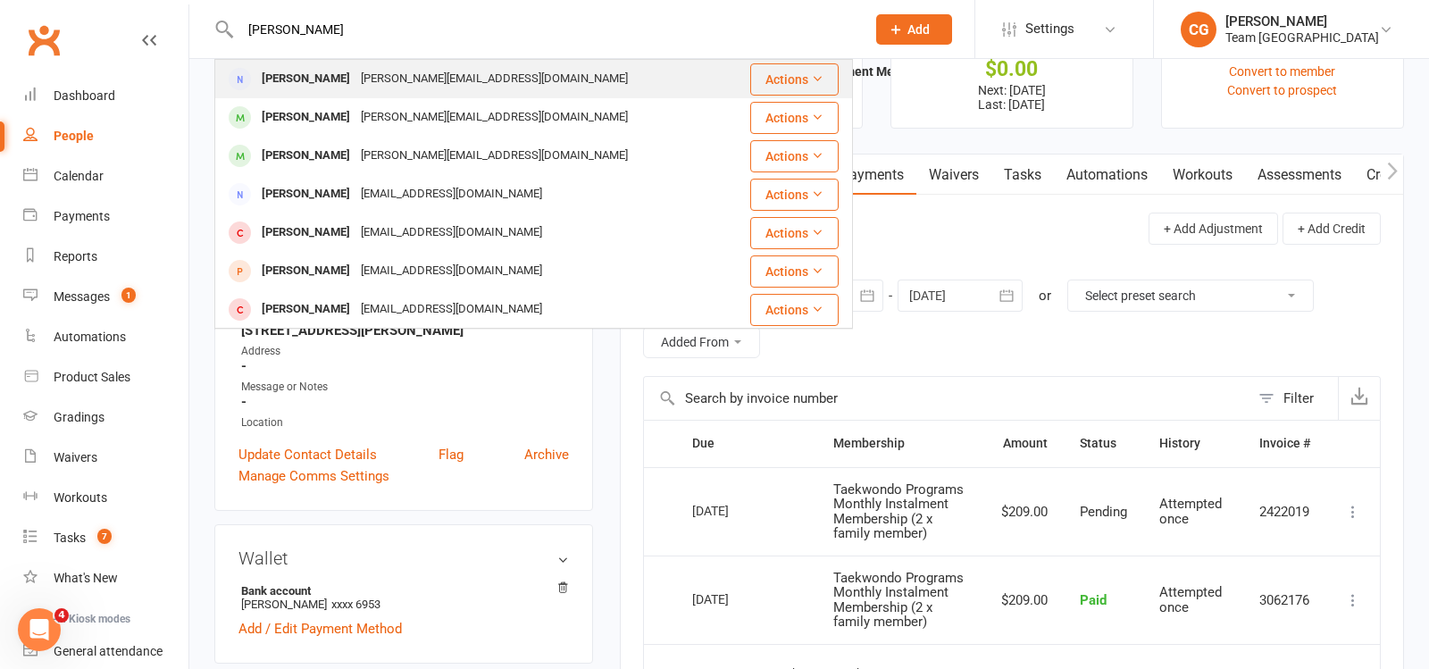
click at [449, 70] on div "Dora.nikolaou2@gmail.com" at bounding box center [495, 79] width 278 height 26
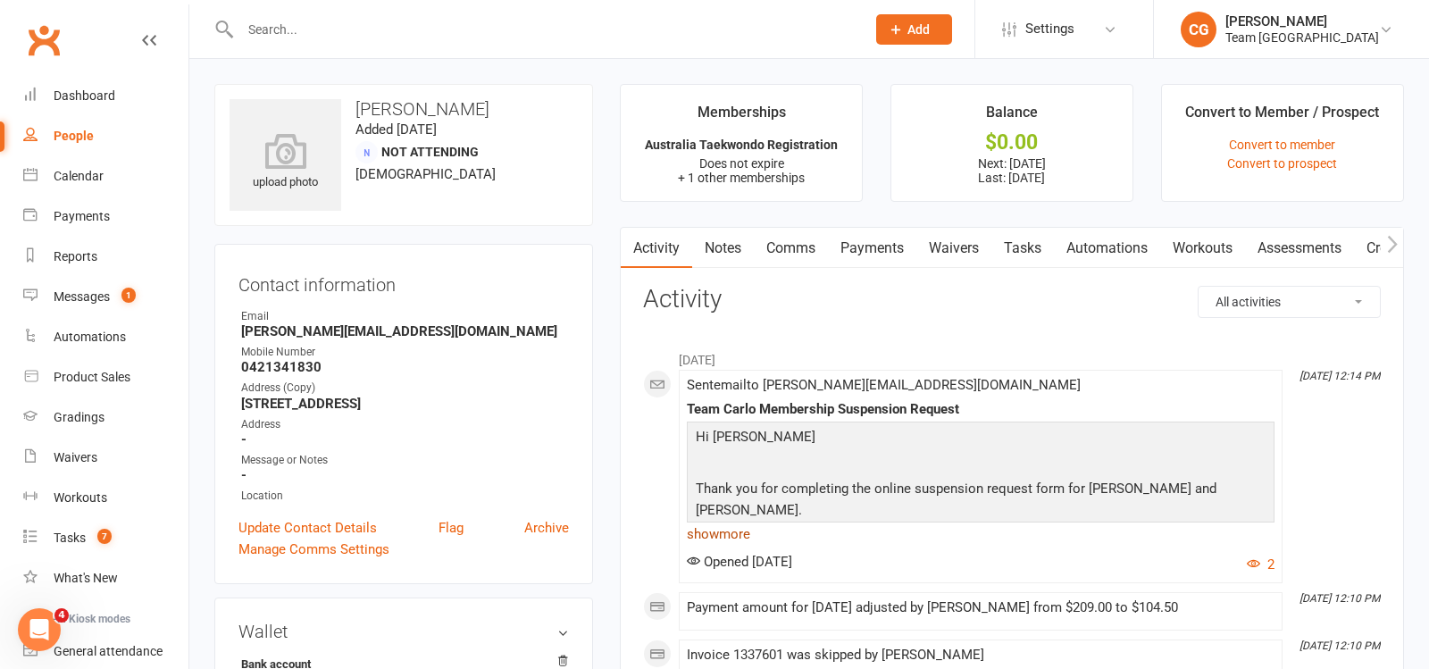
click at [736, 527] on link "show more" at bounding box center [981, 534] width 588 height 25
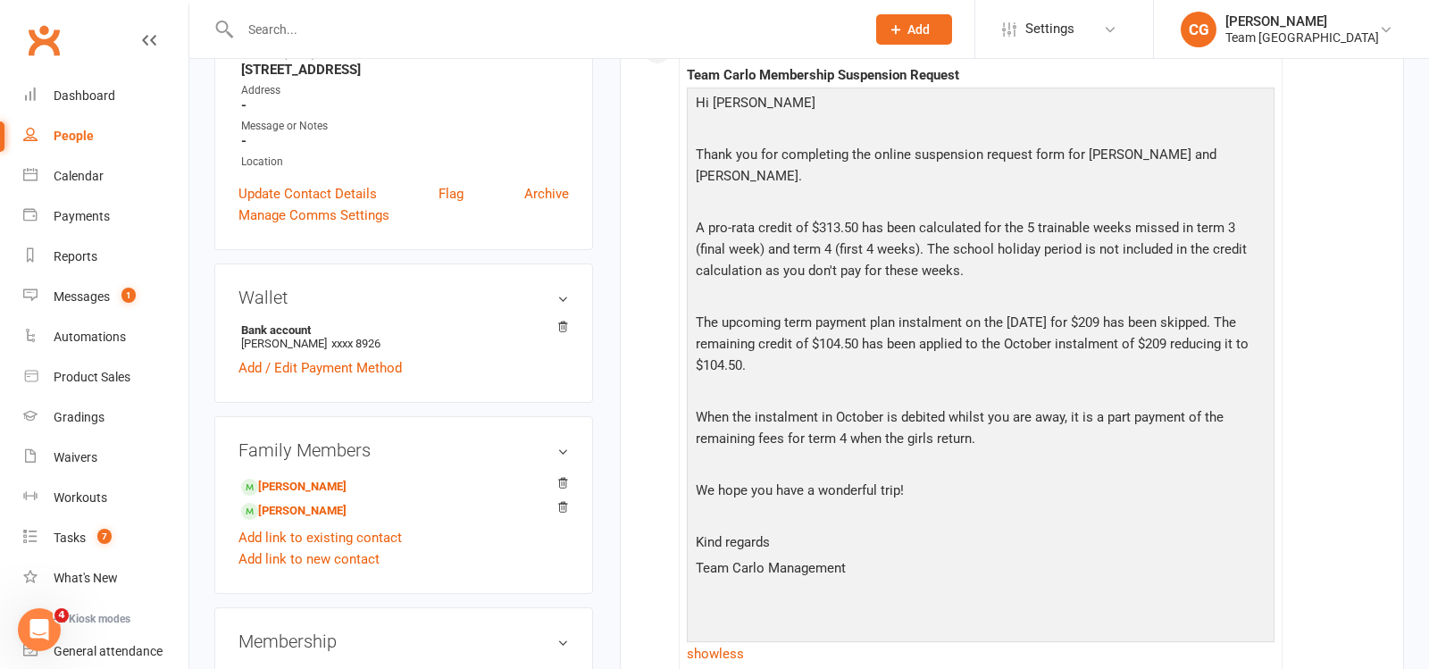
scroll to position [338, 0]
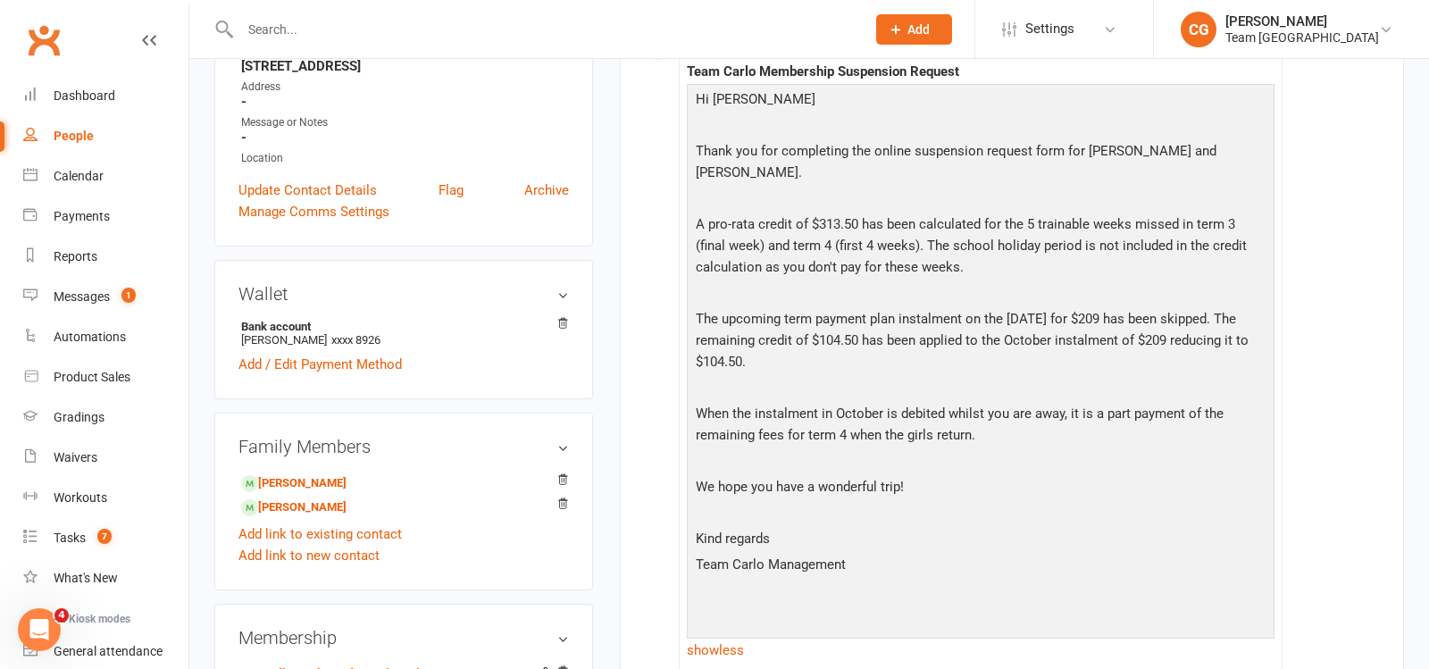
click at [273, 38] on input "text" at bounding box center [544, 29] width 618 height 25
paste input "Danielle Vassallo"
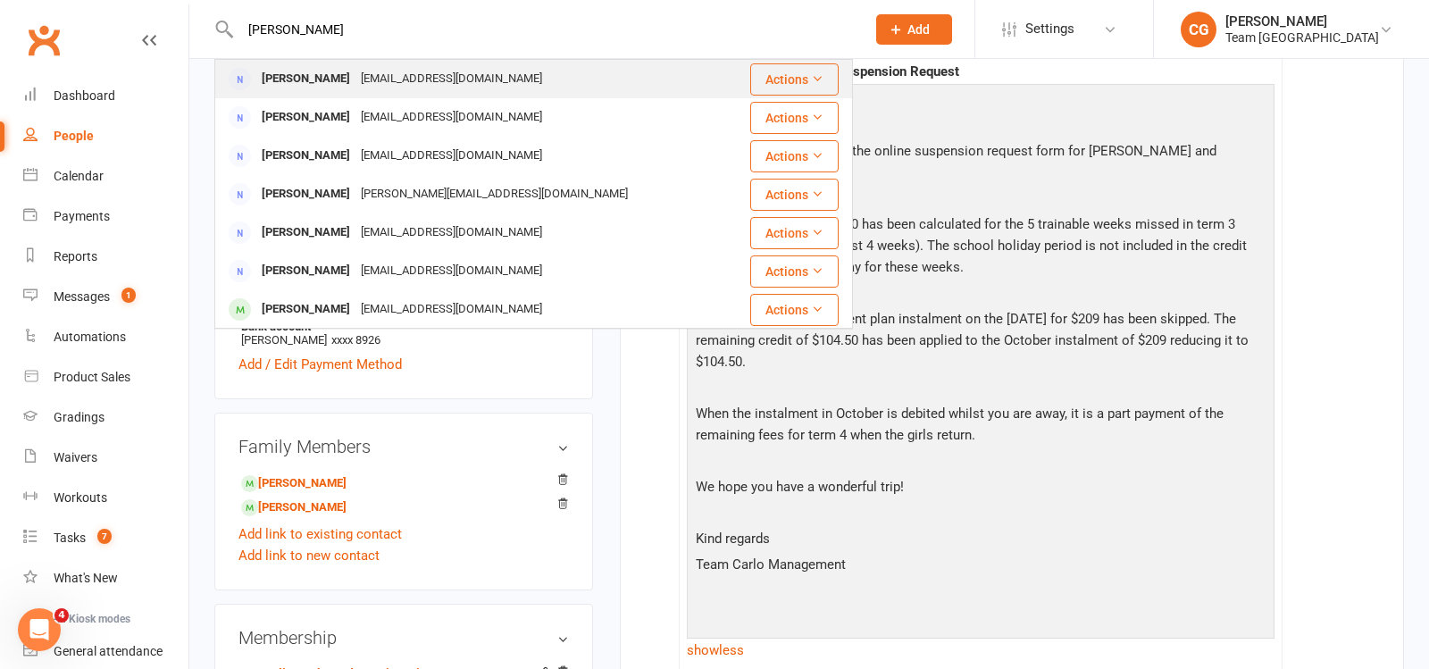
type input "Danielle Vassallo"
click at [364, 79] on div "dvassallo88@hotmail.com" at bounding box center [452, 79] width 192 height 26
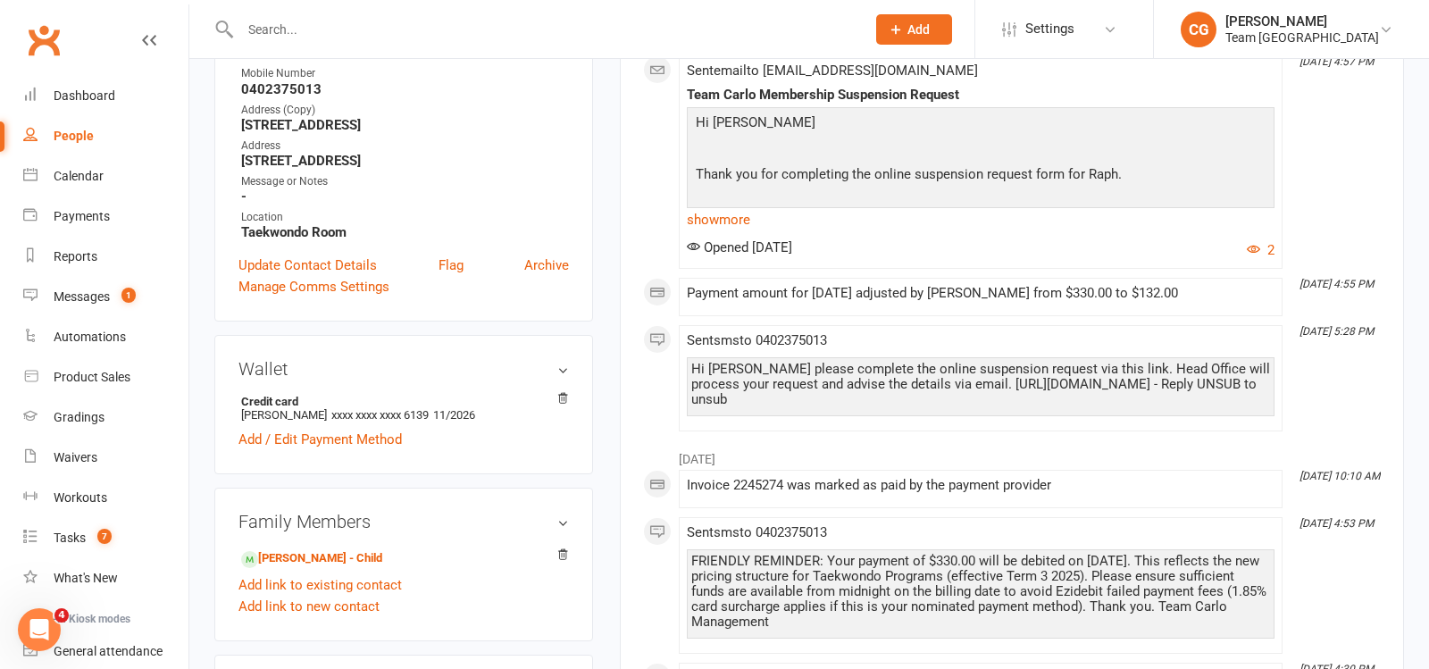
scroll to position [300, 0]
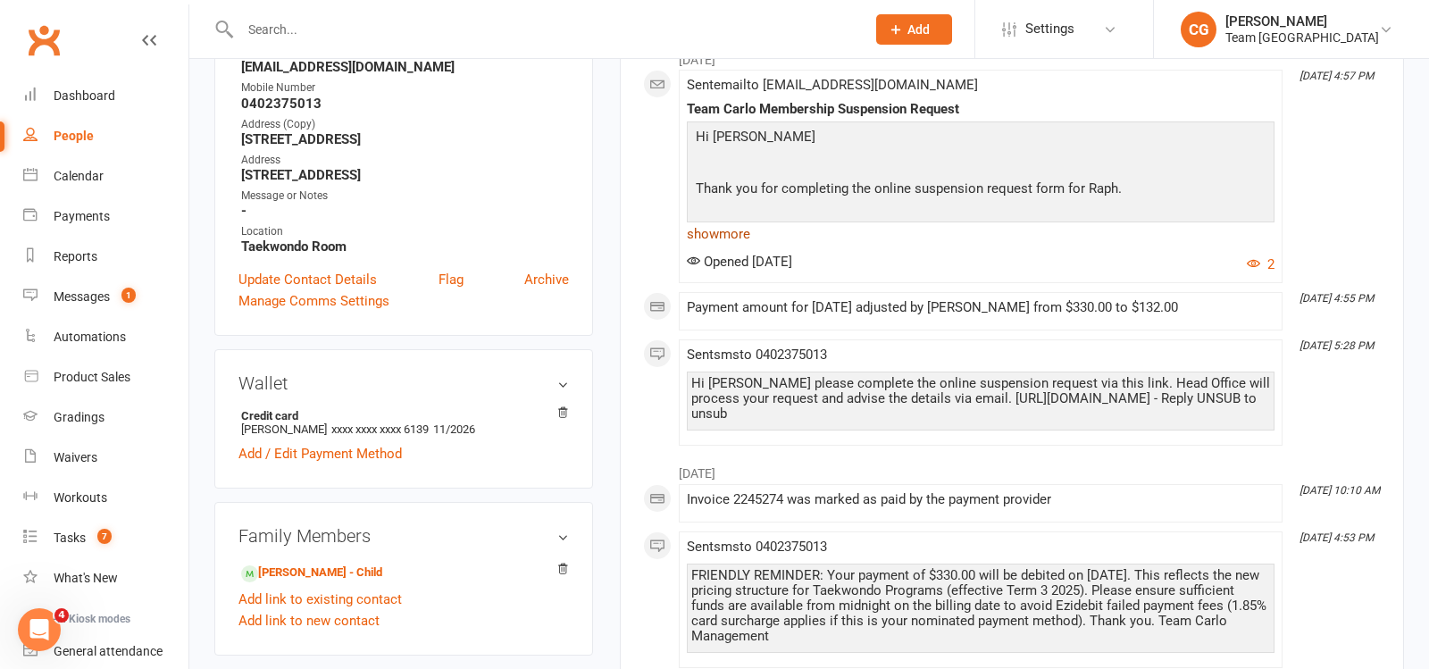
click at [723, 231] on link "show more" at bounding box center [981, 234] width 588 height 25
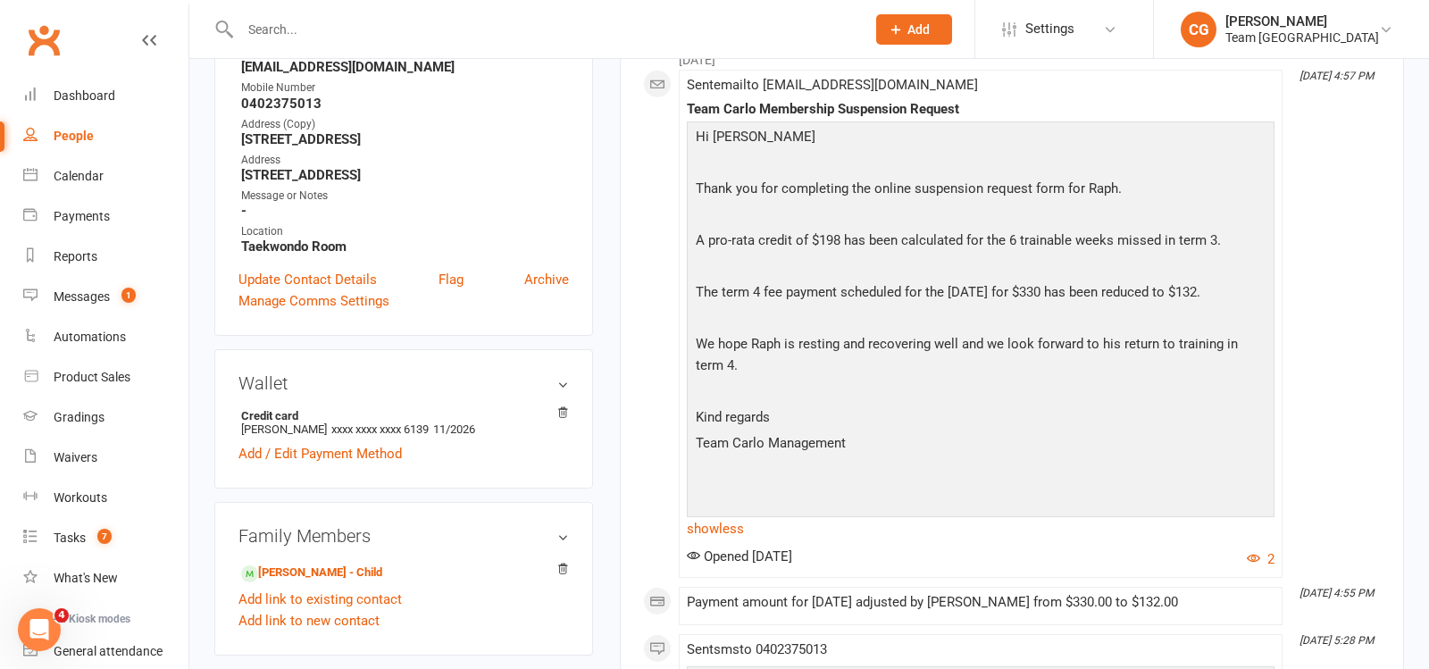
click at [336, 29] on input "text" at bounding box center [544, 29] width 618 height 25
paste input "Christy Hemphill"
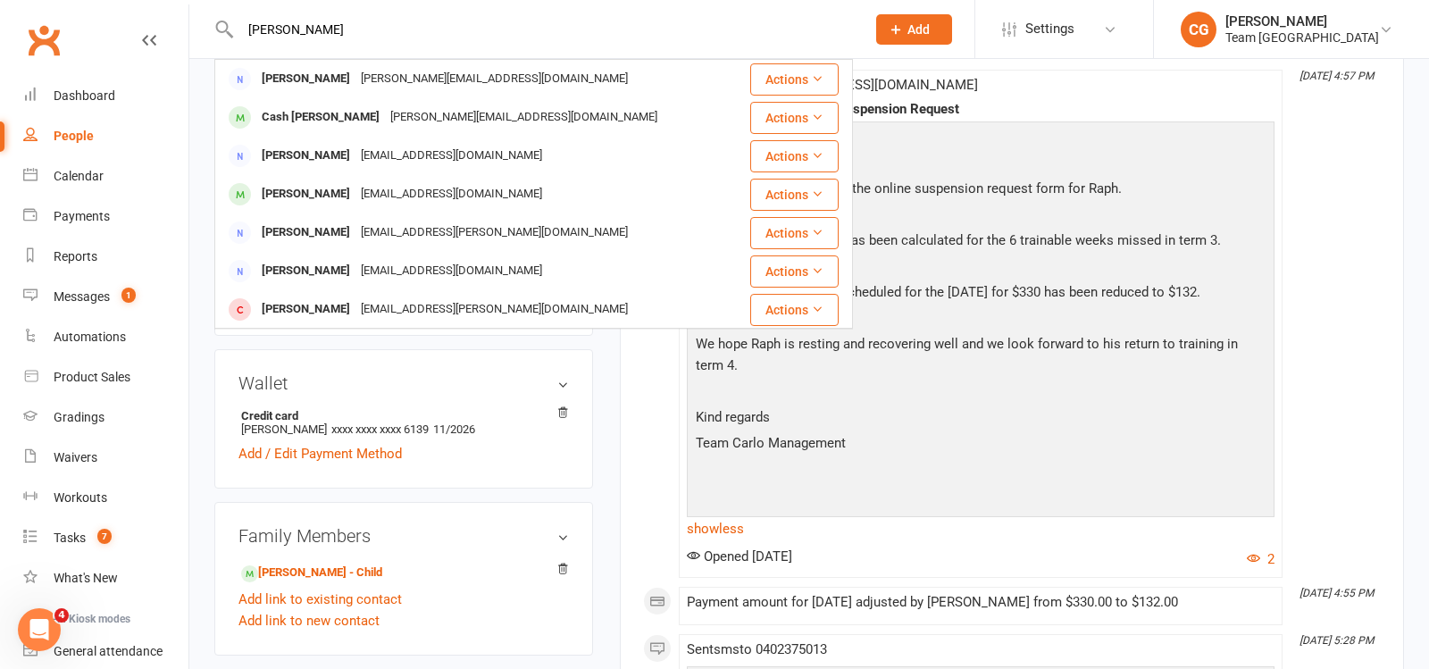
type input "Christy Hemphill"
click at [332, 85] on div "Christy Hemphill" at bounding box center [305, 79] width 99 height 26
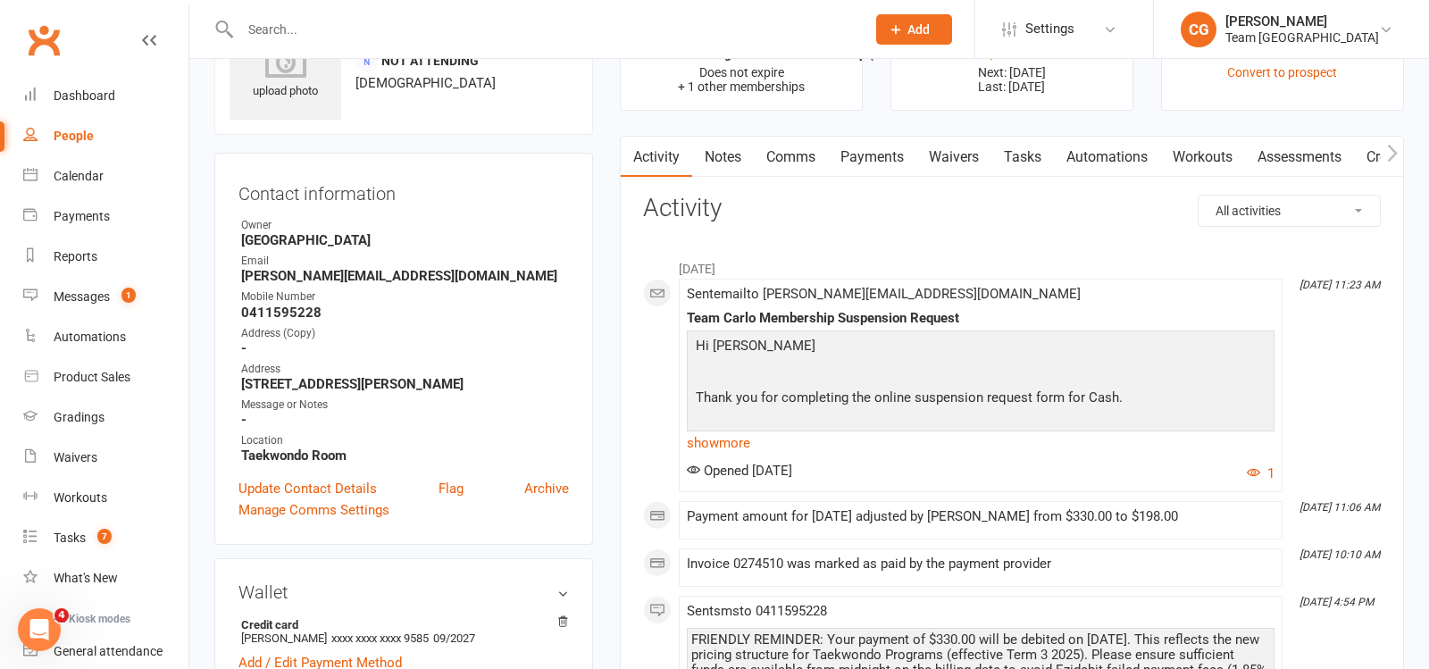
scroll to position [95, 0]
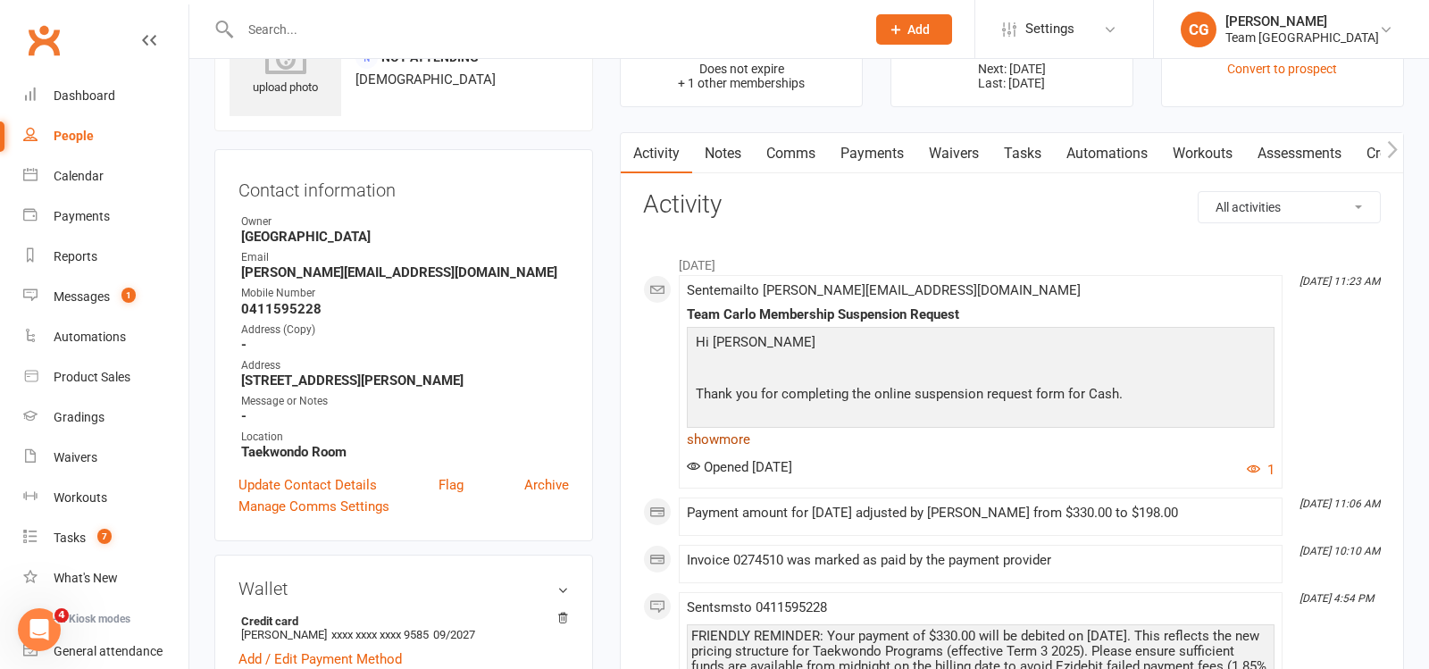
click at [744, 438] on link "show more" at bounding box center [981, 439] width 588 height 25
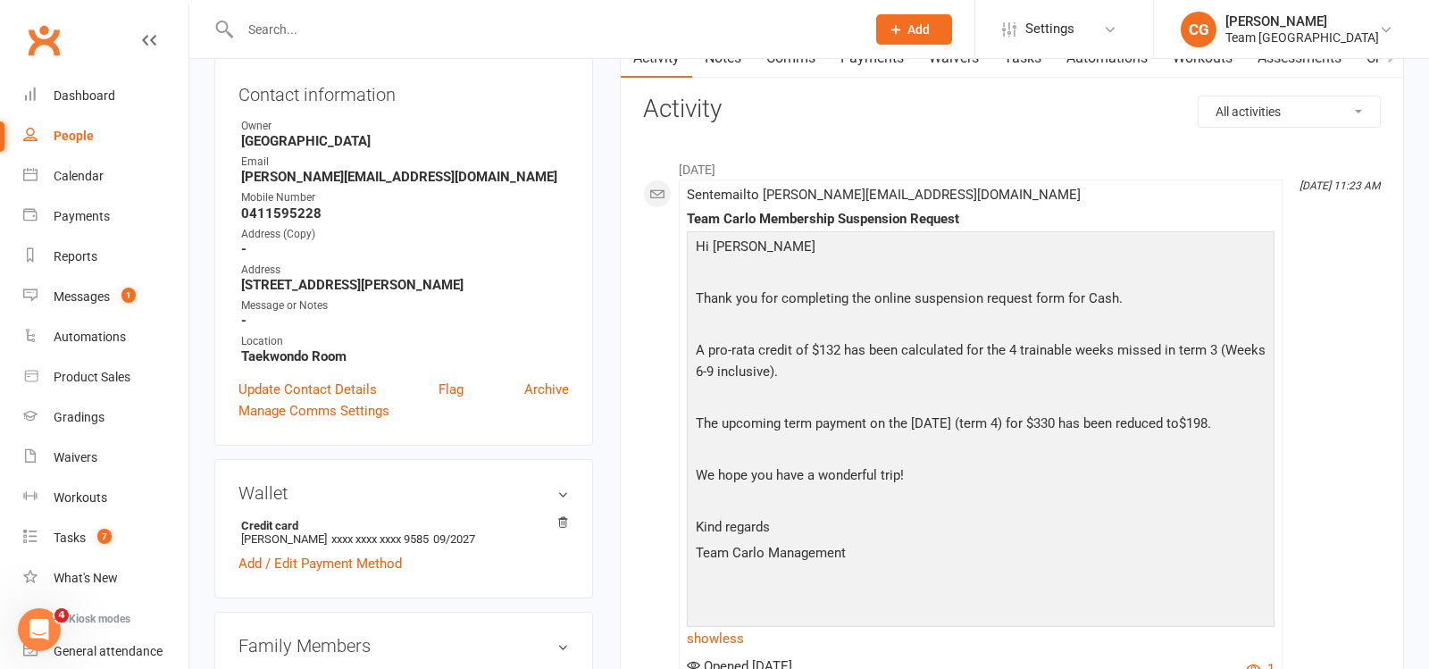
scroll to position [188, 0]
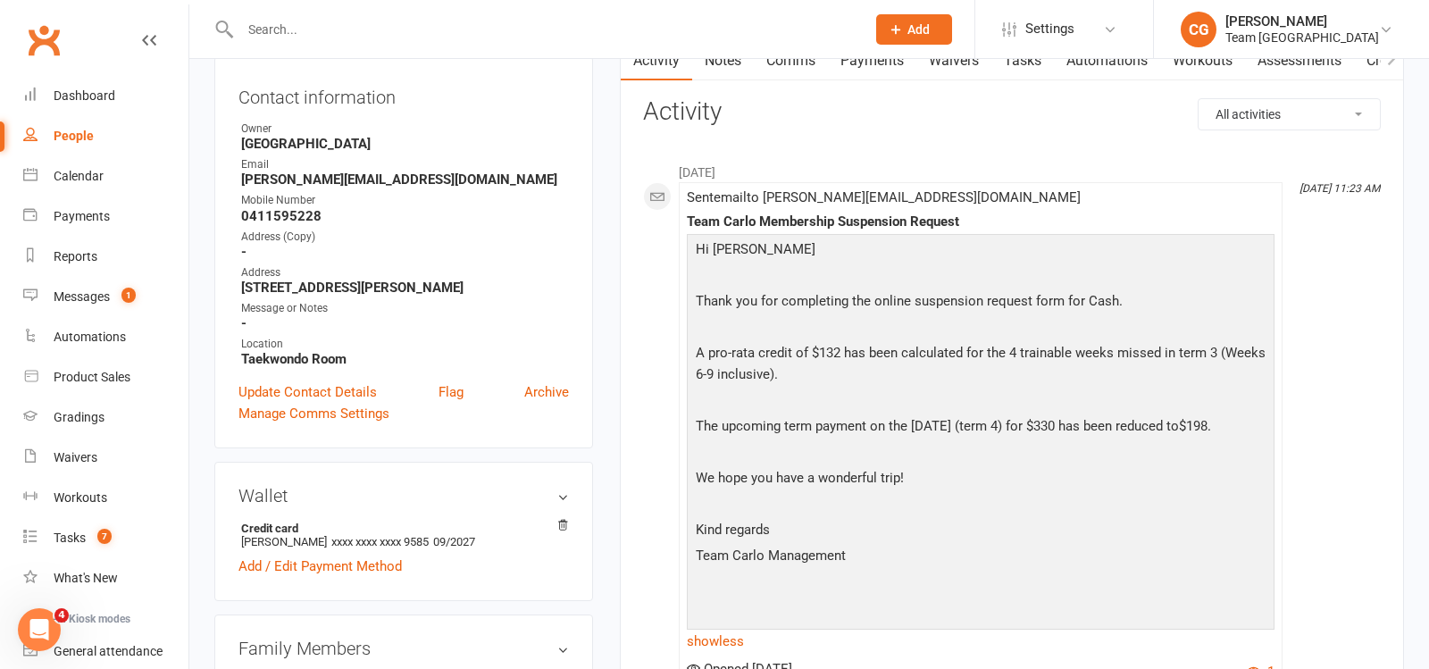
click at [364, 29] on input "text" at bounding box center [544, 29] width 618 height 25
paste input "Aamera Zainab"
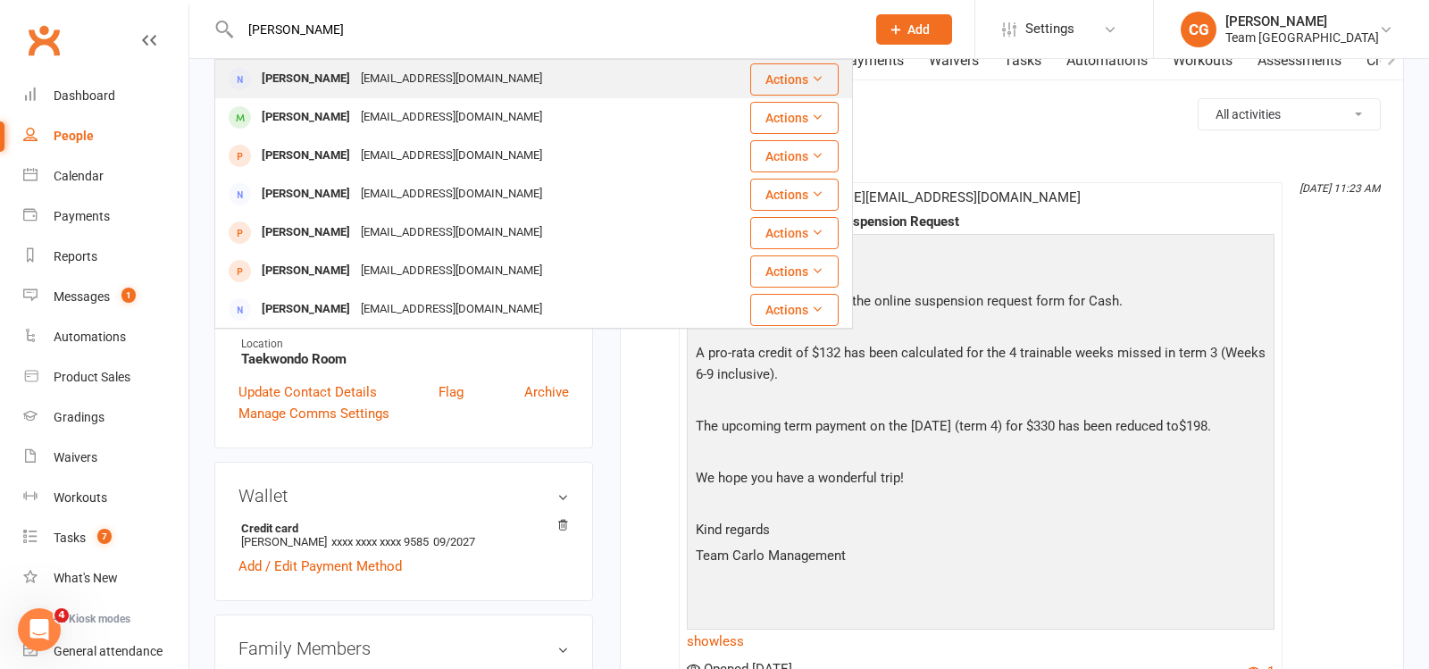
type input "Aamera Zainab"
click at [356, 79] on div "zainababbas20@gmail.com" at bounding box center [452, 79] width 192 height 26
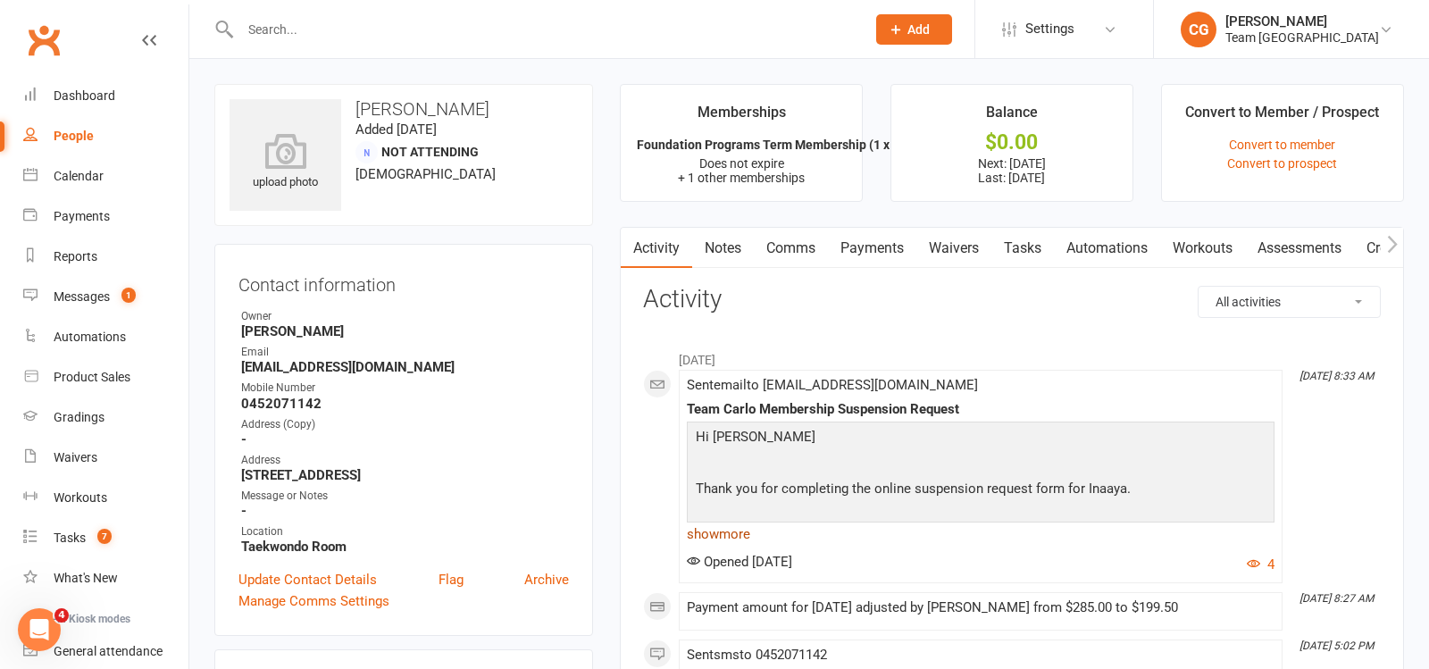
click at [732, 539] on link "show more" at bounding box center [981, 534] width 588 height 25
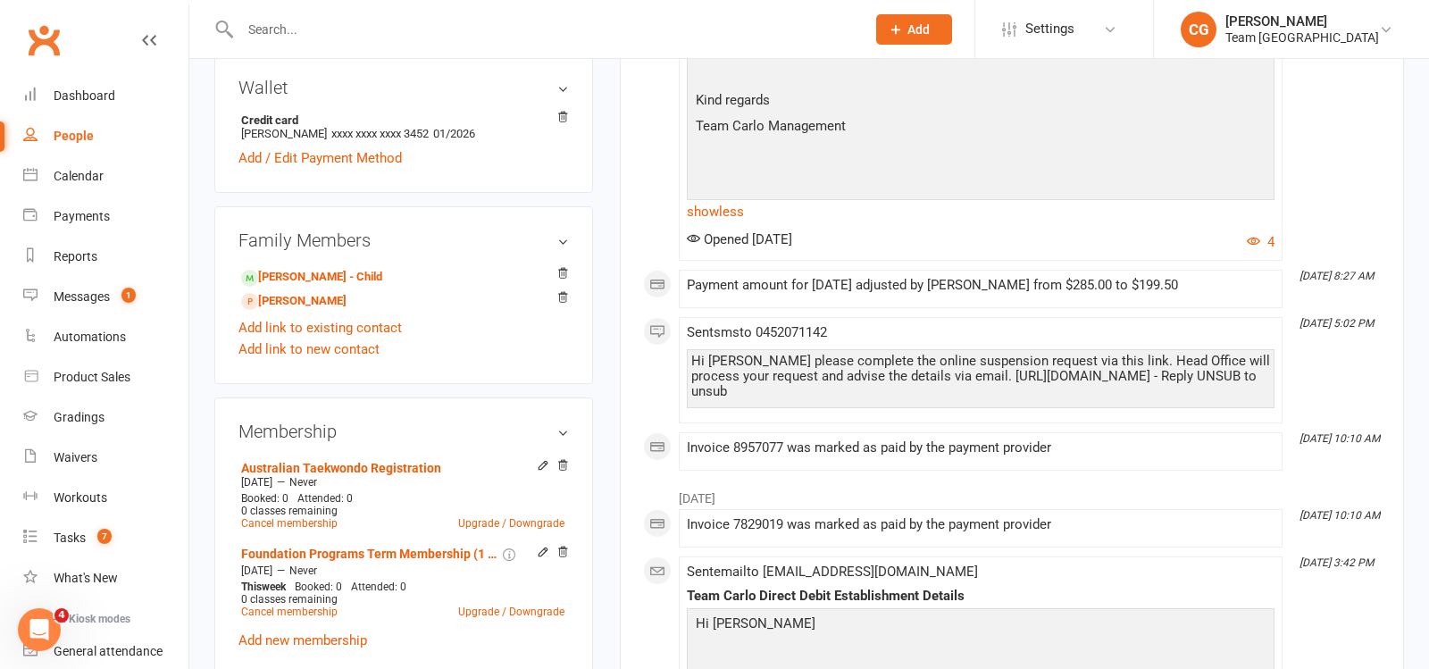
scroll to position [650, 0]
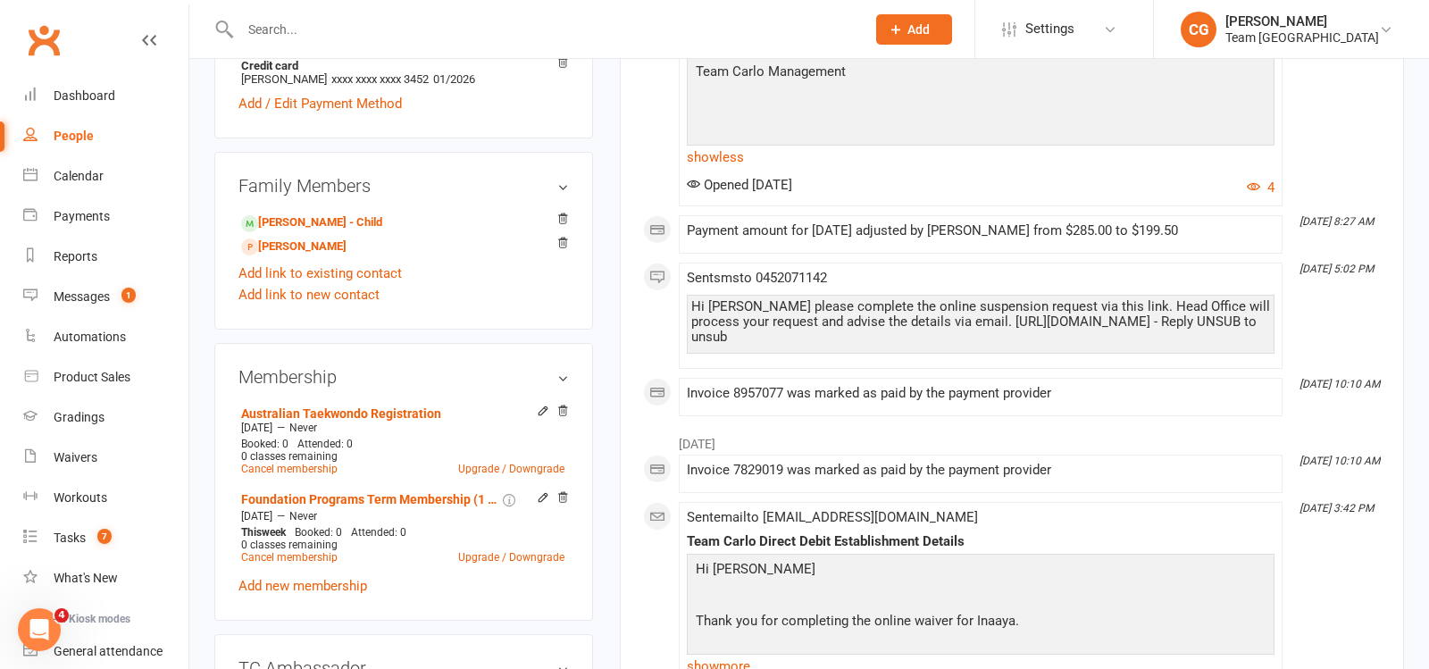
click at [329, 14] on div at bounding box center [533, 29] width 639 height 58
click at [329, 31] on input "text" at bounding box center [544, 29] width 618 height 25
paste input "Solanye Joya"
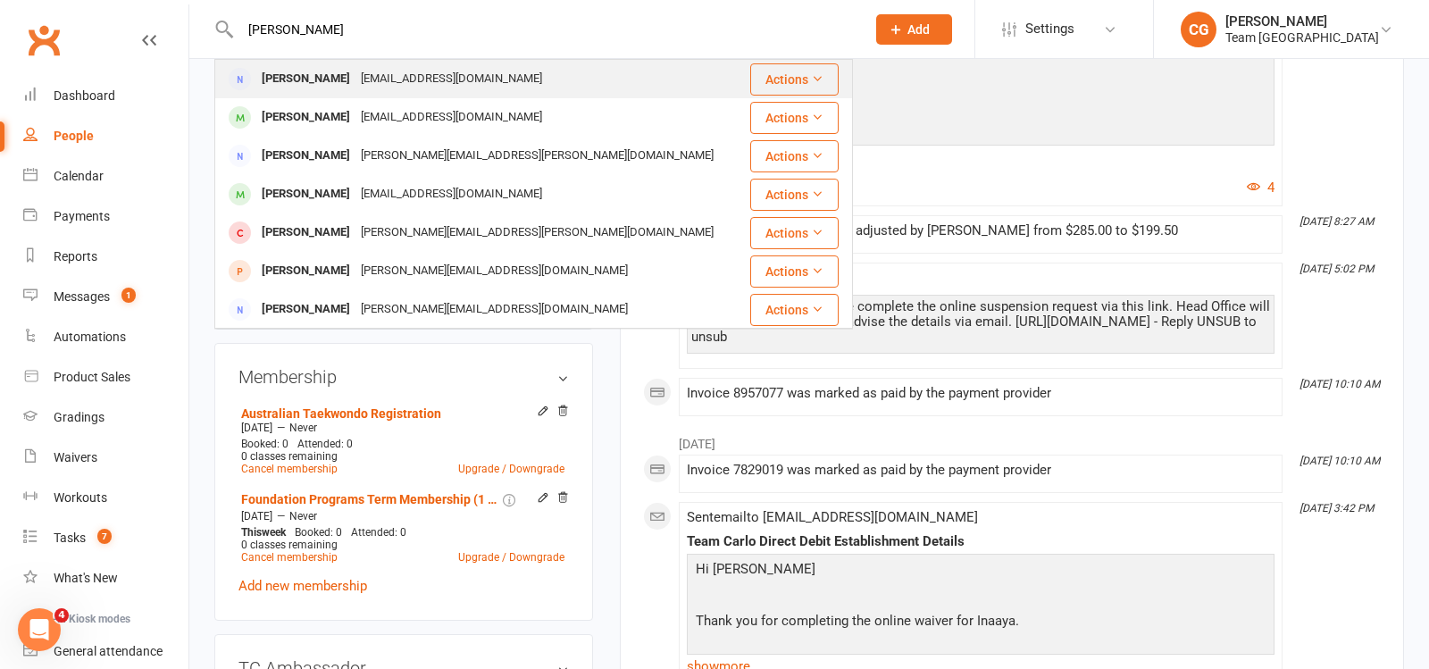
type input "Solanye Joya"
click at [356, 81] on div "Solanyejoya@gmail.com" at bounding box center [452, 79] width 192 height 26
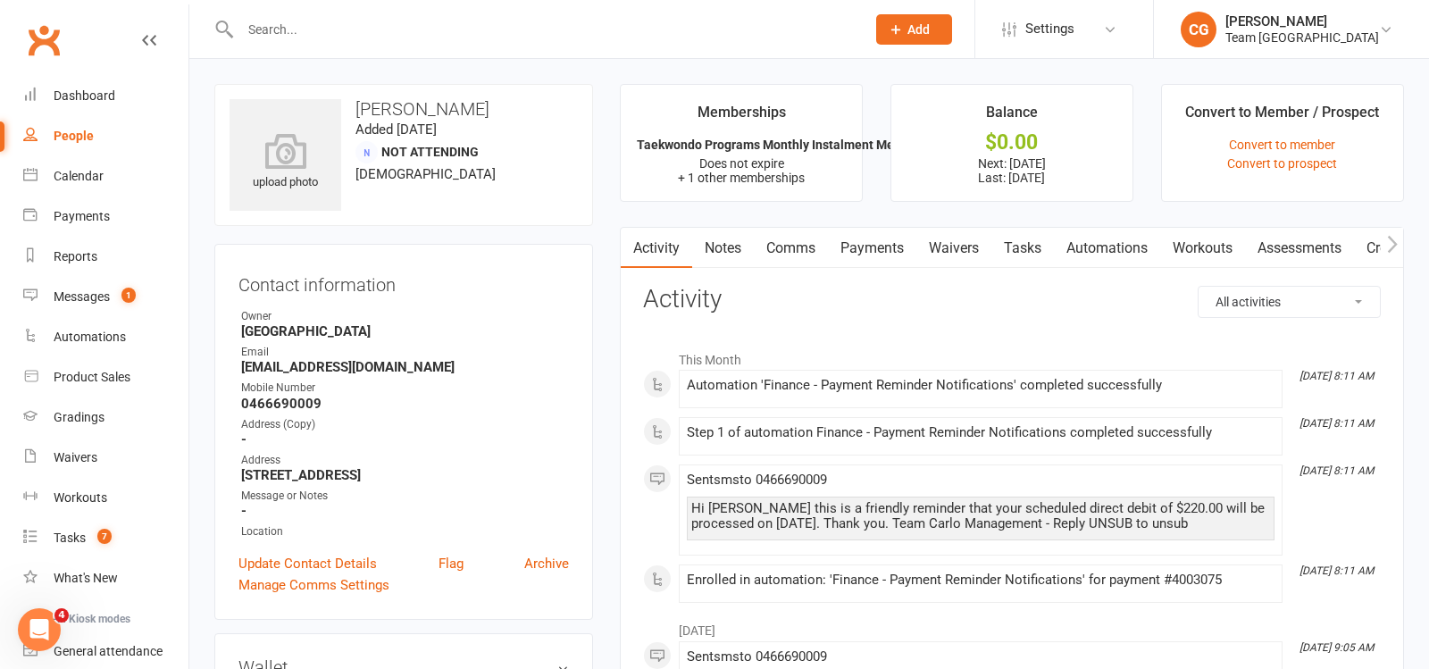
click at [310, 26] on input "text" at bounding box center [544, 29] width 618 height 25
paste input "Samantha Williamson"
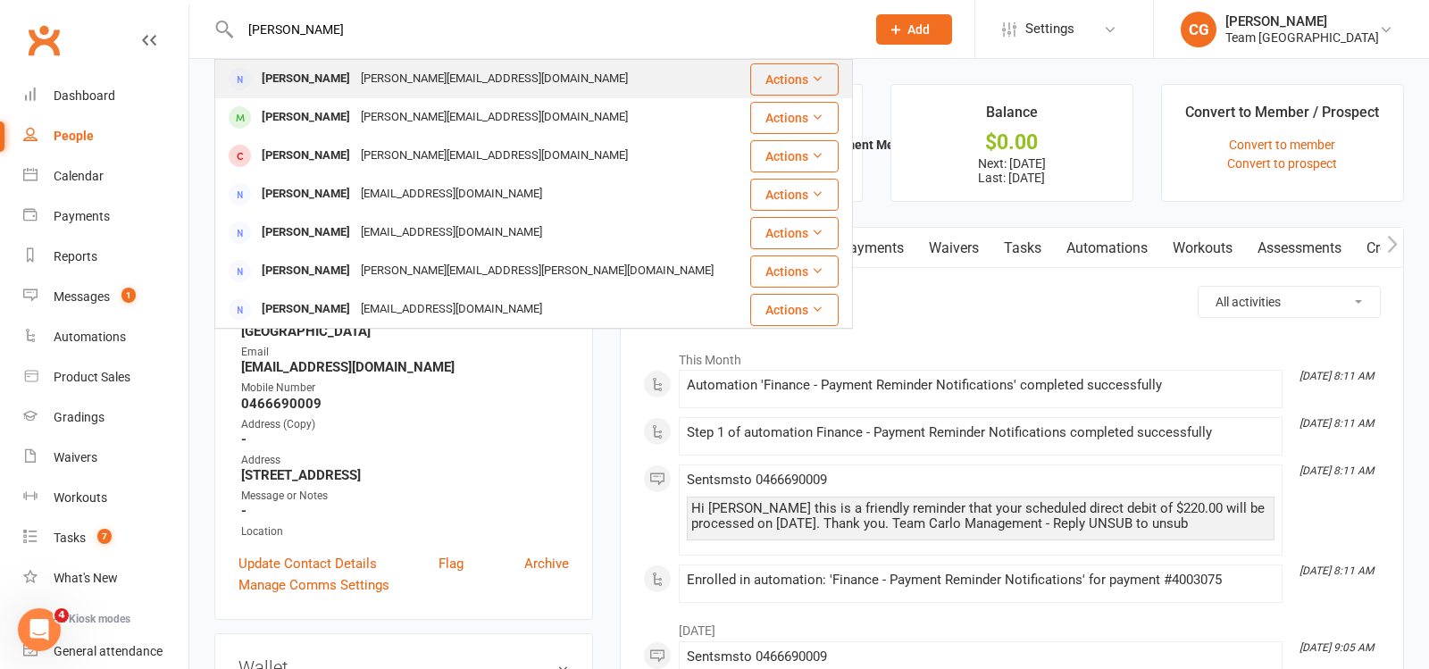
type input "Samantha Williamson"
click at [356, 80] on div "Samantha Williamson" at bounding box center [305, 79] width 99 height 26
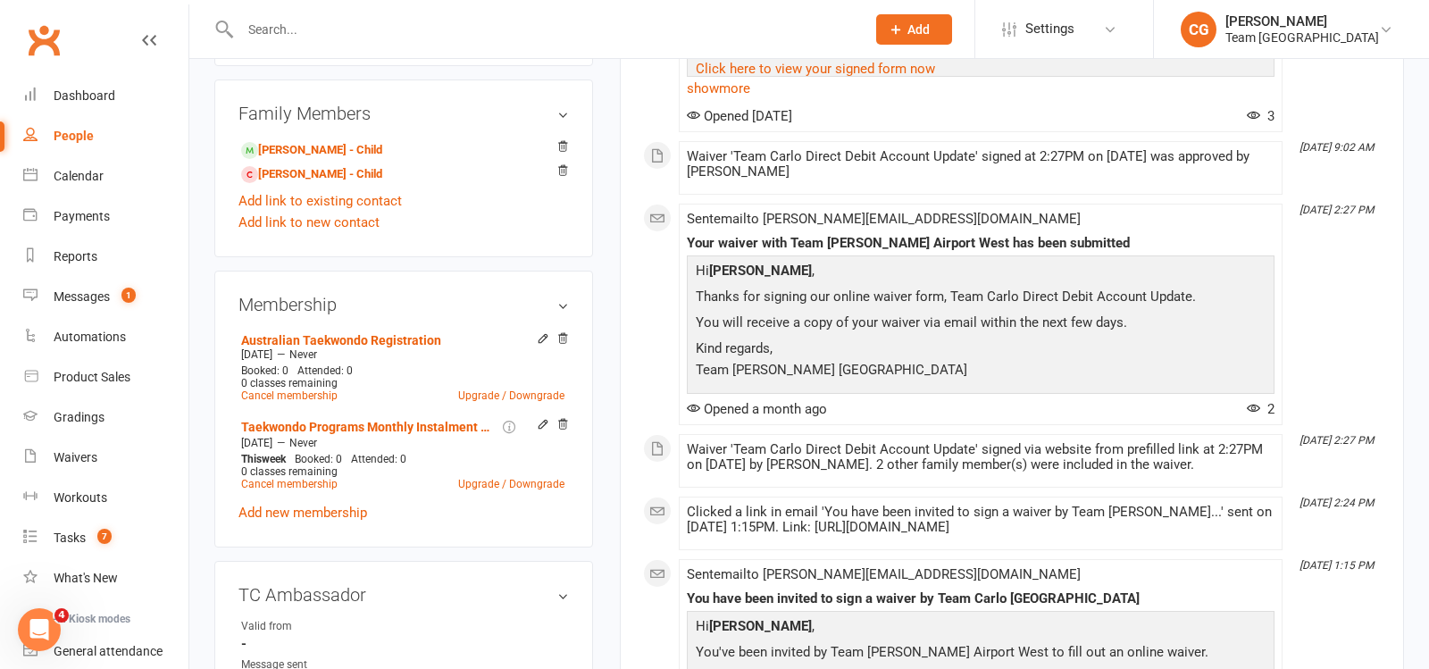
scroll to position [665, 0]
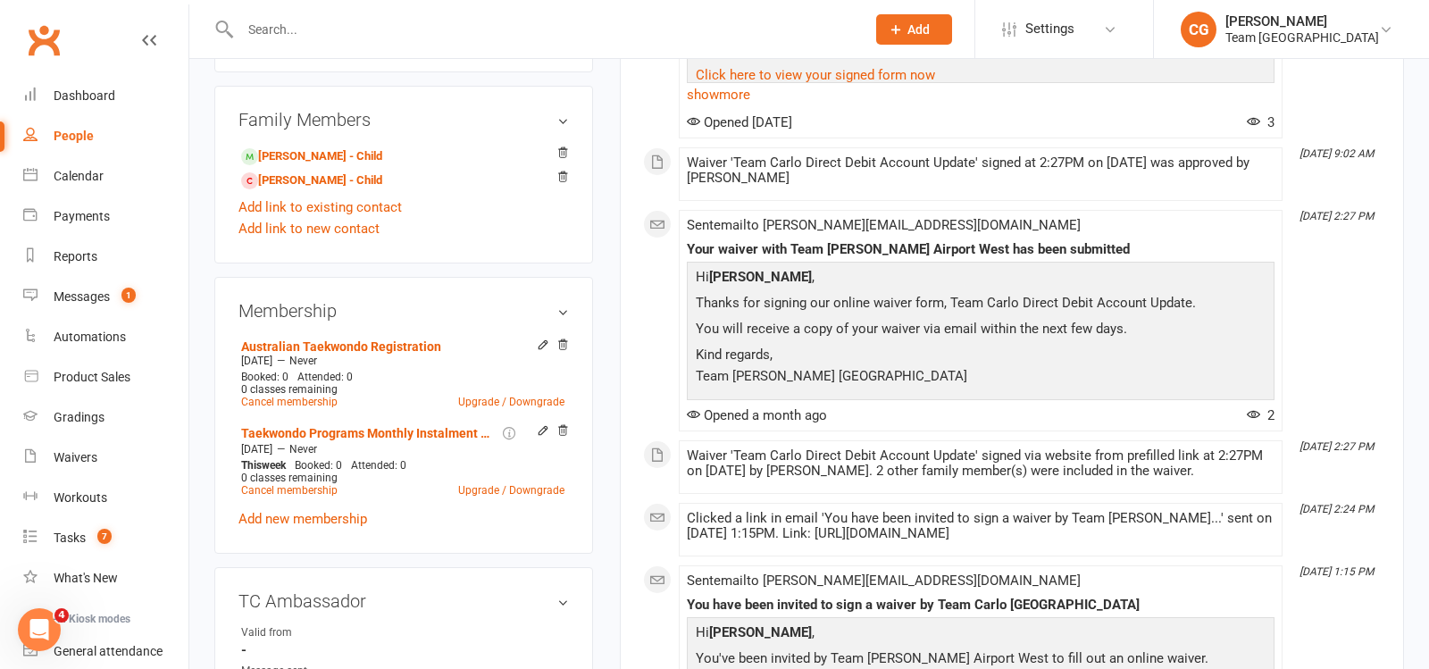
click at [308, 28] on input "text" at bounding box center [544, 29] width 618 height 25
paste input "Damien Bruno"
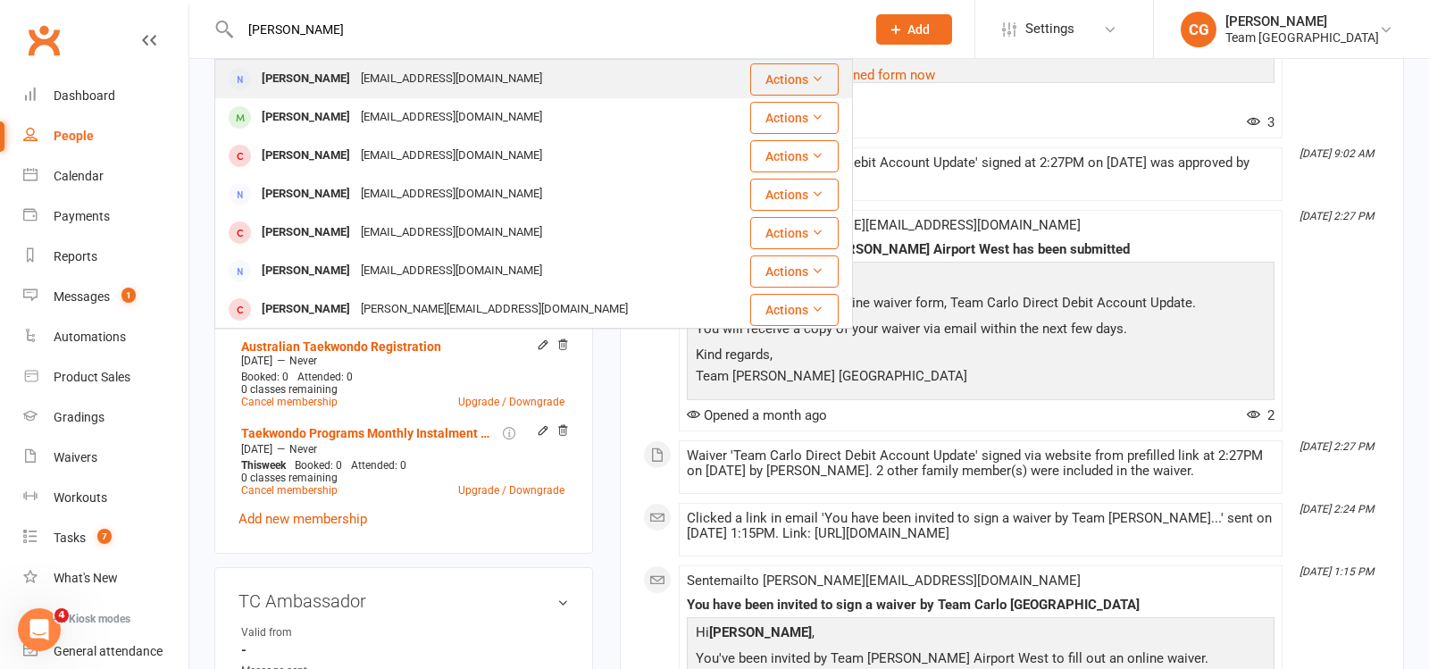
type input "Damien Bruno"
click at [356, 79] on div "Damienbruno@gmail.com" at bounding box center [452, 79] width 192 height 26
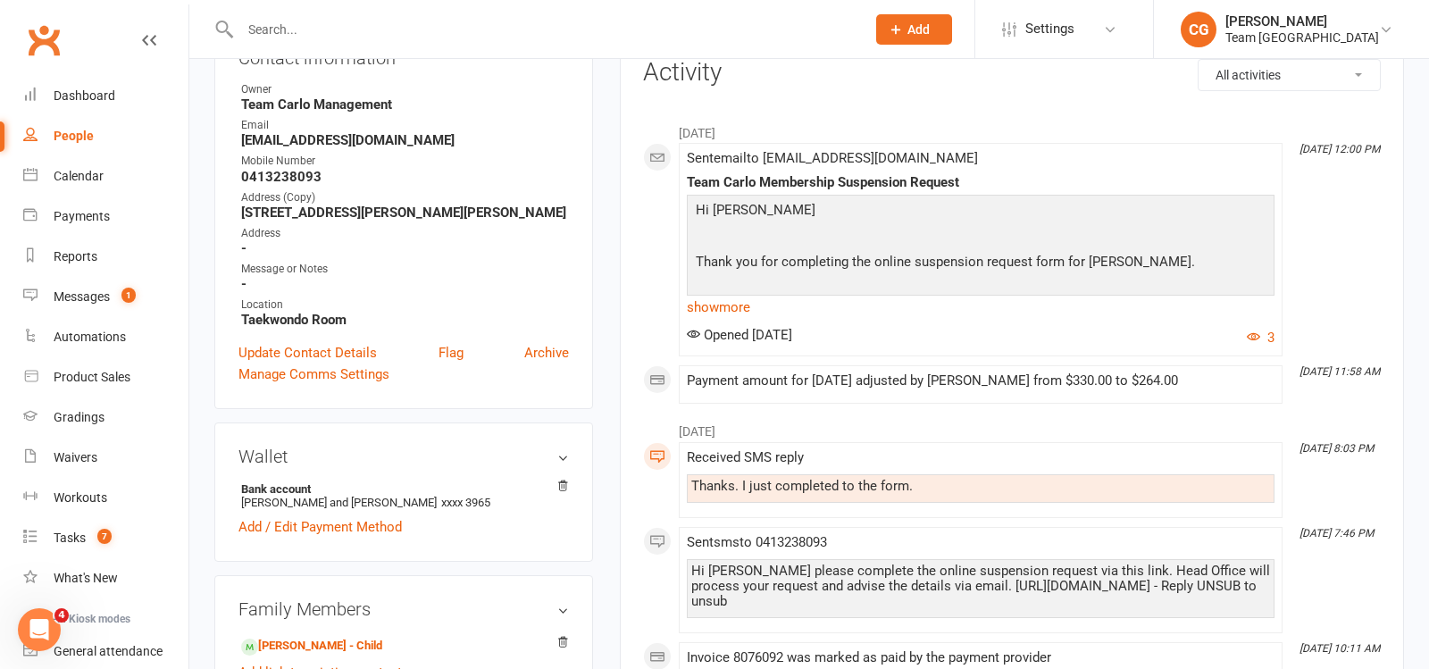
scroll to position [184, 0]
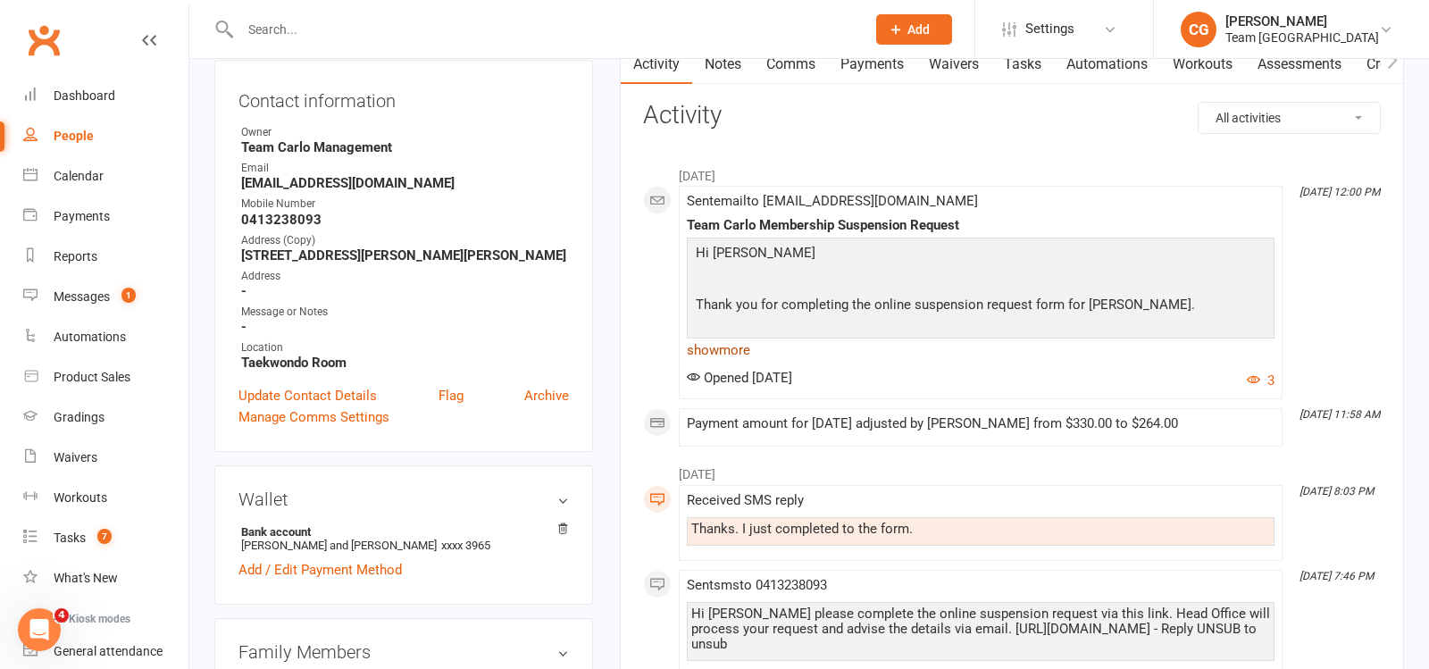
click at [725, 347] on link "show more" at bounding box center [981, 350] width 588 height 25
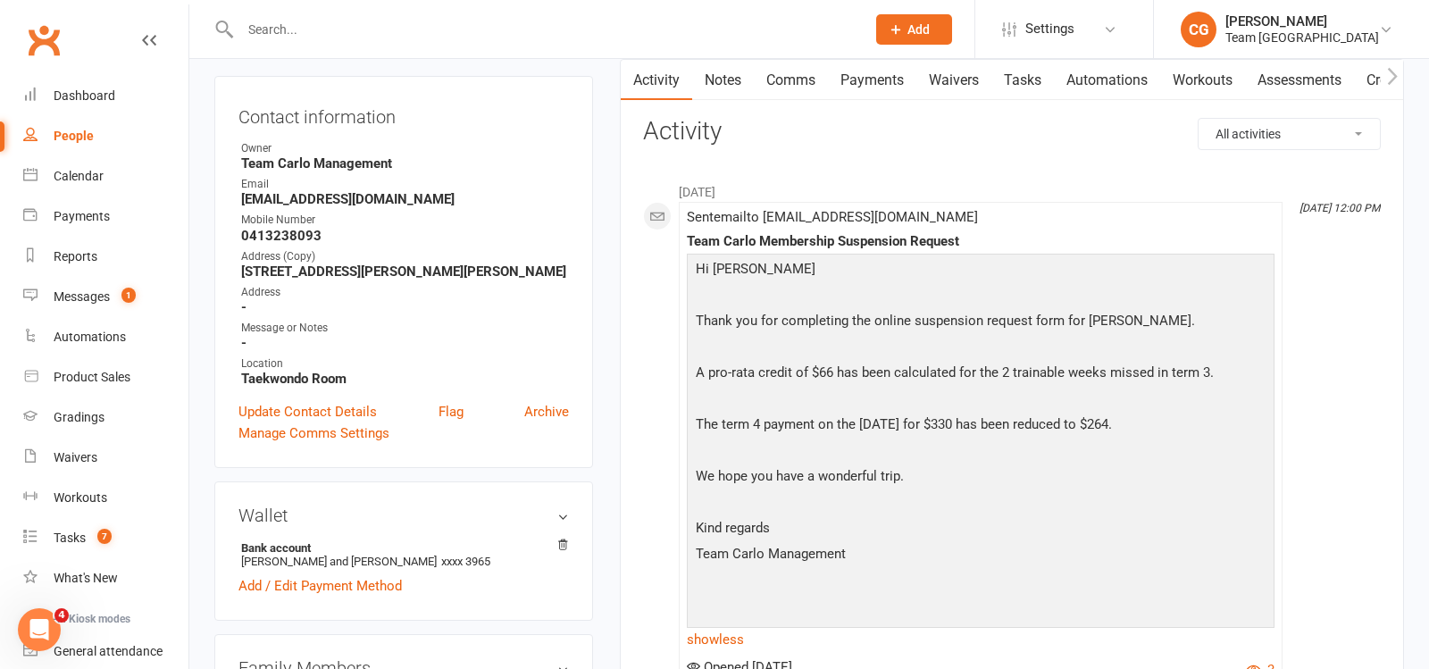
scroll to position [63, 0]
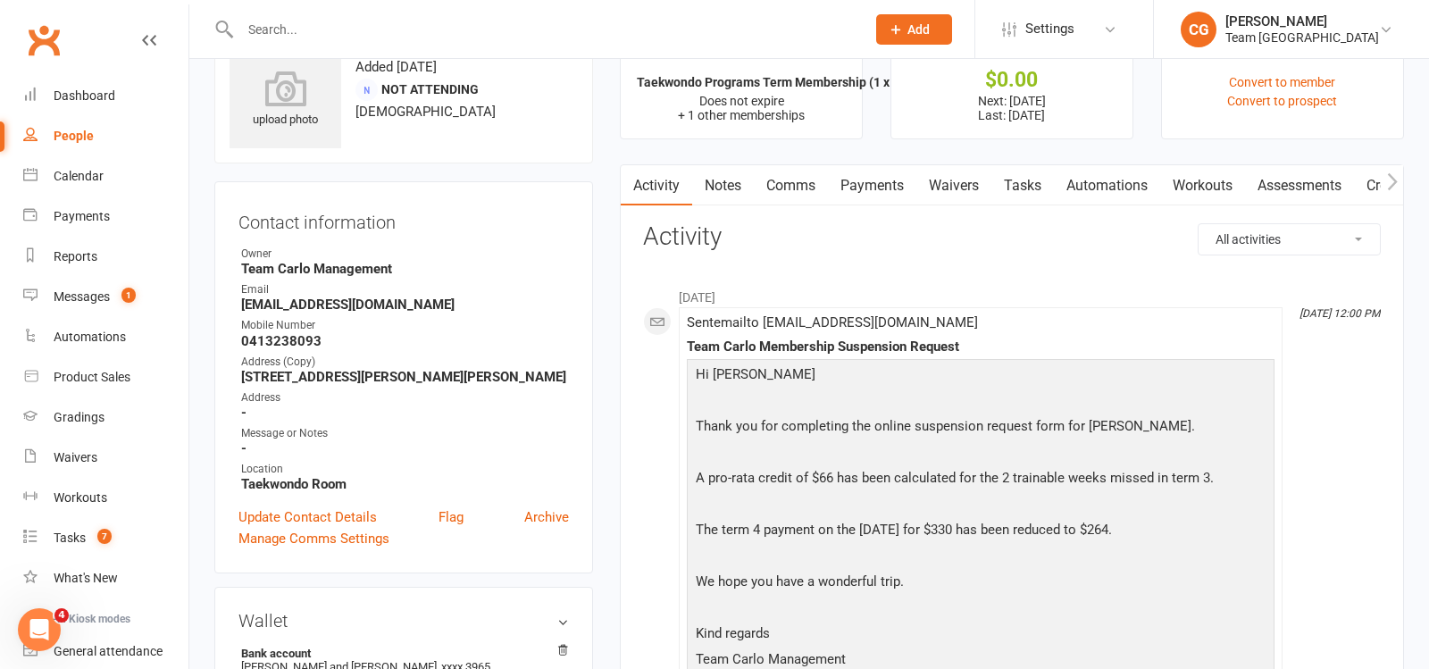
click at [347, 18] on input "text" at bounding box center [544, 29] width 618 height 25
paste input "Frances Gallina"
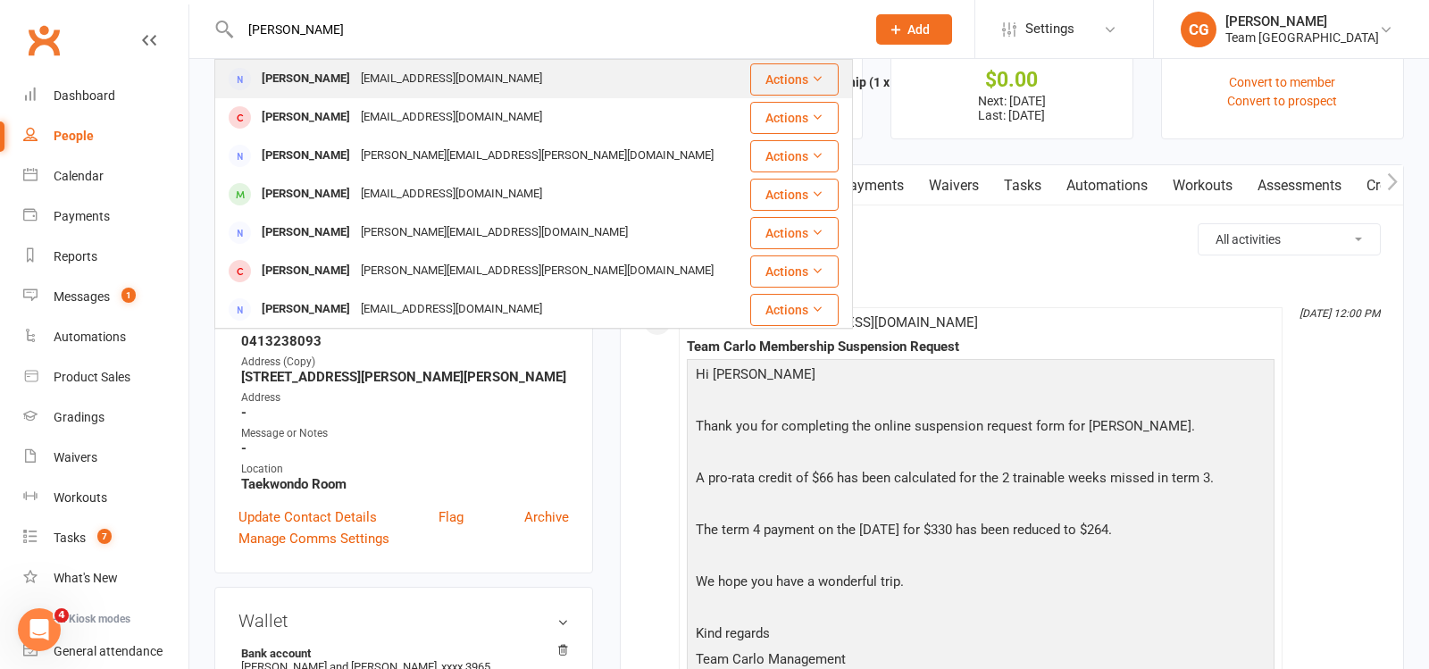
type input "Frances Gallina"
click at [342, 82] on div "Frances Gallina" at bounding box center [305, 79] width 99 height 26
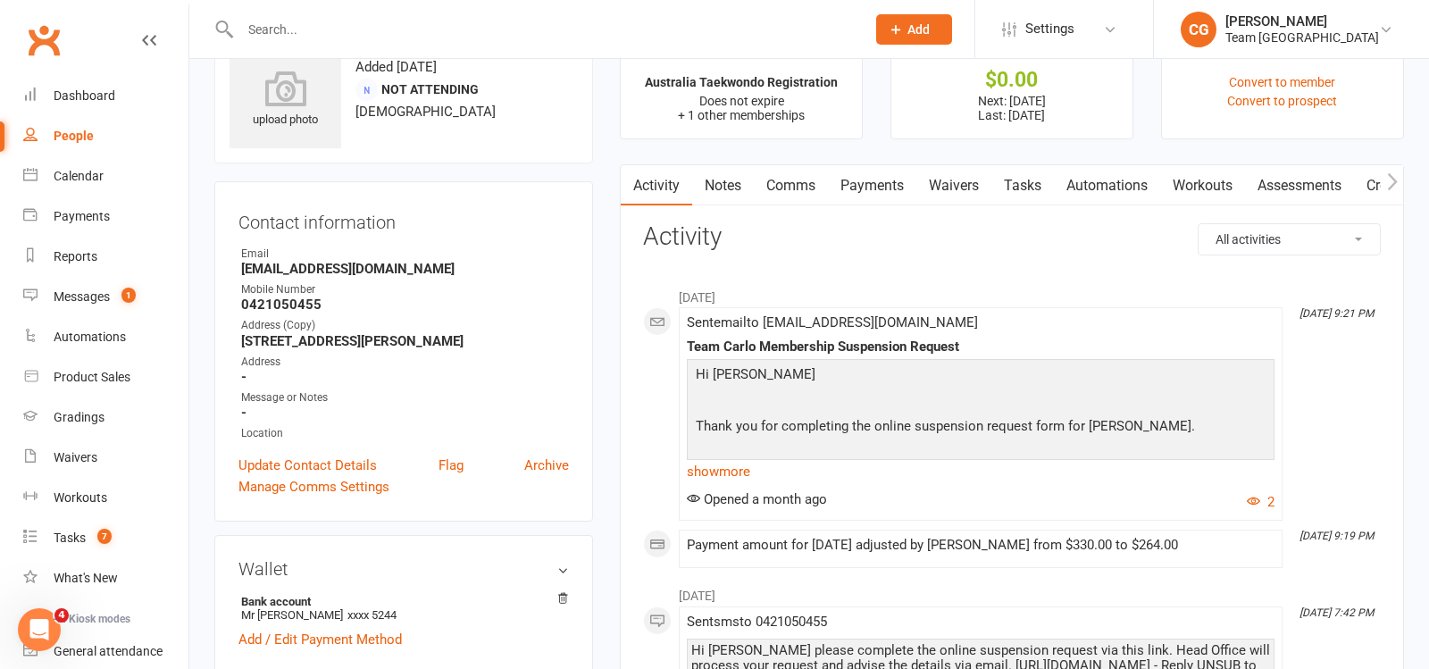
scroll to position [65, 0]
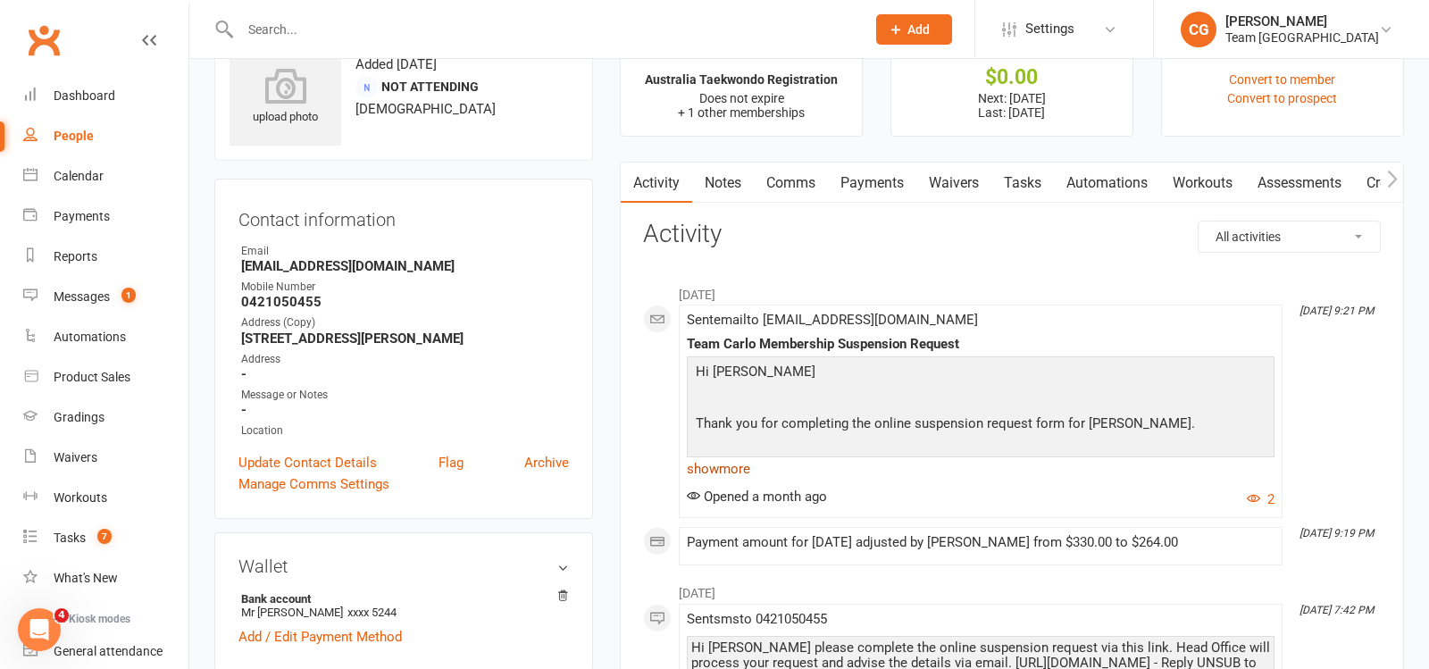
click at [723, 473] on link "show more" at bounding box center [981, 468] width 588 height 25
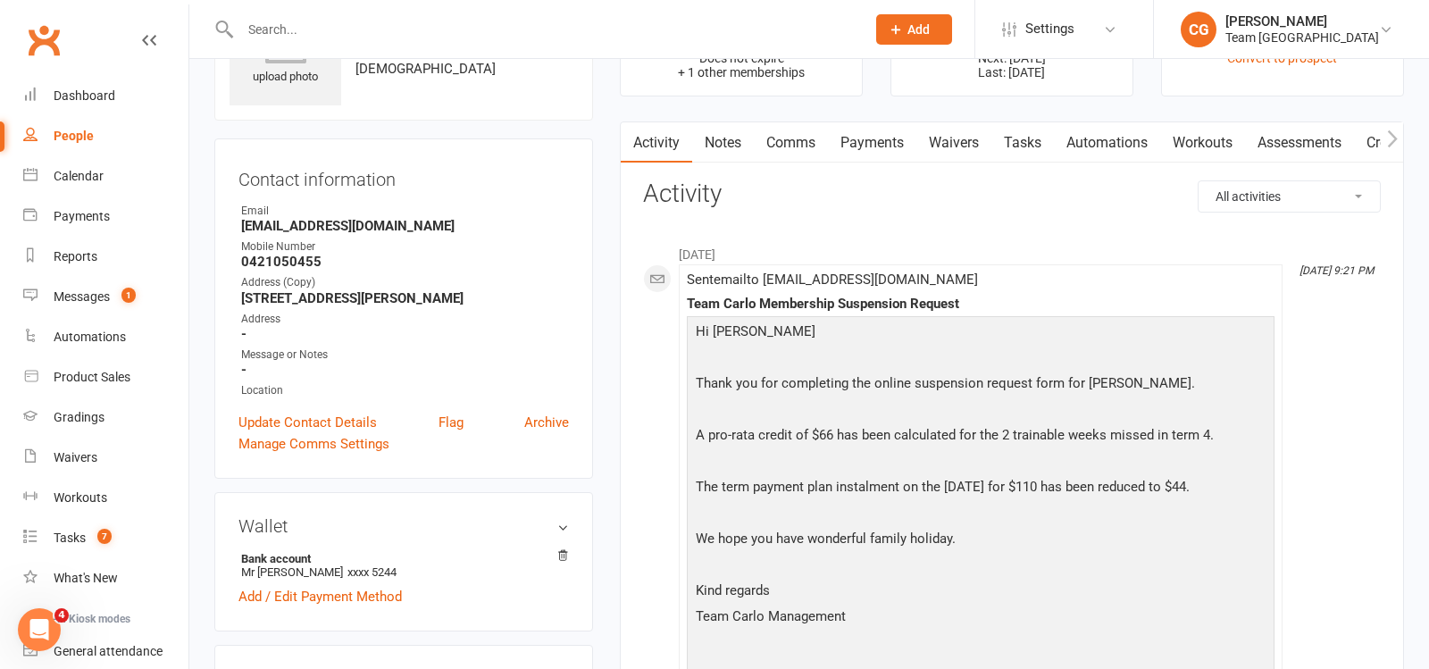
scroll to position [108, 0]
click at [868, 145] on link "Payments" at bounding box center [872, 140] width 88 height 41
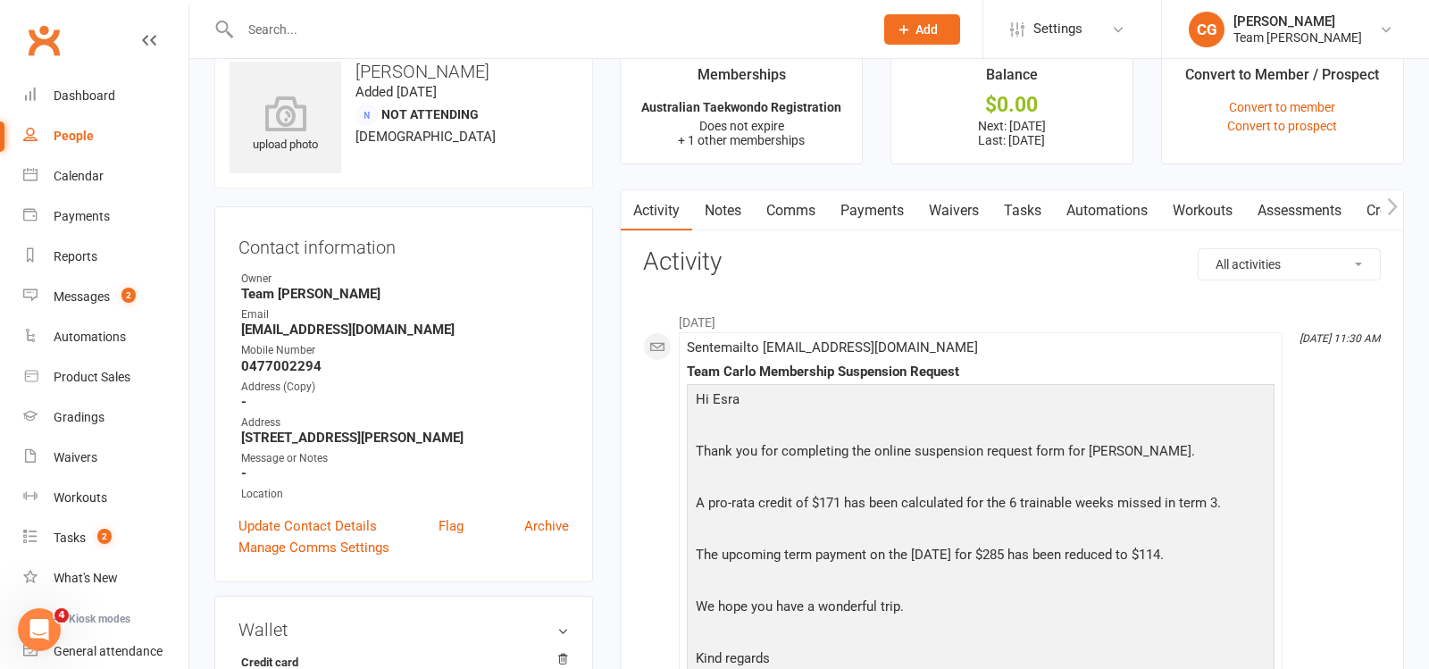
click at [337, 33] on input "text" at bounding box center [548, 29] width 626 height 25
paste input "[PERSON_NAME]"
type input "[PERSON_NAME]"
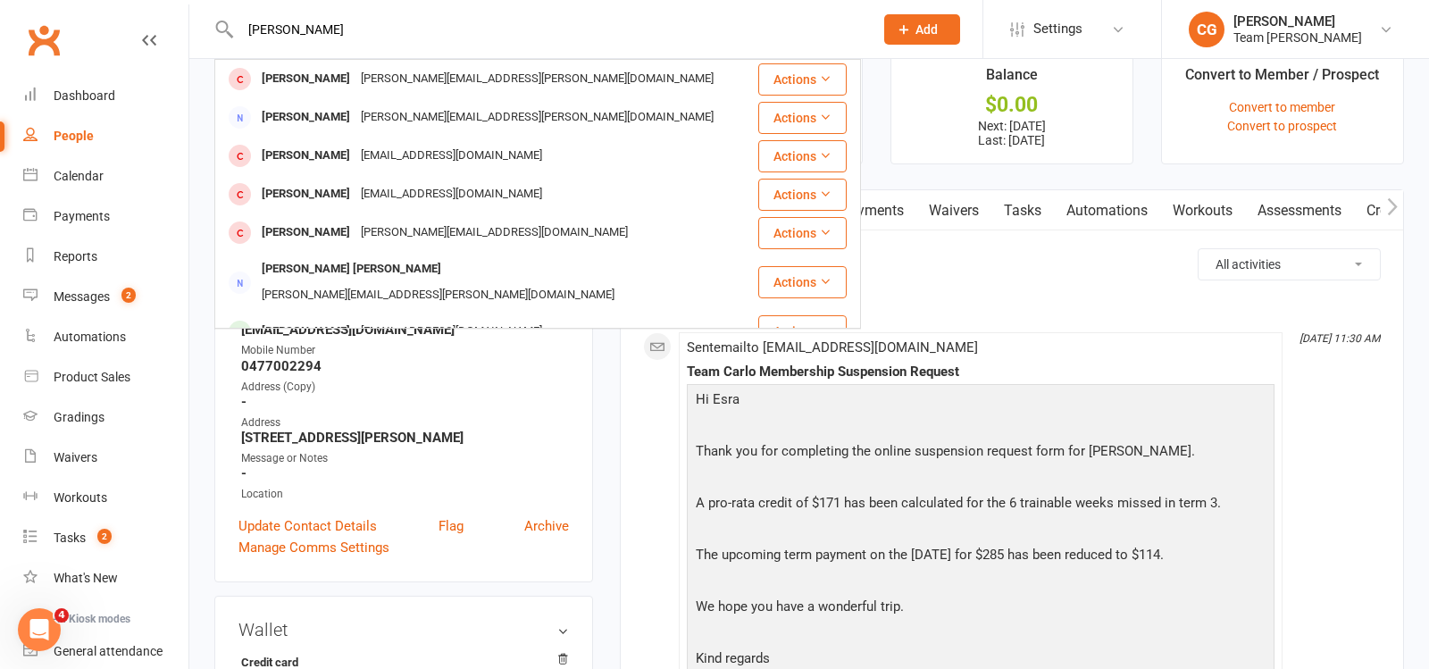
click at [324, 30] on input "[PERSON_NAME]" at bounding box center [548, 29] width 626 height 25
